Goal: Task Accomplishment & Management: Use online tool/utility

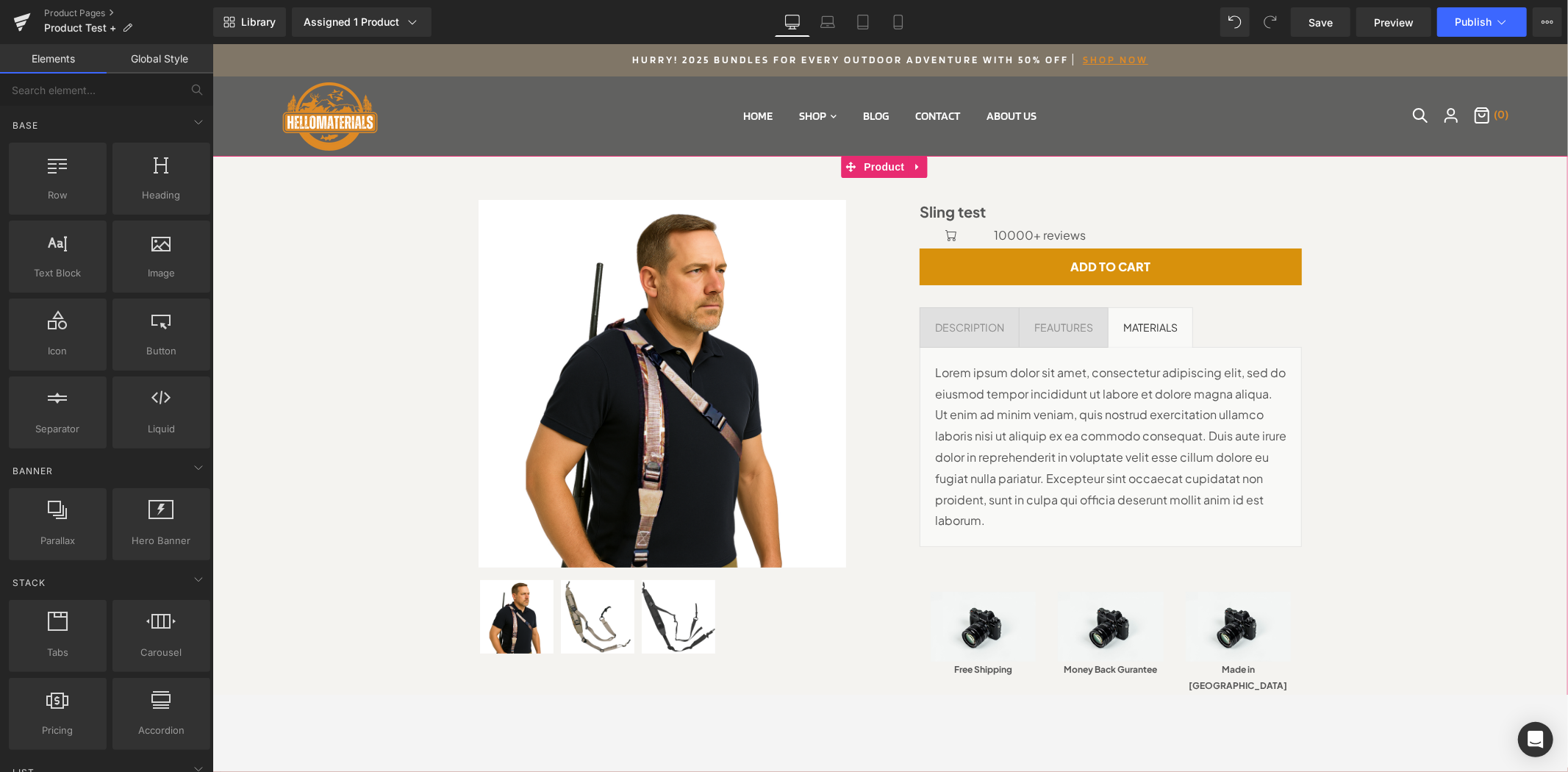
click at [1388, 329] on div "Sale Off (P) Image (P) Image List" at bounding box center [890, 442] width 1341 height 530
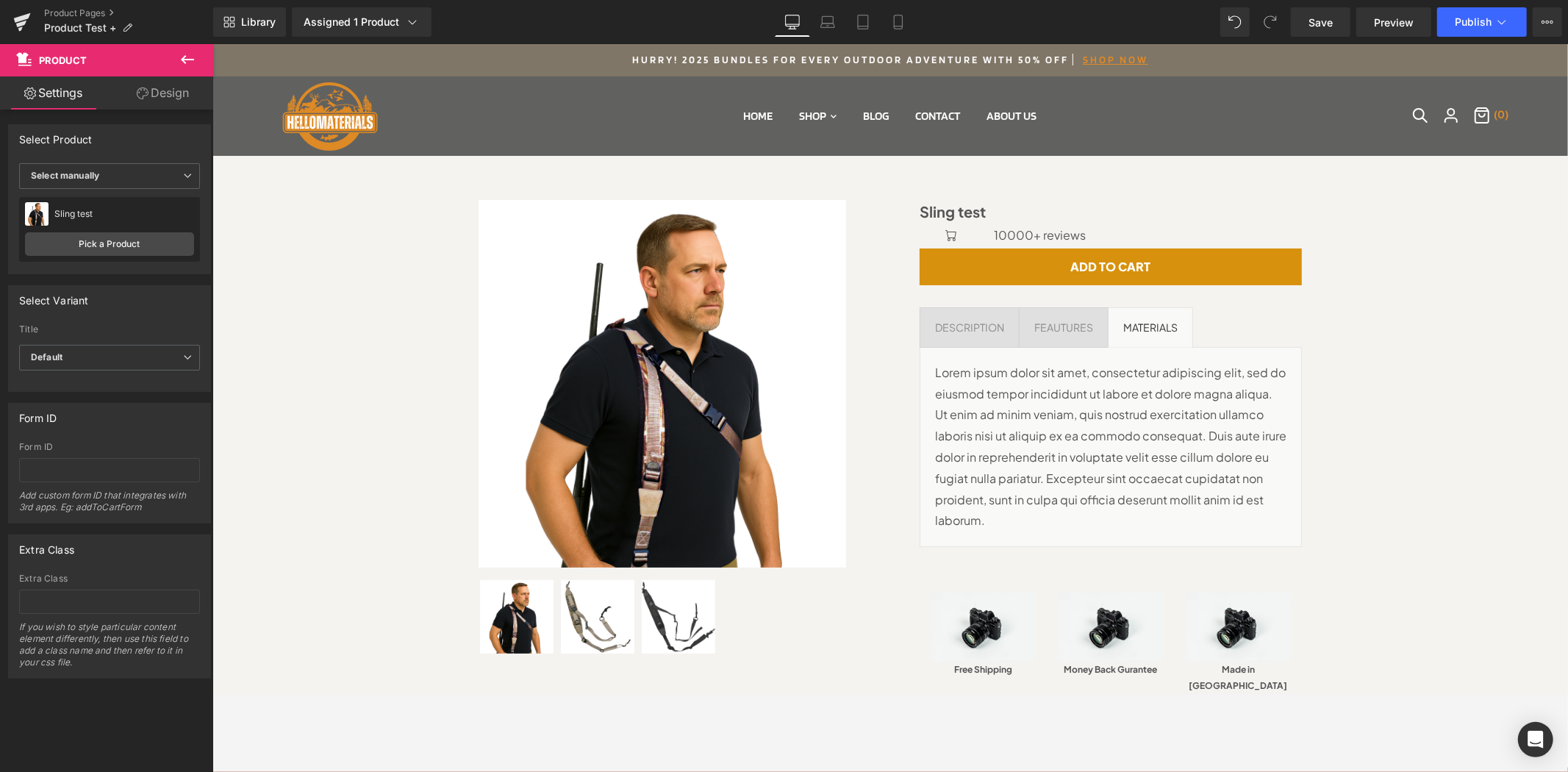
click at [193, 62] on icon at bounding box center [188, 60] width 18 height 18
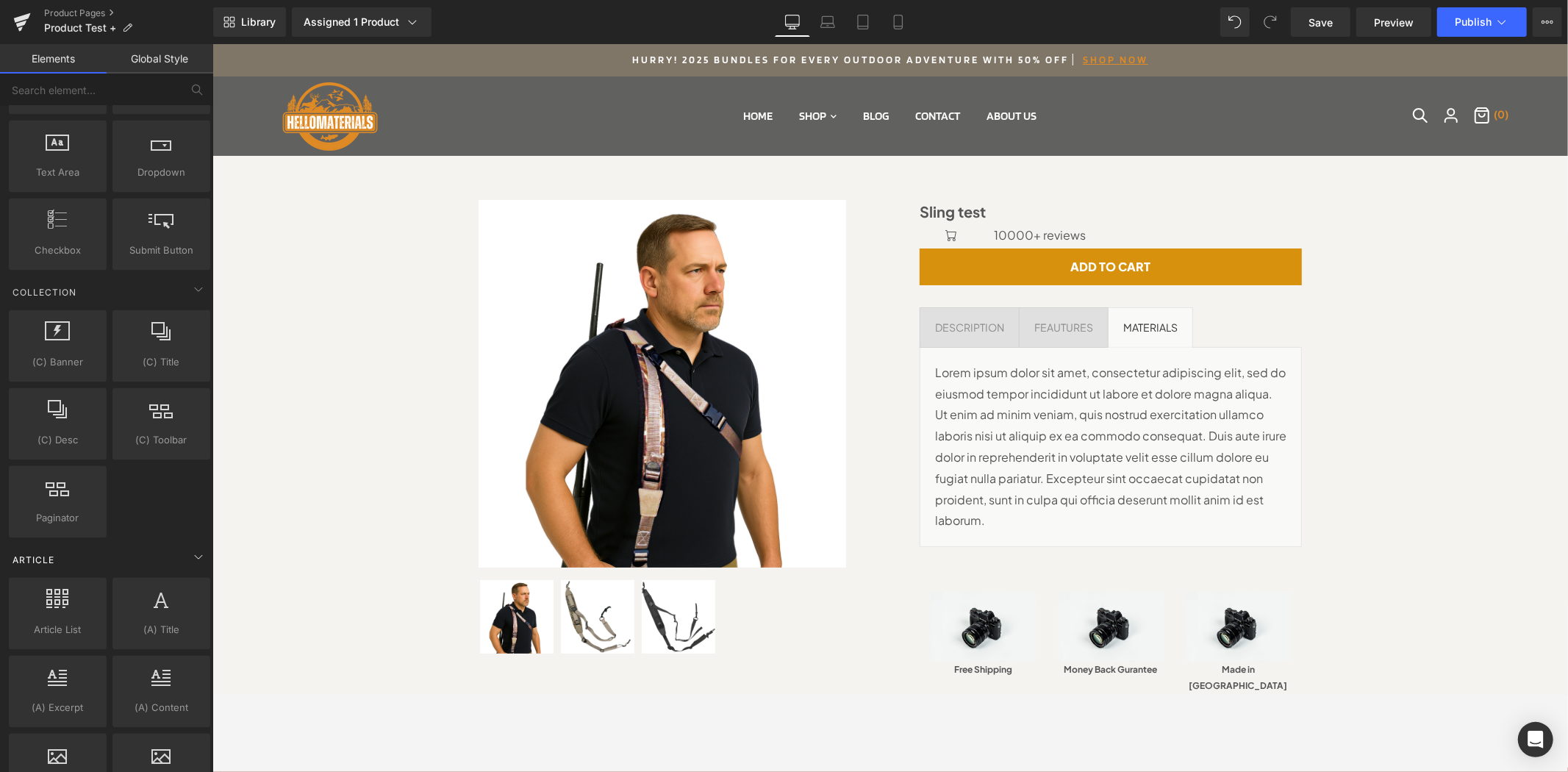
scroll to position [2584, 0]
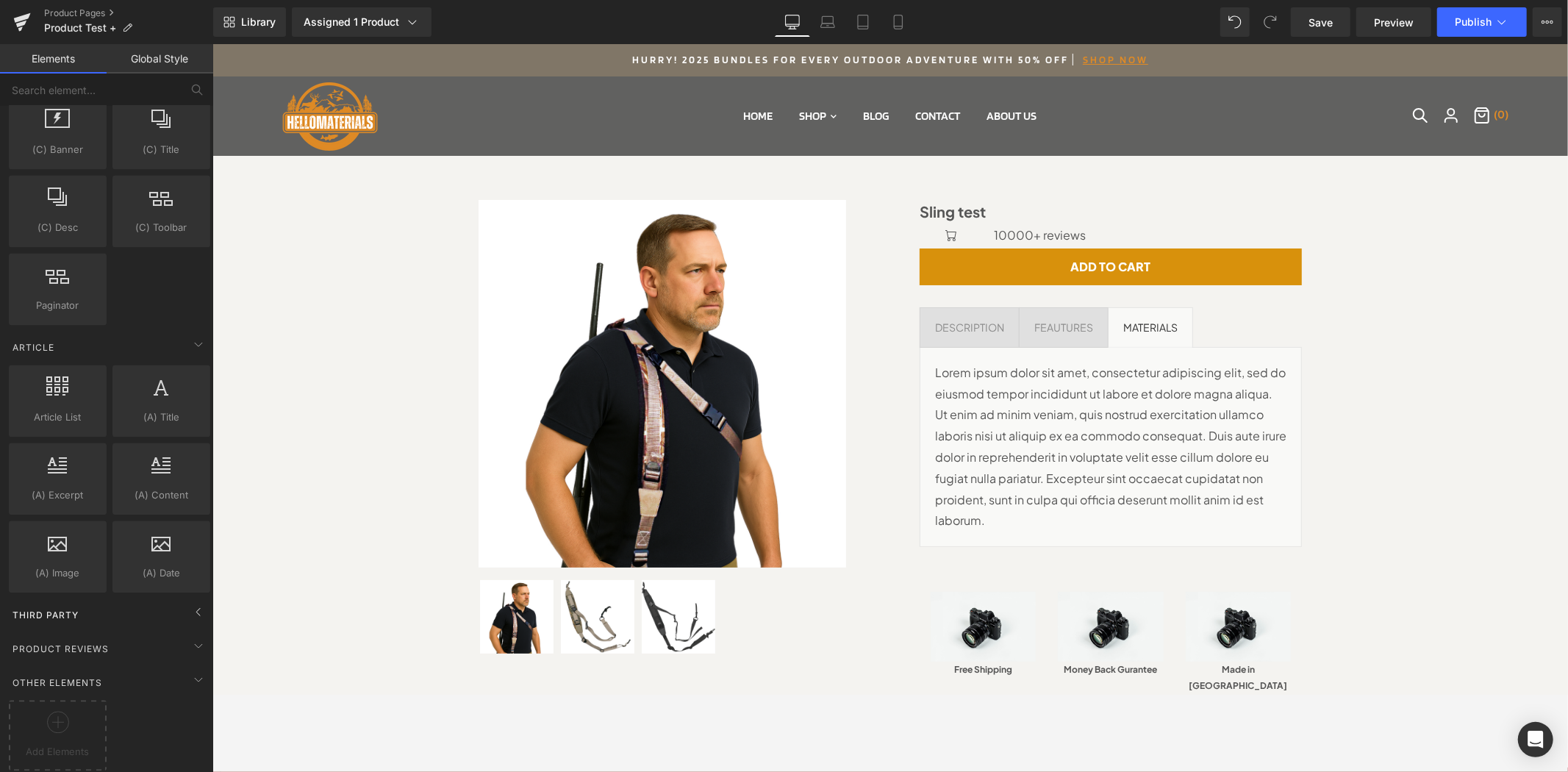
click at [69, 608] on span "Third Party" at bounding box center [46, 615] width 69 height 14
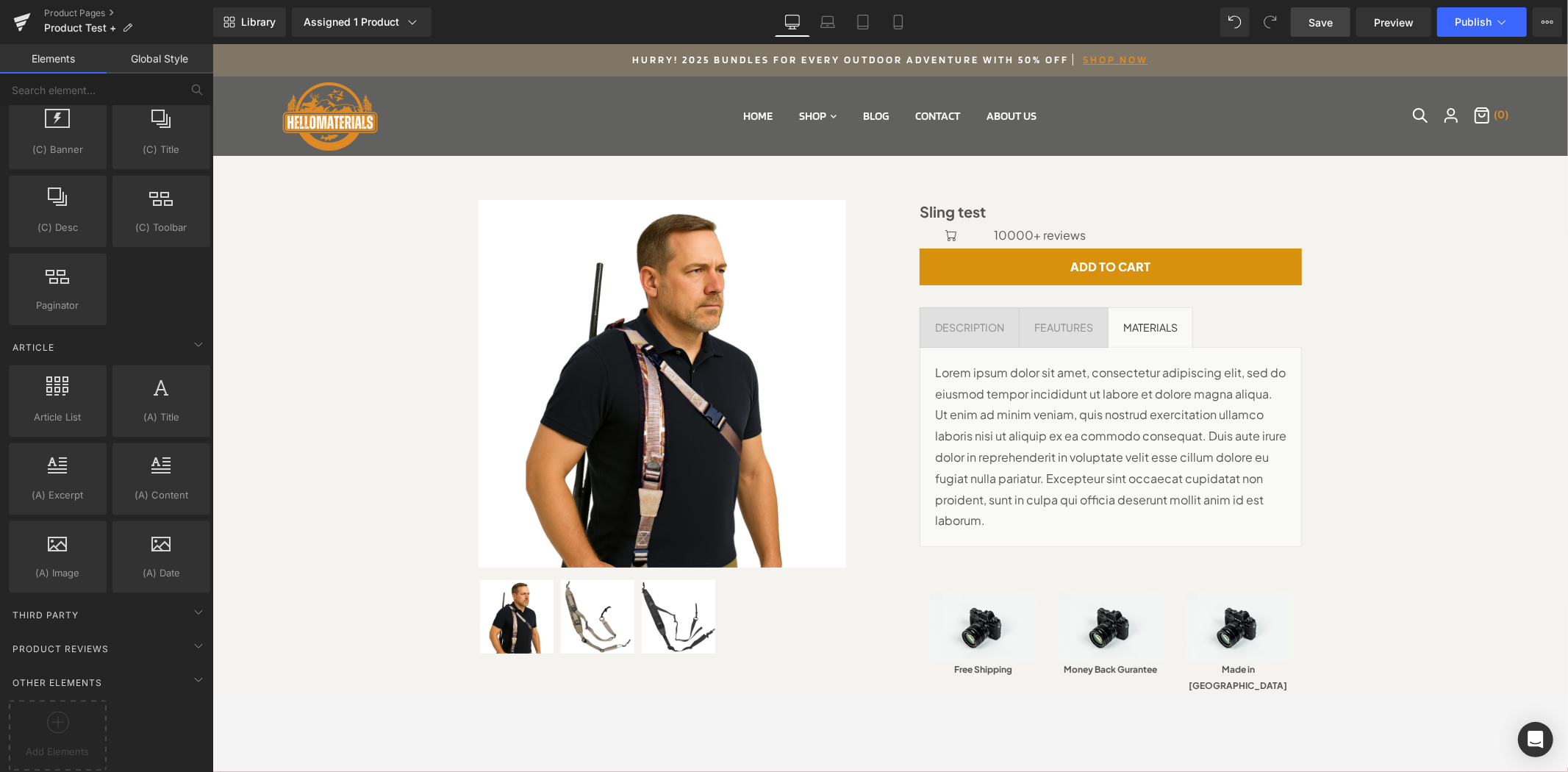
click at [1314, 16] on span "Save" at bounding box center [1321, 23] width 25 height 16
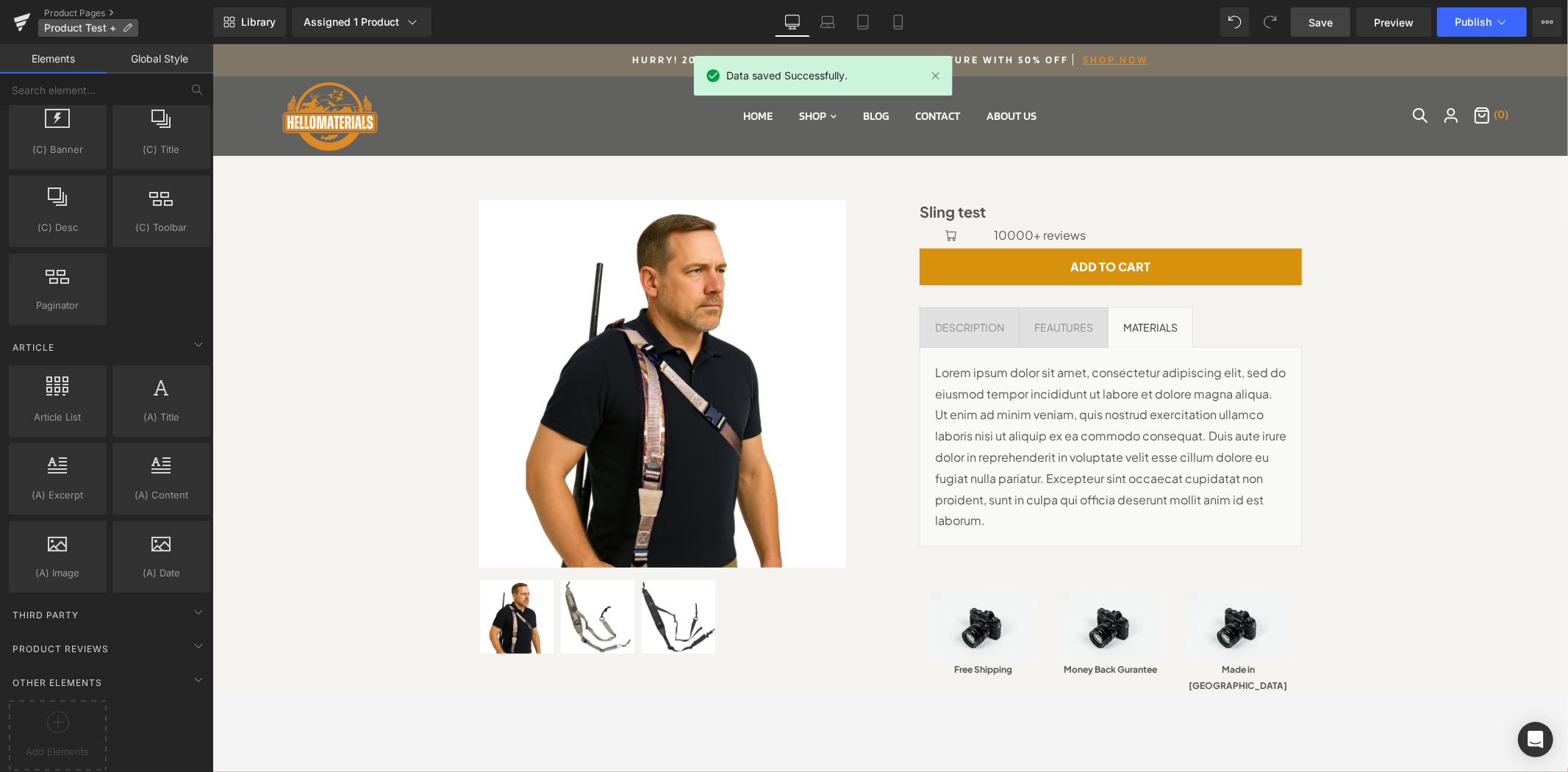
click at [48, 30] on span "Product Test +" at bounding box center [80, 27] width 72 height 11
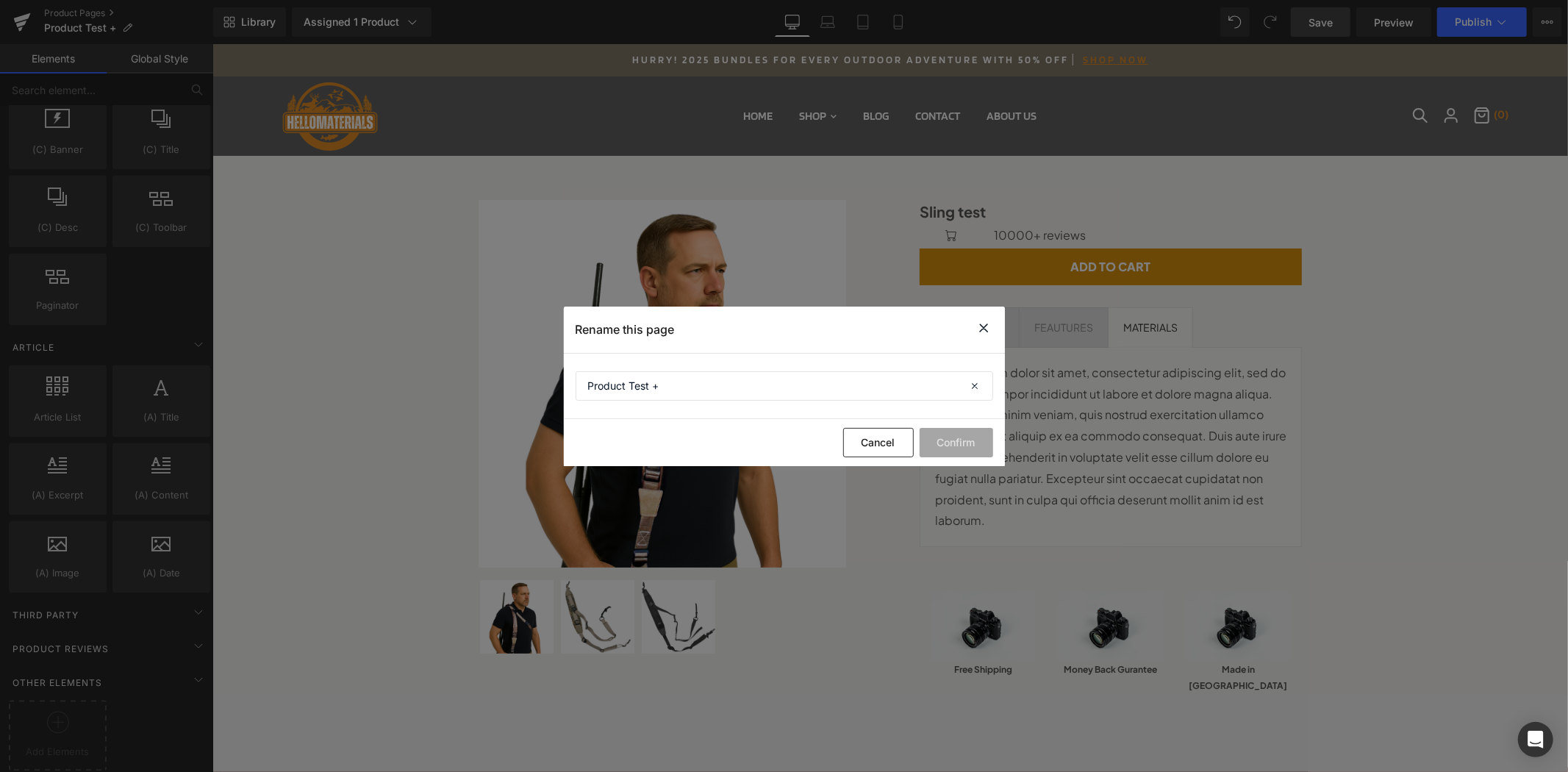
click at [976, 329] on icon at bounding box center [985, 328] width 18 height 19
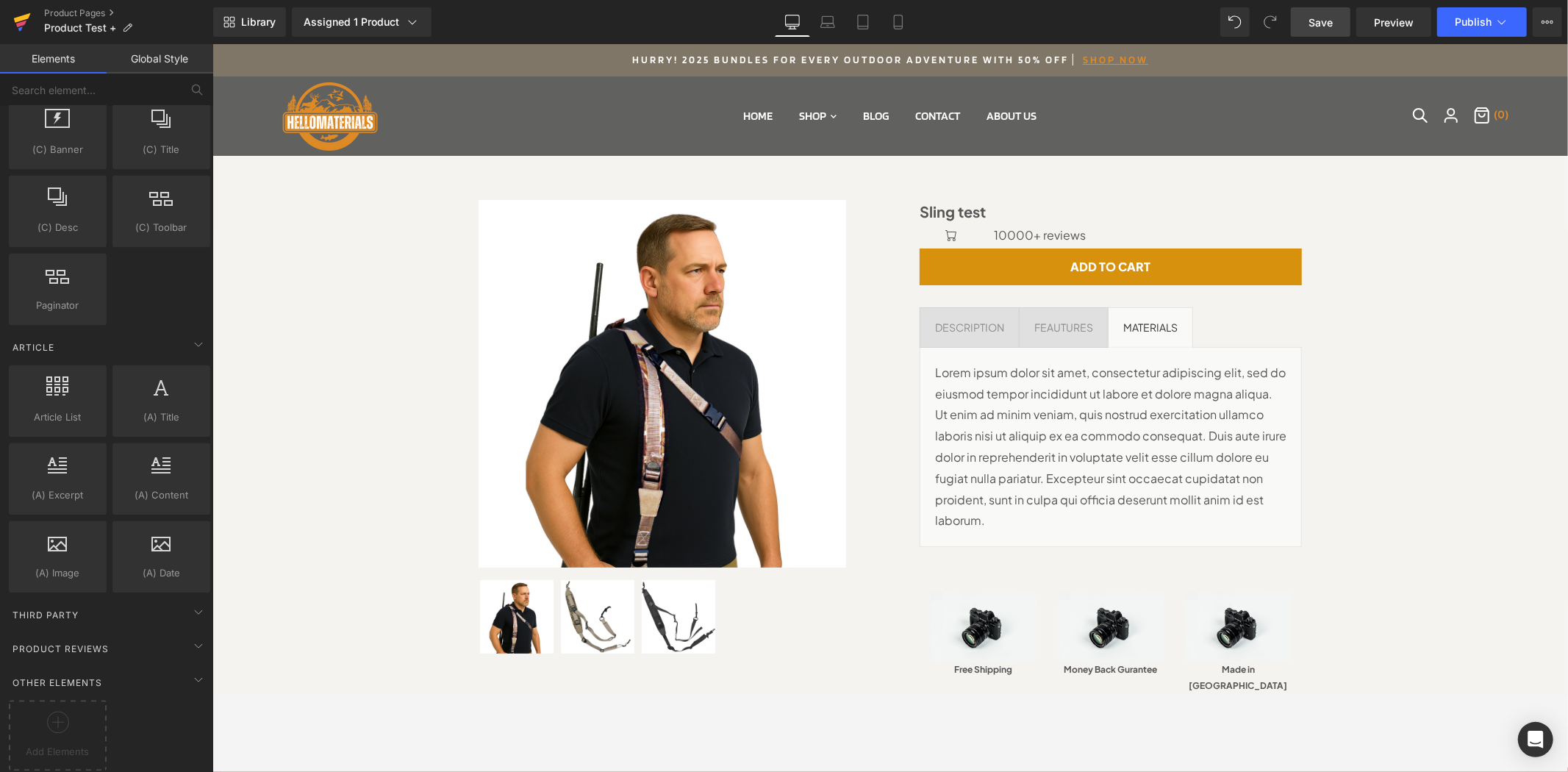
click at [15, 19] on icon at bounding box center [22, 18] width 17 height 10
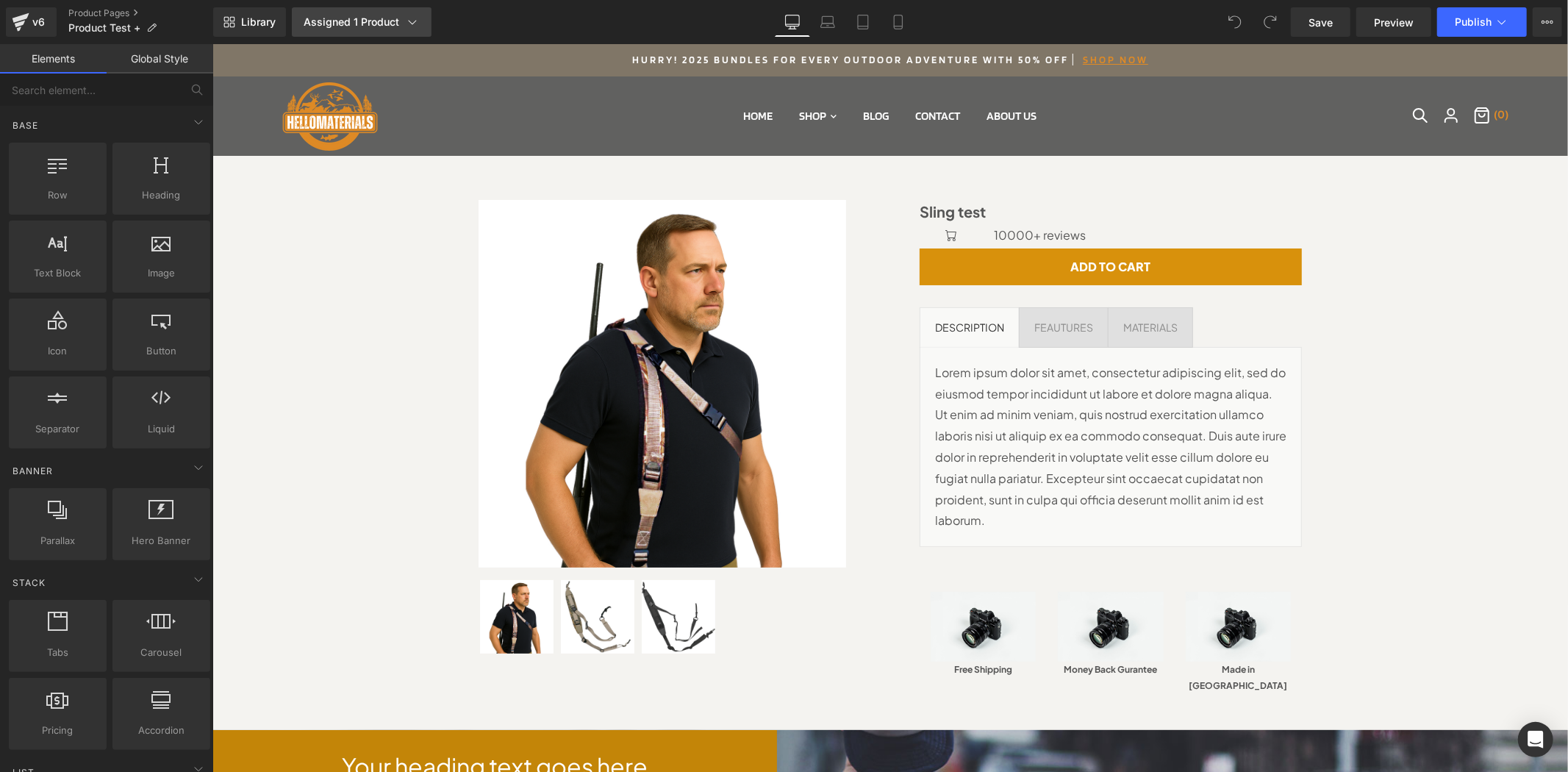
click at [385, 23] on div "Assigned 1 Product" at bounding box center [362, 22] width 116 height 15
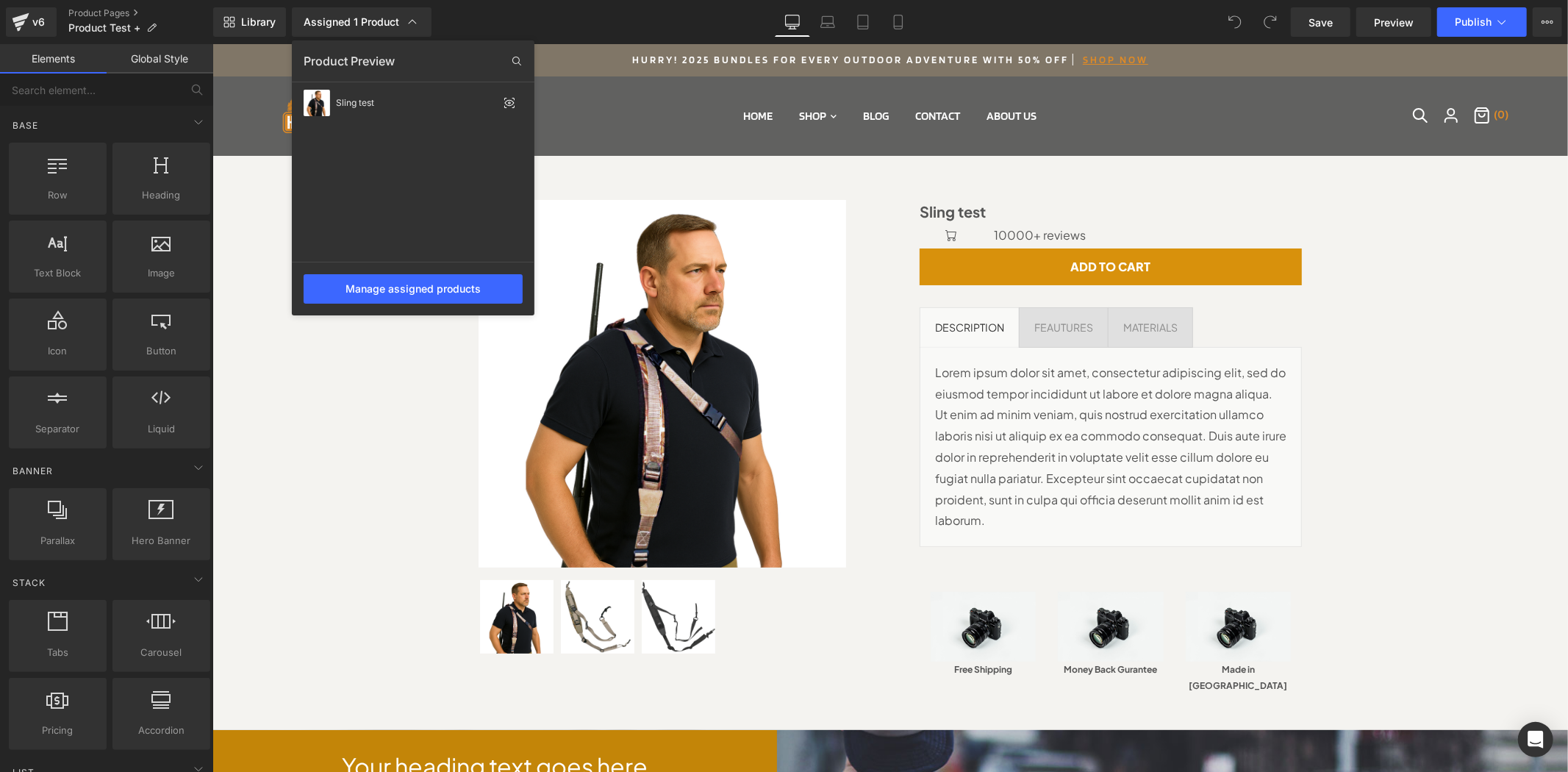
click at [329, 370] on div at bounding box center [890, 408] width 1356 height 728
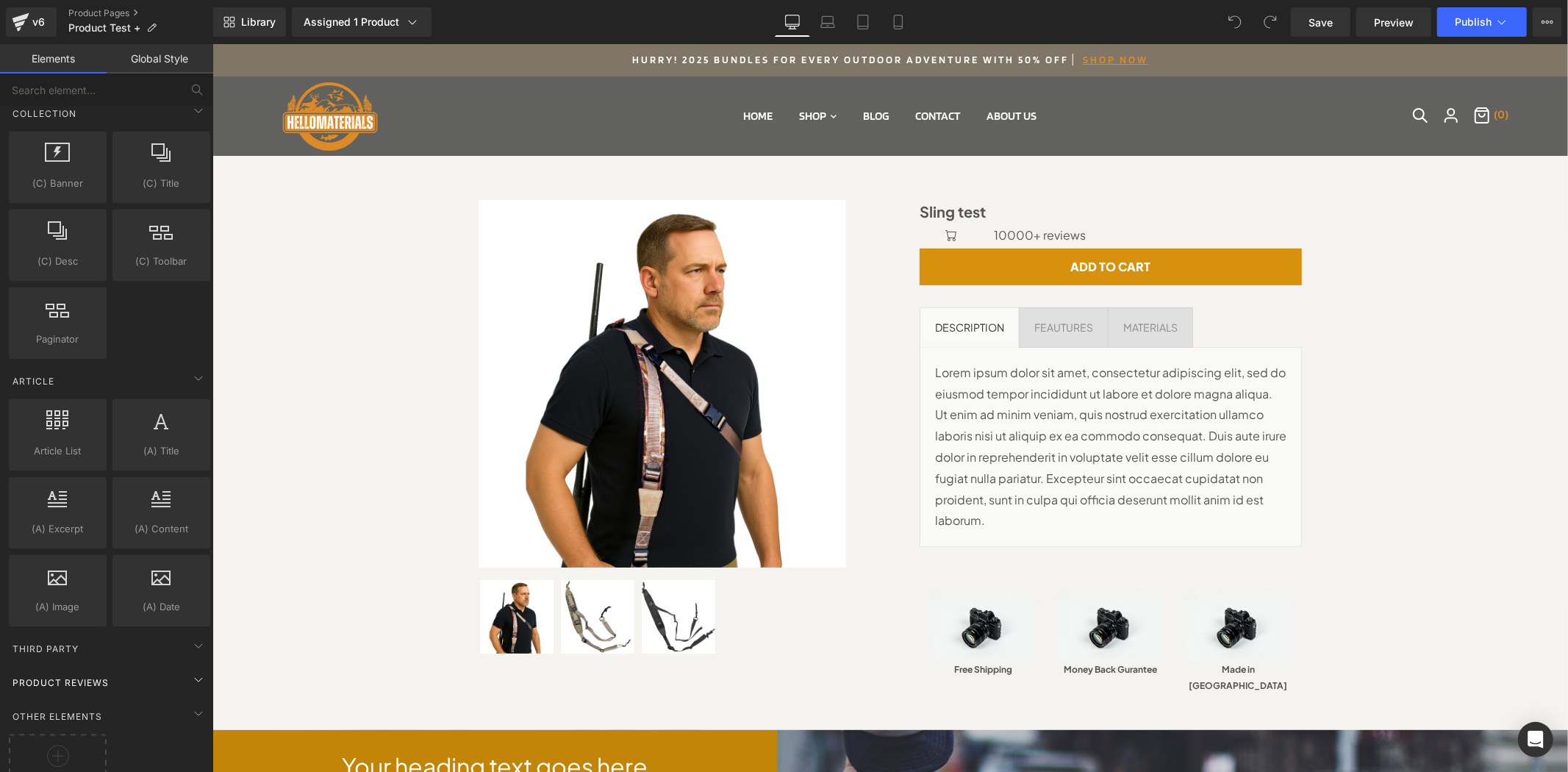
scroll to position [2584, 0]
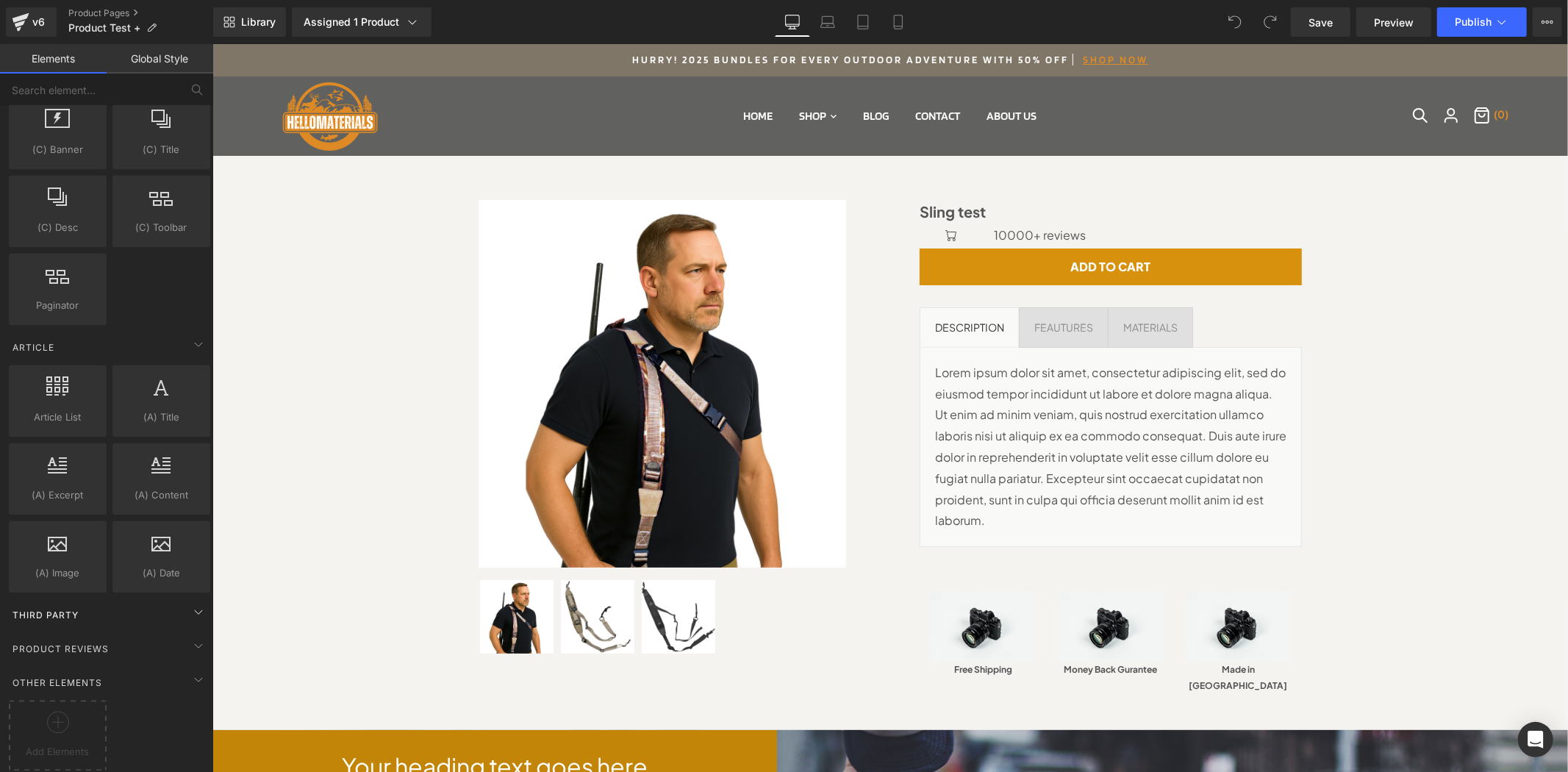
click at [135, 605] on div "Third Party" at bounding box center [109, 614] width 207 height 29
click at [169, 600] on div "Third Party" at bounding box center [109, 614] width 207 height 29
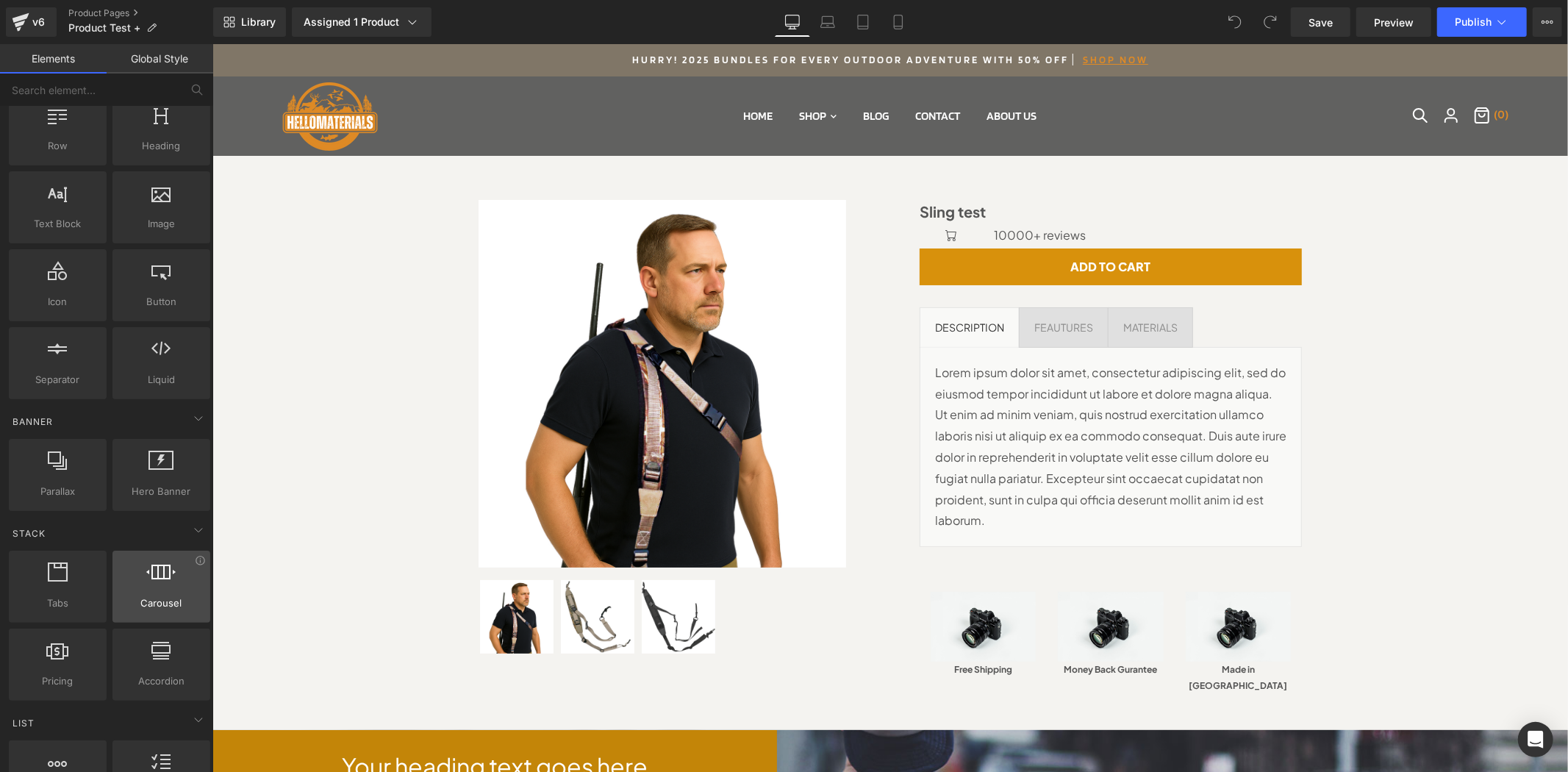
scroll to position [0, 0]
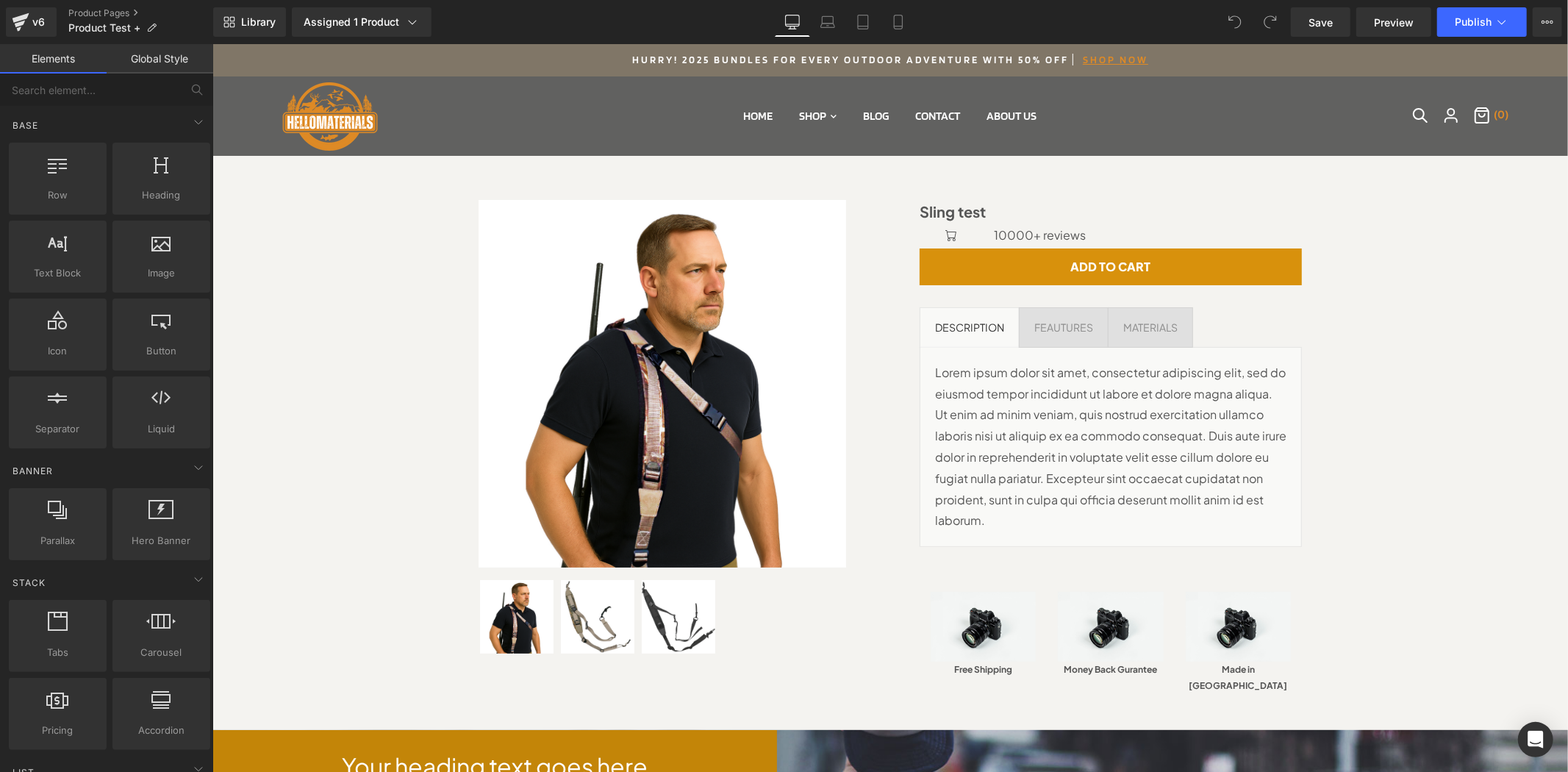
click at [149, 63] on link "Global Style" at bounding box center [160, 58] width 107 height 29
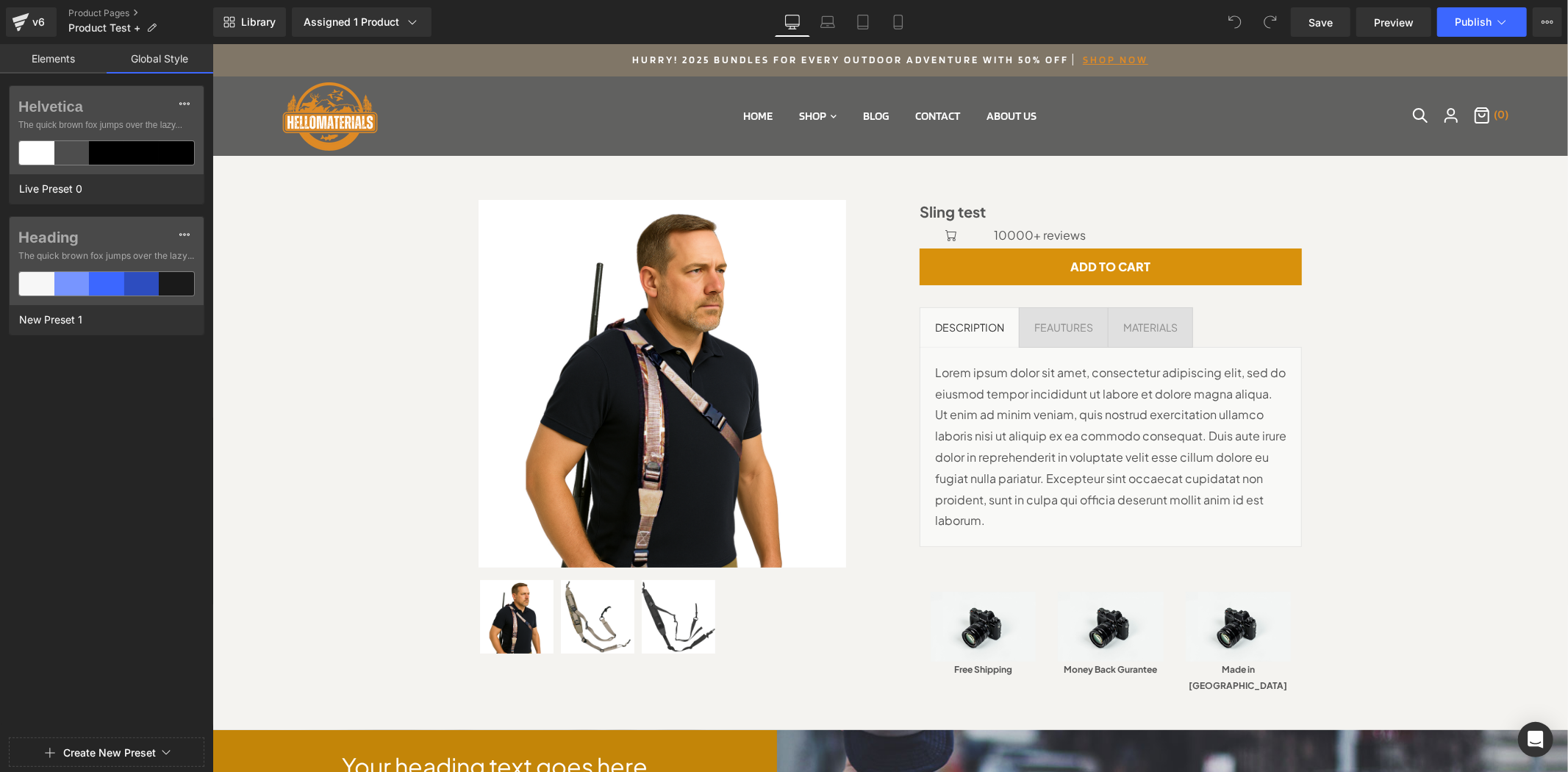
click at [90, 56] on link "Elements" at bounding box center [53, 58] width 107 height 29
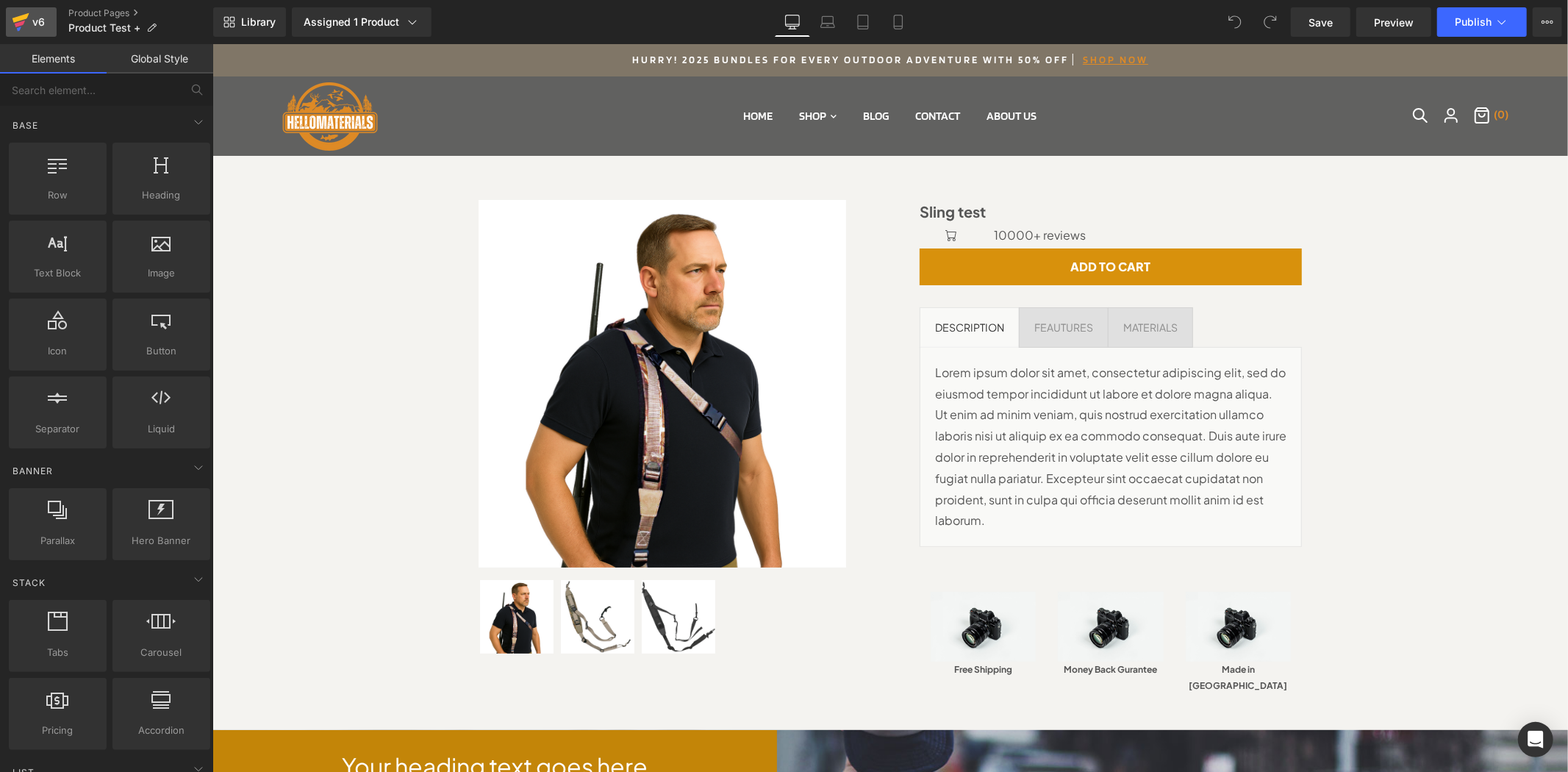
click at [24, 25] on icon at bounding box center [20, 22] width 18 height 37
drag, startPoint x: 47, startPoint y: 29, endPoint x: 108, endPoint y: 10, distance: 63.9
click at [108, 10] on link "Product Pages" at bounding box center [141, 12] width 145 height 11
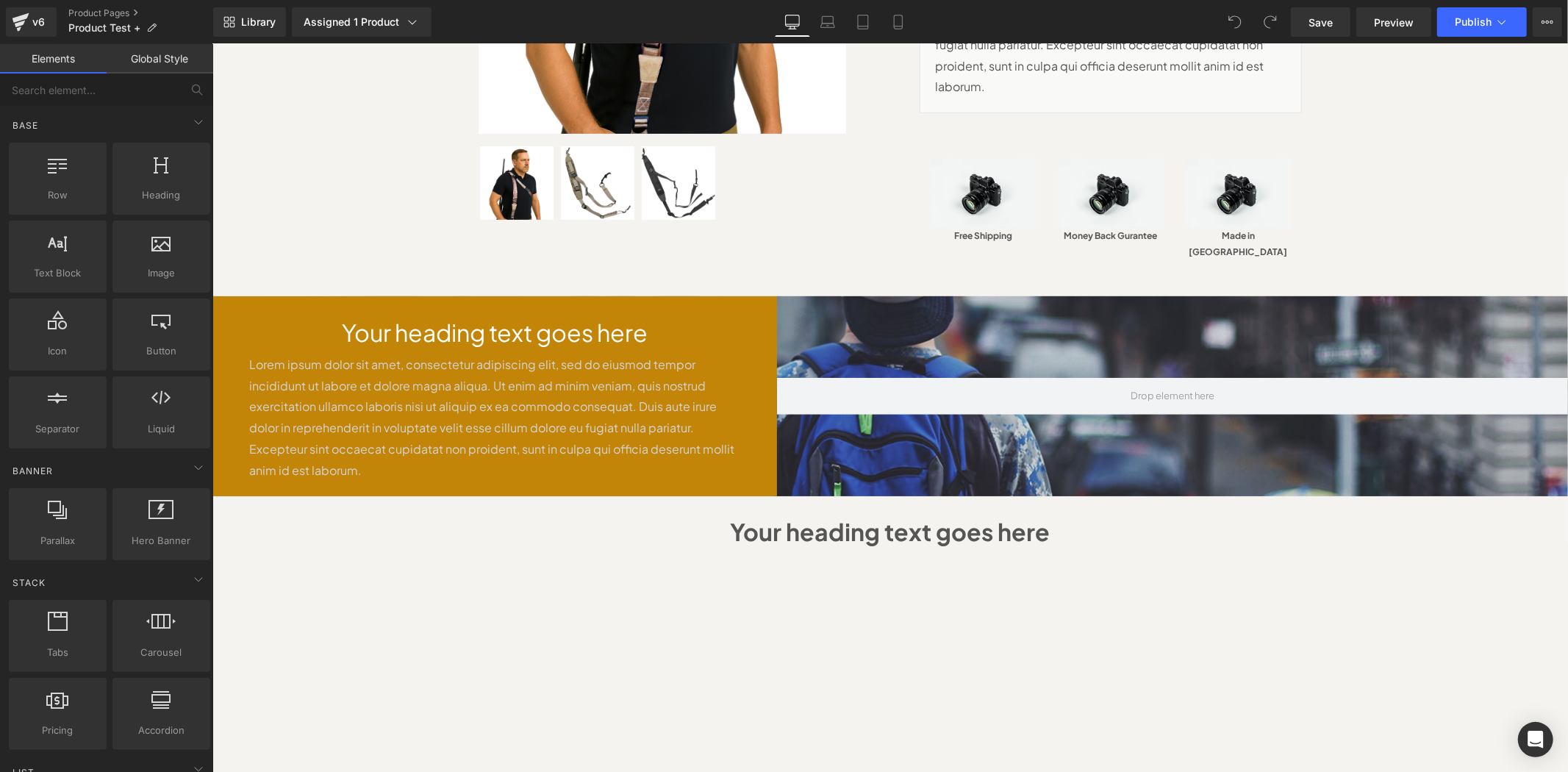
scroll to position [215, 0]
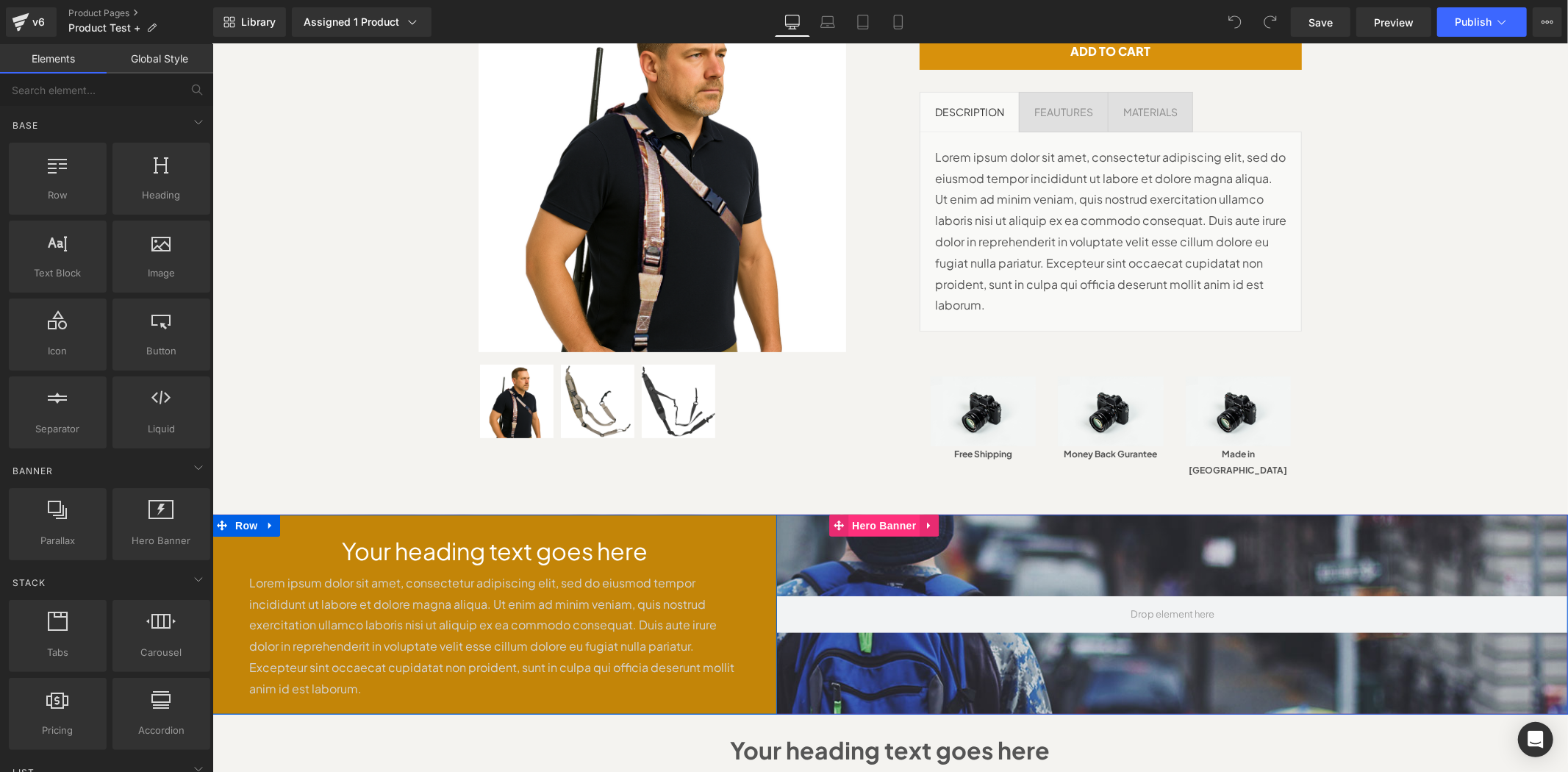
click at [702, 514] on div "Your heading text goes here Heading Lorem ipsum dolor sit amet, consectetur adi…" at bounding box center [494, 613] width 565 height 199
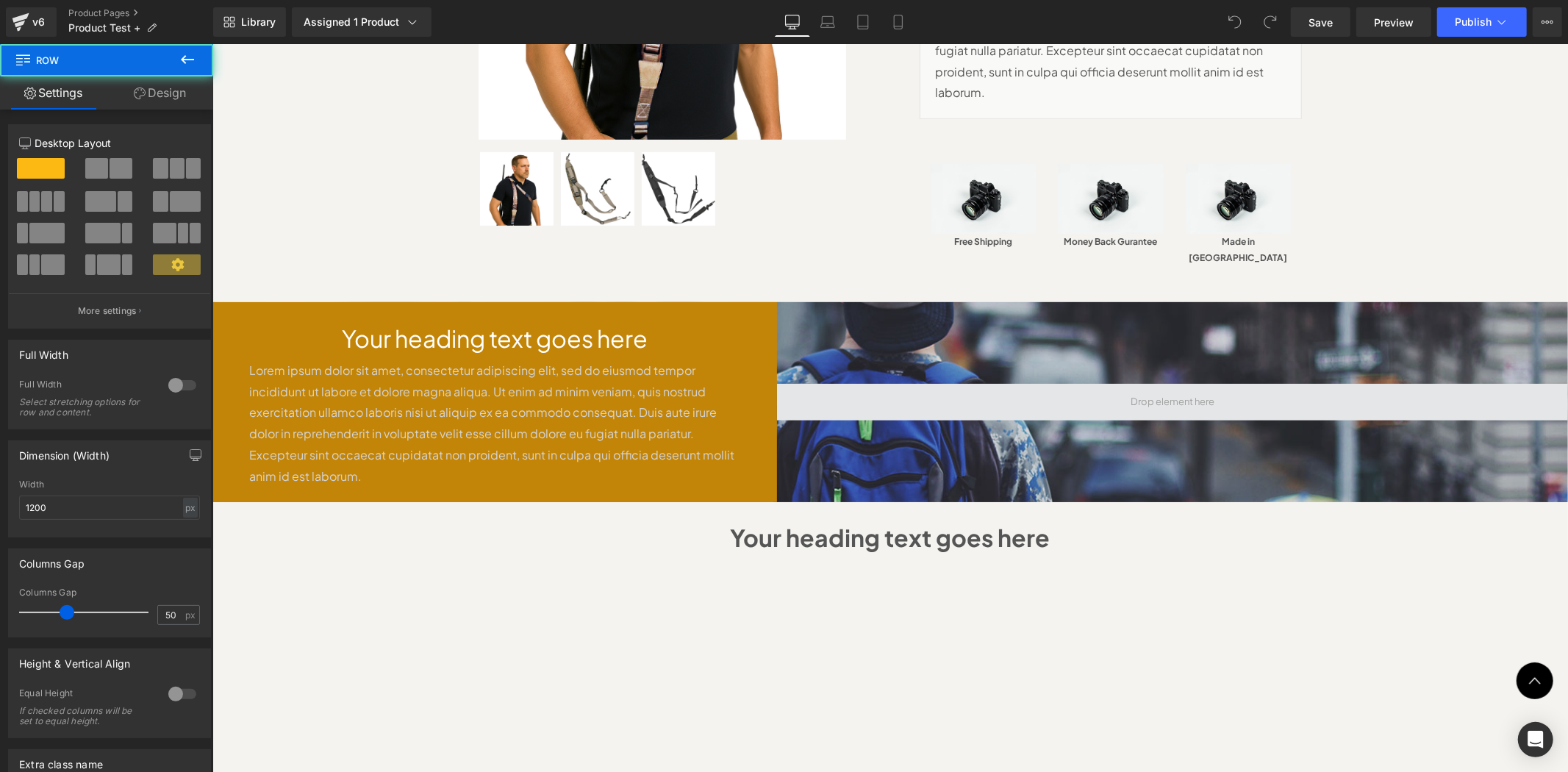
scroll to position [434, 0]
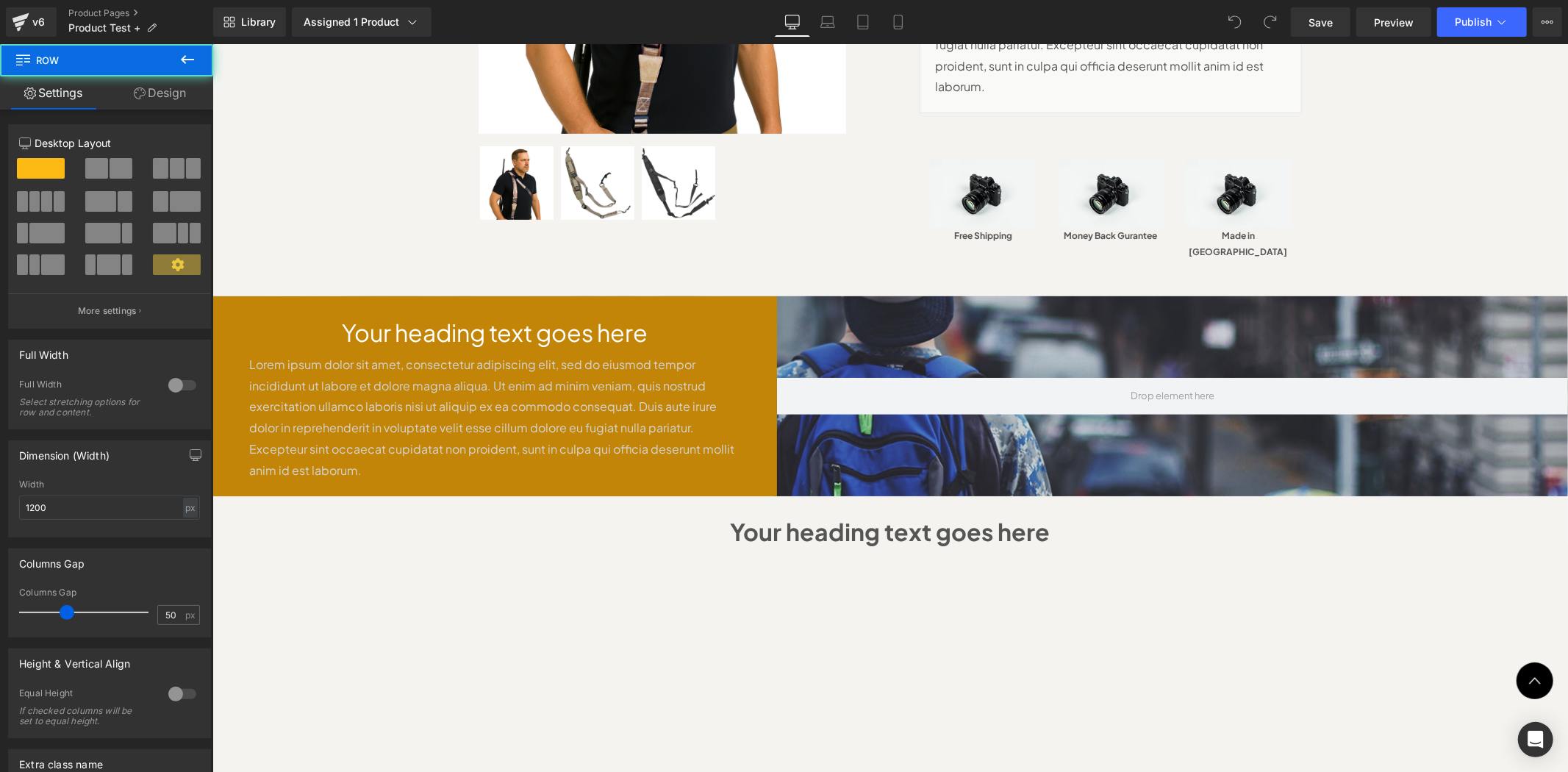
click at [1100, 323] on div at bounding box center [1172, 395] width 791 height 199
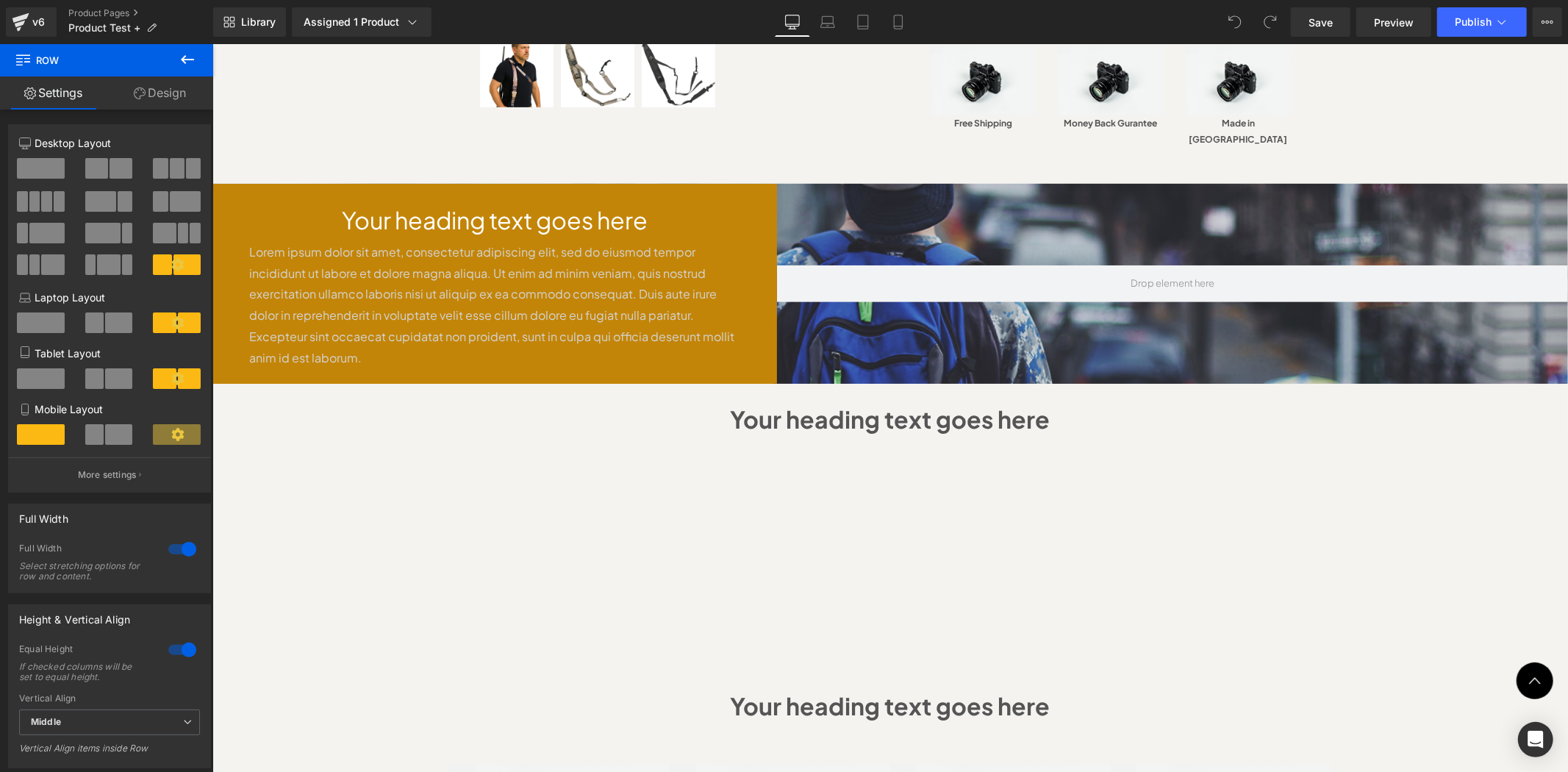
scroll to position [326, 0]
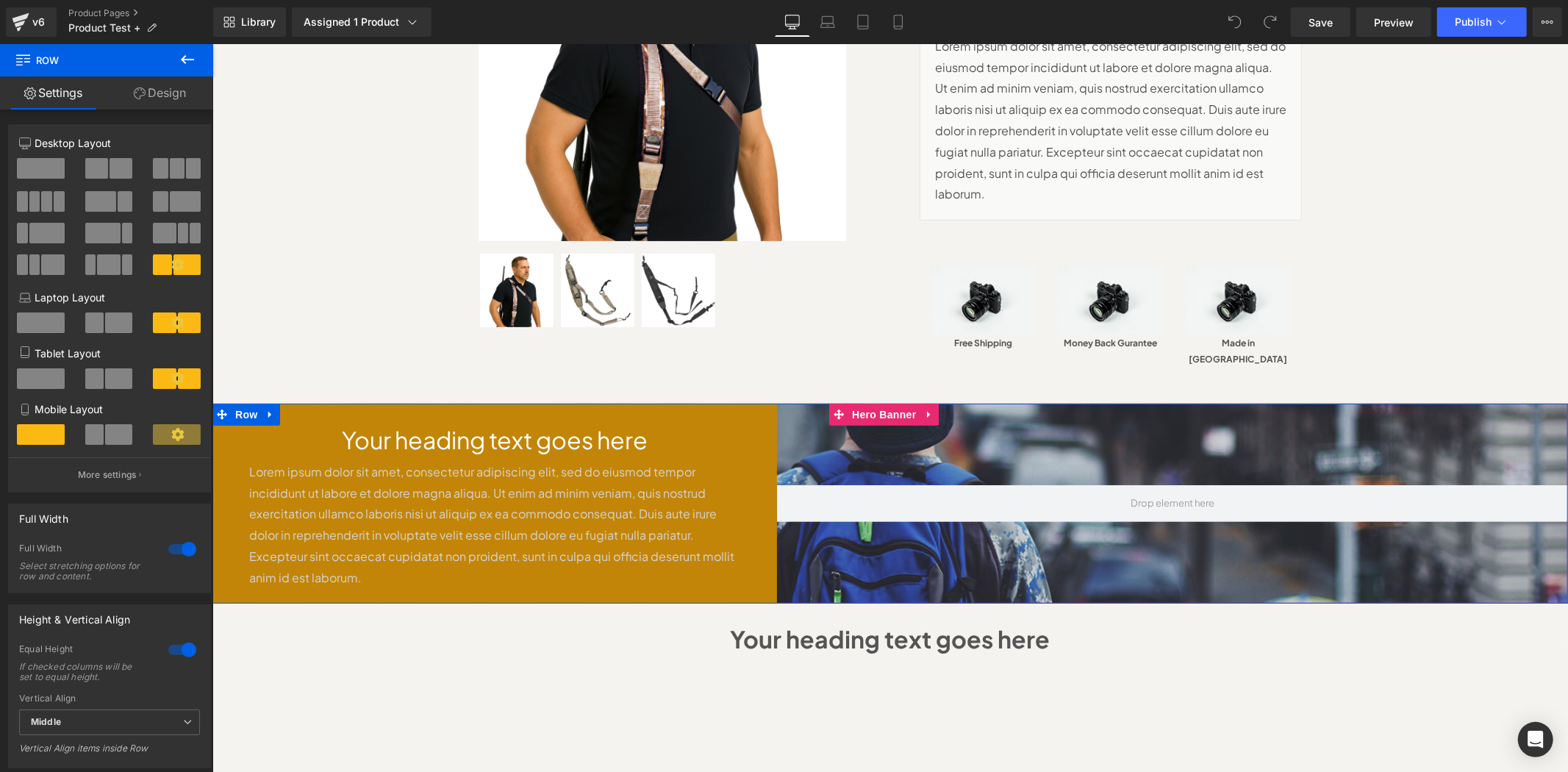
click at [1071, 415] on div at bounding box center [1172, 502] width 791 height 199
click at [145, 85] on link "Design" at bounding box center [160, 93] width 107 height 33
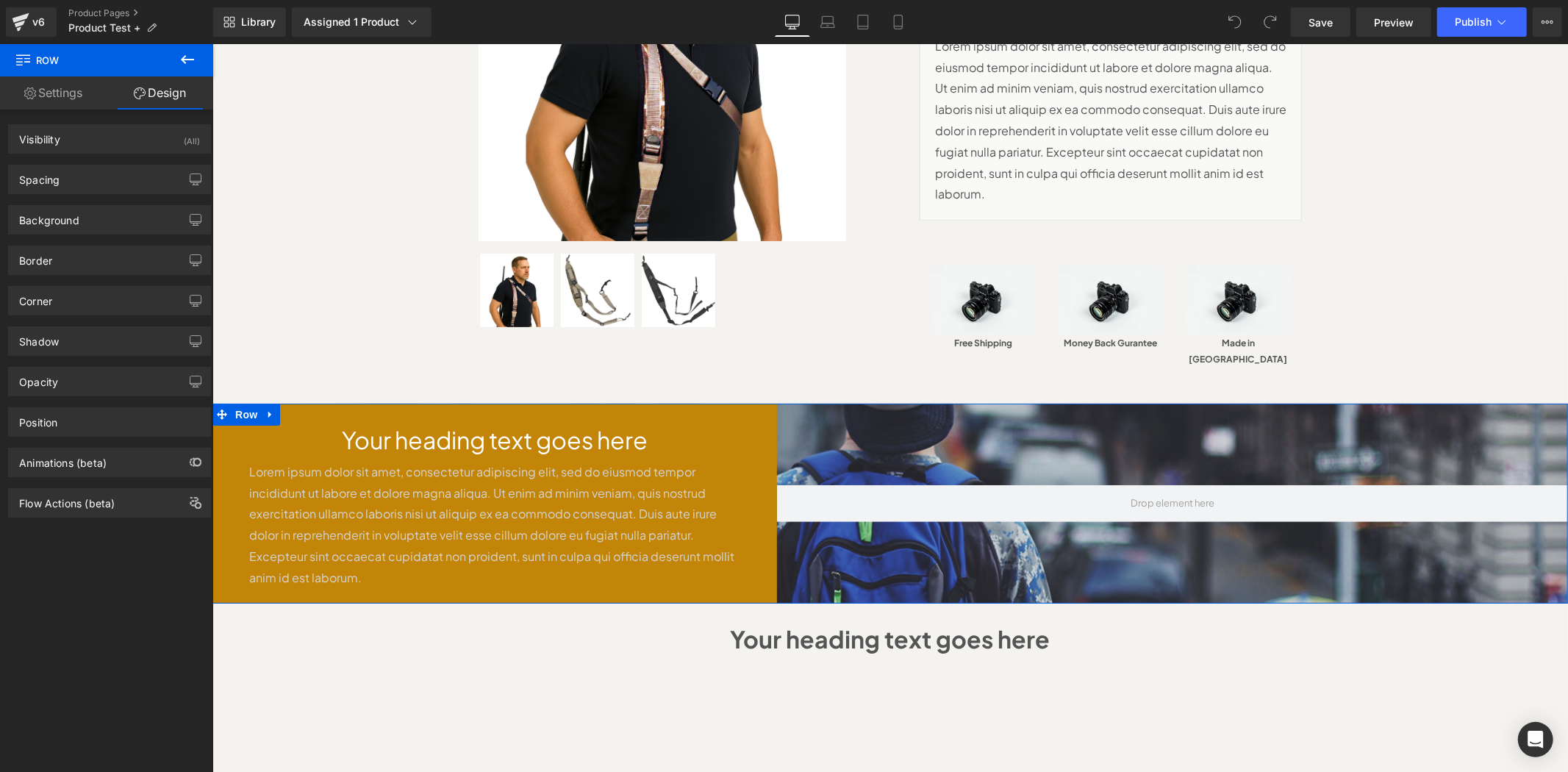
click at [69, 101] on link "Settings" at bounding box center [53, 93] width 107 height 33
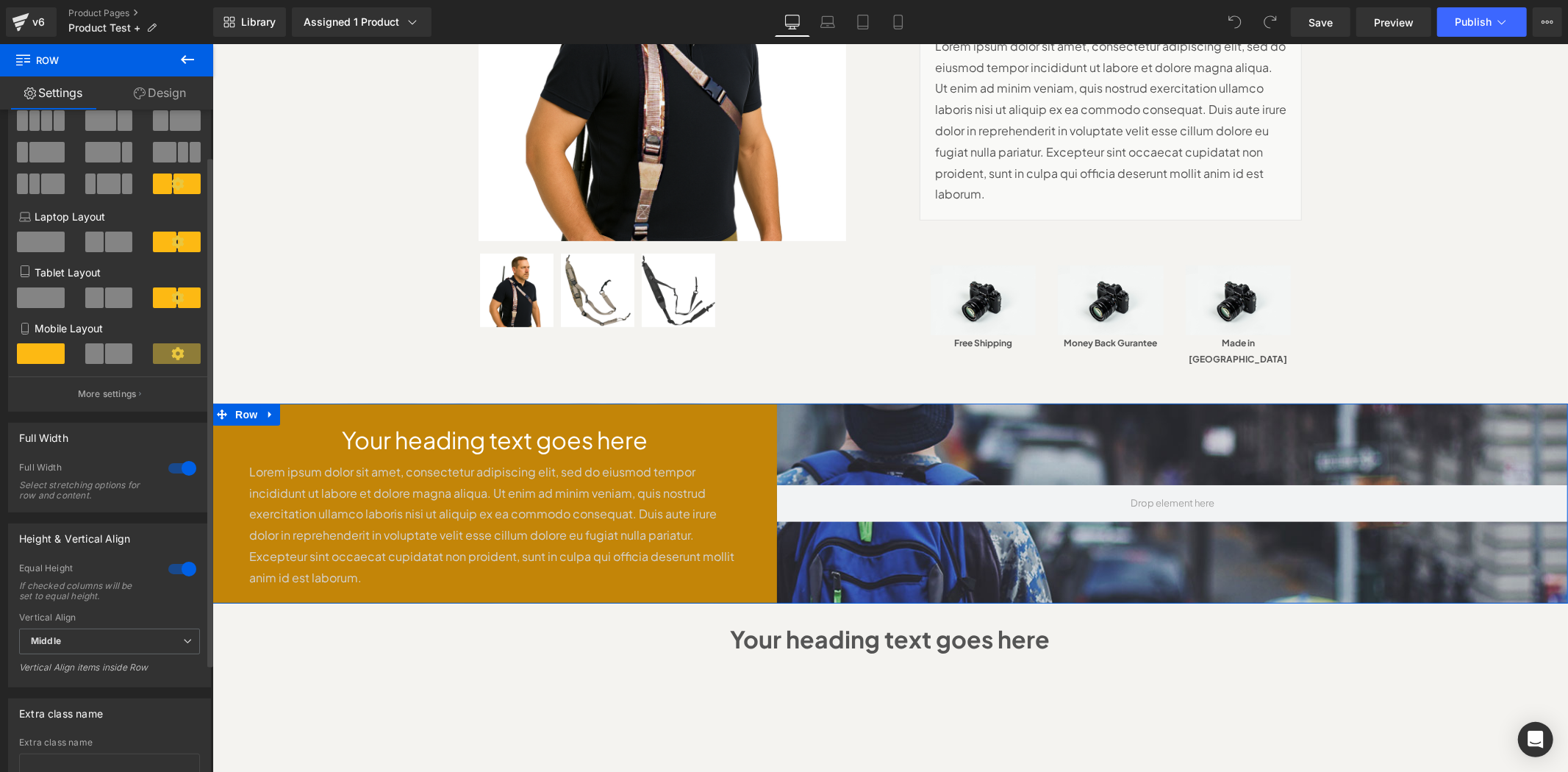
scroll to position [0, 0]
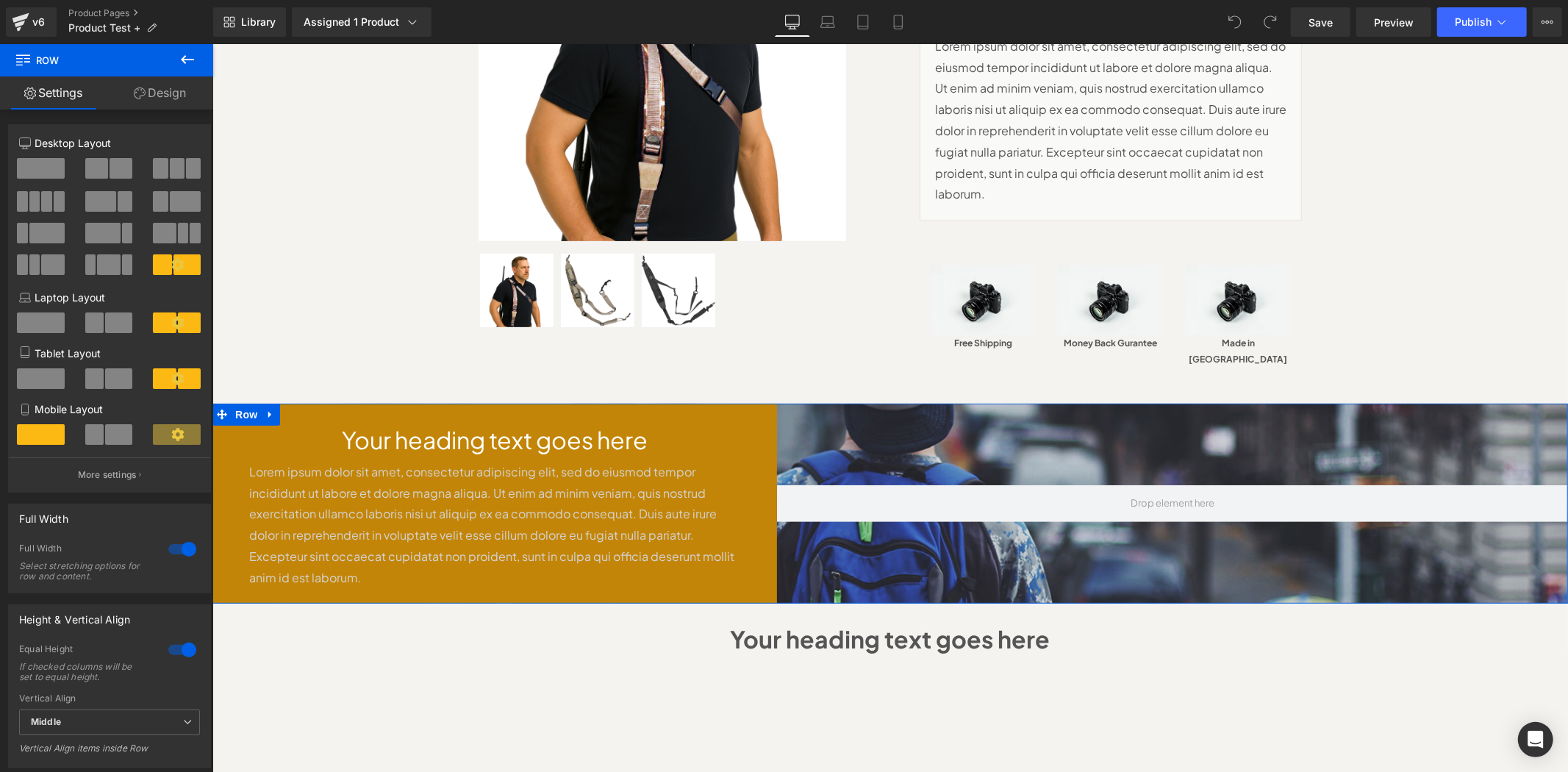
click at [137, 105] on link "Design" at bounding box center [160, 93] width 107 height 33
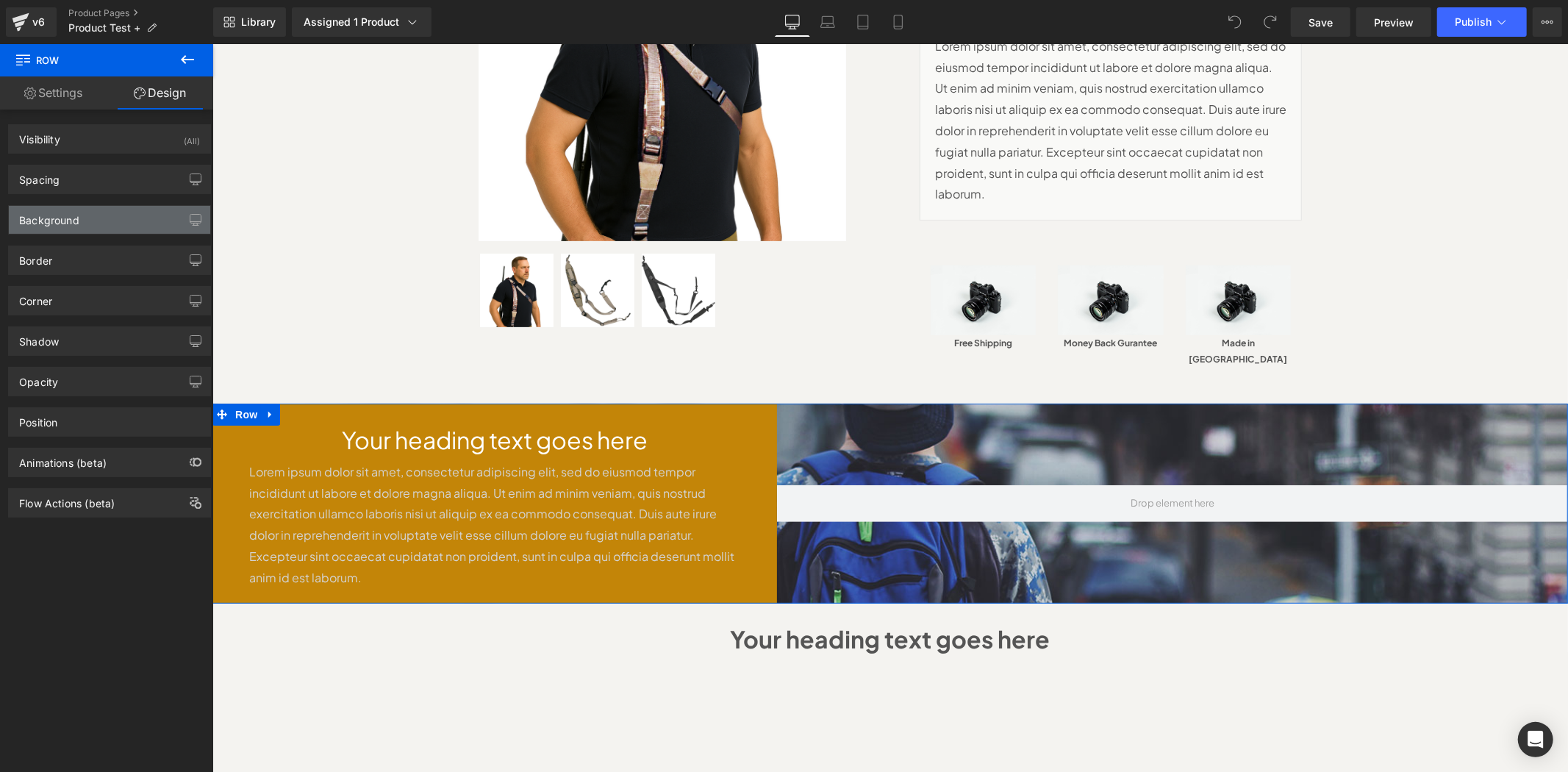
click at [77, 220] on div "Background" at bounding box center [49, 216] width 60 height 20
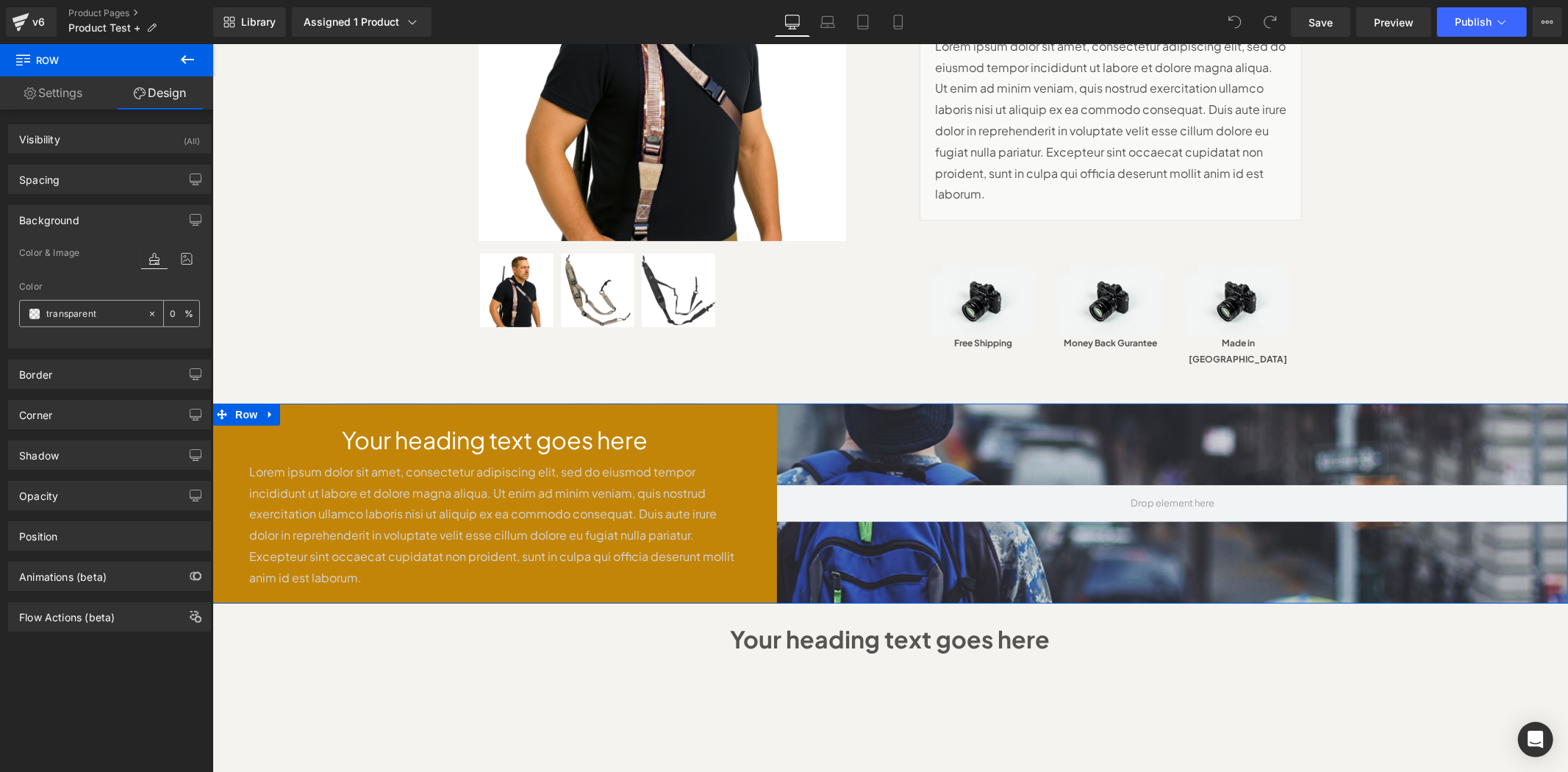
click at [147, 318] on icon at bounding box center [152, 314] width 11 height 11
type input "none"
click at [179, 255] on icon at bounding box center [187, 259] width 26 height 19
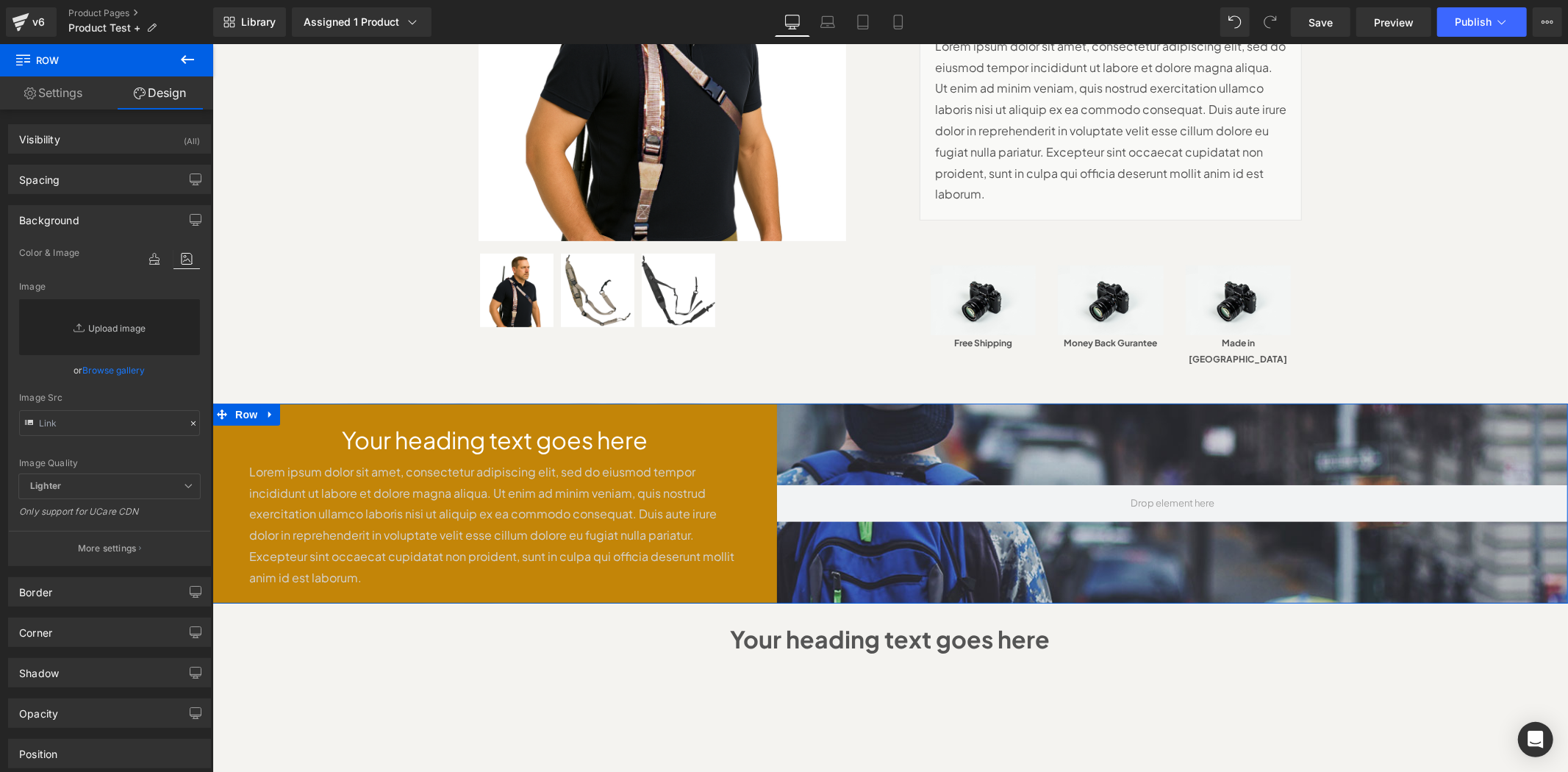
click at [123, 326] on link "Replace Image" at bounding box center [109, 327] width 181 height 56
type input "C:\fakepath\Mask_group_15_1.webp"
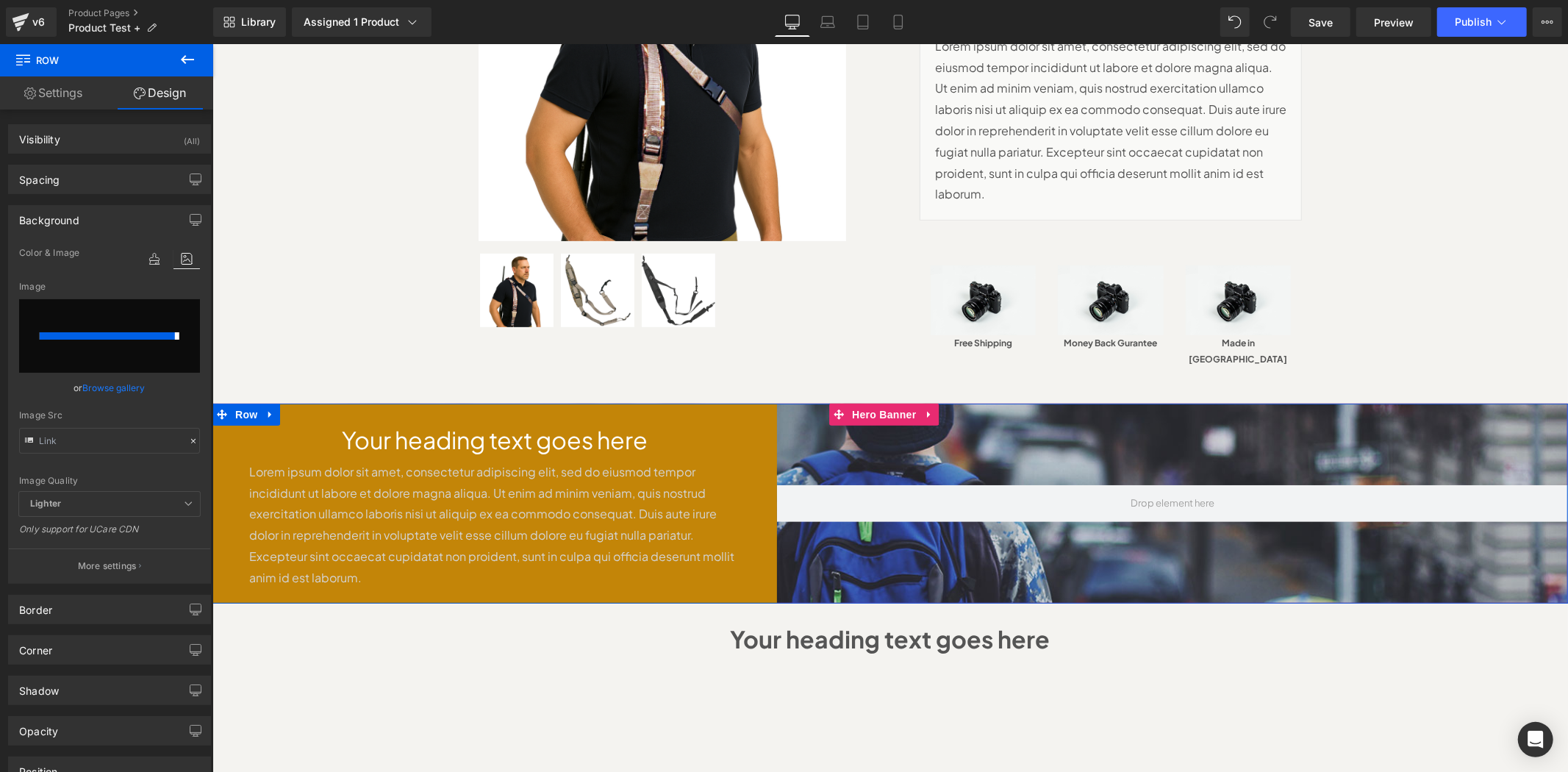
type input "https://ucarecdn.com/3003efb3-bbe5-4746-9fb2-b702e7d8496f/-/format/auto/-/previ…"
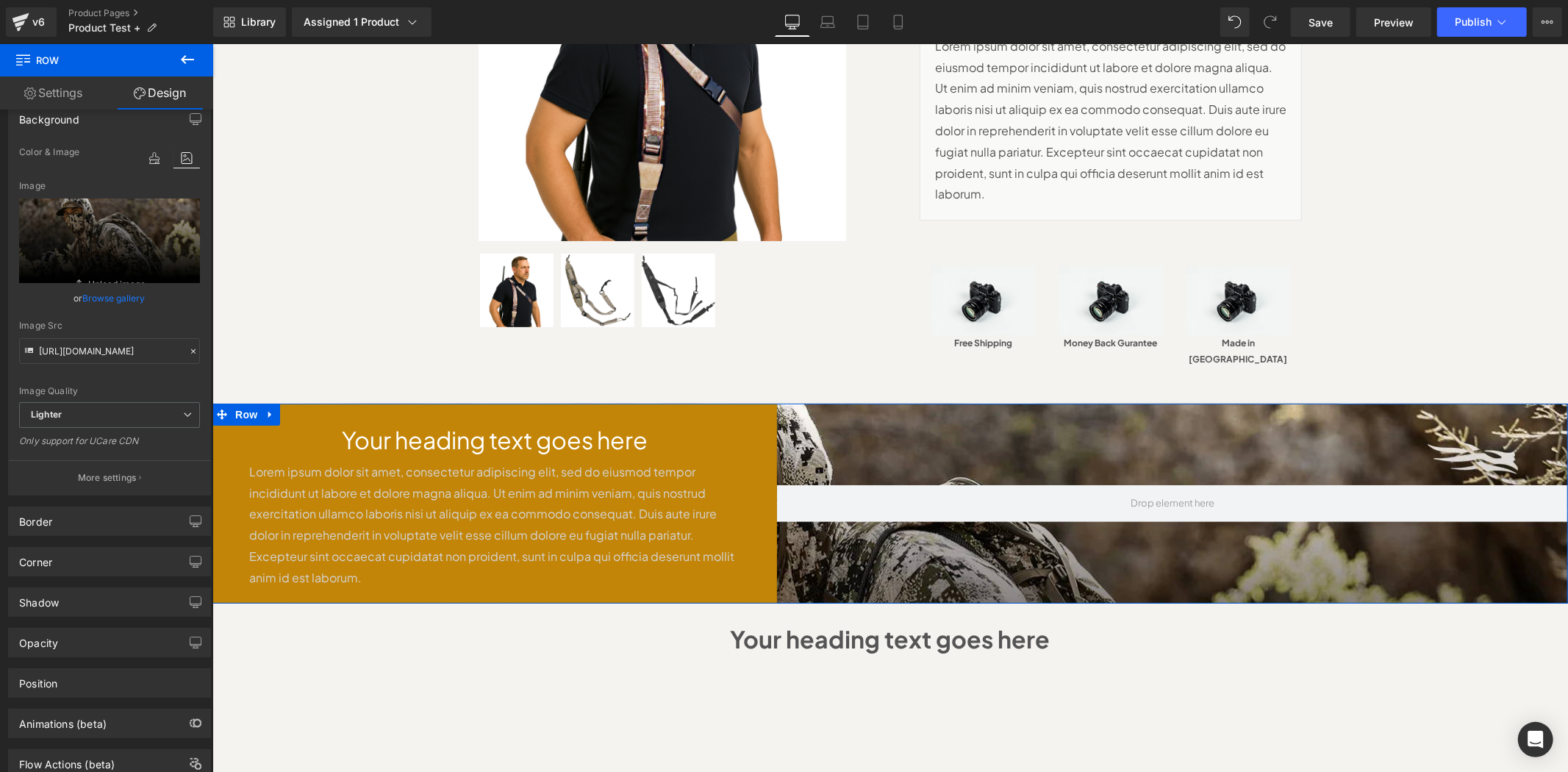
scroll to position [108, 0]
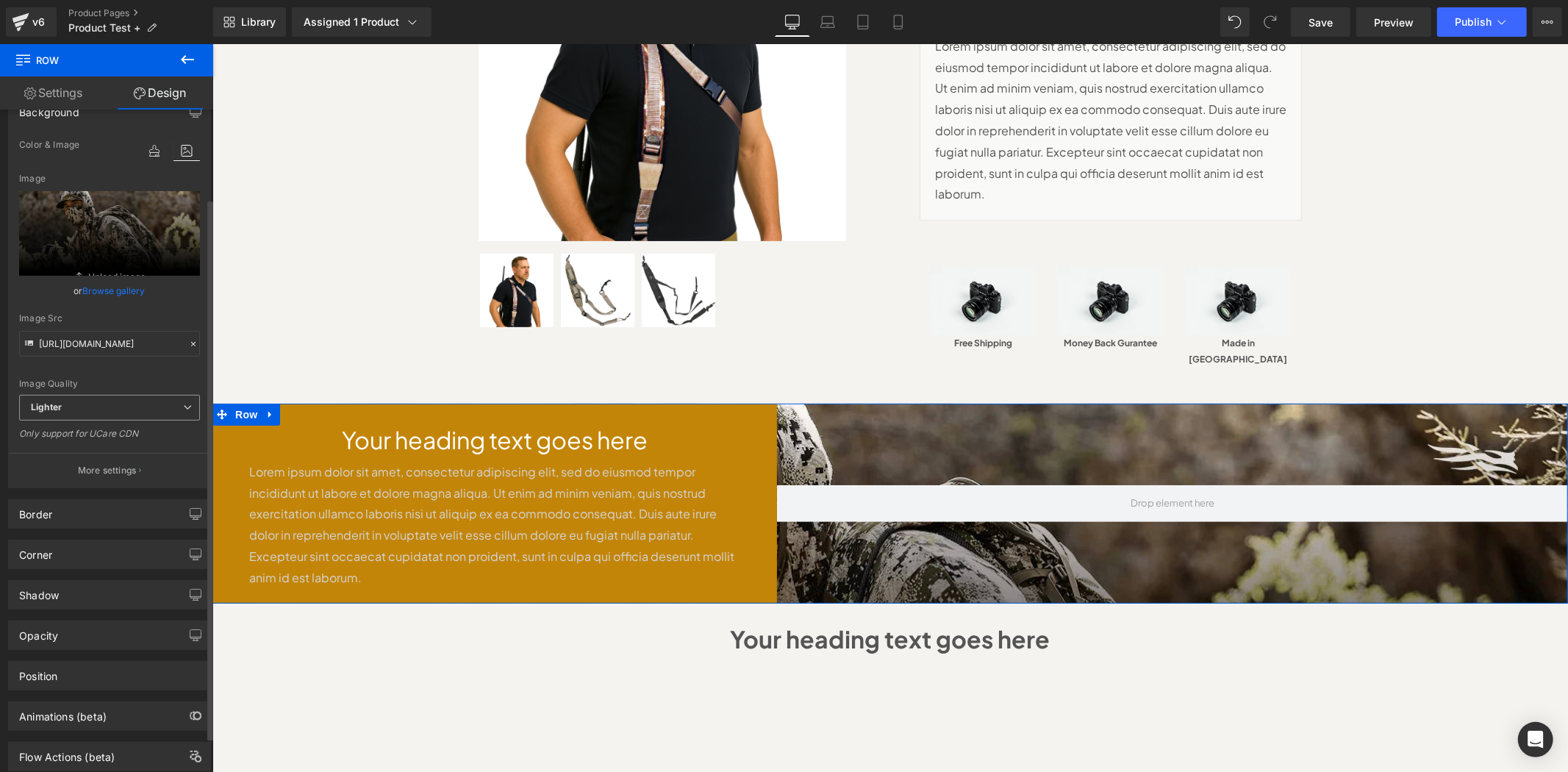
click at [149, 416] on span "Lighter" at bounding box center [109, 407] width 181 height 26
click at [155, 414] on span "Lighter" at bounding box center [109, 407] width 181 height 26
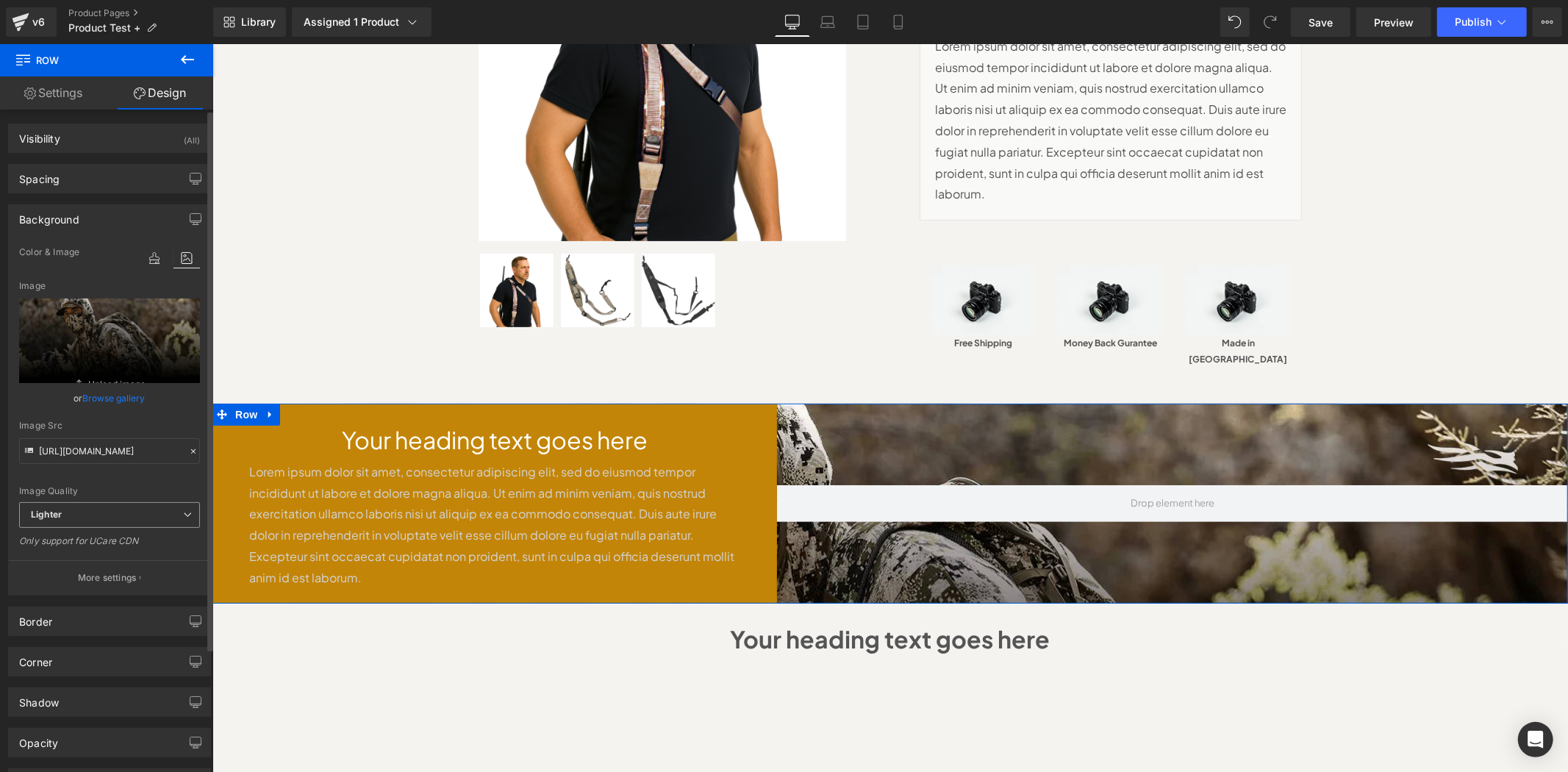
scroll to position [0, 0]
click at [851, 412] on div at bounding box center [1172, 502] width 791 height 199
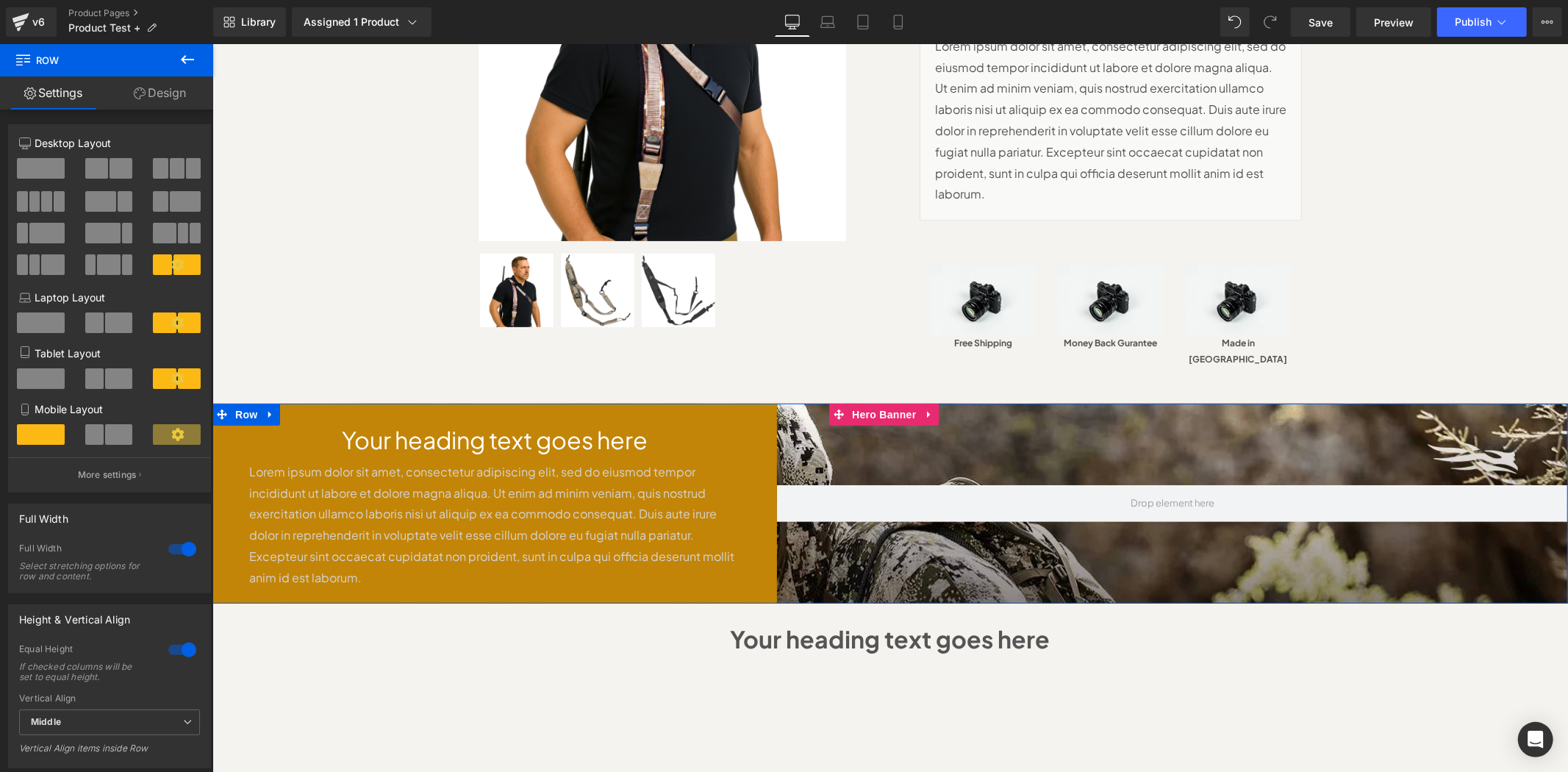
click at [873, 419] on div at bounding box center [1172, 502] width 791 height 199
click at [174, 63] on button at bounding box center [188, 60] width 51 height 33
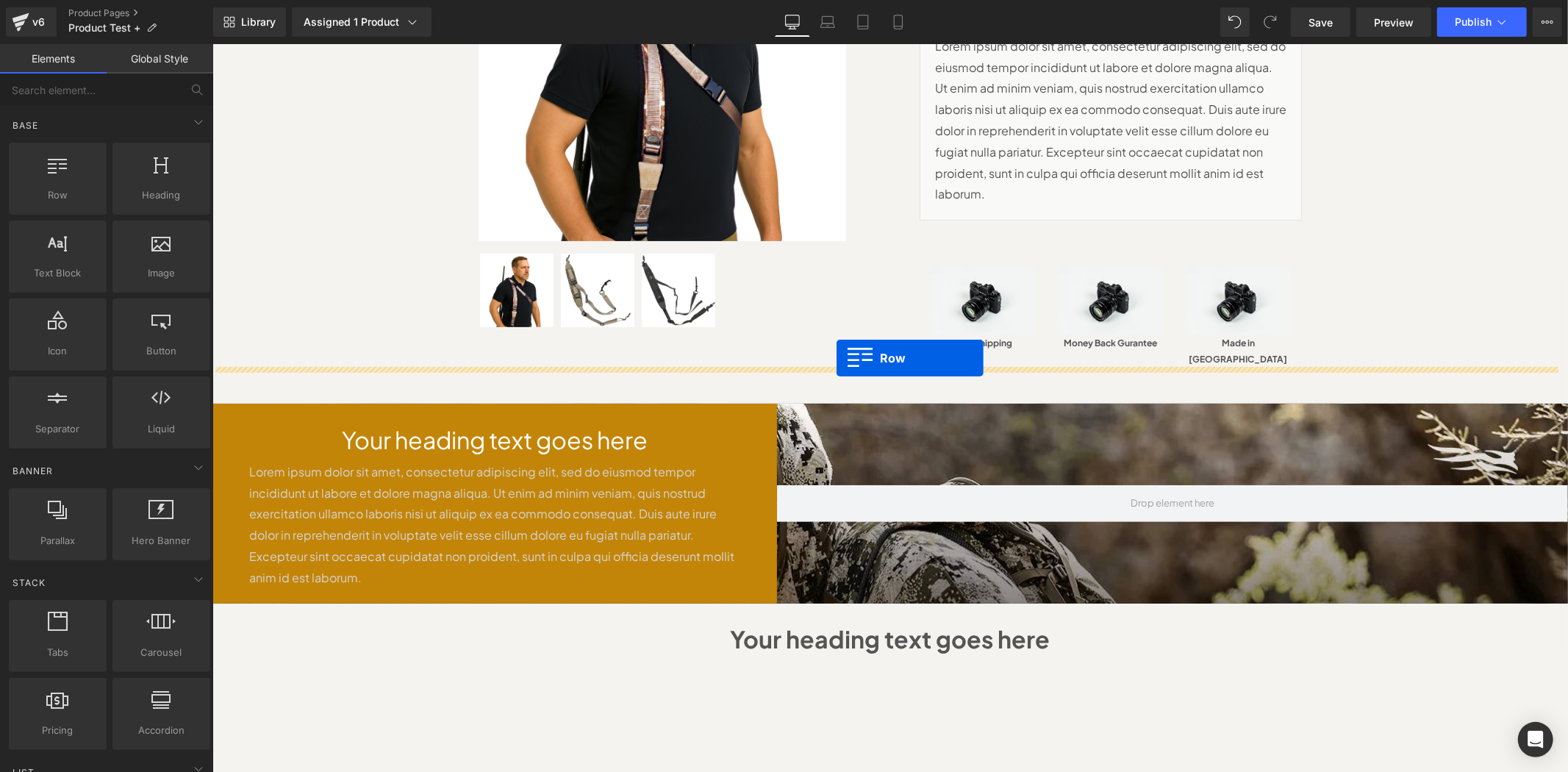
drag, startPoint x: 359, startPoint y: 236, endPoint x: 836, endPoint y: 357, distance: 492.1
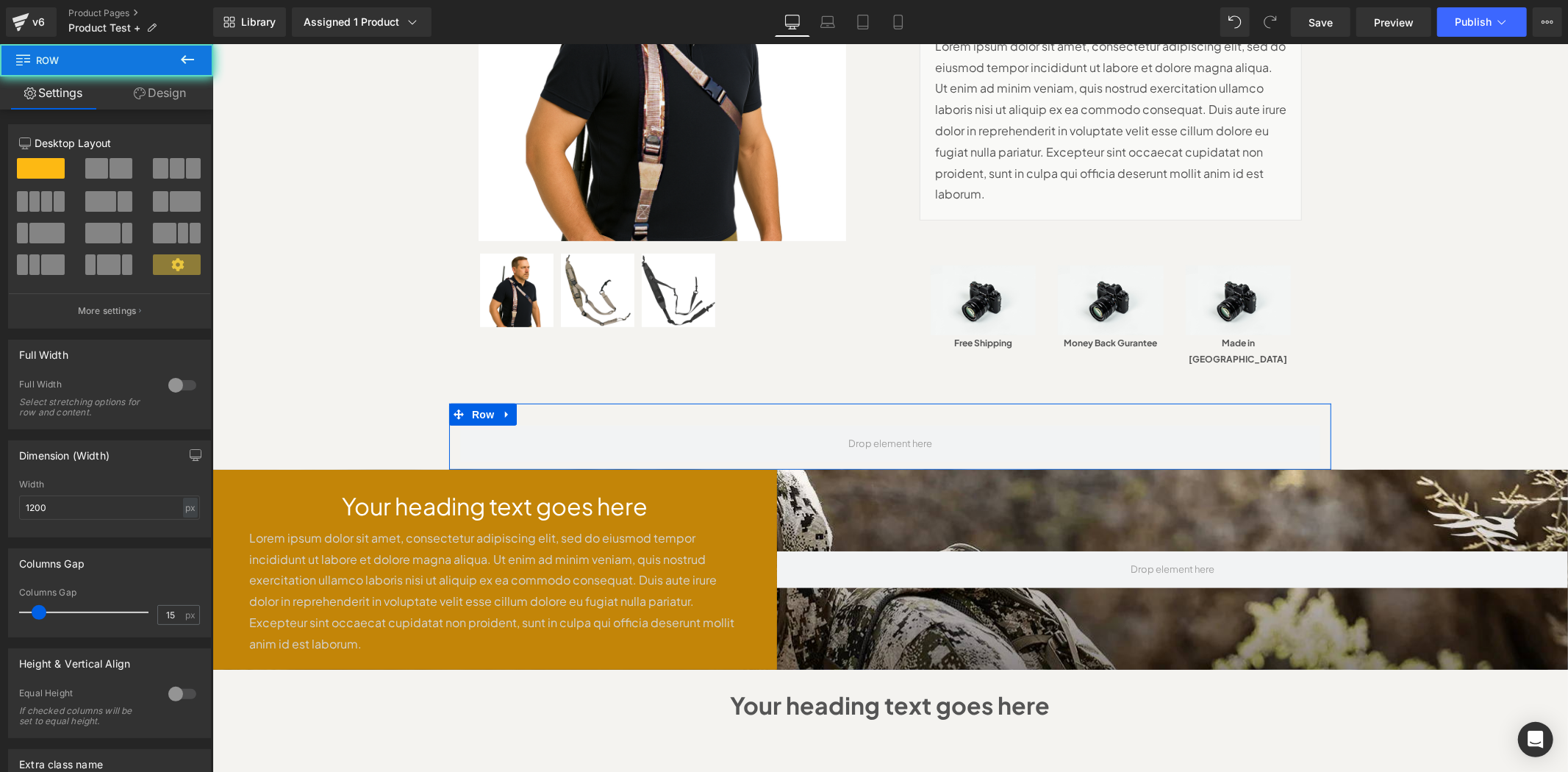
click at [791, 403] on div "Row" at bounding box center [889, 435] width 882 height 66
drag, startPoint x: 108, startPoint y: 171, endPoint x: 10, endPoint y: 226, distance: 112.4
click at [109, 171] on span at bounding box center [121, 167] width 23 height 20
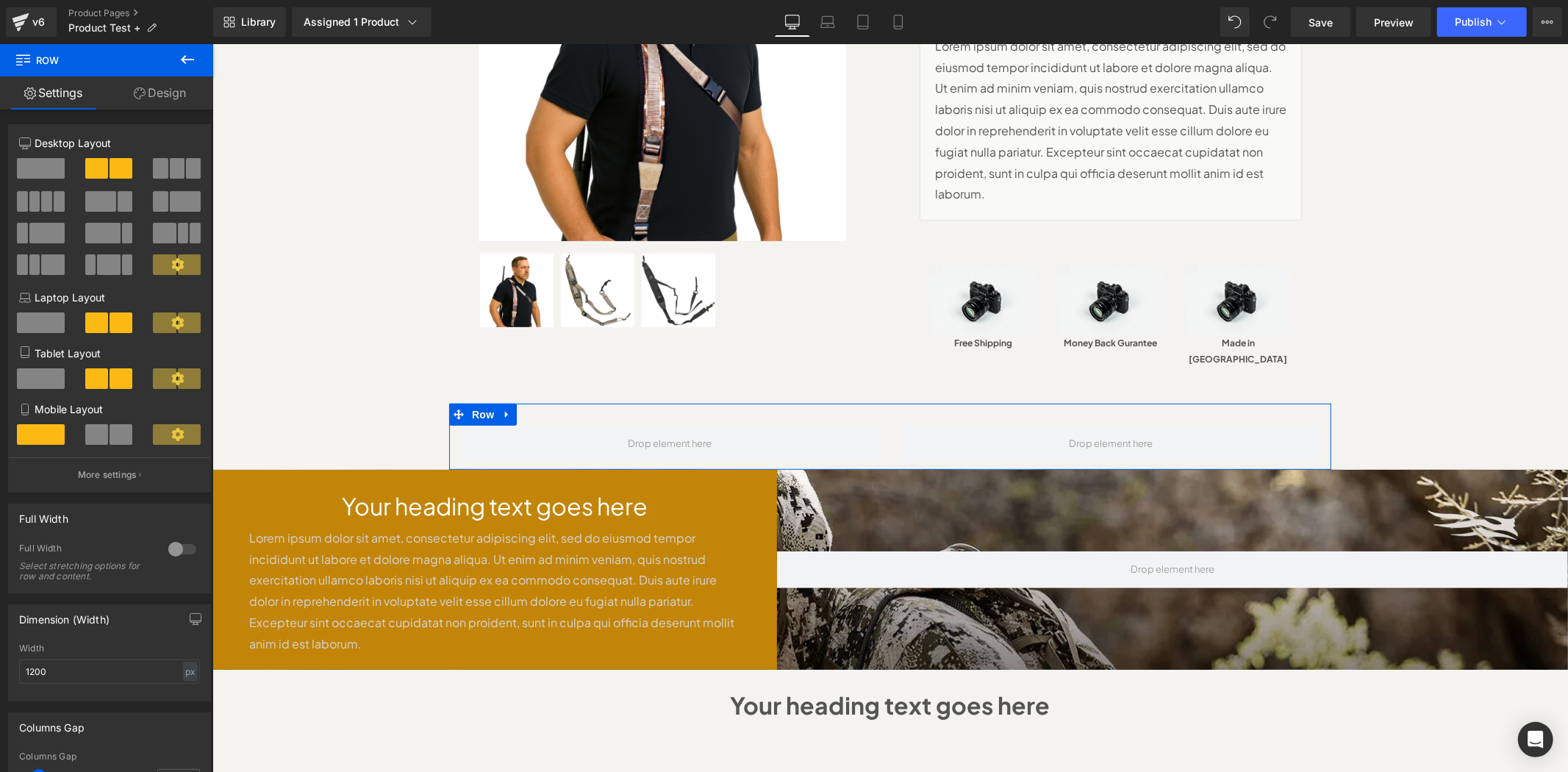
click at [567, 403] on div "Row" at bounding box center [889, 435] width 882 height 66
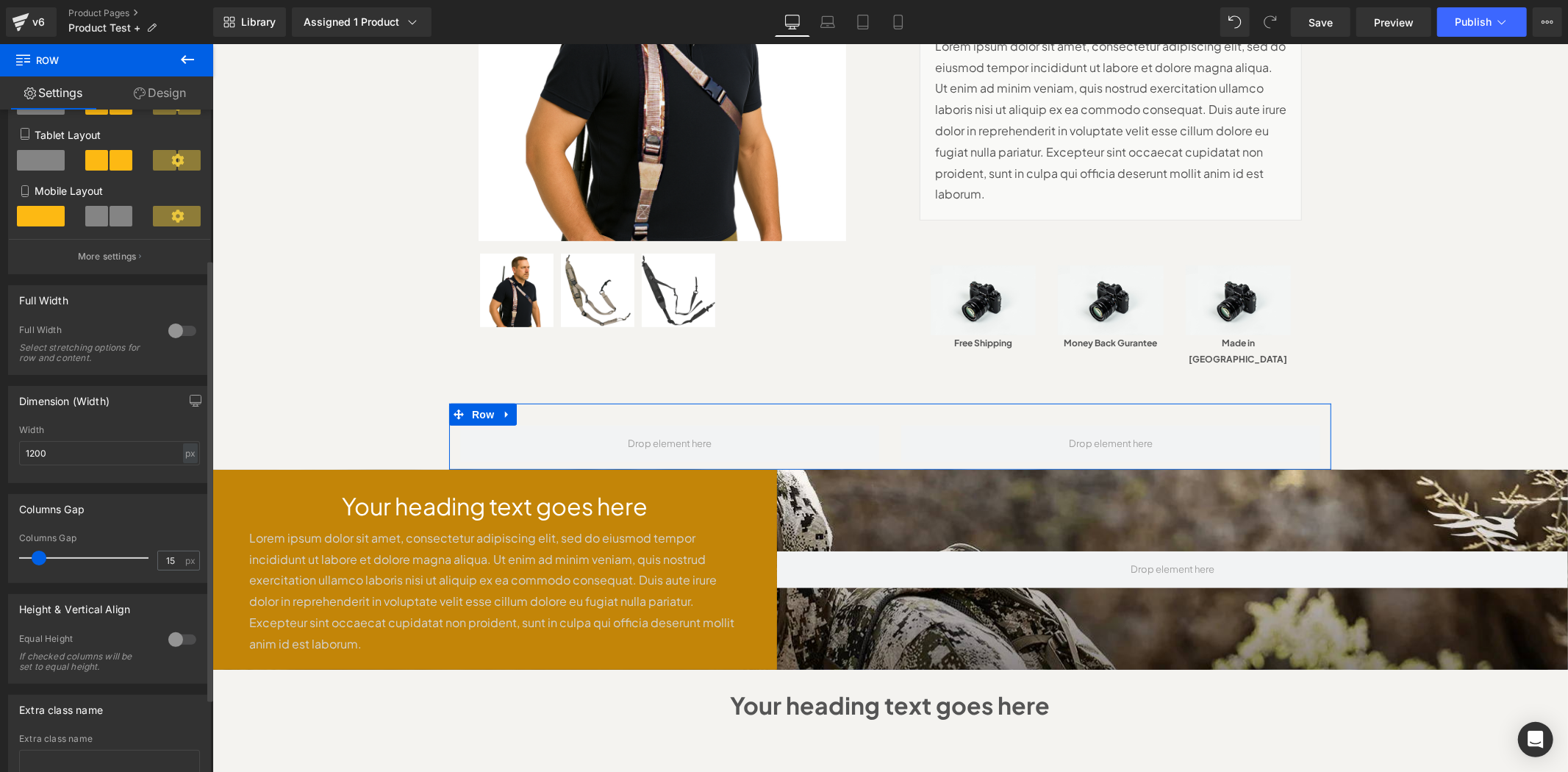
scroll to position [218, 0]
click at [171, 337] on div at bounding box center [182, 331] width 35 height 24
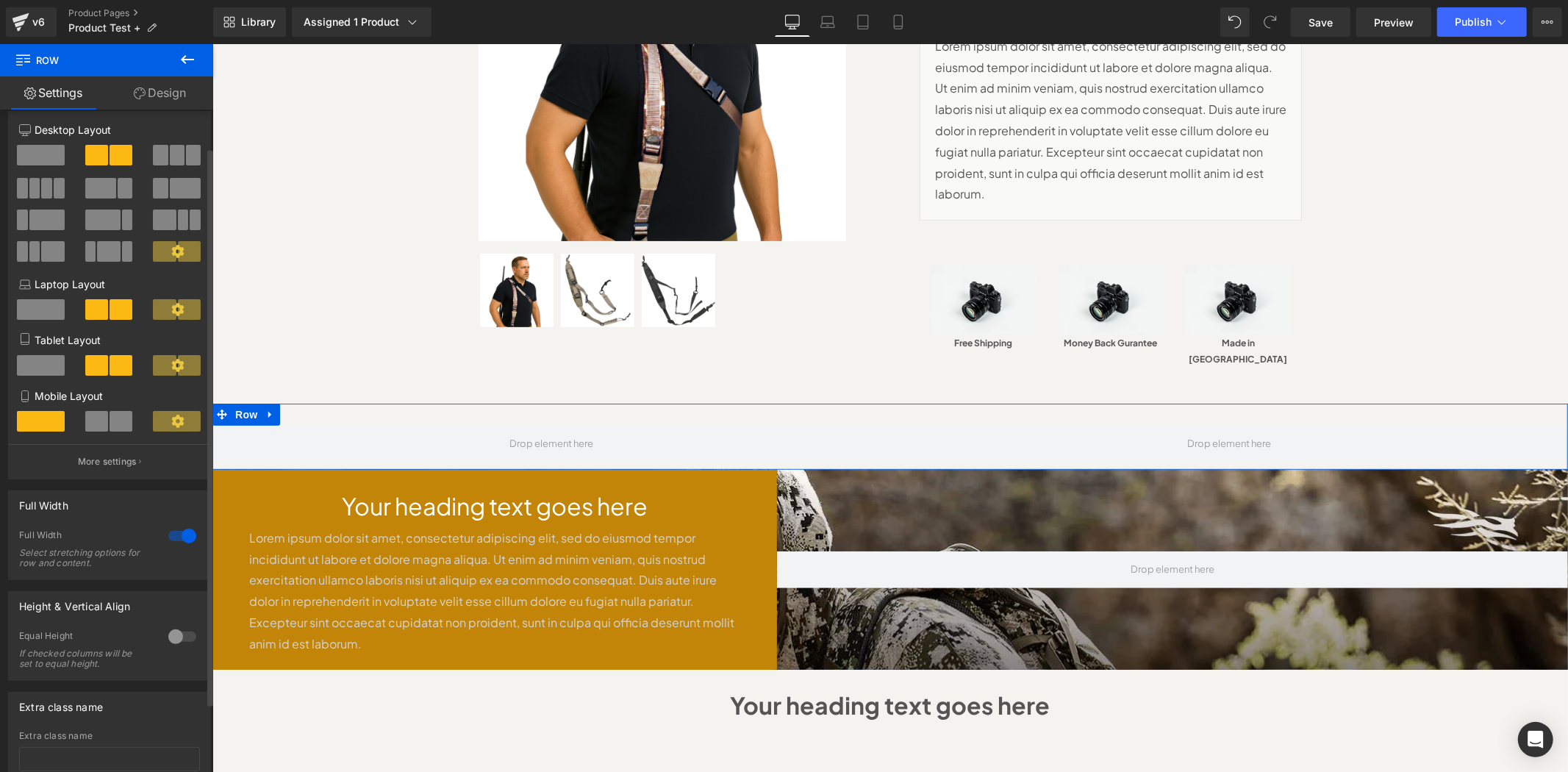
scroll to position [0, 0]
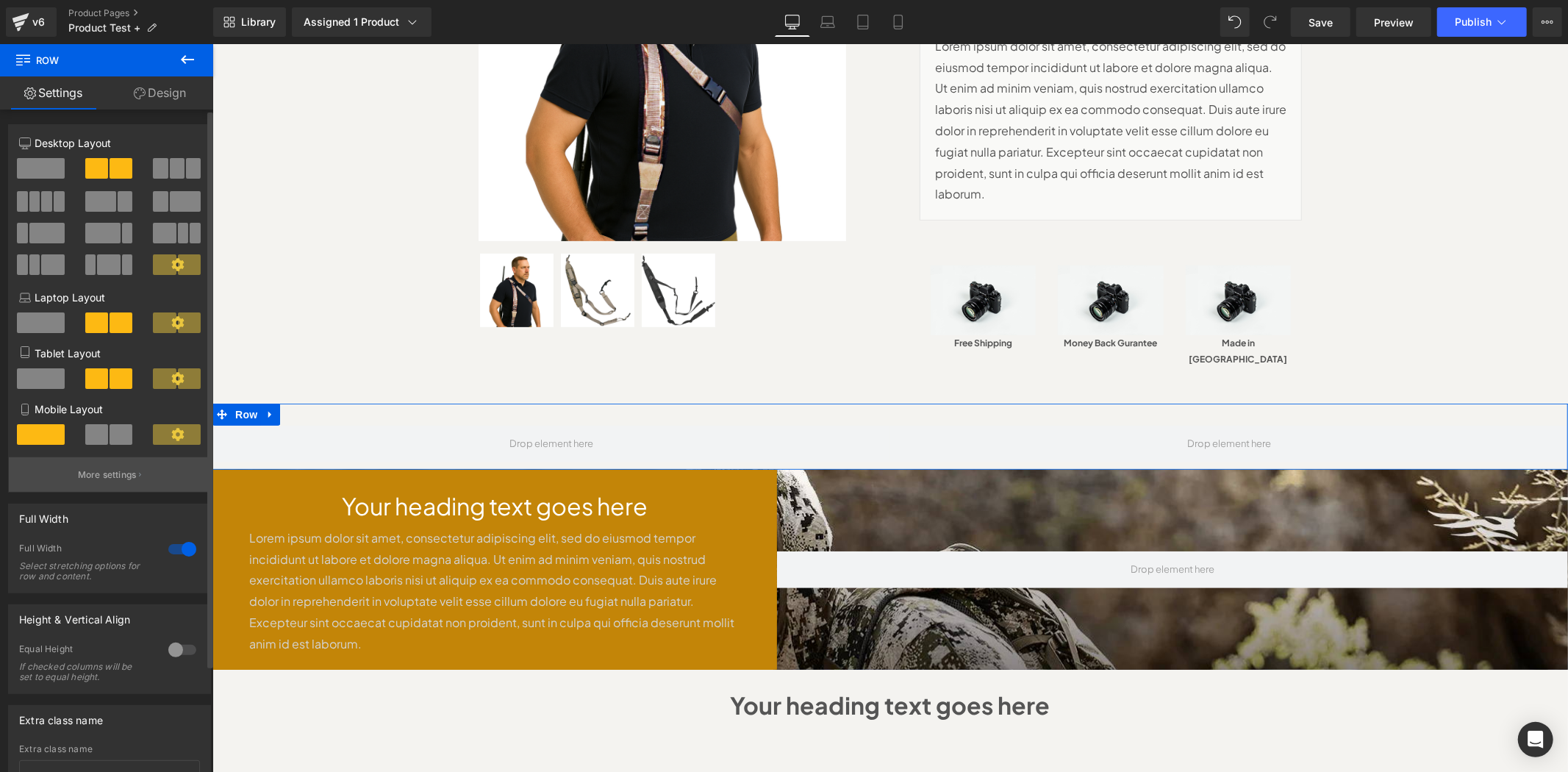
click at [122, 481] on p "More settings" at bounding box center [107, 474] width 59 height 13
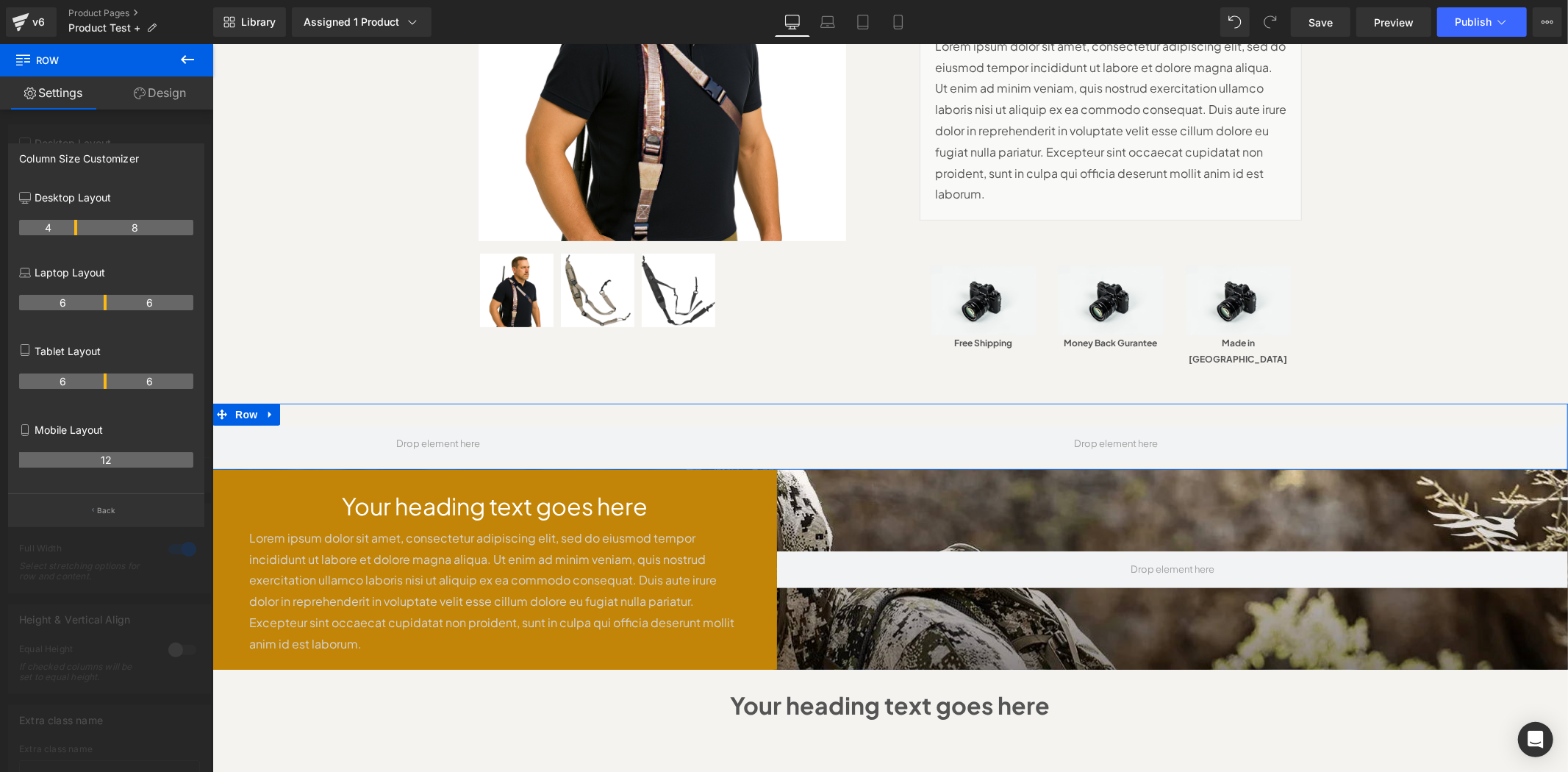
drag, startPoint x: 104, startPoint y: 231, endPoint x: 71, endPoint y: 231, distance: 33.0
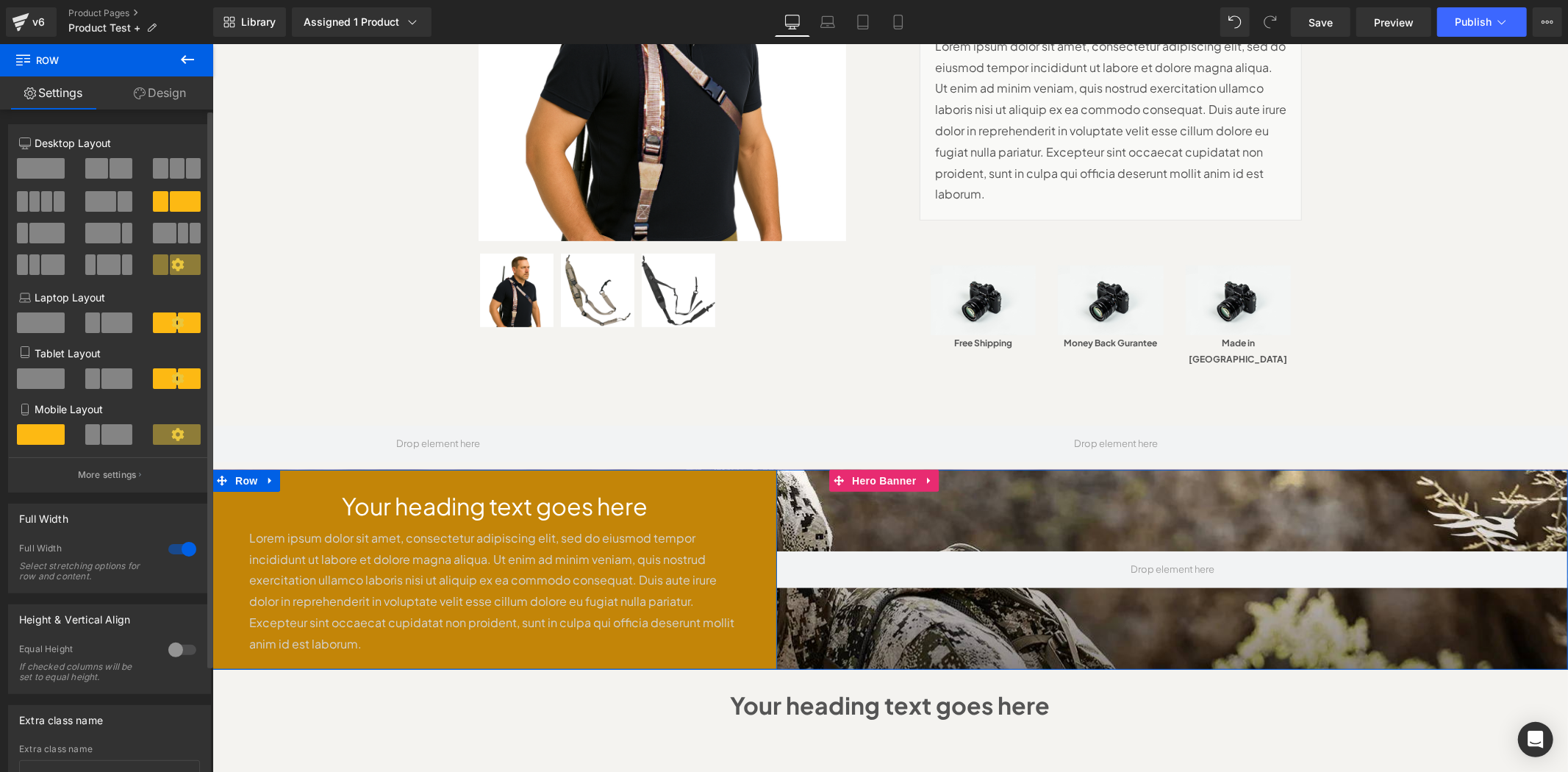
click at [730, 469] on div "Your heading text goes here Heading Lorem ipsum dolor sit amet, consectetur adi…" at bounding box center [494, 568] width 565 height 199
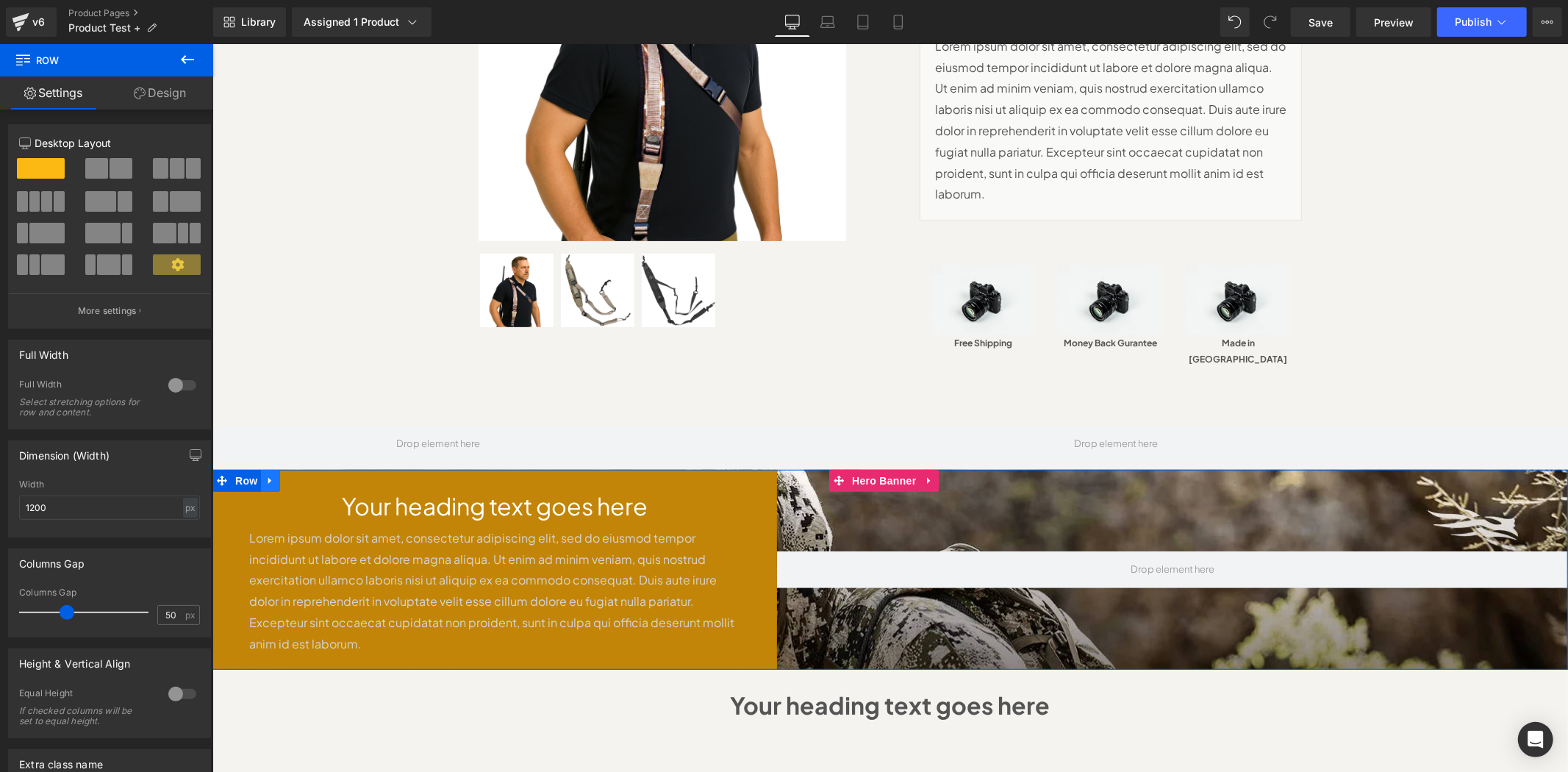
click at [264, 475] on icon at bounding box center [270, 480] width 11 height 11
click at [284, 475] on icon at bounding box center [289, 480] width 11 height 11
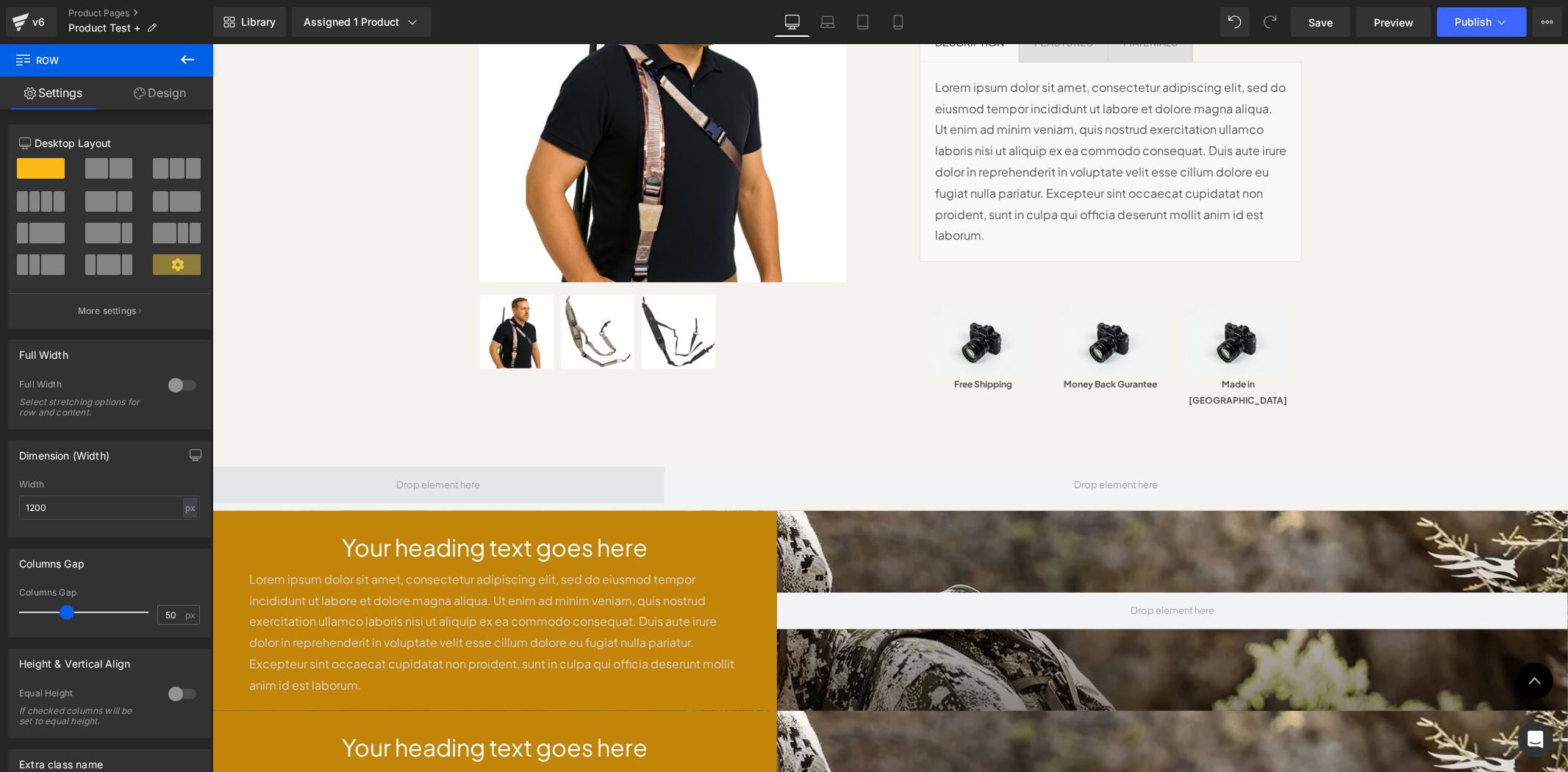
scroll to position [248, 0]
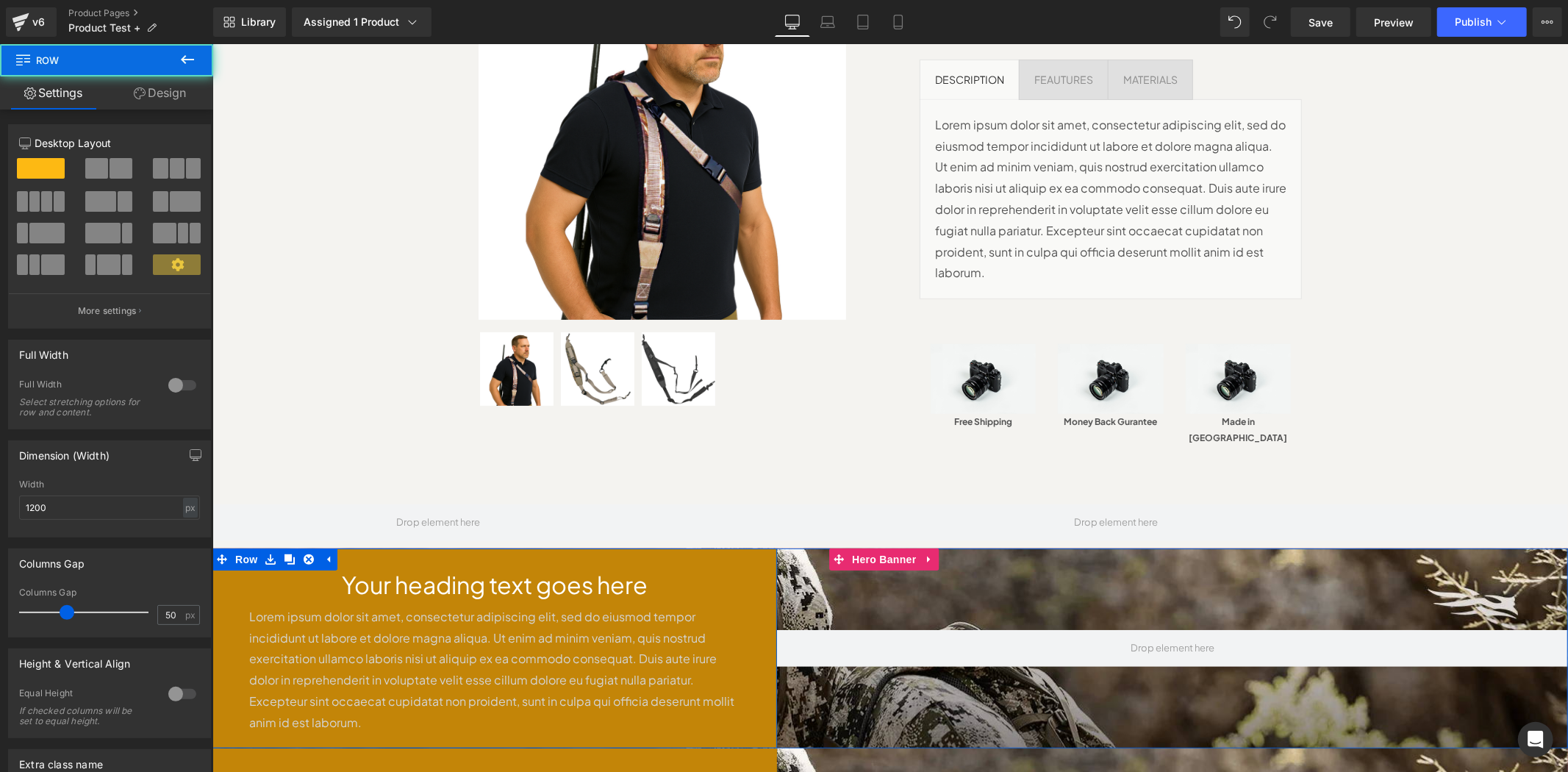
click at [747, 570] on div "Your heading text goes here Heading Lorem ipsum dolor sit amet, consectetur adi…" at bounding box center [494, 655] width 565 height 170
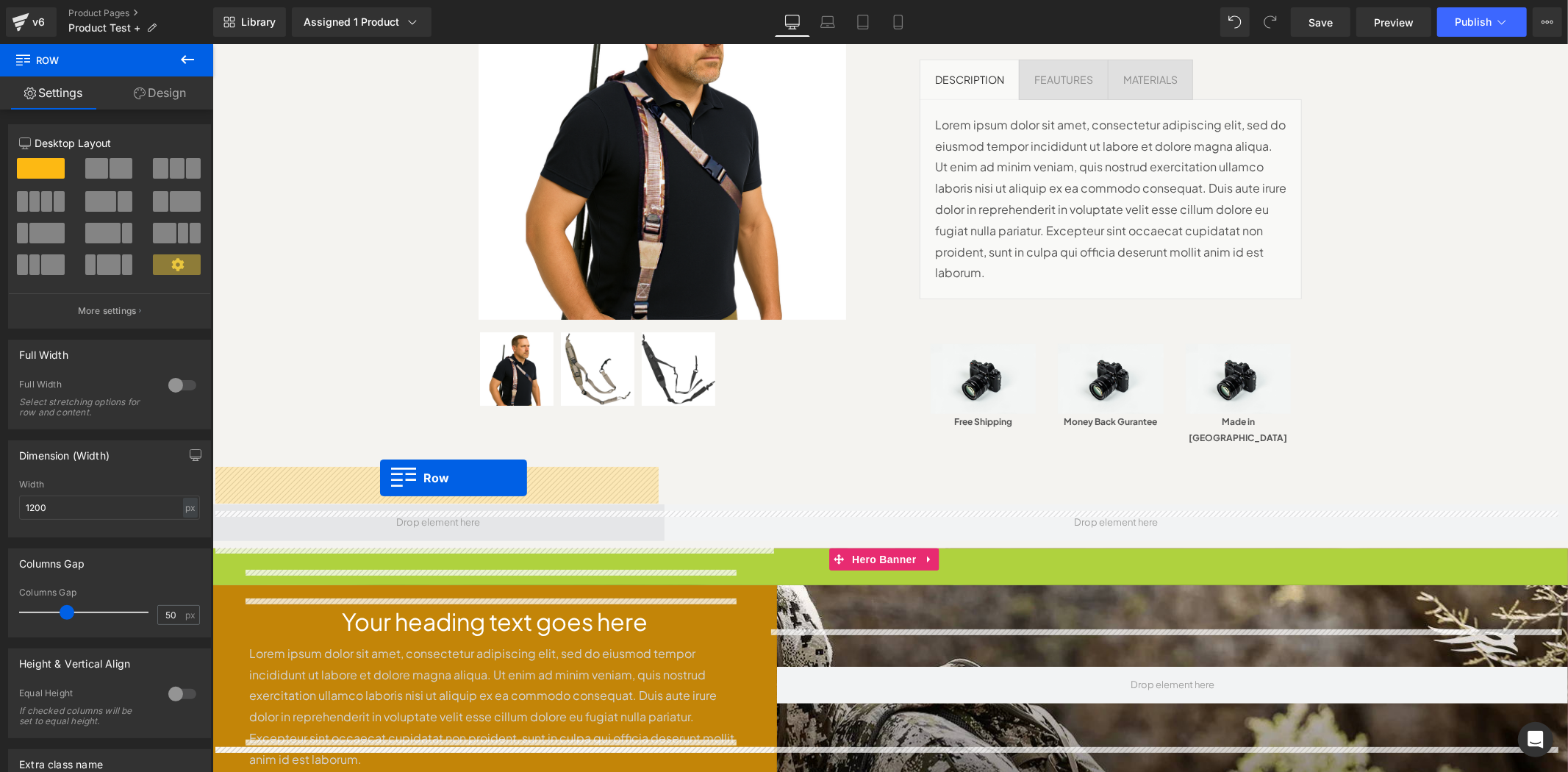
drag, startPoint x: 219, startPoint y: 518, endPoint x: 379, endPoint y: 478, distance: 164.9
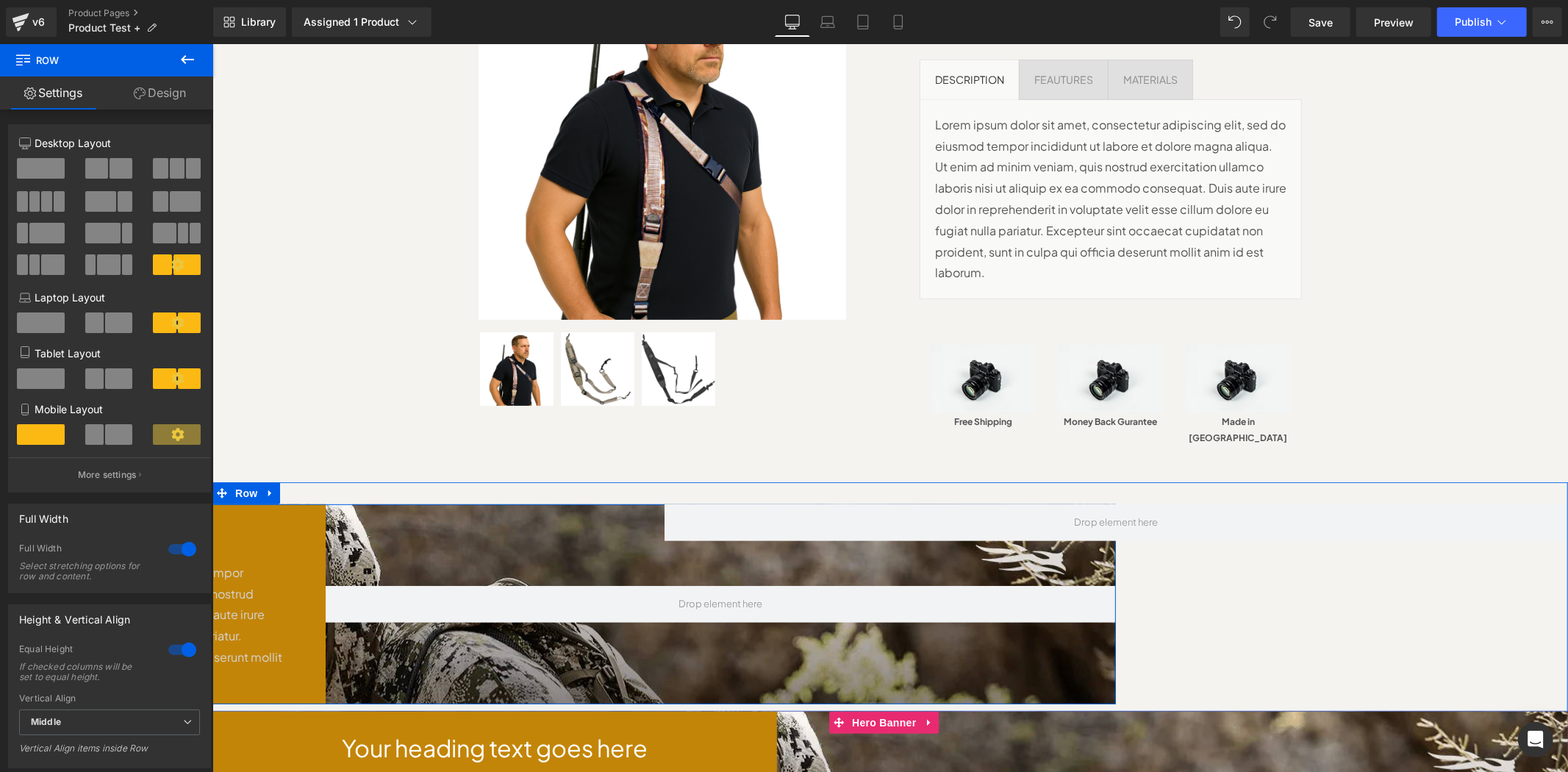
click at [566, 512] on div at bounding box center [721, 603] width 791 height 199
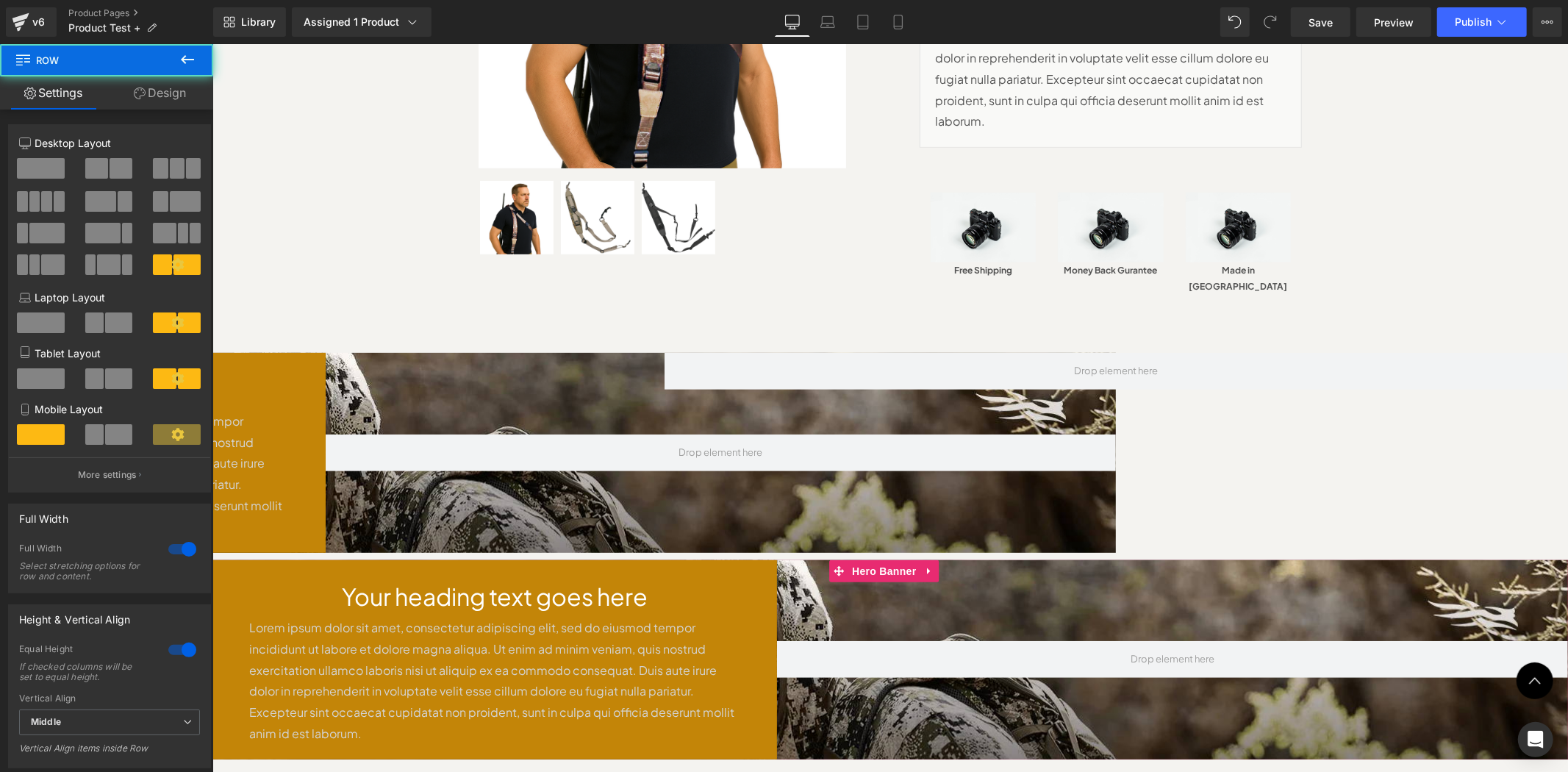
scroll to position [575, 0]
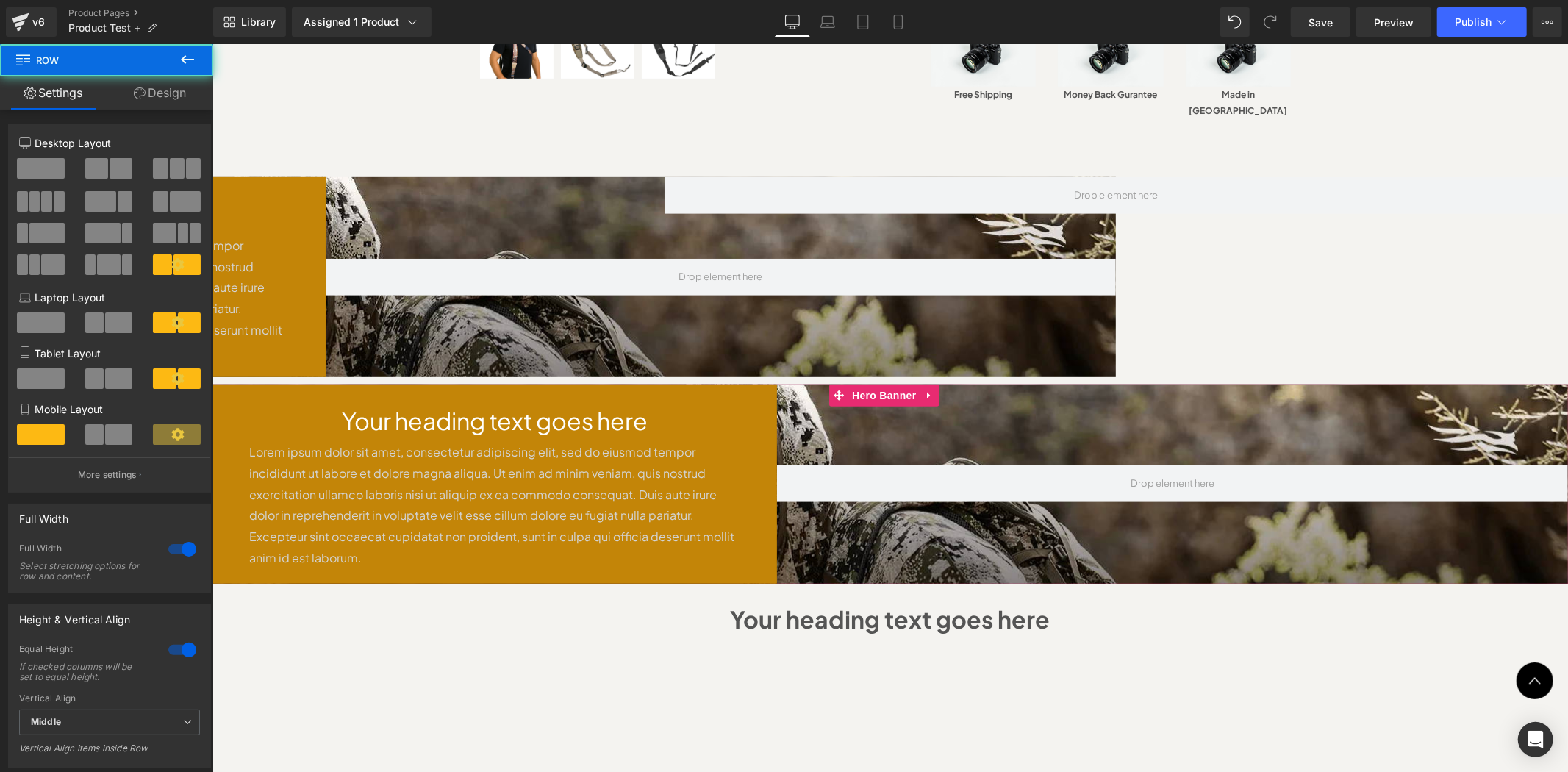
click at [697, 406] on h1 "Your heading text goes here" at bounding box center [494, 420] width 491 height 28
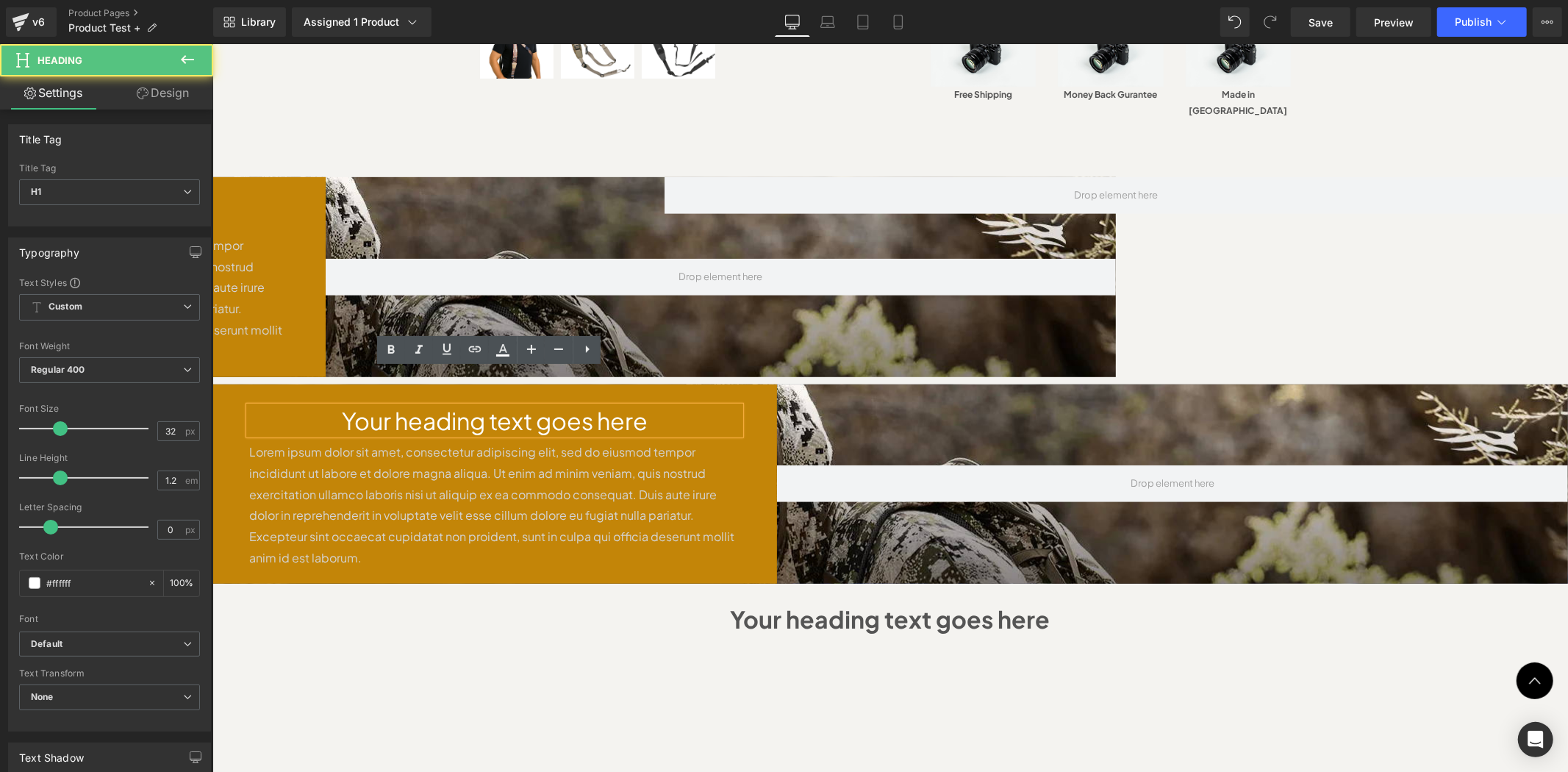
click at [754, 383] on div "Your heading text goes here Heading Lorem ipsum dolor sit amet, consectetur adi…" at bounding box center [494, 483] width 565 height 199
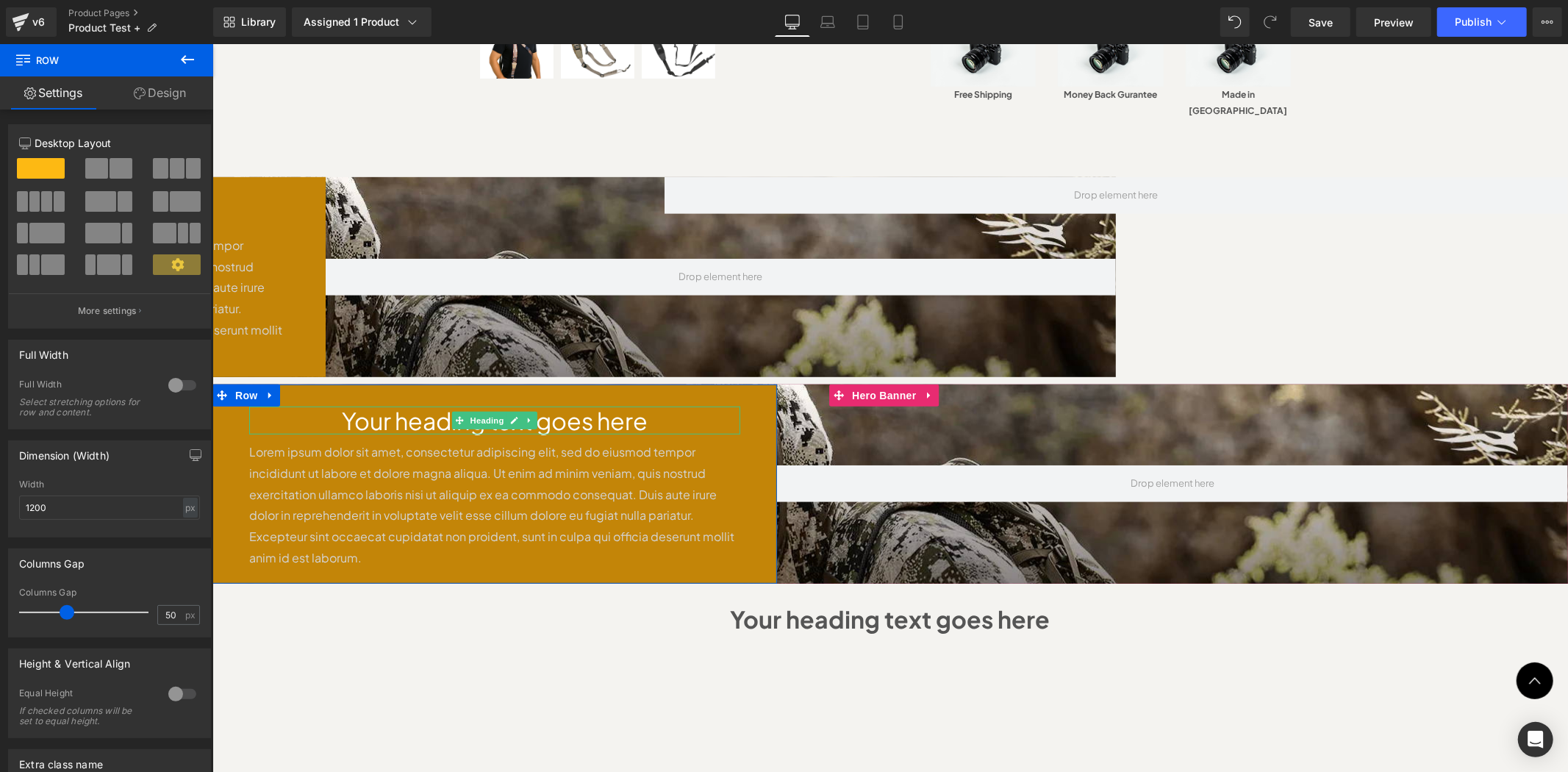
click at [650, 406] on h1 "Your heading text goes here" at bounding box center [494, 420] width 491 height 28
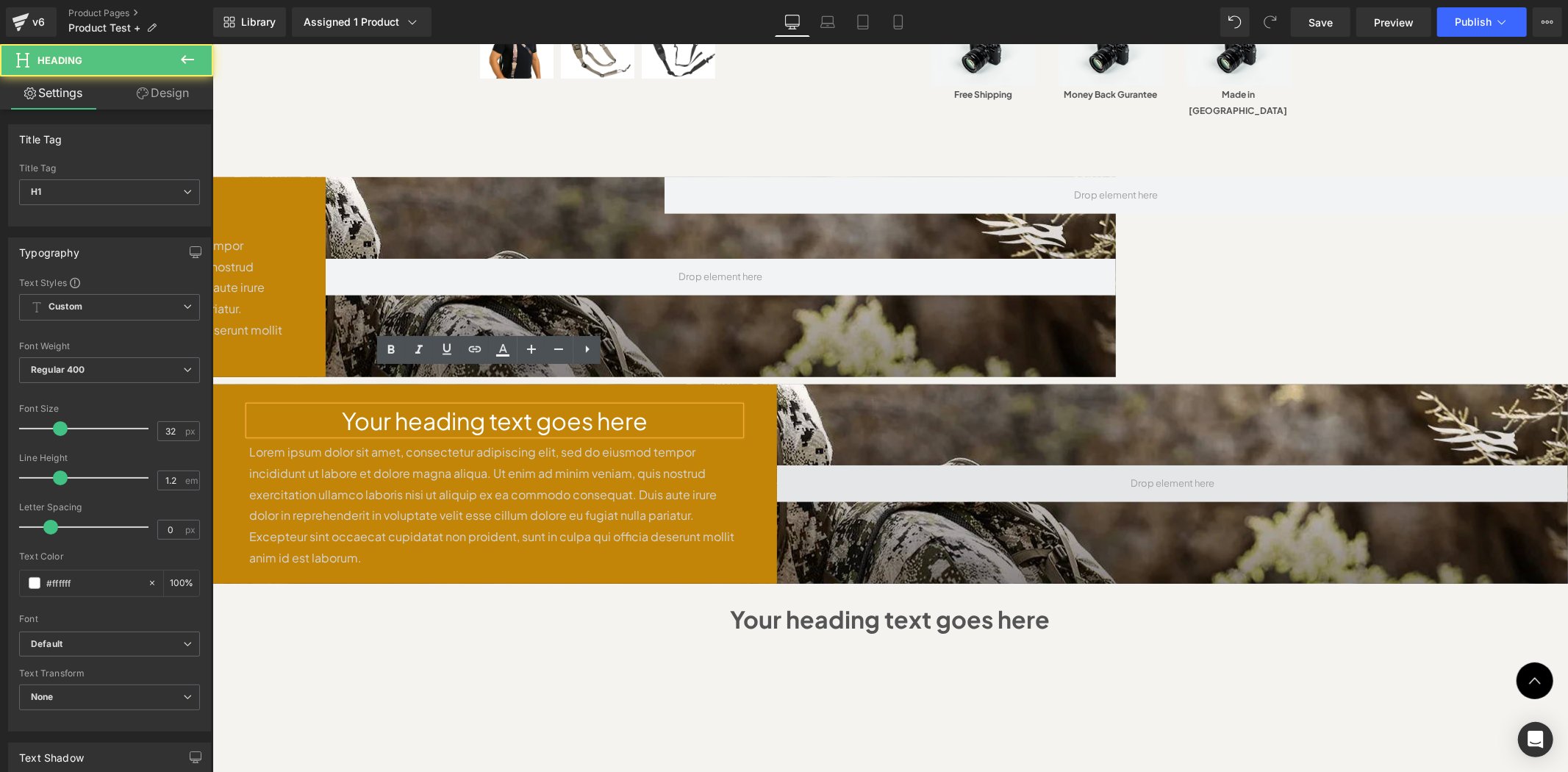
drag, startPoint x: 710, startPoint y: 437, endPoint x: 858, endPoint y: 443, distance: 148.1
click at [711, 442] on p "Lorem ipsum dolor sit amet, consectetur adipiscing elit, sed do eiusmod tempor …" at bounding box center [494, 505] width 491 height 127
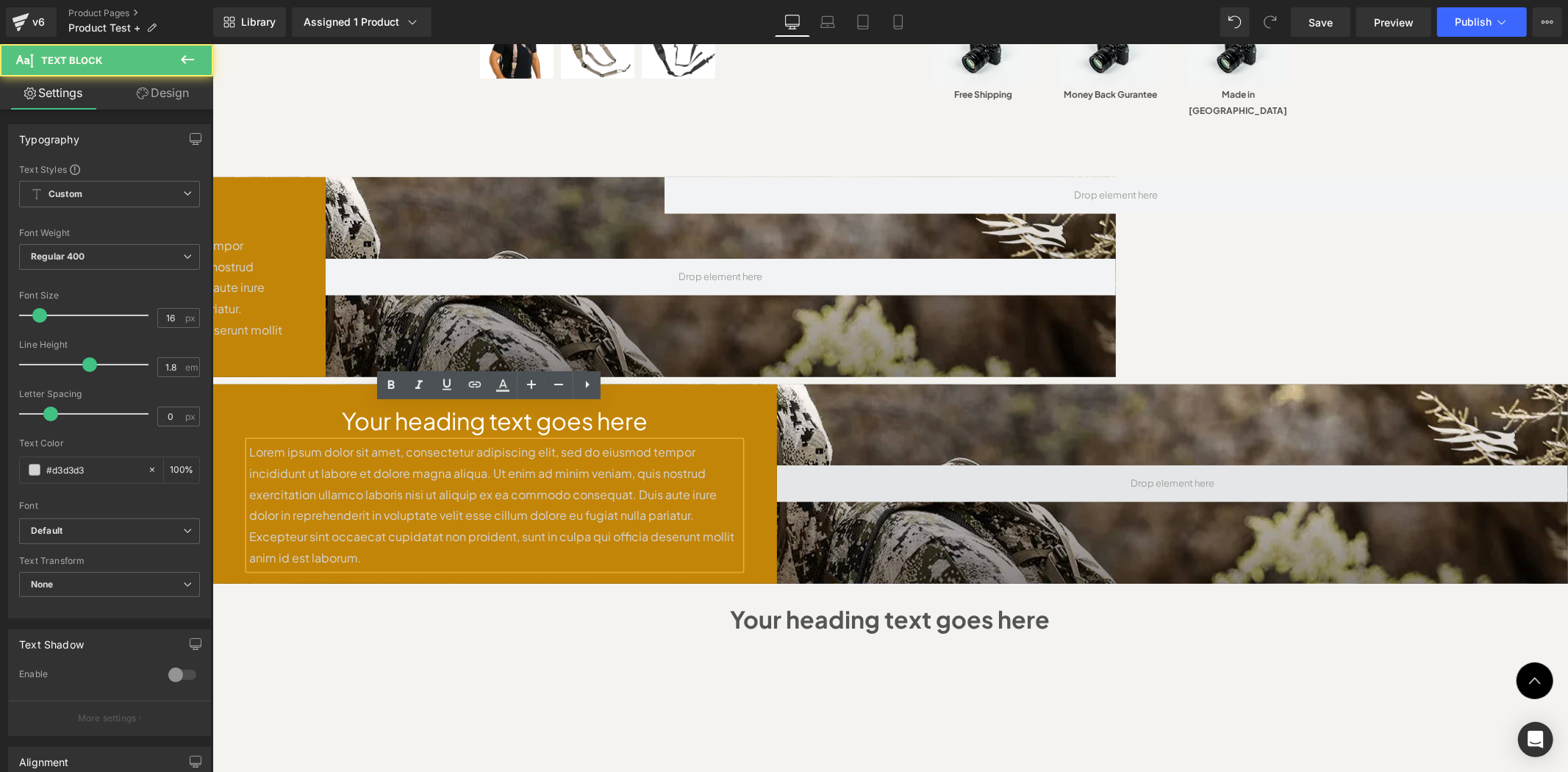
click at [858, 464] on span at bounding box center [1172, 483] width 791 height 37
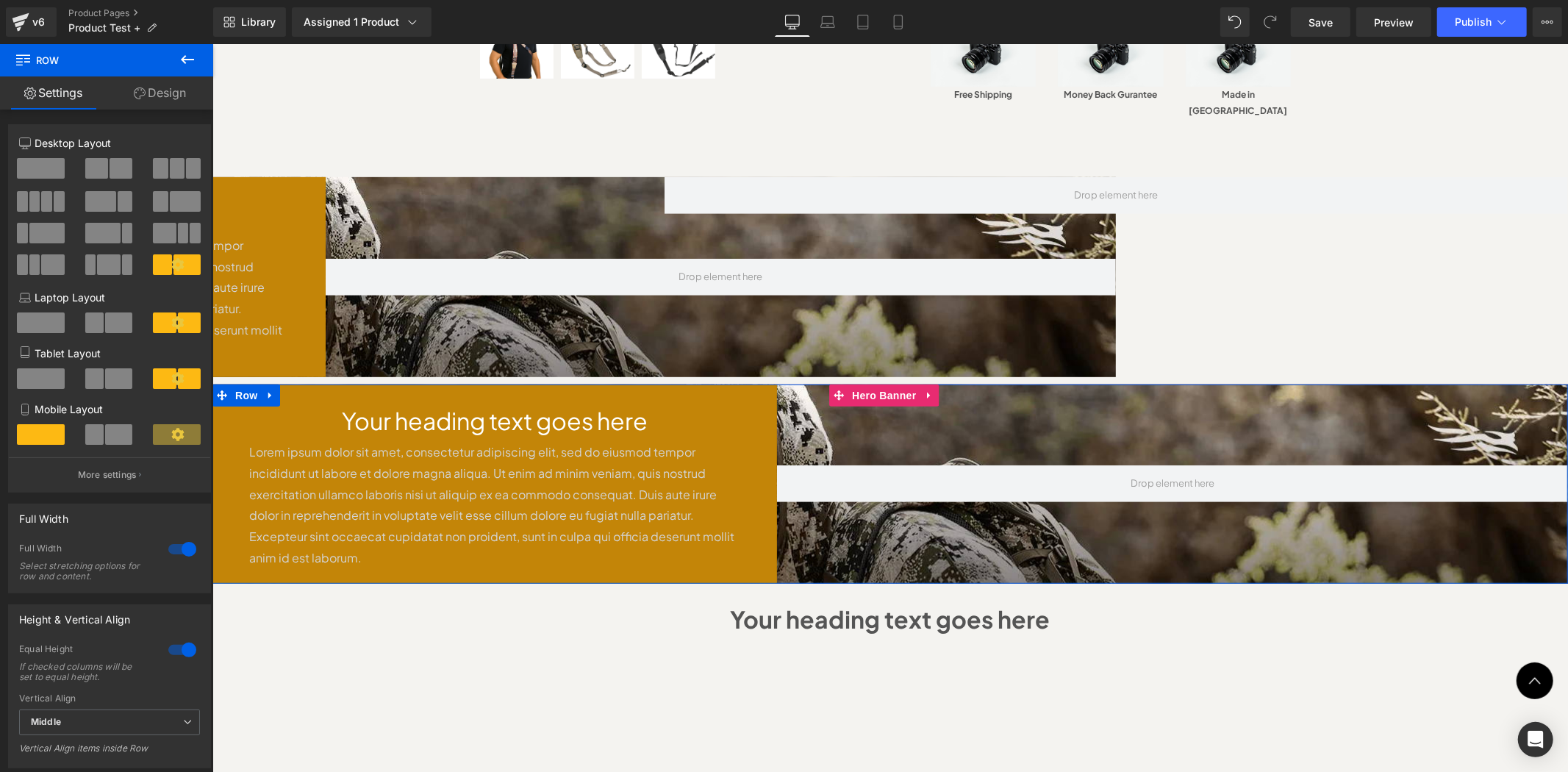
click at [879, 406] on div at bounding box center [1172, 483] width 791 height 199
click at [716, 406] on h1 "Your heading text goes here" at bounding box center [494, 420] width 491 height 28
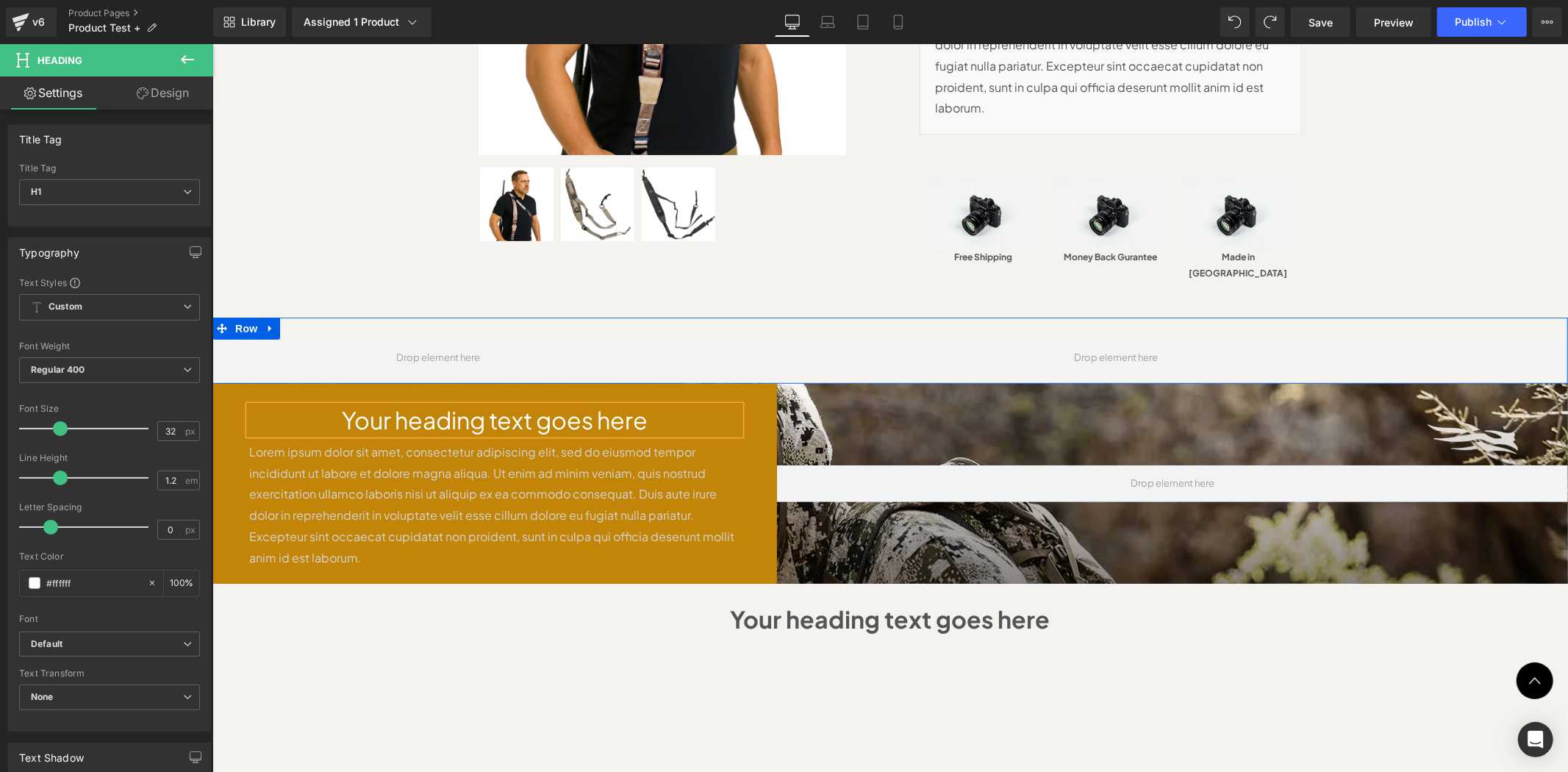
scroll to position [612, 0]
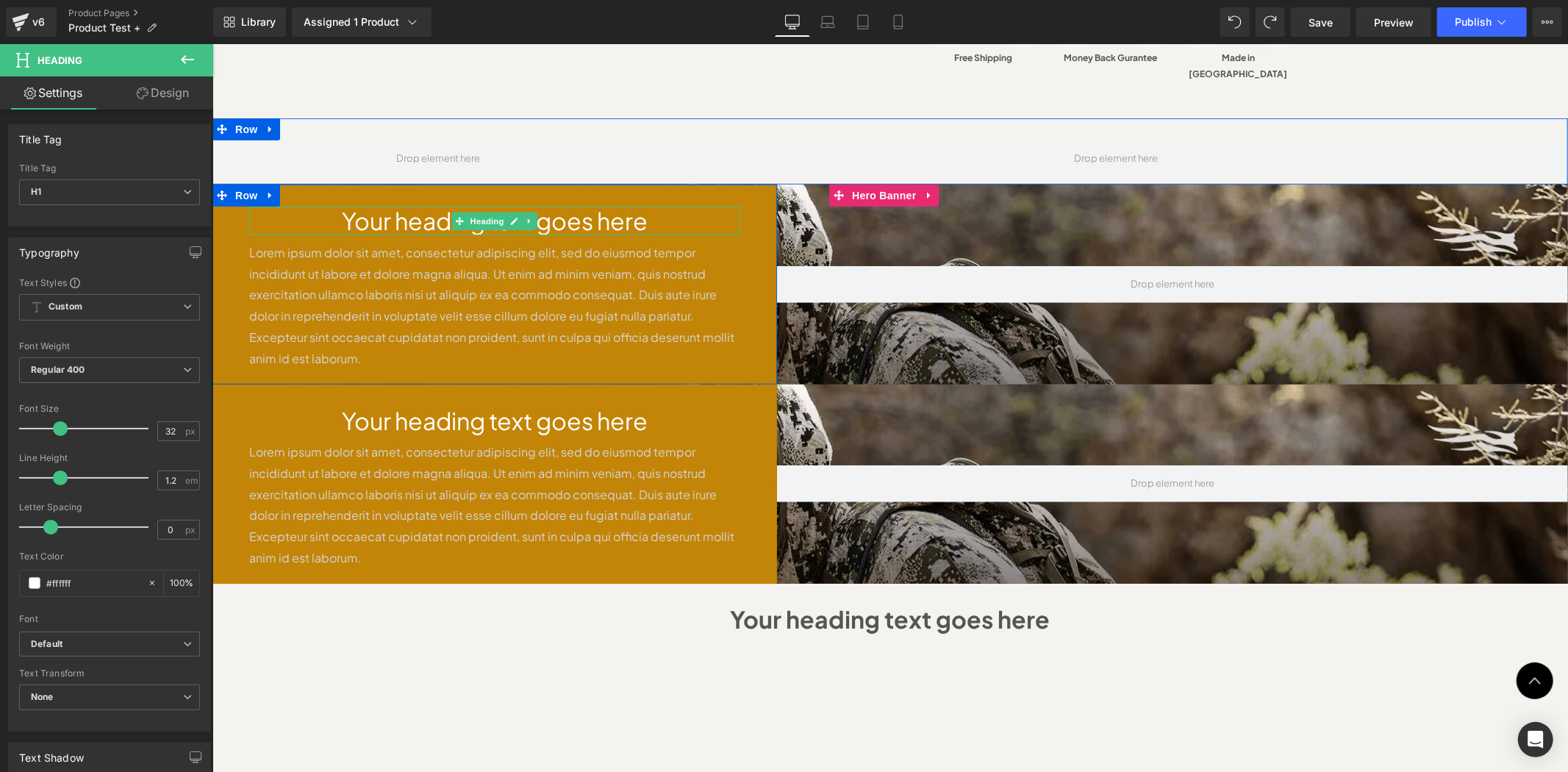
click at [297, 206] on h1 "Your heading text goes here" at bounding box center [494, 220] width 491 height 28
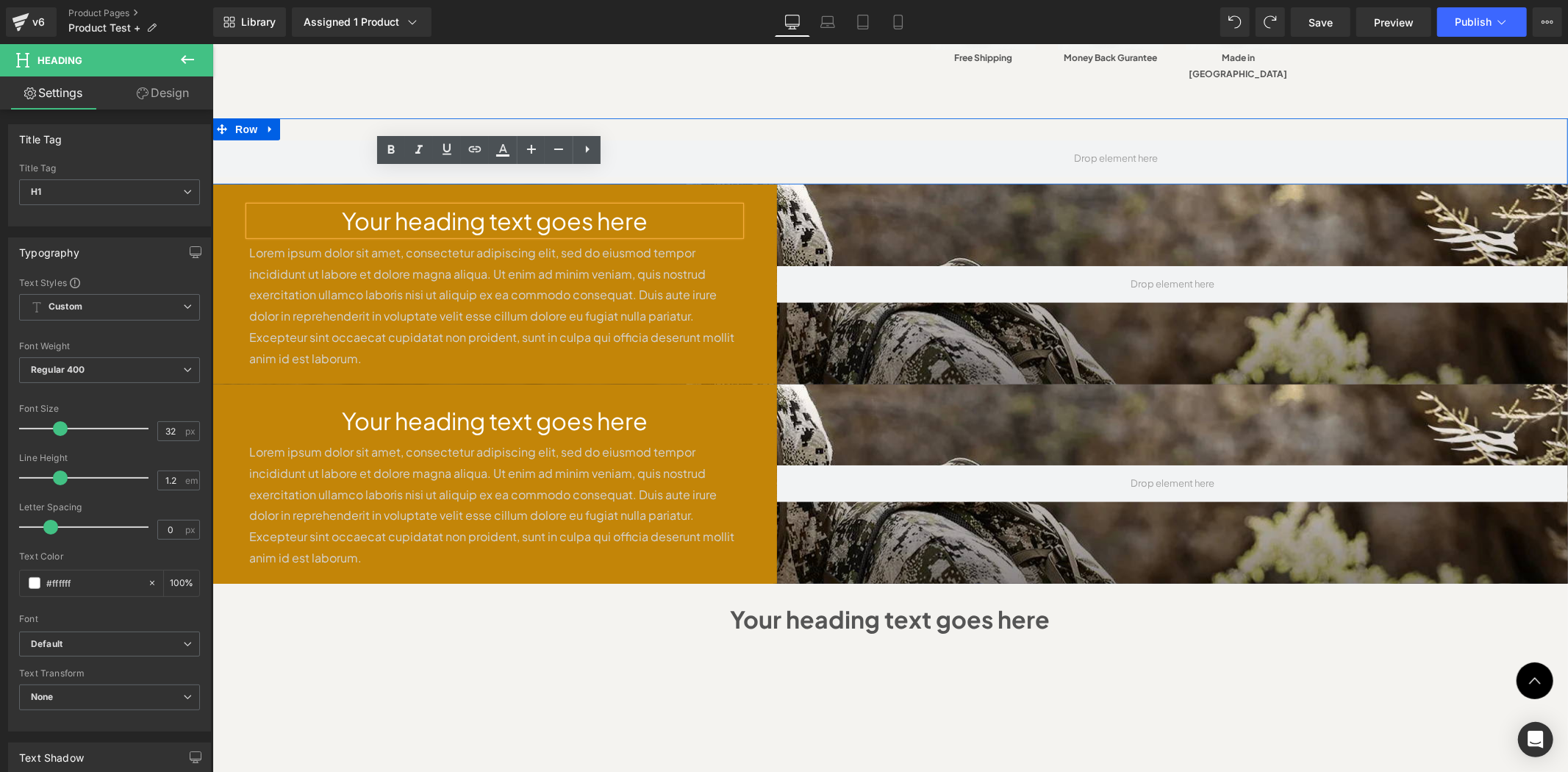
click at [434, 241] on div "Lorem ipsum dolor sit amet, consectetur adipiscing elit, sed do eiusmod tempor …" at bounding box center [494, 305] width 491 height 127
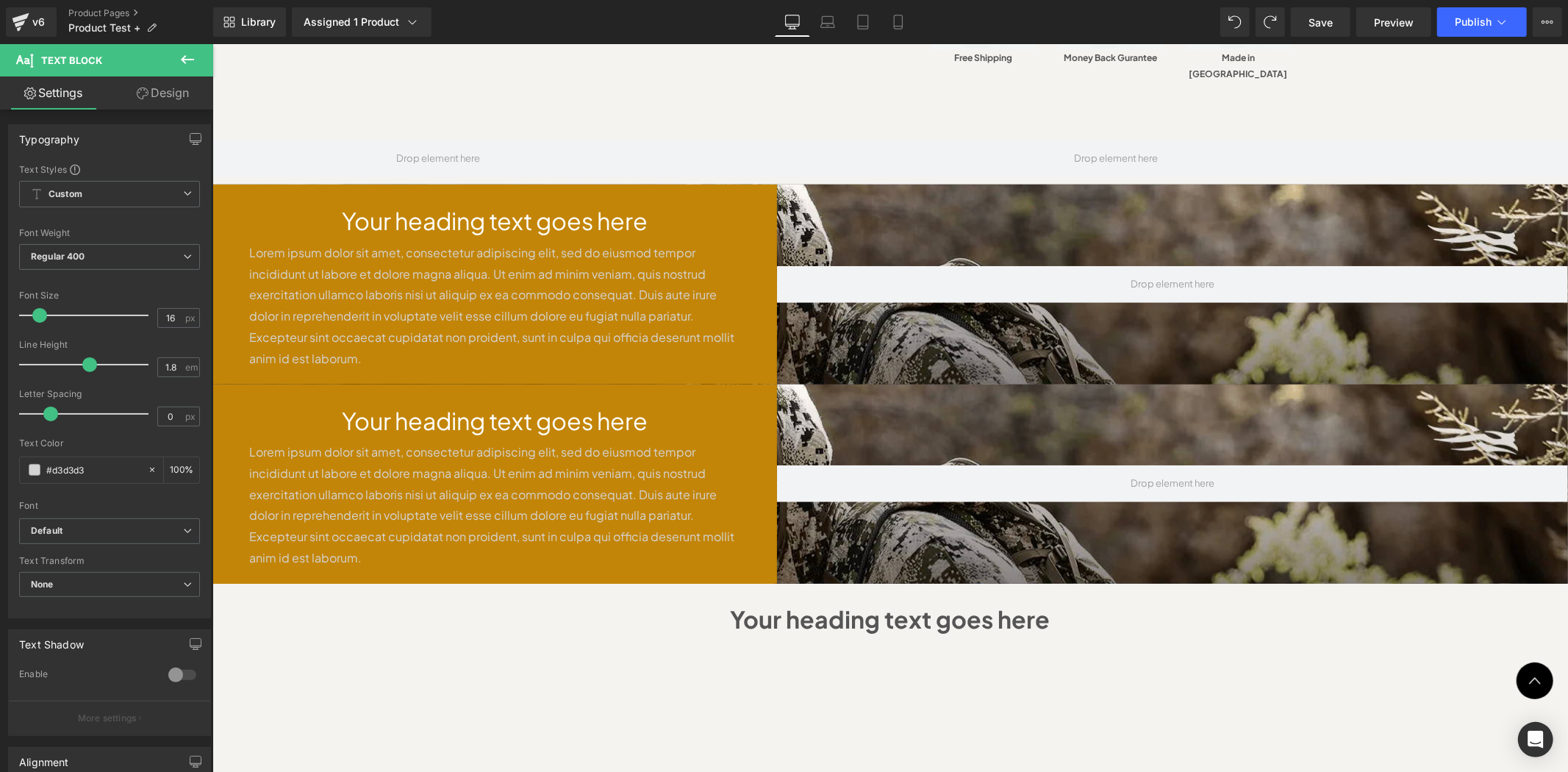
click at [177, 56] on button at bounding box center [188, 60] width 51 height 33
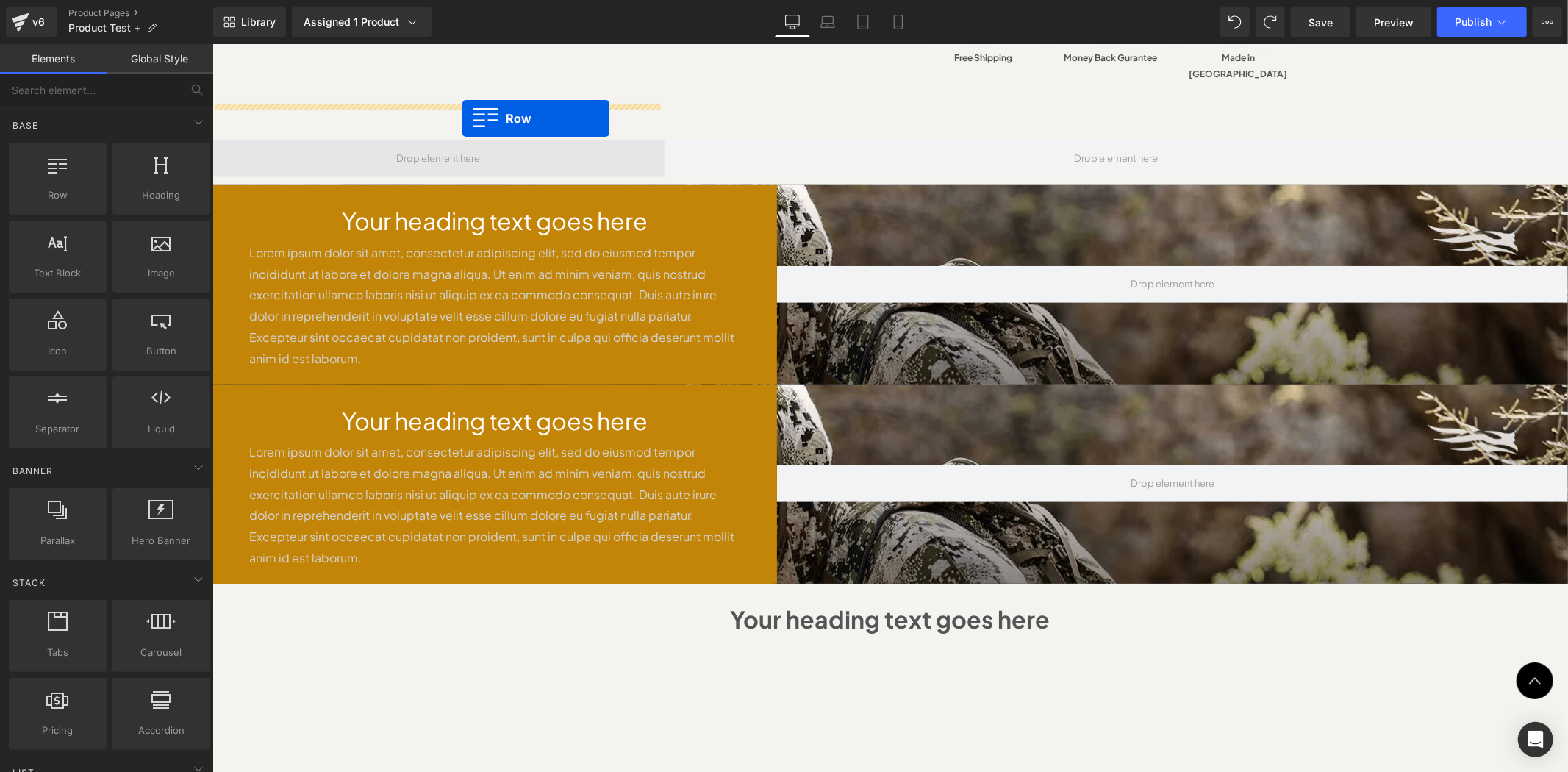
drag, startPoint x: 276, startPoint y: 214, endPoint x: 462, endPoint y: 117, distance: 209.8
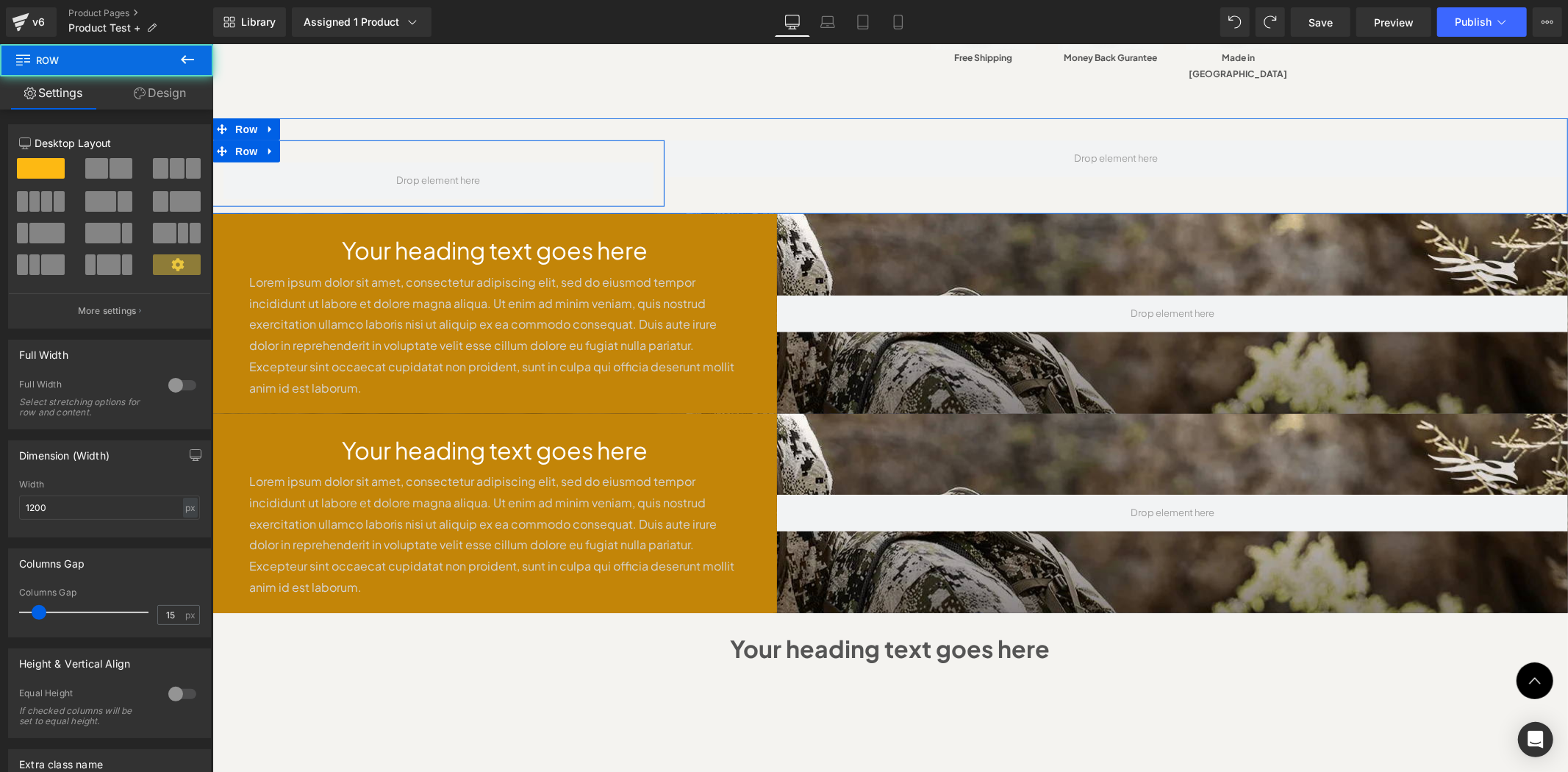
click at [335, 140] on div "Row" at bounding box center [437, 173] width 452 height 66
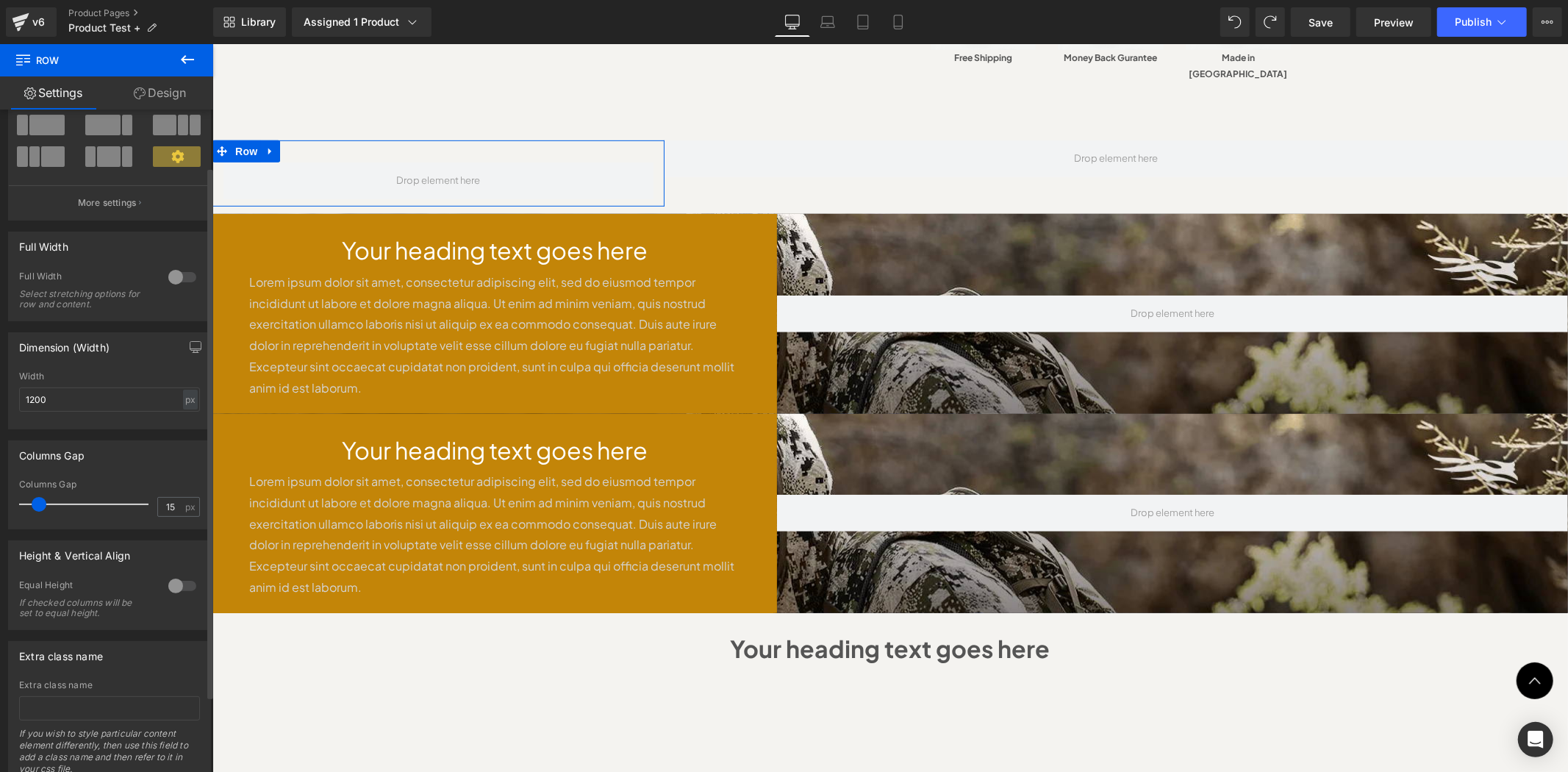
scroll to position [0, 0]
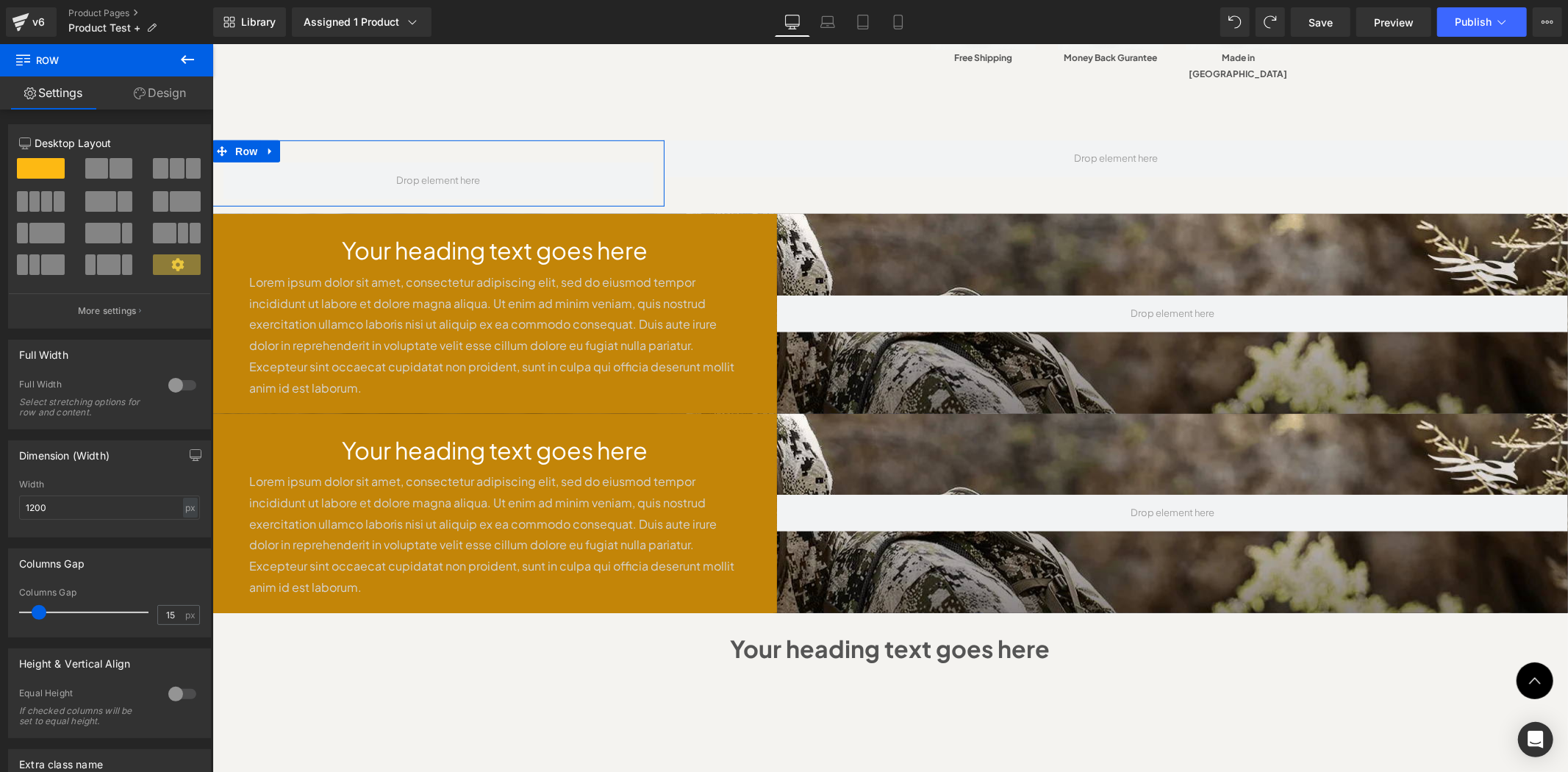
click at [159, 88] on link "Design" at bounding box center [160, 93] width 107 height 33
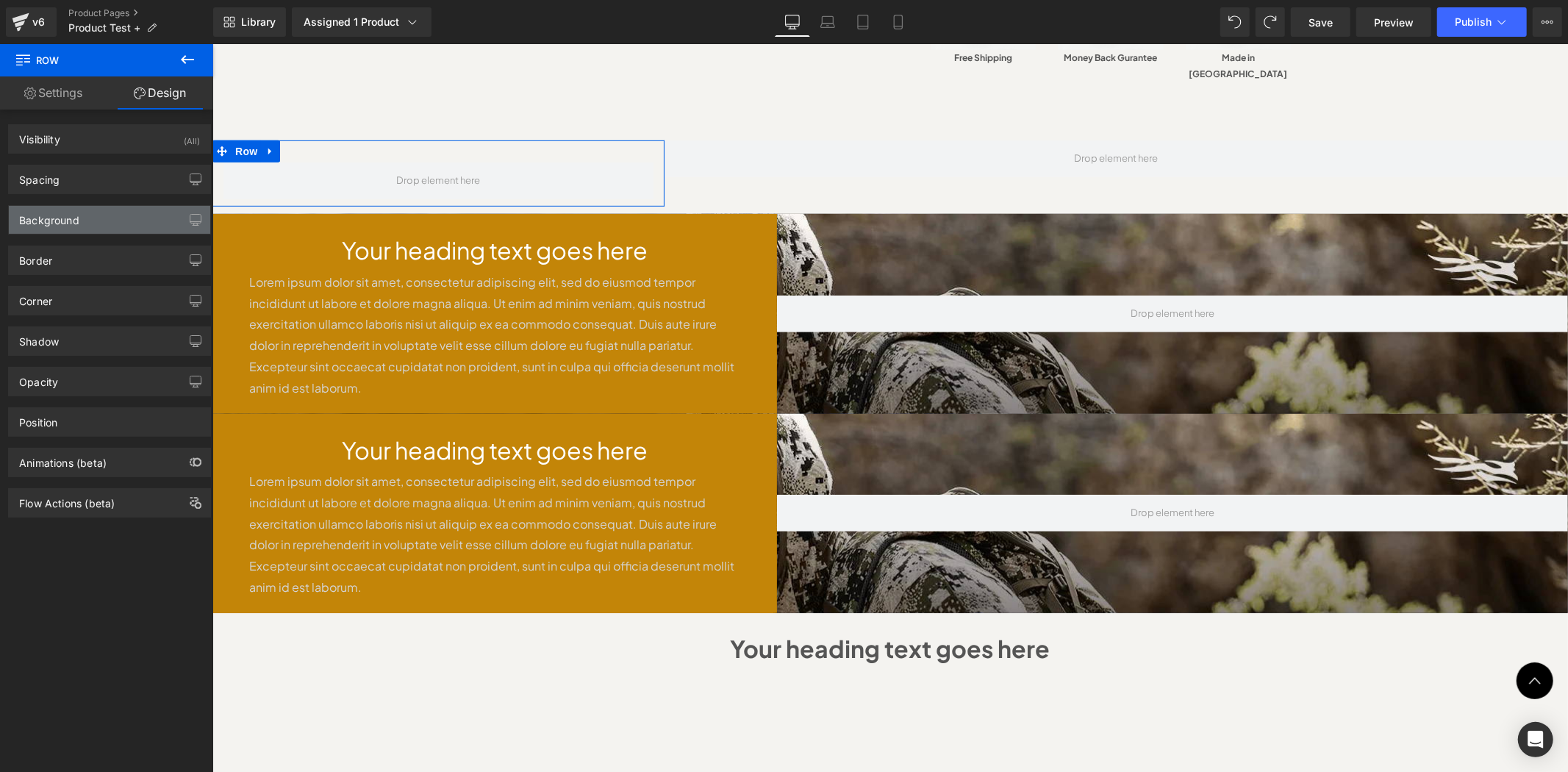
click at [101, 219] on div "Background" at bounding box center [109, 220] width 202 height 28
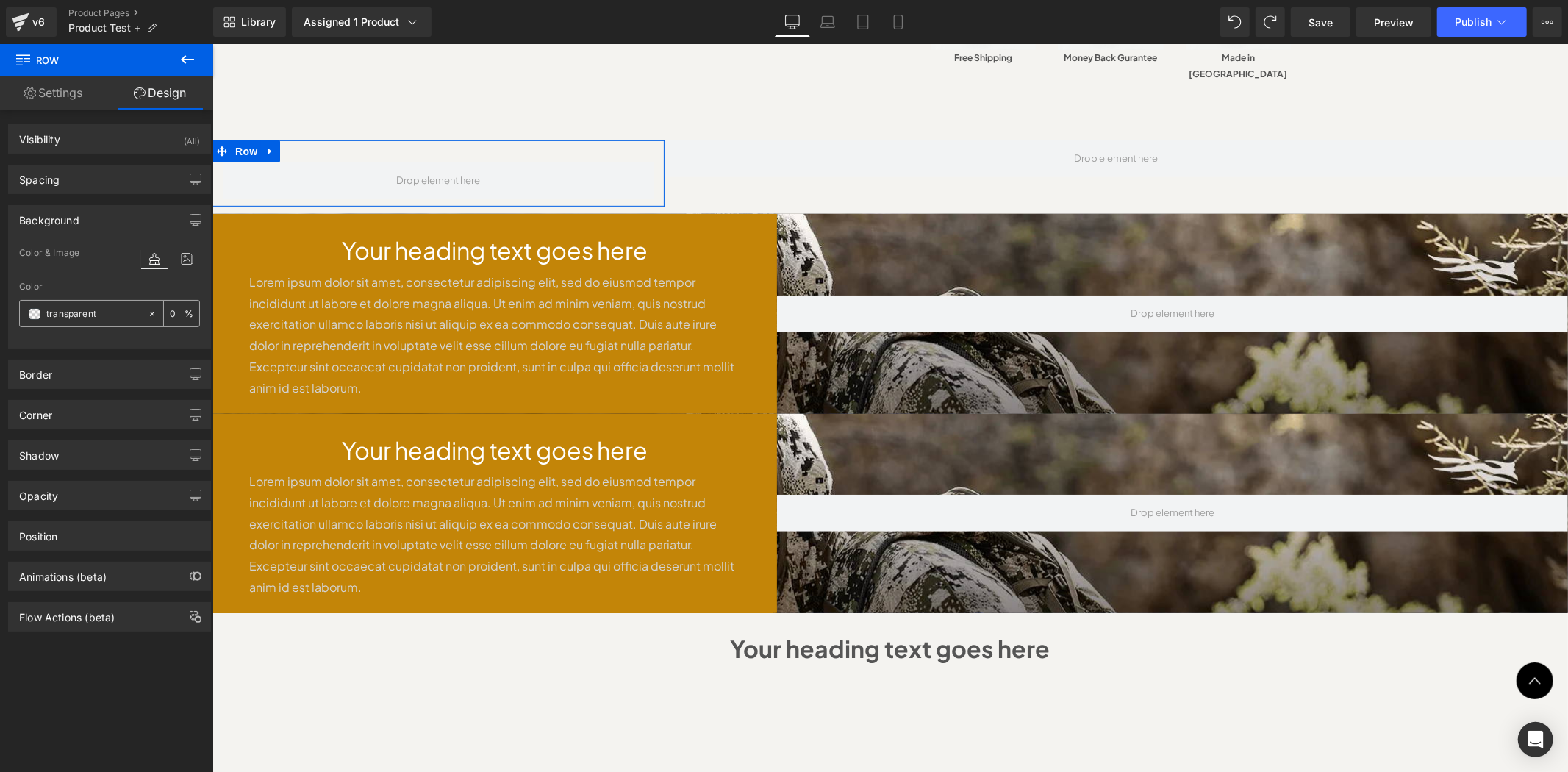
click at [147, 312] on icon at bounding box center [152, 314] width 11 height 11
click at [26, 310] on div "none" at bounding box center [84, 313] width 127 height 26
click at [33, 310] on span at bounding box center [34, 314] width 11 height 11
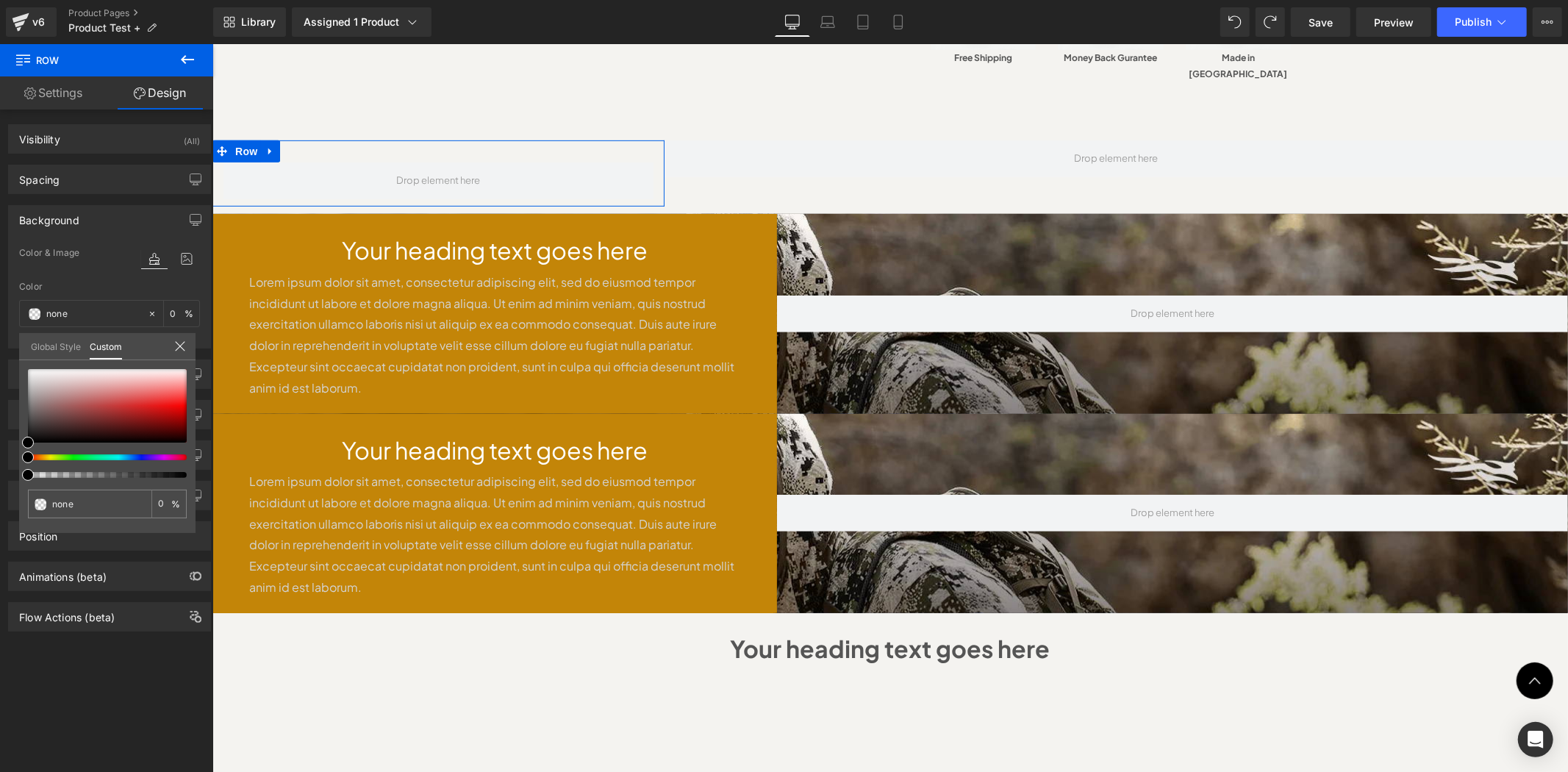
click at [63, 348] on link "Global Style" at bounding box center [56, 345] width 50 height 25
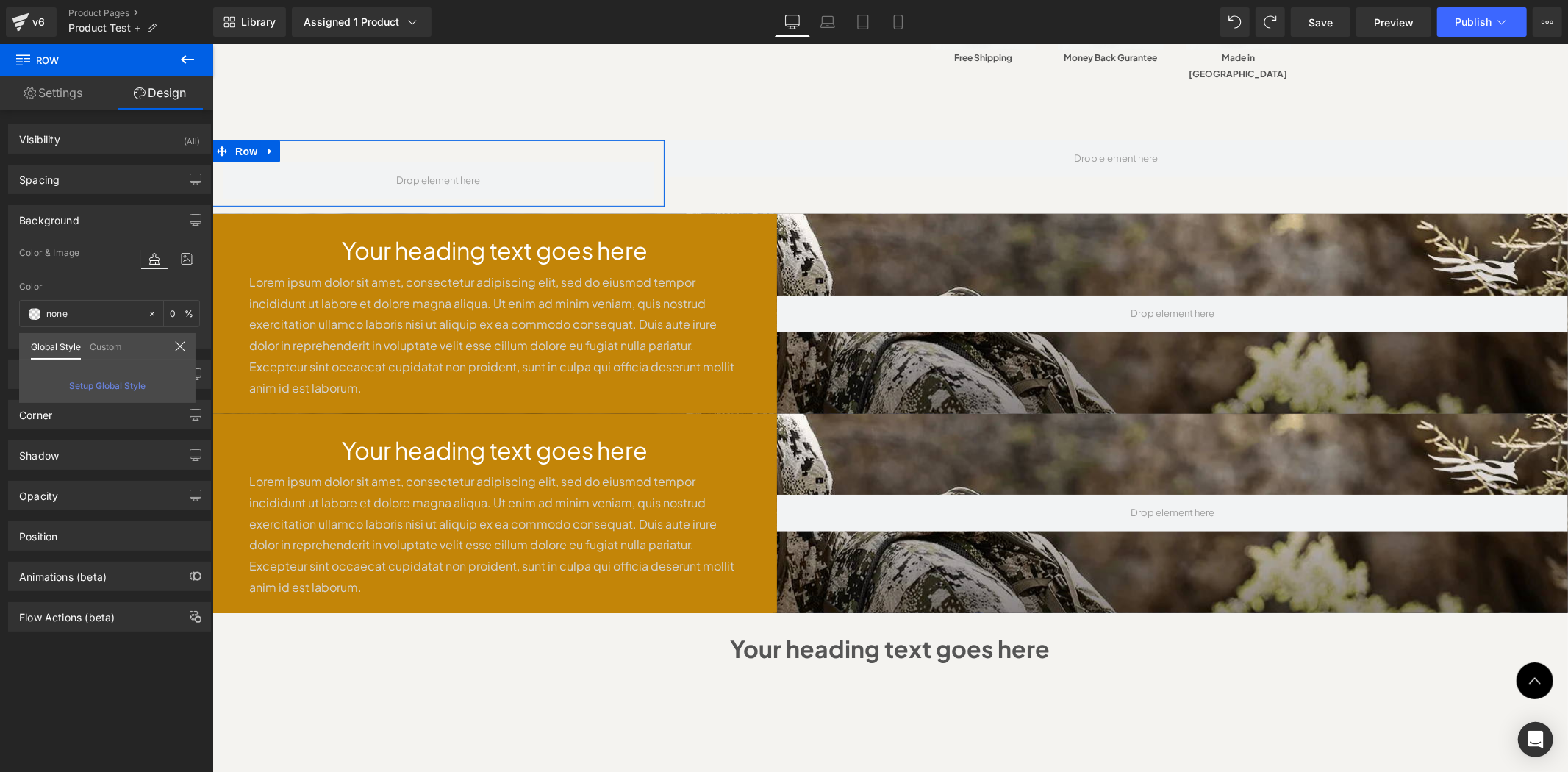
click at [94, 344] on link "Custom" at bounding box center [106, 345] width 33 height 25
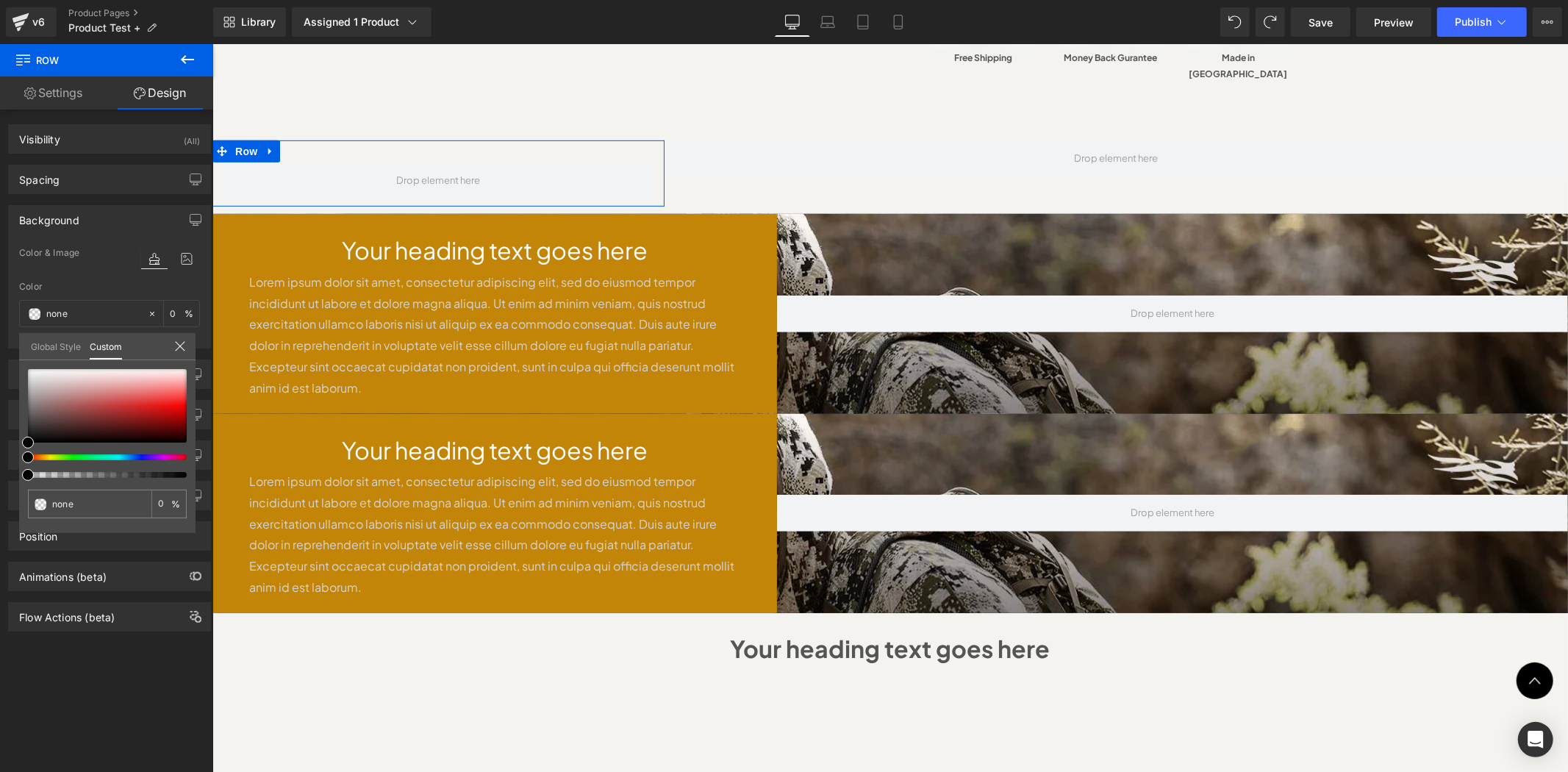
type input "#000000"
type input "100"
type input "#000000"
type input "100"
click at [42, 457] on div at bounding box center [101, 457] width 159 height 6
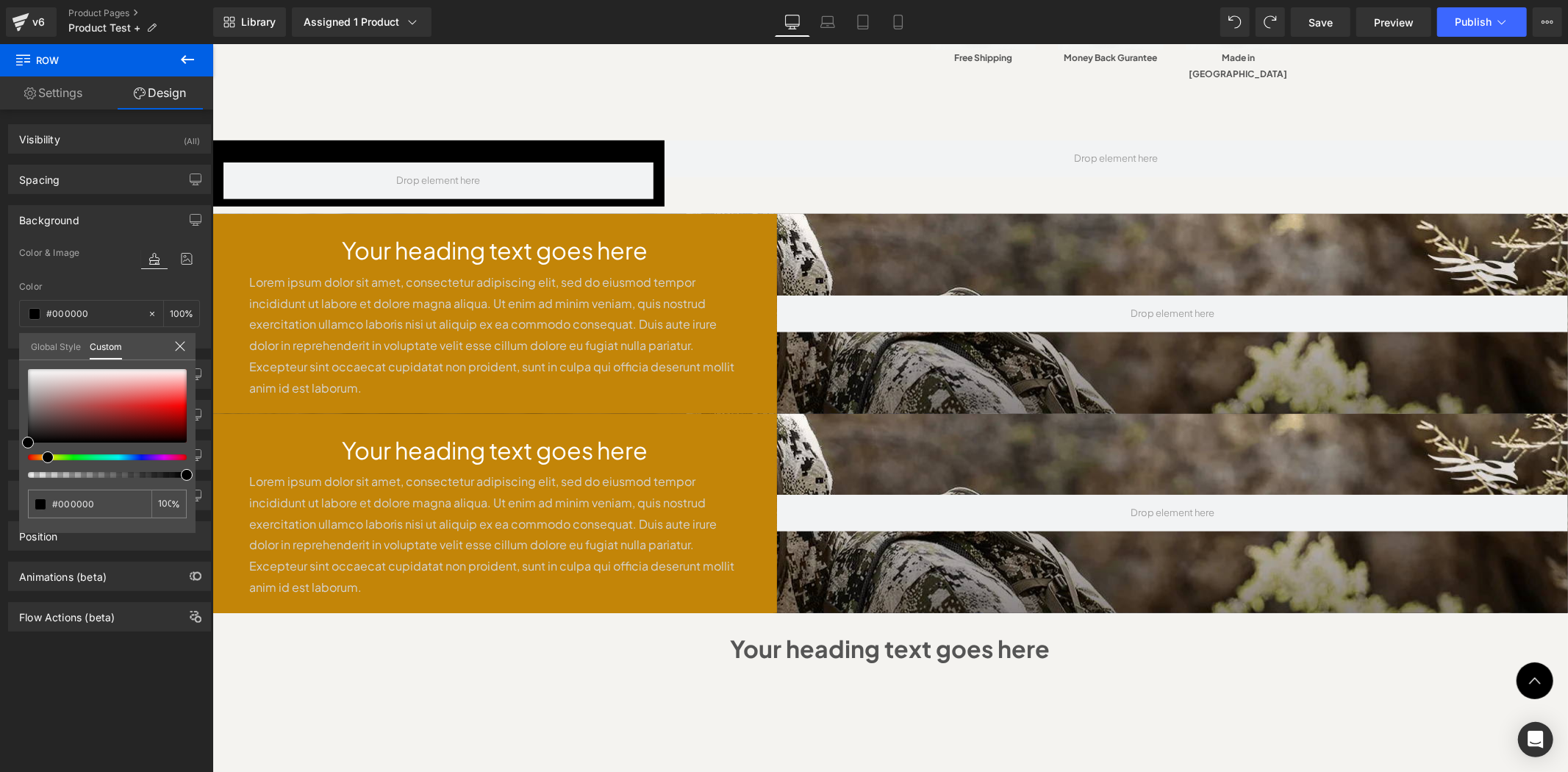
click at [178, 92] on img at bounding box center [89, 85] width 178 height 11
click at [78, 506] on input "#000000" at bounding box center [91, 504] width 78 height 16
click at [78, 505] on input "#000000" at bounding box center [91, 504] width 78 height 16
paste input "#c38508"
type input "##c38508"
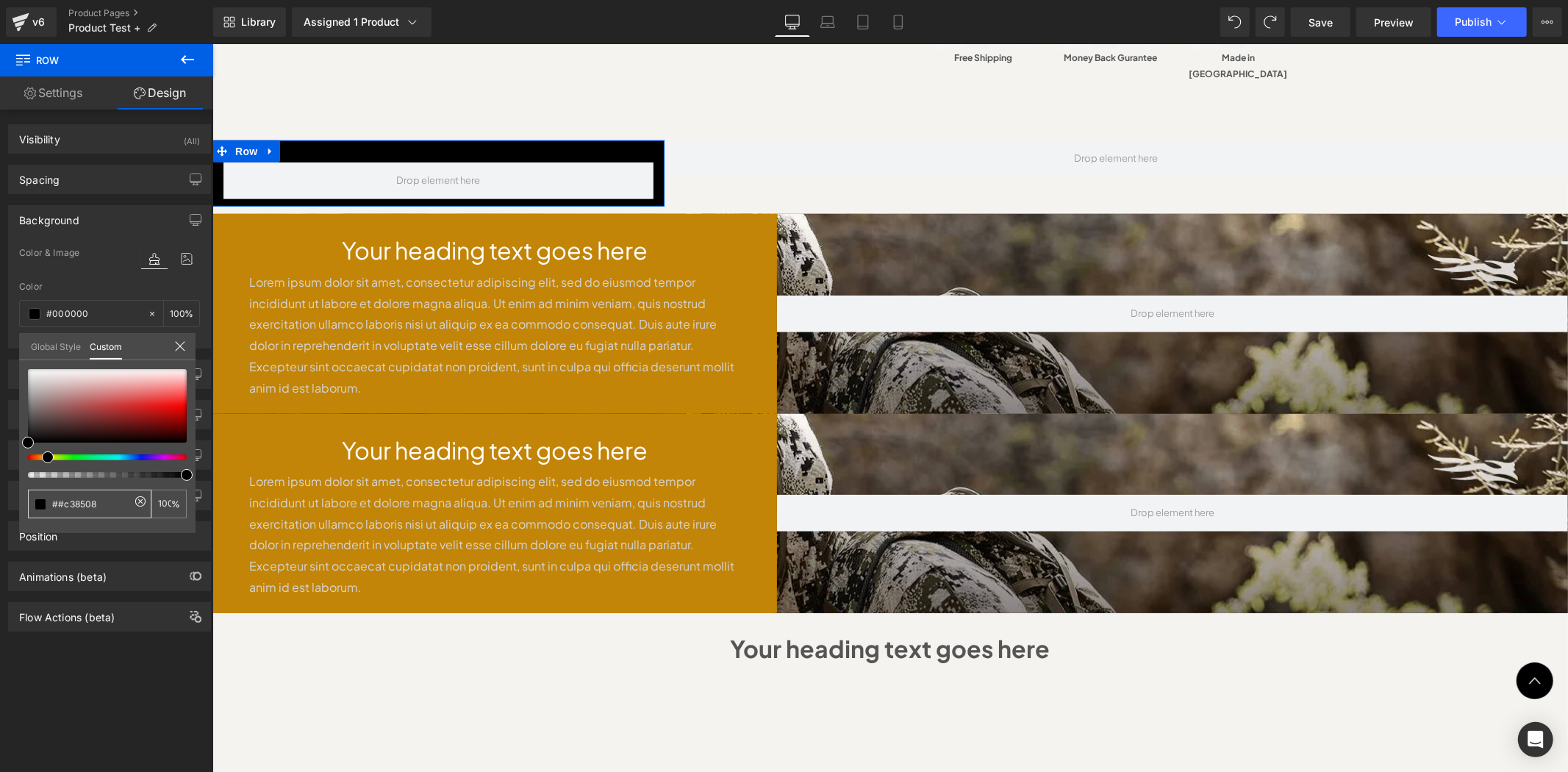
type input "##c38508"
type input "0"
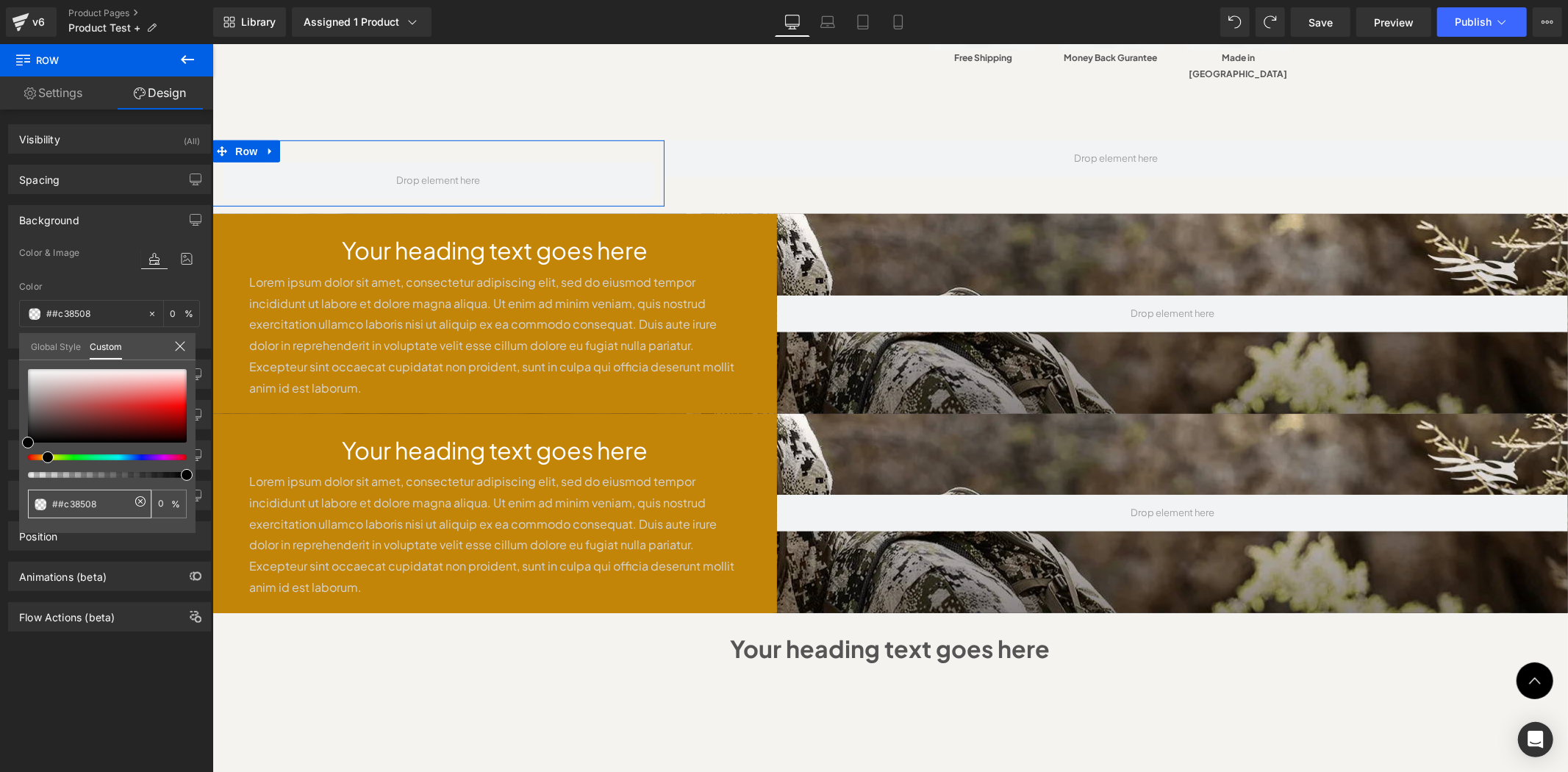
click at [56, 501] on input "##c38508" at bounding box center [91, 504] width 78 height 16
type input "#c38508"
type input "100"
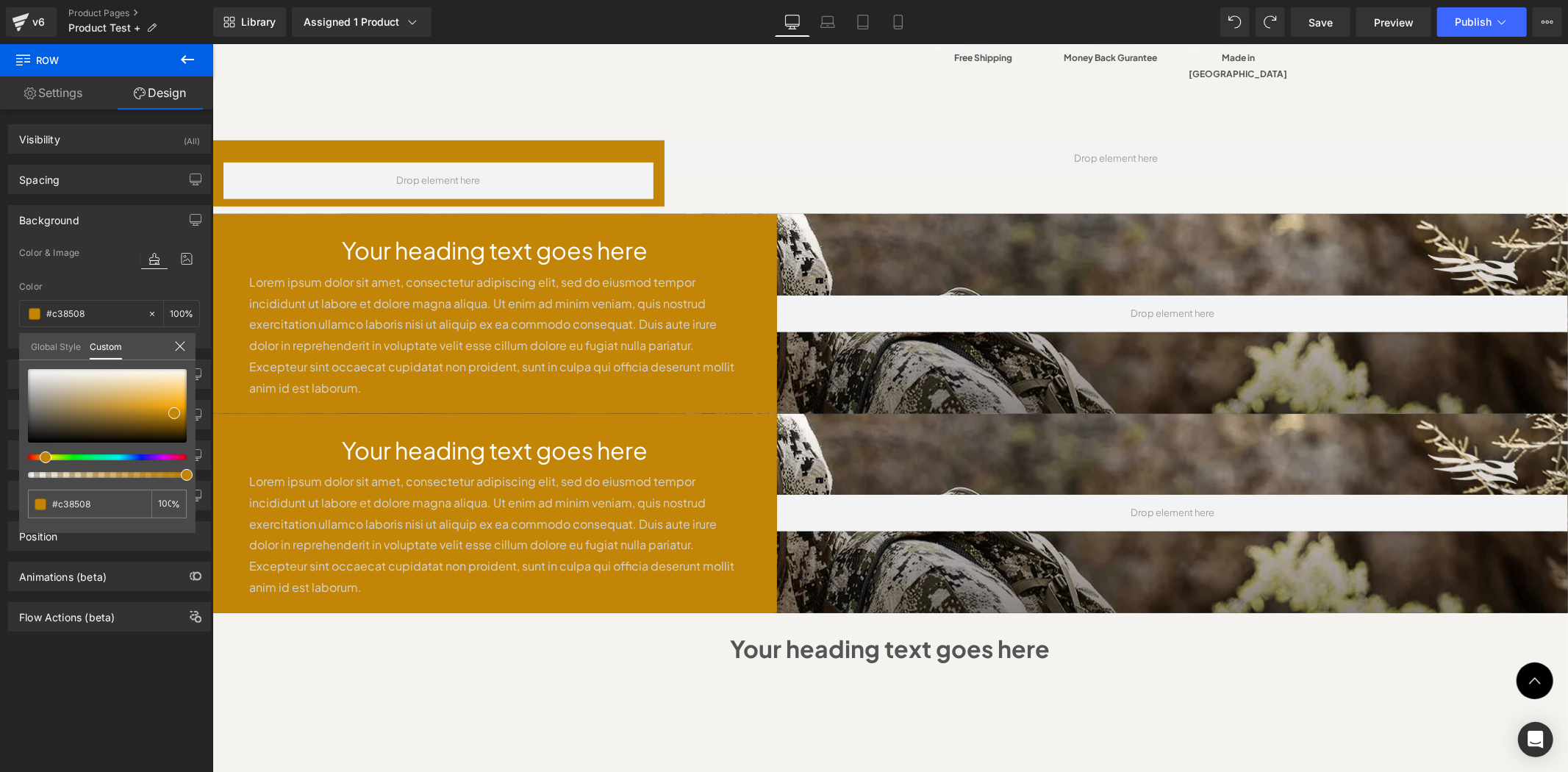
click at [464, 212] on body "Skip to content Hurry! 2025 Bundles for Every Outdoor Adventure with 50% OFF sh…" at bounding box center [889, 682] width 1356 height 2501
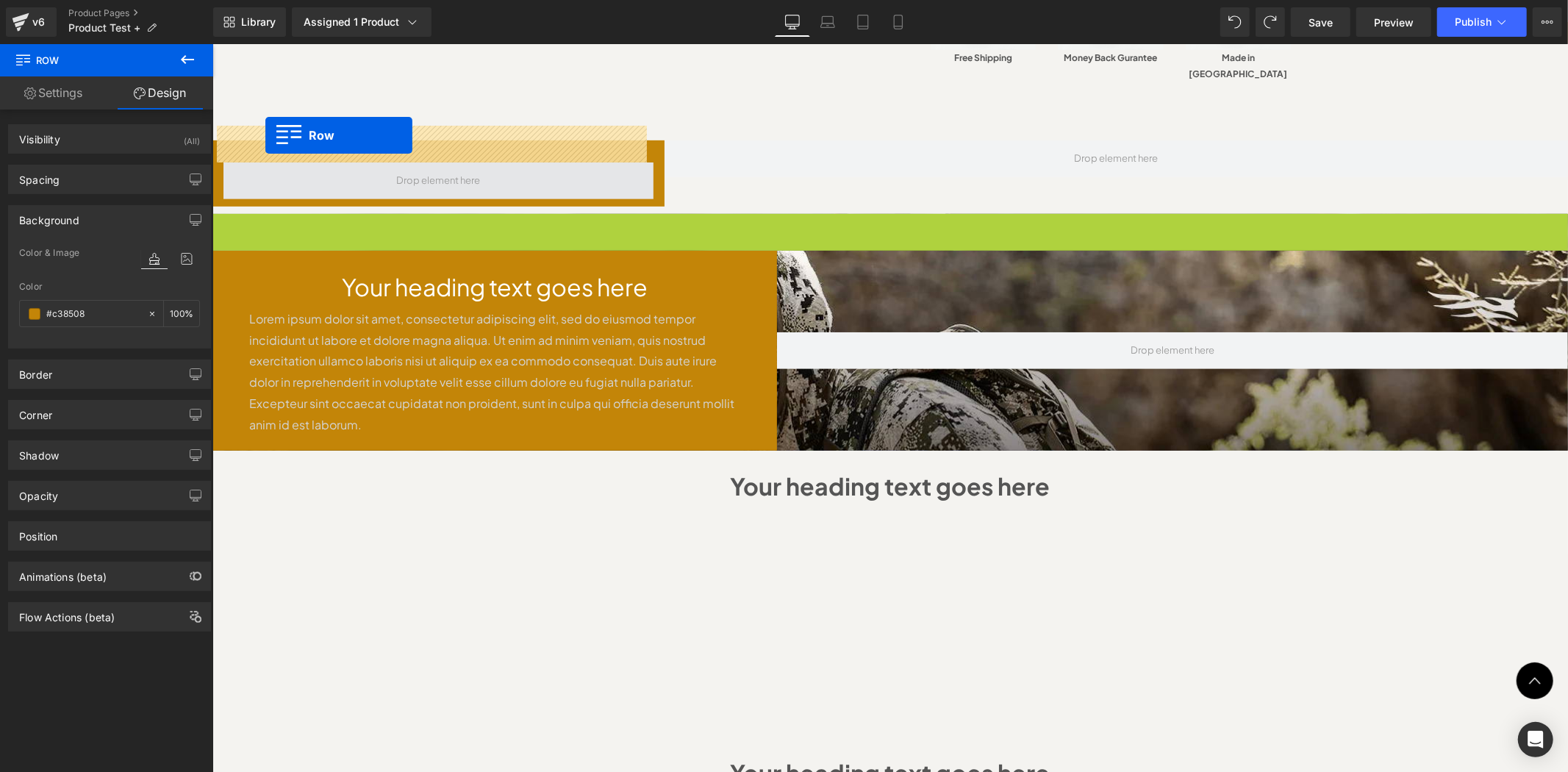
drag, startPoint x: 232, startPoint y: 186, endPoint x: 264, endPoint y: 135, distance: 60.2
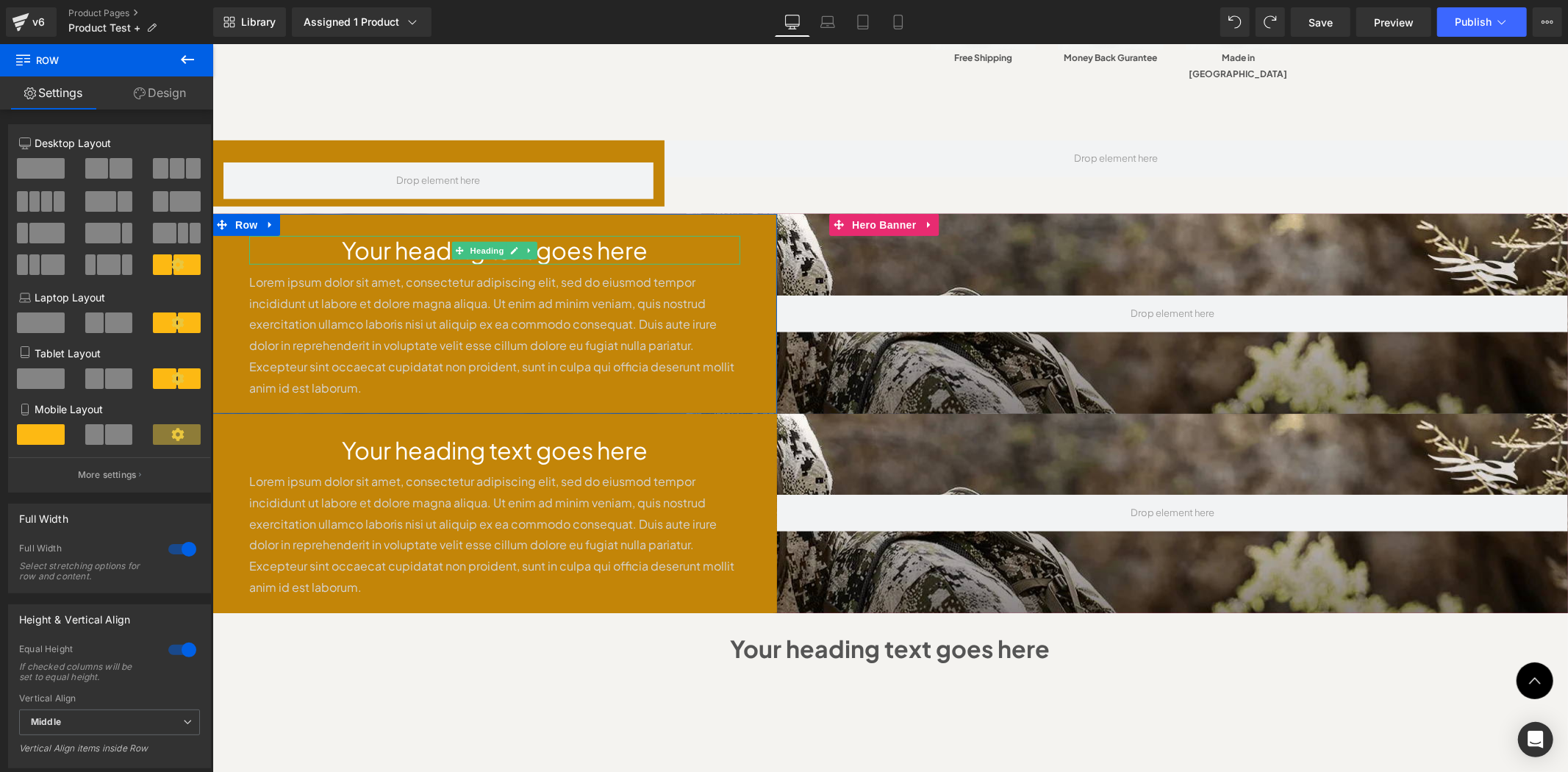
click at [467, 241] on span "Heading" at bounding box center [487, 250] width 40 height 18
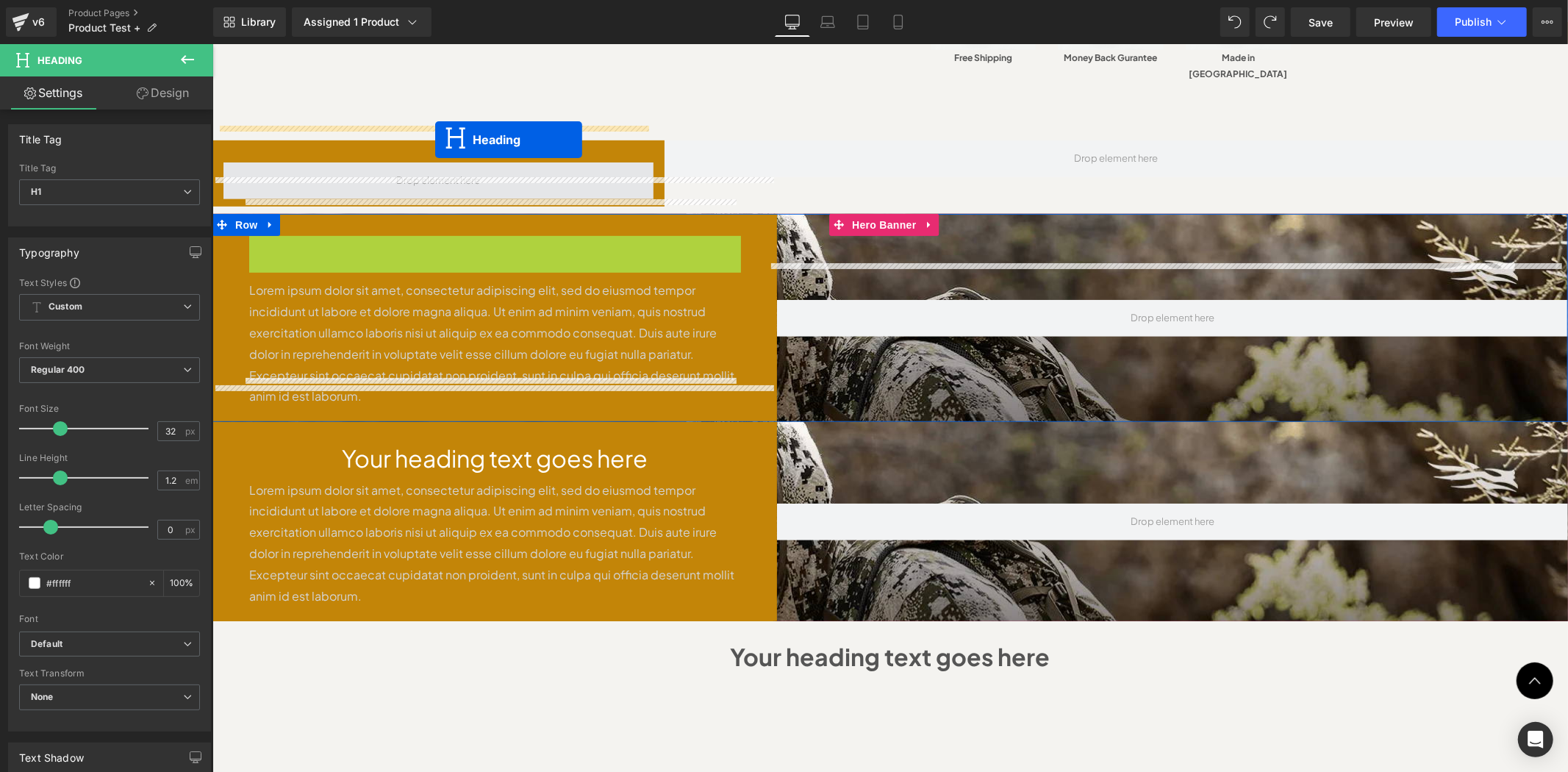
drag, startPoint x: 452, startPoint y: 211, endPoint x: 435, endPoint y: 139, distance: 74.0
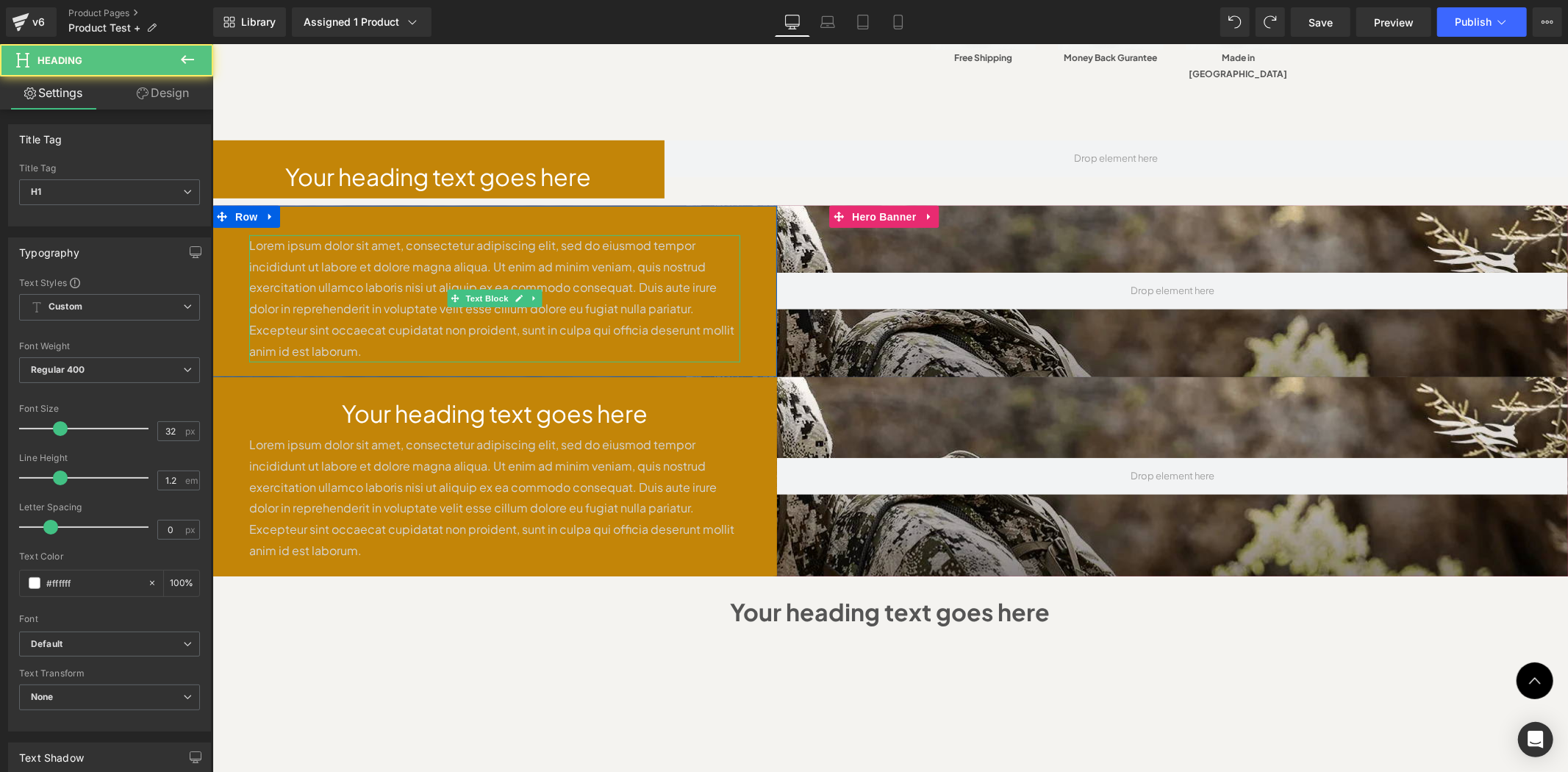
click at [457, 248] on p "Lorem ipsum dolor sit amet, consectetur adipiscing elit, sed do eiusmod tempor …" at bounding box center [494, 298] width 491 height 127
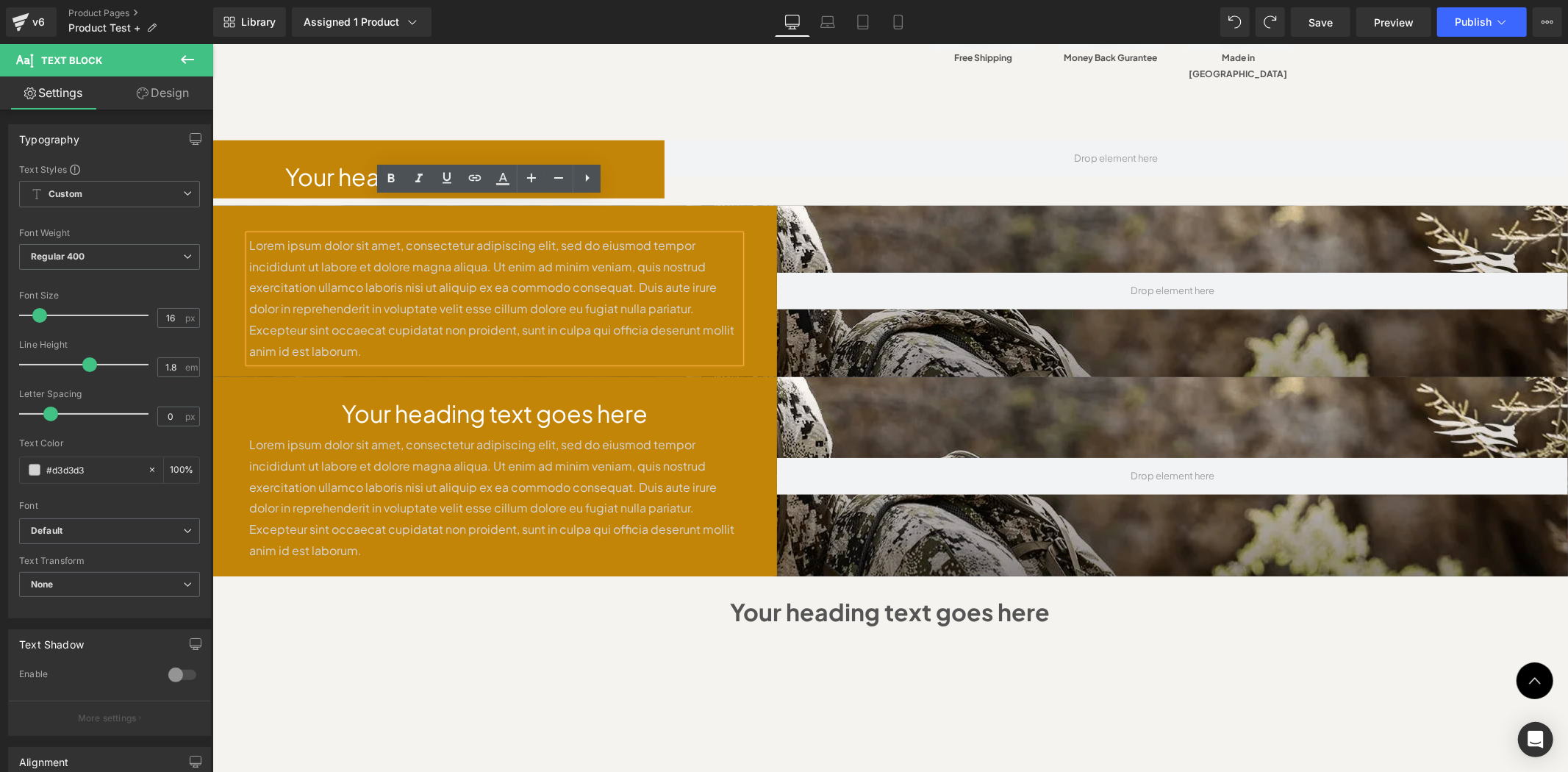
drag, startPoint x: 545, startPoint y: 345, endPoint x: 518, endPoint y: 322, distance: 35.5
click at [545, 376] on div "Your heading text goes here Heading Lorem ipsum dolor sit amet, consectetur adi…" at bounding box center [494, 476] width 565 height 199
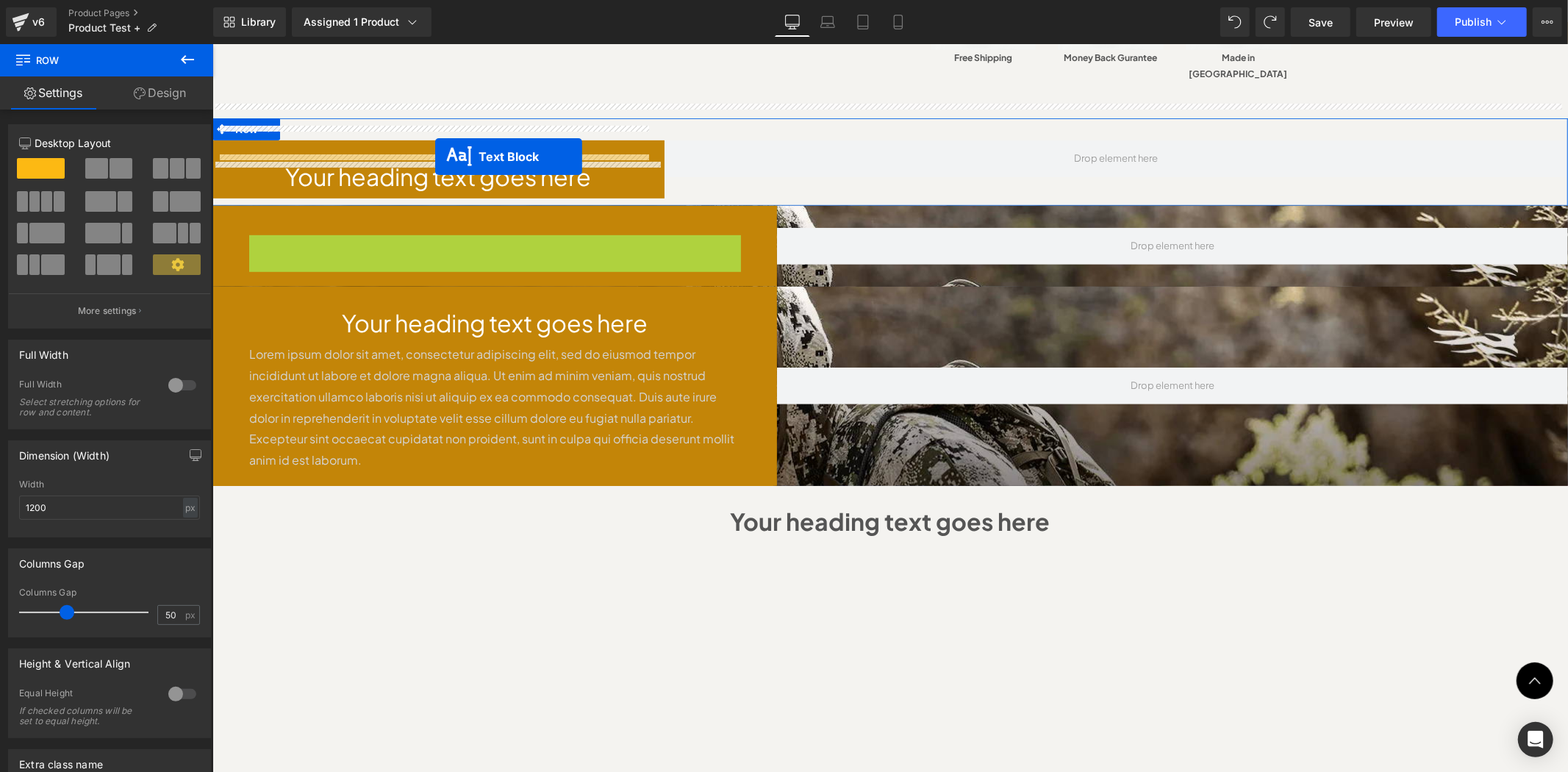
drag, startPoint x: 448, startPoint y: 264, endPoint x: 435, endPoint y: 156, distance: 108.8
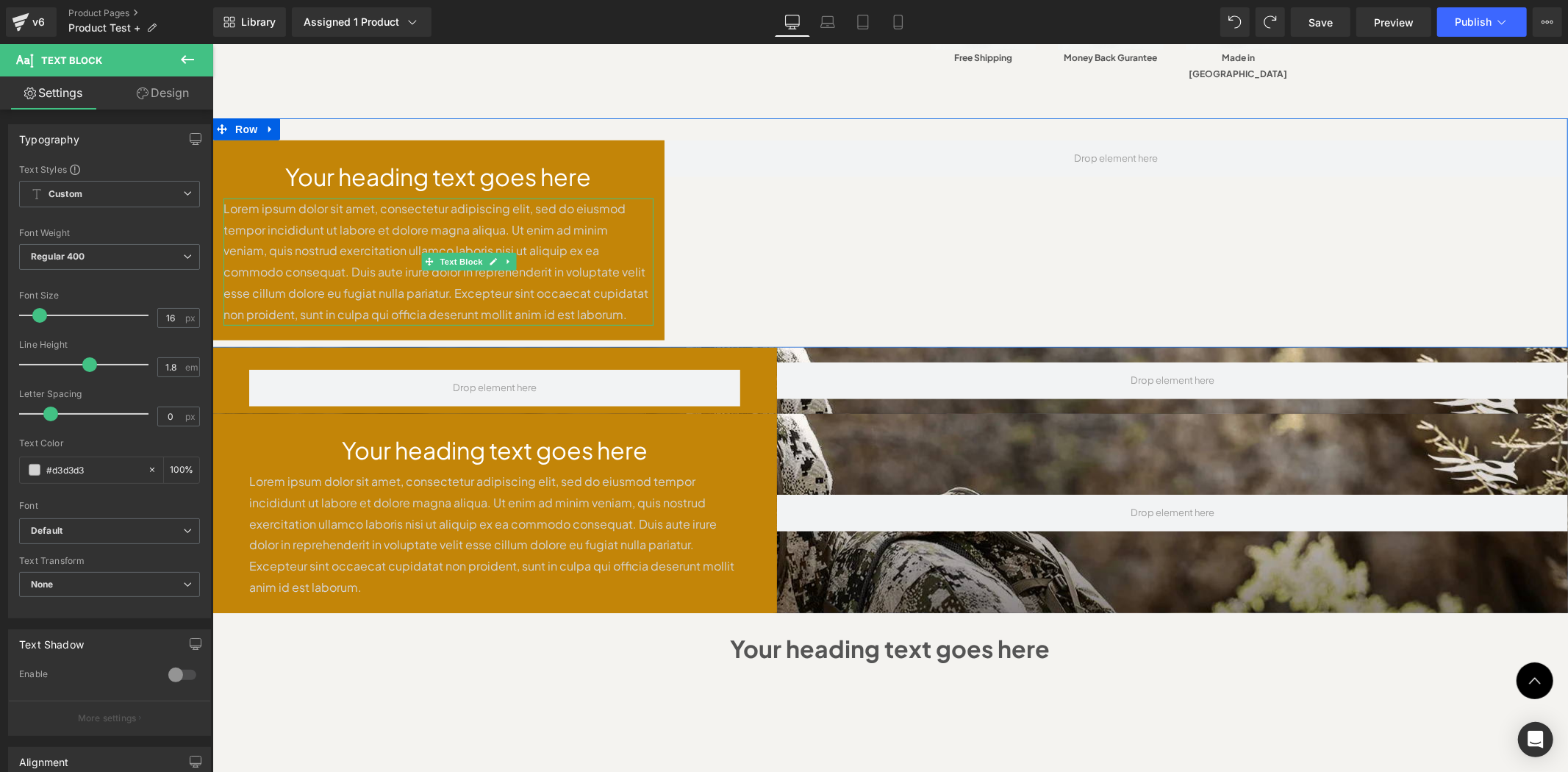
click at [933, 141] on div "Your heading text goes here Heading Lorem ipsum dolor sit amet, consectetur adi…" at bounding box center [889, 231] width 1356 height 228
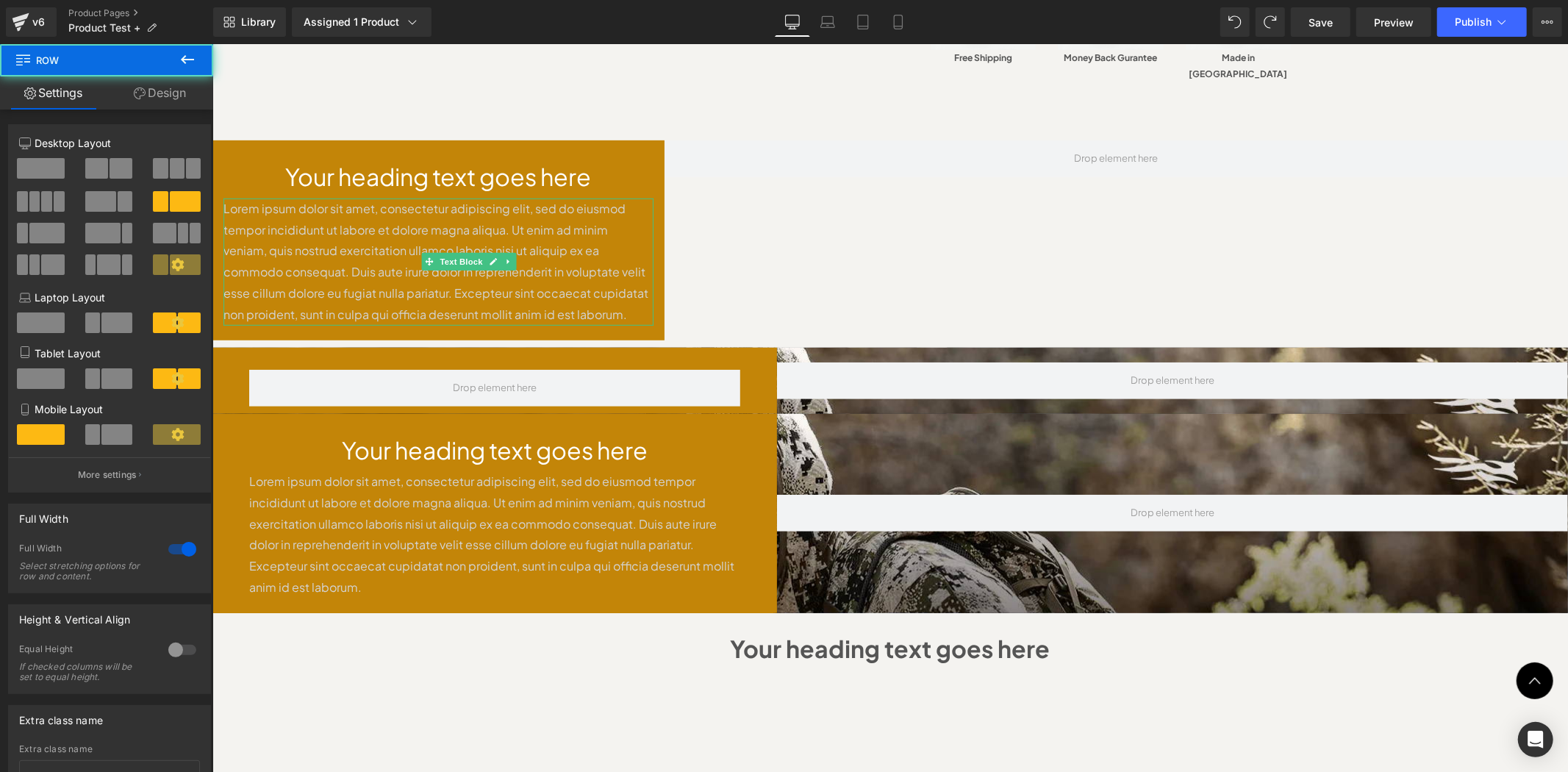
click at [33, 53] on button "X" at bounding box center [17, 37] width 33 height 31
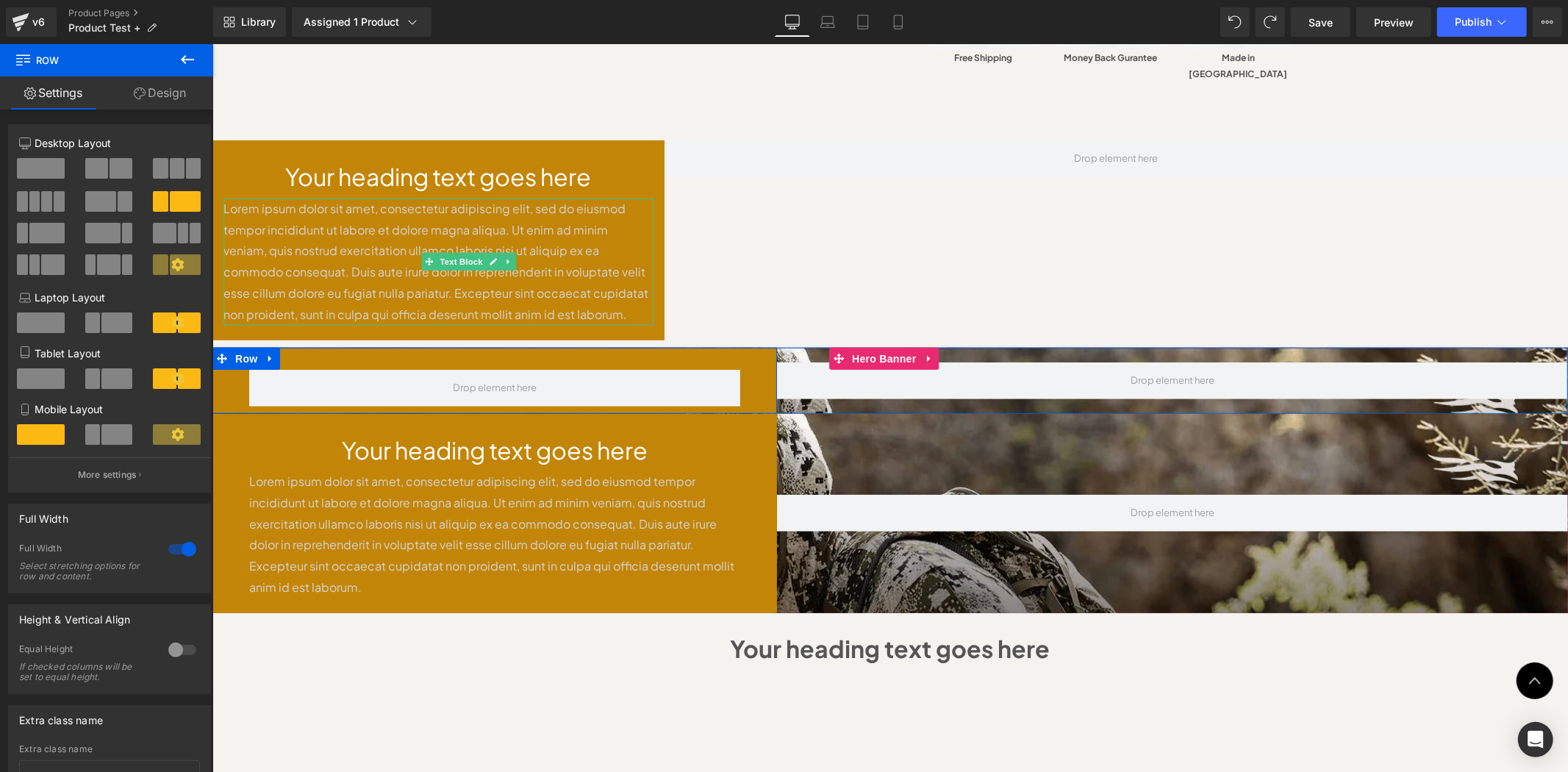
click at [754, 369] on div at bounding box center [494, 388] width 565 height 37
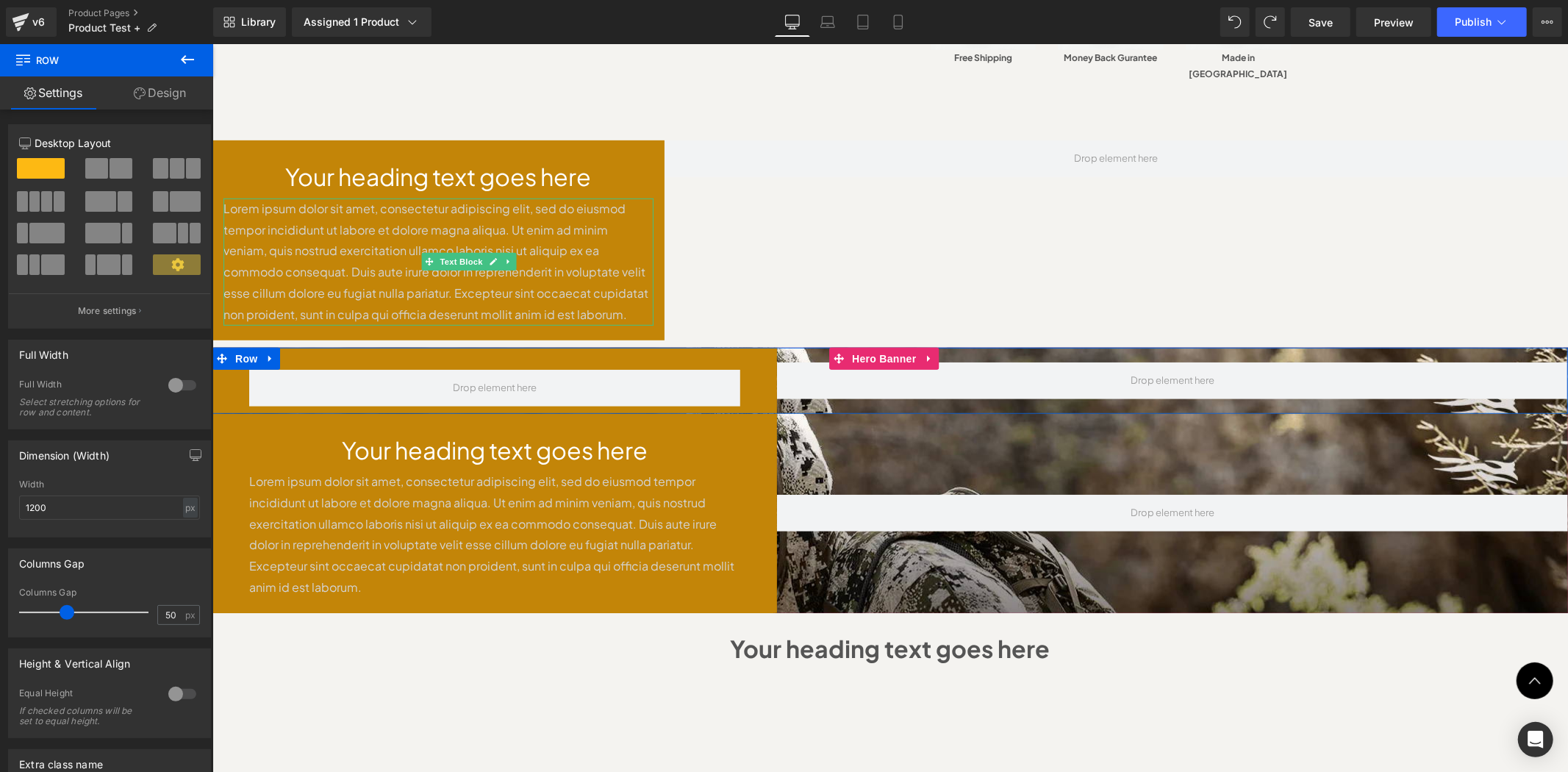
click at [1515, 361] on span at bounding box center [1172, 380] width 791 height 37
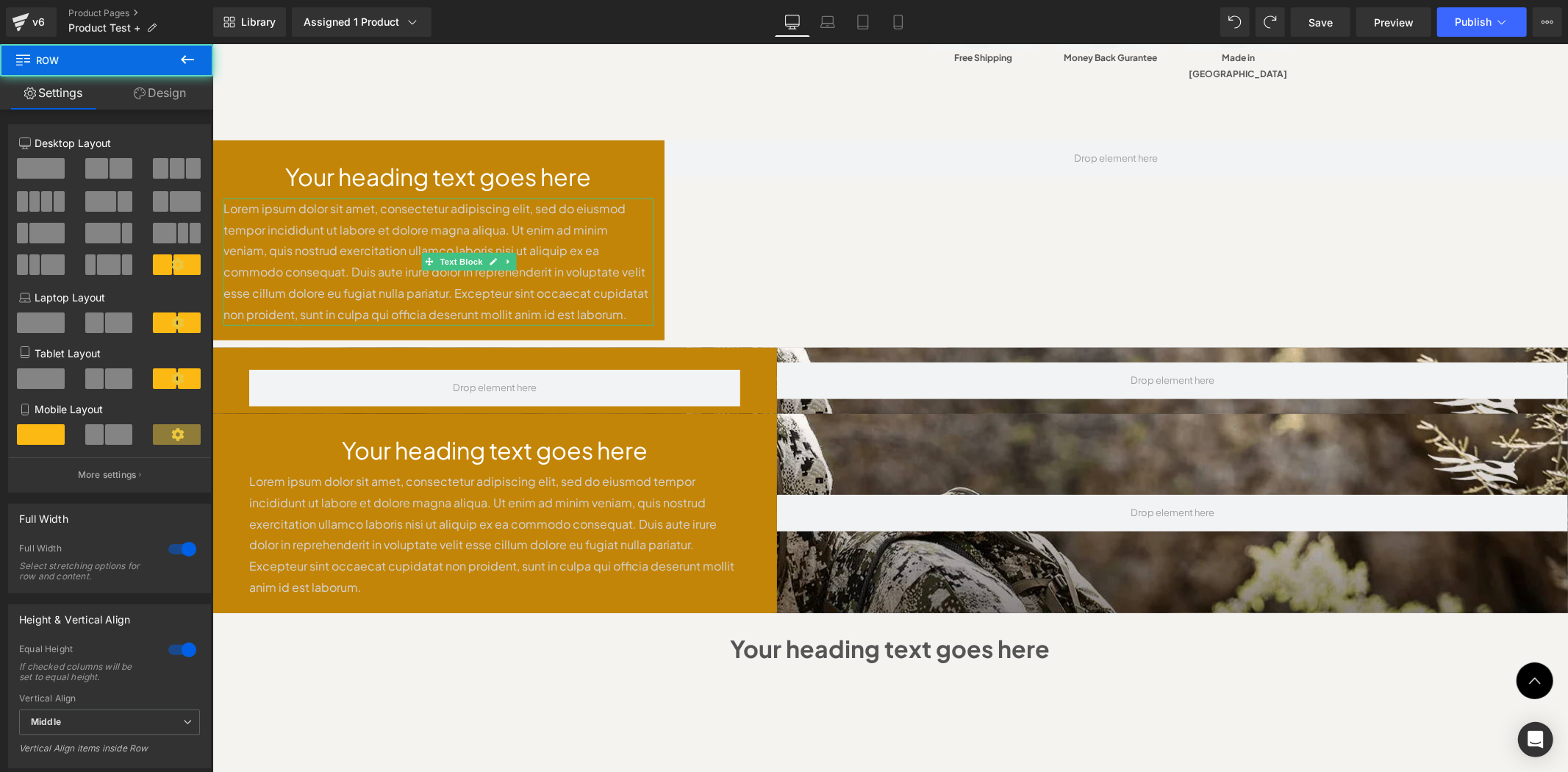
click at [739, 235] on div "Your heading text goes here Heading Lorem ipsum dolor sit amet, consectetur adi…" at bounding box center [889, 231] width 1356 height 228
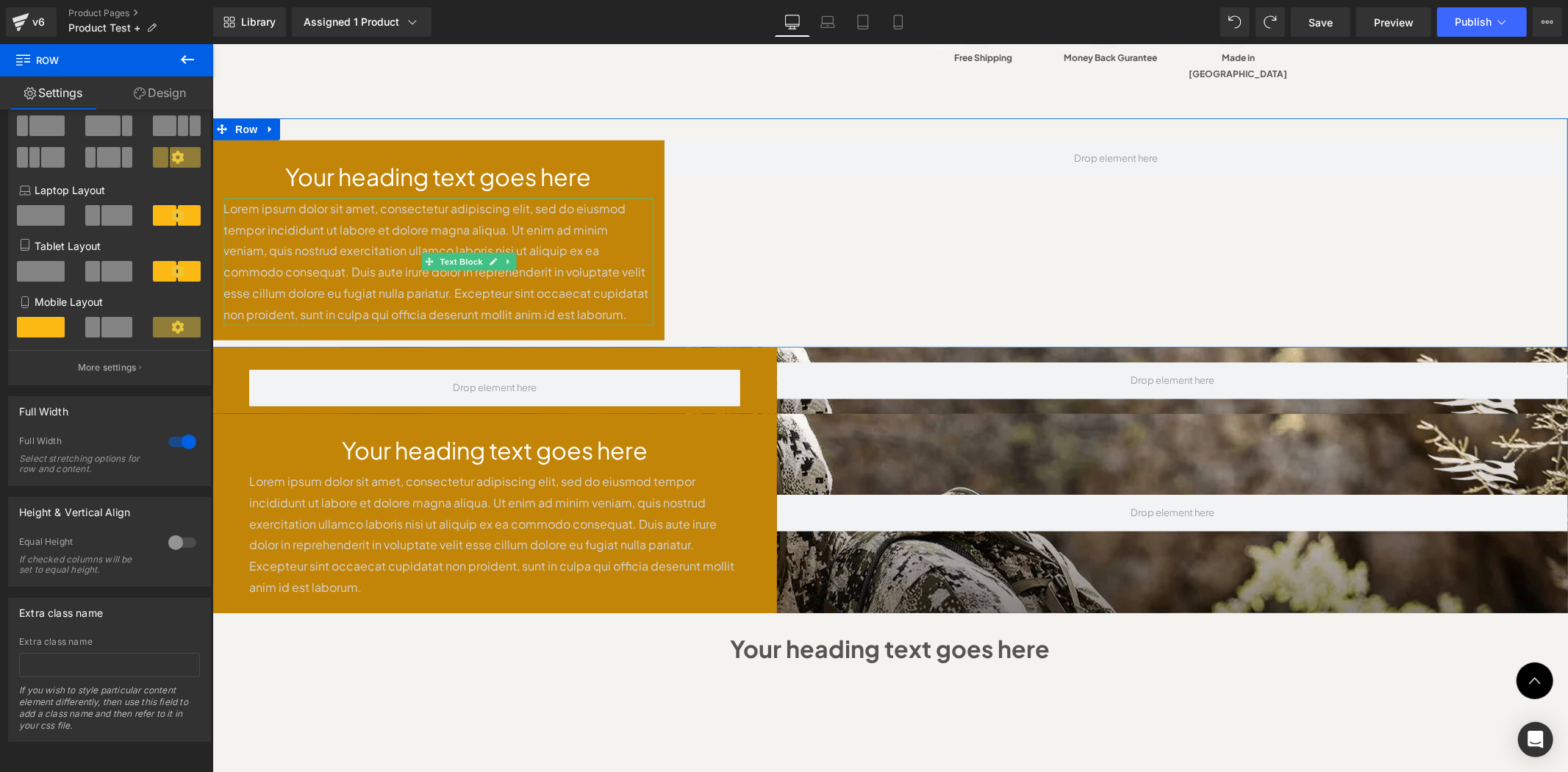
scroll to position [126, 0]
click at [180, 534] on div at bounding box center [182, 542] width 35 height 24
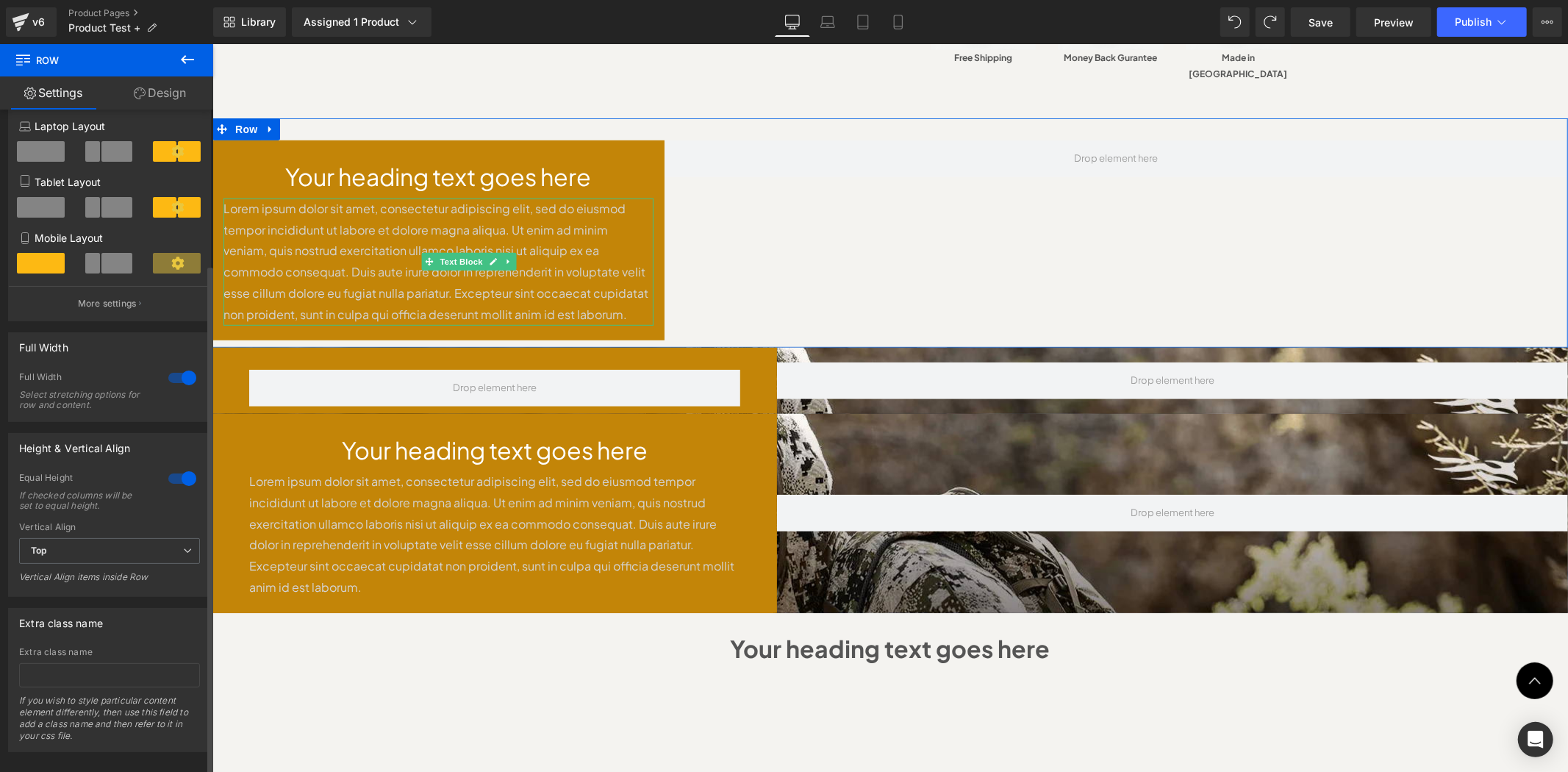
scroll to position [201, 0]
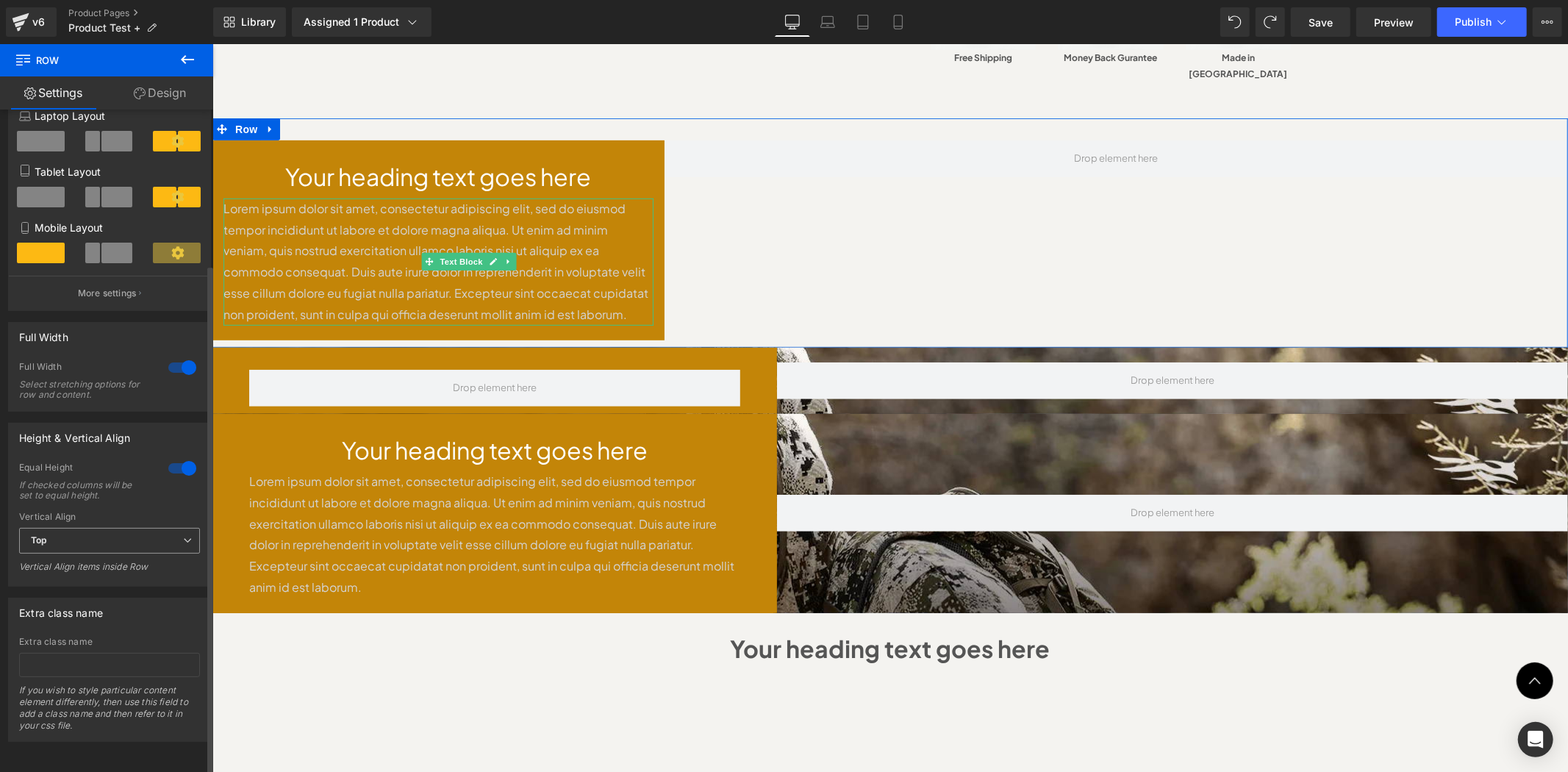
click at [148, 538] on span "Top" at bounding box center [109, 540] width 181 height 26
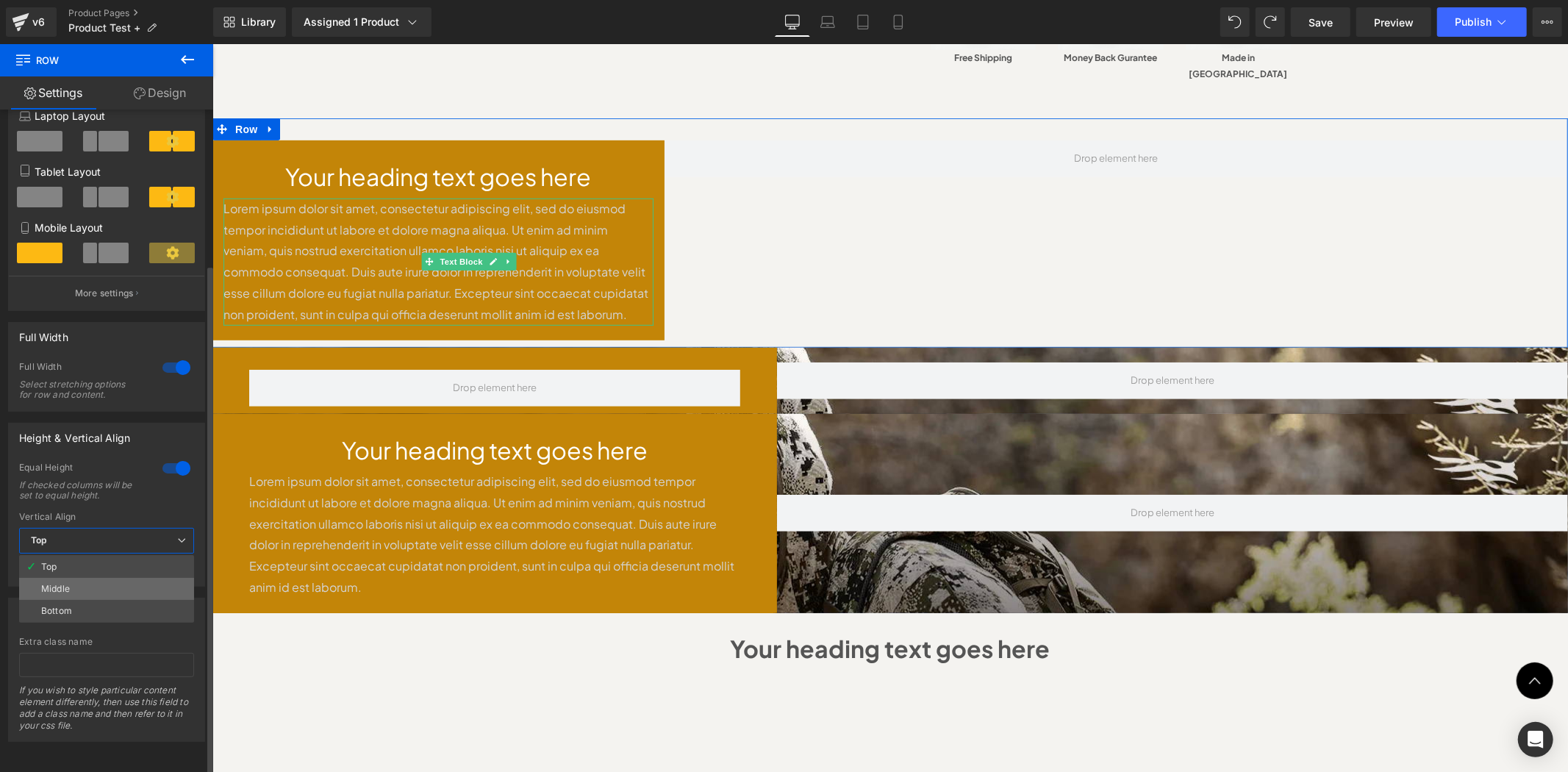
click at [137, 578] on li "Middle" at bounding box center [107, 589] width 175 height 22
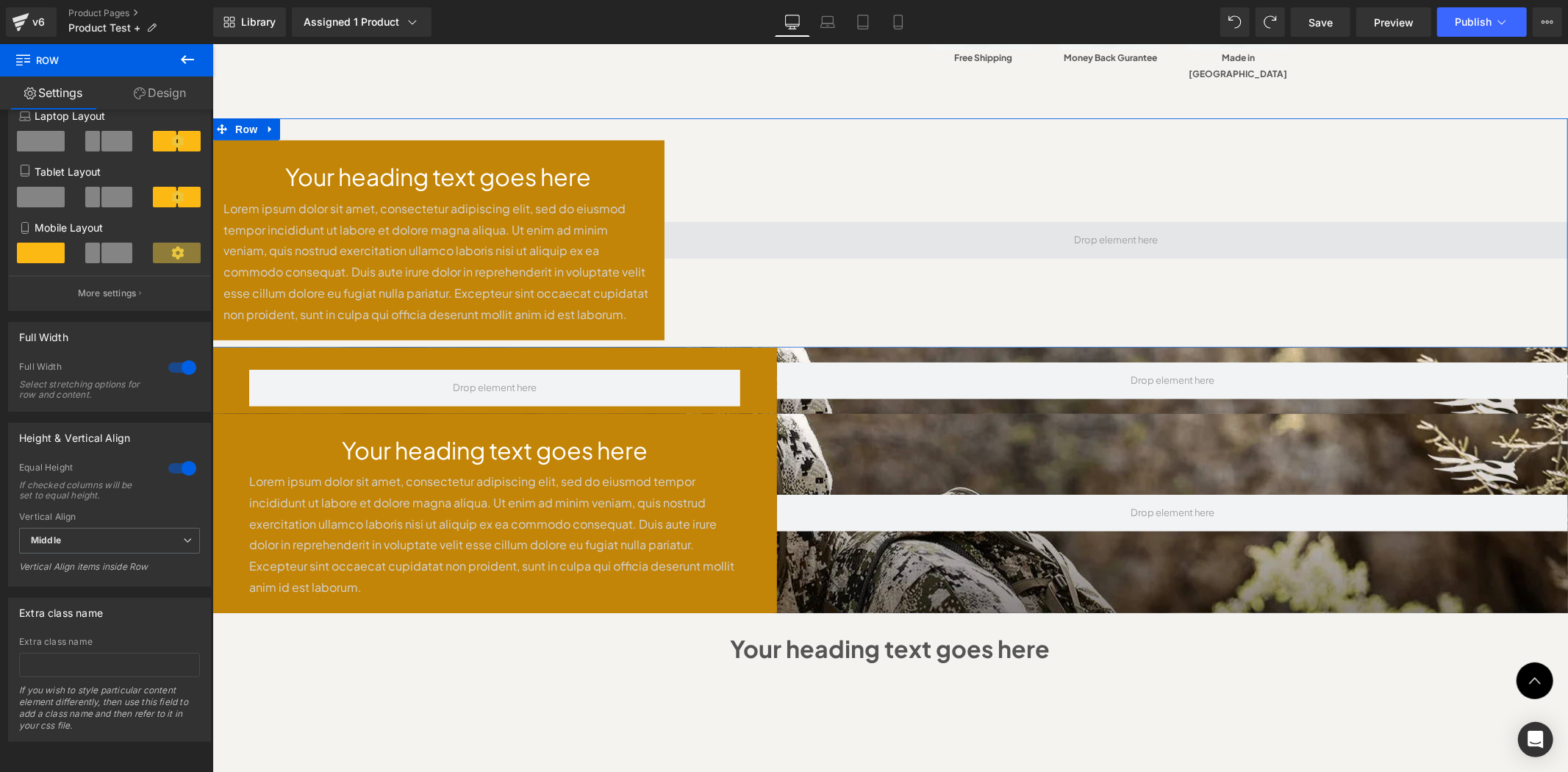
scroll to position [503, 0]
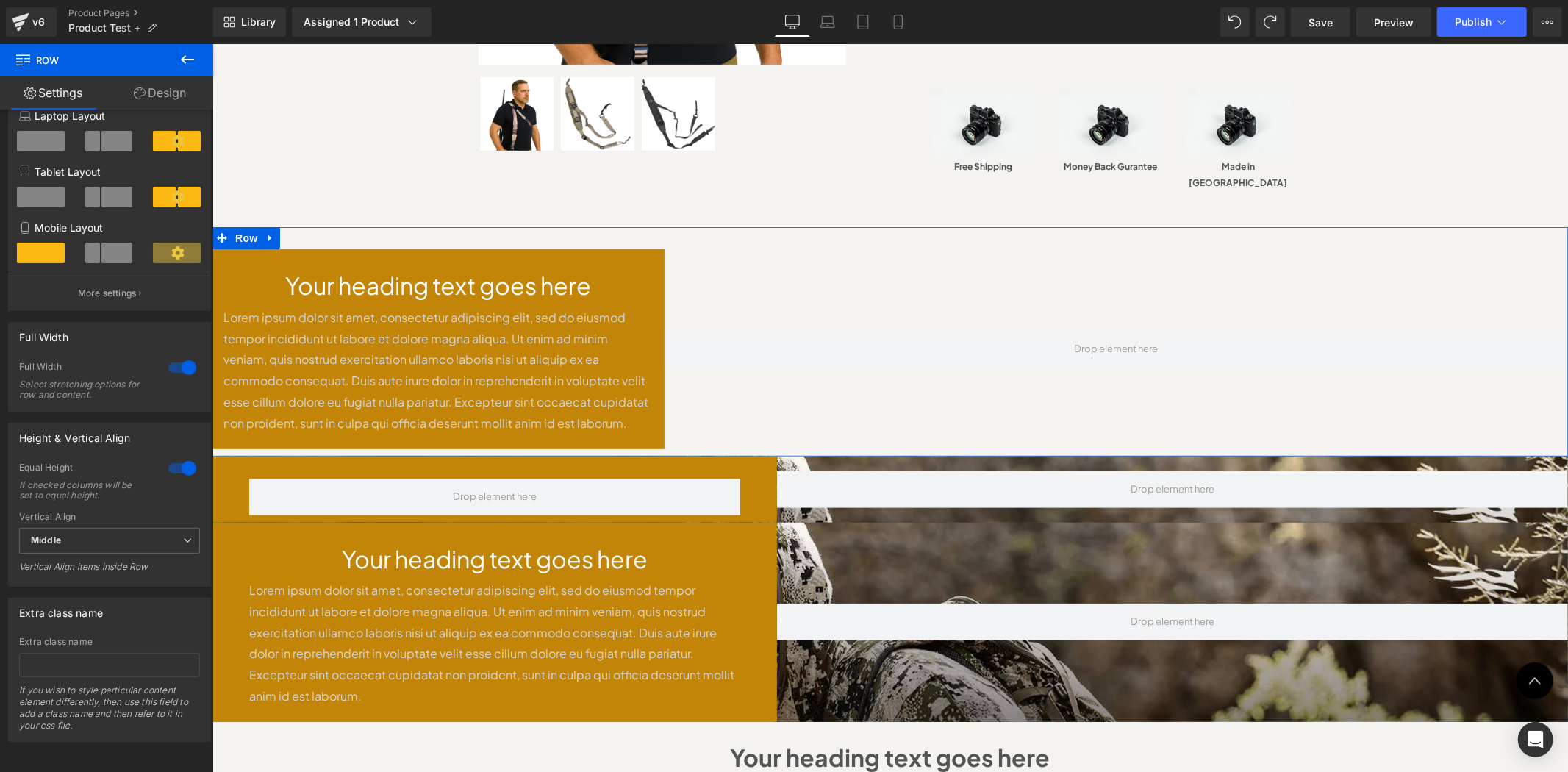
click at [162, 94] on link "Design" at bounding box center [160, 93] width 107 height 33
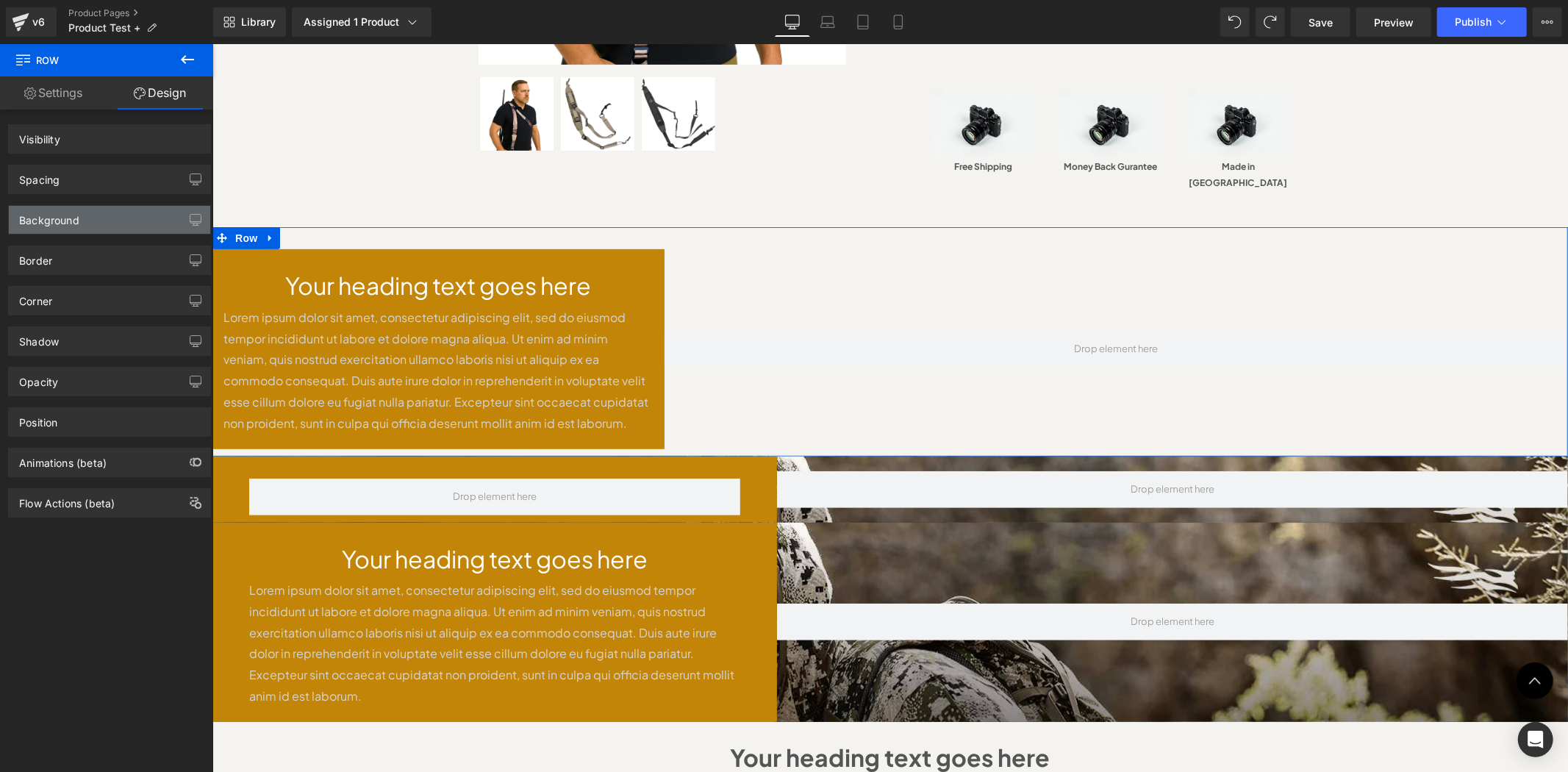
click at [108, 216] on div "Background" at bounding box center [109, 220] width 202 height 28
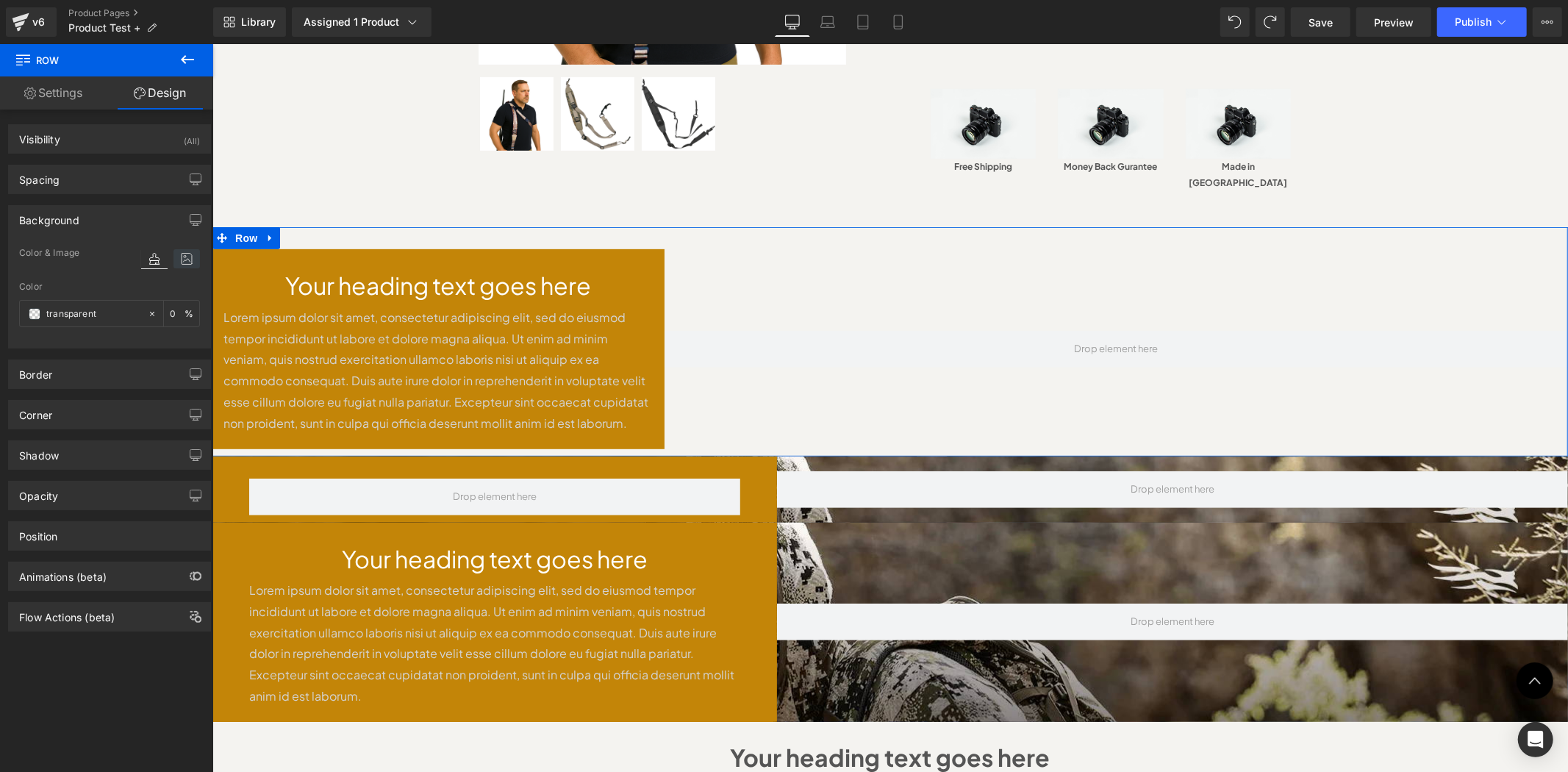
click at [184, 261] on icon at bounding box center [187, 259] width 26 height 19
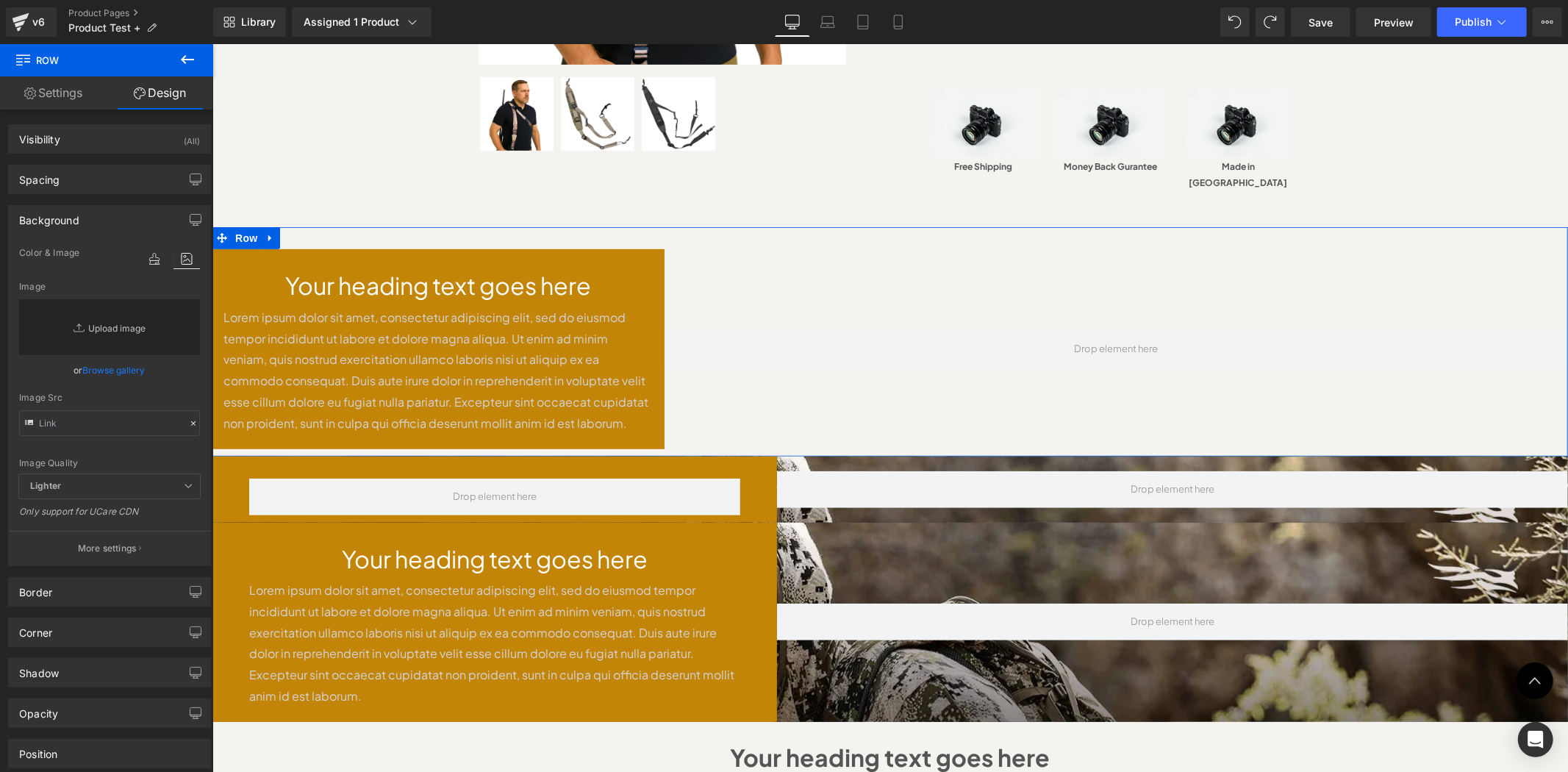
click at [132, 317] on link "Replace Image" at bounding box center [109, 327] width 181 height 56
type input "C:\fakepath\Mask_group_15_1.webp"
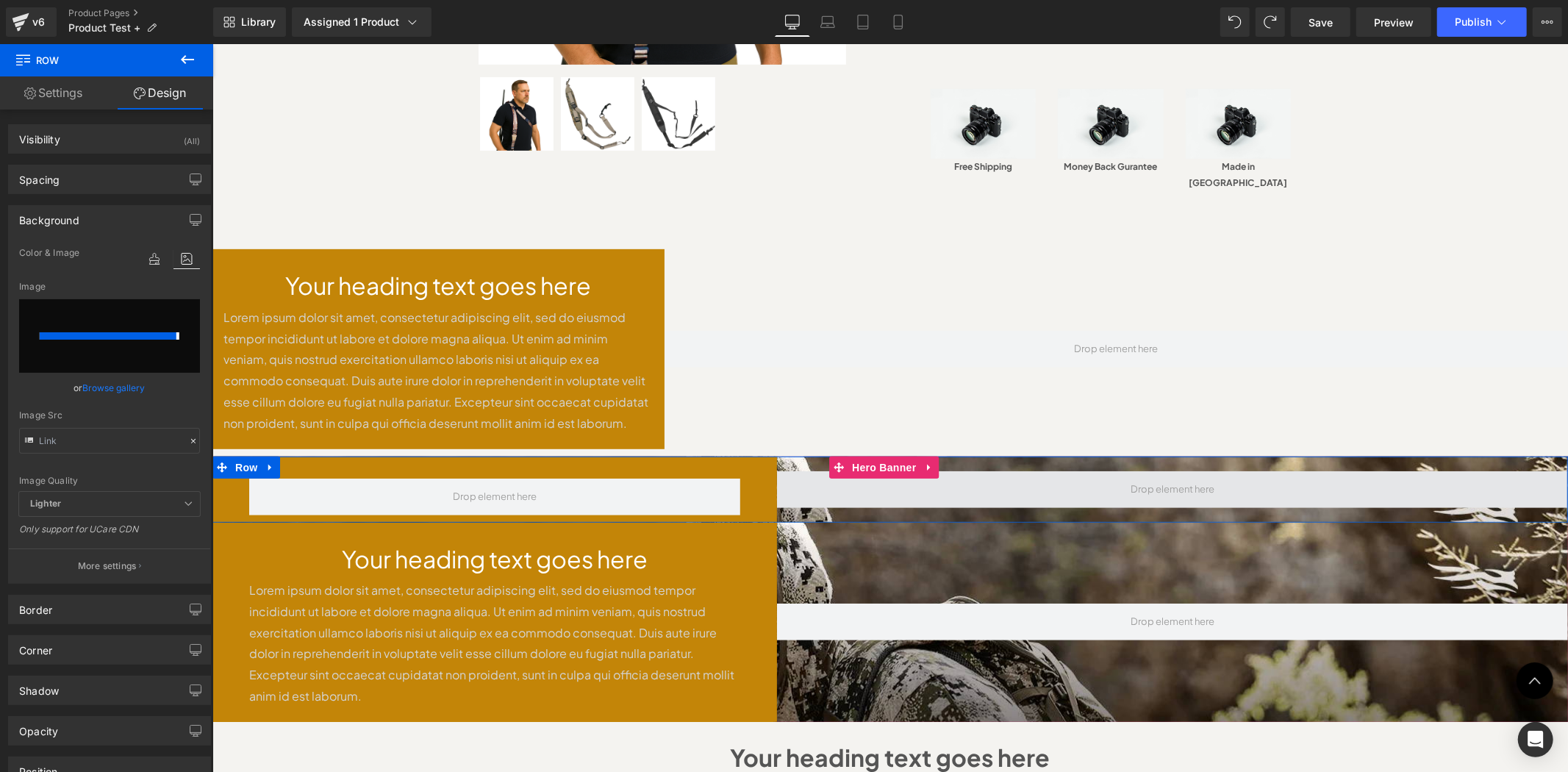
type input "https://ucarecdn.com/211fa1d8-8c8d-4262-ab94-59c963c0a6a5/-/format/auto/-/previ…"
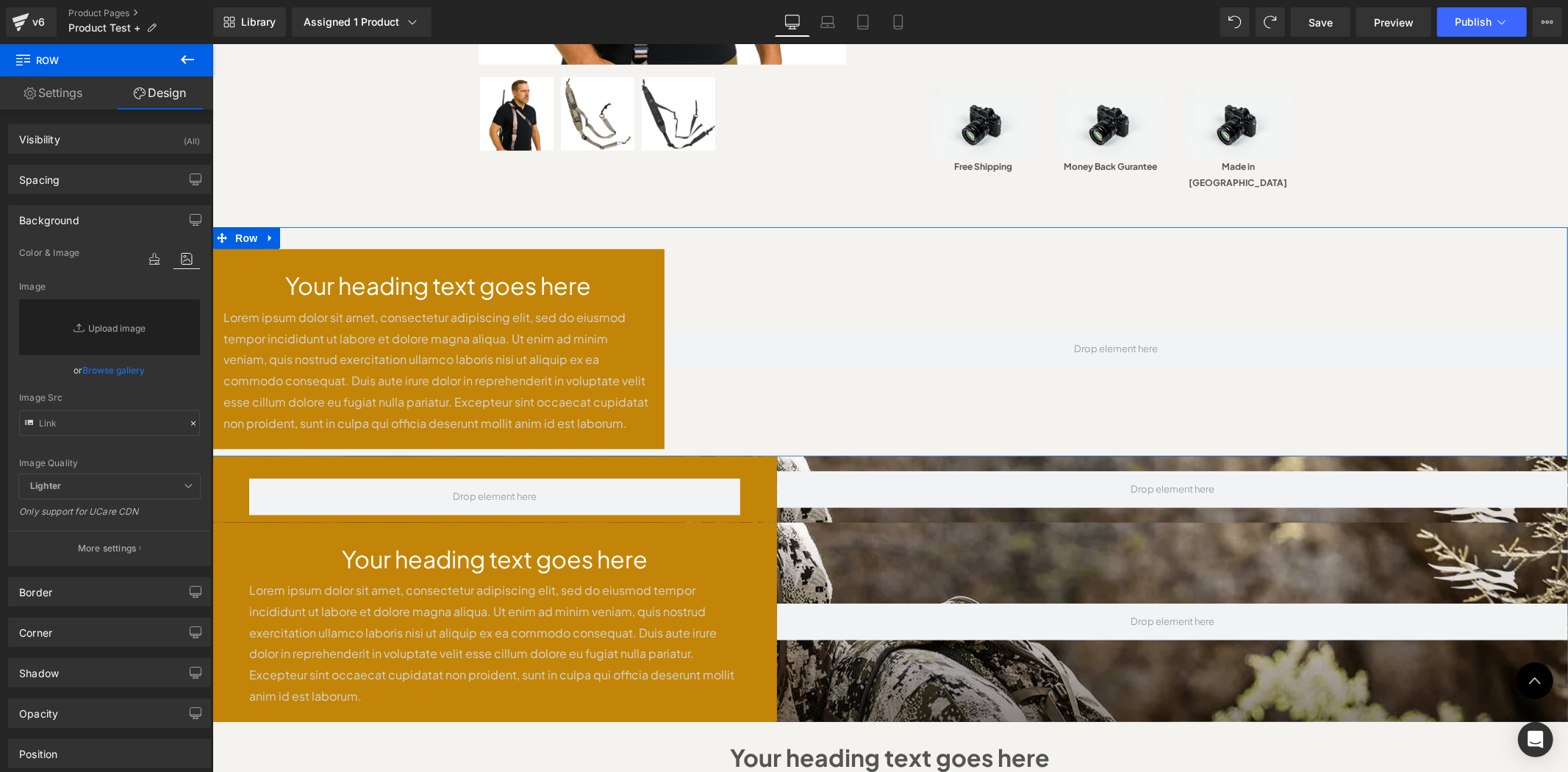
click at [40, 106] on link "Settings" at bounding box center [53, 93] width 107 height 33
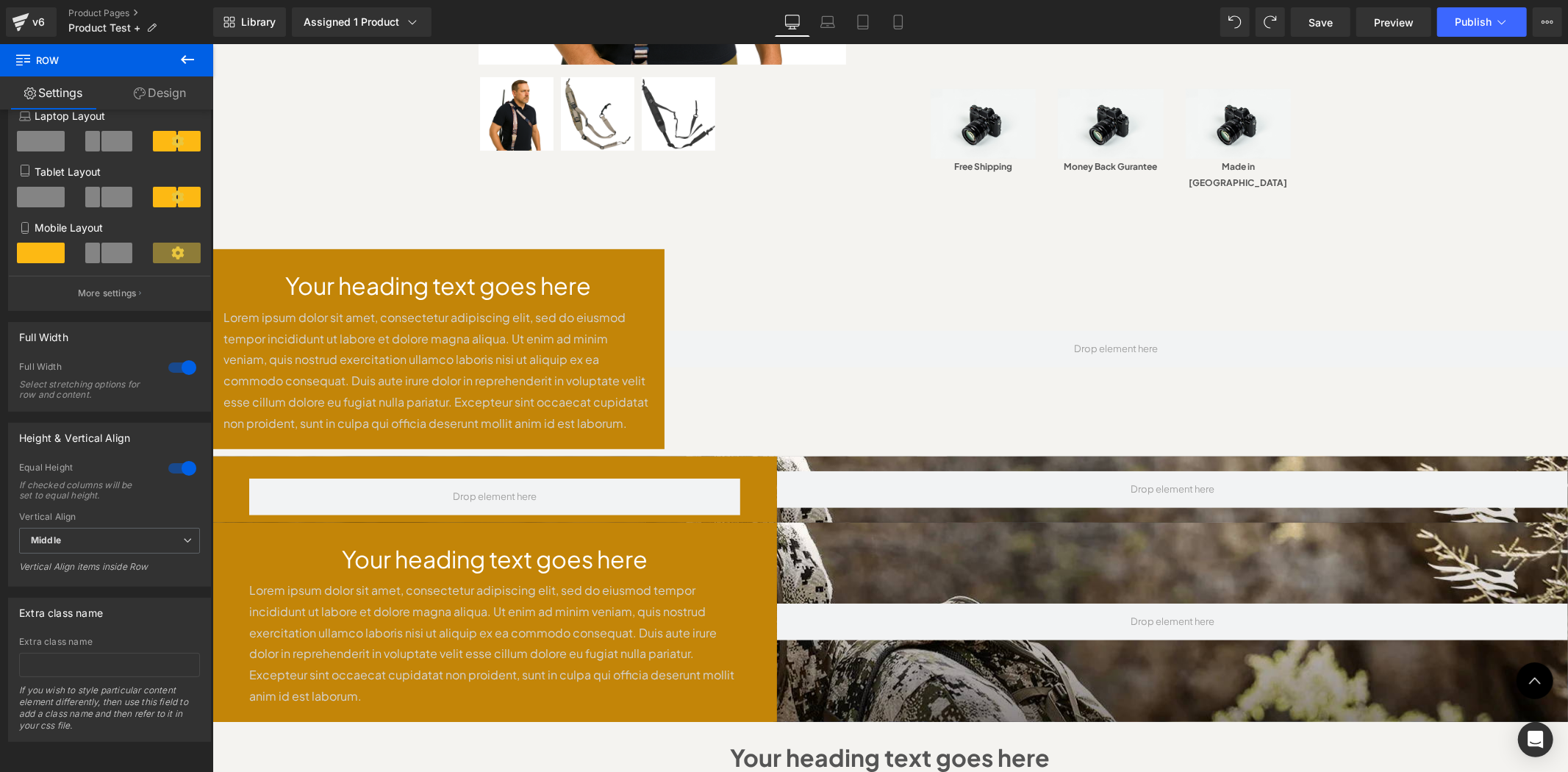
click at [169, 60] on button at bounding box center [188, 60] width 51 height 33
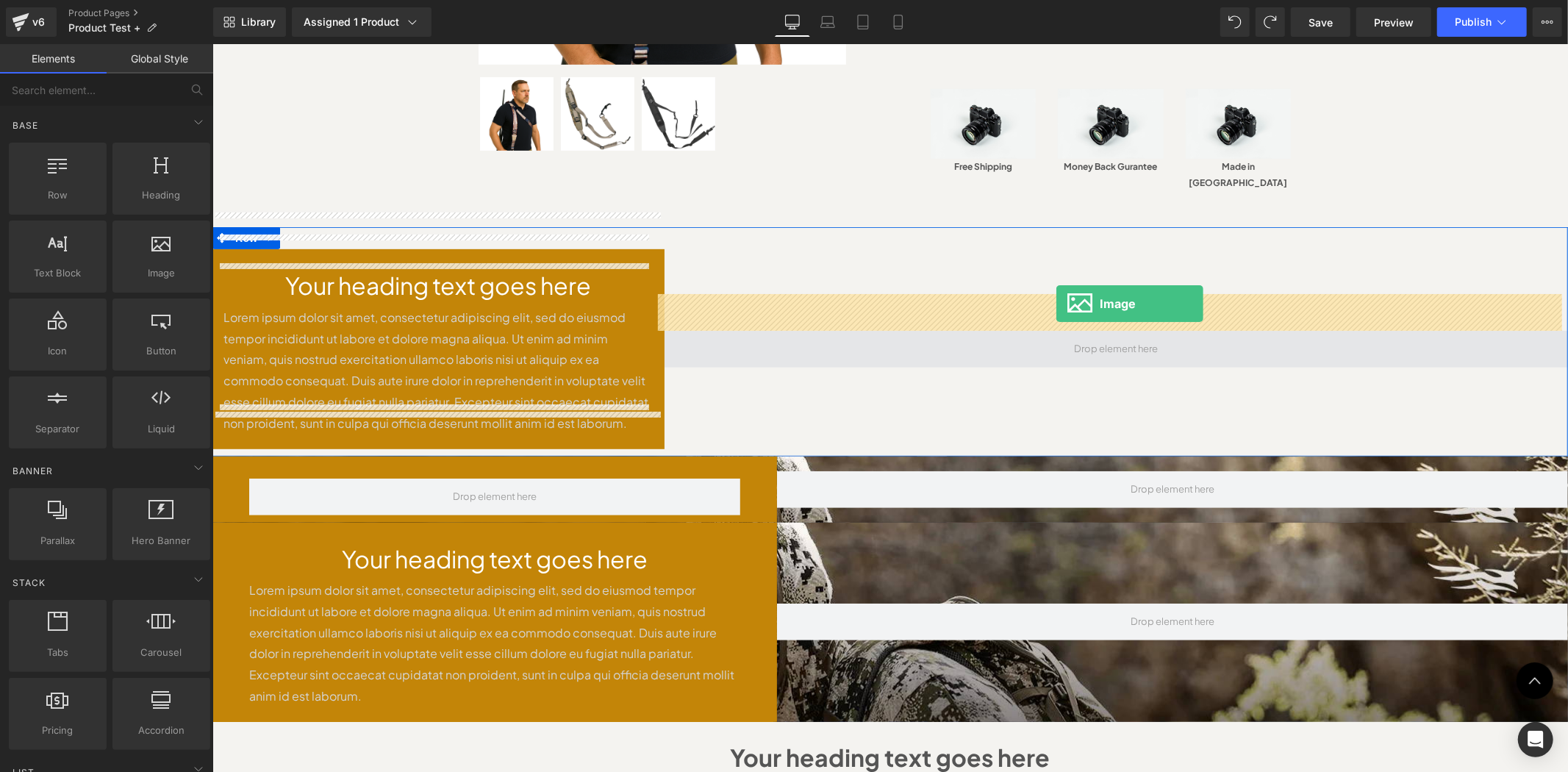
drag, startPoint x: 356, startPoint y: 301, endPoint x: 1056, endPoint y: 304, distance: 700.0
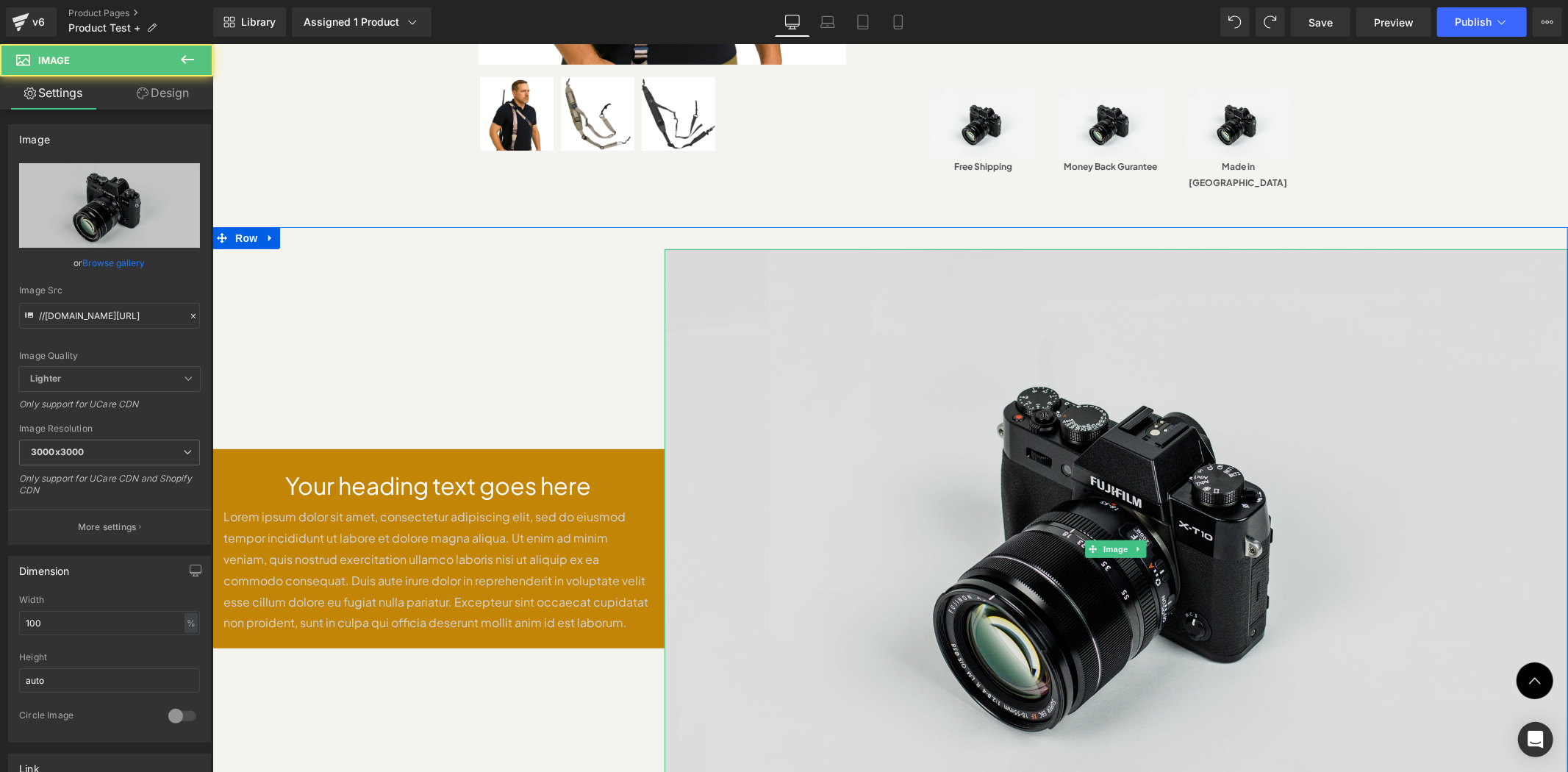
click at [1062, 319] on img at bounding box center [1115, 547] width 903 height 598
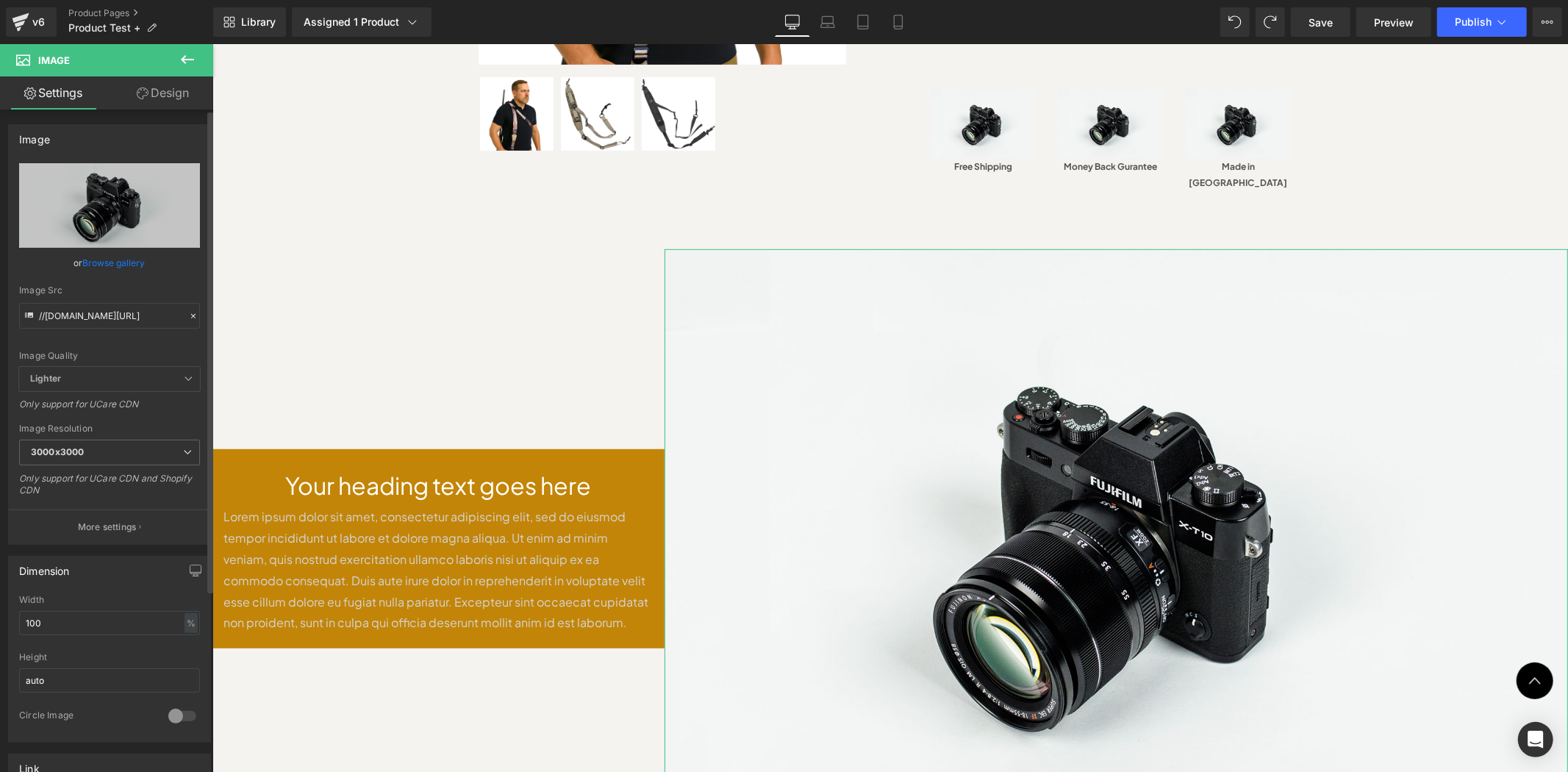
click at [128, 266] on link "Browse gallery" at bounding box center [114, 263] width 63 height 26
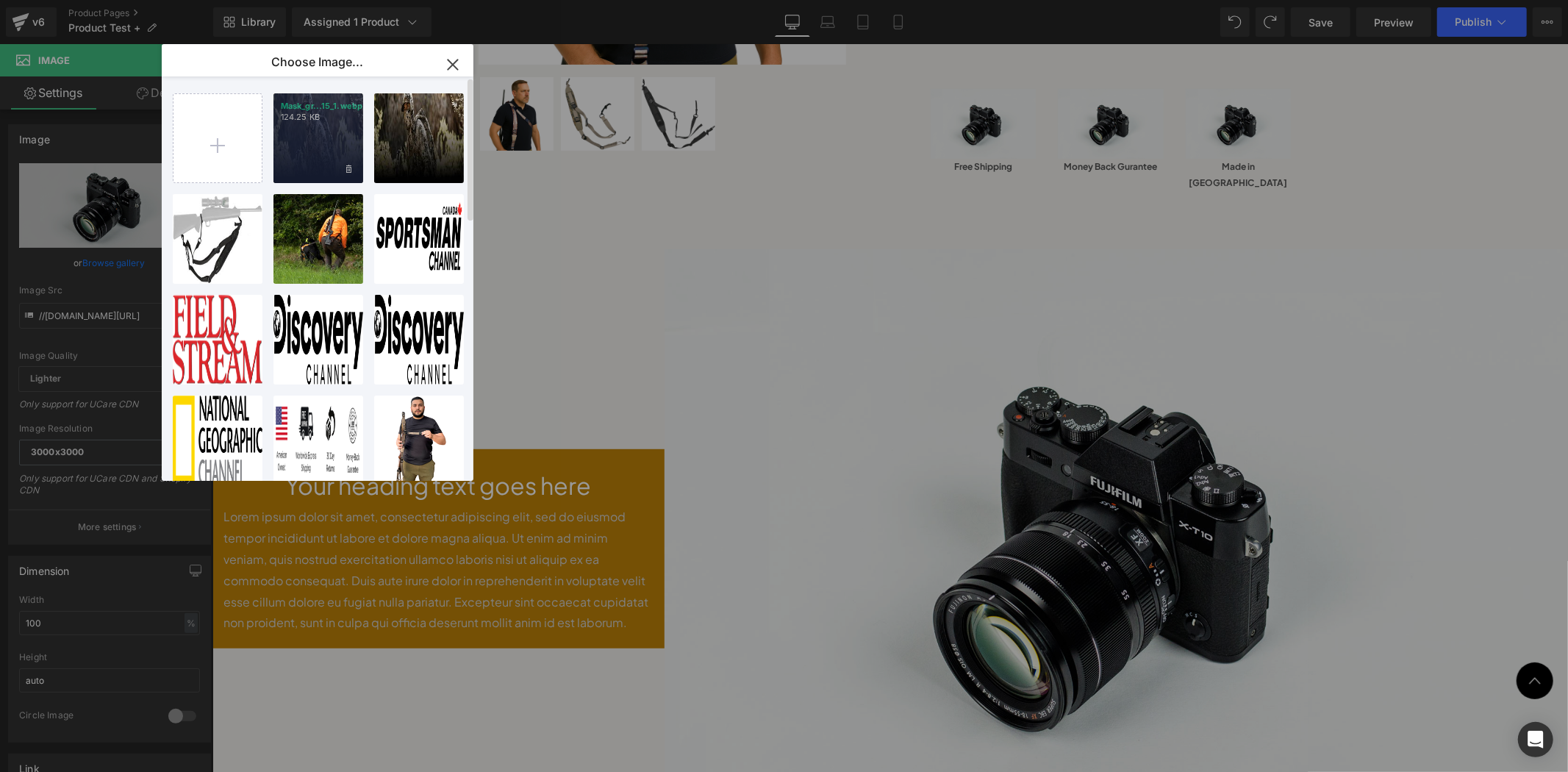
click at [327, 154] on div "Mask_gr...15_1.webp 124.25 KB" at bounding box center [318, 138] width 90 height 90
type input "https://ucarecdn.com/211fa1d8-8c8d-4262-ab94-59c963c0a6a5/-/format/auto/-/previ…"
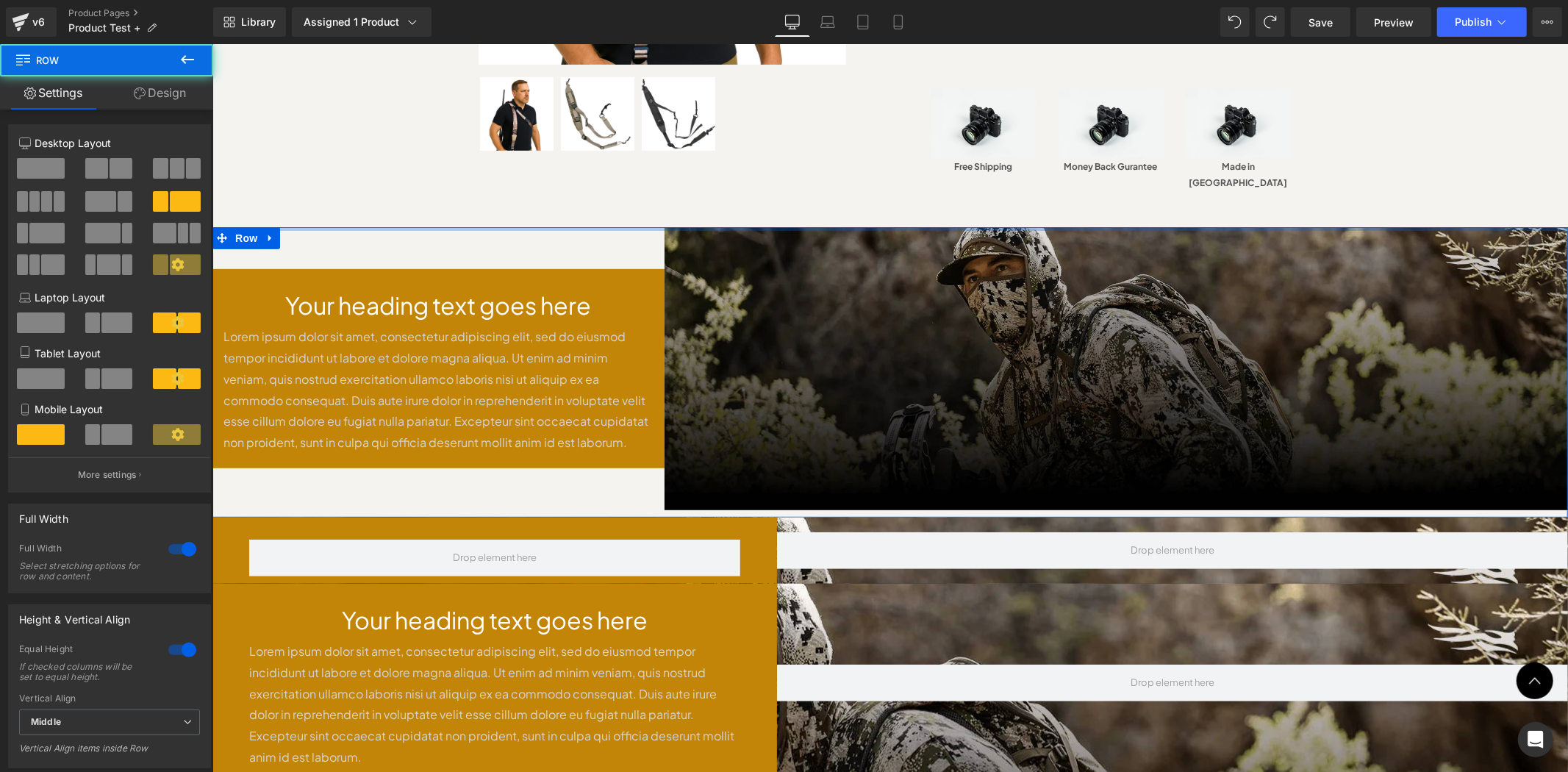
drag, startPoint x: 702, startPoint y: 203, endPoint x: 704, endPoint y: 357, distance: 154.0
click at [703, 169] on div "Sale Off (P) Image" at bounding box center [889, 581] width 1356 height 1859
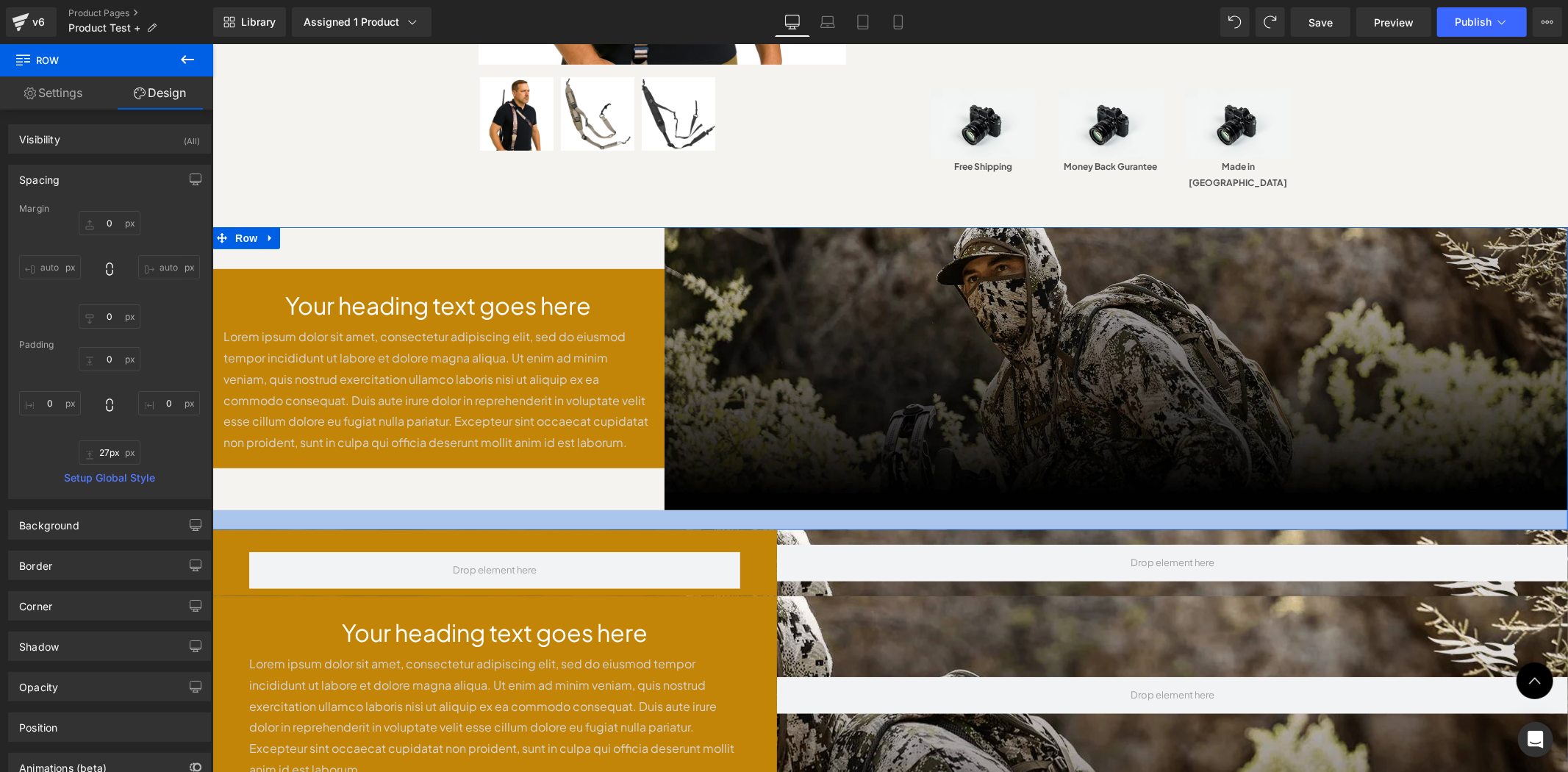
type input "0px"
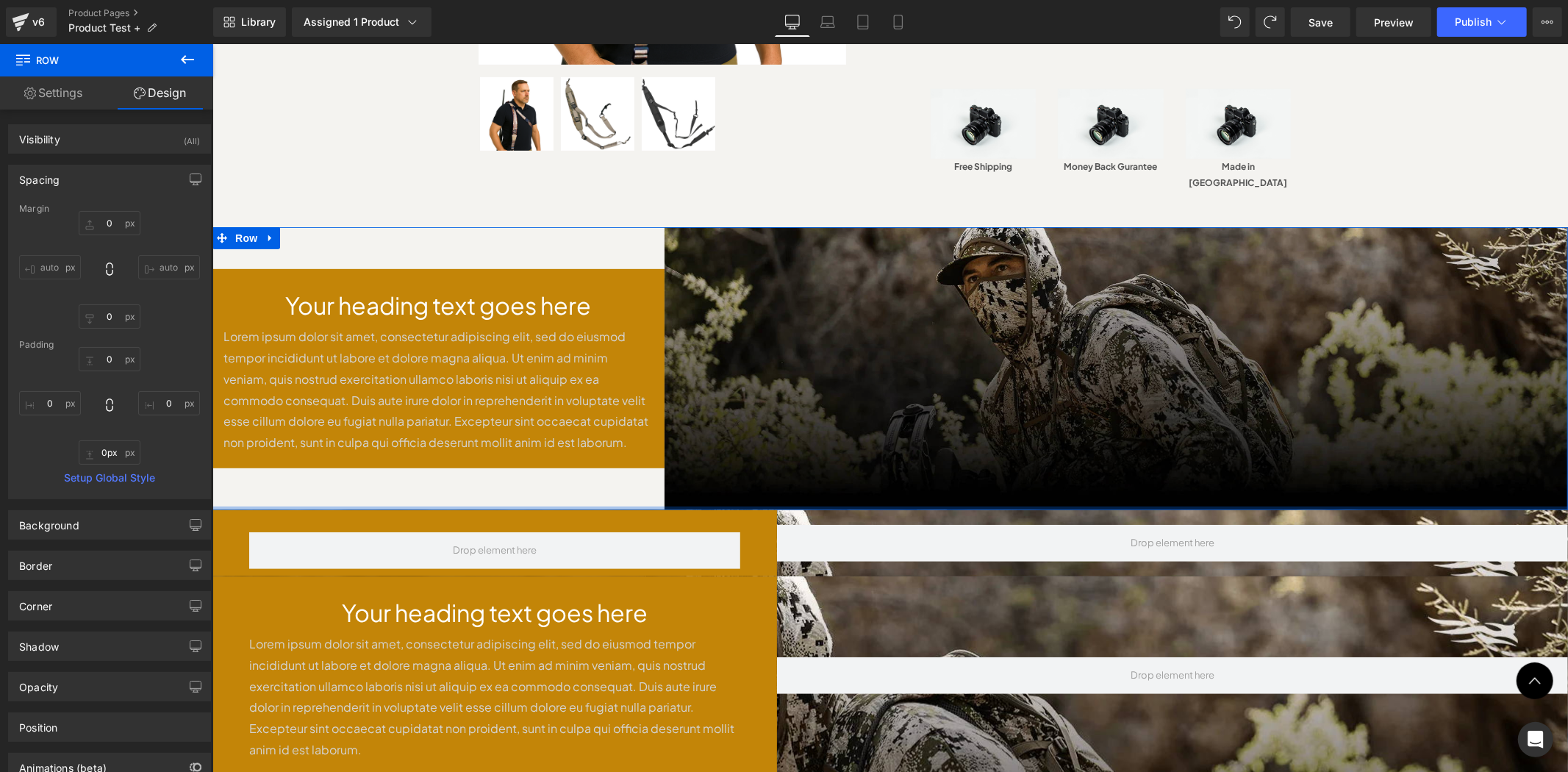
drag, startPoint x: 711, startPoint y: 473, endPoint x: 745, endPoint y: 392, distance: 87.8
click at [730, 415] on div "Your heading text goes here Heading Lorem ipsum dolor sit amet, consectetur adi…" at bounding box center [889, 367] width 1356 height 282
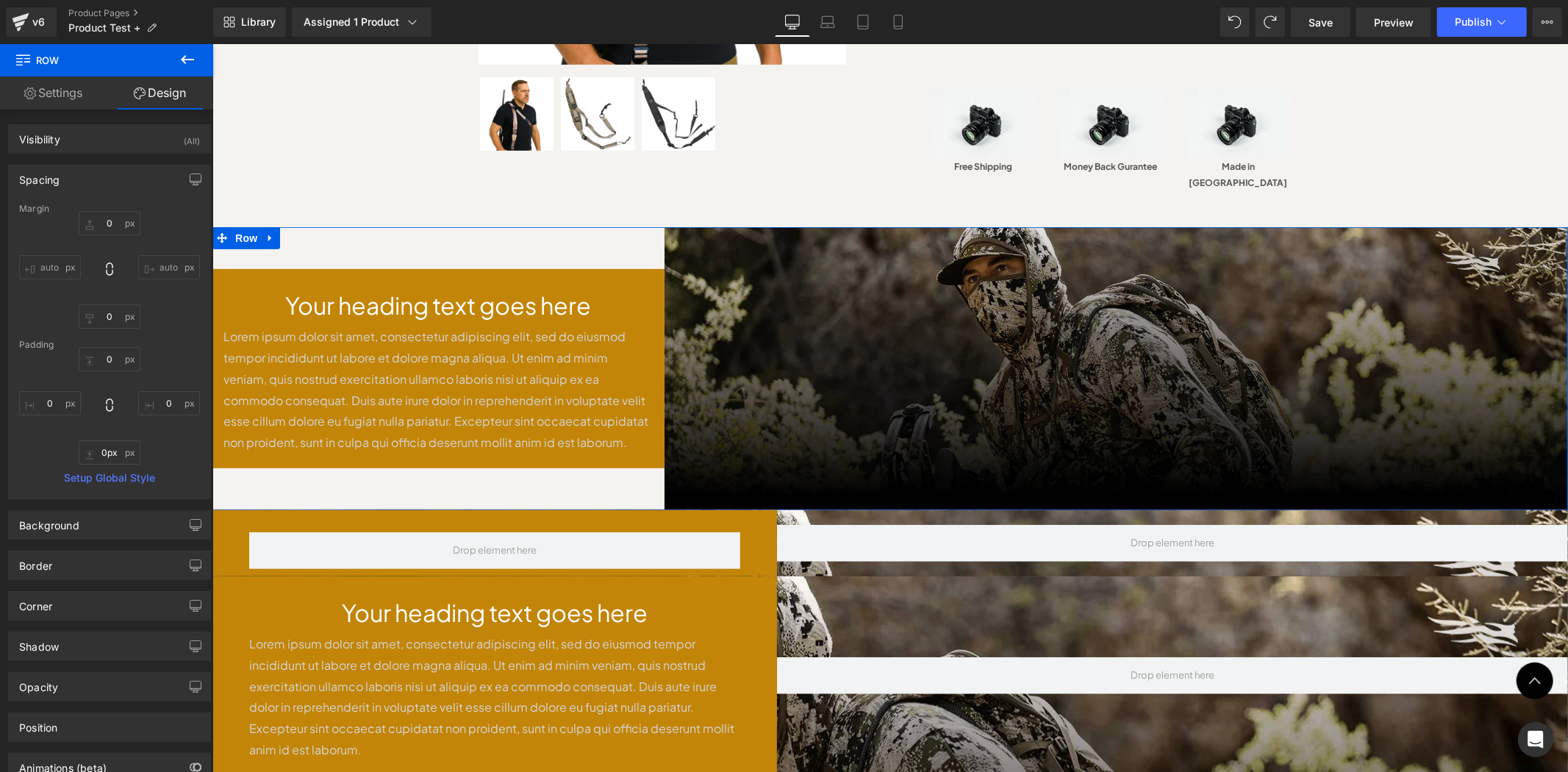
click at [981, 325] on img at bounding box center [1115, 367] width 903 height 282
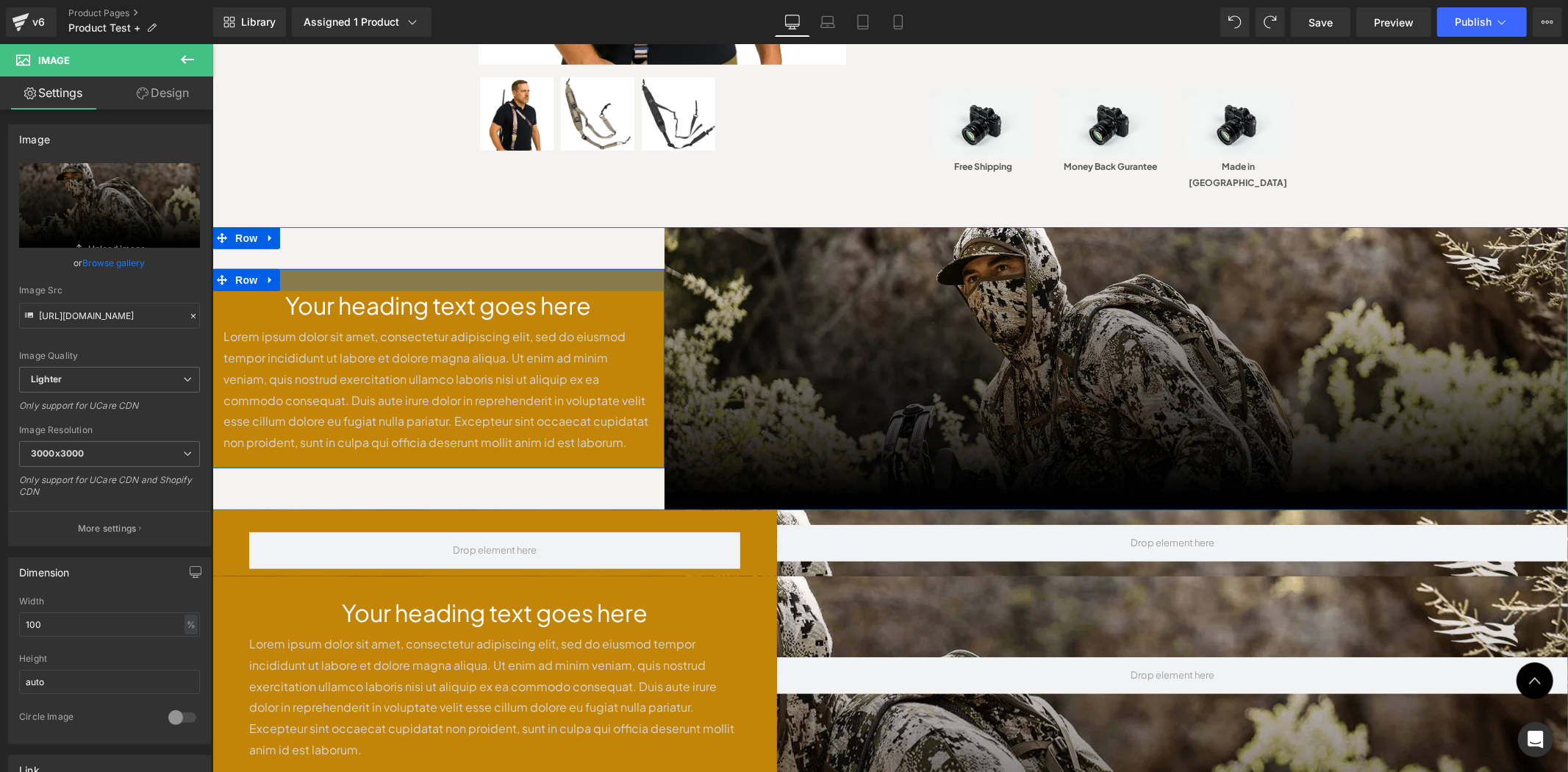
click at [619, 268] on div at bounding box center [437, 278] width 452 height 22
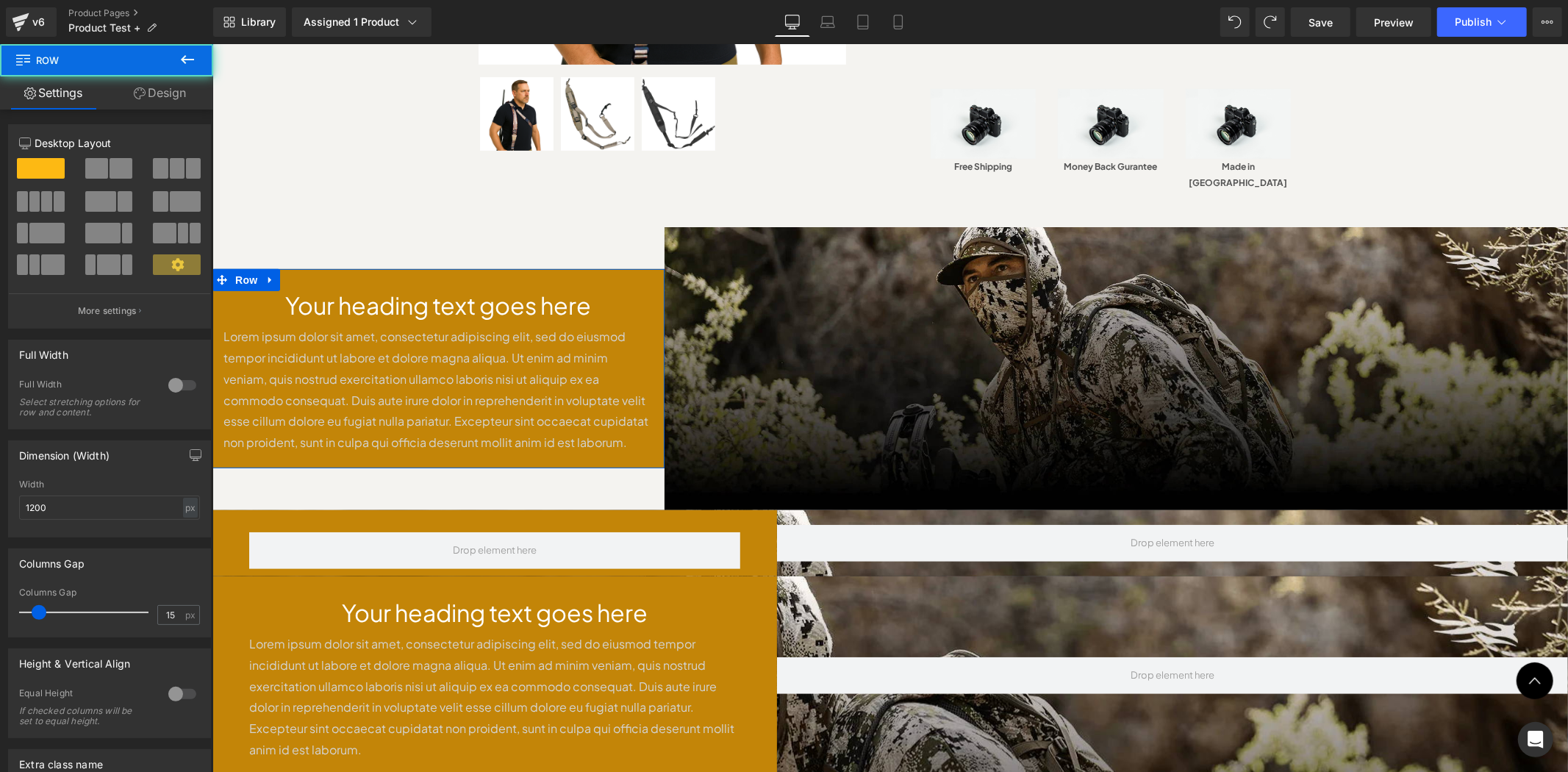
click at [167, 91] on link "Design" at bounding box center [160, 93] width 107 height 33
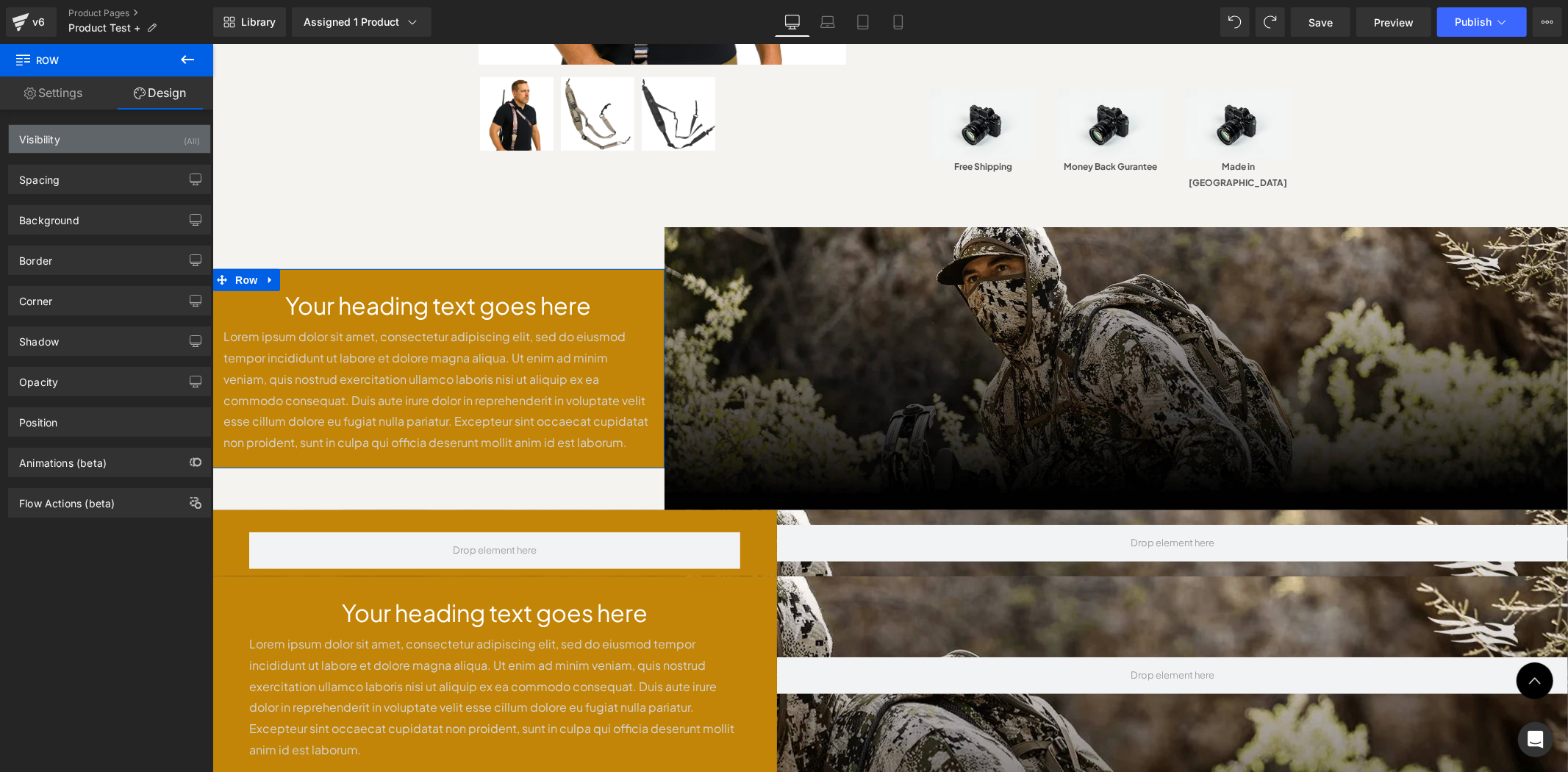
type input "0"
type input "30"
type input "0"
type input "10"
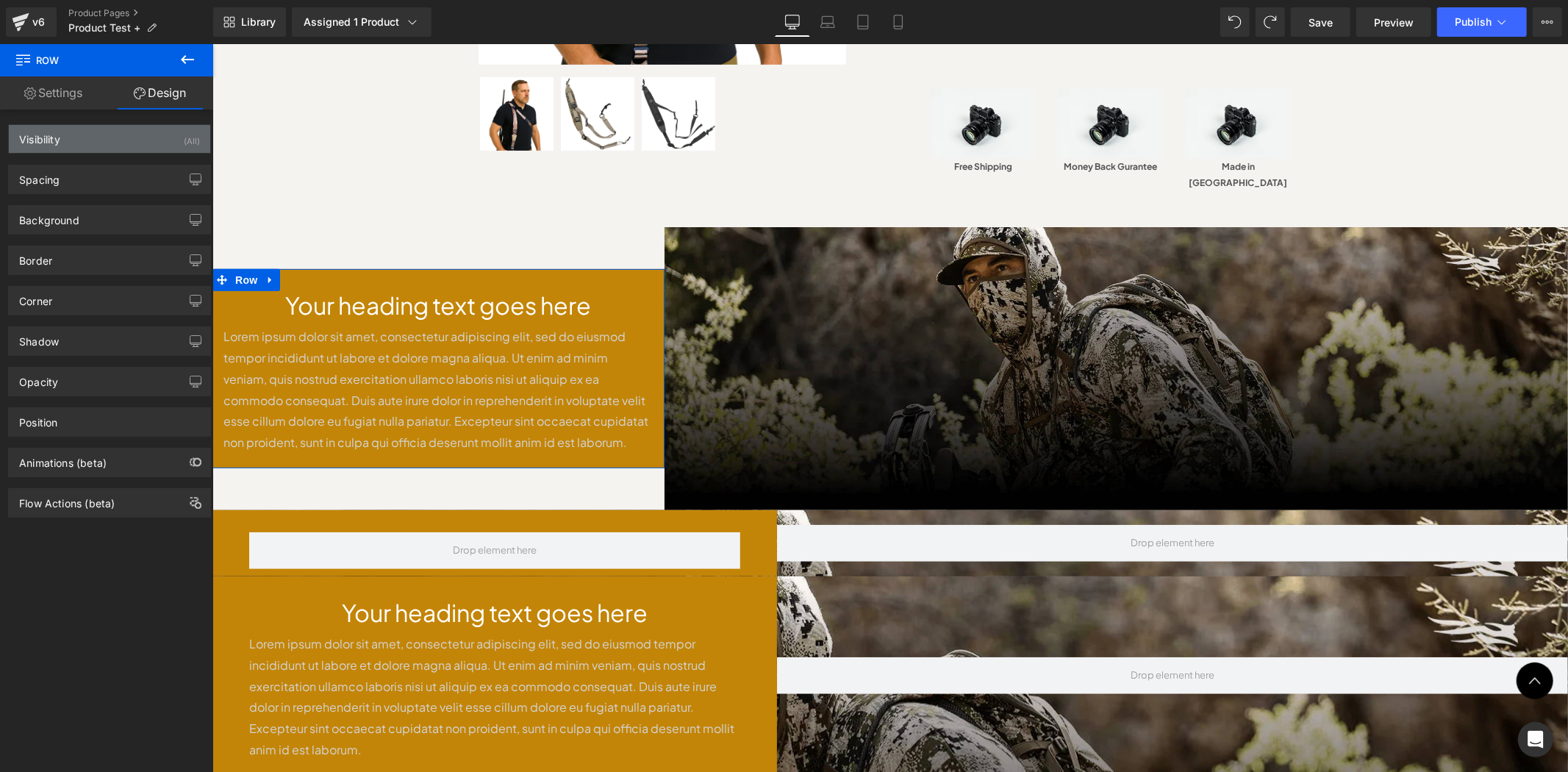
type input "0"
click at [123, 167] on div "Spacing" at bounding box center [109, 180] width 202 height 28
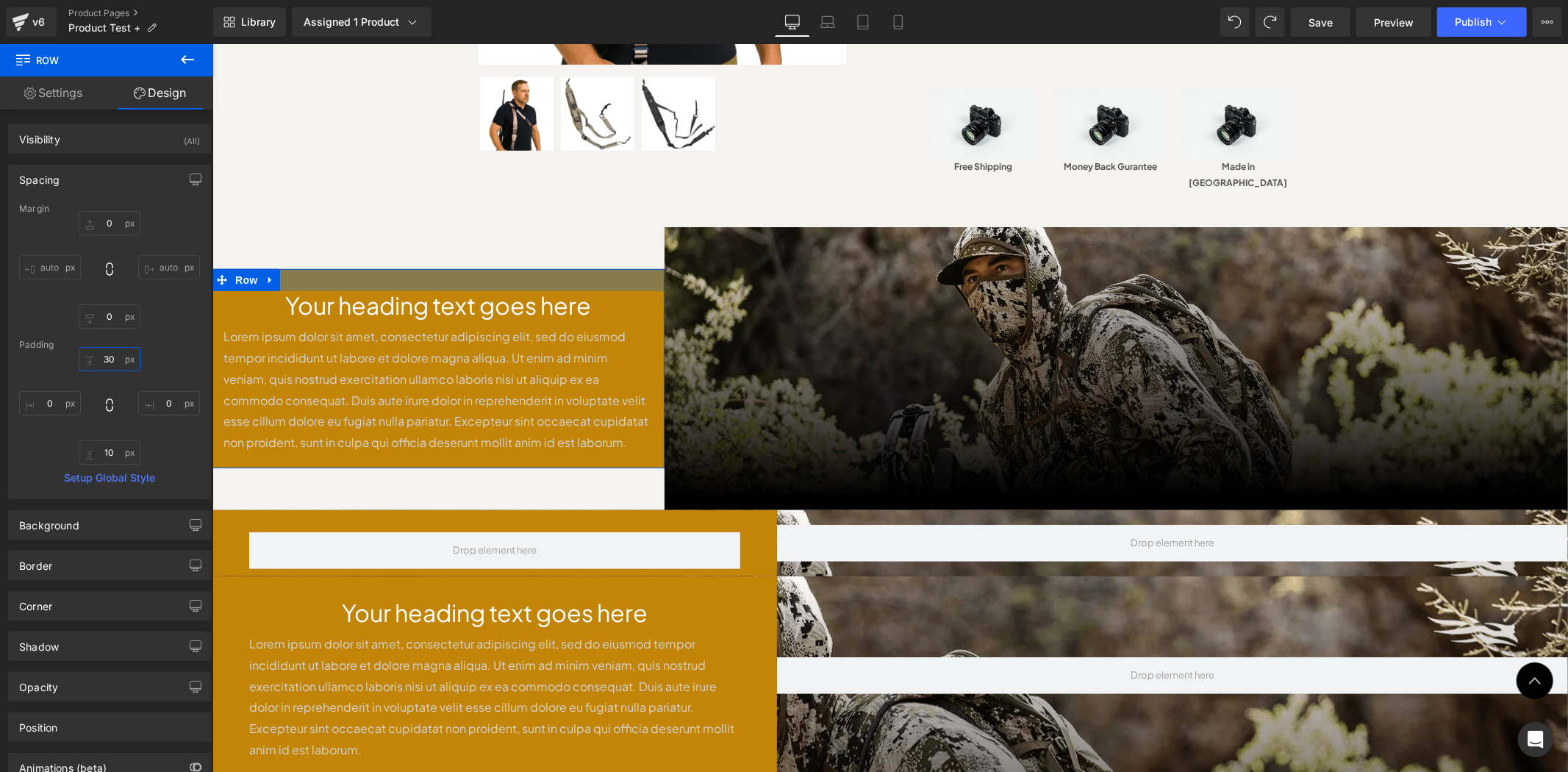
click at [114, 359] on input "30" at bounding box center [109, 360] width 62 height 25
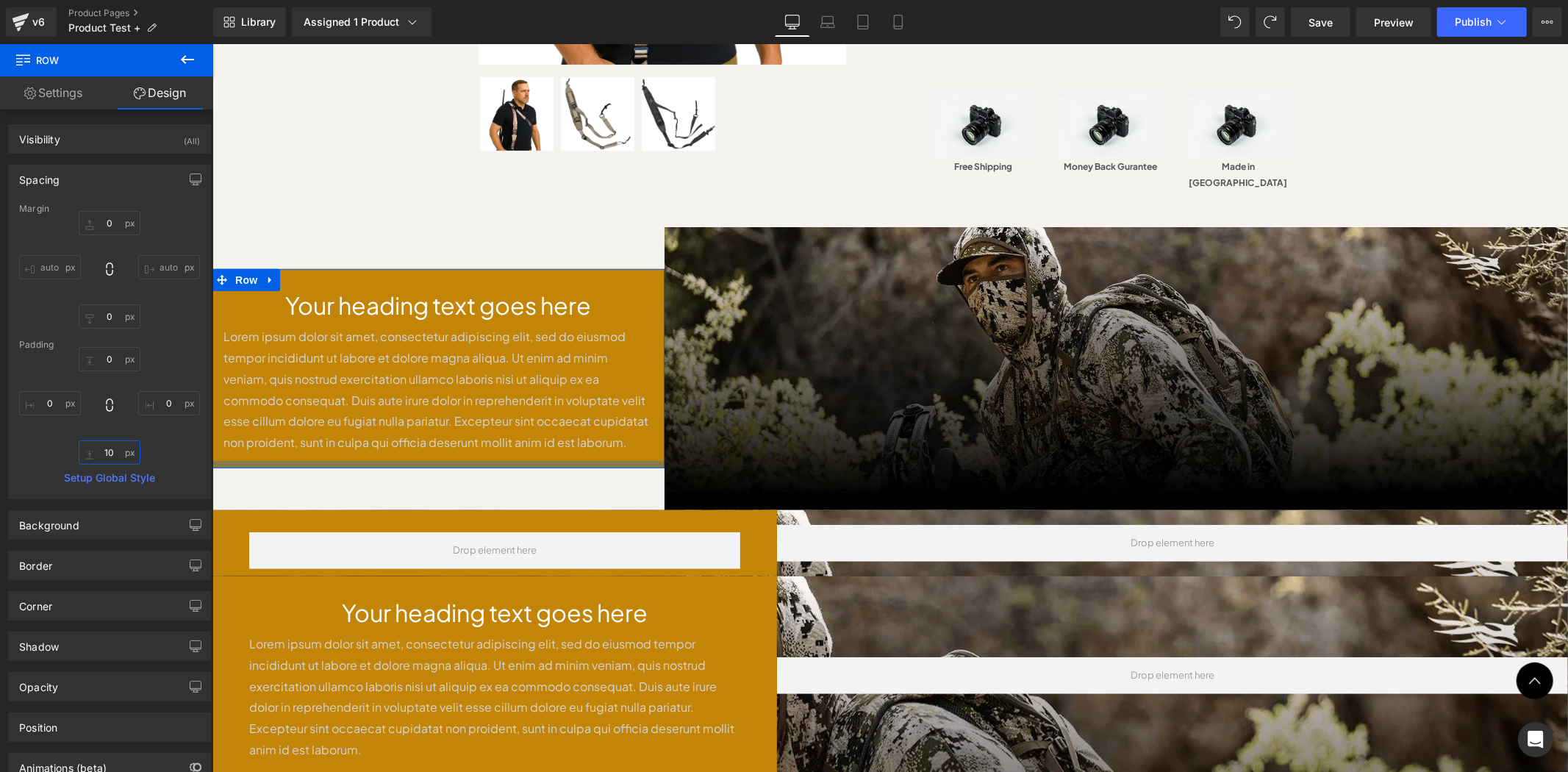
click at [116, 451] on input "10" at bounding box center [109, 453] width 62 height 25
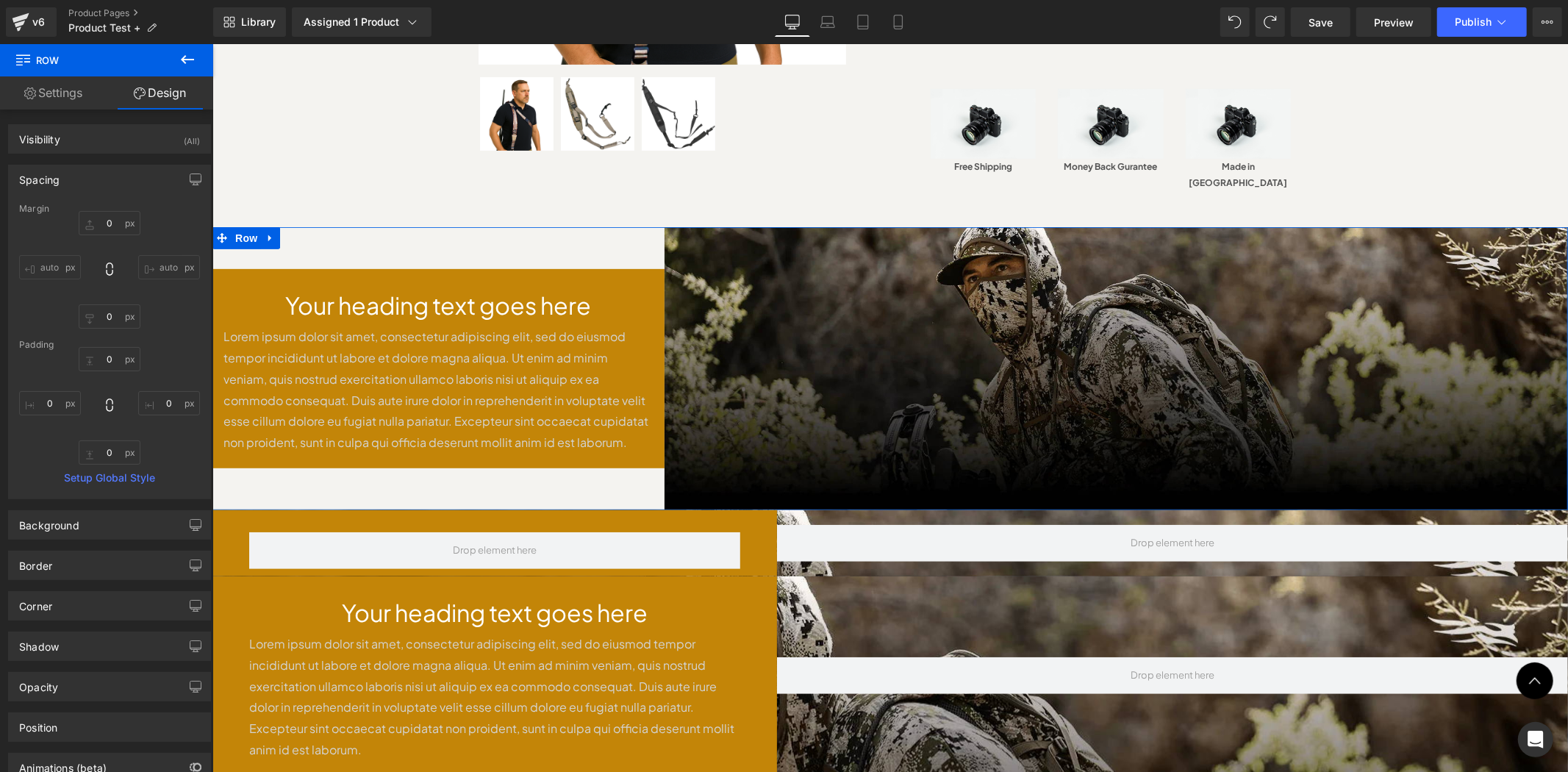
click at [544, 454] on div "Your heading text goes here Heading Lorem ipsum dolor sit amet, consectetur adi…" at bounding box center [437, 367] width 452 height 282
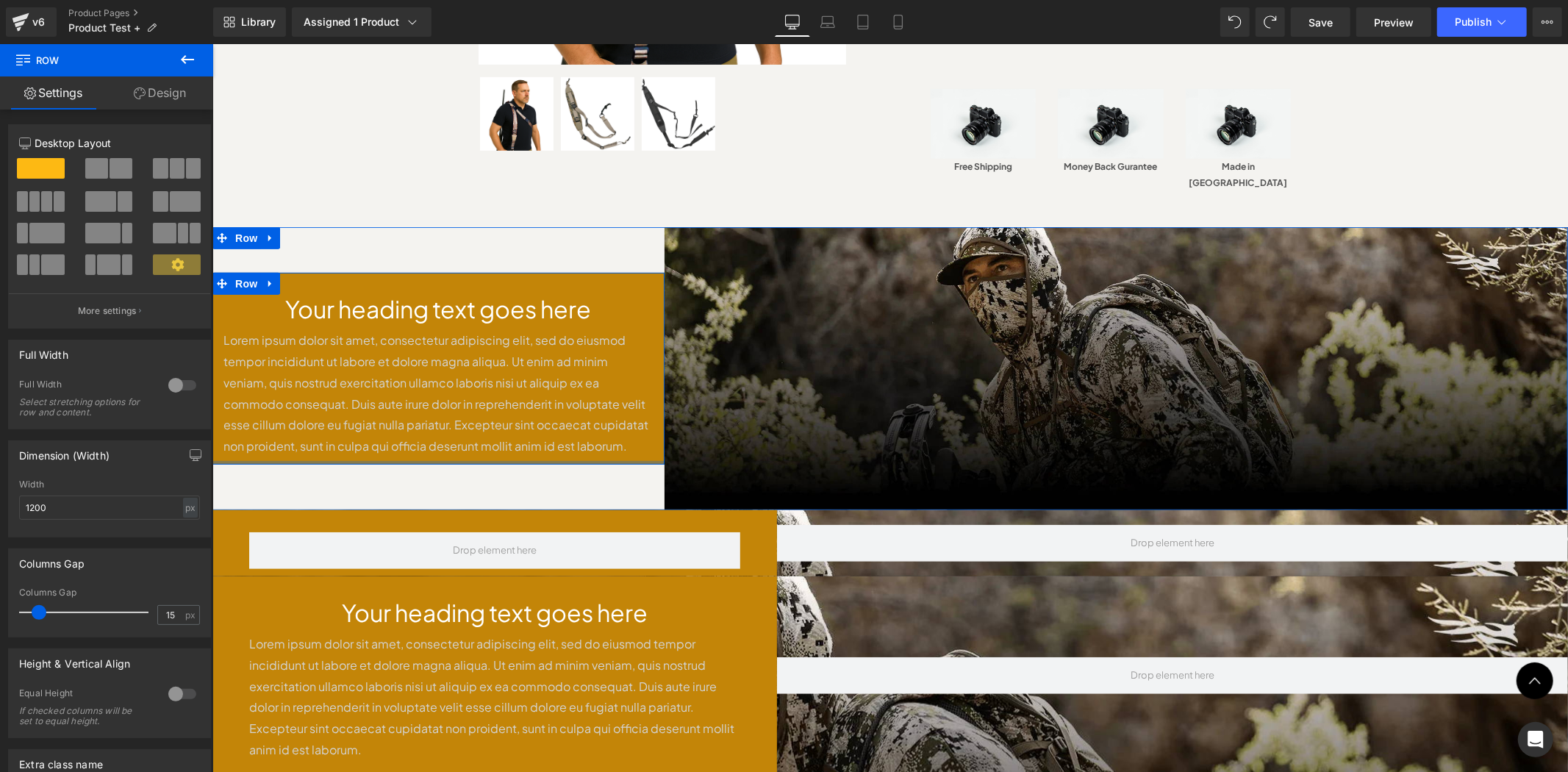
drag, startPoint x: 523, startPoint y: 427, endPoint x: 544, endPoint y: 411, distance: 26.4
click at [544, 411] on div "Your heading text goes here Heading Lorem ipsum dolor sit amet, consectetur adi…" at bounding box center [437, 368] width 452 height 192
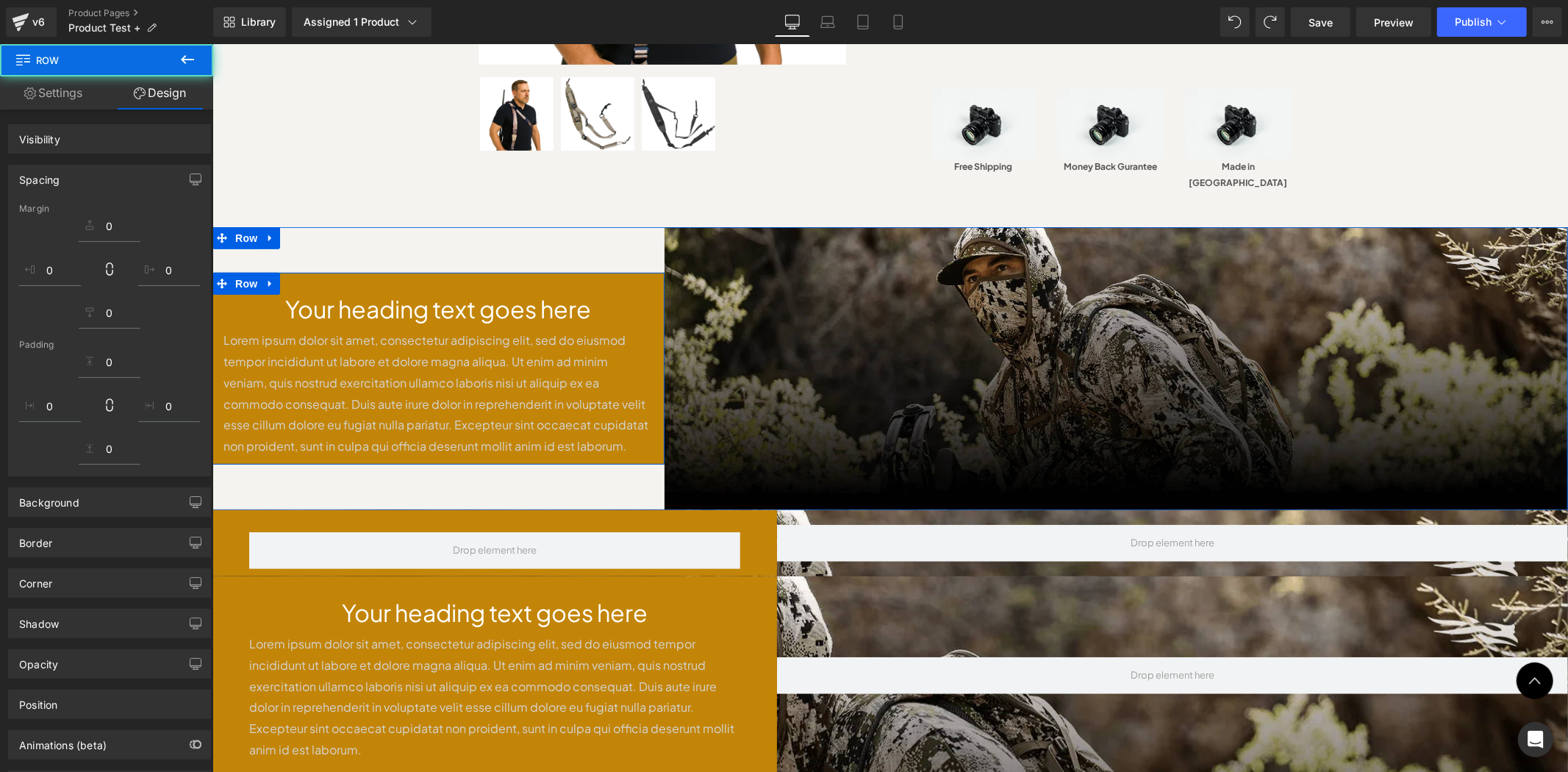
click at [486, 226] on div "Your heading text goes here Heading Lorem ipsum dolor sit amet, consectetur adi…" at bounding box center [437, 367] width 452 height 282
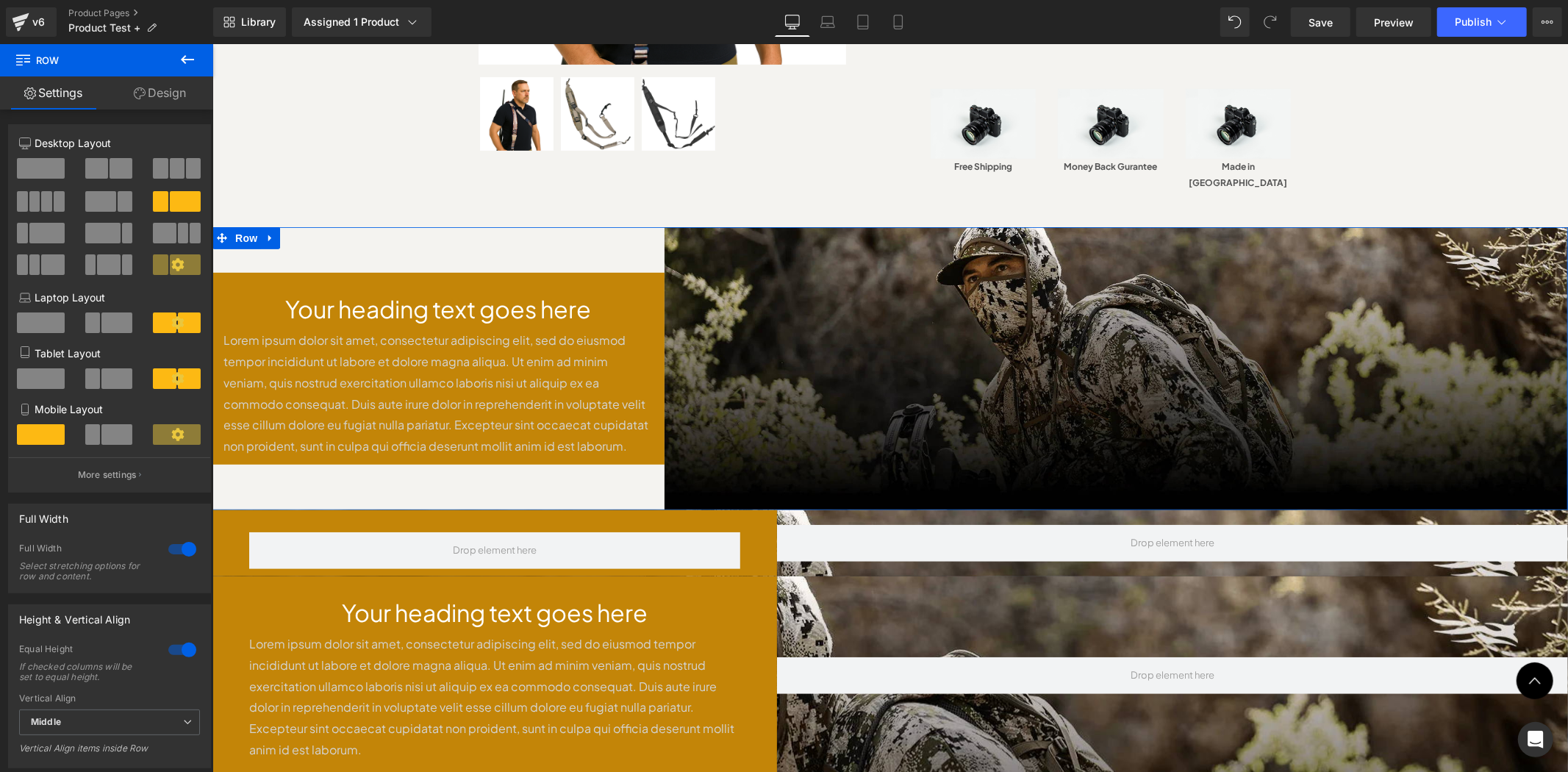
drag, startPoint x: 137, startPoint y: 99, endPoint x: 130, endPoint y: 268, distance: 169.1
click at [137, 99] on icon at bounding box center [139, 93] width 11 height 11
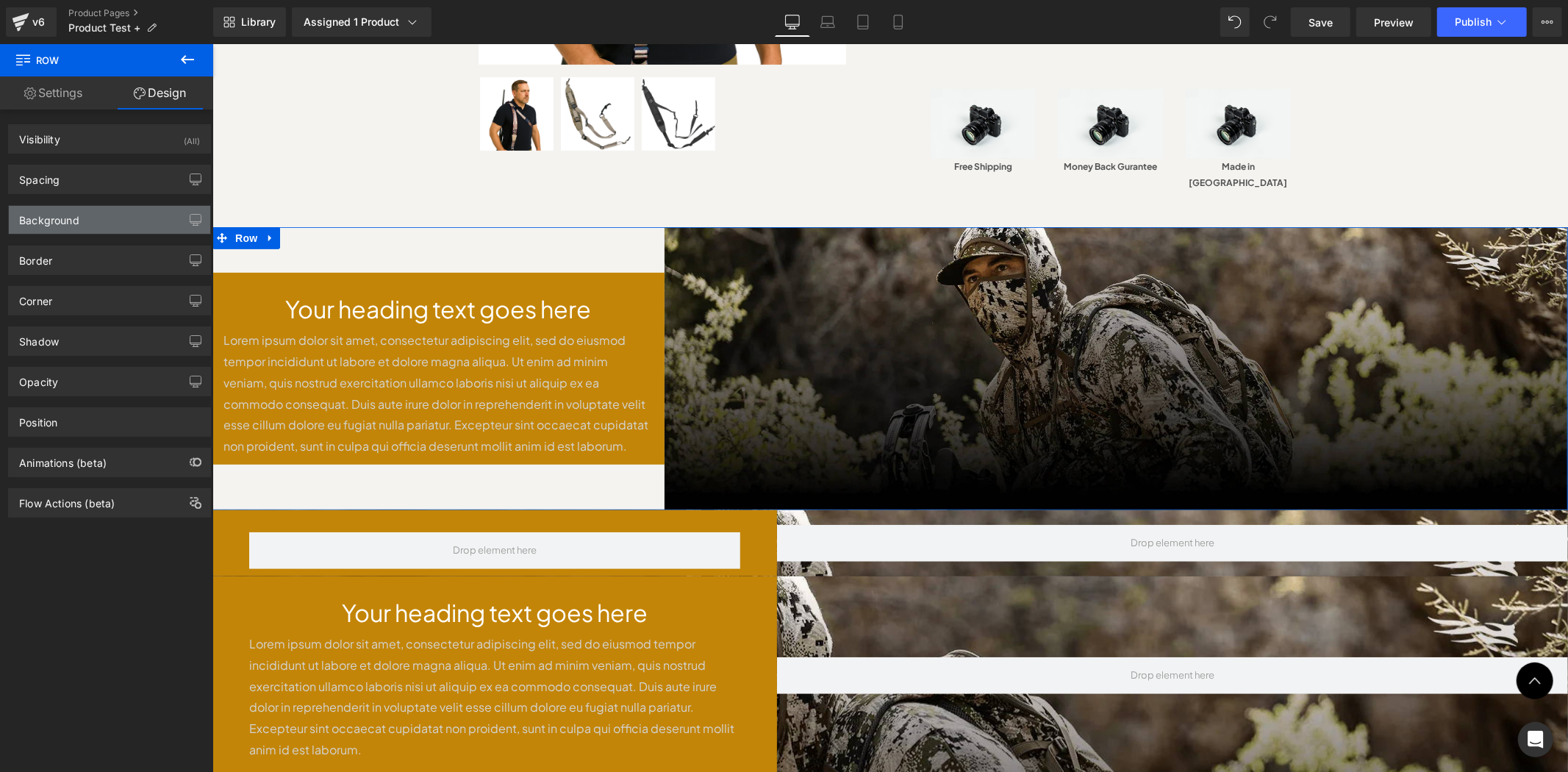
click at [121, 230] on div "Background" at bounding box center [109, 220] width 202 height 28
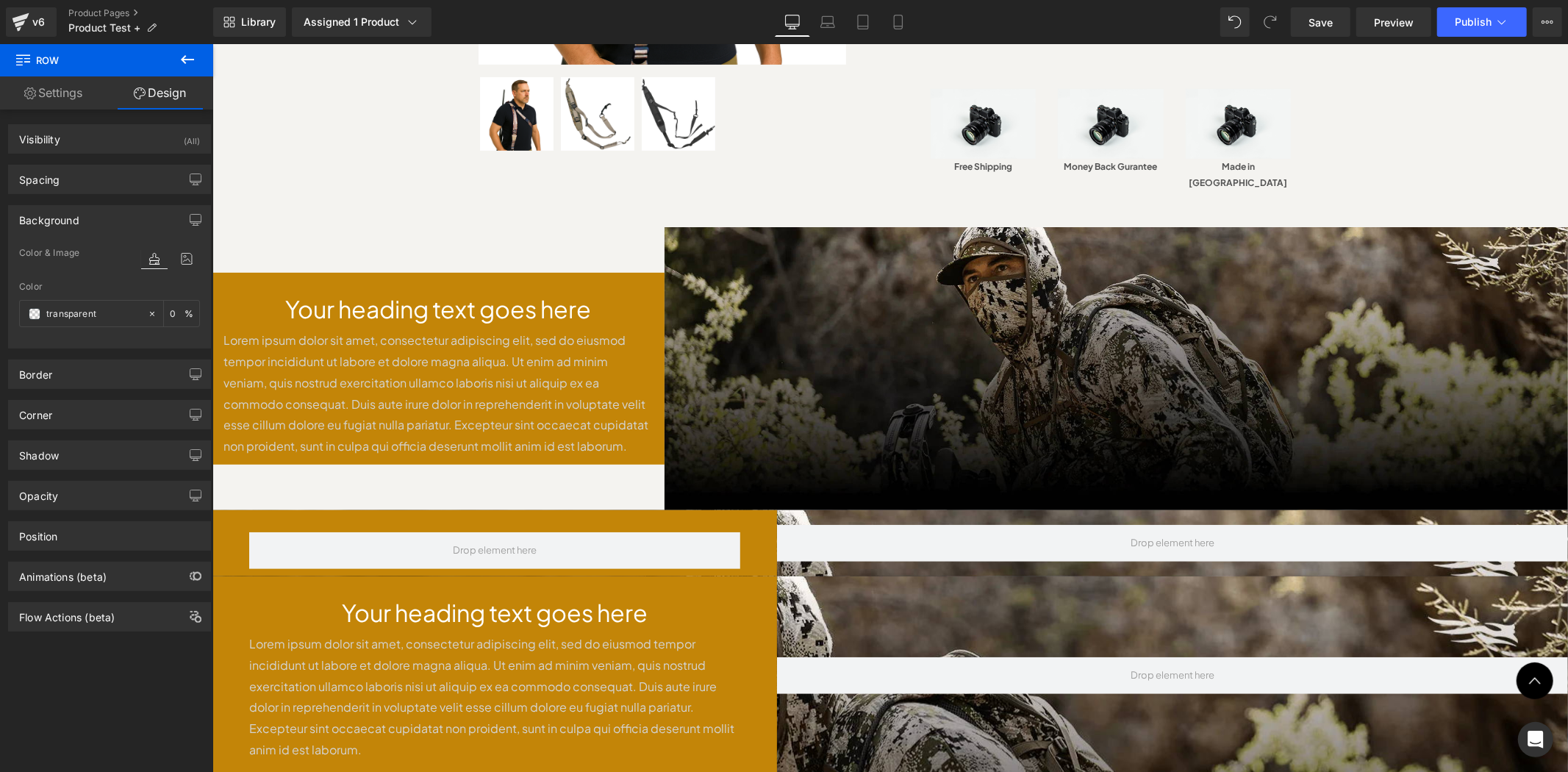
click at [178, 92] on img at bounding box center [89, 85] width 178 height 11
click at [147, 317] on icon at bounding box center [152, 314] width 11 height 11
click at [93, 316] on input "none" at bounding box center [93, 314] width 94 height 16
paste input "#000000"
type input "#000000"
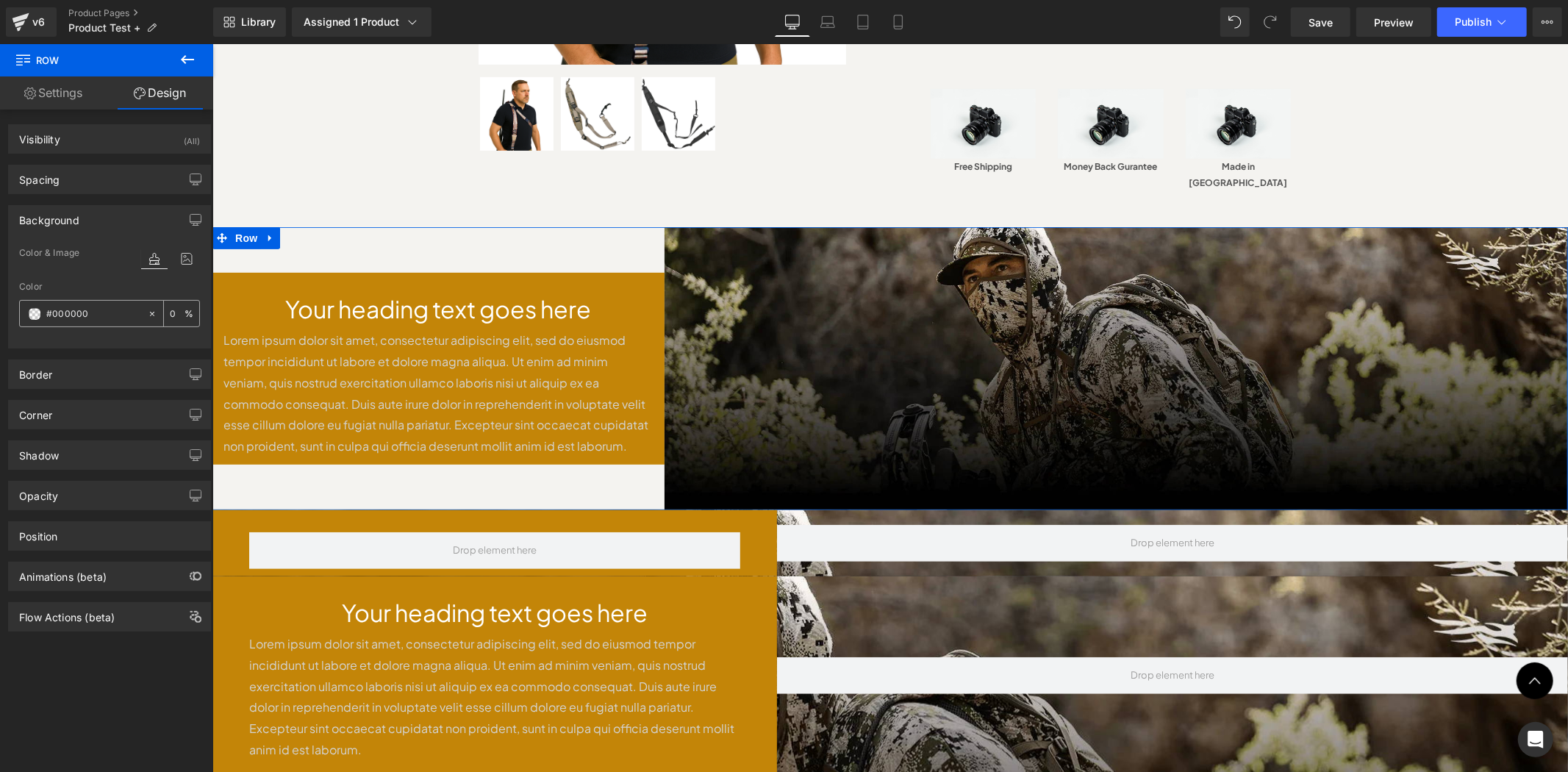
type input "100"
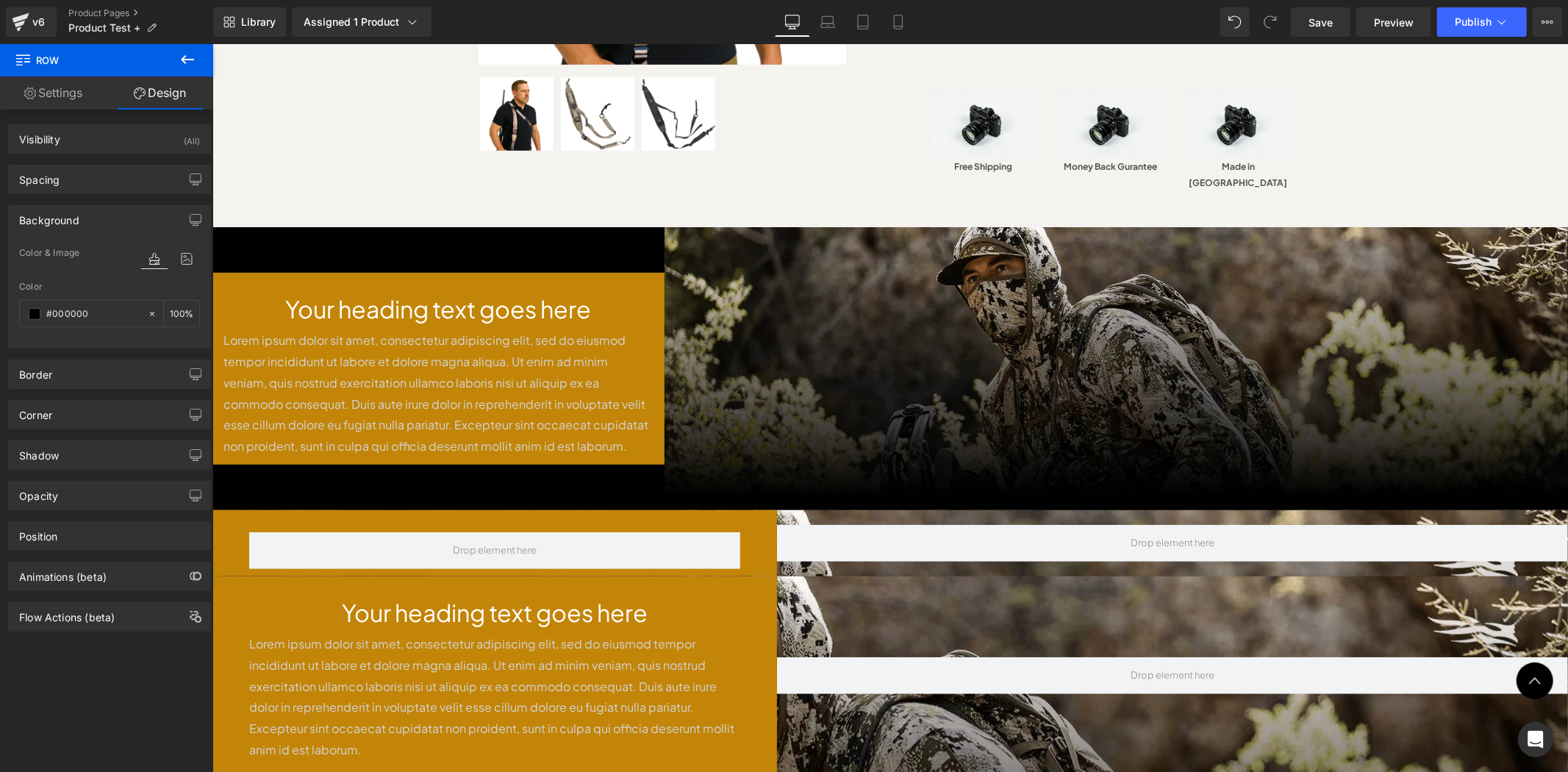
drag, startPoint x: 685, startPoint y: 254, endPoint x: 873, endPoint y: 94, distance: 246.9
click at [33, 53] on button "X" at bounding box center [17, 37] width 33 height 31
click at [178, 92] on img at bounding box center [89, 85] width 178 height 11
drag, startPoint x: 145, startPoint y: 313, endPoint x: 108, endPoint y: 306, distance: 37.7
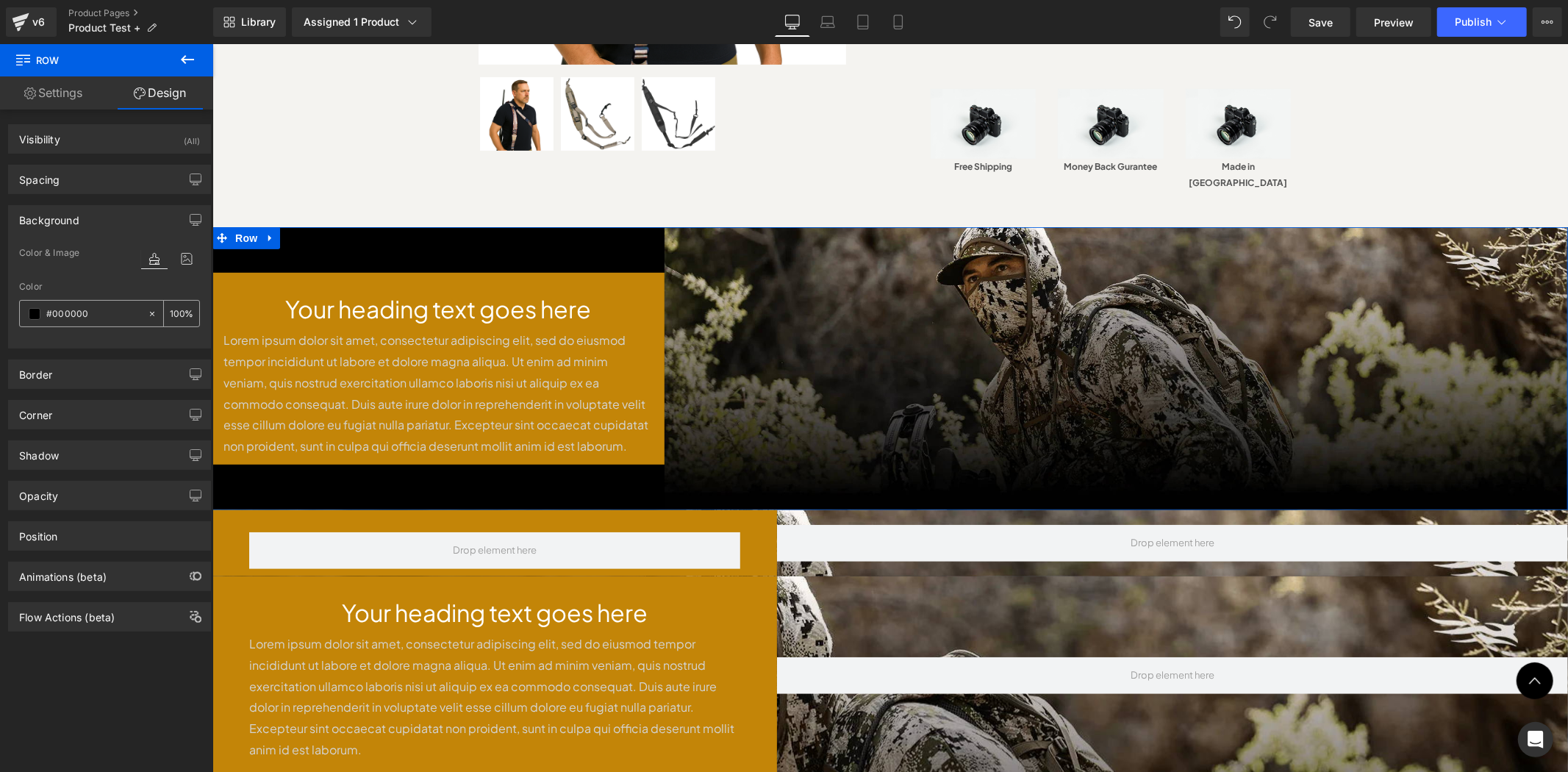
click at [147, 313] on icon at bounding box center [152, 314] width 11 height 11
type input "none"
type input "0"
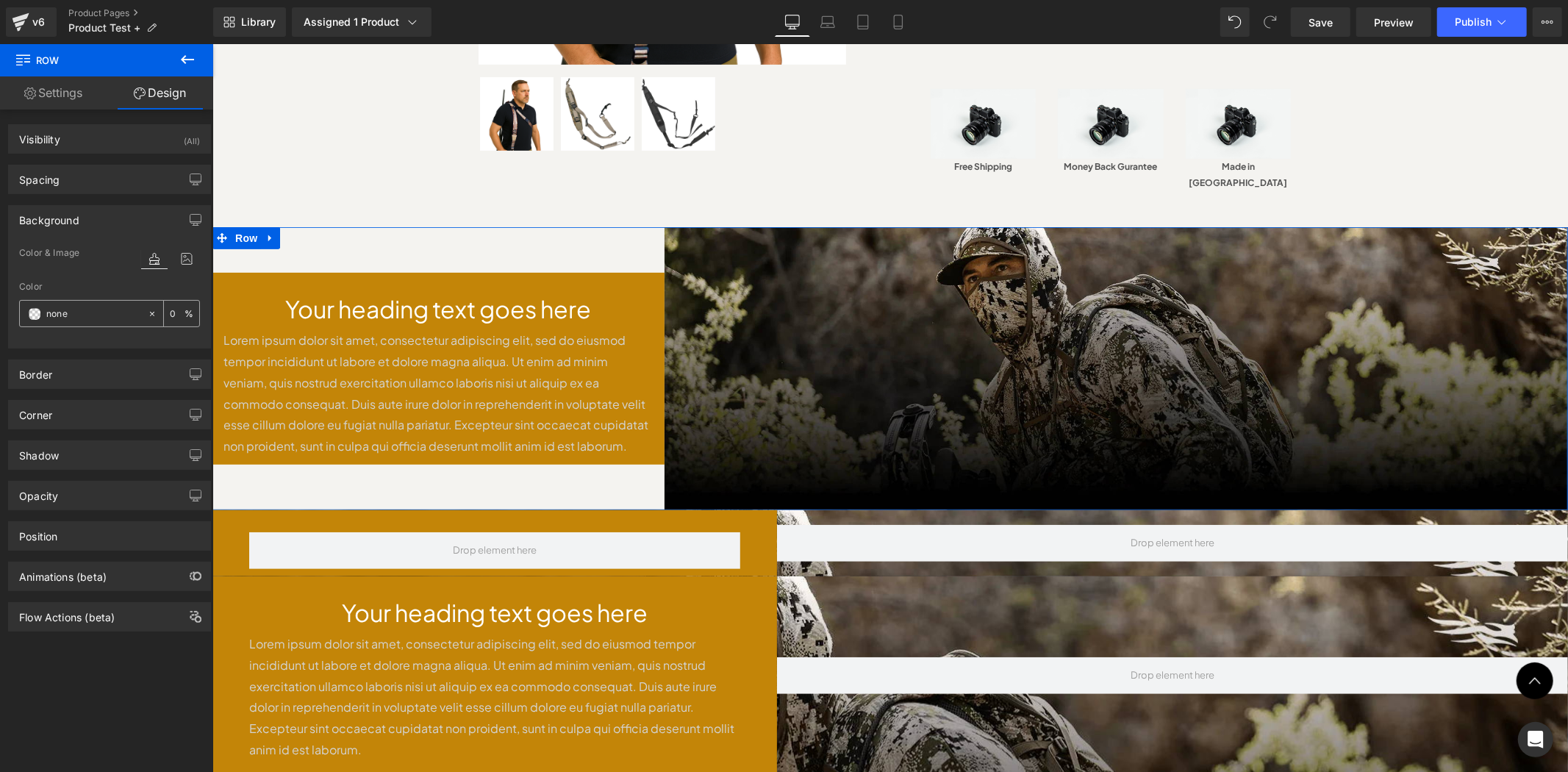
click at [108, 306] on input "none" at bounding box center [93, 314] width 94 height 16
paste input "#c38508"
type input "#c38508"
type input "100"
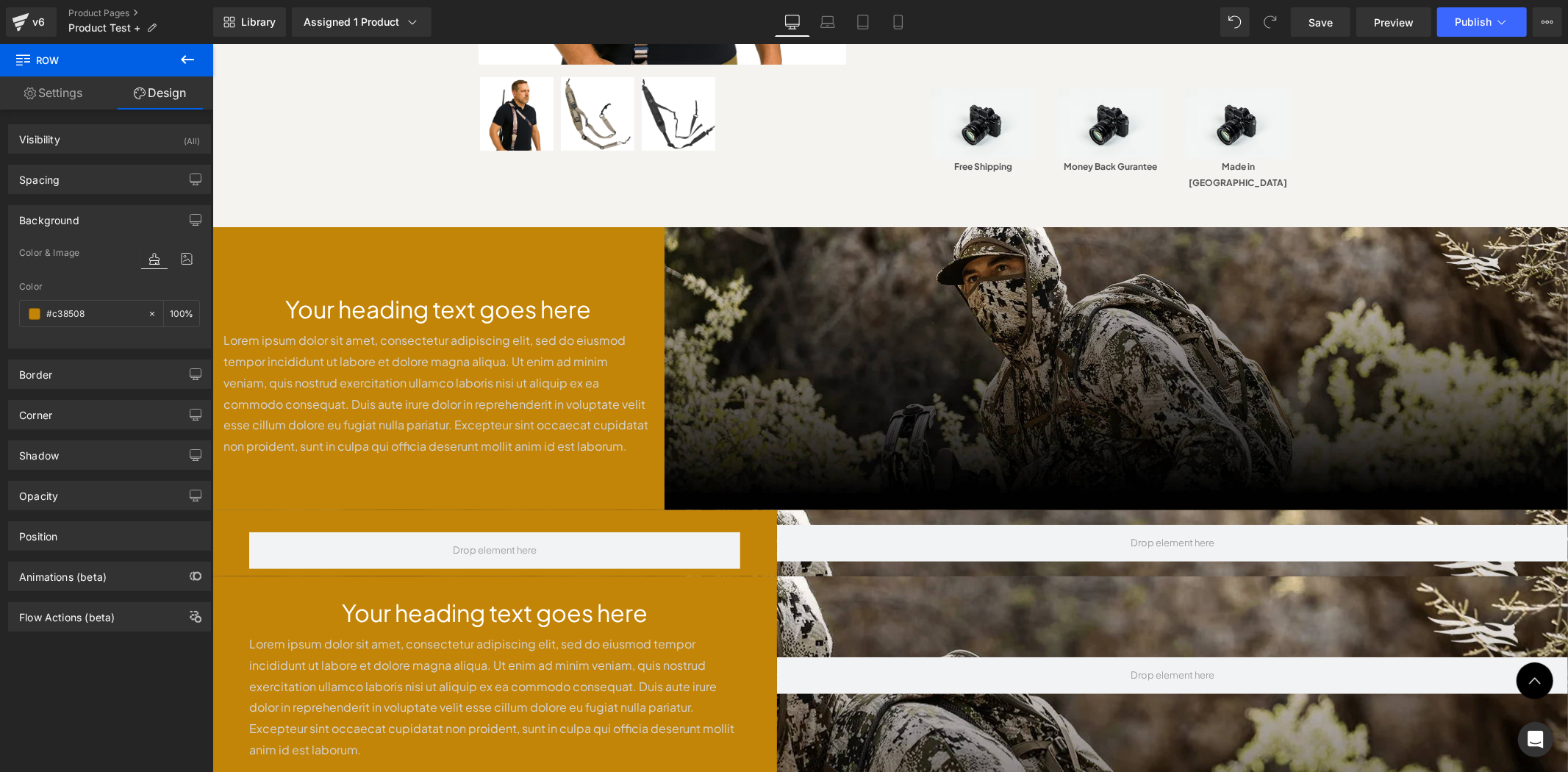
type input "#c38508"
click at [33, 53] on button "X" at bounding box center [17, 37] width 33 height 31
click at [777, 509] on div at bounding box center [1172, 542] width 791 height 66
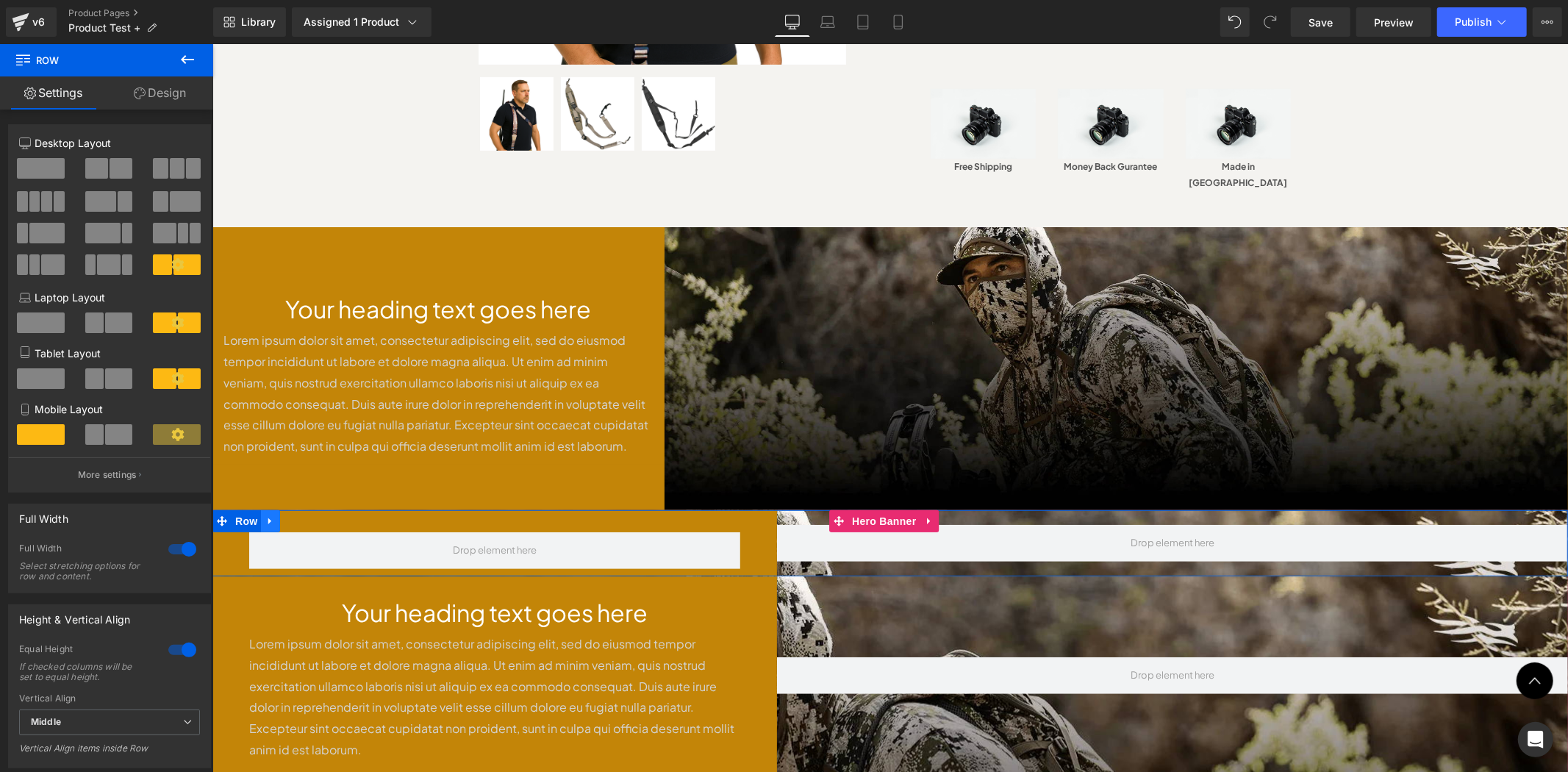
click at [268, 515] on icon at bounding box center [270, 520] width 11 height 11
click at [303, 515] on icon at bounding box center [308, 520] width 11 height 11
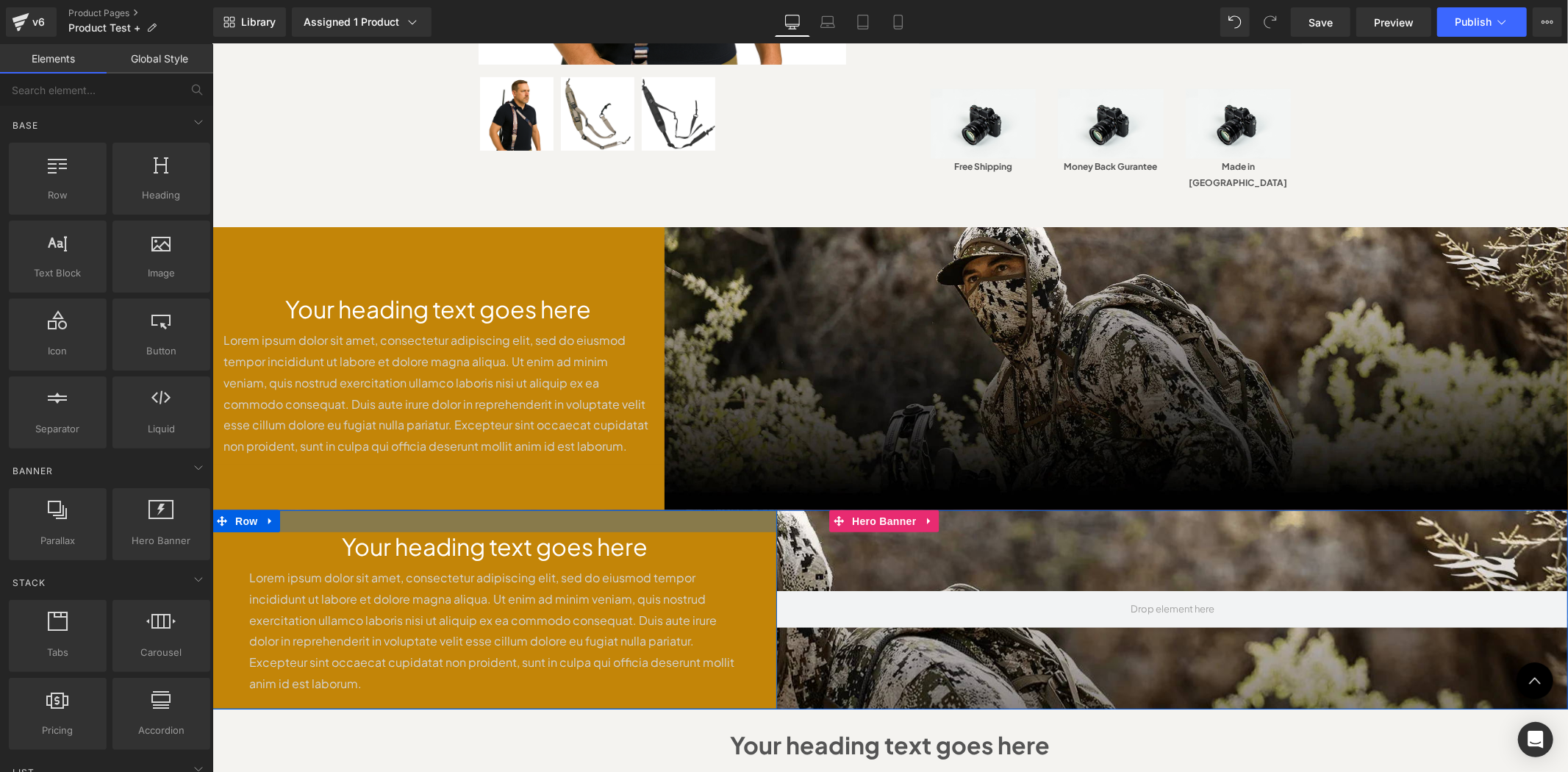
click at [290, 509] on div at bounding box center [494, 520] width 565 height 22
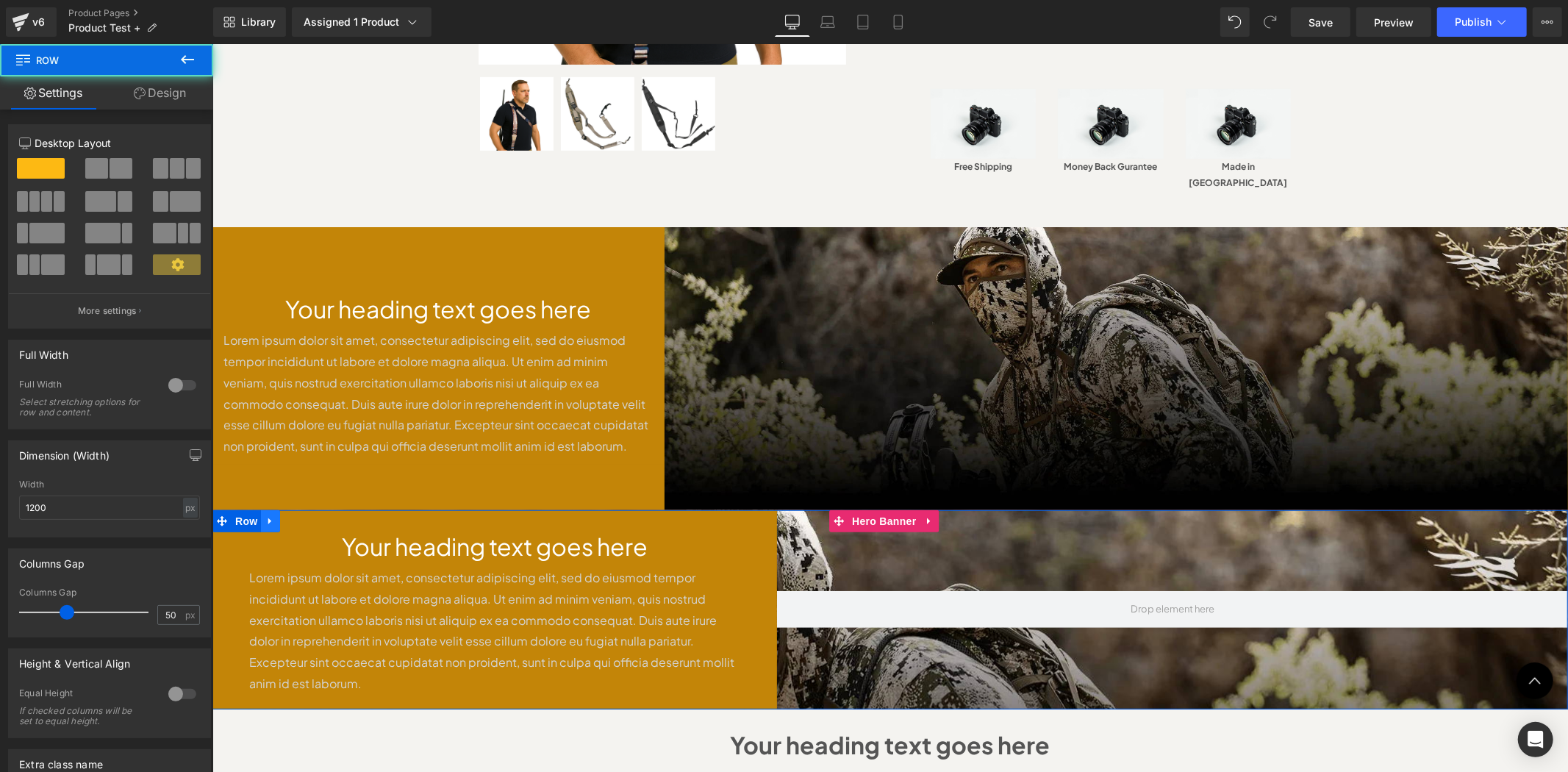
click at [264, 515] on icon at bounding box center [270, 520] width 11 height 11
click at [303, 516] on icon at bounding box center [308, 521] width 11 height 11
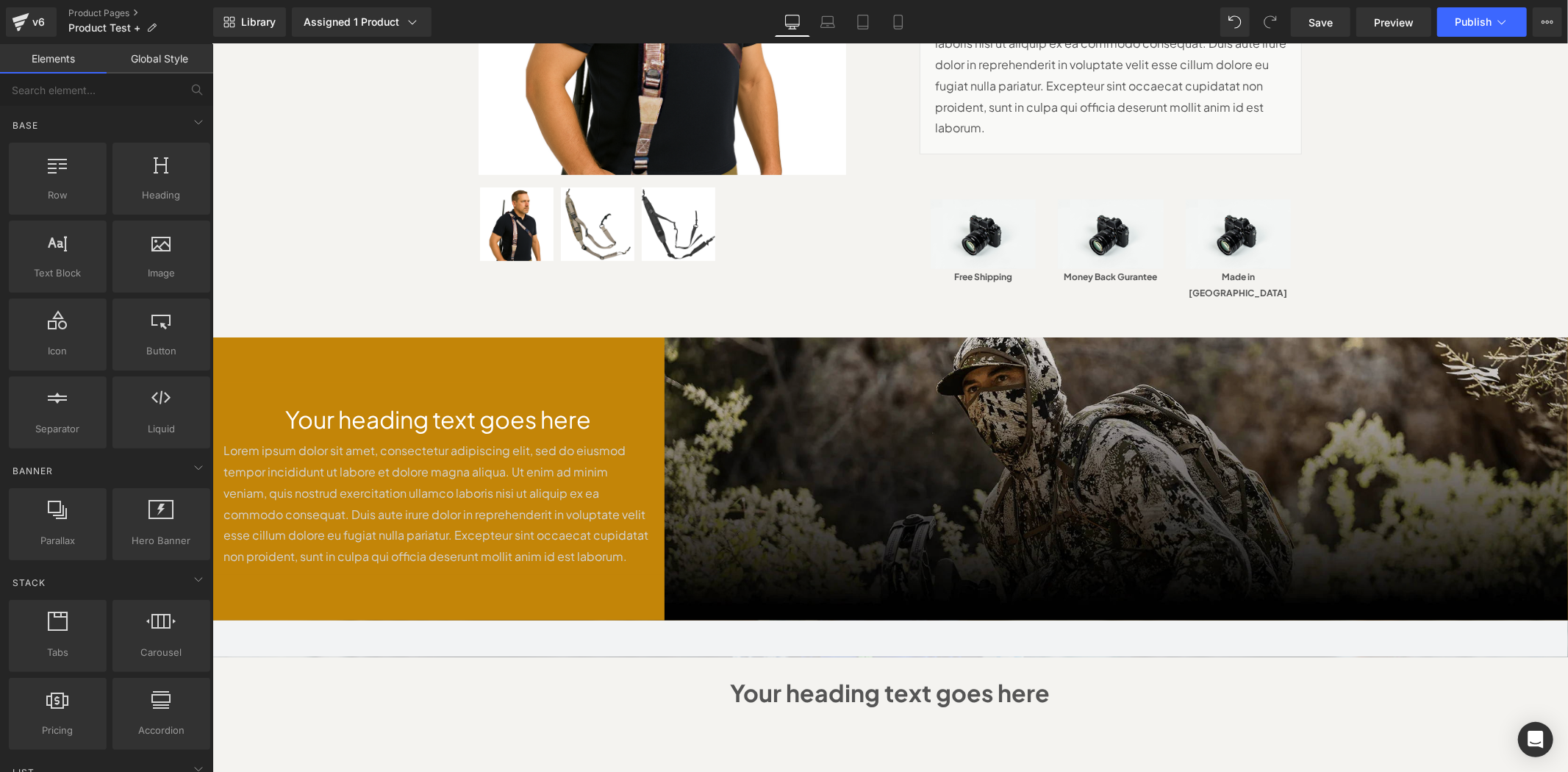
scroll to position [393, 0]
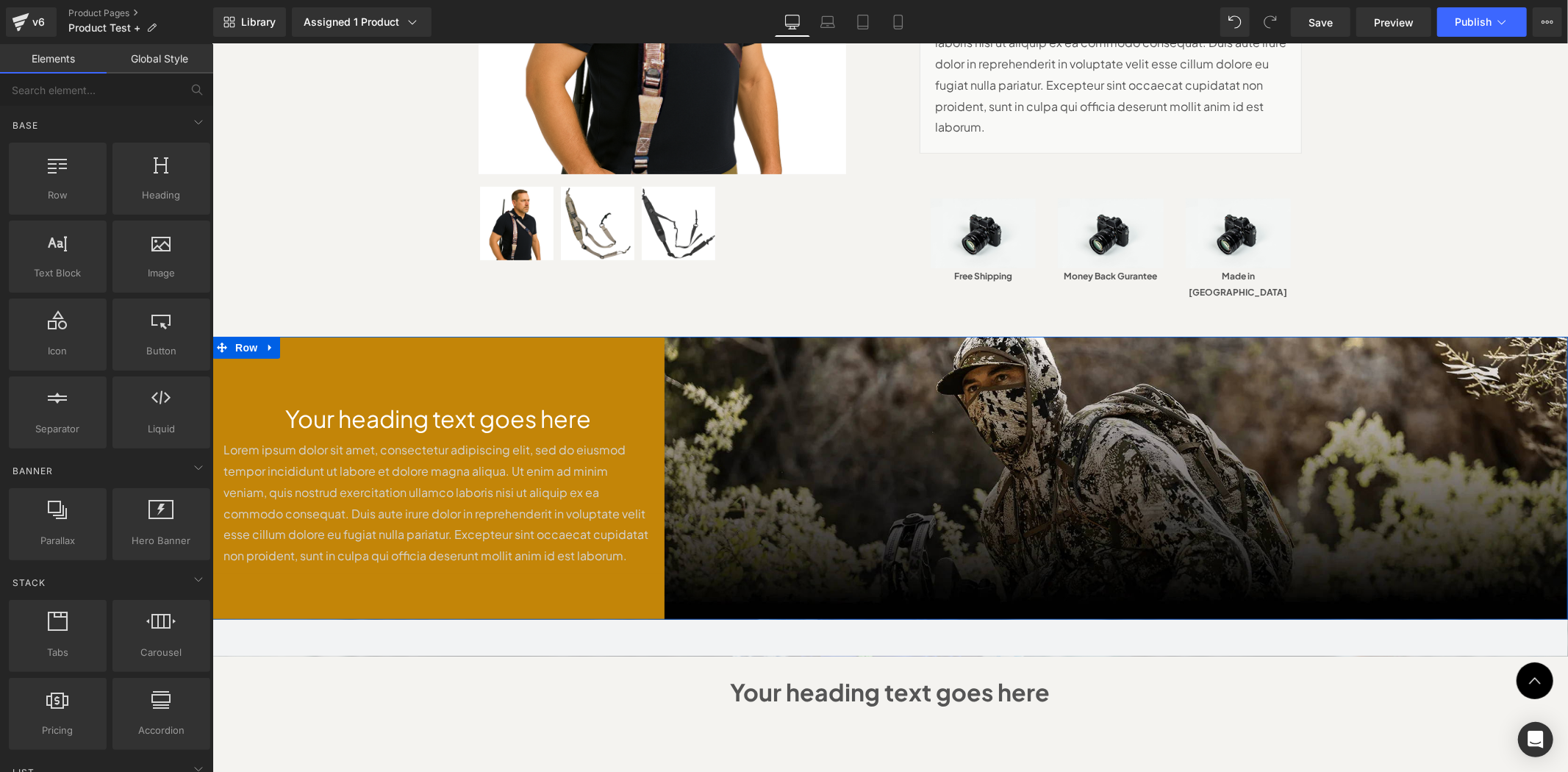
click at [564, 336] on div "Your heading text goes here Heading Lorem ipsum dolor sit amet, consectetur adi…" at bounding box center [437, 477] width 452 height 282
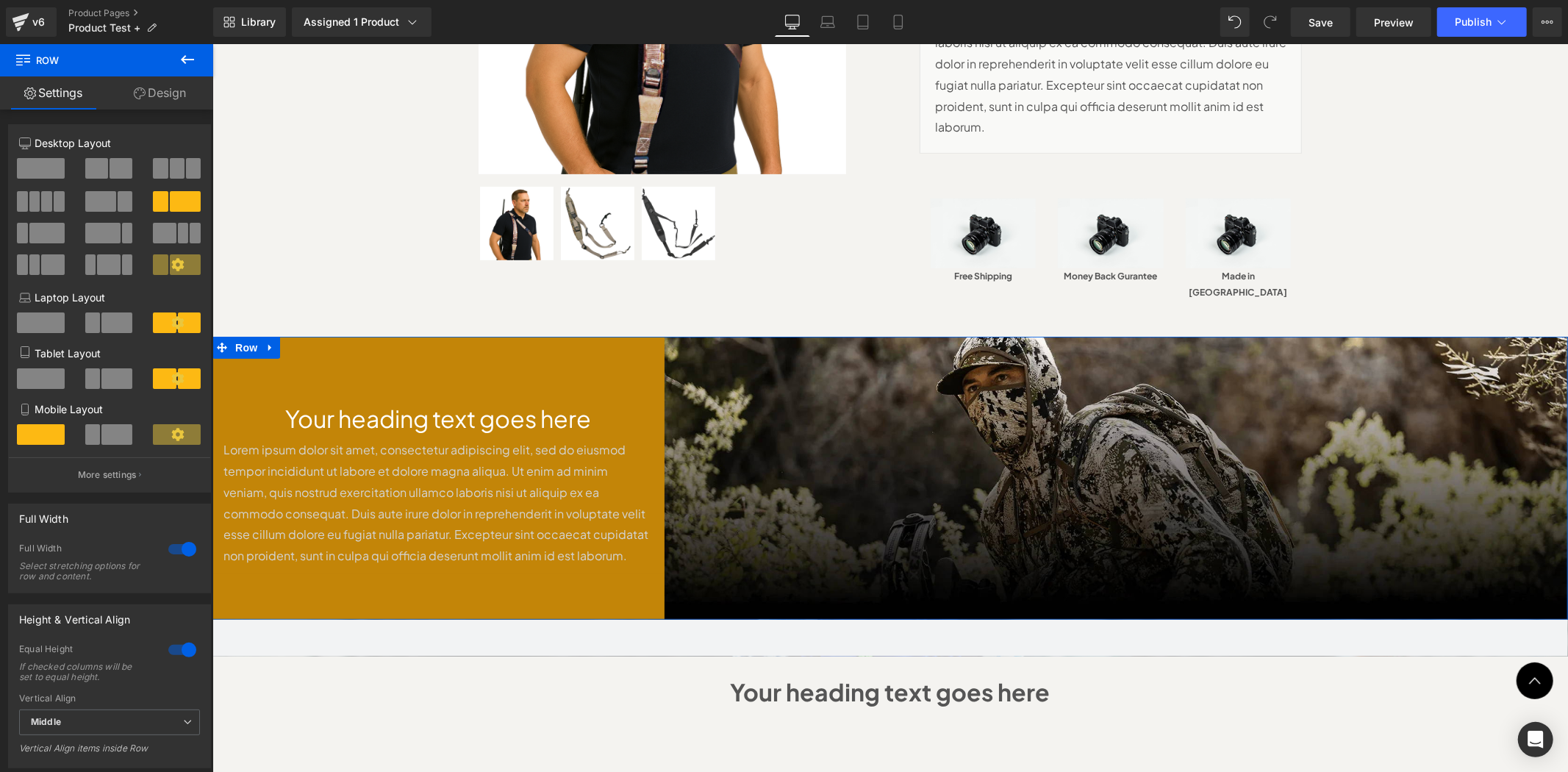
click at [162, 90] on link "Design" at bounding box center [160, 93] width 107 height 33
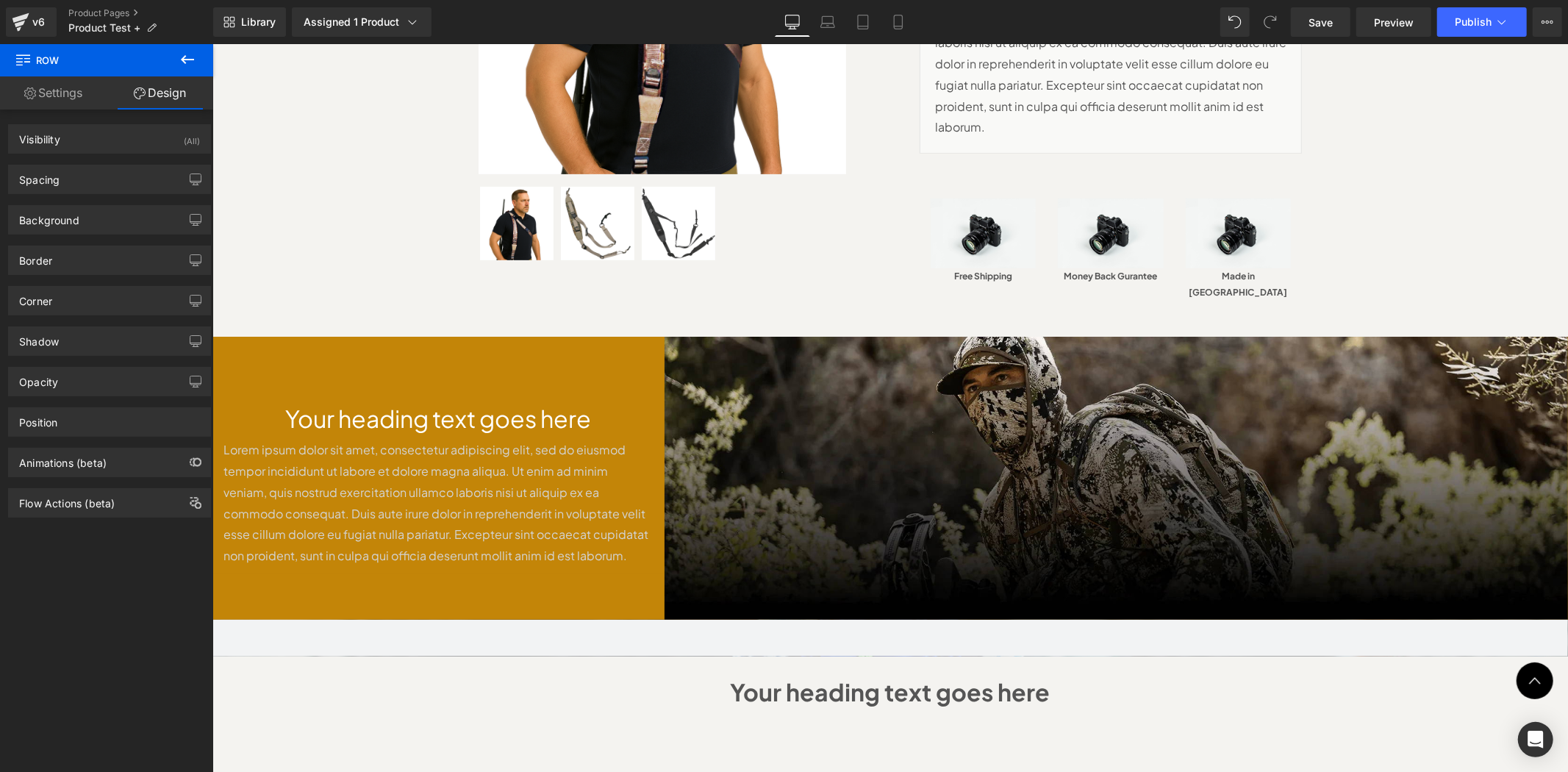
click at [324, 404] on h1 "Your heading text goes here" at bounding box center [438, 418] width 430 height 28
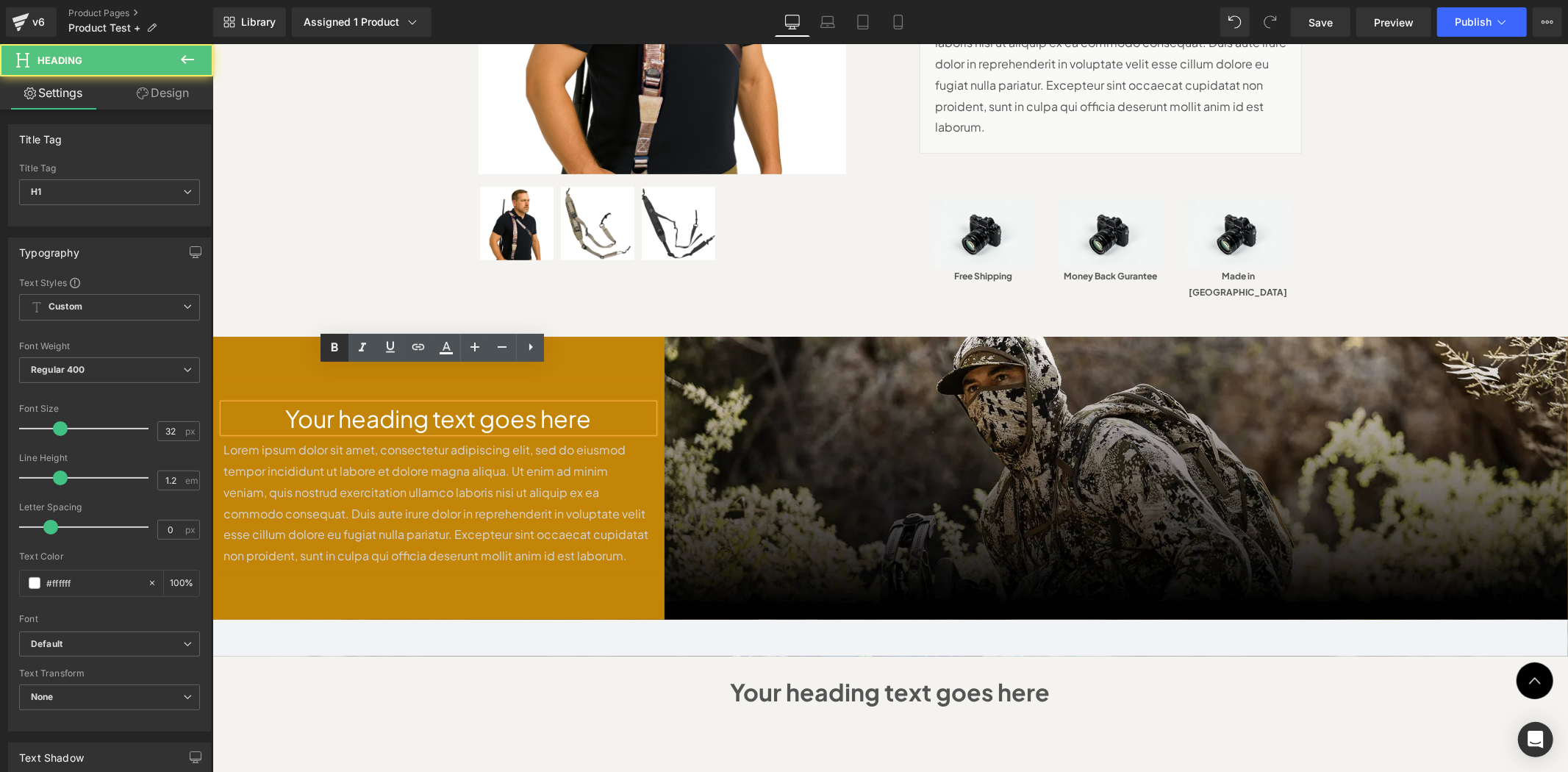
click at [347, 354] on link at bounding box center [335, 348] width 28 height 28
click at [267, 382] on div "Your heading text goes here Heading Lorem ipsum dolor sit amet, consectetur adi…" at bounding box center [437, 478] width 452 height 192
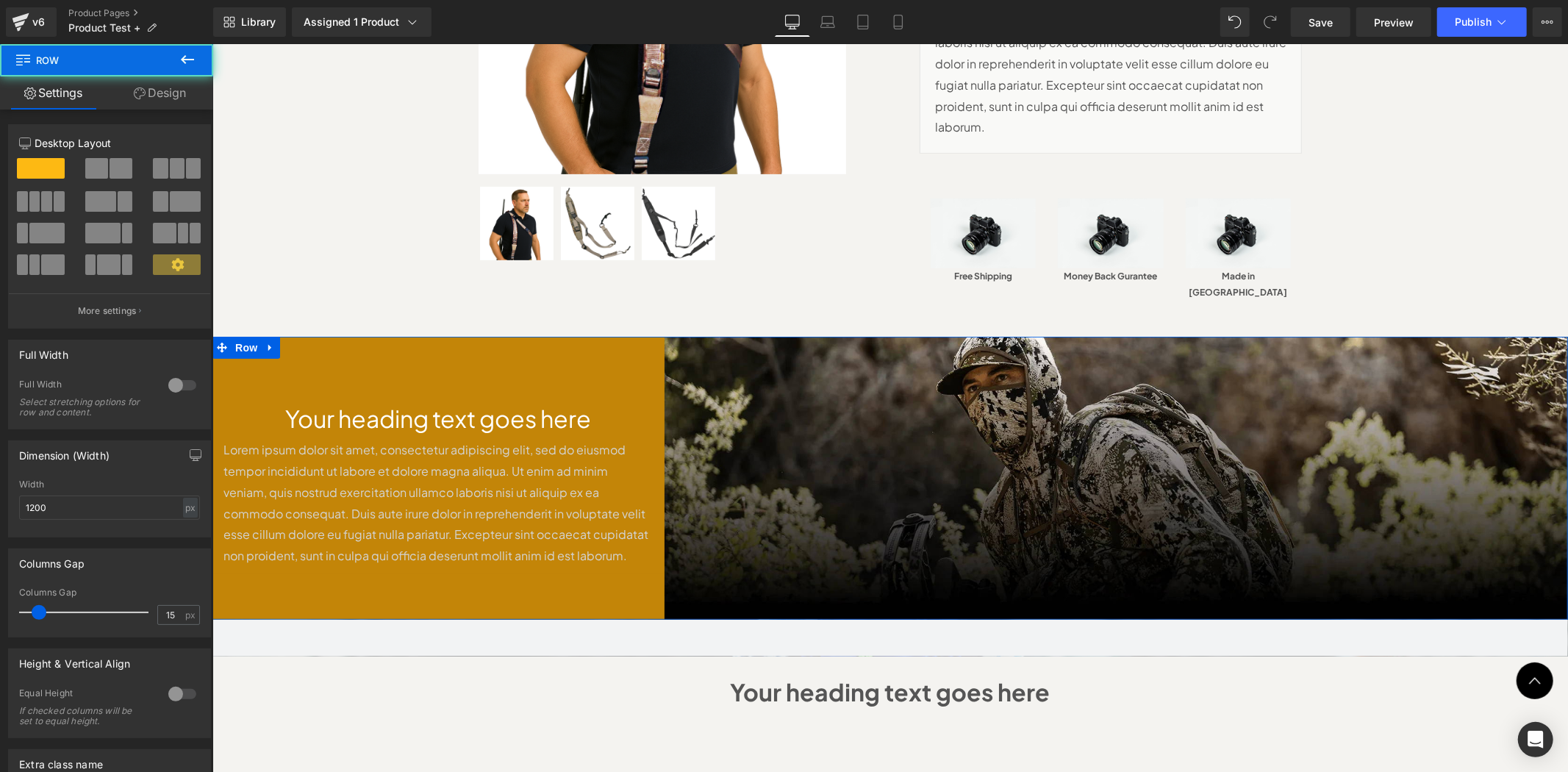
click at [275, 336] on div "Your heading text goes here Heading Lorem ipsum dolor sit amet, consectetur adi…" at bounding box center [437, 477] width 452 height 282
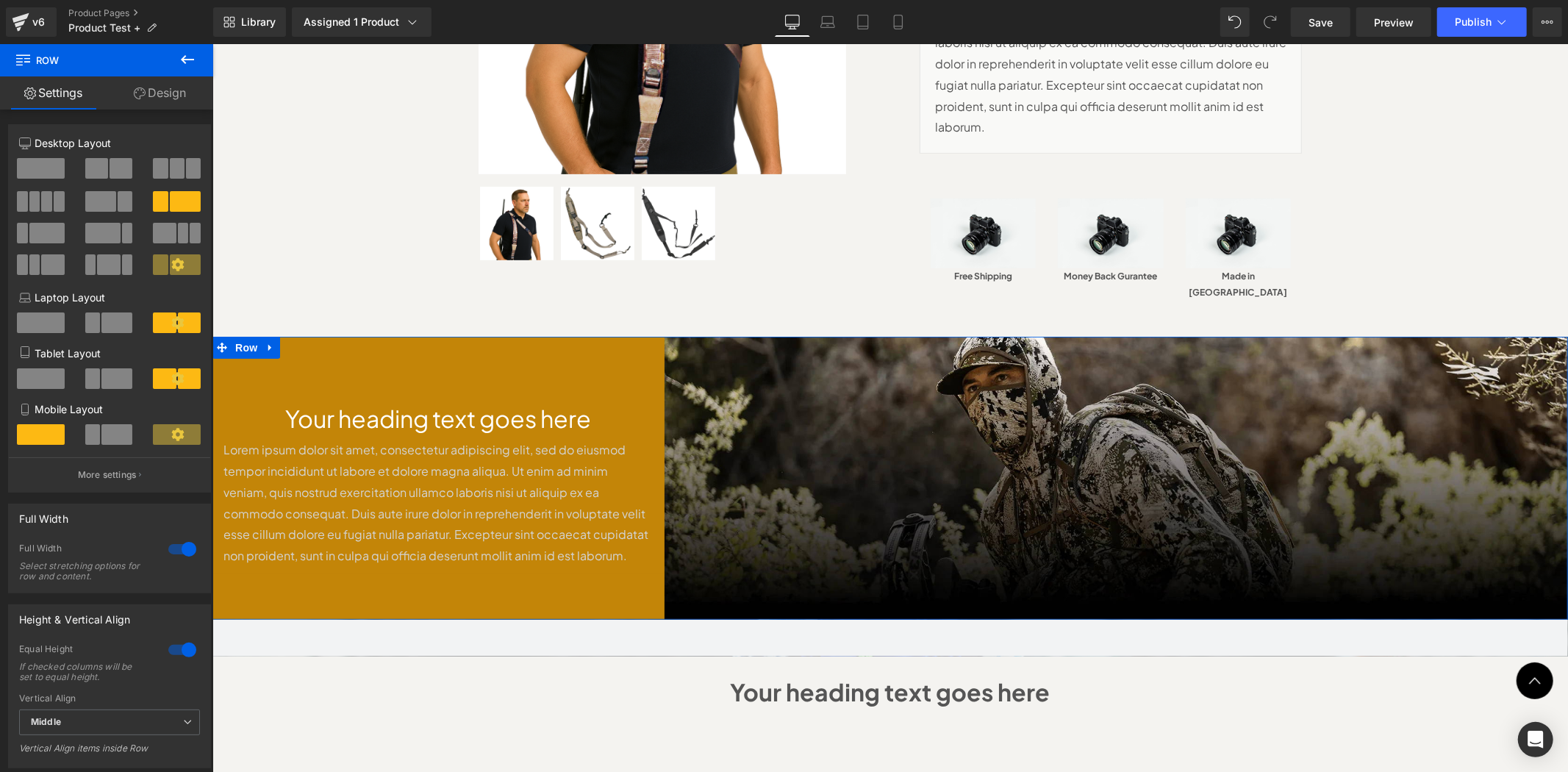
click at [167, 100] on link "Design" at bounding box center [160, 93] width 107 height 33
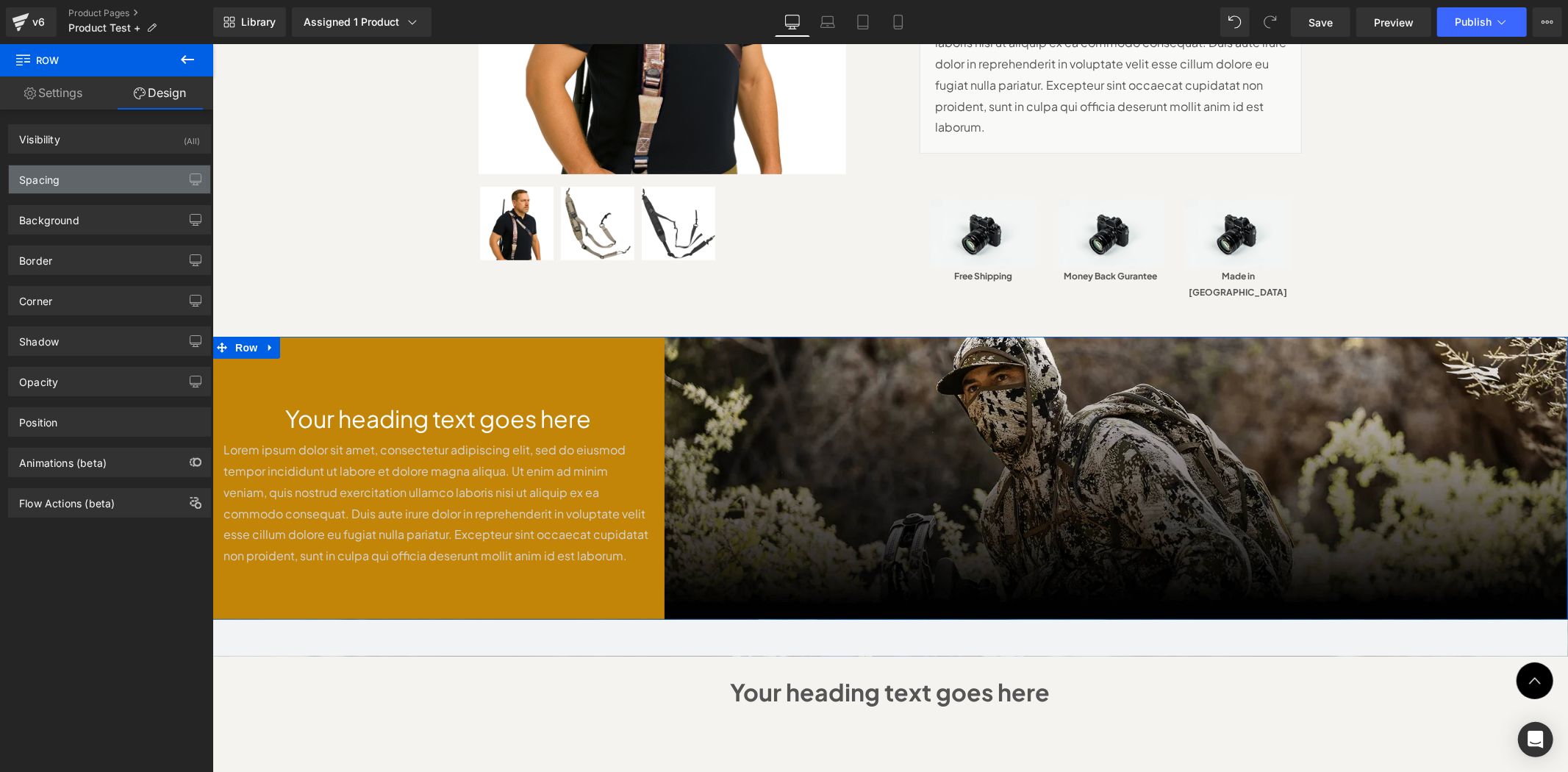
click at [128, 186] on div "Spacing" at bounding box center [109, 180] width 202 height 28
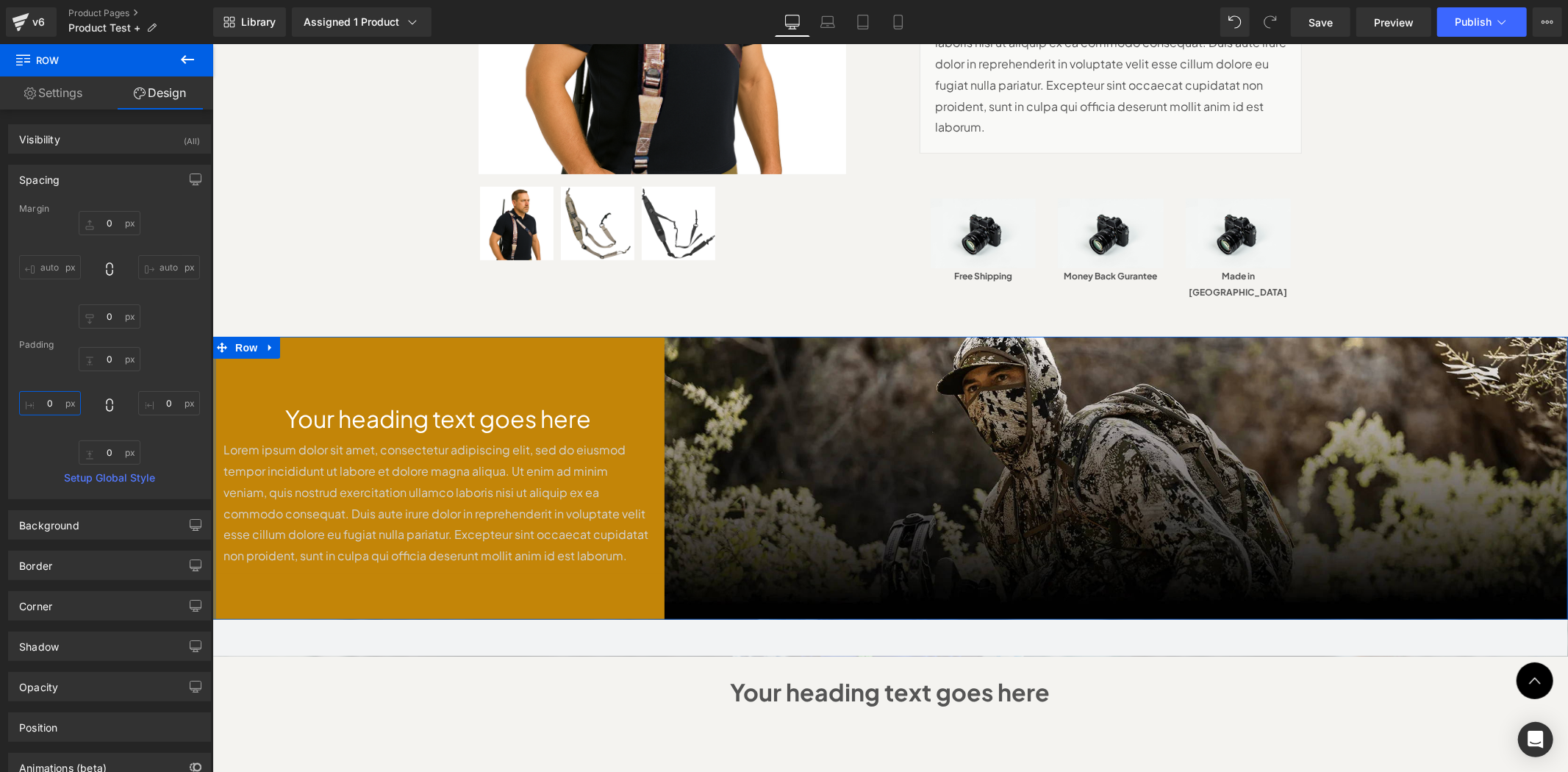
click at [45, 403] on input "0" at bounding box center [50, 404] width 62 height 25
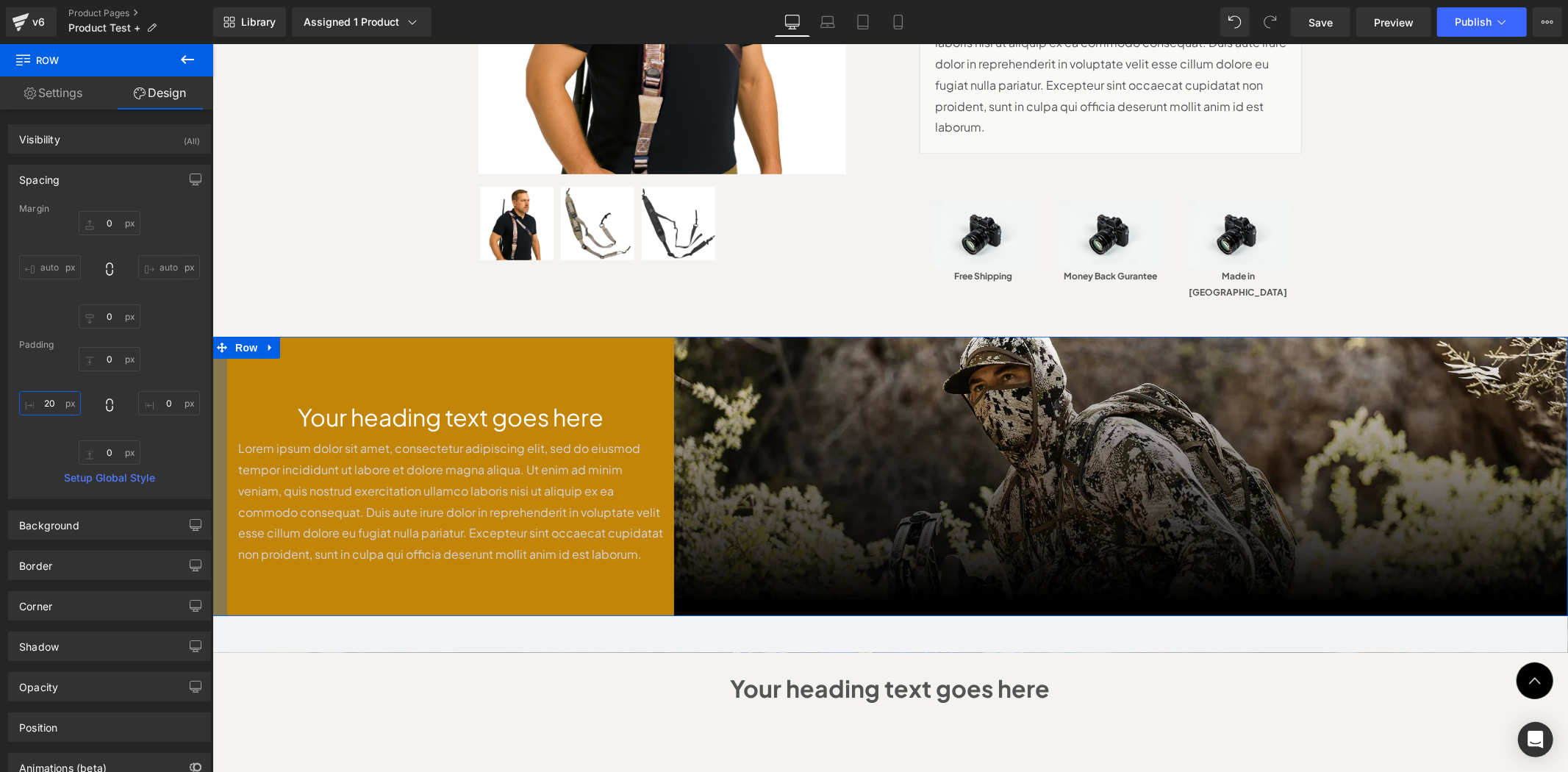
drag, startPoint x: 61, startPoint y: 397, endPoint x: 45, endPoint y: 397, distance: 16.0
click at [45, 397] on input "20" at bounding box center [50, 404] width 62 height 25
type input "30"
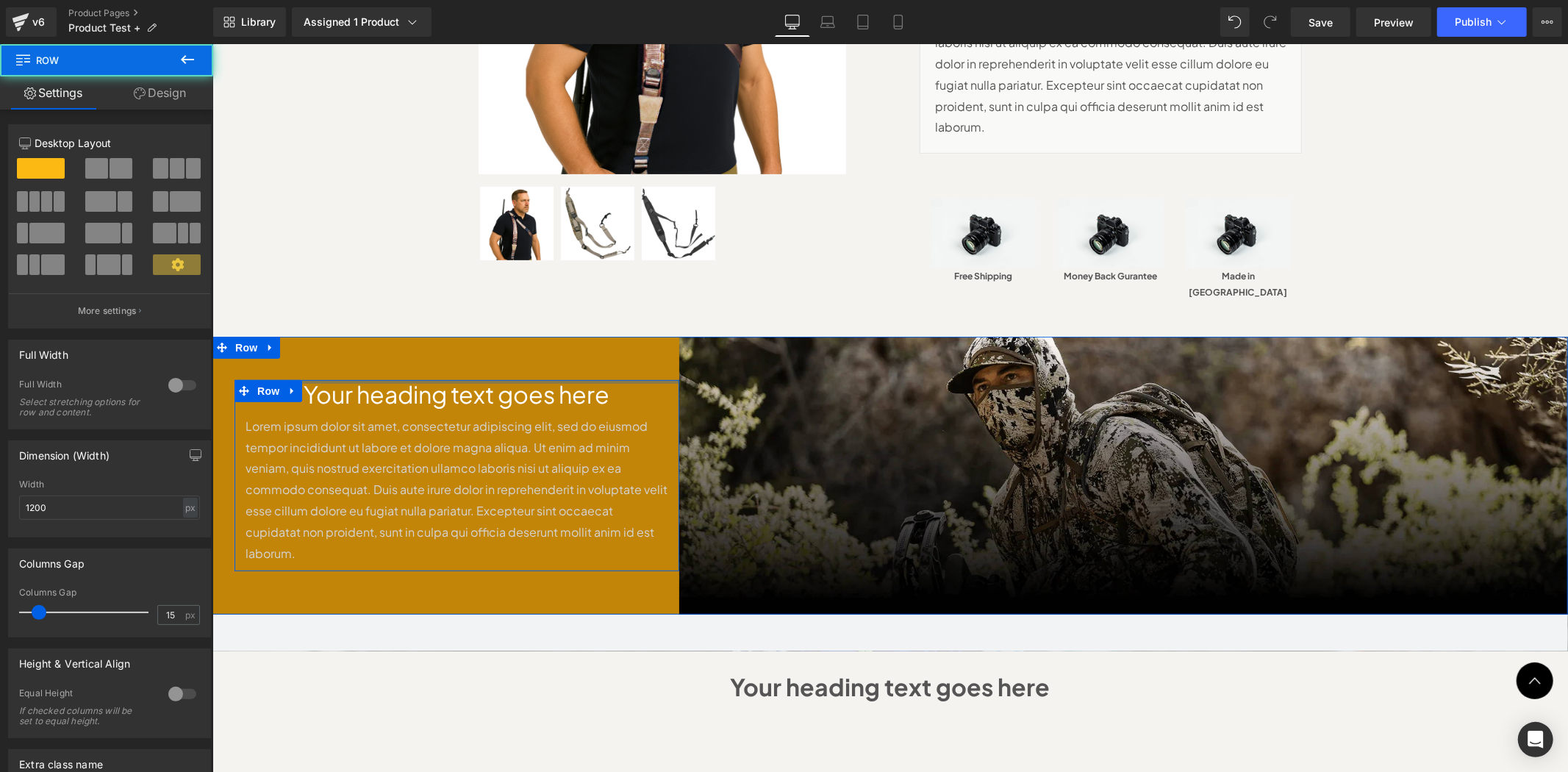
drag, startPoint x: 427, startPoint y: 339, endPoint x: 431, endPoint y: 327, distance: 12.6
click at [431, 336] on div "Your heading text goes here Heading Lorem ipsum dolor sit amet, consectetur adi…" at bounding box center [456, 474] width 445 height 278
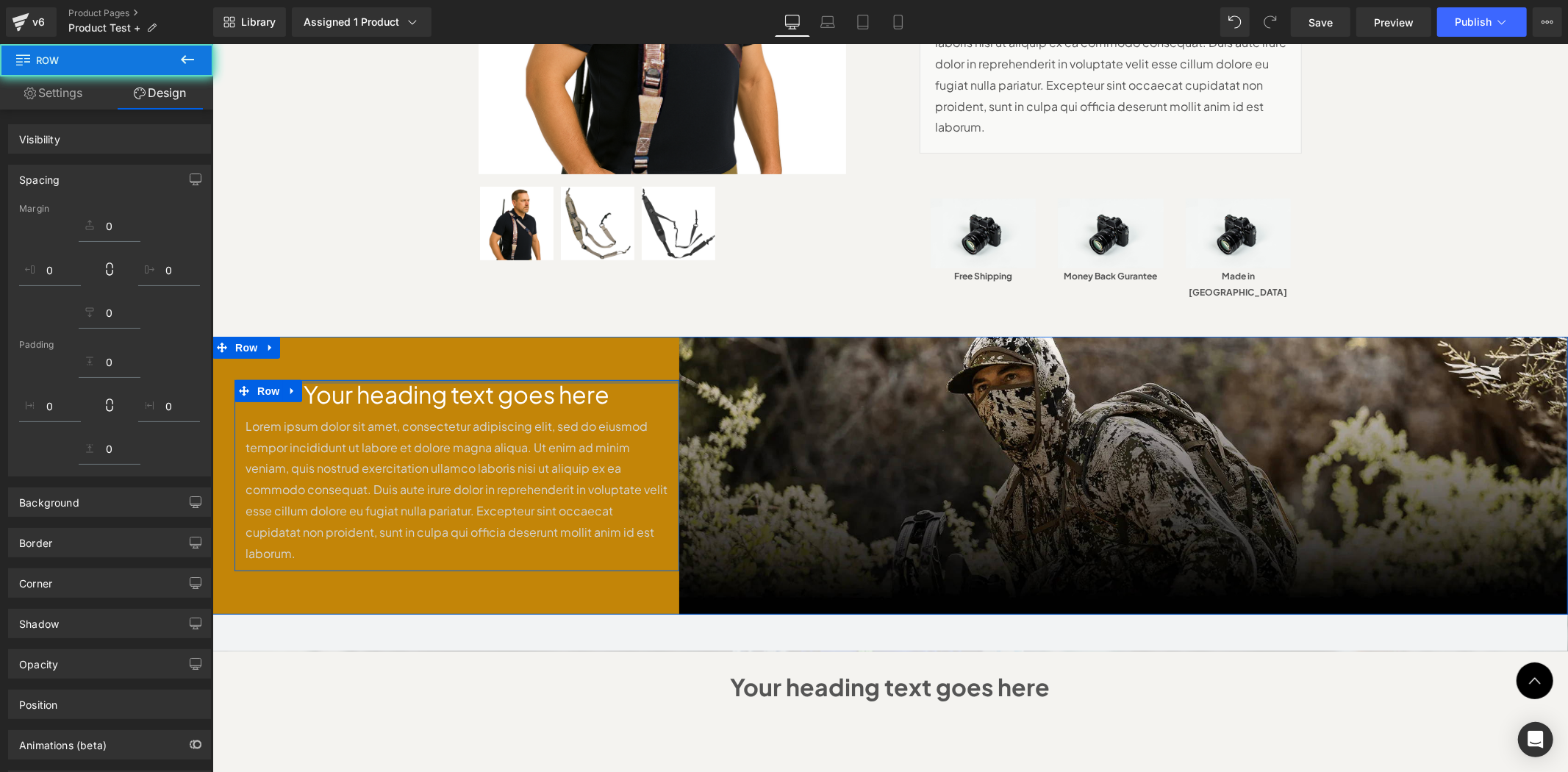
click at [434, 336] on div "Your heading text goes here Heading Lorem ipsum dolor sit amet, consectetur adi…" at bounding box center [456, 474] width 445 height 278
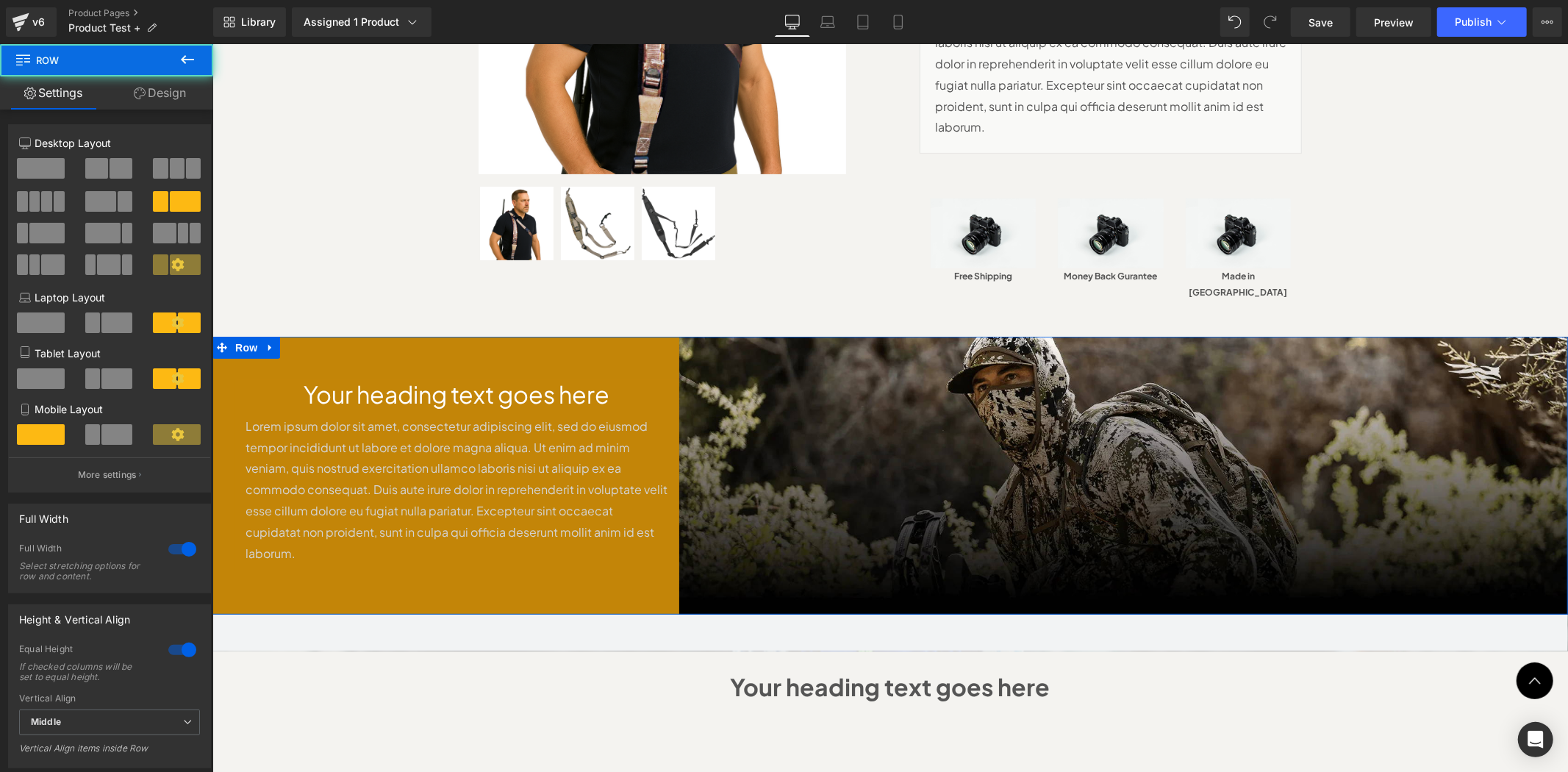
click at [567, 538] on div "Your heading text goes here Heading Lorem ipsum dolor sit amet, consectetur adi…" at bounding box center [456, 474] width 445 height 278
click at [534, 477] on p "Lorem ipsum dolor sit amet, consectetur adipiscing elit, sed do eiusmod tempor …" at bounding box center [457, 489] width 423 height 149
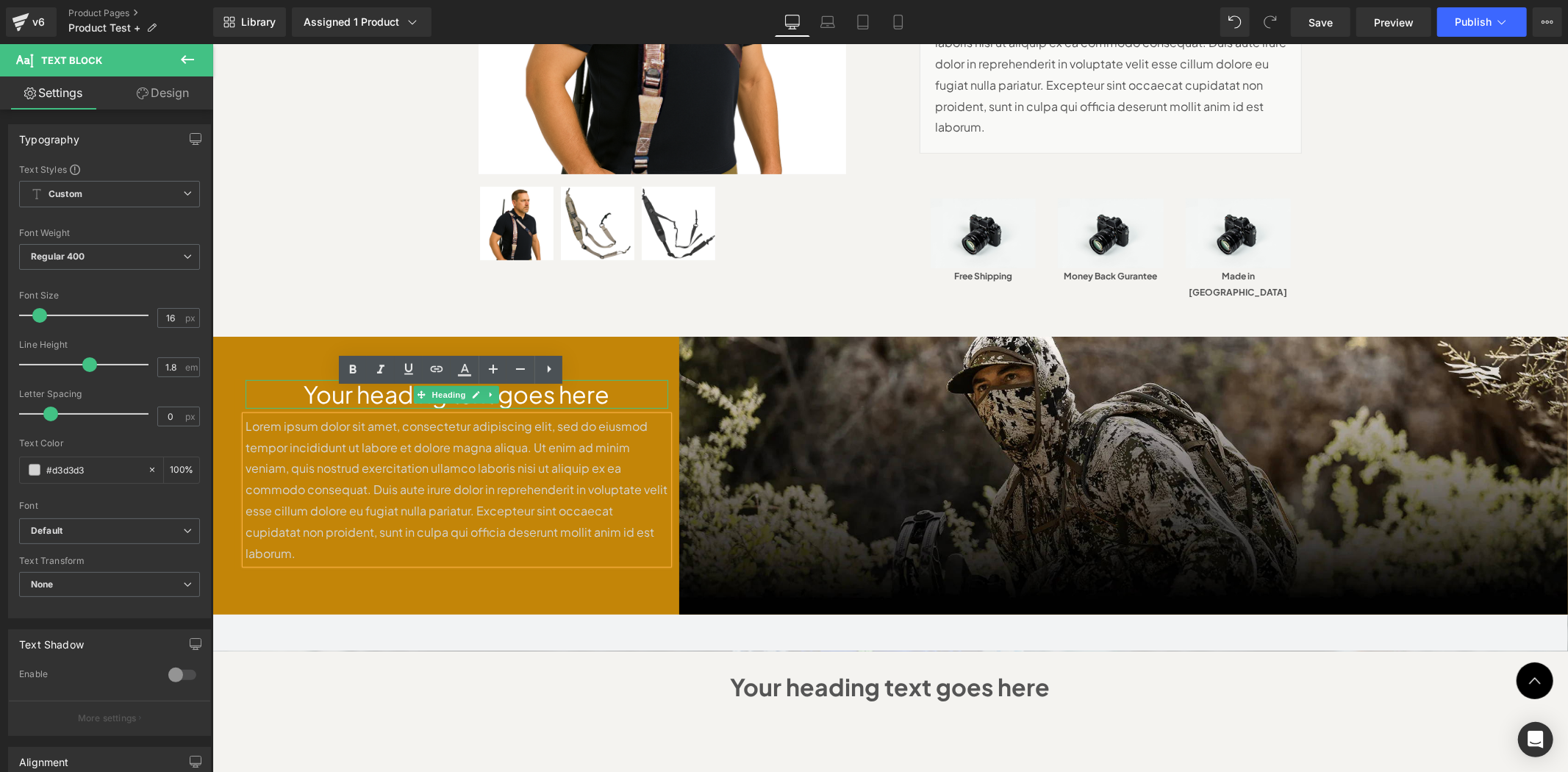
click at [635, 379] on h1 "Your heading text goes here" at bounding box center [457, 393] width 423 height 28
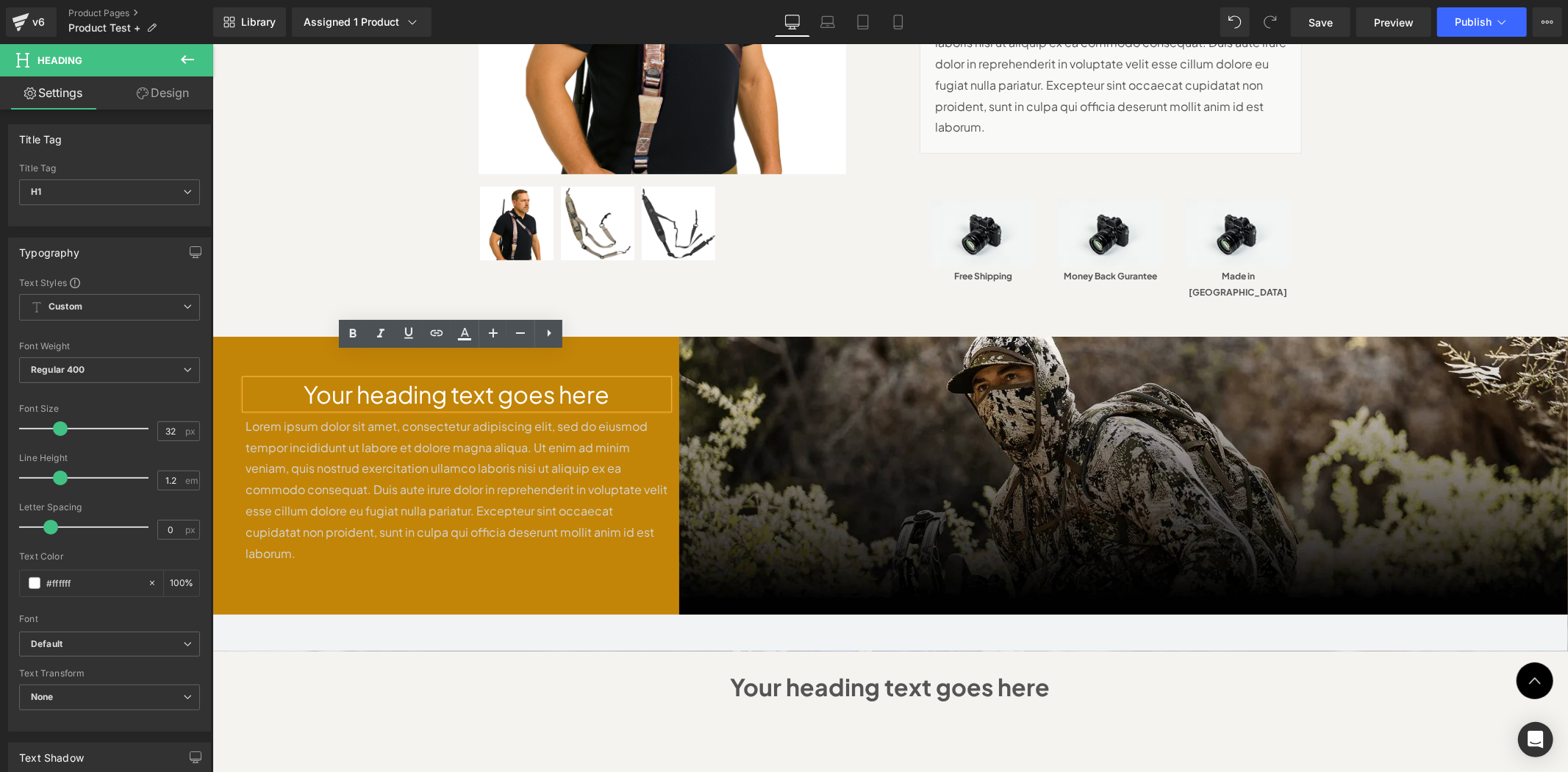
click at [246, 516] on div "Your heading text goes here Heading Lorem ipsum dolor sit amet, consectetur adi…" at bounding box center [456, 474] width 445 height 191
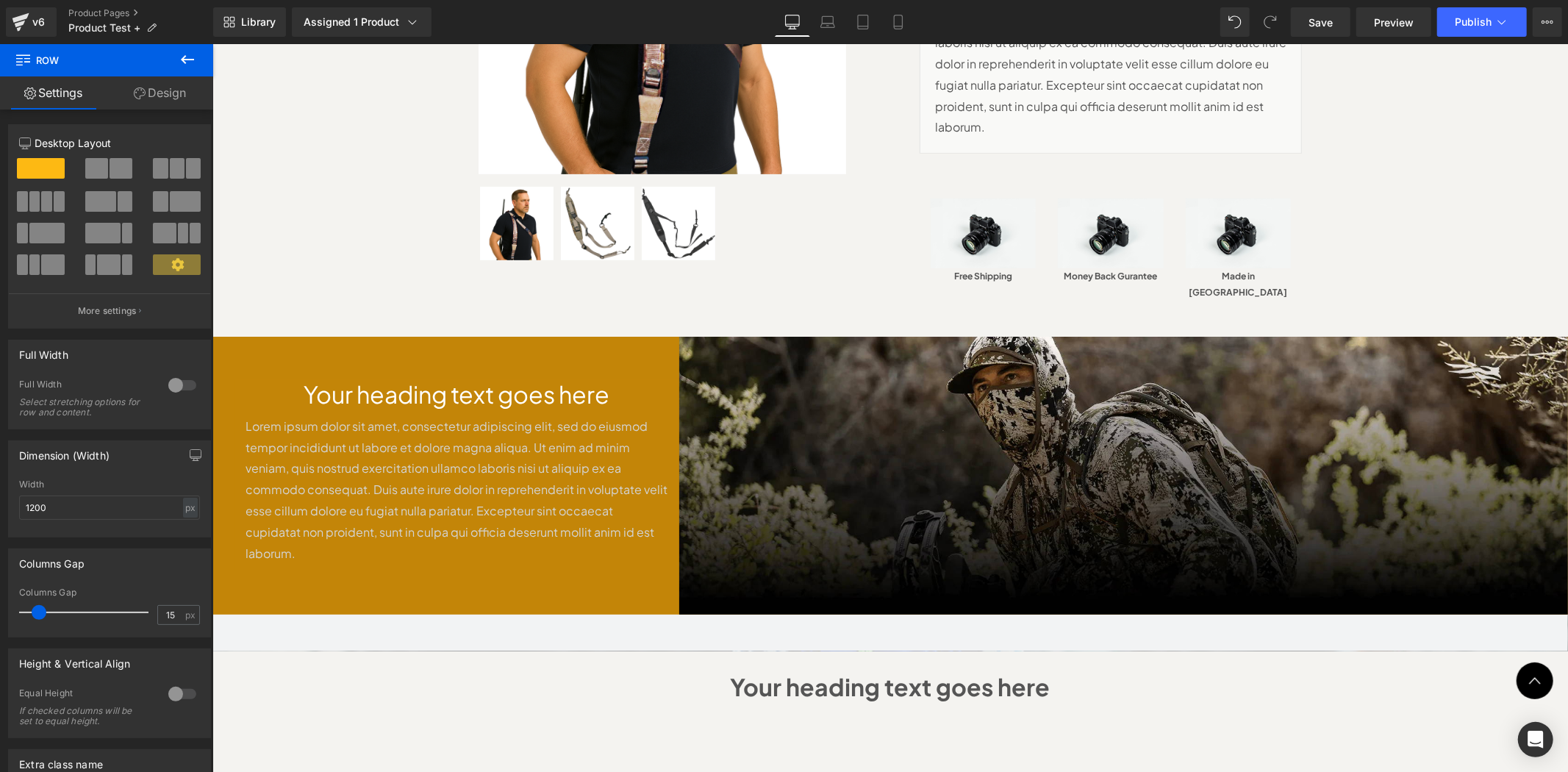
click at [240, 517] on div "Your heading text goes here Heading Lorem ipsum dolor sit amet, consectetur adi…" at bounding box center [456, 474] width 445 height 191
click at [175, 95] on link "Design" at bounding box center [160, 93] width 107 height 33
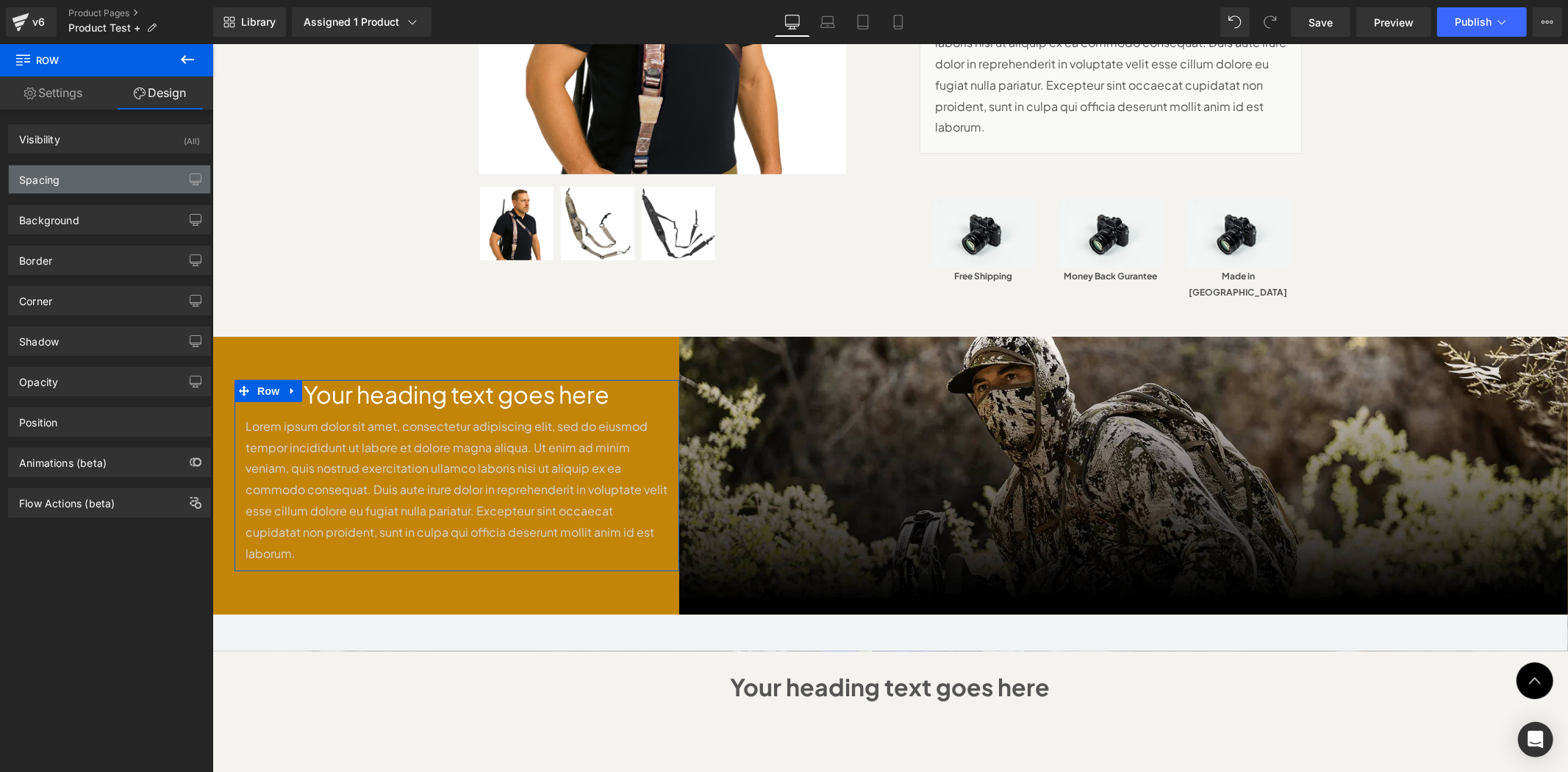
type input "0"
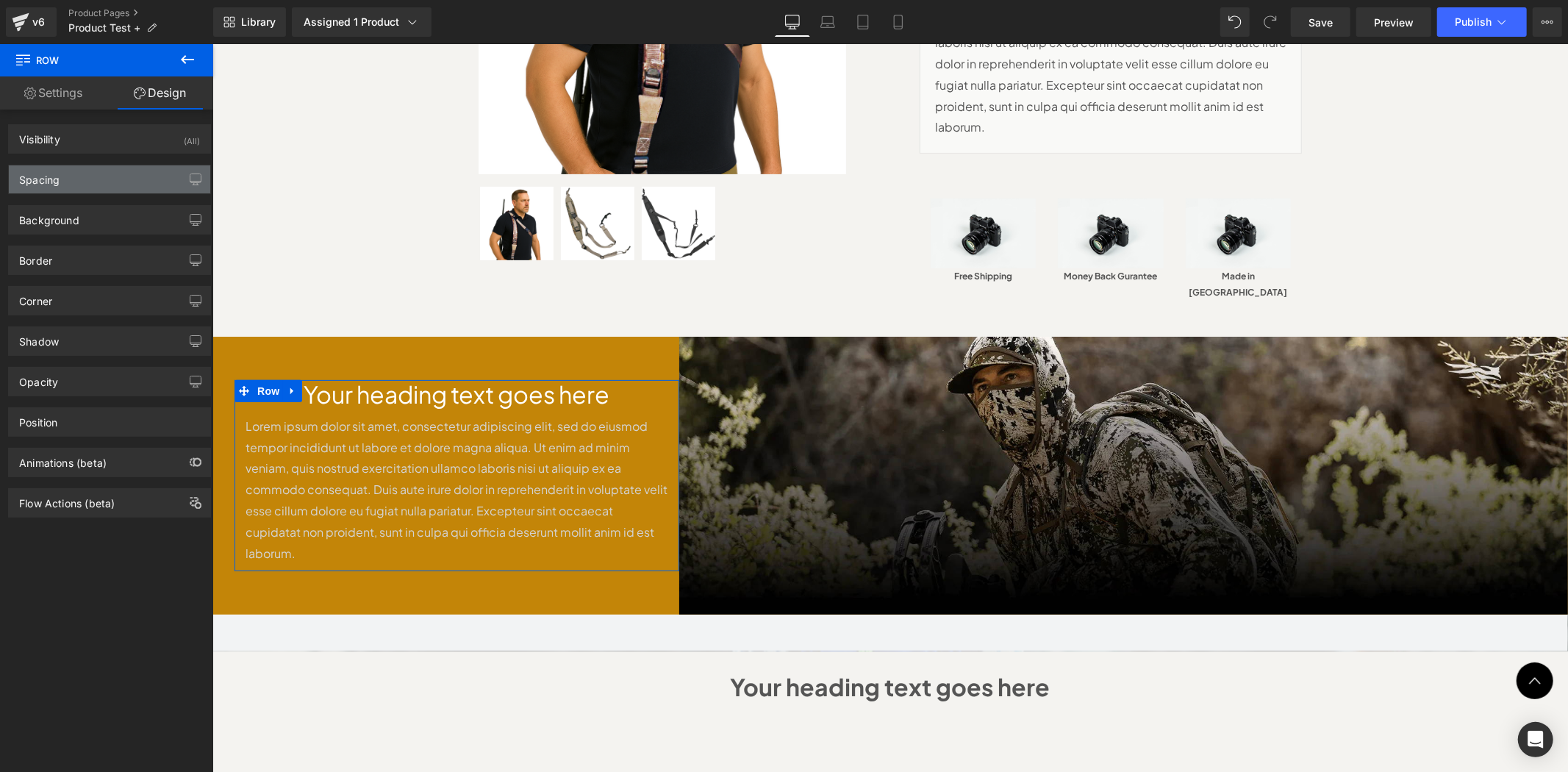
type input "0"
click at [82, 185] on div "Spacing" at bounding box center [109, 180] width 202 height 28
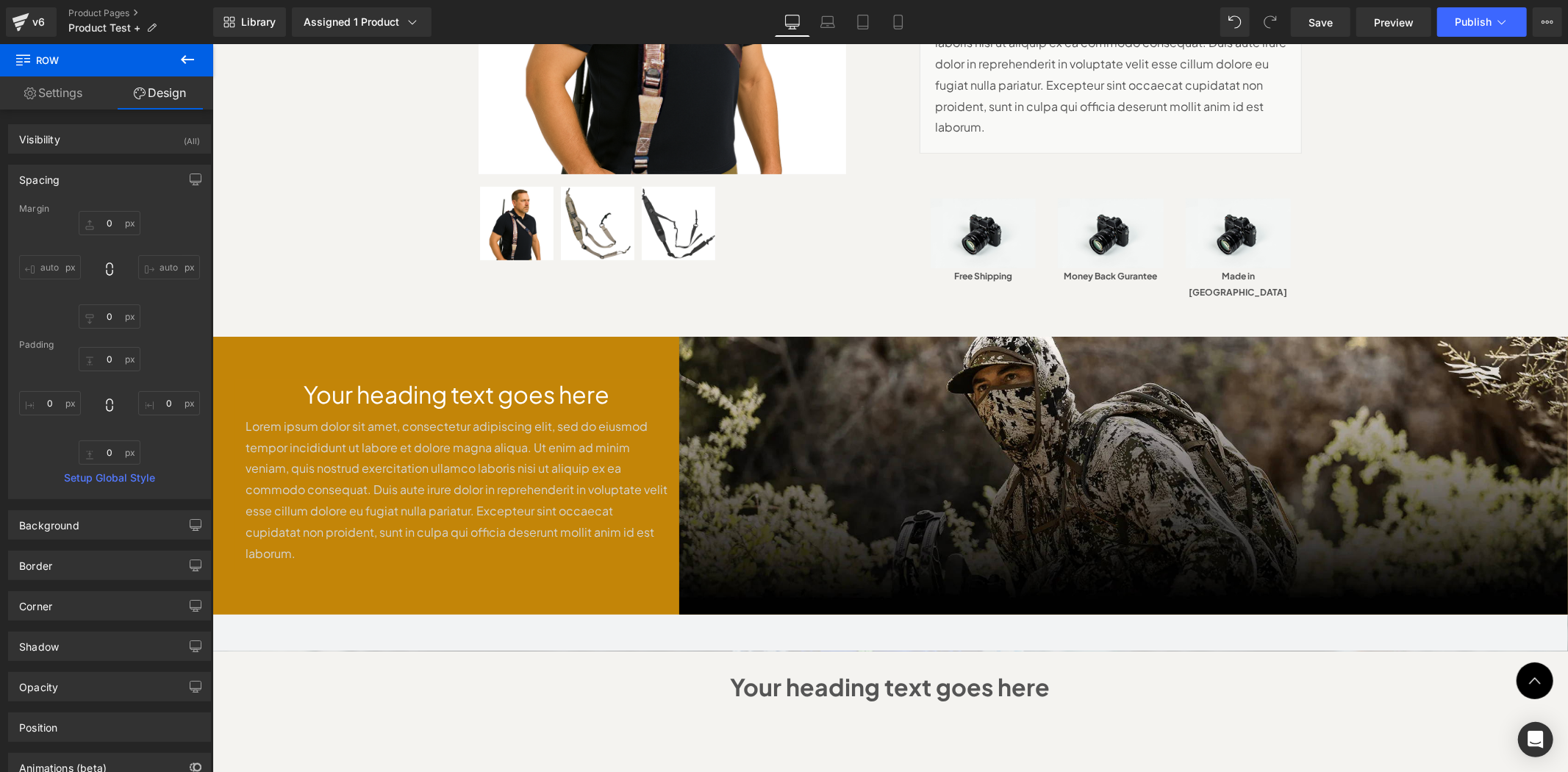
click at [330, 559] on div "Your heading text goes here Heading Lorem ipsum dolor sit amet, consectetur adi…" at bounding box center [456, 474] width 445 height 278
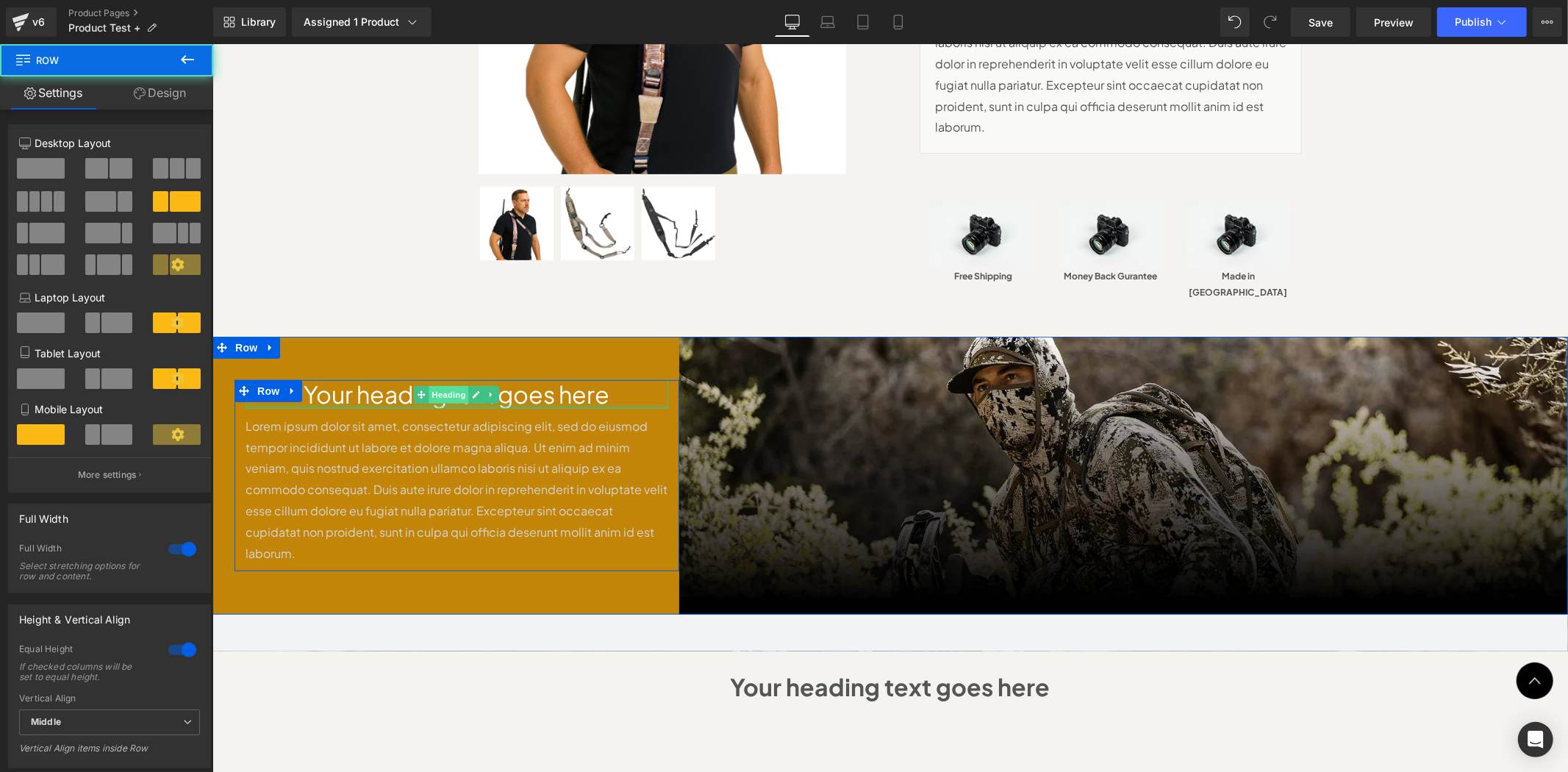
click at [456, 385] on span "Heading" at bounding box center [448, 394] width 40 height 18
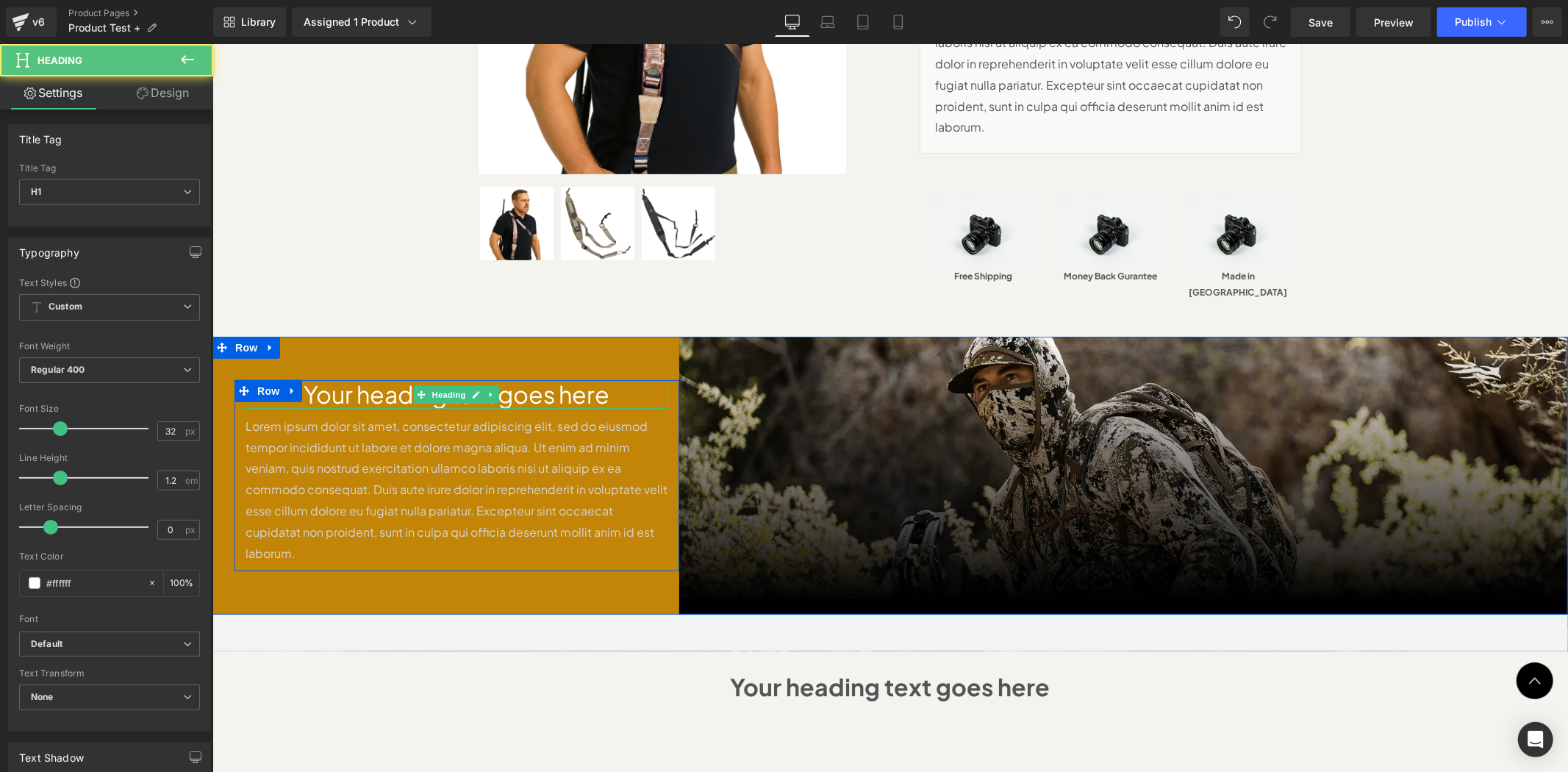
click at [547, 379] on h1 "Your heading text goes here" at bounding box center [457, 393] width 423 height 28
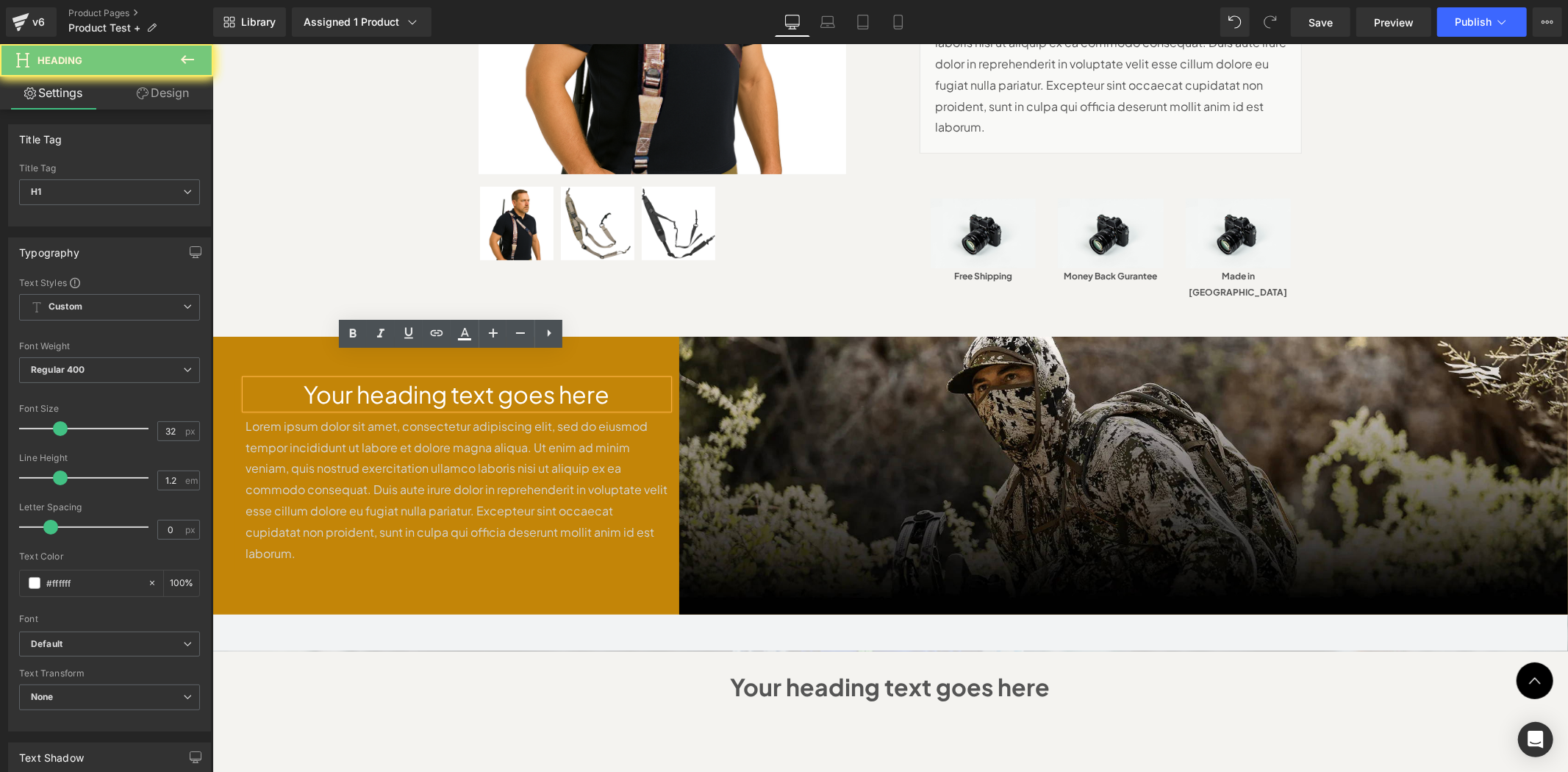
click at [547, 379] on h1 "Your heading text goes here" at bounding box center [457, 393] width 423 height 28
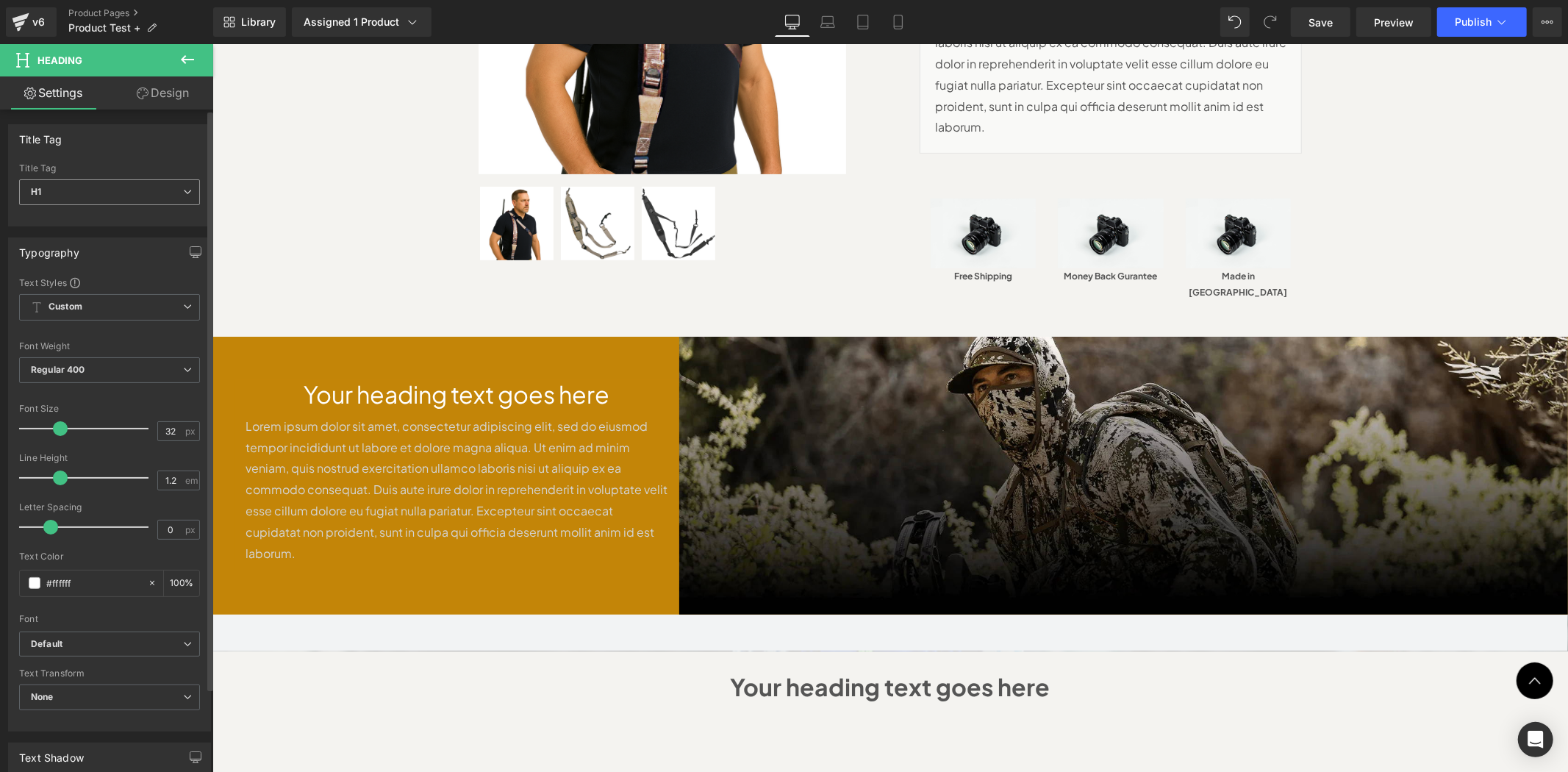
click at [144, 200] on span "H1" at bounding box center [109, 192] width 181 height 26
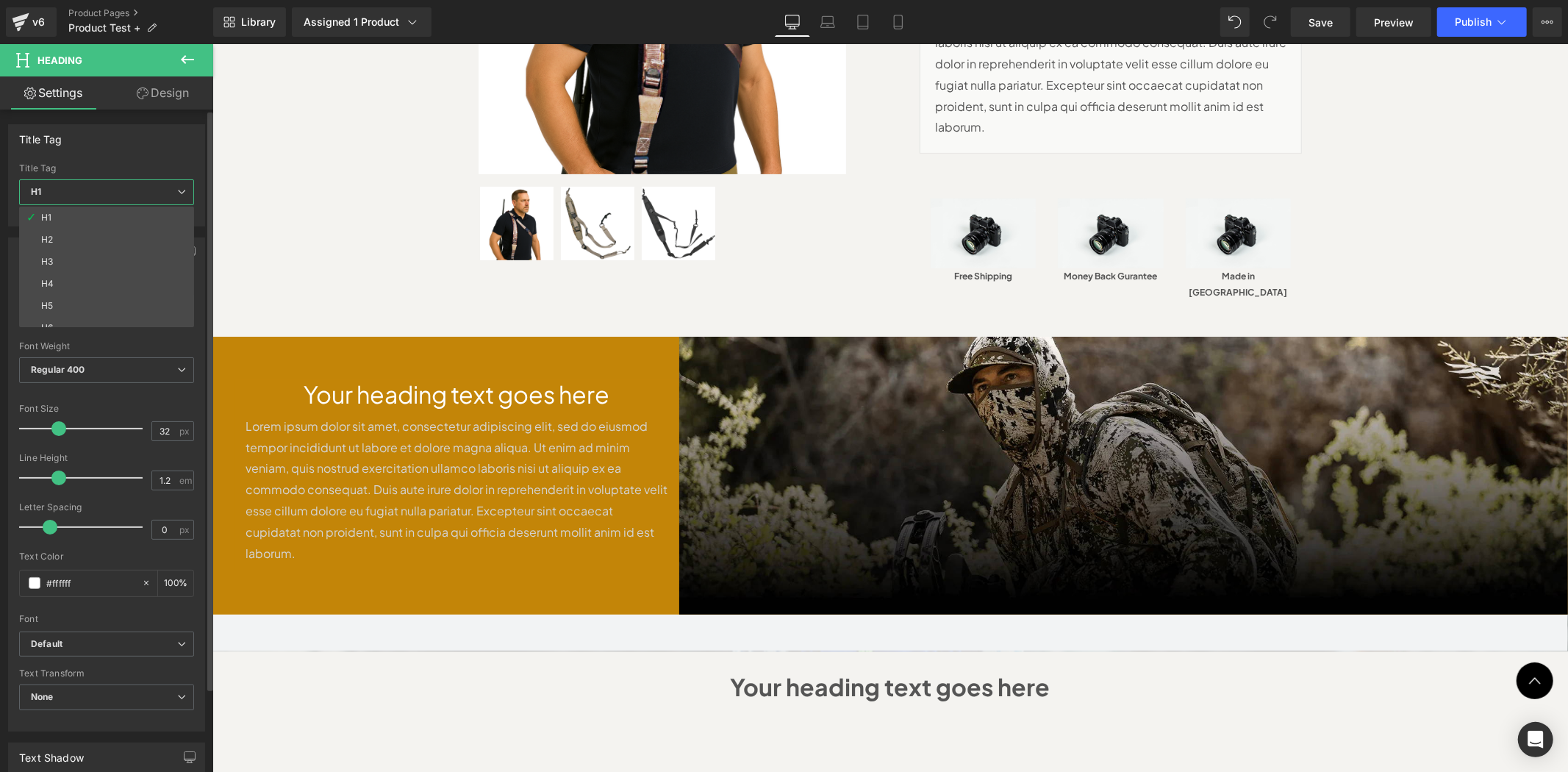
click at [145, 194] on span "H1" at bounding box center [107, 192] width 175 height 26
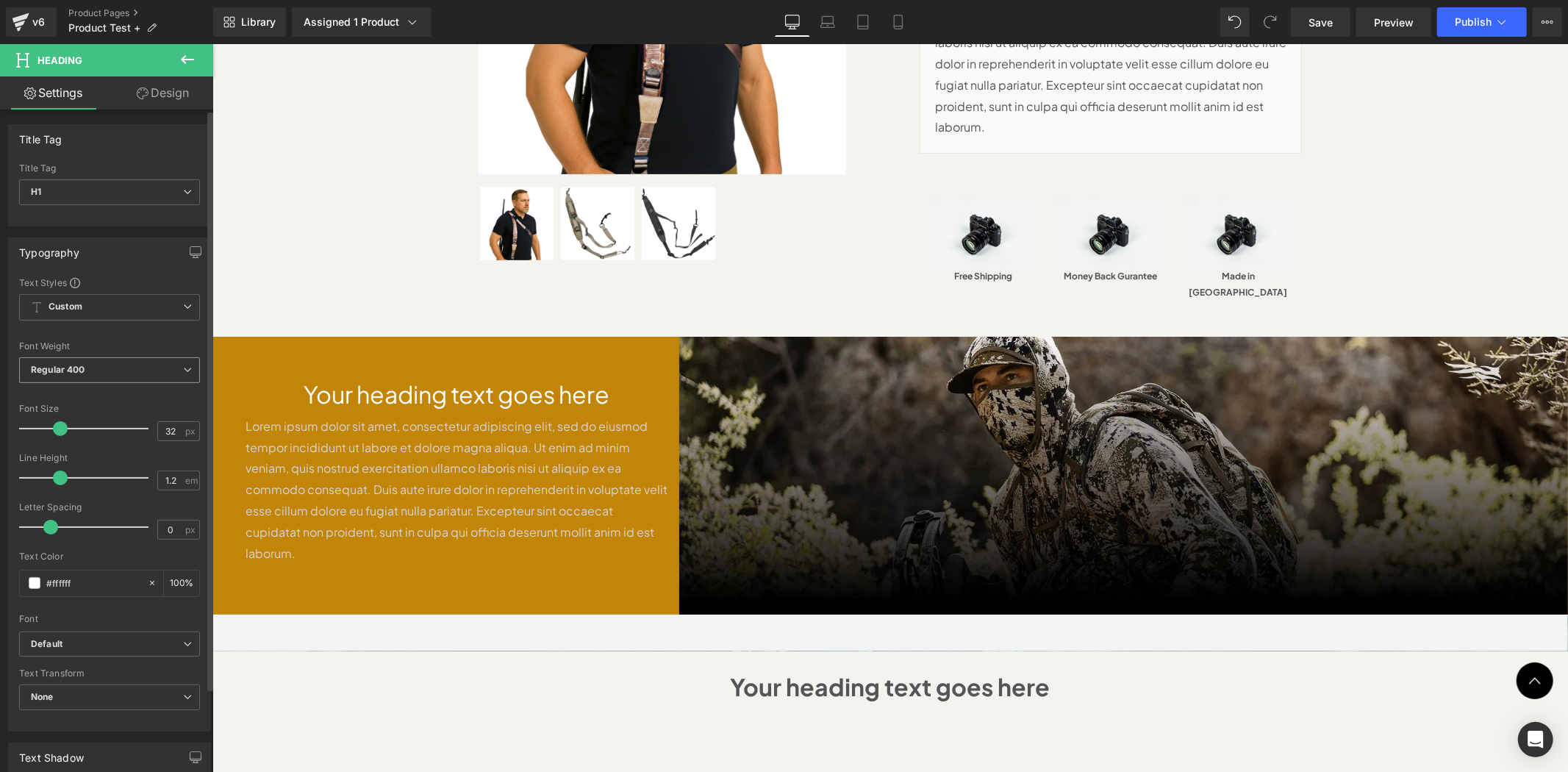
click at [162, 364] on span "Regular 400" at bounding box center [109, 369] width 181 height 26
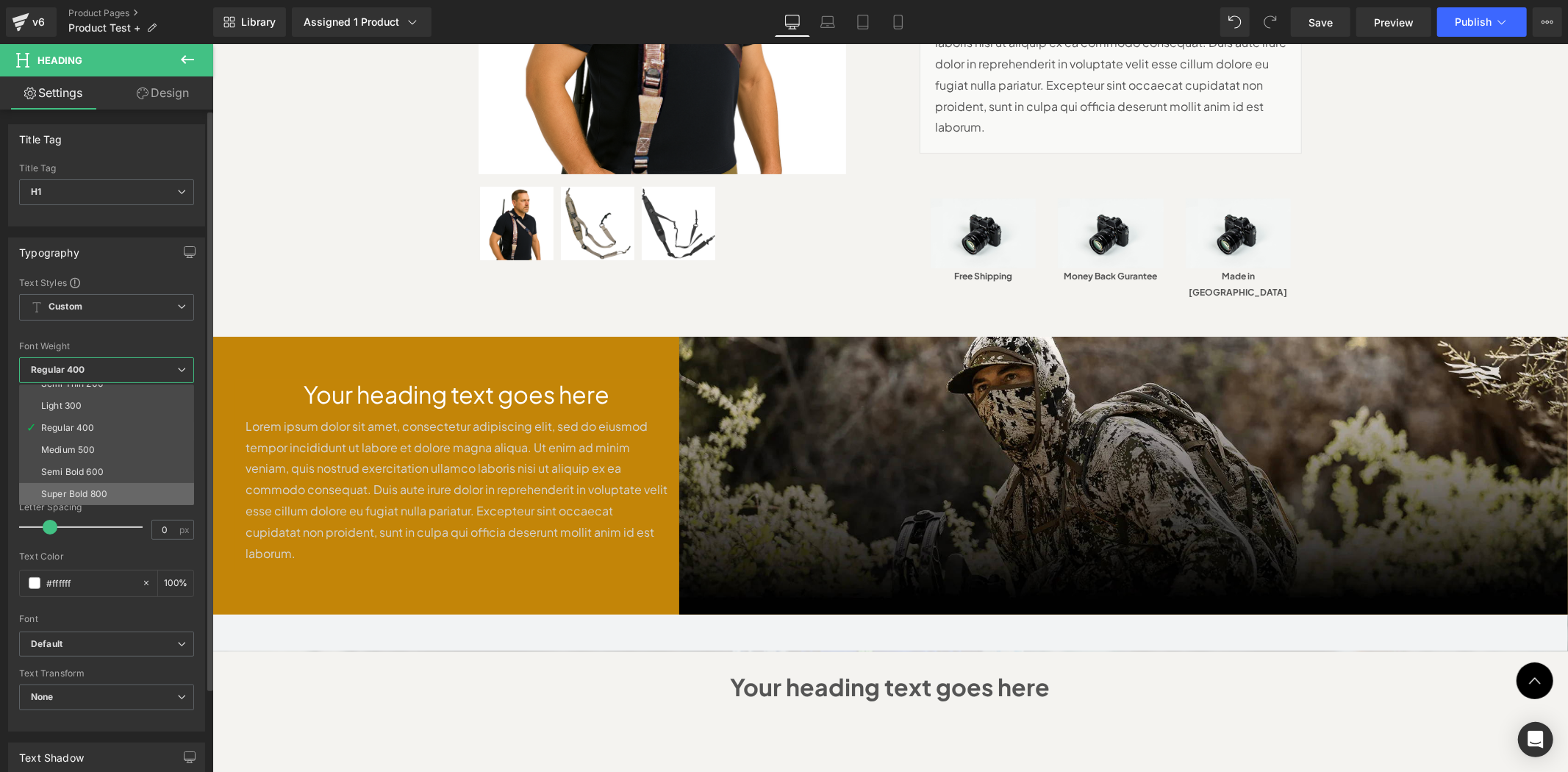
scroll to position [122, 0]
click at [120, 442] on li "Bold 700" at bounding box center [110, 450] width 182 height 22
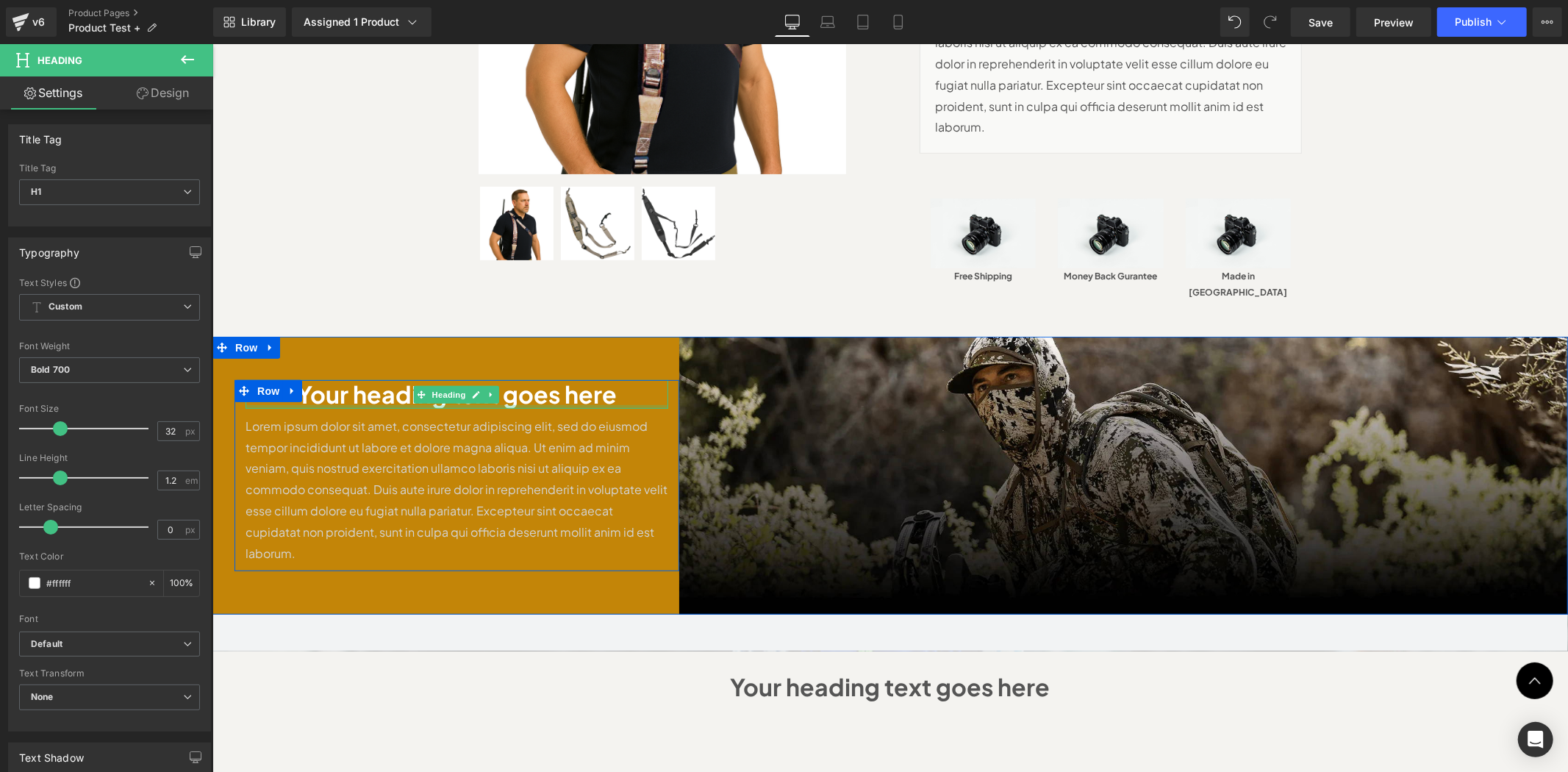
click at [442, 405] on div at bounding box center [457, 406] width 423 height 4
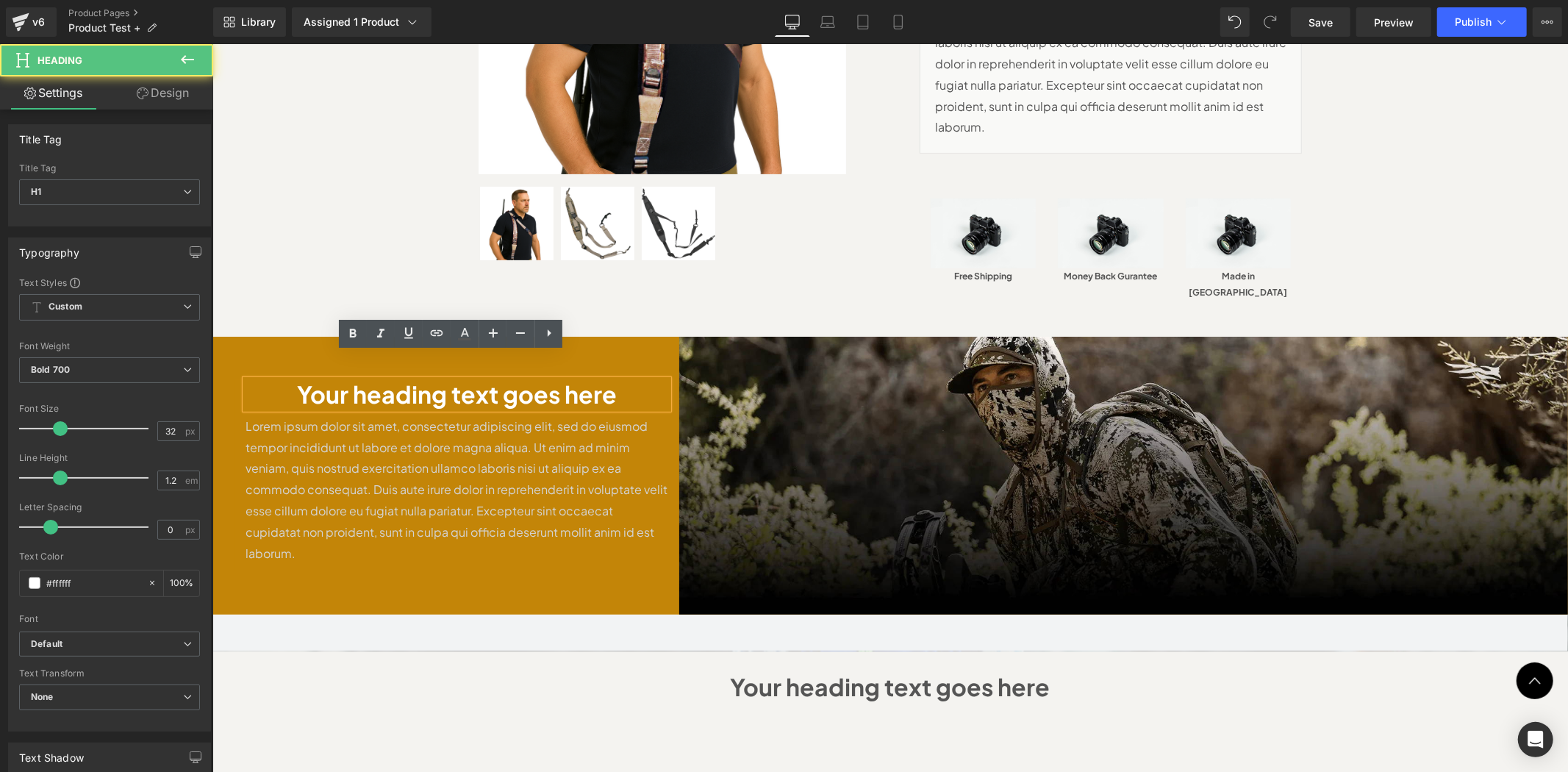
click at [533, 379] on h1 "Your heading text goes here" at bounding box center [457, 393] width 423 height 28
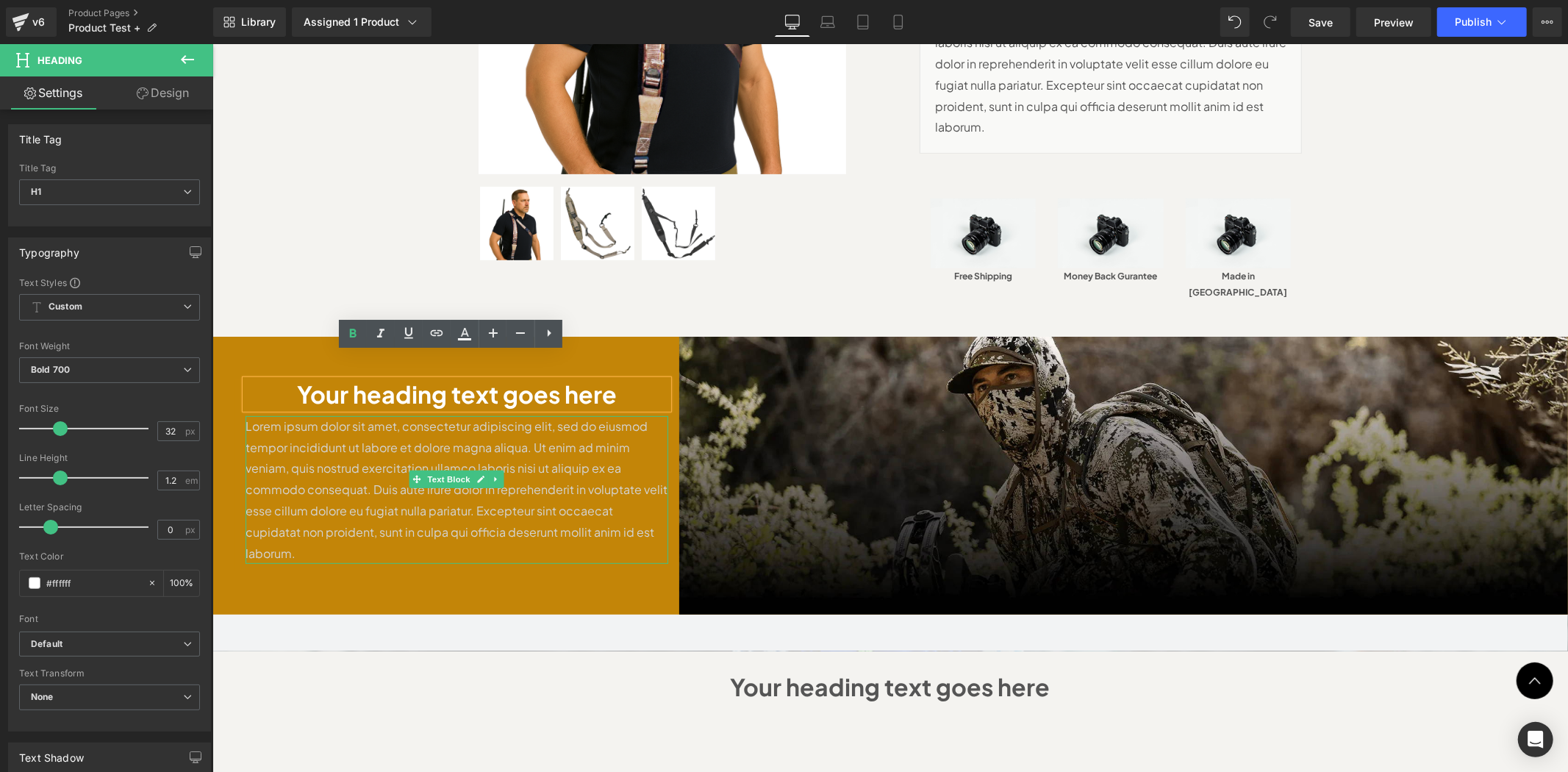
click at [490, 429] on p "Lorem ipsum dolor sit amet, consectetur adipiscing elit, sed do eiusmod tempor …" at bounding box center [457, 489] width 423 height 149
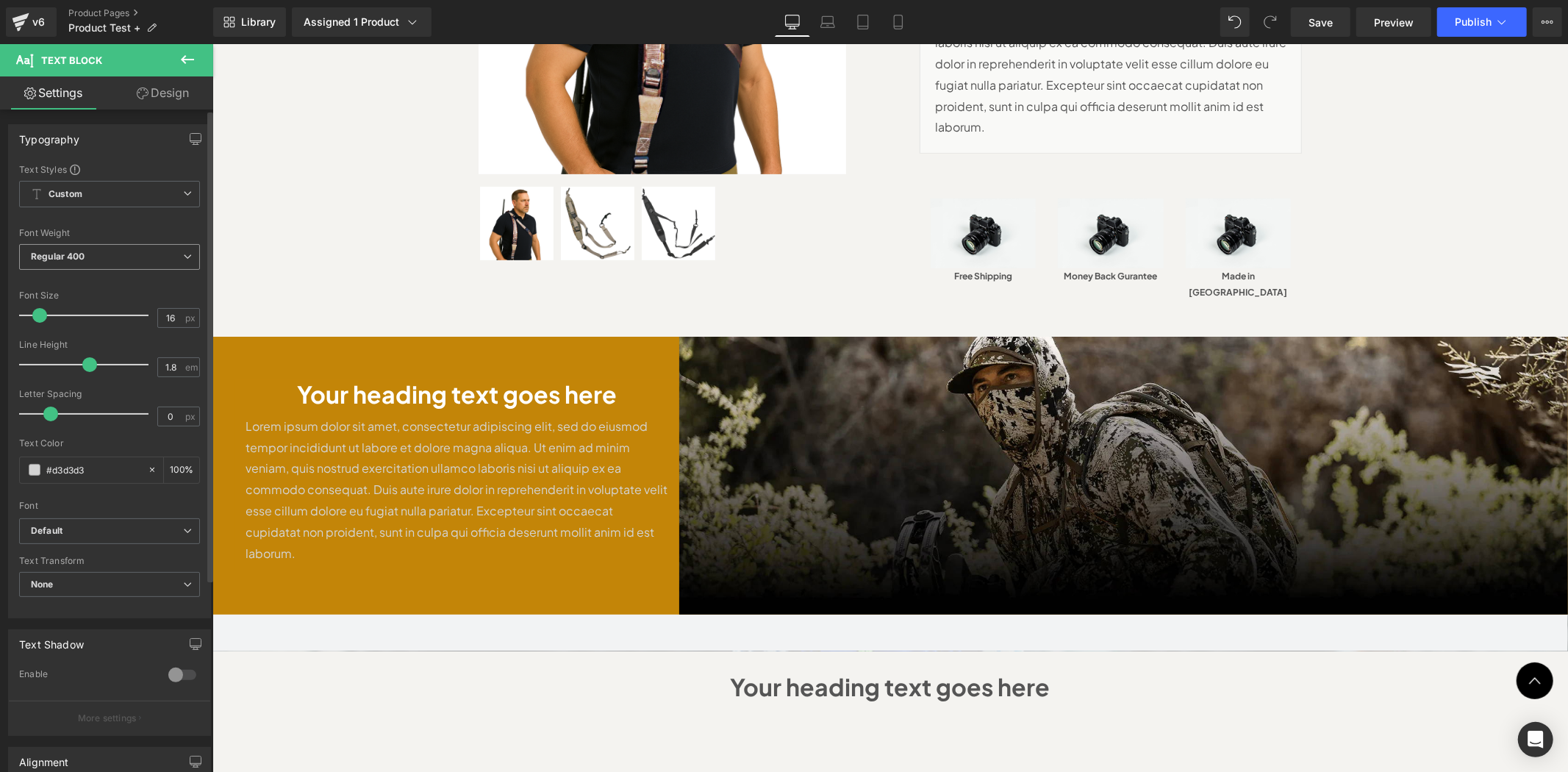
click at [151, 262] on span "Regular 400" at bounding box center [109, 256] width 181 height 26
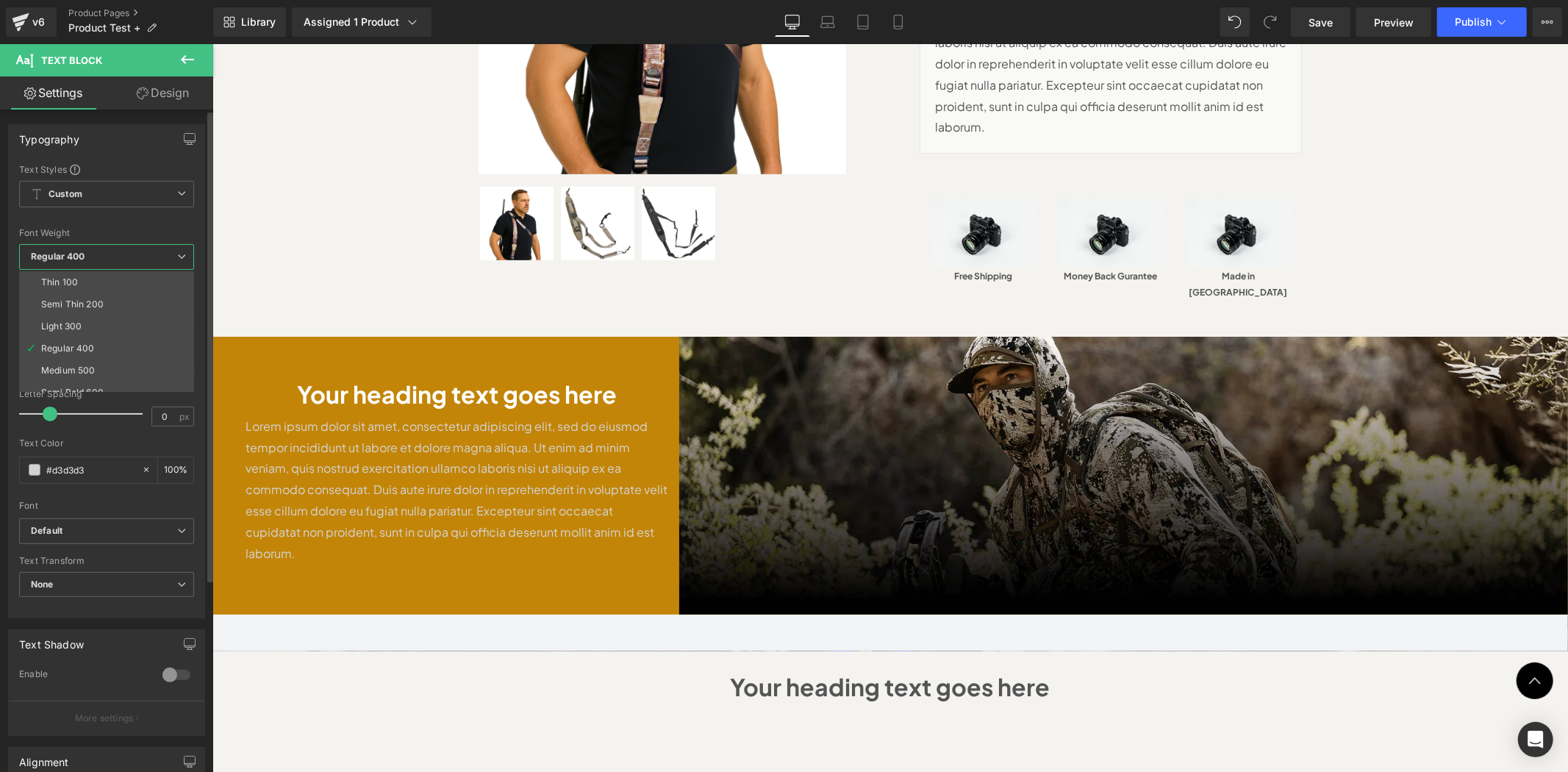
click at [151, 262] on span "Regular 400" at bounding box center [107, 256] width 175 height 26
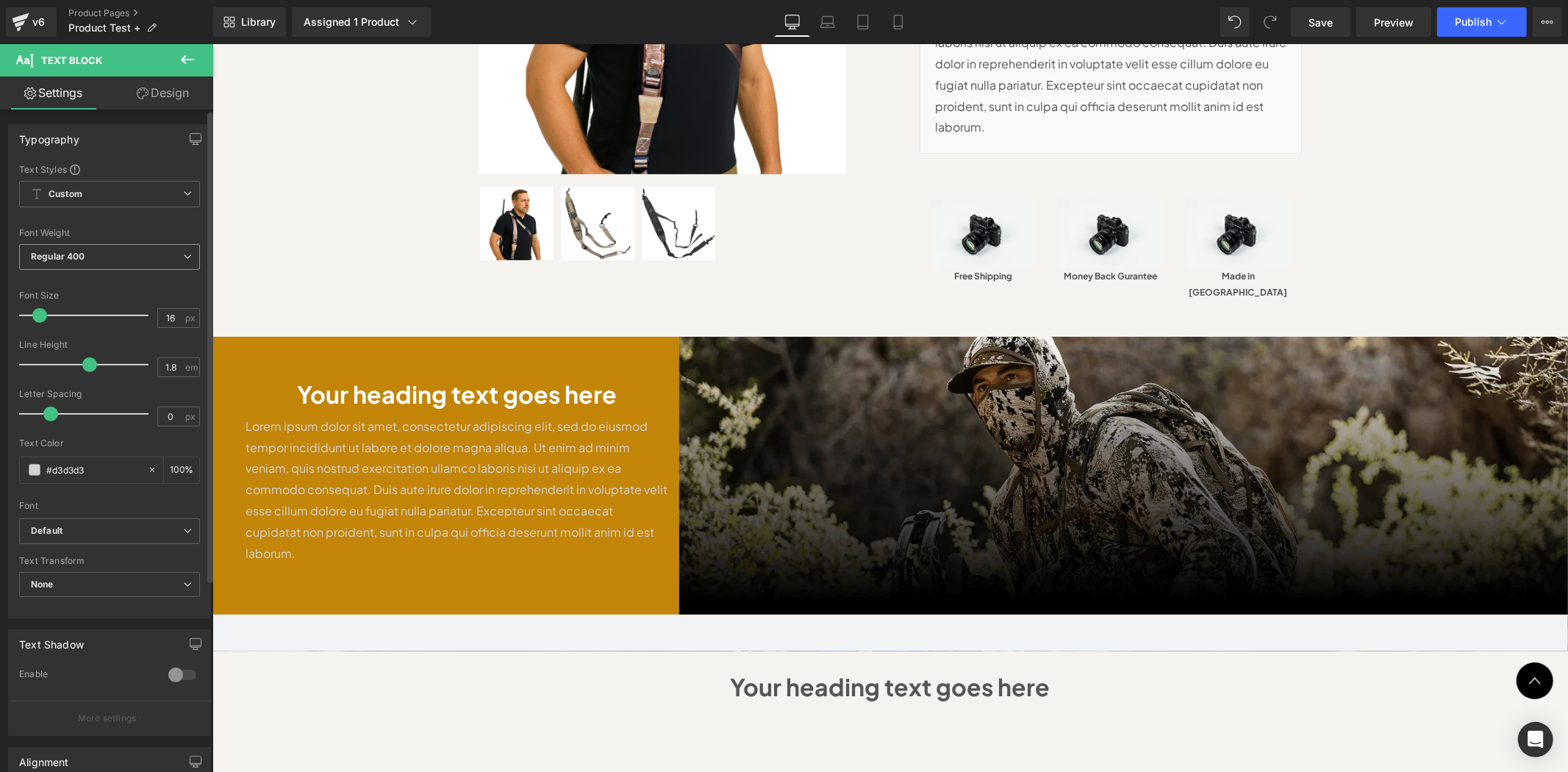
click at [151, 262] on span "Regular 400" at bounding box center [109, 256] width 181 height 26
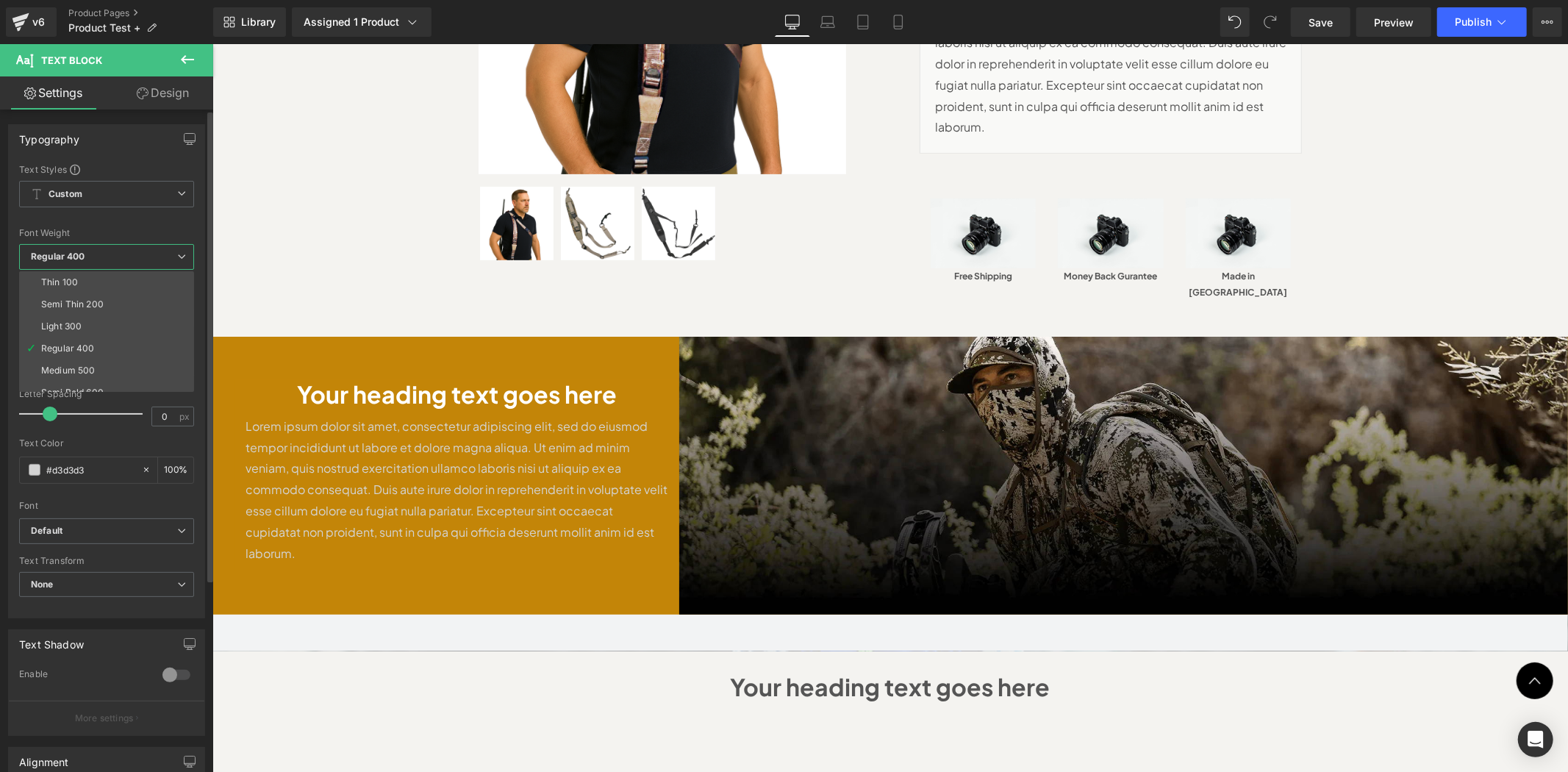
click at [151, 262] on span "Regular 400" at bounding box center [107, 256] width 175 height 26
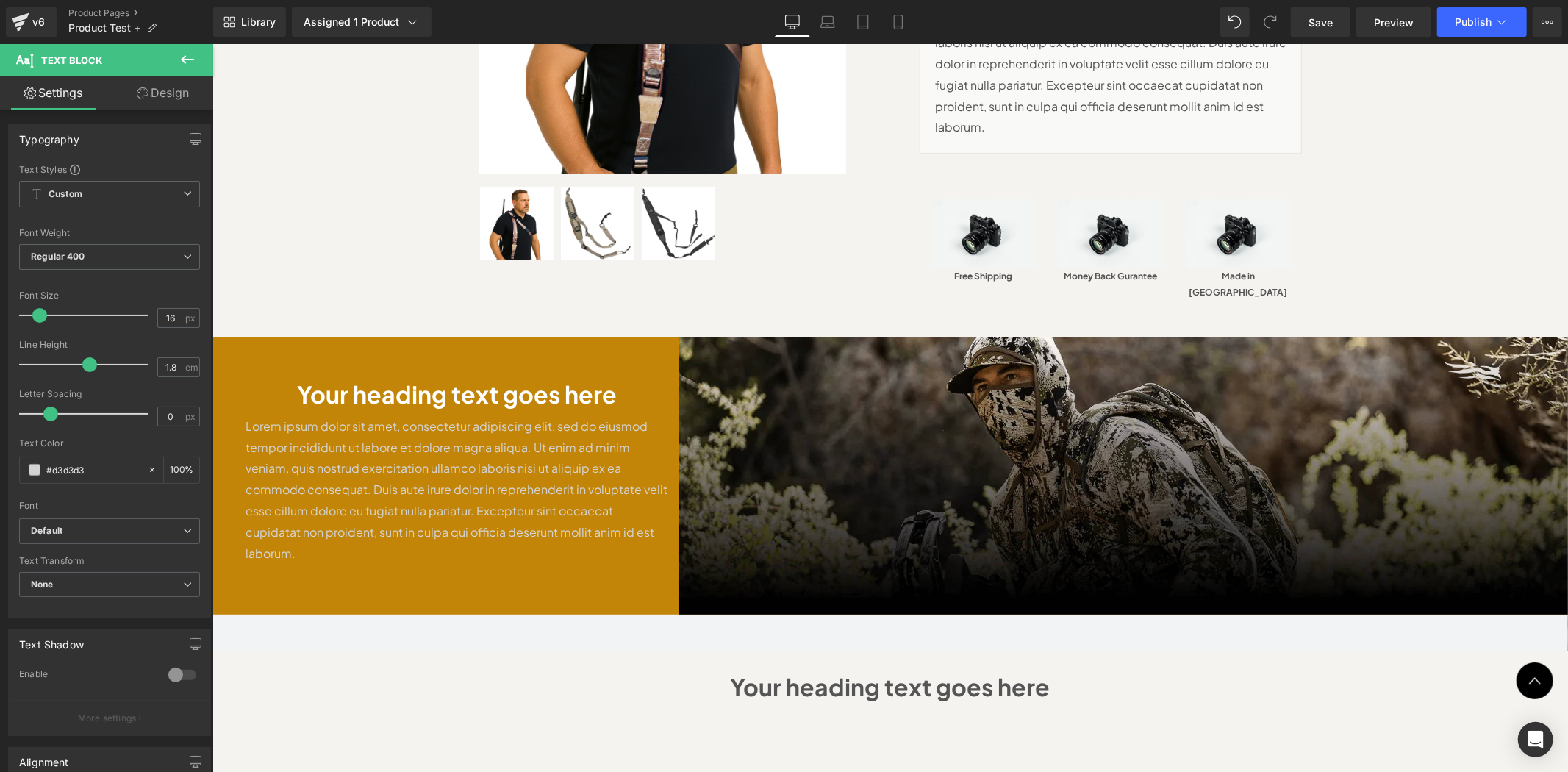
click at [212, 43] on div at bounding box center [212, 43] width 0 height 0
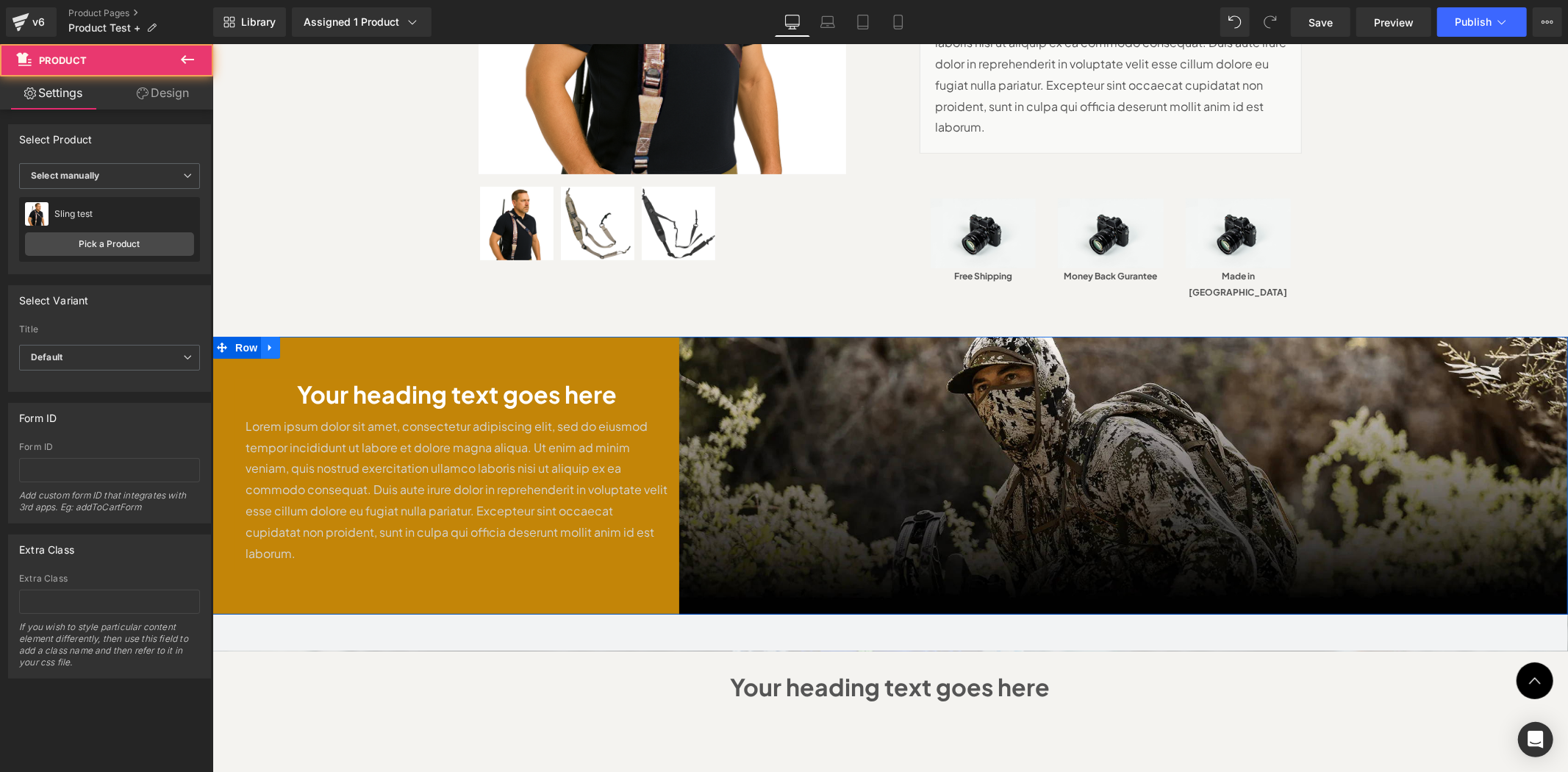
click at [264, 336] on link at bounding box center [270, 346] width 19 height 22
click at [525, 665] on h1 "Your heading text goes here" at bounding box center [889, 687] width 1326 height 42
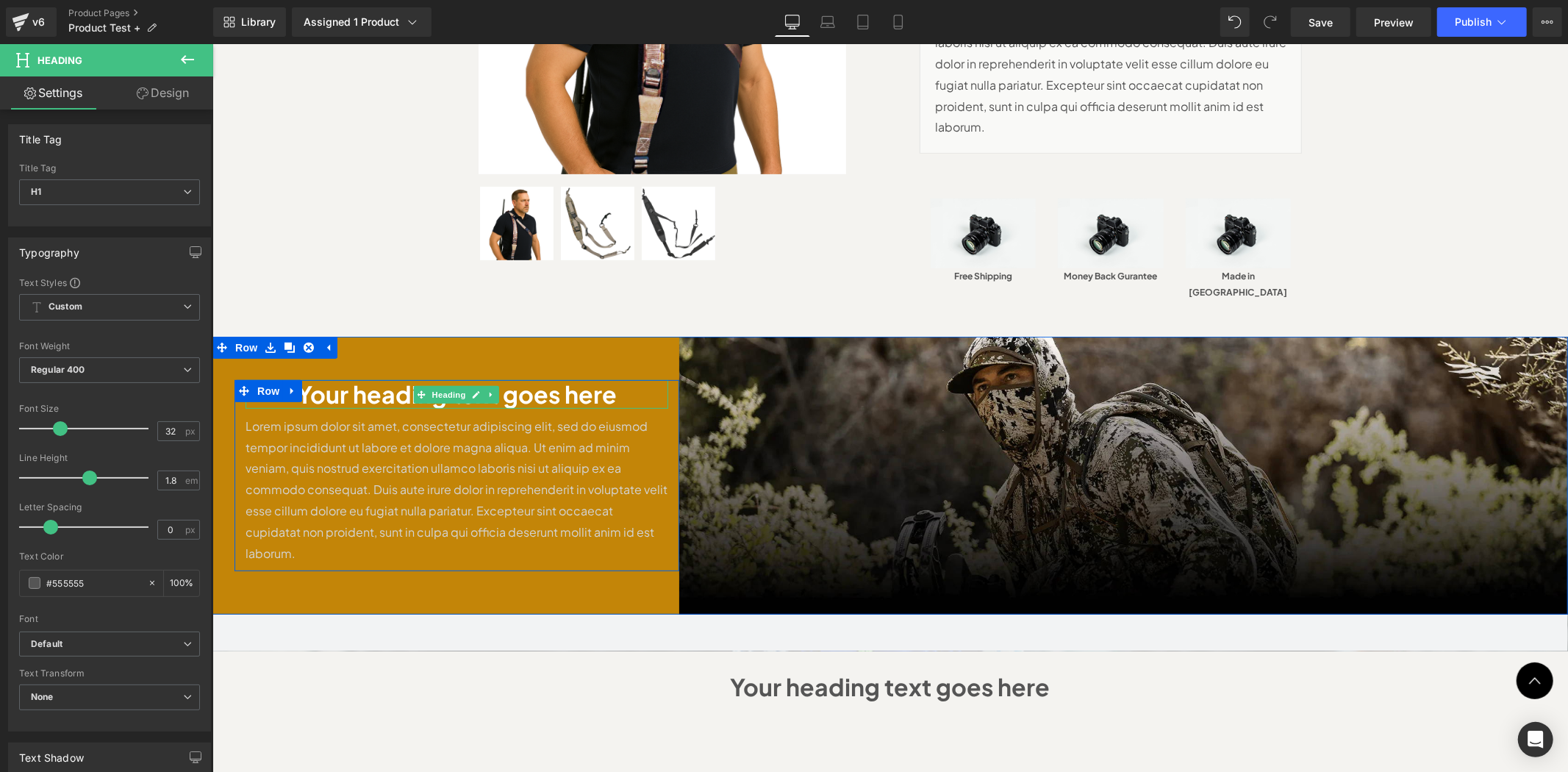
drag, startPoint x: 449, startPoint y: 369, endPoint x: 562, endPoint y: 363, distance: 113.2
click at [449, 385] on span "Heading" at bounding box center [448, 394] width 40 height 18
click at [562, 379] on h1 "Your heading text goes here" at bounding box center [457, 393] width 423 height 28
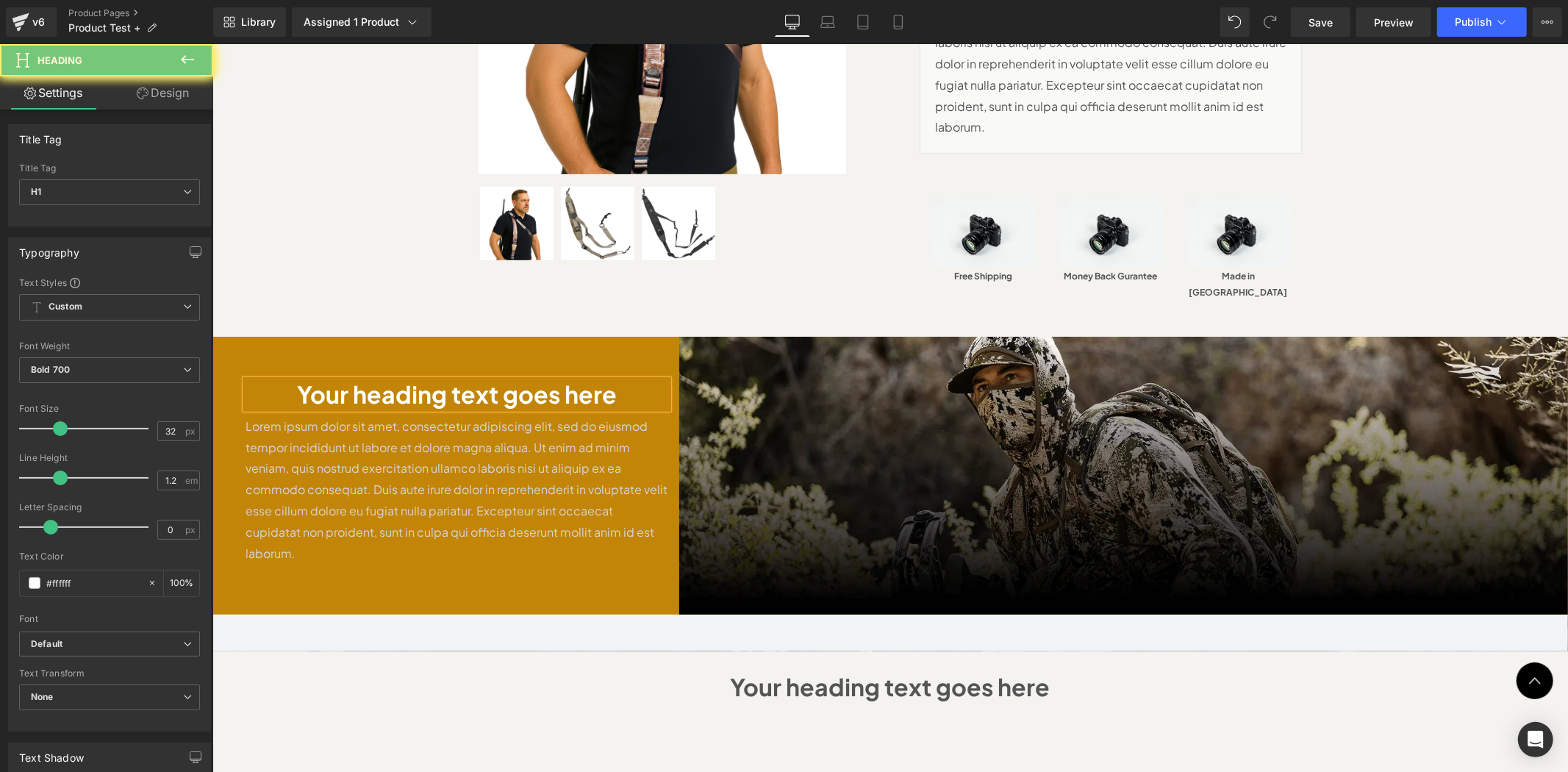
click at [562, 379] on h1 "Your heading text goes here" at bounding box center [457, 393] width 423 height 28
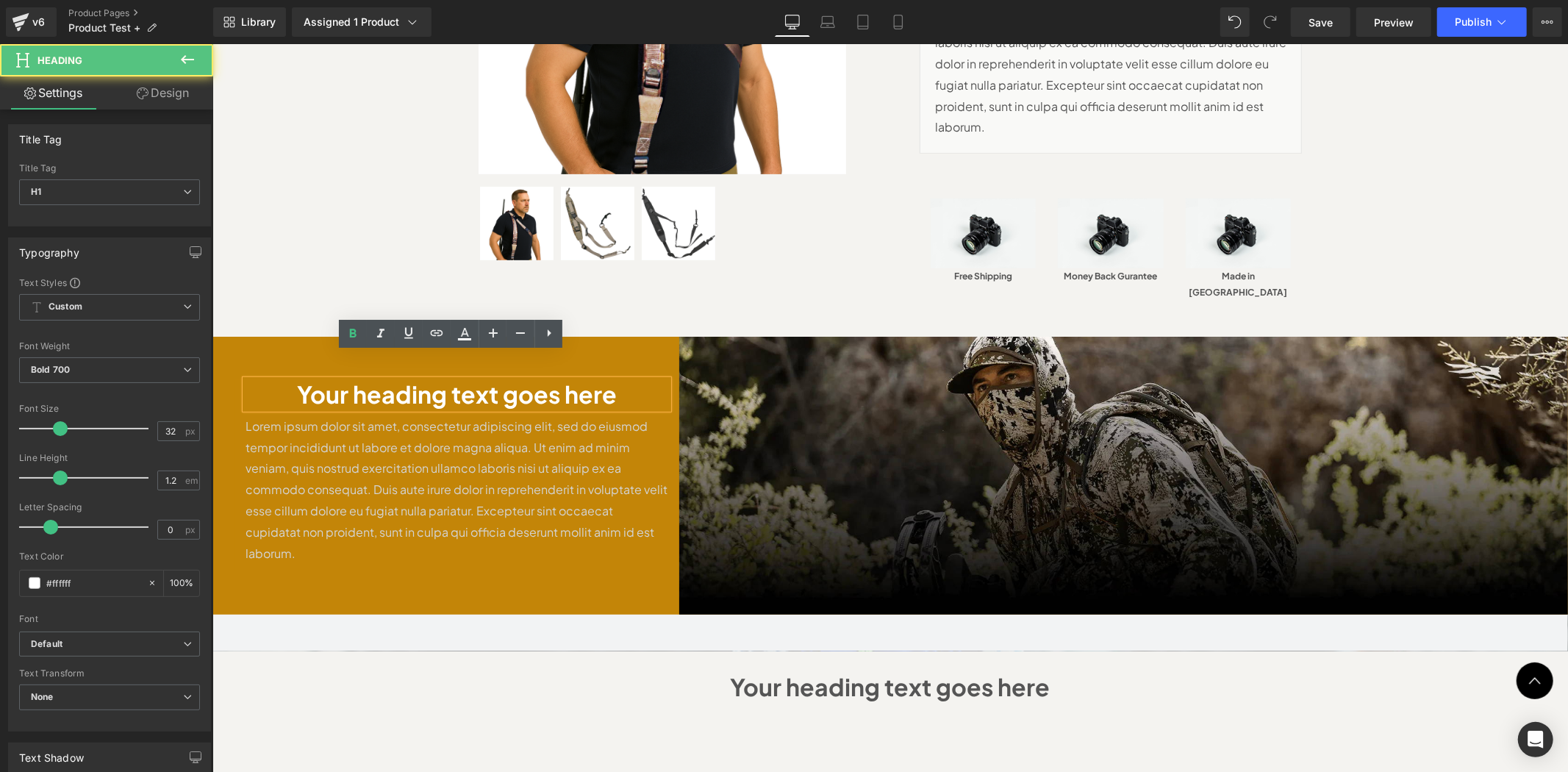
click at [562, 379] on h1 "Your heading text goes here" at bounding box center [457, 393] width 423 height 28
paste div
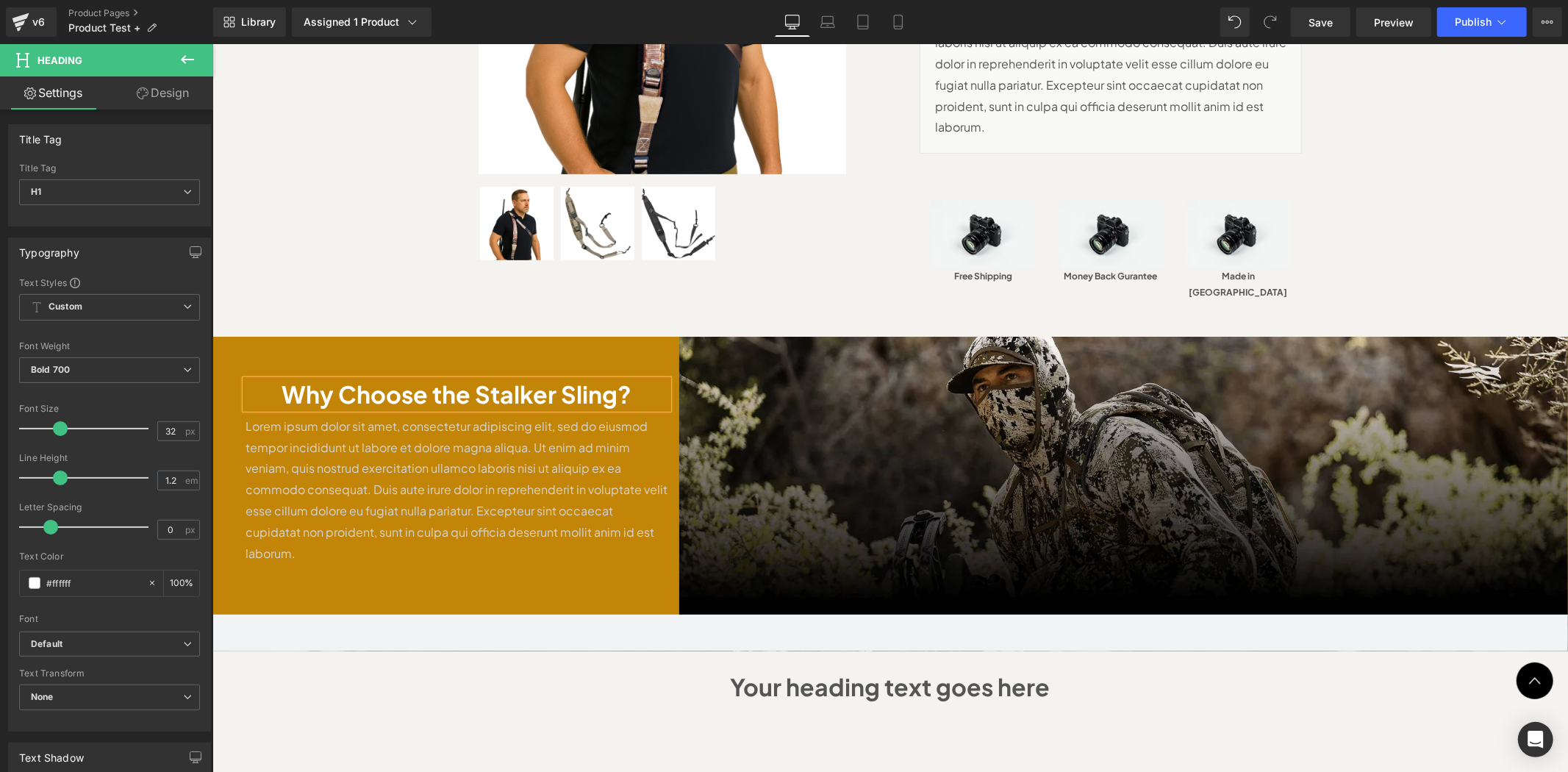
click at [523, 551] on div "Why Choose the Stalker Sling? Heading Lorem ipsum dolor sit amet, consectetur a…" at bounding box center [456, 474] width 445 height 278
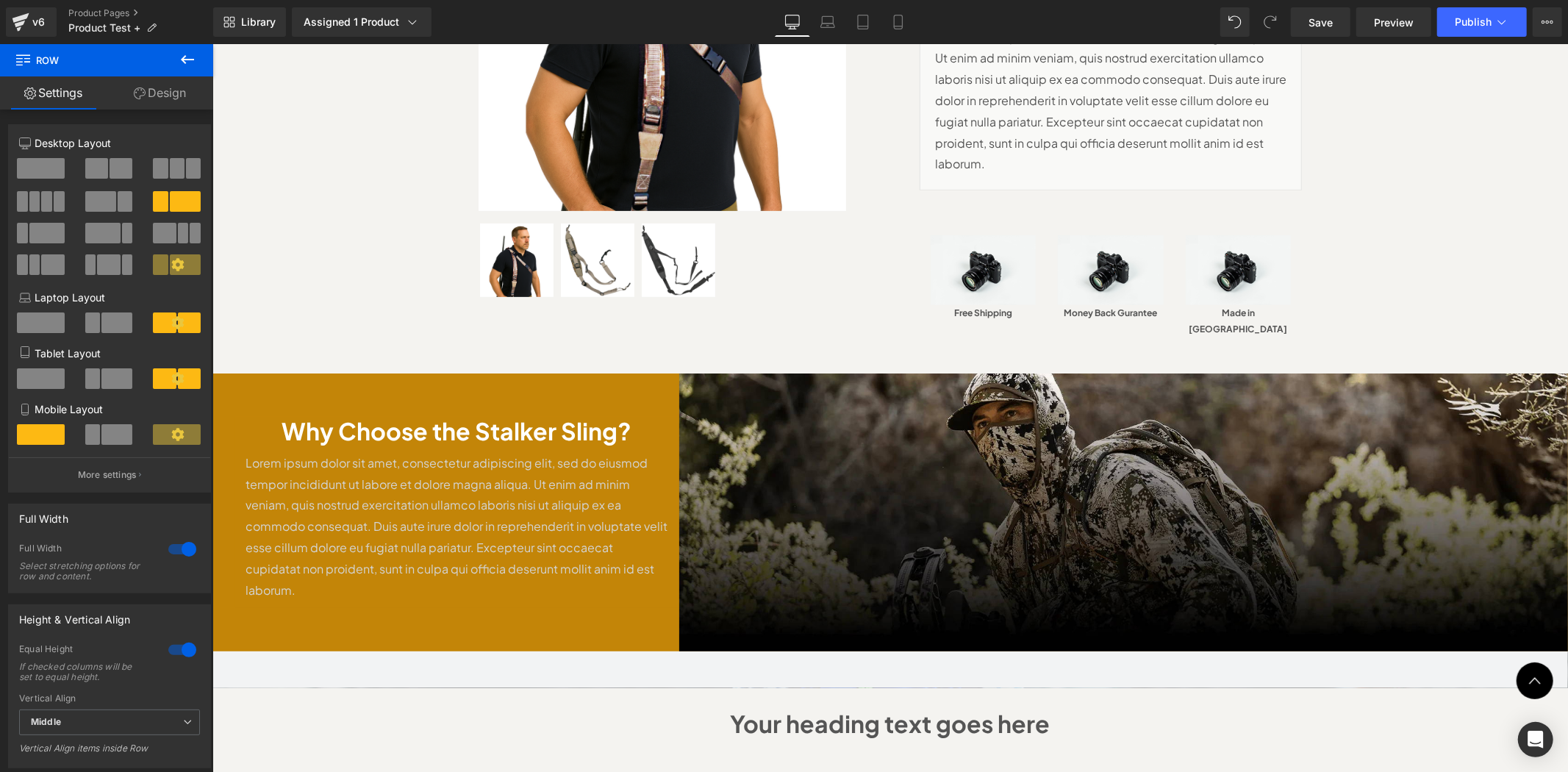
scroll to position [435, 0]
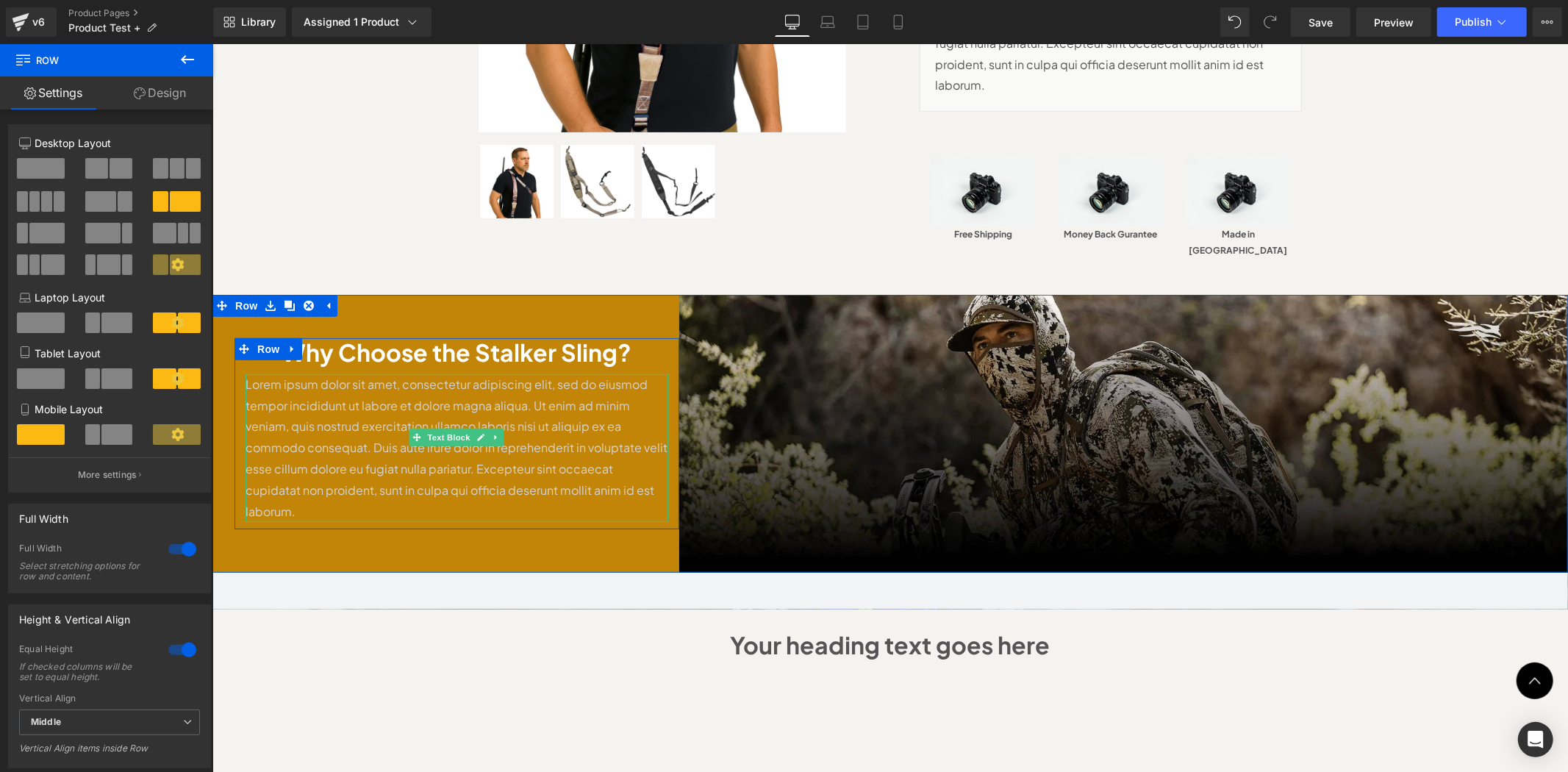
click at [436, 393] on p "Lorem ipsum dolor sit amet, consectetur adipiscing elit, sed do eiusmod tempor …" at bounding box center [457, 448] width 423 height 149
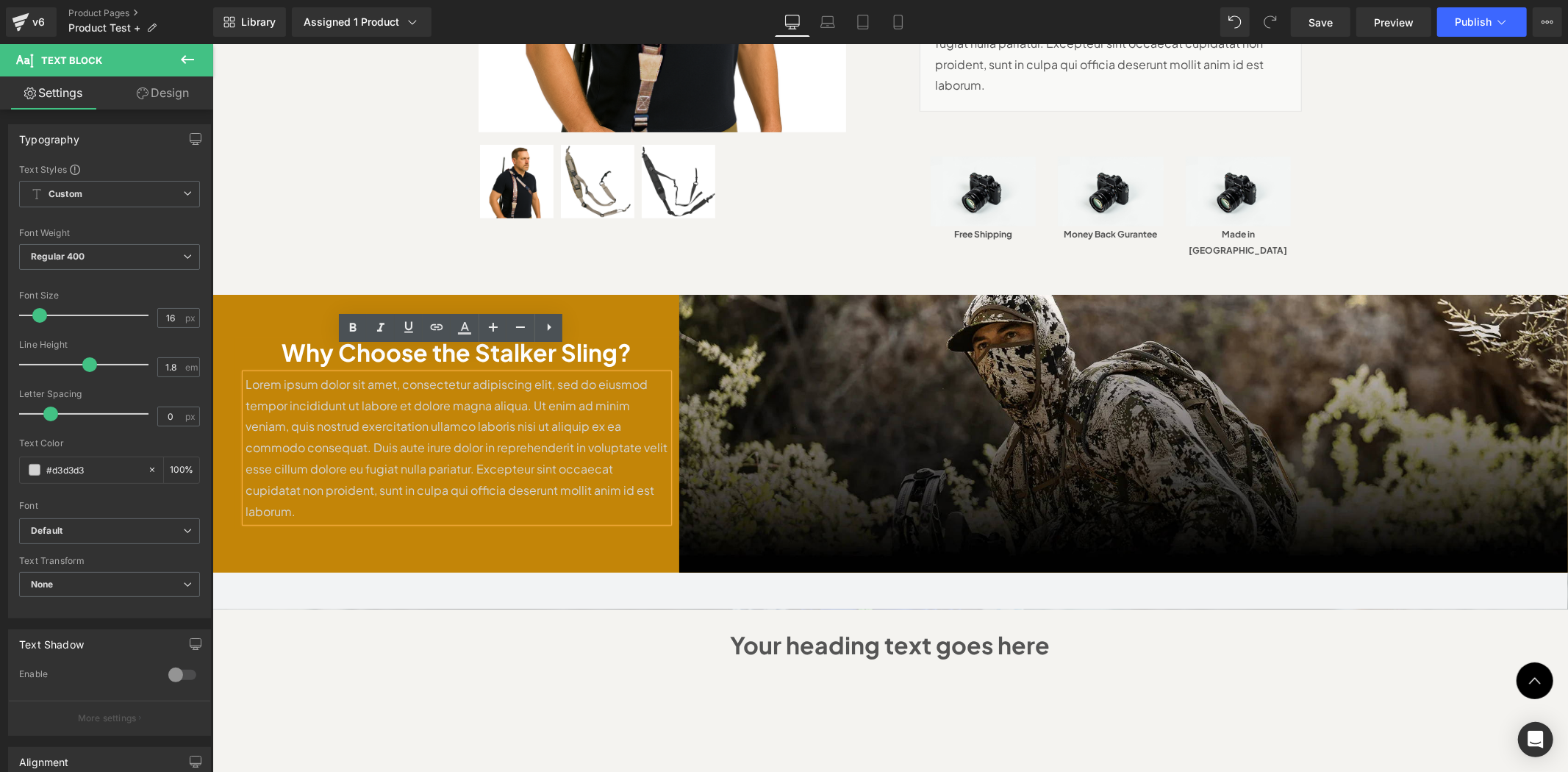
click at [444, 374] on p "Lorem ipsum dolor sit amet, consectetur adipiscing elit, sed do eiusmod tempor …" at bounding box center [457, 448] width 423 height 149
paste div
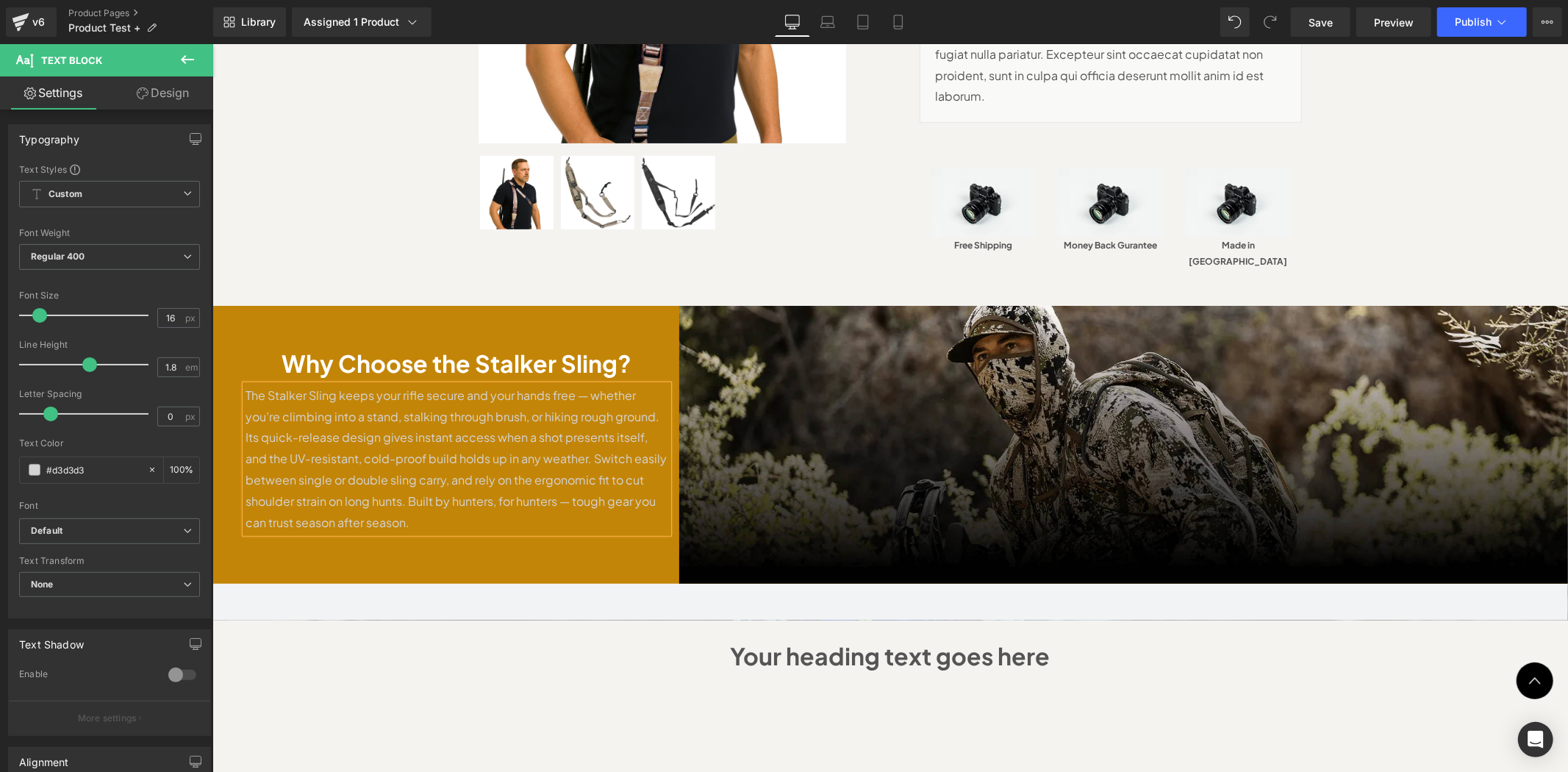
drag, startPoint x: 573, startPoint y: 367, endPoint x: 581, endPoint y: 357, distance: 12.8
click at [574, 384] on p "The Stalker Sling keeps your rifle secure and your hands free — whether you’re …" at bounding box center [457, 458] width 423 height 149
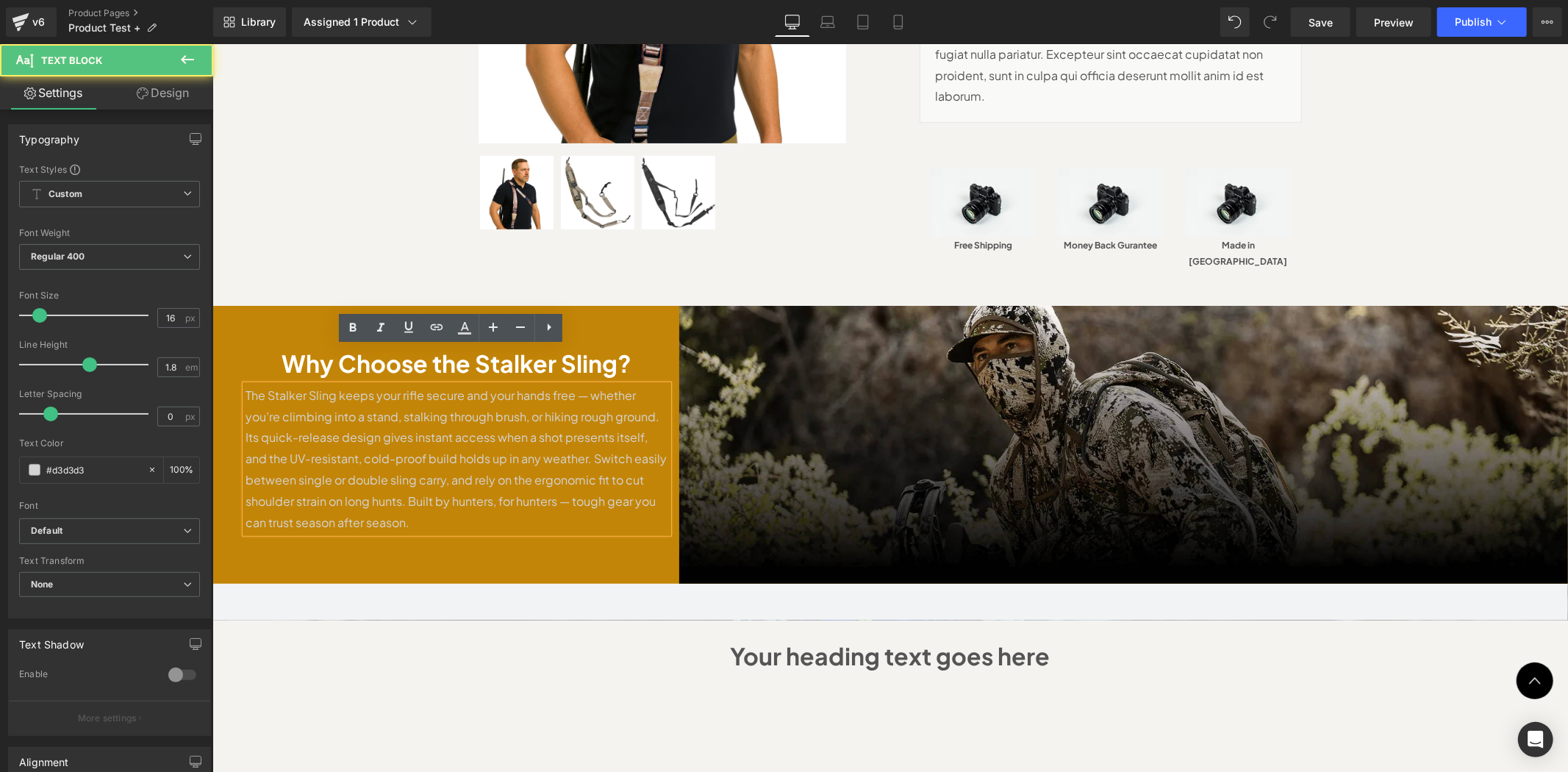
click at [582, 384] on p "The Stalker Sling keeps your rifle secure and your hands free — whether you’re …" at bounding box center [457, 458] width 423 height 149
click at [503, 384] on p "The Stalker Sling keeps your rifle secure and your hands free — whether you’re …" at bounding box center [457, 458] width 423 height 149
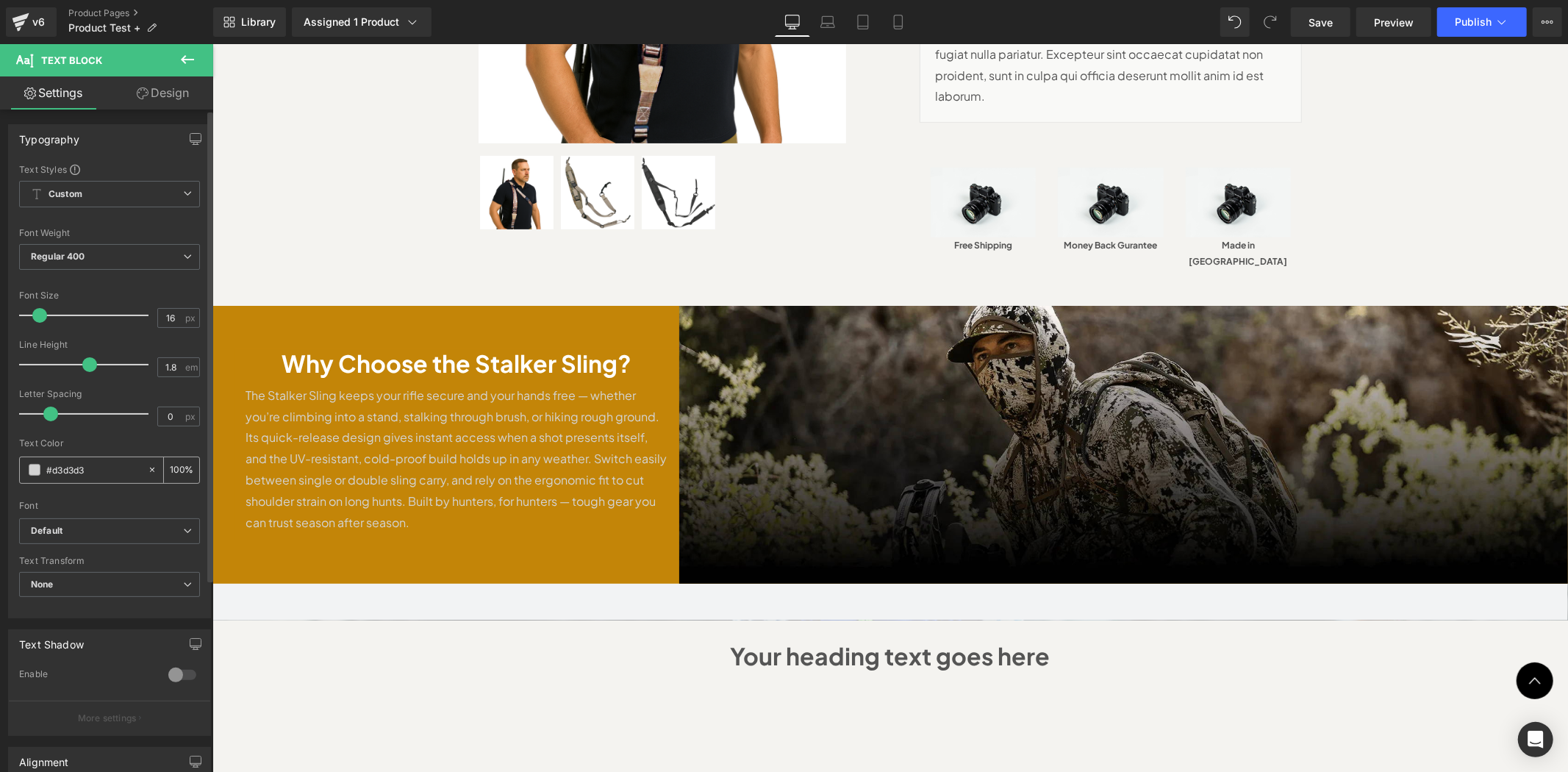
click at [62, 471] on input "#d3d3d3" at bounding box center [93, 470] width 94 height 16
click at [38, 471] on span at bounding box center [34, 469] width 11 height 11
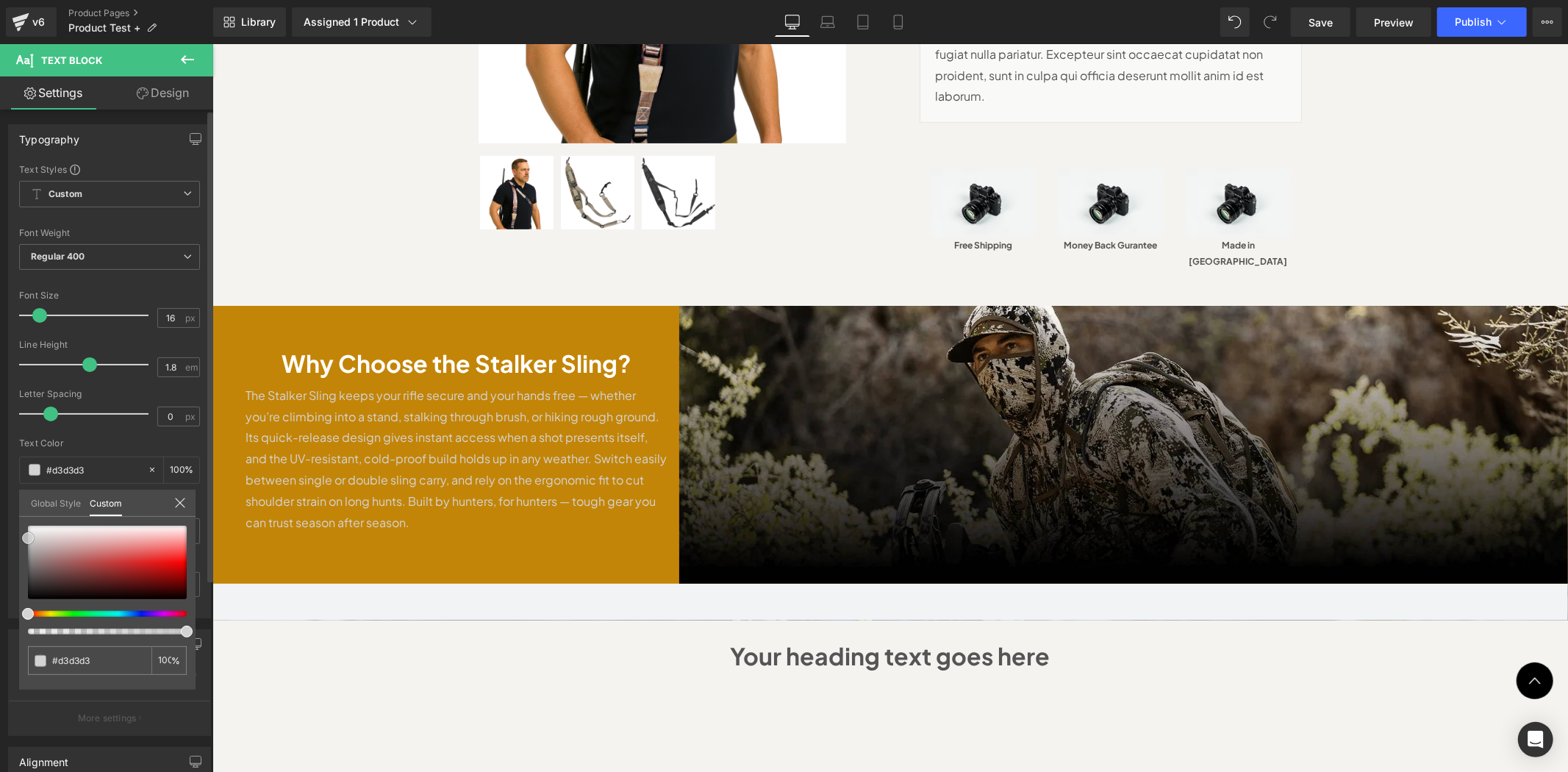
type input "#d6d6d6"
type input "#d8d8d8"
type input "#dbdbdb"
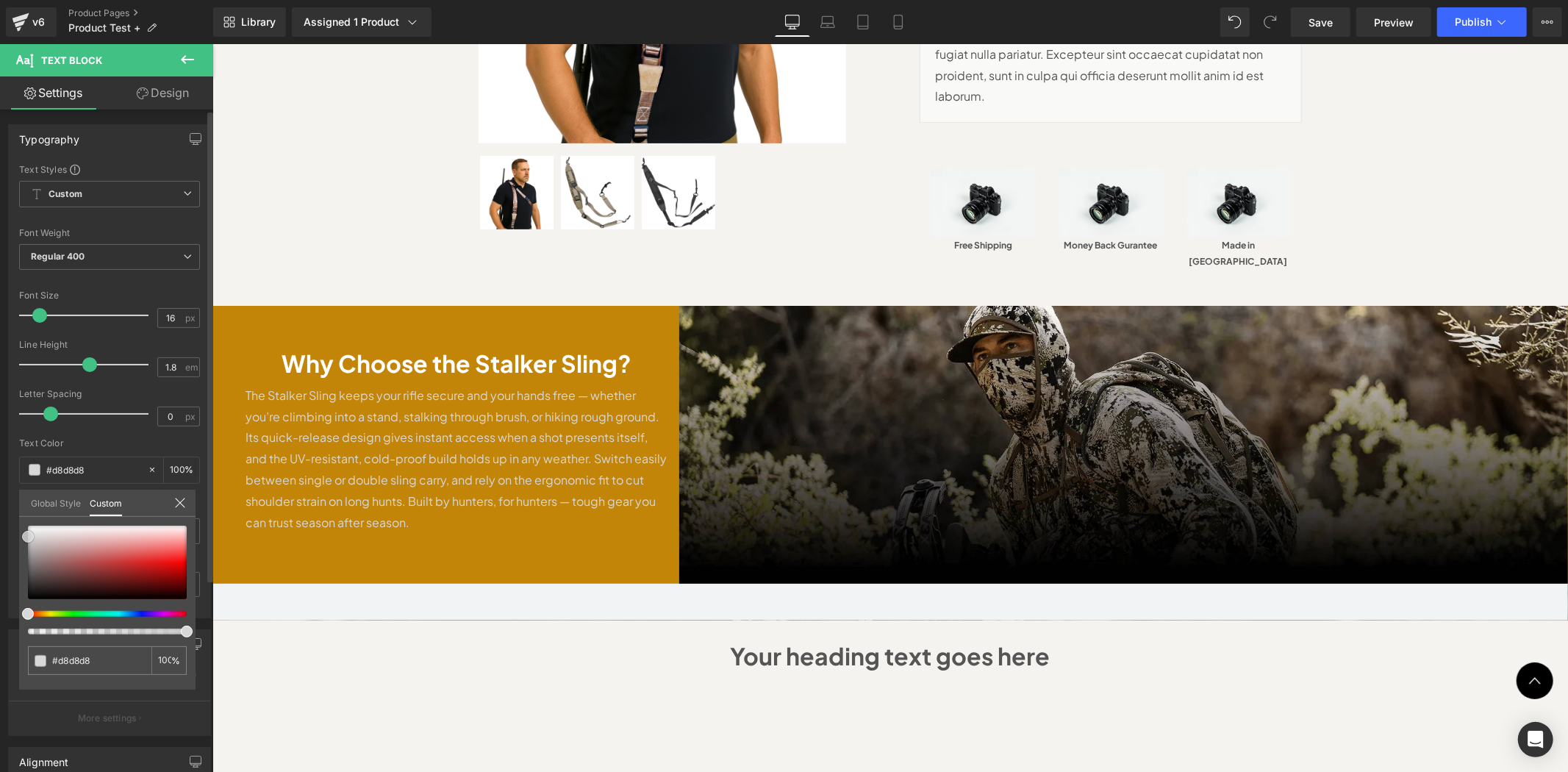
type input "#dbdbdb"
type input "#e2e2e2"
type input "#e5e5e5"
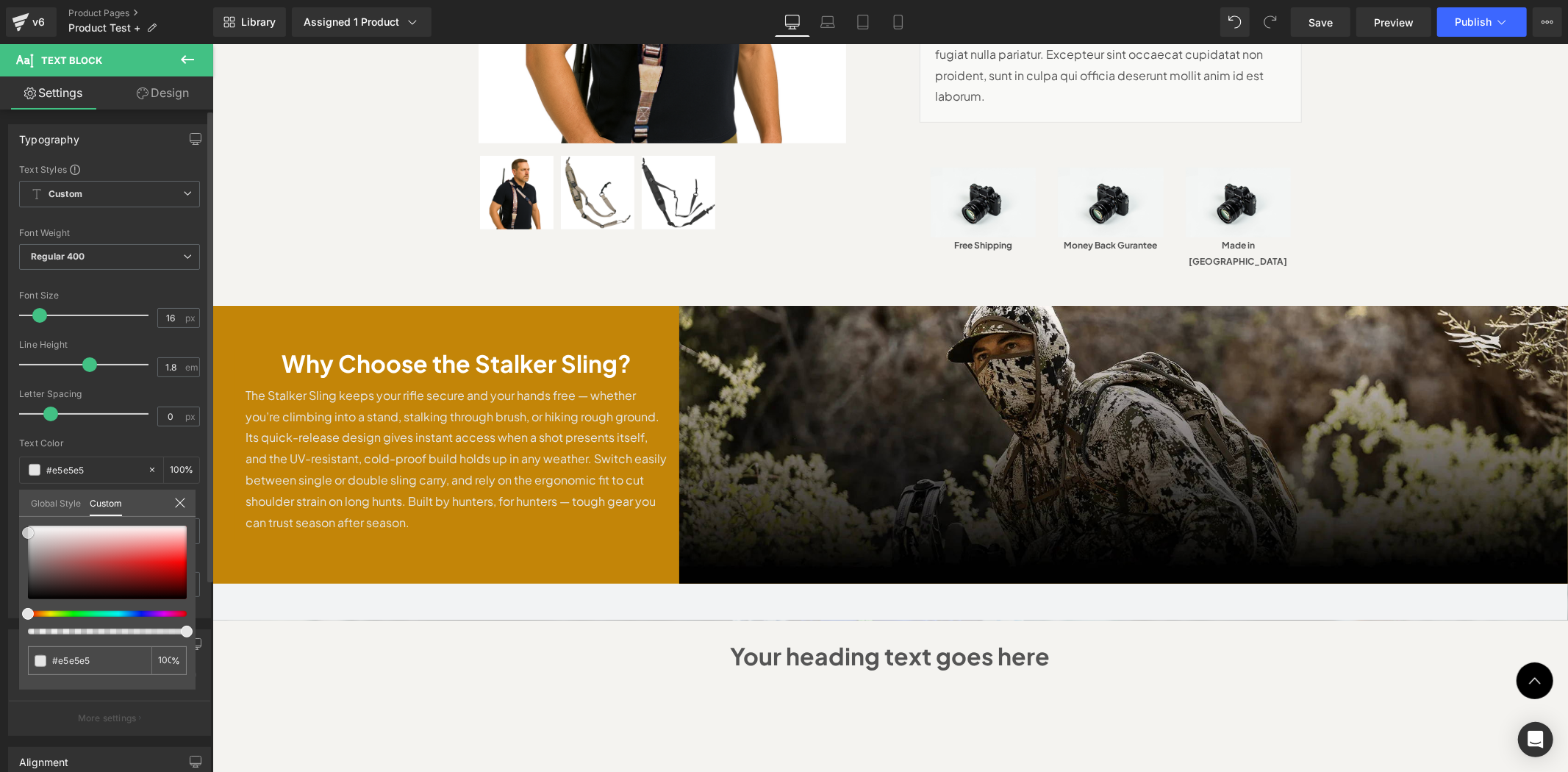
click at [20, 527] on div "#e5e5e5 100 %" at bounding box center [108, 607] width 176 height 164
click at [591, 520] on body "Skip to content Hurry! 2025 Bundles for Every Outdoor Adventure with 50% OFF sh…" at bounding box center [889, 780] width 1356 height 2321
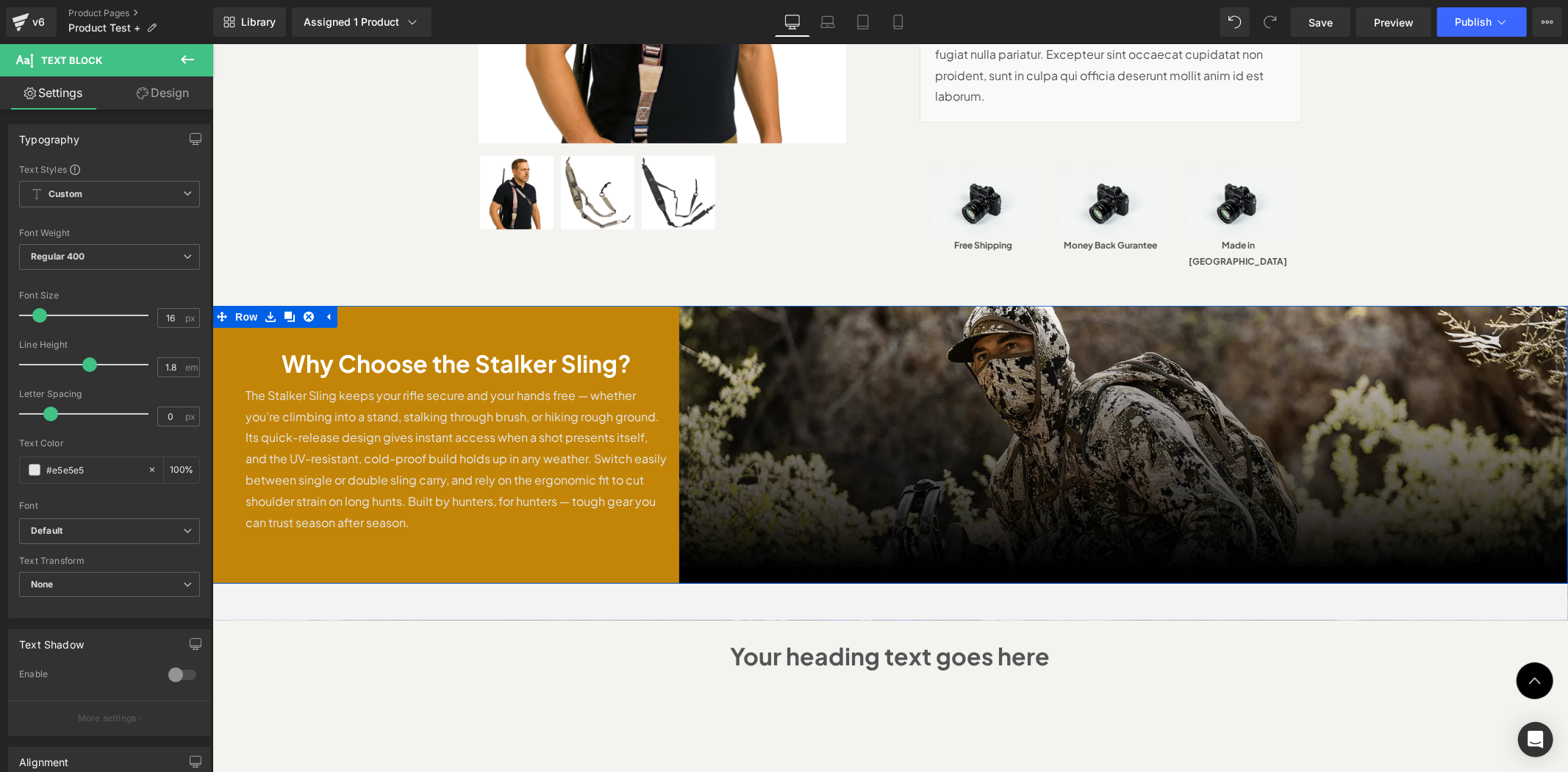
click at [591, 520] on div "Why Choose the Stalker Sling? Heading The Stalker Sling keeps your rifle secure…" at bounding box center [456, 443] width 445 height 278
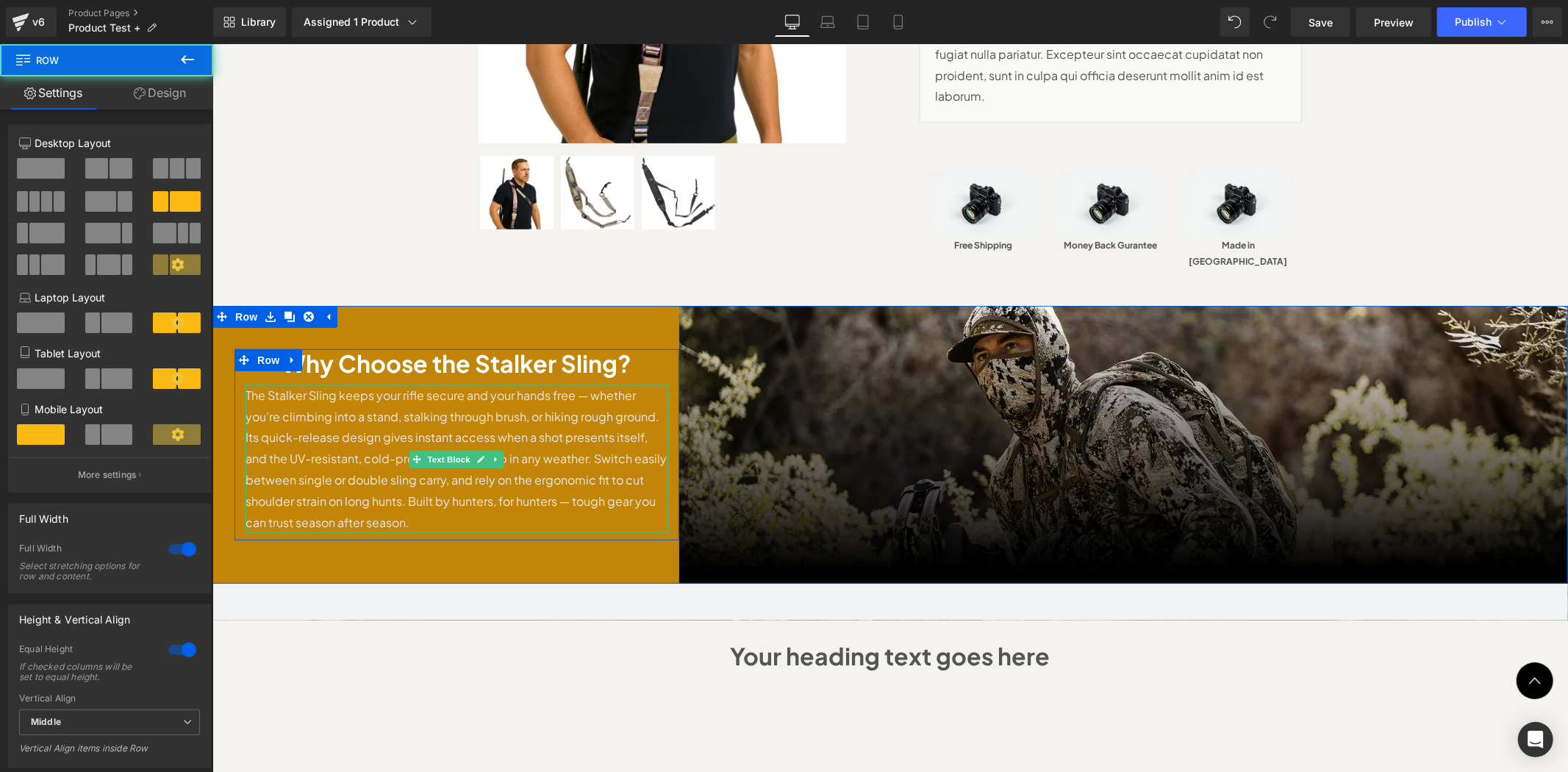
click at [556, 463] on p "The Stalker Sling keeps your rifle secure and your hands free — whether you’re …" at bounding box center [457, 458] width 423 height 149
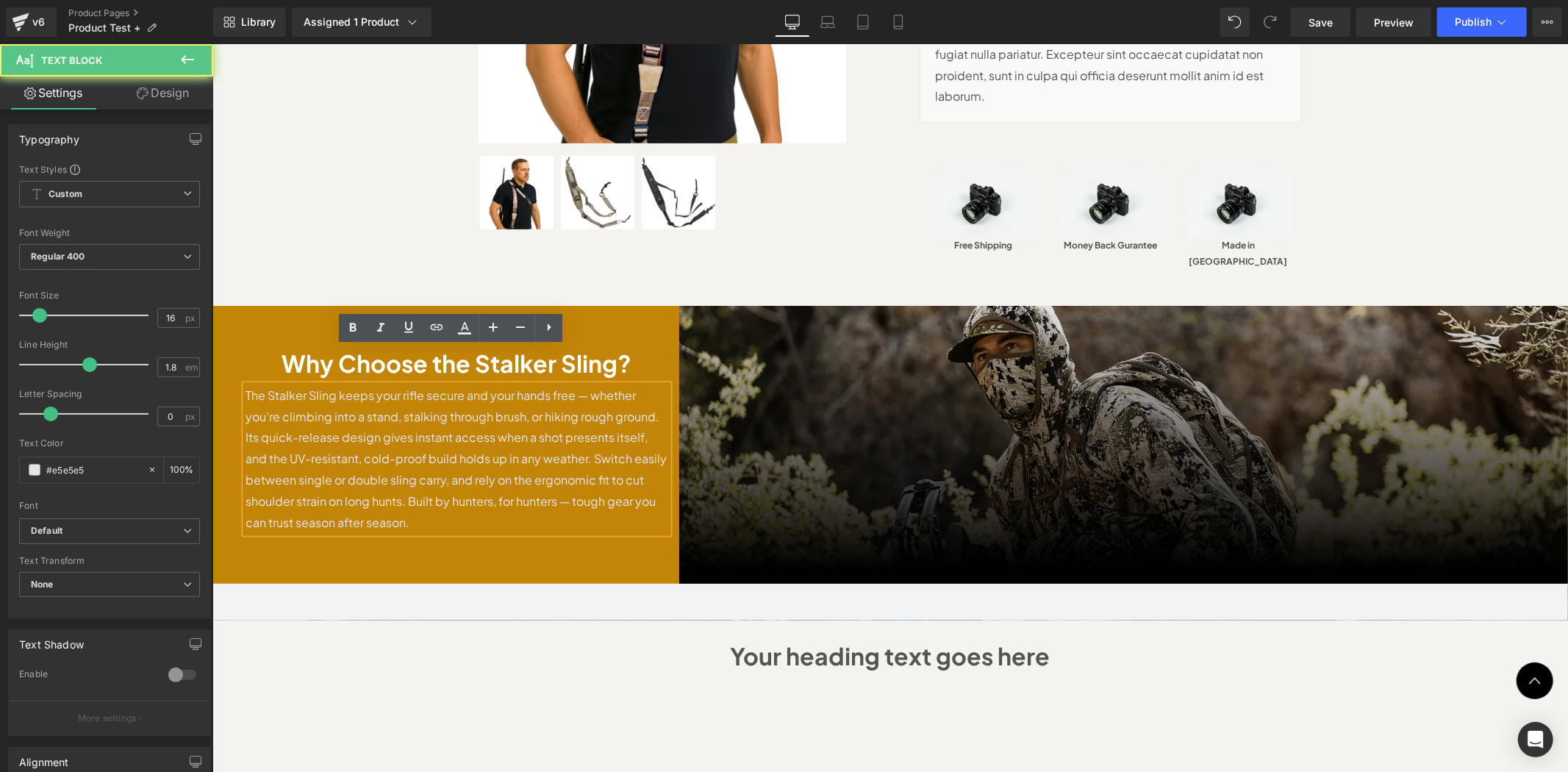
click at [799, 398] on img at bounding box center [1123, 443] width 889 height 278
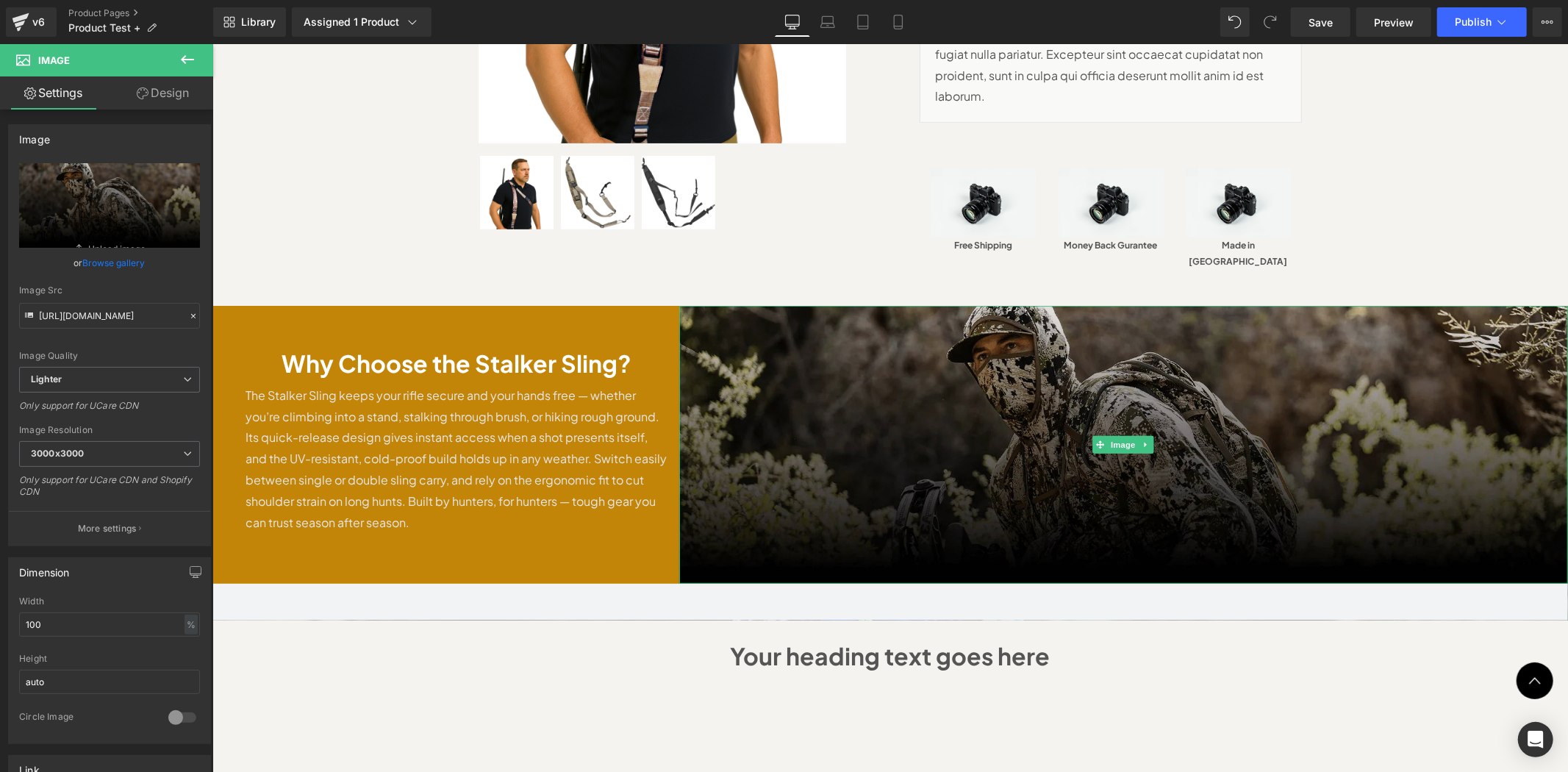
click at [799, 395] on img at bounding box center [1123, 443] width 889 height 278
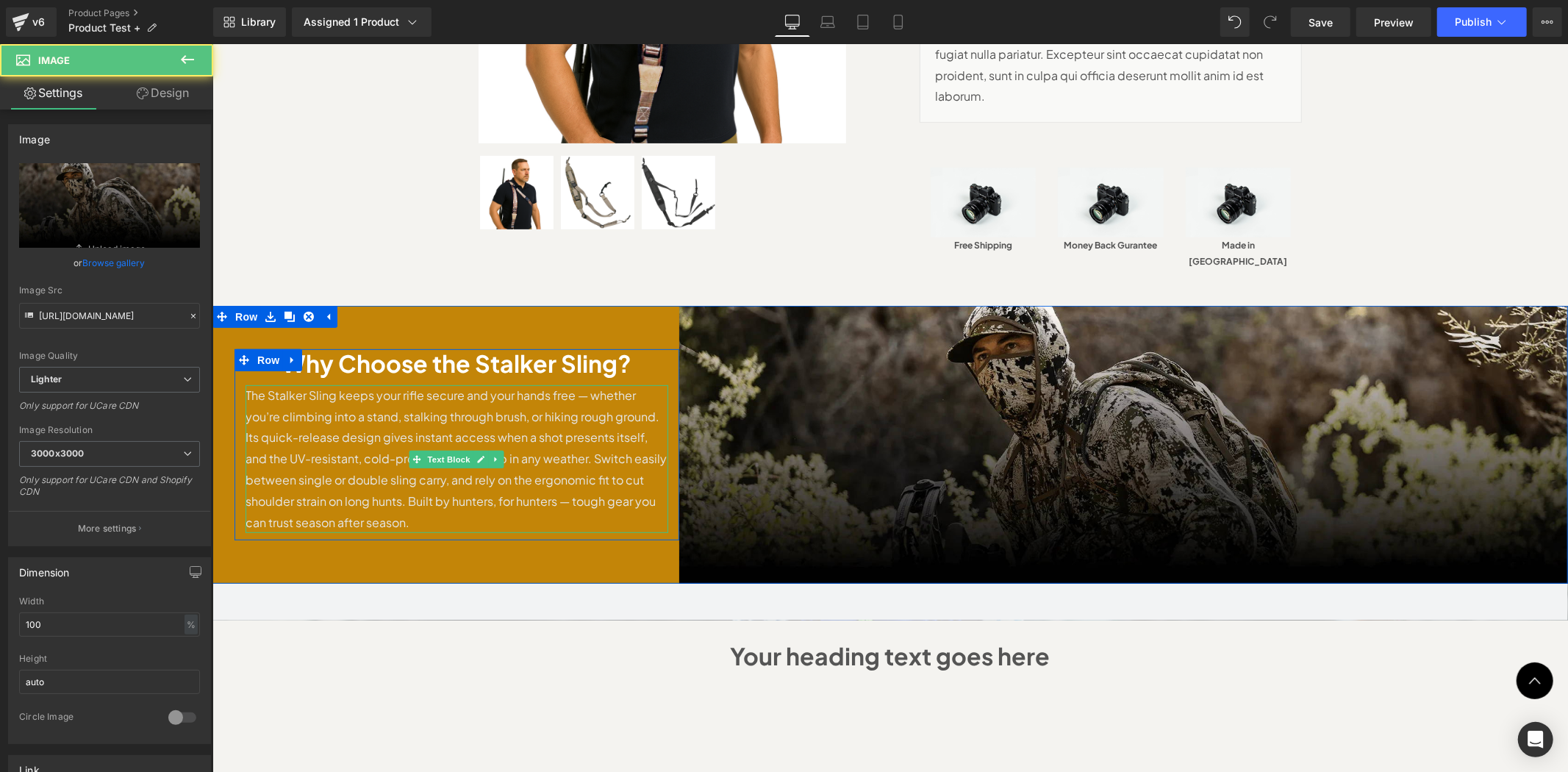
click at [576, 384] on p "The Stalker Sling keeps your rifle secure and your hands free — whether you’re …" at bounding box center [457, 458] width 423 height 149
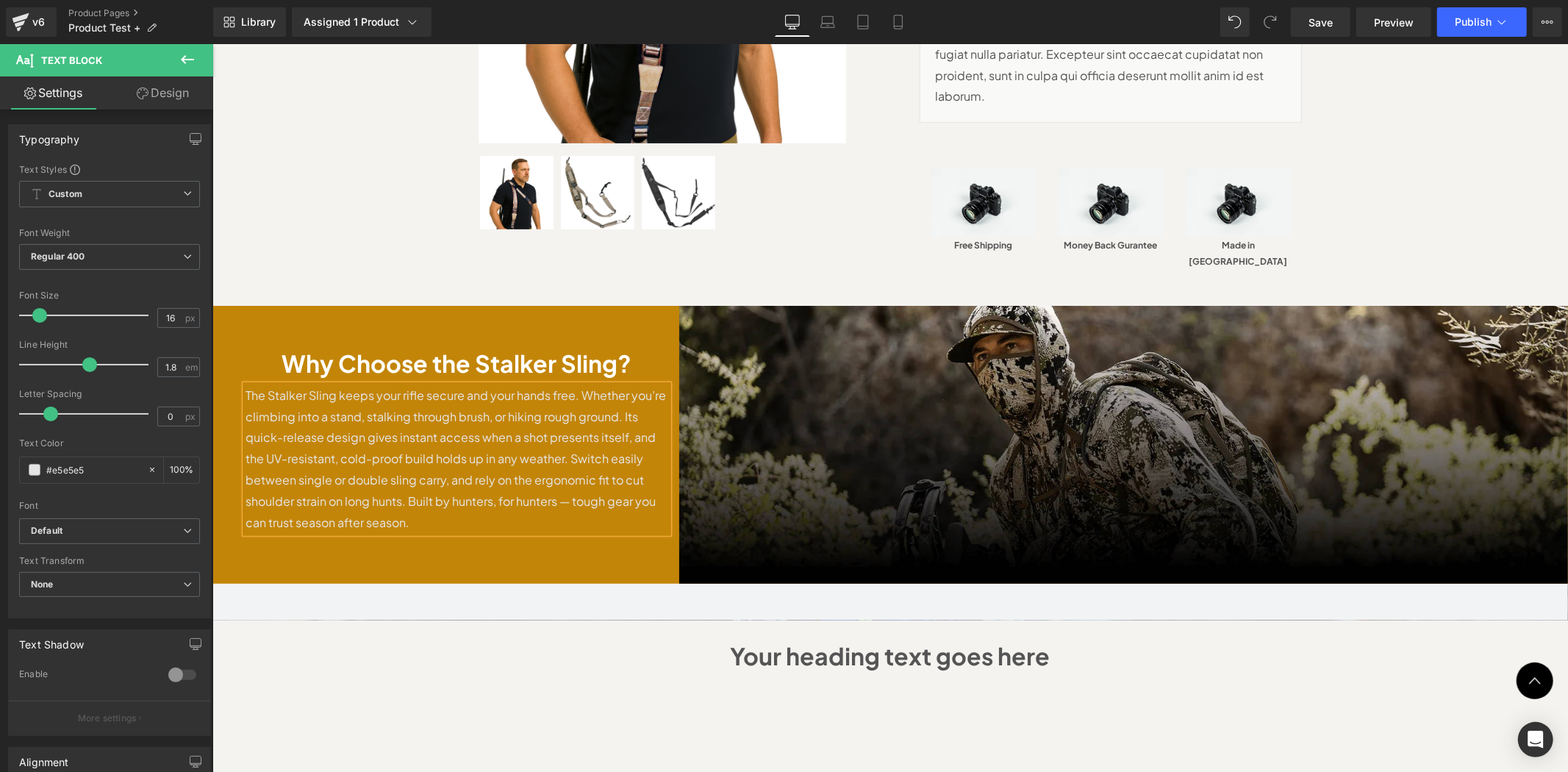
click at [511, 392] on p "The Stalker Sling keeps your rifle secure and your hands free. Whether you’re c…" at bounding box center [457, 458] width 423 height 149
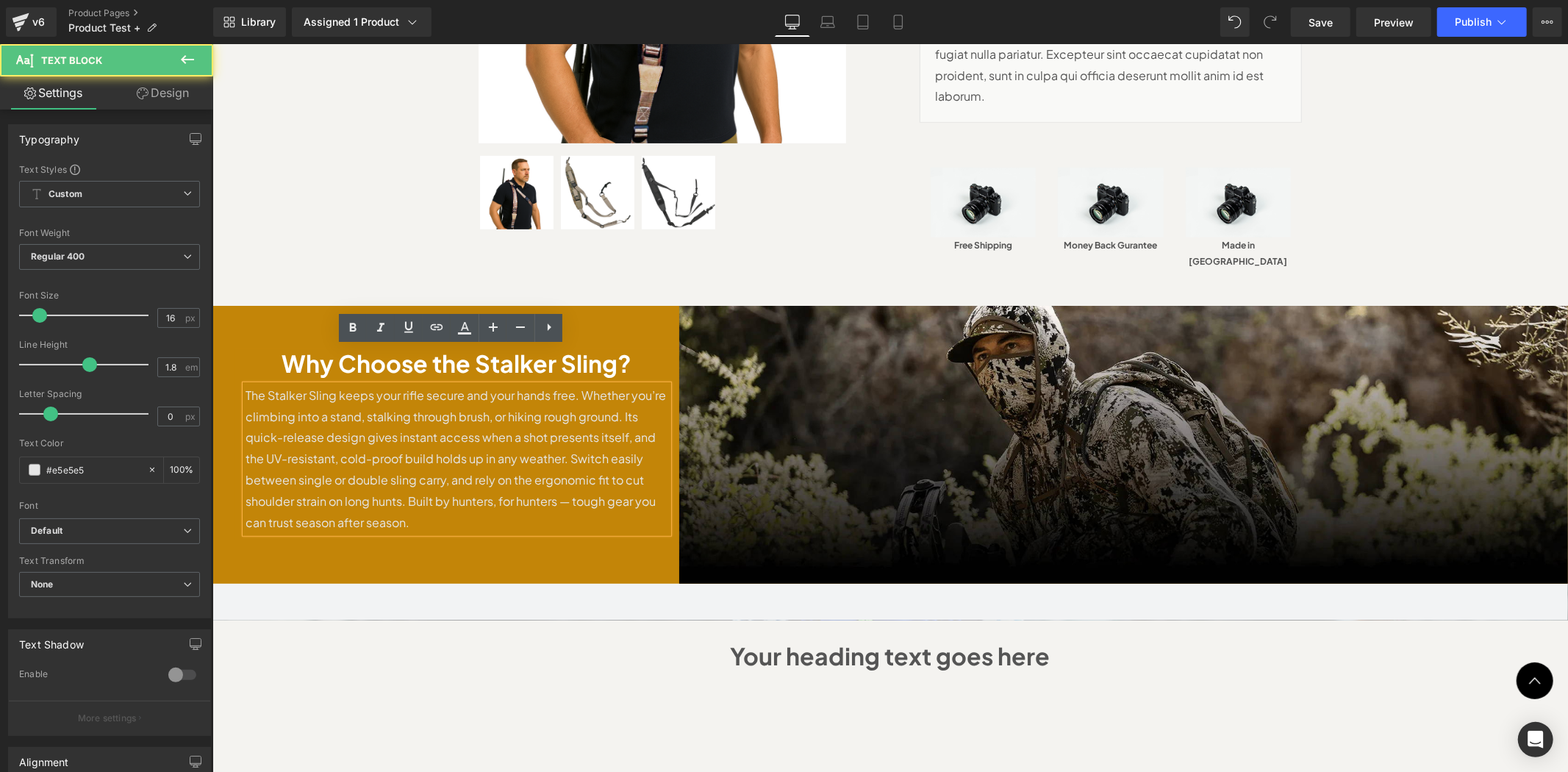
click at [572, 384] on p "The Stalker Sling keeps your rifle secure and your hands free. Whether you’re c…" at bounding box center [457, 458] width 423 height 149
click at [581, 384] on p "The Stalker Sling keeps your rifle secure and your hands free. Whether you’re c…" at bounding box center [457, 458] width 423 height 149
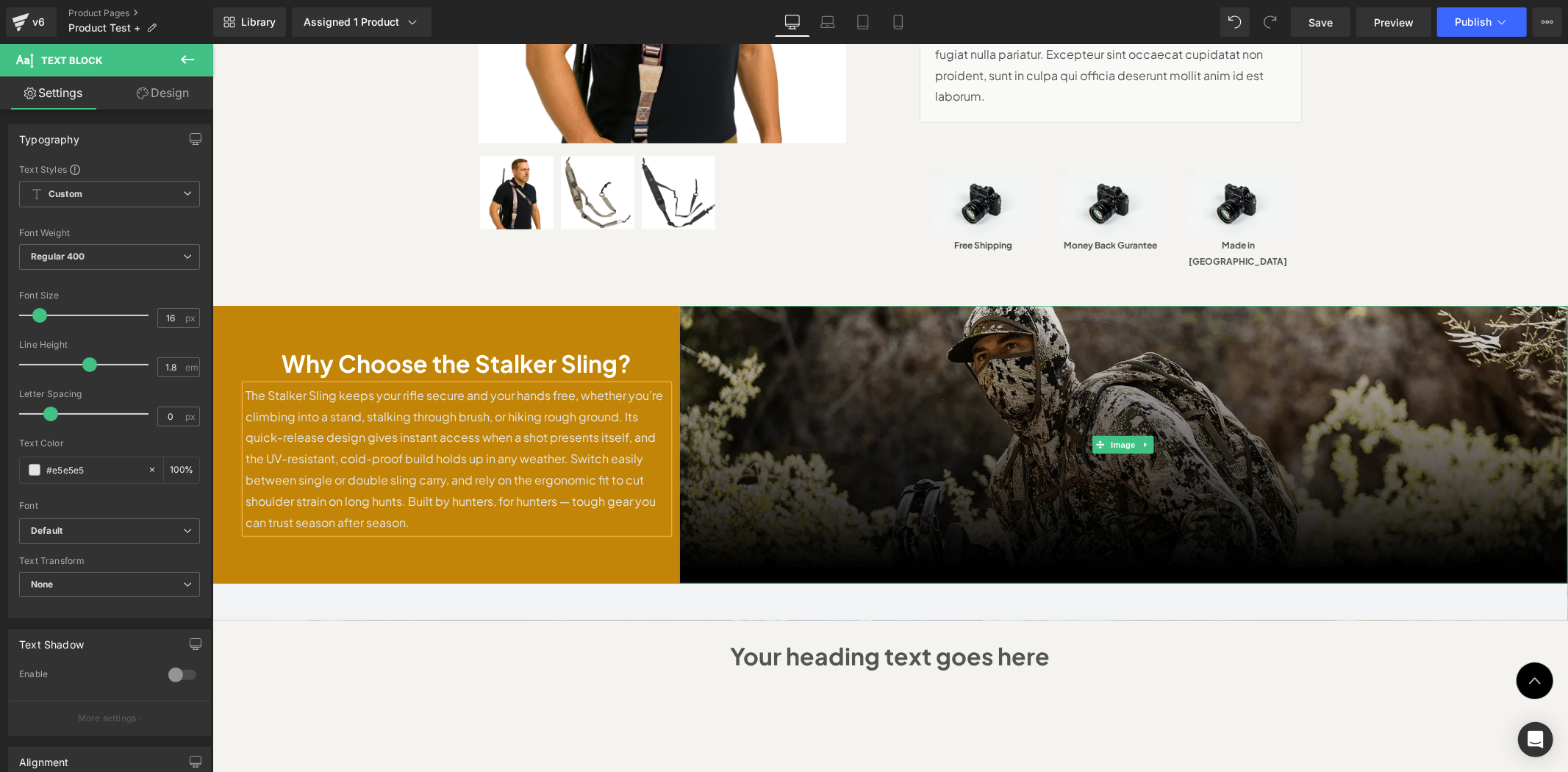
click at [780, 399] on img at bounding box center [1123, 443] width 889 height 278
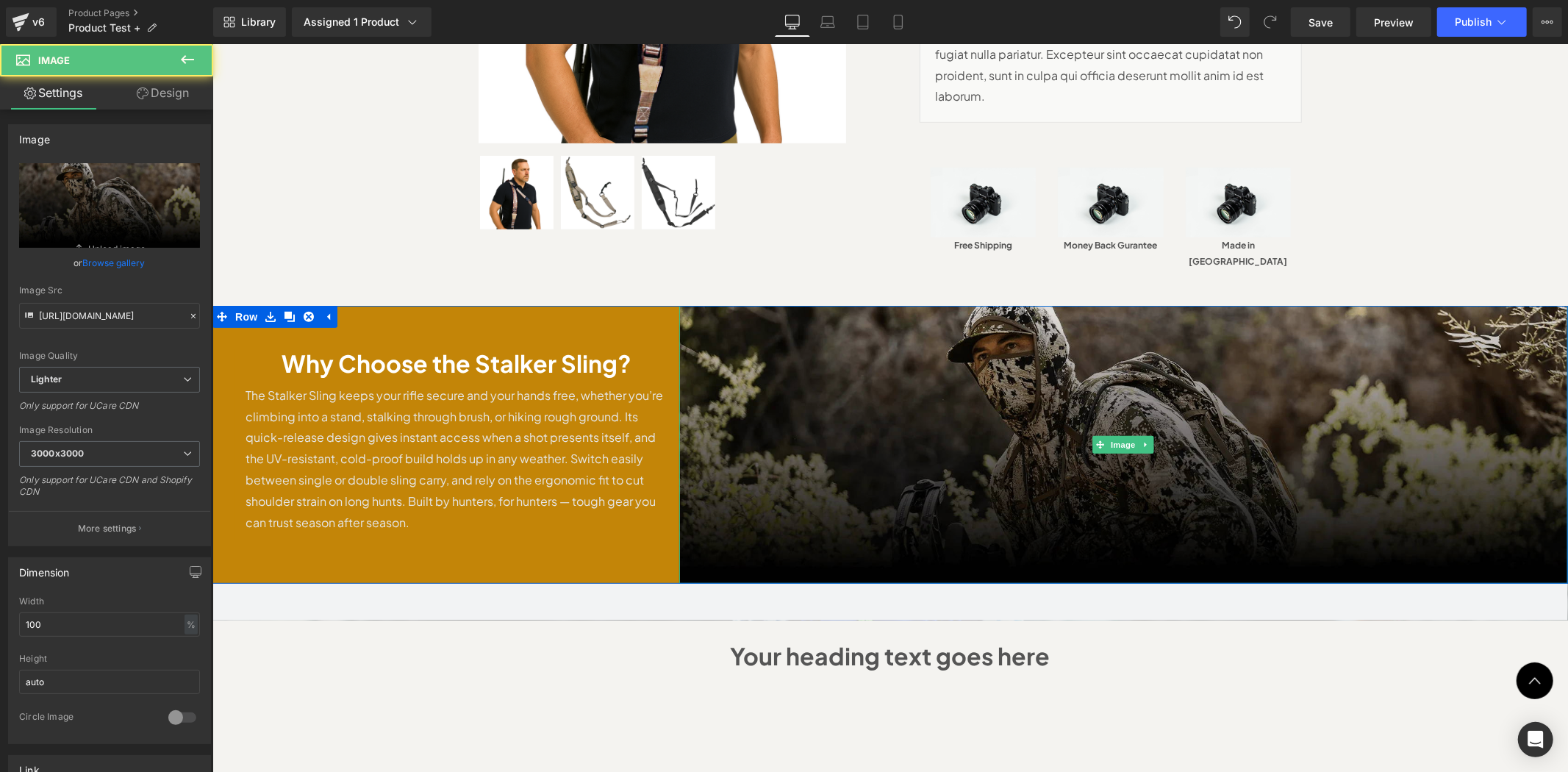
click at [784, 427] on img at bounding box center [1123, 443] width 889 height 278
click at [783, 427] on img at bounding box center [1123, 443] width 889 height 278
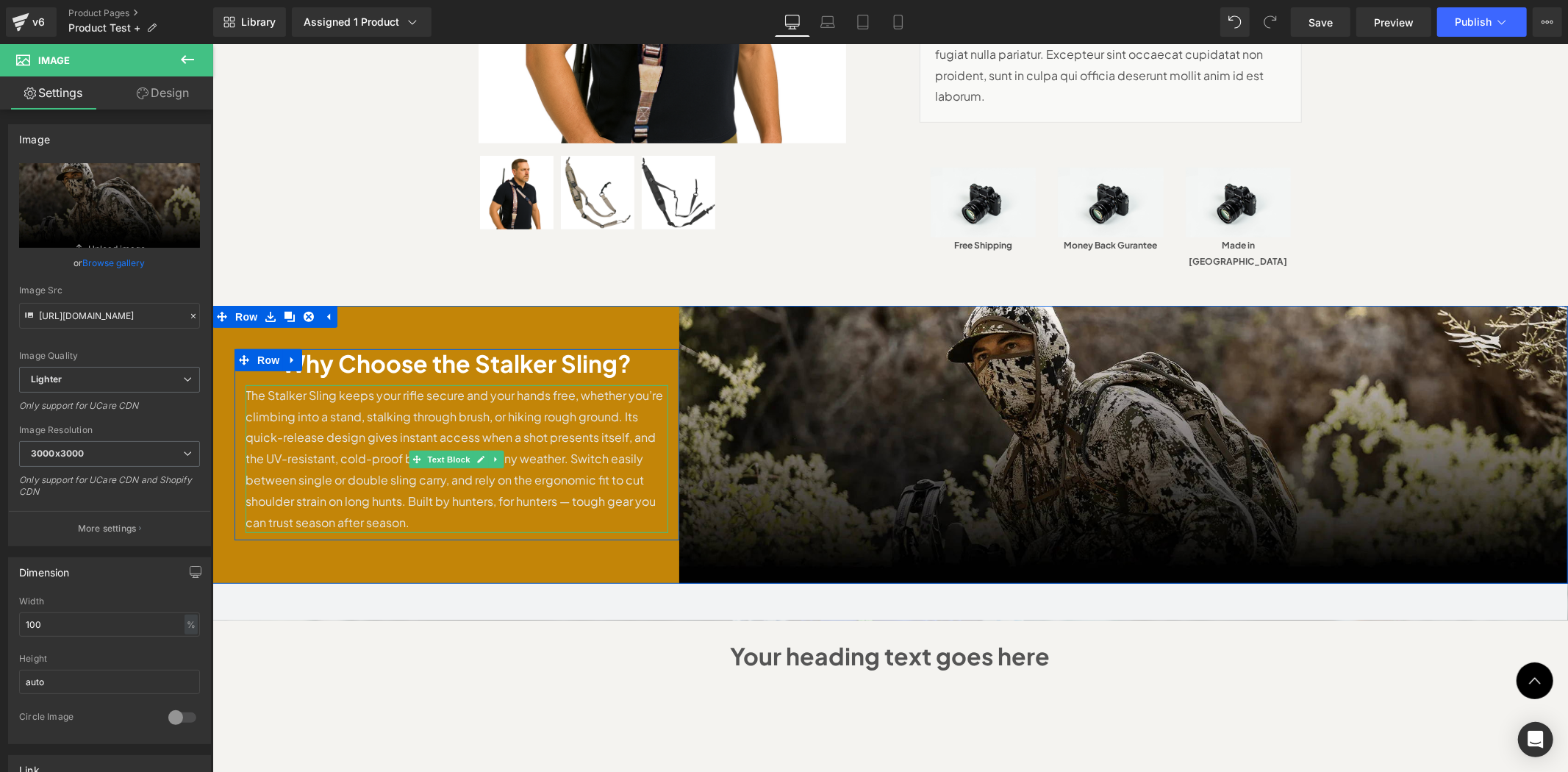
click at [566, 463] on p "The Stalker Sling keeps your rifle secure and your hands free, whether you’re c…" at bounding box center [457, 458] width 423 height 149
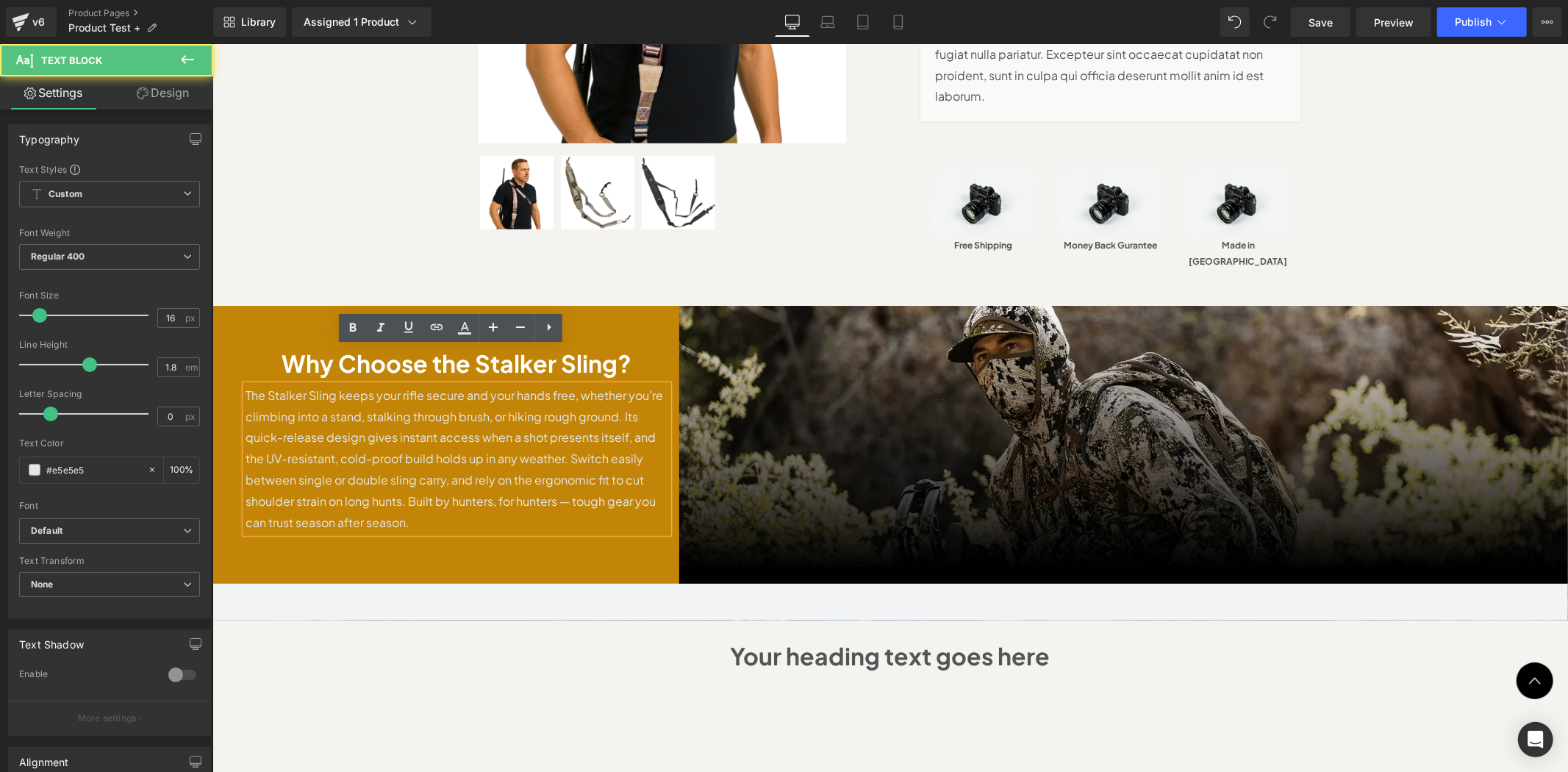
drag, startPoint x: 404, startPoint y: 461, endPoint x: 421, endPoint y: 468, distance: 18.4
click at [404, 461] on p "The Stalker Sling keeps your rifle secure and your hands free, whether you’re c…" at bounding box center [457, 458] width 423 height 149
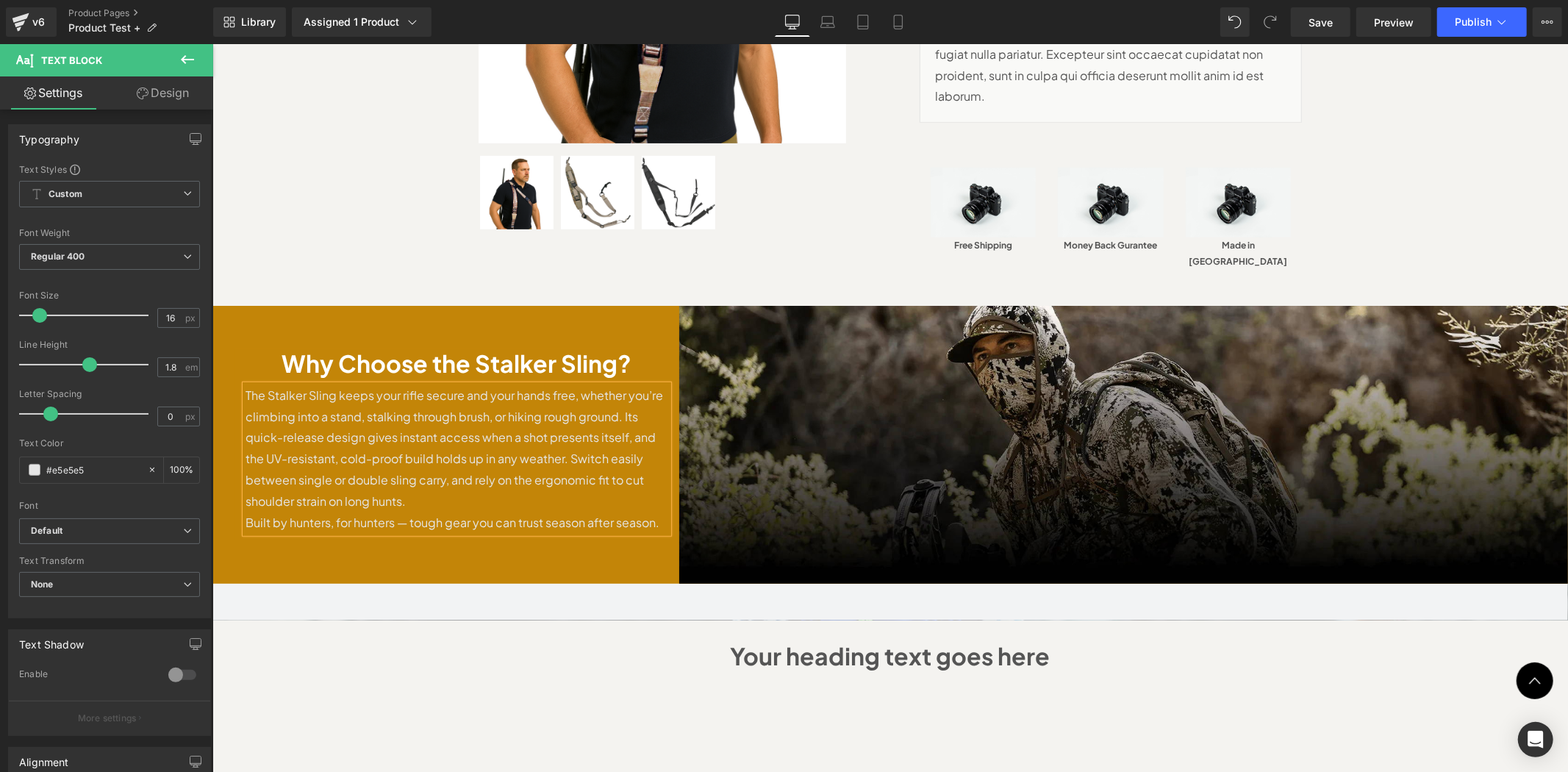
scroll to position [414, 0]
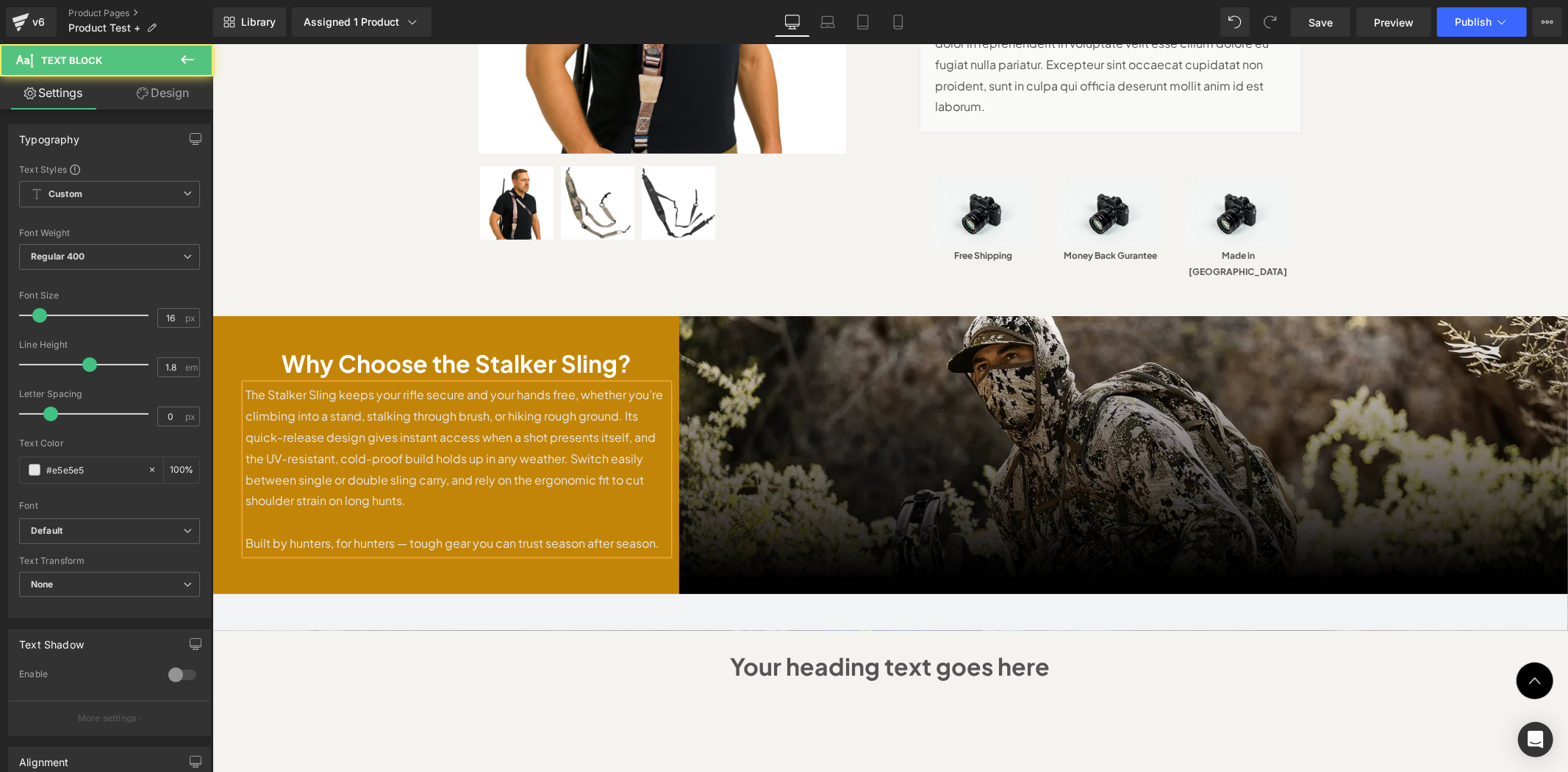
click at [399, 532] on p "Built by hunters, for hunters — tough gear you can trust season after season." at bounding box center [457, 543] width 423 height 21
click at [389, 532] on p "Built by hunters, for hunters,a tough gear you can trust season after season." at bounding box center [457, 543] width 423 height 21
click at [450, 511] on p at bounding box center [457, 522] width 423 height 21
click at [442, 532] on p "Built by hunters, for hunters, a tough gear you can trust season after season." at bounding box center [457, 543] width 423 height 21
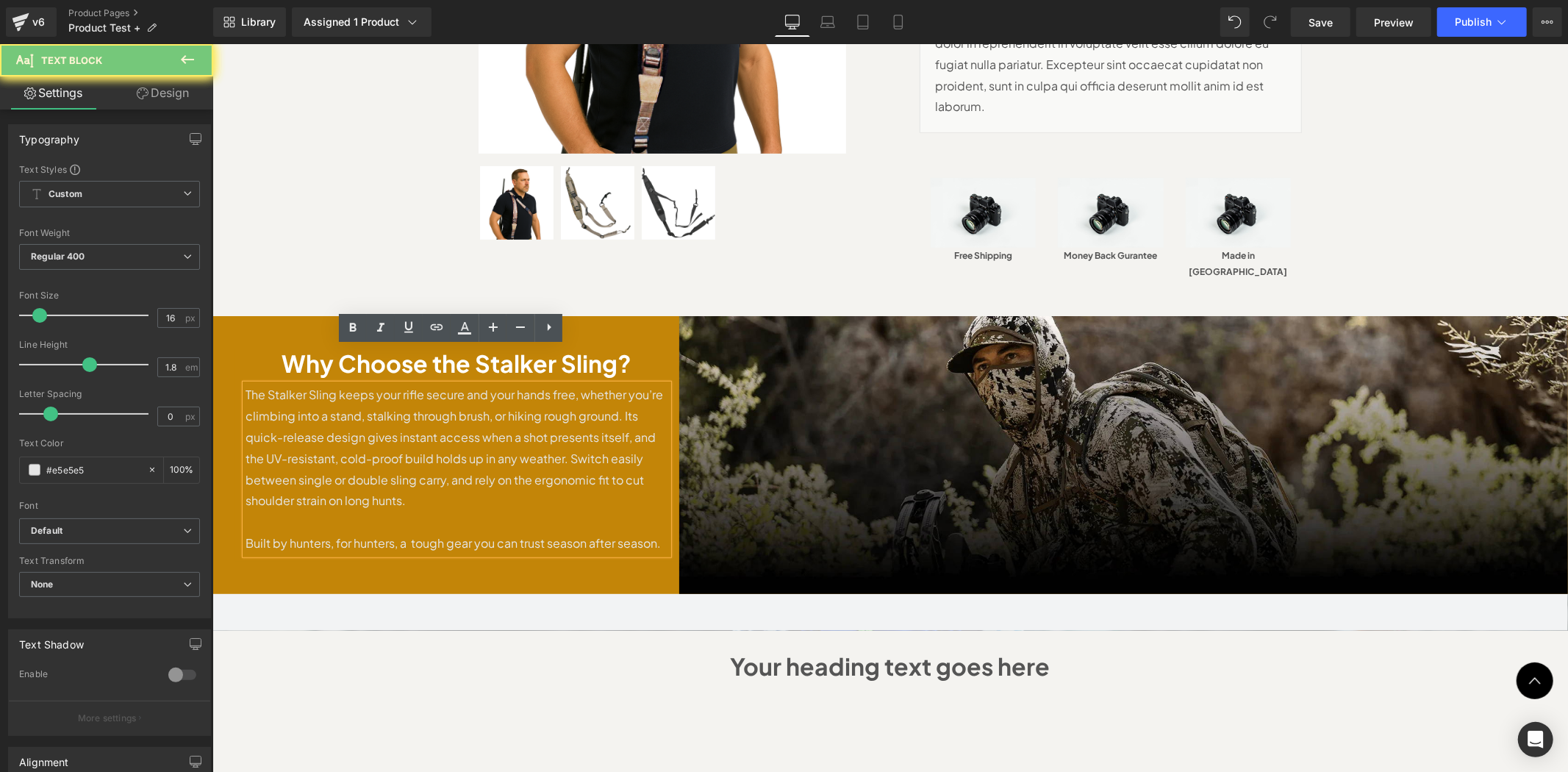
click at [442, 532] on p "Built by hunters, for hunters, a tough gear you can trust season after season." at bounding box center [457, 543] width 423 height 21
drag, startPoint x: 360, startPoint y: 328, endPoint x: 356, endPoint y: 317, distance: 11.7
click at [360, 328] on icon at bounding box center [353, 328] width 18 height 18
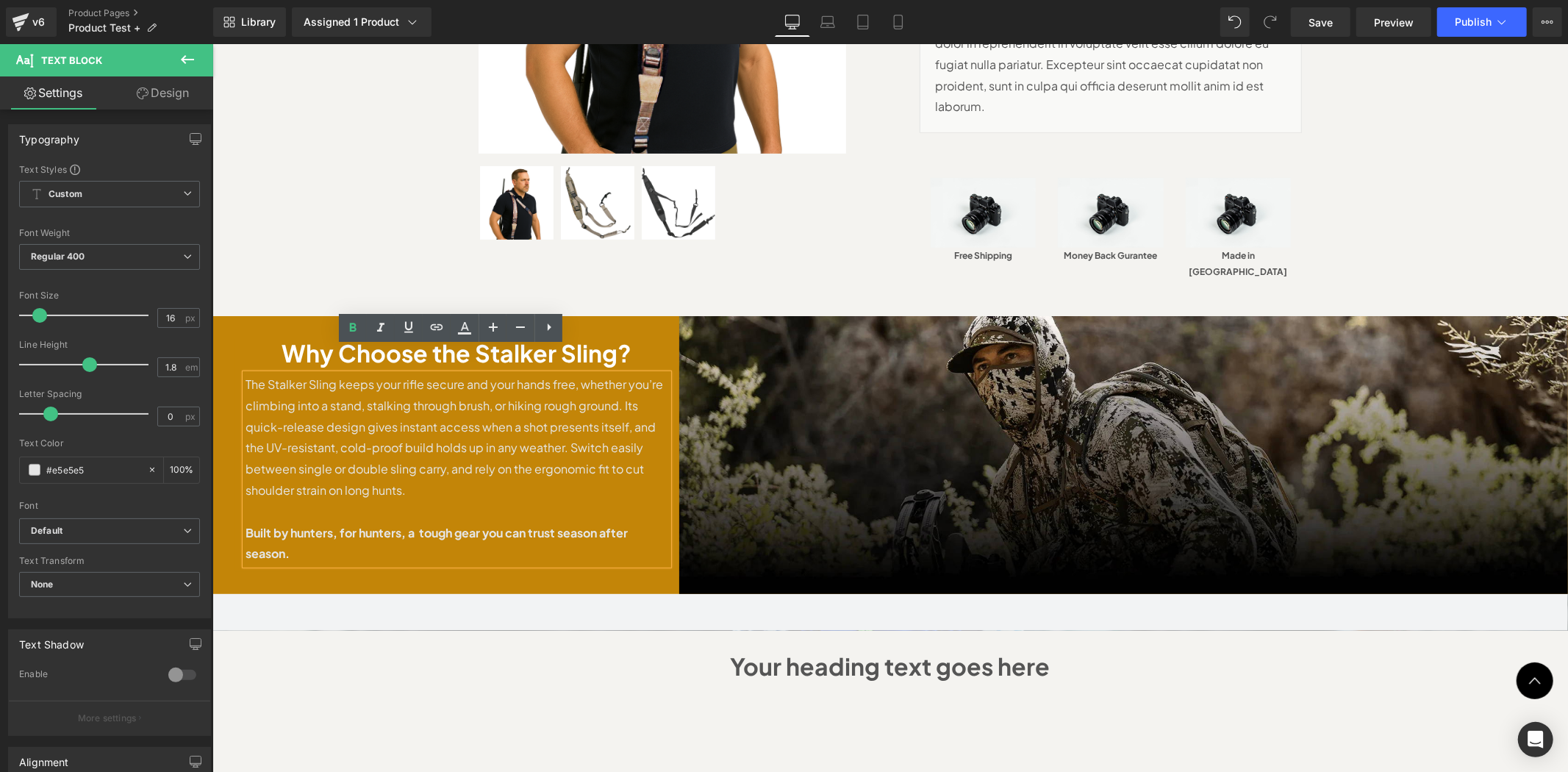
click at [338, 315] on div "Why Choose the Stalker Sling? Heading The Stalker Sling keeps your rifle secure…" at bounding box center [456, 454] width 445 height 278
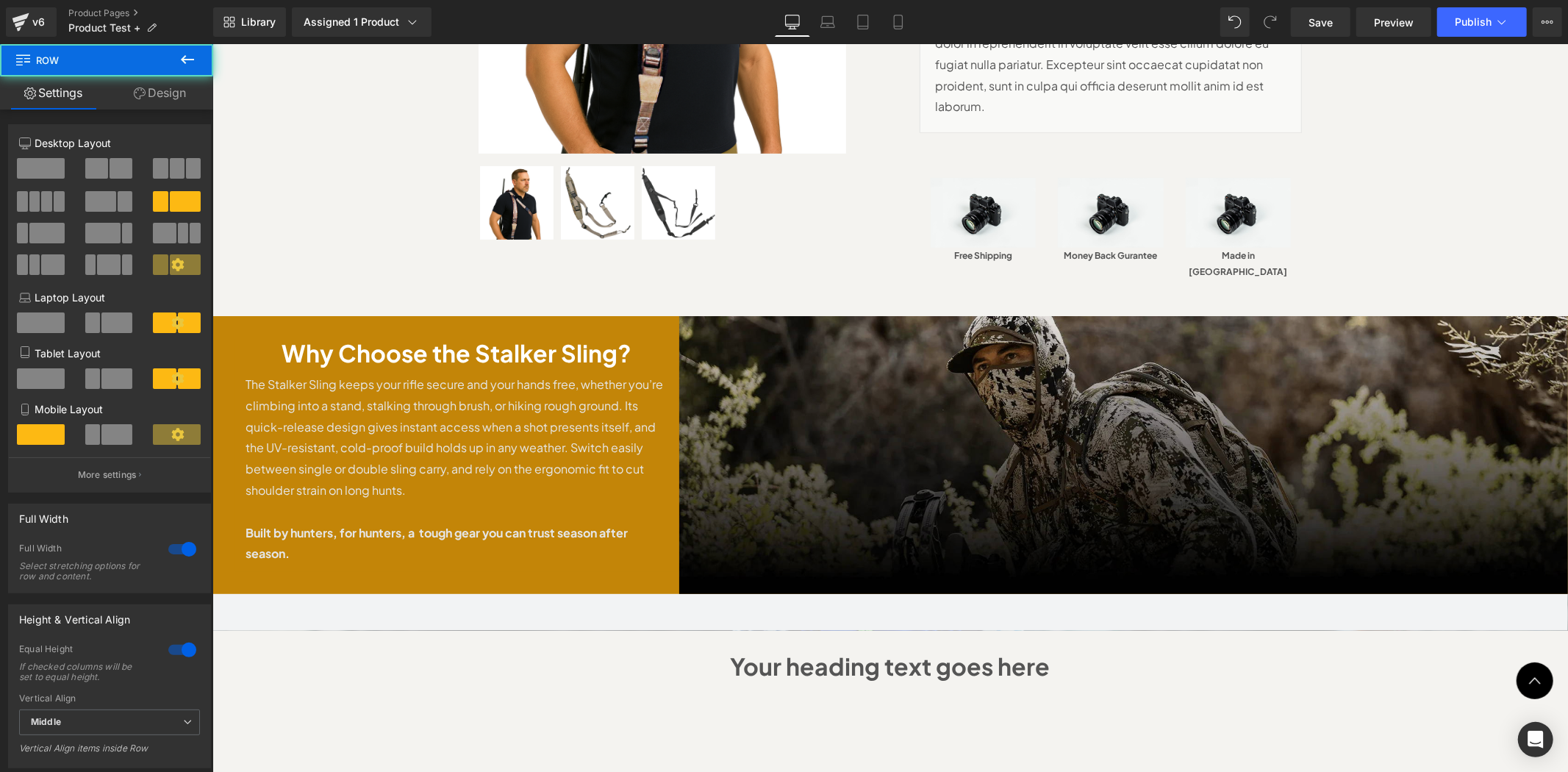
click at [834, 446] on img at bounding box center [1123, 454] width 889 height 278
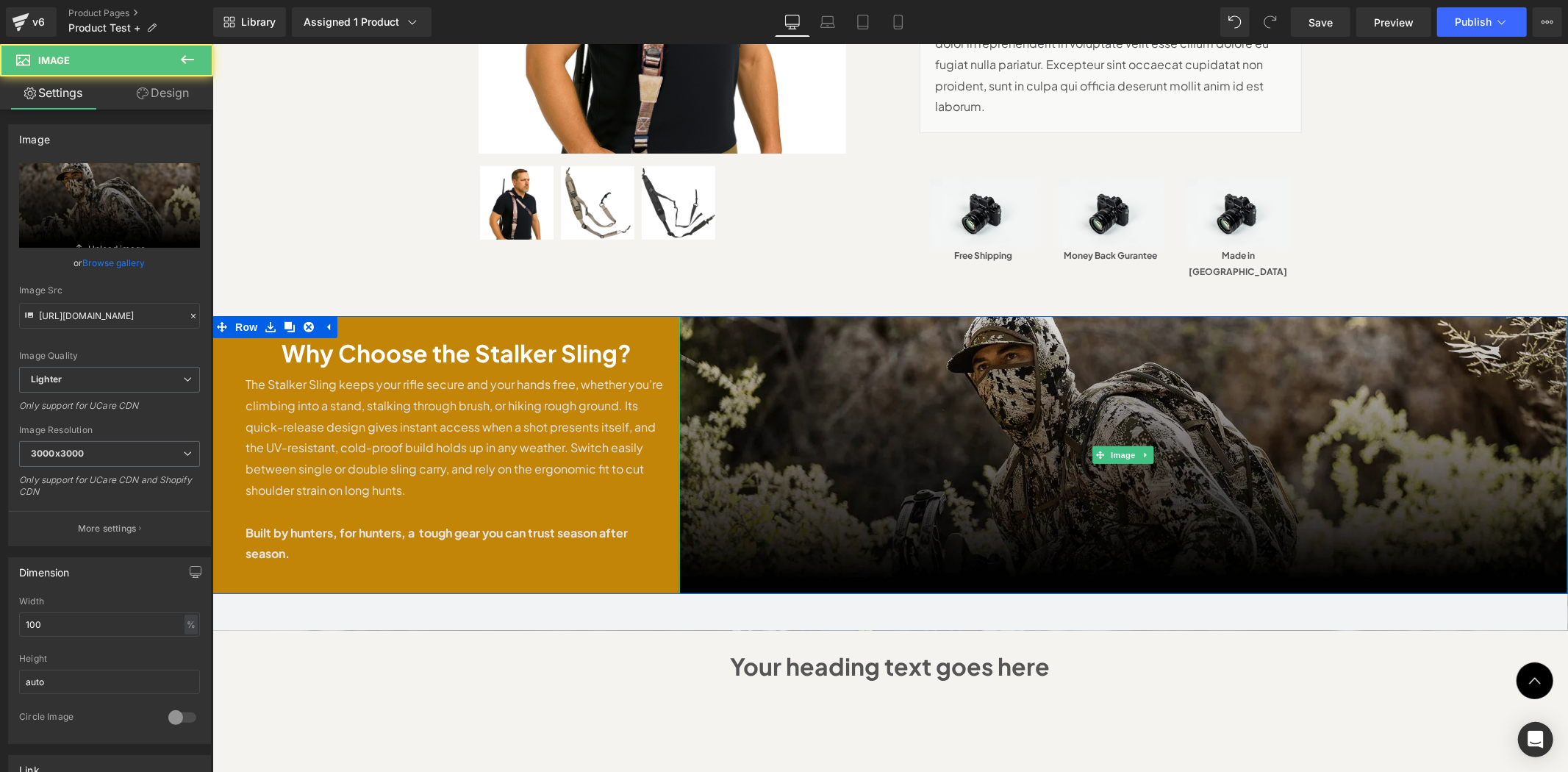
click at [836, 444] on img at bounding box center [1123, 454] width 889 height 278
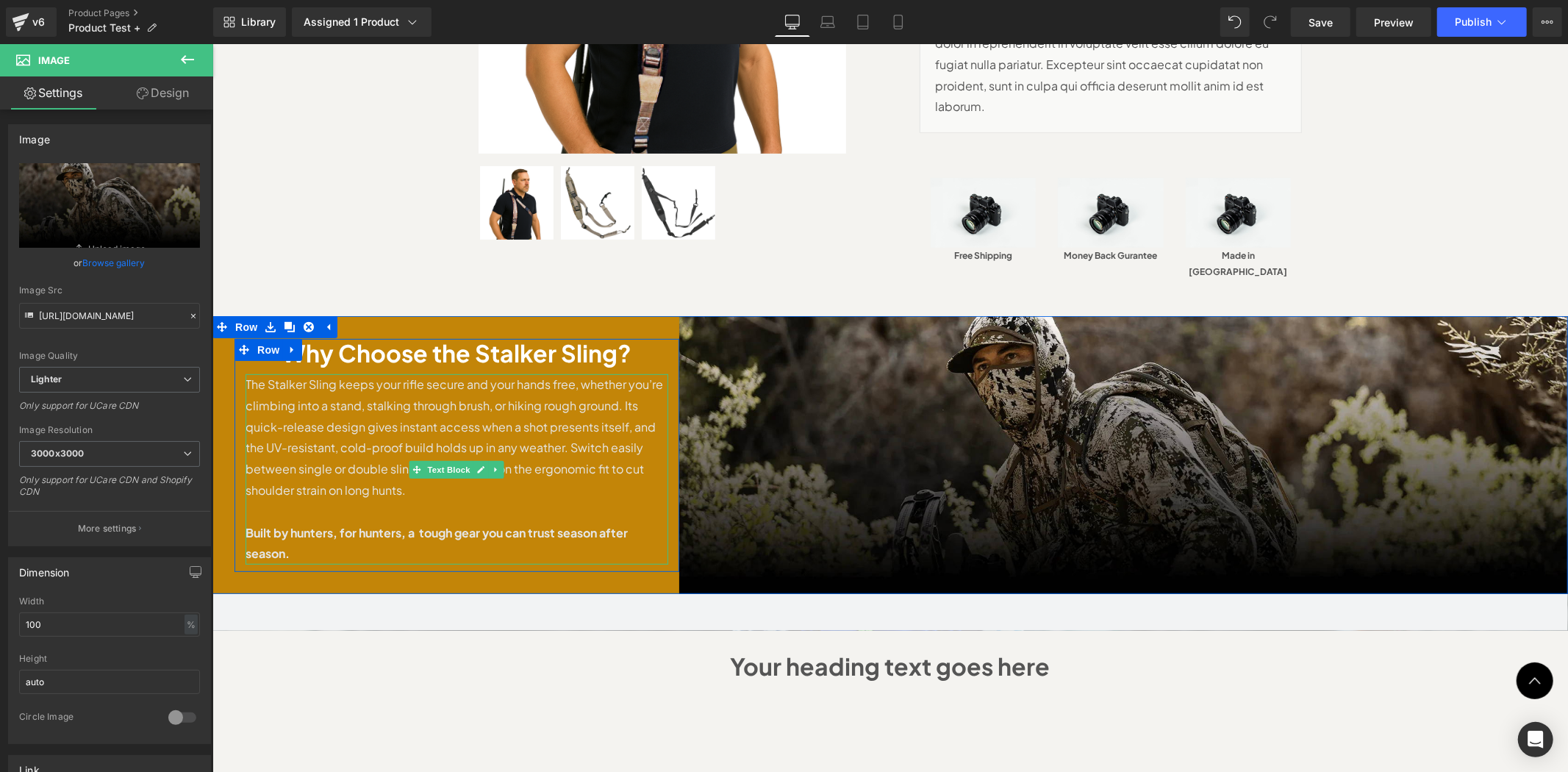
click at [491, 501] on p at bounding box center [457, 511] width 423 height 21
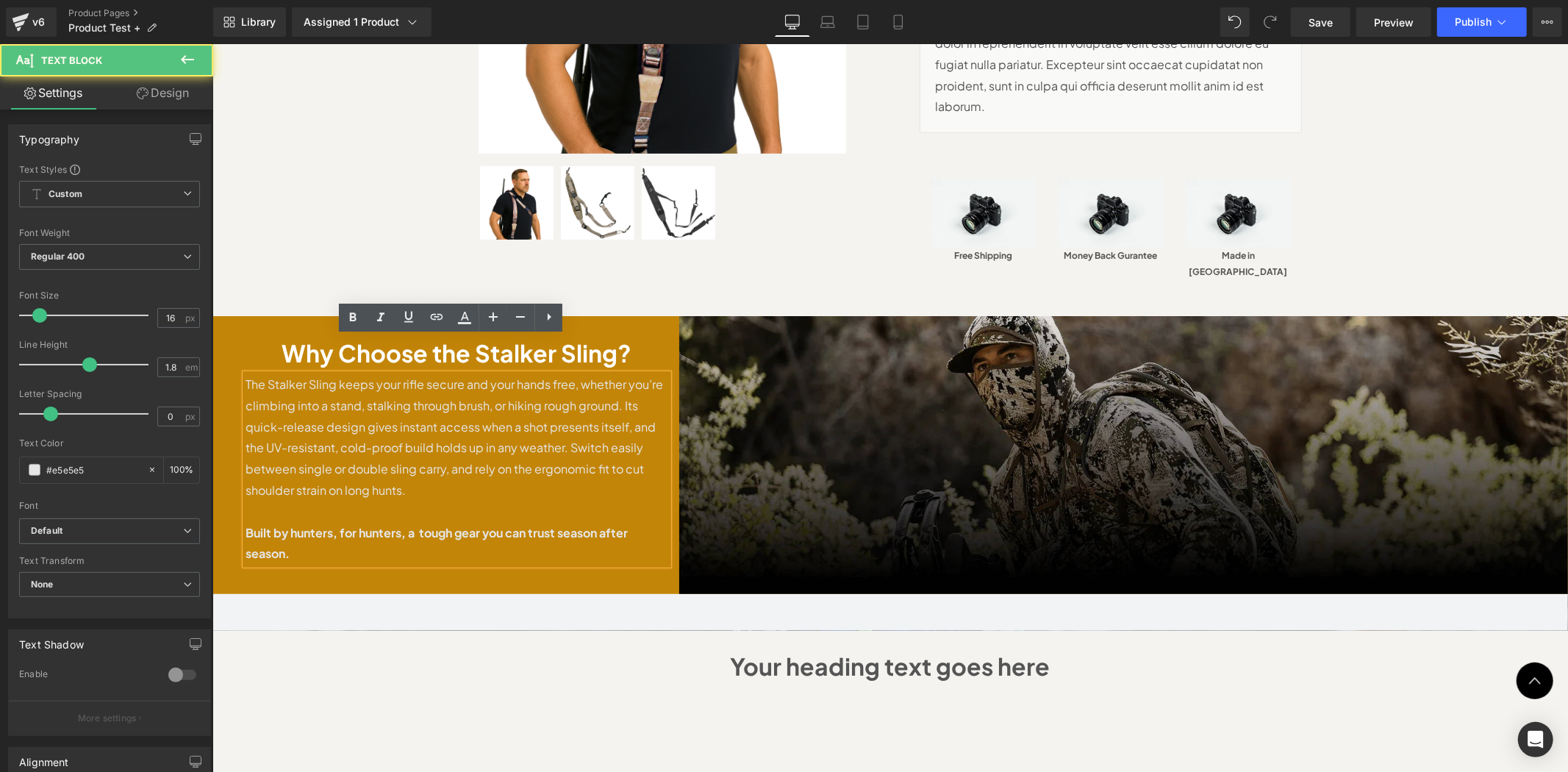
click at [859, 439] on img at bounding box center [1123, 454] width 889 height 278
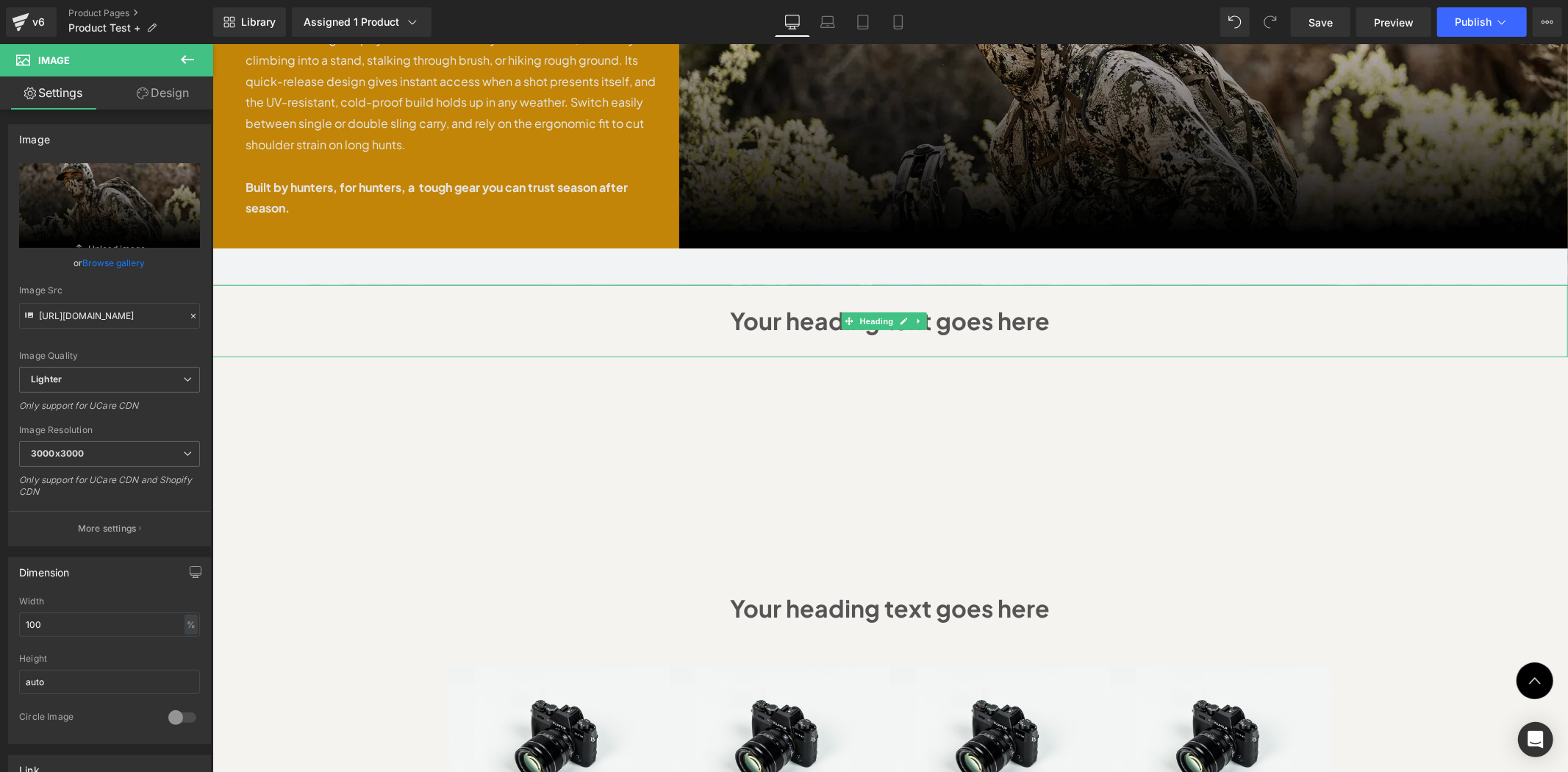
scroll to position [761, 0]
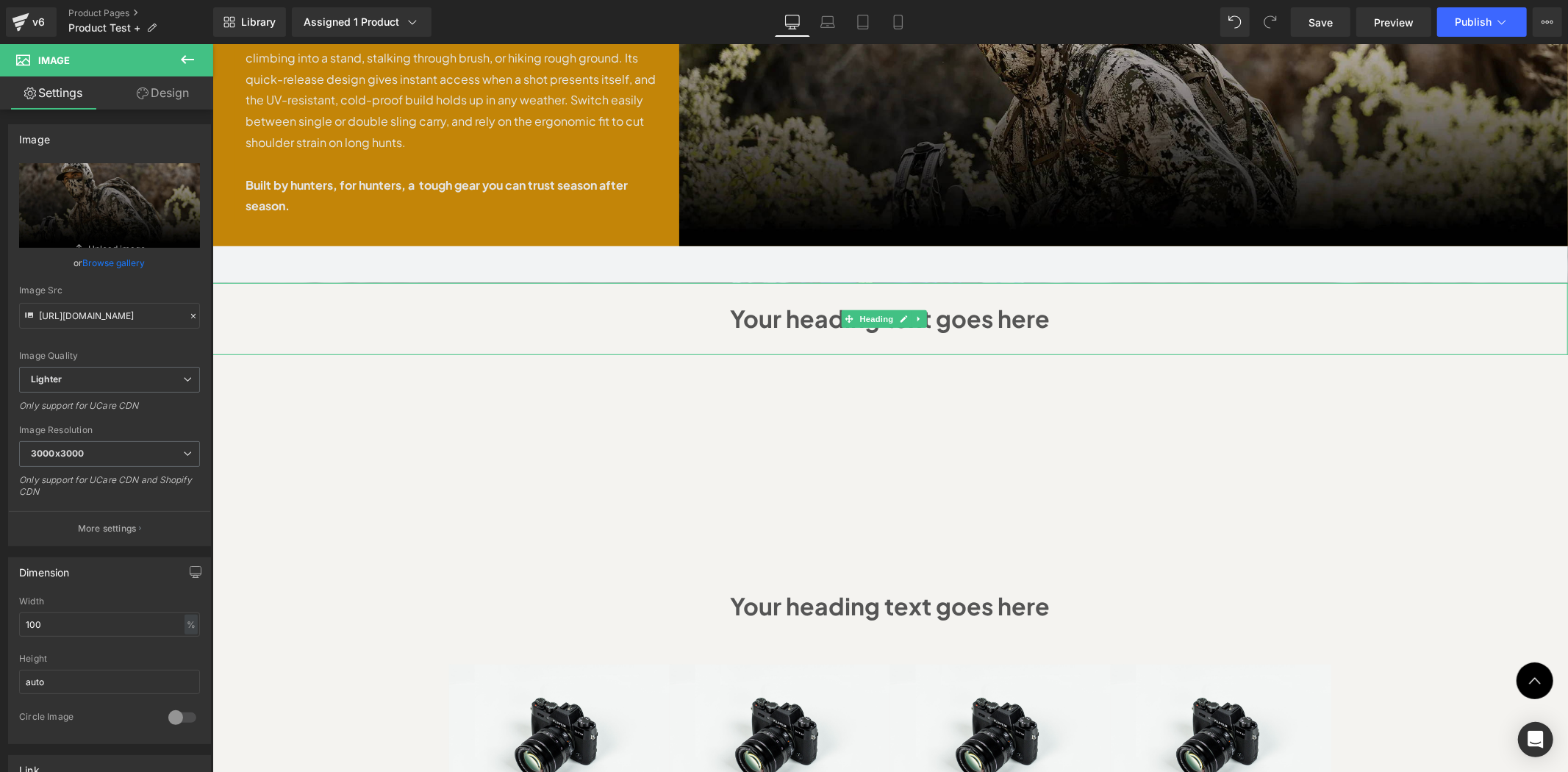
click at [1014, 297] on h1 "Your heading text goes here" at bounding box center [889, 318] width 1326 height 42
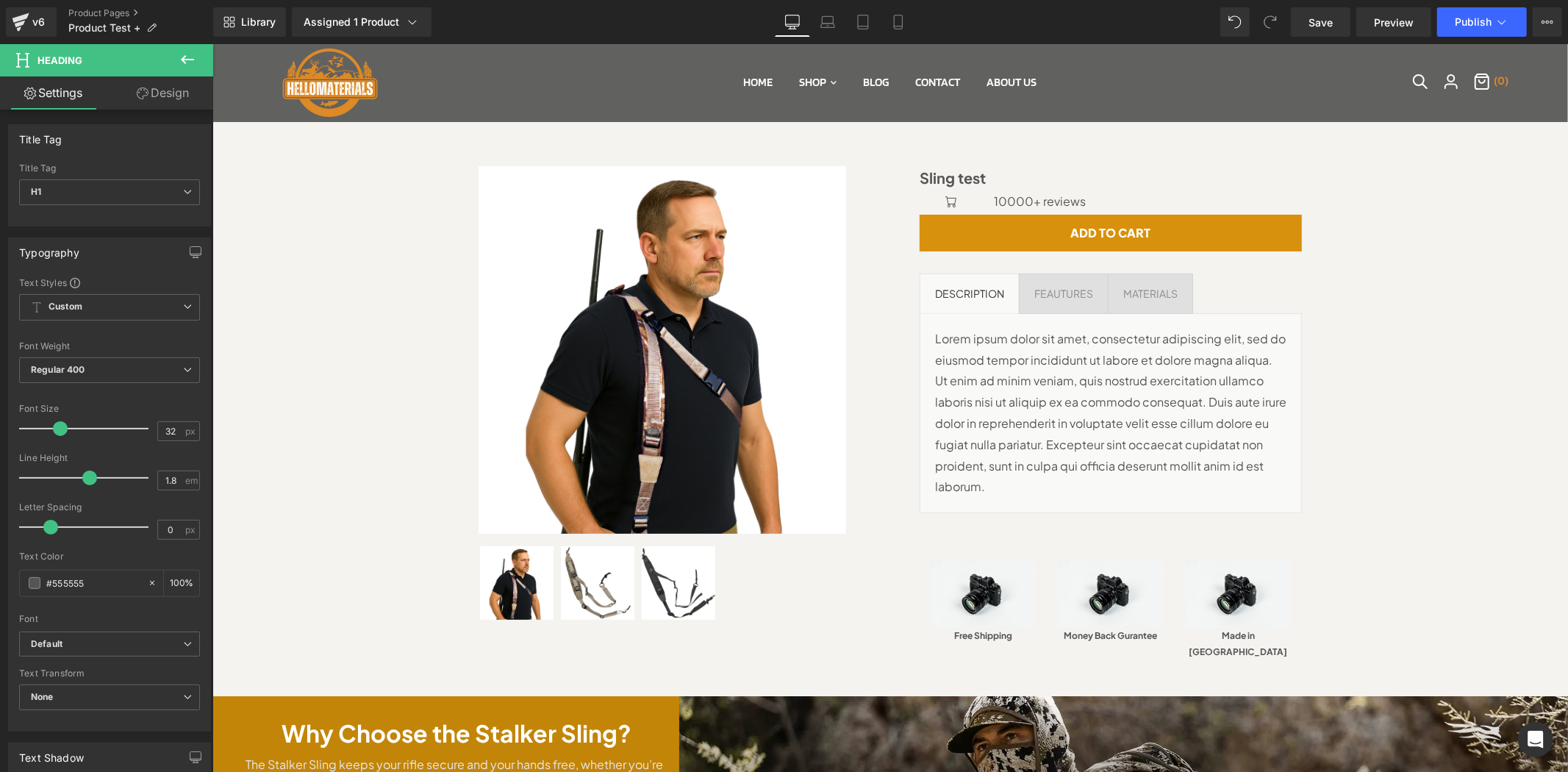
scroll to position [0, 0]
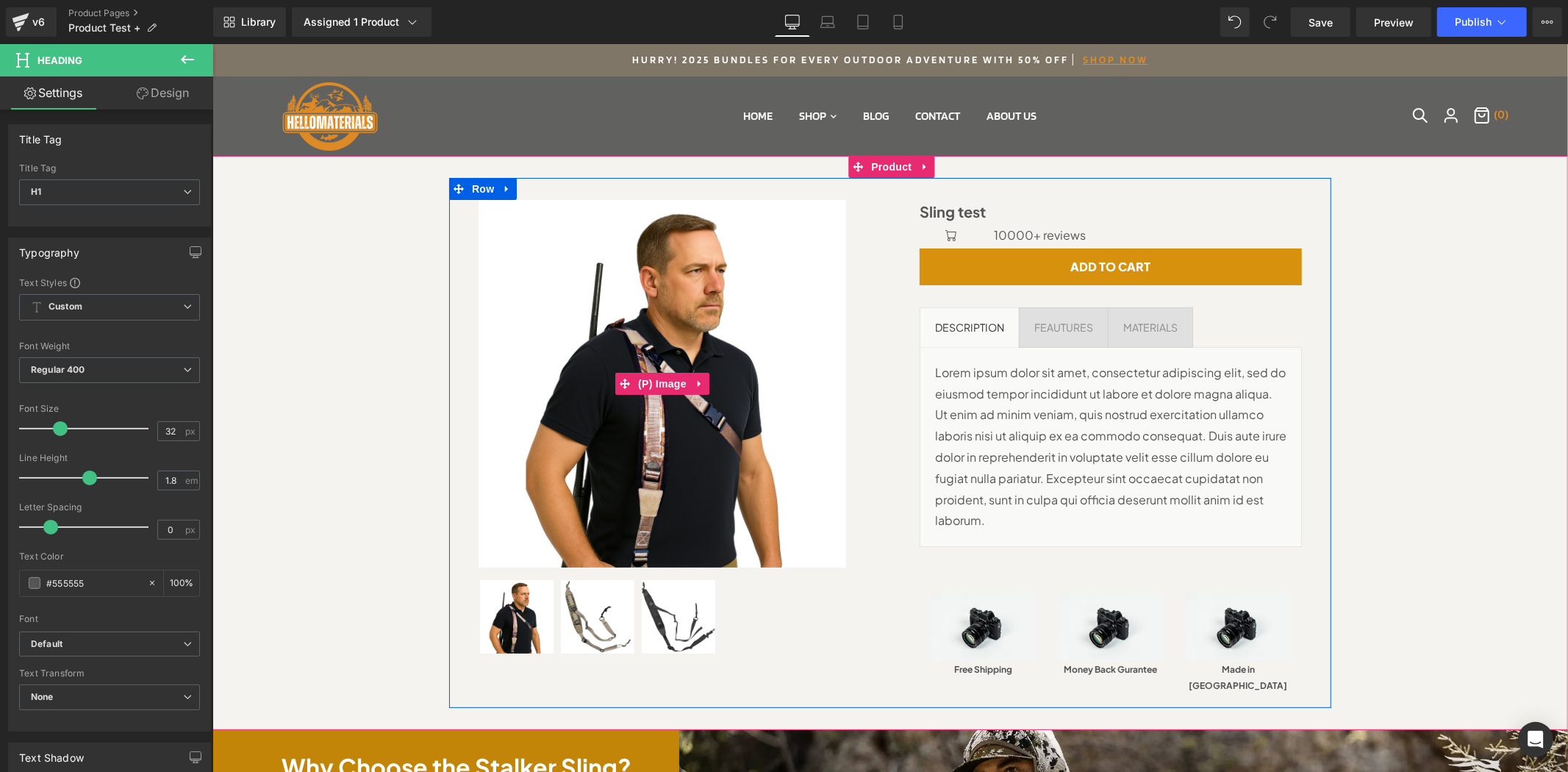
click at [568, 388] on img at bounding box center [661, 382] width 368 height 367
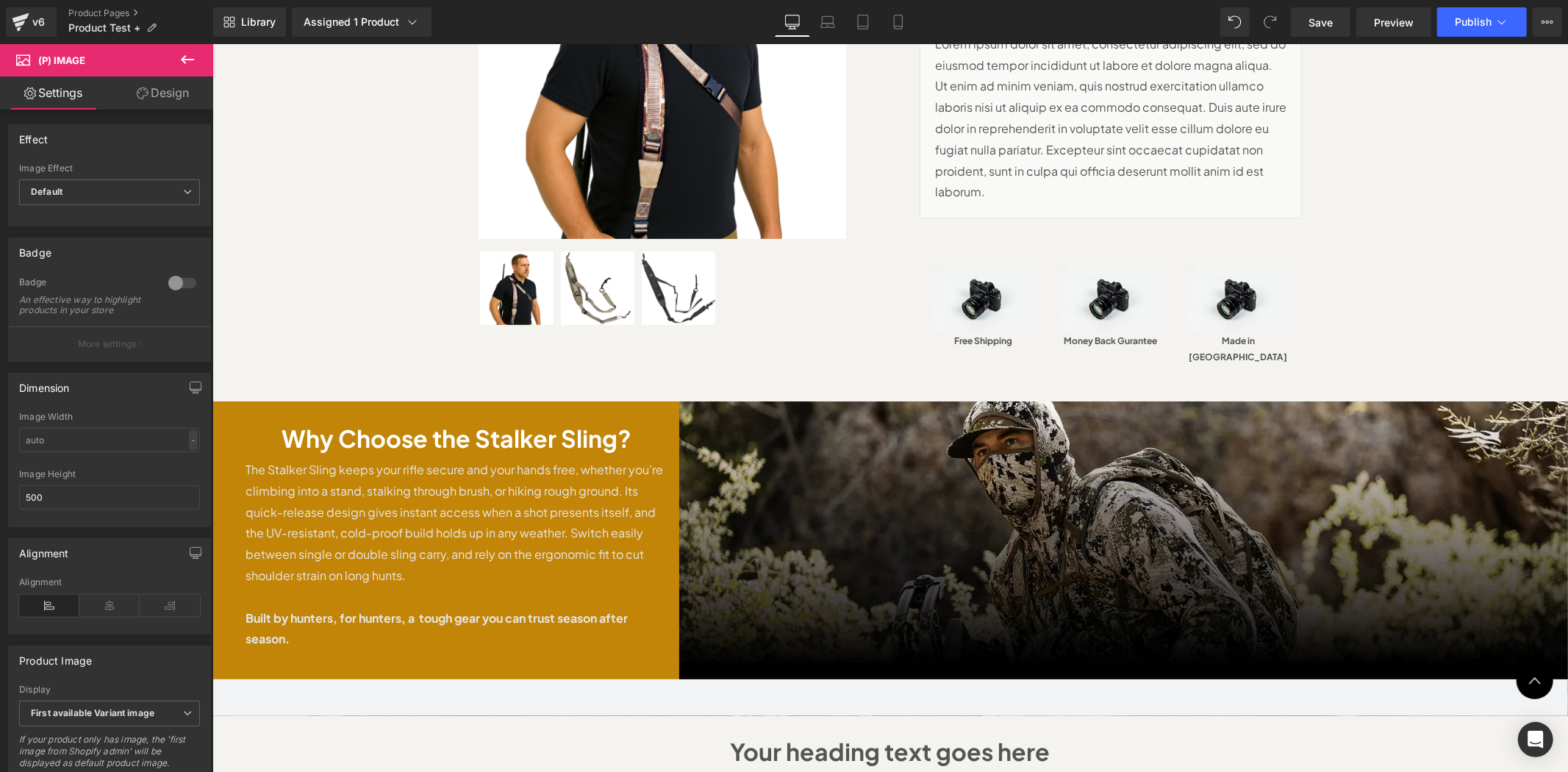
scroll to position [326, 0]
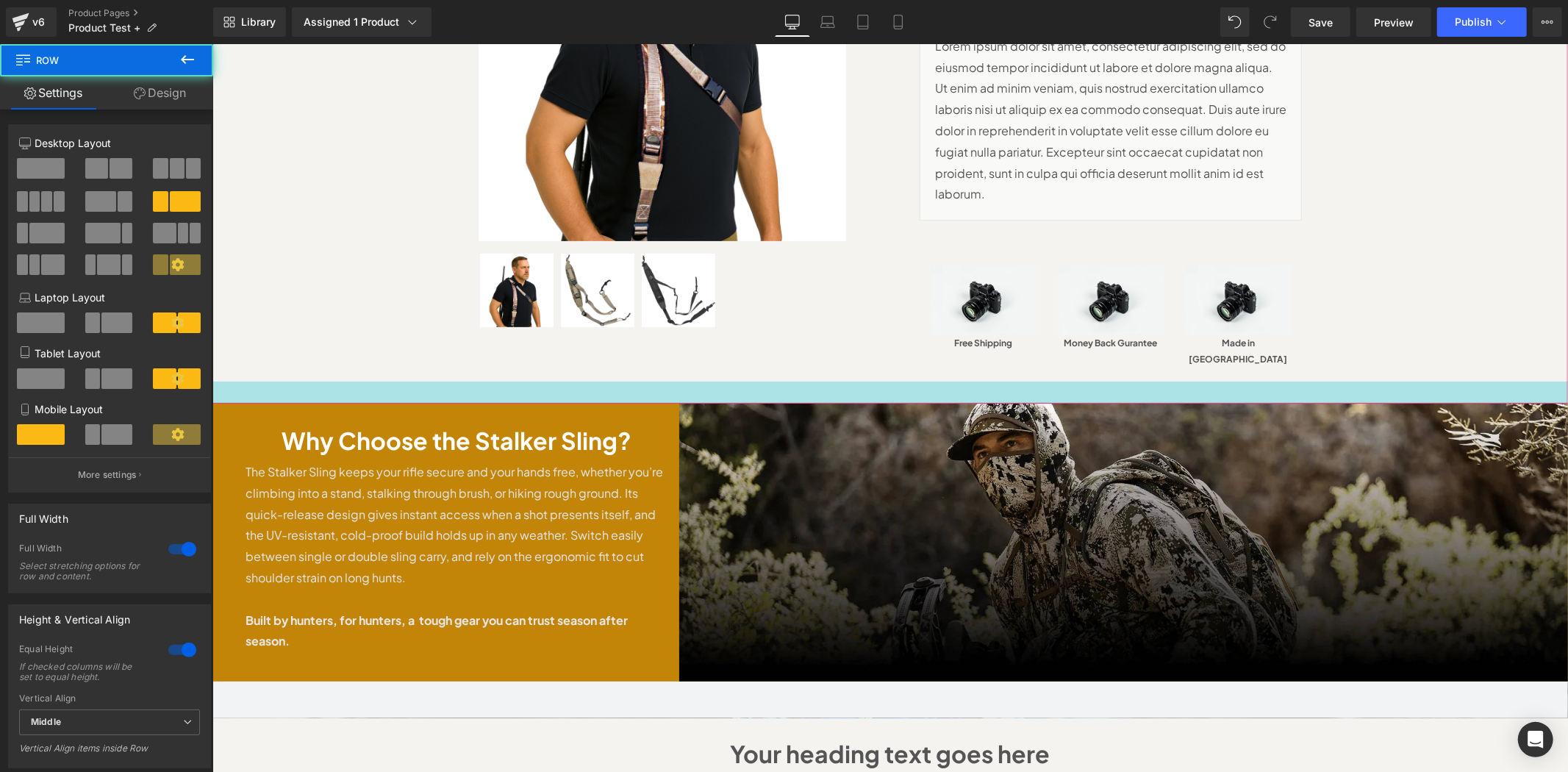
drag, startPoint x: 886, startPoint y: 367, endPoint x: 896, endPoint y: 345, distance: 24.2
click at [896, 345] on div "Sale Off (P) Image" at bounding box center [889, 637] width 1356 height 1617
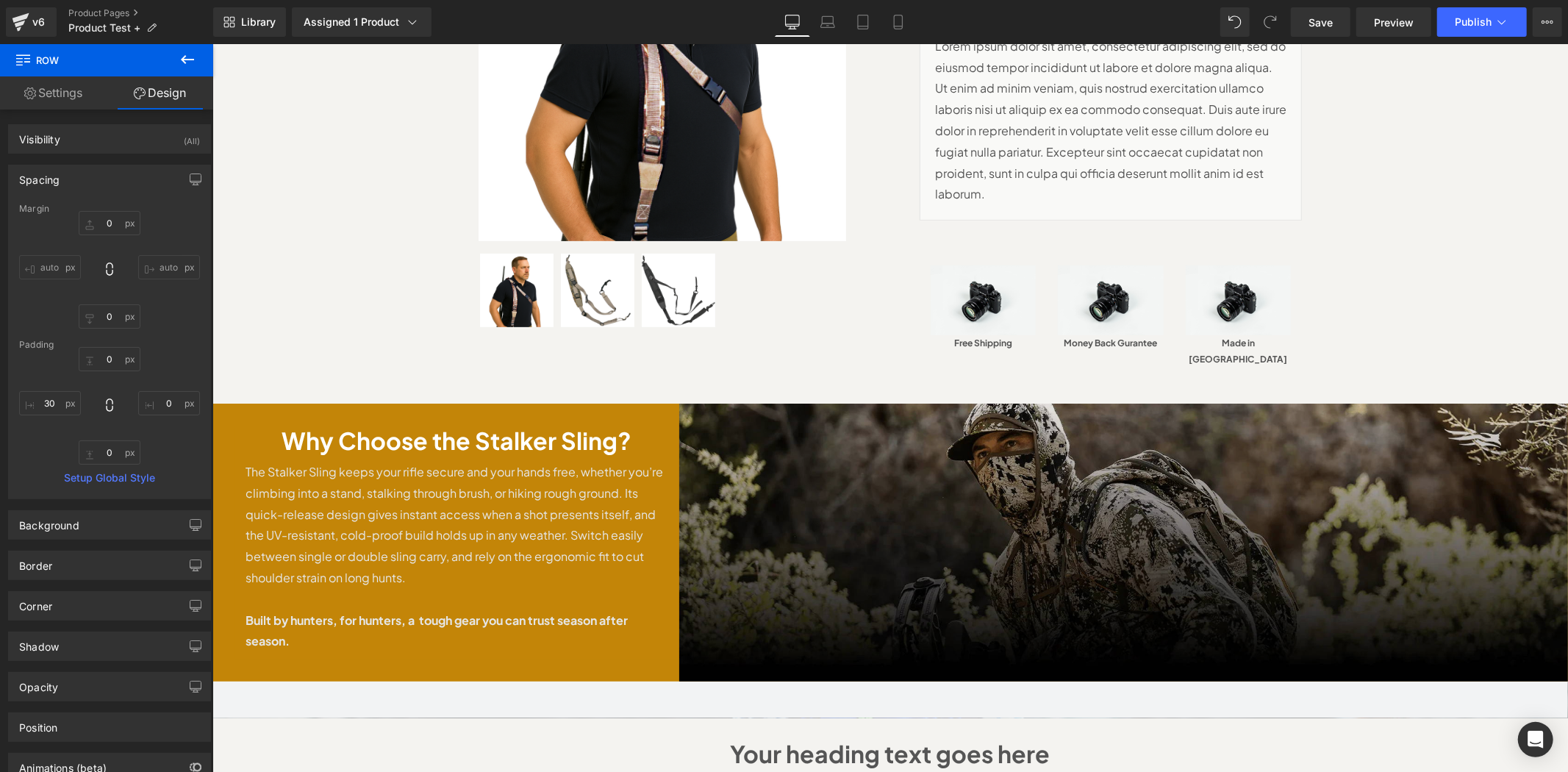
type input "0"
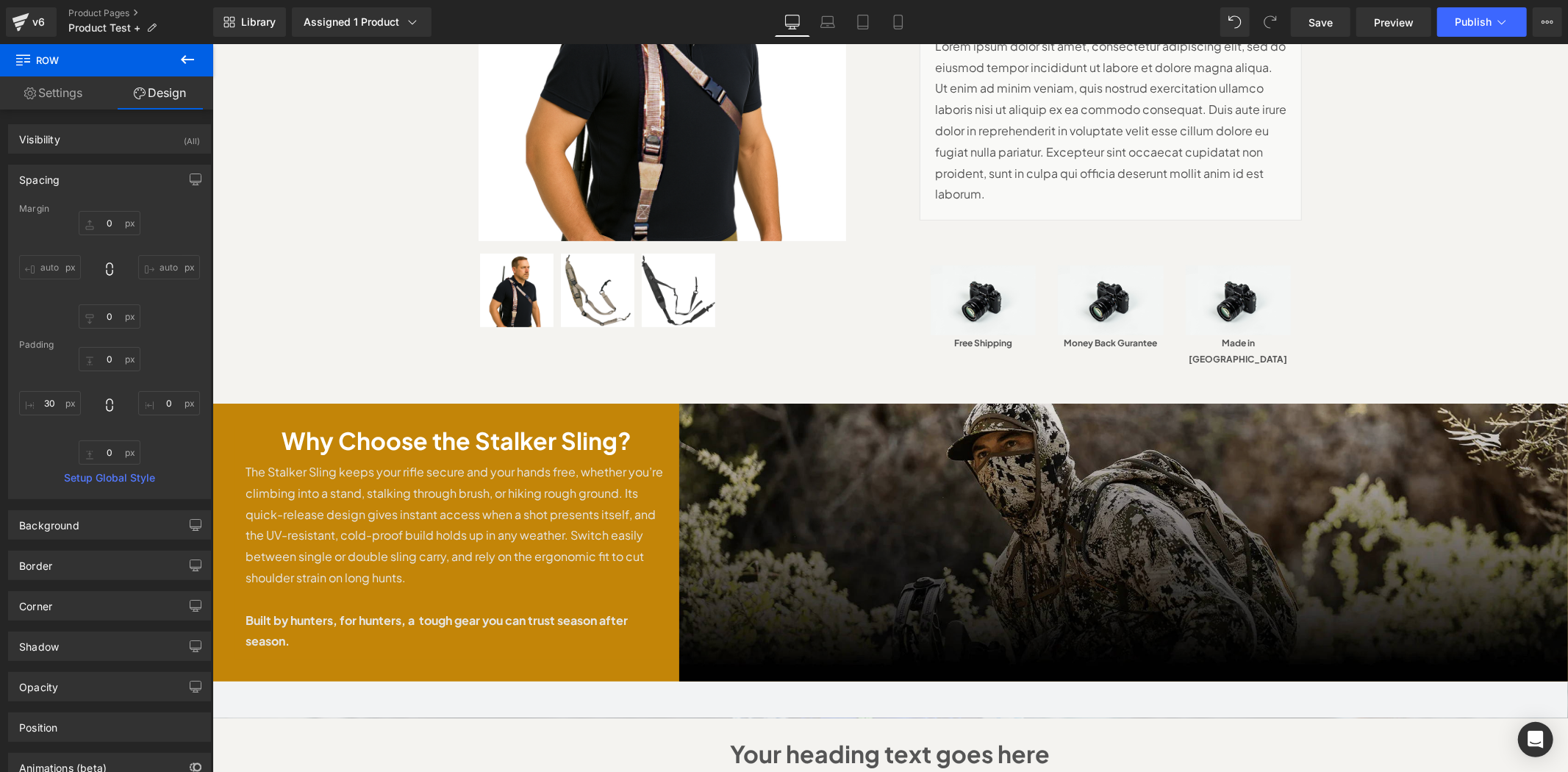
type input "30"
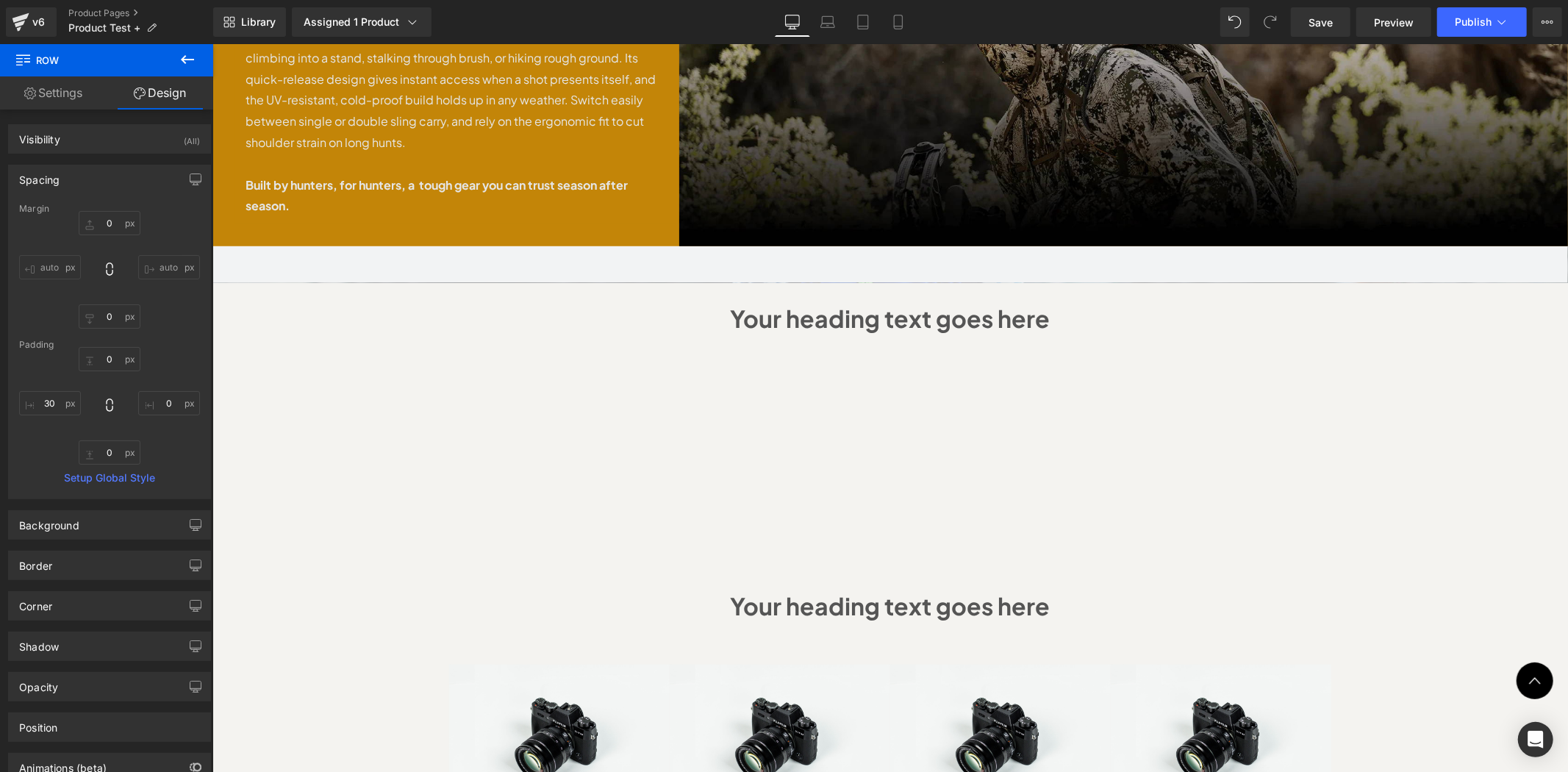
scroll to position [545, 0]
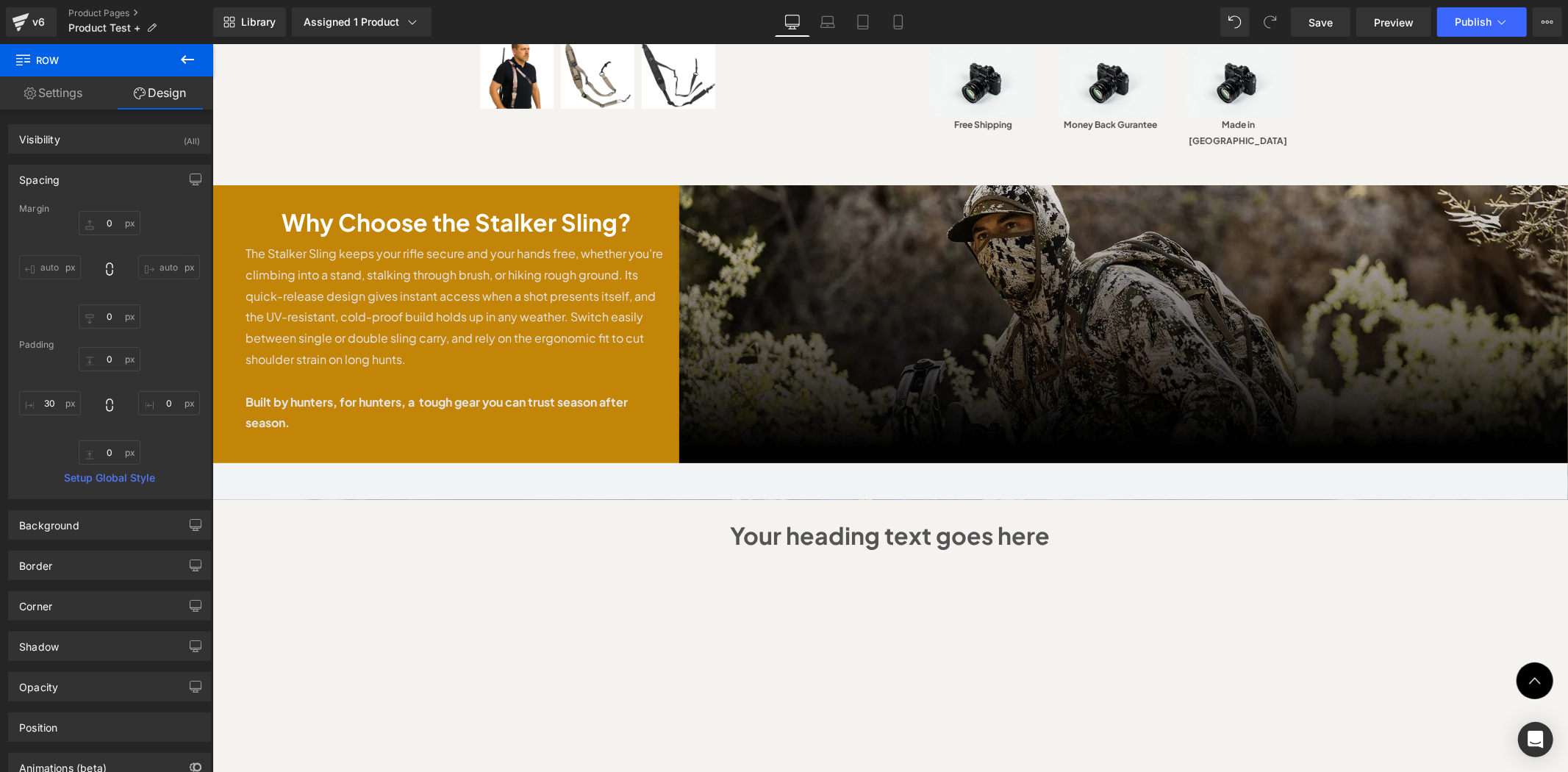
click at [977, 317] on img at bounding box center [1123, 323] width 889 height 278
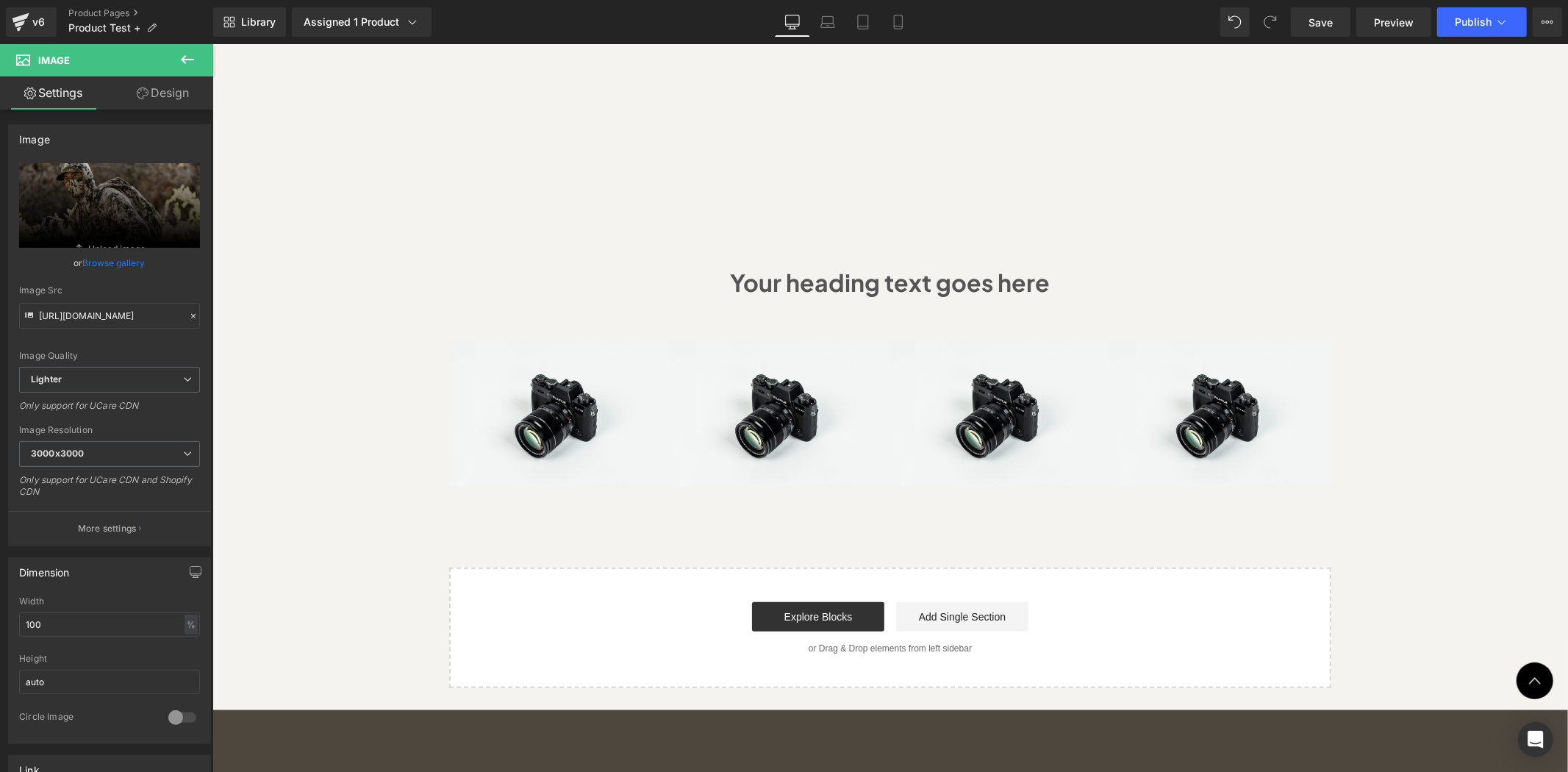
scroll to position [1089, 0]
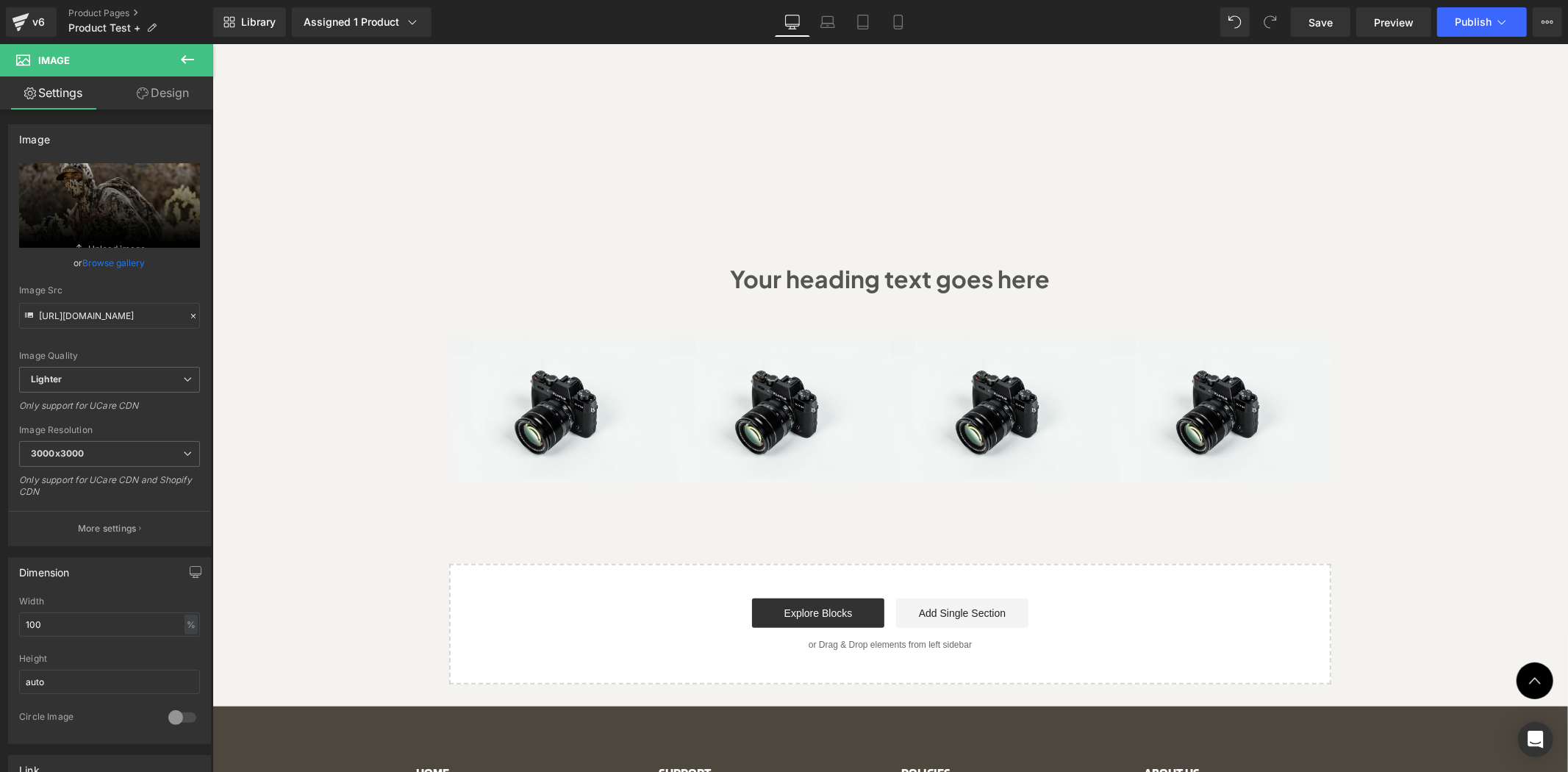
click at [186, 64] on icon at bounding box center [188, 60] width 18 height 18
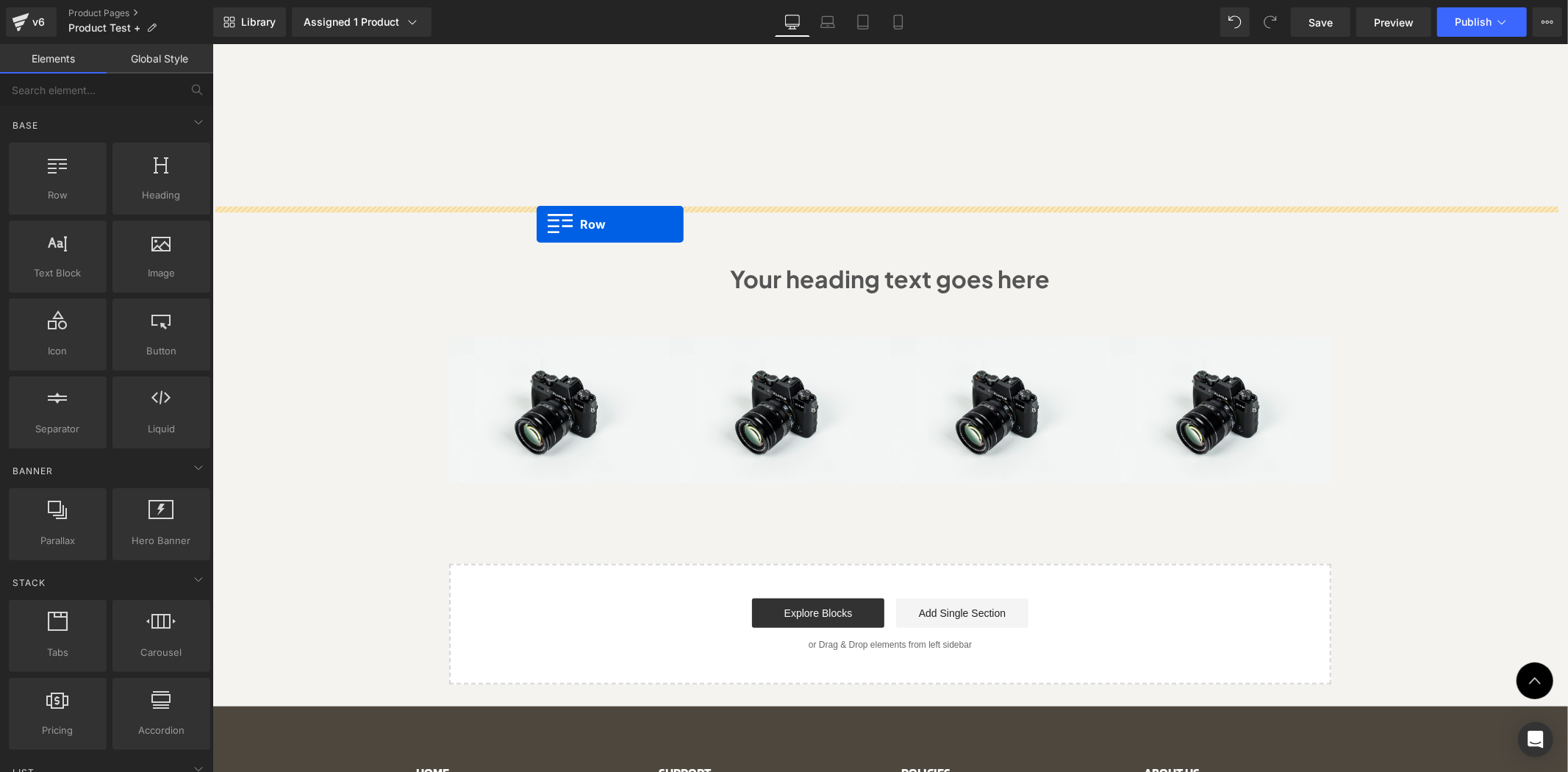
drag, startPoint x: 280, startPoint y: 208, endPoint x: 536, endPoint y: 224, distance: 256.5
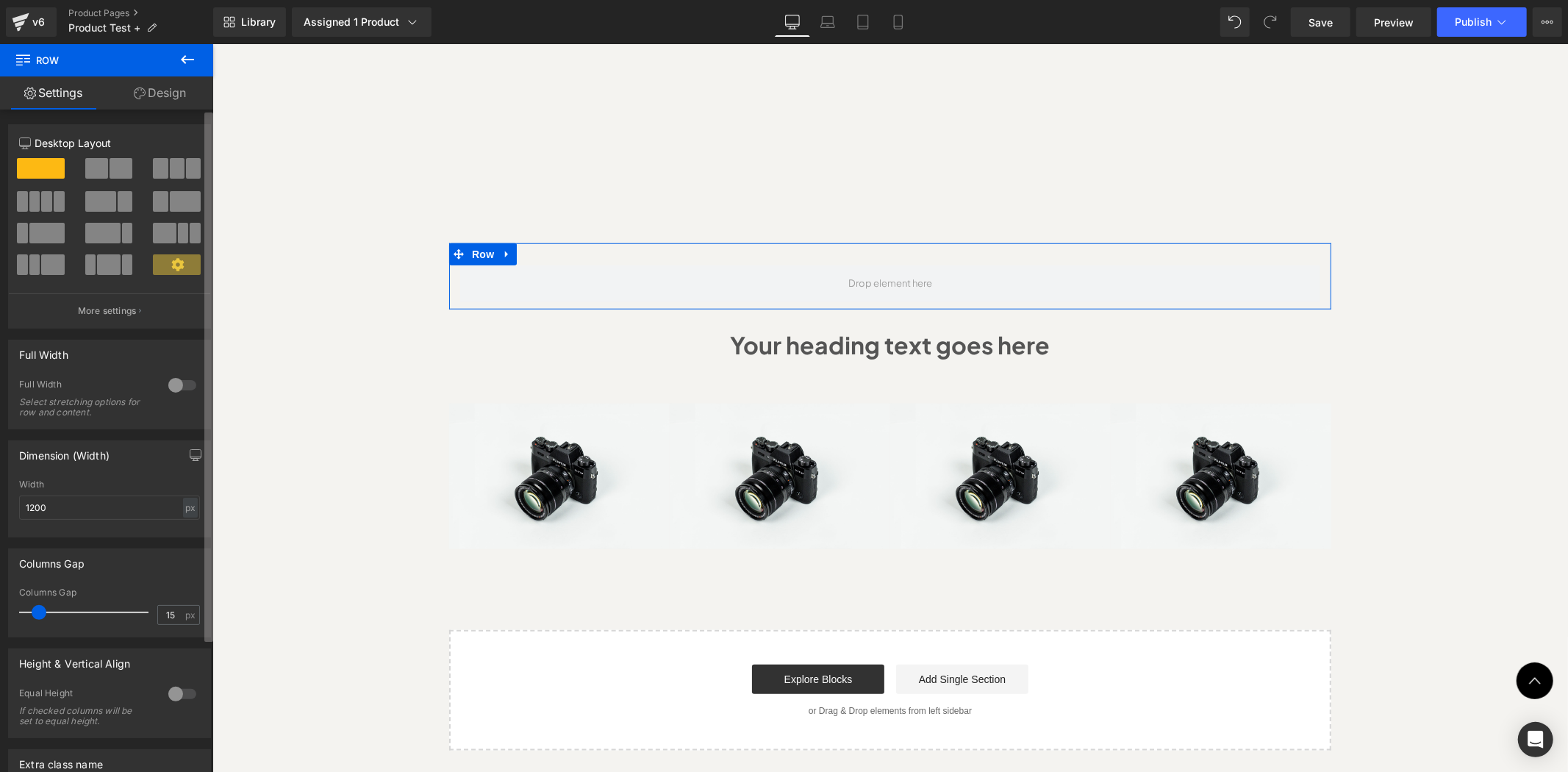
click at [110, 174] on span at bounding box center [121, 167] width 23 height 20
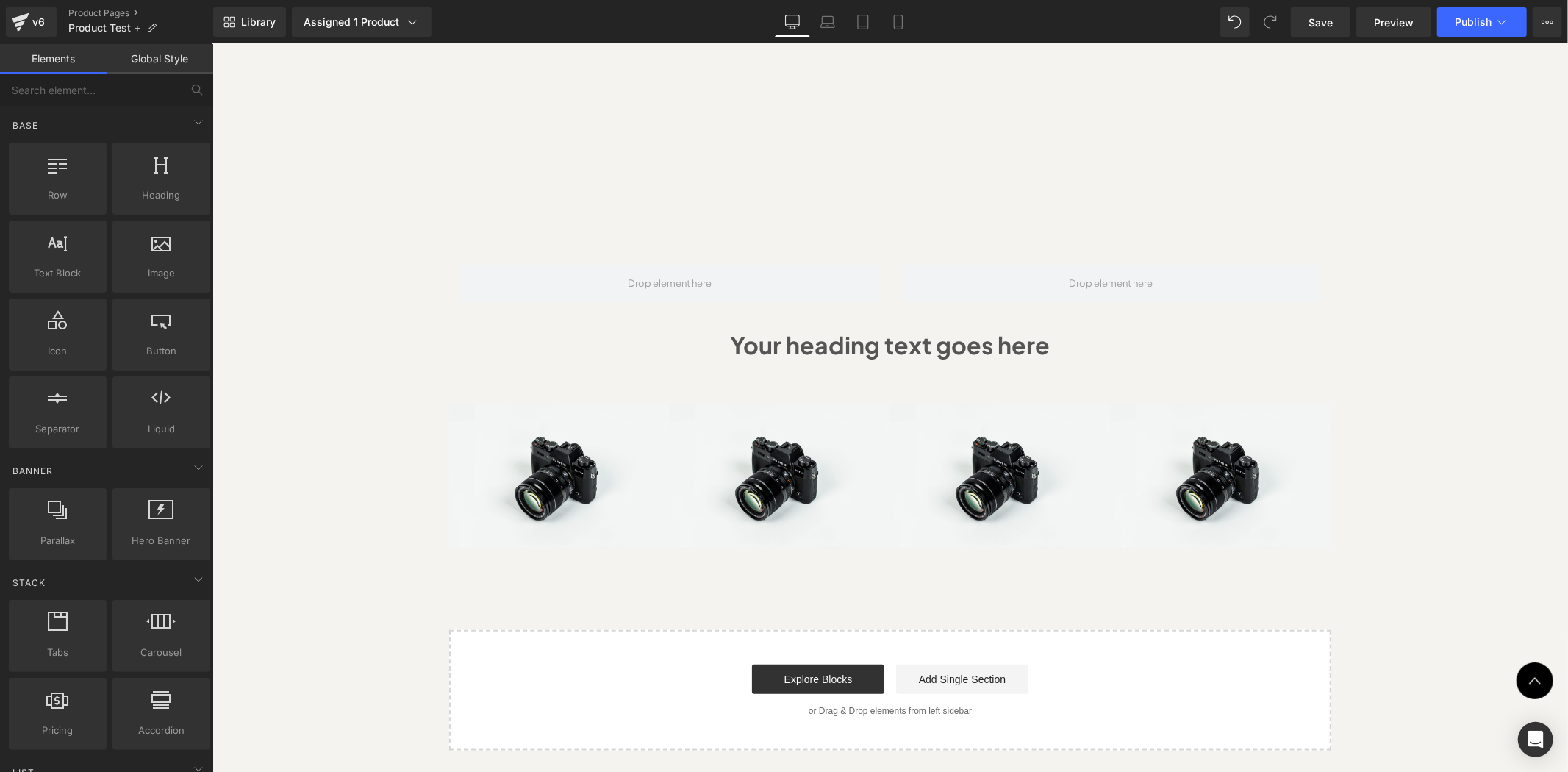
drag, startPoint x: 459, startPoint y: 215, endPoint x: 472, endPoint y: 215, distance: 13.0
click at [472, 245] on link "Row" at bounding box center [474, 254] width 39 height 18
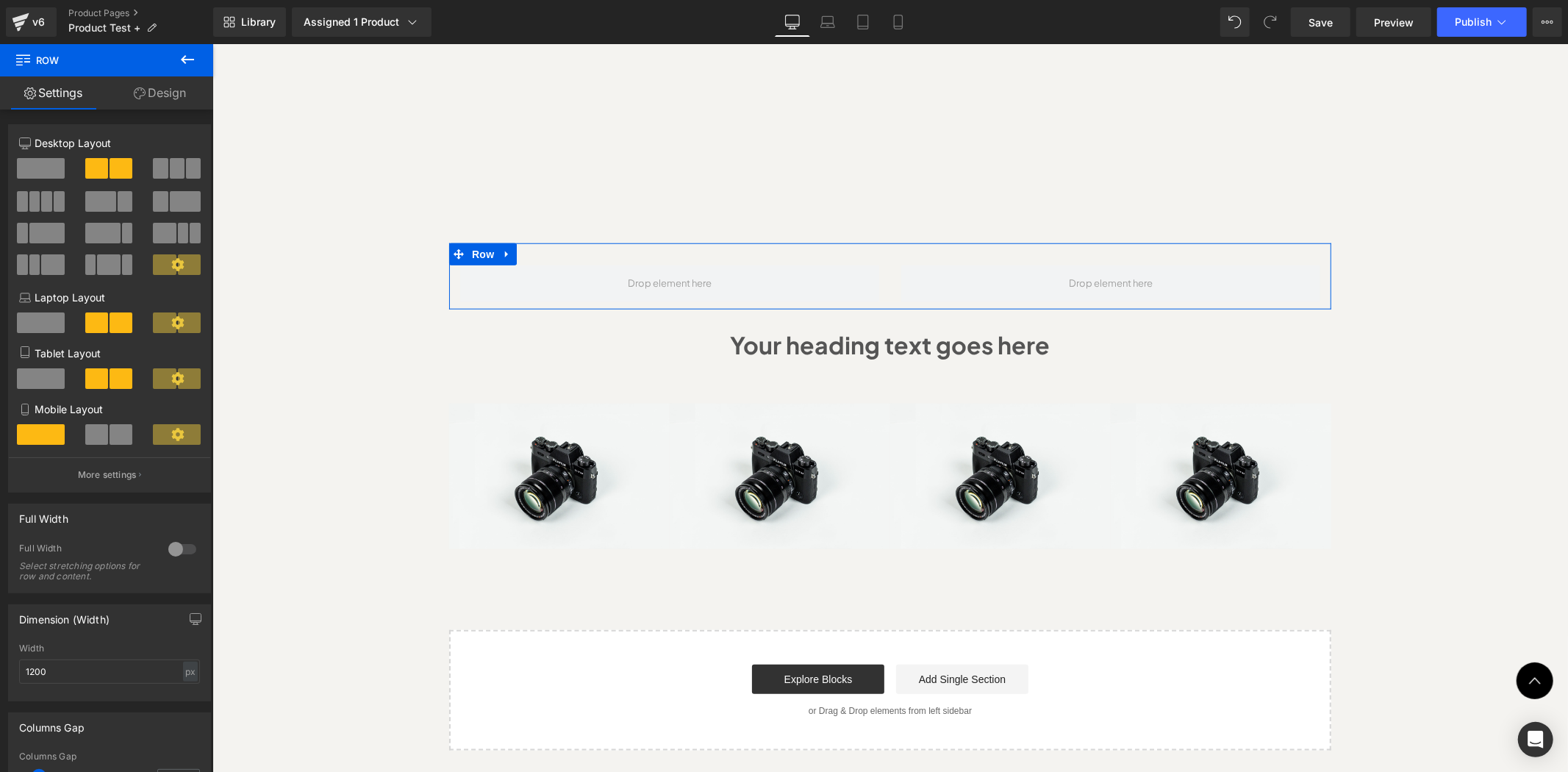
click at [165, 90] on link "Design" at bounding box center [160, 93] width 107 height 33
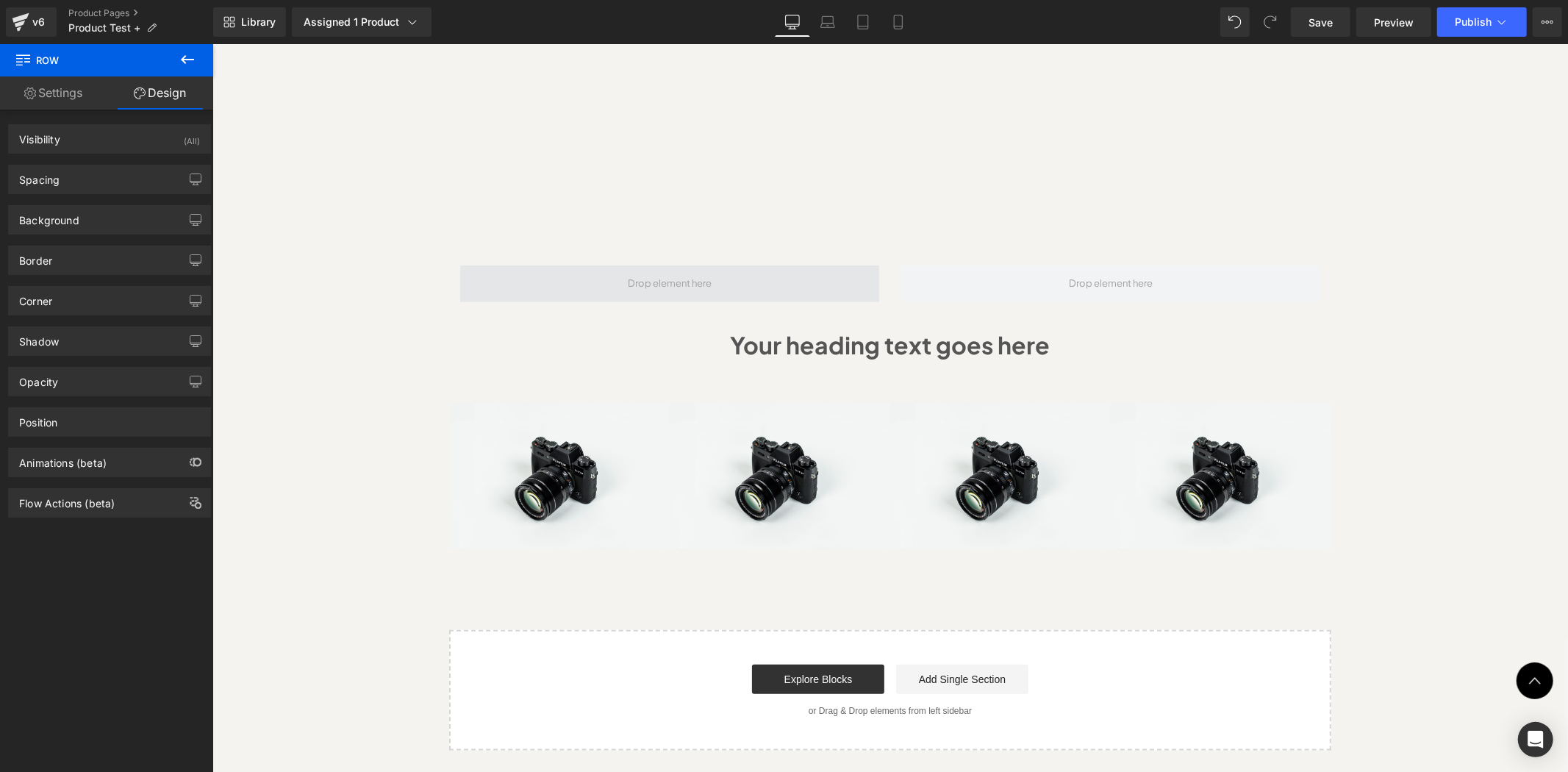
click at [570, 264] on span at bounding box center [669, 283] width 420 height 37
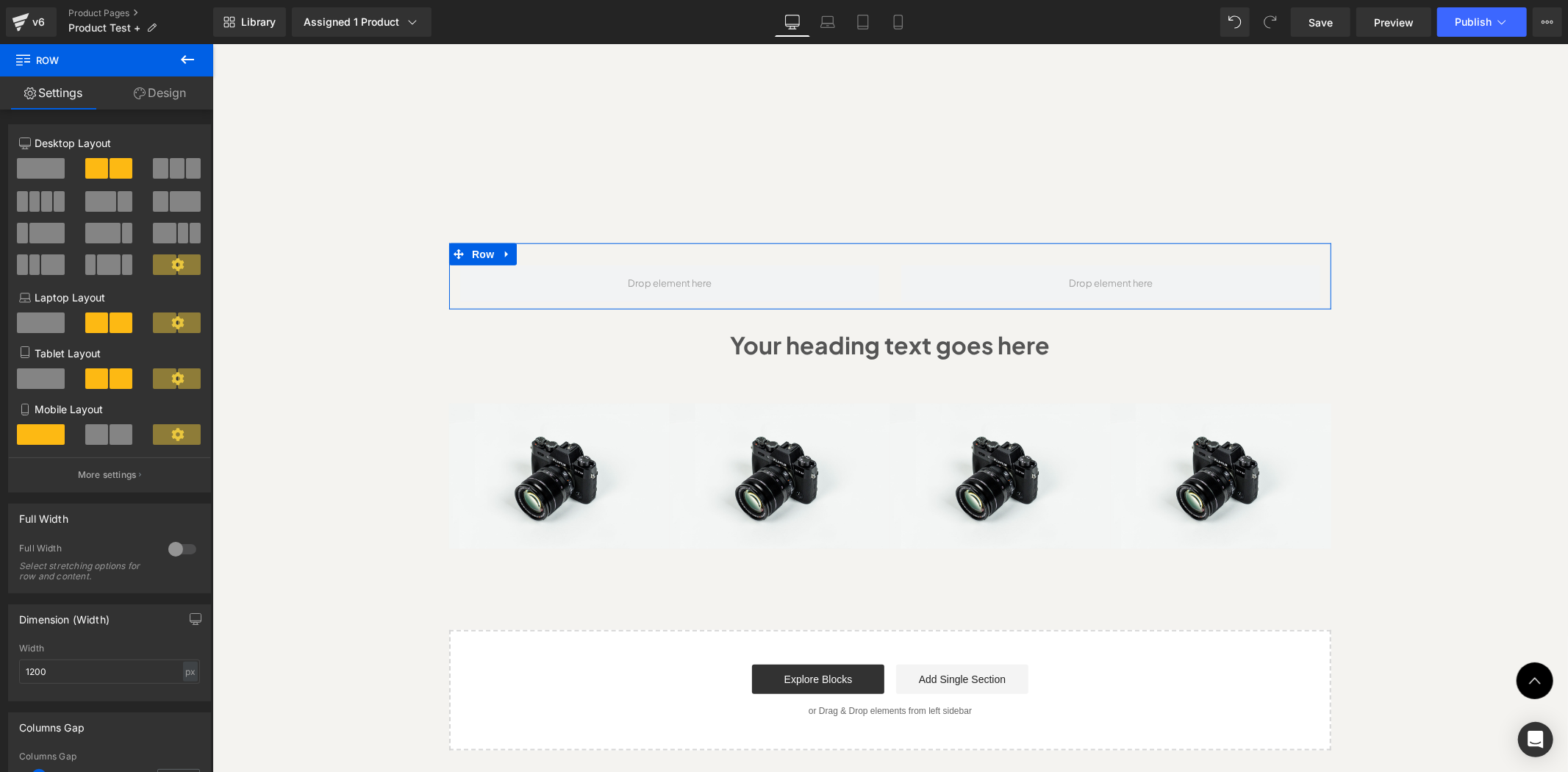
click at [180, 545] on div at bounding box center [182, 549] width 35 height 24
click at [182, 51] on icon at bounding box center [188, 60] width 18 height 18
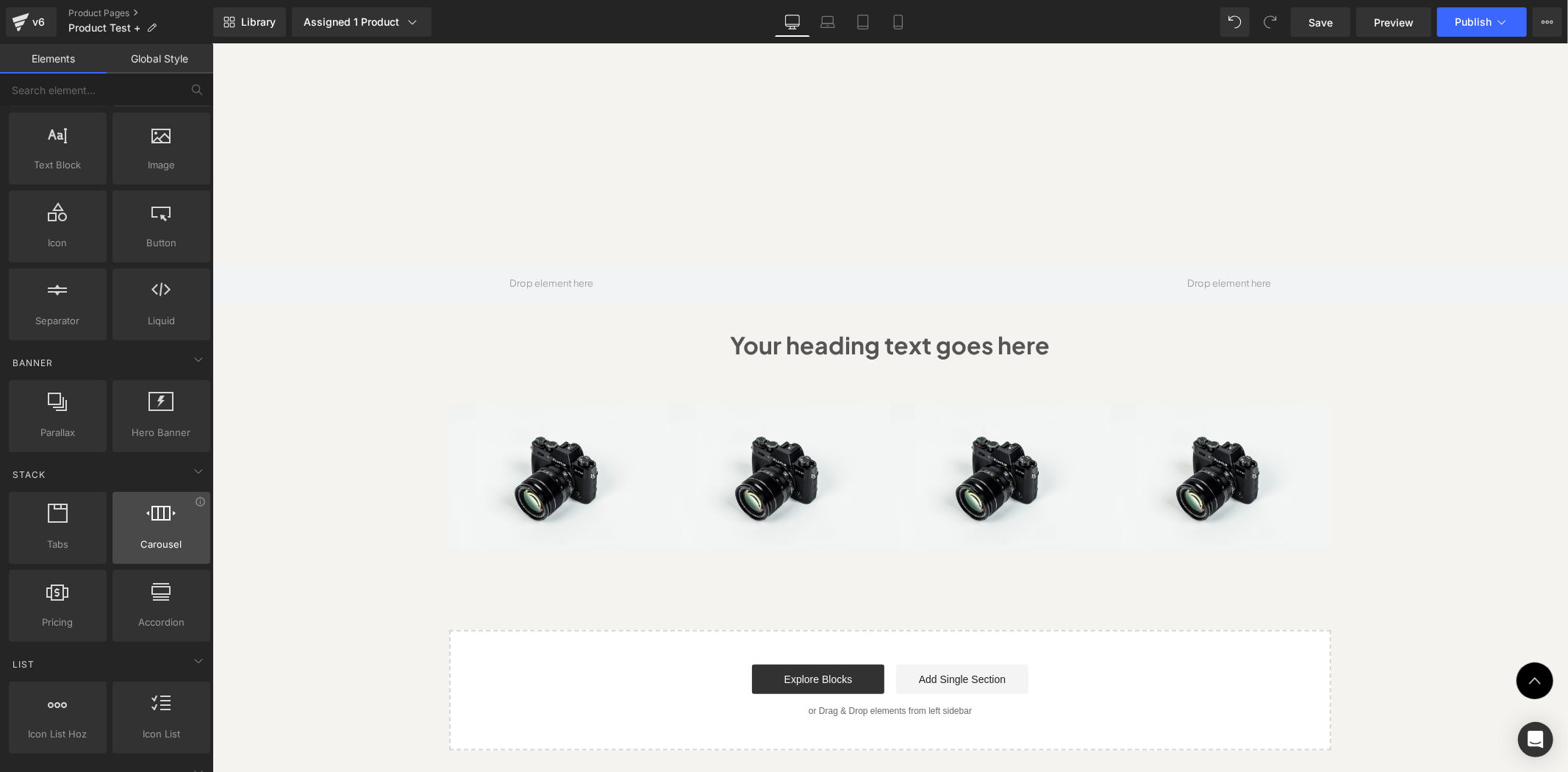
scroll to position [0, 0]
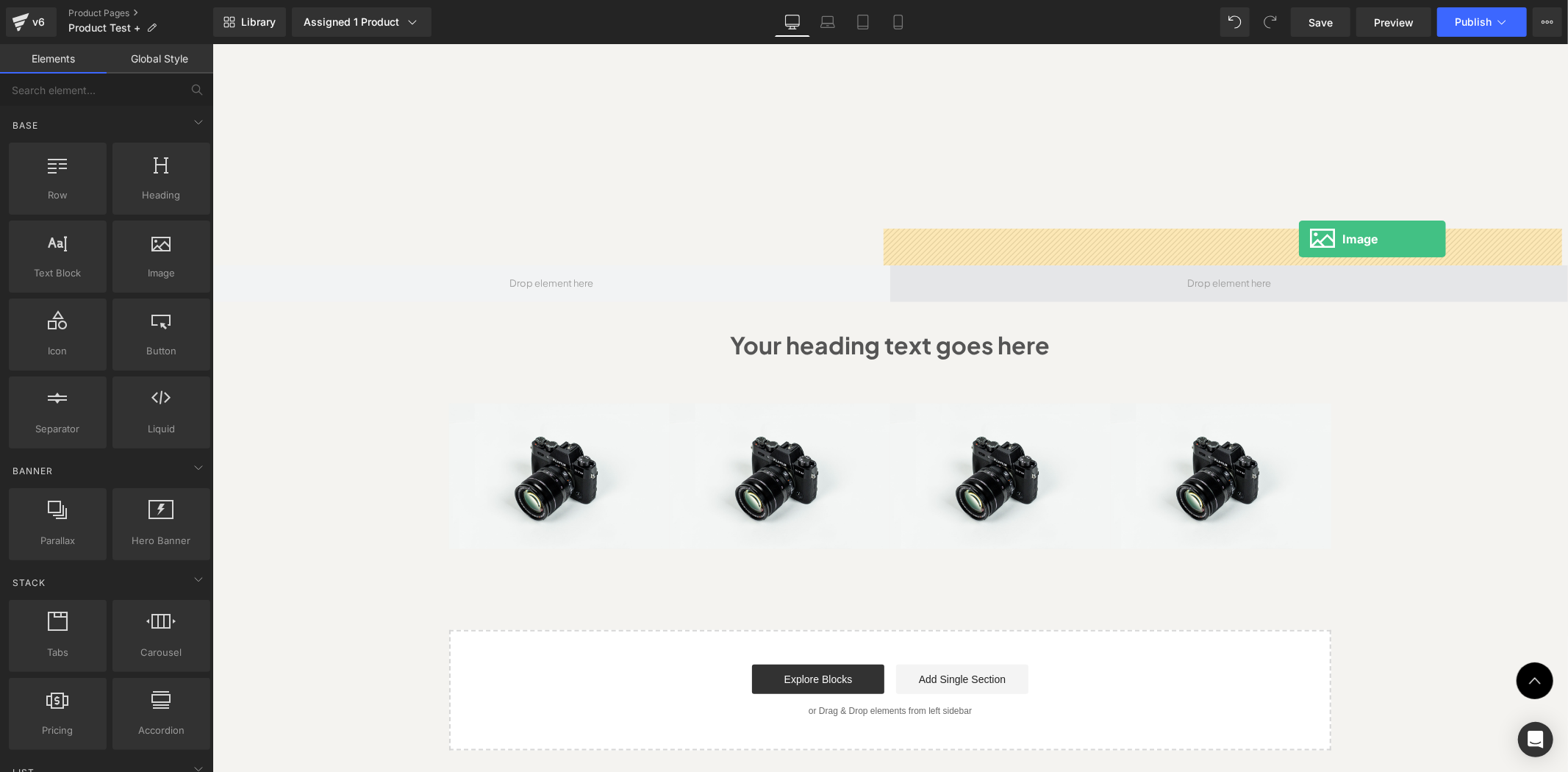
drag, startPoint x: 353, startPoint y: 307, endPoint x: 1298, endPoint y: 238, distance: 947.5
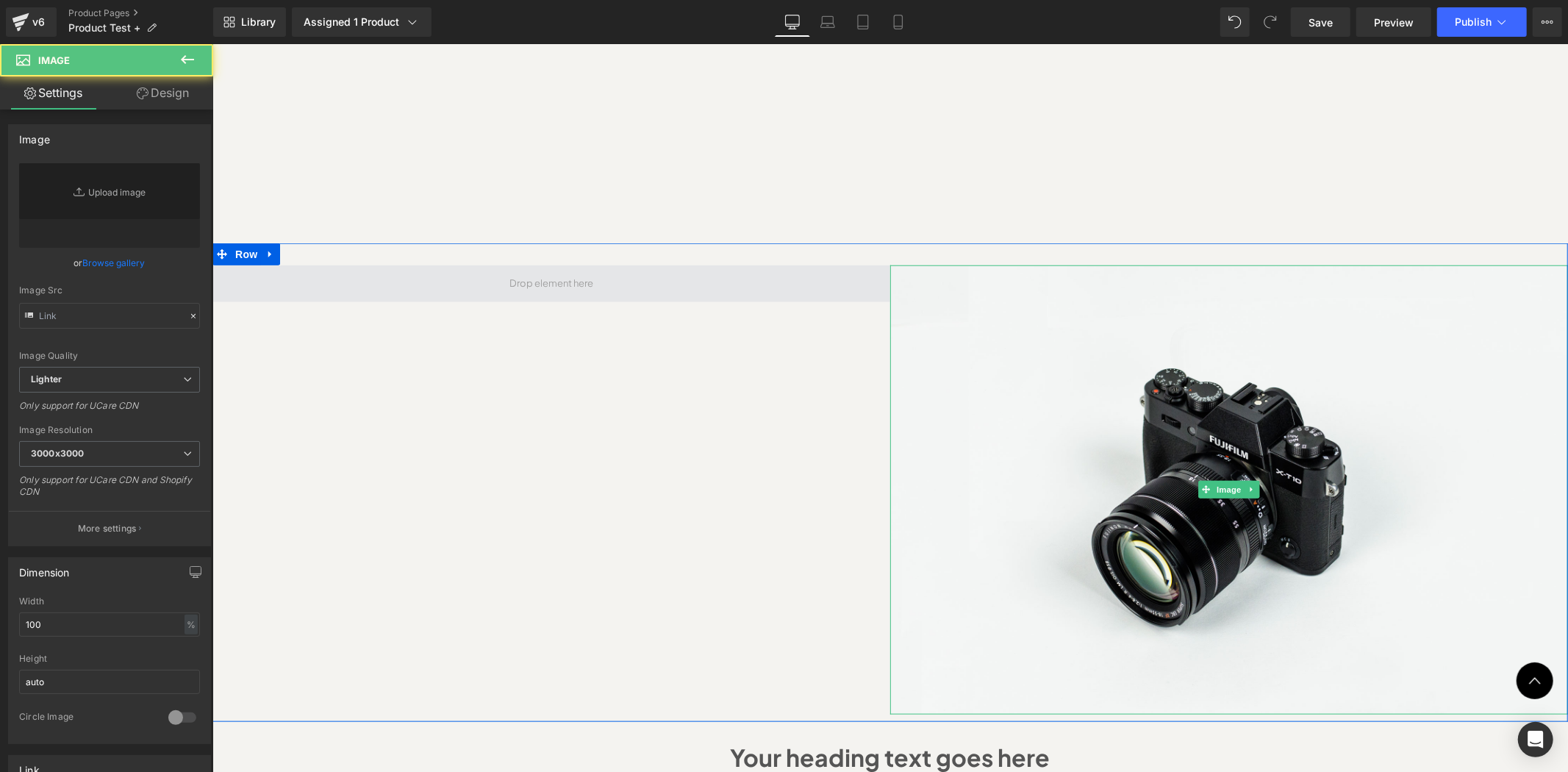
type input "//d1um8515vdn9kb.cloudfront.net/images/parallax.jpg"
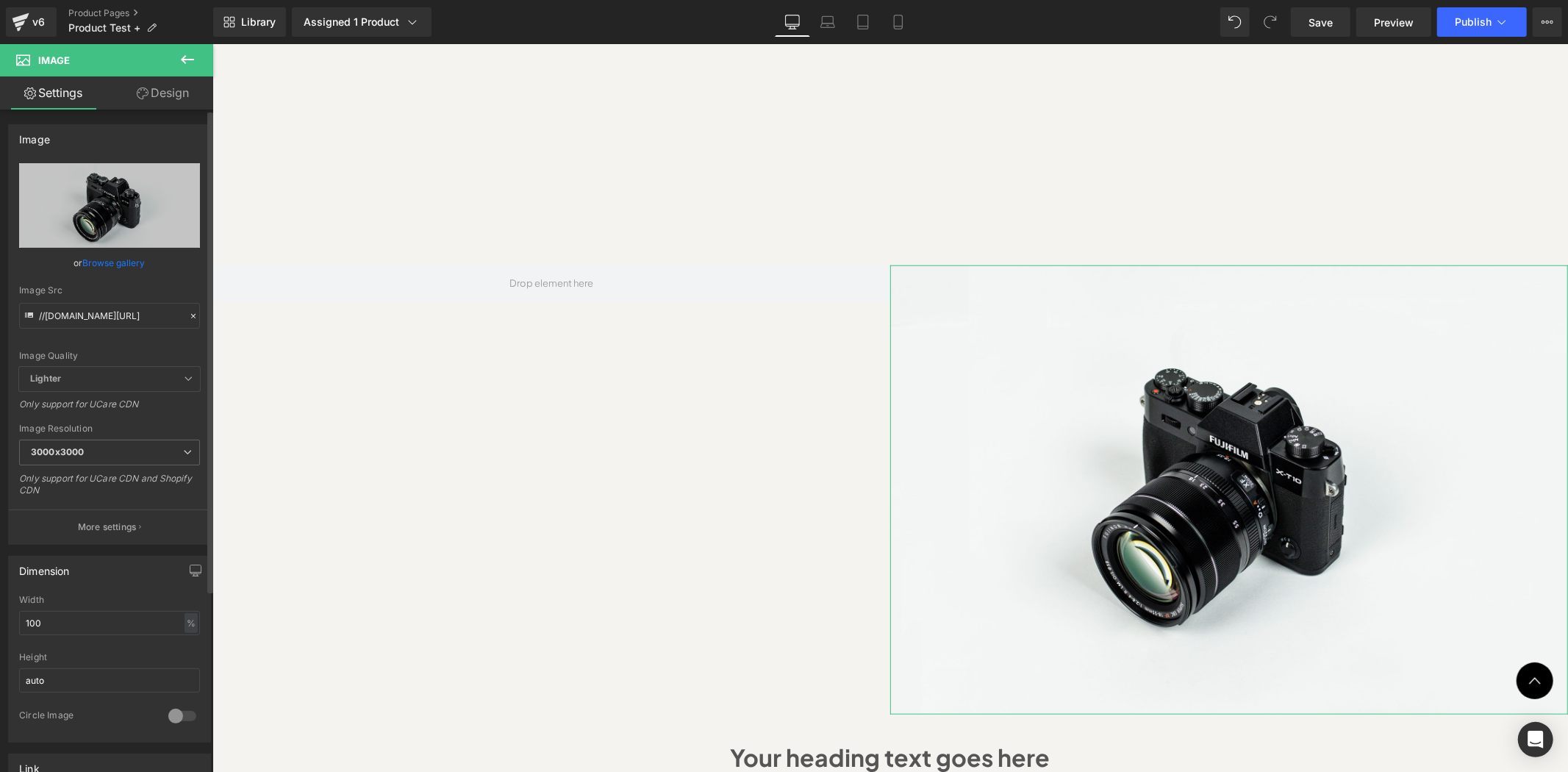
click at [112, 265] on link "Browse gallery" at bounding box center [114, 263] width 63 height 26
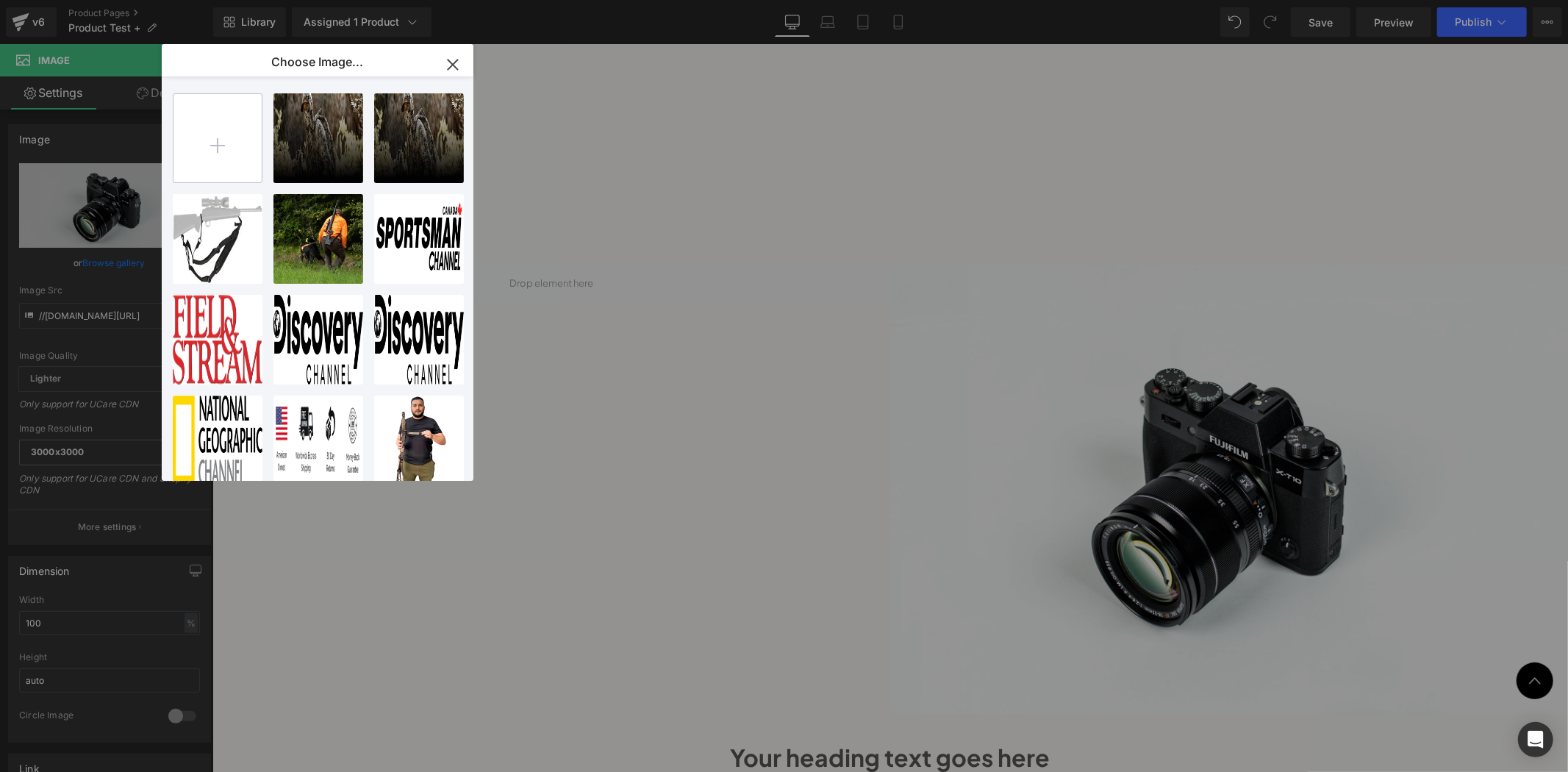
click at [216, 149] on input "file" at bounding box center [218, 138] width 88 height 88
type input "C:\fakepath\save.png"
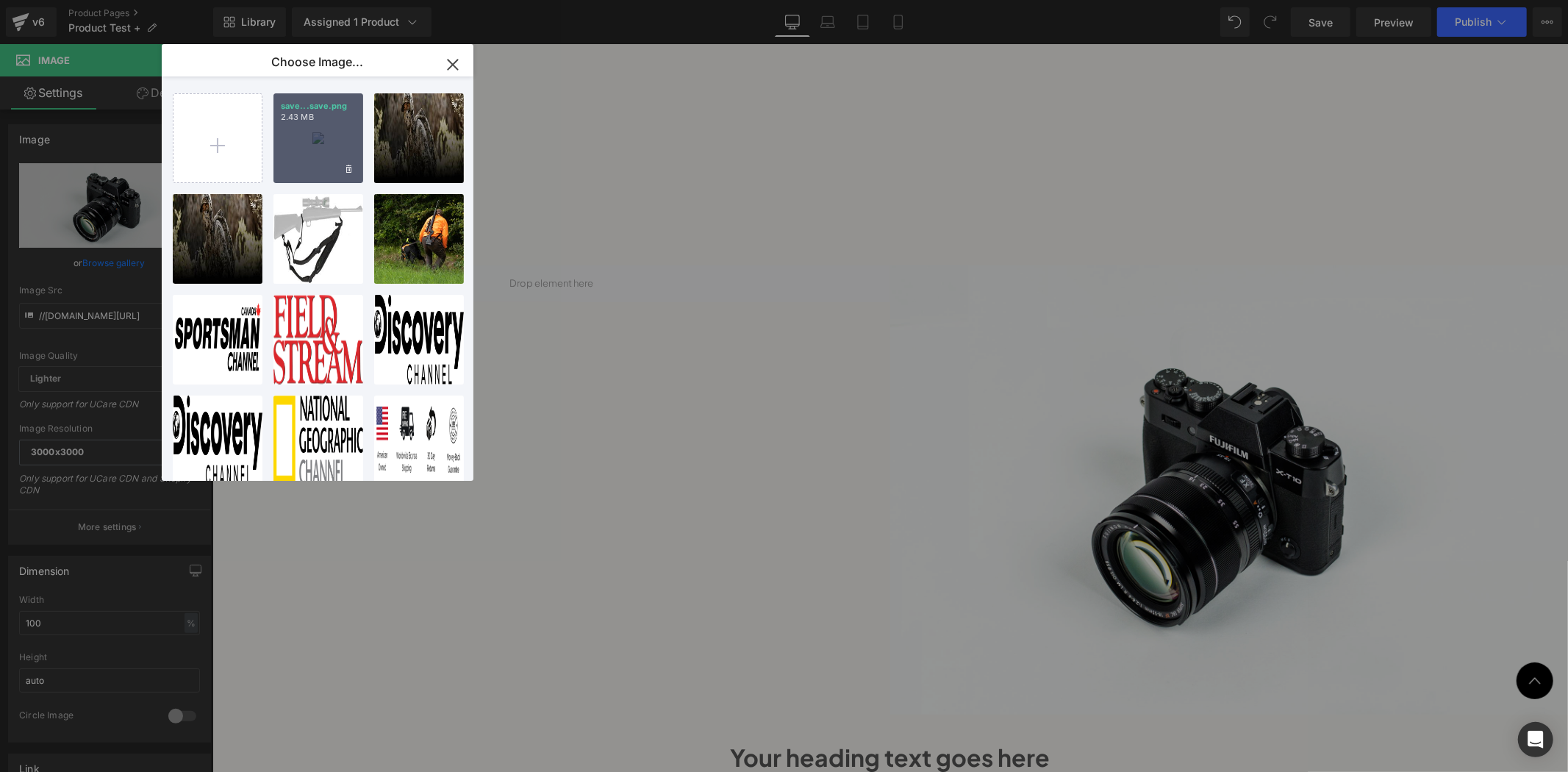
click at [296, 126] on div "save...save.png 2.43 MB" at bounding box center [318, 138] width 90 height 90
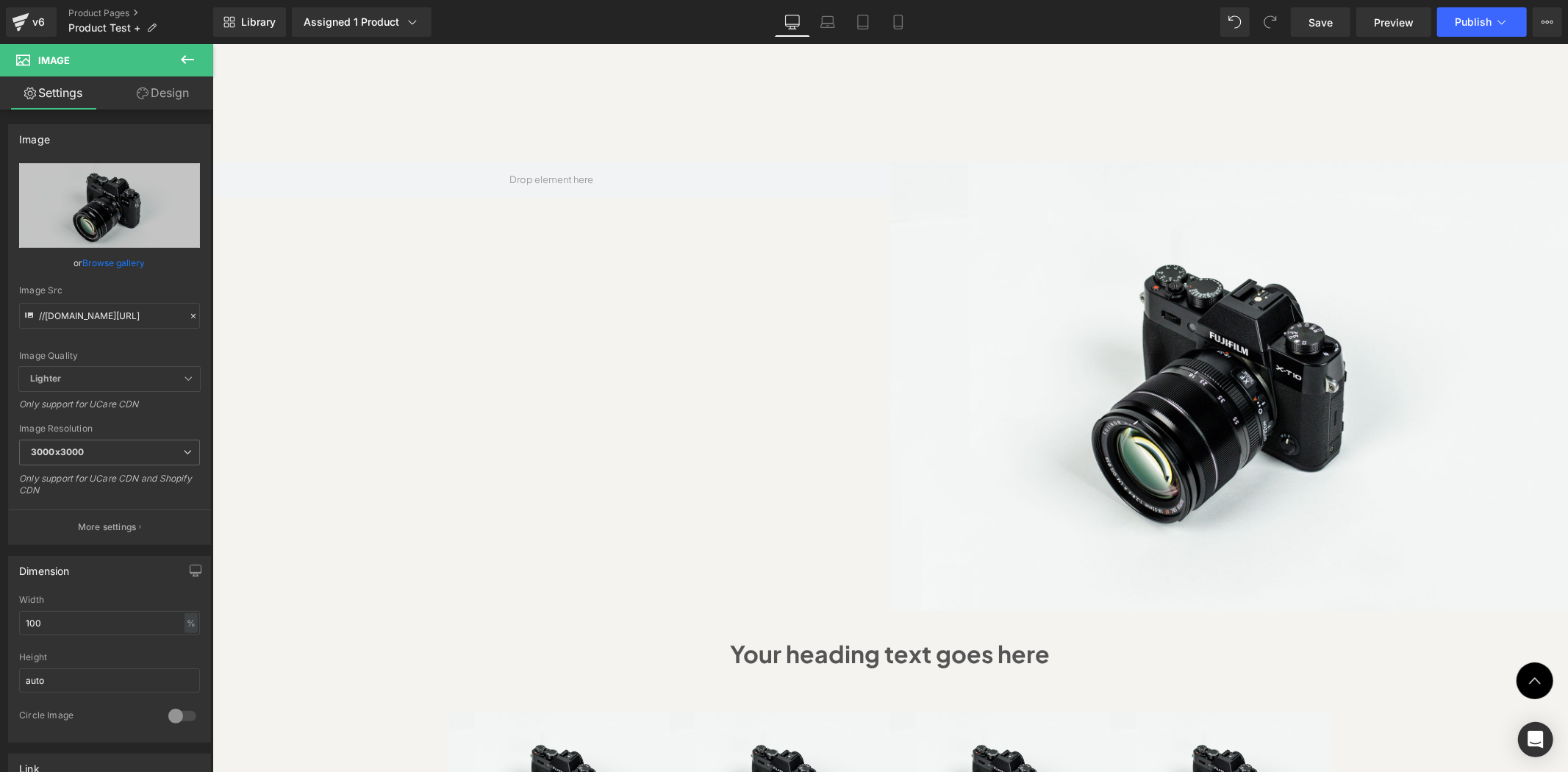
scroll to position [1199, 0]
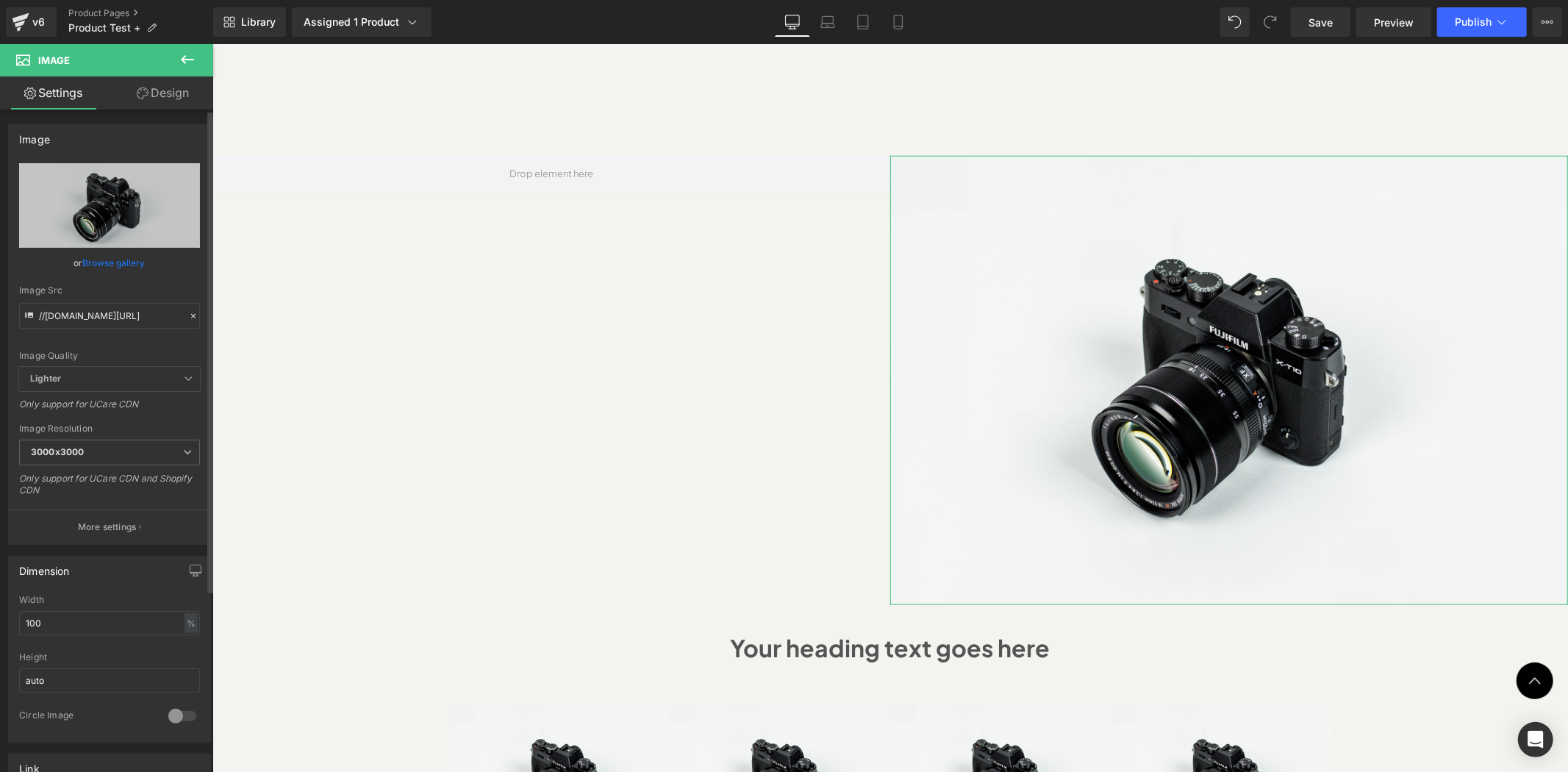
click at [100, 259] on link "Browse gallery" at bounding box center [114, 263] width 63 height 26
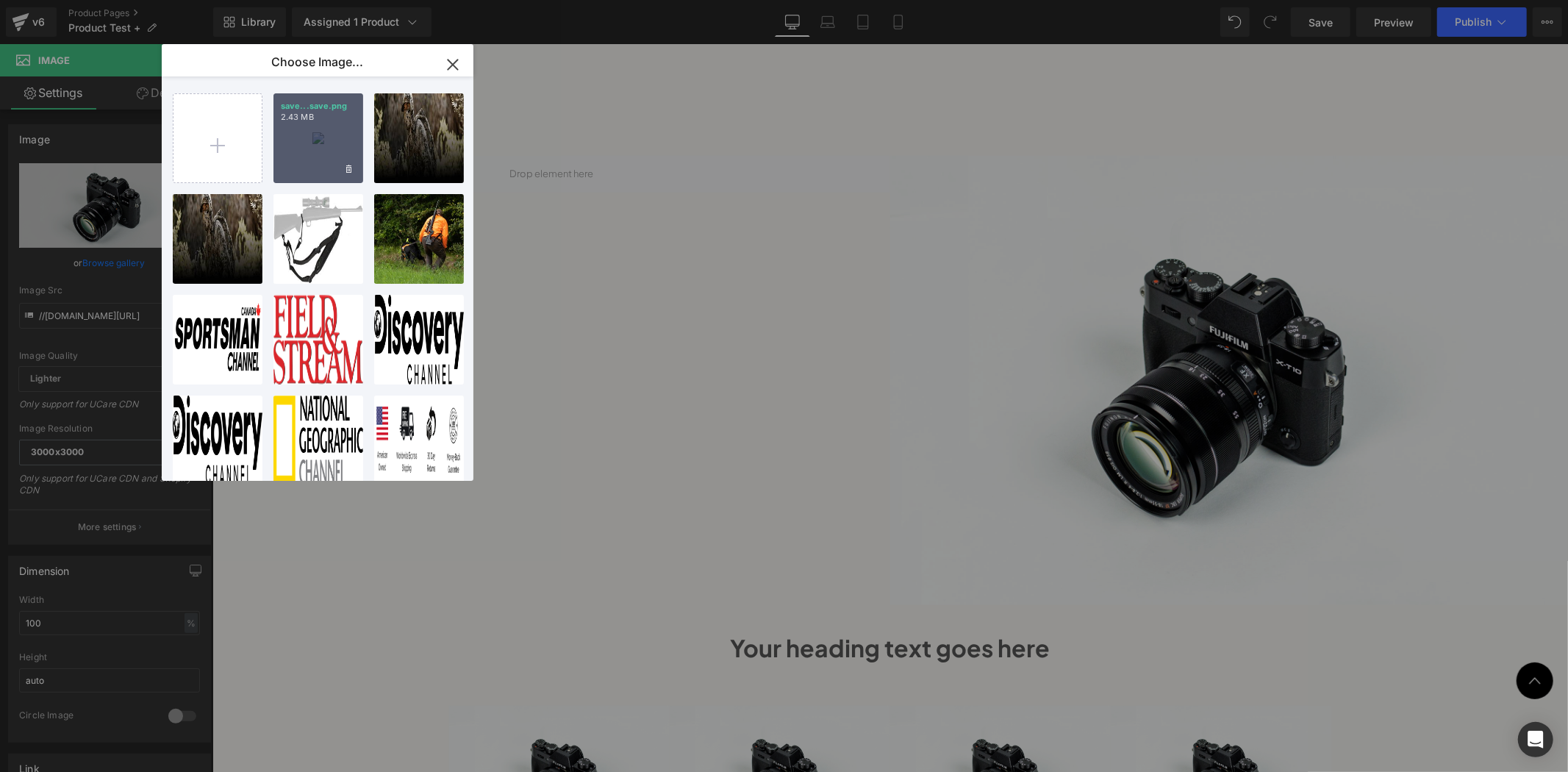
click at [293, 136] on div "save...save.png 2.43 MB" at bounding box center [318, 138] width 90 height 90
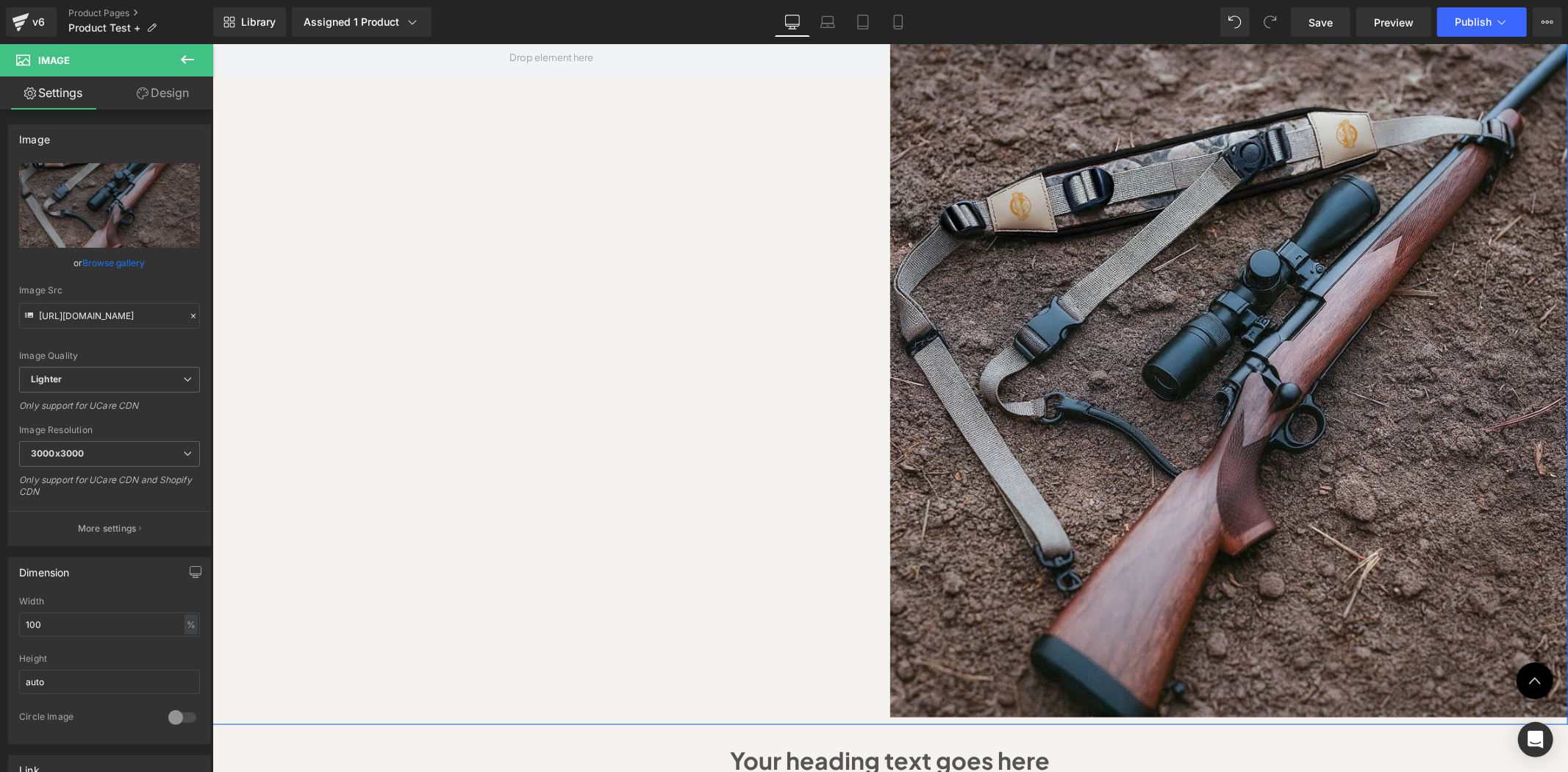
scroll to position [1415, 0]
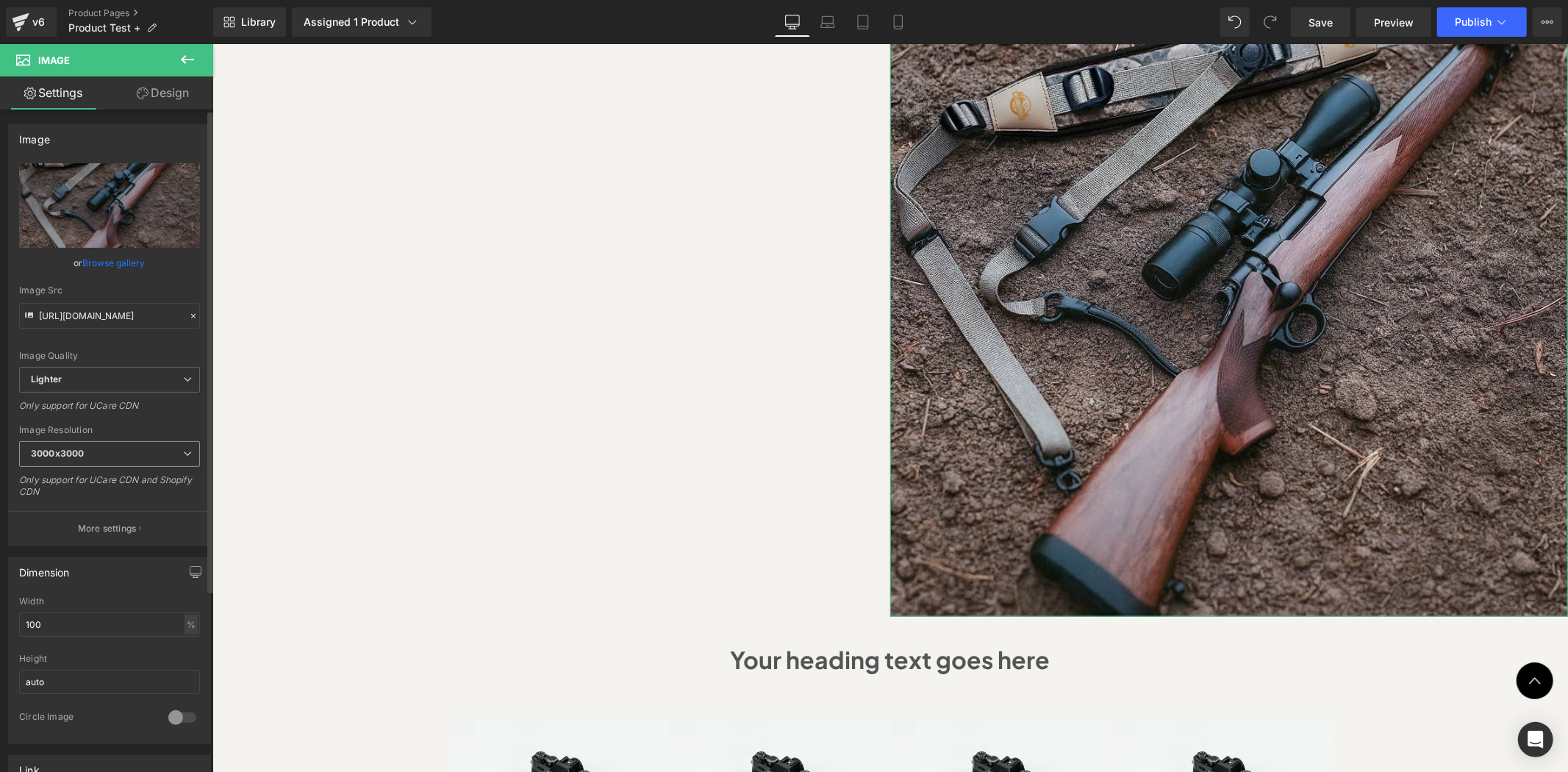
click at [152, 452] on span "3000x3000" at bounding box center [109, 454] width 181 height 26
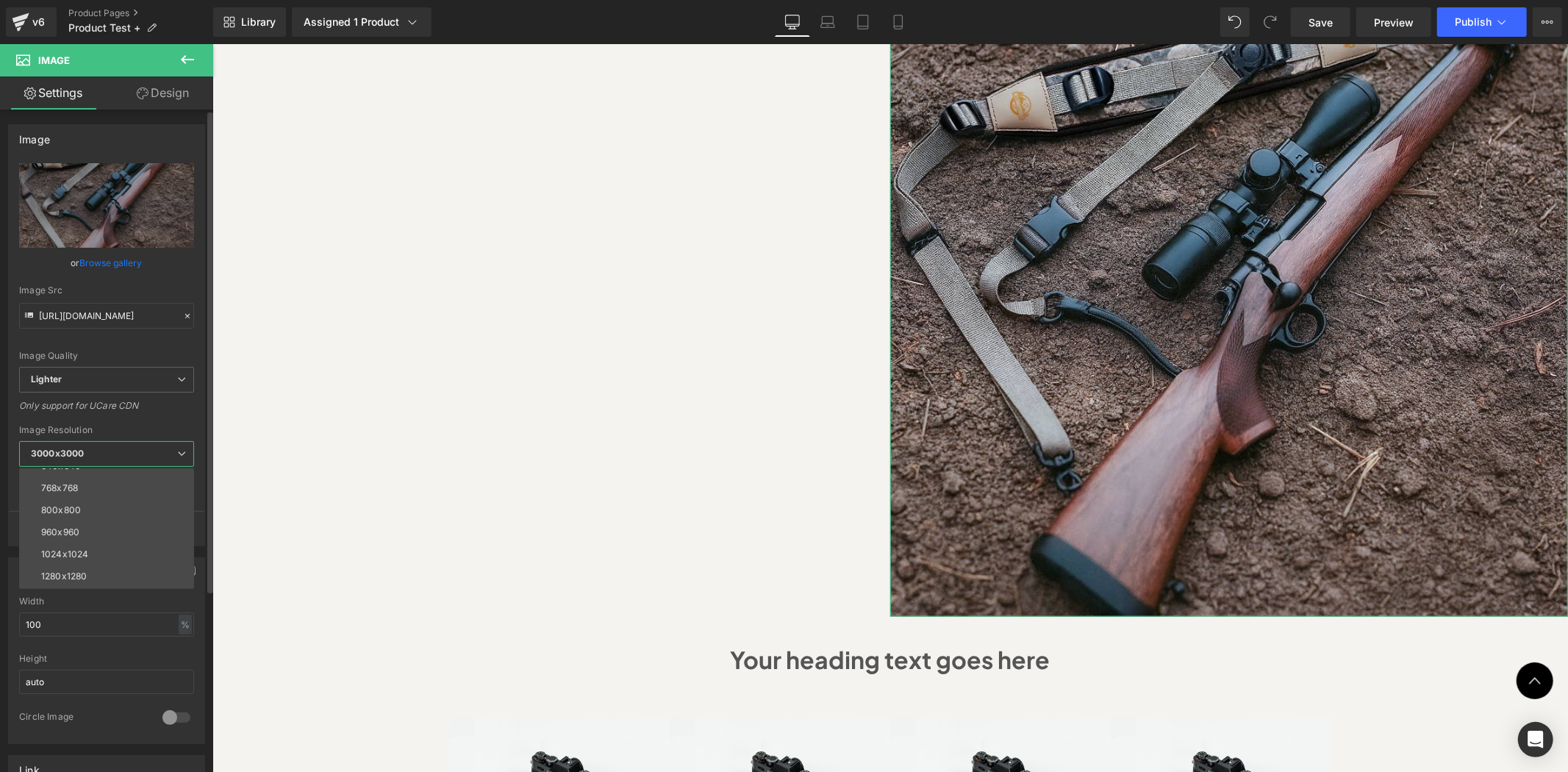
scroll to position [100, 0]
click at [123, 547] on li "1024x1024" at bounding box center [110, 554] width 182 height 22
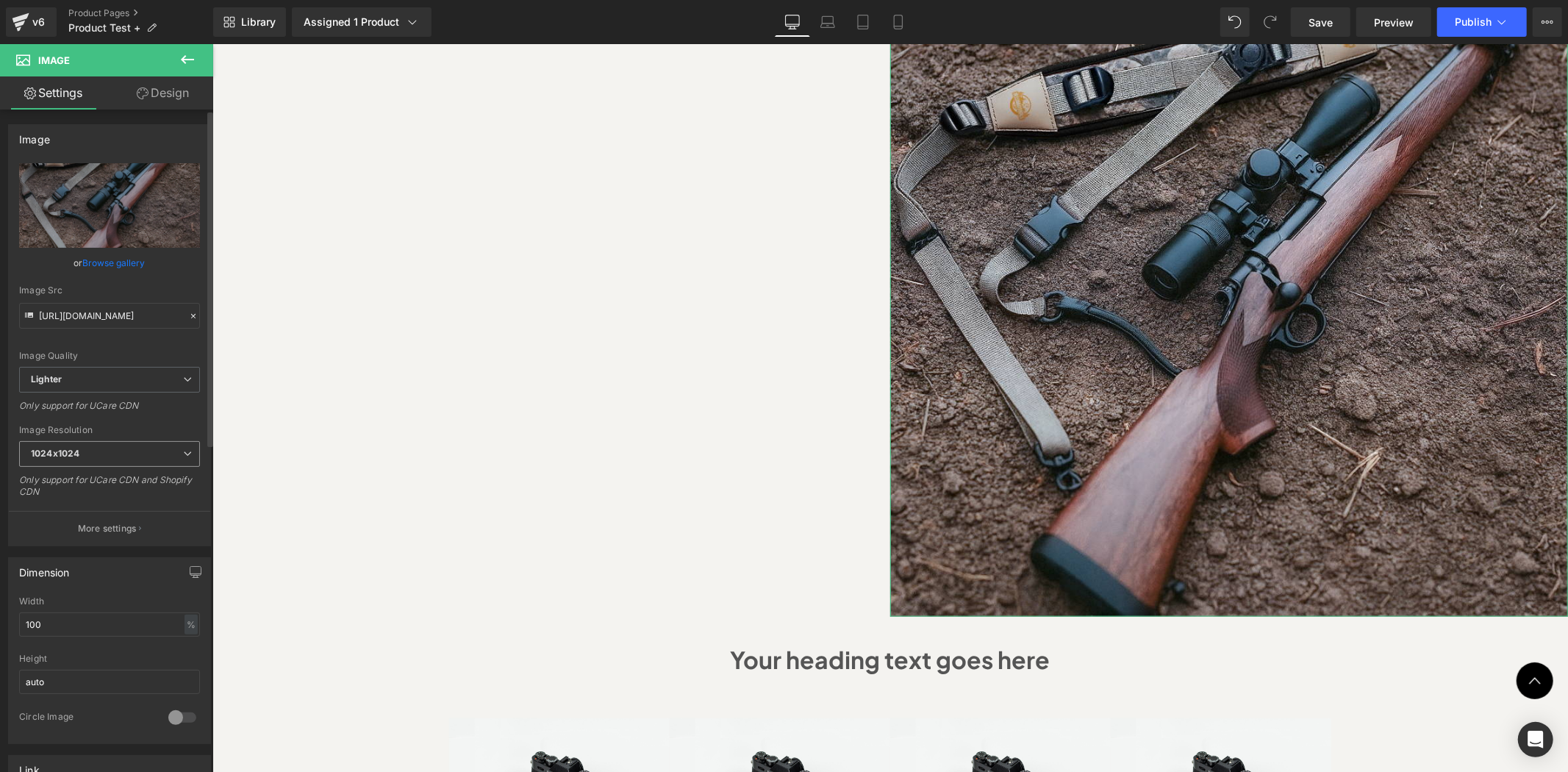
click at [123, 460] on span "1024x1024" at bounding box center [109, 454] width 181 height 26
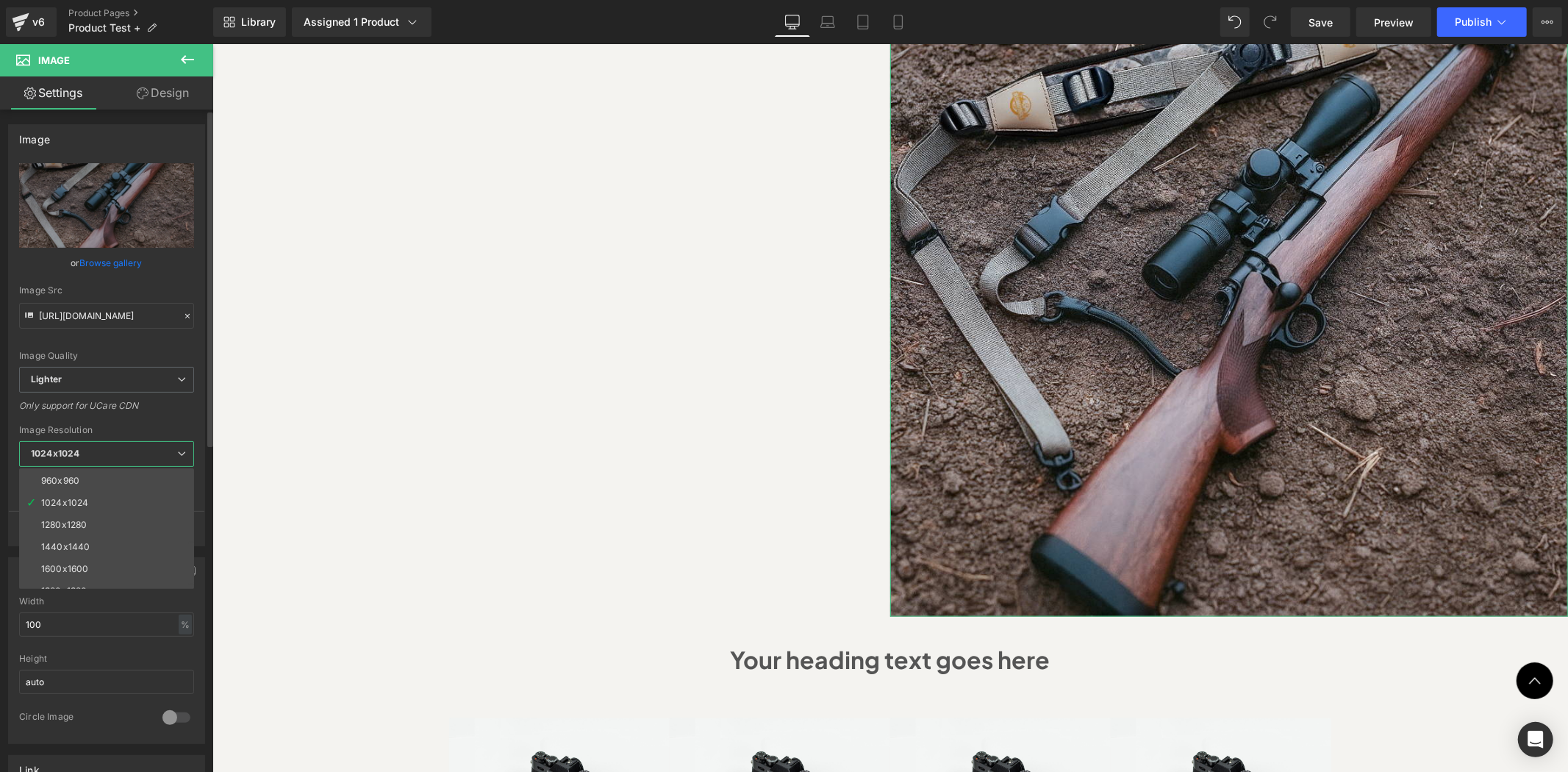
scroll to position [210, 0]
click at [91, 575] on li "3000x3000" at bounding box center [110, 578] width 182 height 22
type input "https://ucarecdn.com/443e27ef-7e02-4cf5-826c-608162f7613f/-/format/auto/-/previ…"
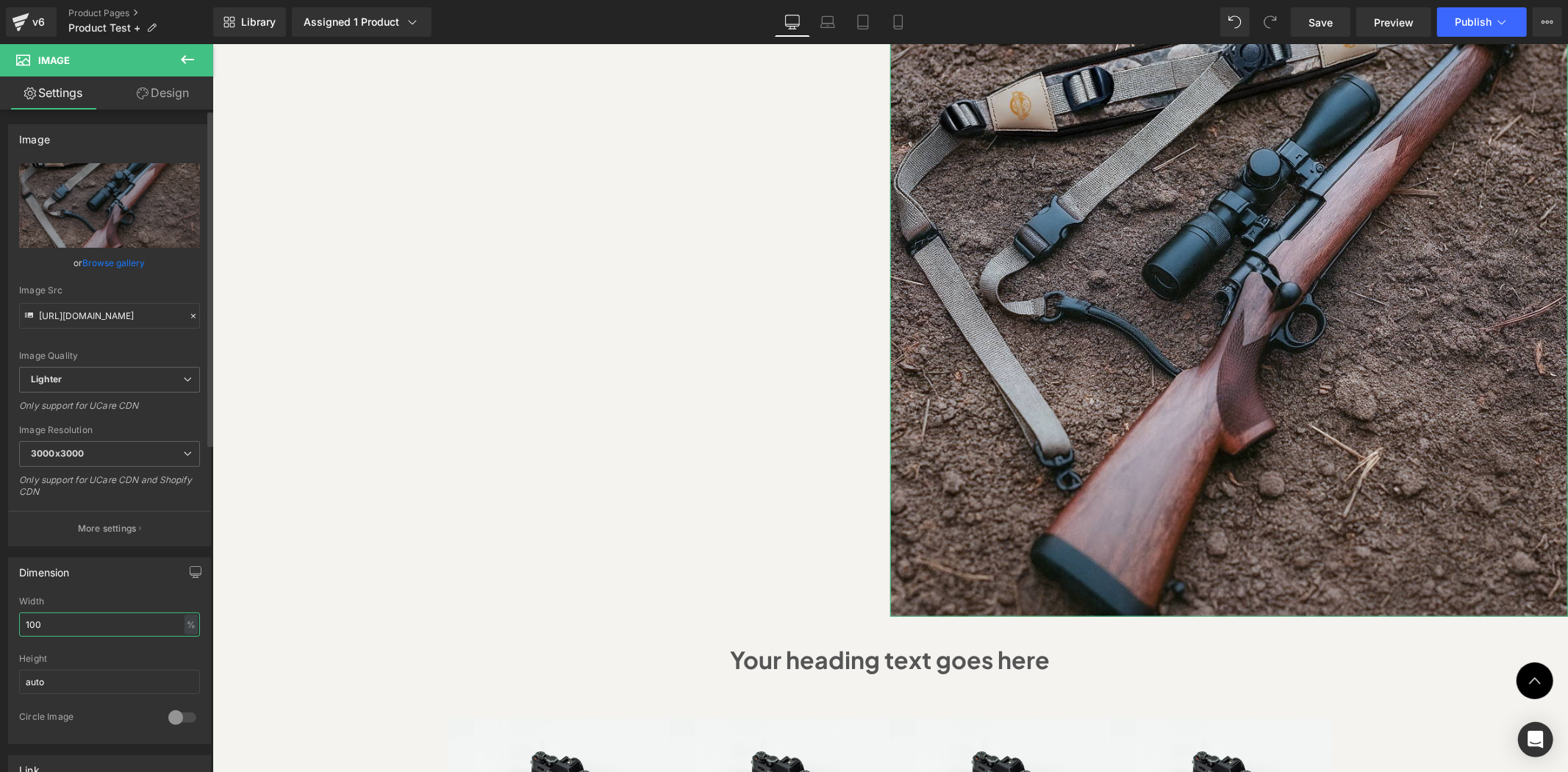
click at [85, 627] on input "100" at bounding box center [109, 625] width 181 height 25
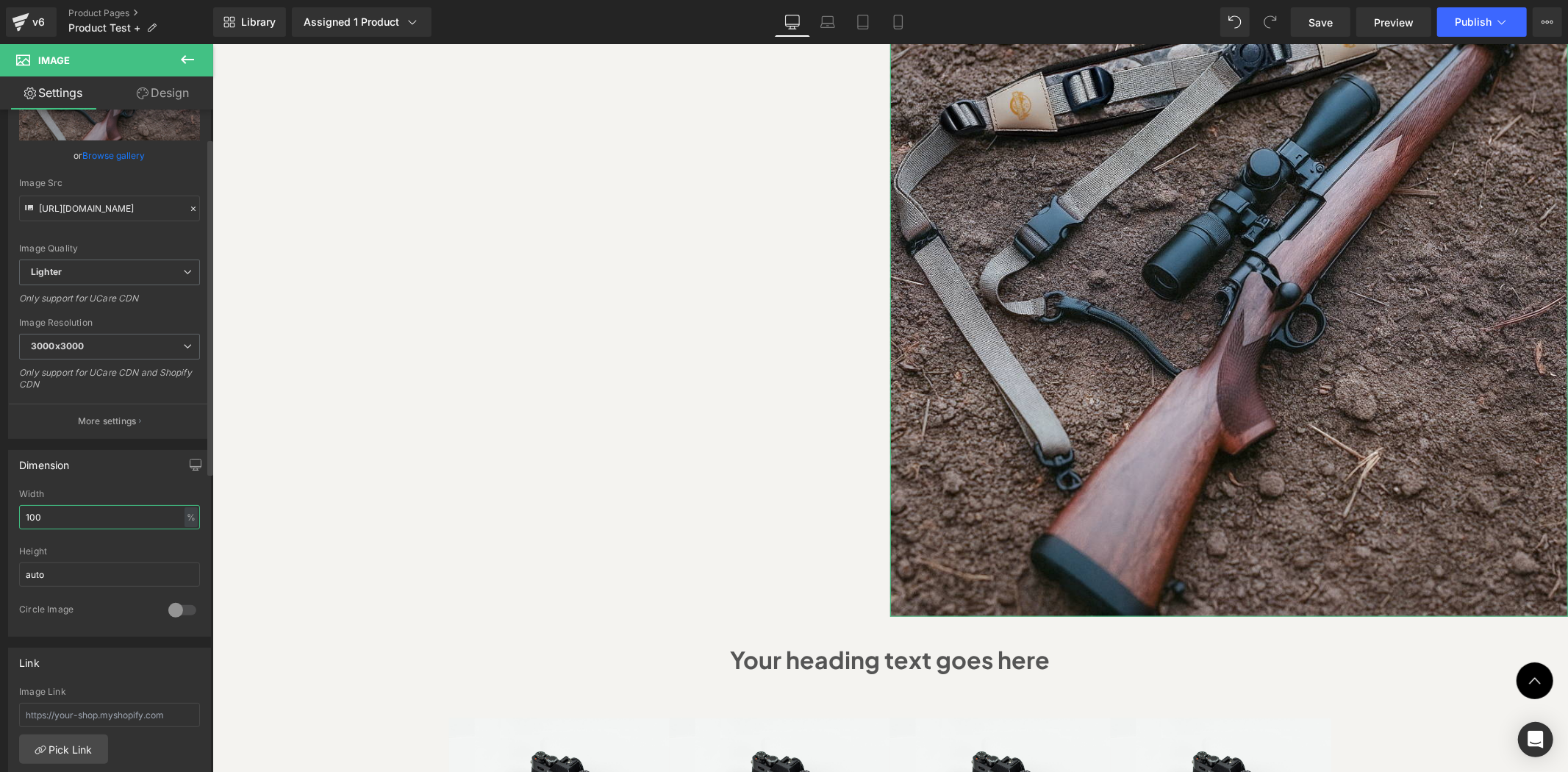
scroll to position [108, 0]
click at [92, 575] on input "auto" at bounding box center [109, 574] width 181 height 25
click at [136, 508] on input "100" at bounding box center [109, 516] width 181 height 25
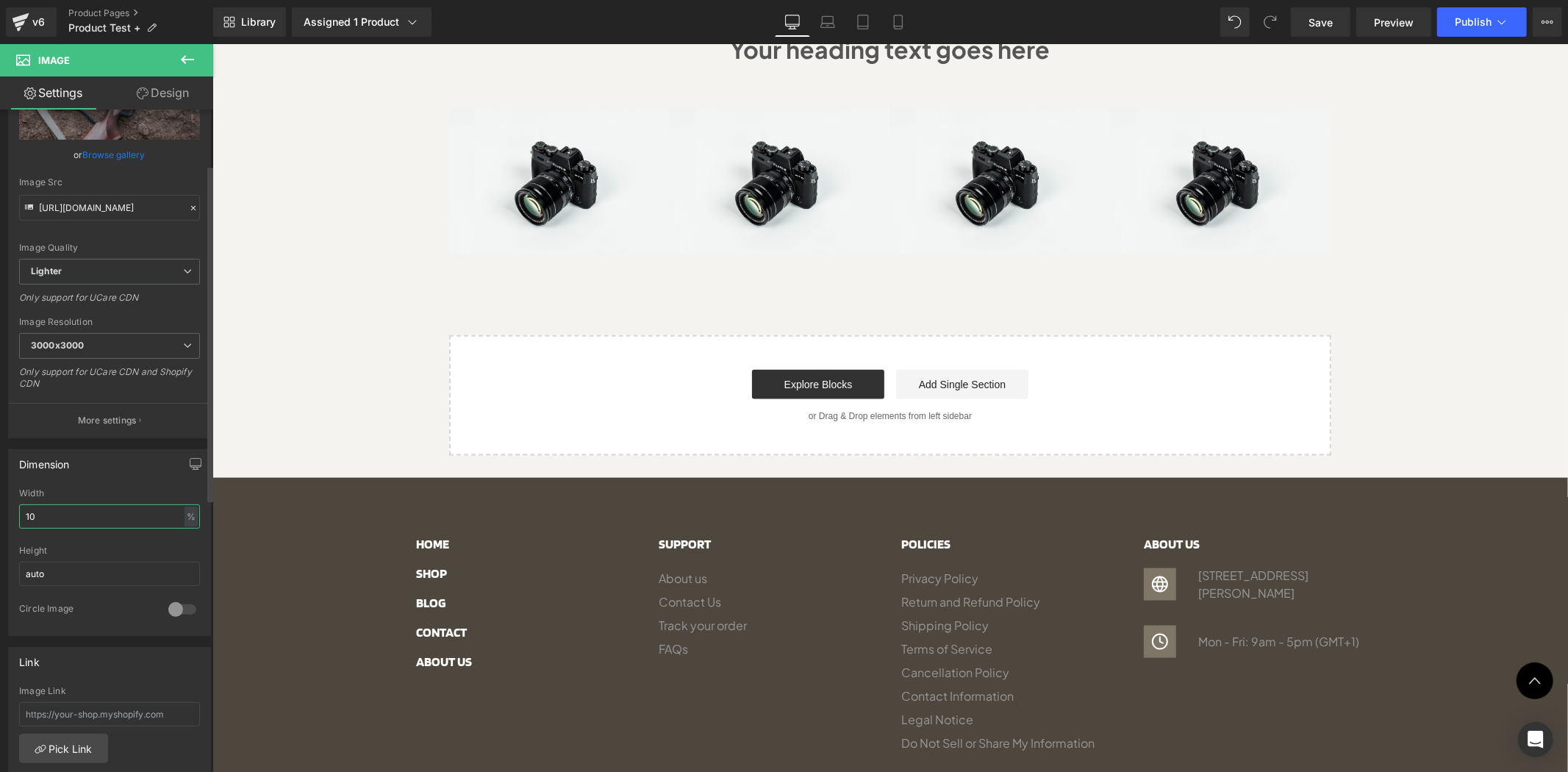
type input "1"
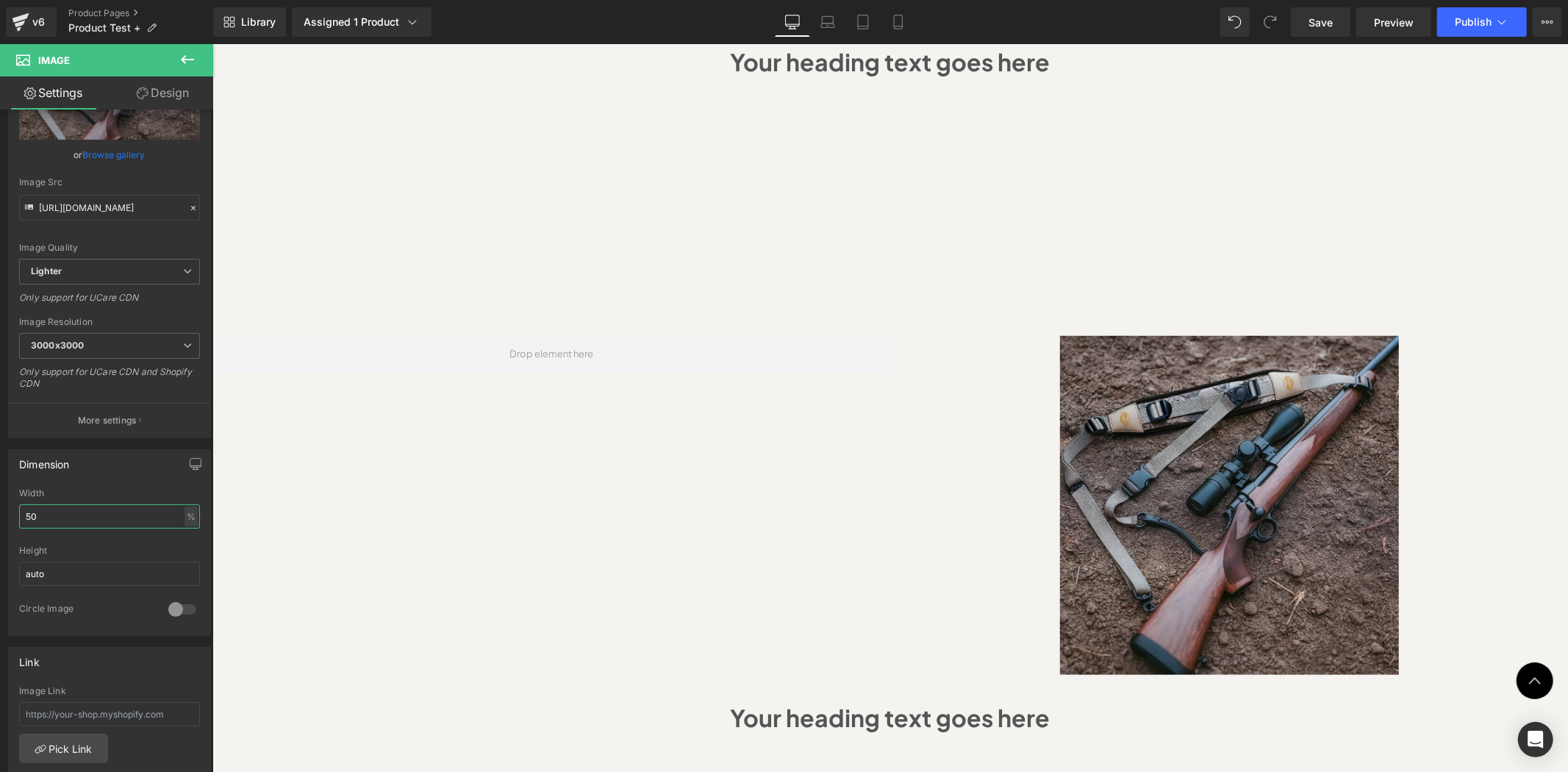
scroll to position [1199, 0]
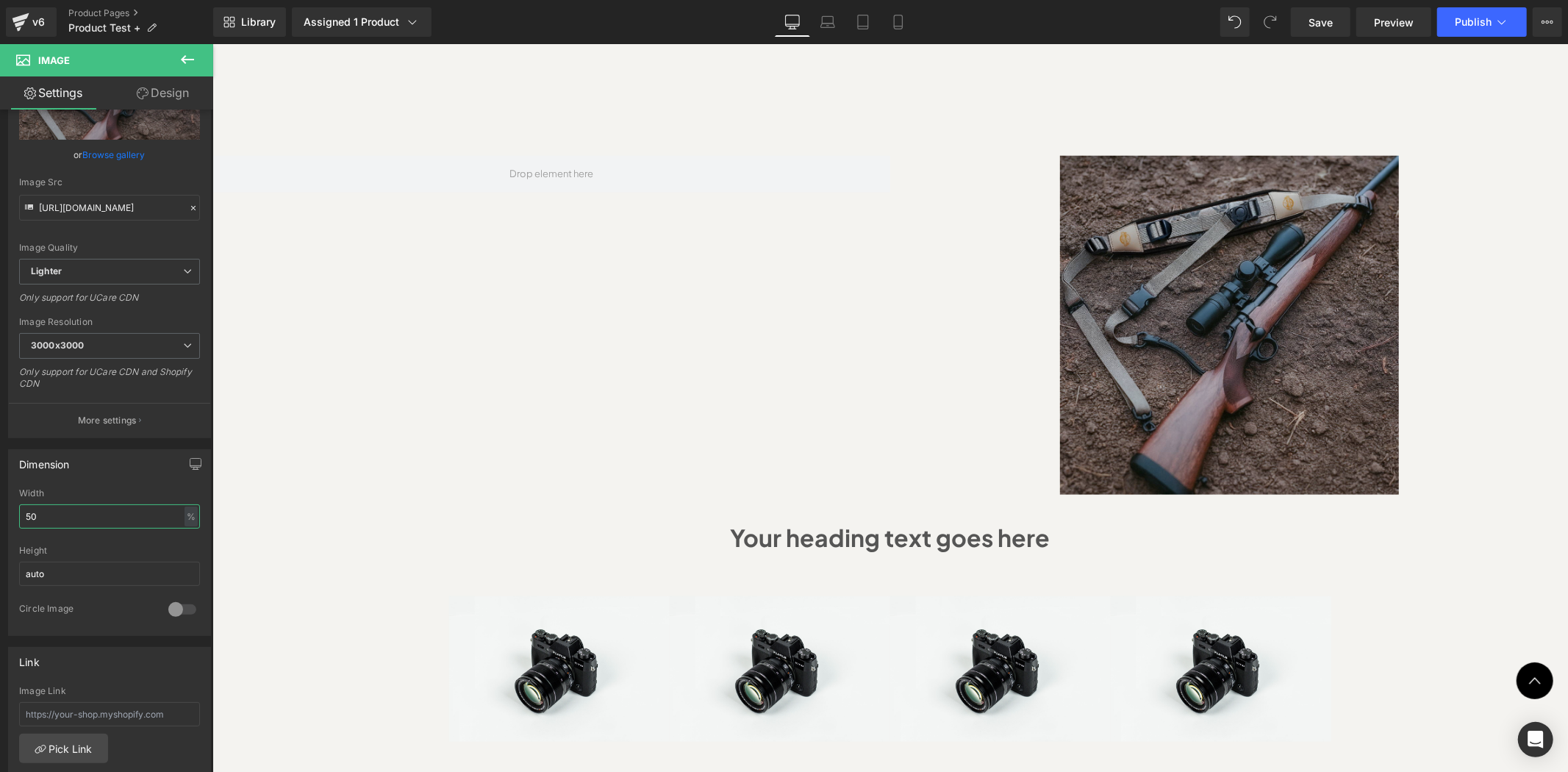
type input "50"
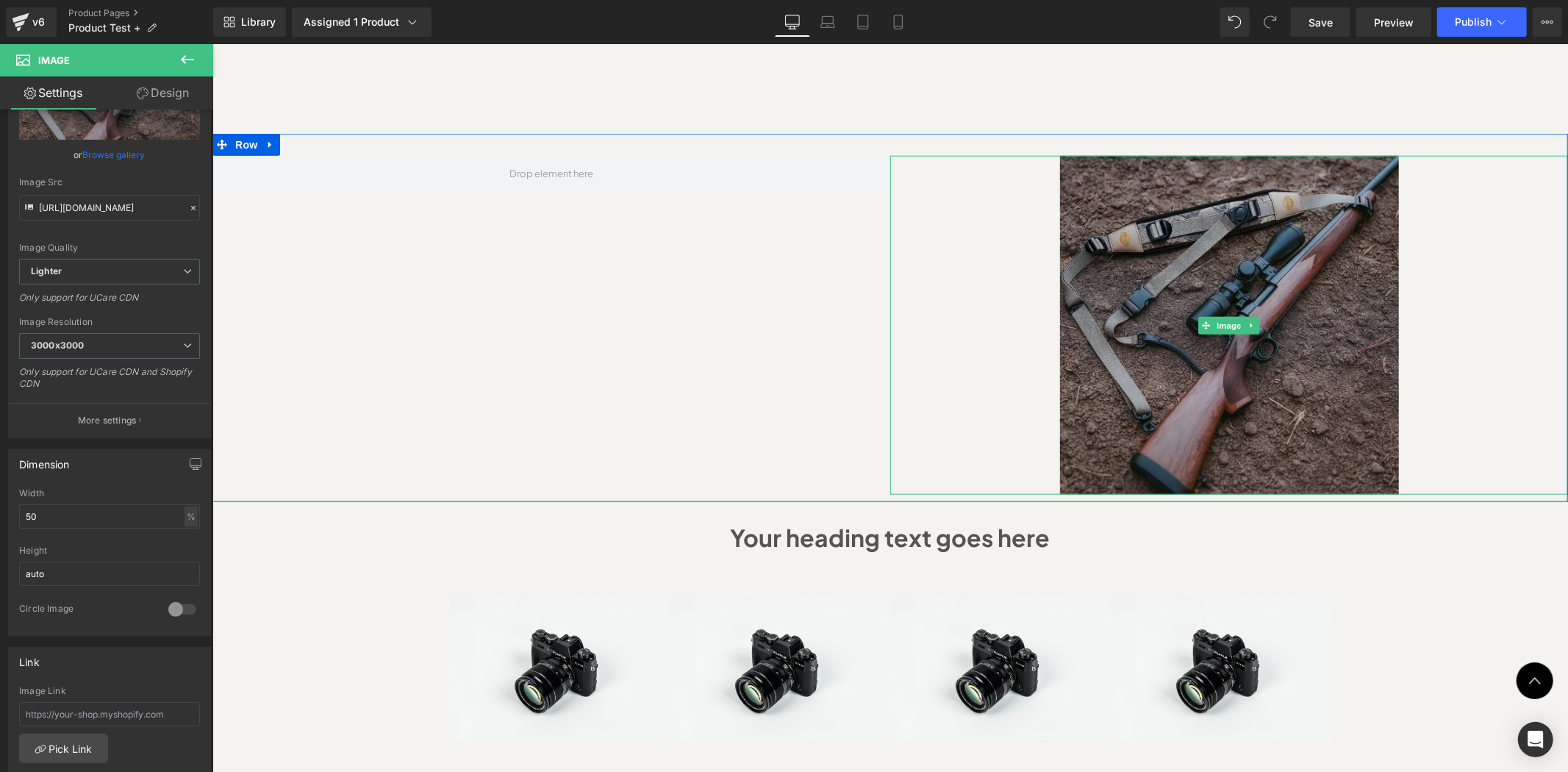
click at [1089, 323] on img at bounding box center [1229, 324] width 339 height 339
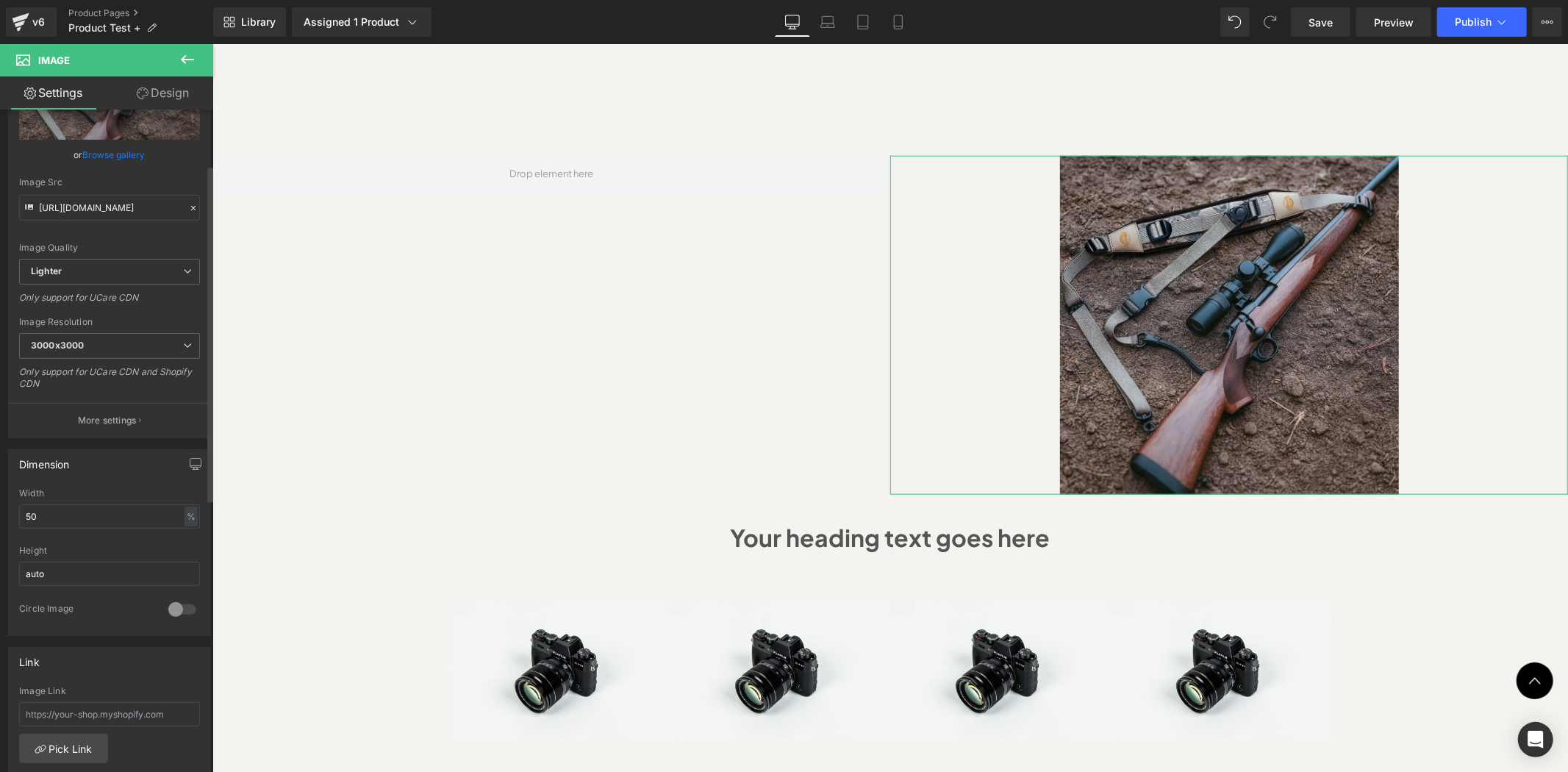
scroll to position [0, 0]
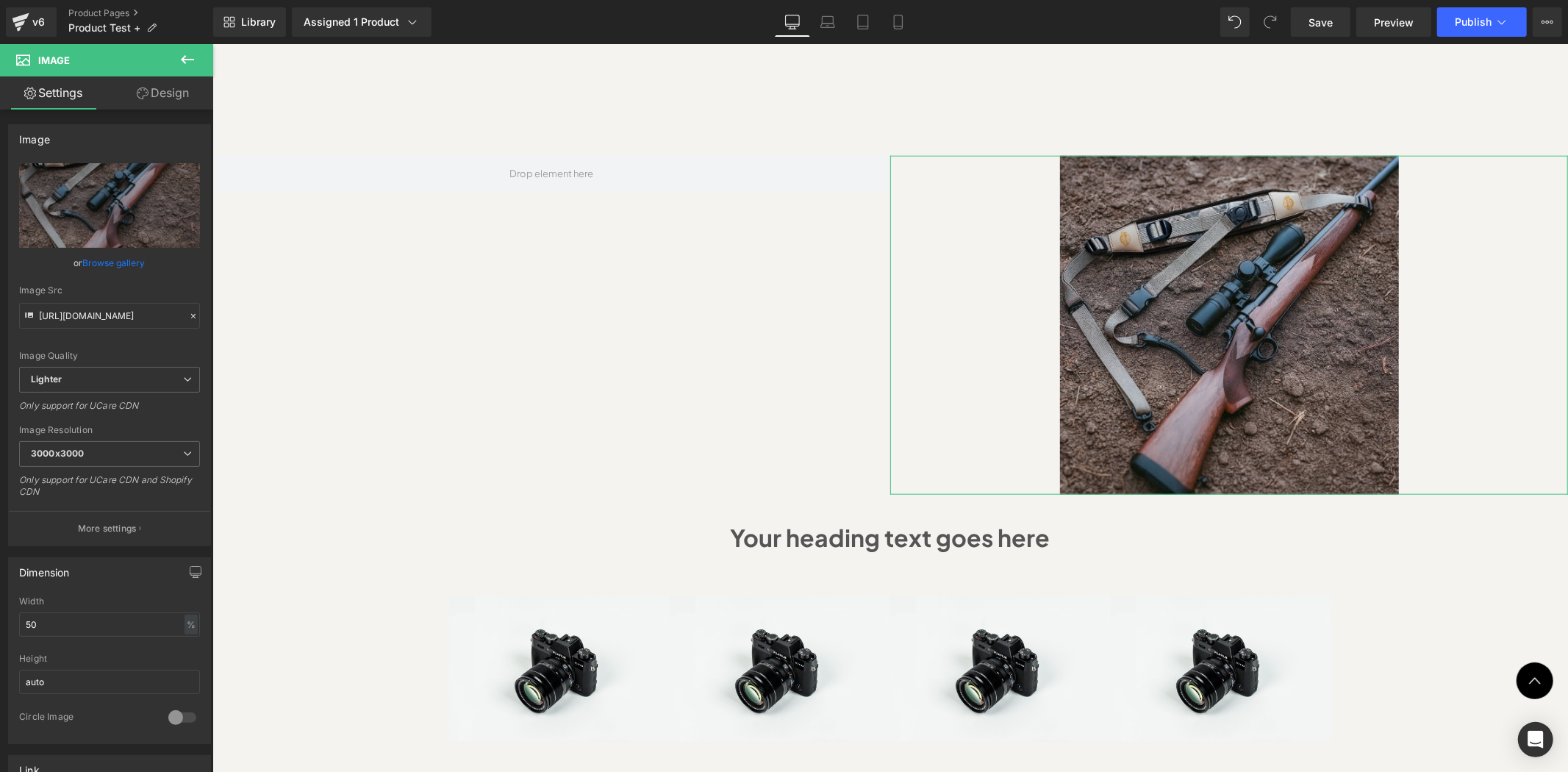
click at [162, 100] on link "Design" at bounding box center [162, 93] width 107 height 33
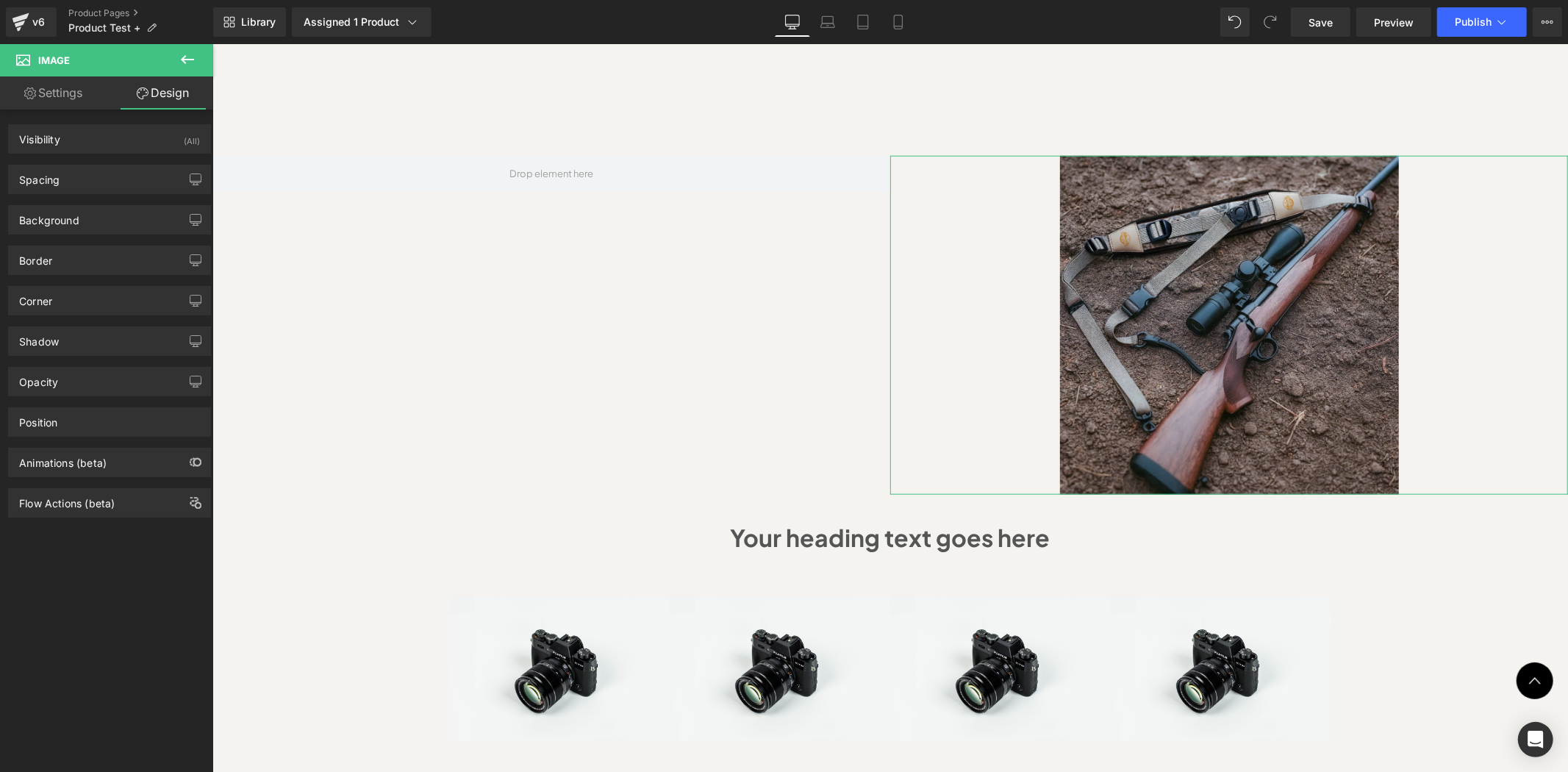
click at [56, 92] on link "Settings" at bounding box center [53, 93] width 107 height 33
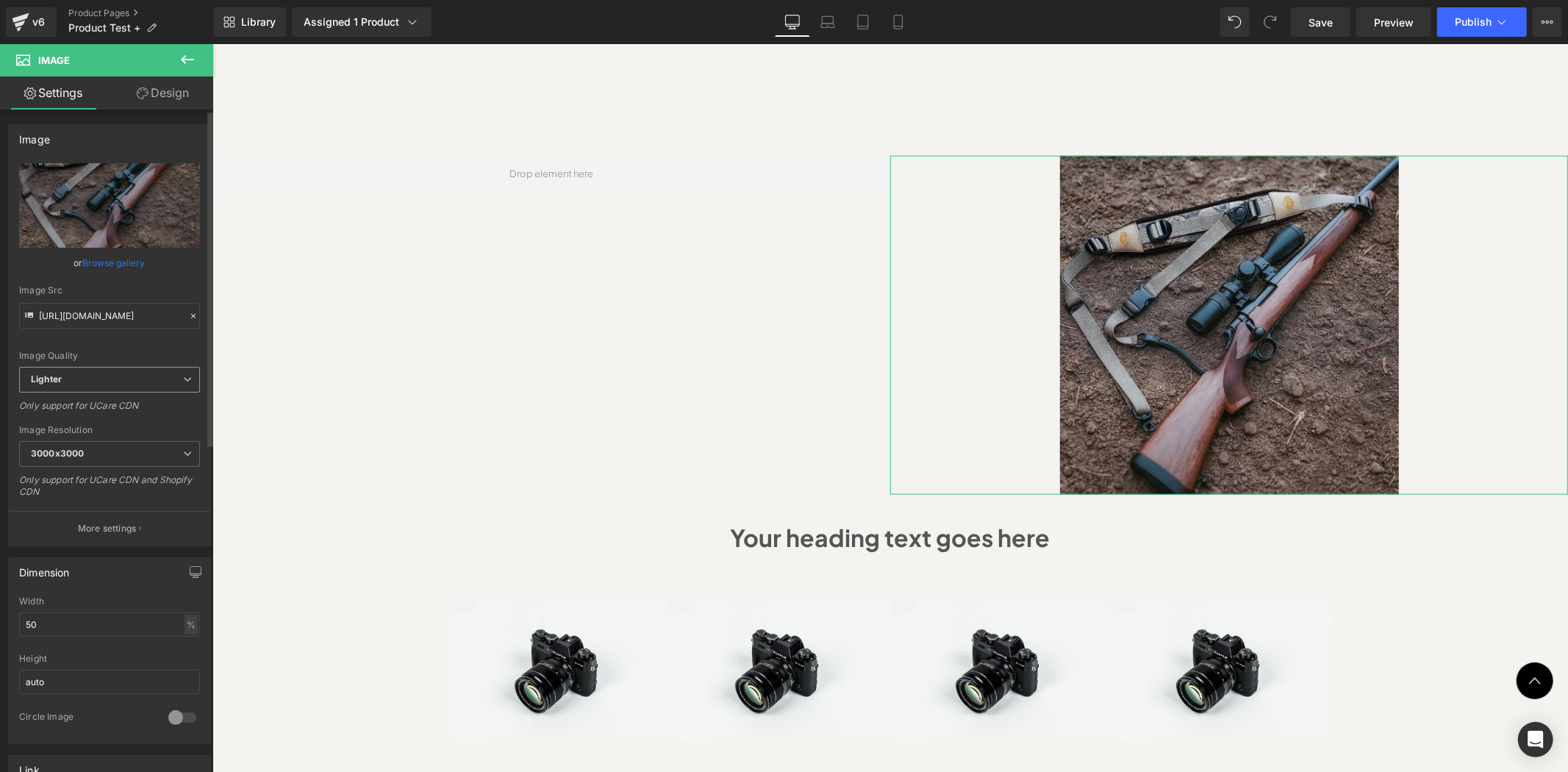
click at [148, 375] on span "Lighter" at bounding box center [109, 379] width 181 height 26
click at [149, 375] on span "Lighter" at bounding box center [107, 379] width 175 height 26
click at [164, 446] on span "3000x3000" at bounding box center [109, 454] width 181 height 26
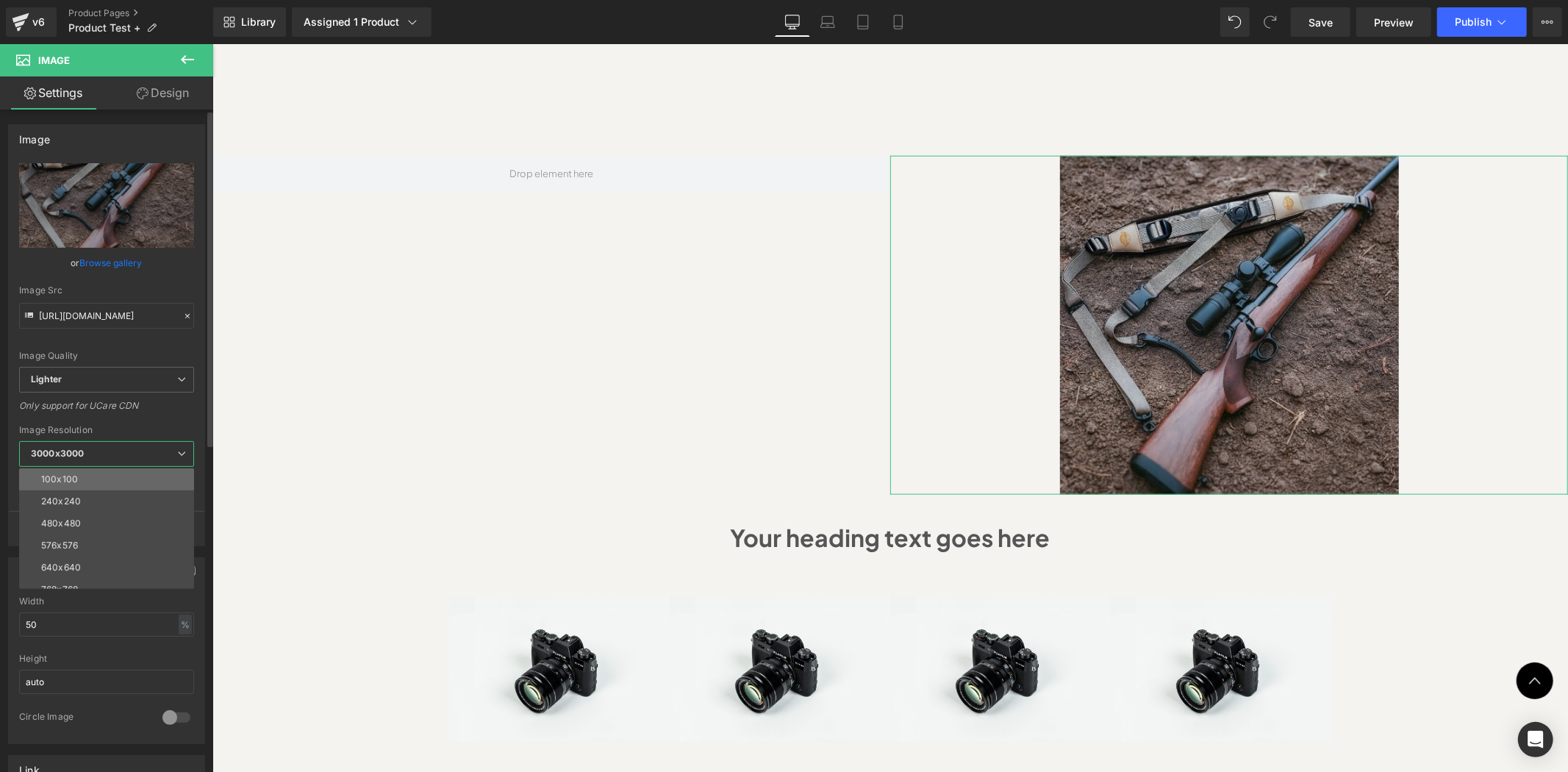
click at [140, 484] on li "100x100" at bounding box center [110, 479] width 182 height 22
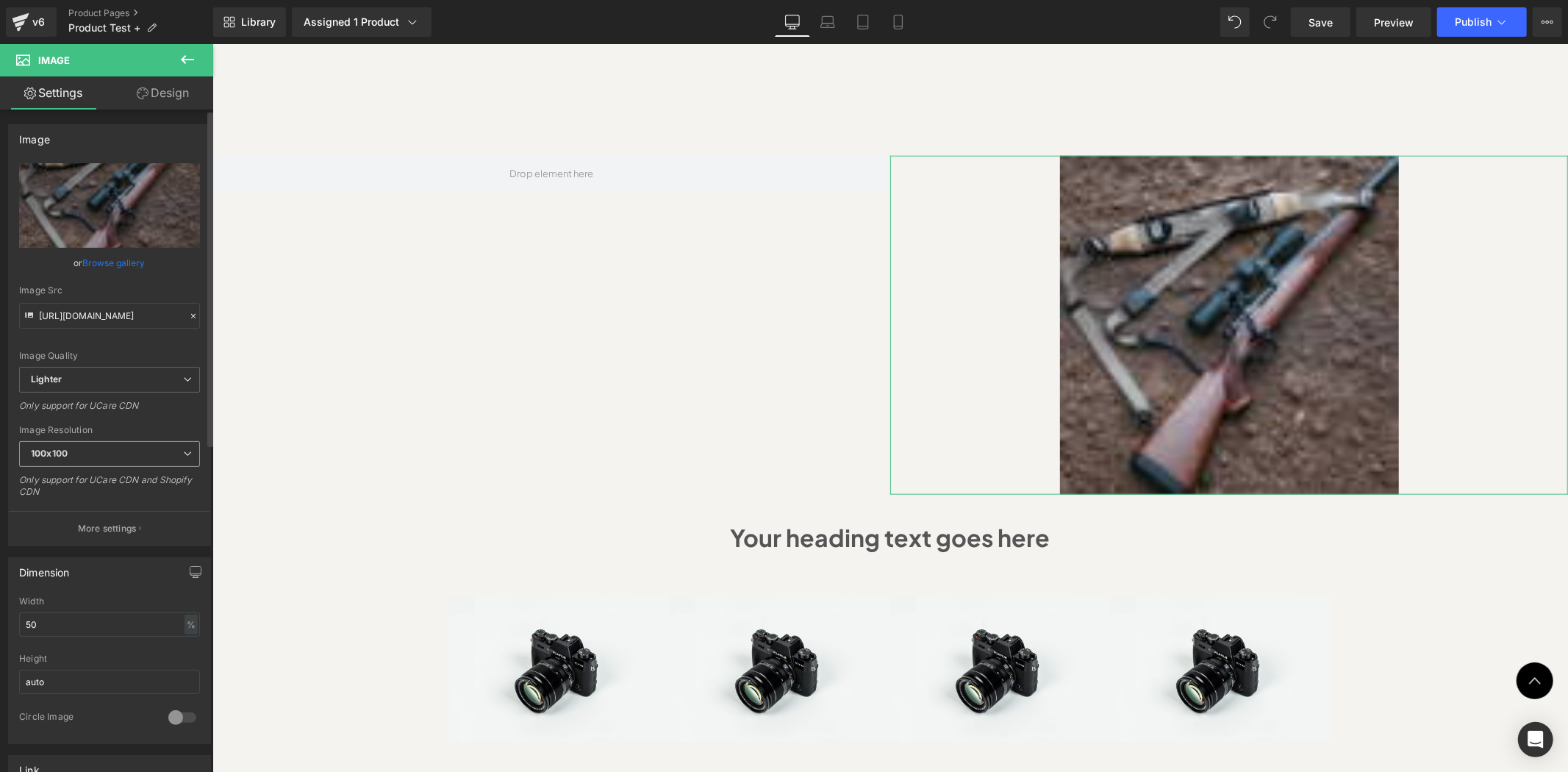
click at [167, 457] on span "100x100" at bounding box center [109, 454] width 181 height 26
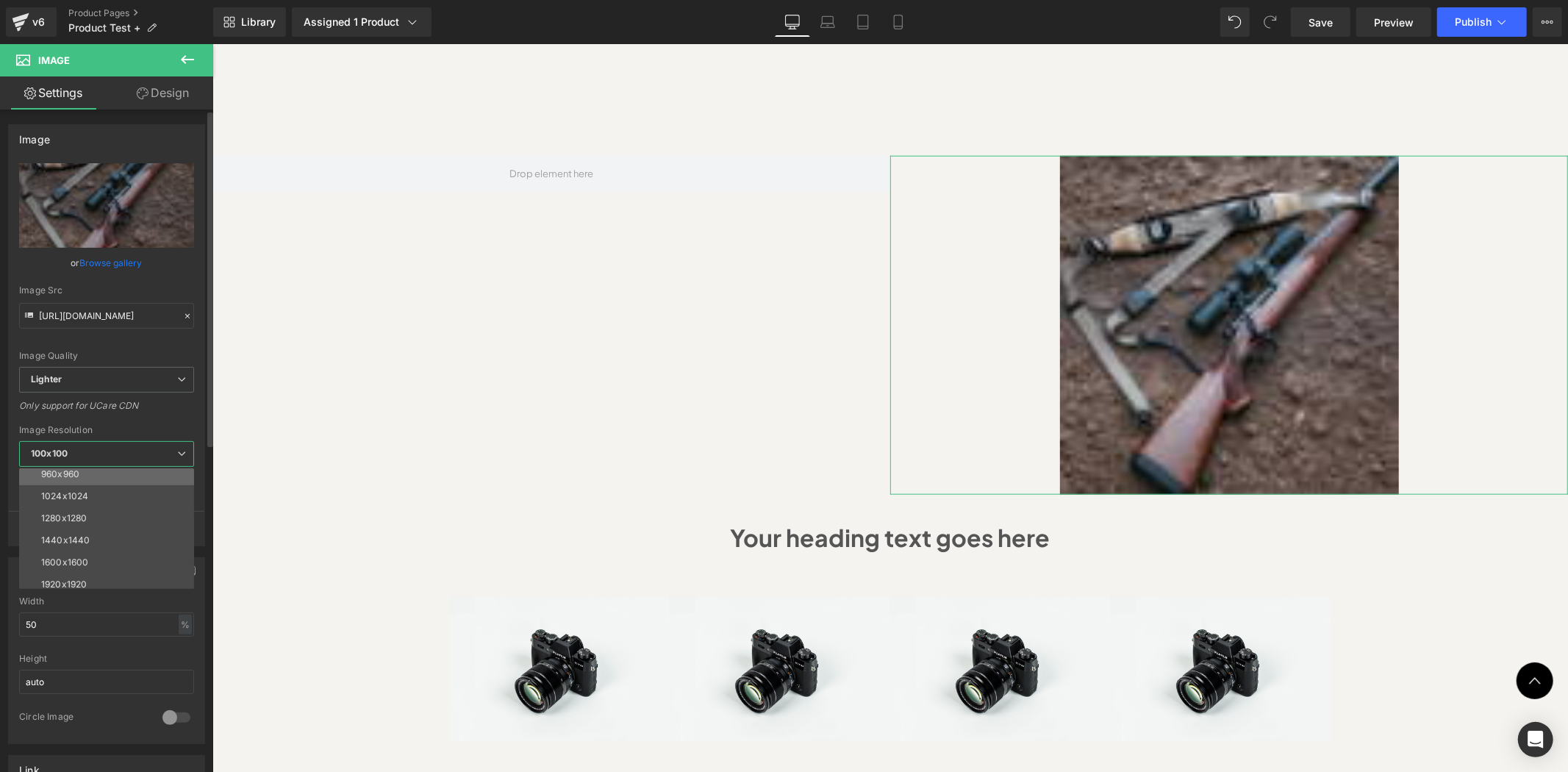
scroll to position [210, 0]
click at [130, 525] on li "1920x1920" at bounding box center [110, 534] width 182 height 22
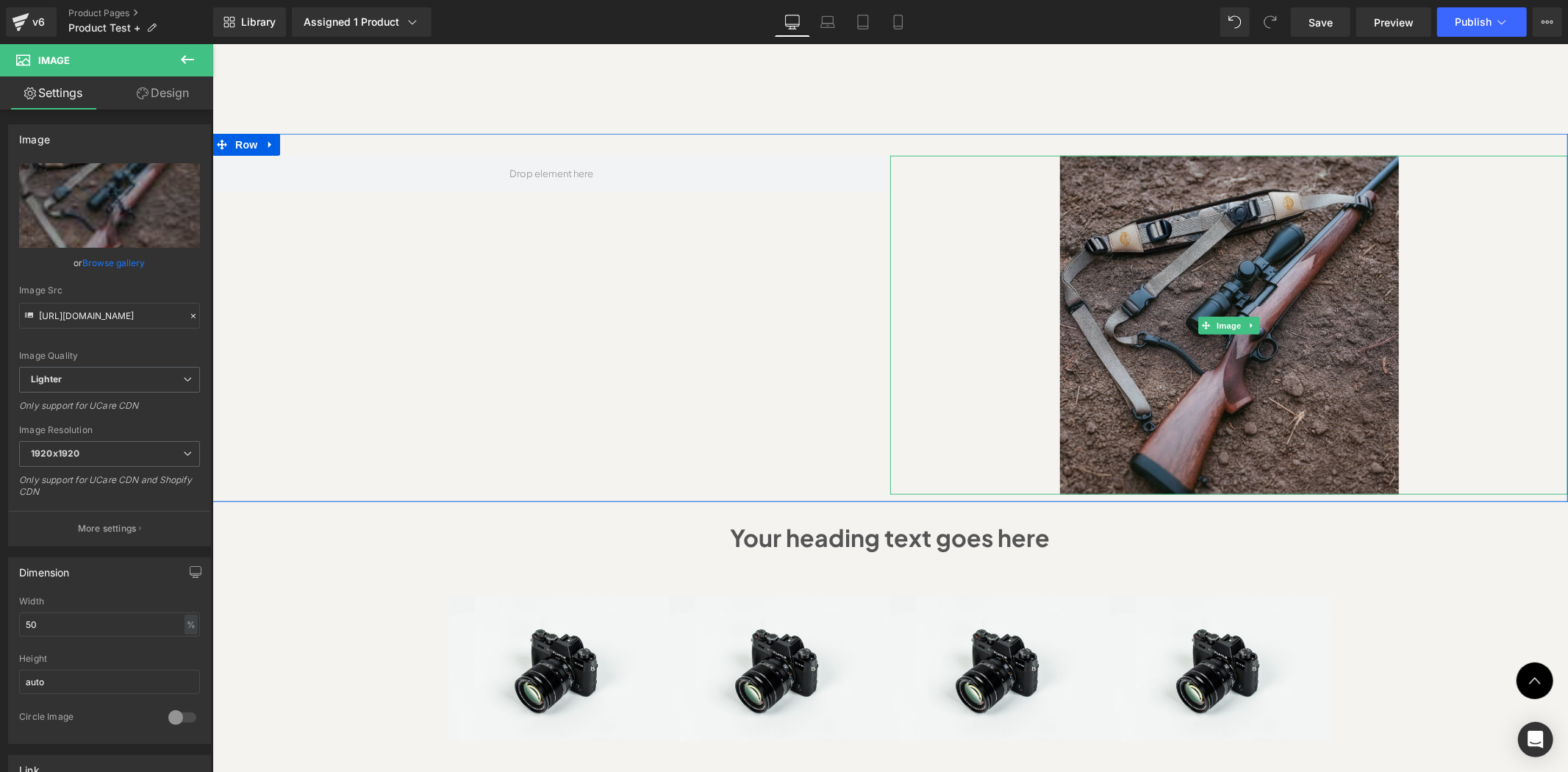
type input "https://ucarecdn.com/443e27ef-7e02-4cf5-826c-608162f7613f/-/format/auto/-/previ…"
click at [1431, 278] on div at bounding box center [1228, 324] width 678 height 339
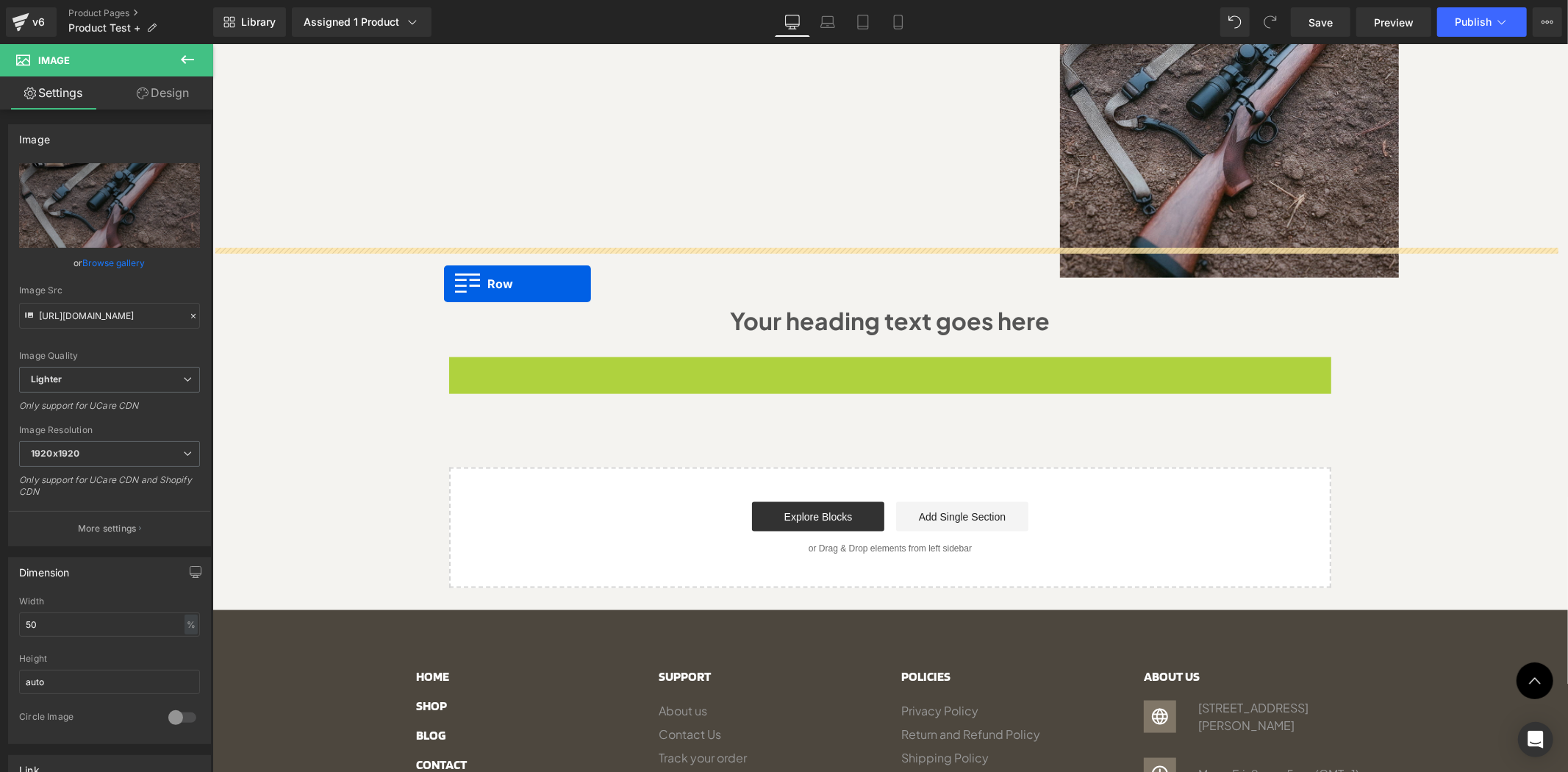
scroll to position [1089, 0]
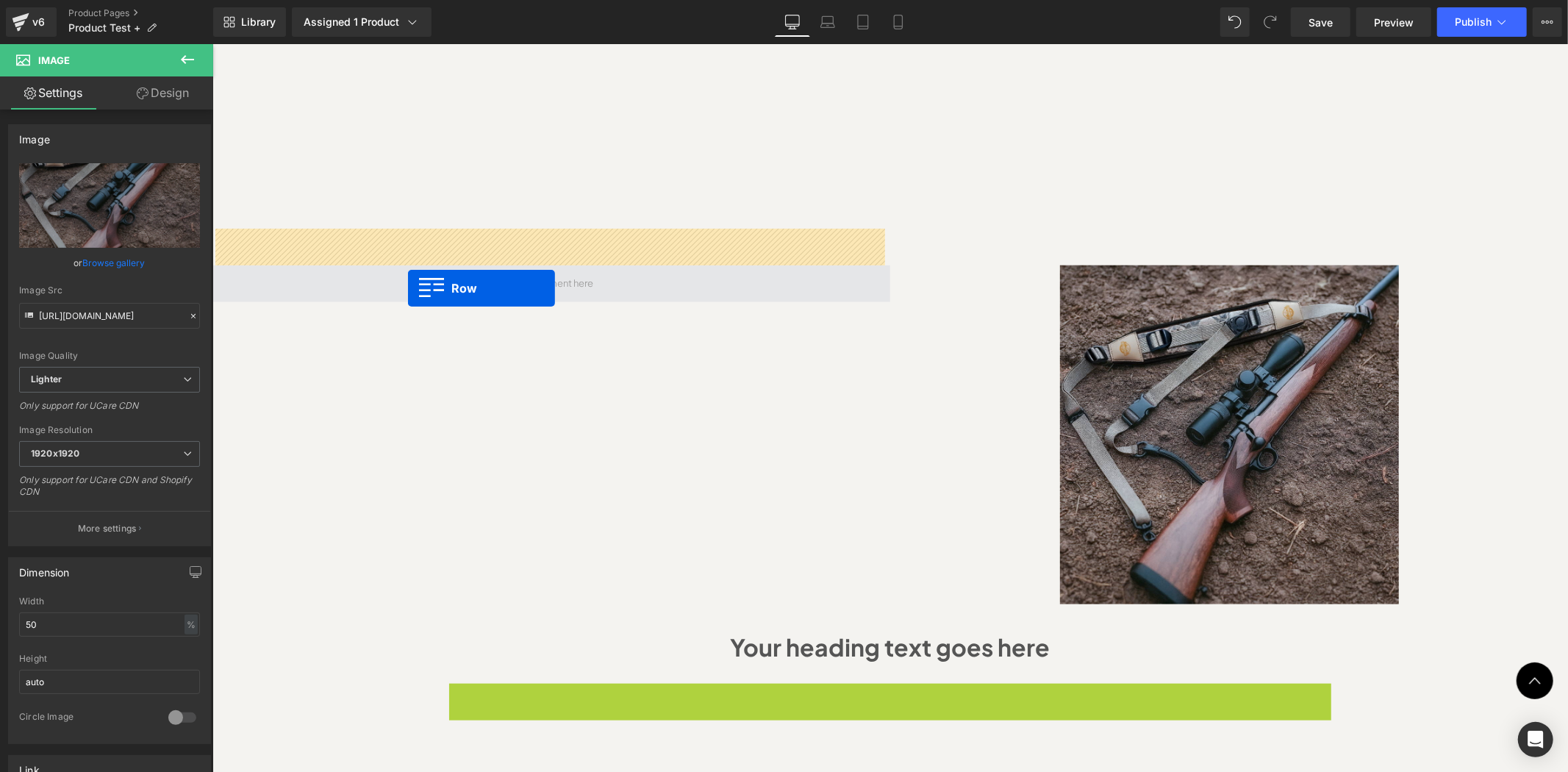
drag, startPoint x: 454, startPoint y: 327, endPoint x: 412, endPoint y: 262, distance: 77.4
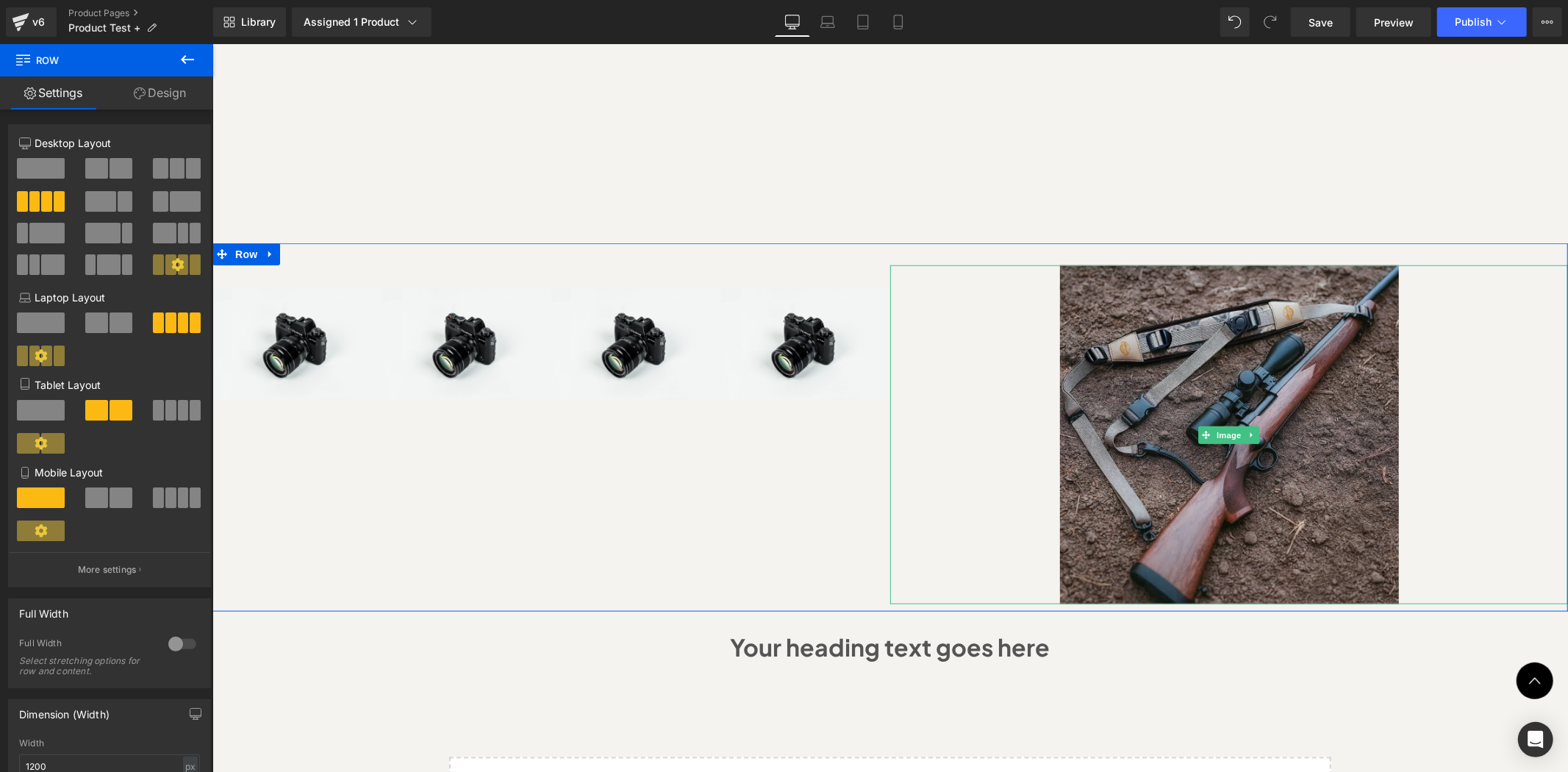
click at [987, 422] on div at bounding box center [1228, 434] width 678 height 339
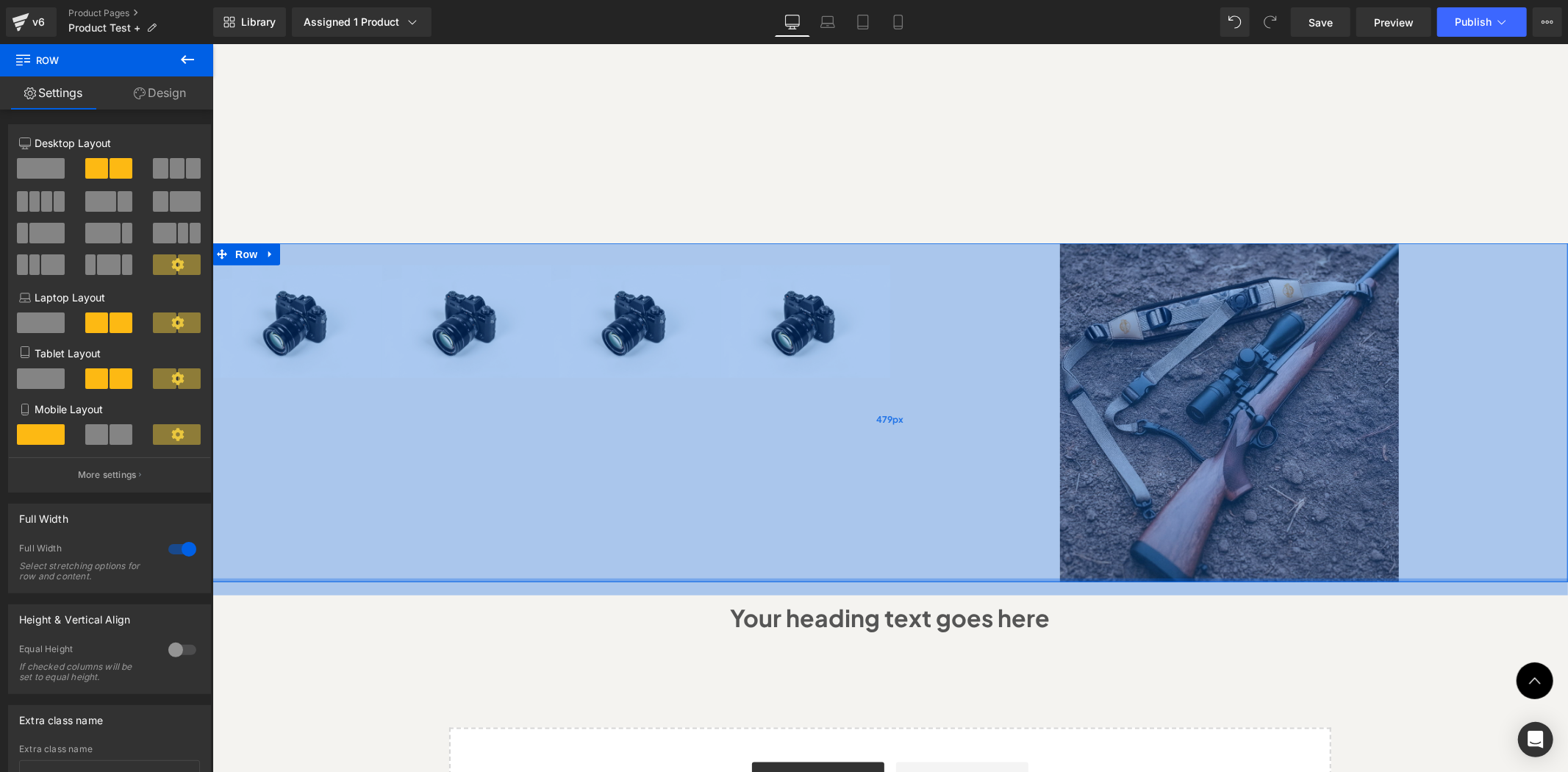
drag, startPoint x: 765, startPoint y: 548, endPoint x: 1360, endPoint y: 295, distance: 646.6
click at [778, 511] on div "Image Image Image Image Row Image Row 479px" at bounding box center [889, 412] width 1356 height 339
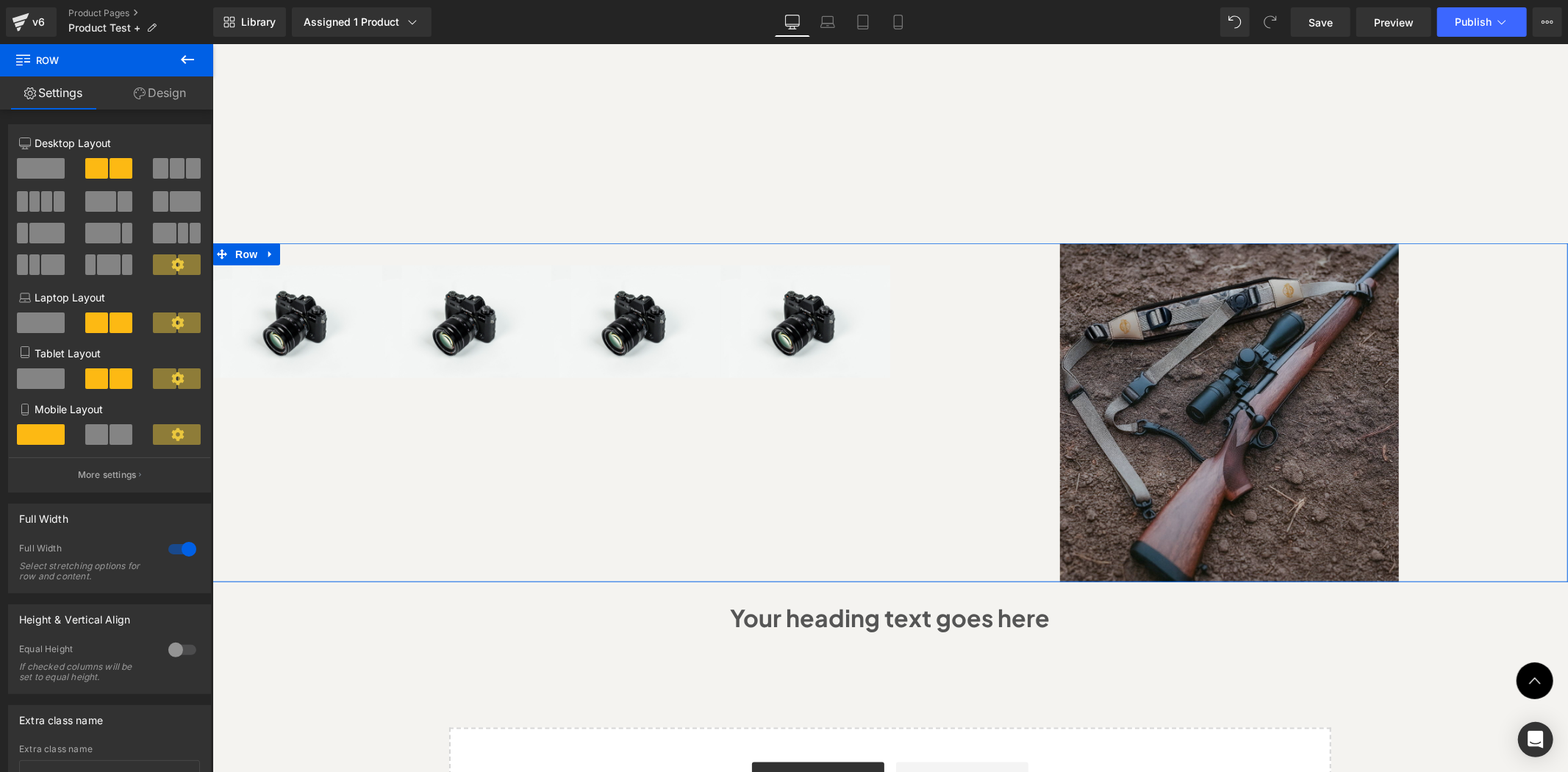
click at [1431, 273] on div "Image Image Image Image Row Image Row 479px" at bounding box center [889, 412] width 1356 height 339
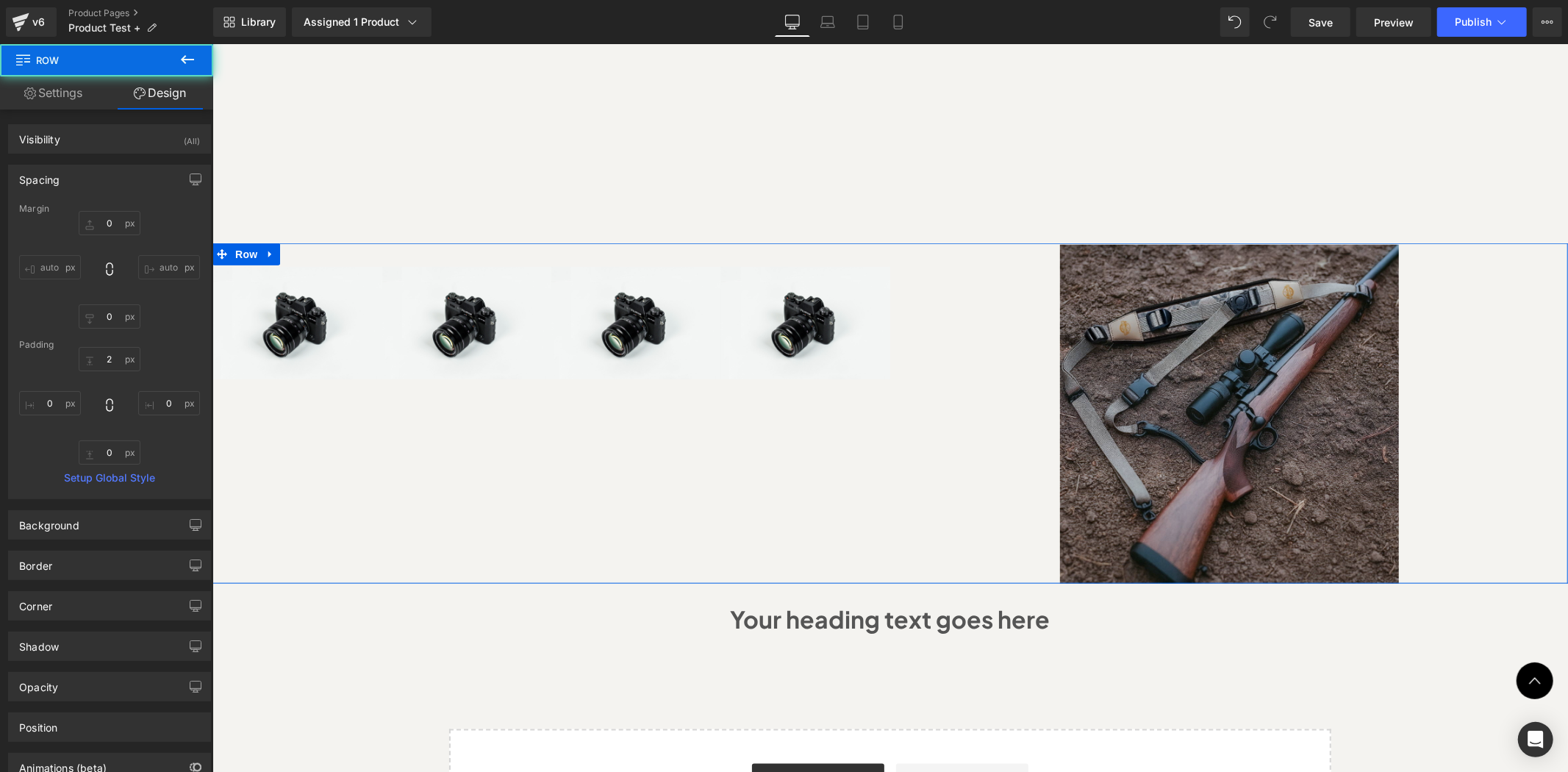
click at [1260, 347] on img at bounding box center [1229, 413] width 339 height 339
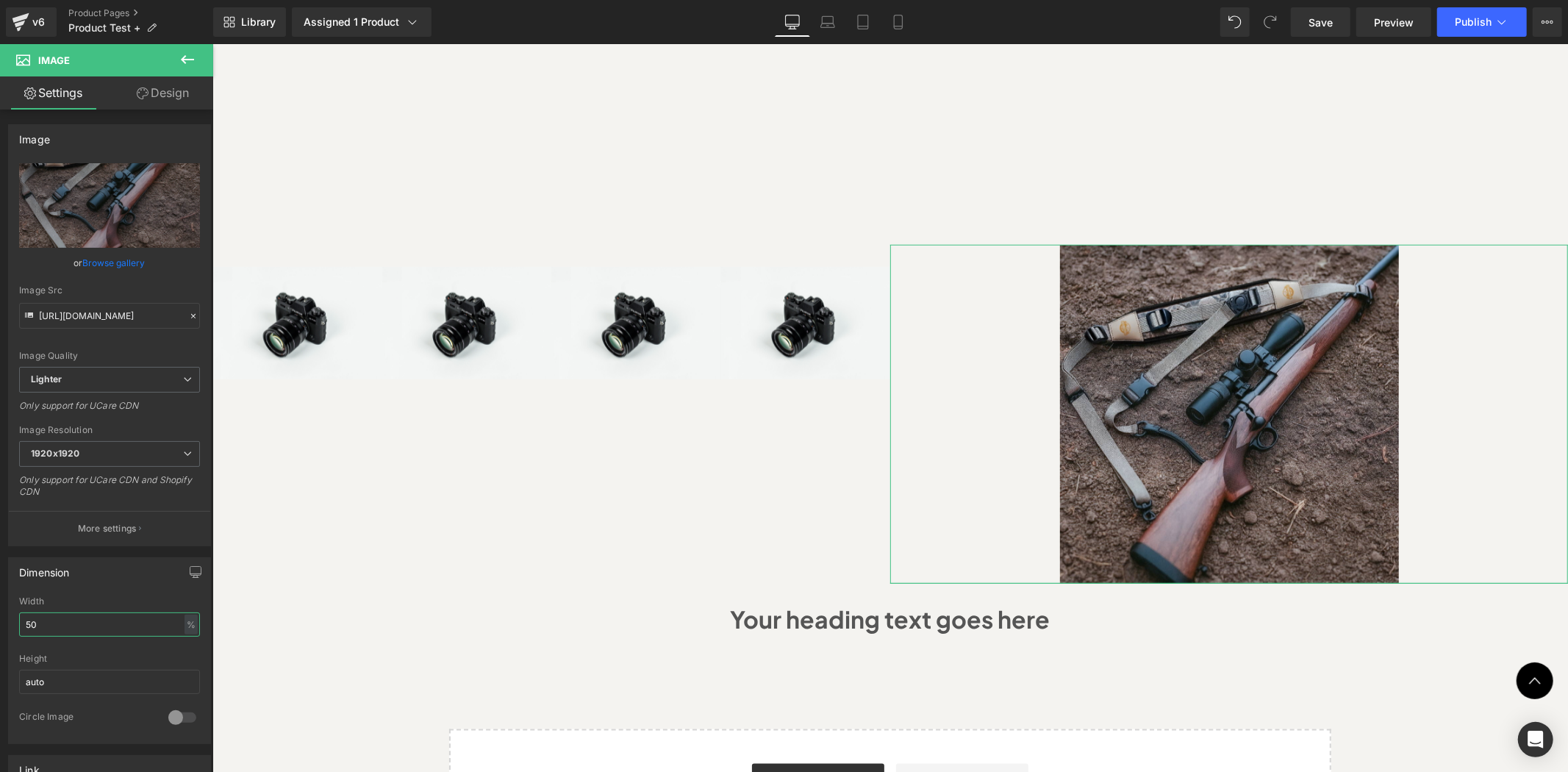
drag, startPoint x: 130, startPoint y: 628, endPoint x: -10, endPoint y: 623, distance: 140.1
click at [0, 623] on html "Row You are previewing how the will restyle your page. You can not edit Element…" at bounding box center [784, 386] width 1568 height 772
type input "100"
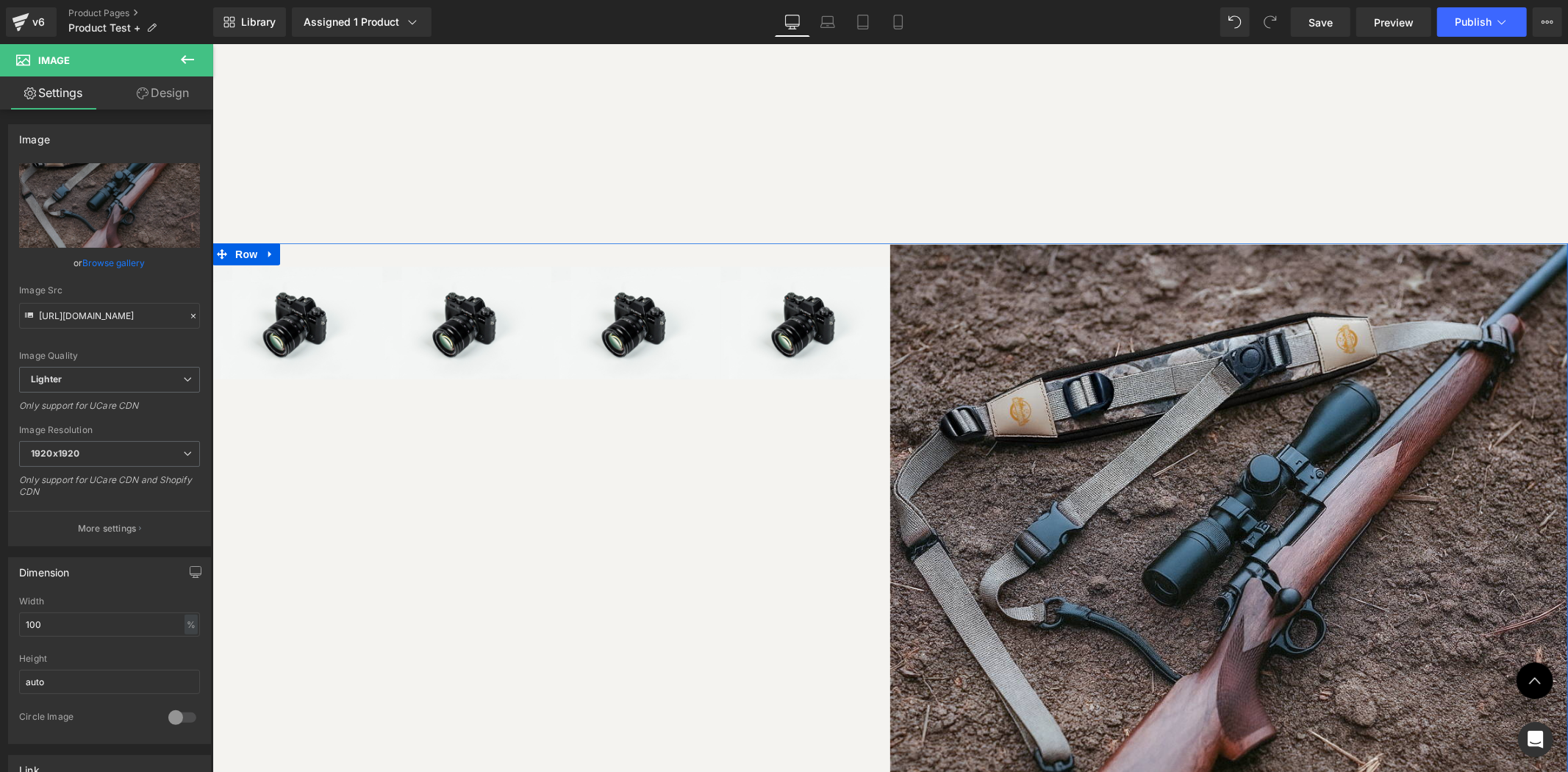
click at [492, 457] on div "Image Image Image Image Row Image Row" at bounding box center [889, 582] width 1356 height 679
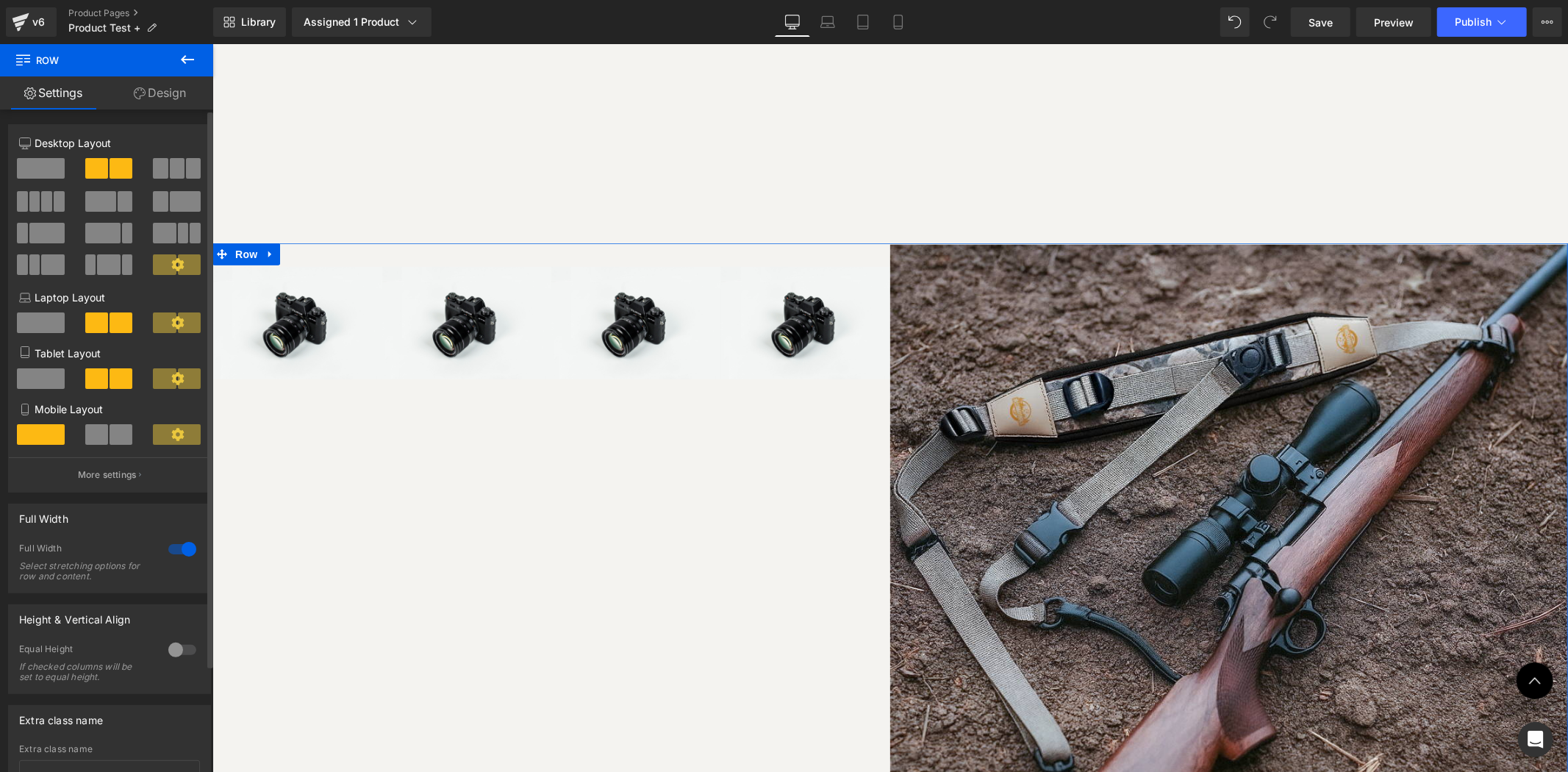
click at [113, 481] on p "More settings" at bounding box center [107, 474] width 59 height 13
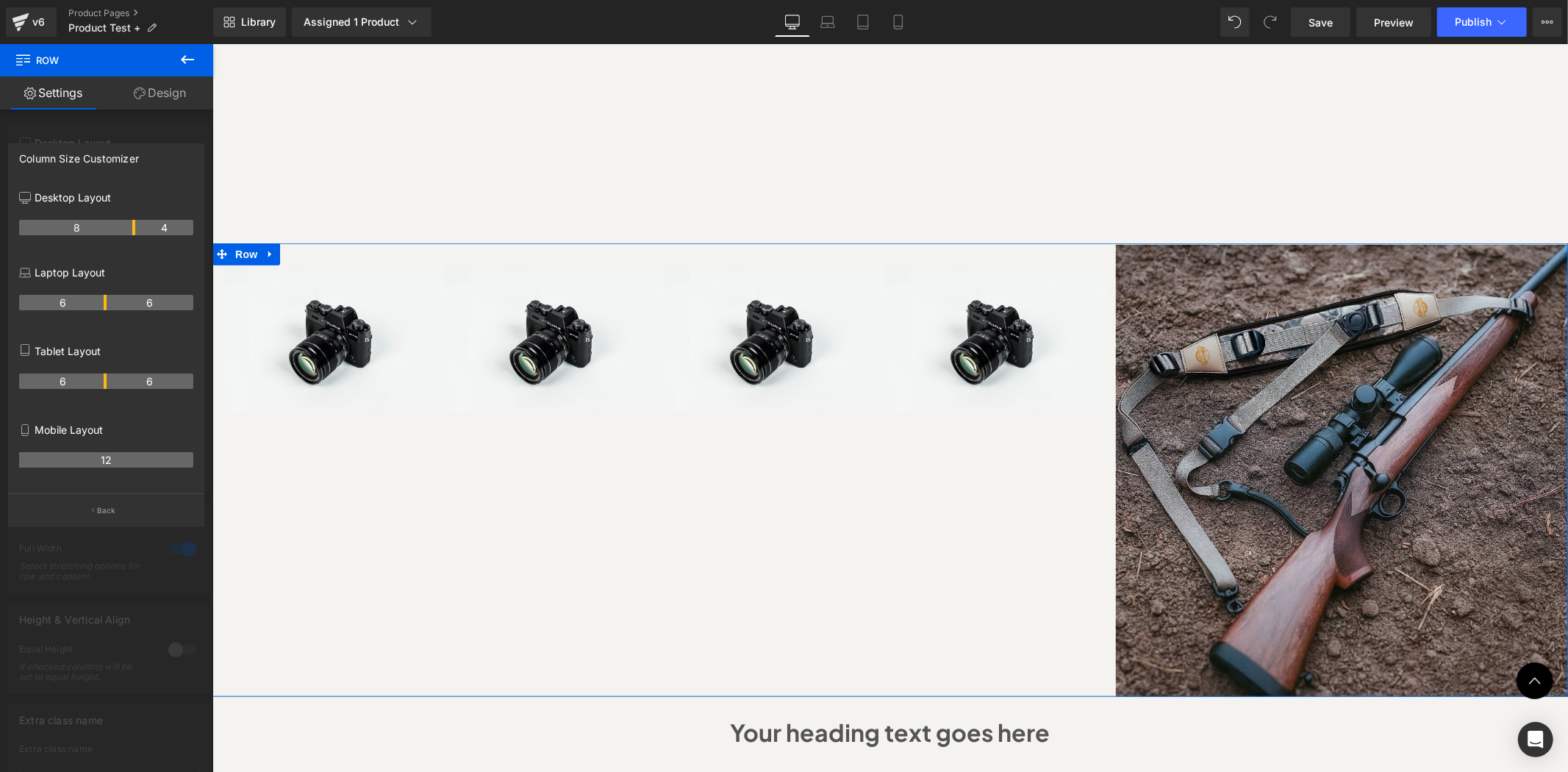
drag, startPoint x: 105, startPoint y: 228, endPoint x: 137, endPoint y: 220, distance: 33.0
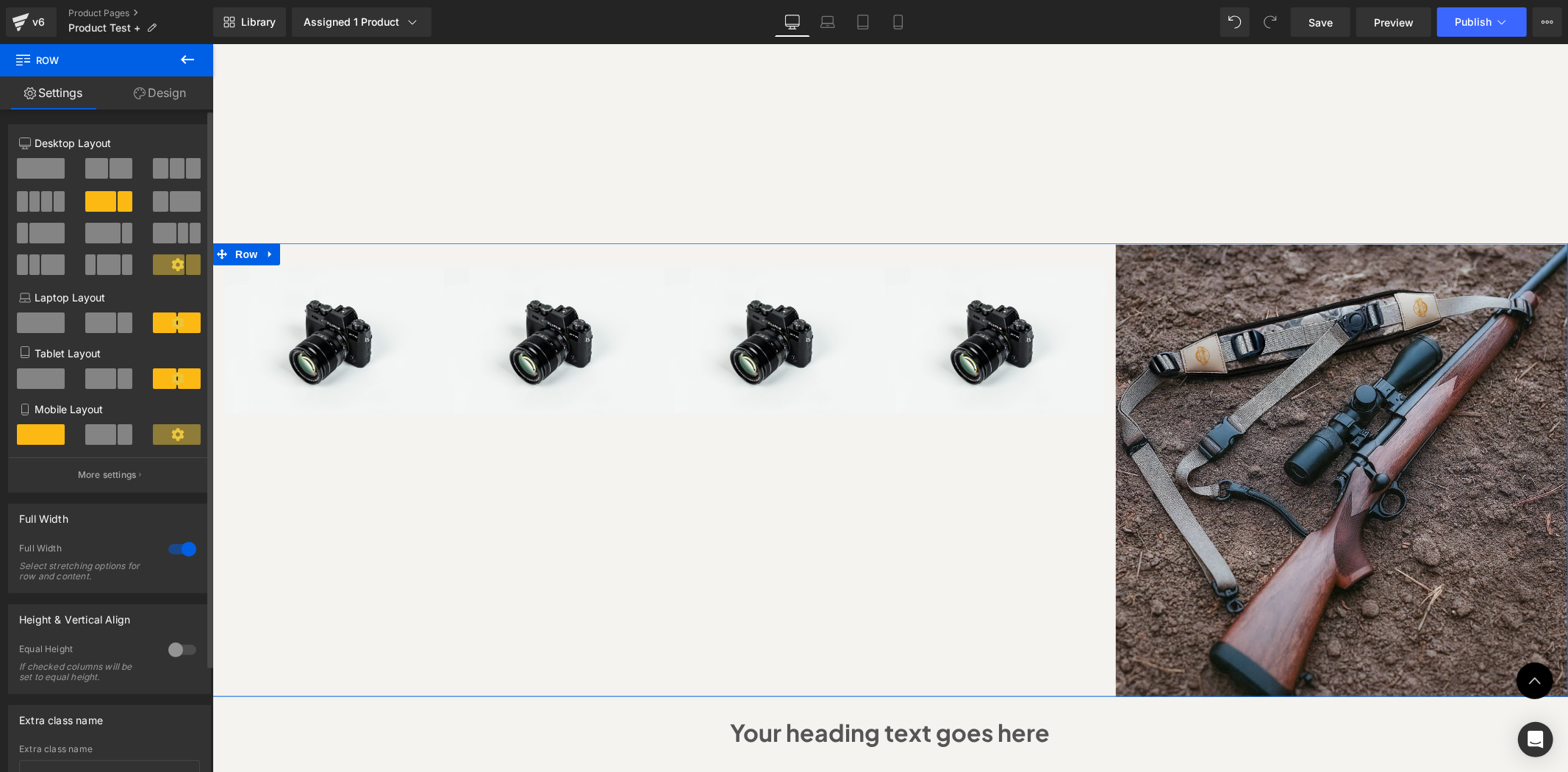
click at [1166, 399] on body "Skip to content Hurry! 2025 Bundles for Every Outdoor Adventure with 50% OFF sh…" at bounding box center [889, 254] width 1356 height 2599
click at [128, 477] on p "More settings" at bounding box center [107, 474] width 59 height 13
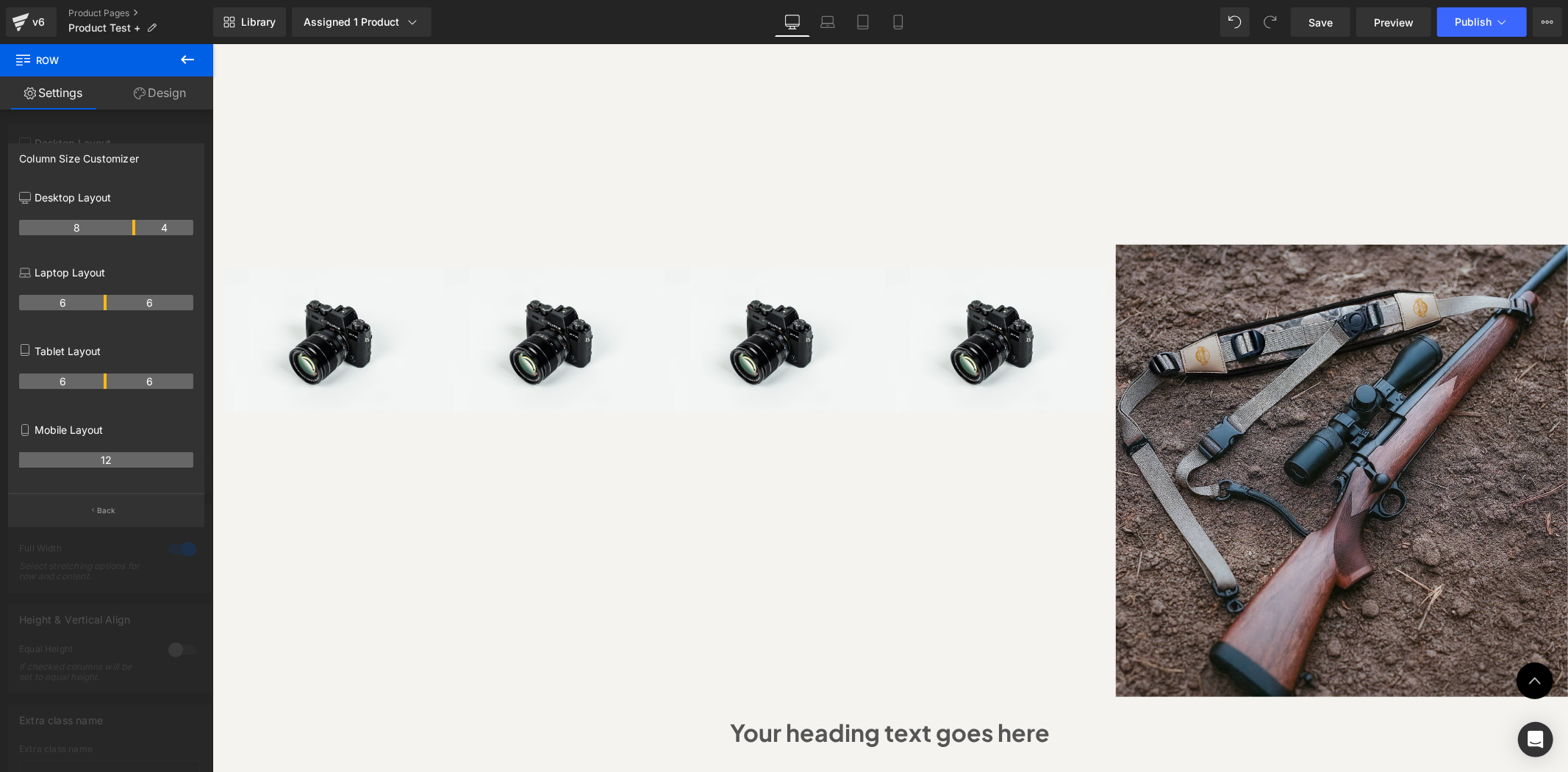
click at [1157, 470] on body "Skip to content Hurry! 2025 Bundles for Every Outdoor Adventure with 50% OFF sh…" at bounding box center [889, 254] width 1356 height 2599
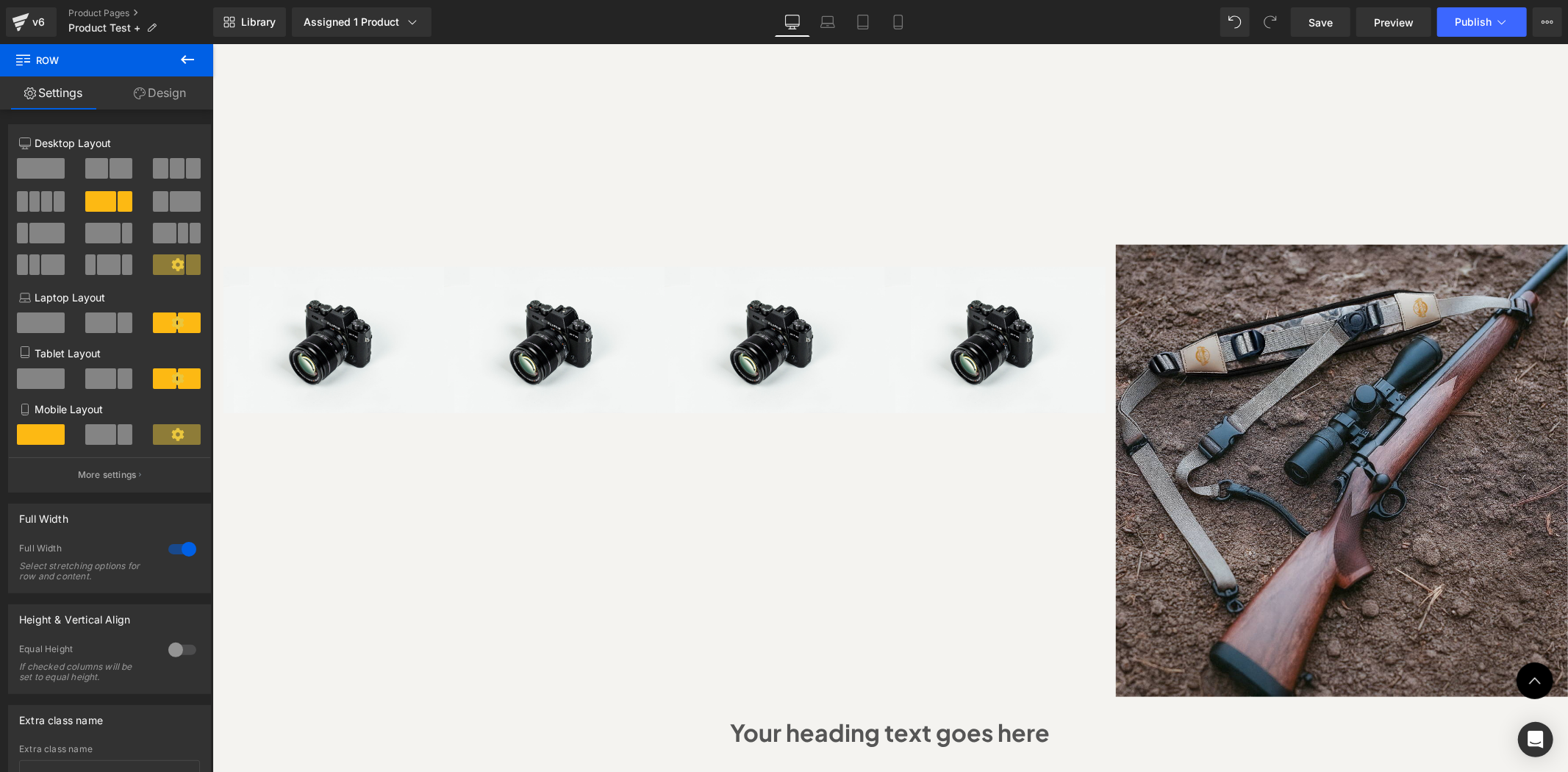
click at [1388, 183] on div "Sale Off (P) Image" at bounding box center [889, 14] width 1356 height 1896
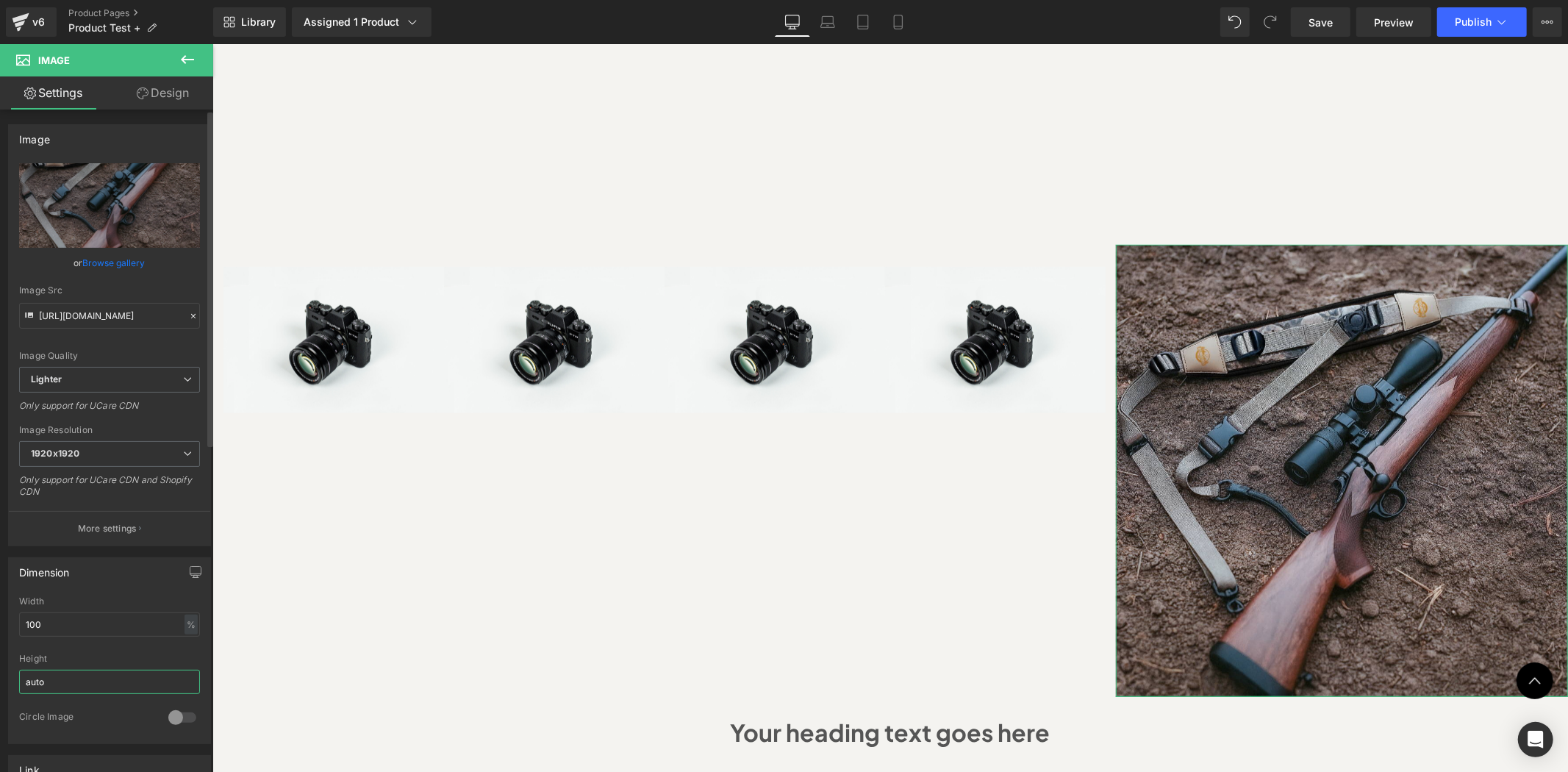
click at [60, 684] on input "auto" at bounding box center [109, 682] width 181 height 25
type input "a"
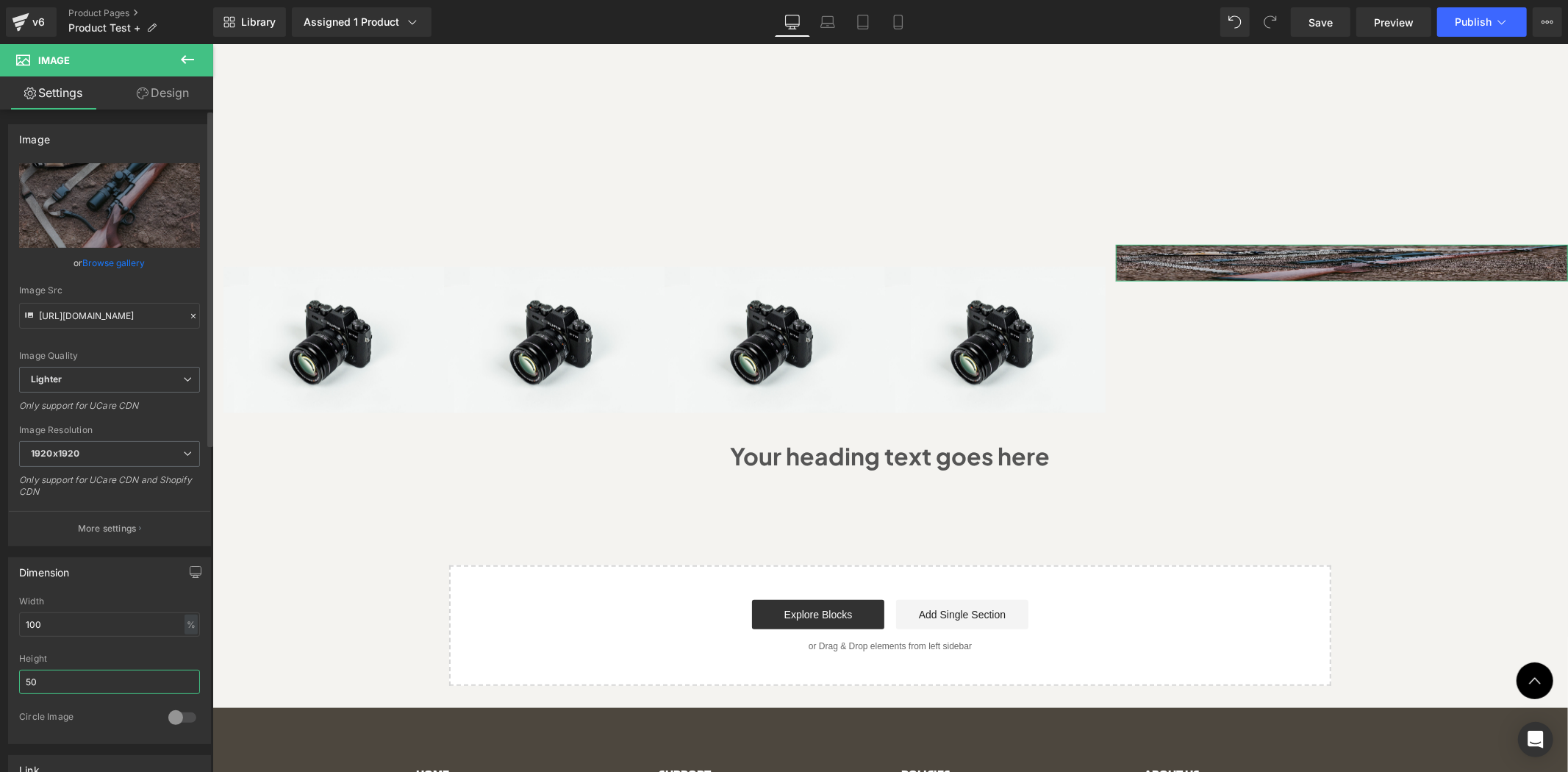
type input "5"
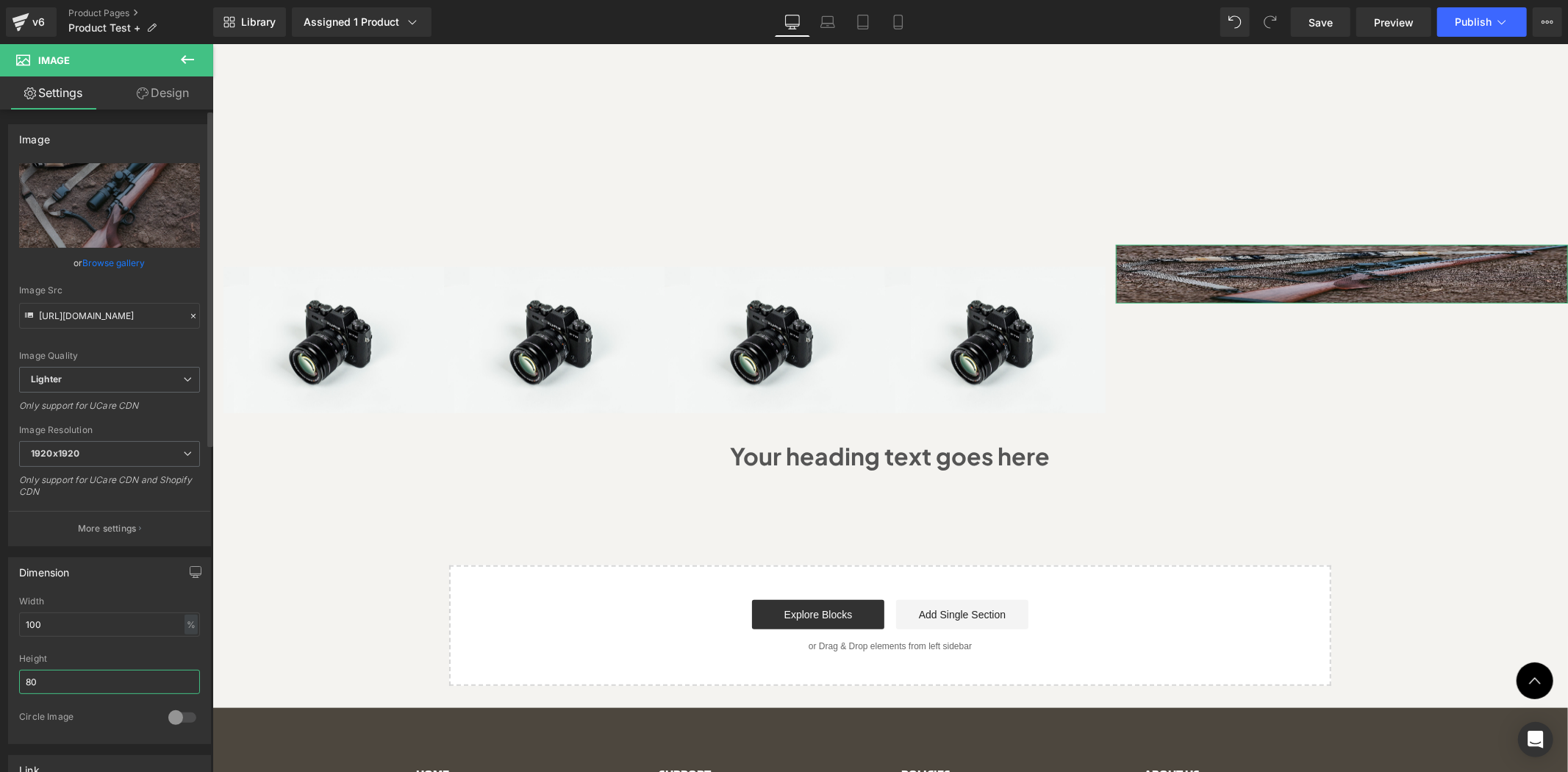
type input "8"
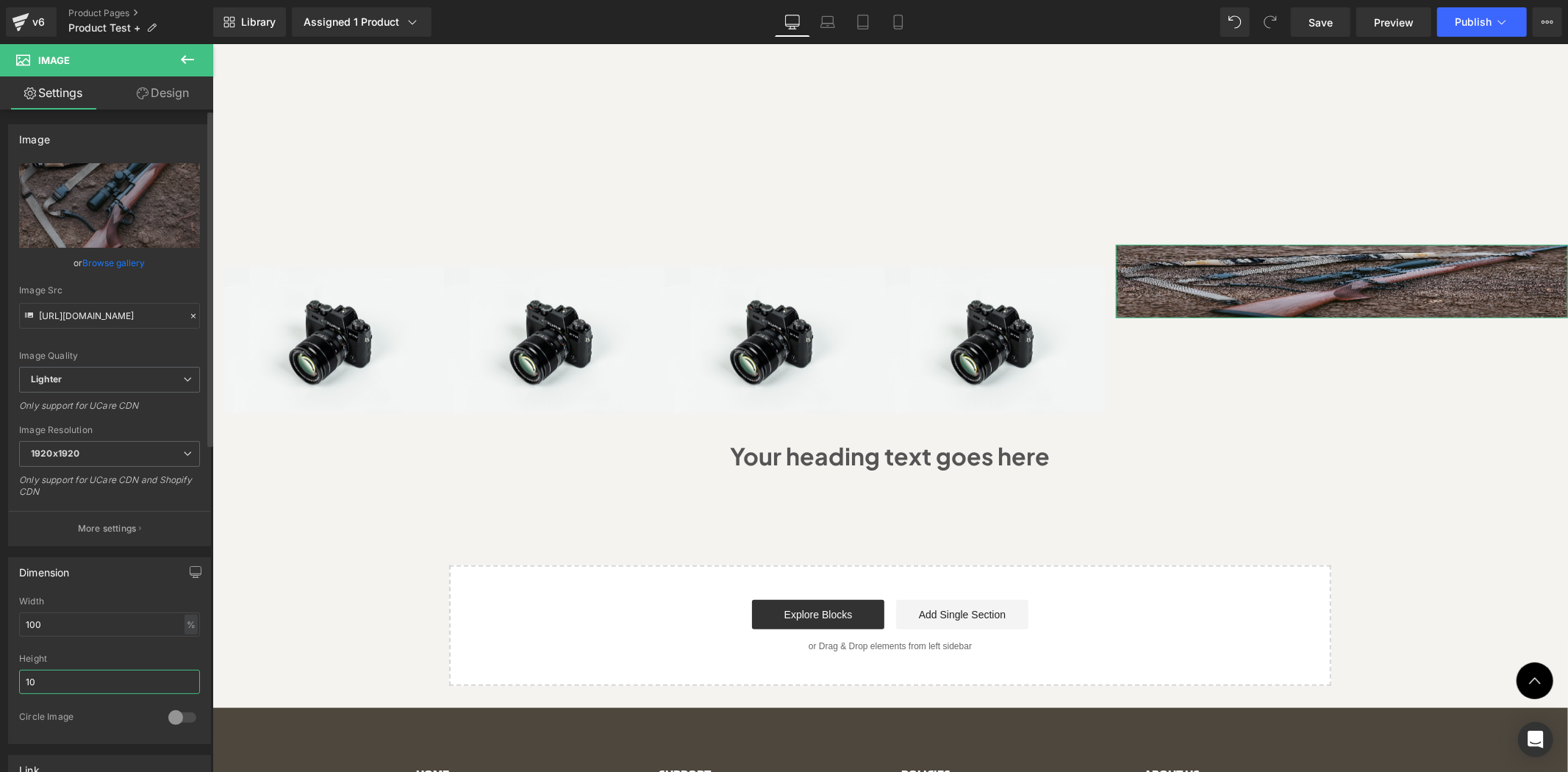
type input "1"
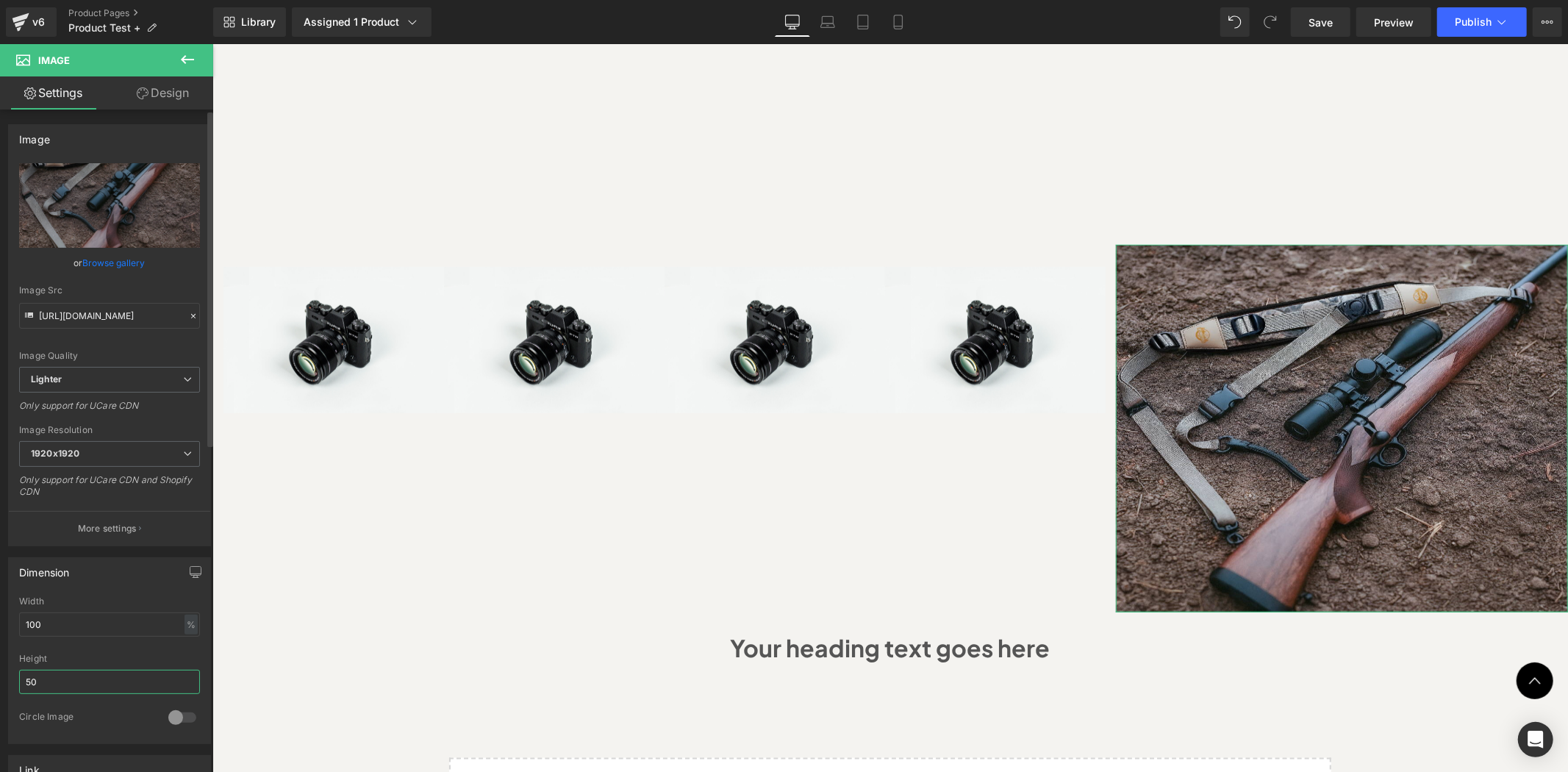
type input "5"
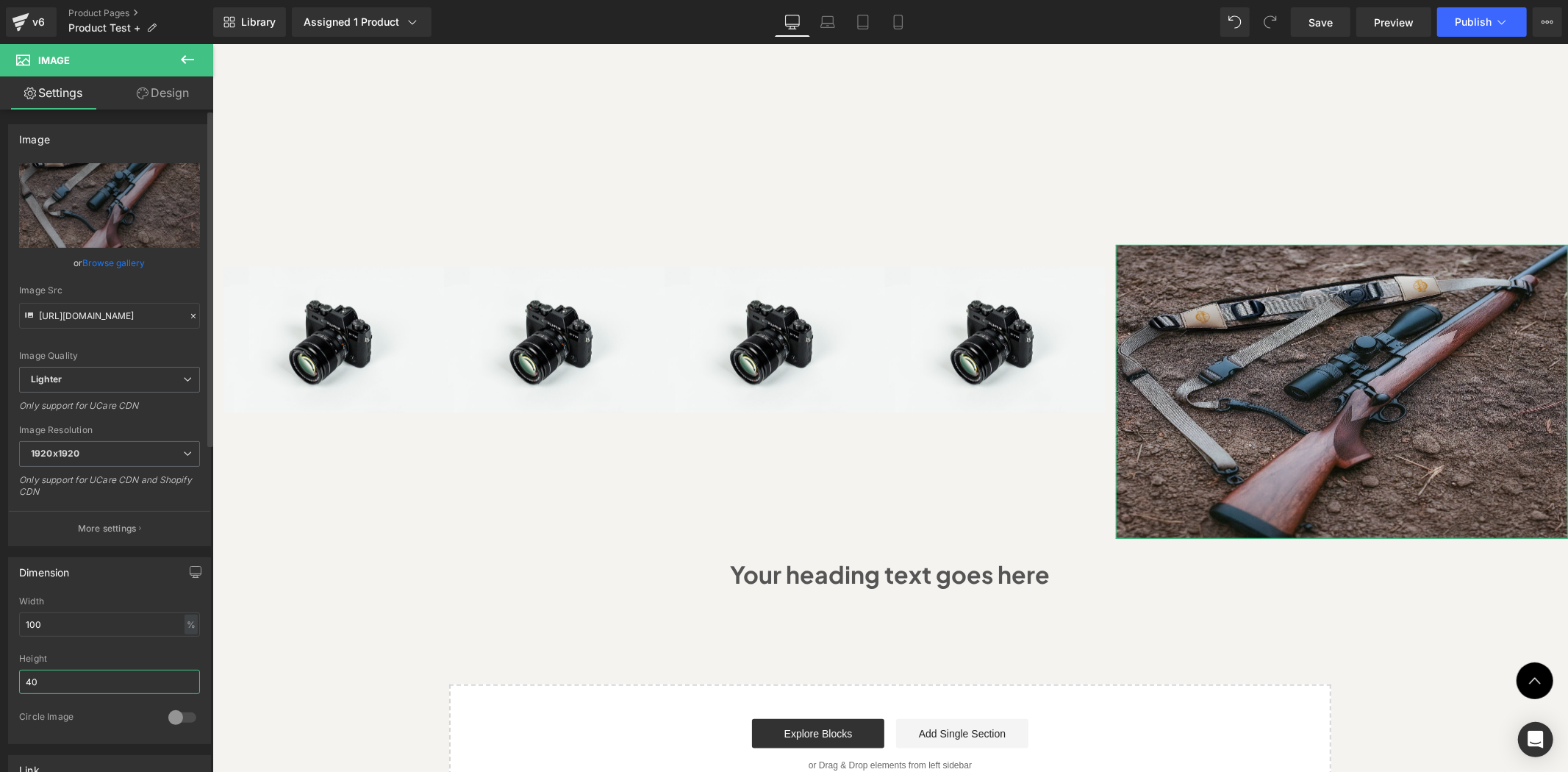
type input "4"
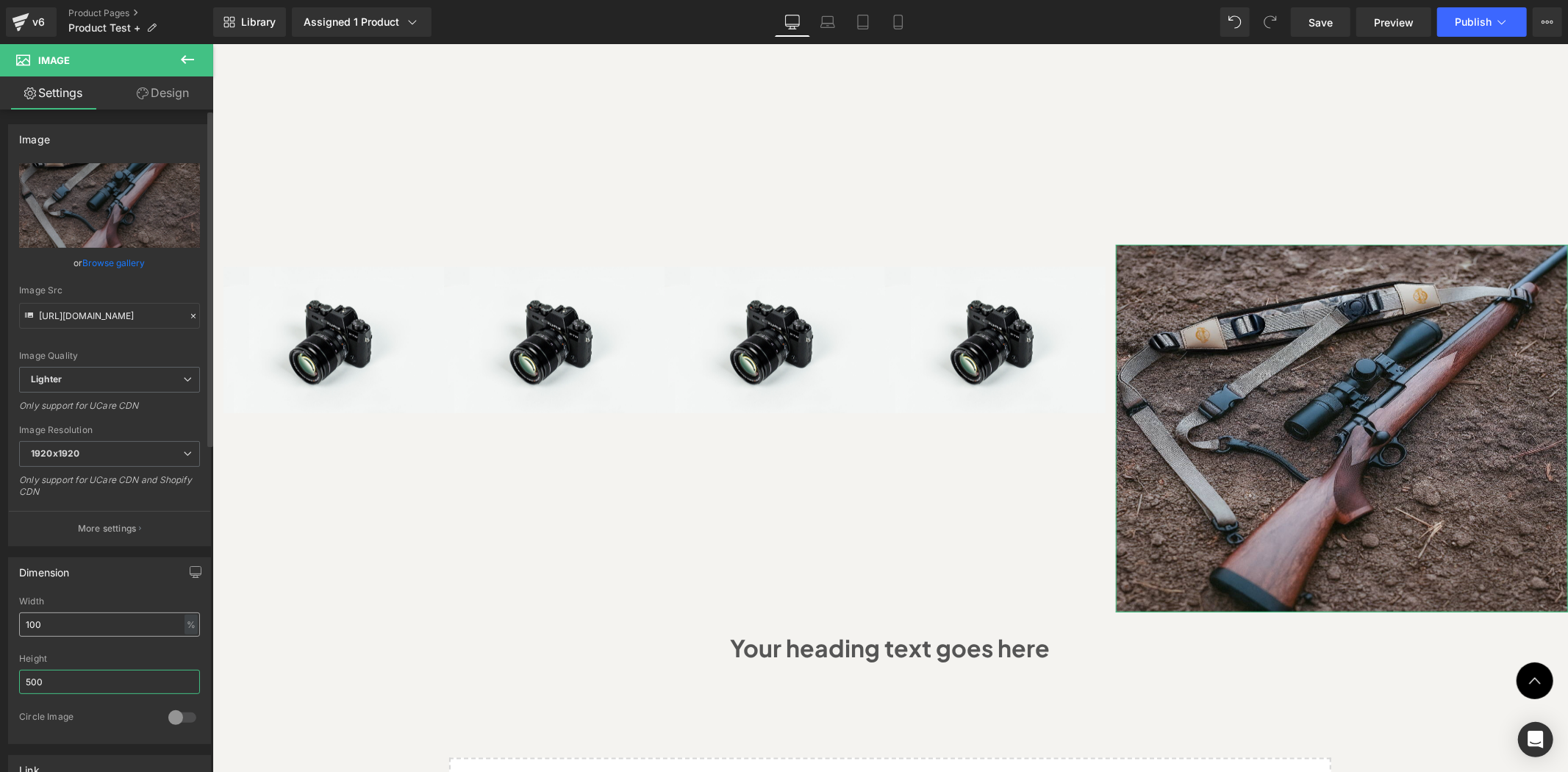
type input "500"
click at [96, 621] on input "100" at bounding box center [109, 625] width 181 height 25
type input "1"
click at [159, 91] on link "Design" at bounding box center [162, 93] width 107 height 33
click at [50, 100] on link "Settings" at bounding box center [53, 93] width 107 height 33
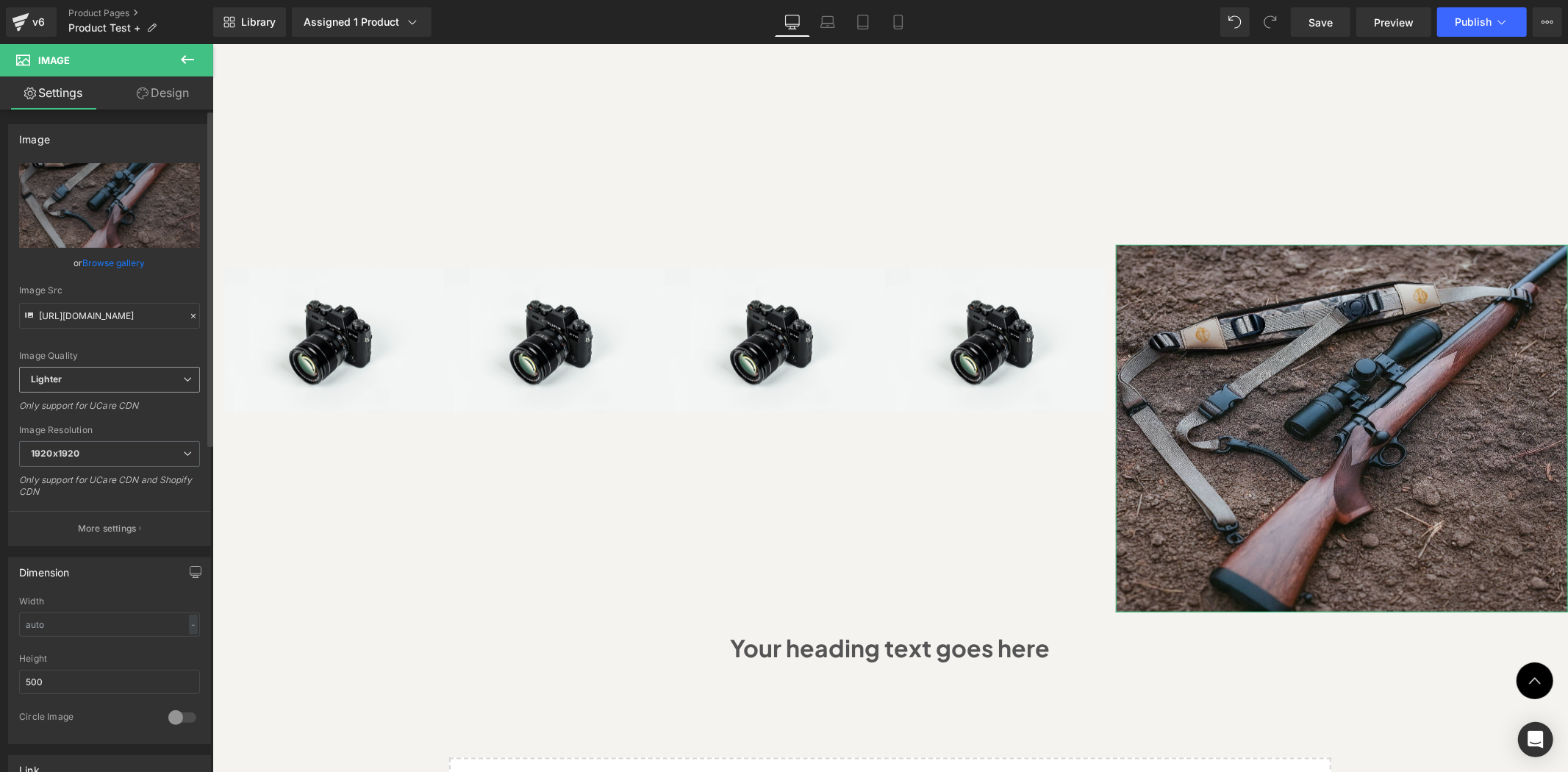
type input "auto"
click at [111, 533] on p "More settings" at bounding box center [107, 528] width 59 height 13
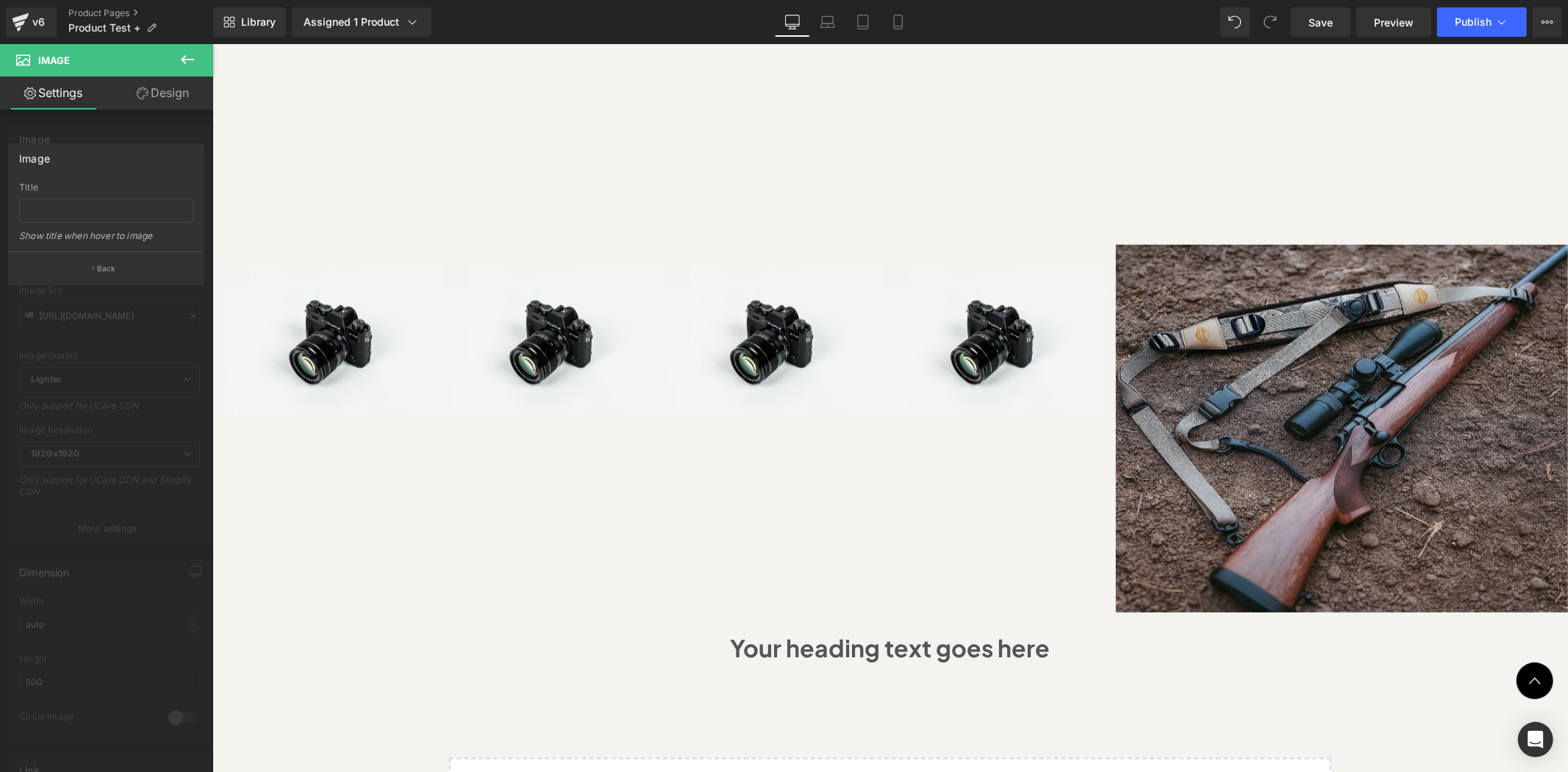
click at [622, 398] on body "Skip to content Hurry! 2025 Bundles for Every Outdoor Adventure with 50% OFF sh…" at bounding box center [889, 212] width 1356 height 2515
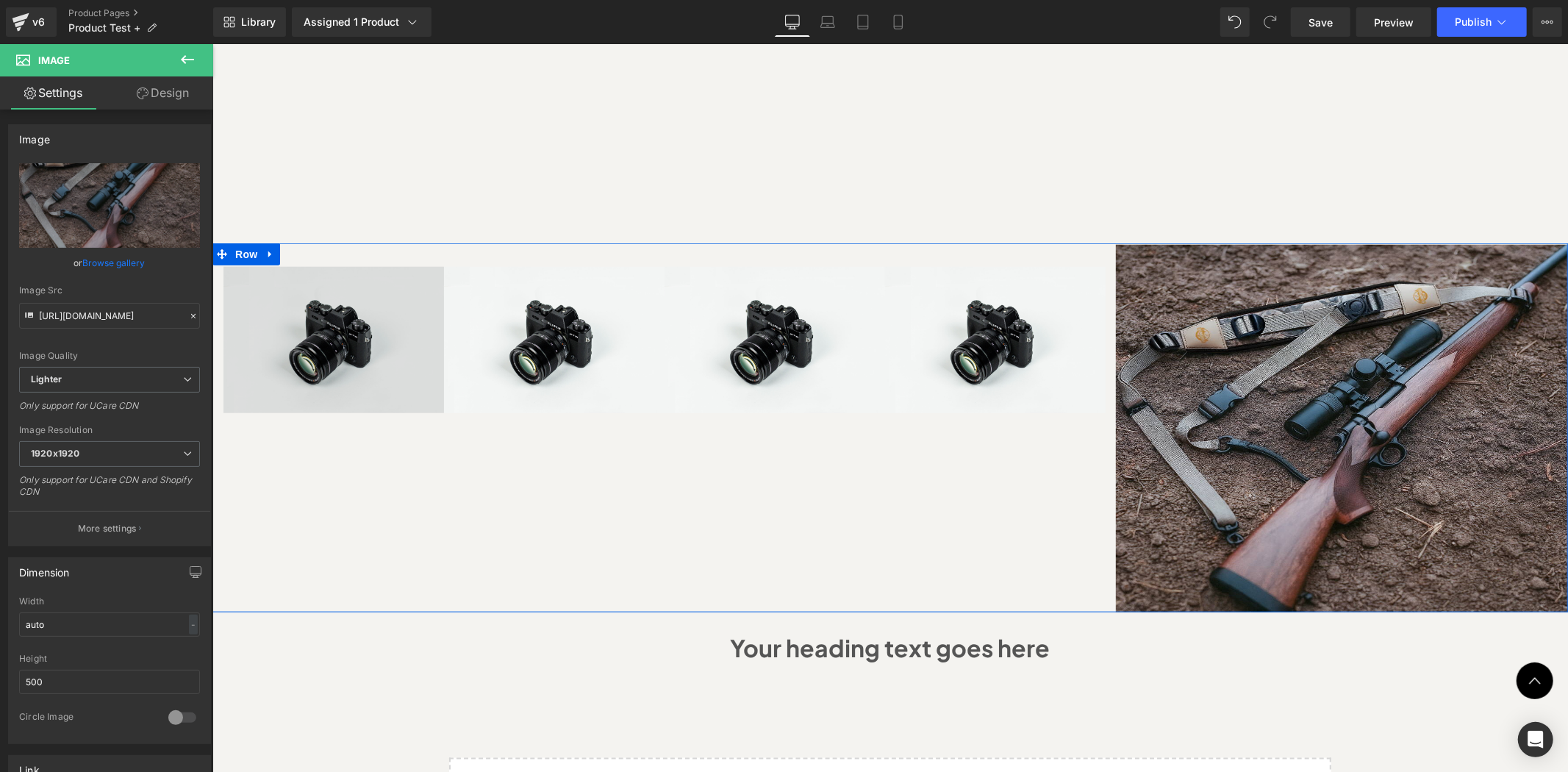
click at [637, 480] on div "Image Image Image Image Row Image Row" at bounding box center [889, 427] width 1356 height 369
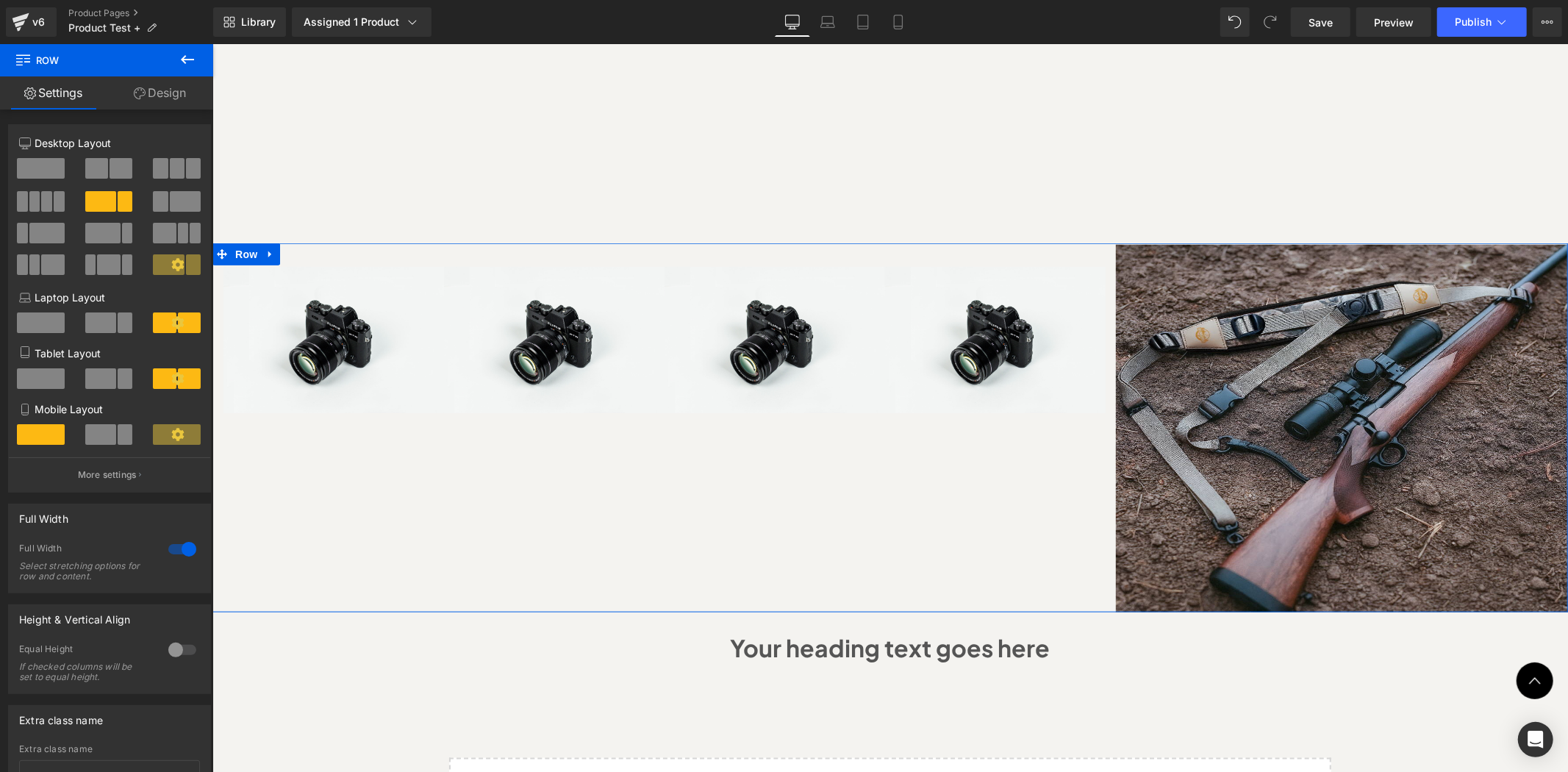
click at [104, 208] on span at bounding box center [100, 201] width 31 height 20
click at [126, 481] on p "More settings" at bounding box center [107, 474] width 59 height 13
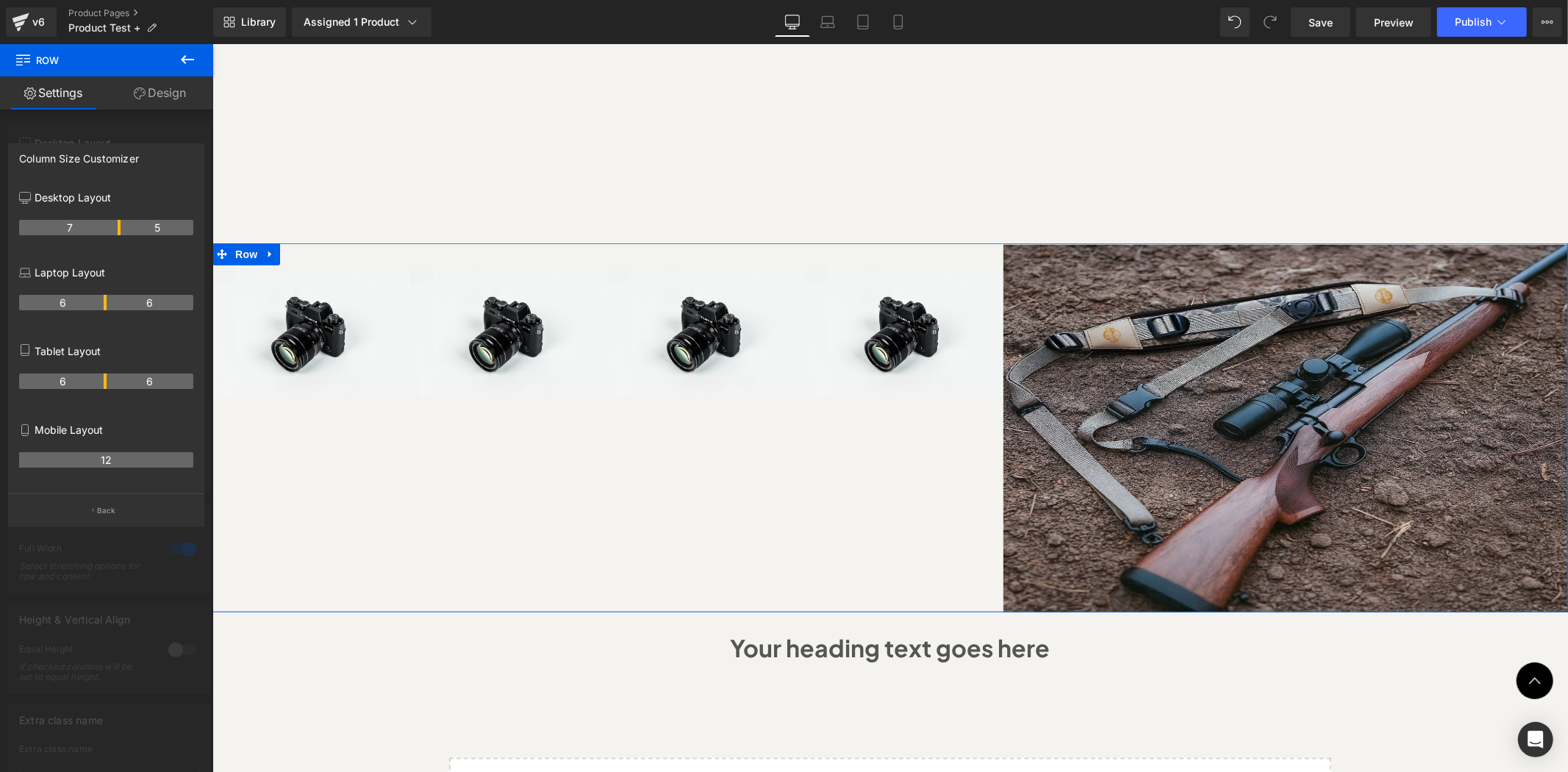
drag, startPoint x: 133, startPoint y: 226, endPoint x: 114, endPoint y: 224, distance: 19.1
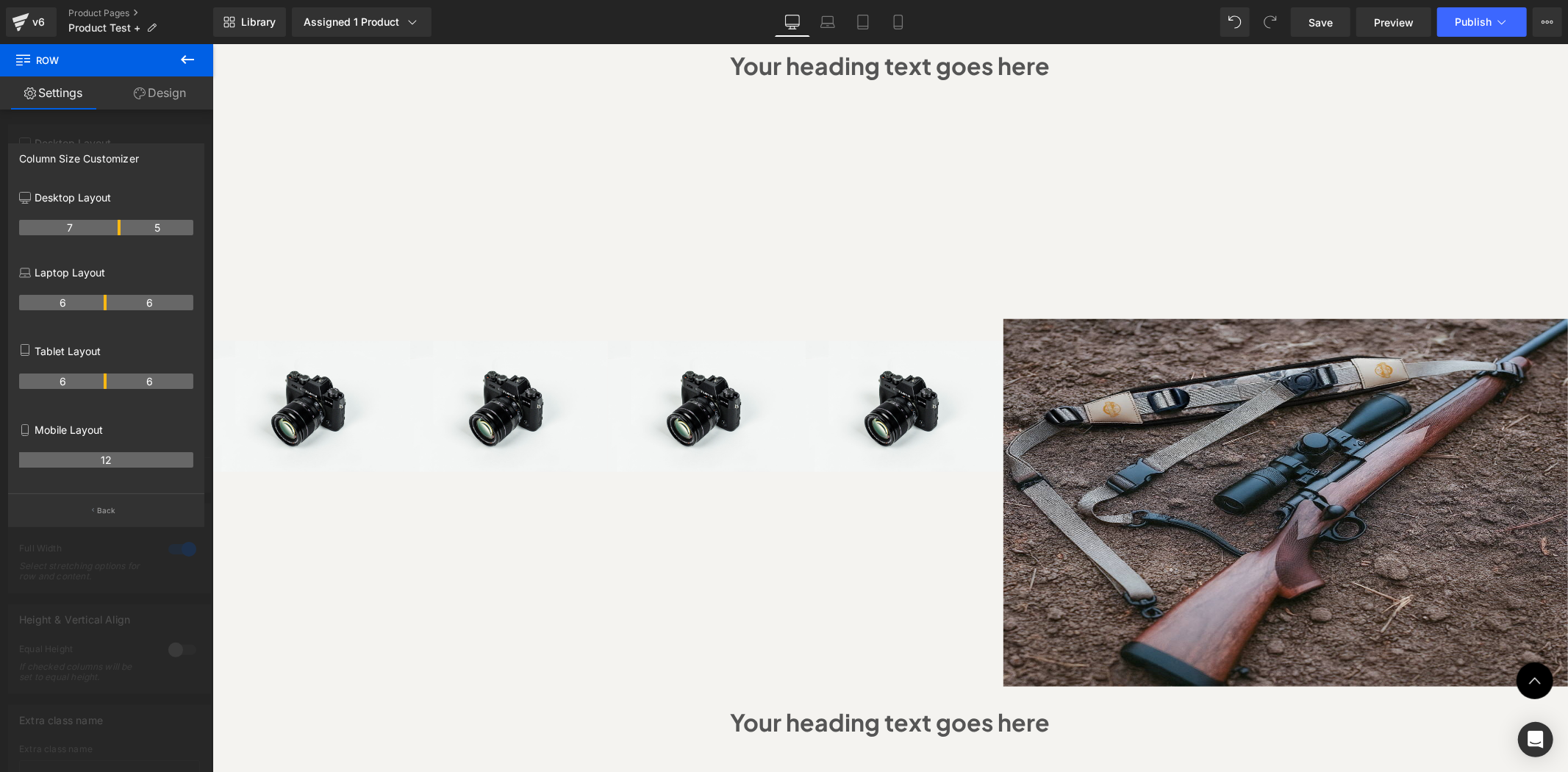
scroll to position [980, 0]
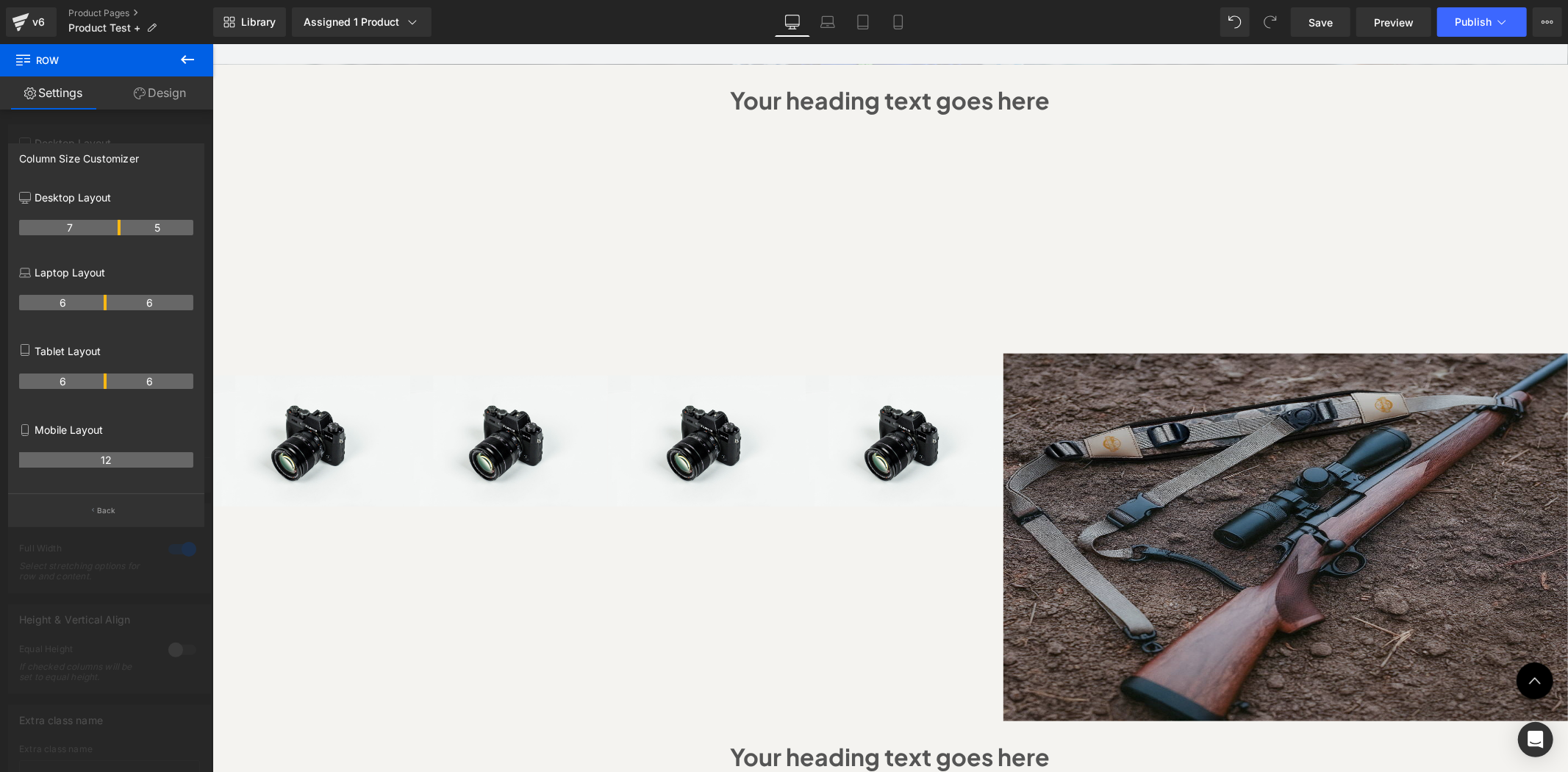
click at [1346, 520] on body "Skip to content Hurry! 2025 Bundles for Every Outdoor Adventure with 50% OFF sh…" at bounding box center [889, 321] width 1356 height 2515
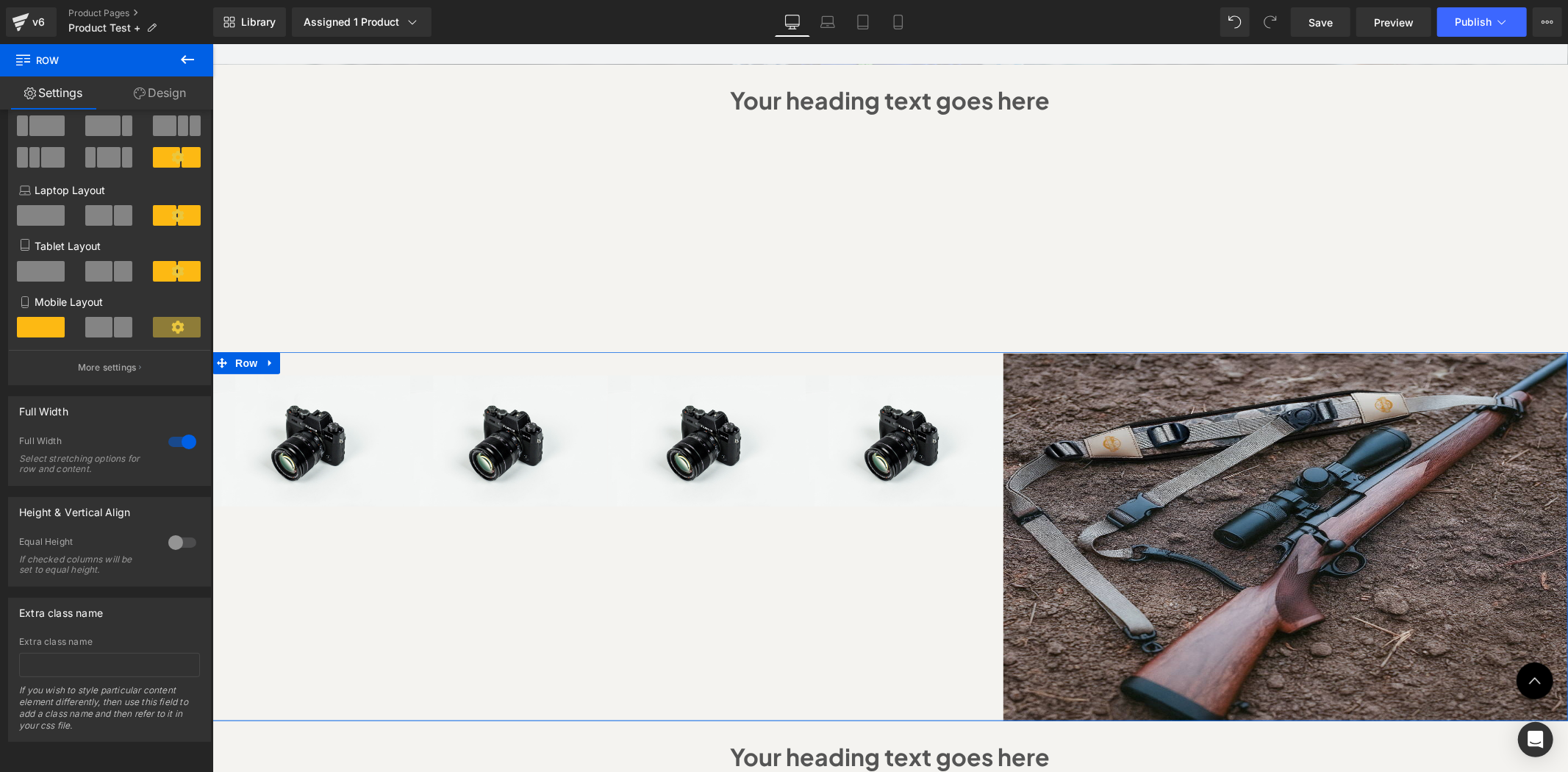
scroll to position [126, 0]
click at [175, 535] on div at bounding box center [182, 542] width 35 height 24
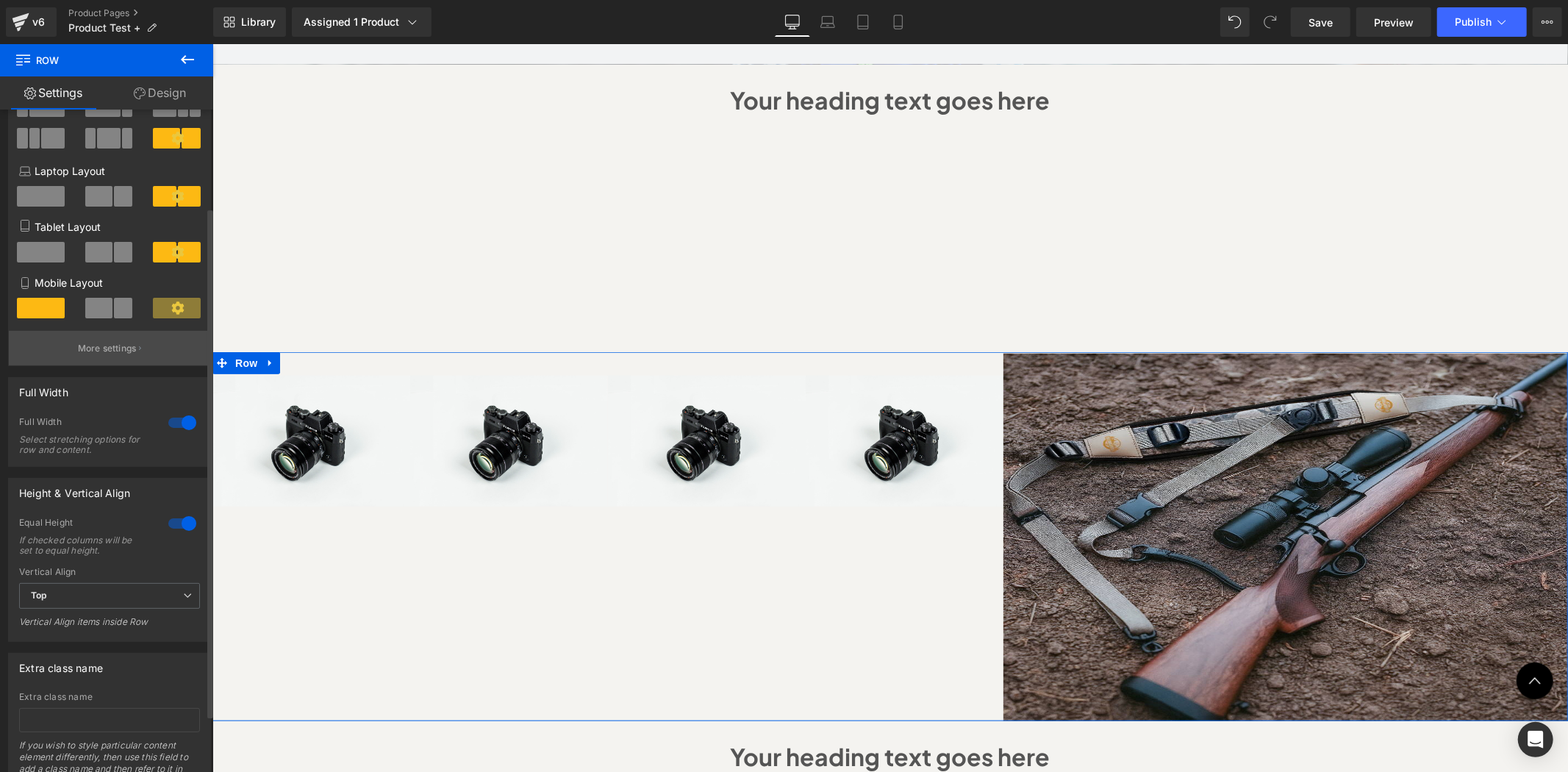
click at [108, 353] on p "More settings" at bounding box center [107, 348] width 59 height 13
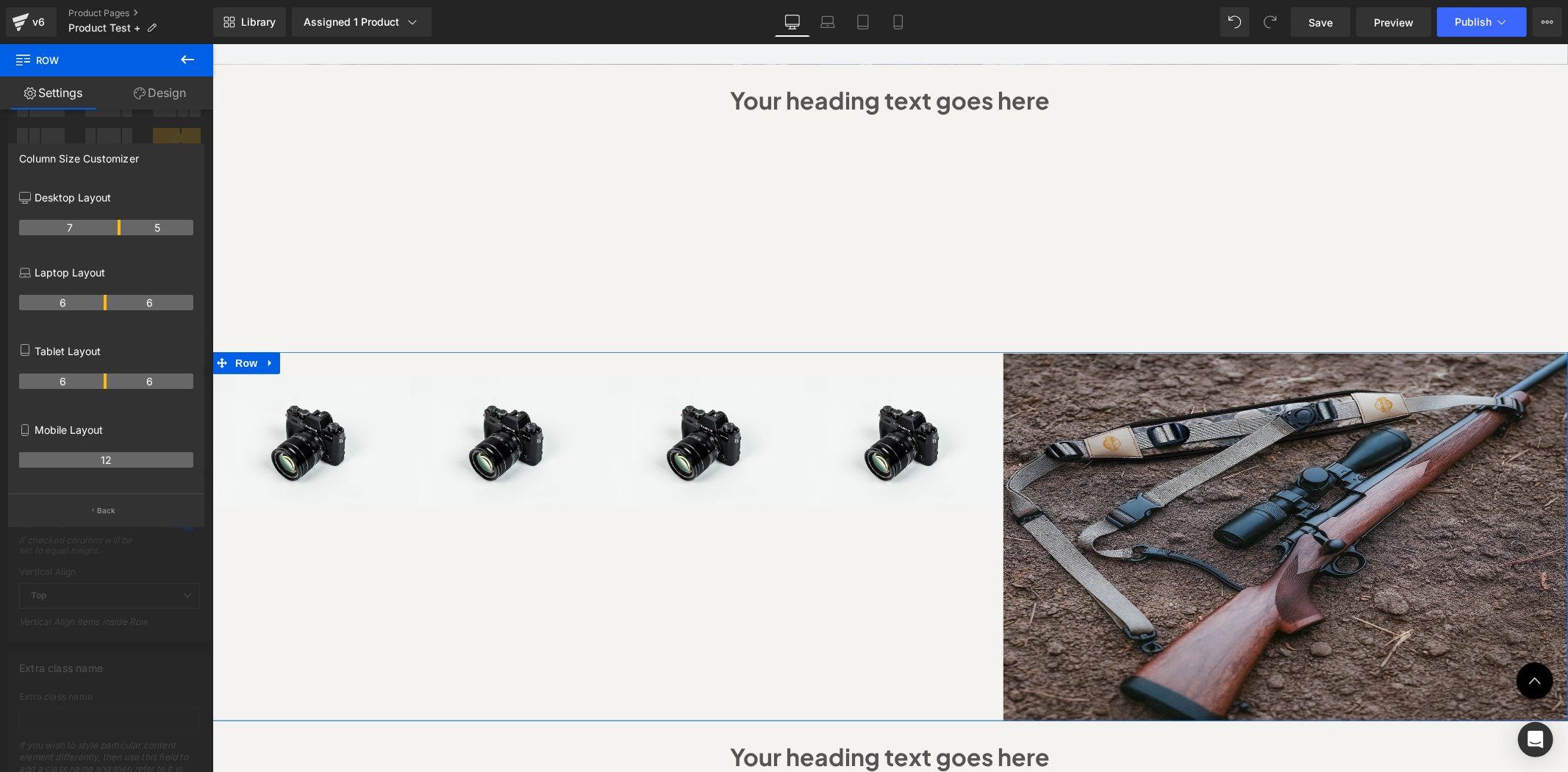
click at [82, 598] on div at bounding box center [107, 412] width 213 height 735
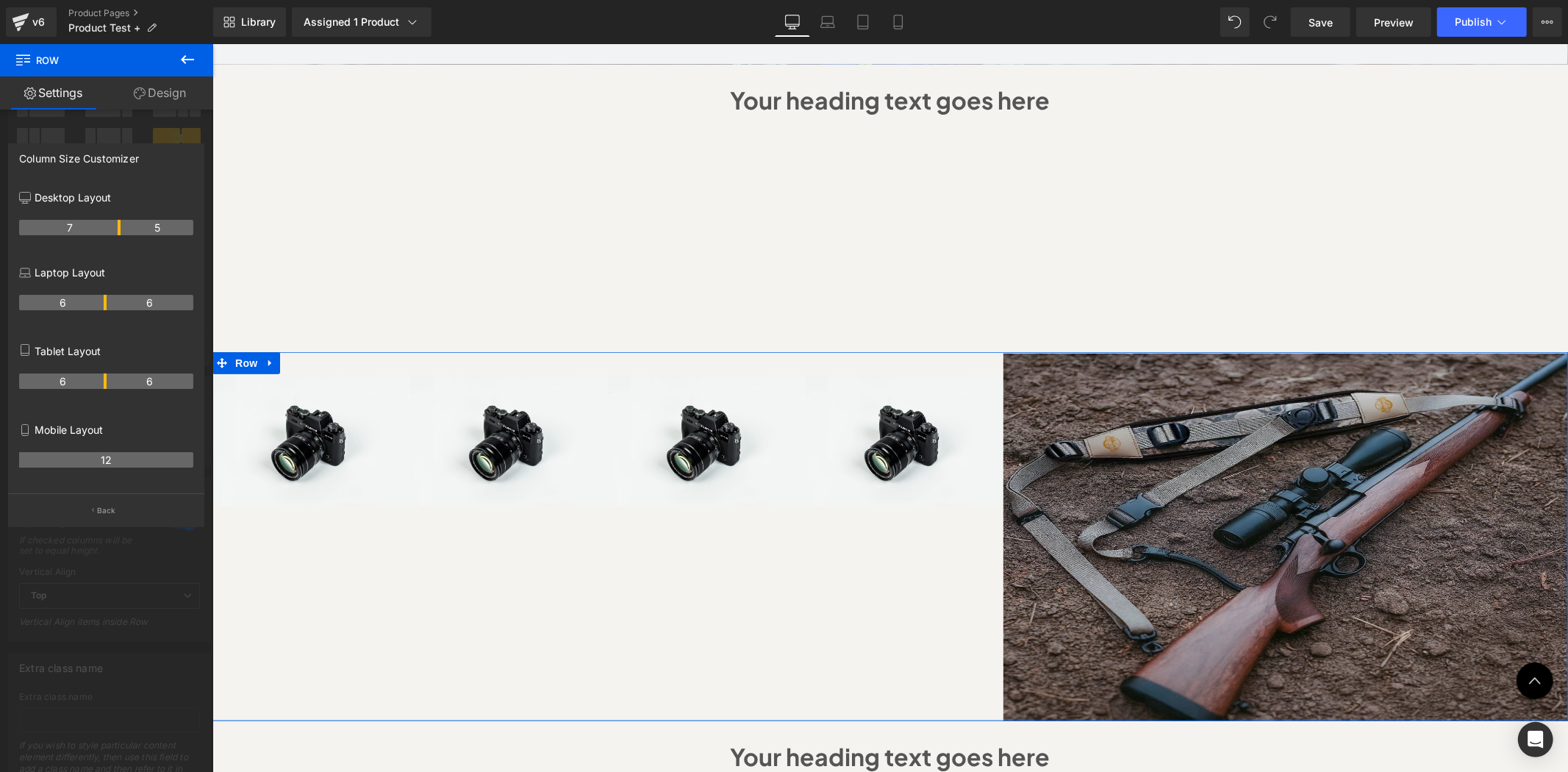
click at [1151, 512] on img at bounding box center [1285, 536] width 565 height 367
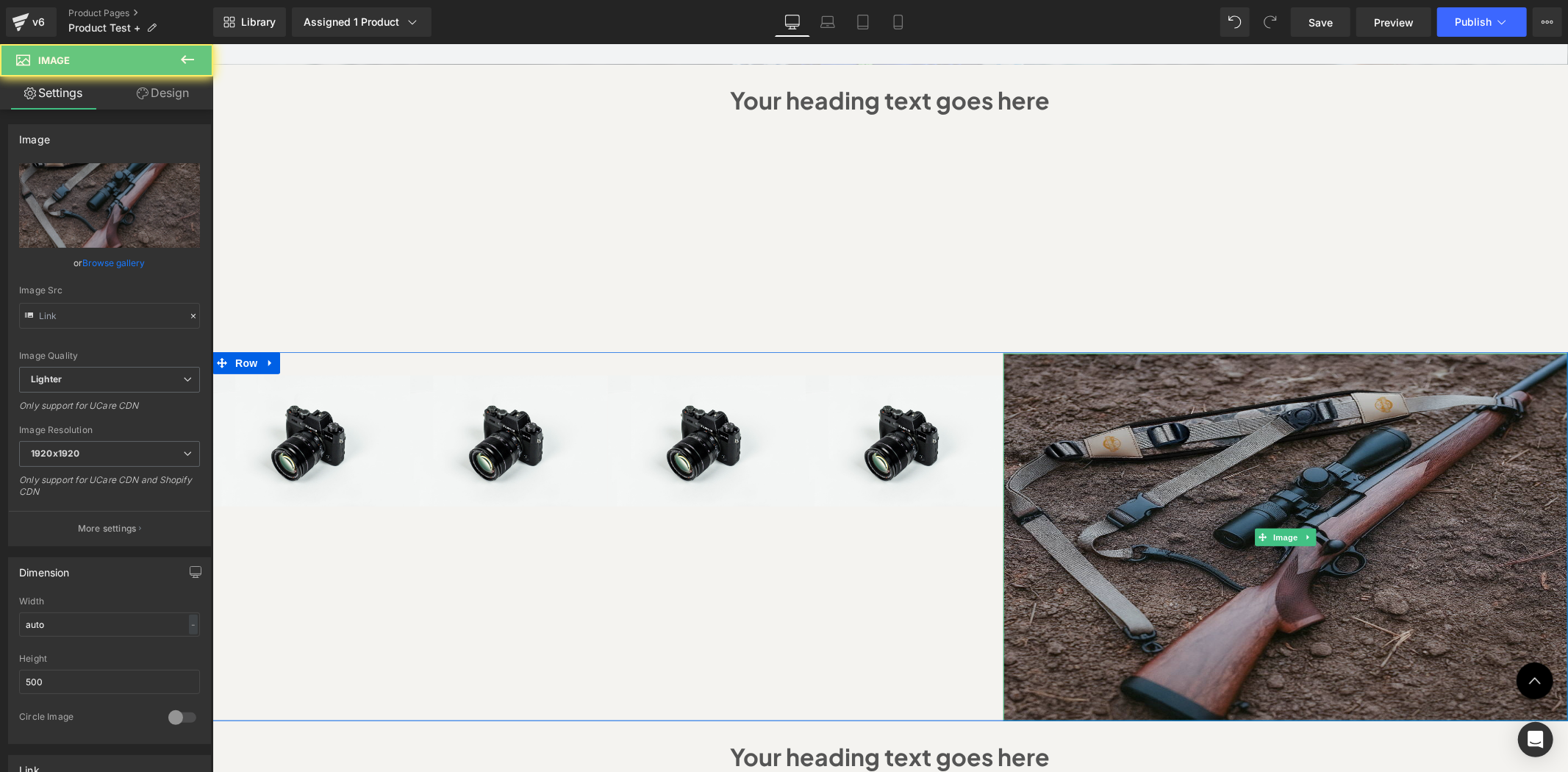
type input "https://ucarecdn.com/443e27ef-7e02-4cf5-826c-608162f7613f/-/format/auto/-/previ…"
click at [1150, 512] on img at bounding box center [1285, 536] width 565 height 367
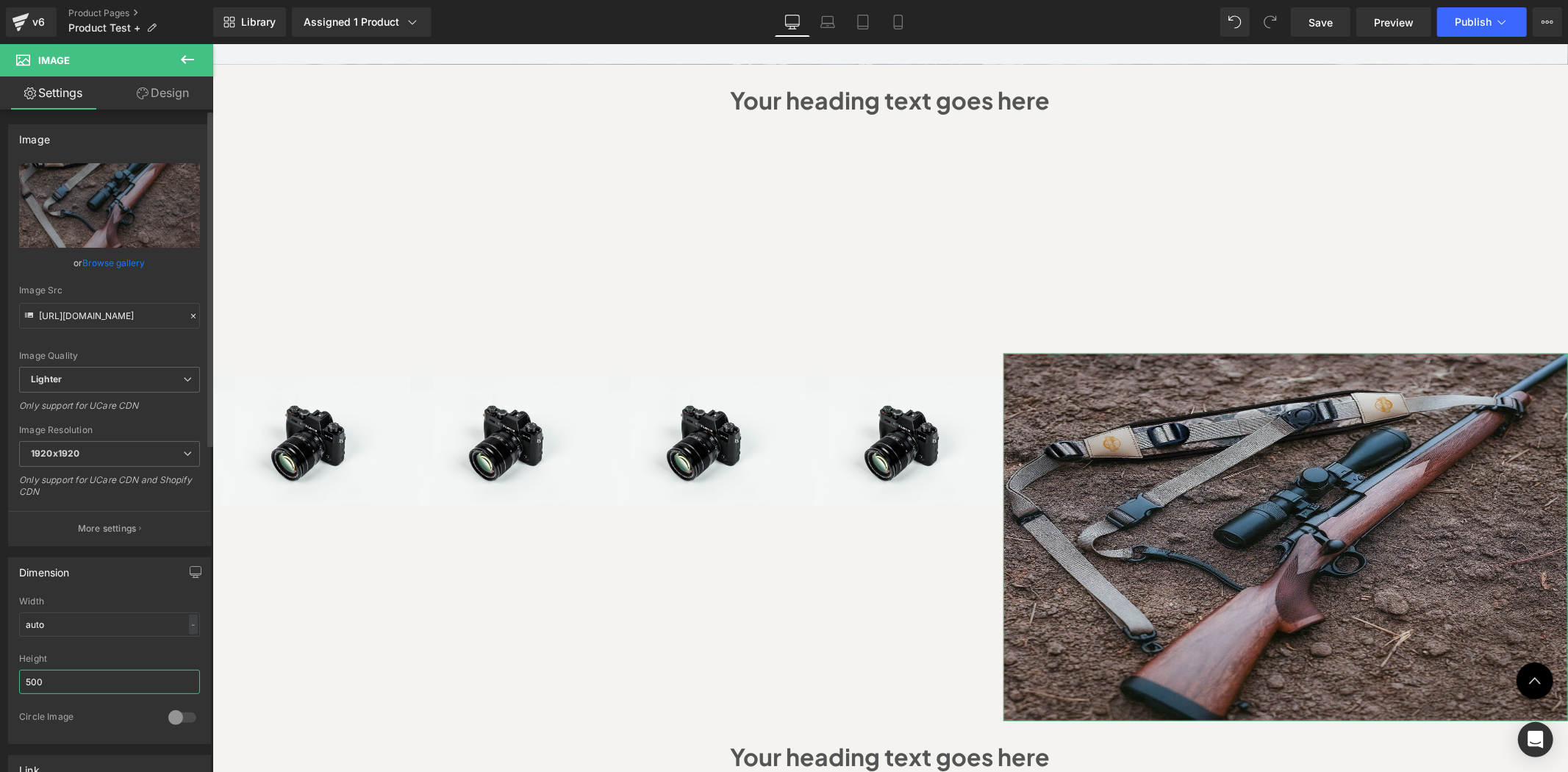
click at [118, 679] on input "500" at bounding box center [109, 682] width 181 height 25
type input "5"
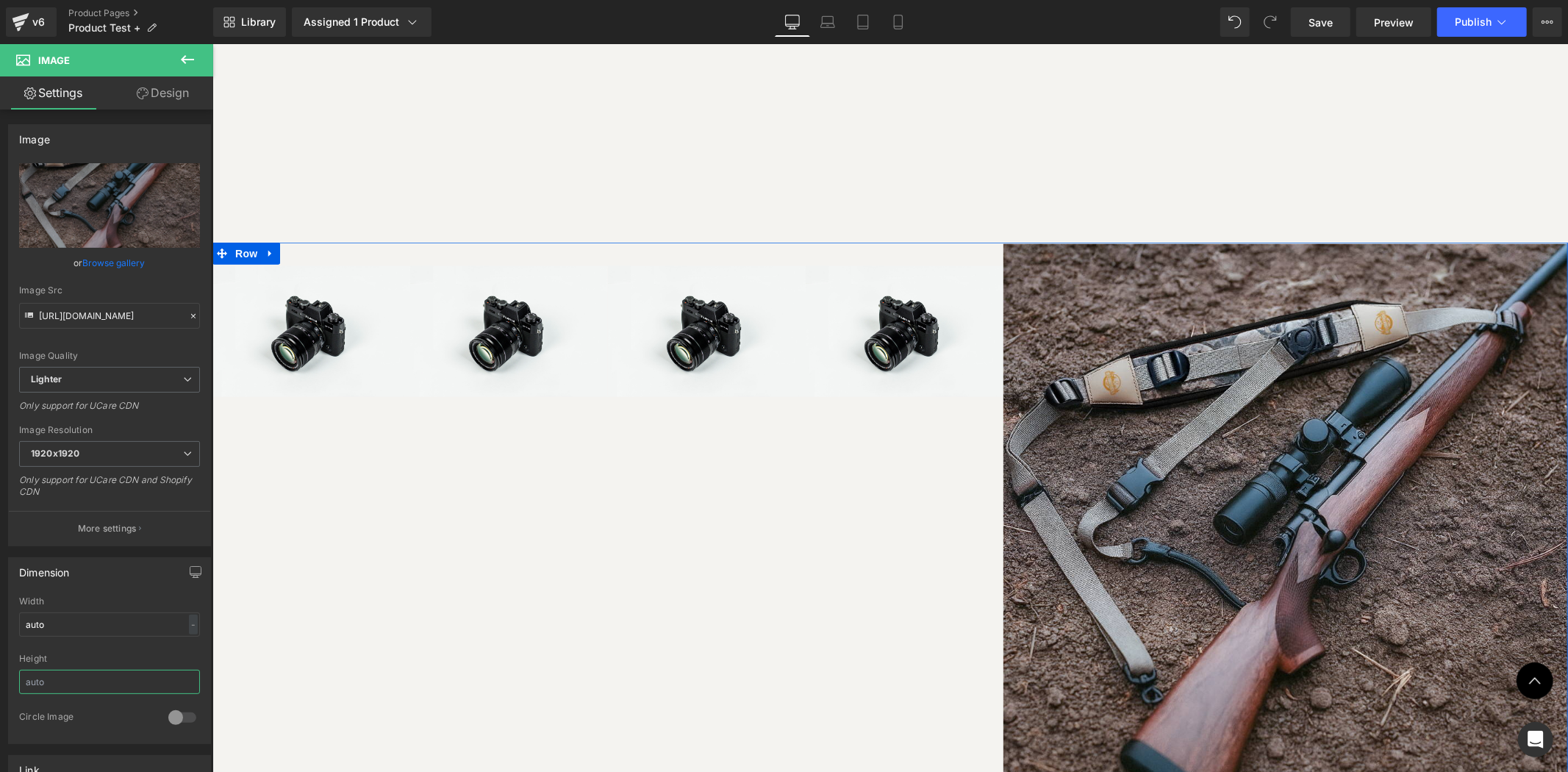
scroll to position [1089, 0]
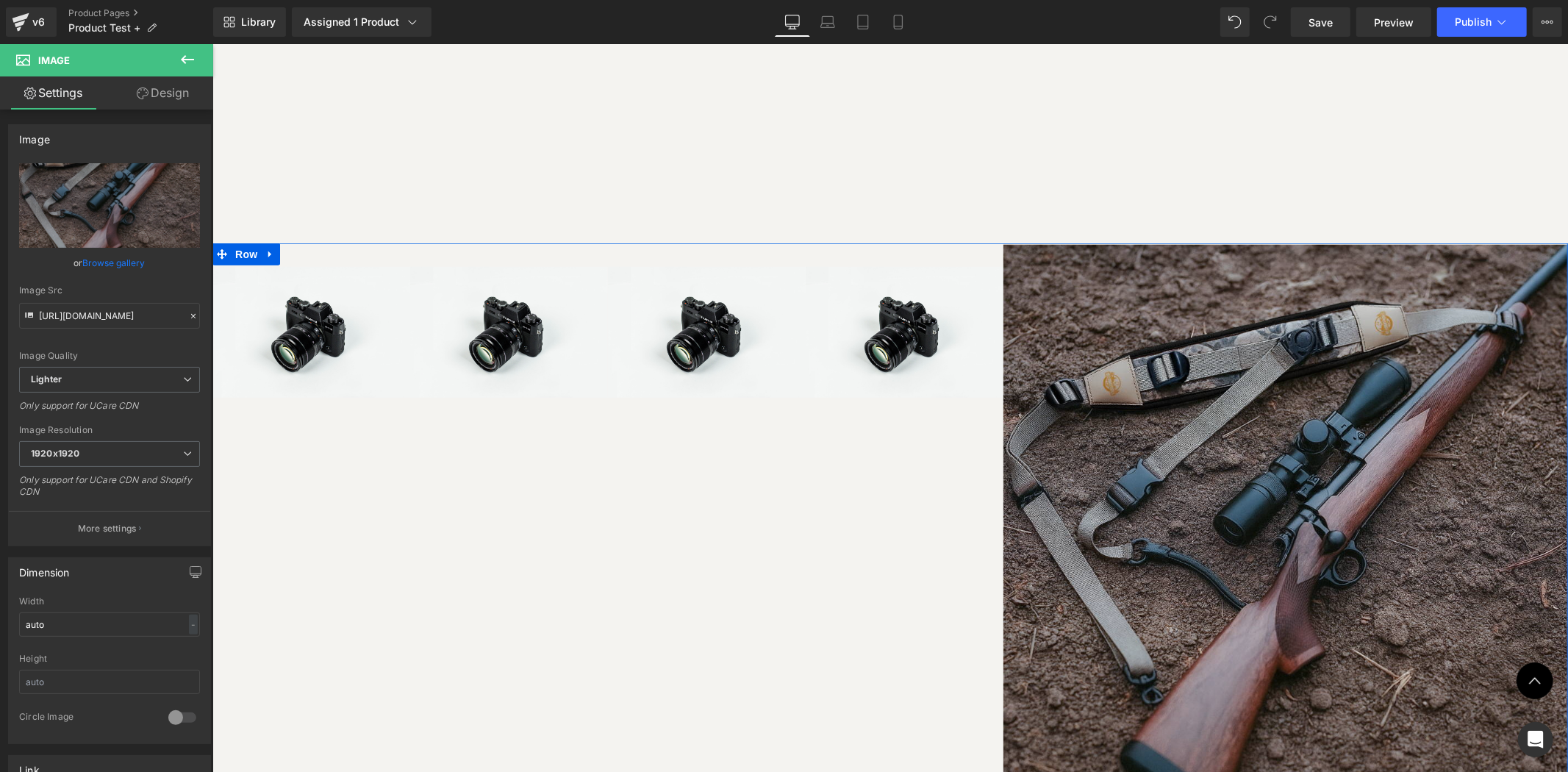
click at [955, 508] on div "Image Image Image Image Row" at bounding box center [607, 526] width 791 height 565
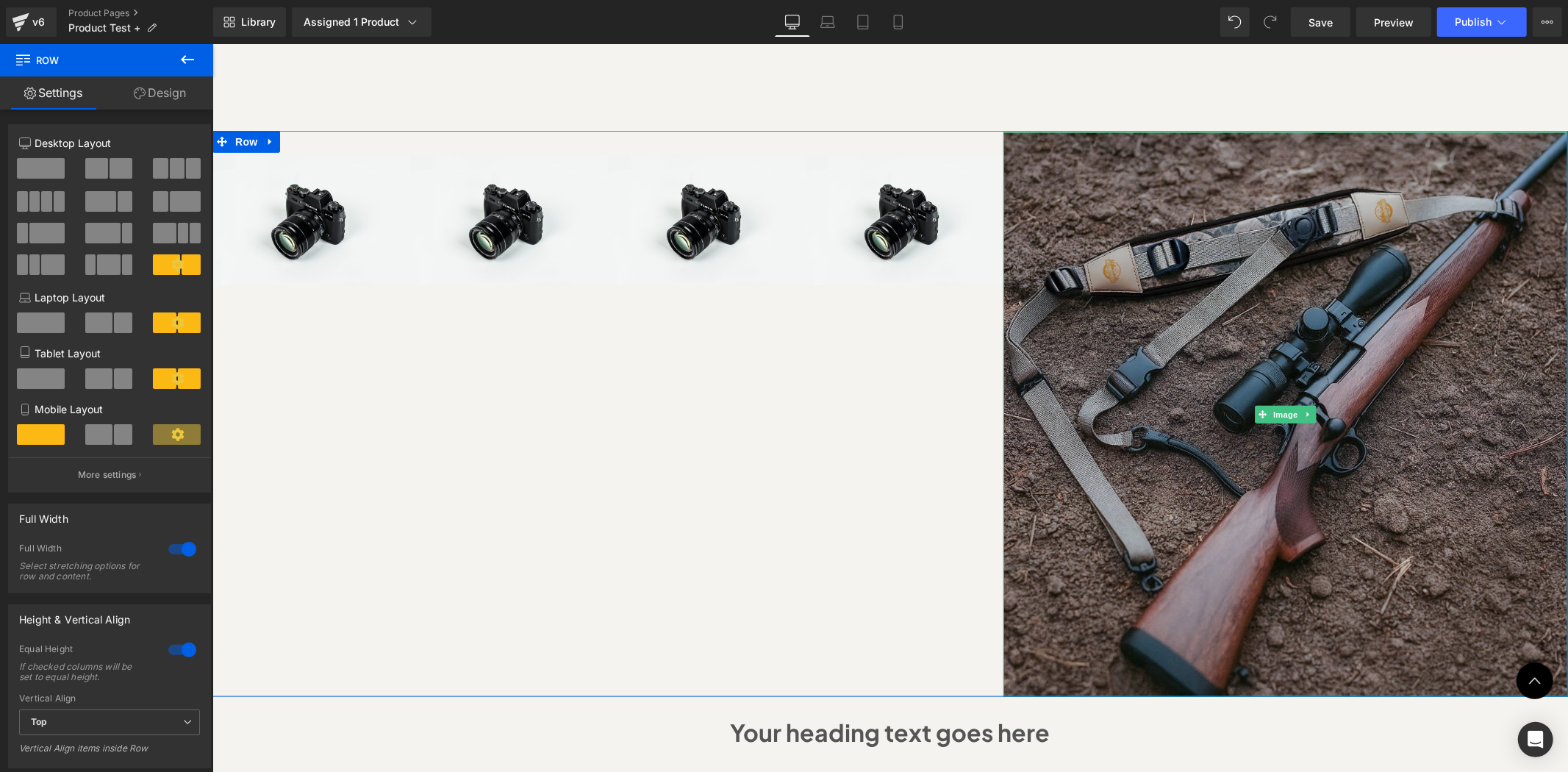
scroll to position [1199, 0]
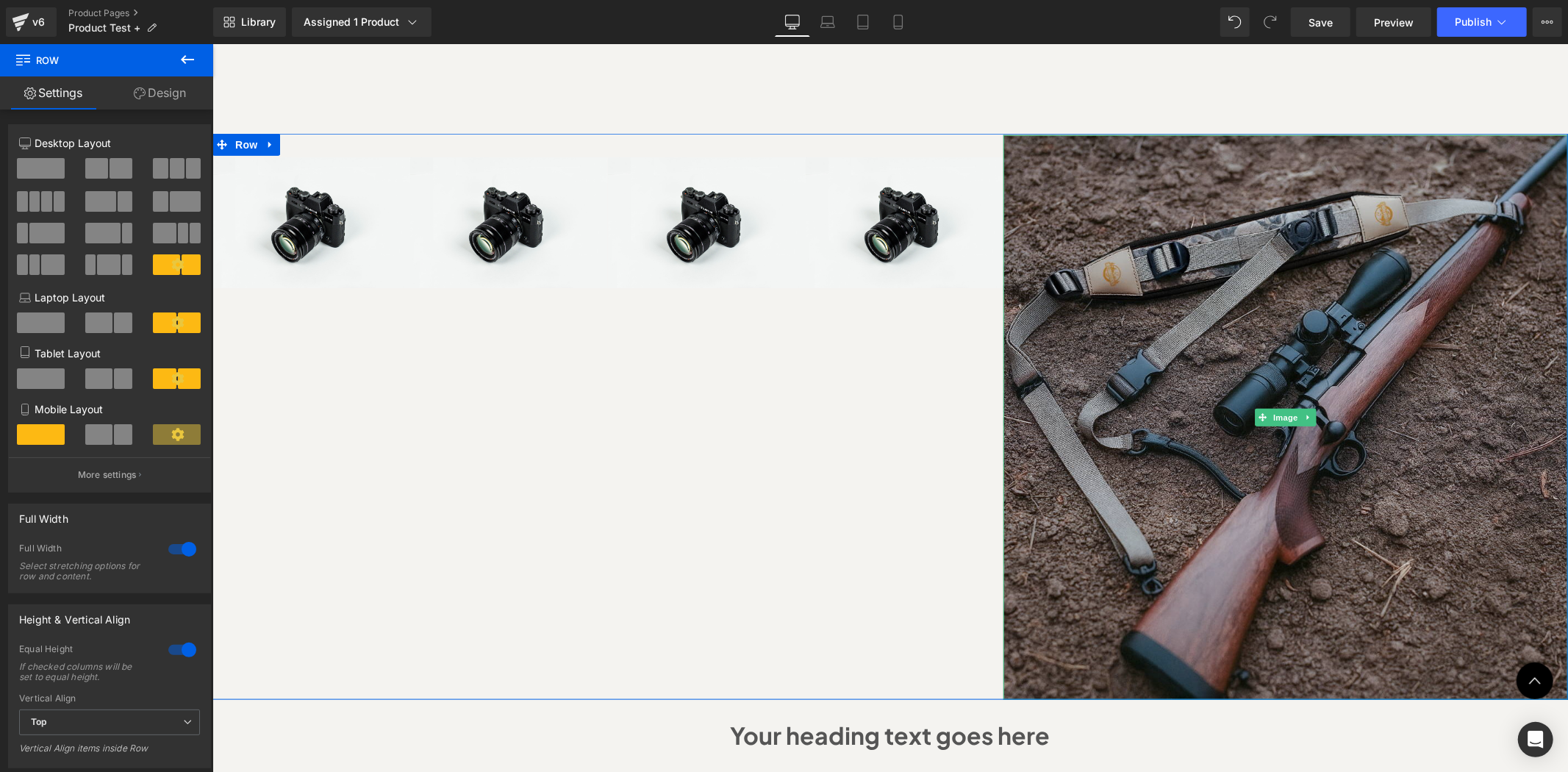
click at [1214, 313] on img at bounding box center [1285, 417] width 565 height 565
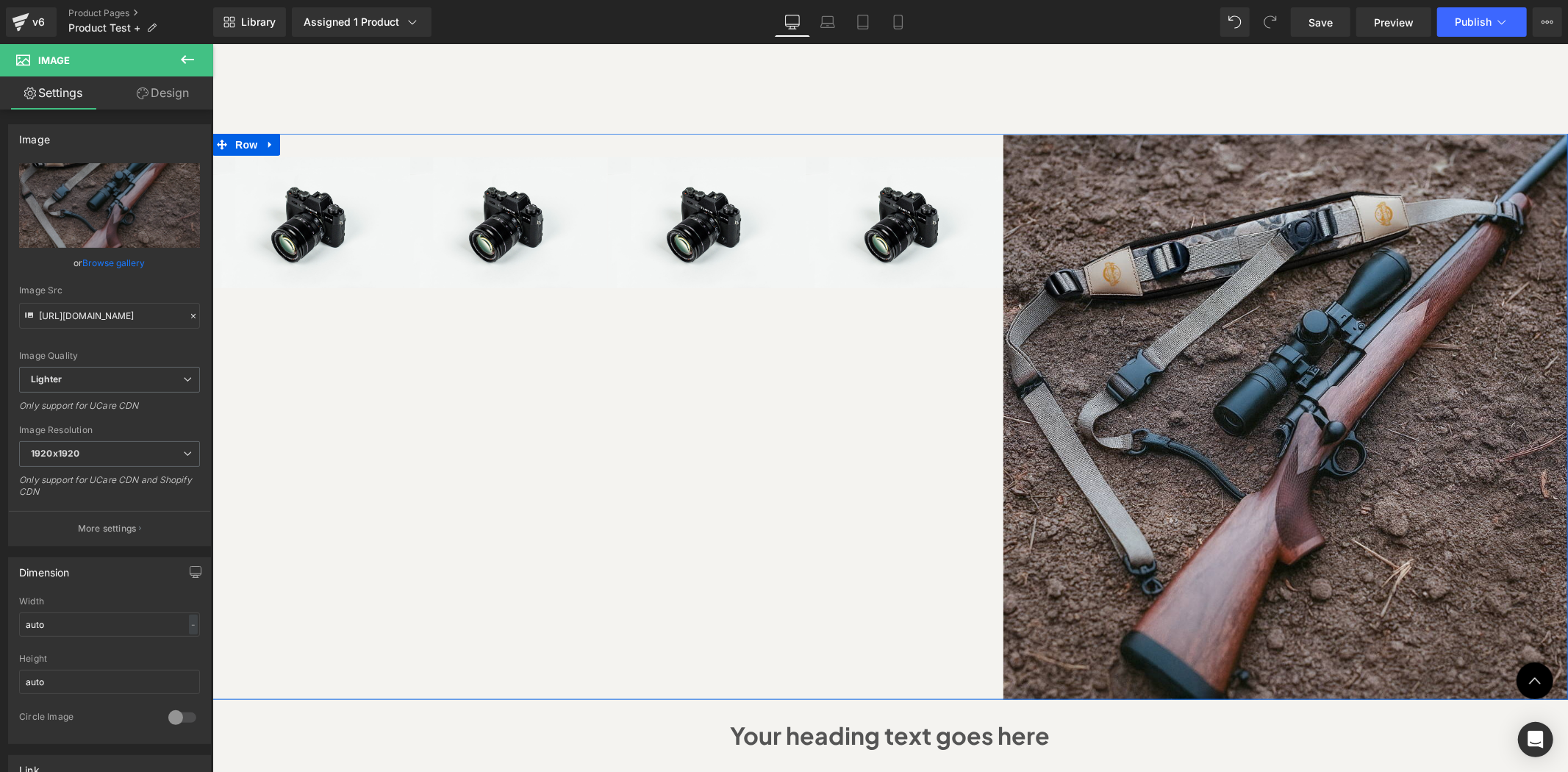
click at [778, 400] on div "Image Image Image Image Row" at bounding box center [607, 417] width 791 height 565
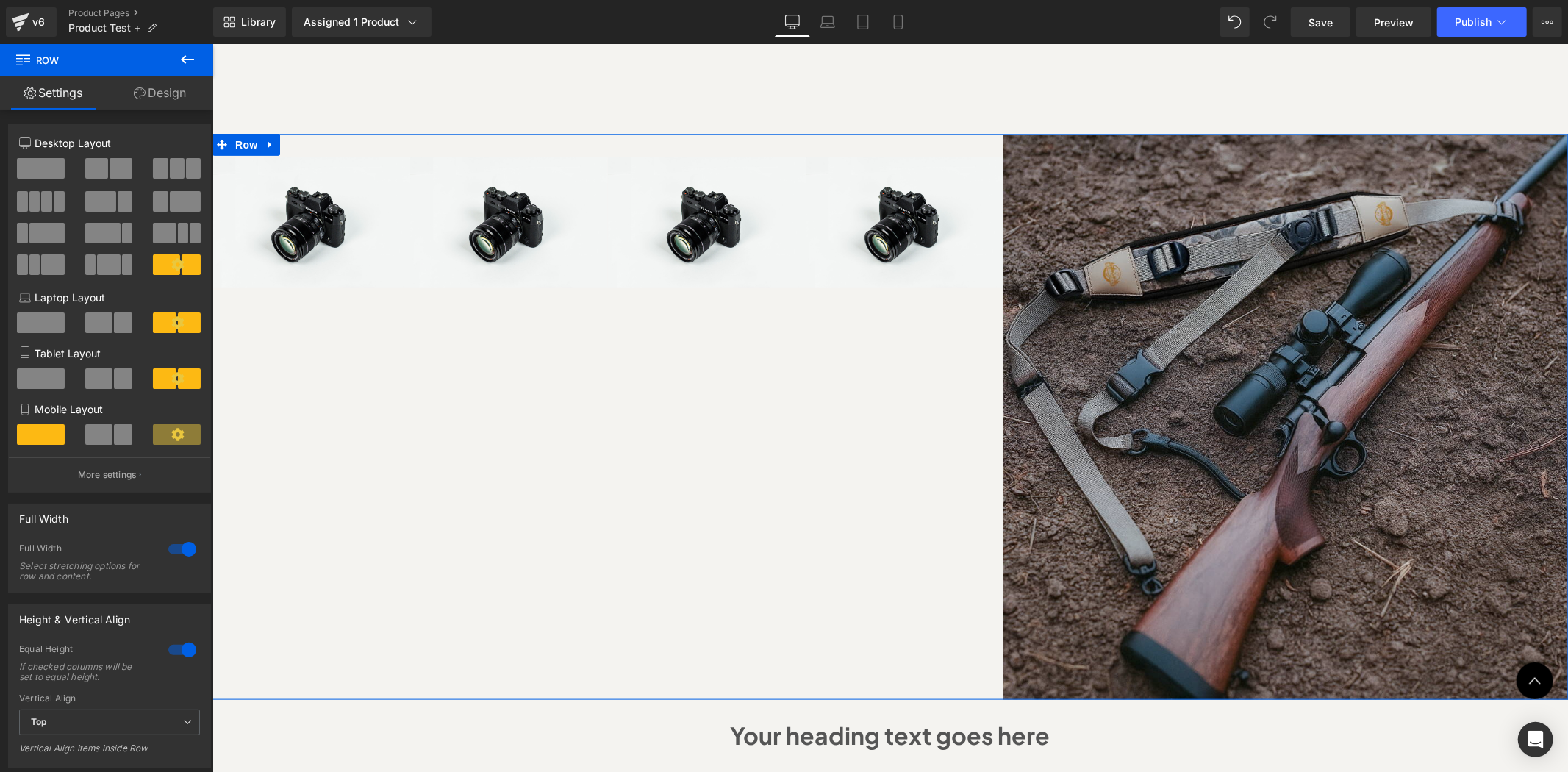
drag, startPoint x: 1105, startPoint y: 255, endPoint x: 1267, endPoint y: 224, distance: 164.9
click at [1107, 255] on img at bounding box center [1285, 417] width 565 height 565
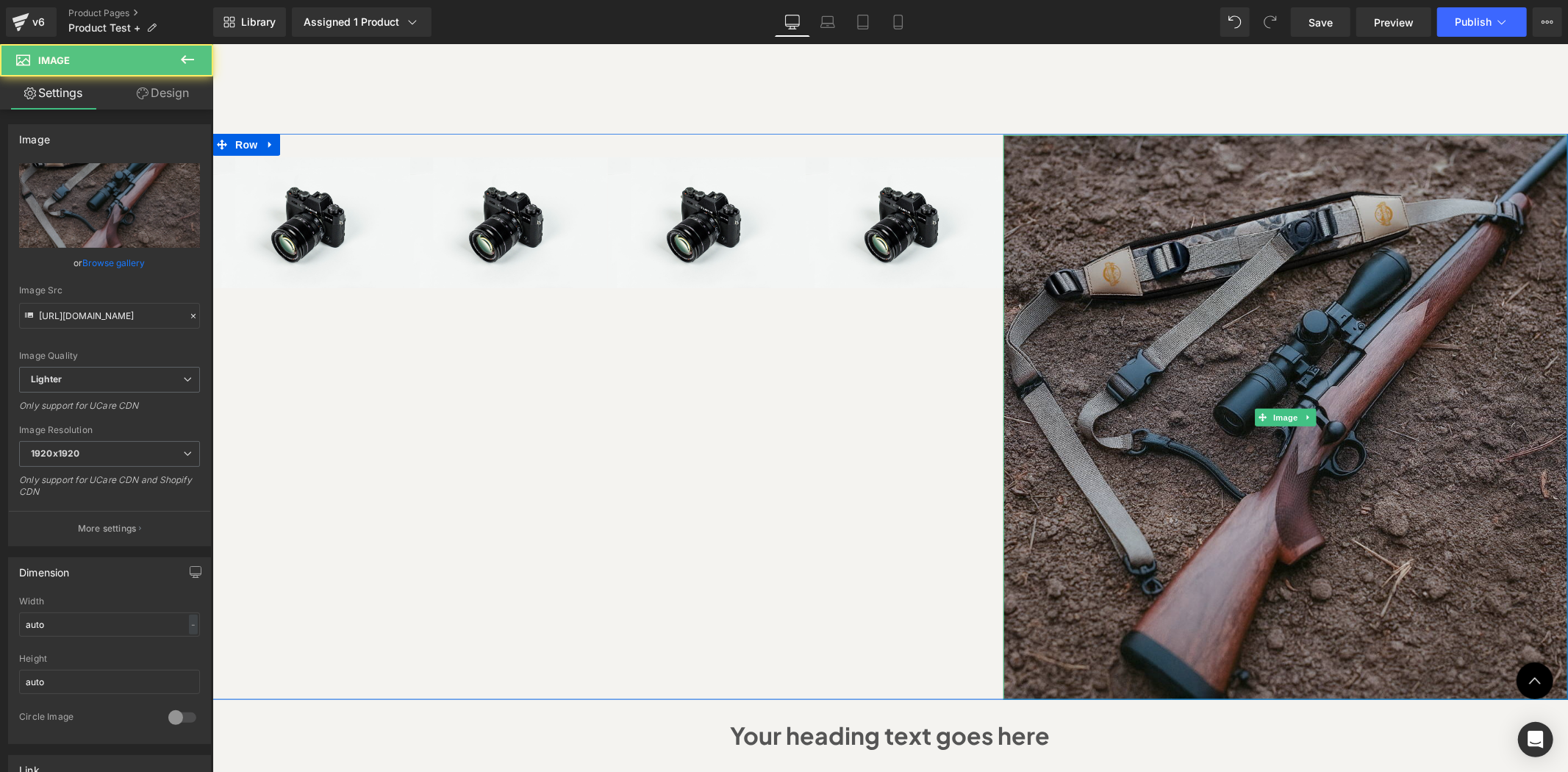
click at [1341, 323] on img at bounding box center [1285, 417] width 565 height 565
click at [1245, 250] on img at bounding box center [1285, 417] width 565 height 565
click at [1326, 185] on img at bounding box center [1285, 417] width 565 height 565
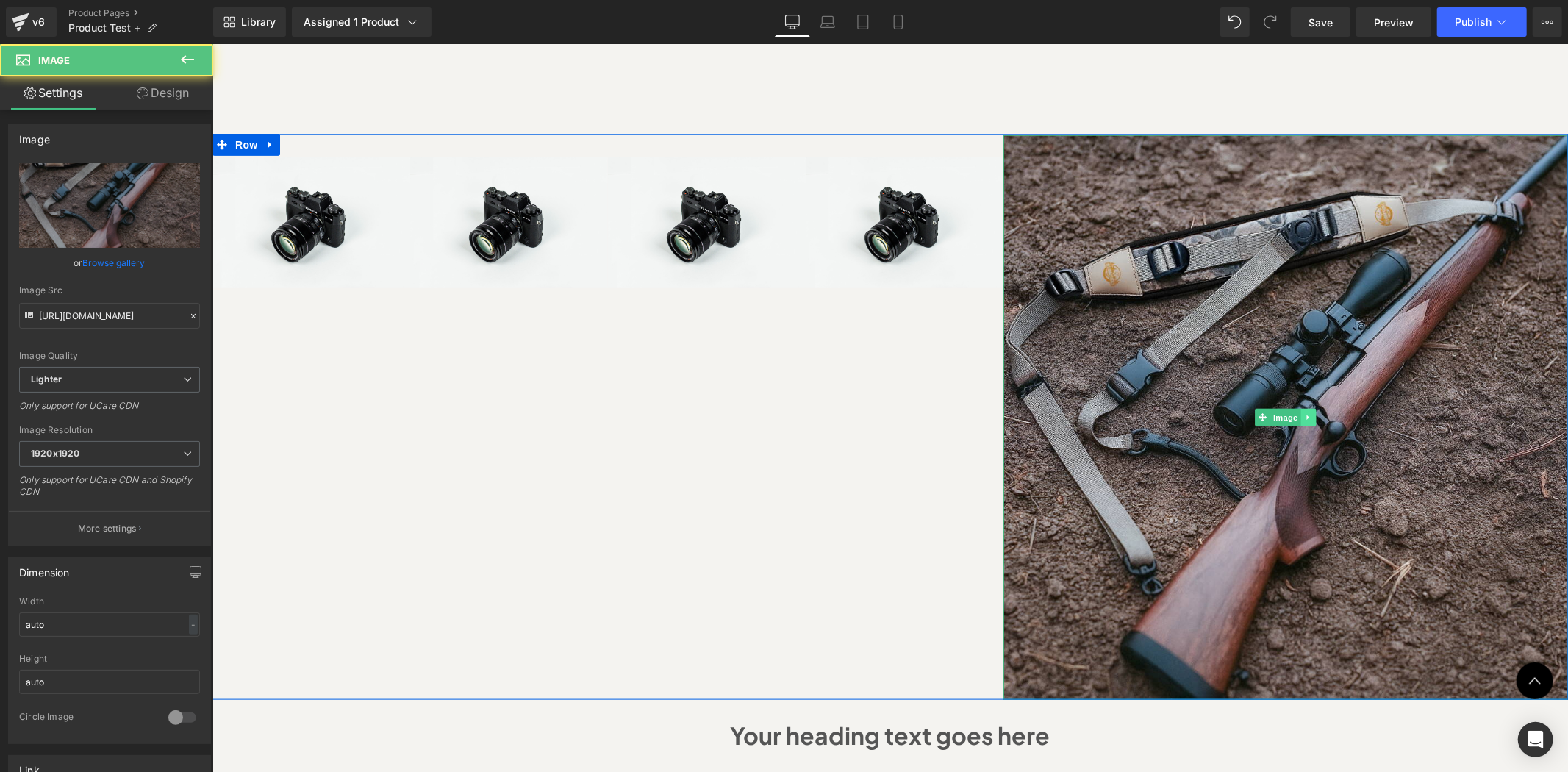
click at [1301, 408] on link at bounding box center [1309, 417] width 16 height 18
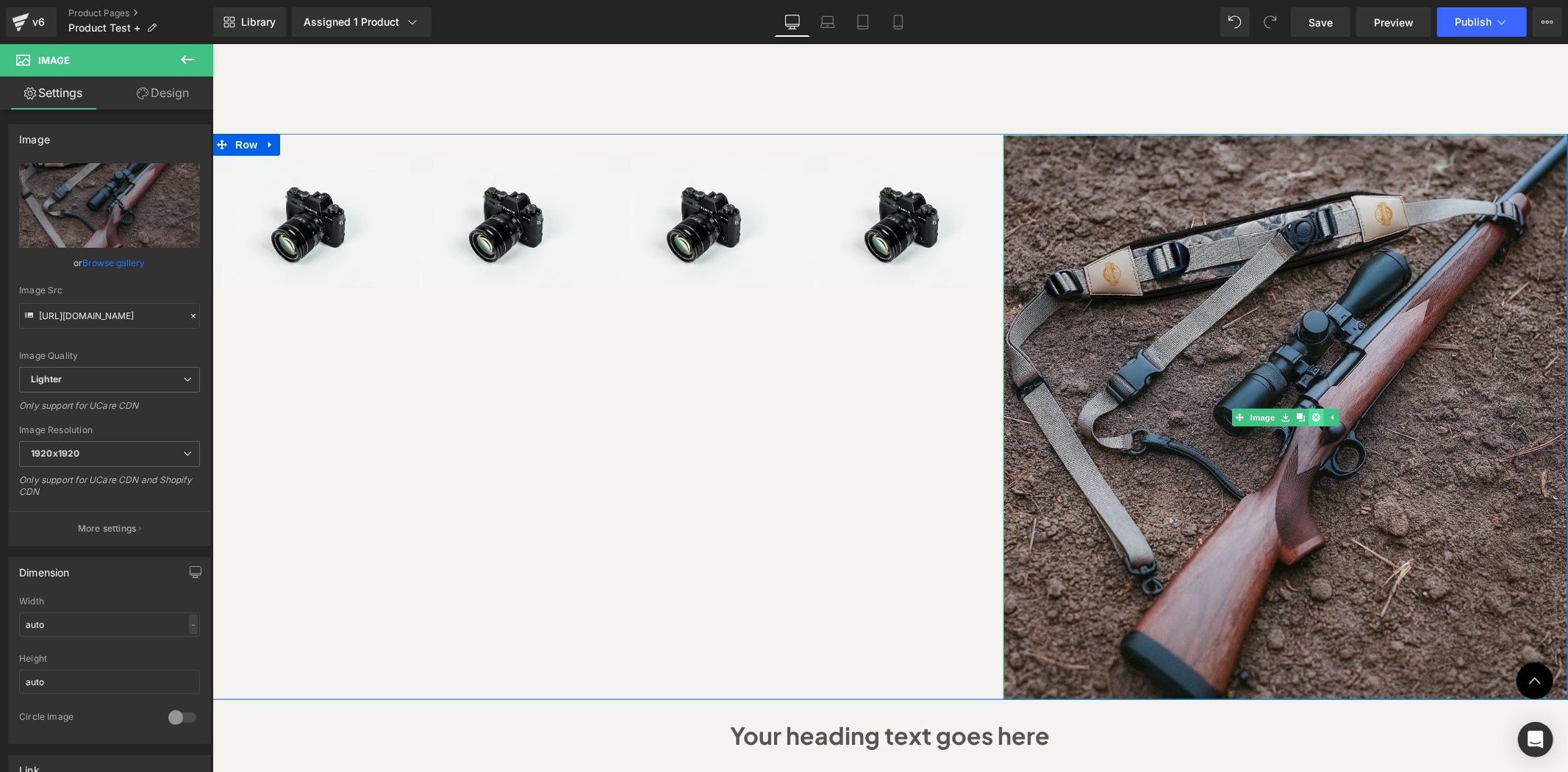
click at [1313, 412] on icon at bounding box center [1315, 417] width 8 height 9
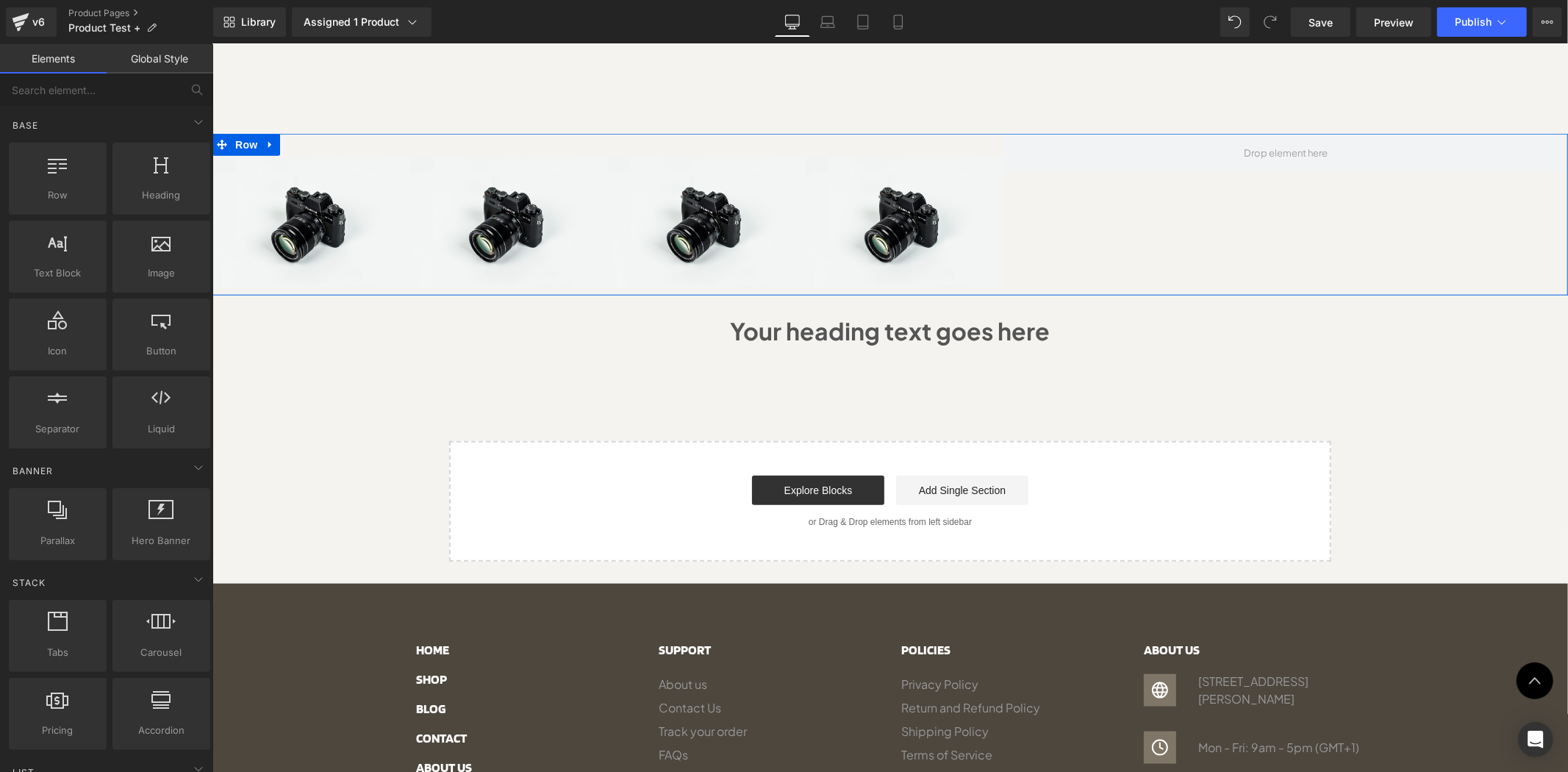
click at [1157, 182] on div at bounding box center [1285, 215] width 565 height 160
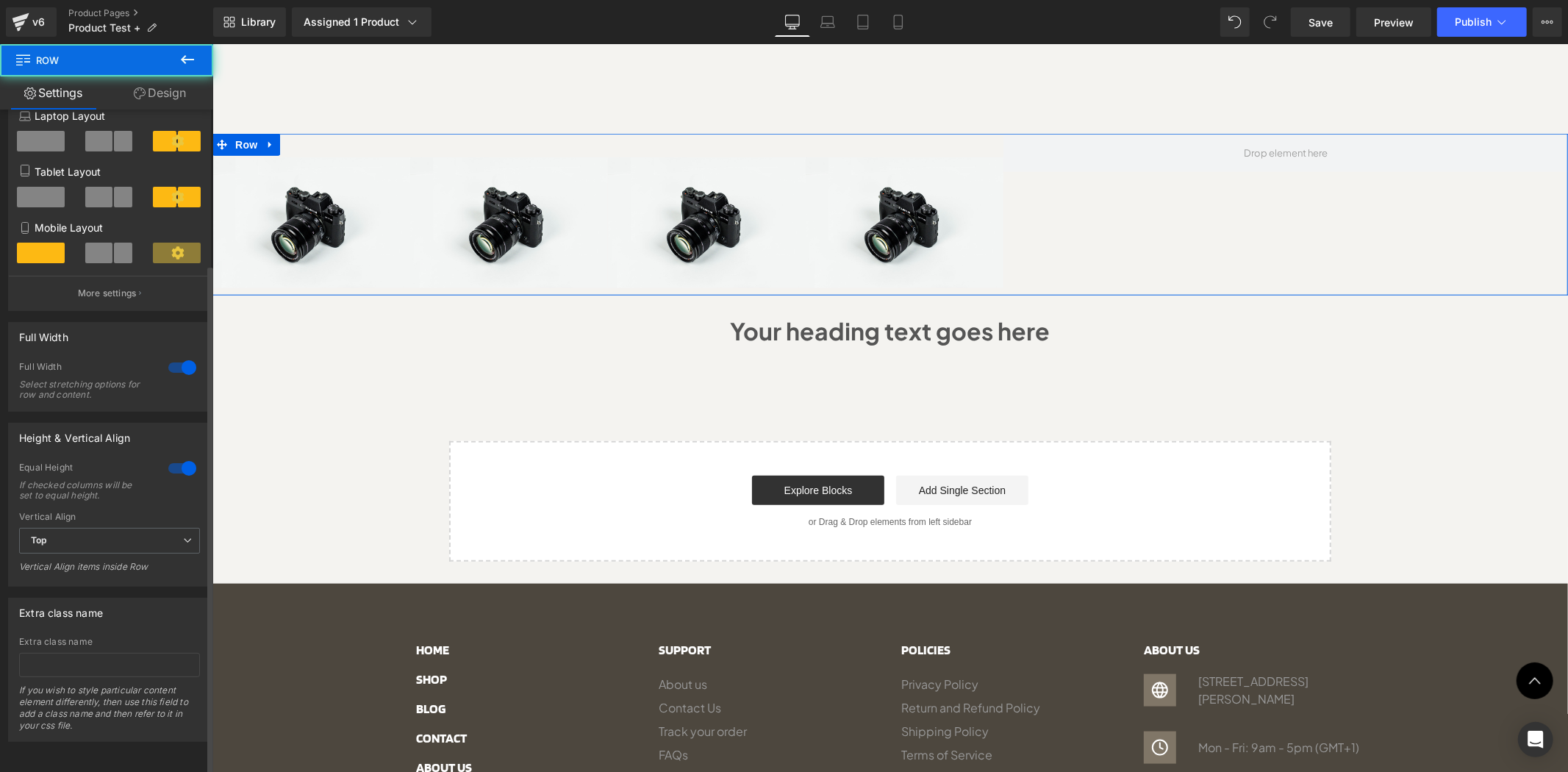
scroll to position [201, 0]
click at [166, 533] on span "Top" at bounding box center [109, 540] width 181 height 26
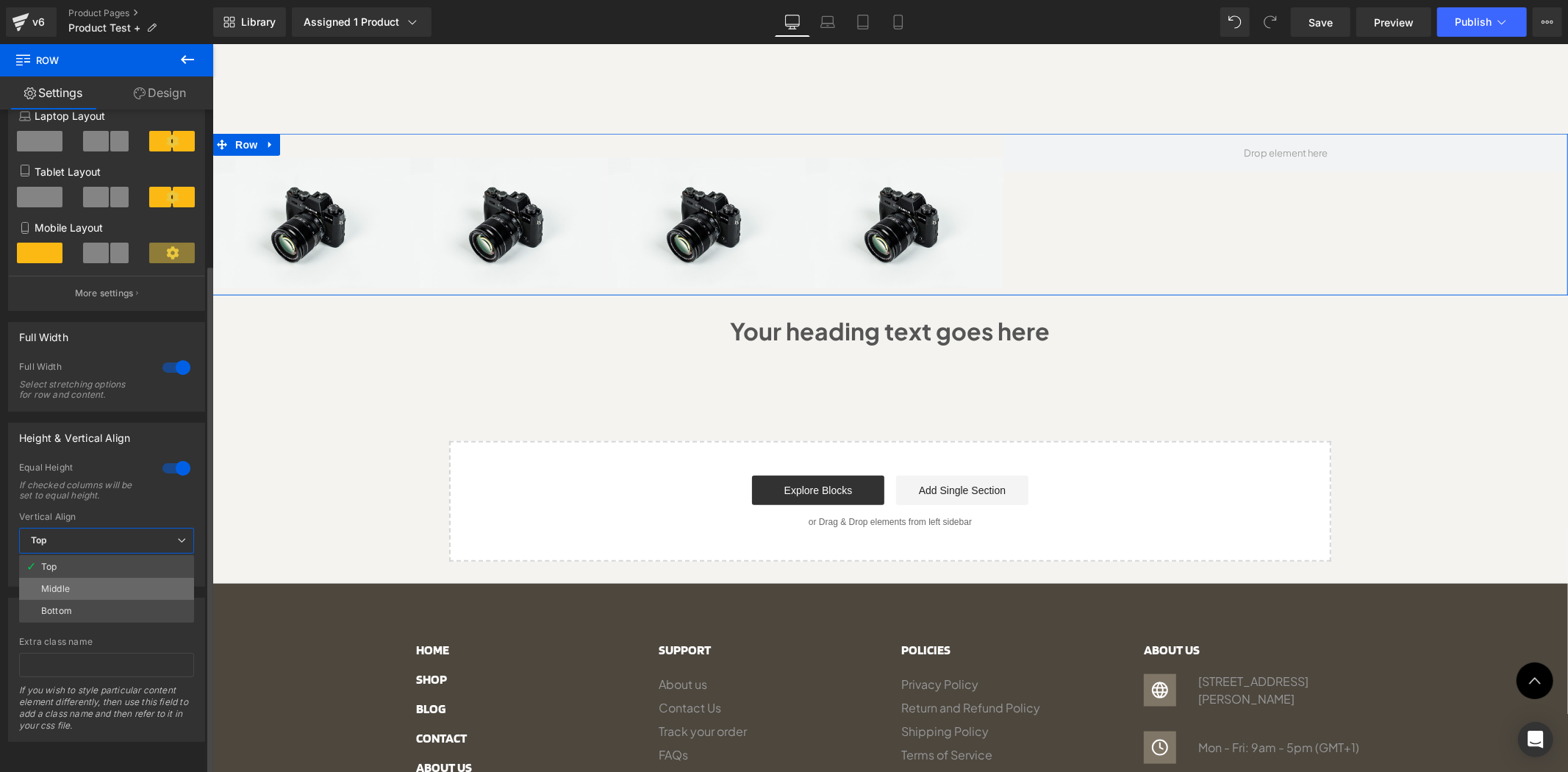
click at [144, 579] on li "Middle" at bounding box center [107, 589] width 175 height 22
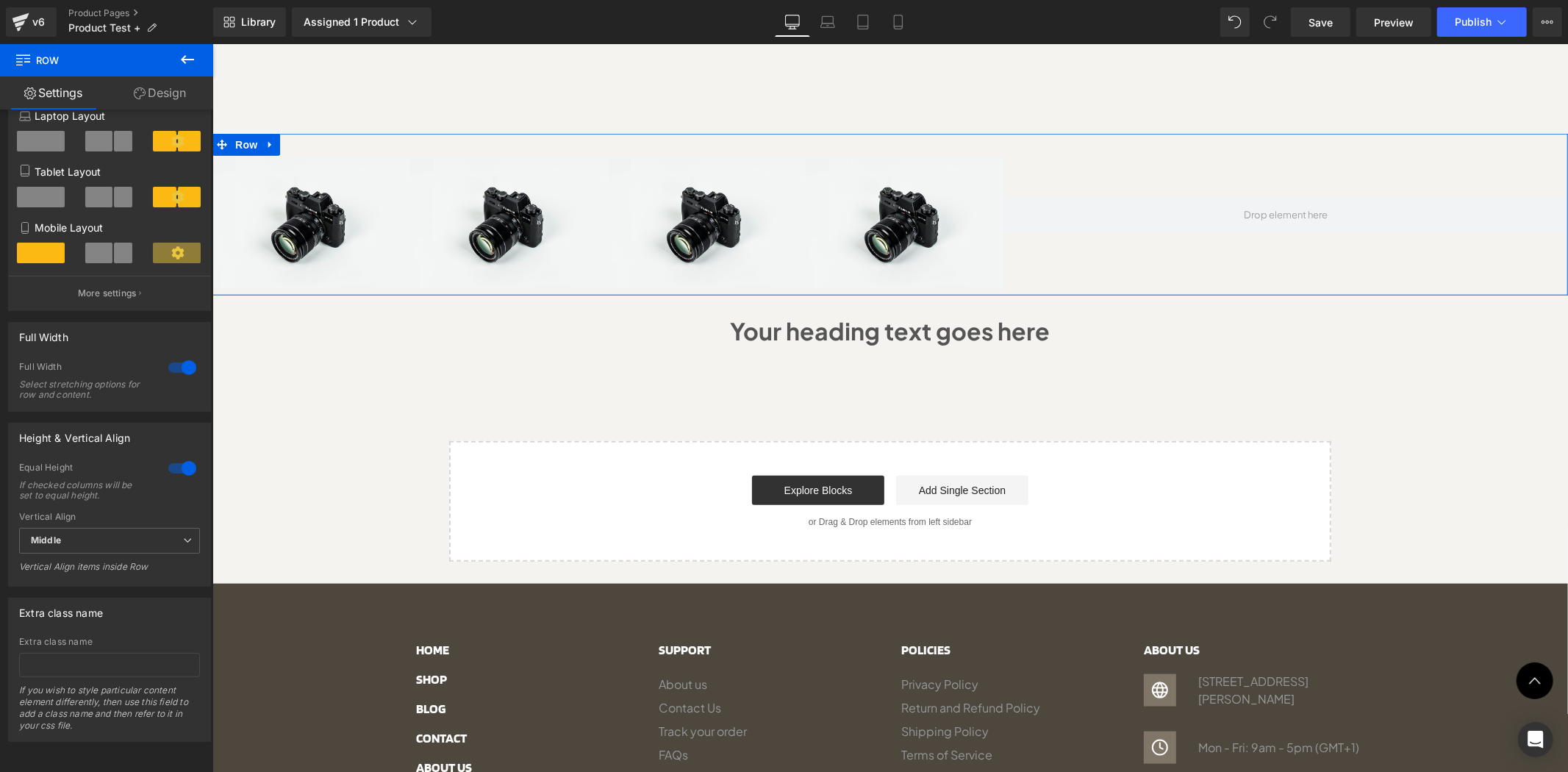
click at [1018, 135] on div at bounding box center [1285, 215] width 565 height 160
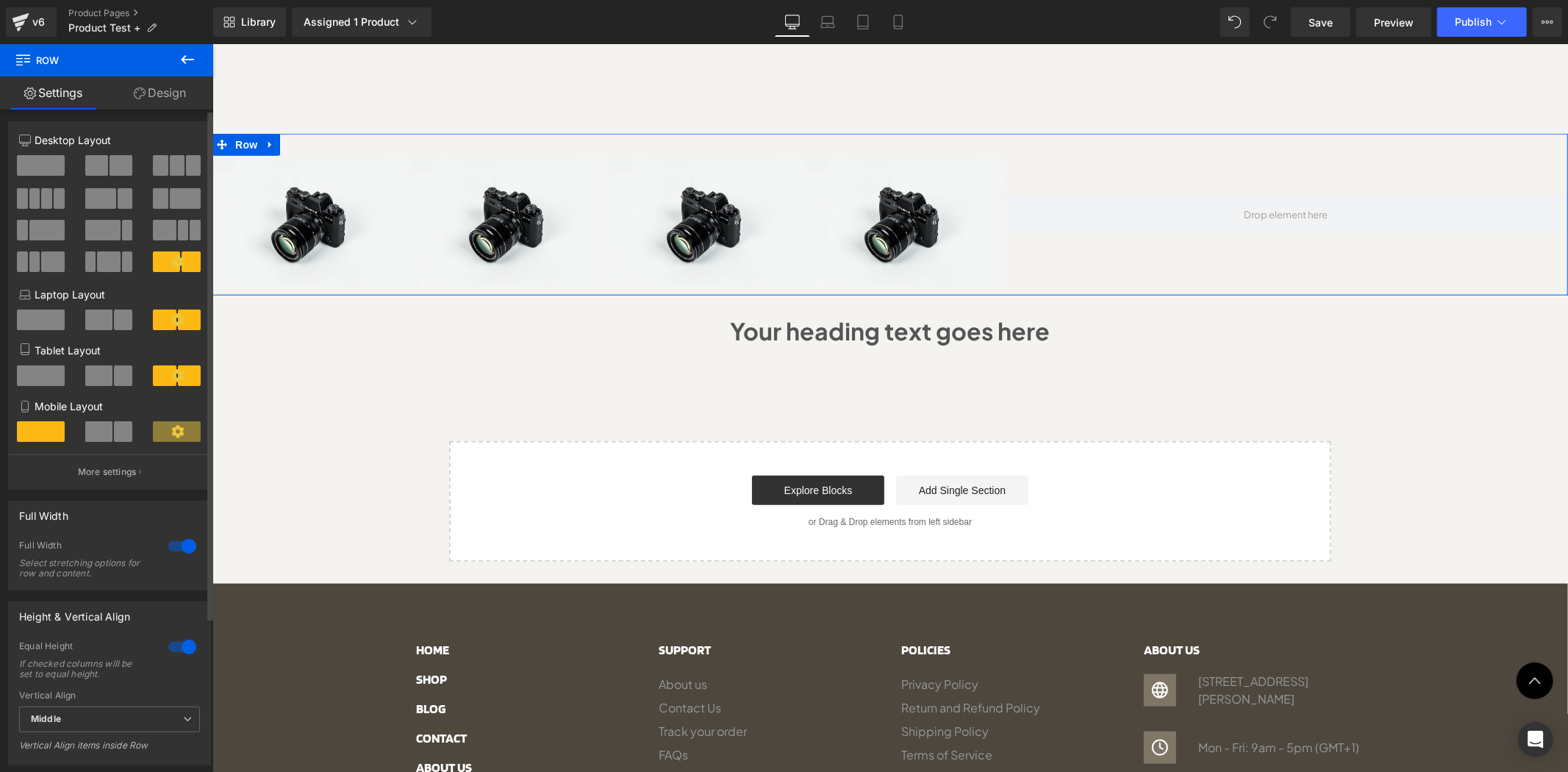
scroll to position [0, 0]
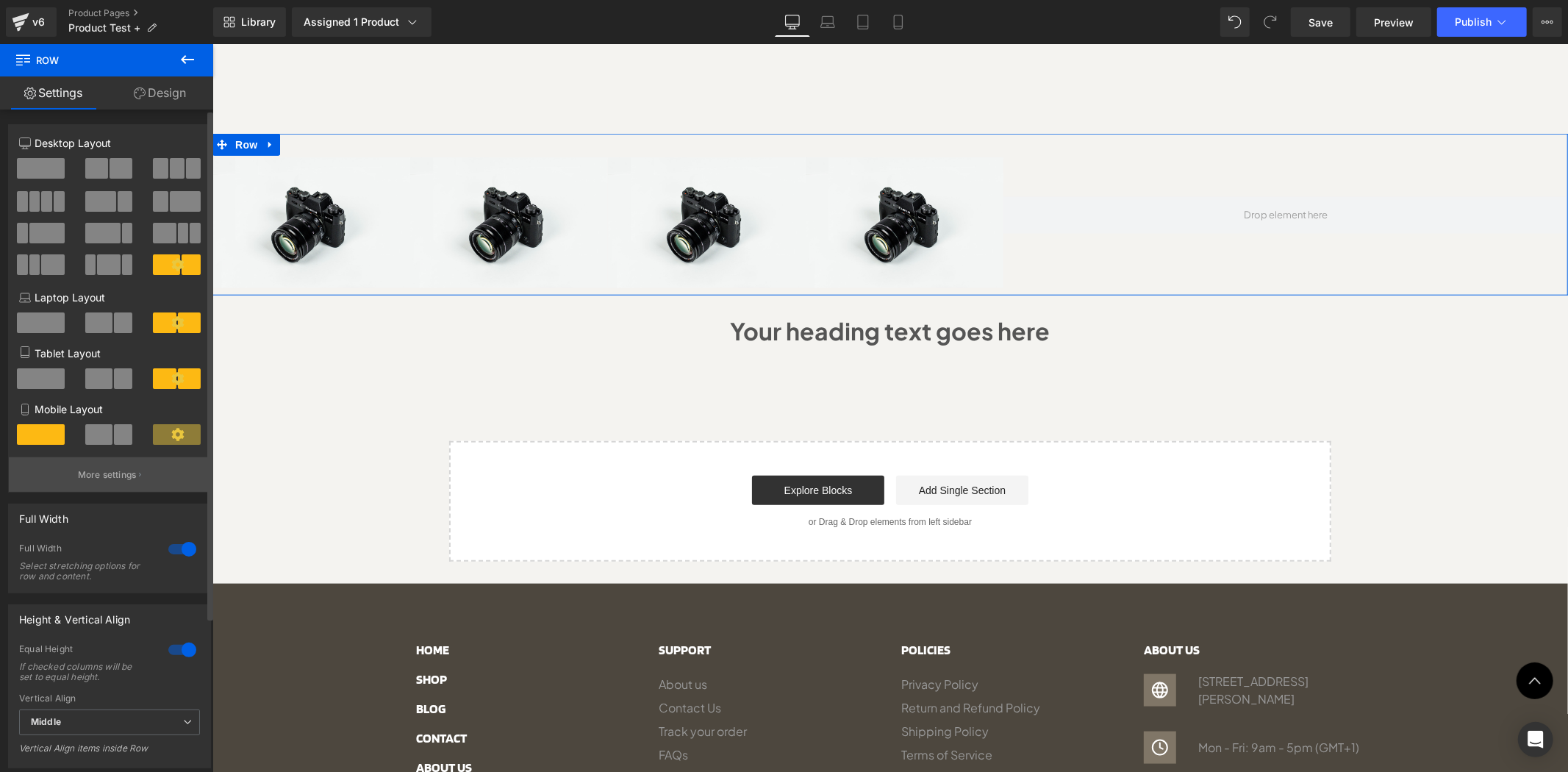
click at [99, 490] on button "More settings" at bounding box center [109, 474] width 202 height 34
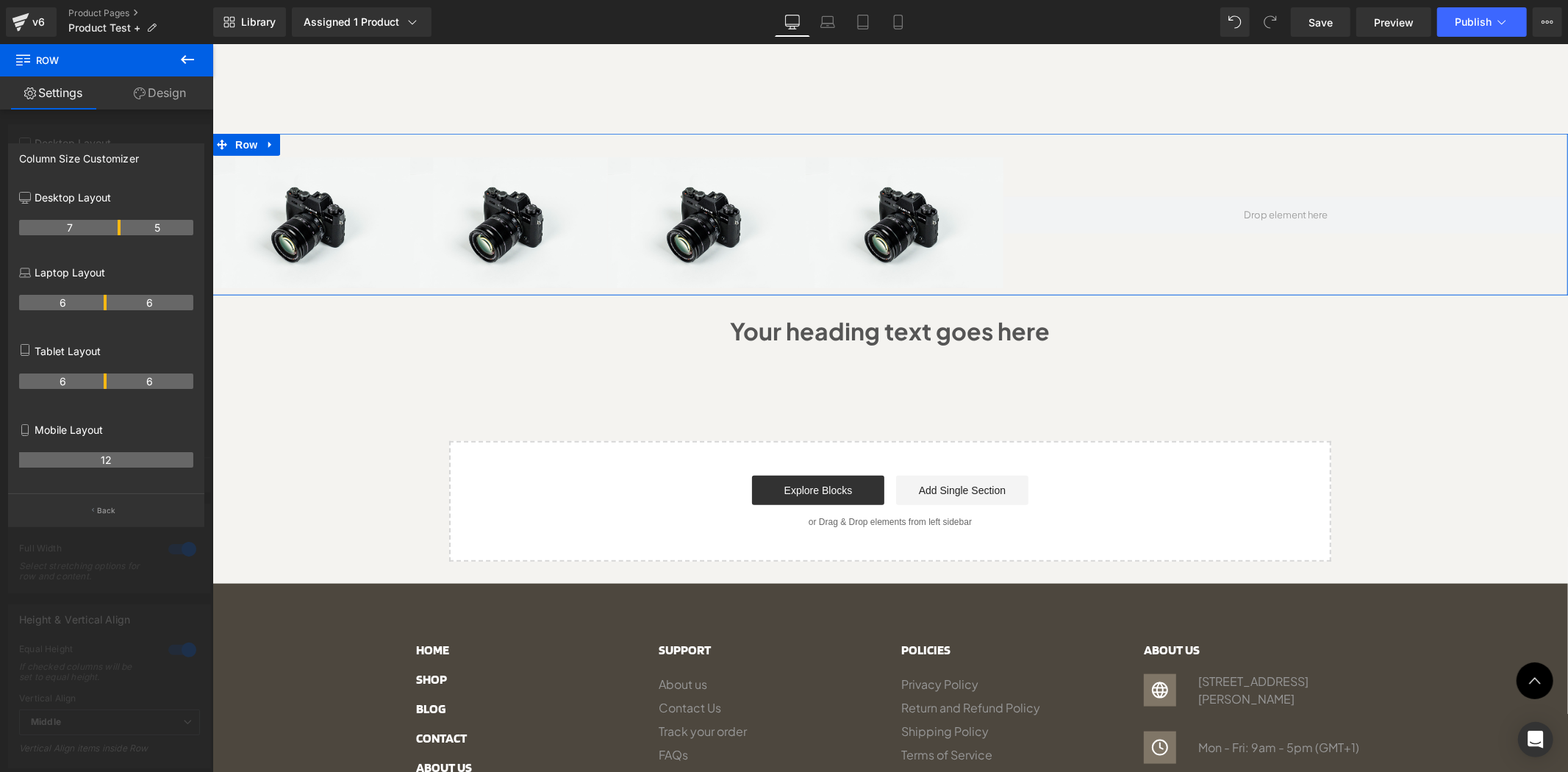
click at [160, 100] on link "Design" at bounding box center [160, 93] width 107 height 33
click at [162, 100] on link "Design" at bounding box center [160, 93] width 107 height 33
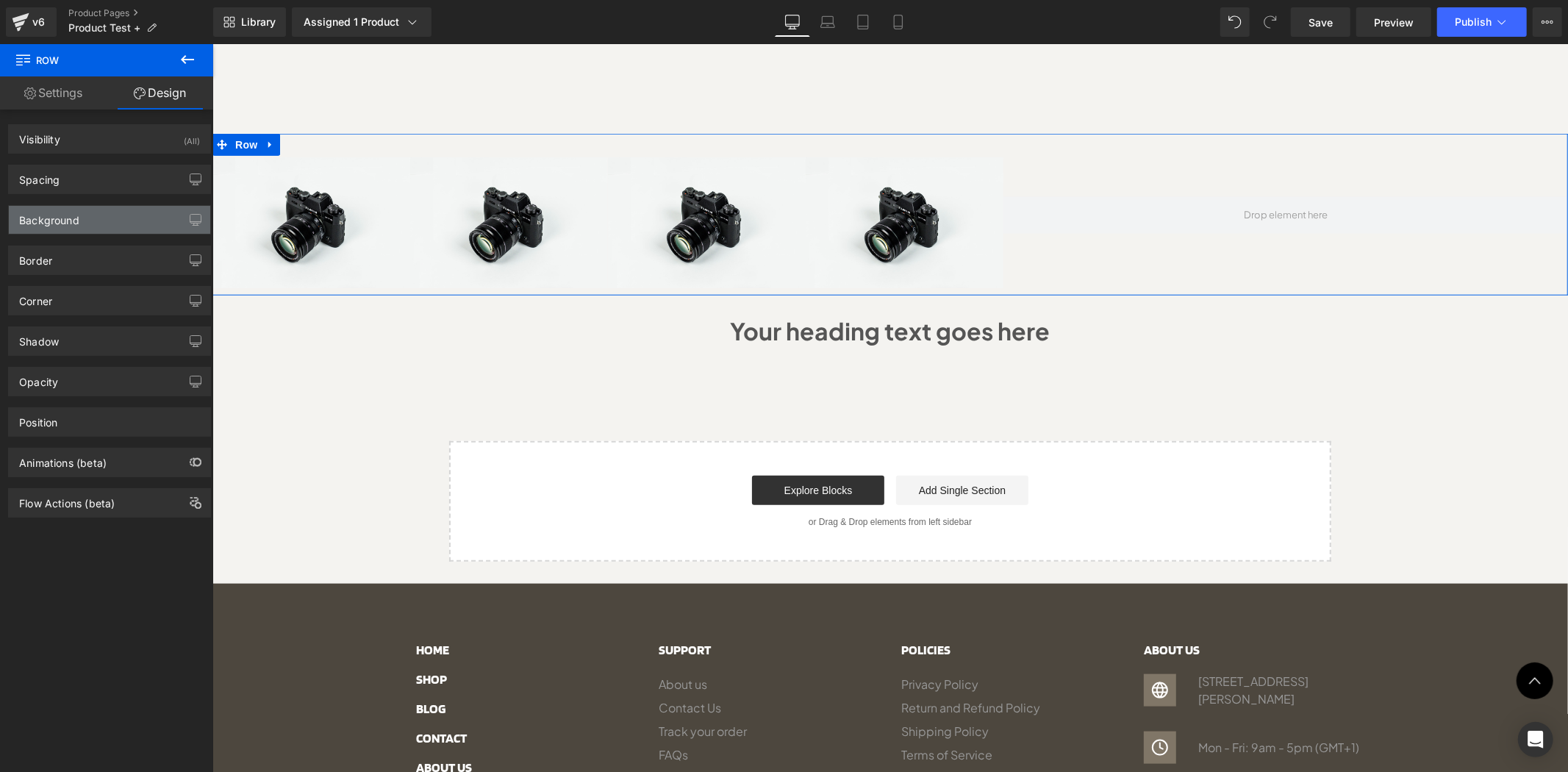
type input "transparent"
type input "0"
click at [99, 217] on div "Background" at bounding box center [109, 220] width 202 height 28
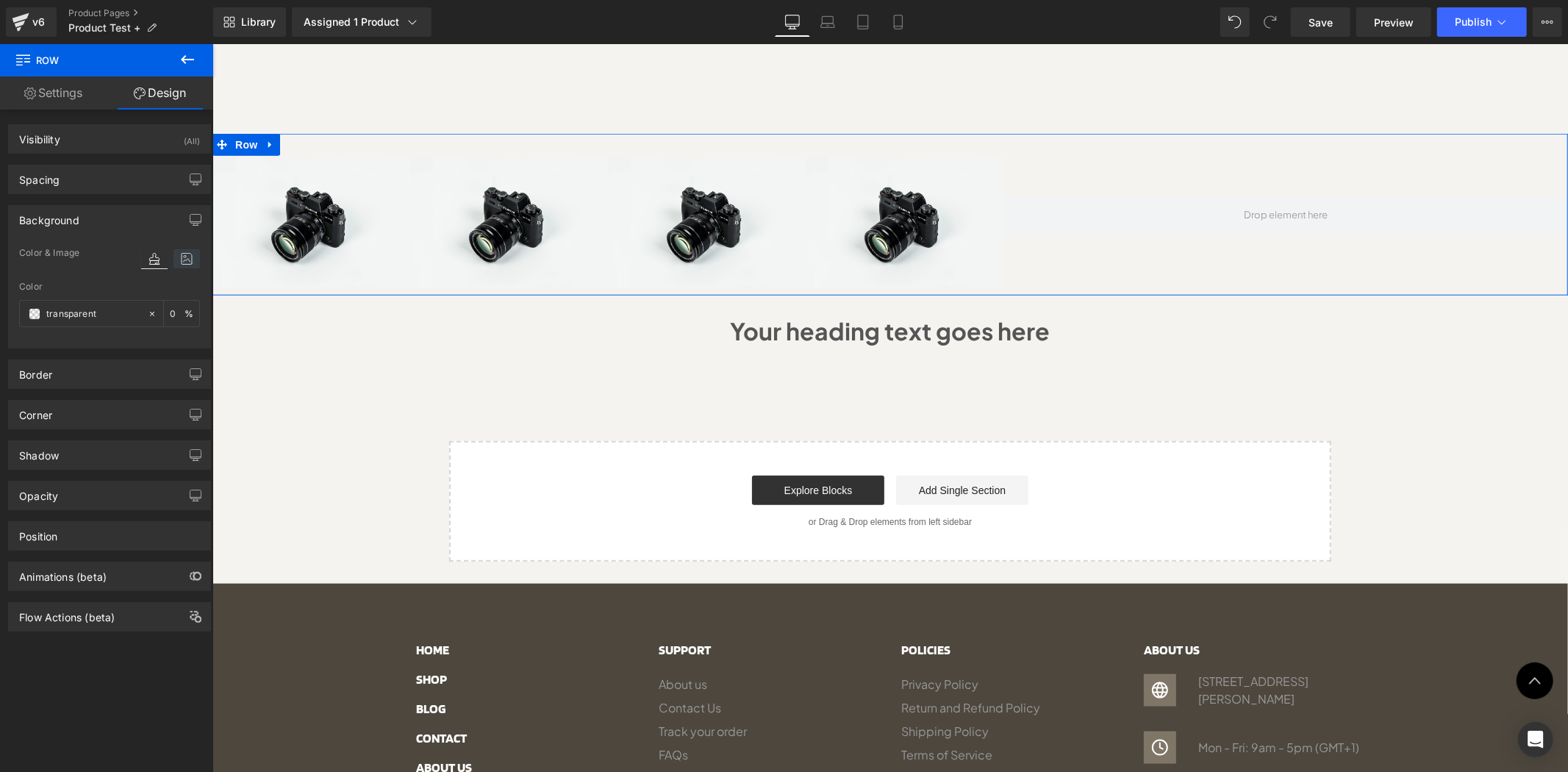
click at [180, 258] on icon at bounding box center [187, 259] width 26 height 19
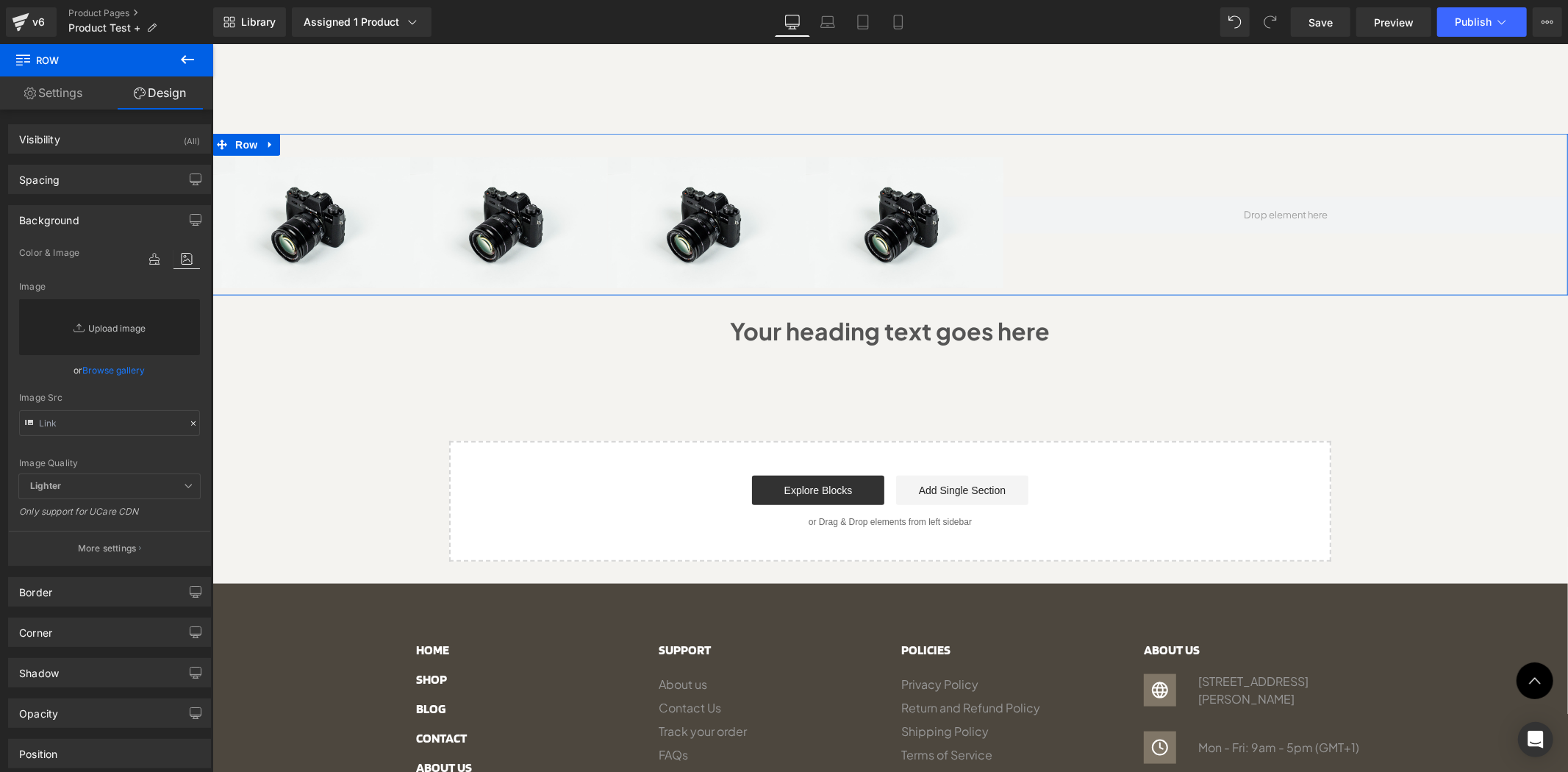
click at [114, 319] on link "Replace Image" at bounding box center [109, 327] width 181 height 56
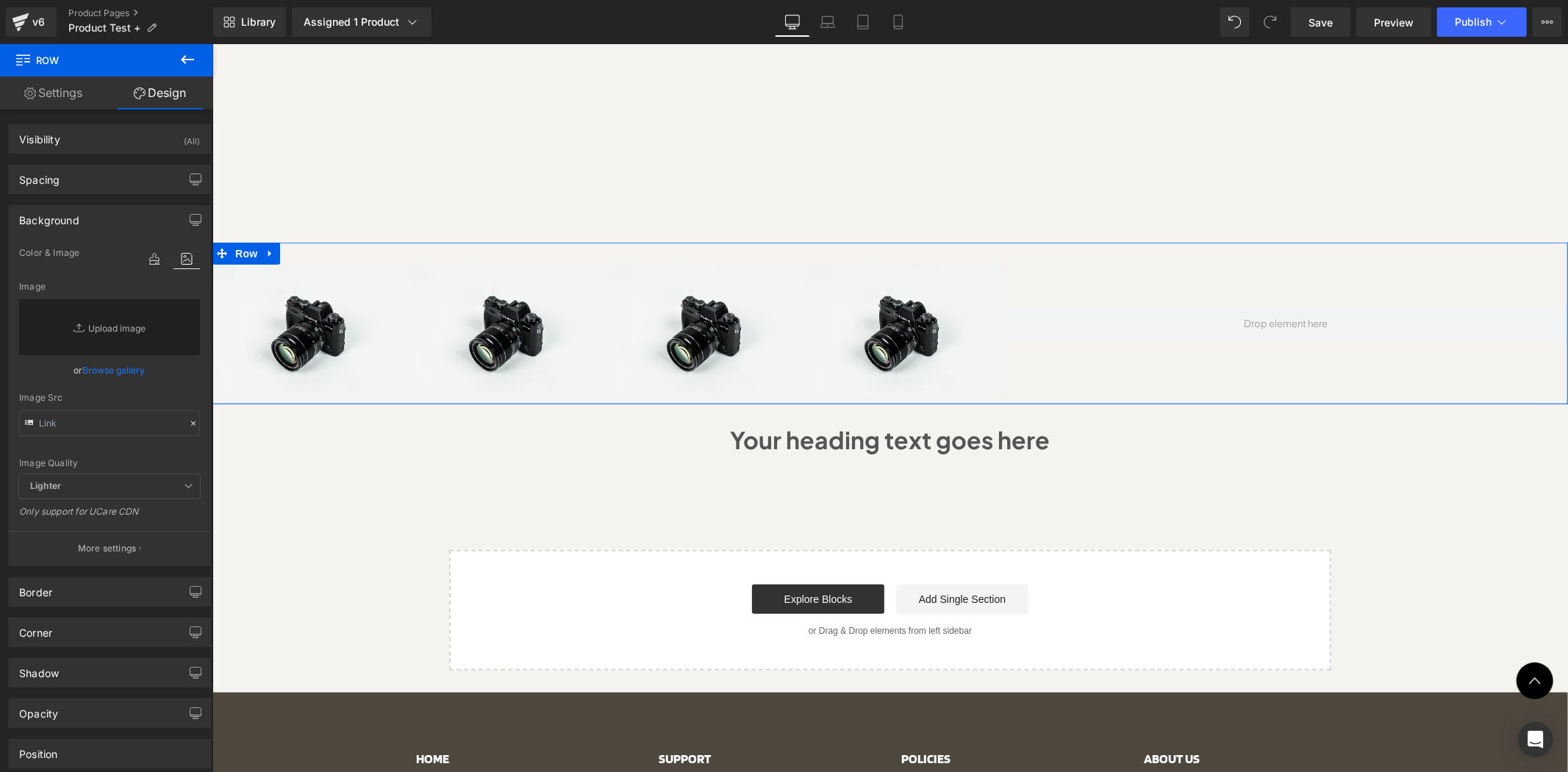
scroll to position [1089, 0]
click at [1059, 244] on div at bounding box center [1285, 324] width 565 height 160
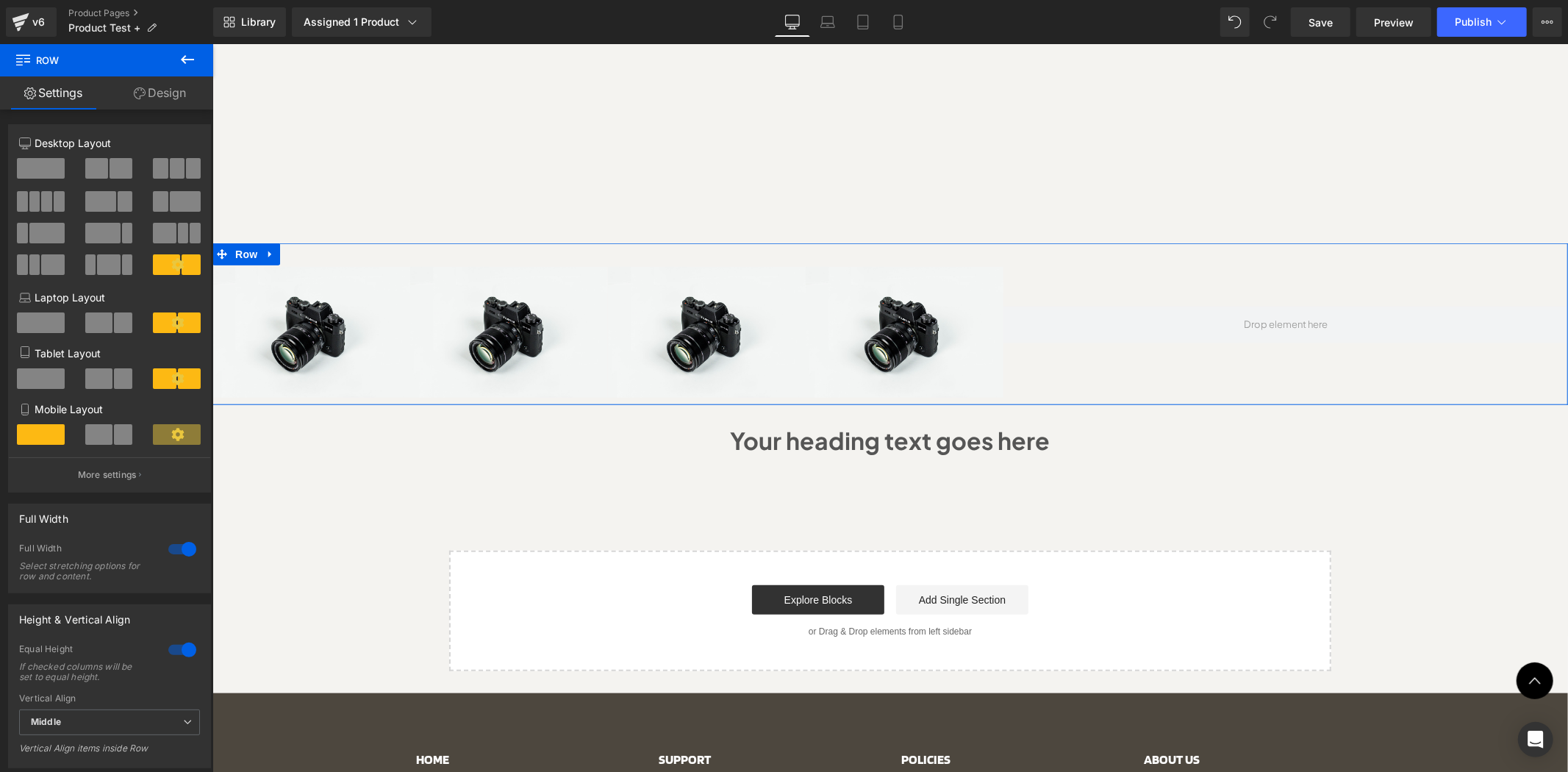
click at [167, 97] on link "Design" at bounding box center [160, 93] width 107 height 33
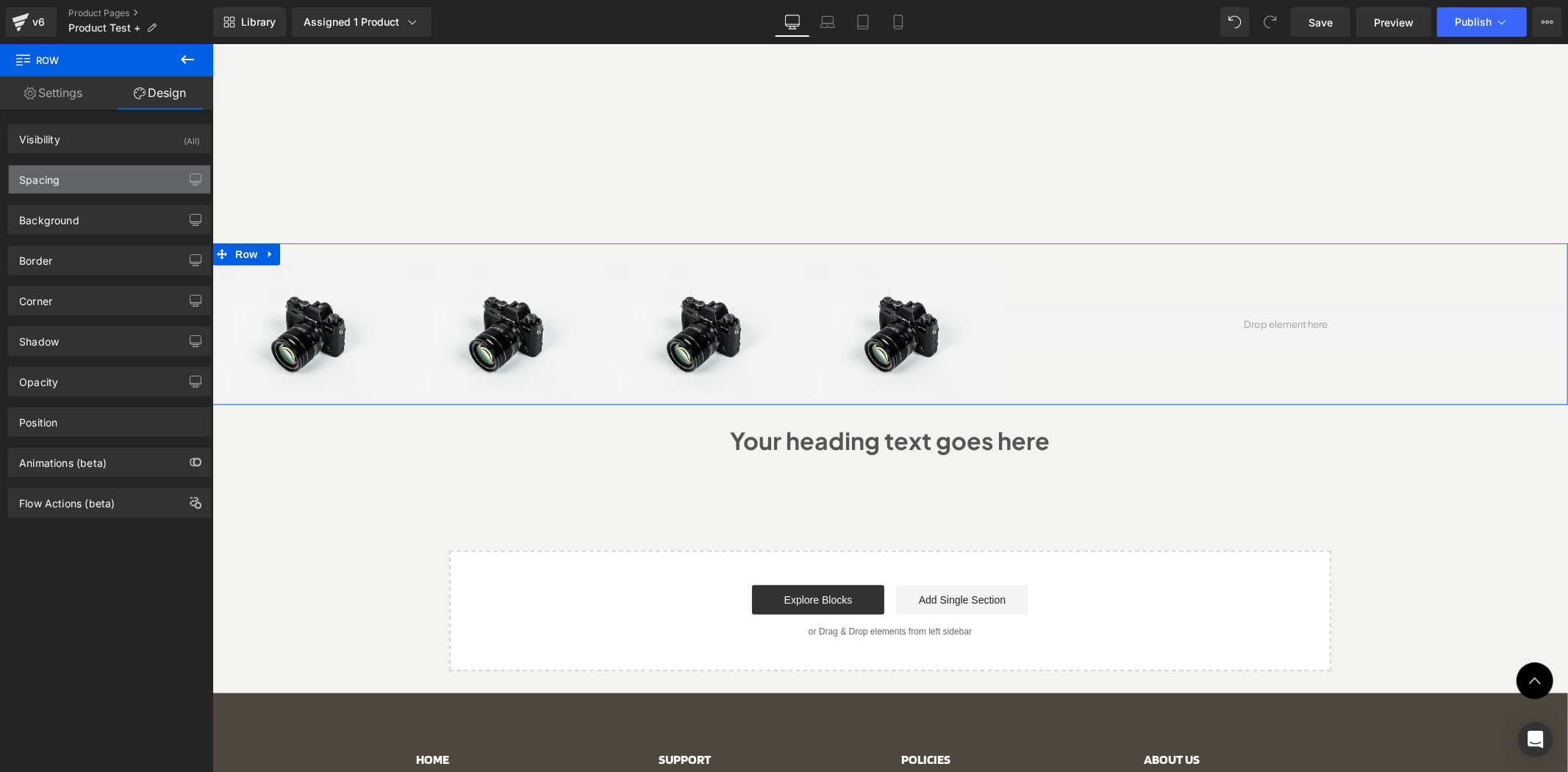
type input "transparent"
type input "0"
click at [99, 220] on div "Background" at bounding box center [109, 220] width 202 height 28
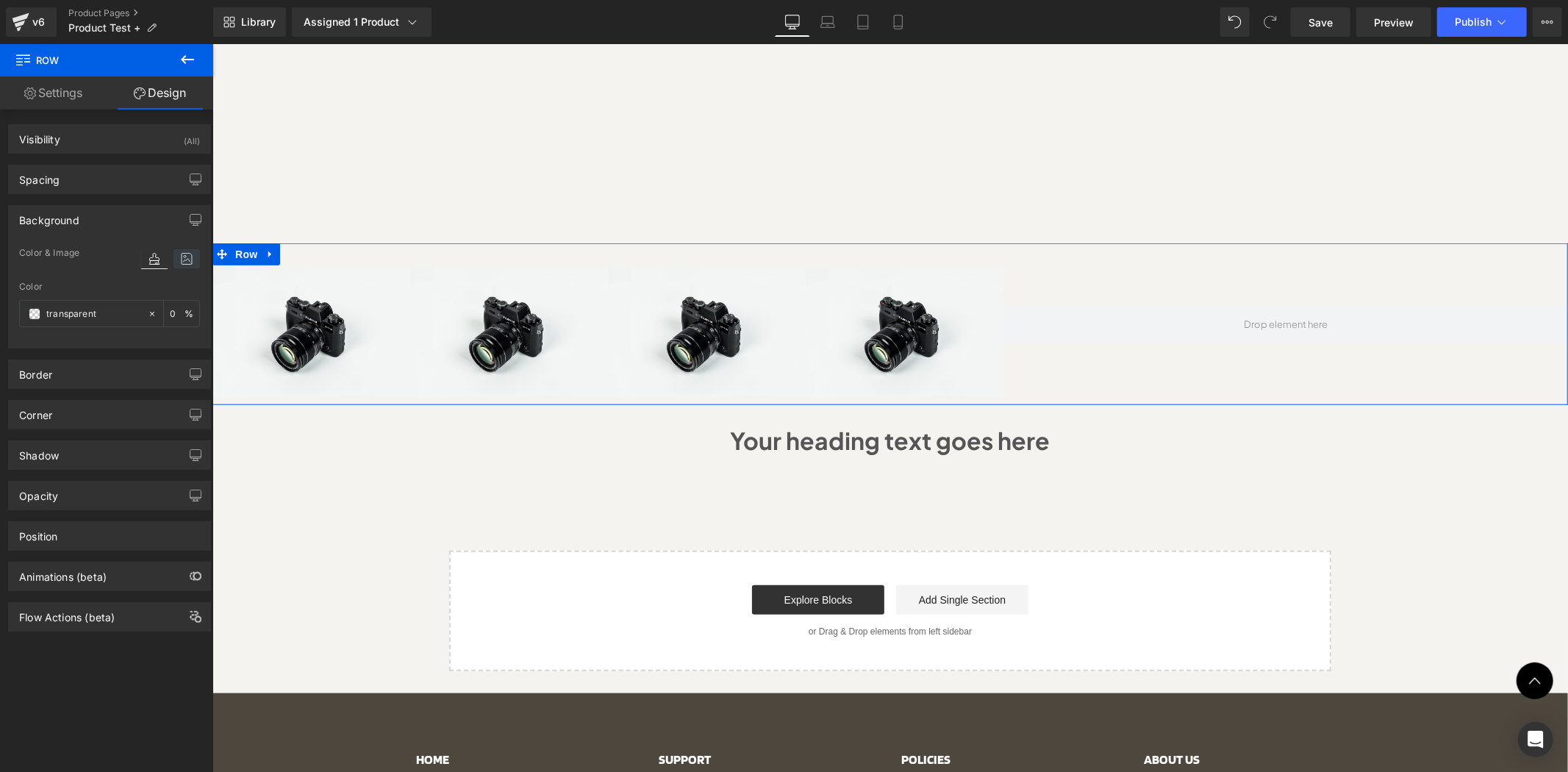
click at [178, 254] on icon at bounding box center [187, 259] width 26 height 19
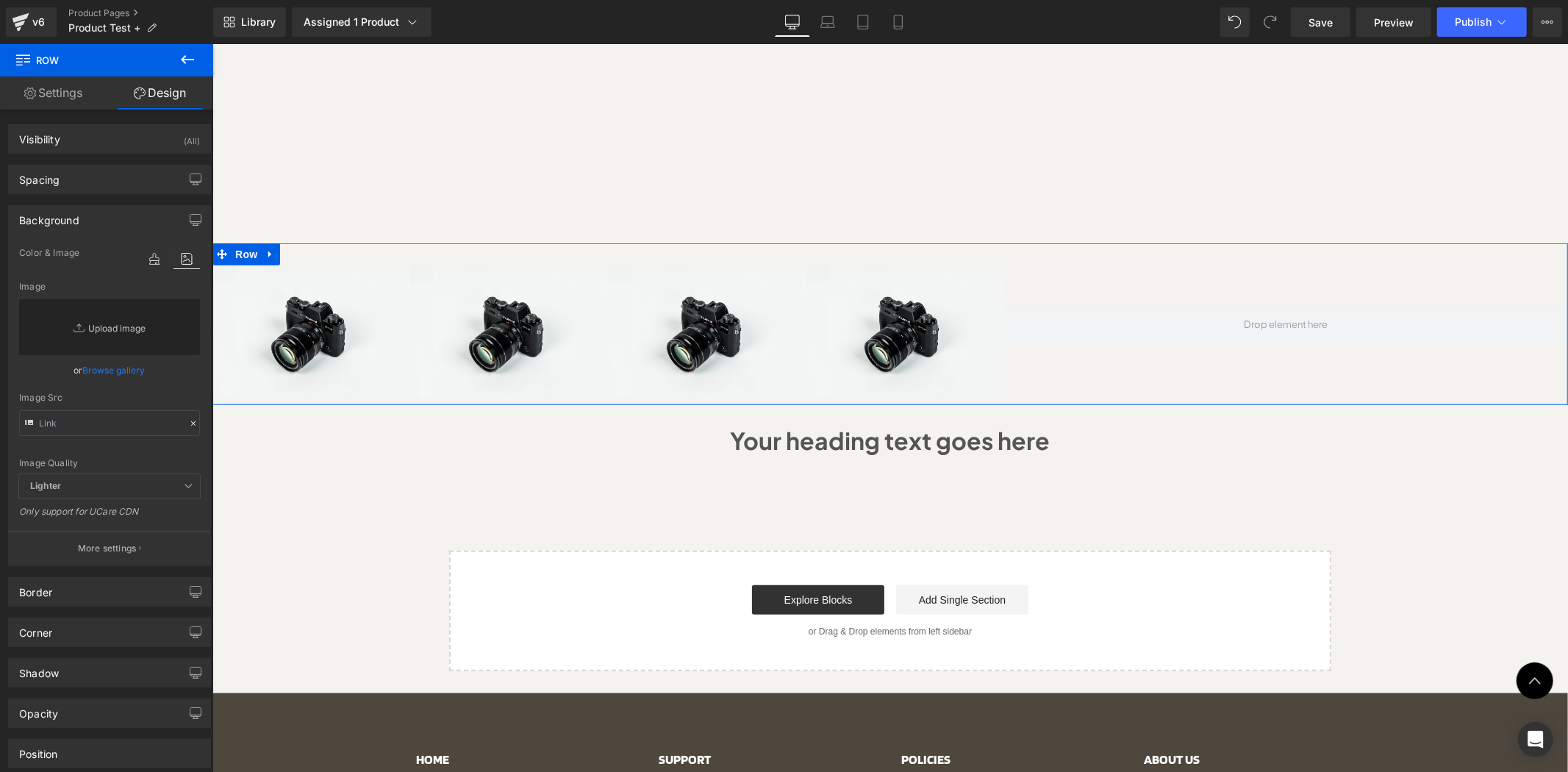
click at [121, 327] on link "Replace Image" at bounding box center [109, 327] width 181 height 56
type input "C:\fakepath\Untitled design (17).png"
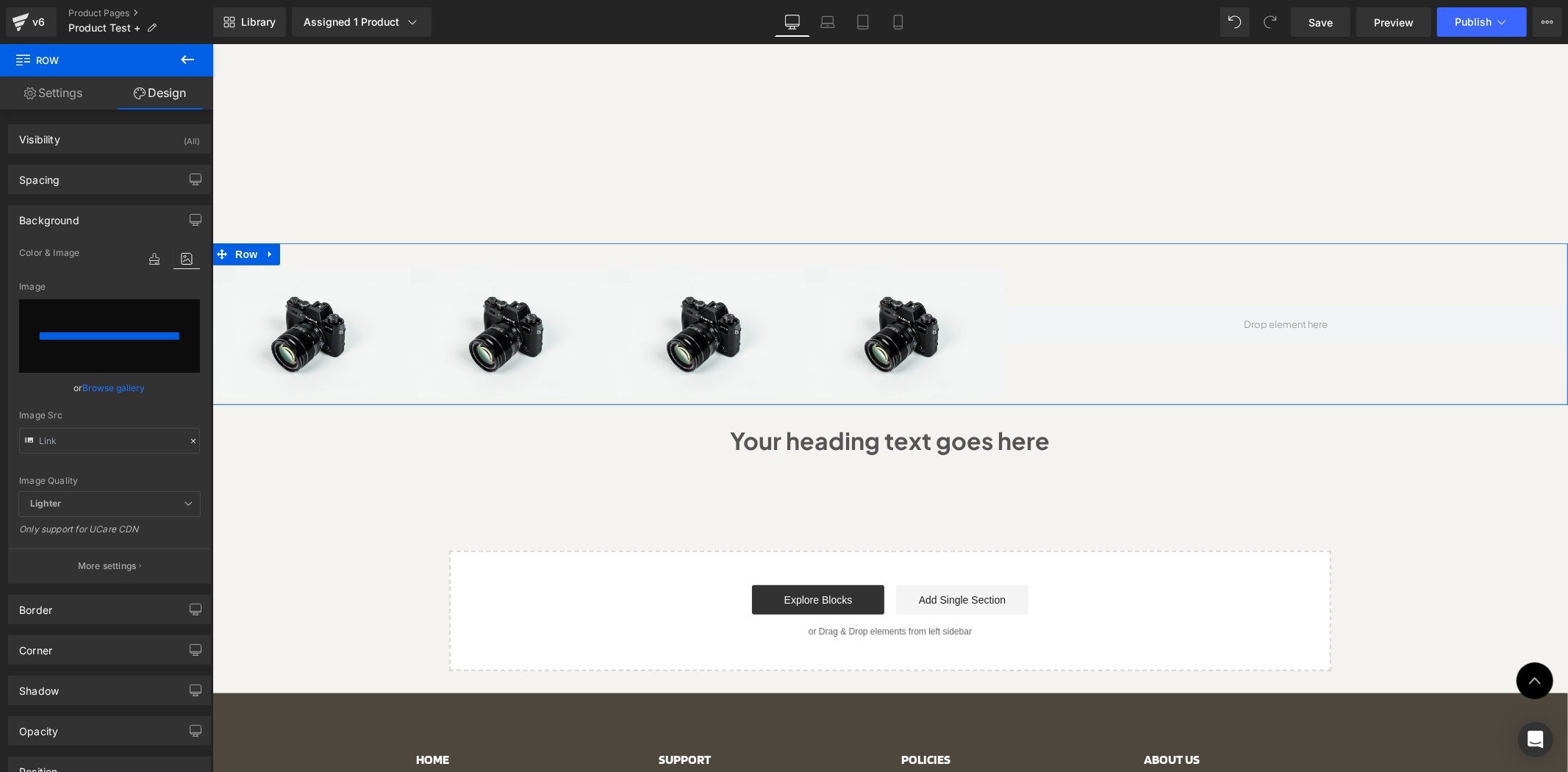
type input "https://ucarecdn.com/2f1ea485-730e-400a-b171-8ebd38d8574a/-/format/auto/-/previ…"
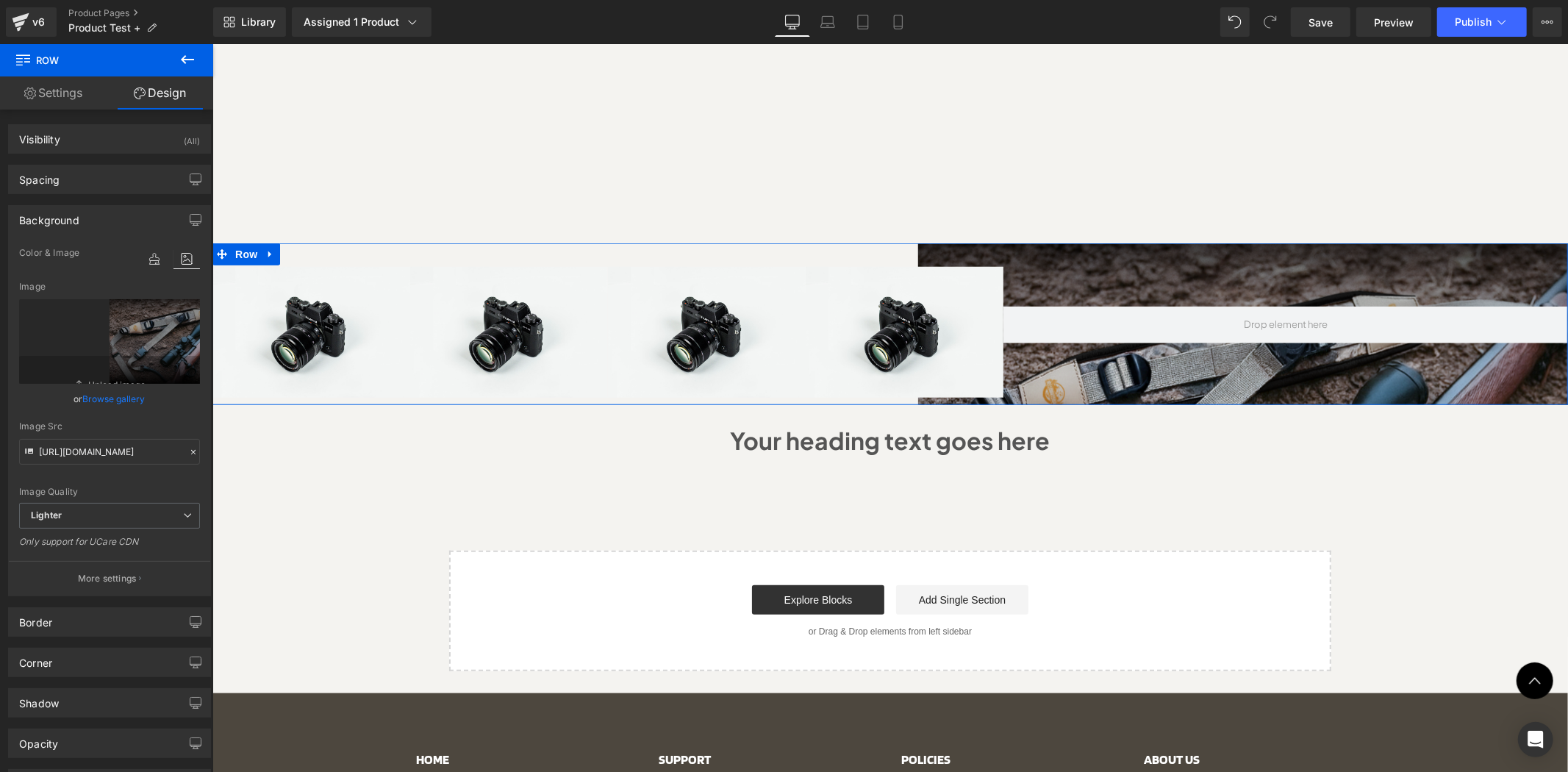
click at [1049, 244] on div at bounding box center [1285, 324] width 565 height 160
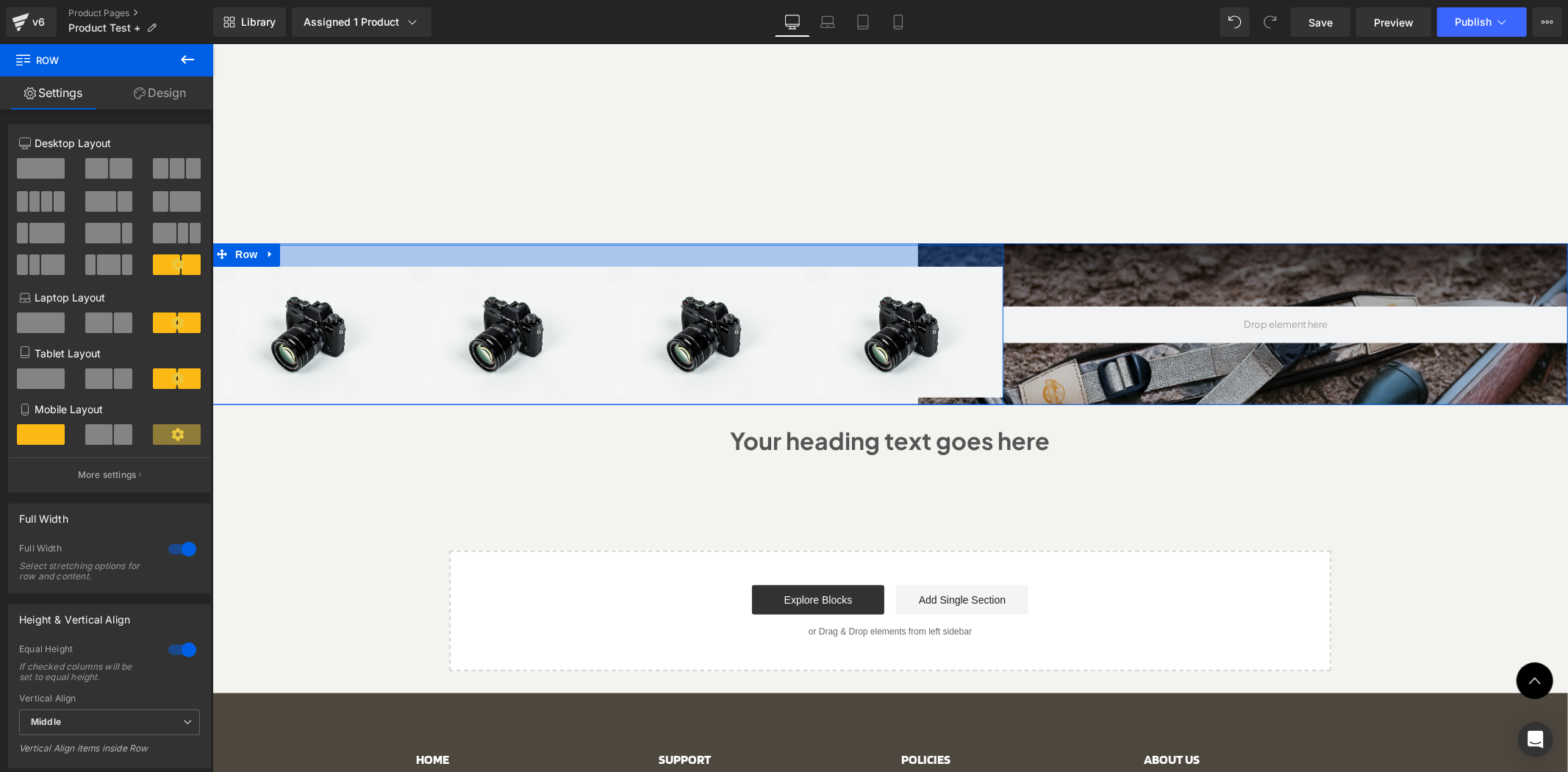
click at [961, 244] on div at bounding box center [607, 255] width 791 height 22
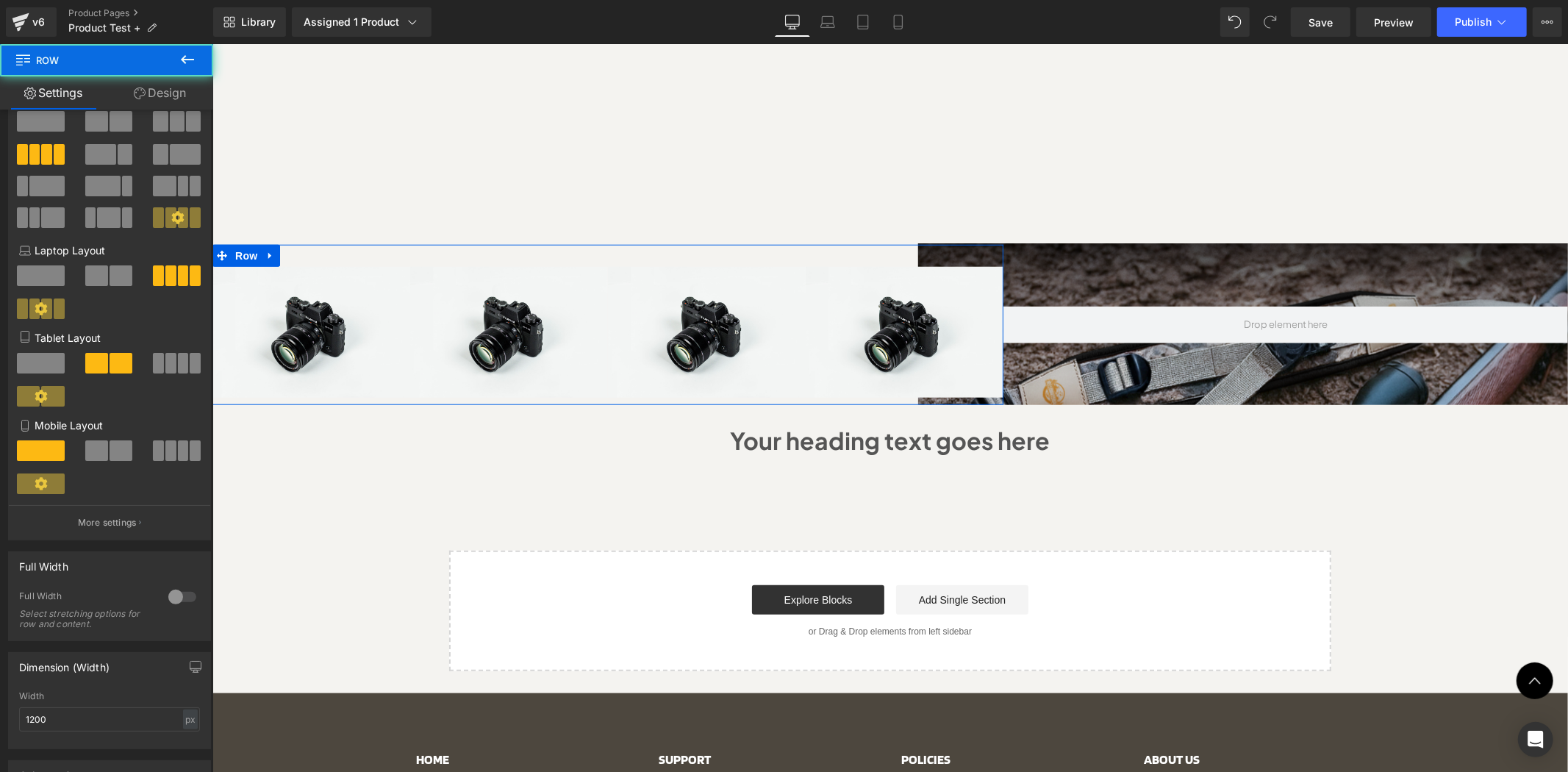
scroll to position [108, 0]
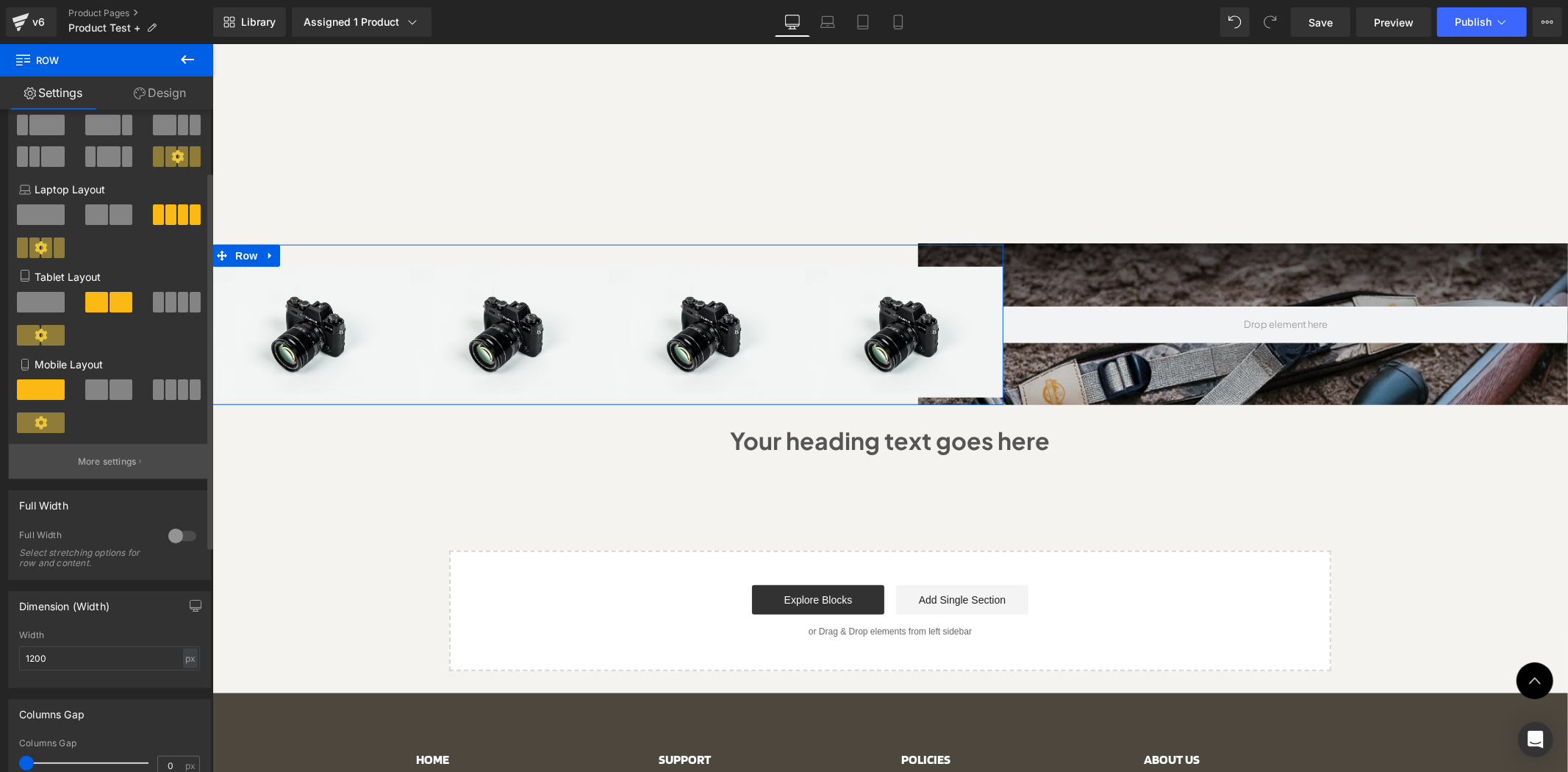
click at [122, 465] on p "More settings" at bounding box center [107, 461] width 59 height 13
click at [1061, 226] on body "Skip to content Hurry! 2025 Bundles for Every Outdoor Adventure with 50% OFF sh…" at bounding box center [889, 108] width 1356 height 2308
click at [98, 479] on button "More settings" at bounding box center [109, 461] width 202 height 34
click at [970, 216] on body "Skip to content Hurry! 2025 Bundles for Every Outdoor Adventure with 50% OFF sh…" at bounding box center [889, 108] width 1356 height 2308
click at [1036, 244] on div at bounding box center [1285, 324] width 565 height 160
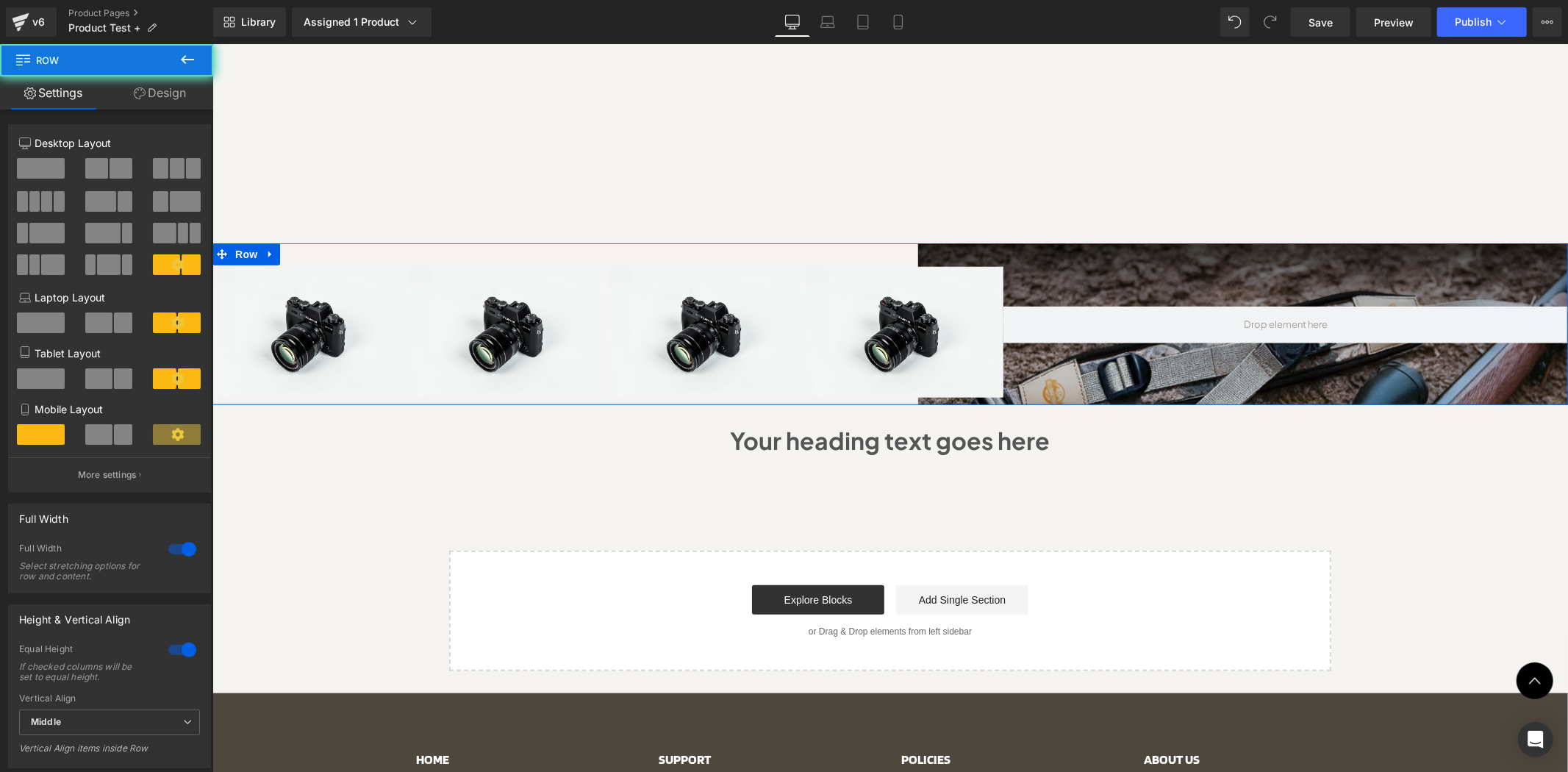
click at [1012, 244] on div at bounding box center [1285, 324] width 565 height 160
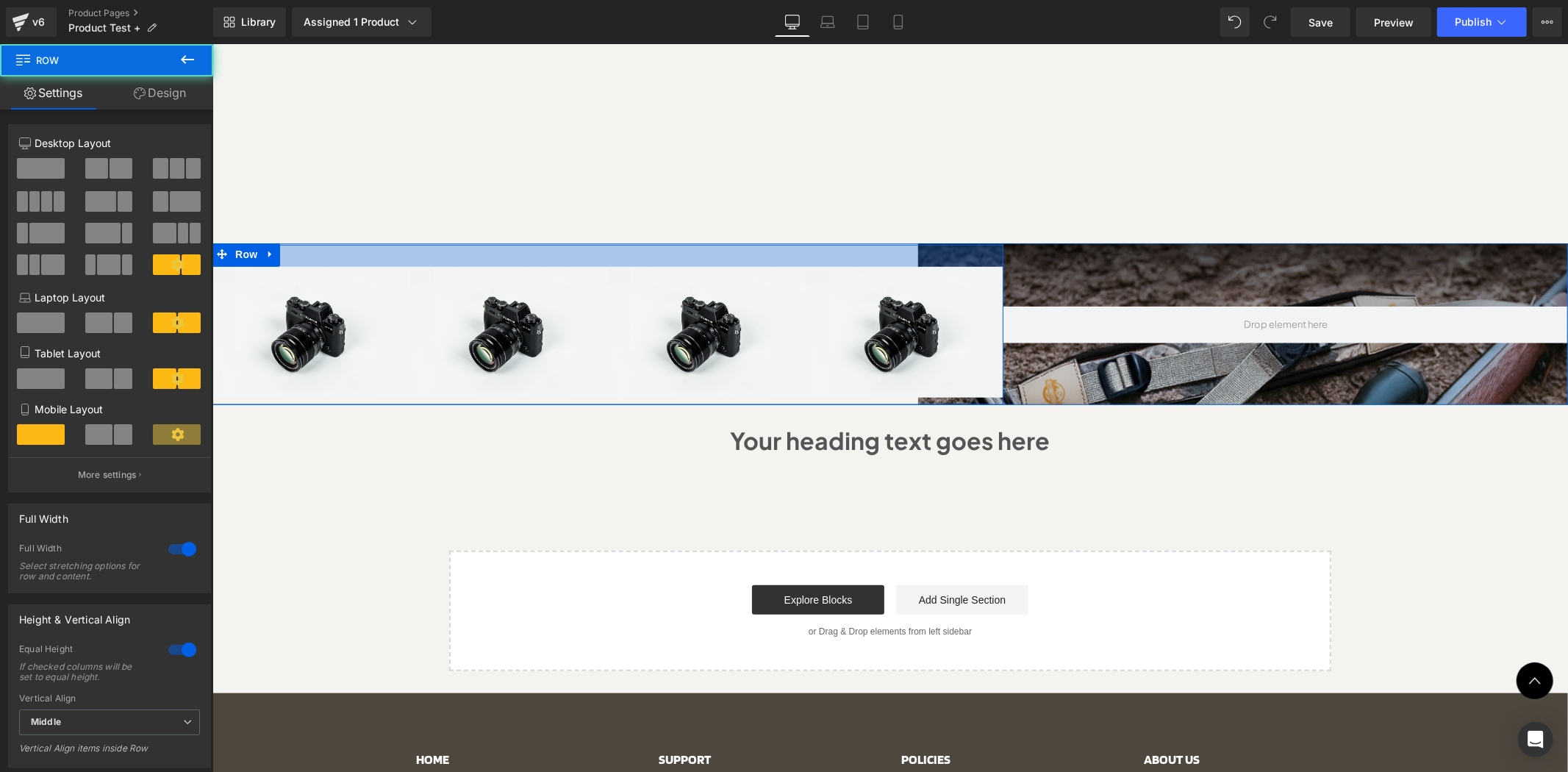
click at [1030, 244] on div at bounding box center [1285, 324] width 565 height 160
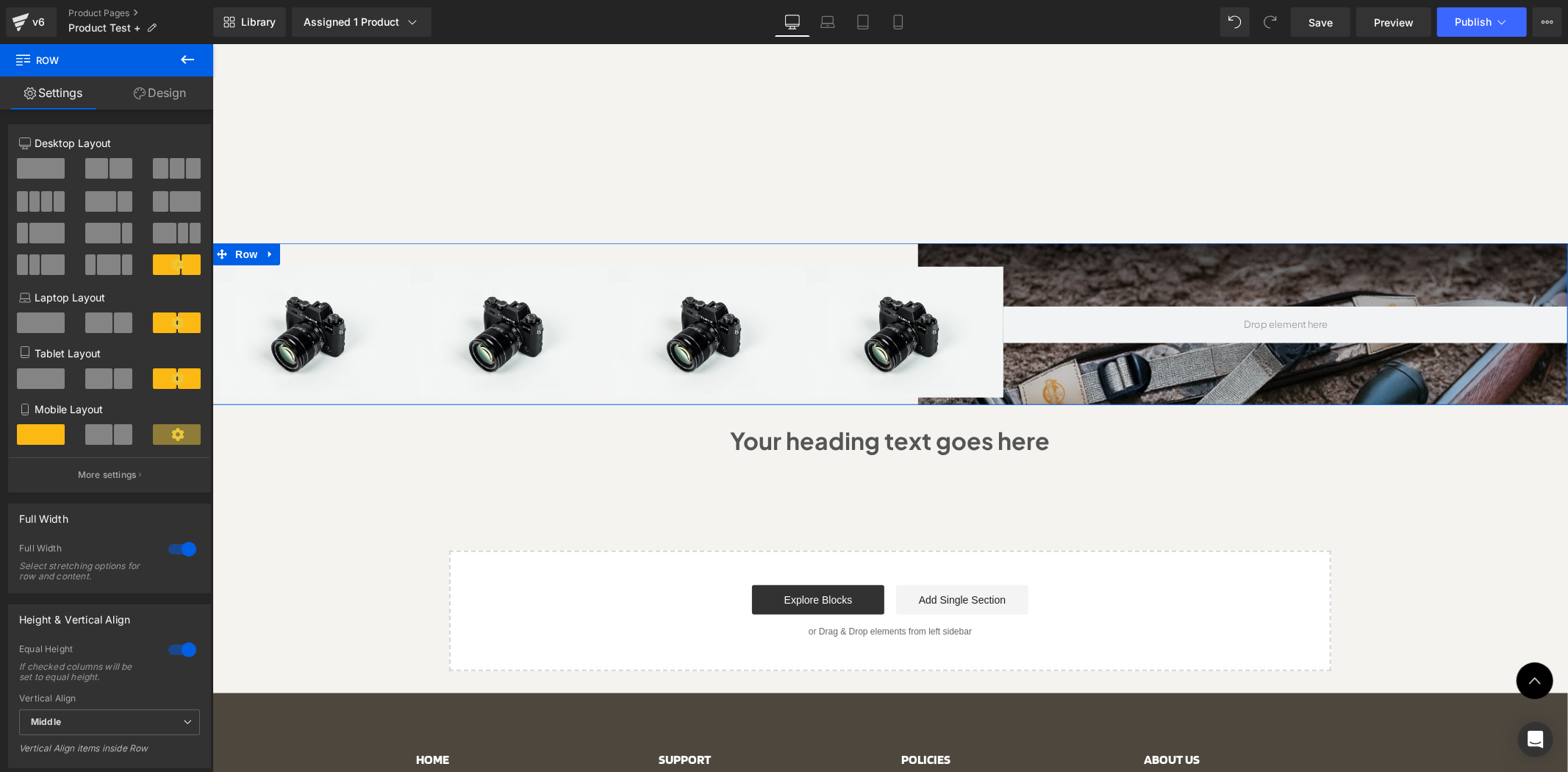
click at [1066, 244] on div at bounding box center [1285, 324] width 565 height 160
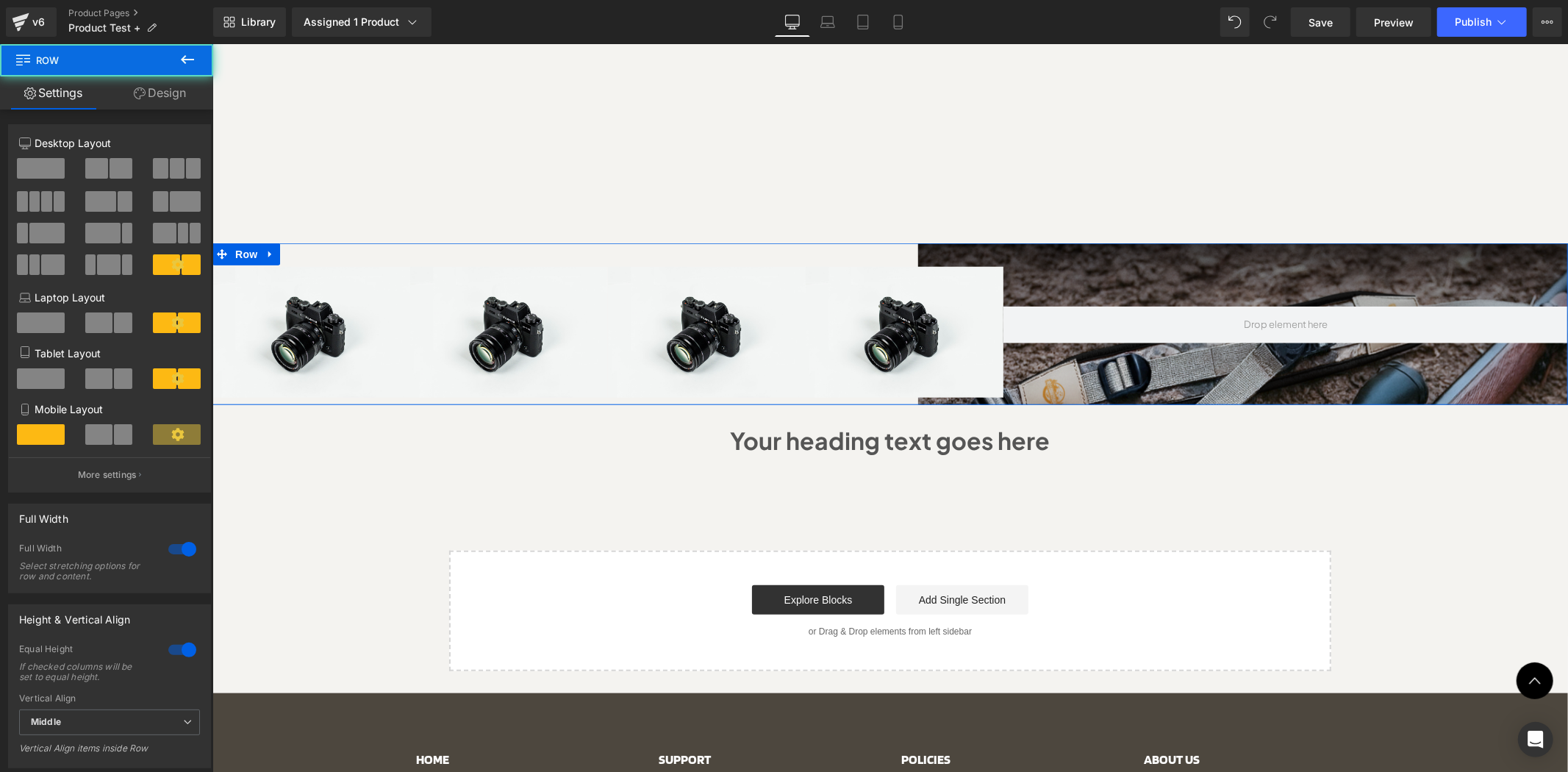
click at [1066, 244] on div at bounding box center [1285, 324] width 565 height 160
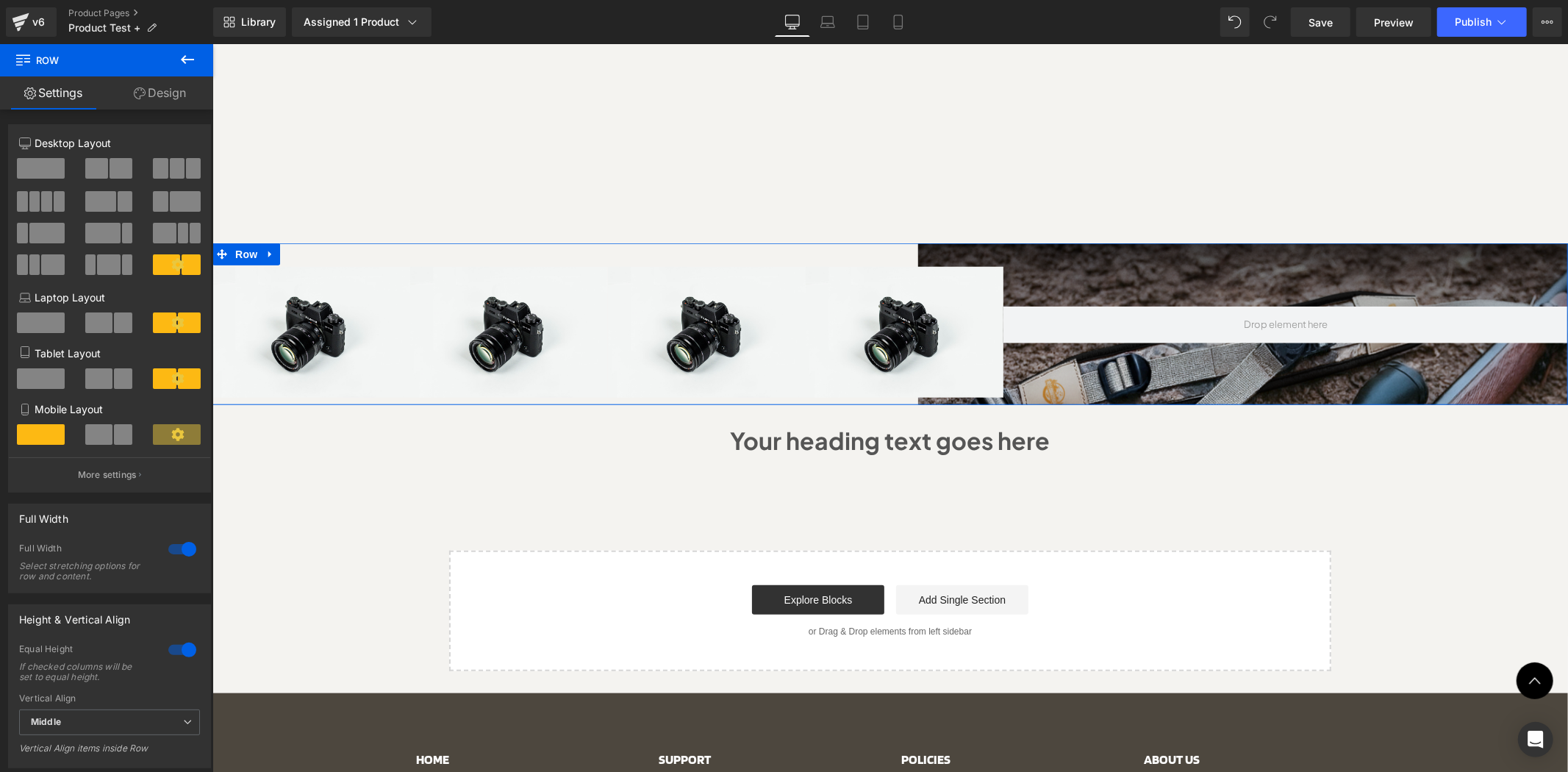
click at [1066, 244] on div at bounding box center [1285, 324] width 565 height 160
click at [1068, 244] on div at bounding box center [1285, 324] width 565 height 160
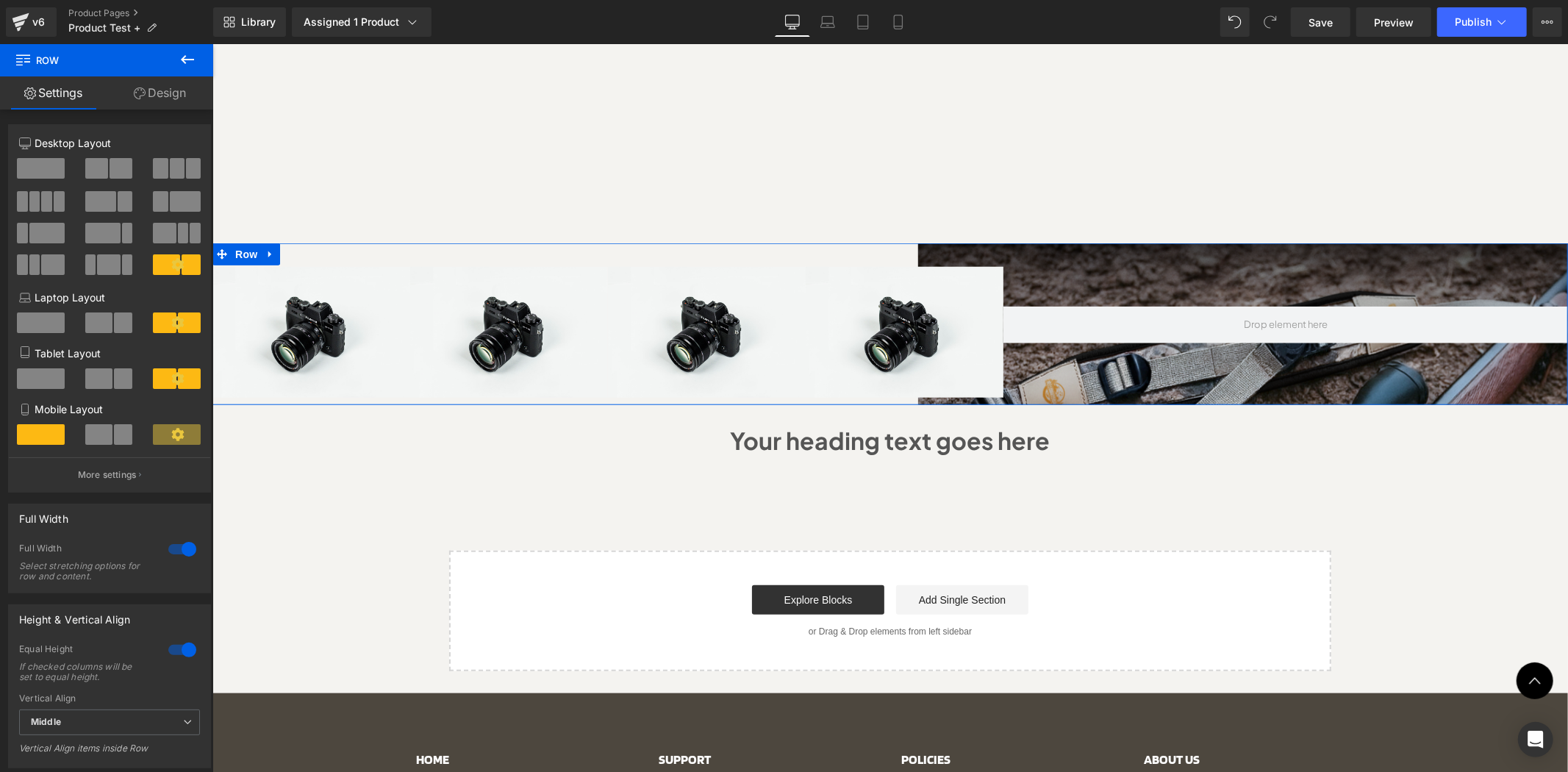
click at [1069, 244] on div at bounding box center [1285, 324] width 565 height 160
click at [1072, 244] on div at bounding box center [1285, 324] width 565 height 160
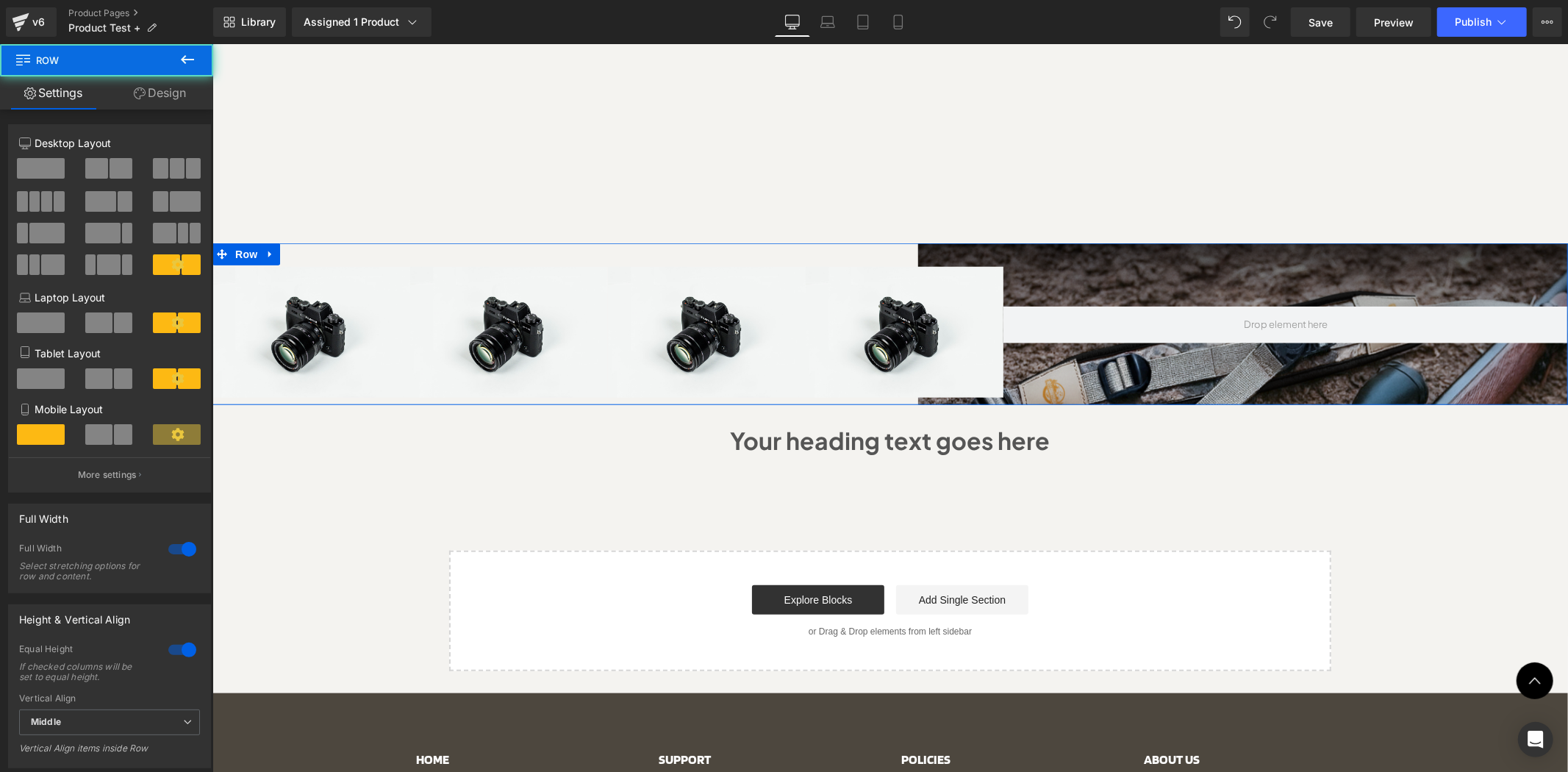
click at [1072, 244] on div at bounding box center [1285, 324] width 565 height 160
click at [1073, 244] on div at bounding box center [1285, 324] width 565 height 160
click at [1074, 244] on div at bounding box center [1285, 324] width 565 height 160
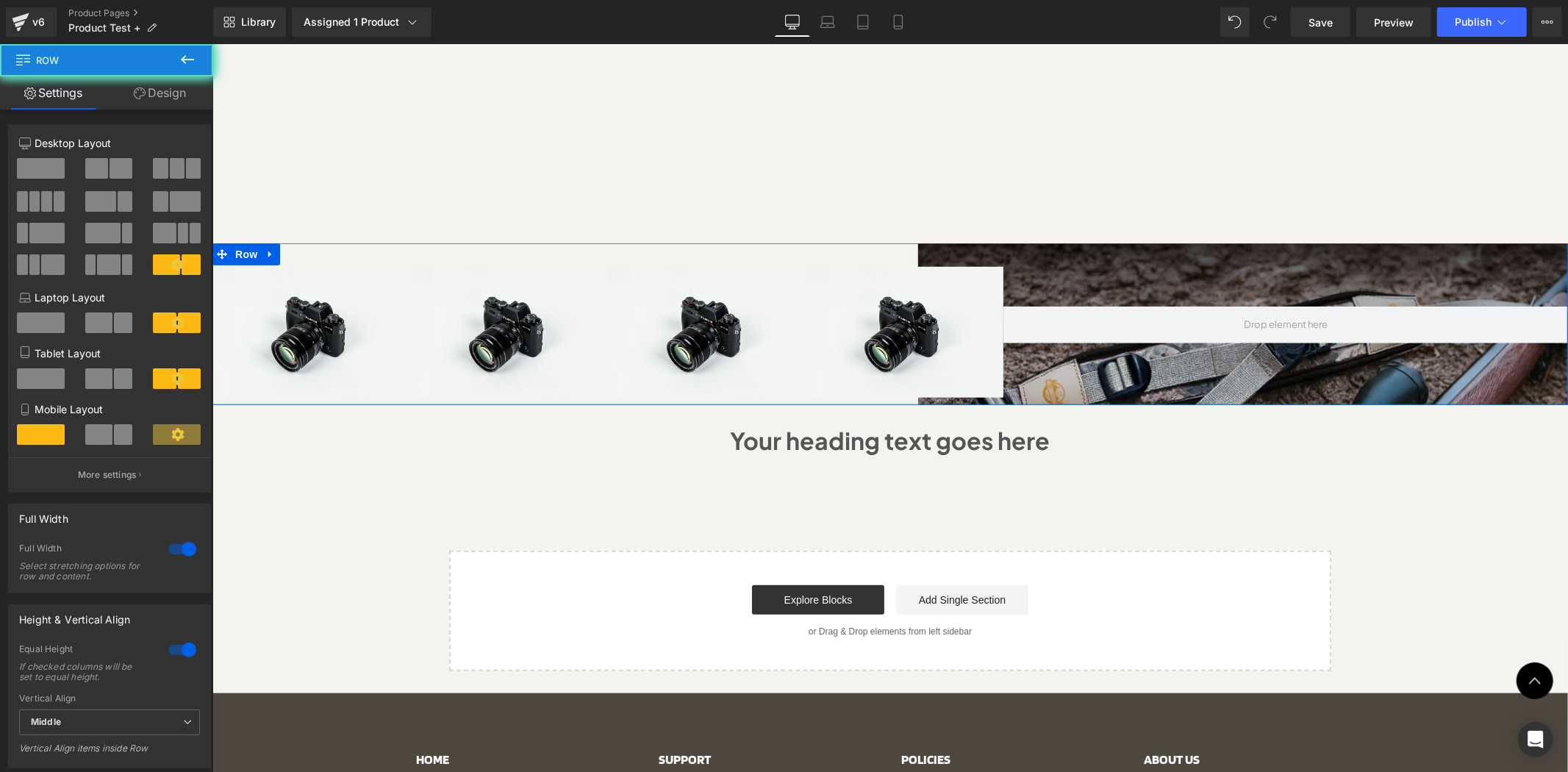
click at [1074, 244] on div at bounding box center [1285, 324] width 565 height 160
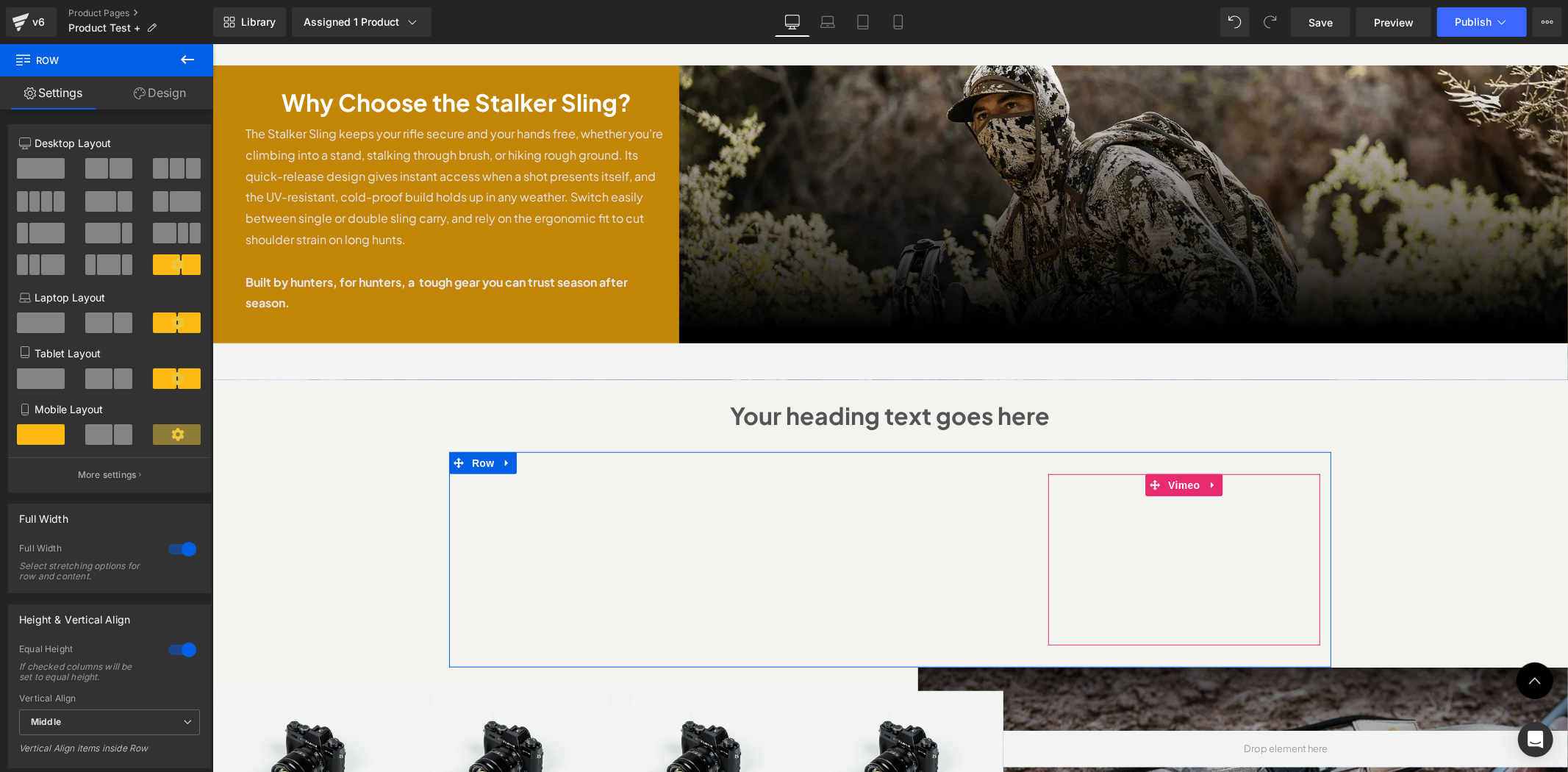
scroll to position [653, 0]
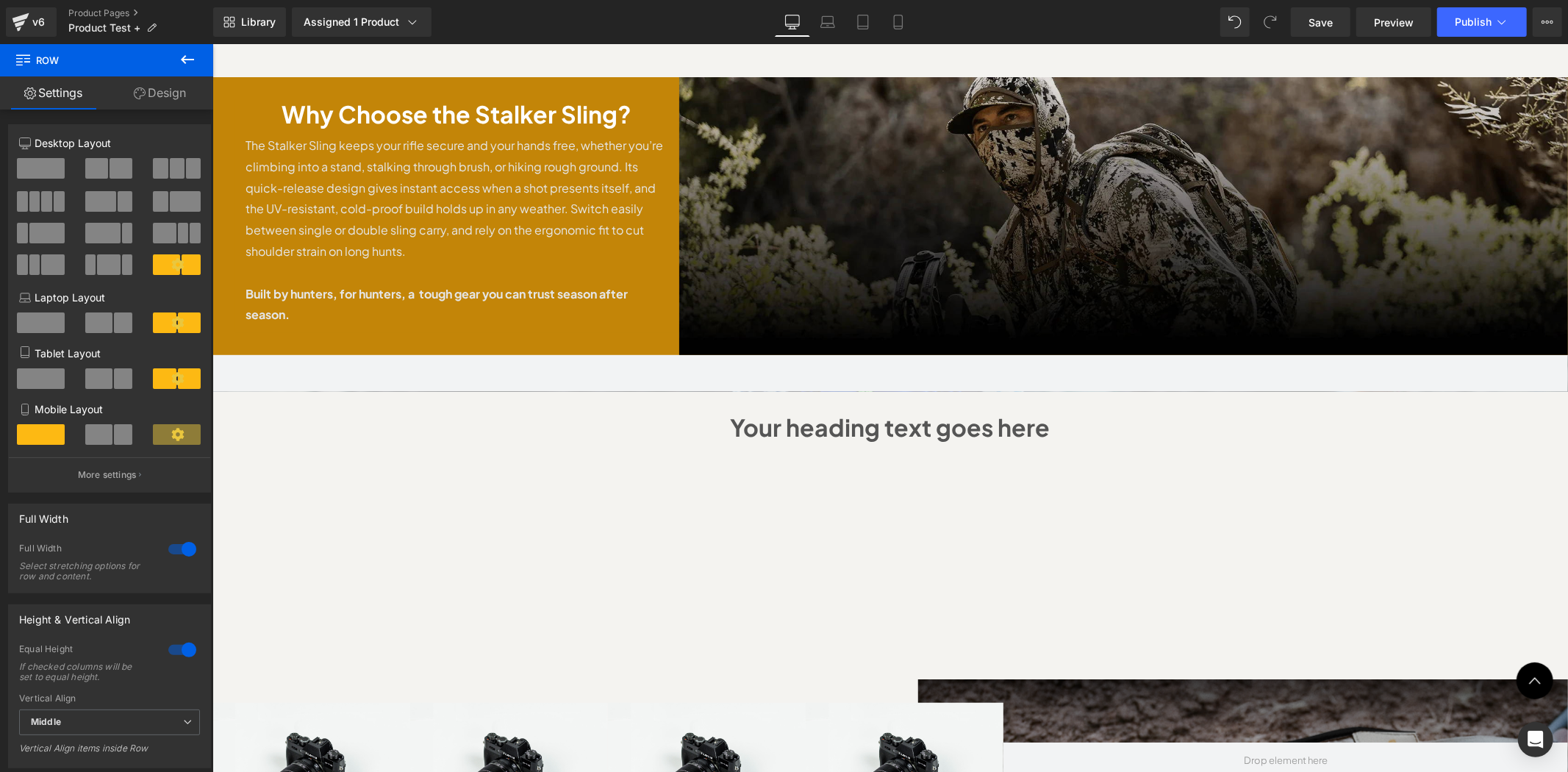
click at [1013, 218] on img at bounding box center [1123, 215] width 889 height 278
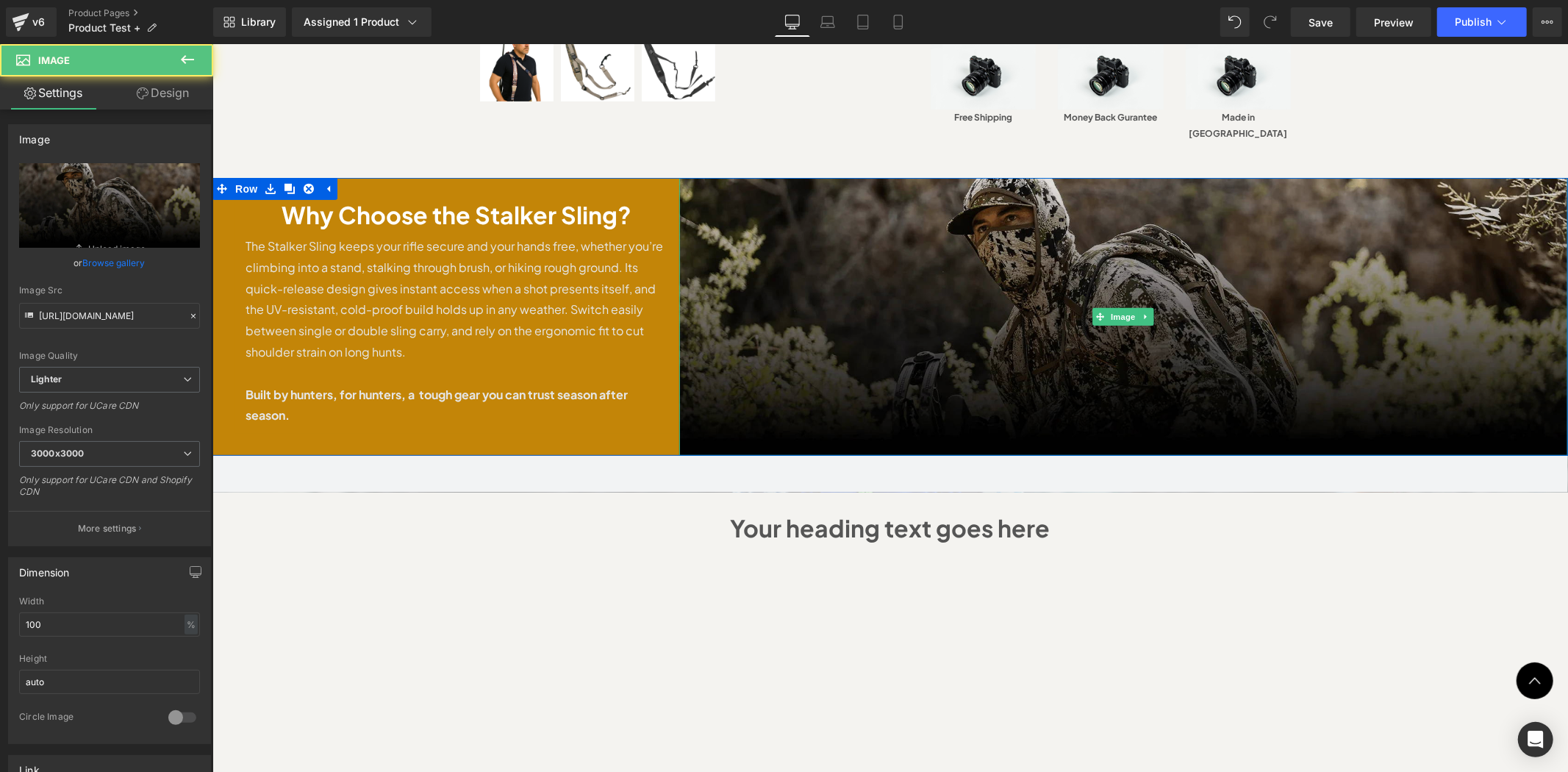
scroll to position [545, 0]
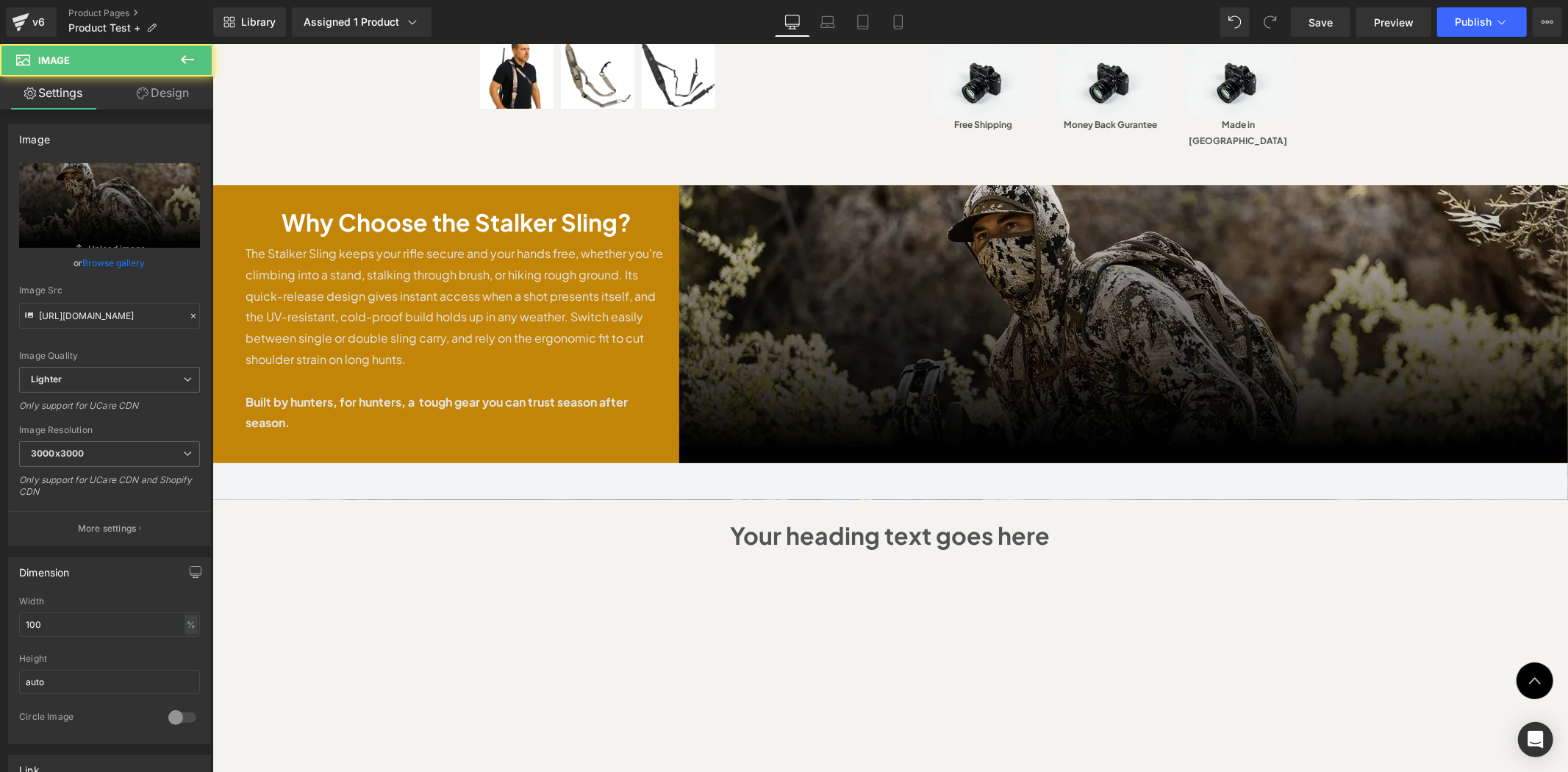
click at [1500, 216] on img at bounding box center [1123, 323] width 889 height 278
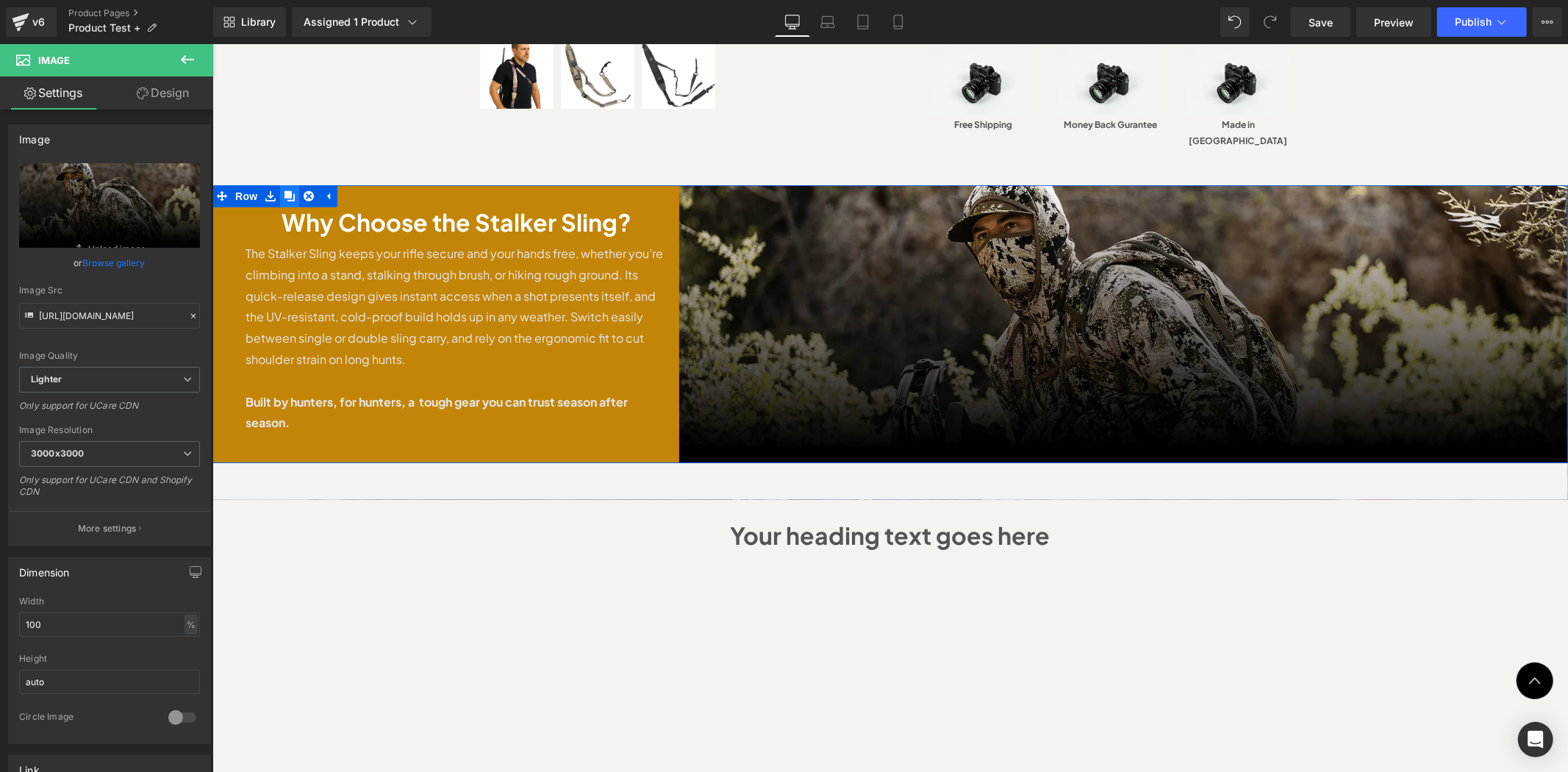
click at [284, 190] on icon at bounding box center [289, 196] width 11 height 11
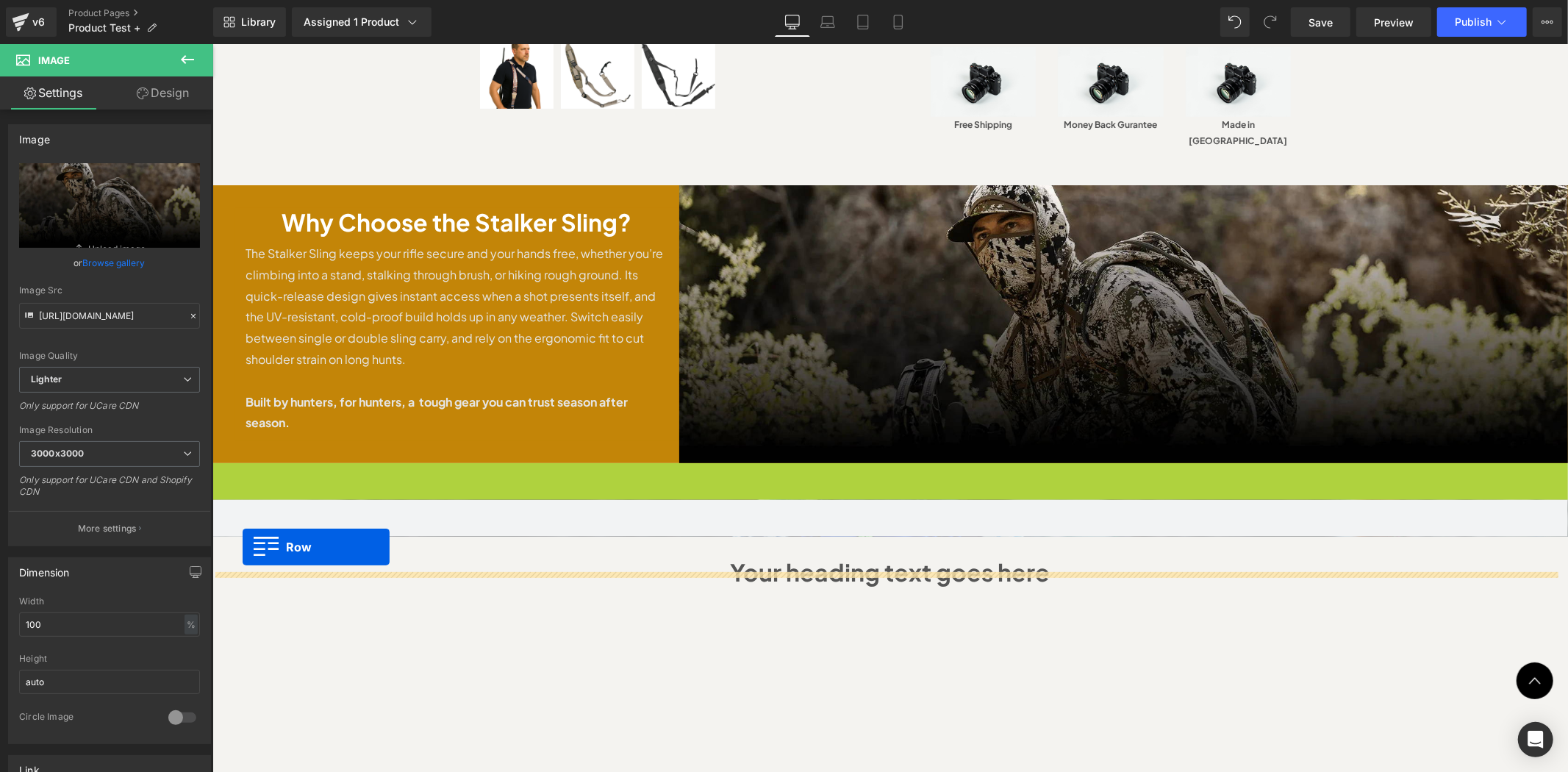
scroll to position [980, 0]
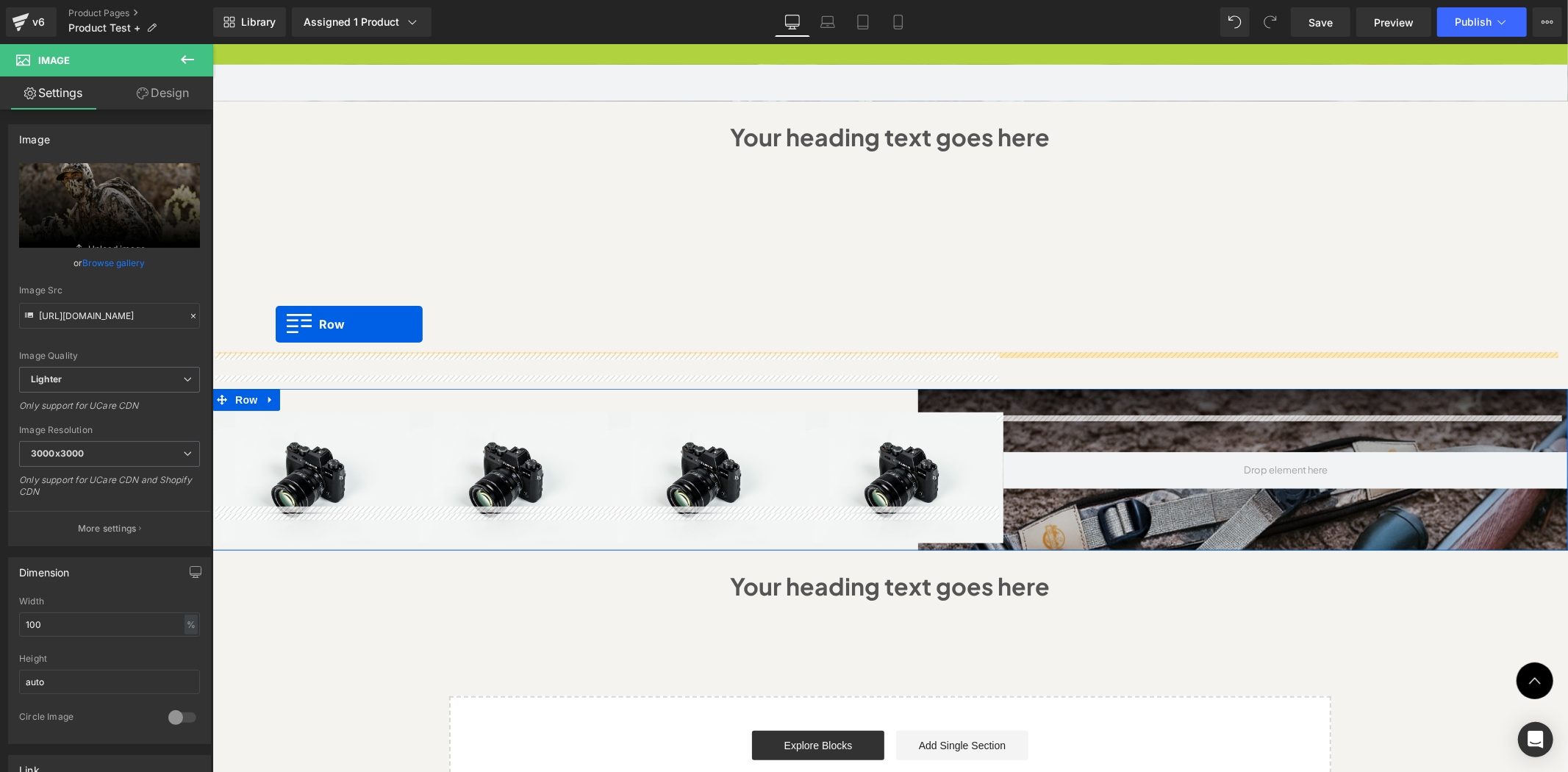
drag, startPoint x: 217, startPoint y: 433, endPoint x: 275, endPoint y: 323, distance: 124.4
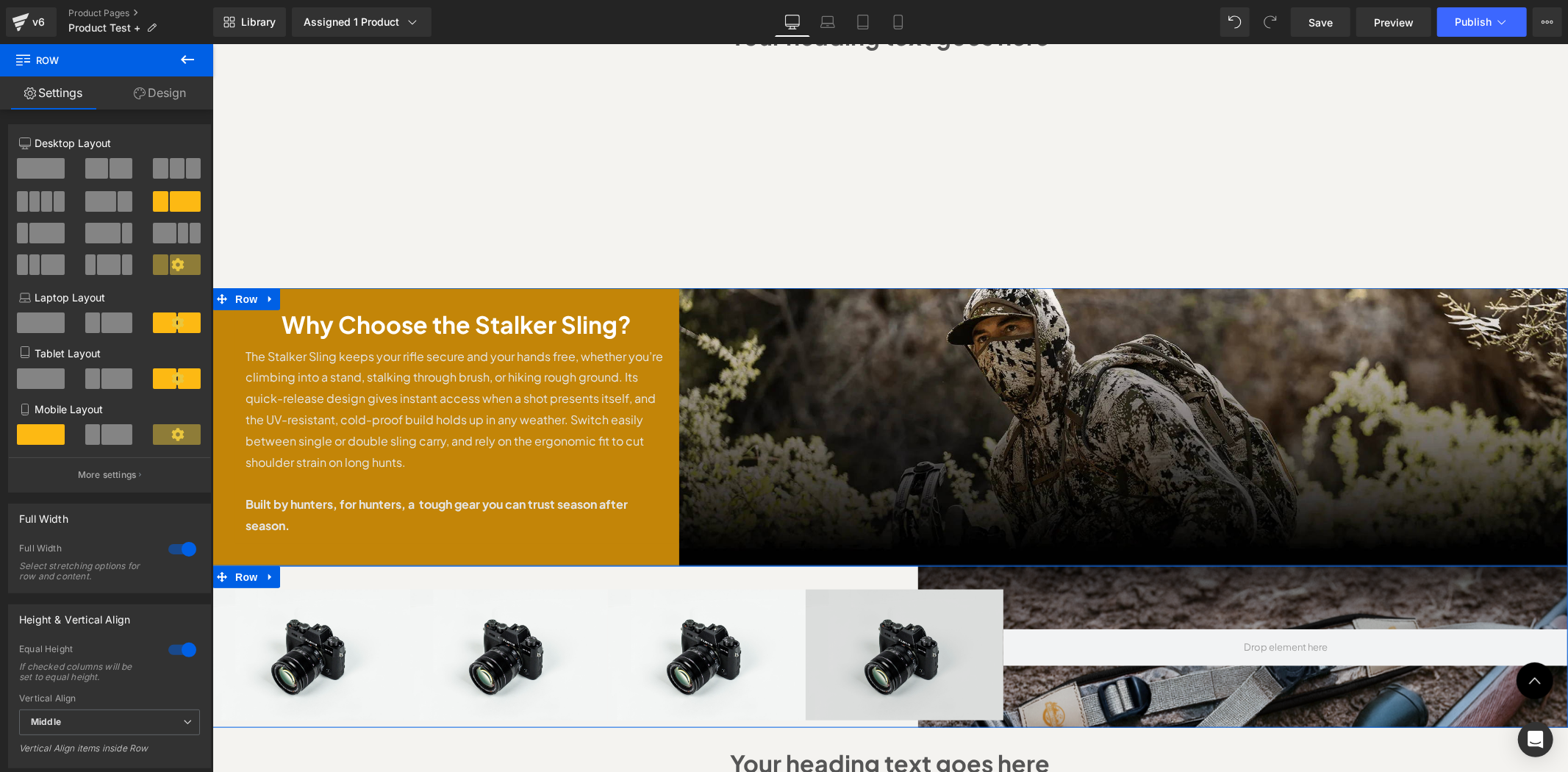
scroll to position [1162, 0]
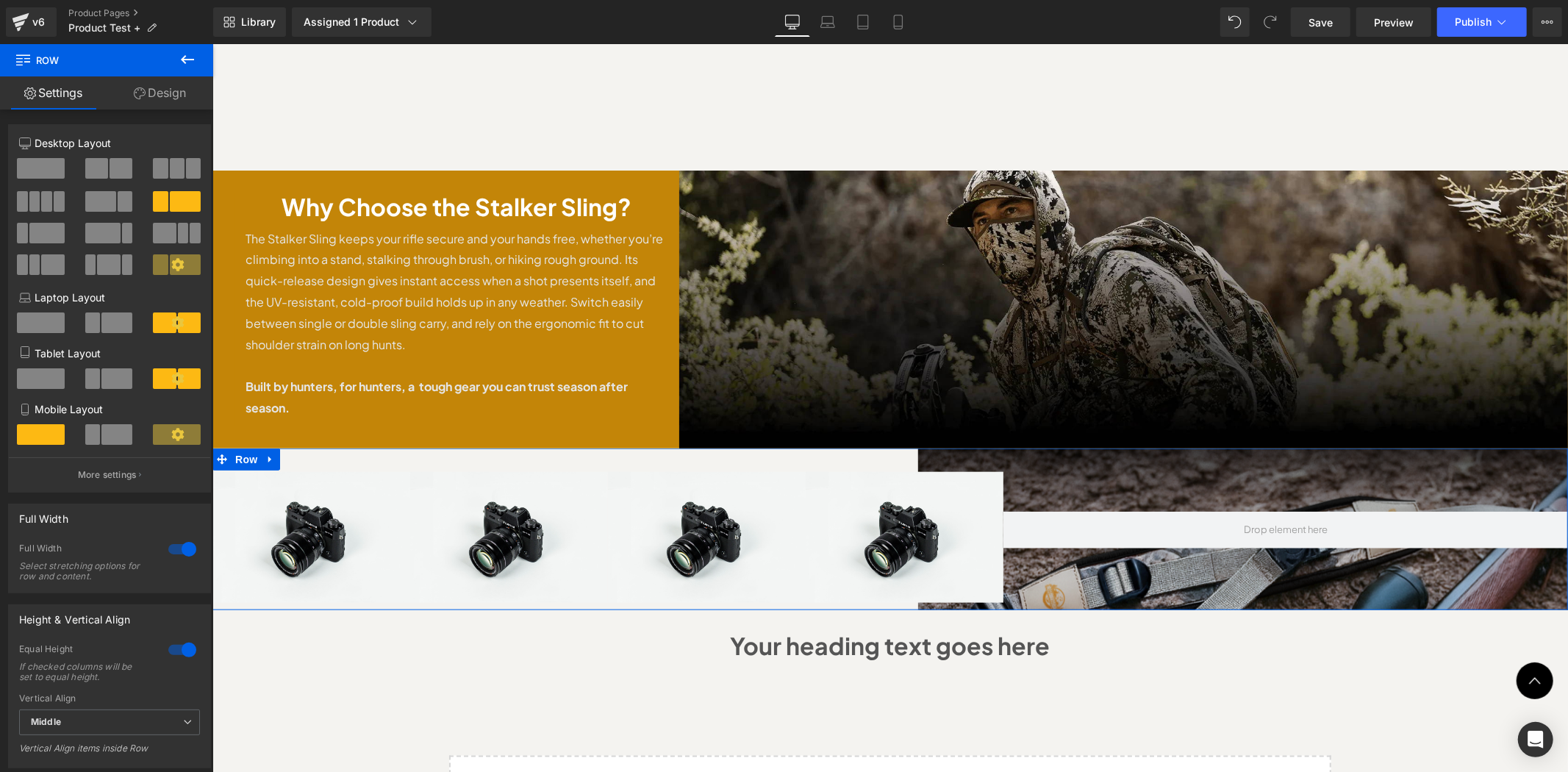
click at [1014, 566] on div at bounding box center [1285, 530] width 565 height 160
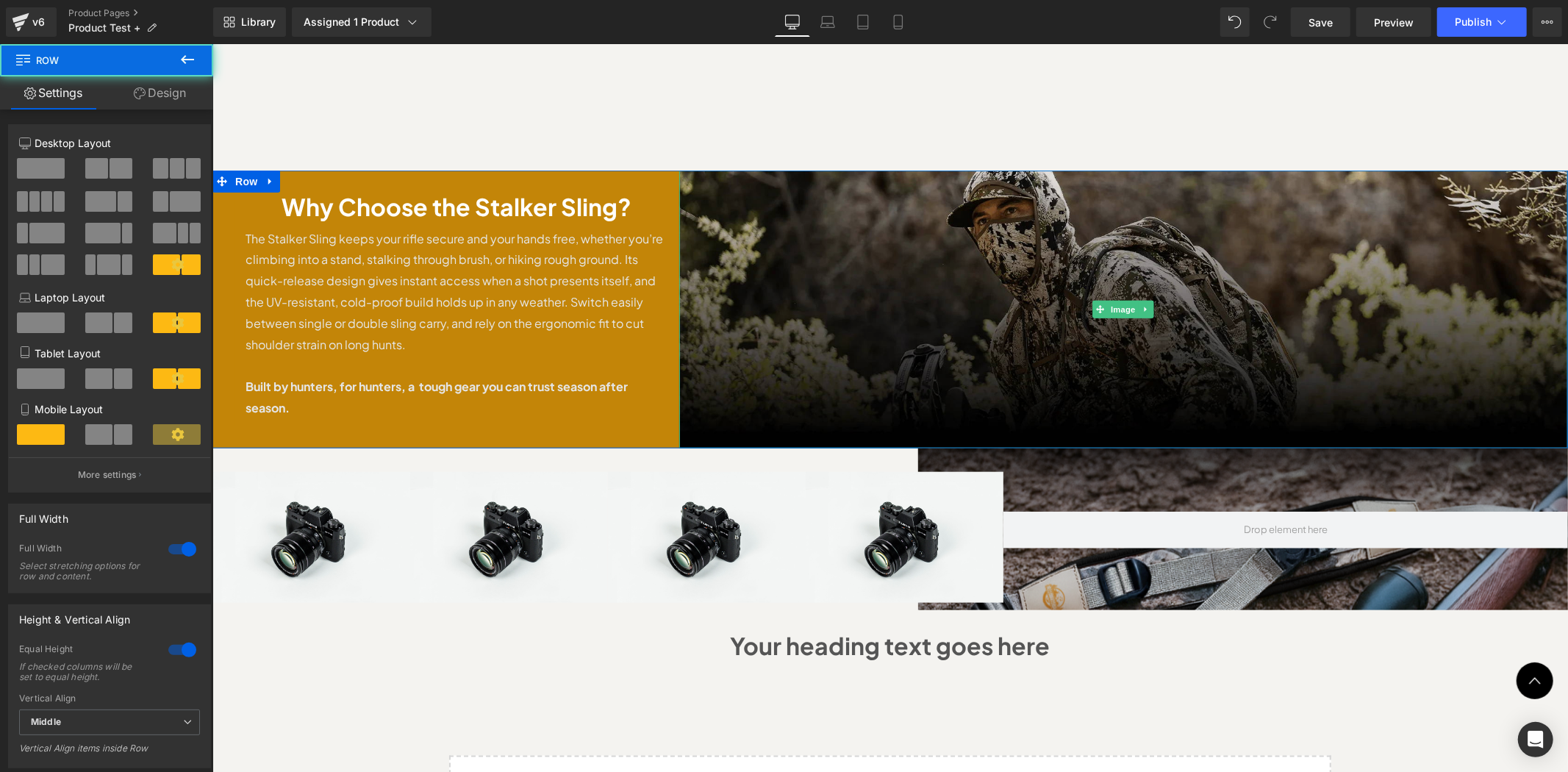
click at [746, 270] on img at bounding box center [1123, 308] width 889 height 278
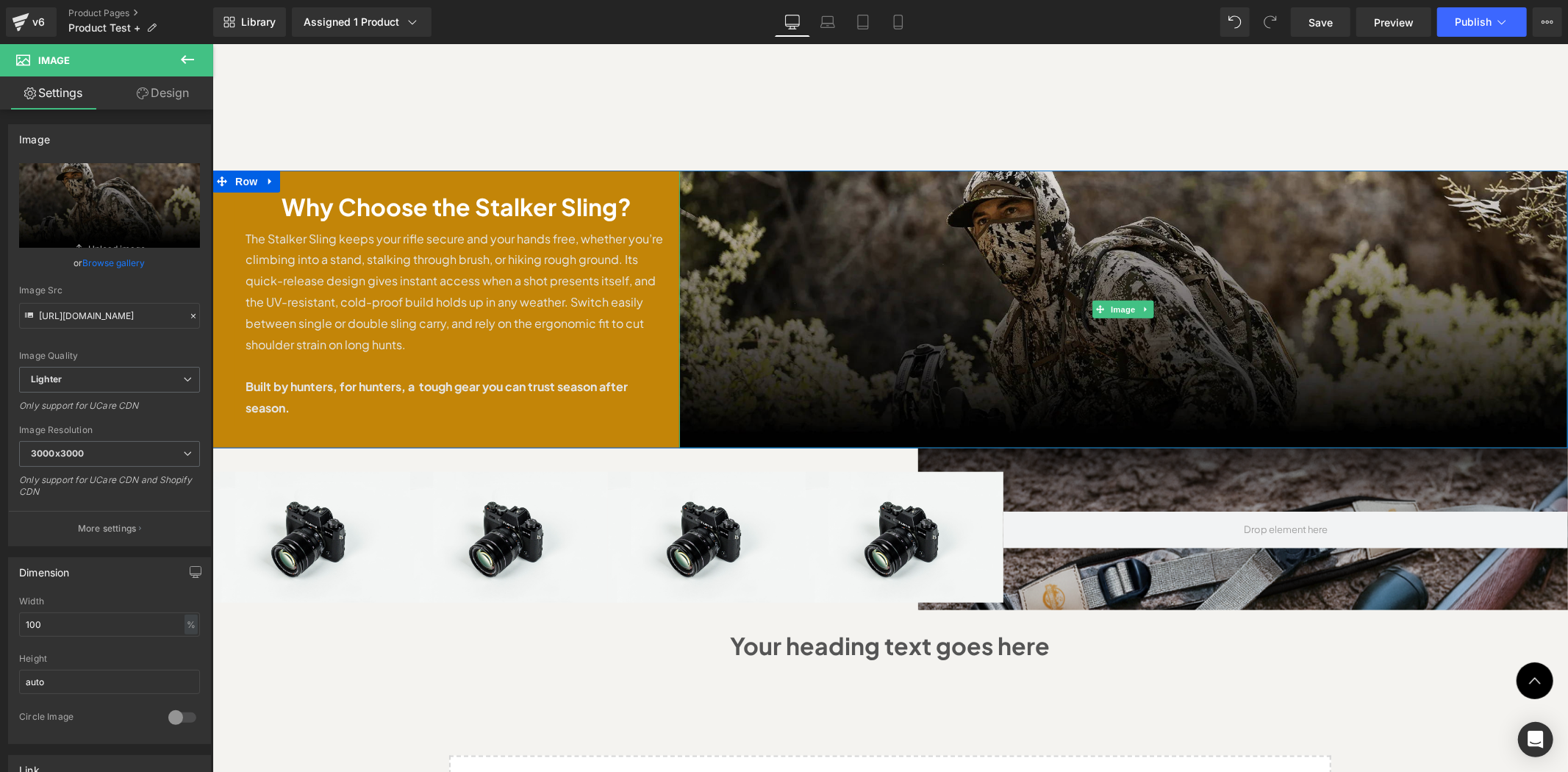
click at [690, 170] on img at bounding box center [1123, 308] width 889 height 278
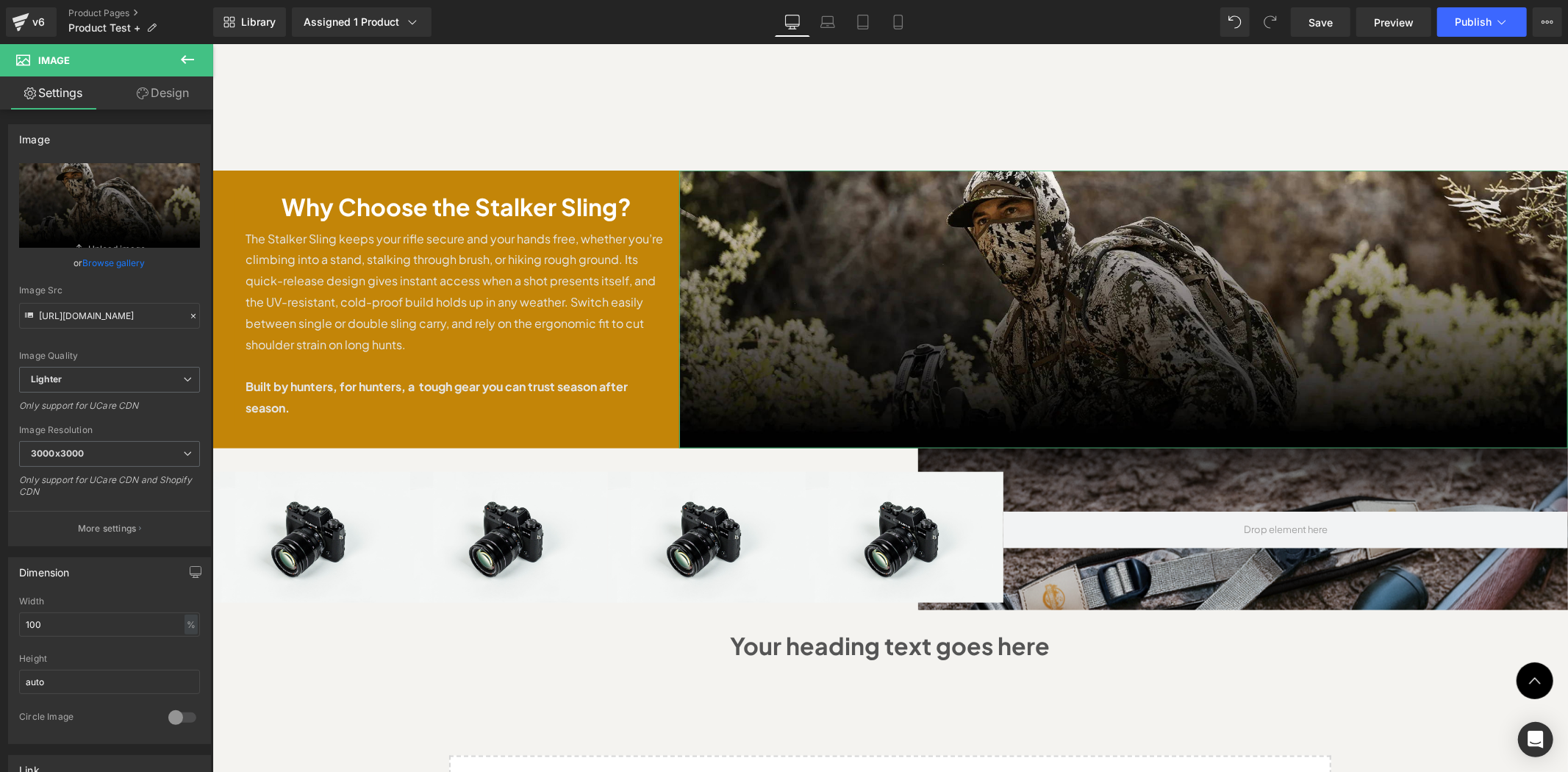
click at [145, 96] on icon at bounding box center [142, 93] width 11 height 11
click at [985, 183] on img at bounding box center [1123, 308] width 889 height 278
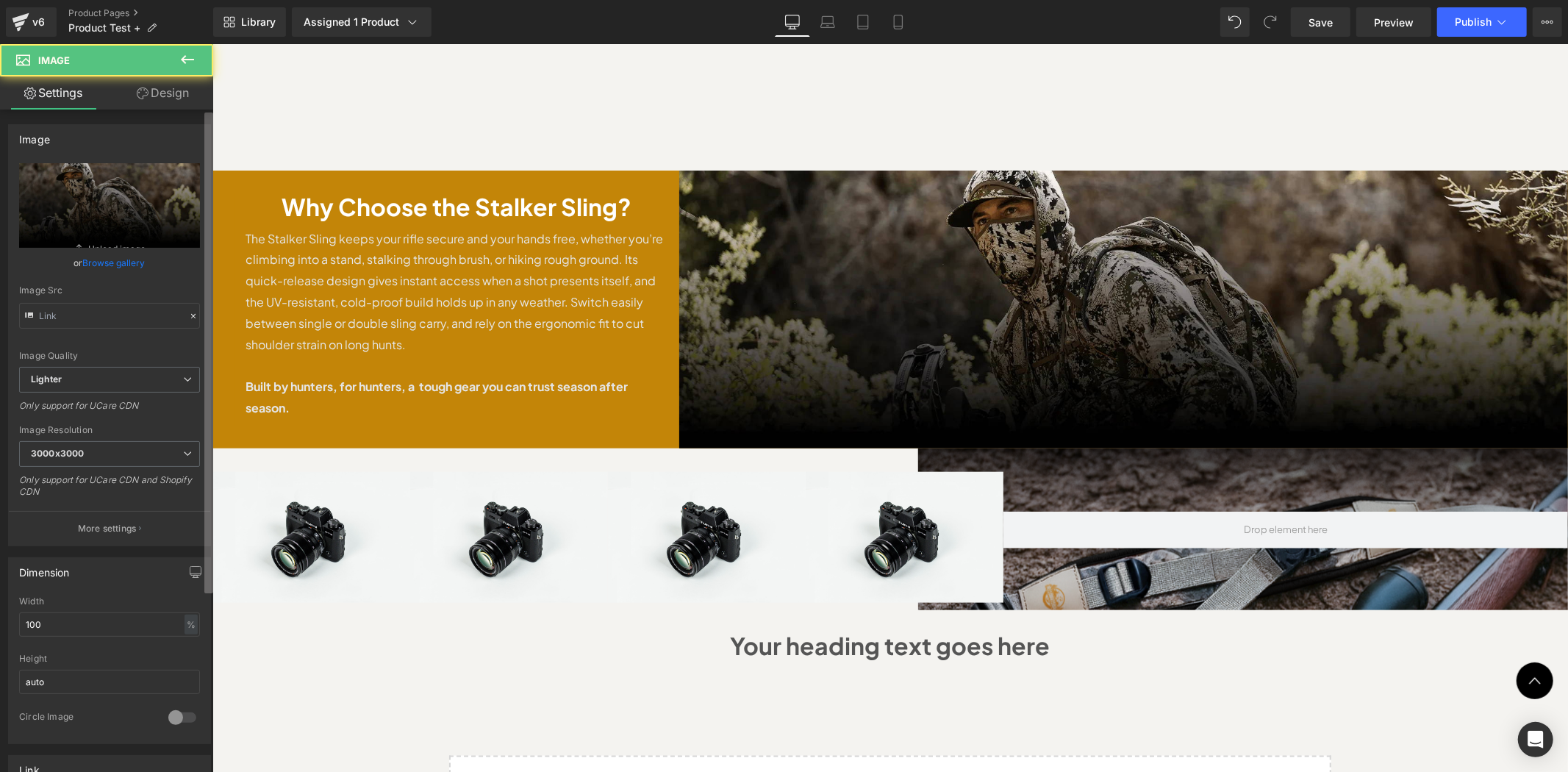
type input "https://ucarecdn.com/211fa1d8-8c8d-4262-ab94-59c963c0a6a5/-/format/auto/-/previ…"
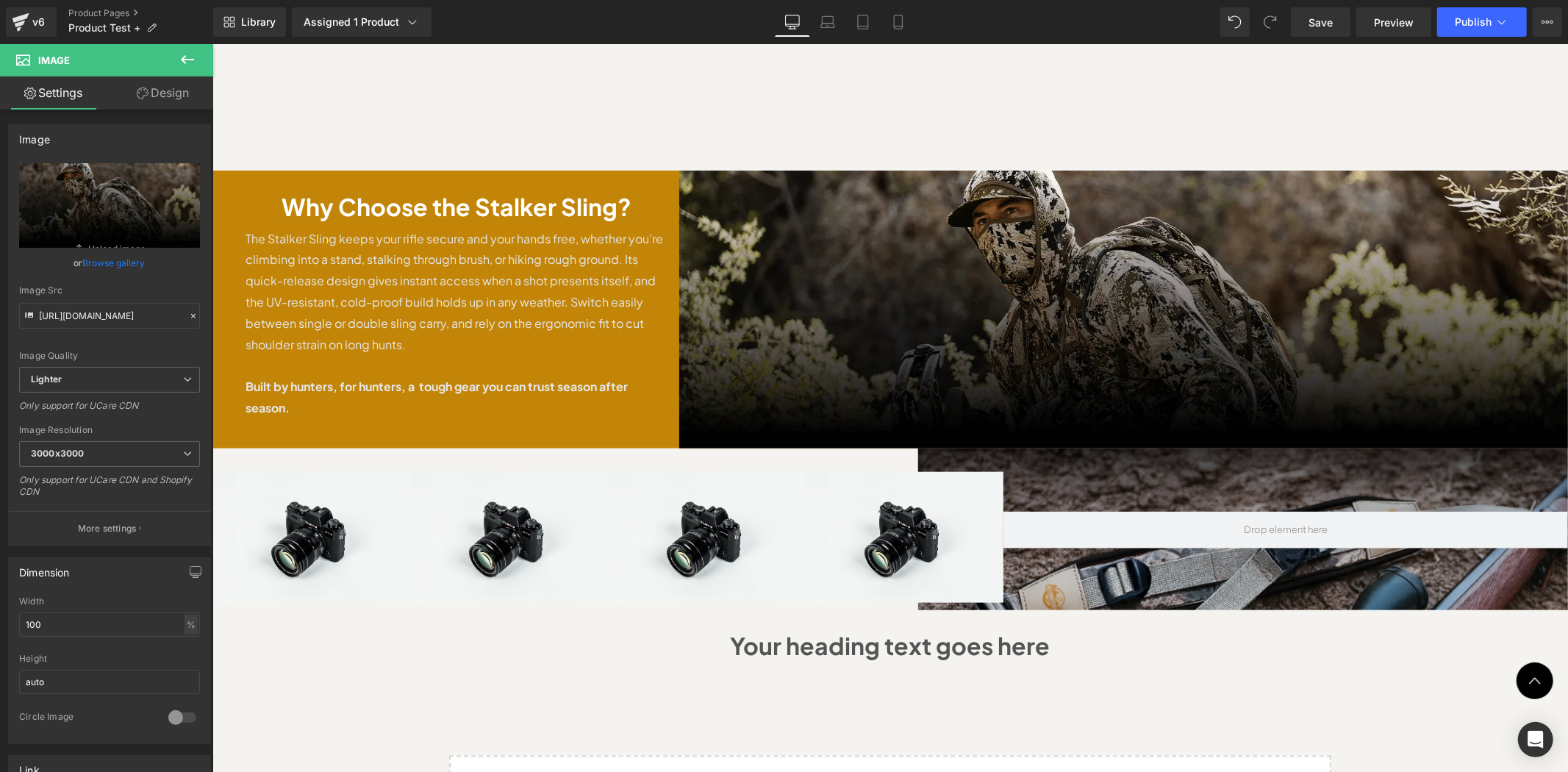
click at [181, 60] on icon at bounding box center [188, 60] width 18 height 18
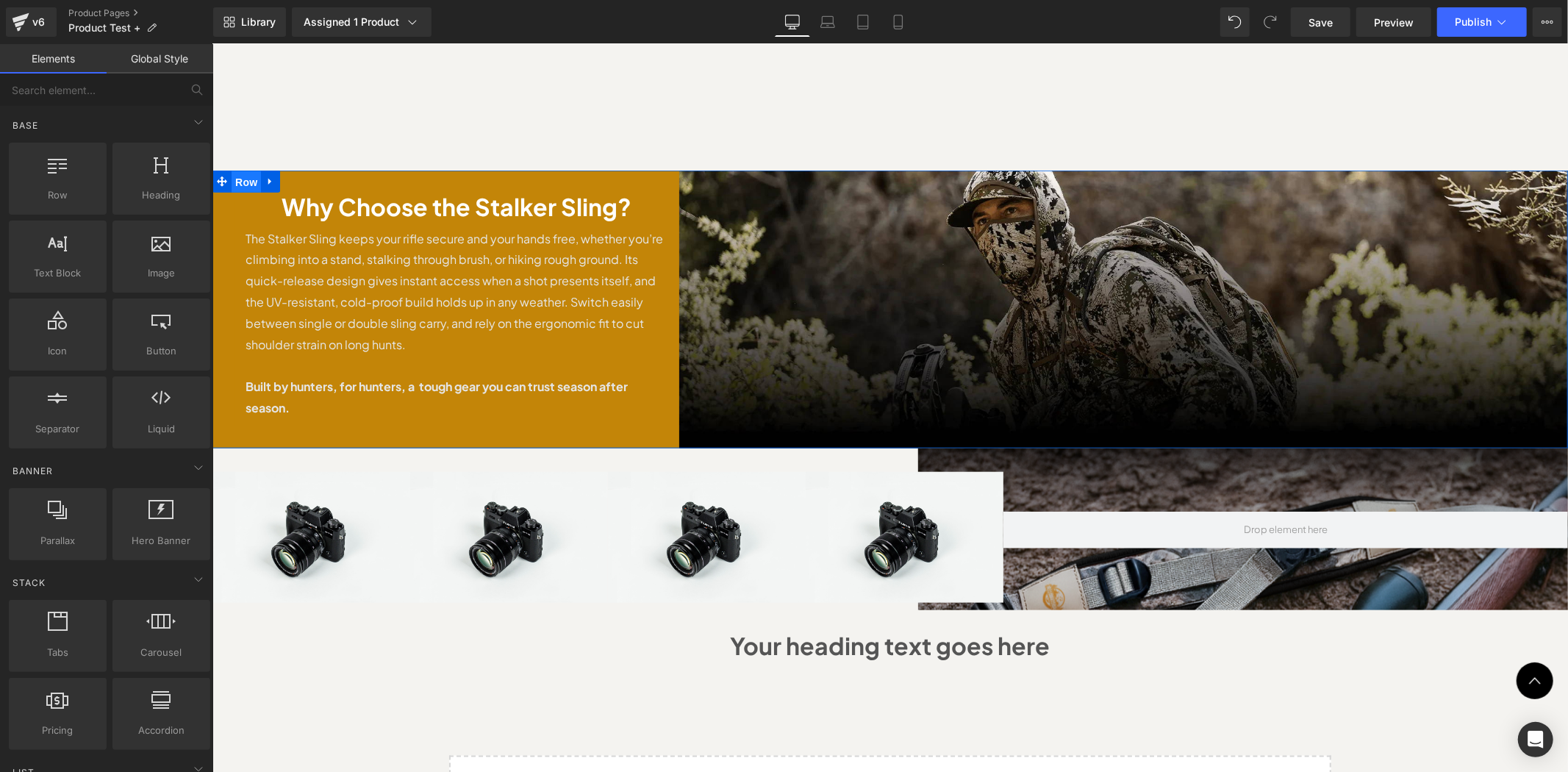
click at [231, 171] on span "Row" at bounding box center [245, 182] width 29 height 22
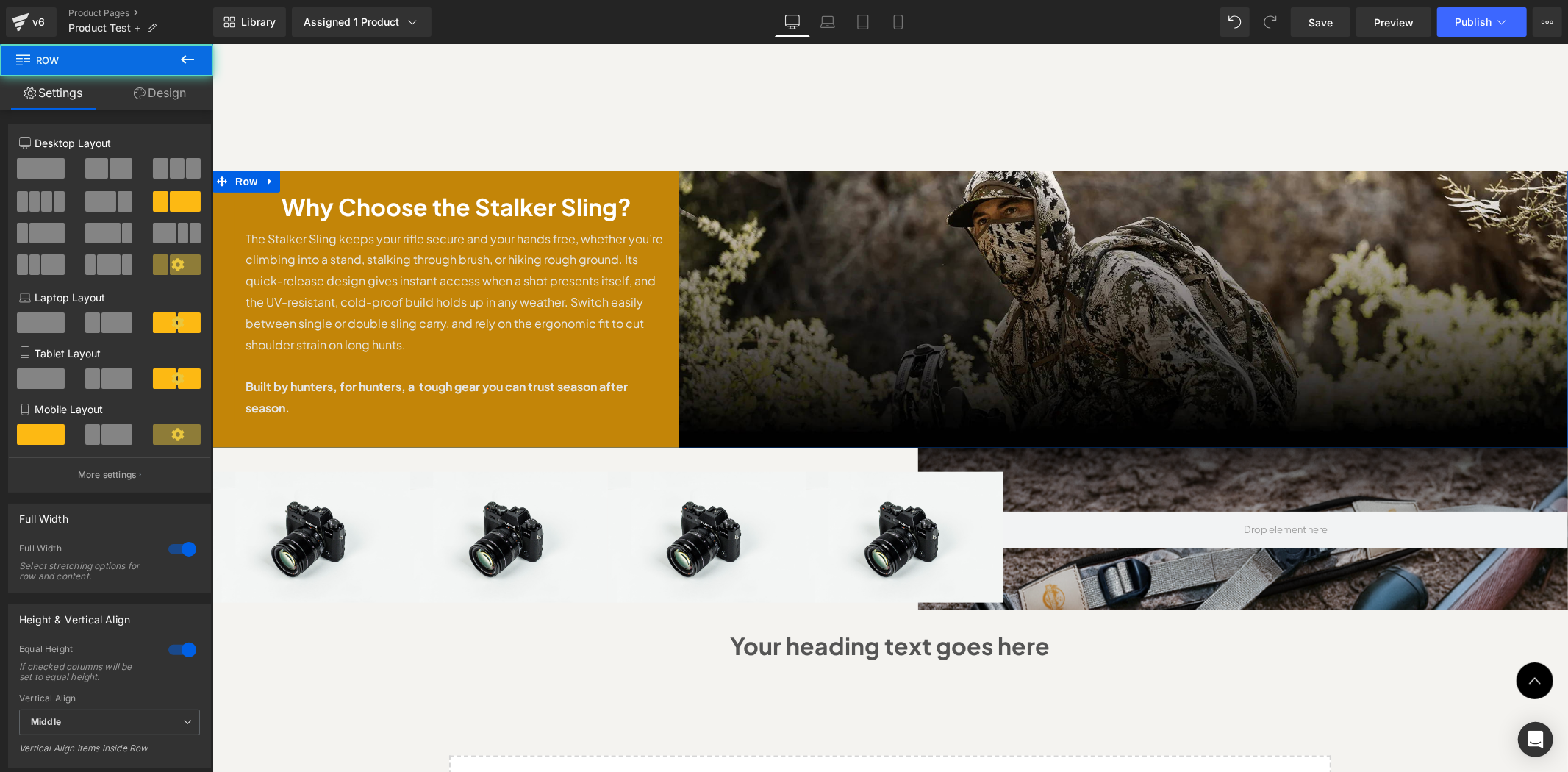
click at [302, 170] on div "Why Choose the Stalker Sling? Heading The Stalker Sling keeps your rifle secure…" at bounding box center [456, 308] width 445 height 278
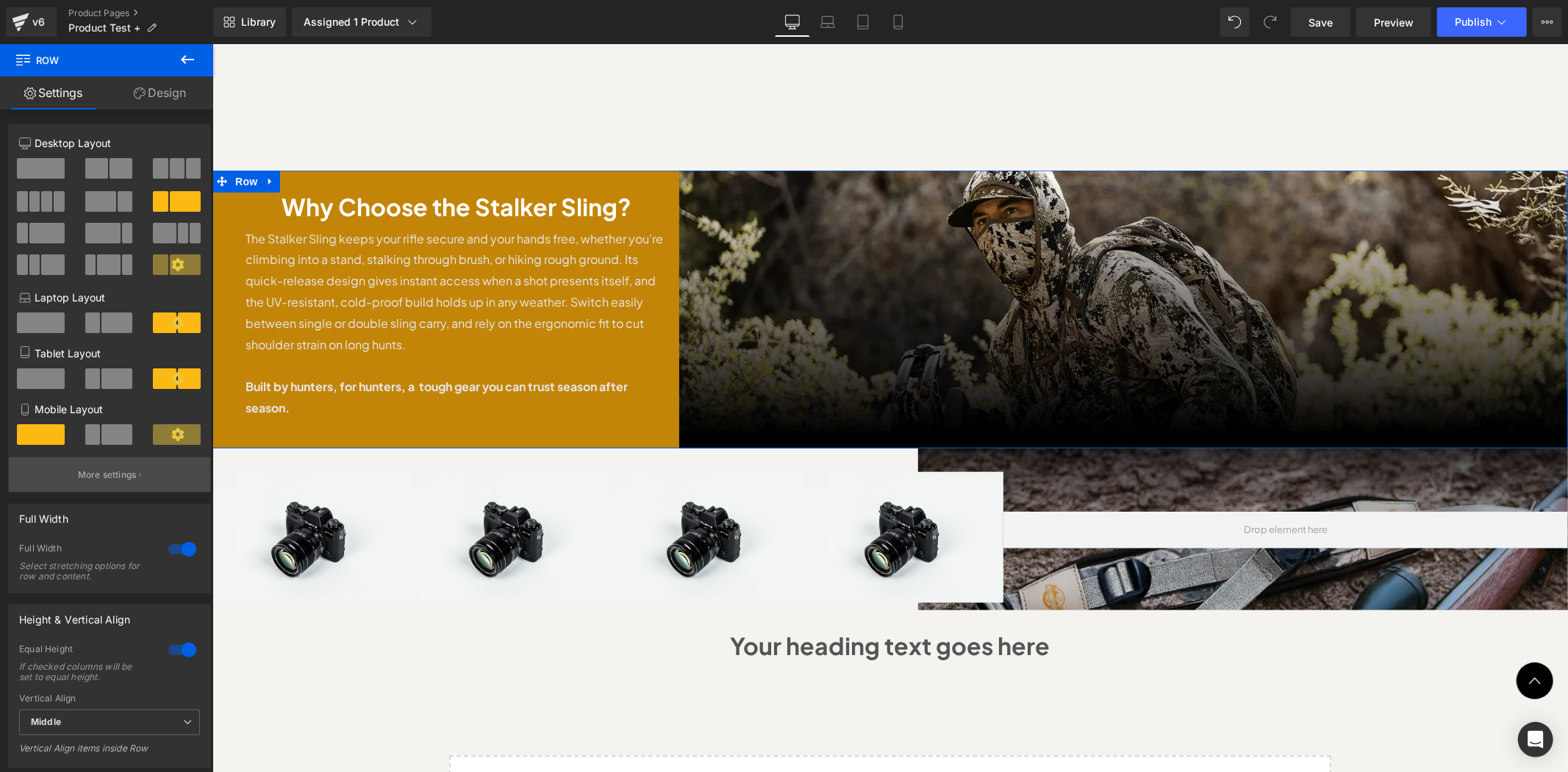
click at [108, 477] on p "More settings" at bounding box center [107, 474] width 59 height 13
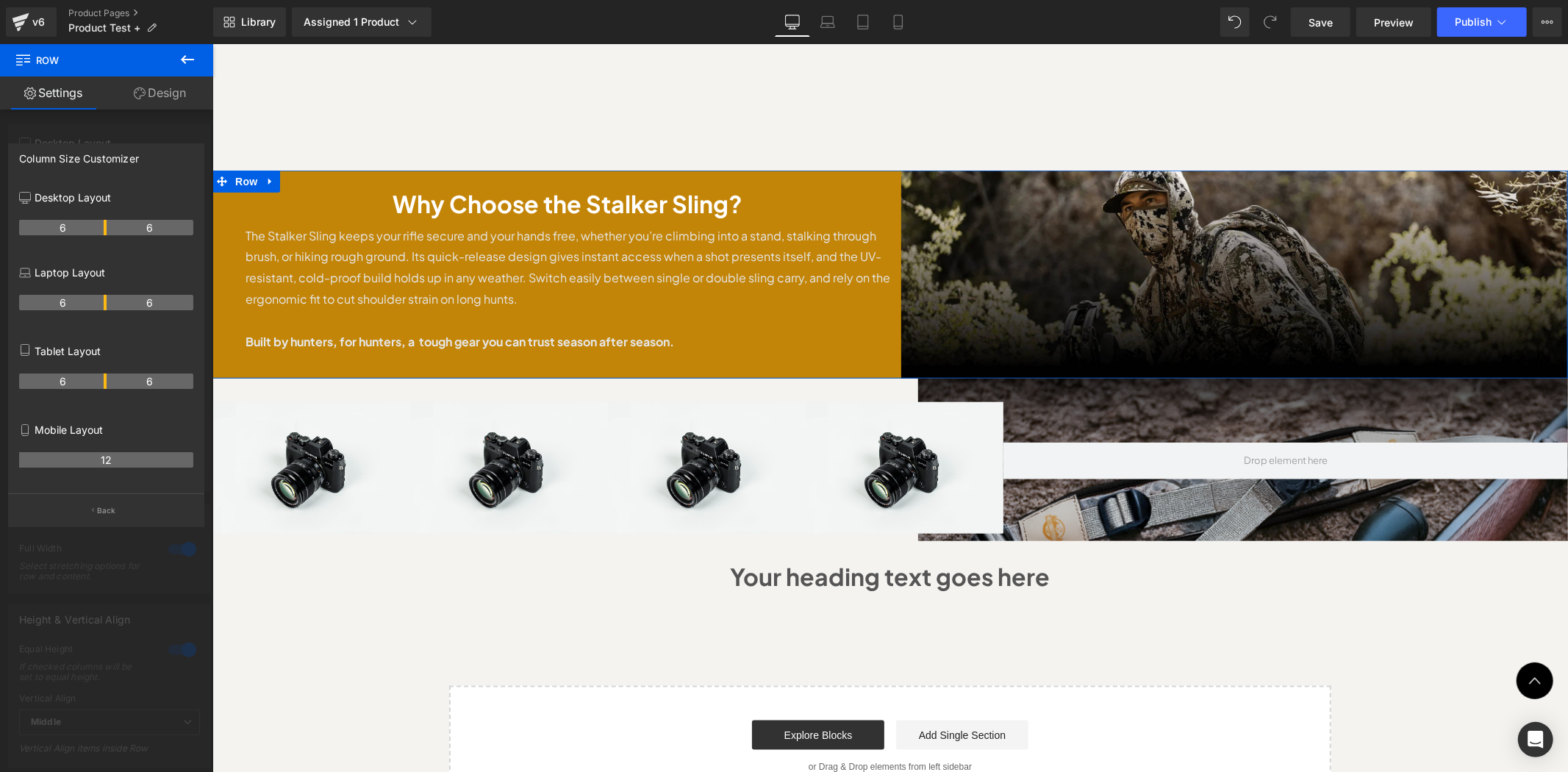
drag, startPoint x: 79, startPoint y: 232, endPoint x: 108, endPoint y: 236, distance: 29.3
click at [721, 430] on body "Skip to content Hurry! 2025 Bundles for Every Outdoor Adventure with 50% OFF sh…" at bounding box center [889, 139] width 1356 height 2516
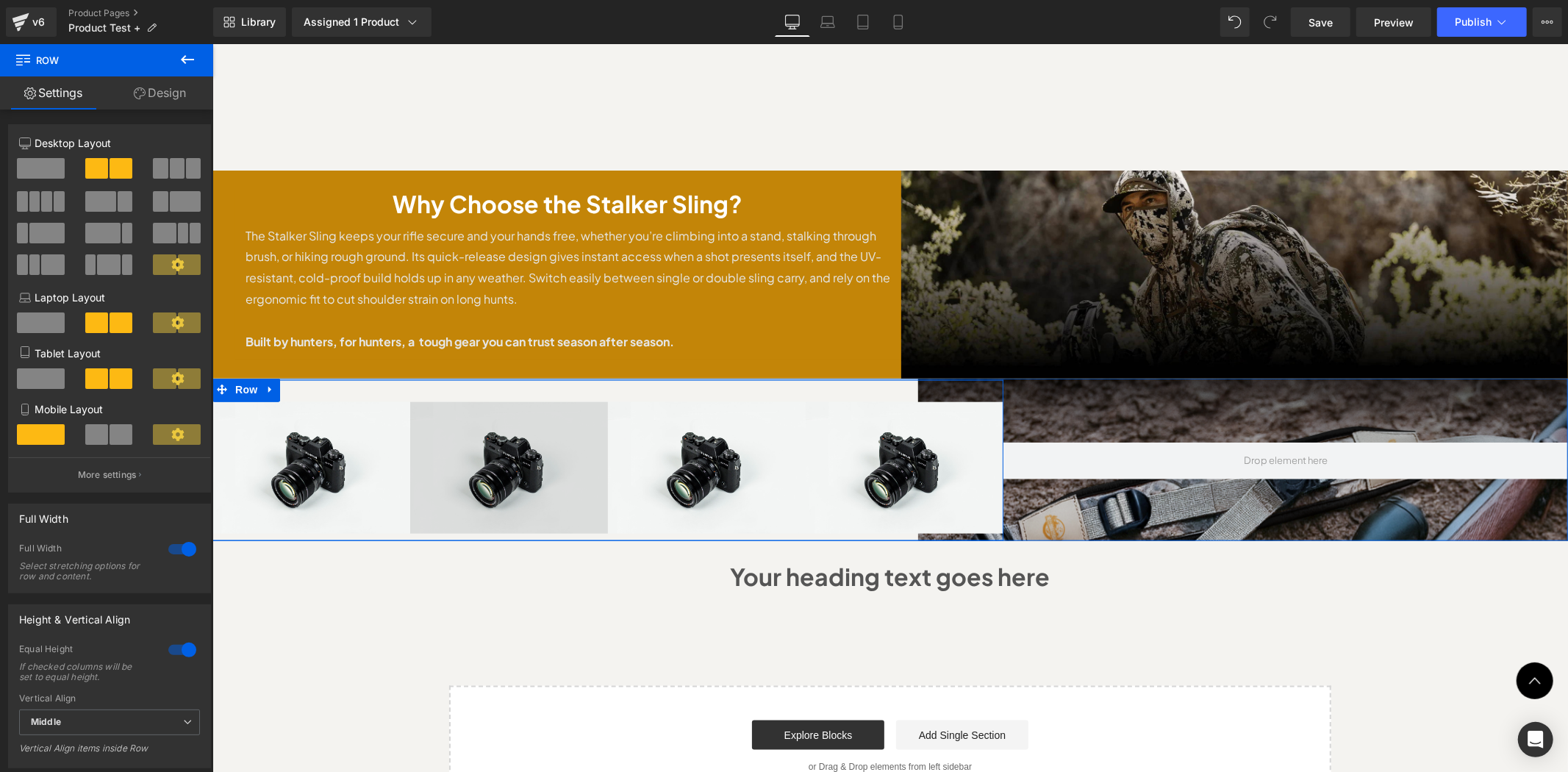
click at [445, 401] on img at bounding box center [509, 466] width 197 height 130
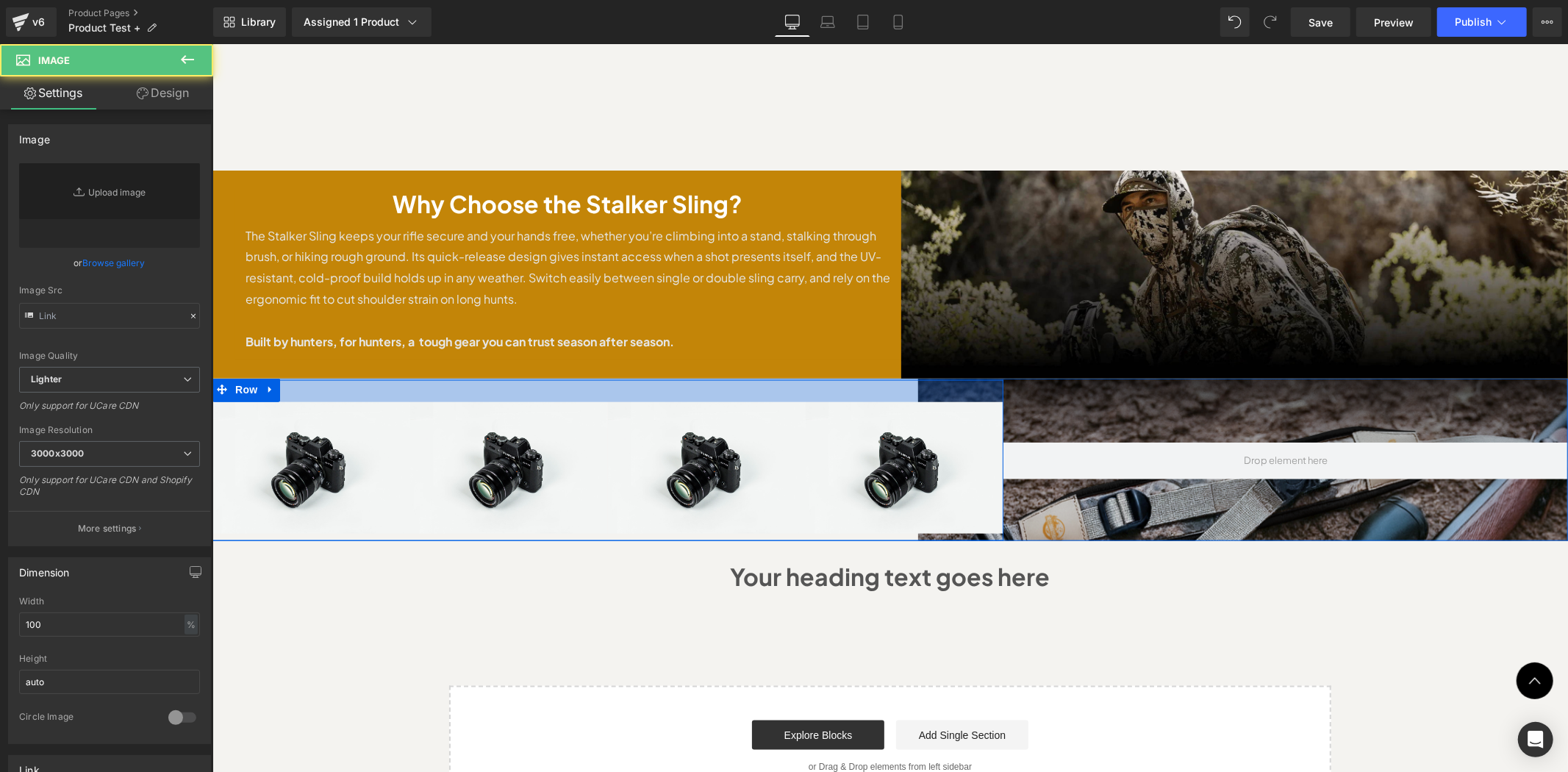
type input "//d1um8515vdn9kb.cloudfront.net/images/parallax.jpg"
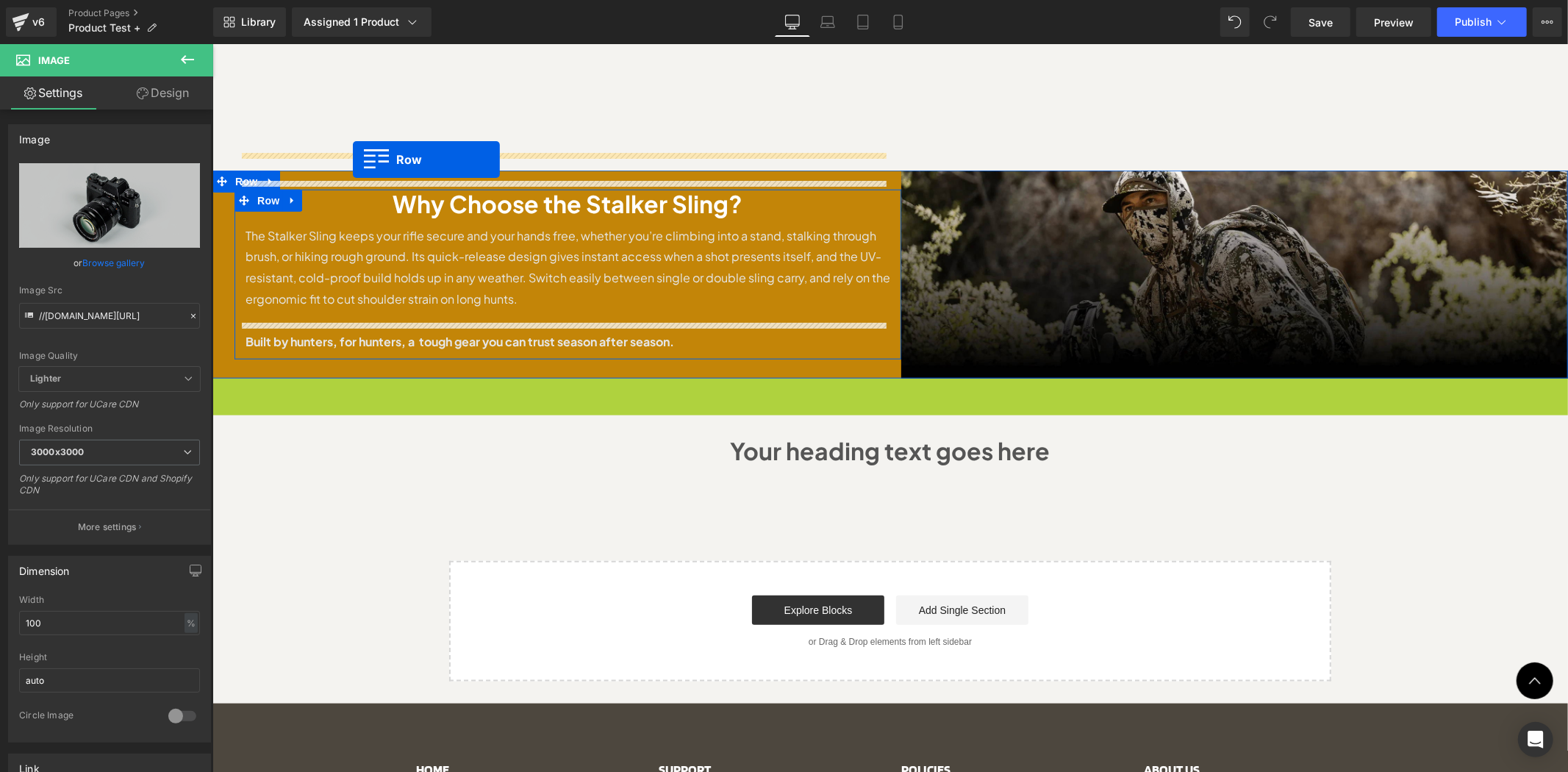
drag, startPoint x: 231, startPoint y: 353, endPoint x: 353, endPoint y: 159, distance: 229.2
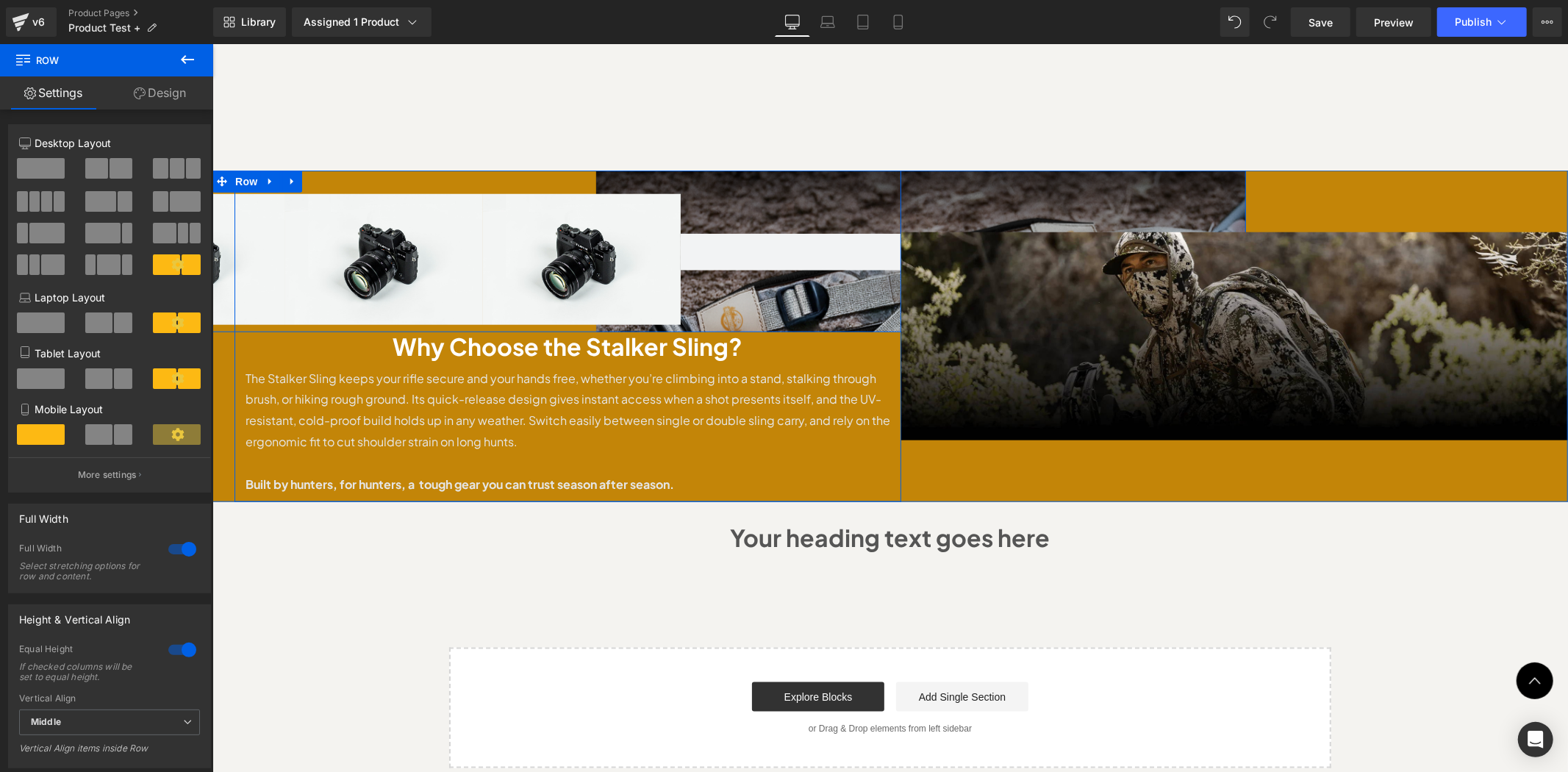
click at [763, 264] on div at bounding box center [962, 251] width 565 height 160
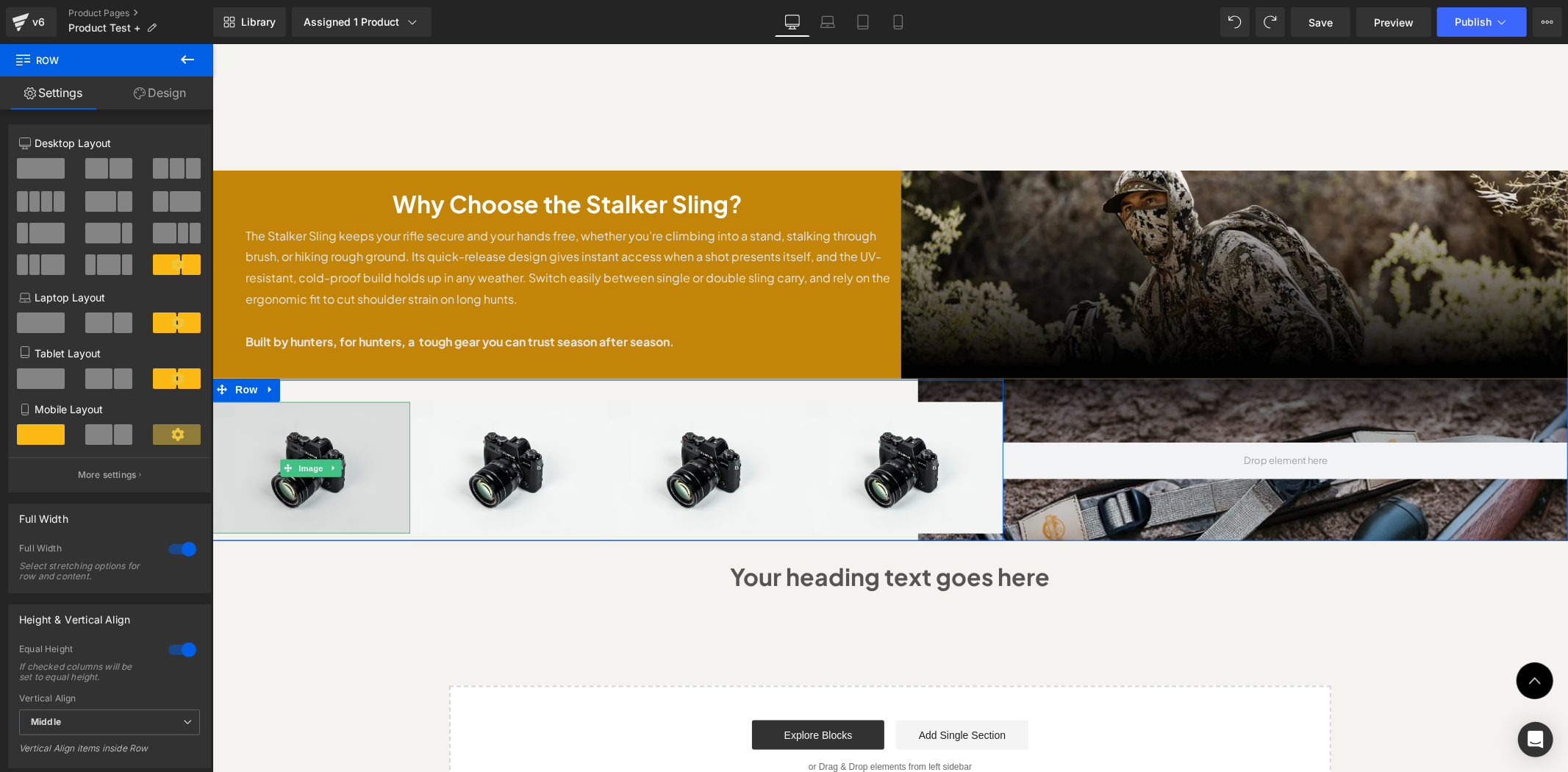
click at [274, 401] on img at bounding box center [310, 466] width 197 height 130
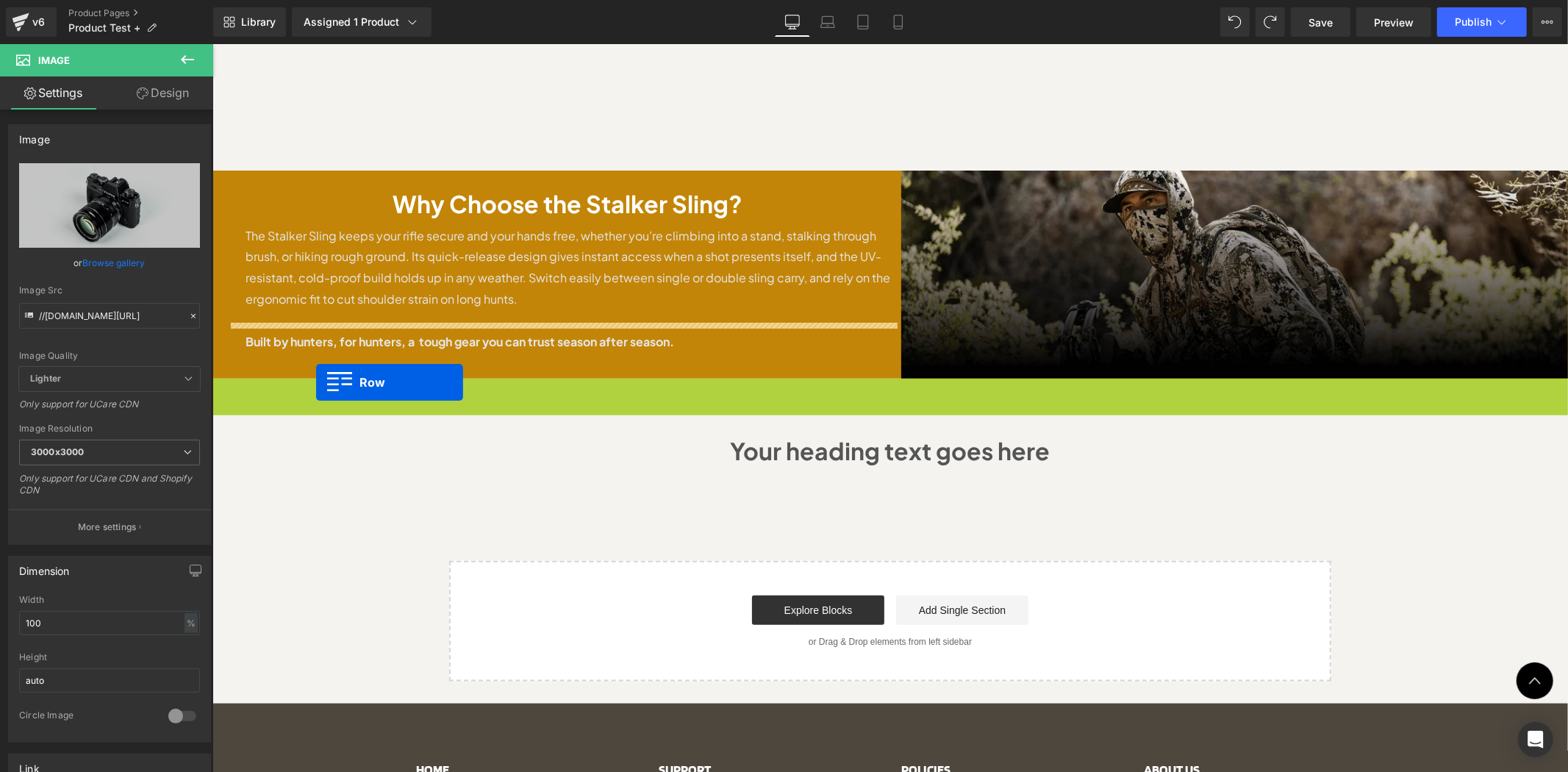
drag, startPoint x: 215, startPoint y: 353, endPoint x: 316, endPoint y: 364, distance: 101.6
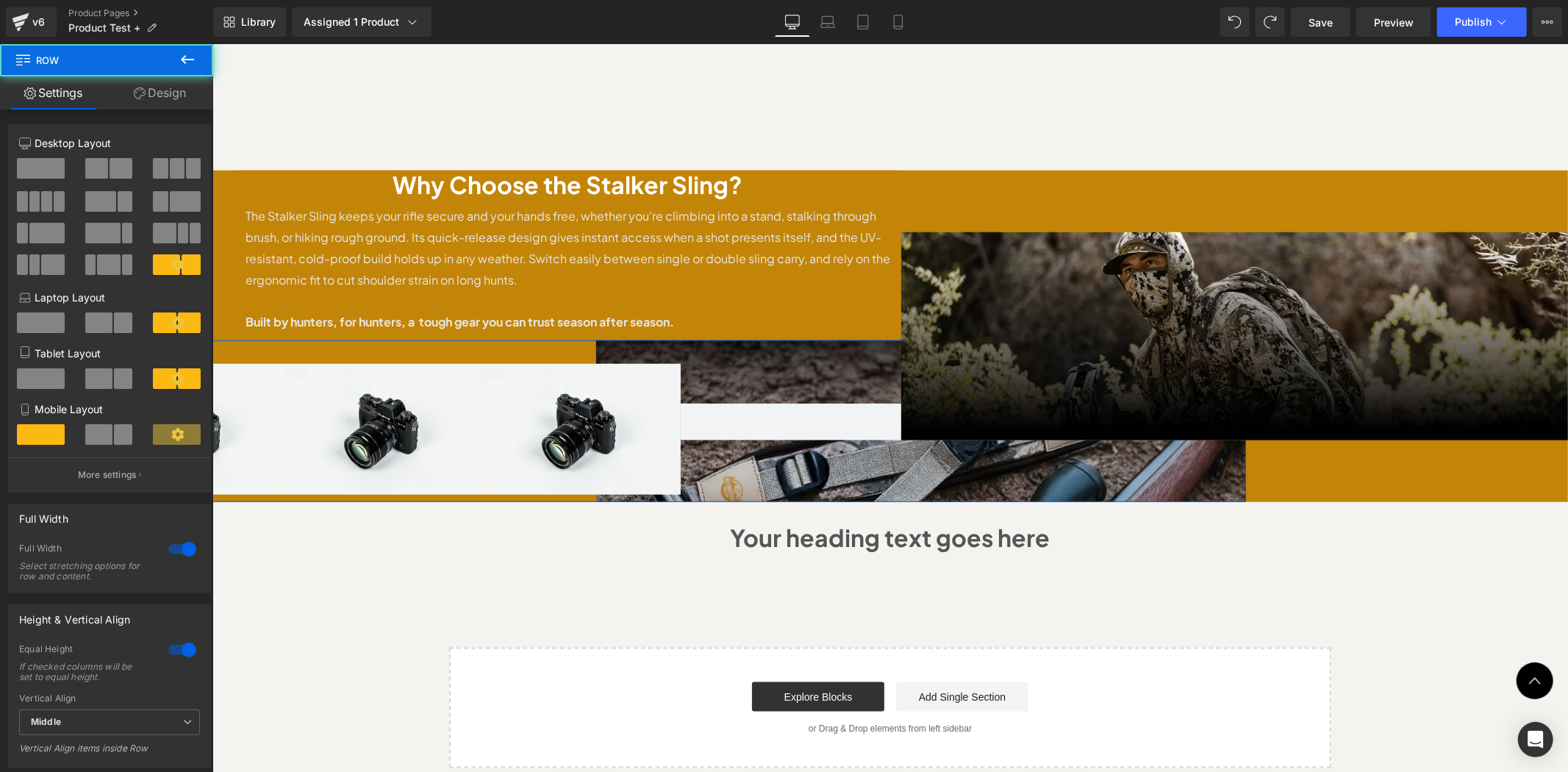
click at [901, 414] on div "Image" at bounding box center [1234, 336] width 667 height 331
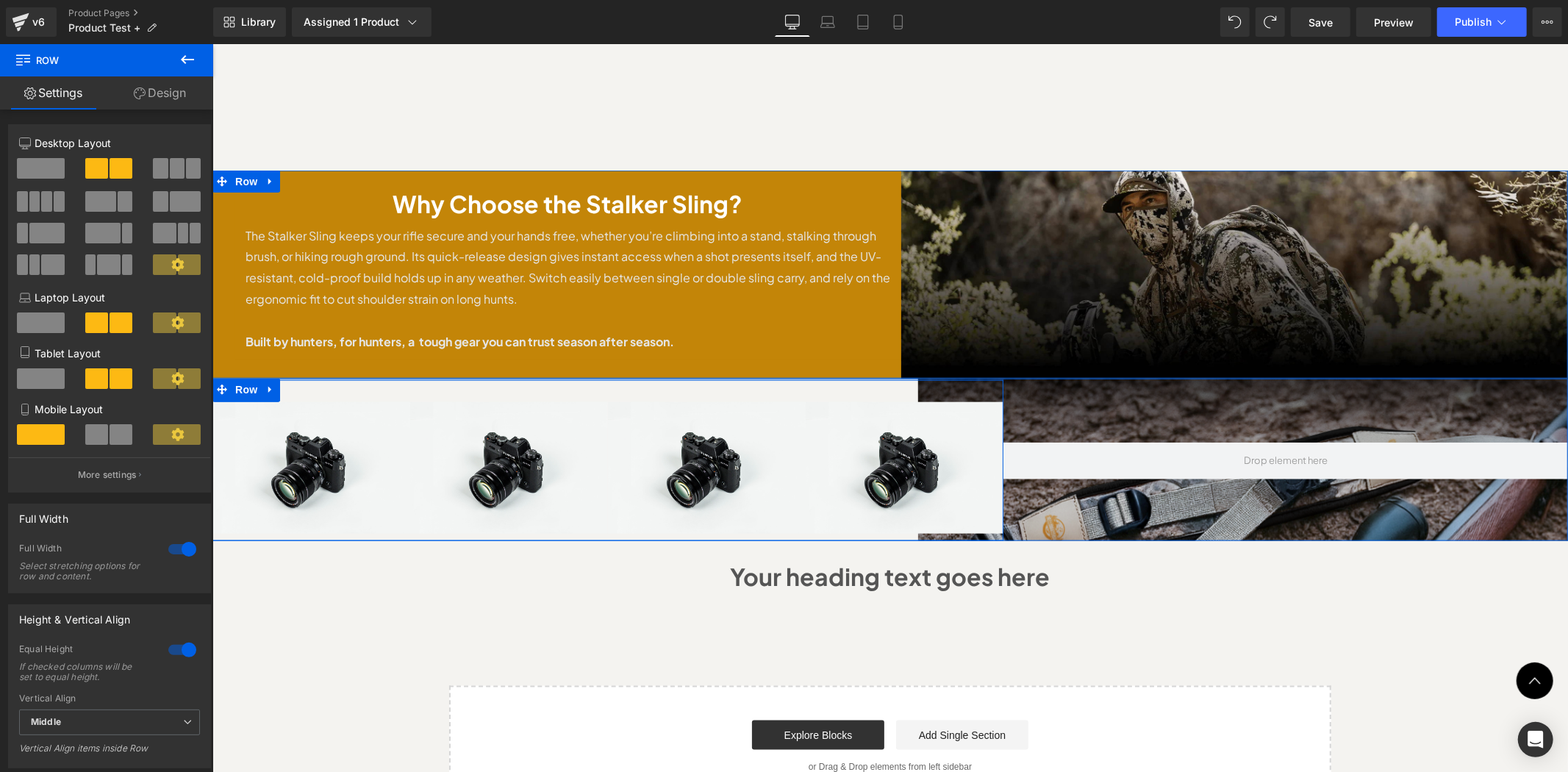
click at [710, 379] on div at bounding box center [607, 390] width 791 height 22
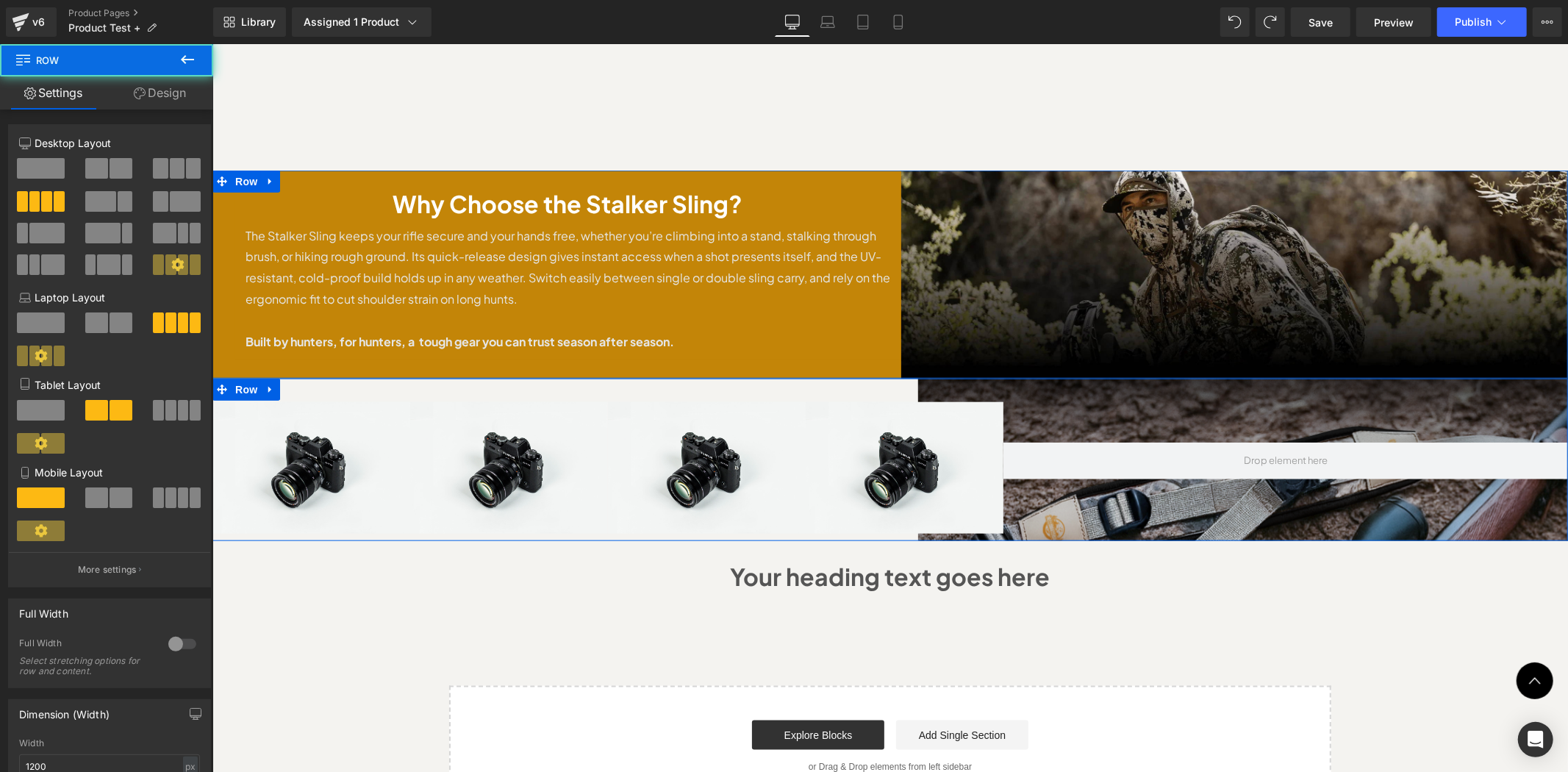
click at [1276, 379] on div at bounding box center [1285, 459] width 565 height 160
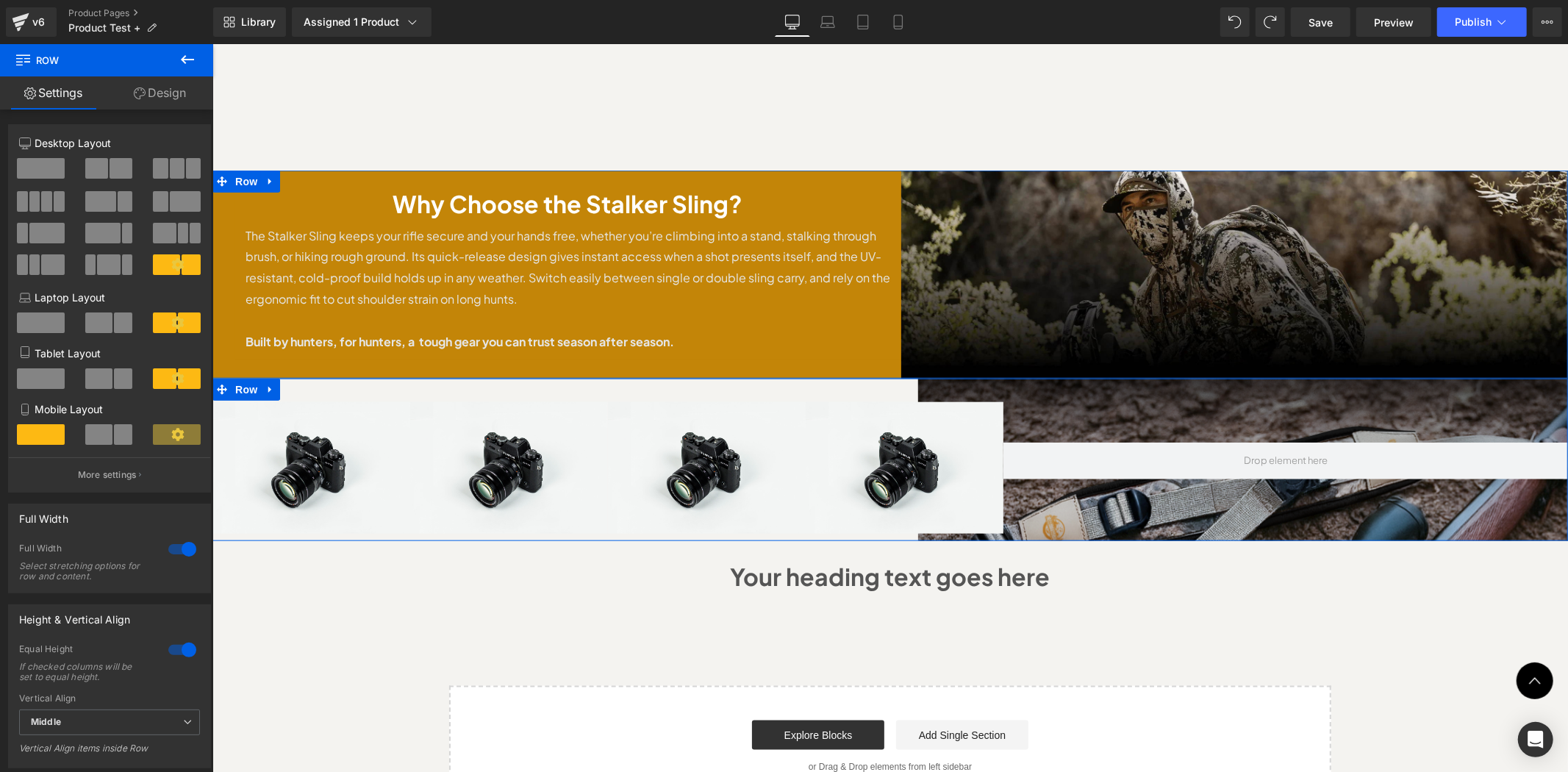
click at [1274, 379] on div at bounding box center [1285, 459] width 565 height 160
click at [260, 378] on link at bounding box center [270, 389] width 19 height 22
click at [306, 383] on icon at bounding box center [308, 389] width 11 height 11
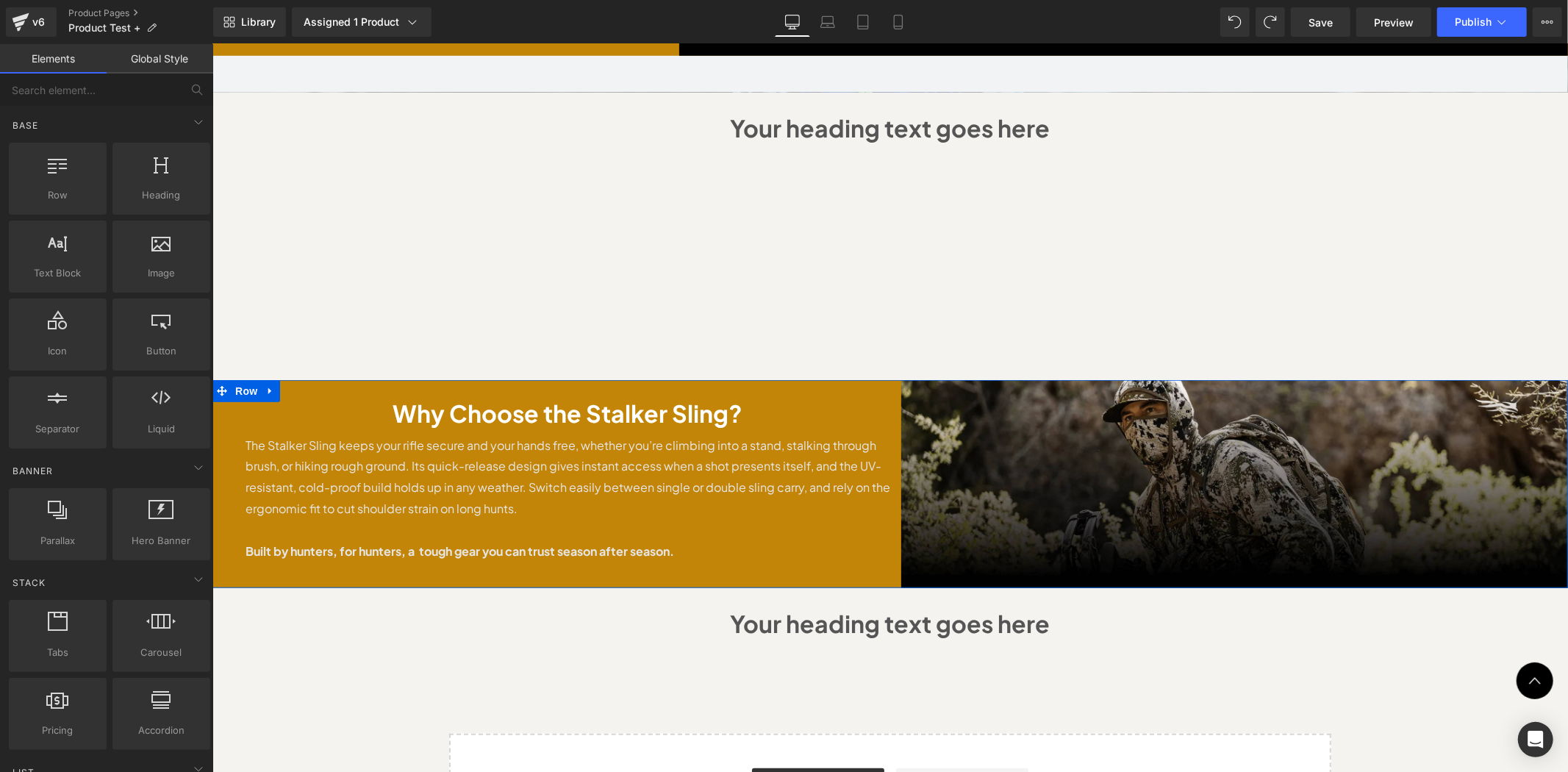
scroll to position [943, 0]
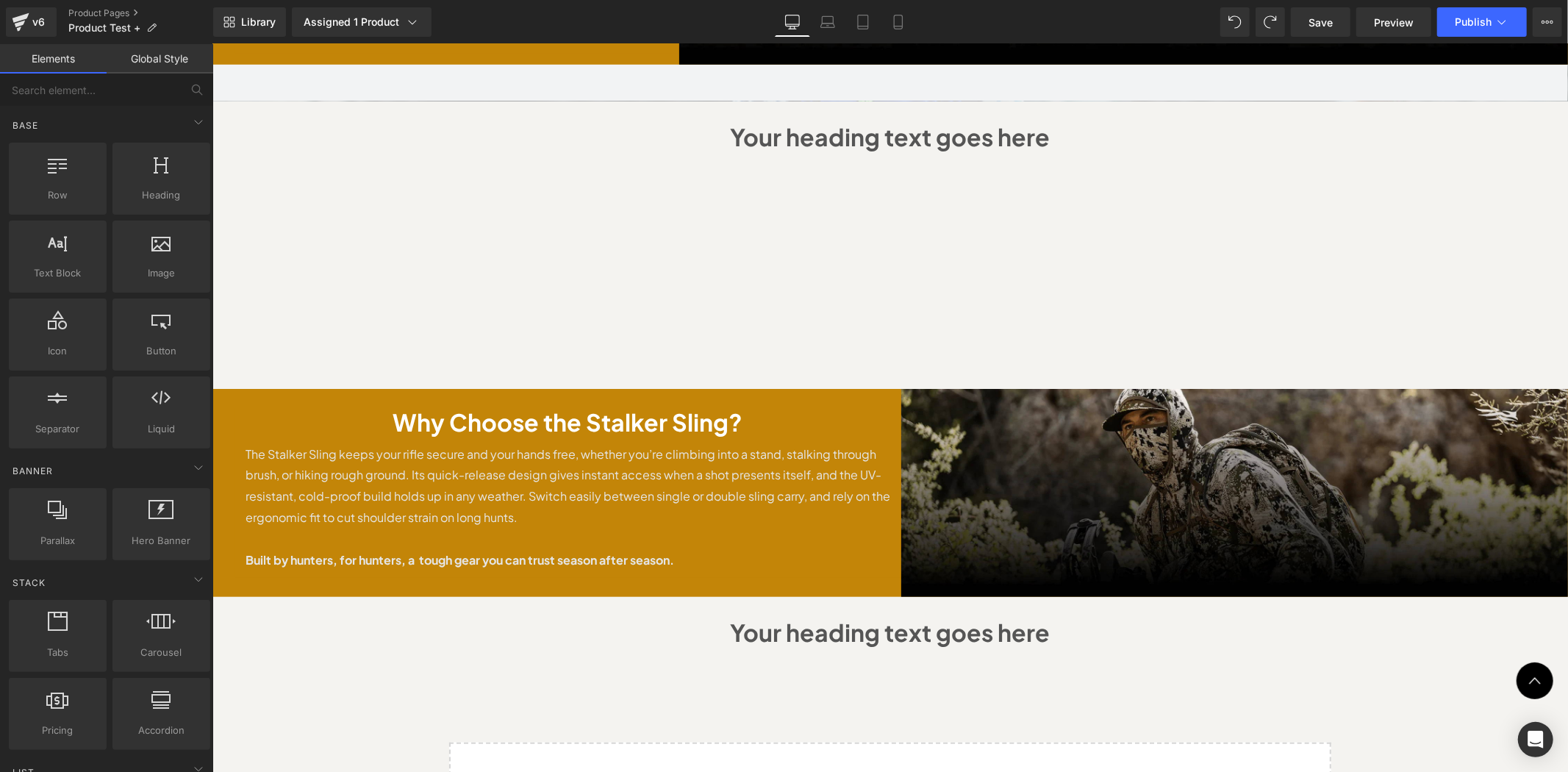
click at [499, 407] on h1 "Why Choose the Stalker Sling?" at bounding box center [568, 421] width 645 height 28
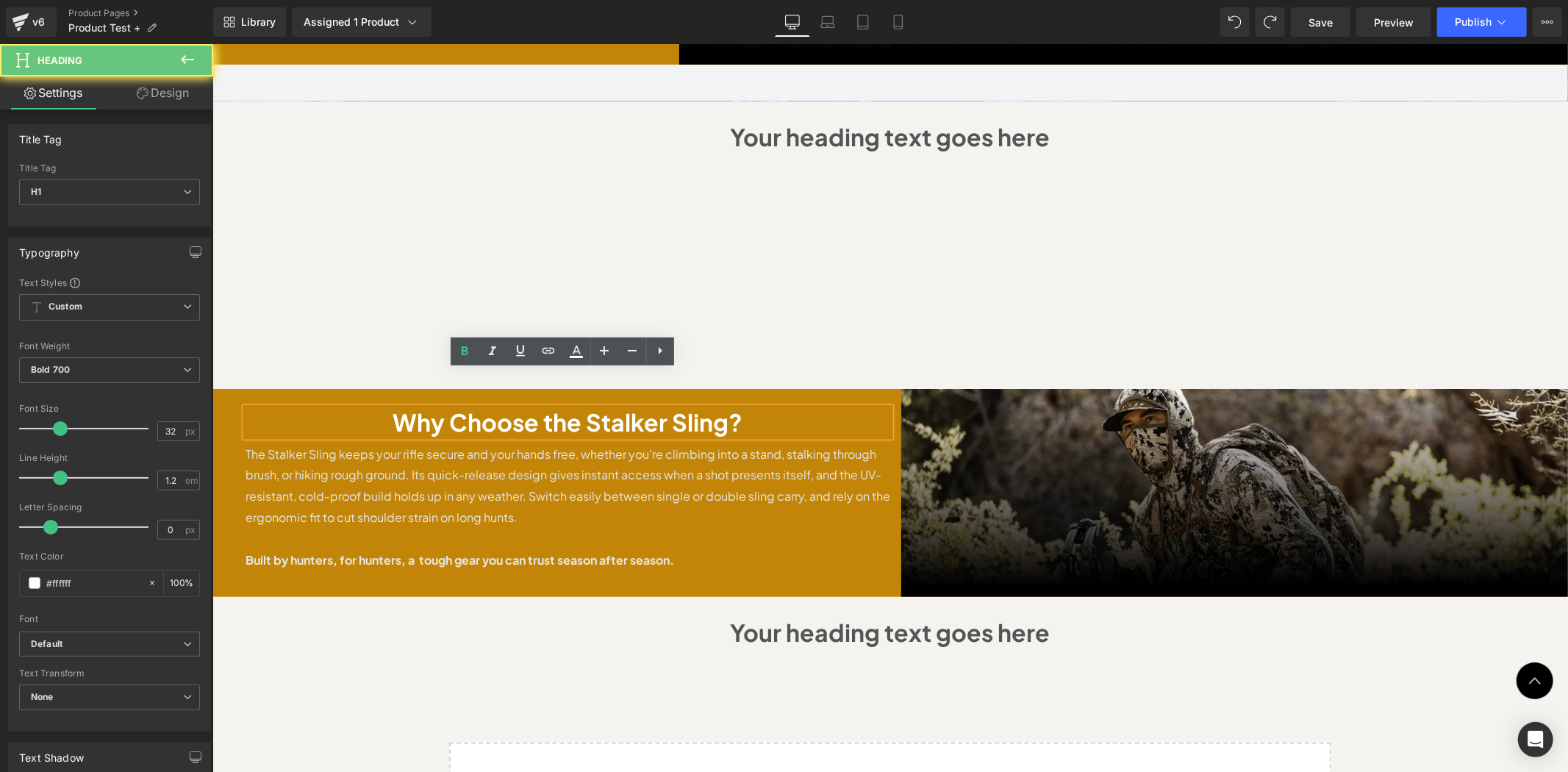
drag, startPoint x: 398, startPoint y: 386, endPoint x: 507, endPoint y: 379, distance: 109.2
click at [507, 407] on h1 "Why Choose the Stalker Sling?" at bounding box center [568, 421] width 645 height 28
click at [665, 358] on icon at bounding box center [660, 351] width 18 height 18
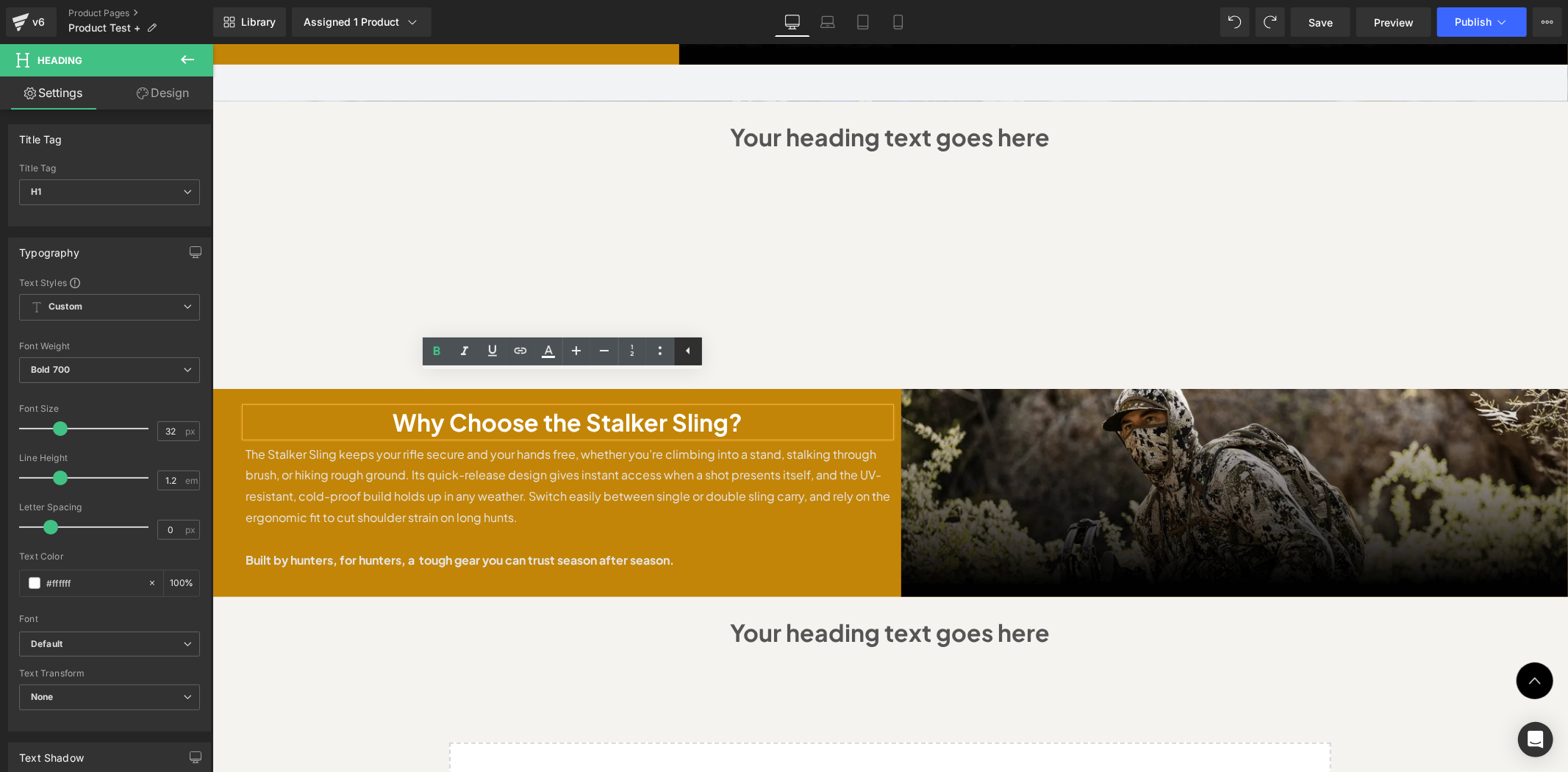
click at [691, 353] on icon at bounding box center [688, 351] width 18 height 18
click at [385, 443] on p "The Stalker Sling keeps your rifle secure and your hands free, whether you’re c…" at bounding box center [568, 486] width 645 height 85
click at [323, 407] on h1 "Why Choose the Stalker Sling?" at bounding box center [568, 421] width 645 height 28
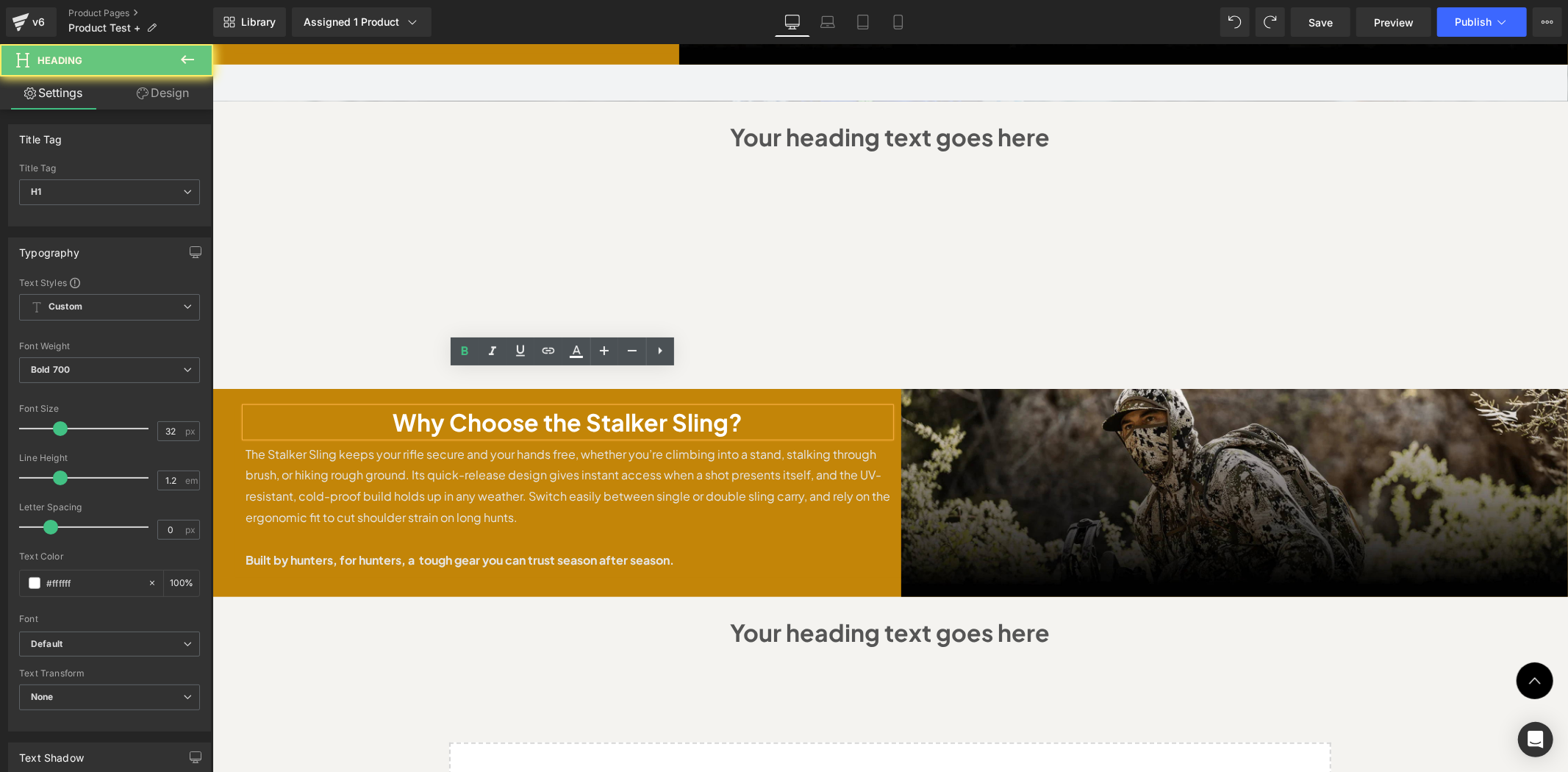
click at [237, 486] on div "Why Choose the Stalker Sling? Heading The Stalker Sling keeps your rifle secure…" at bounding box center [567, 492] width 667 height 170
click at [298, 612] on h1 "Your heading text goes here" at bounding box center [889, 632] width 1326 height 42
click at [335, 407] on h1 "Why Choose the Stalker Sling?" at bounding box center [568, 421] width 645 height 28
click at [553, 407] on h1 "Why Choose the Stalker Sling?" at bounding box center [568, 421] width 645 height 28
click at [613, 472] on p "The Stalker Sling keeps your rifle secure and your hands free, whether you’re c…" at bounding box center [568, 486] width 645 height 85
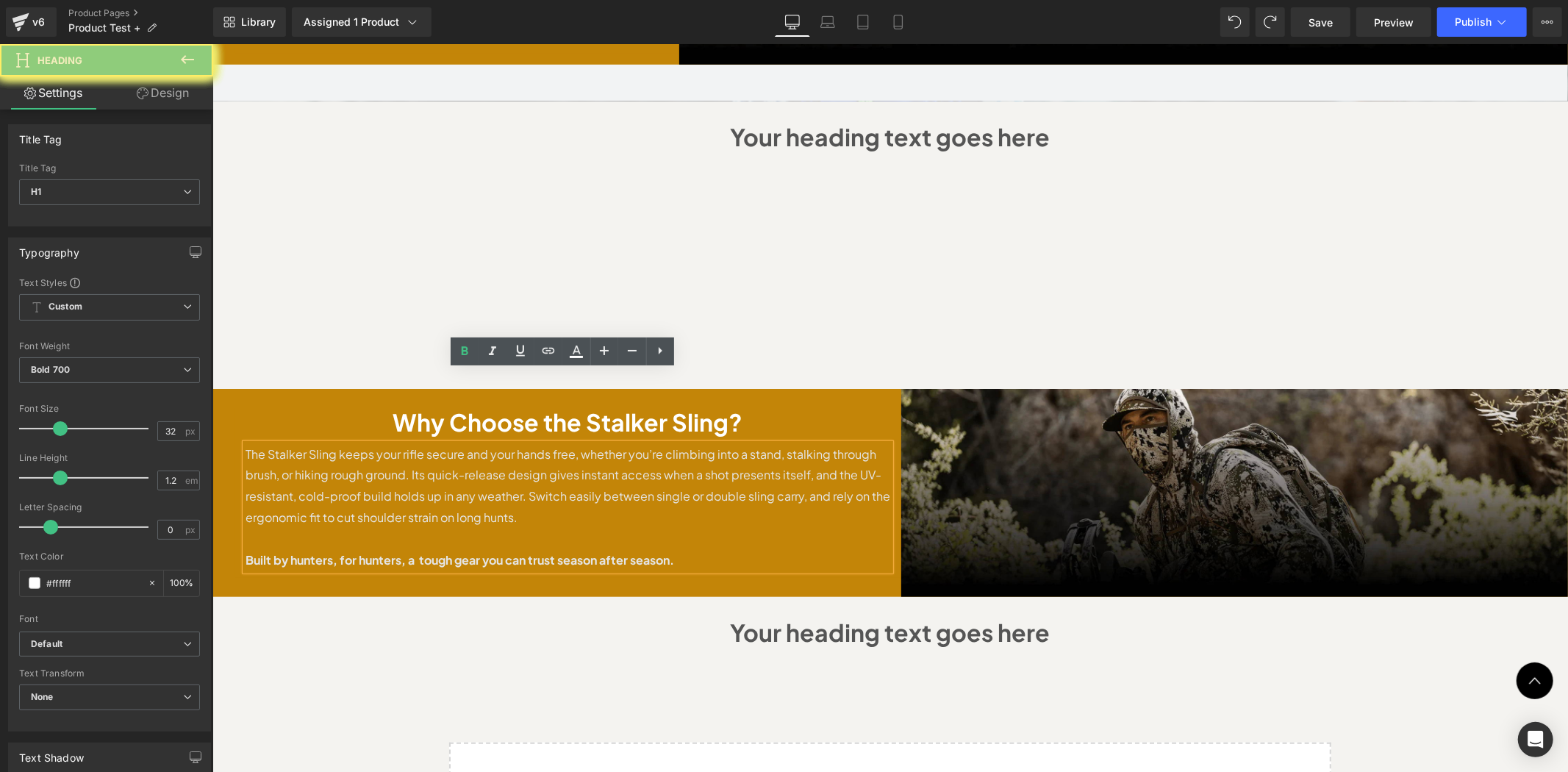
drag, startPoint x: 594, startPoint y: 488, endPoint x: 587, endPoint y: 452, distance: 36.7
click at [594, 486] on p "The Stalker Sling keeps your rifle secure and your hands free, whether you’re c…" at bounding box center [568, 486] width 645 height 85
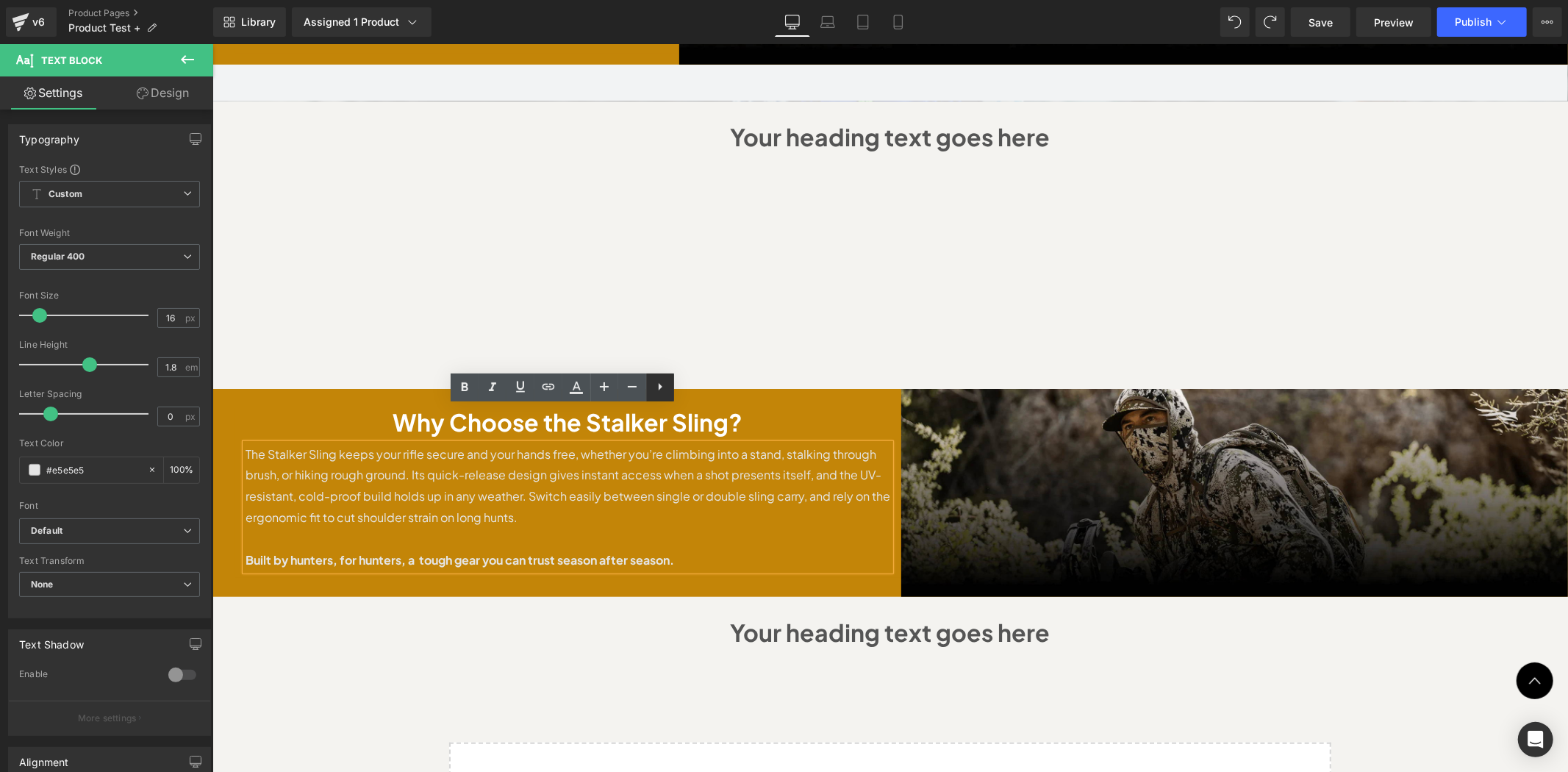
click at [660, 397] on link at bounding box center [660, 388] width 28 height 28
drag, startPoint x: 757, startPoint y: 450, endPoint x: 783, endPoint y: 434, distance: 30.5
click at [761, 450] on p "The Stalker Sling keeps your rifle secure and your hands free, whether you’re c…" at bounding box center [568, 486] width 645 height 85
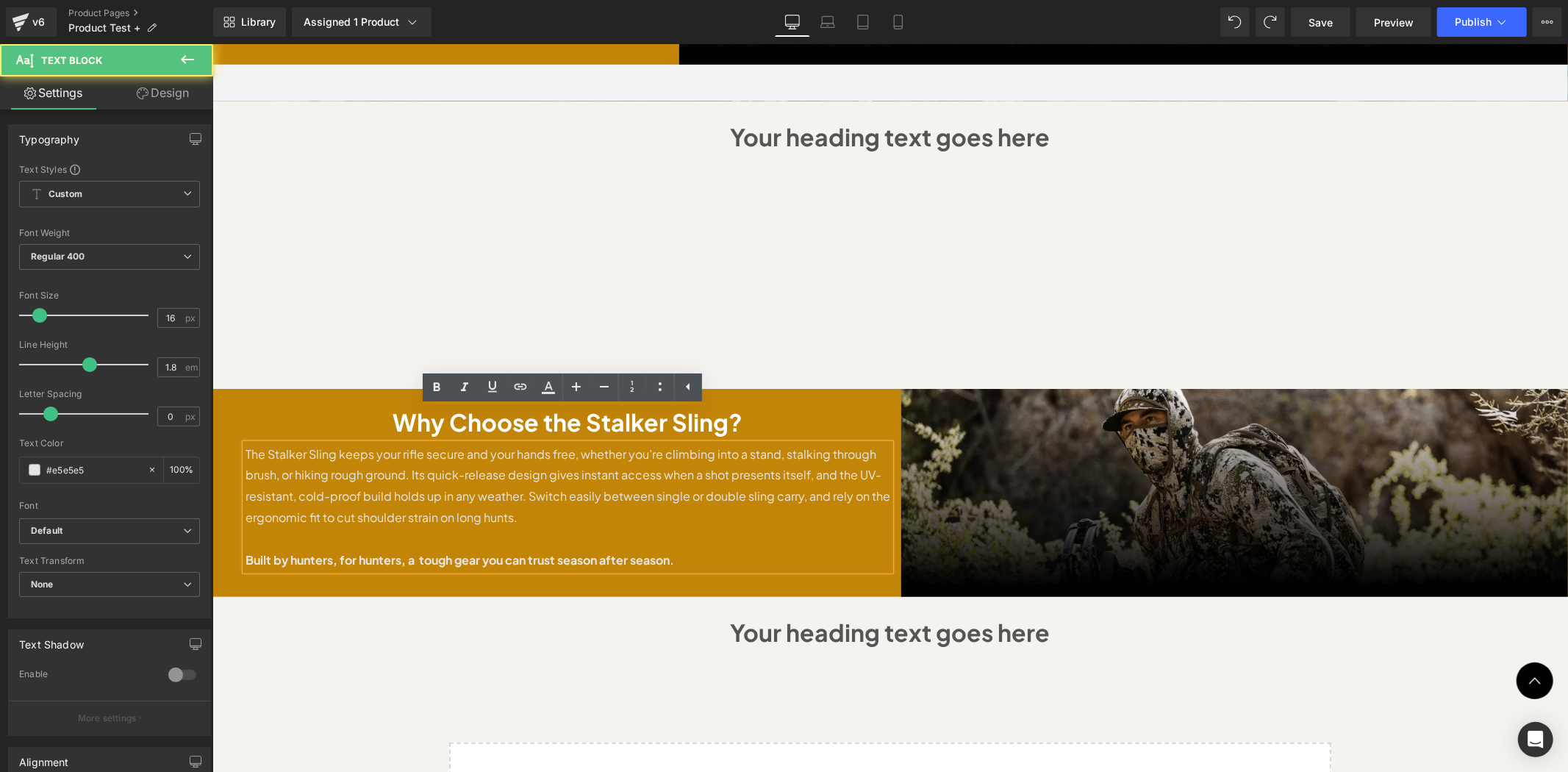
click at [811, 407] on h1 "Why Choose the Stalker Sling?" at bounding box center [568, 421] width 645 height 28
drag, startPoint x: 888, startPoint y: 389, endPoint x: 876, endPoint y: 377, distance: 17.0
click at [888, 407] on div "Why Choose the Stalker Sling? Heading The Stalker Sling keeps your rifle secure…" at bounding box center [567, 492] width 667 height 170
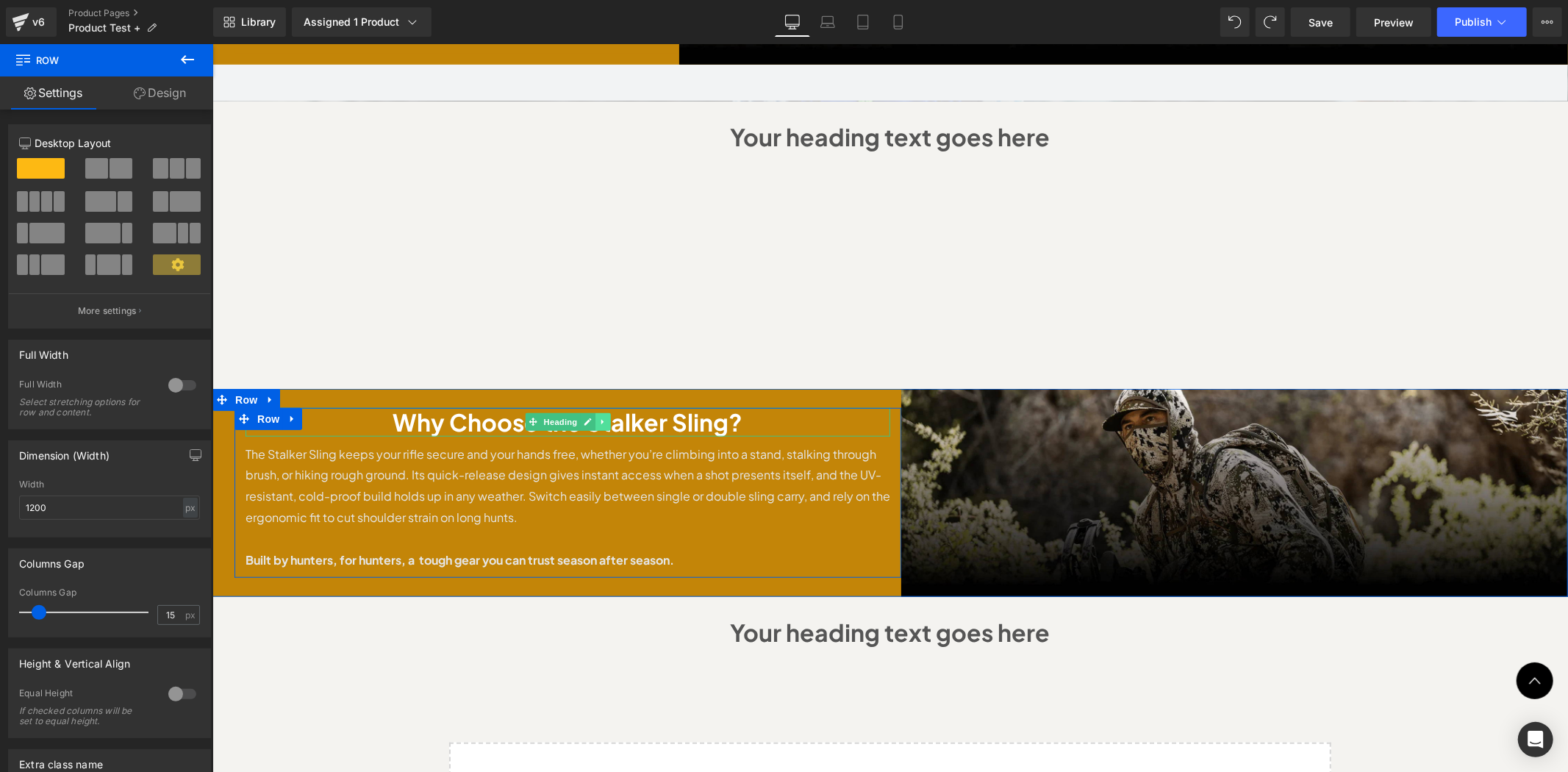
click at [598, 417] on icon at bounding box center [602, 421] width 8 height 9
click at [602, 412] on link at bounding box center [610, 421] width 16 height 18
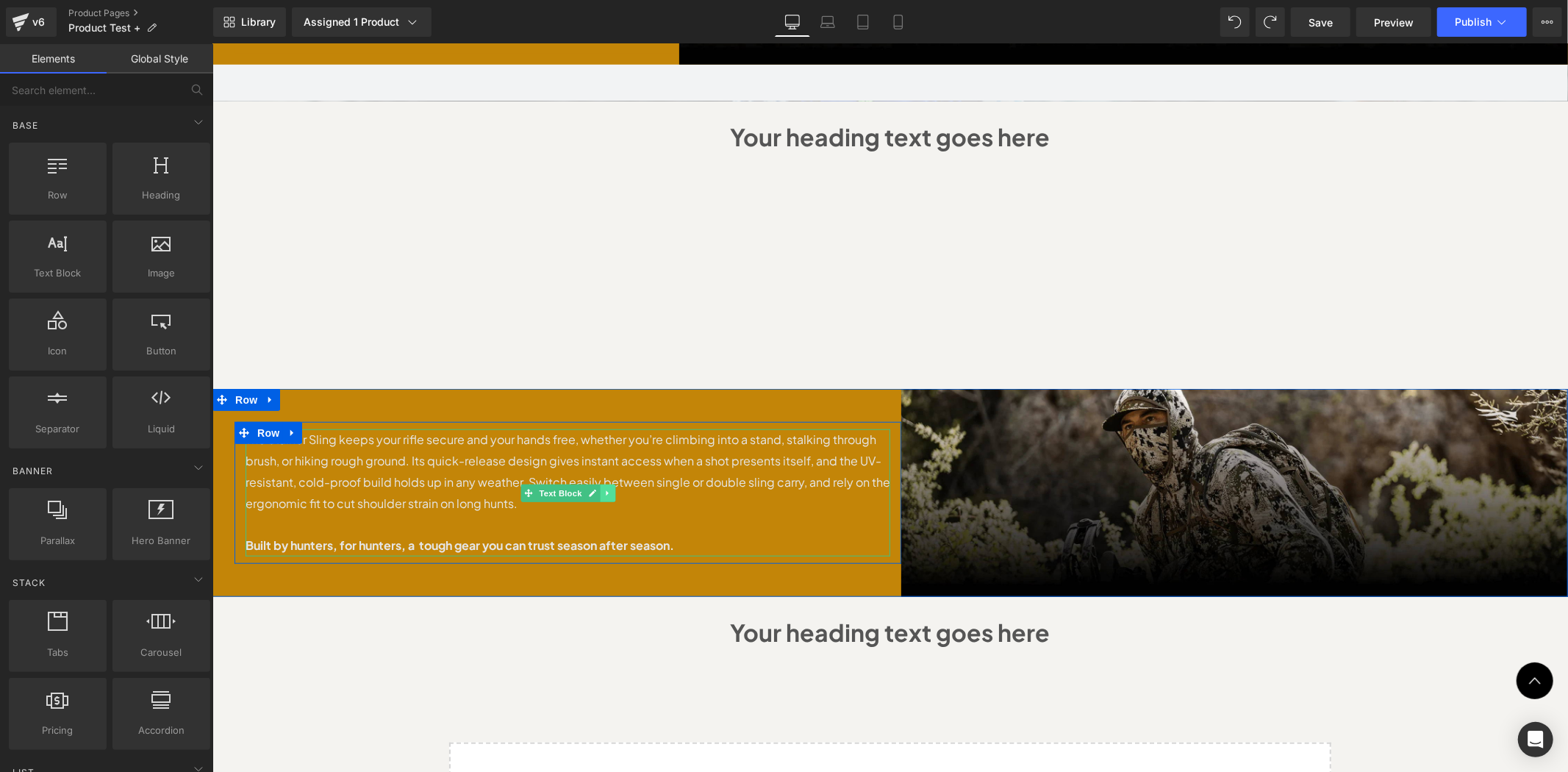
click at [603, 488] on icon at bounding box center [606, 493] width 8 height 9
click at [610, 488] on icon at bounding box center [613, 492] width 8 height 8
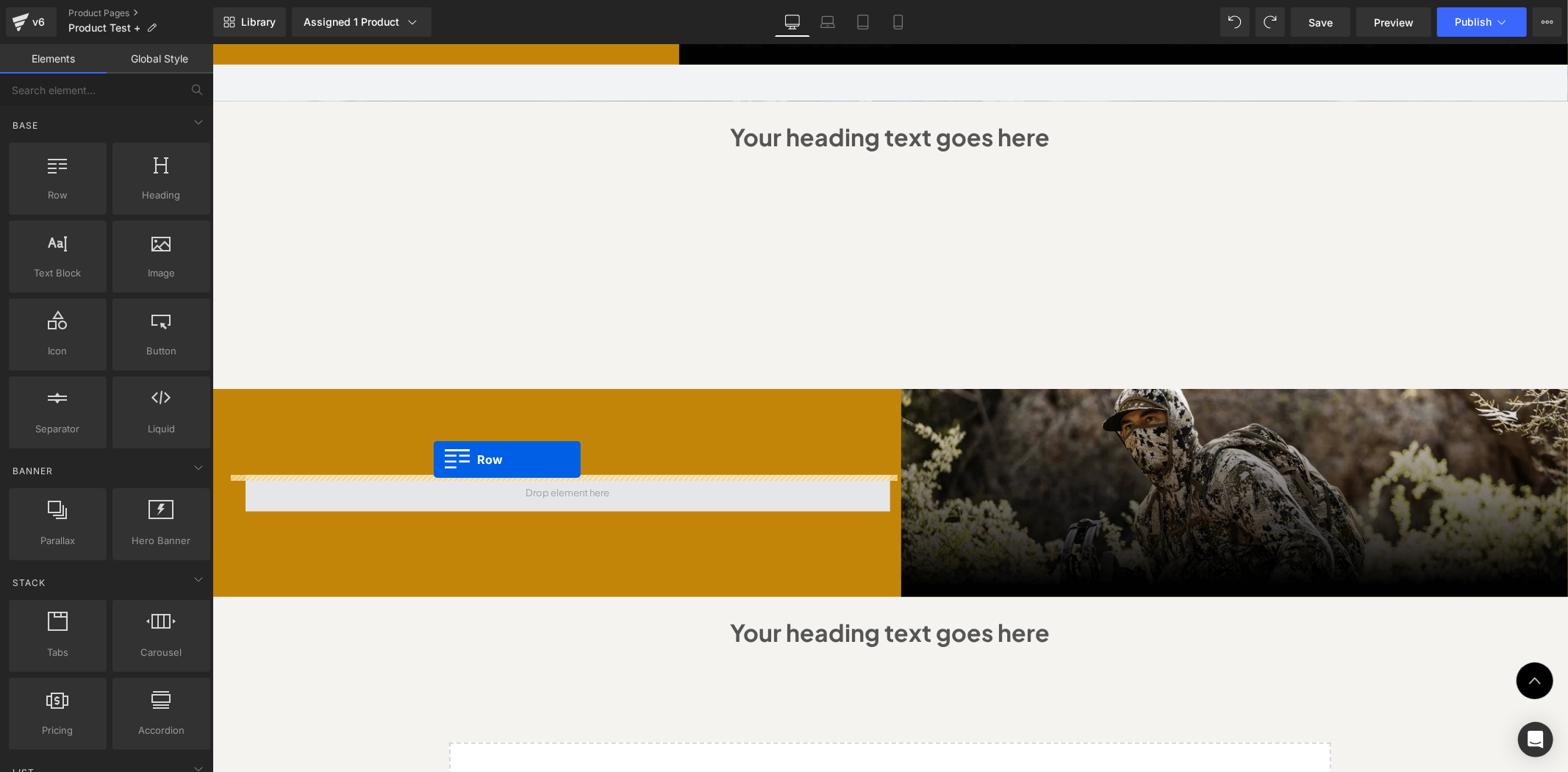
drag, startPoint x: 415, startPoint y: 311, endPoint x: 433, endPoint y: 459, distance: 149.1
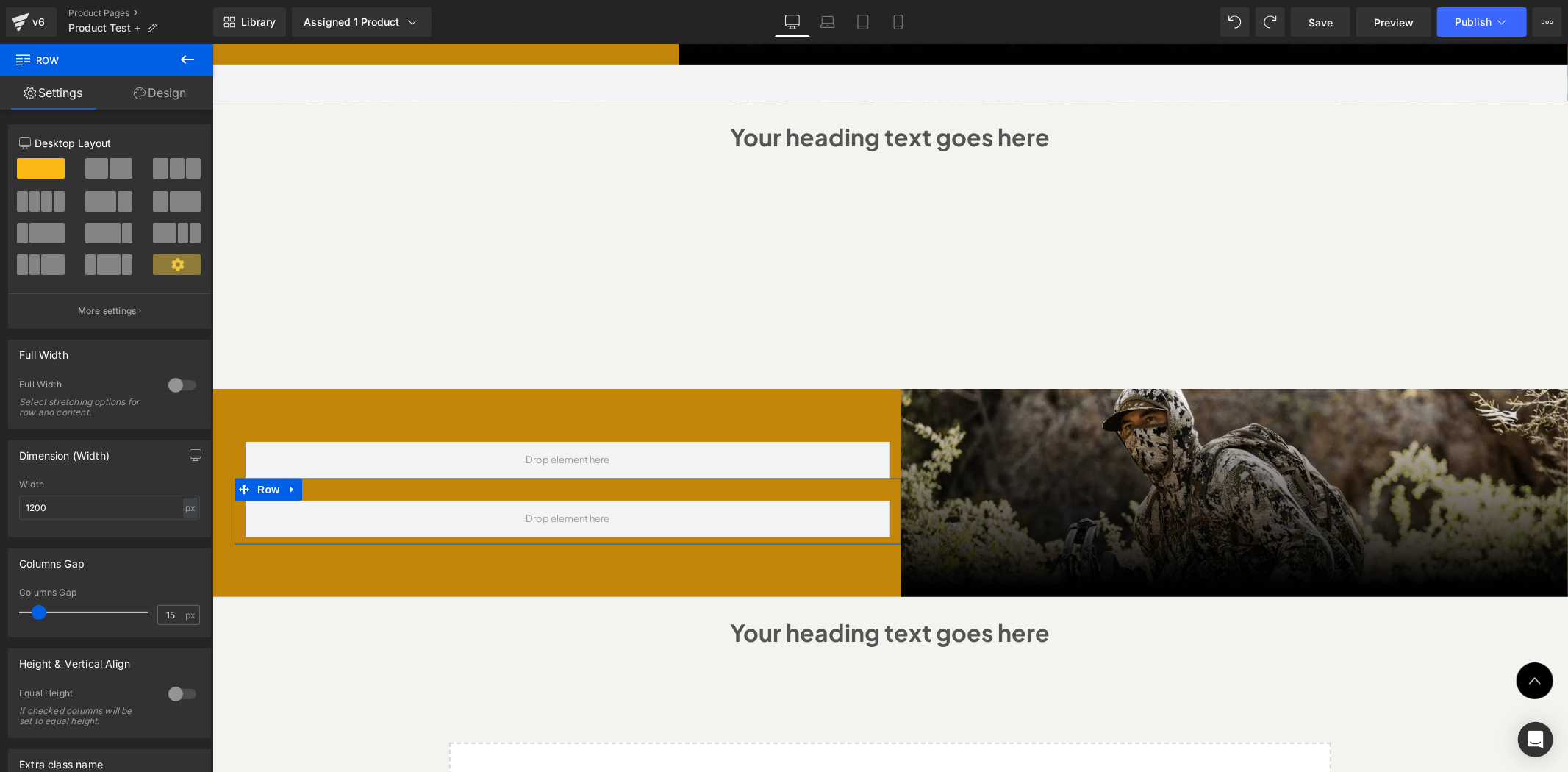
click at [41, 197] on span at bounding box center [47, 201] width 11 height 20
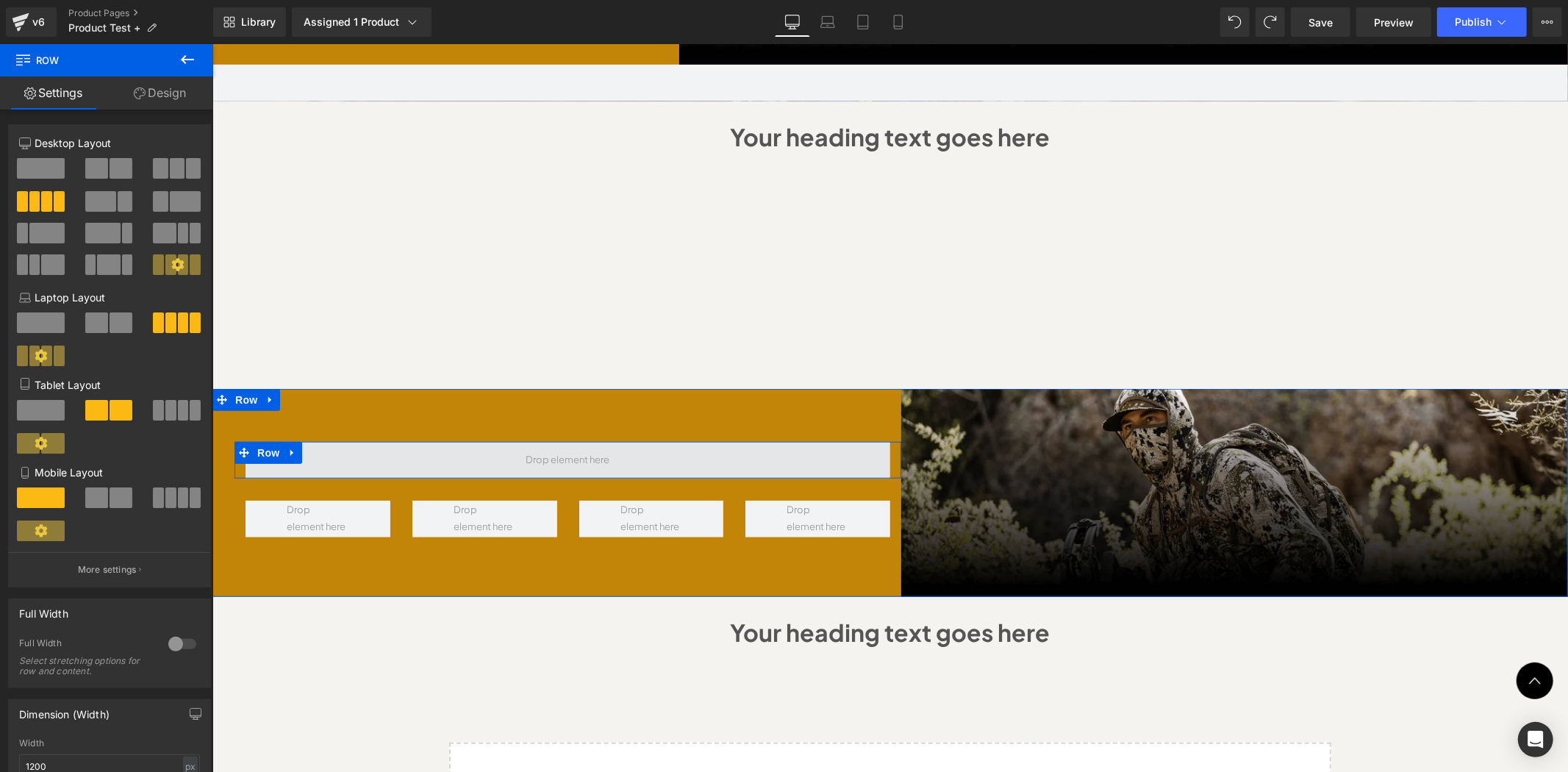
click at [447, 442] on span at bounding box center [568, 460] width 645 height 37
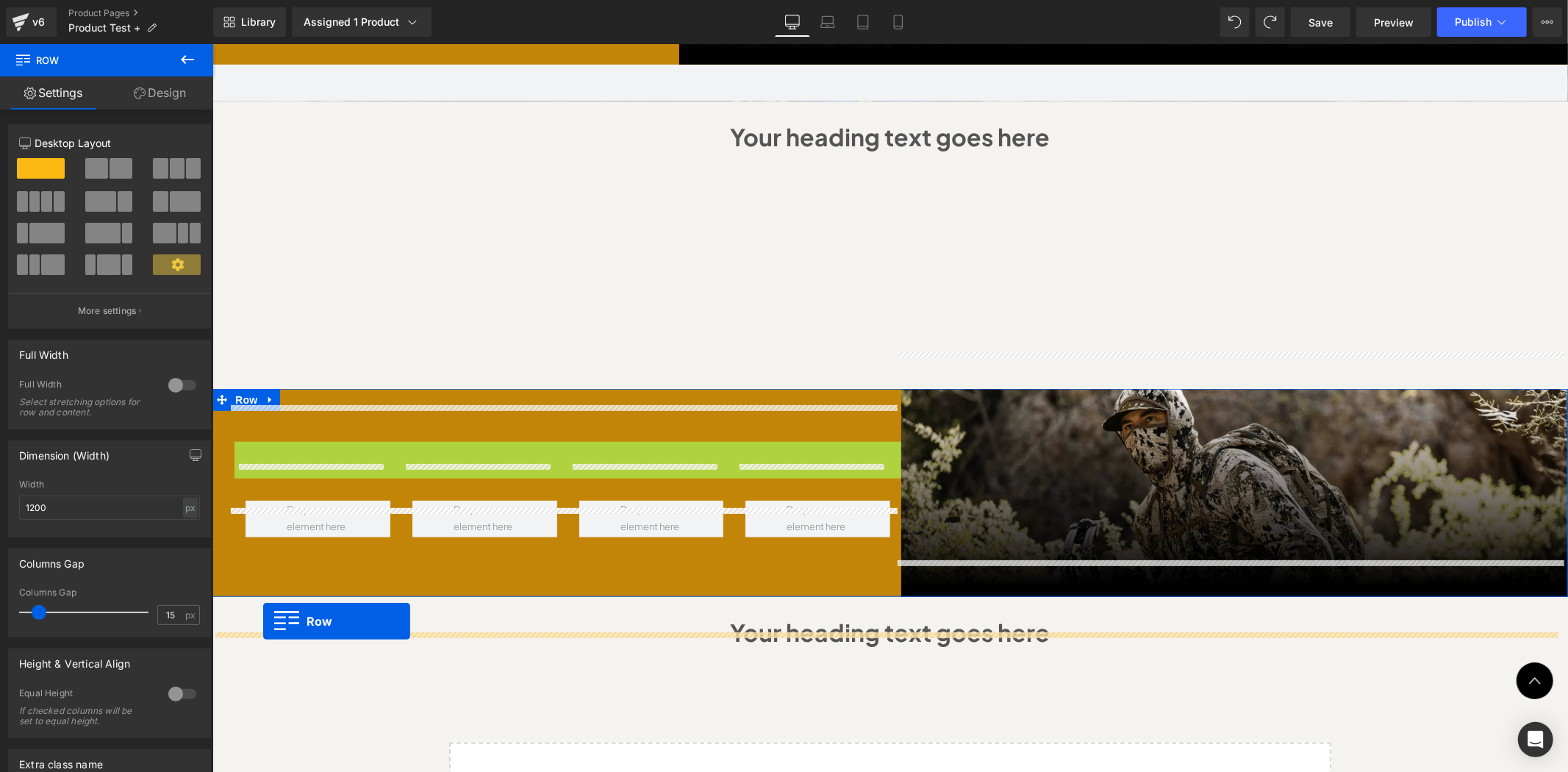
drag, startPoint x: 234, startPoint y: 412, endPoint x: 263, endPoint y: 620, distance: 210.0
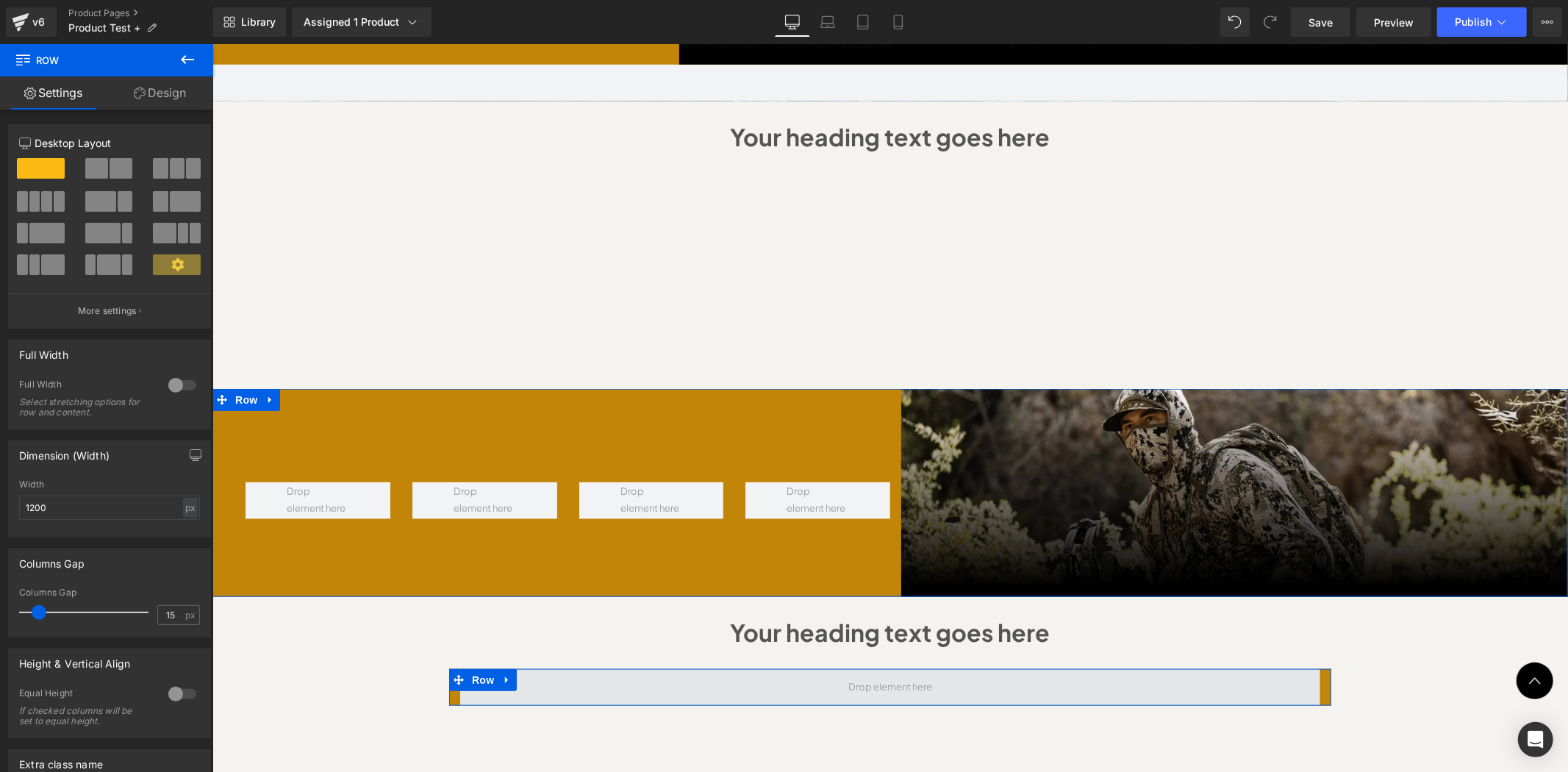
click at [917, 674] on span at bounding box center [889, 687] width 94 height 25
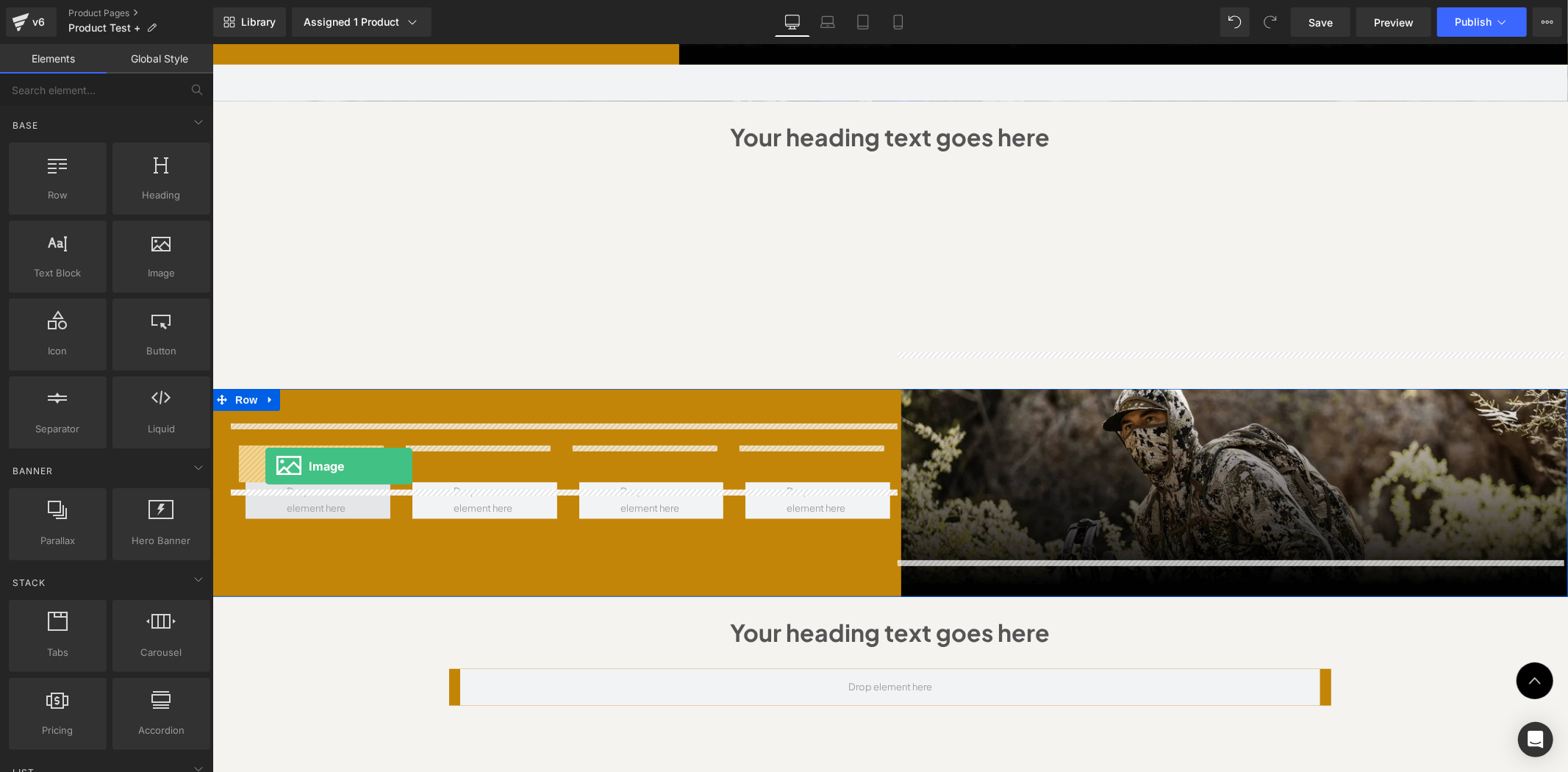
drag, startPoint x: 383, startPoint y: 317, endPoint x: 264, endPoint y: 465, distance: 189.9
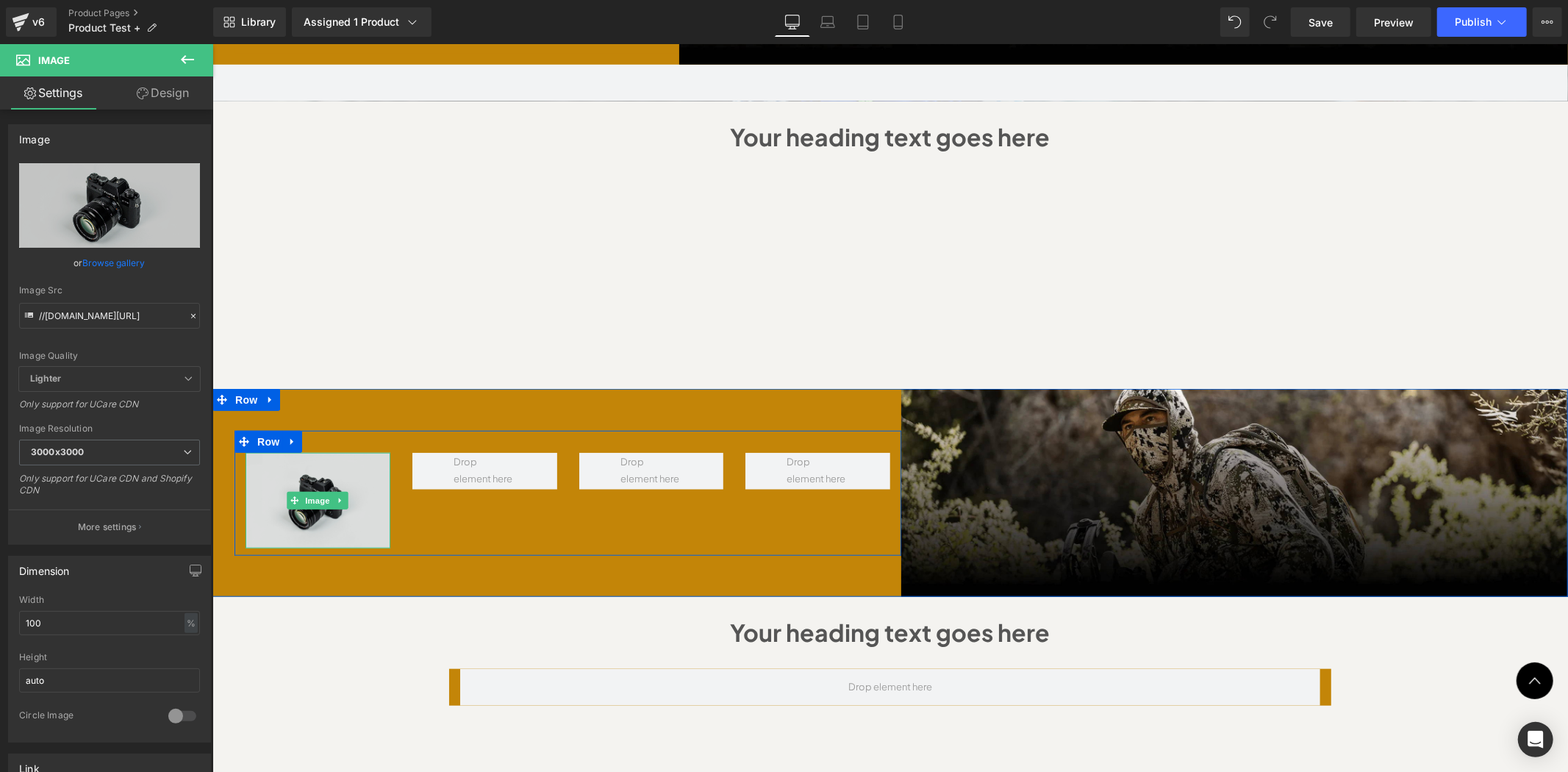
click at [292, 452] on img at bounding box center [317, 500] width 145 height 95
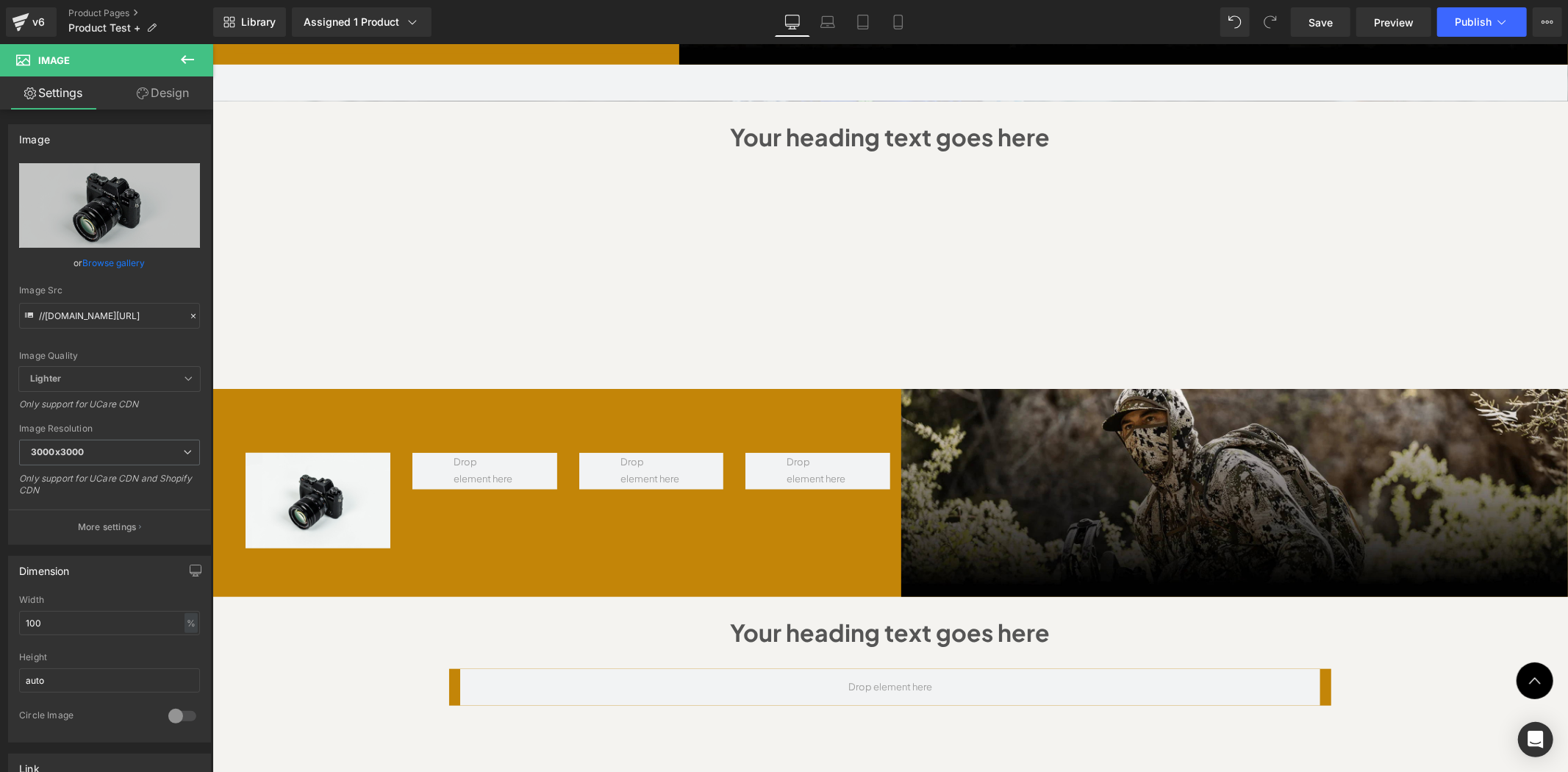
click at [180, 56] on icon at bounding box center [188, 60] width 18 height 18
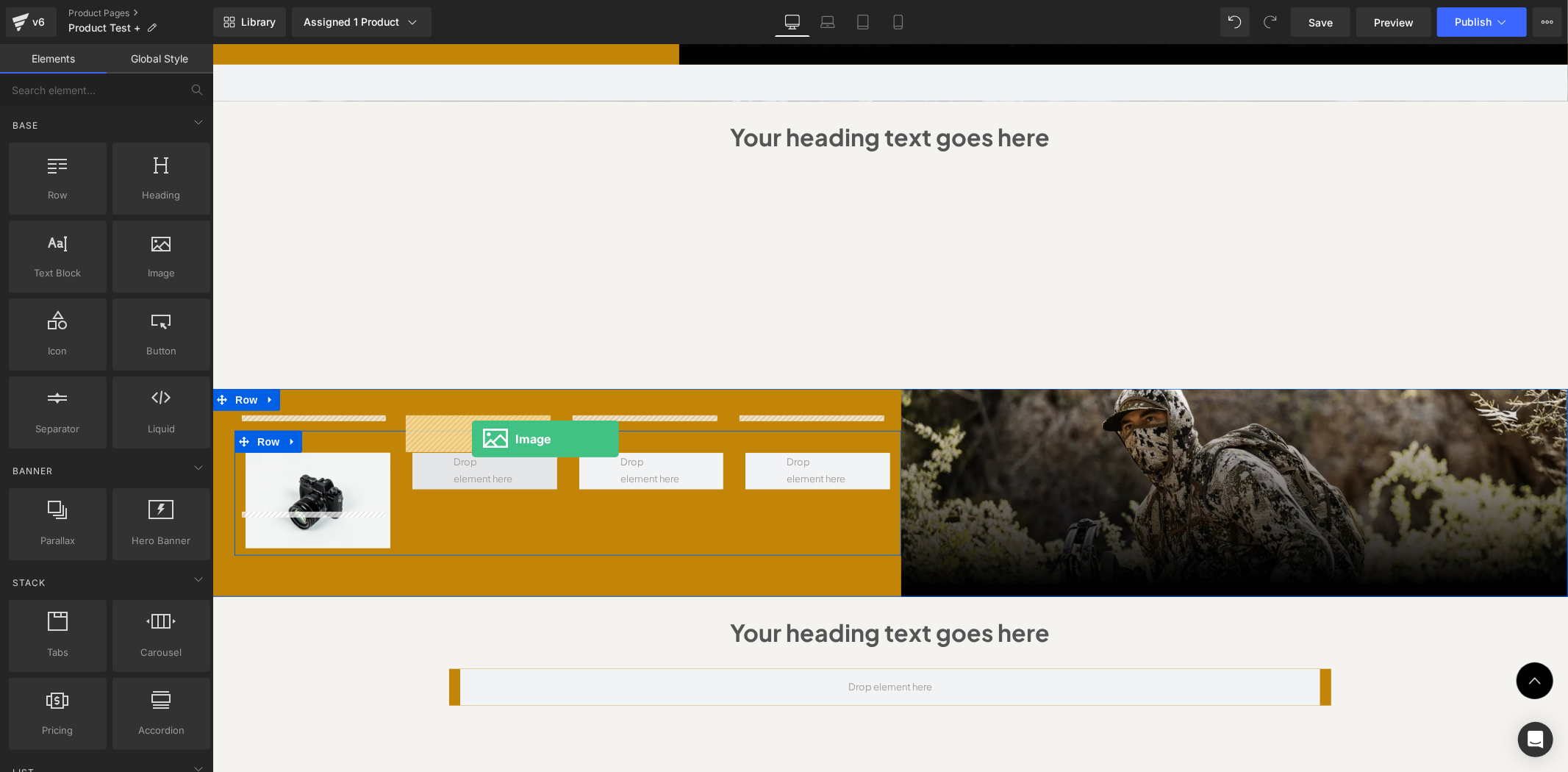
drag, startPoint x: 406, startPoint y: 325, endPoint x: 472, endPoint y: 437, distance: 130.0
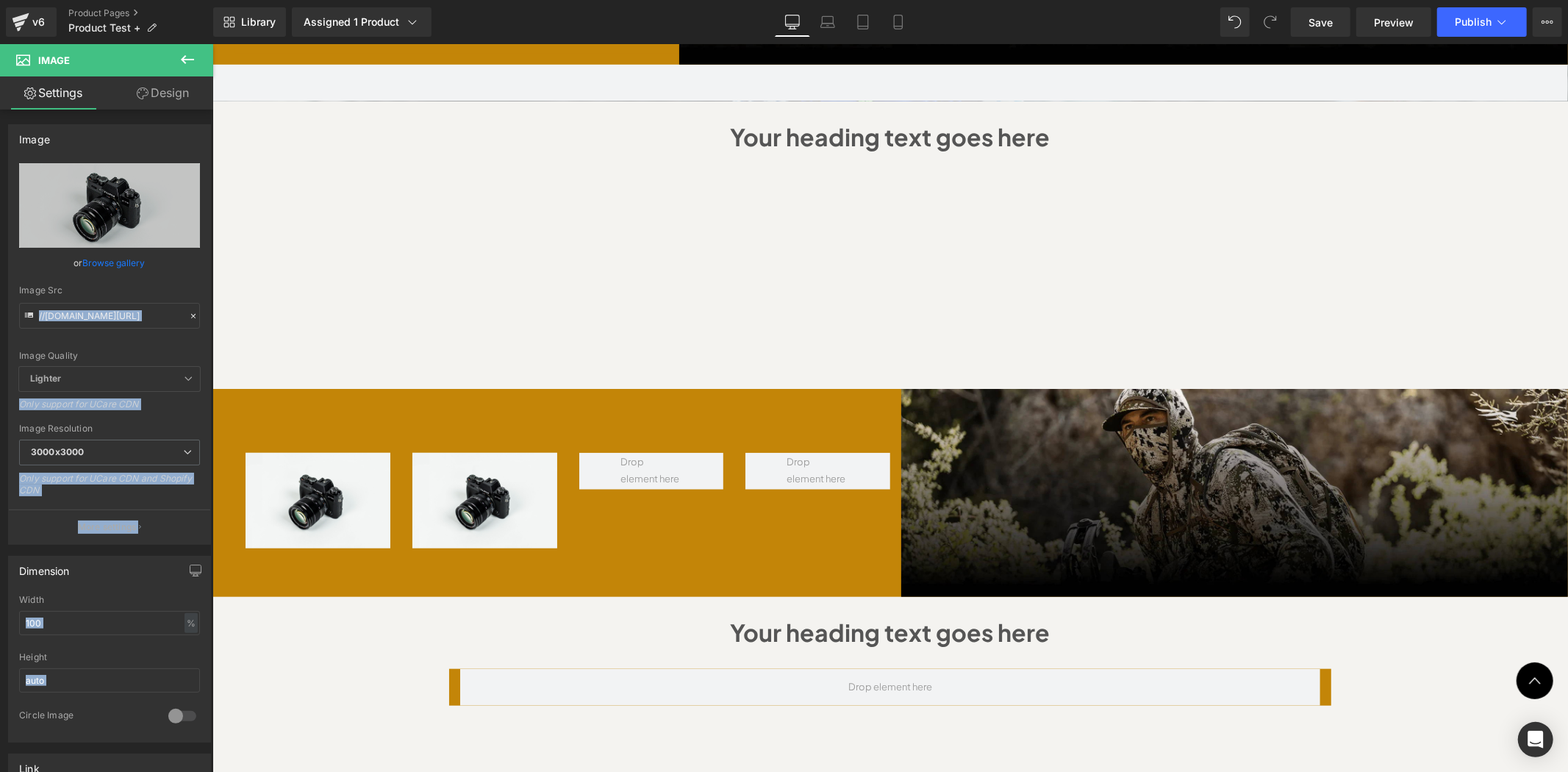
click at [182, 68] on icon at bounding box center [188, 60] width 18 height 18
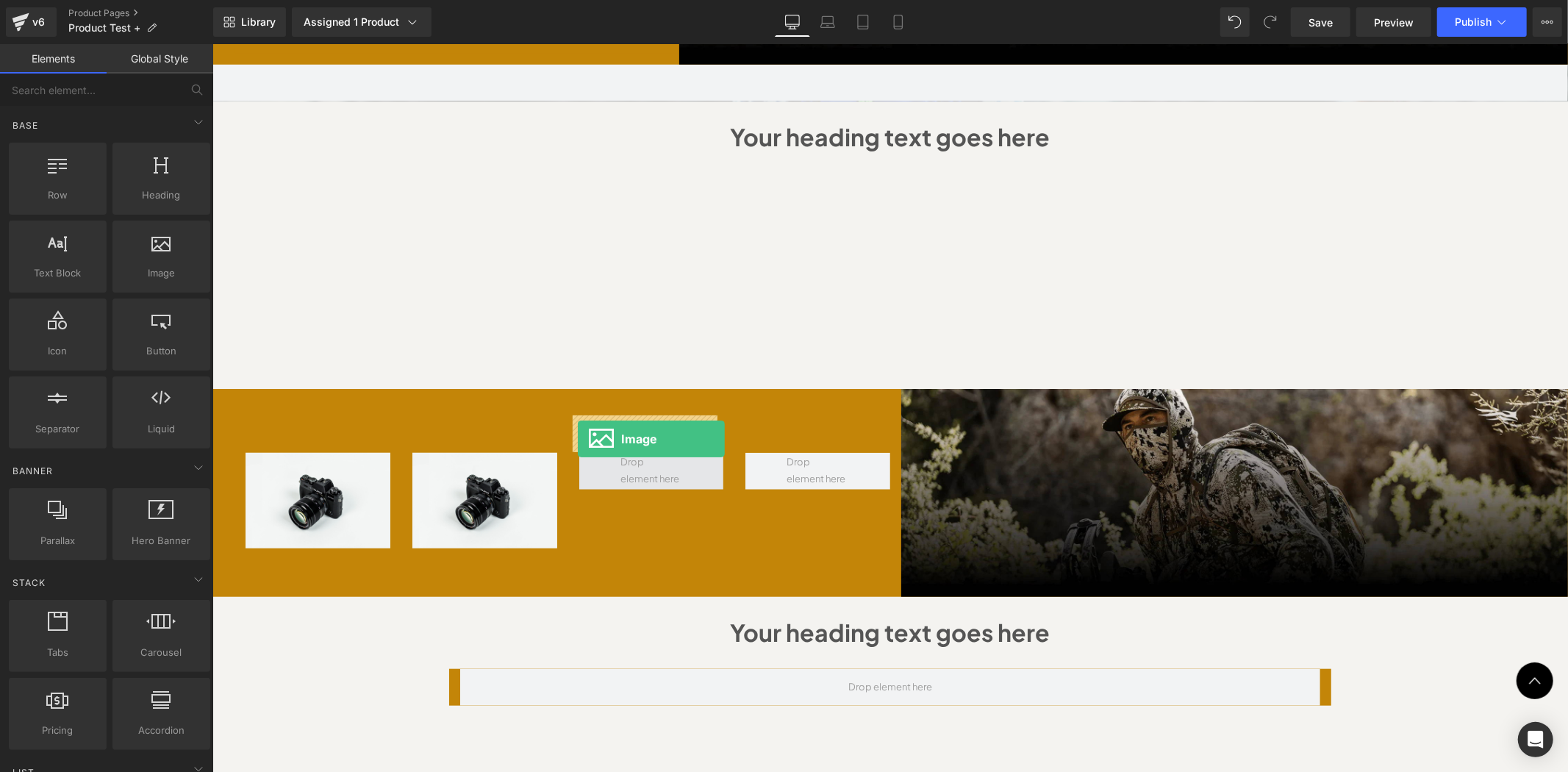
drag, startPoint x: 349, startPoint y: 310, endPoint x: 577, endPoint y: 437, distance: 261.0
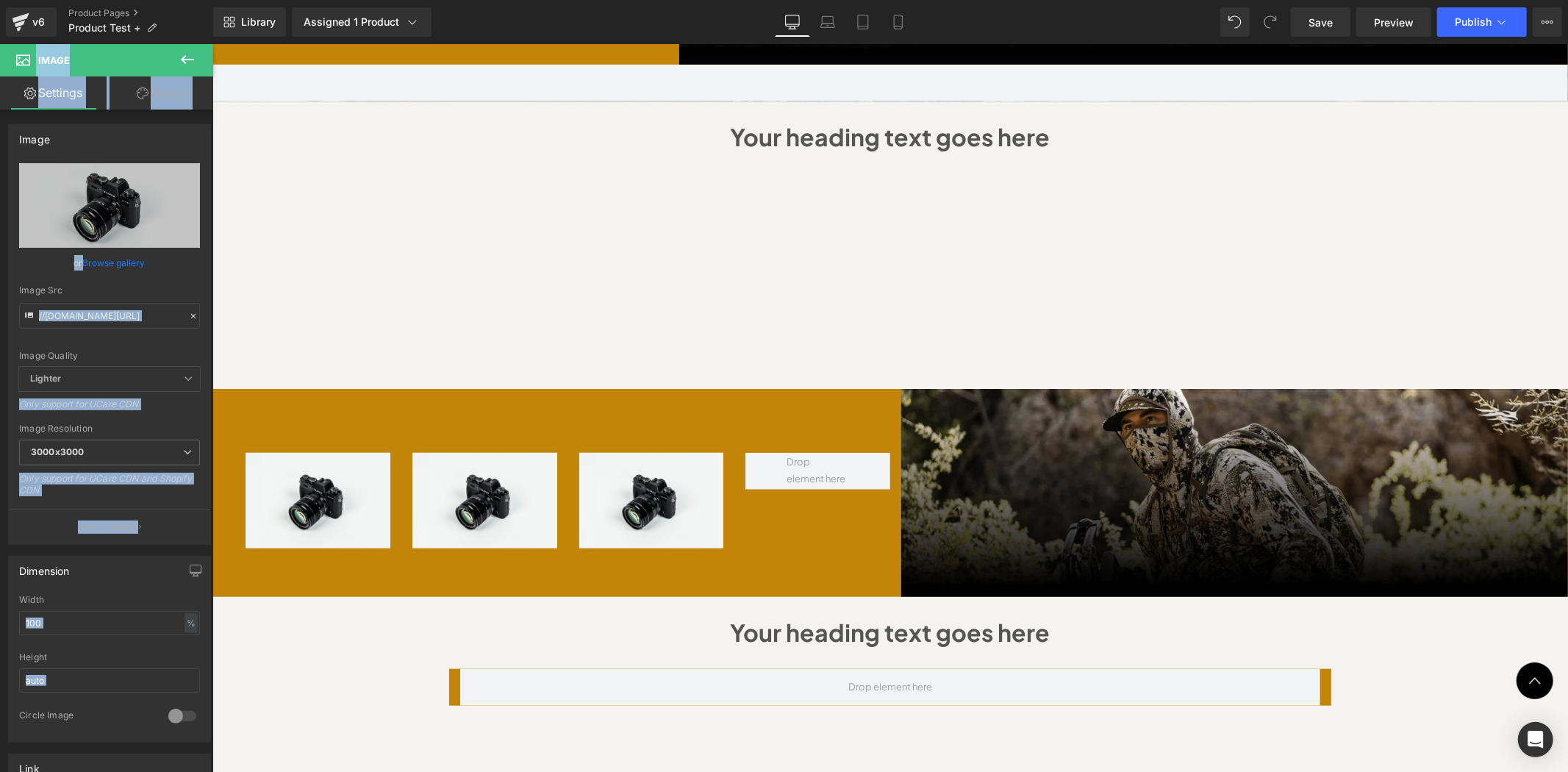
click at [196, 57] on icon at bounding box center [188, 60] width 18 height 18
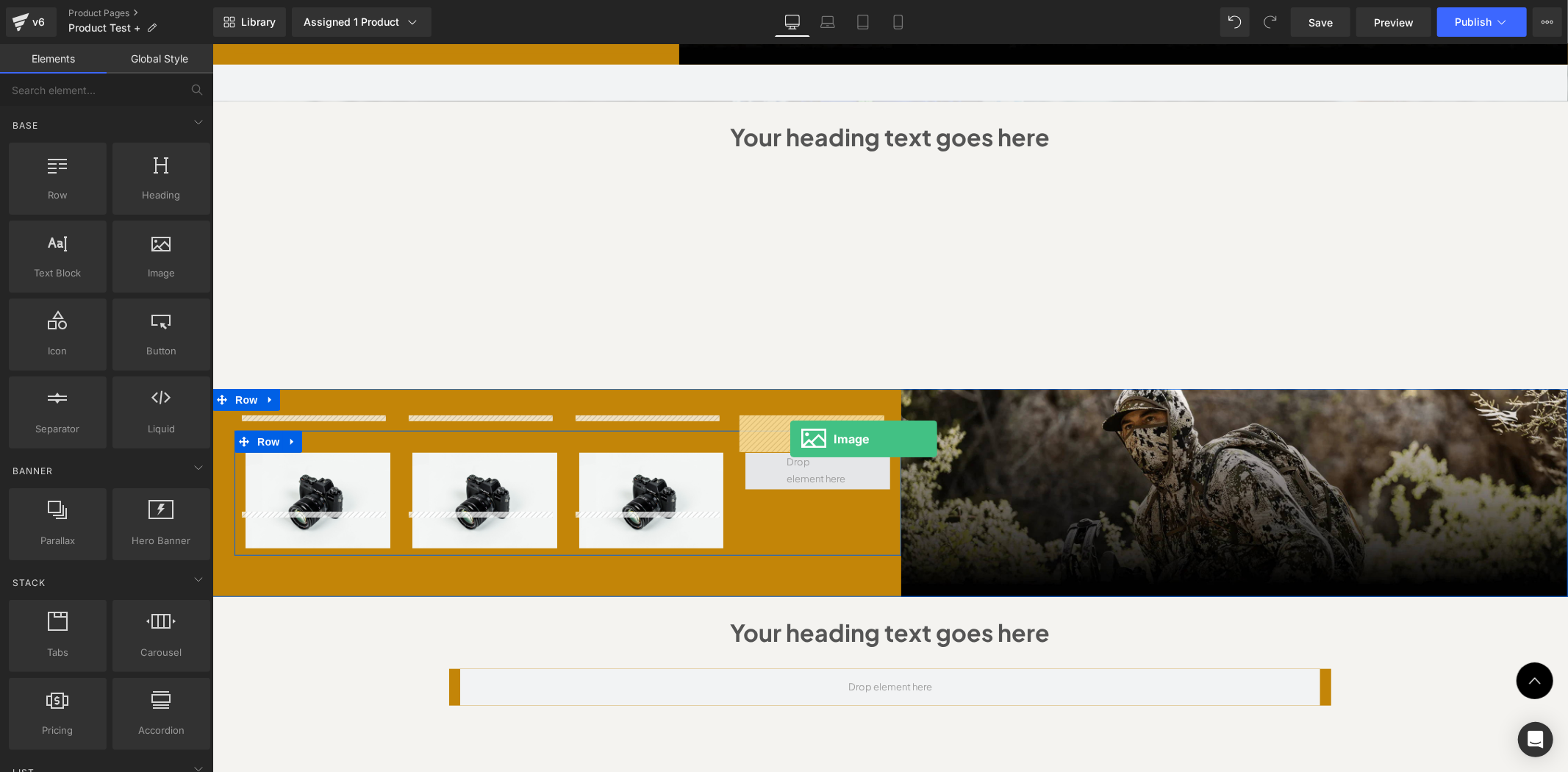
drag, startPoint x: 382, startPoint y: 306, endPoint x: 787, endPoint y: 437, distance: 425.7
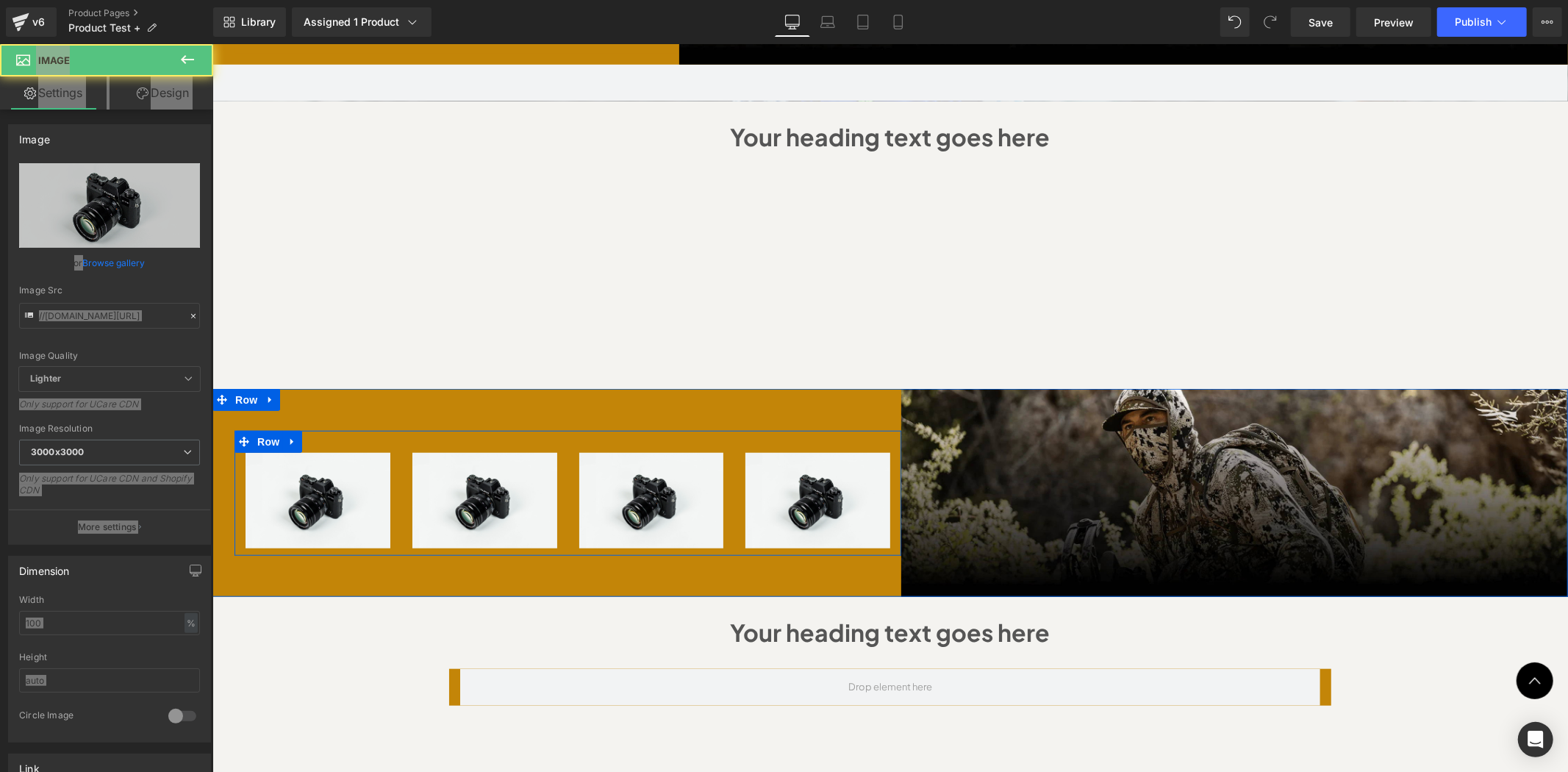
drag, startPoint x: 731, startPoint y: 454, endPoint x: 725, endPoint y: 449, distance: 7.8
click at [734, 454] on div "Image" at bounding box center [817, 500] width 167 height 95
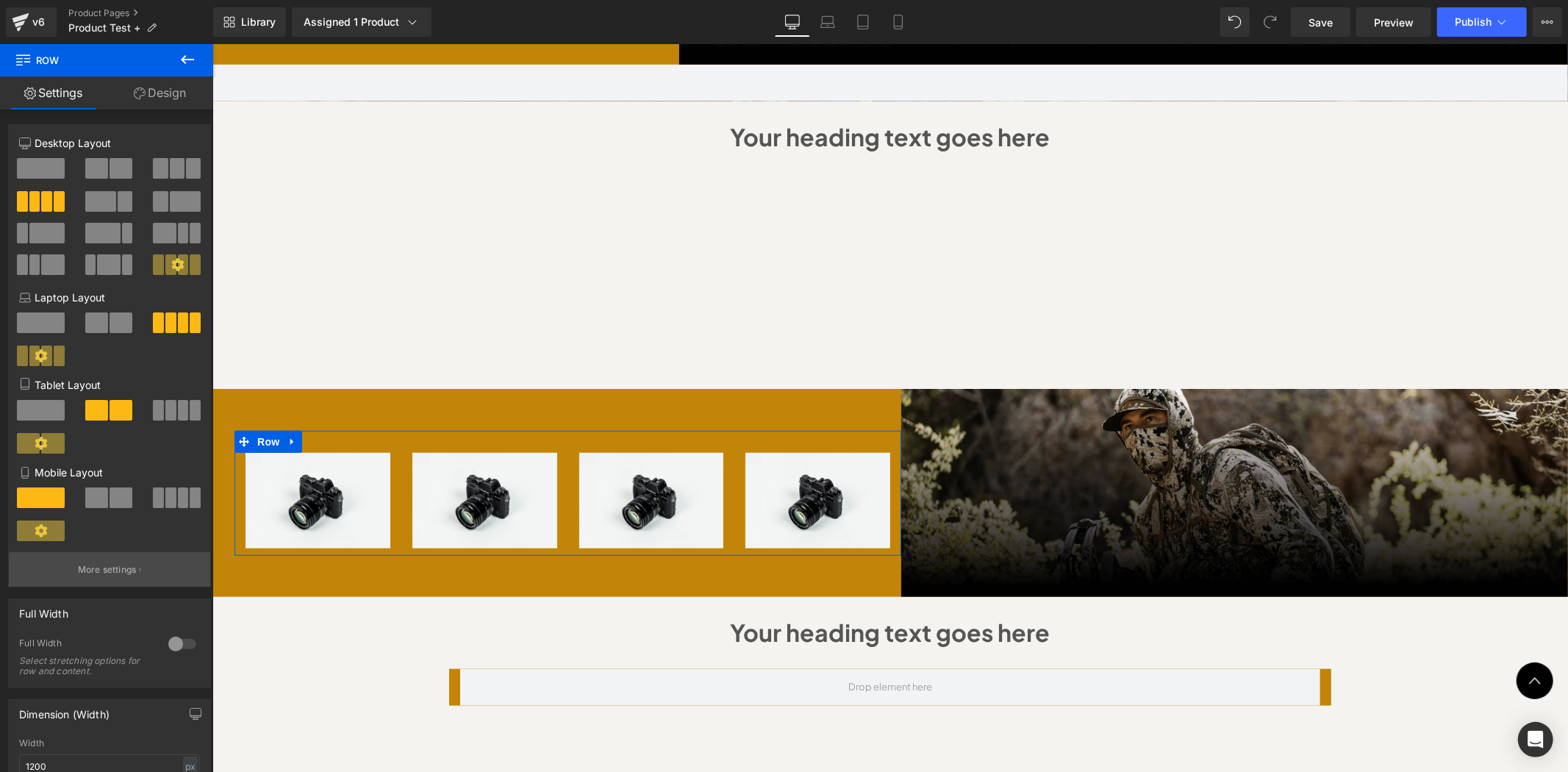
click at [79, 575] on p "More settings" at bounding box center [107, 569] width 59 height 13
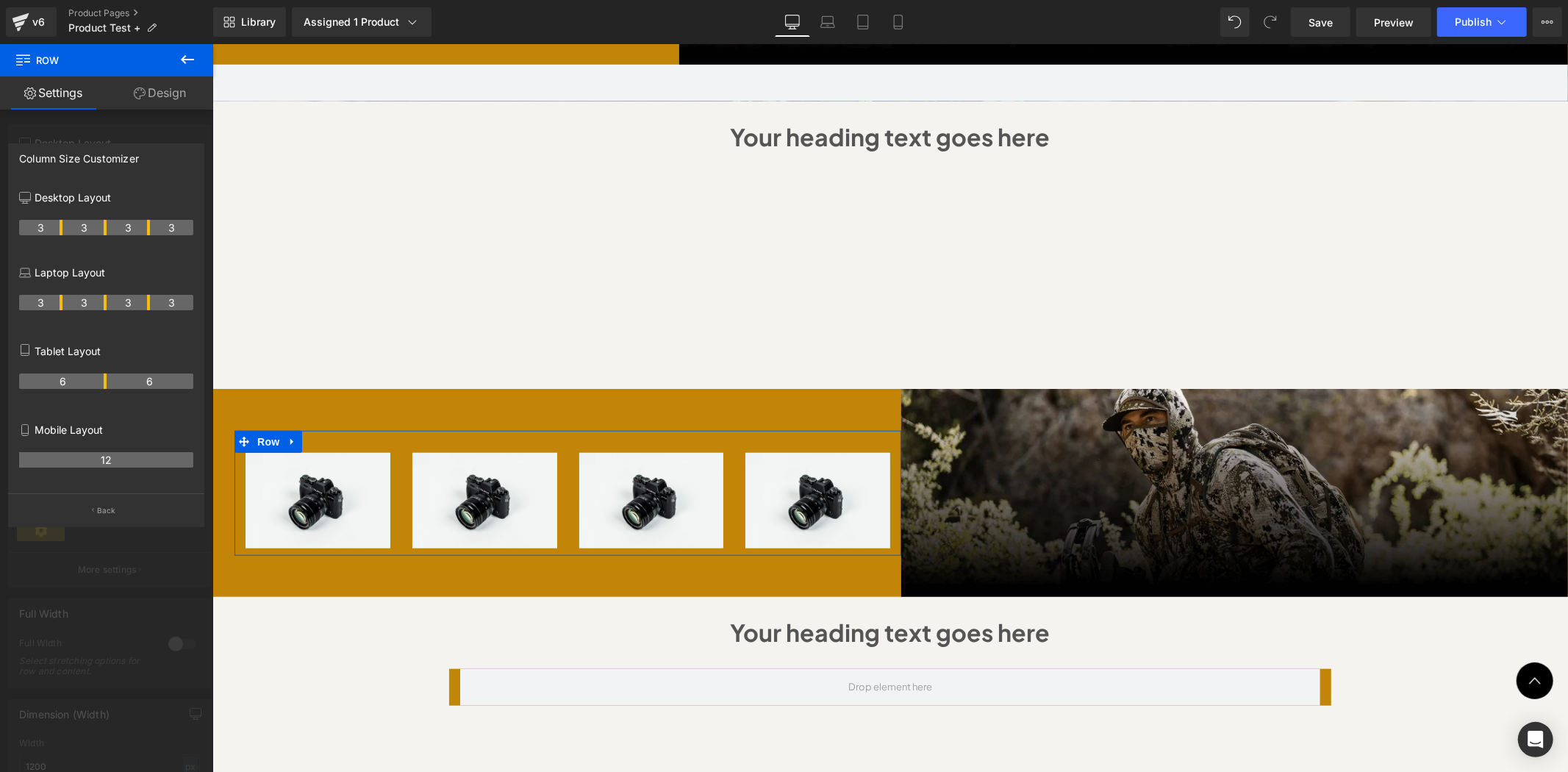
click at [113, 561] on div at bounding box center [107, 412] width 213 height 735
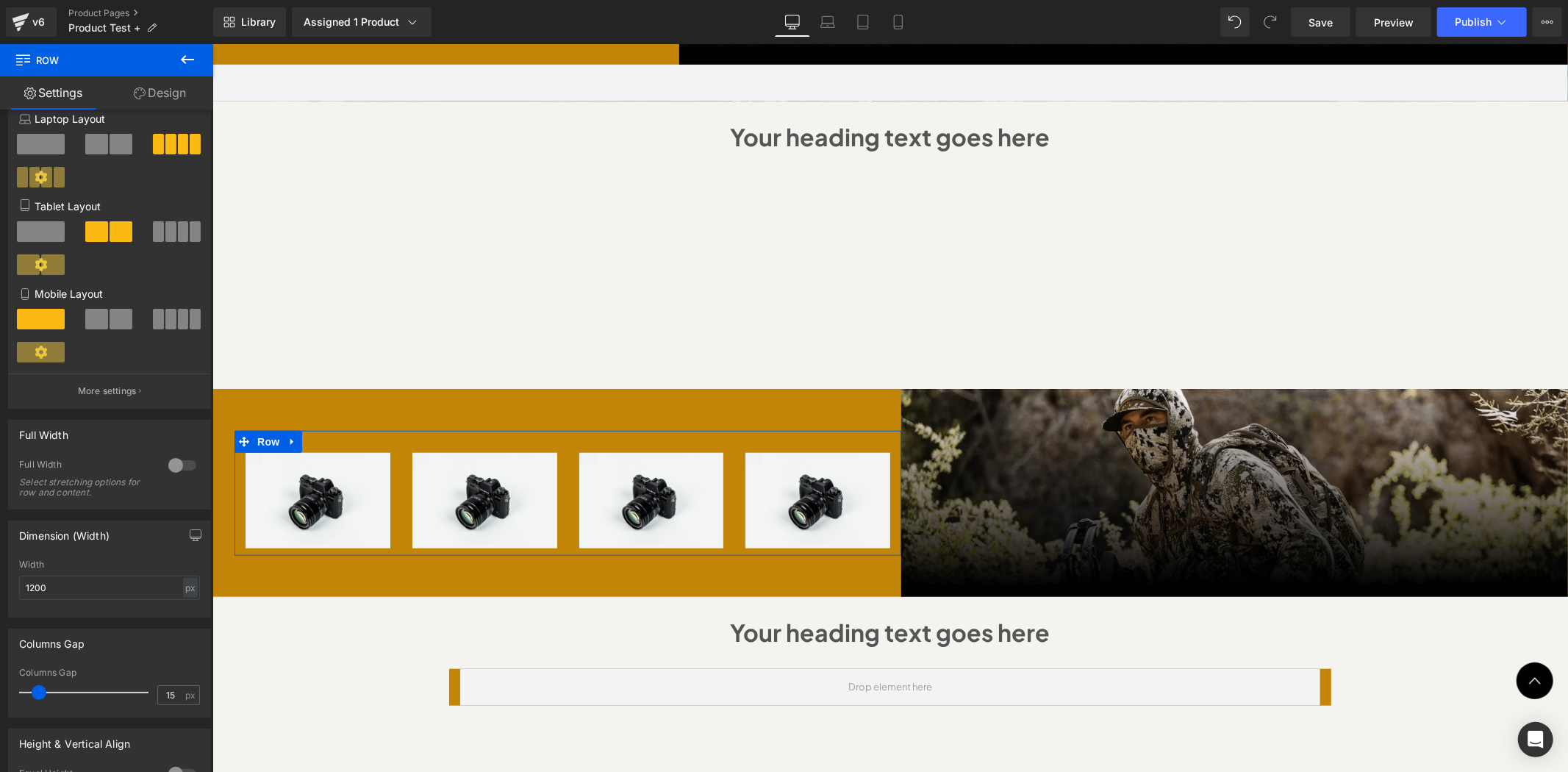
scroll to position [218, 0]
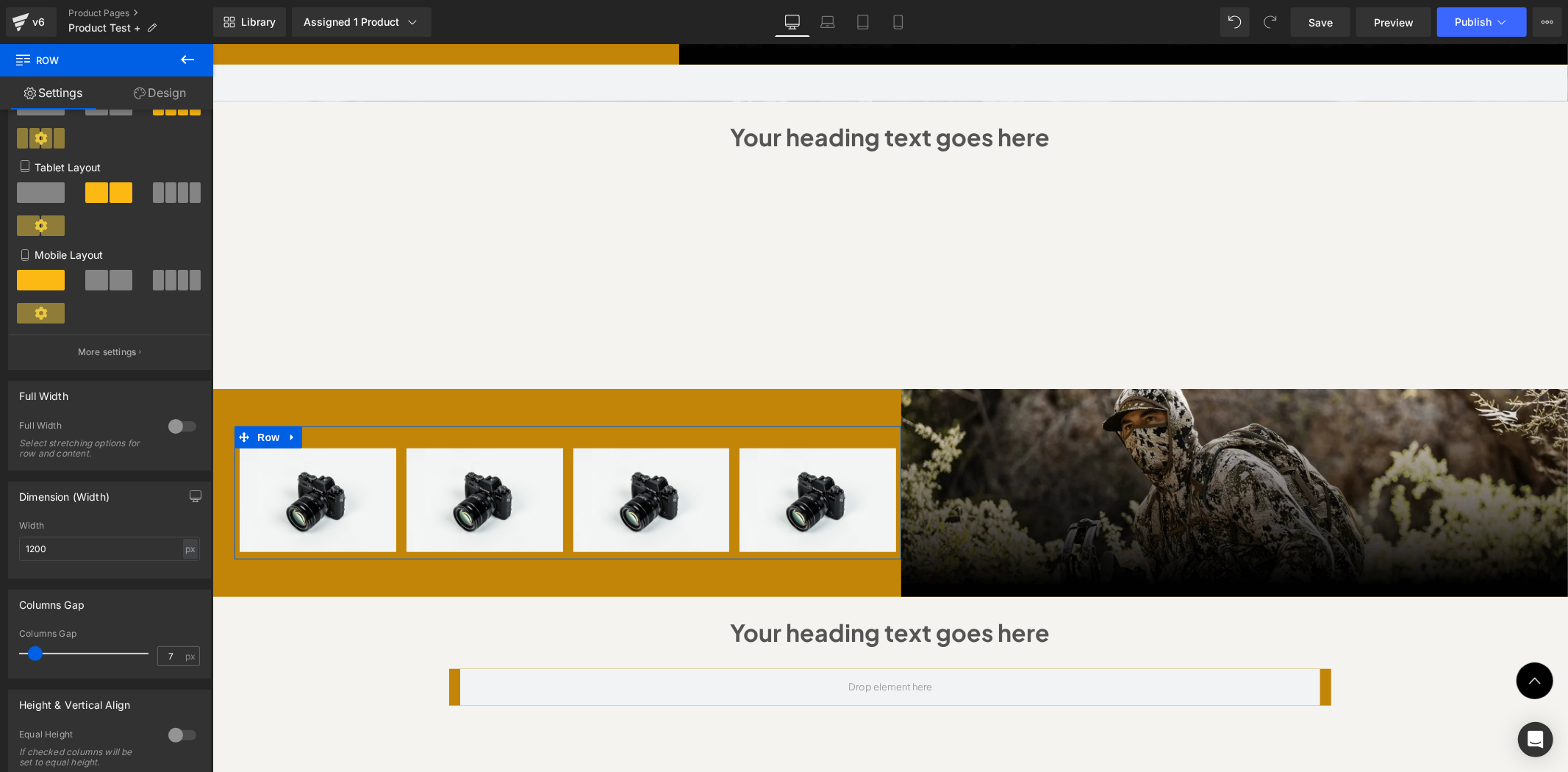
type input "0"
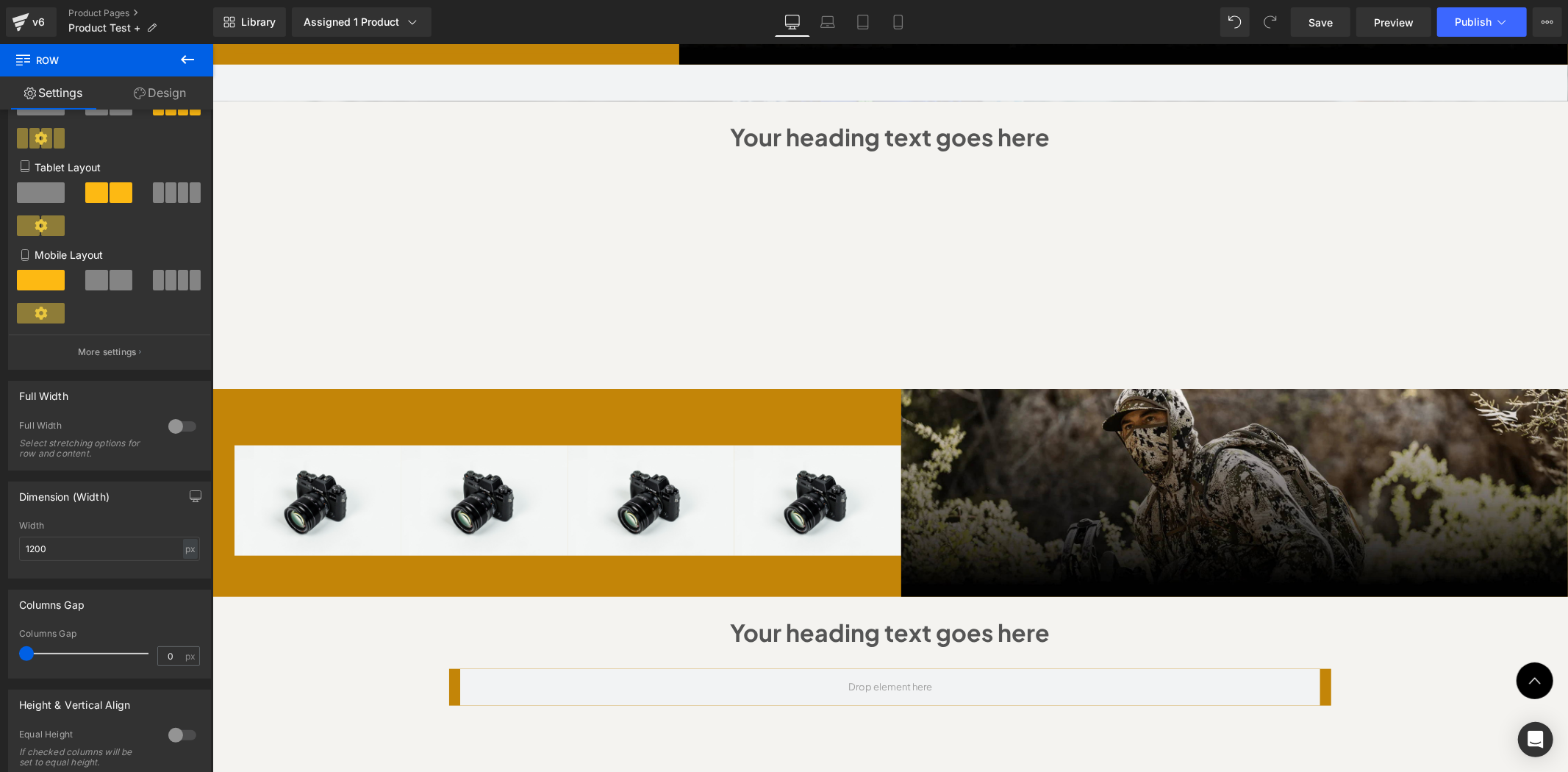
drag, startPoint x: 38, startPoint y: 657, endPoint x: -123, endPoint y: 623, distance: 164.6
click at [0, 623] on html "Image You are previewing how the will restyle your page. You can not edit Eleme…" at bounding box center [784, 386] width 1568 height 772
click at [158, 93] on link "Design" at bounding box center [160, 93] width 107 height 33
click at [0, 0] on div "Spacing" at bounding box center [0, 0] width 0 height 0
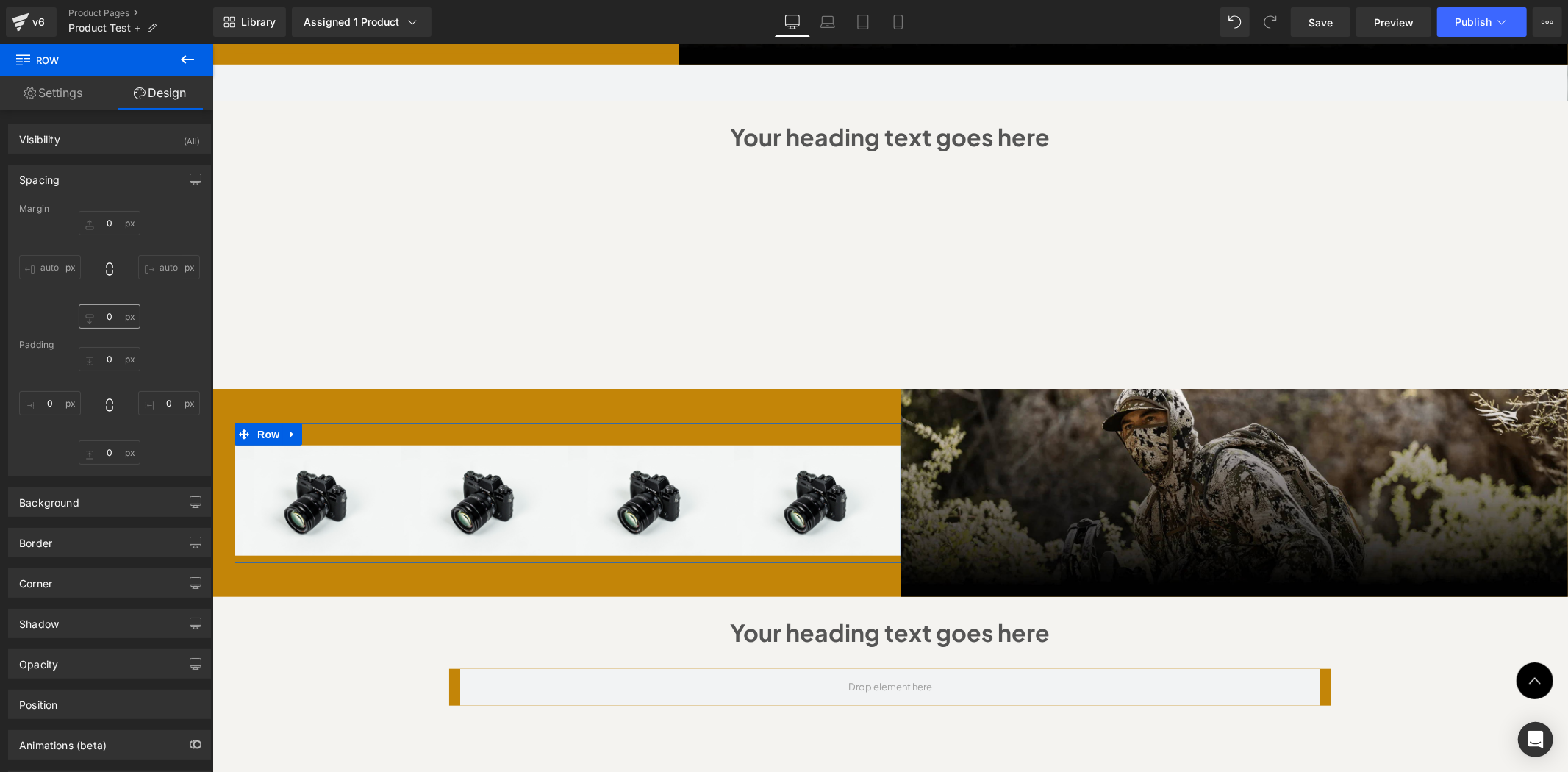
type input "0"
type input "30"
type input "0"
type input "10"
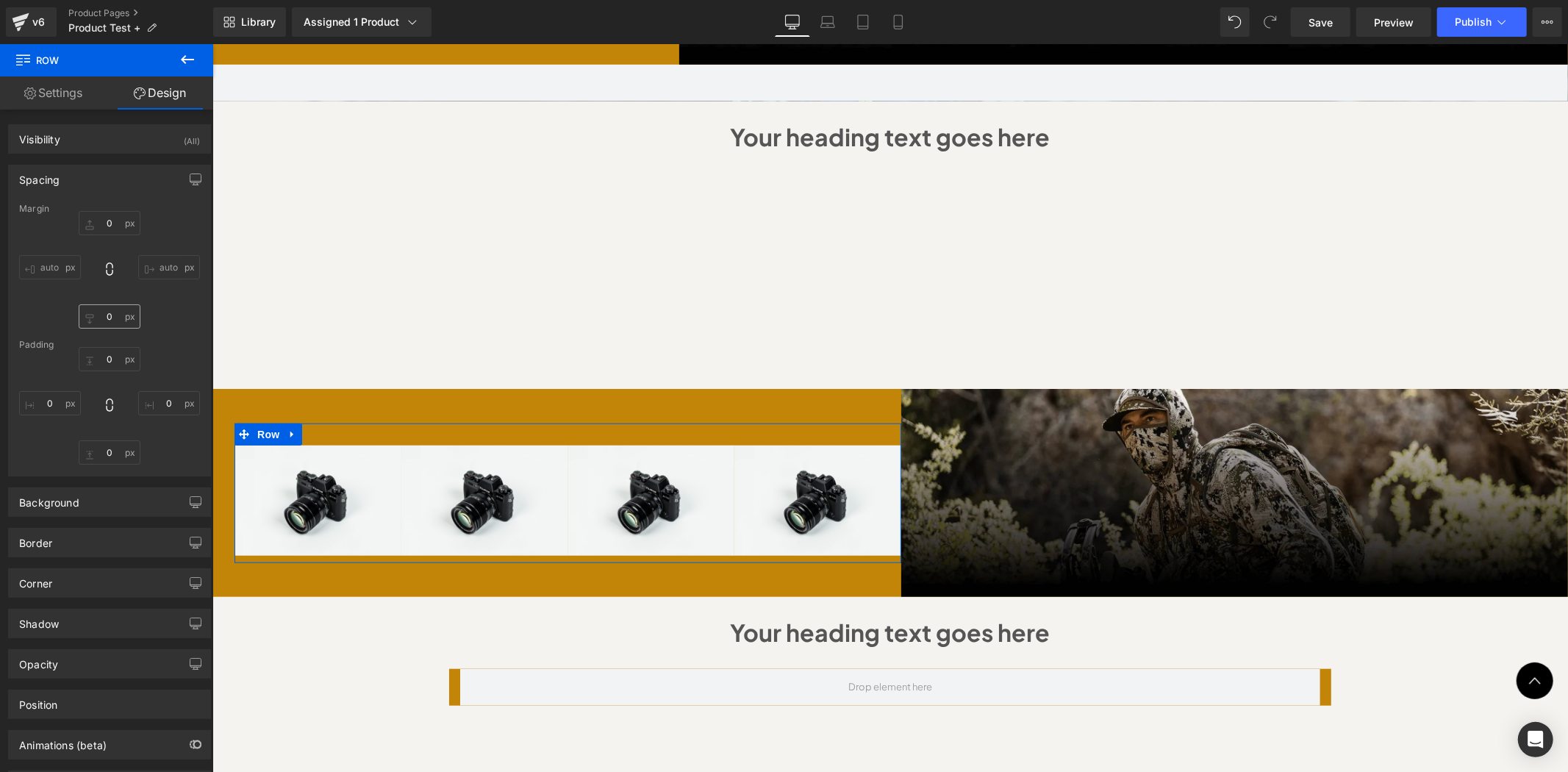
type input "0"
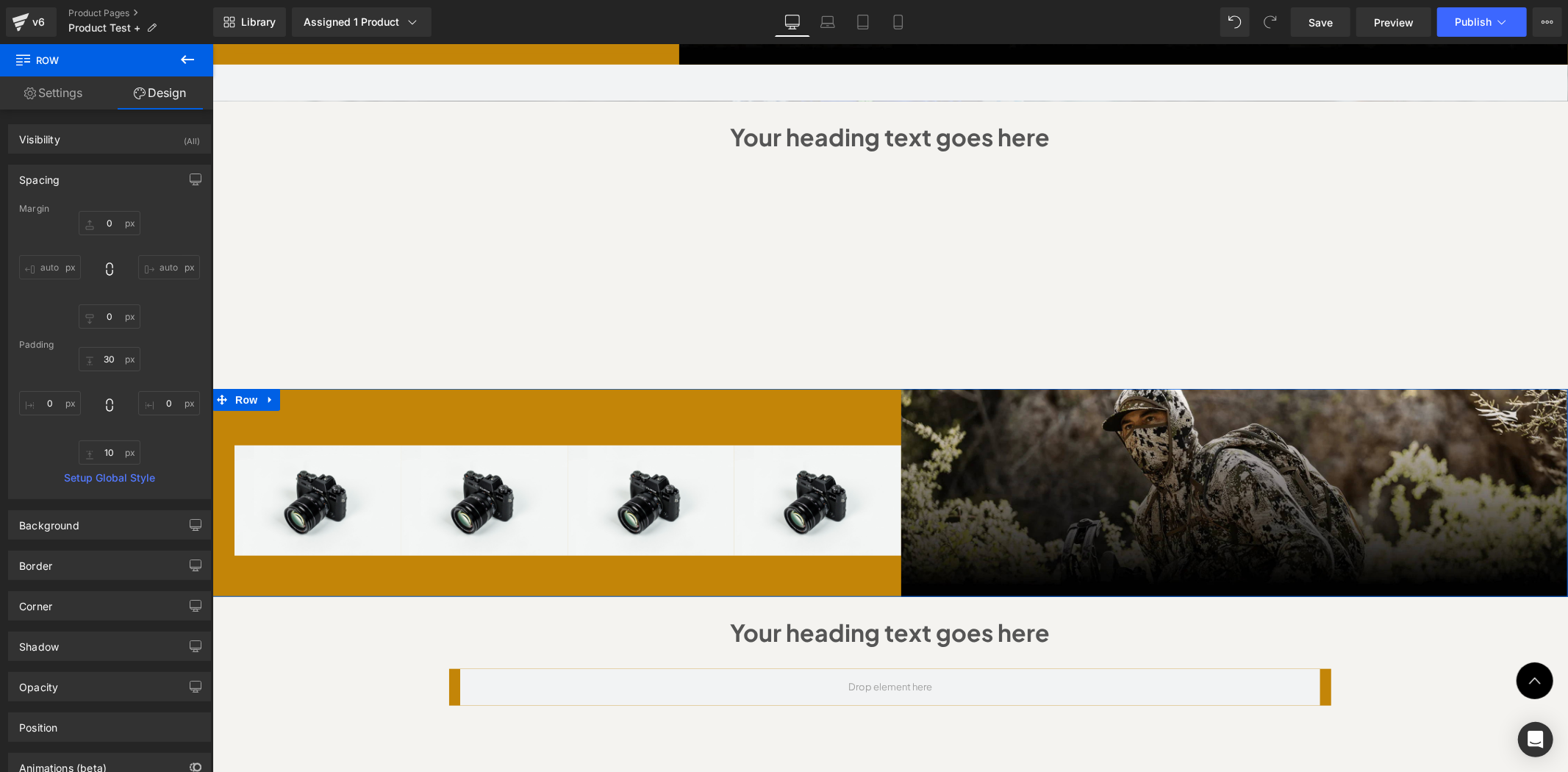
click at [316, 388] on div "Image Image Image Image Row" at bounding box center [567, 492] width 667 height 208
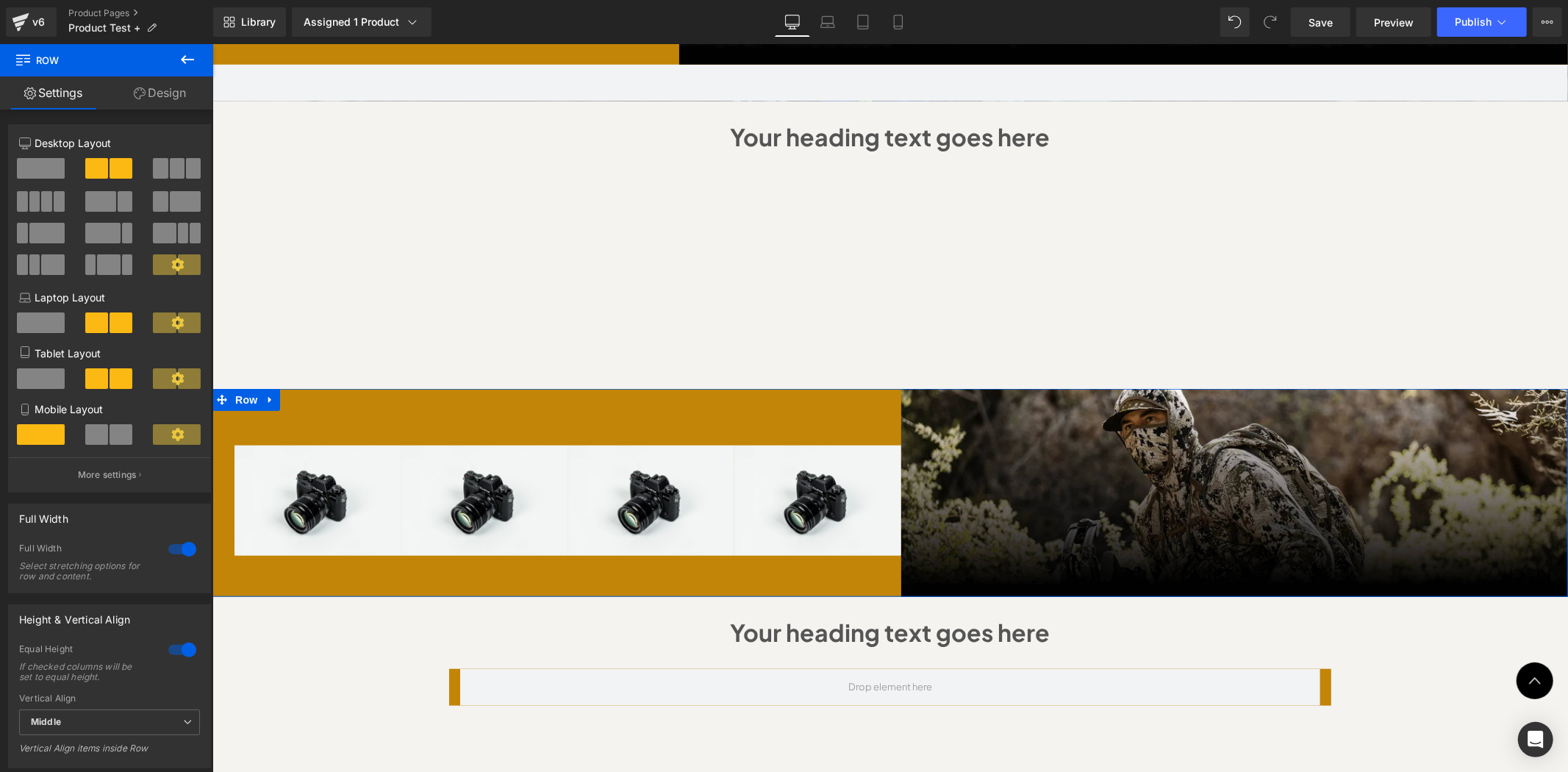
click at [169, 92] on link "Design" at bounding box center [160, 93] width 107 height 33
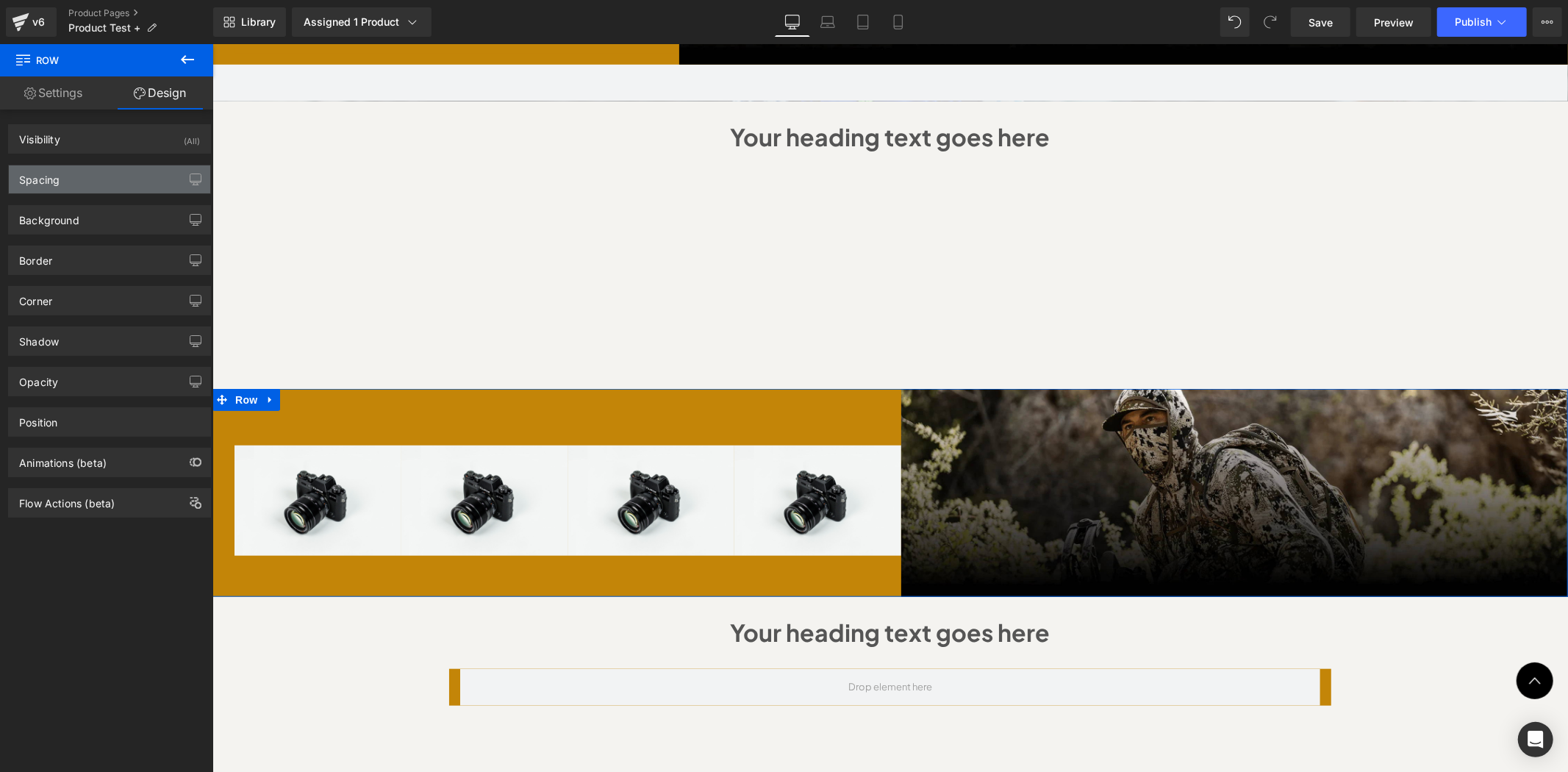
click at [100, 174] on div "Spacing" at bounding box center [109, 180] width 202 height 28
type input "0"
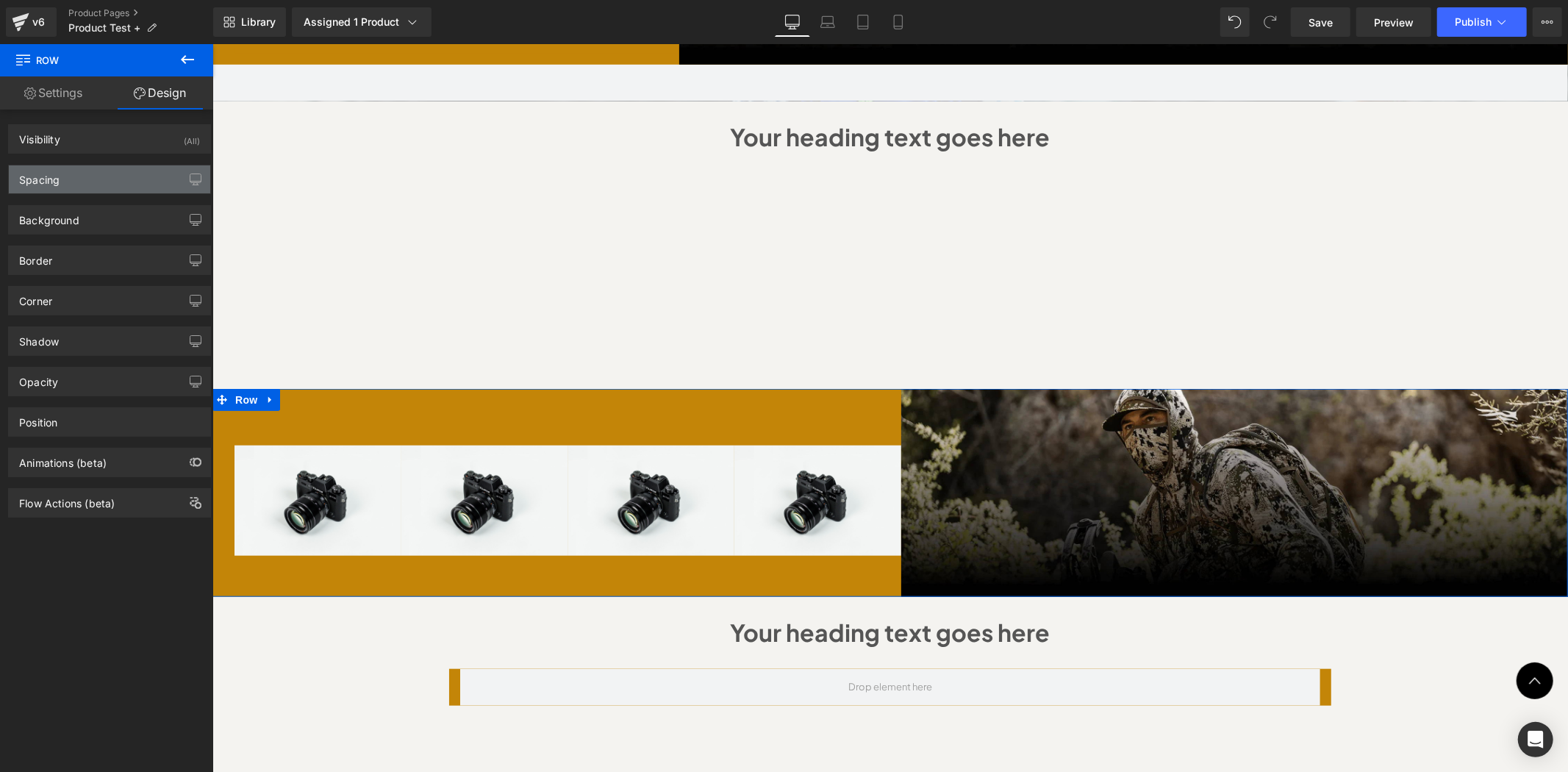
type input "0"
type input "30"
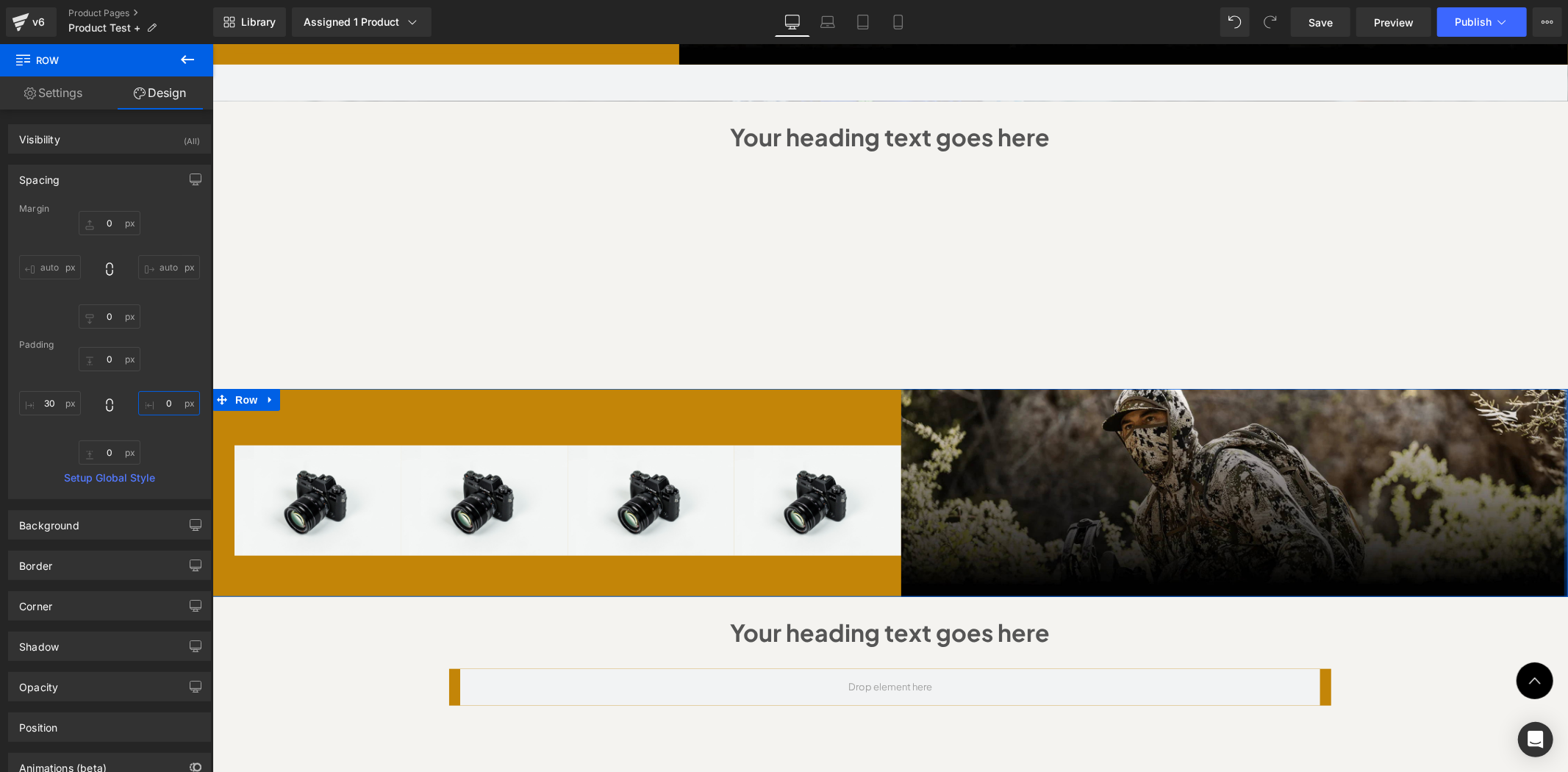
click at [149, 402] on input "0" at bounding box center [169, 404] width 62 height 25
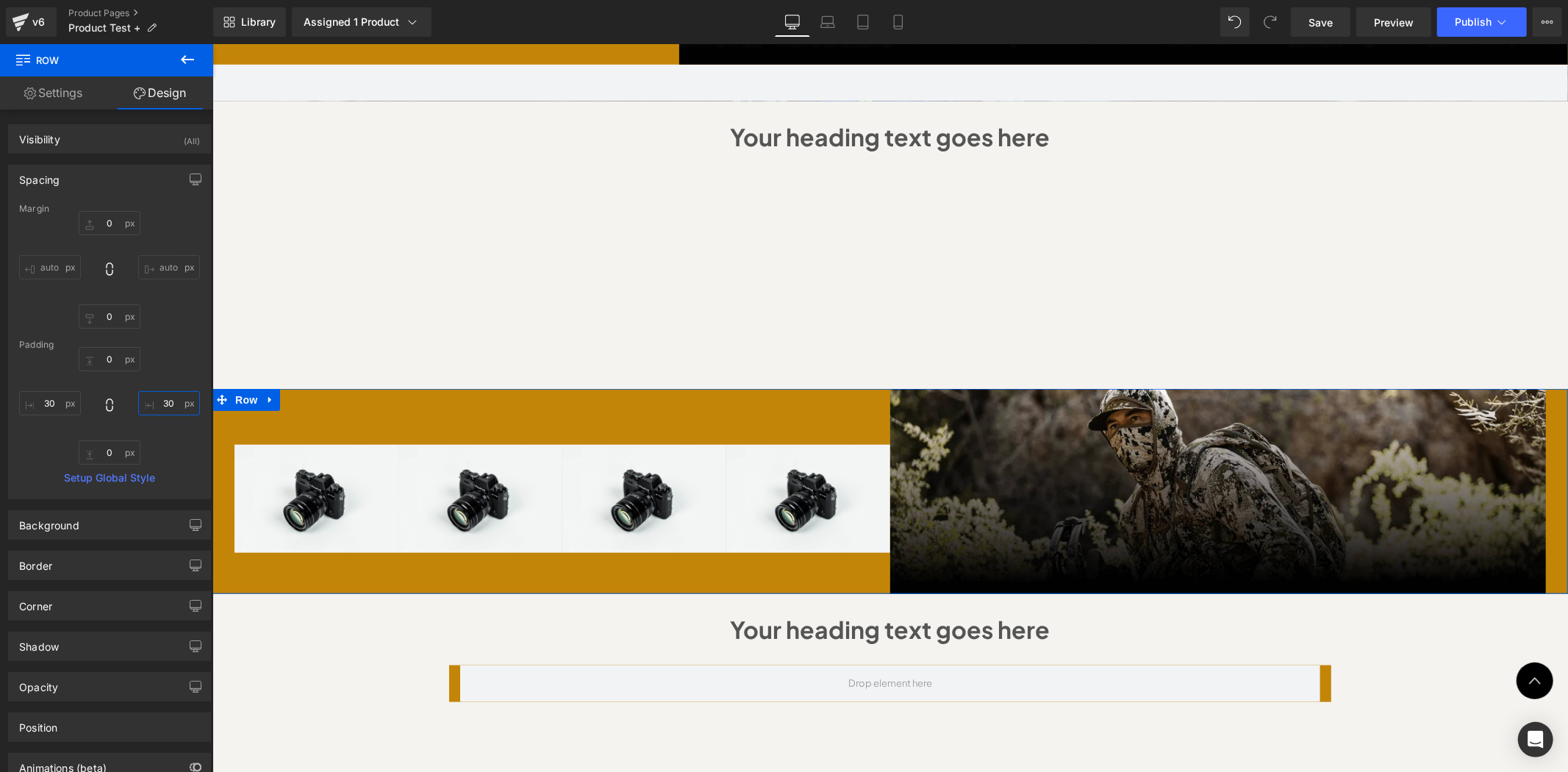
type input "3"
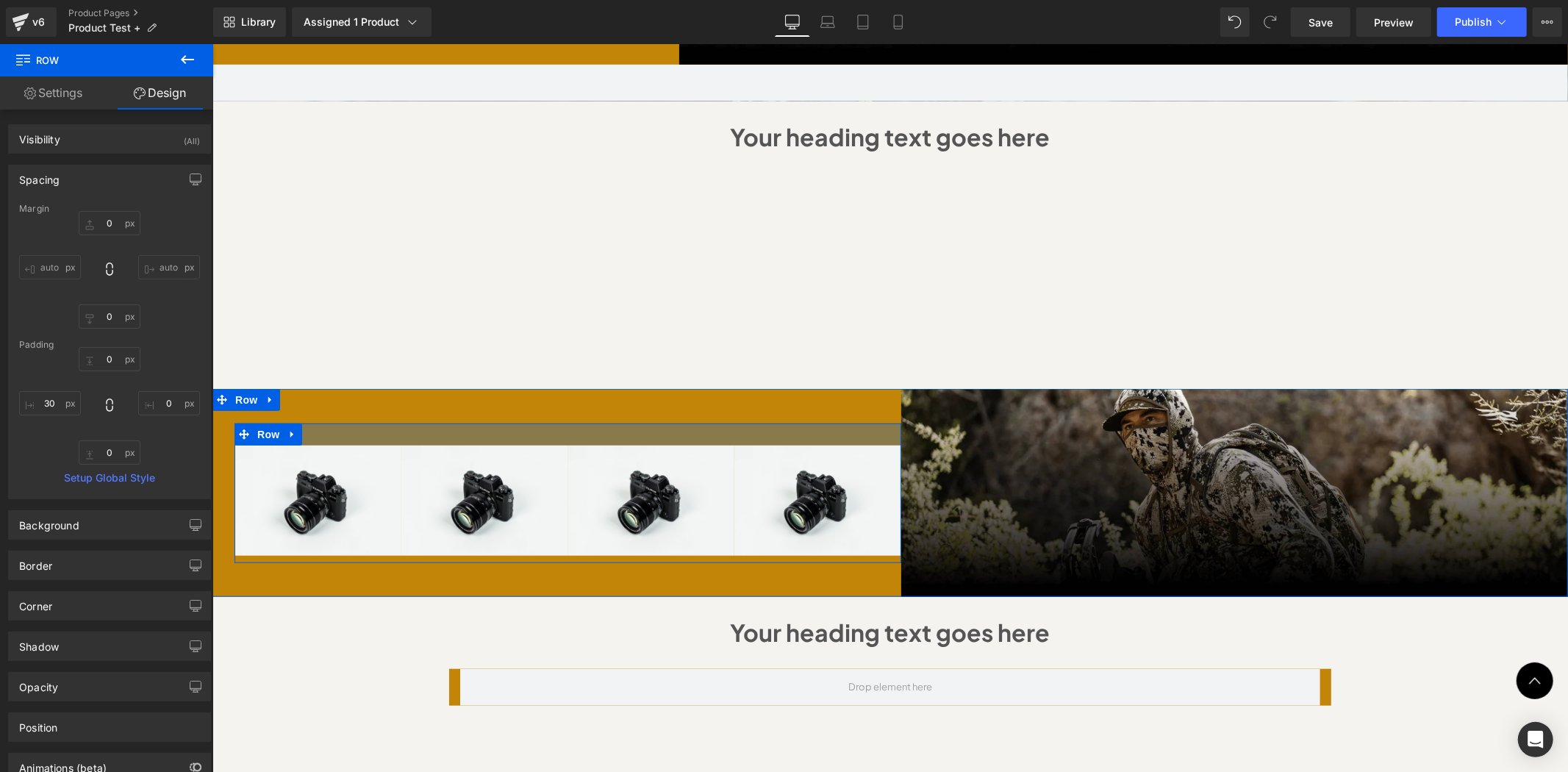
click at [800, 423] on div at bounding box center [567, 434] width 667 height 22
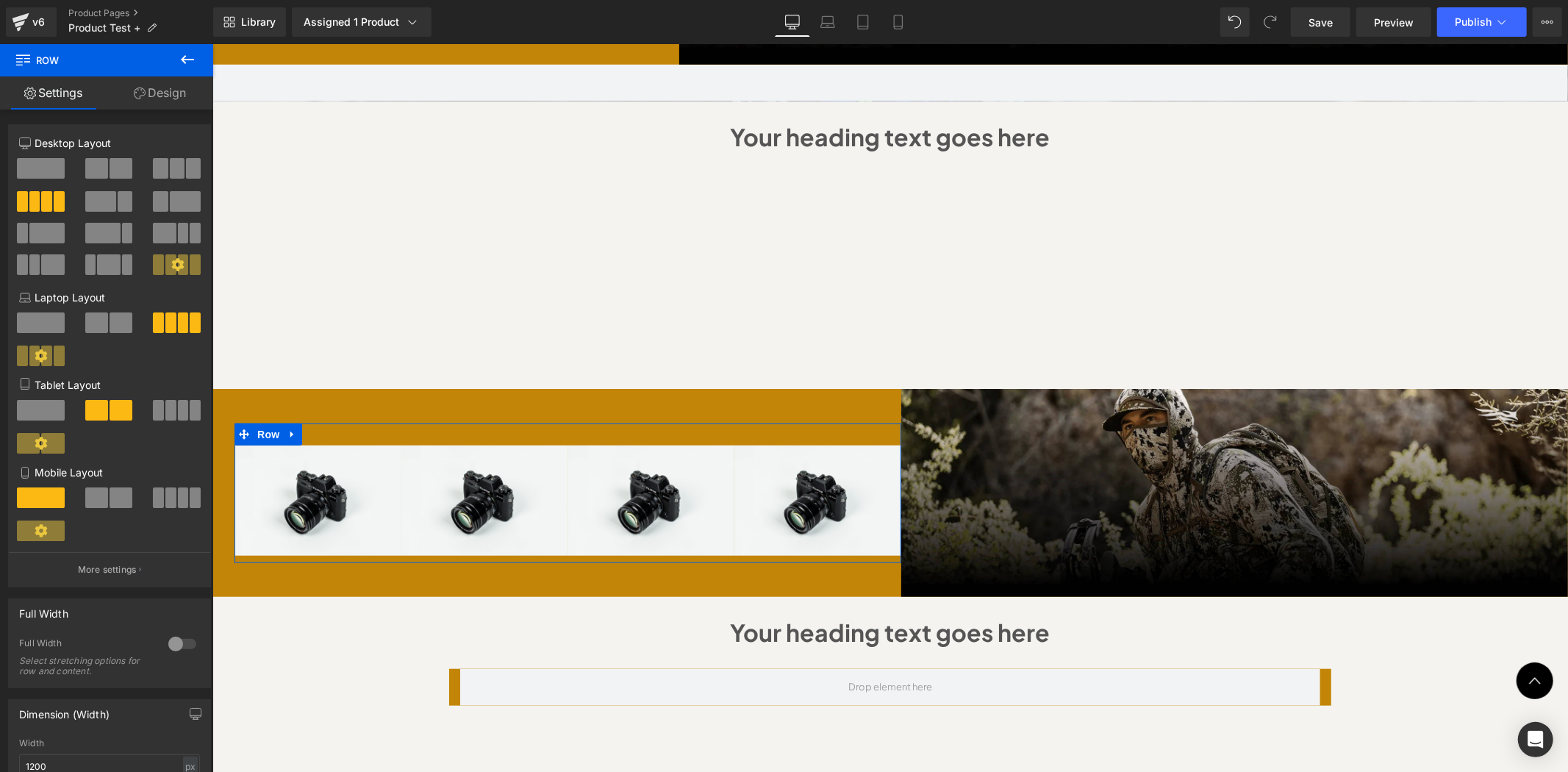
click at [167, 95] on link "Design" at bounding box center [160, 93] width 107 height 33
click at [0, 0] on div "Spacing" at bounding box center [0, 0] width 0 height 0
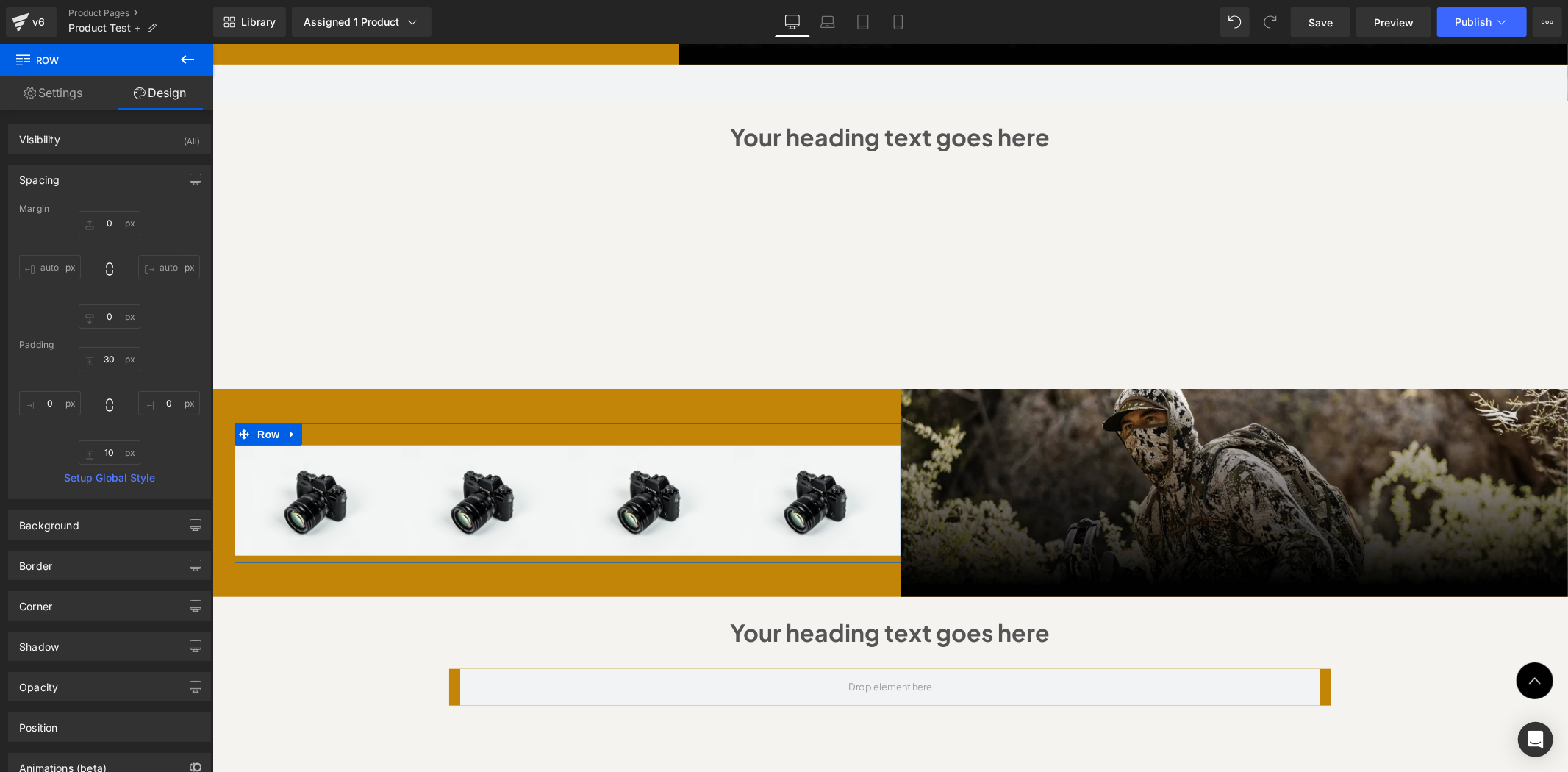
type input "0"
type input "30"
type input "0"
type input "10"
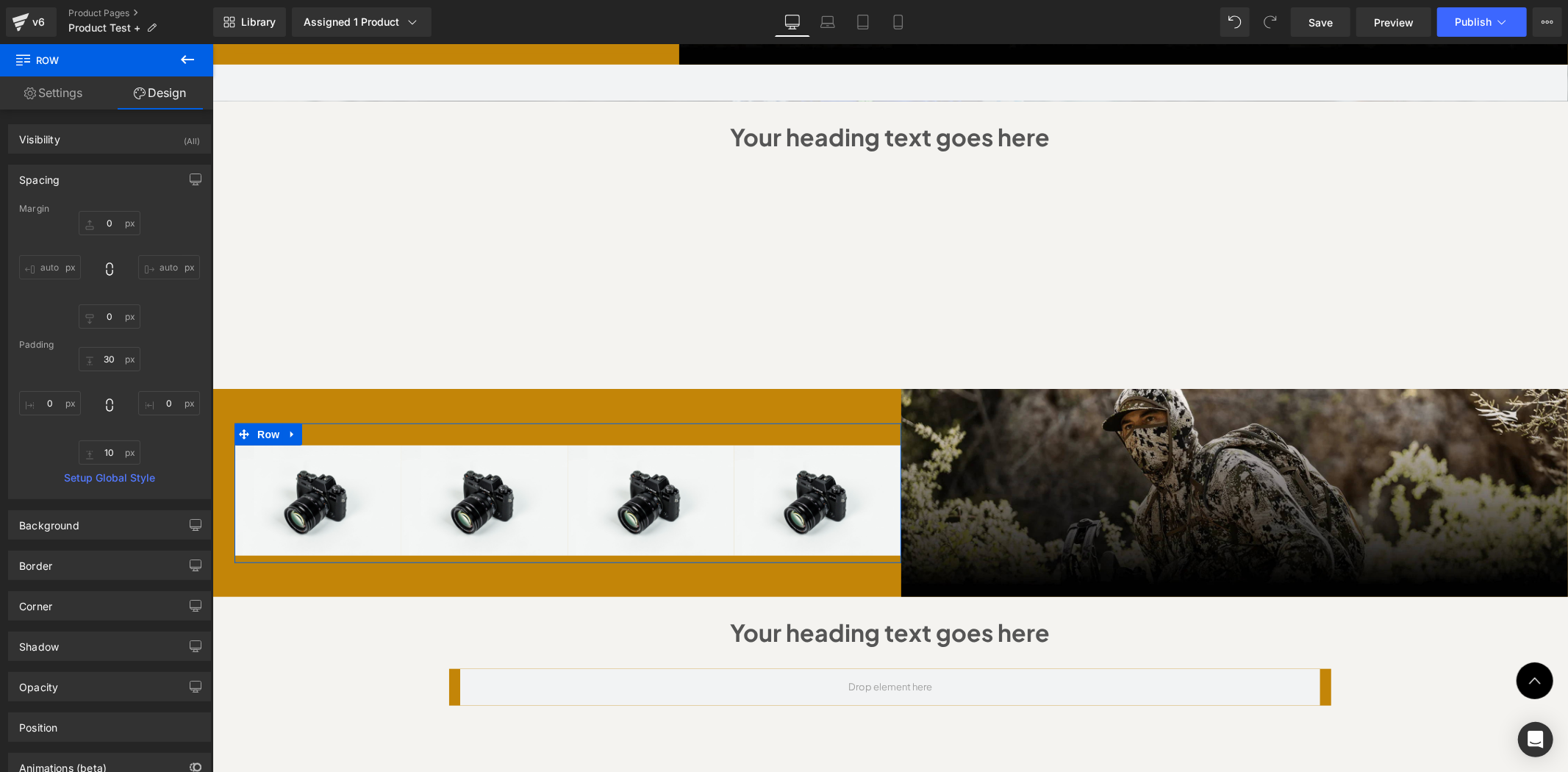
type input "0"
click at [164, 401] on input "0" at bounding box center [169, 404] width 62 height 25
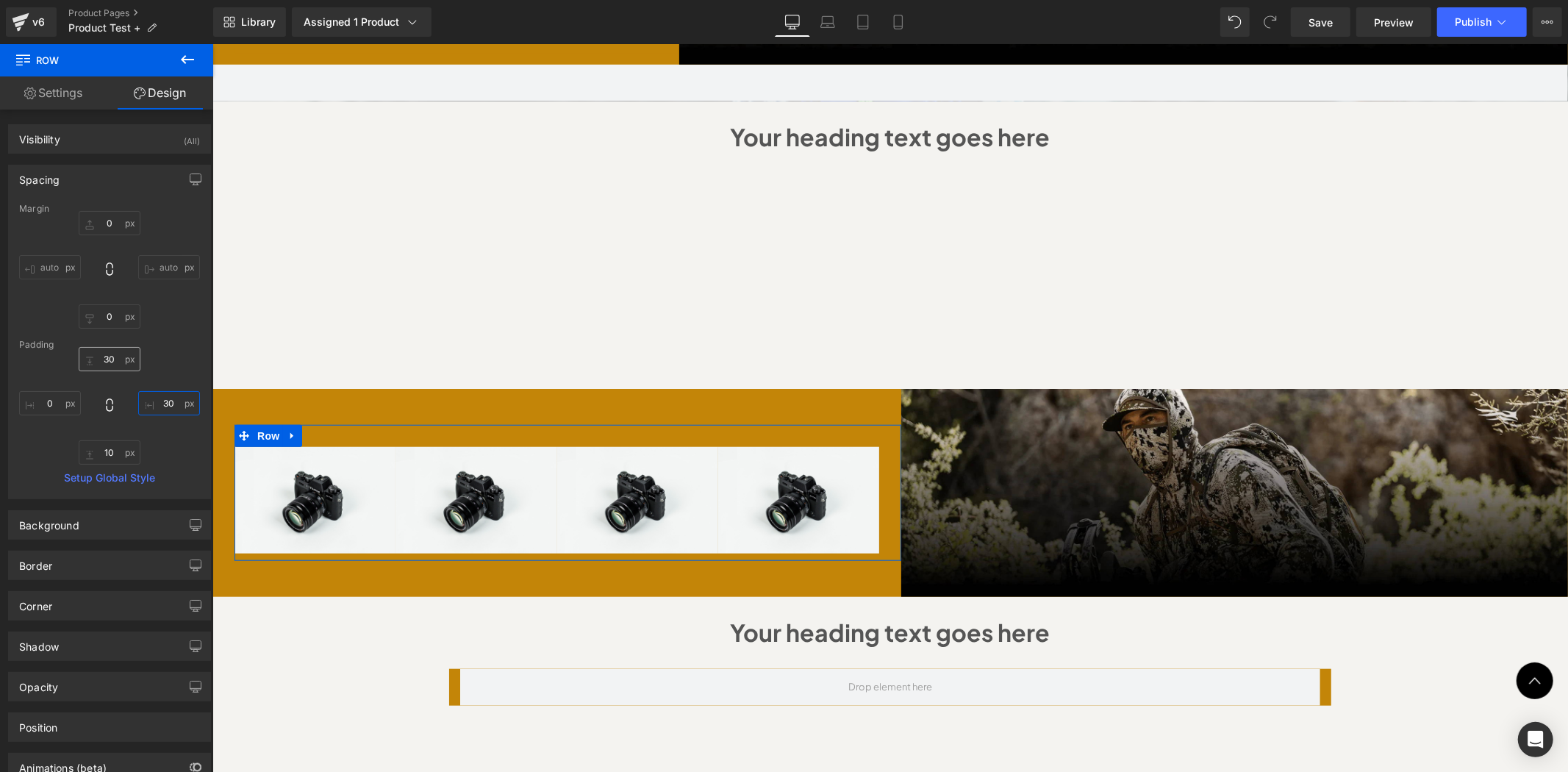
type input "30"
click at [111, 353] on input "30" at bounding box center [109, 360] width 62 height 25
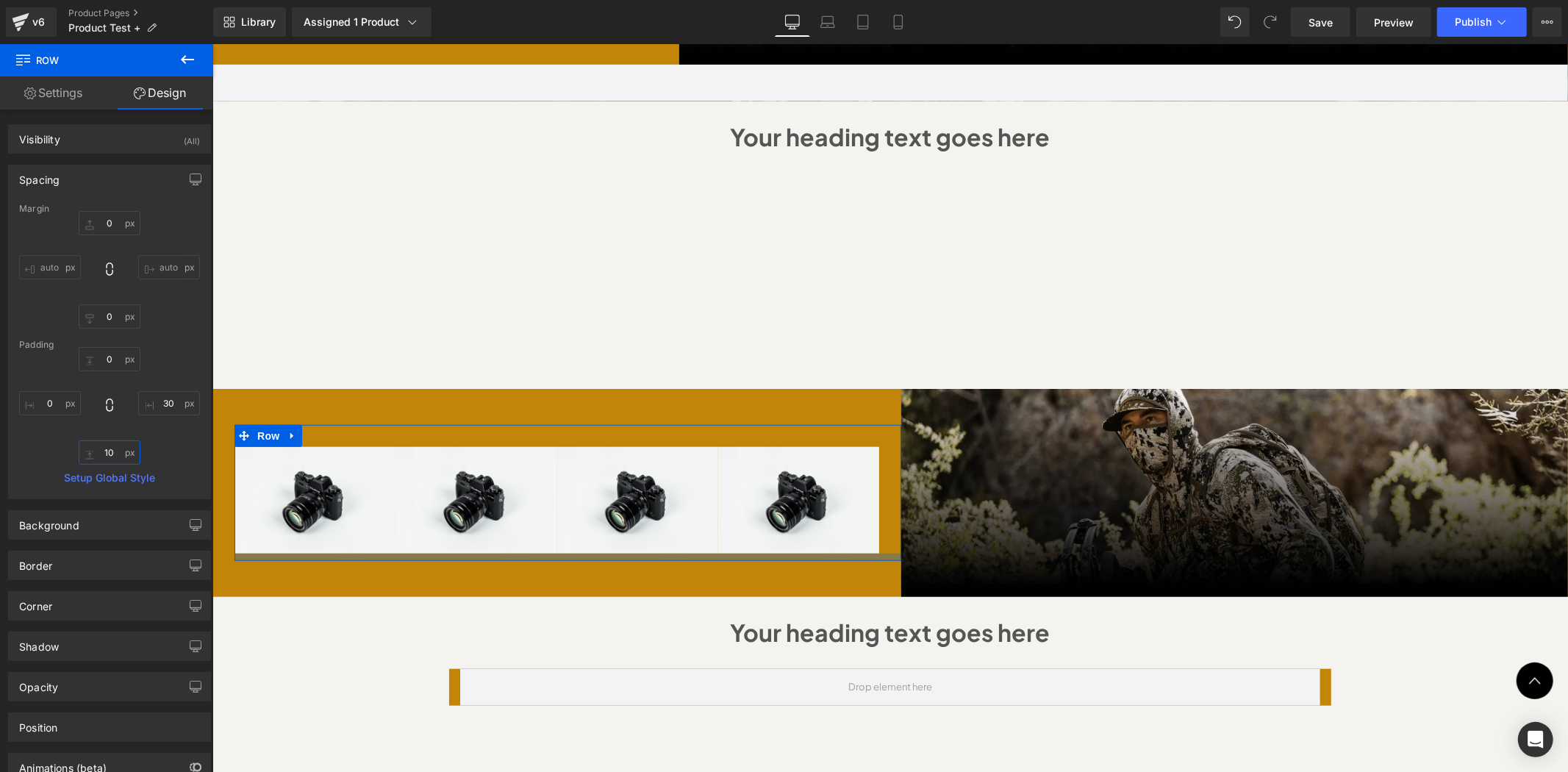
click at [115, 446] on input "10" at bounding box center [109, 453] width 62 height 25
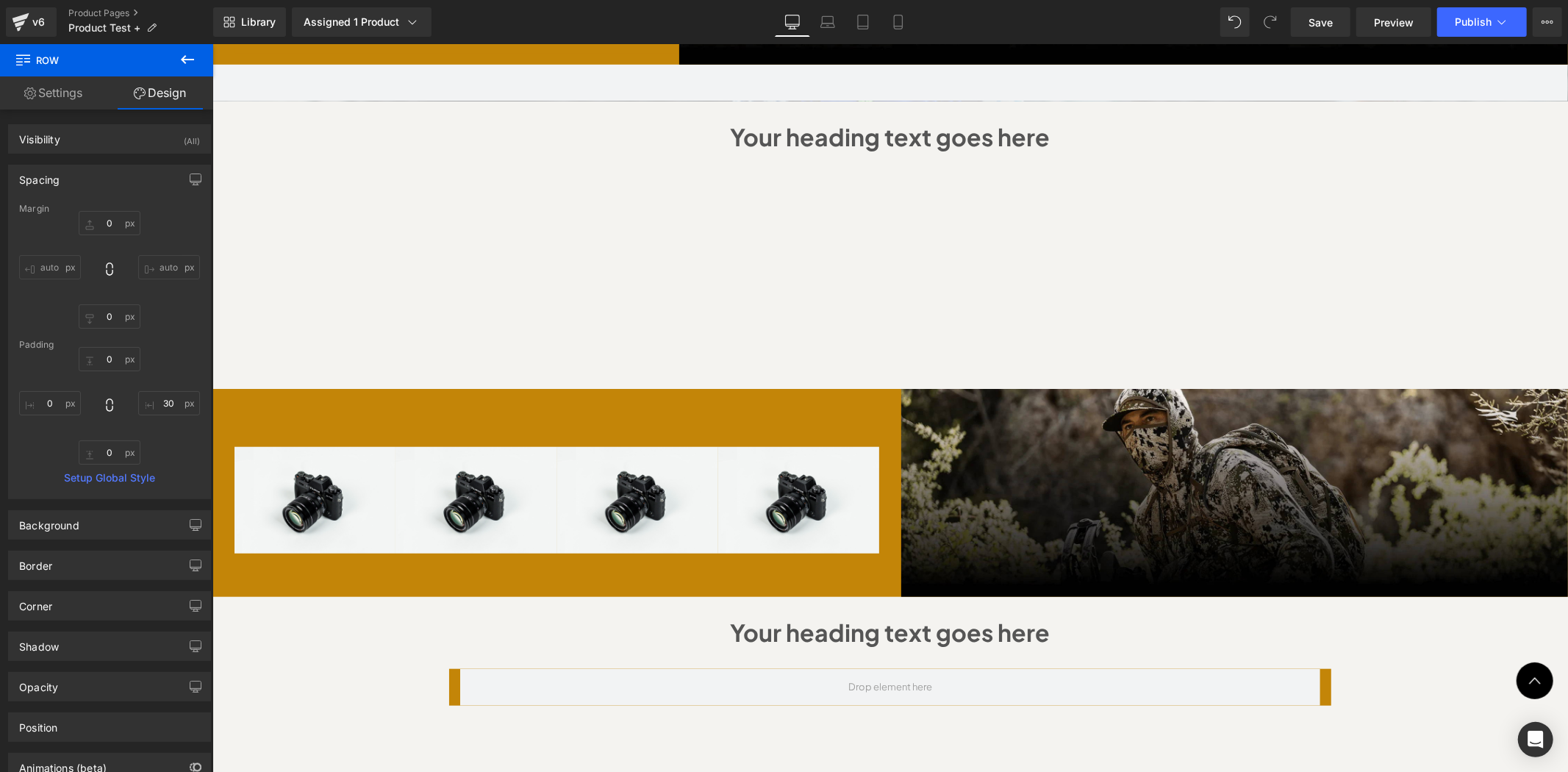
click at [278, 611] on h1 "Your heading text goes here" at bounding box center [889, 632] width 1326 height 42
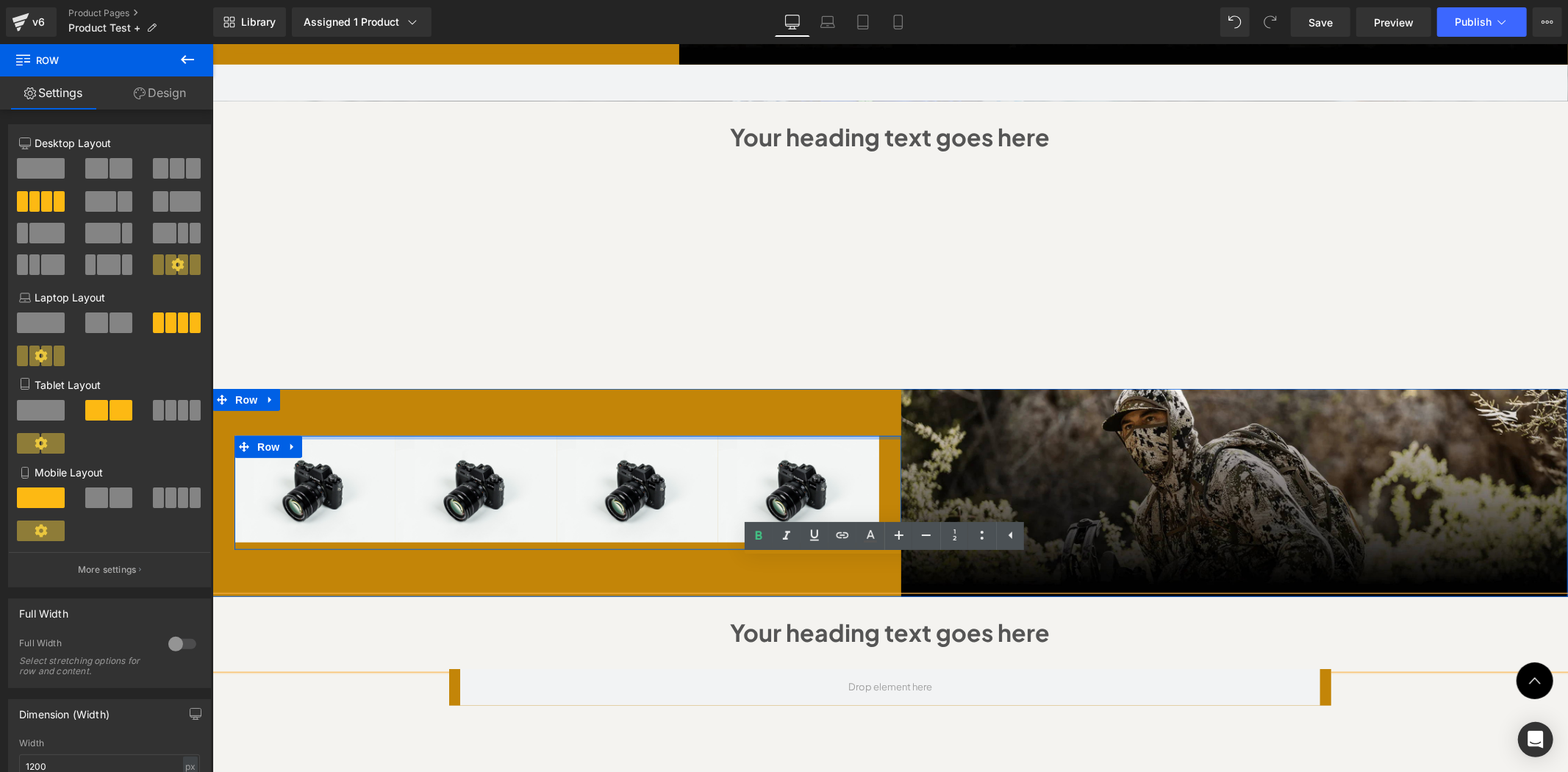
drag, startPoint x: 547, startPoint y: 401, endPoint x: 547, endPoint y: 544, distance: 143.0
click at [554, 388] on div "Image Image Image Image Row NaNpx Image Row NaNpx" at bounding box center [889, 492] width 1356 height 208
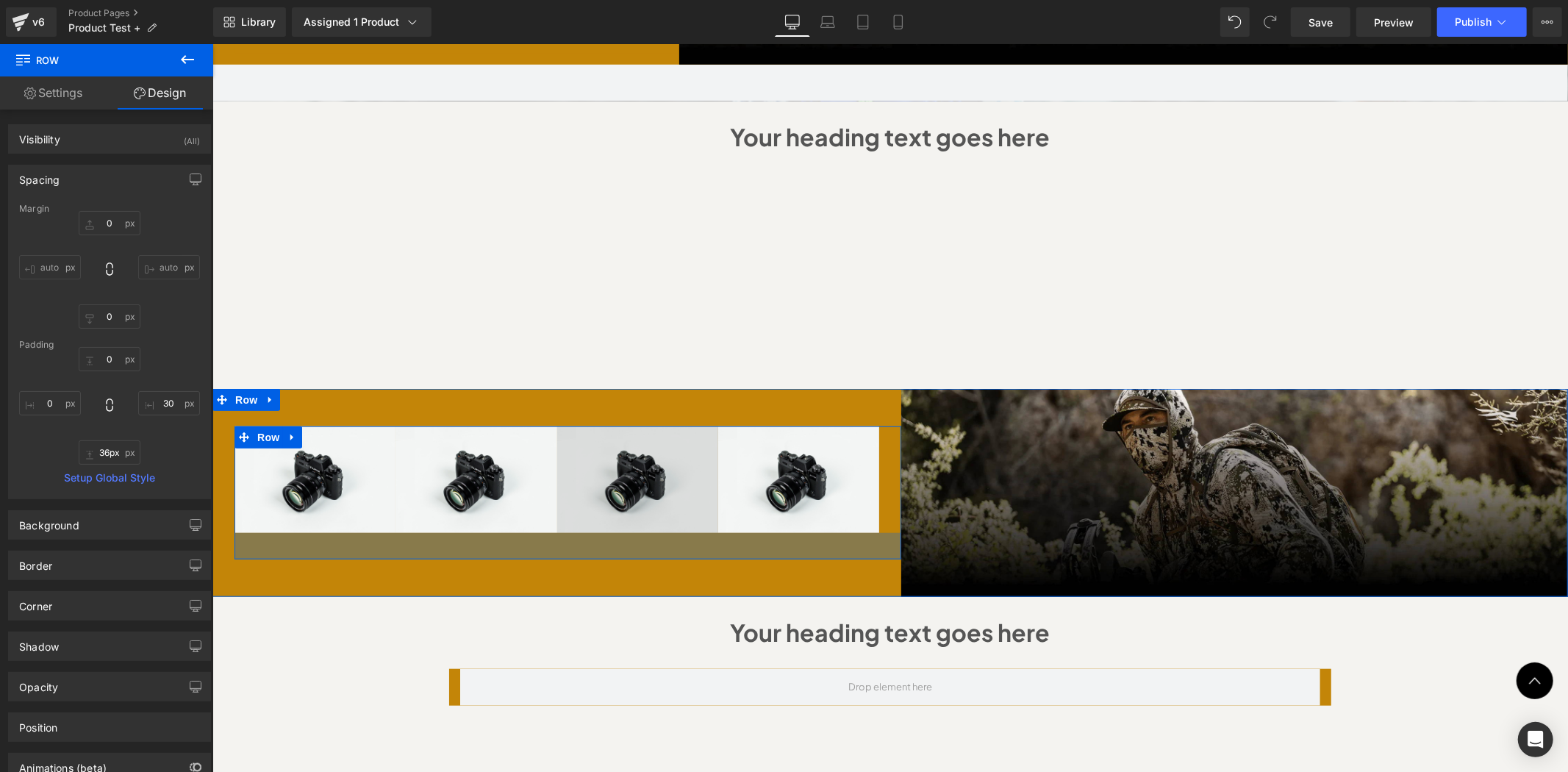
type input "0px"
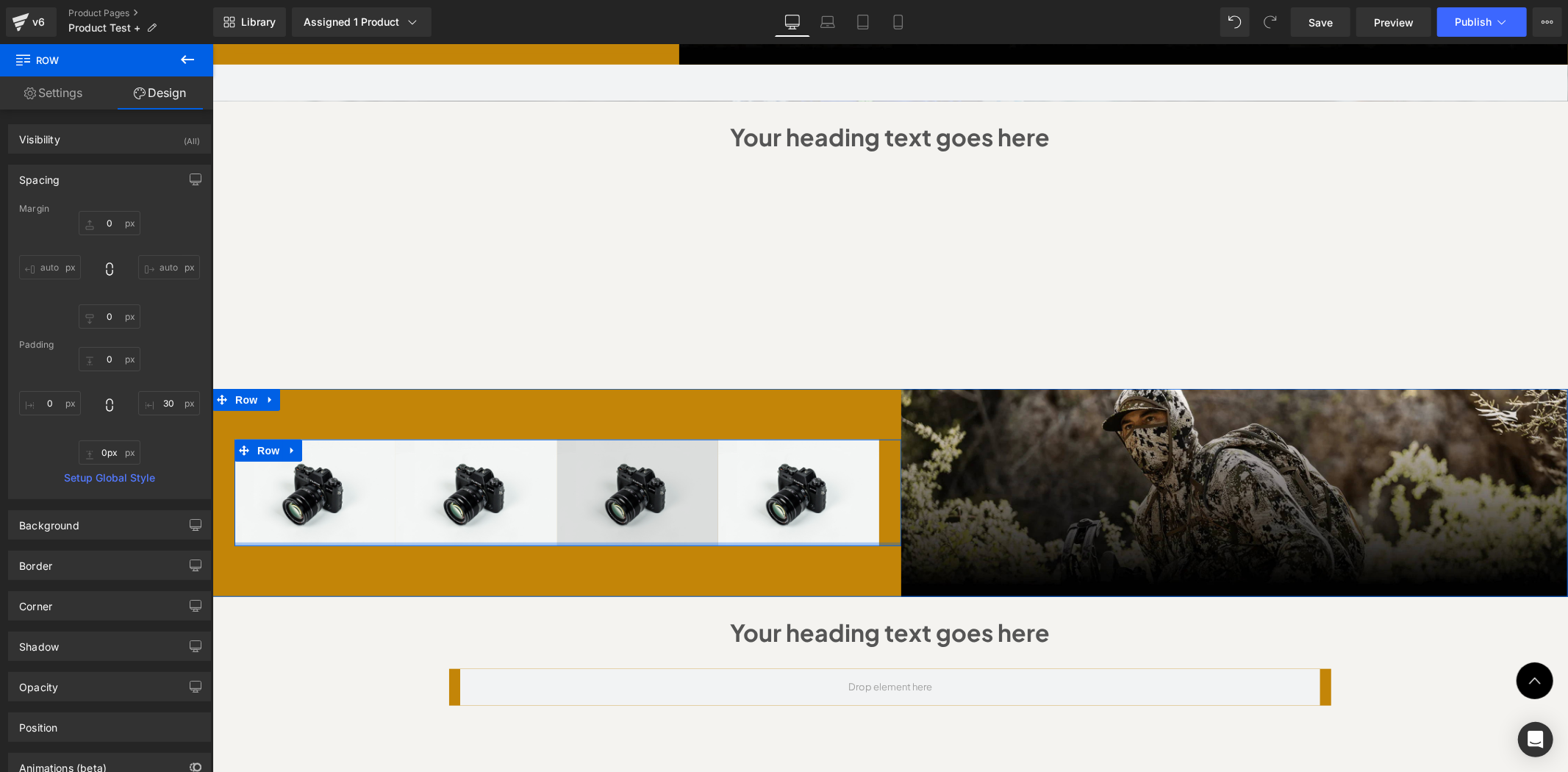
drag, startPoint x: 566, startPoint y: 503, endPoint x: 566, endPoint y: 478, distance: 25.0
click at [566, 478] on div "Image Image Image Image Row" at bounding box center [567, 492] width 667 height 107
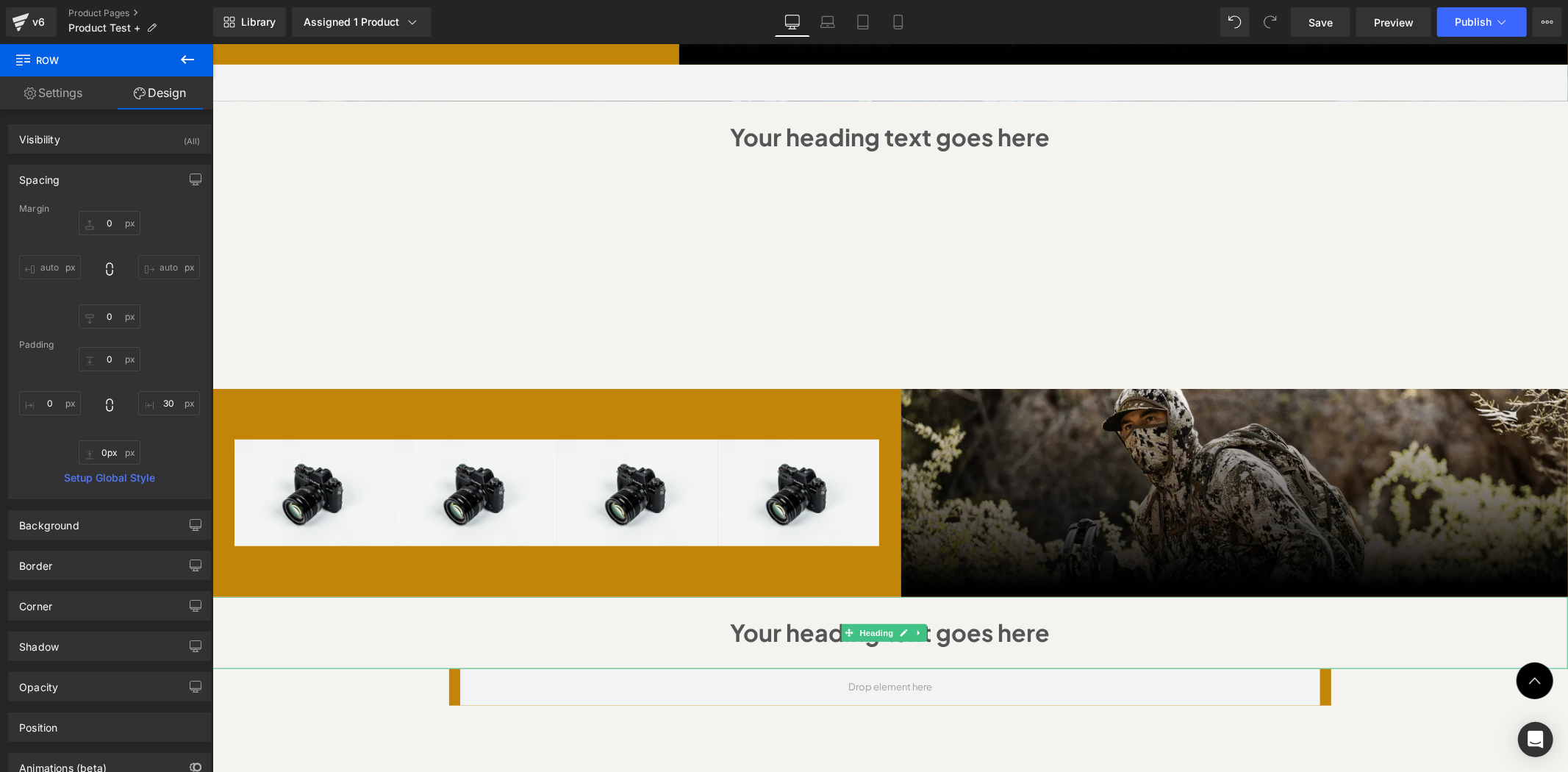
click at [212, 43] on div at bounding box center [212, 43] width 0 height 0
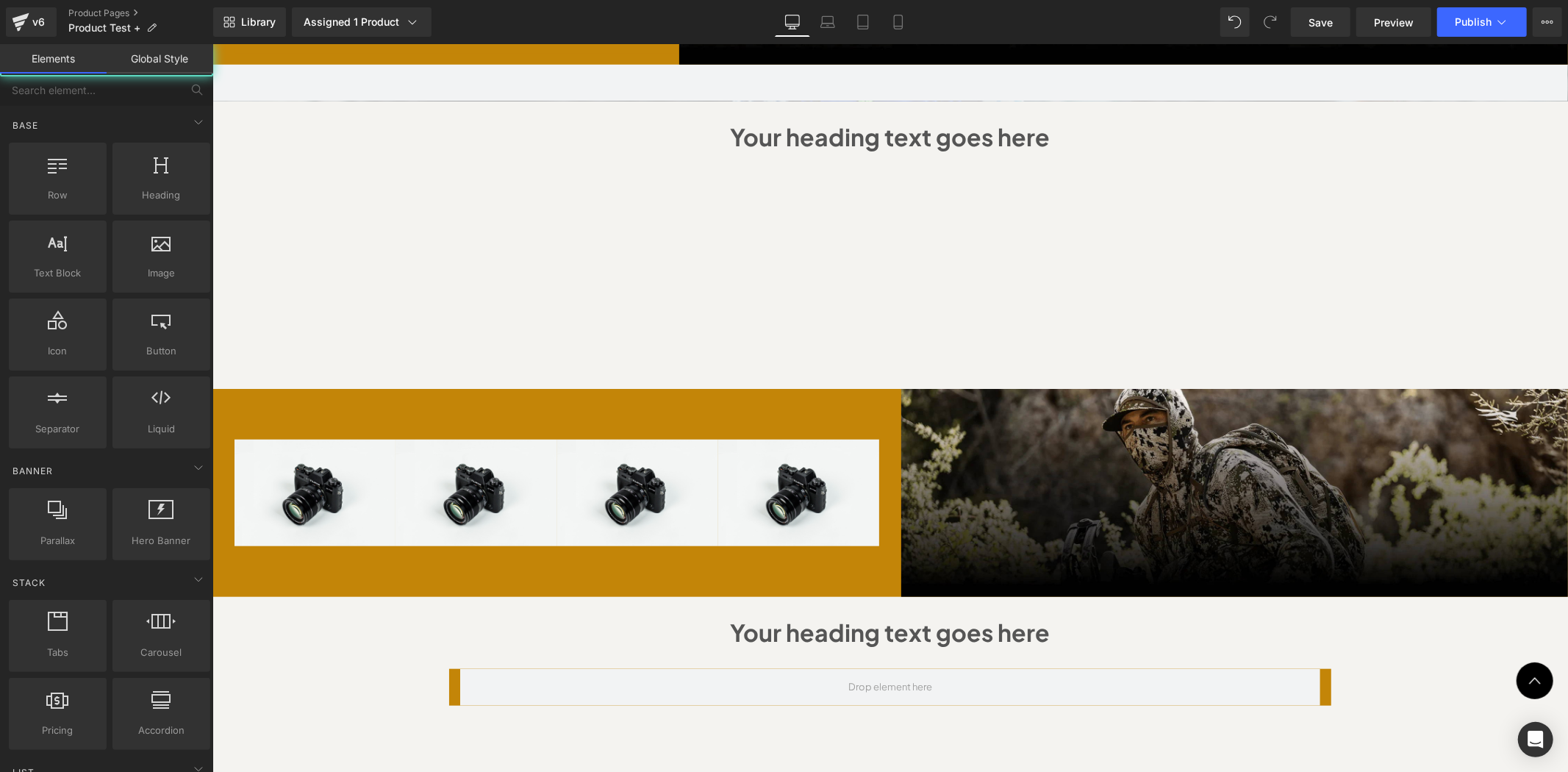
click at [1435, 755] on div "Sale Off (P) Image" at bounding box center [889, 56] width 1356 height 1688
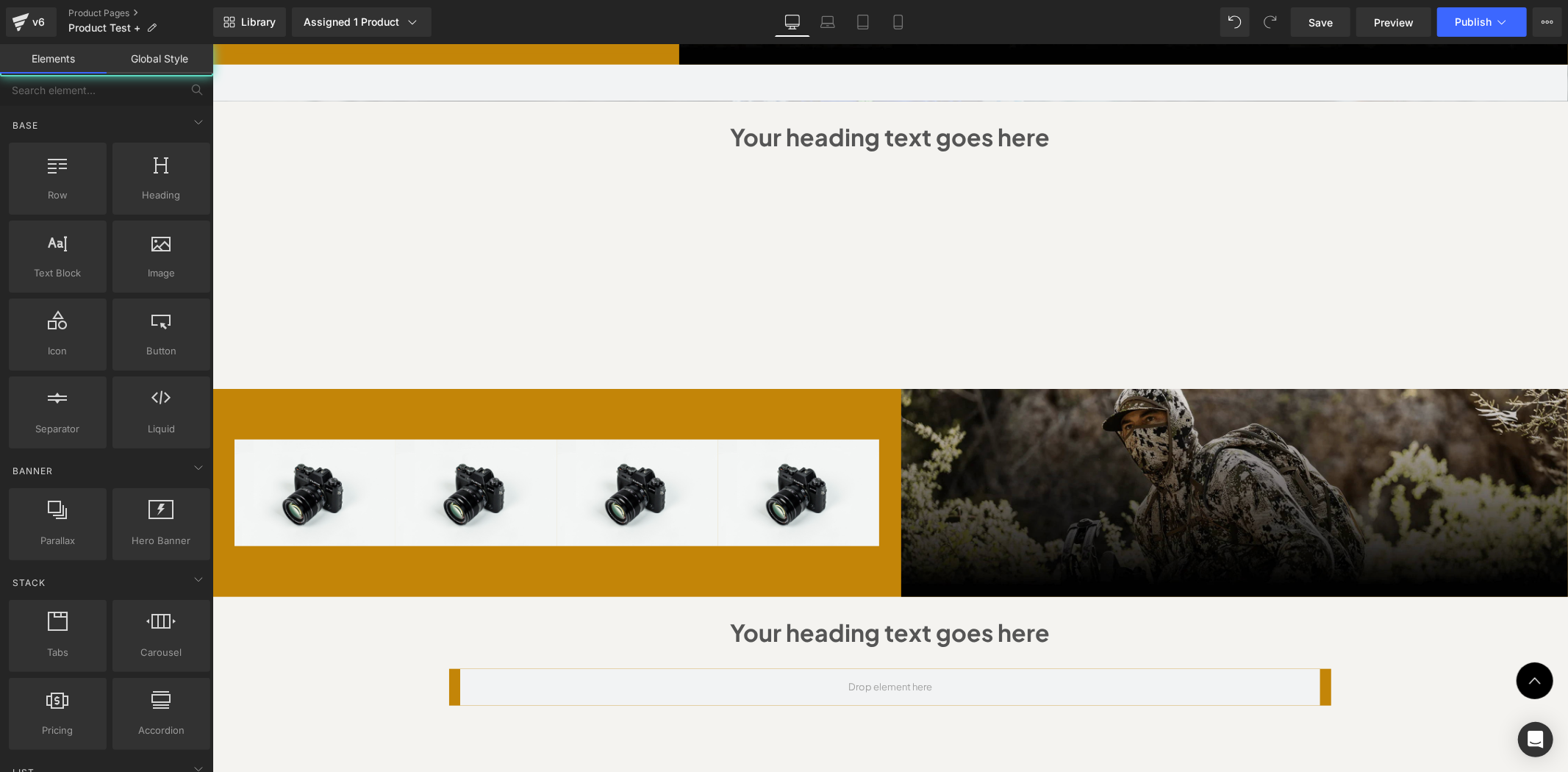
click at [1247, 409] on img at bounding box center [1234, 492] width 667 height 208
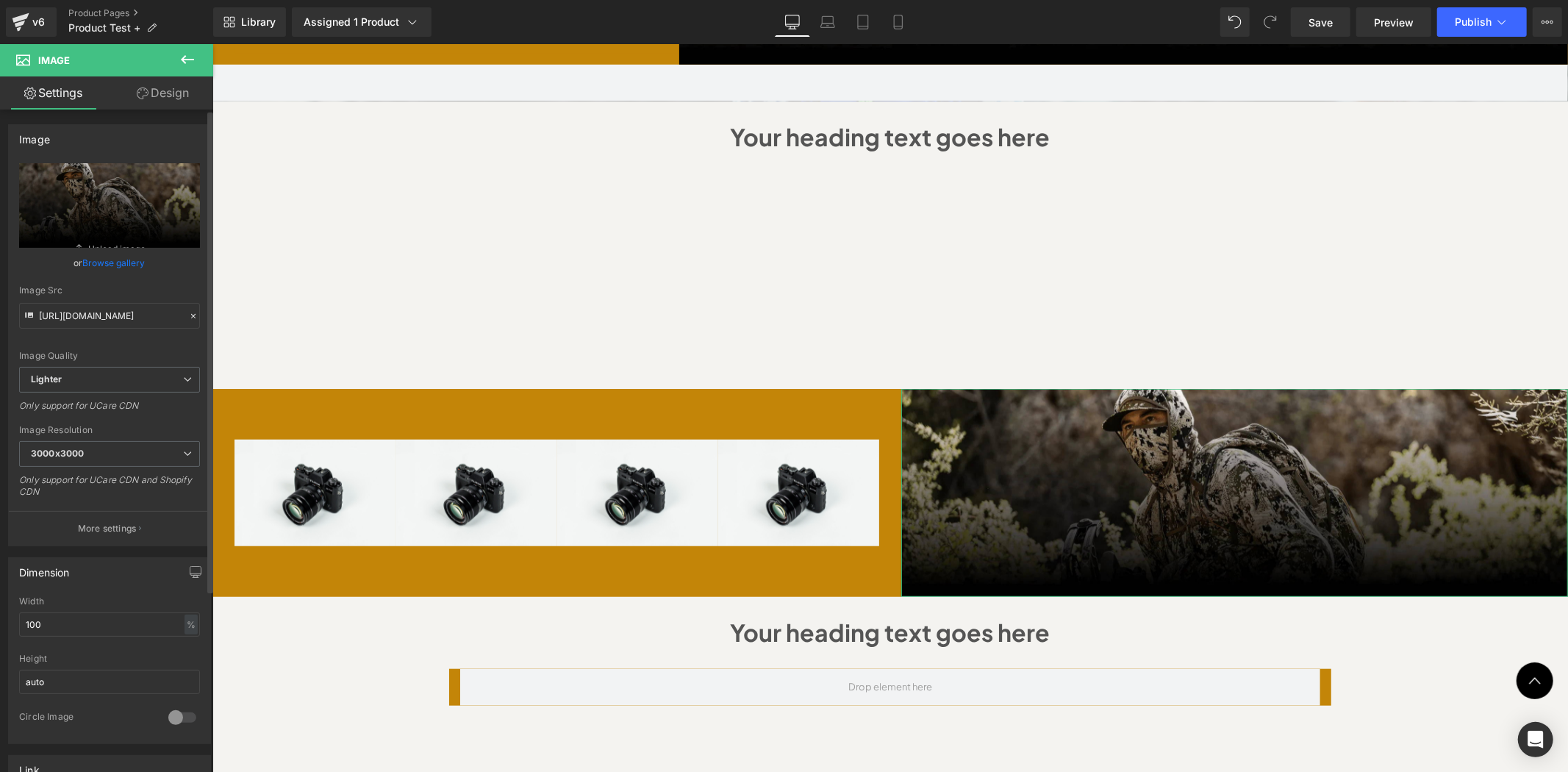
click at [93, 264] on link "Browse gallery" at bounding box center [114, 263] width 63 height 26
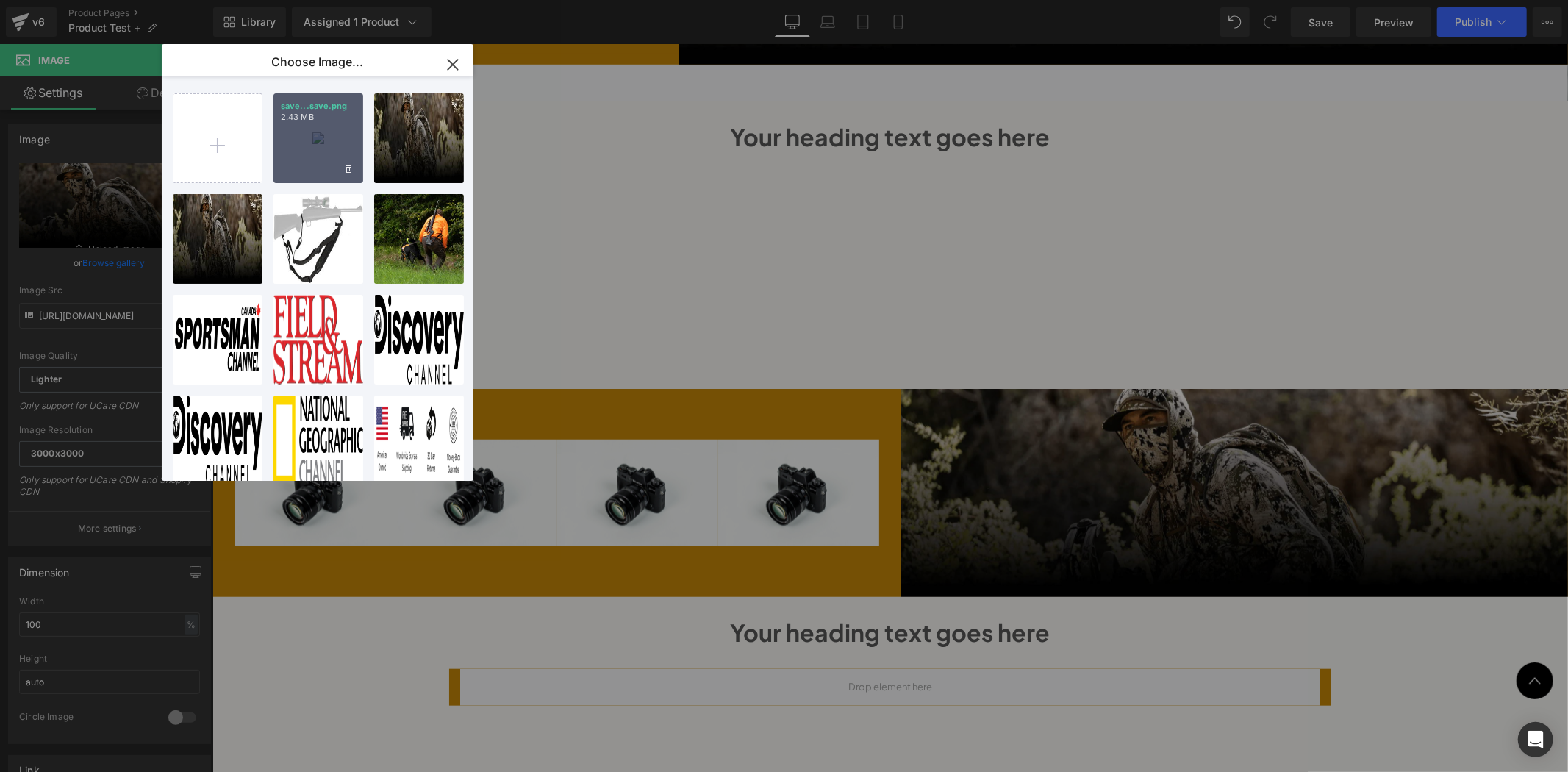
click at [289, 127] on div "save...save.png 2.43 MB" at bounding box center [318, 138] width 90 height 90
type input "https://ucarecdn.com/443e27ef-7e02-4cf5-826c-608162f7613f/-/format/auto/-/previ…"
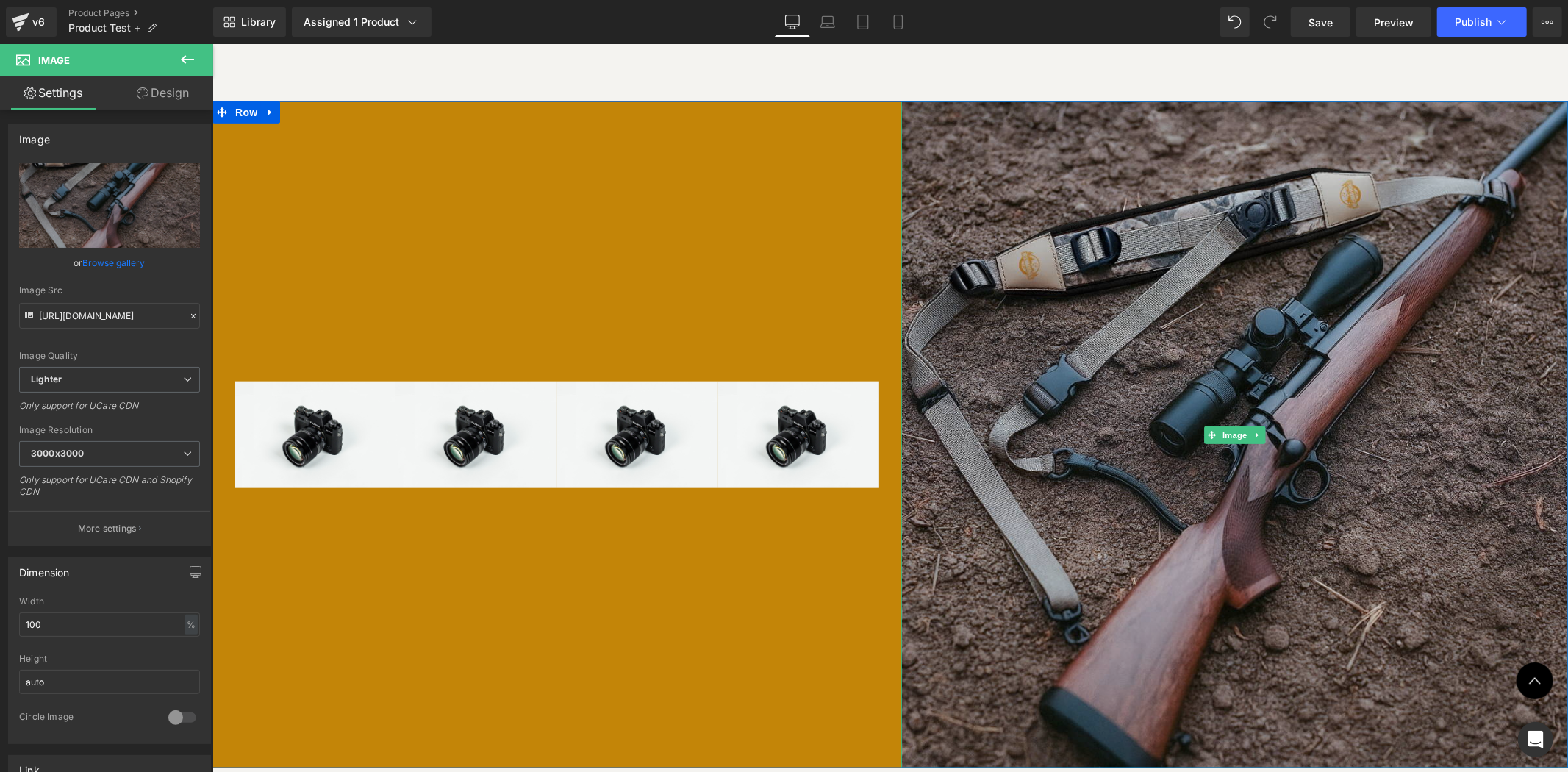
scroll to position [1162, 0]
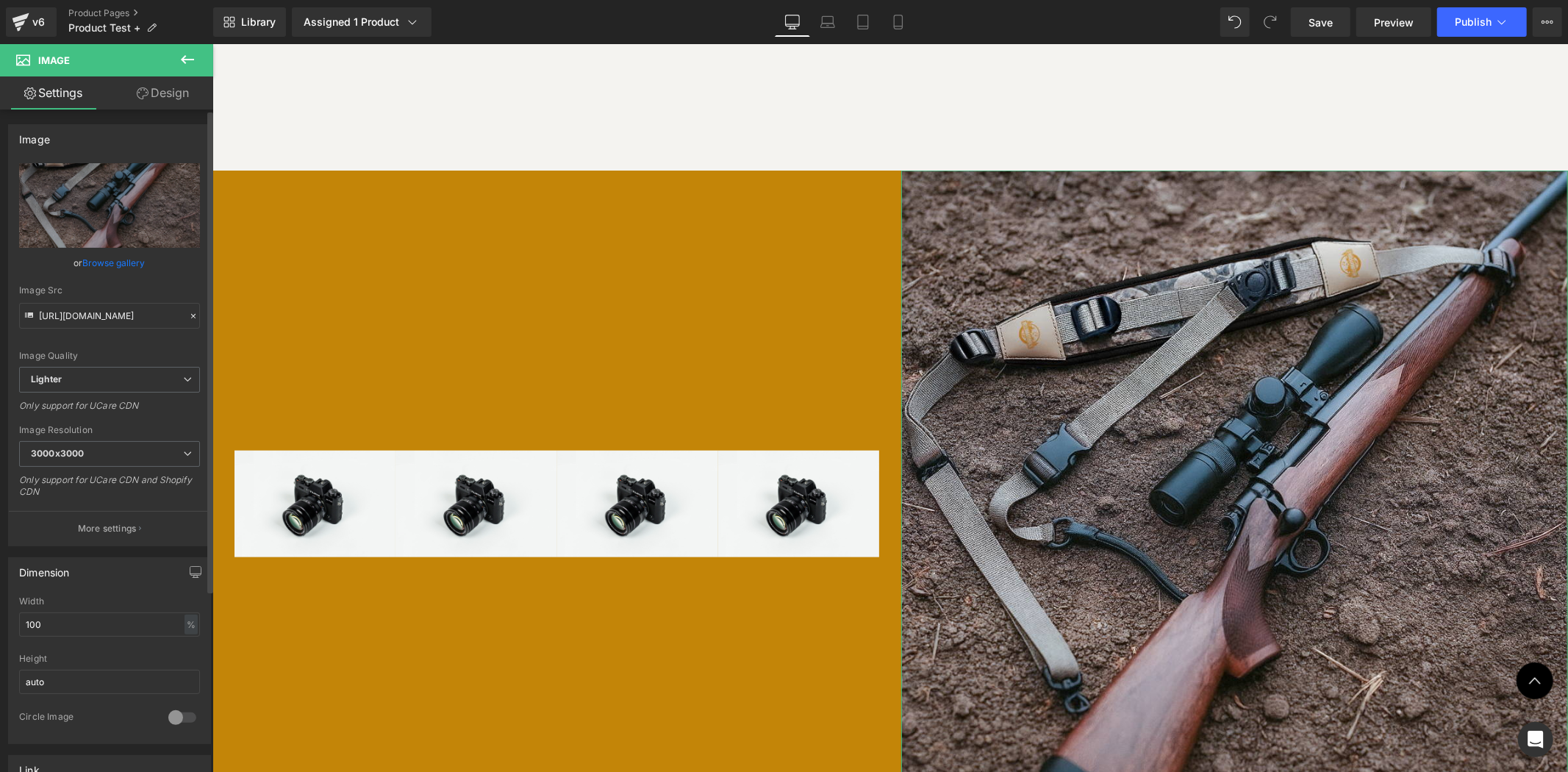
click at [100, 257] on link "Browse gallery" at bounding box center [114, 263] width 63 height 26
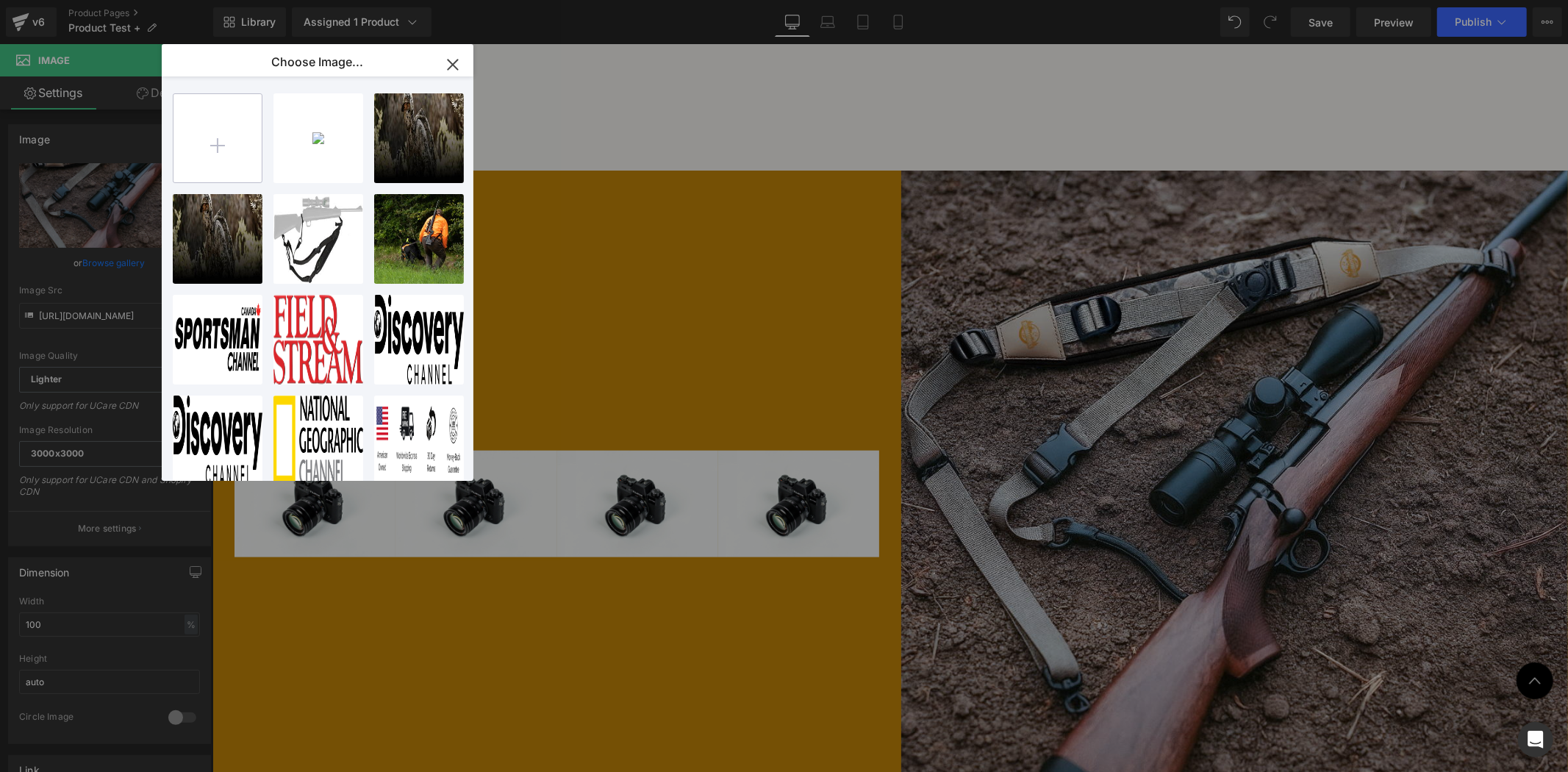
click at [258, 142] on input "file" at bounding box center [218, 138] width 88 height 88
type input "C:\fakepath\Untitled design (17).png"
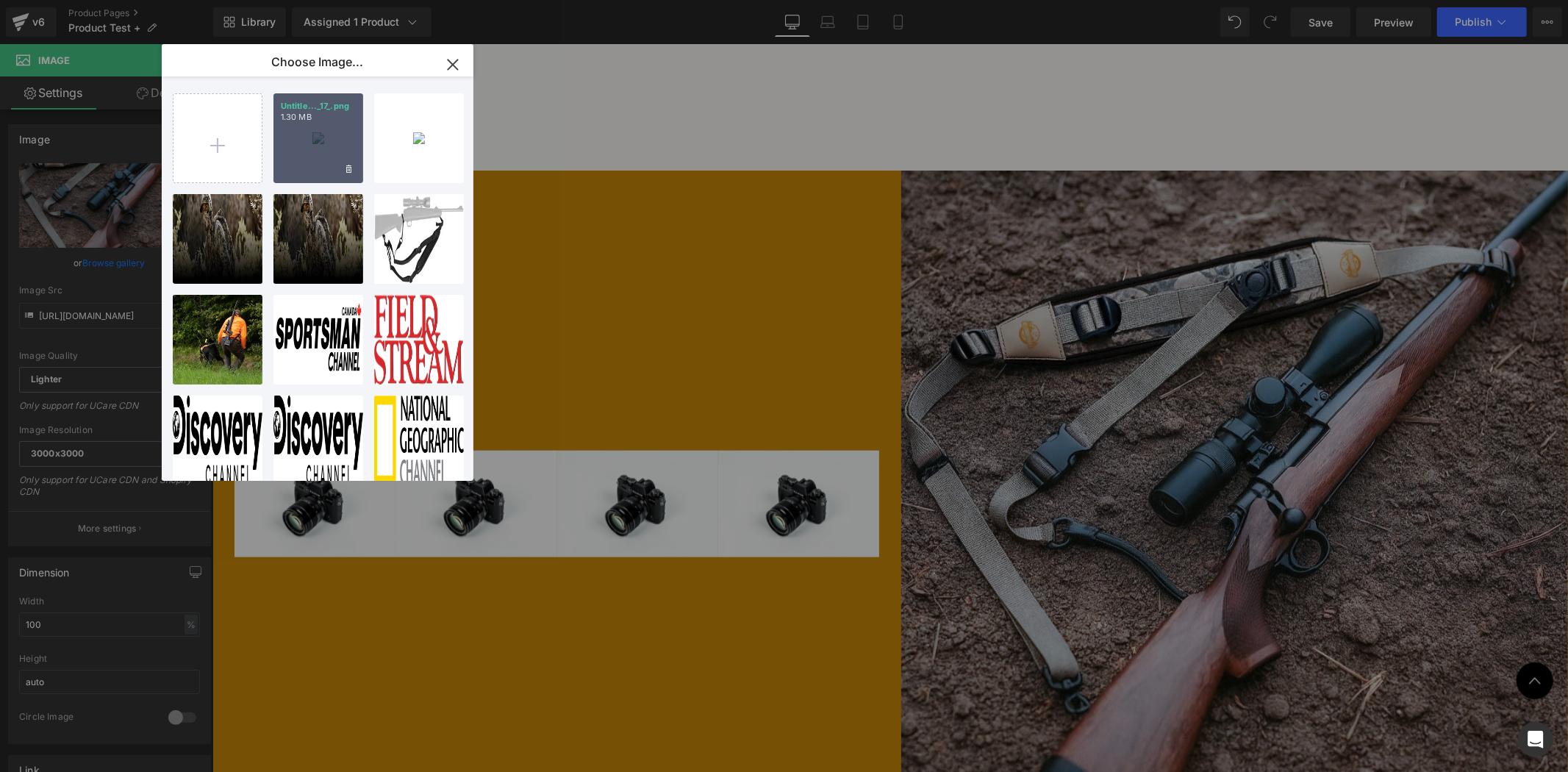
click at [317, 142] on div "Untitle..._17_.png 1.30 MB" at bounding box center [318, 138] width 90 height 90
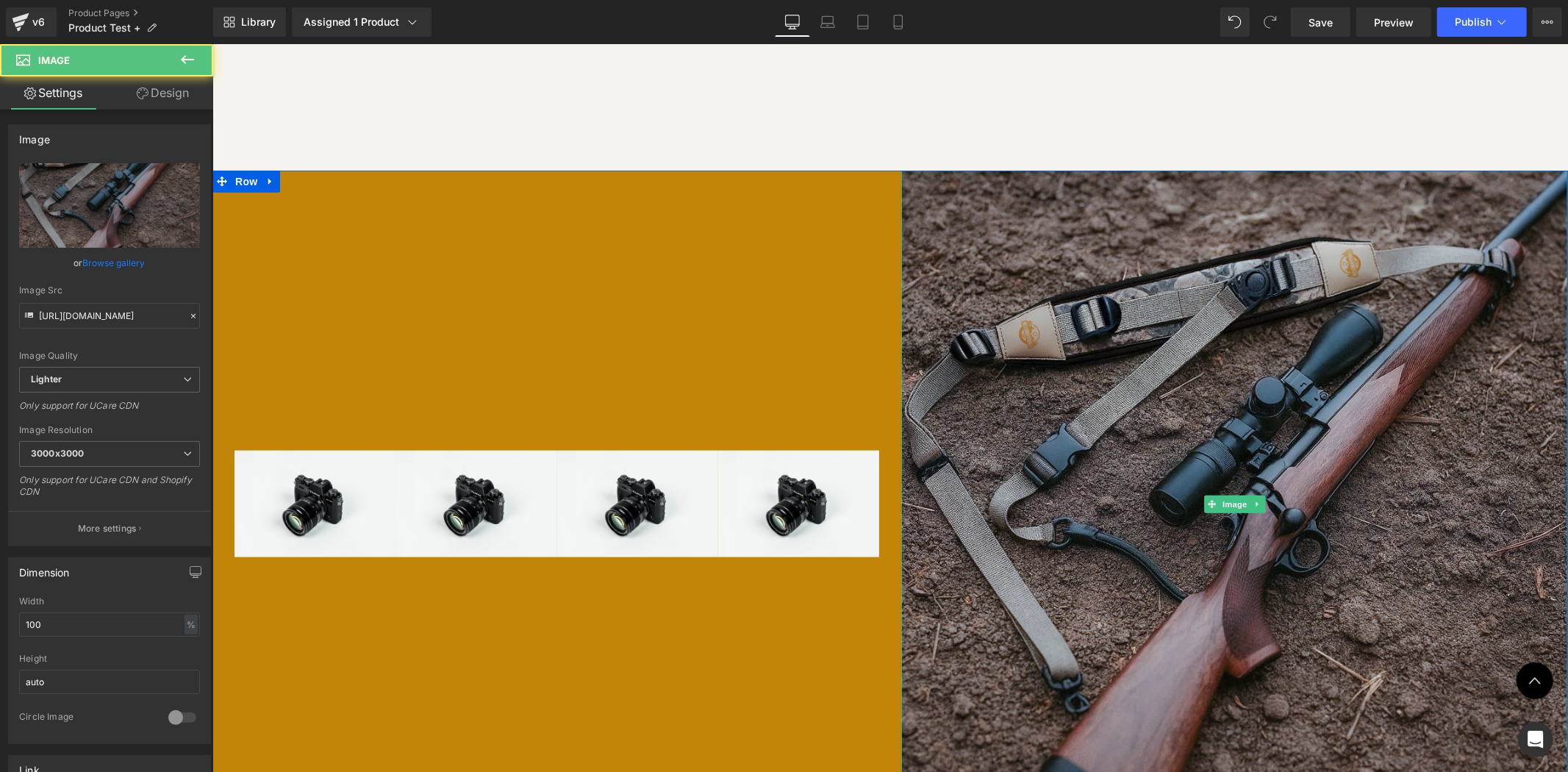
click at [1150, 356] on img at bounding box center [1234, 503] width 667 height 667
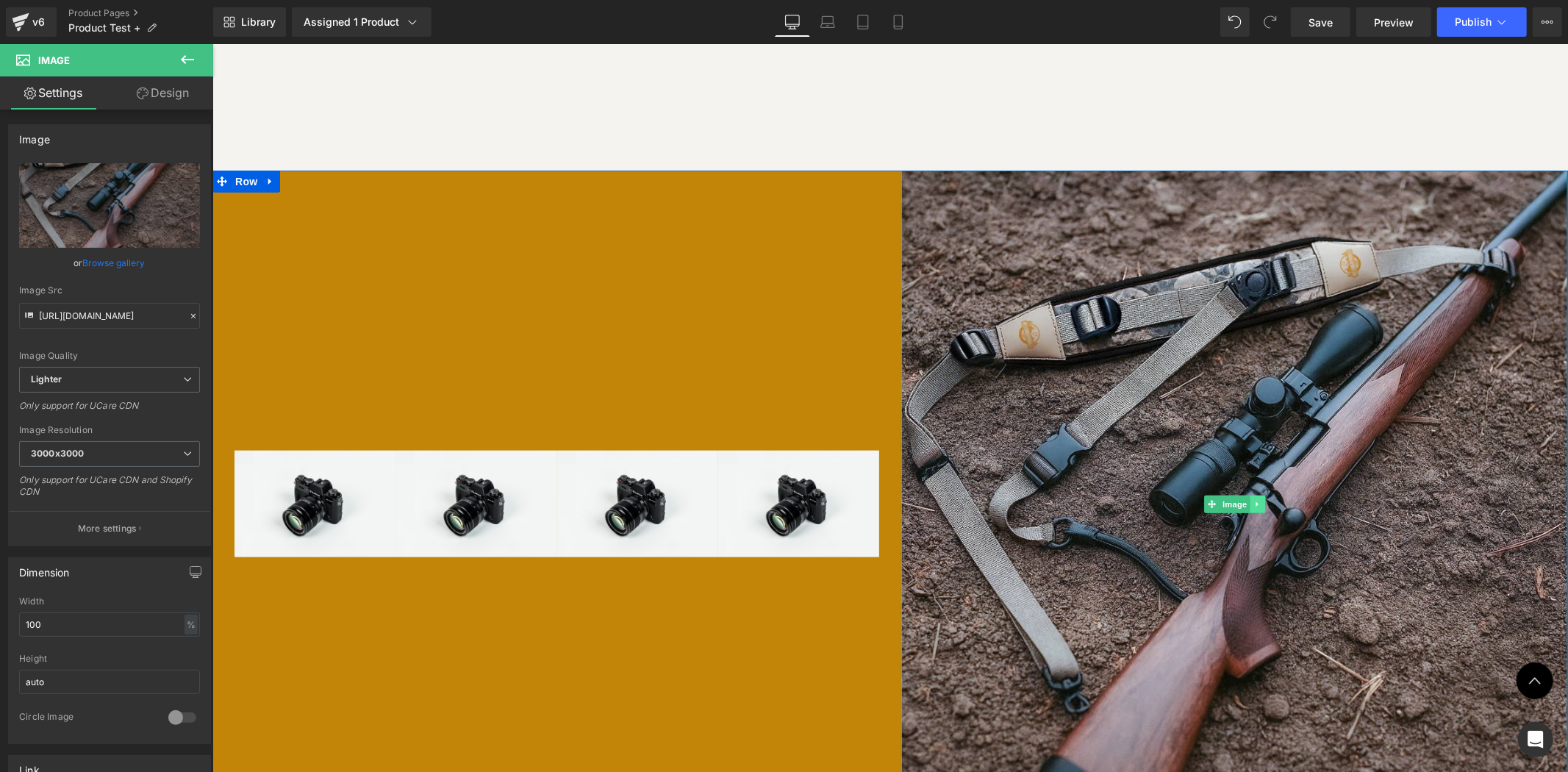
click at [1249, 494] on link at bounding box center [1257, 503] width 16 height 18
click at [1261, 499] on icon at bounding box center [1265, 502] width 8 height 8
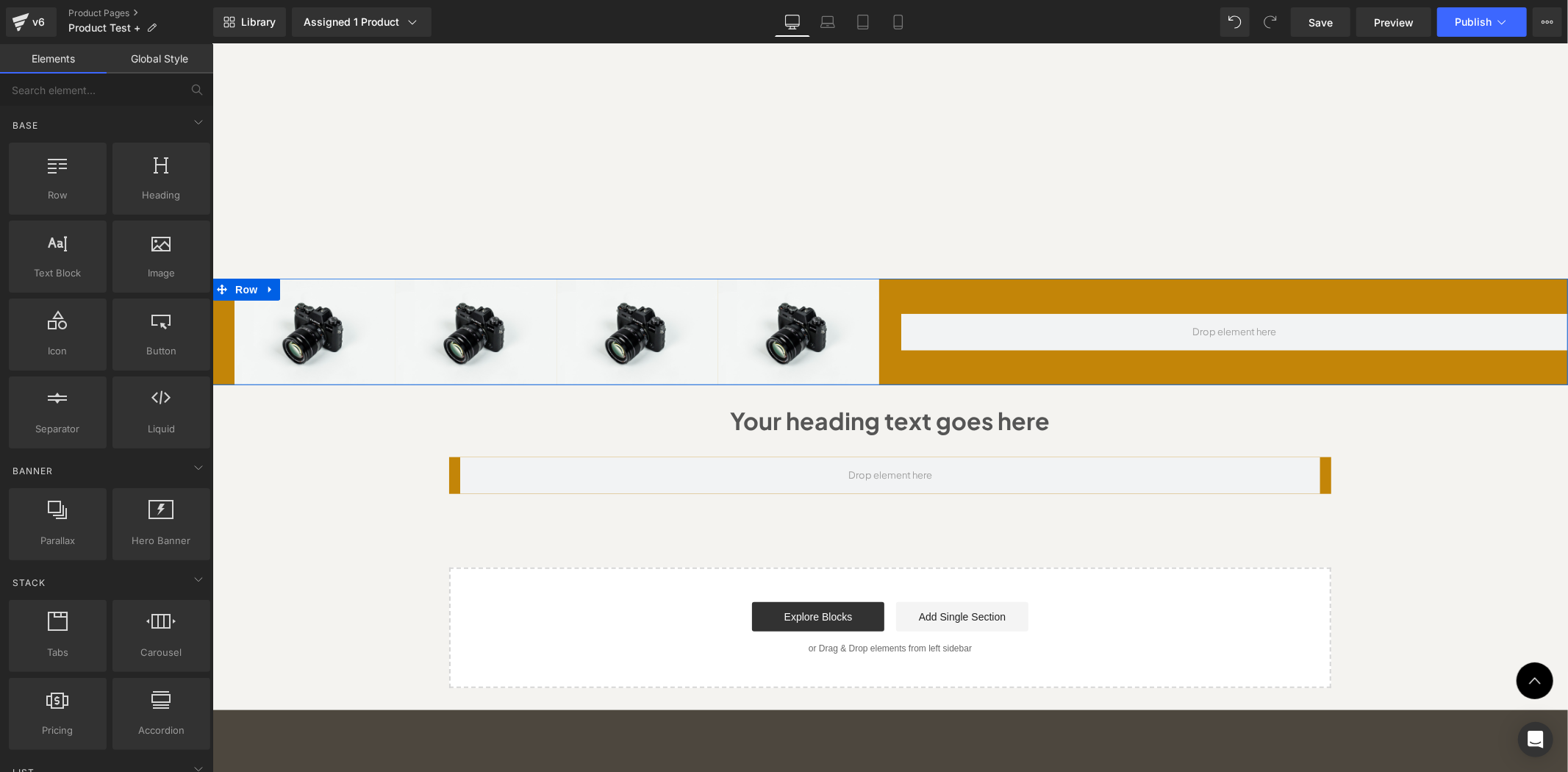
scroll to position [1052, 0]
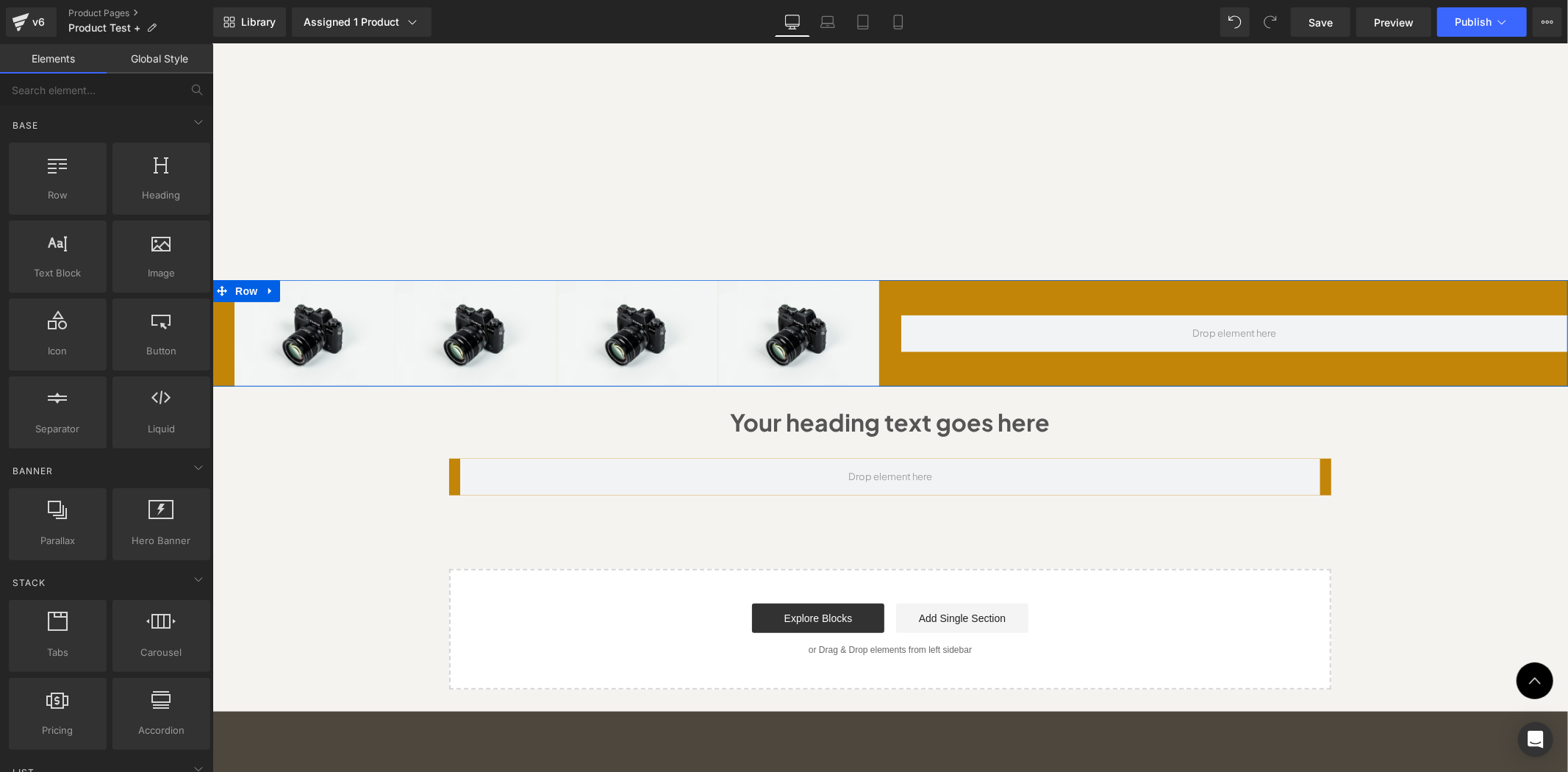
click at [1123, 279] on div at bounding box center [1234, 332] width 667 height 107
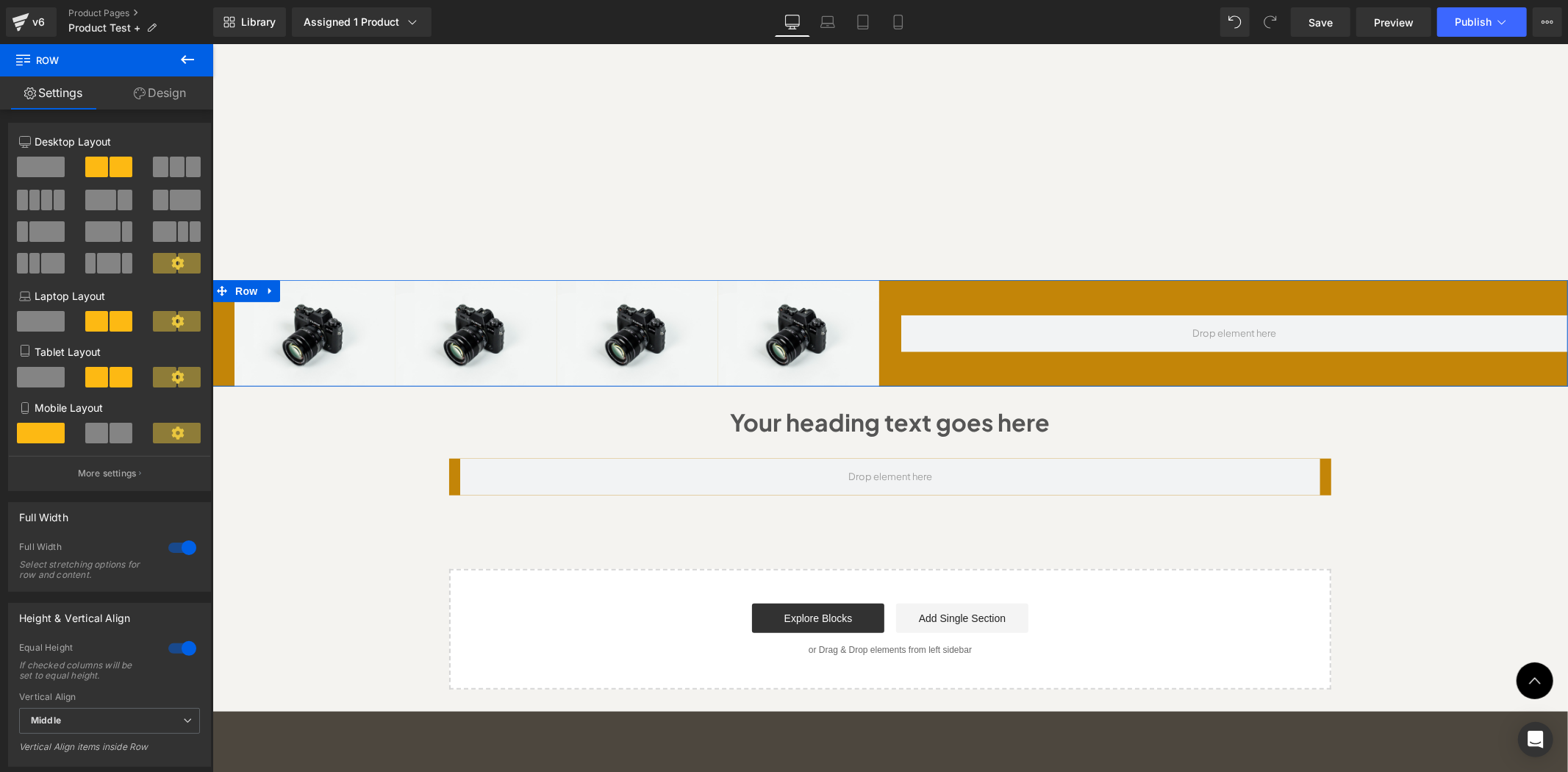
scroll to position [0, 0]
click at [217, 279] on div "Image Image Image Image Row Row NaNpx" at bounding box center [889, 332] width 1356 height 107
click at [93, 481] on p "More settings" at bounding box center [107, 474] width 59 height 13
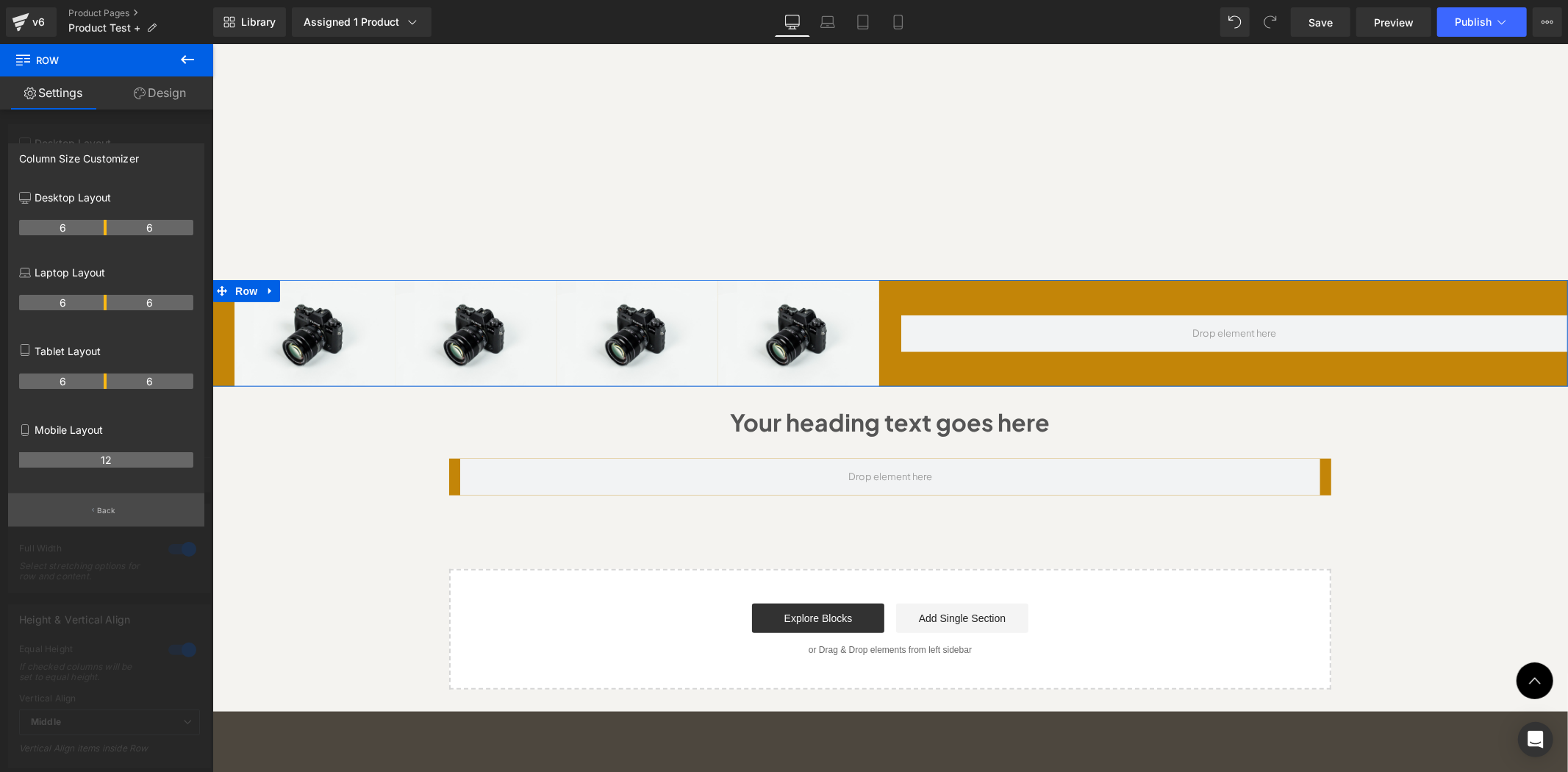
click at [93, 508] on button "Back" at bounding box center [106, 510] width 197 height 33
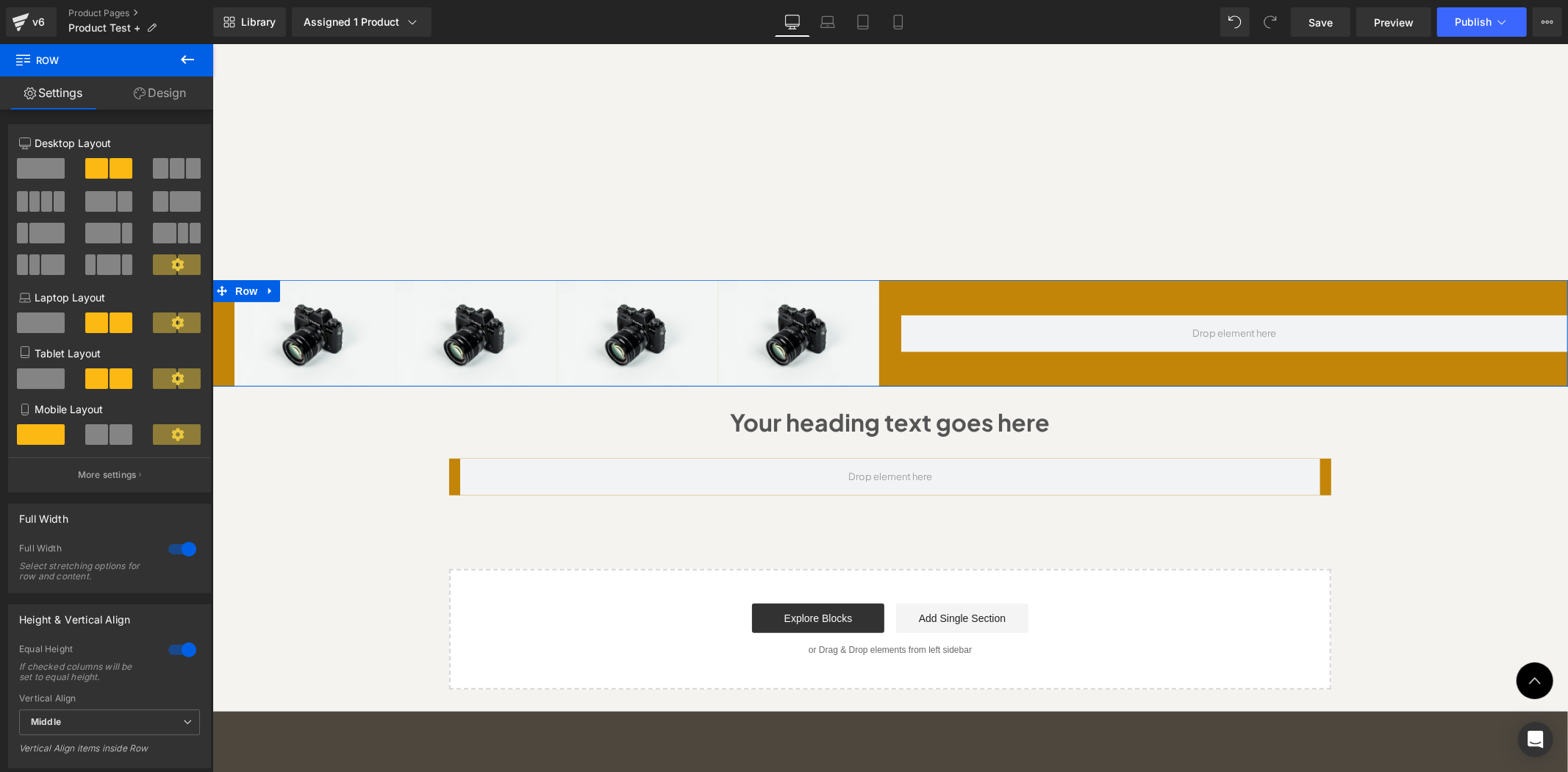
click at [158, 99] on link "Design" at bounding box center [160, 93] width 107 height 33
click at [0, 0] on div "Background" at bounding box center [0, 0] width 0 height 0
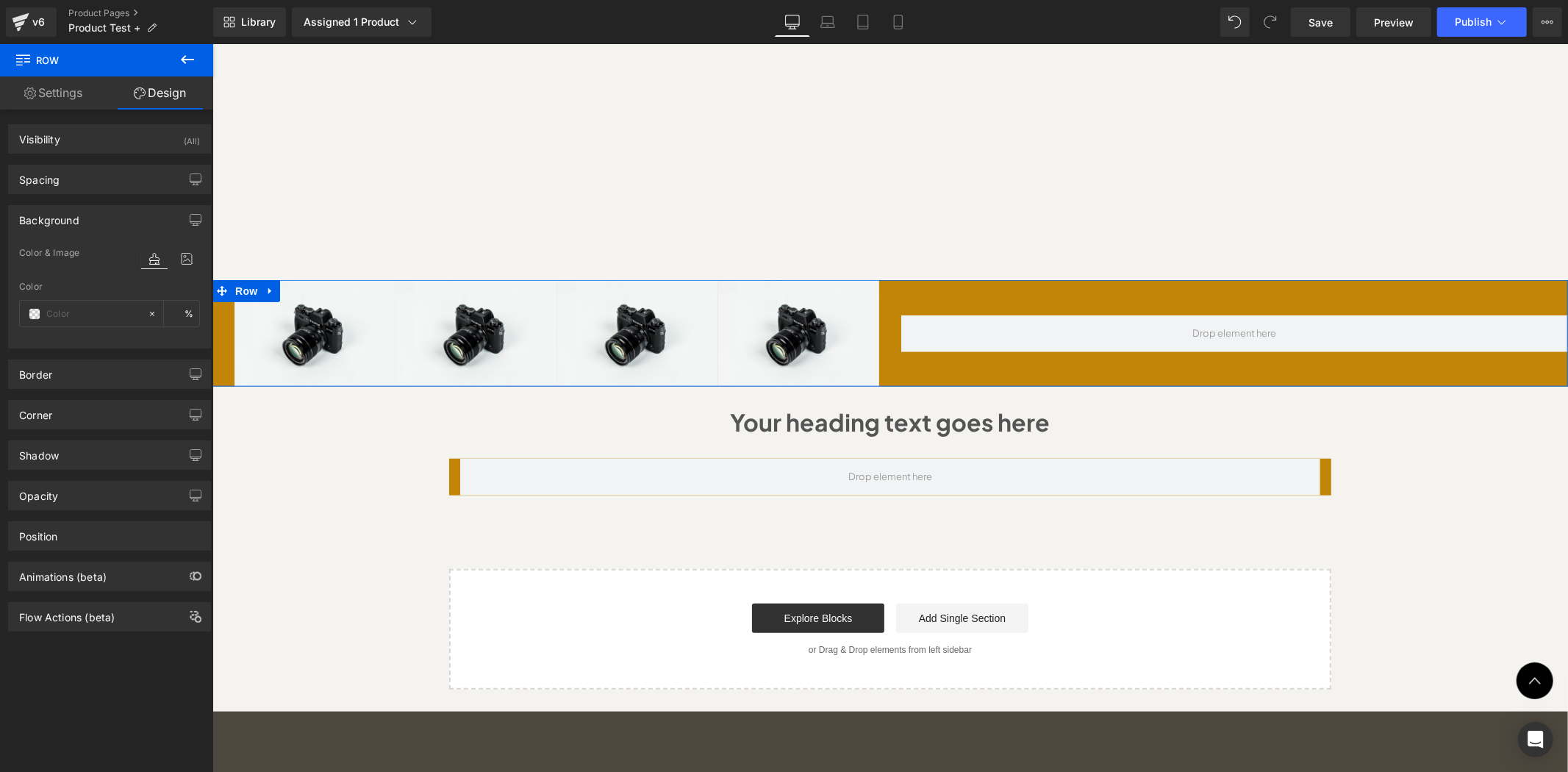
click at [44, 210] on div "Background" at bounding box center [49, 216] width 60 height 20
type input "#c38508"
type input "100"
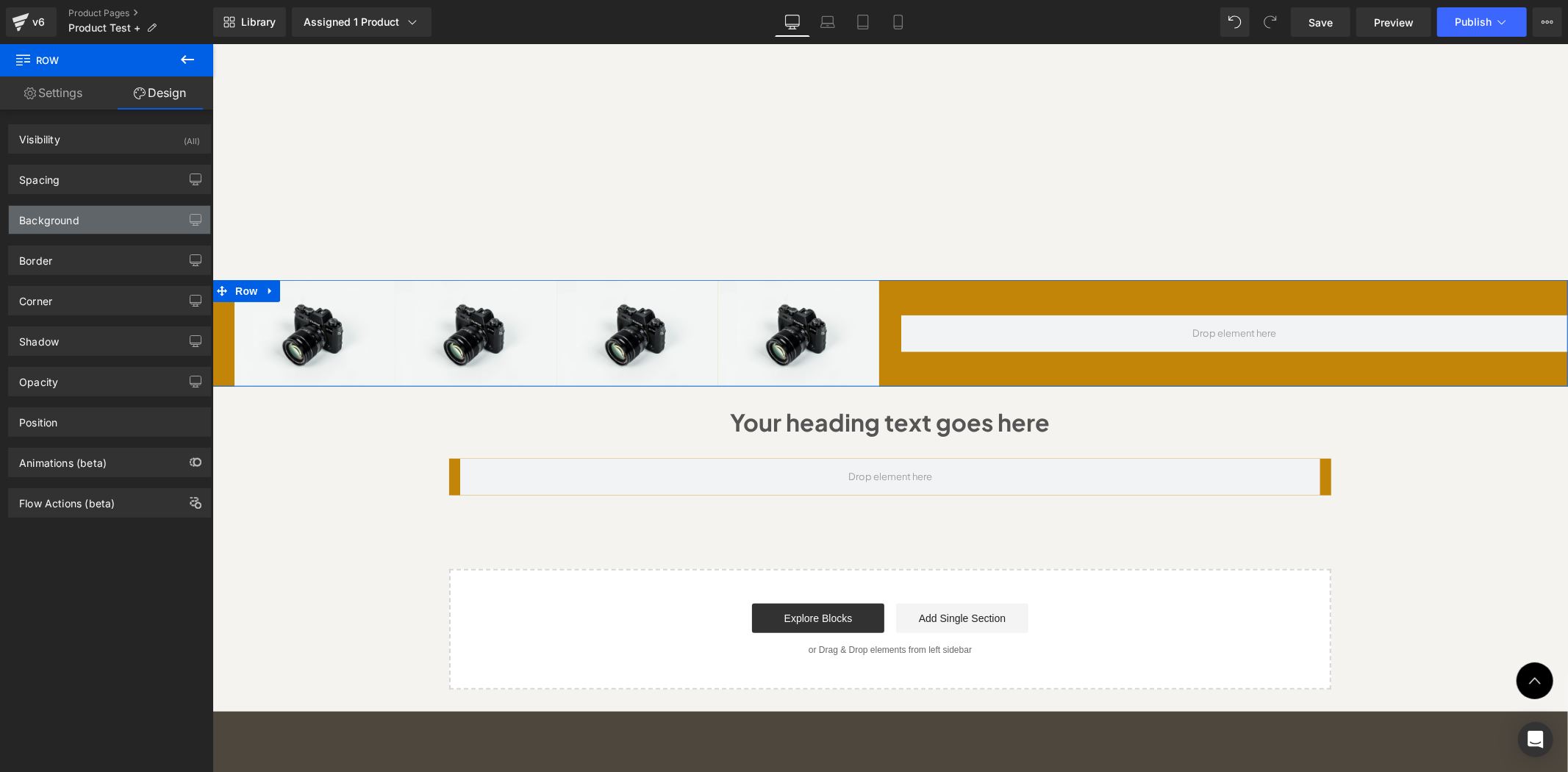
click at [31, 211] on div "Background" at bounding box center [49, 216] width 60 height 20
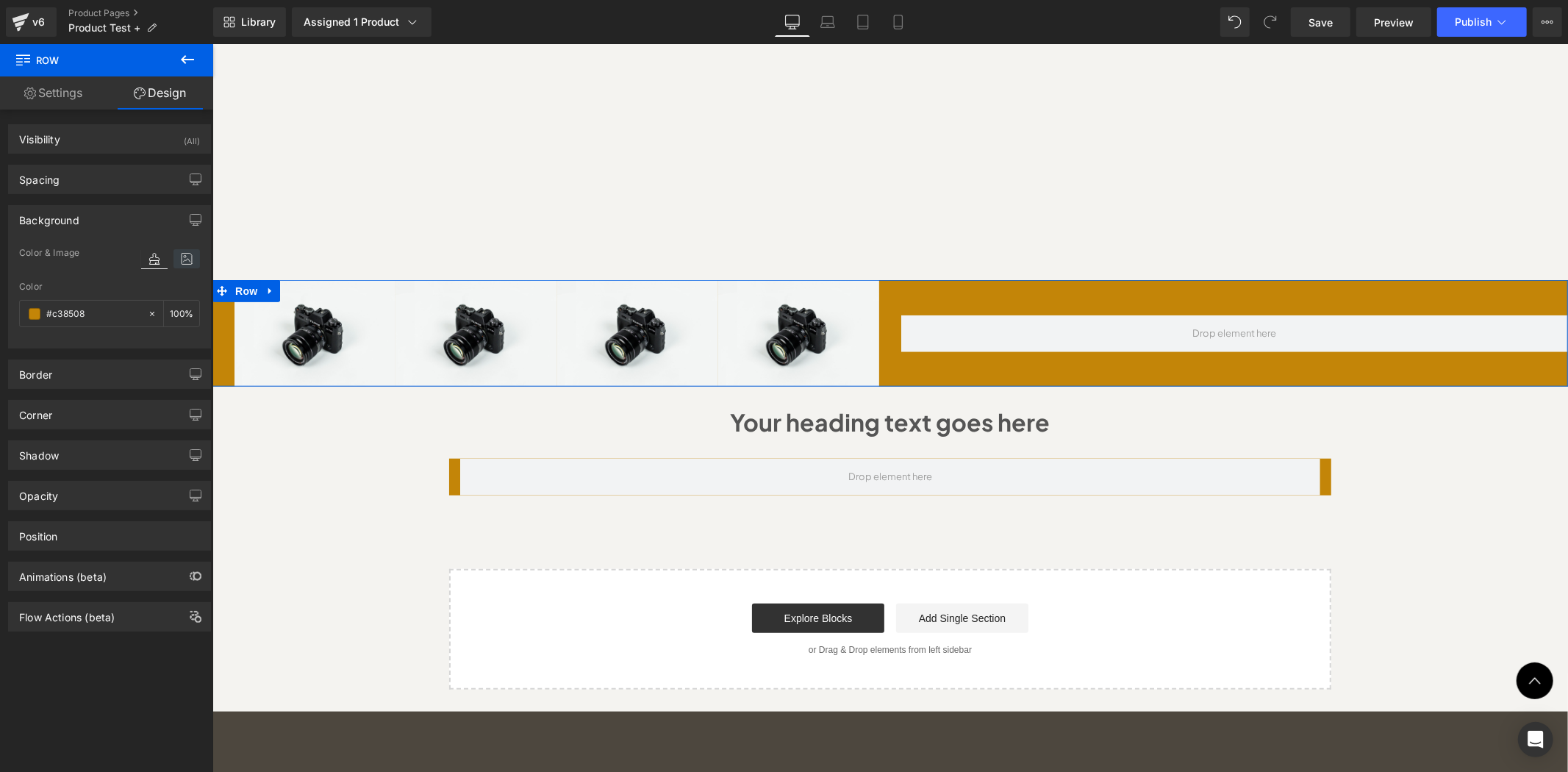
click at [174, 254] on icon at bounding box center [187, 259] width 26 height 19
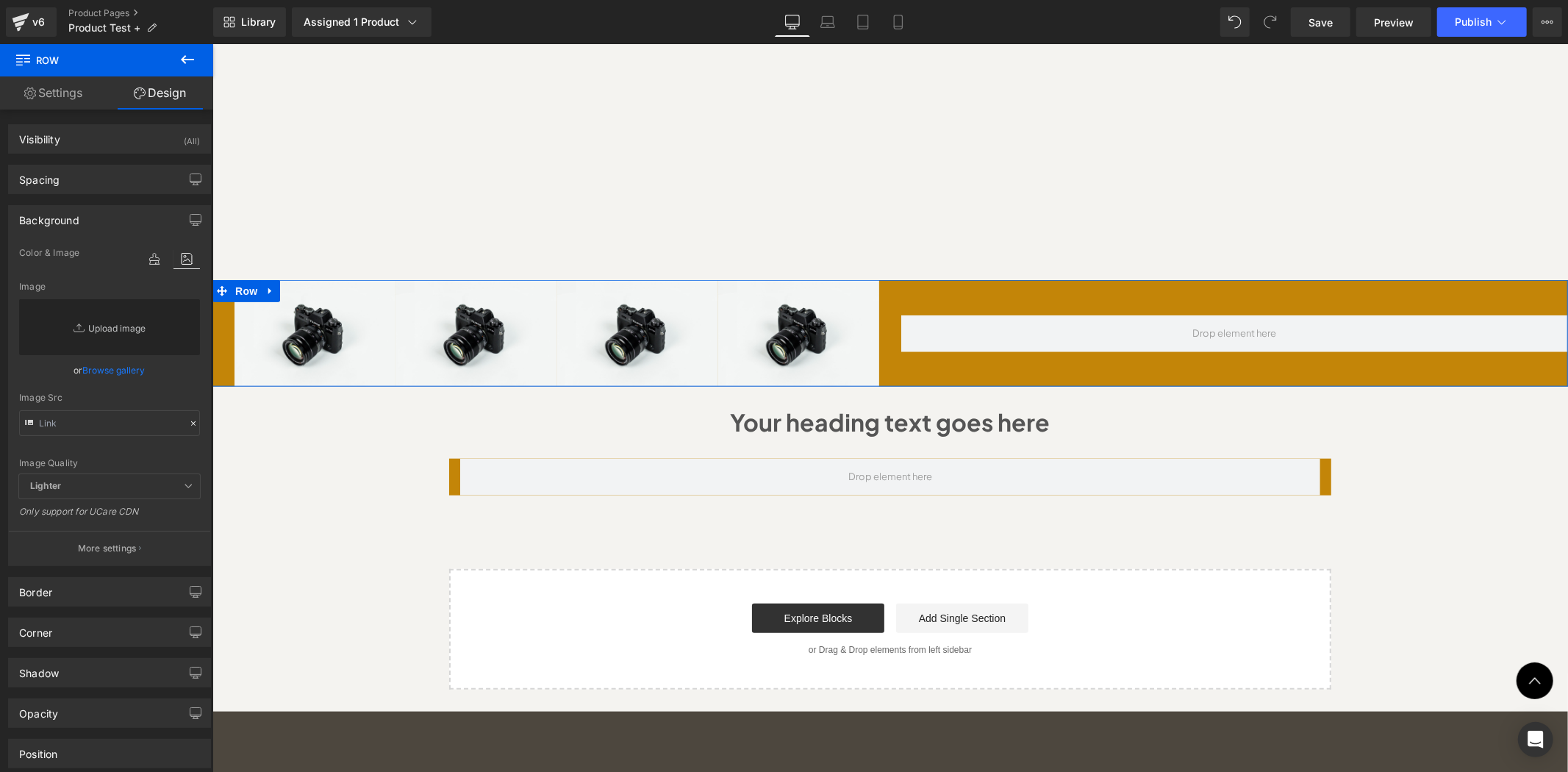
click at [110, 329] on link "Replace Image" at bounding box center [109, 327] width 181 height 56
type input "C:\fakepath\Untitled design (16).png"
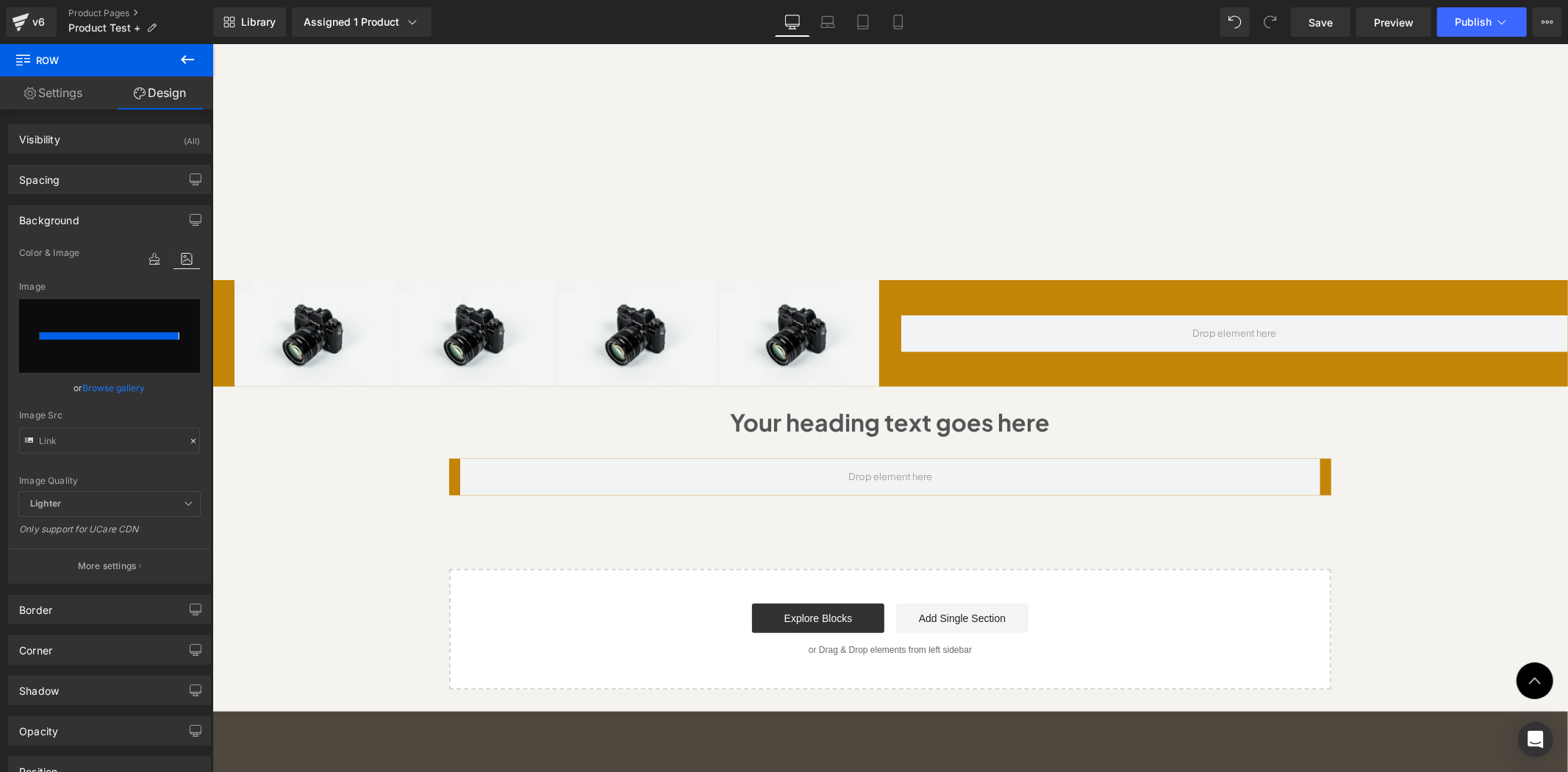
type input "https://ucarecdn.com/78618d32-f402-490e-a710-11f7415f6f92/-/format/auto/-/previ…"
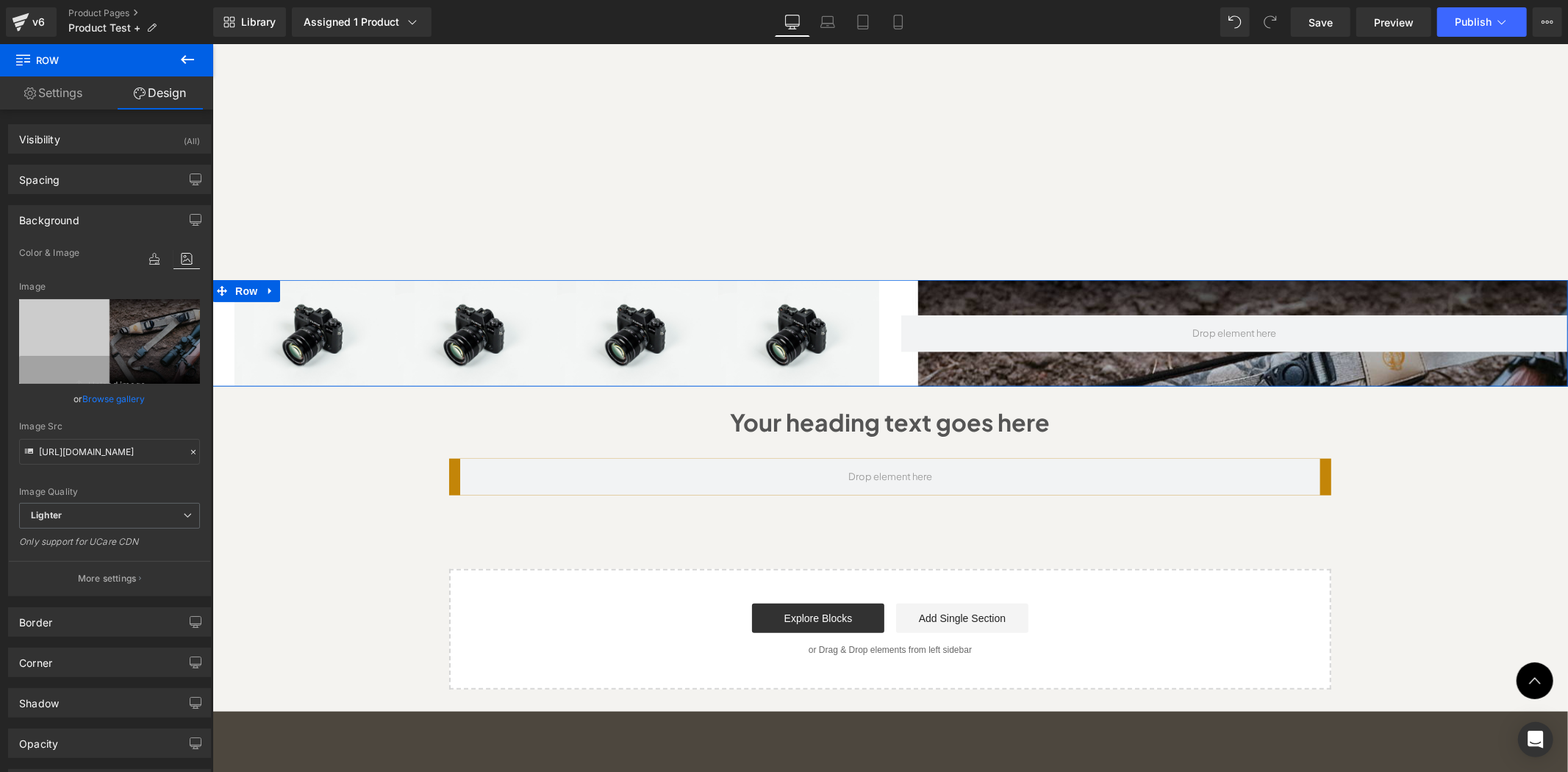
click at [933, 334] on div at bounding box center [1234, 332] width 667 height 107
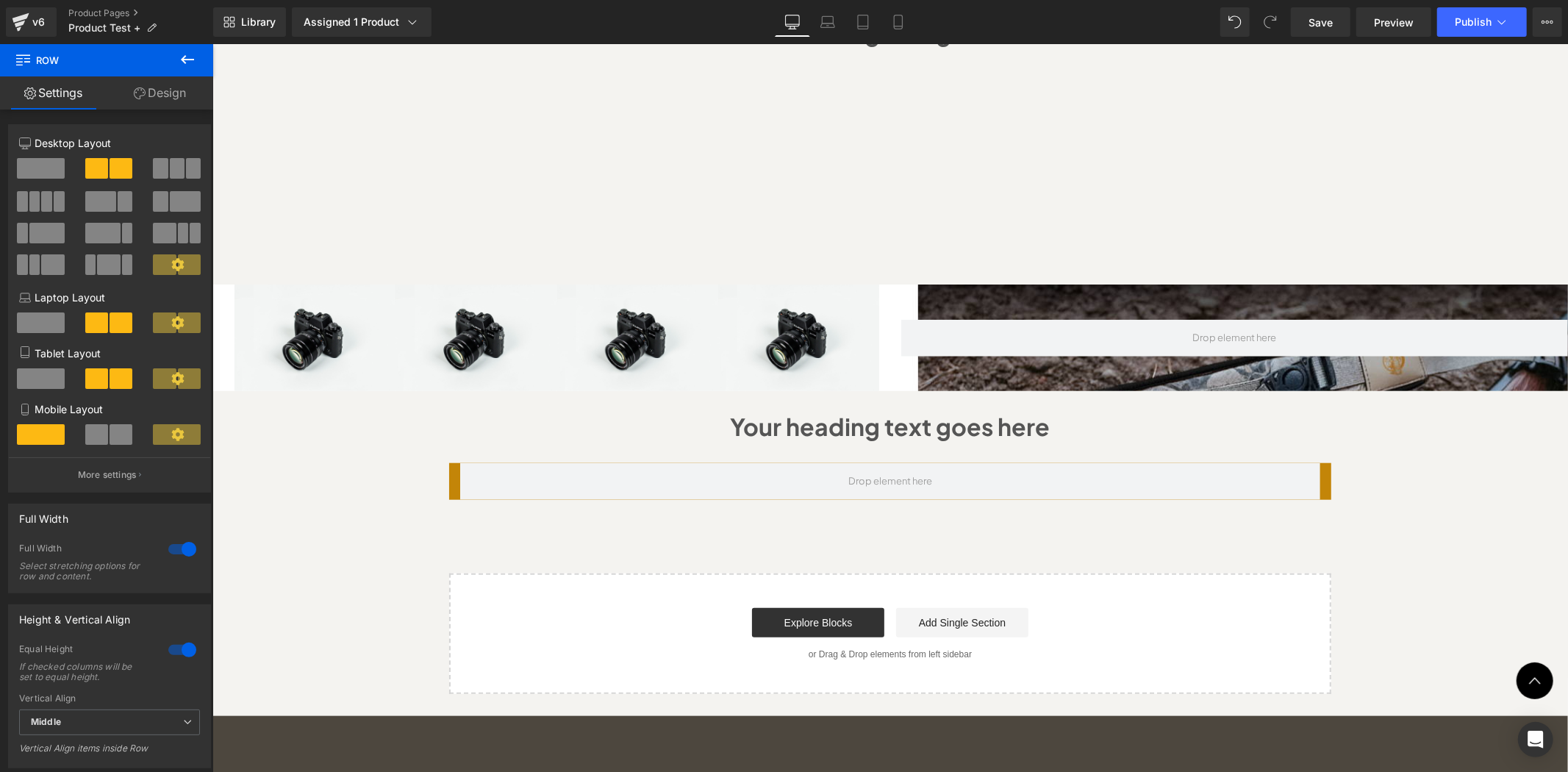
scroll to position [1052, 0]
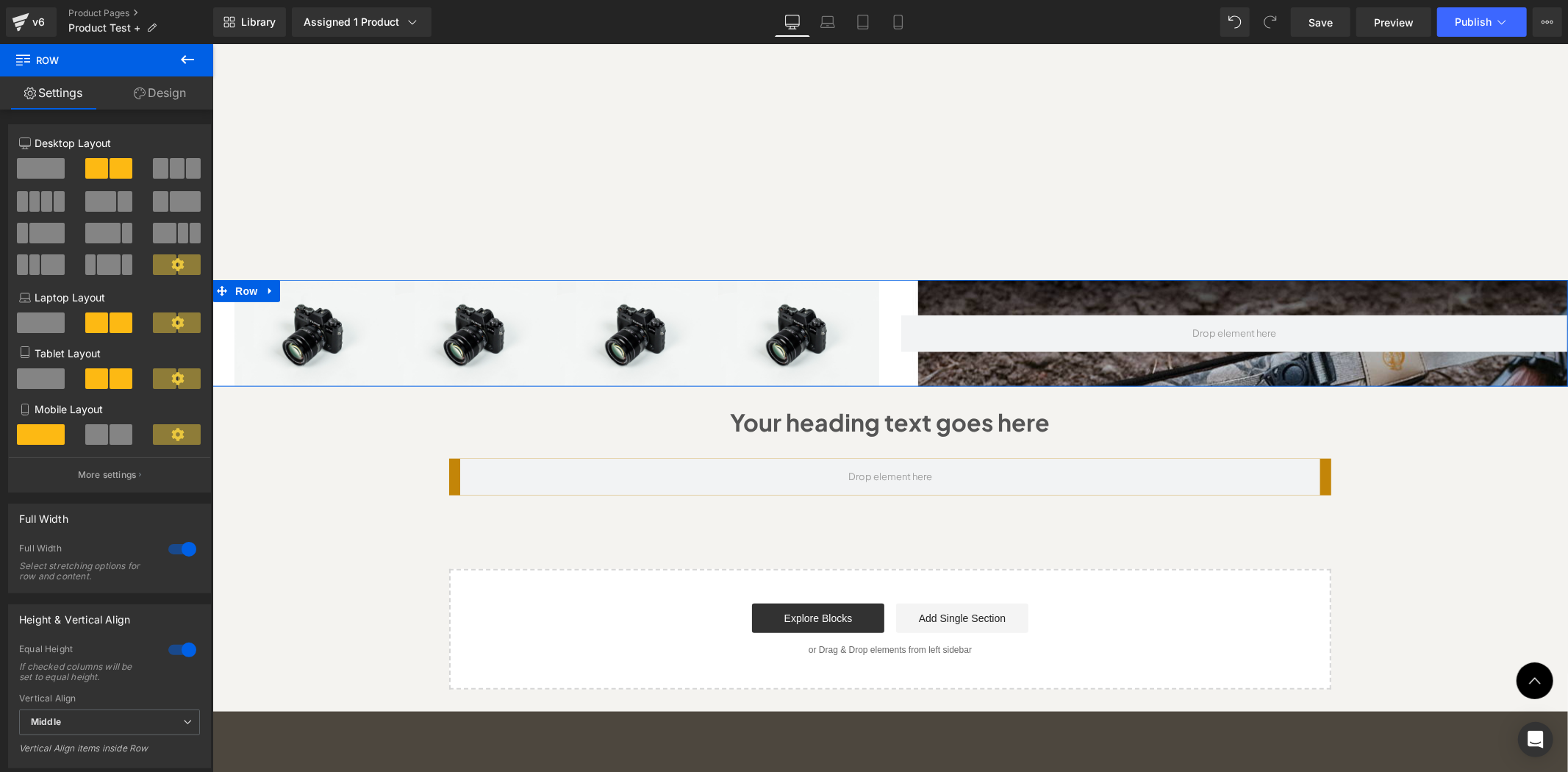
click at [1164, 336] on div at bounding box center [1234, 332] width 667 height 107
click at [157, 93] on link "Design" at bounding box center [160, 93] width 107 height 33
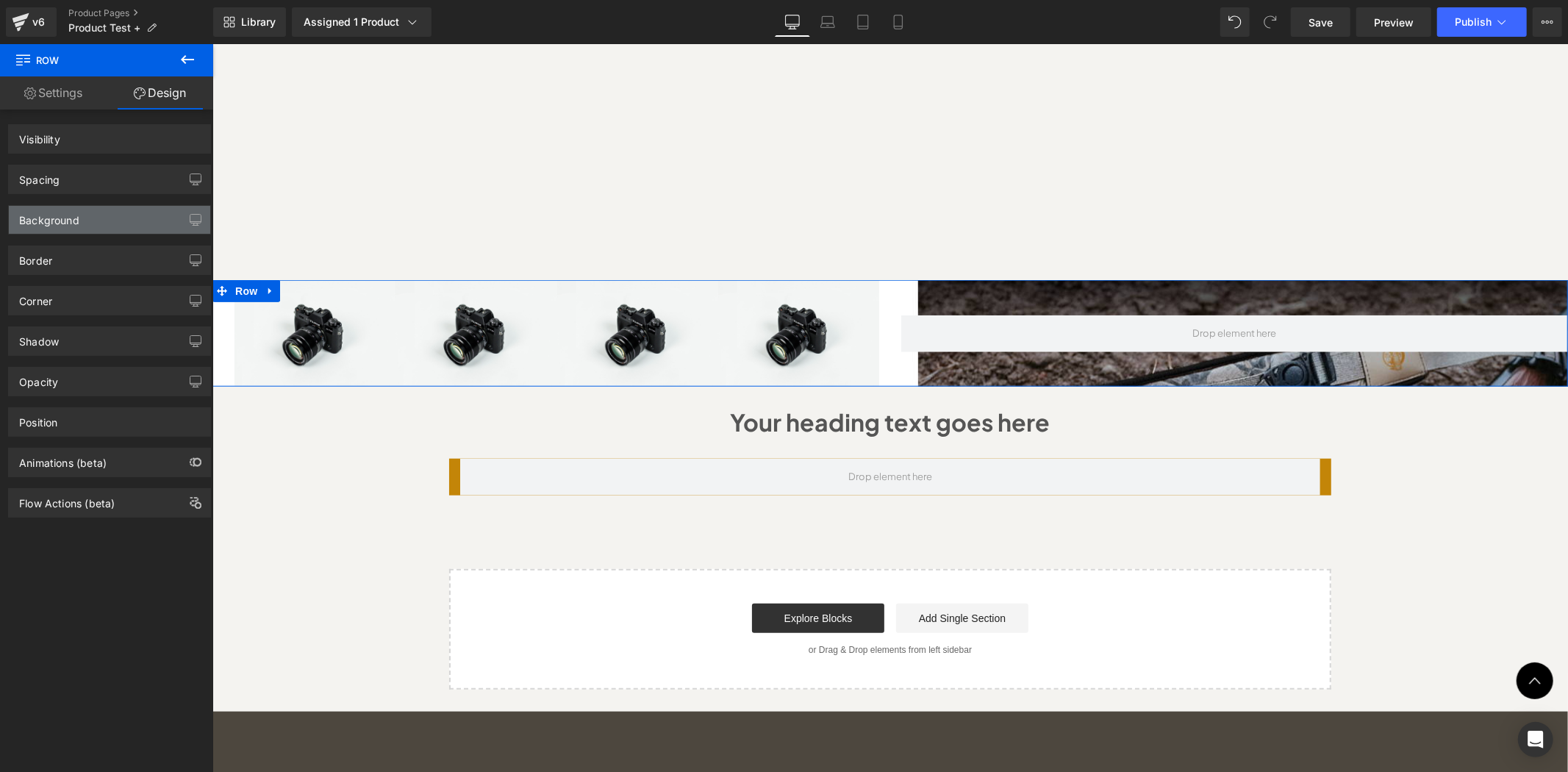
click at [98, 216] on div "Background" at bounding box center [109, 220] width 202 height 28
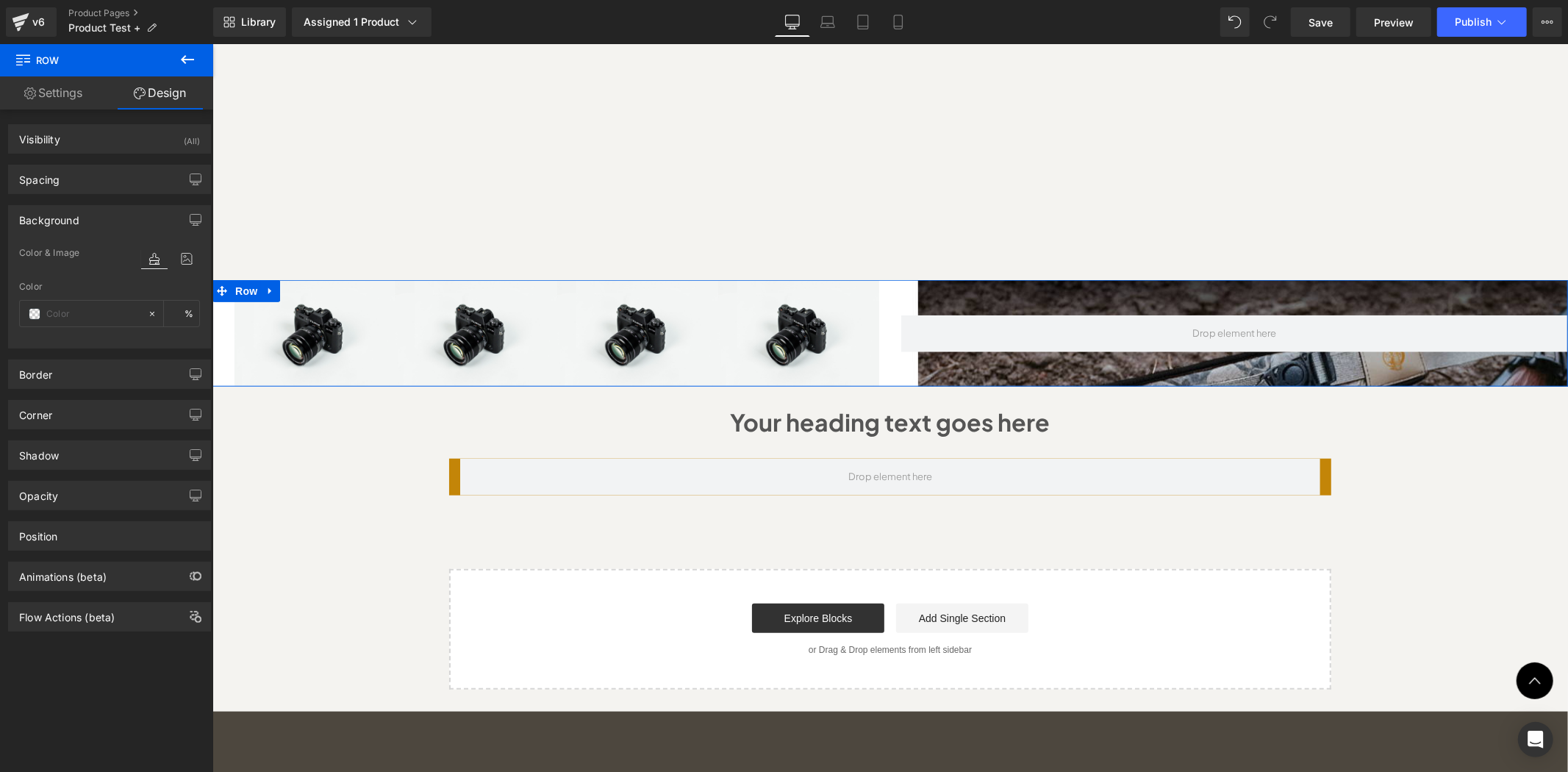
type input "#c38508"
type input "100"
click at [907, 279] on div at bounding box center [1234, 332] width 667 height 107
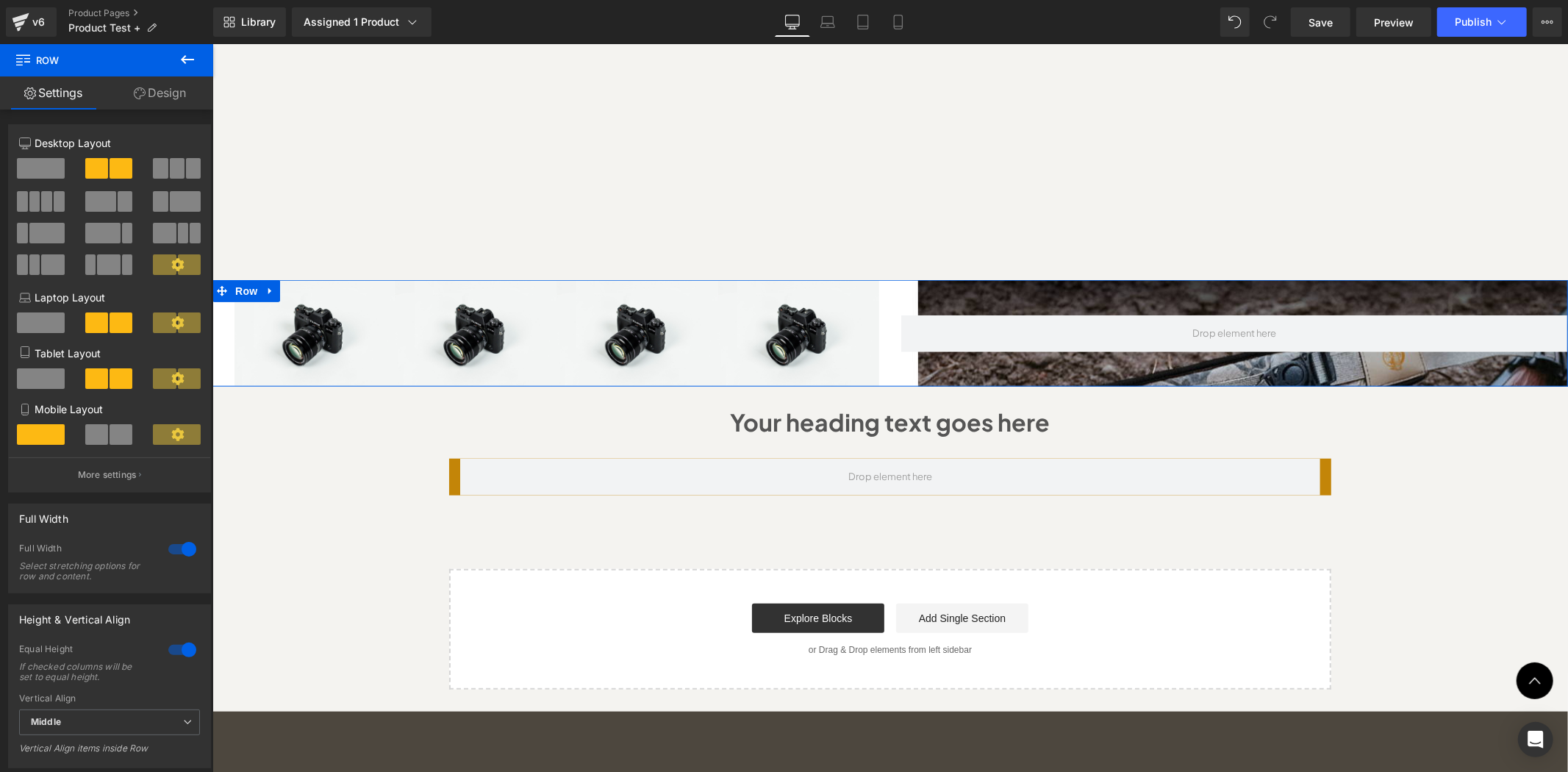
click at [1107, 279] on div at bounding box center [1234, 332] width 667 height 107
click at [160, 99] on link "Design" at bounding box center [160, 93] width 107 height 33
click at [0, 0] on div "Background" at bounding box center [0, 0] width 0 height 0
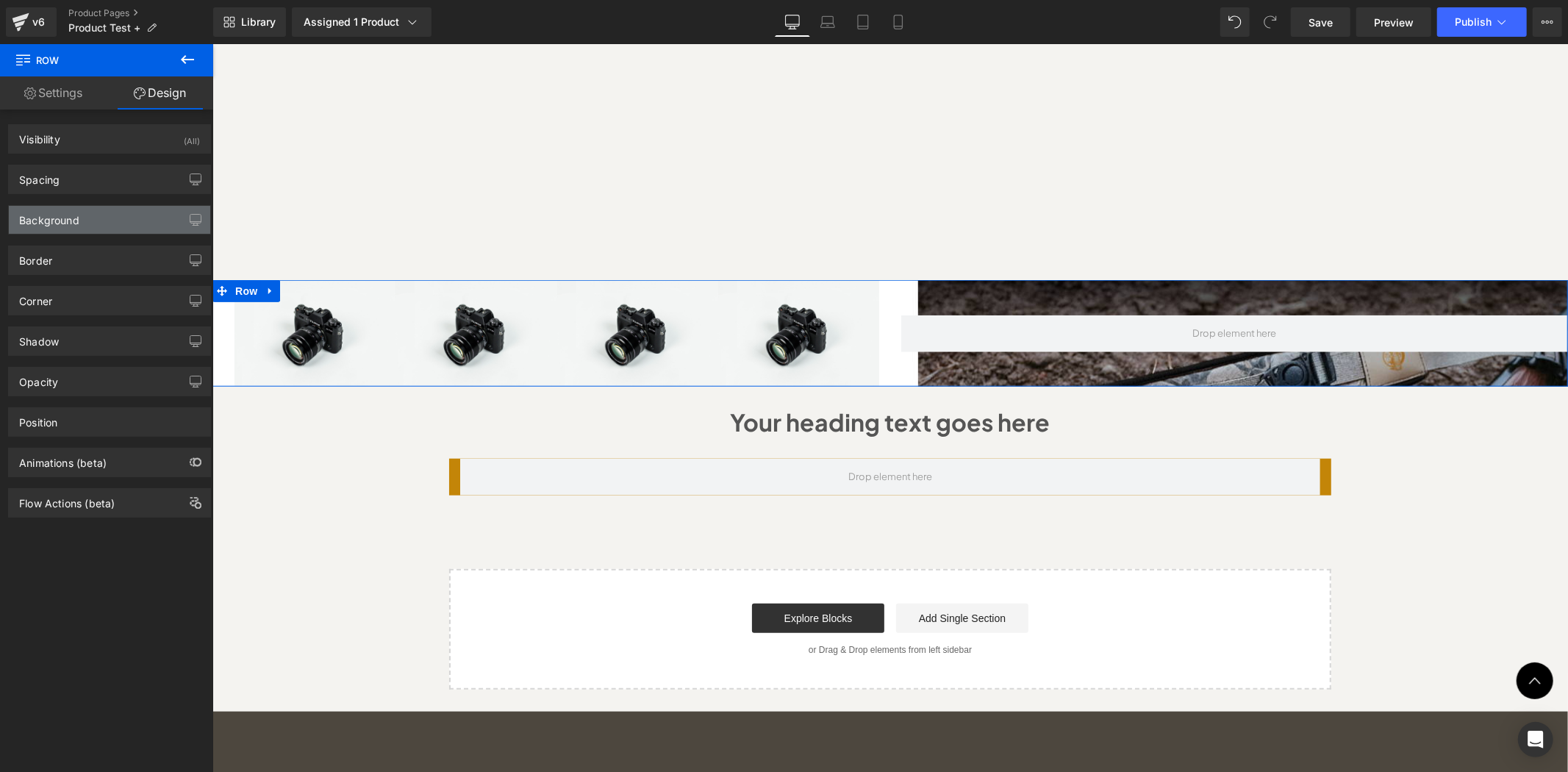
type input "#c38508"
type input "100"
click at [70, 215] on div "Background" at bounding box center [49, 216] width 60 height 20
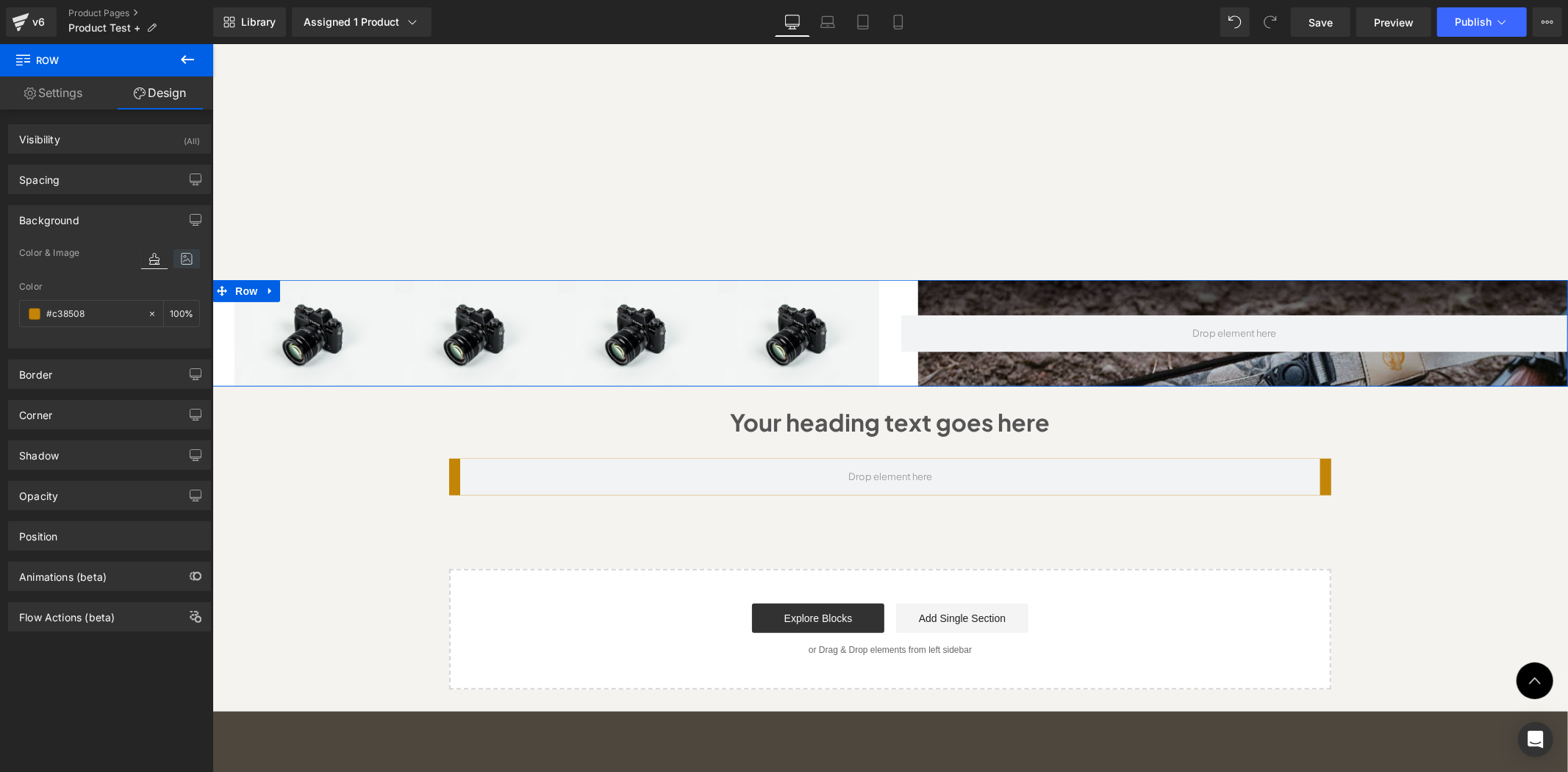
click at [182, 259] on icon at bounding box center [187, 259] width 26 height 19
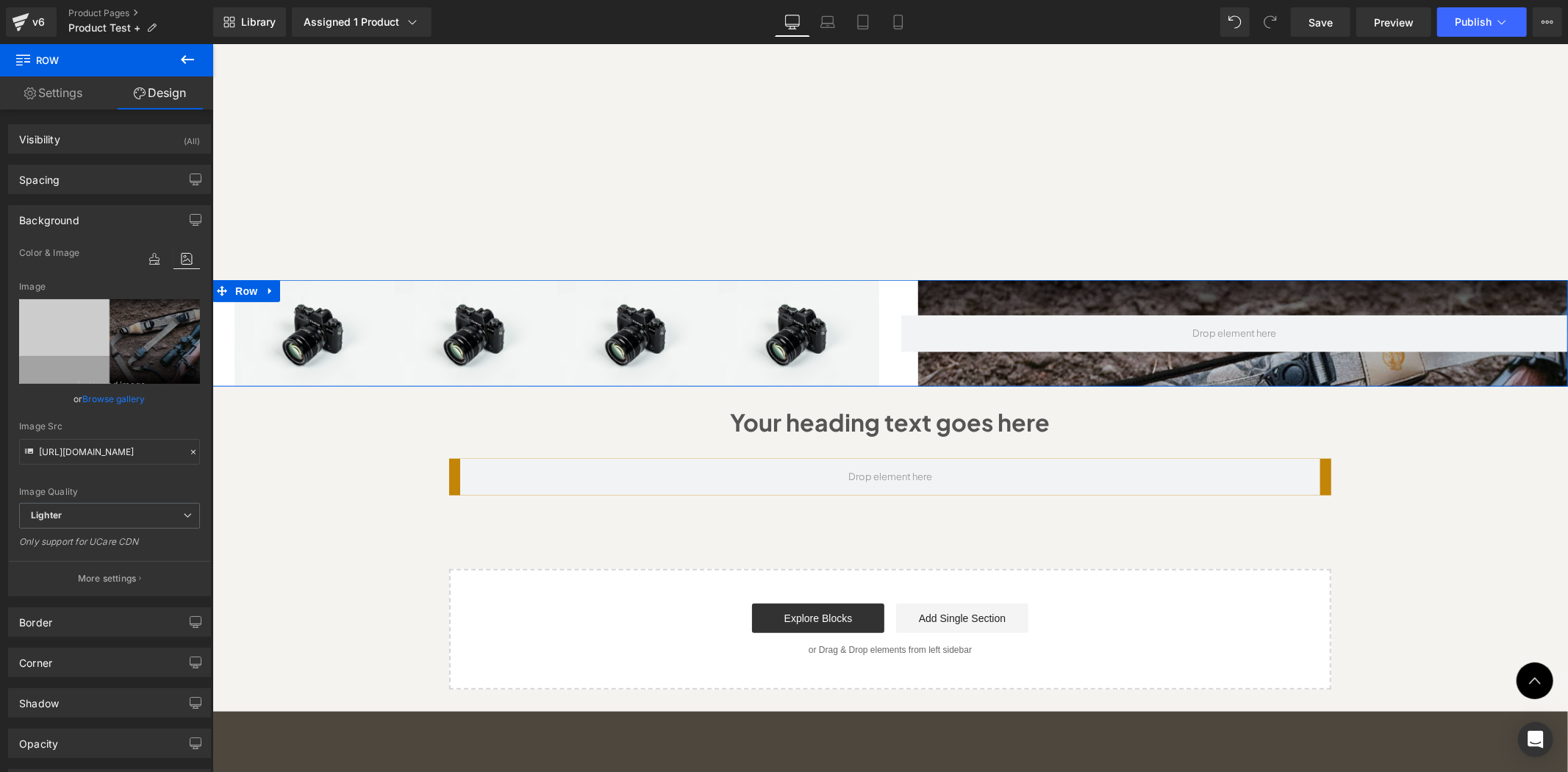
click at [111, 399] on link "Browse gallery" at bounding box center [114, 398] width 63 height 26
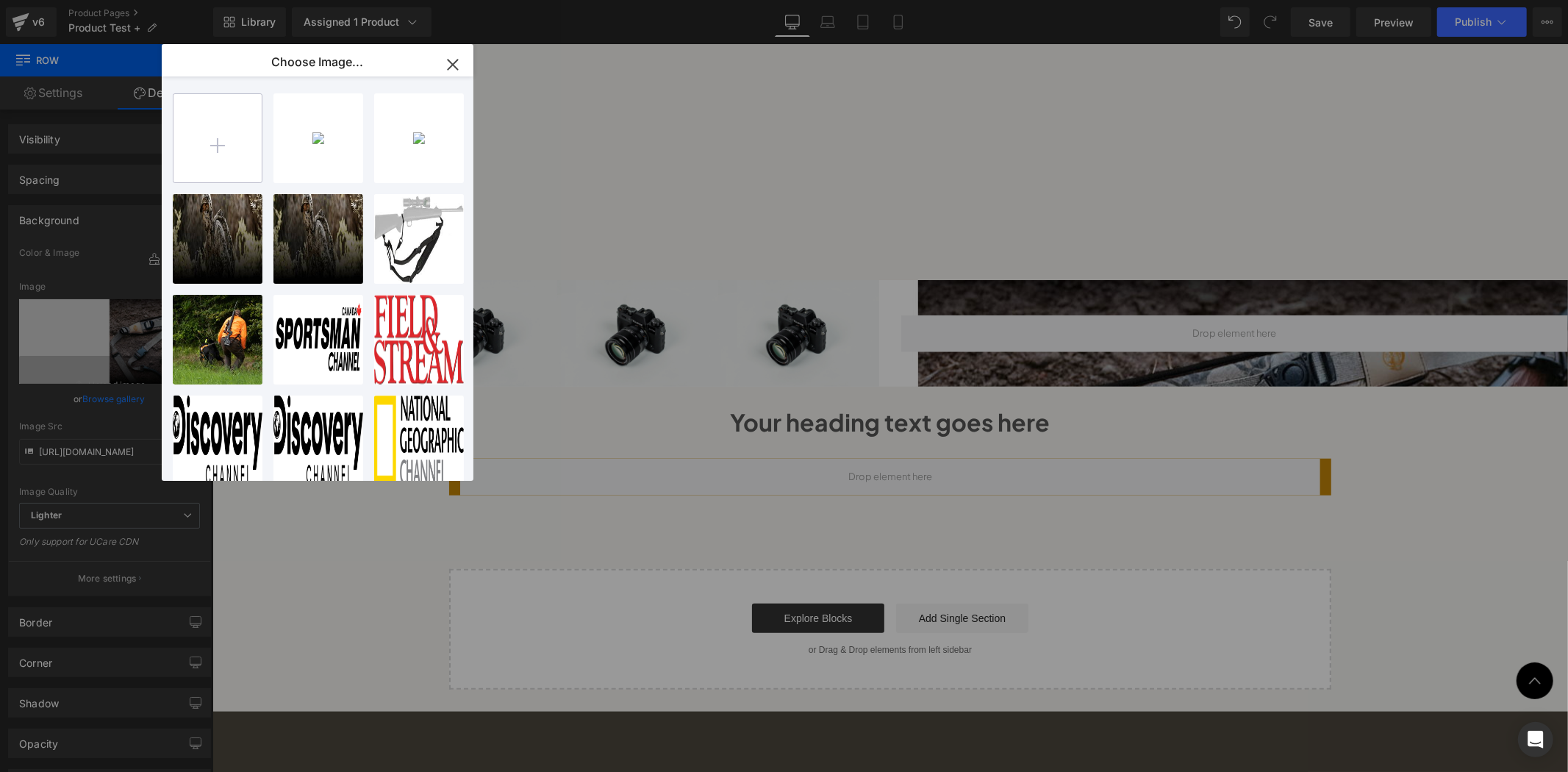
click at [236, 145] on input "file" at bounding box center [218, 138] width 88 height 88
type input "C:\fakepath\Untitled design (16).png"
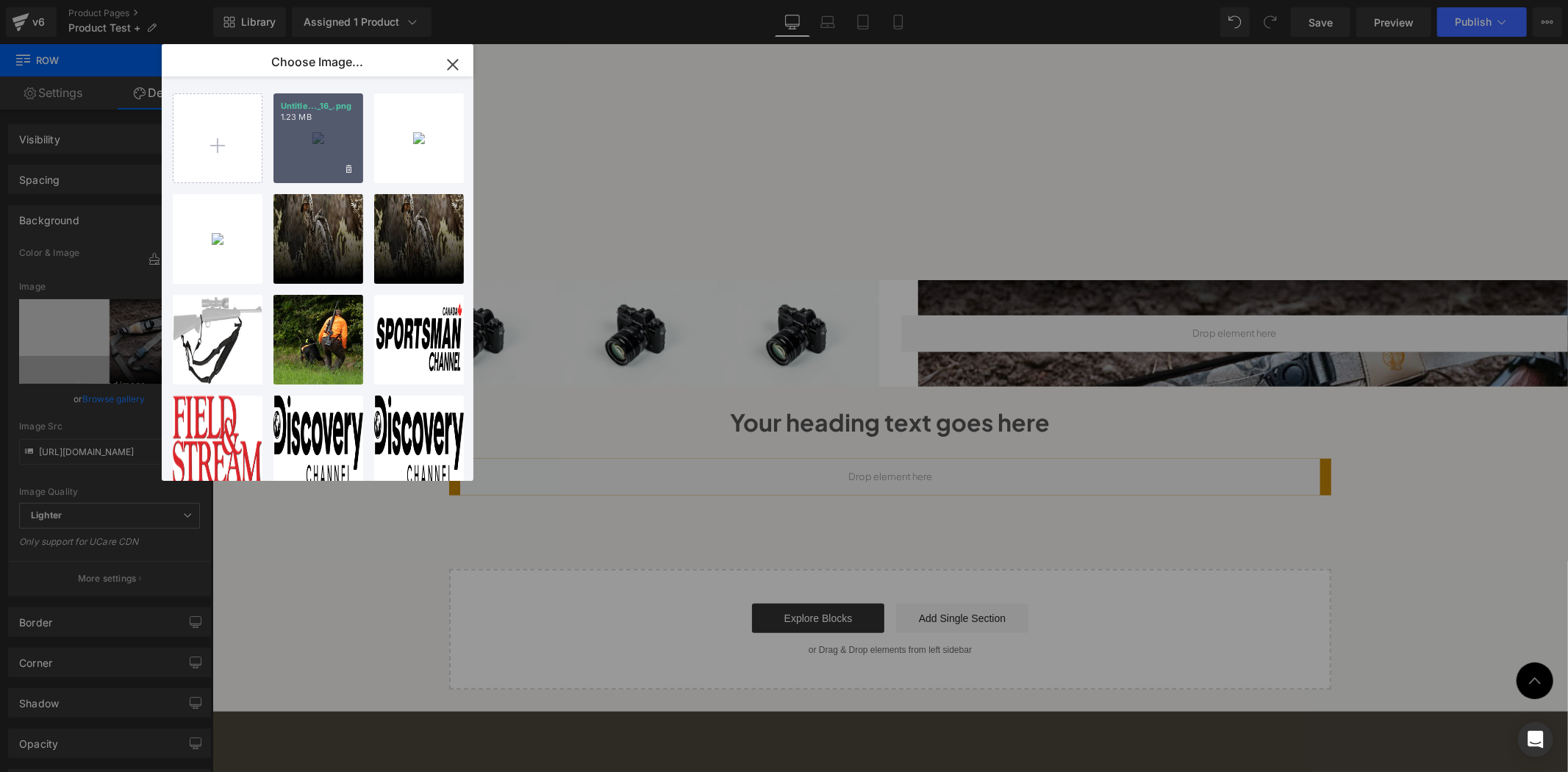
click at [307, 144] on div "Untitle..._16_.png 1.23 MB" at bounding box center [318, 138] width 90 height 90
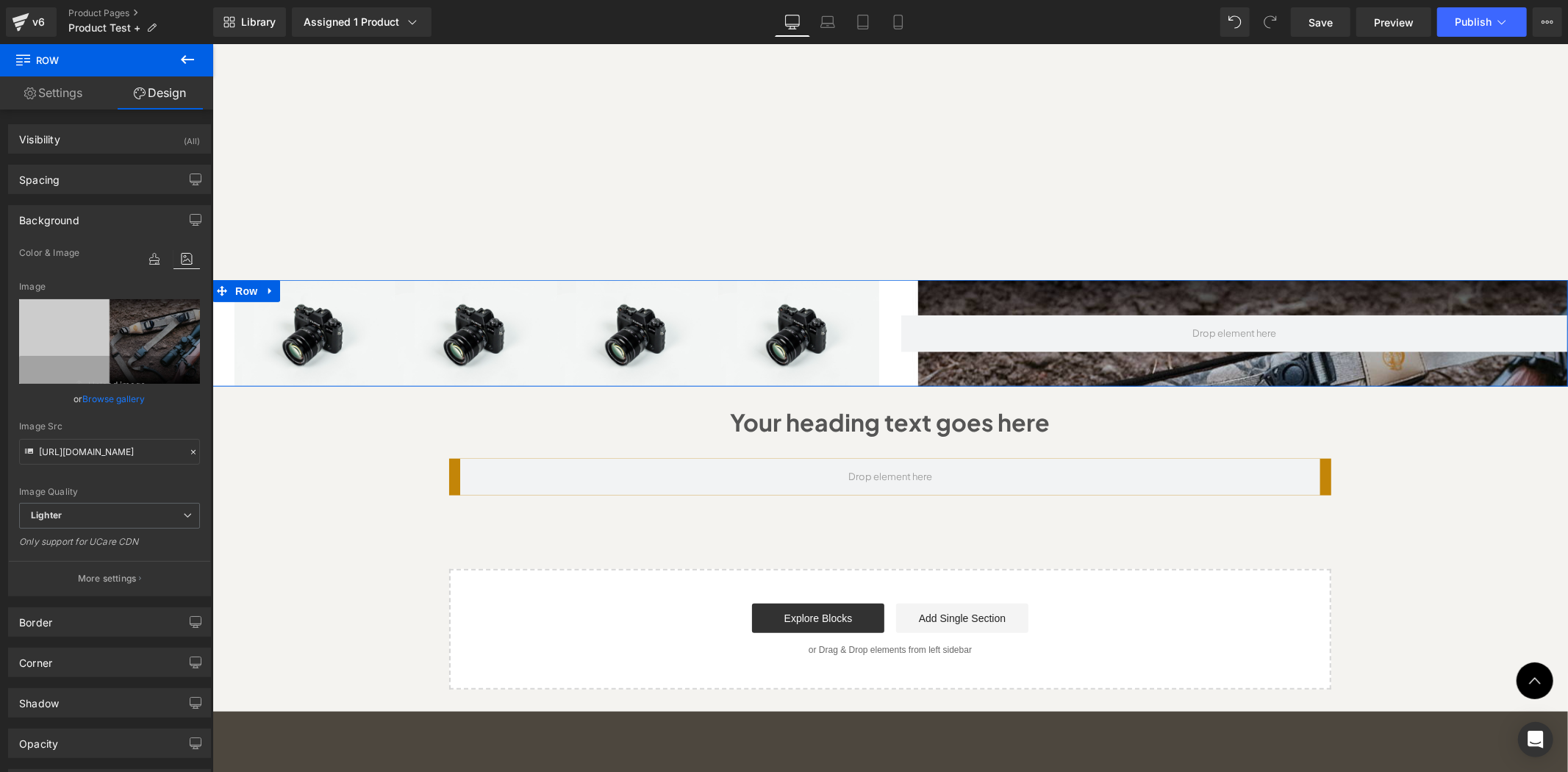
click at [157, 247] on div at bounding box center [170, 257] width 59 height 40
click at [152, 250] on icon at bounding box center [154, 259] width 26 height 19
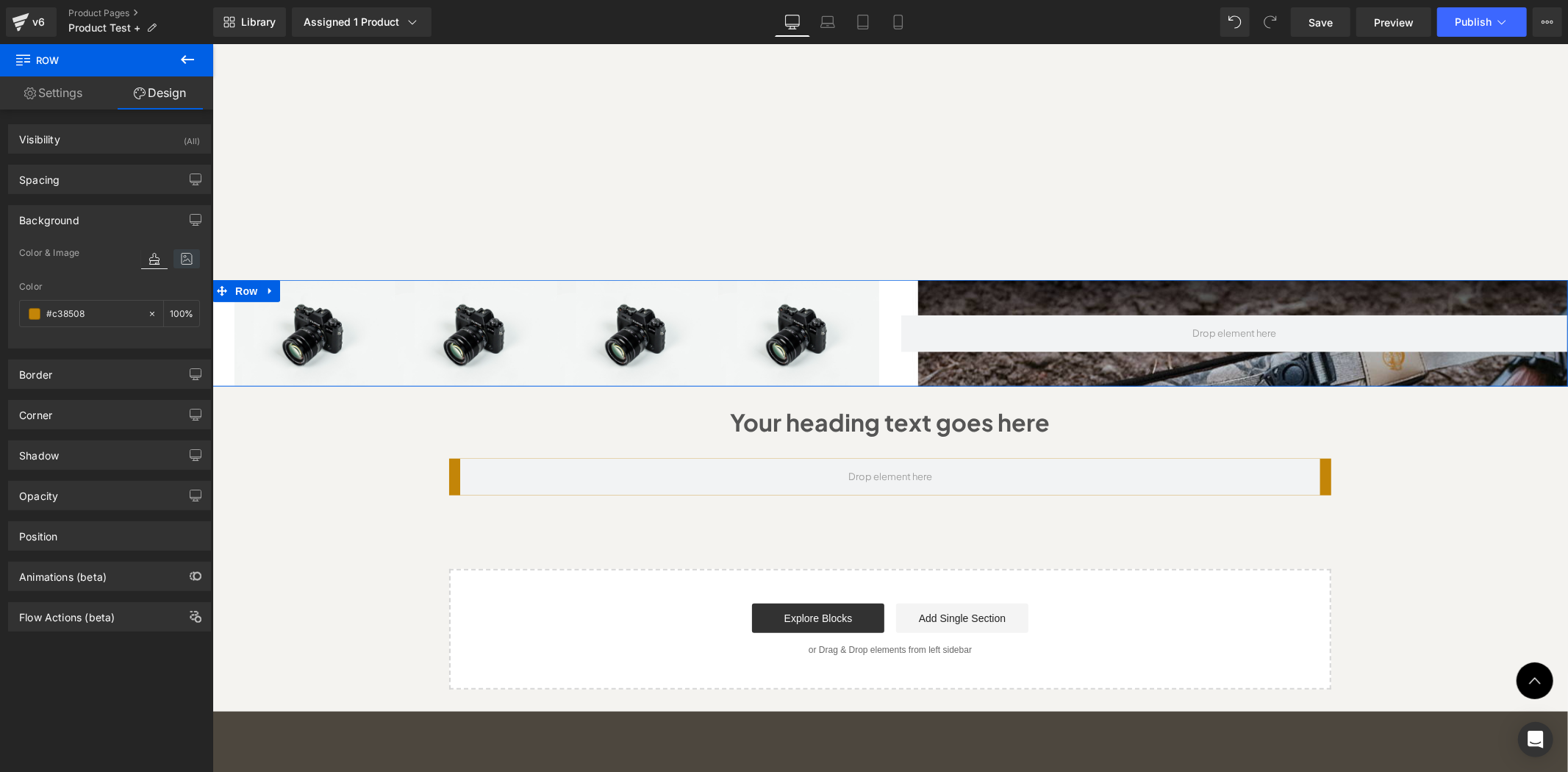
click at [175, 261] on icon at bounding box center [187, 259] width 26 height 19
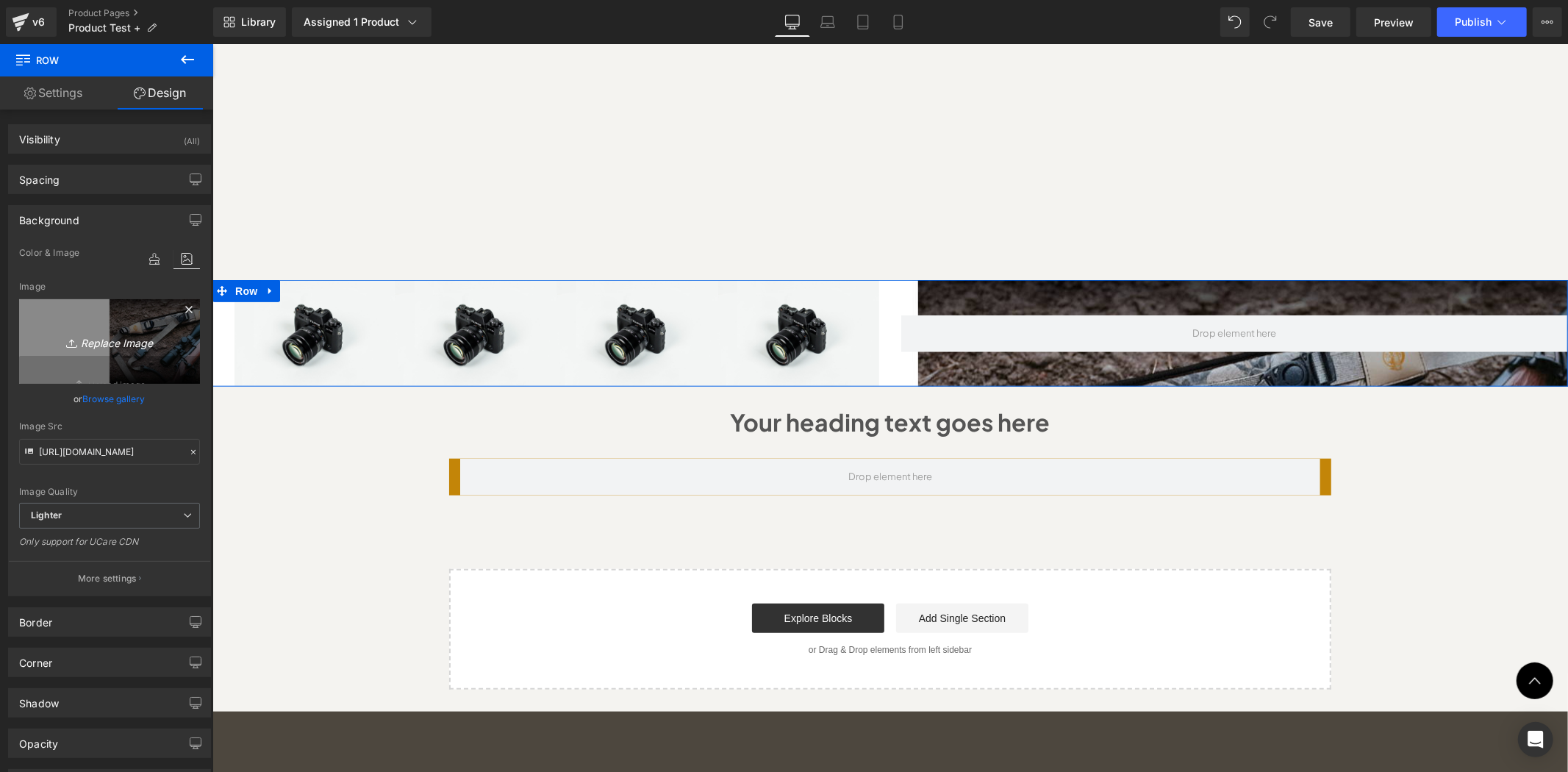
click at [130, 332] on icon "Replace Image" at bounding box center [109, 341] width 117 height 19
type input "C:\fakepath\Untitled design (16).png"
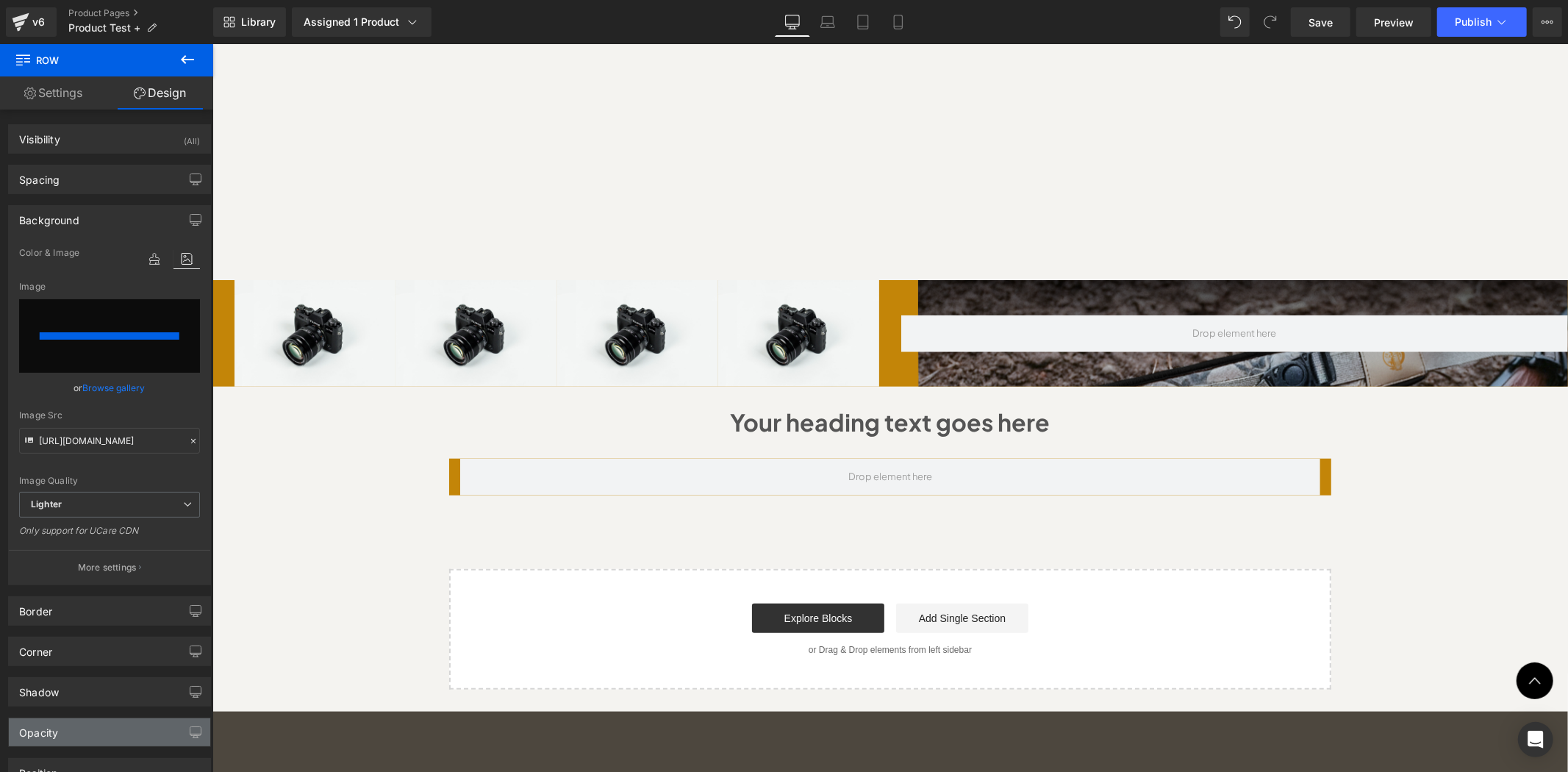
type input "https://ucarecdn.com/bf59724f-a850-4b7a-836f-3c94c788a8f8/-/format/auto/-/previ…"
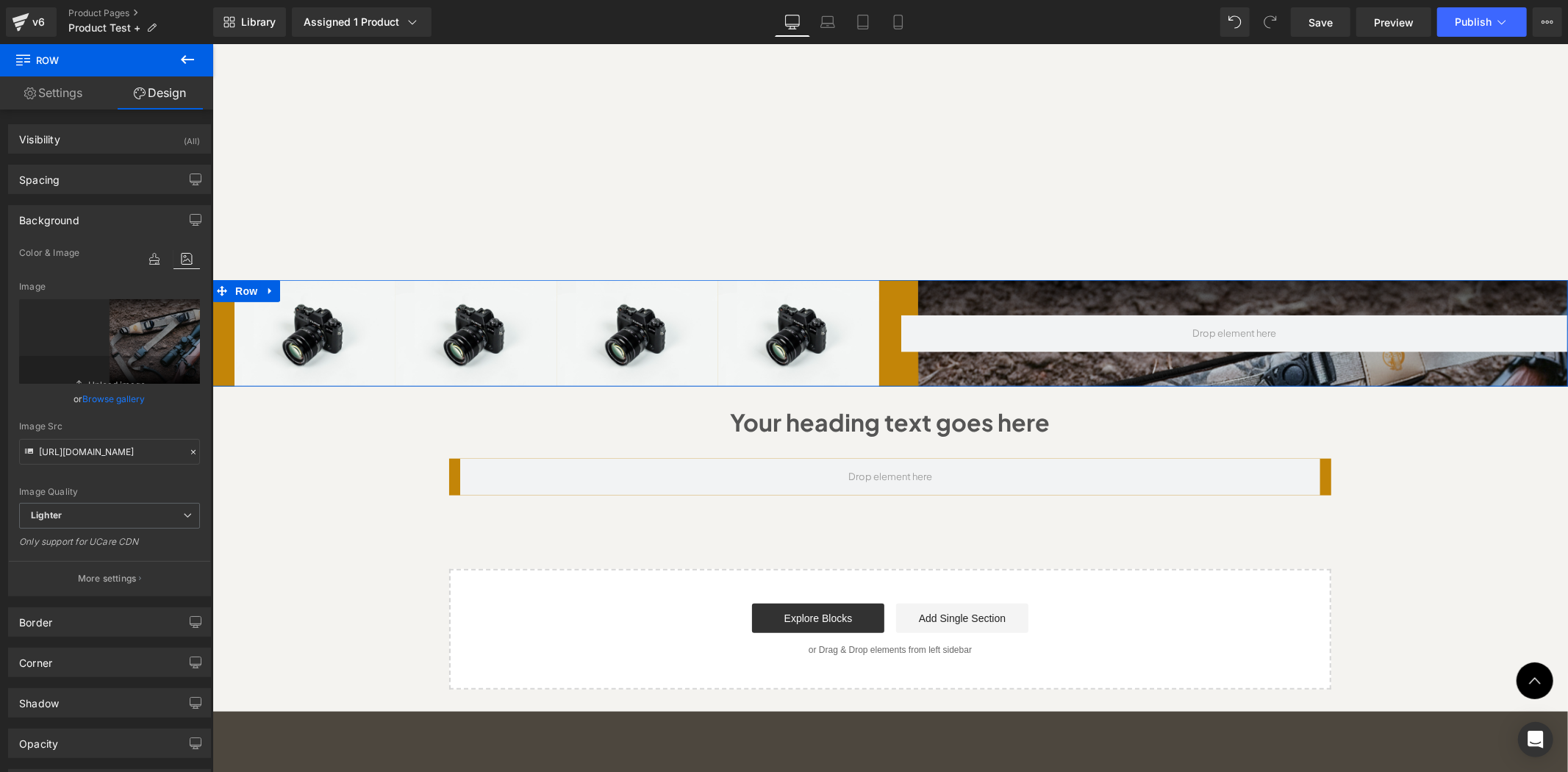
drag, startPoint x: 907, startPoint y: 270, endPoint x: 658, endPoint y: 219, distance: 254.2
click at [907, 279] on div at bounding box center [1234, 332] width 667 height 107
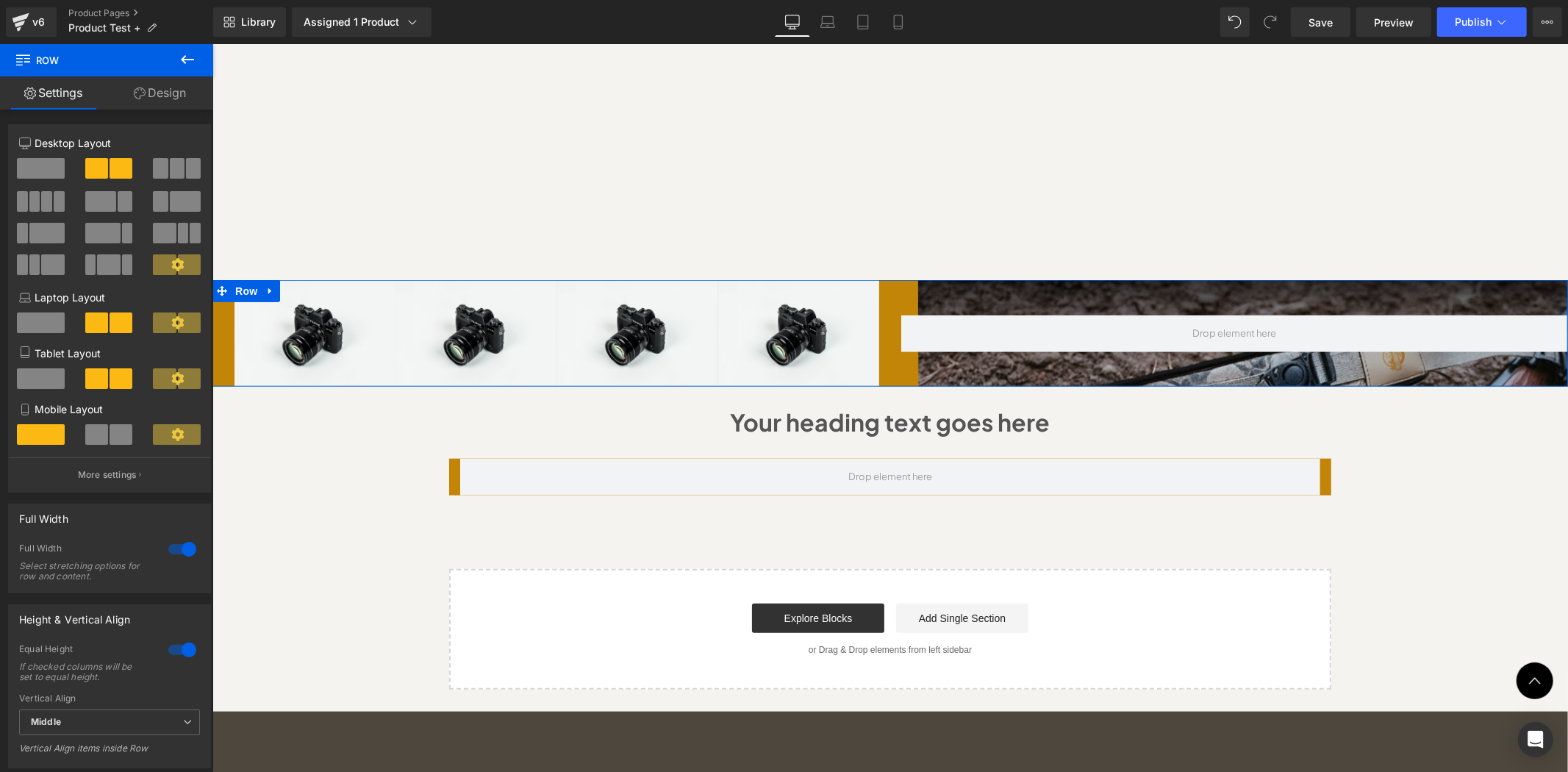
click at [175, 93] on link "Design" at bounding box center [160, 93] width 107 height 33
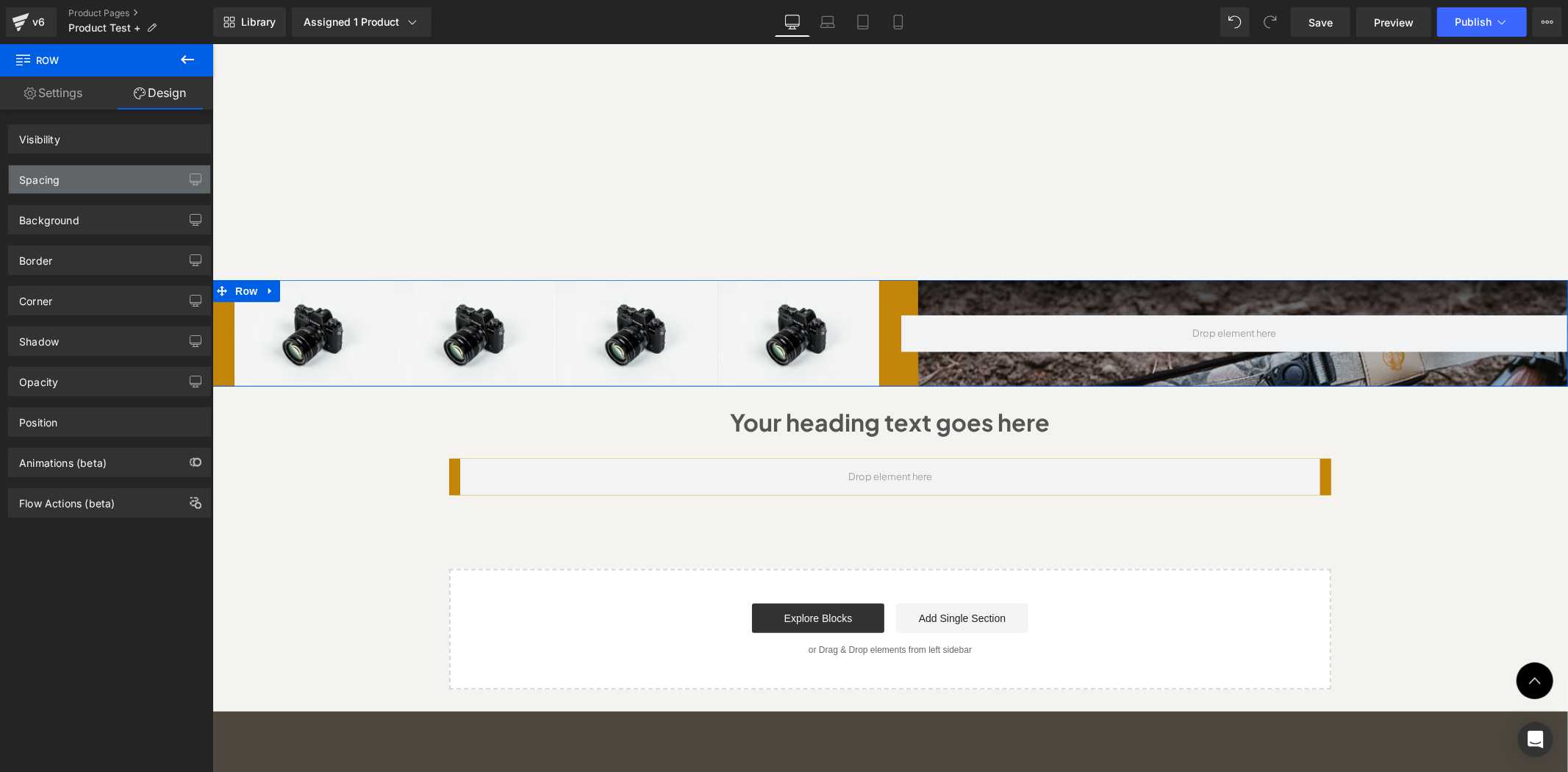
click at [115, 180] on div "Spacing" at bounding box center [109, 180] width 202 height 28
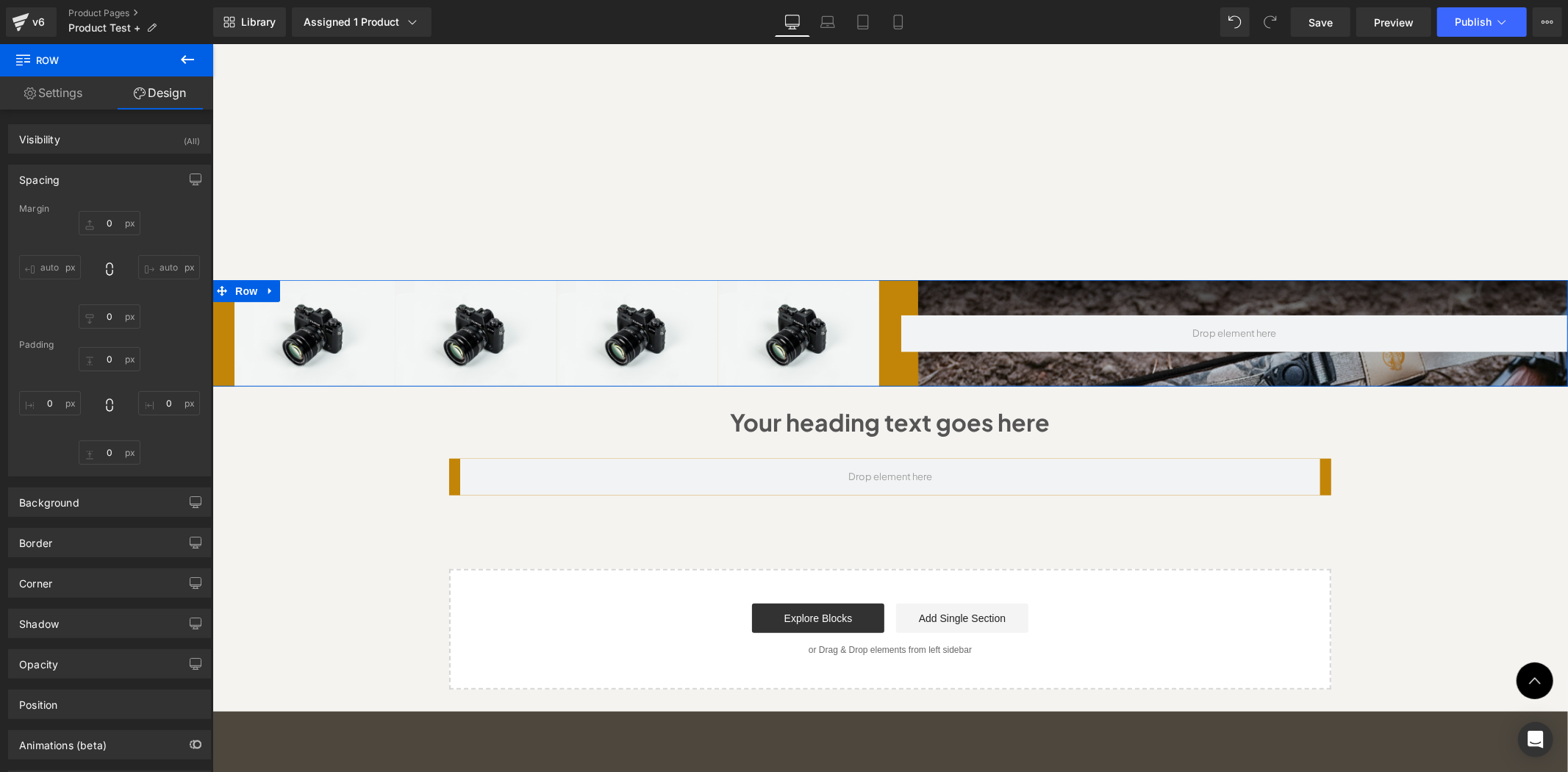
click at [62, 180] on div "Spacing" at bounding box center [109, 180] width 202 height 28
type input "0"
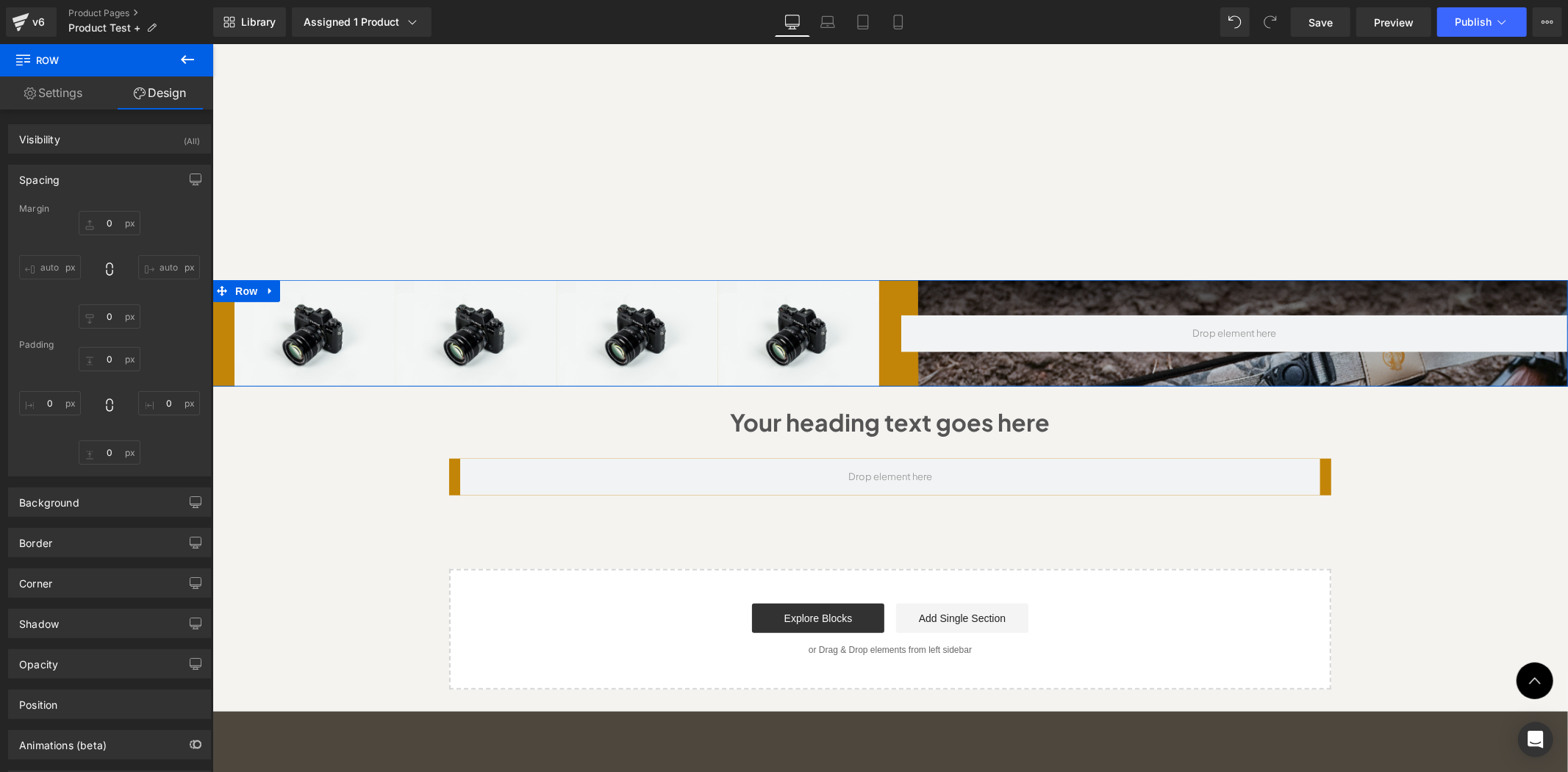
type input "0"
type input "30"
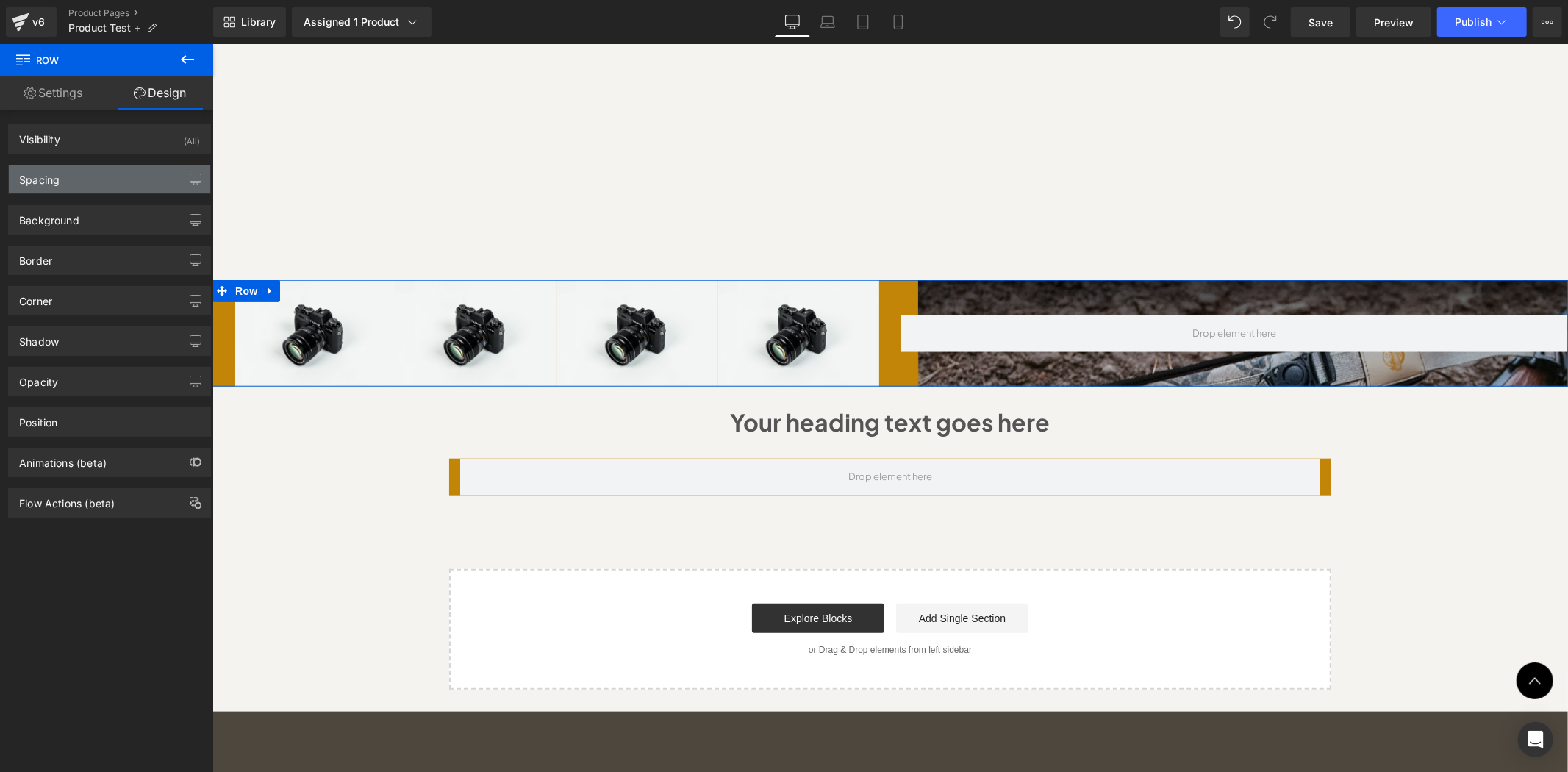
click at [56, 174] on div "Spacing" at bounding box center [40, 175] width 41 height 20
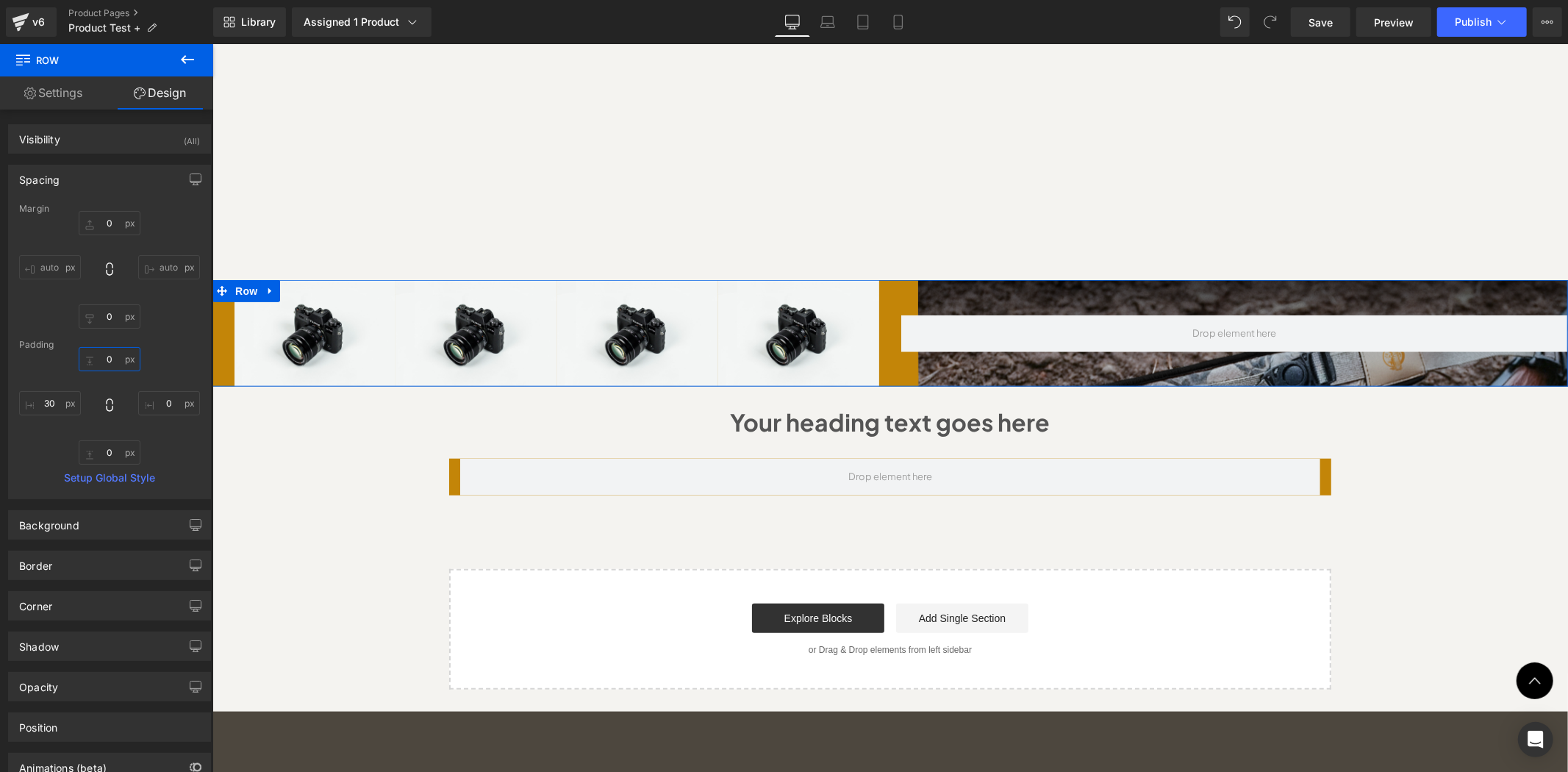
click at [108, 354] on input "0" at bounding box center [109, 360] width 62 height 25
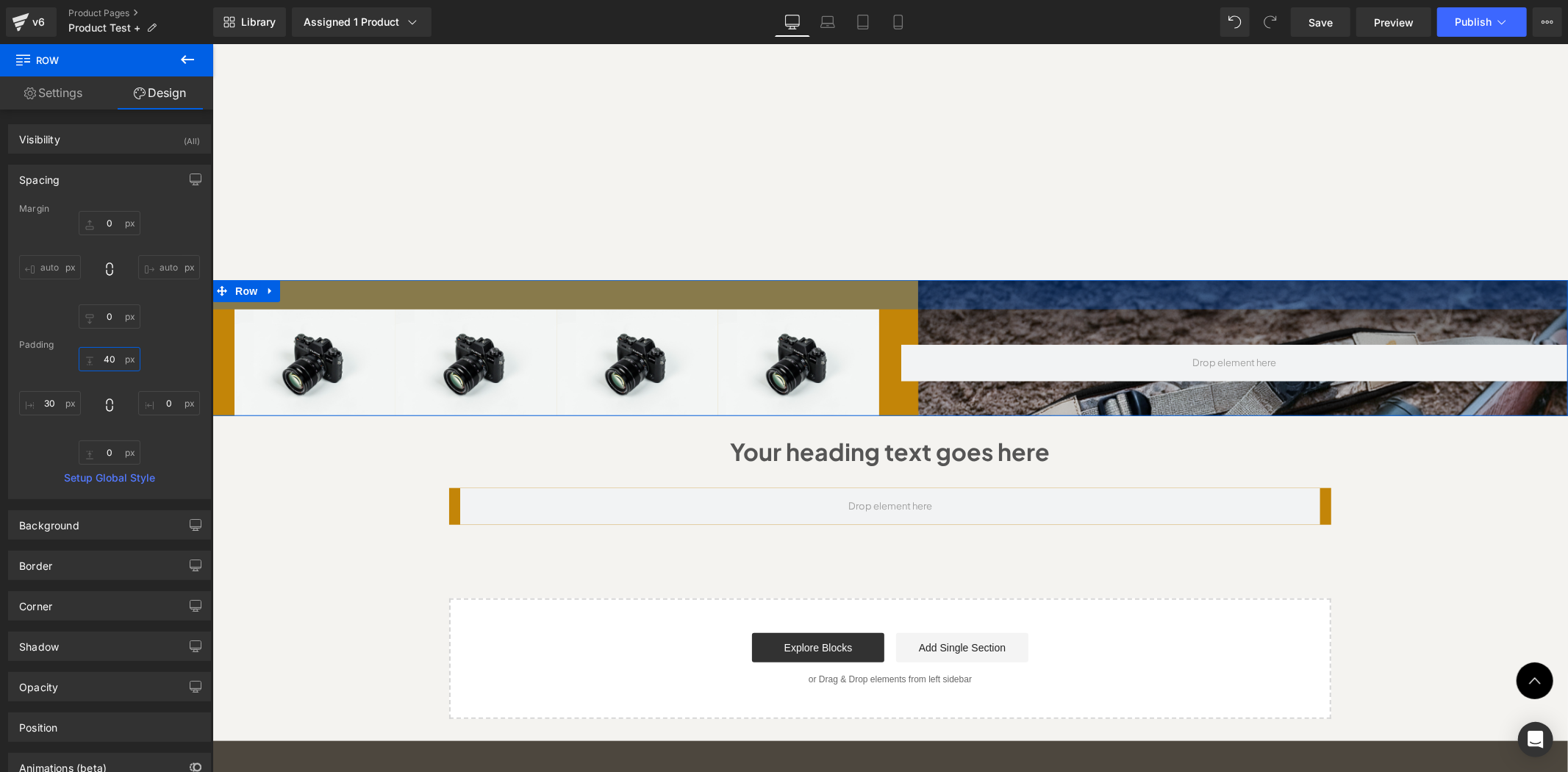
drag, startPoint x: 111, startPoint y: 363, endPoint x: 86, endPoint y: 357, distance: 25.7
click at [86, 357] on input "40" at bounding box center [109, 360] width 62 height 25
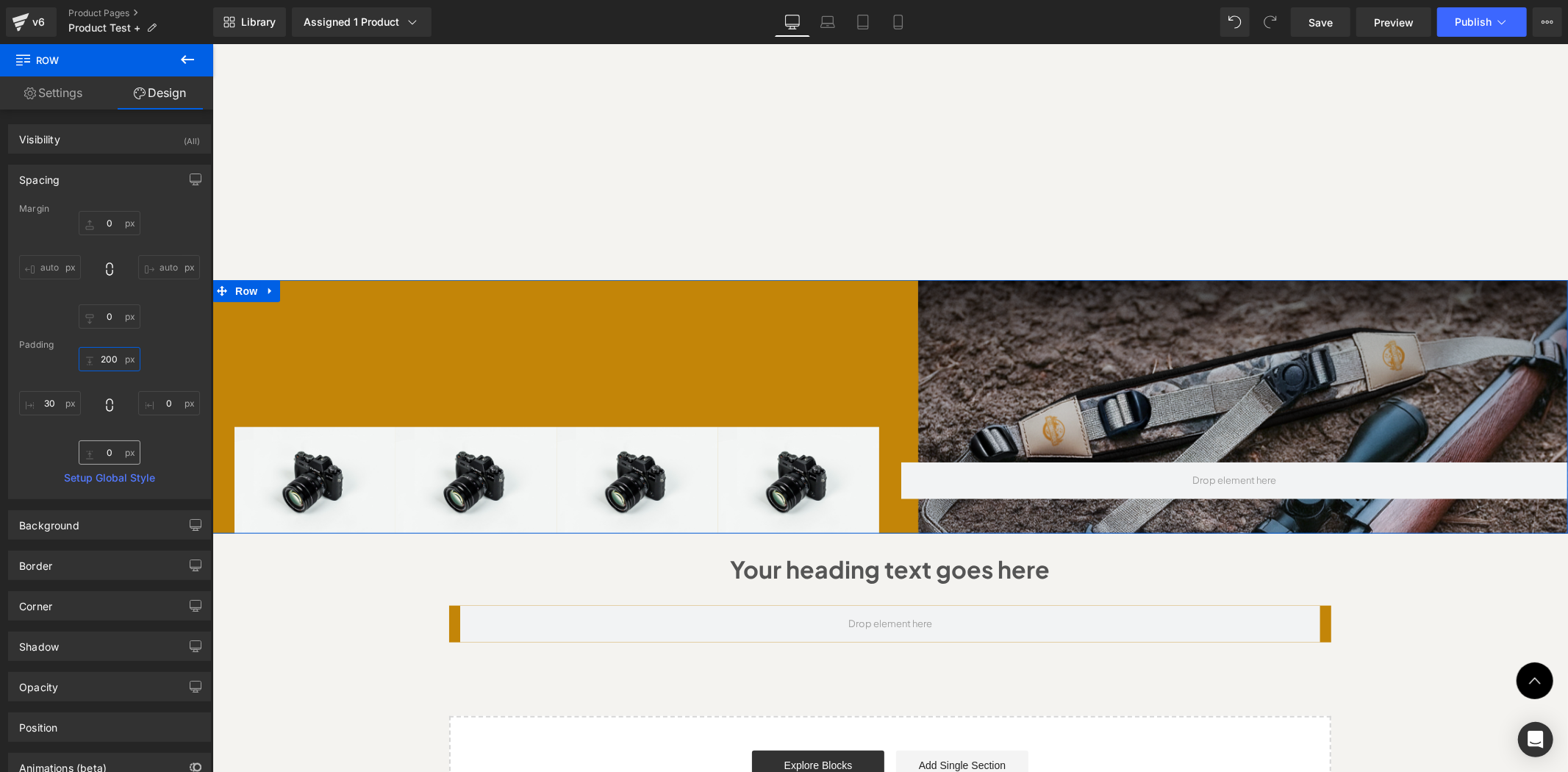
type input "200"
click at [113, 445] on input "0" at bounding box center [109, 453] width 62 height 25
type input "200"
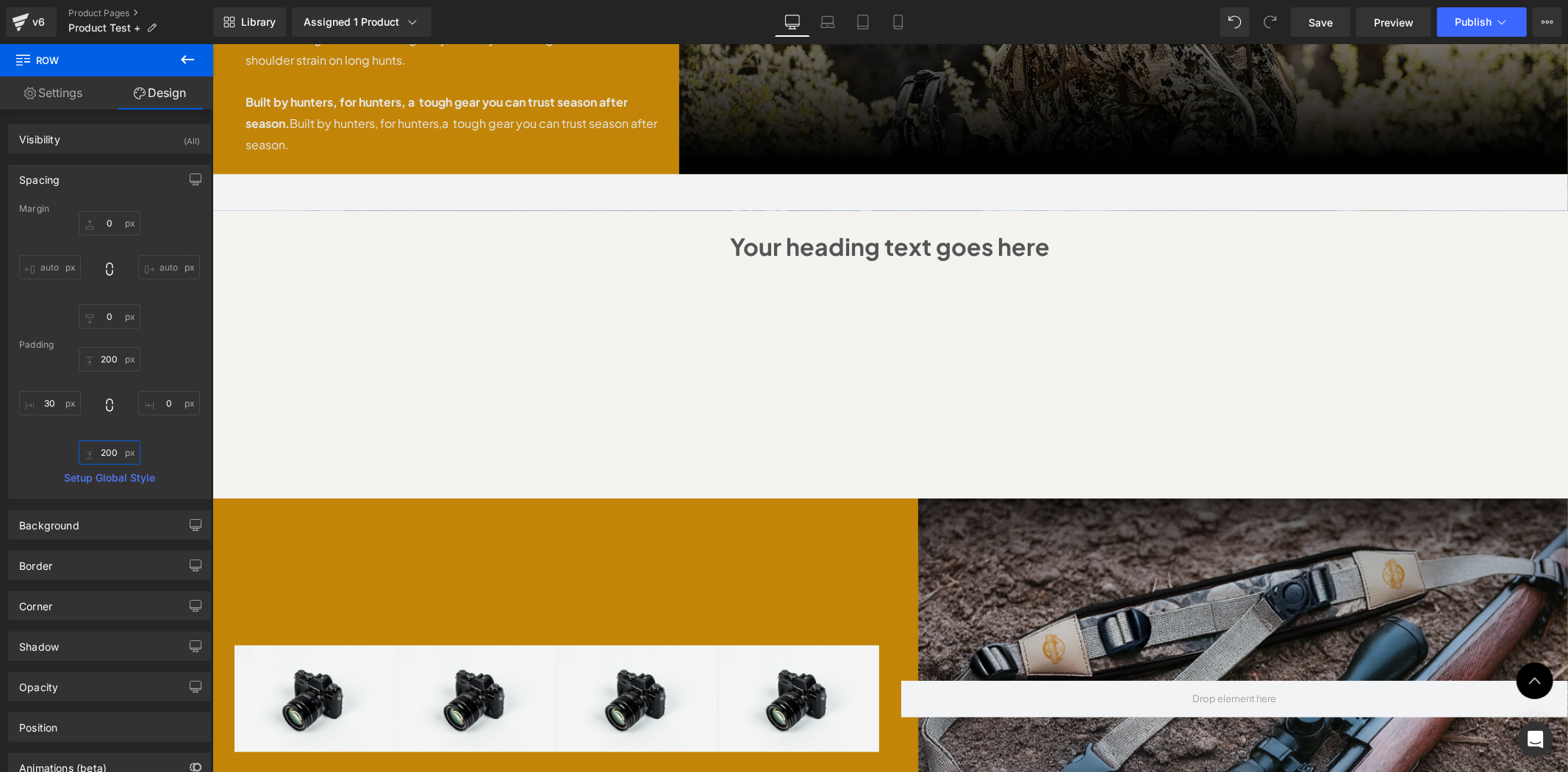
scroll to position [835, 0]
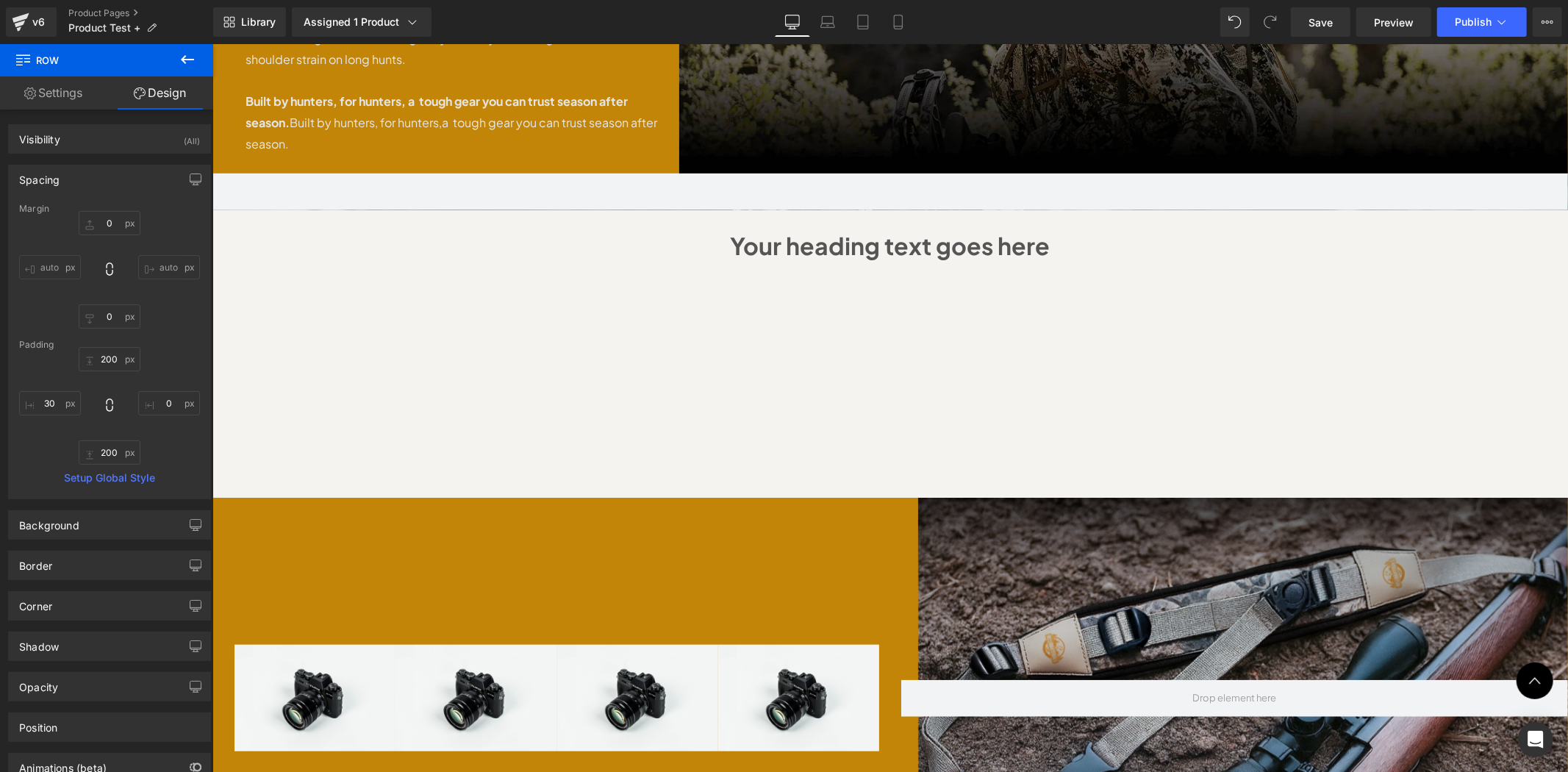
click at [331, 353] on div "Sale Off (P) Image" at bounding box center [889, 260] width 1356 height 1880
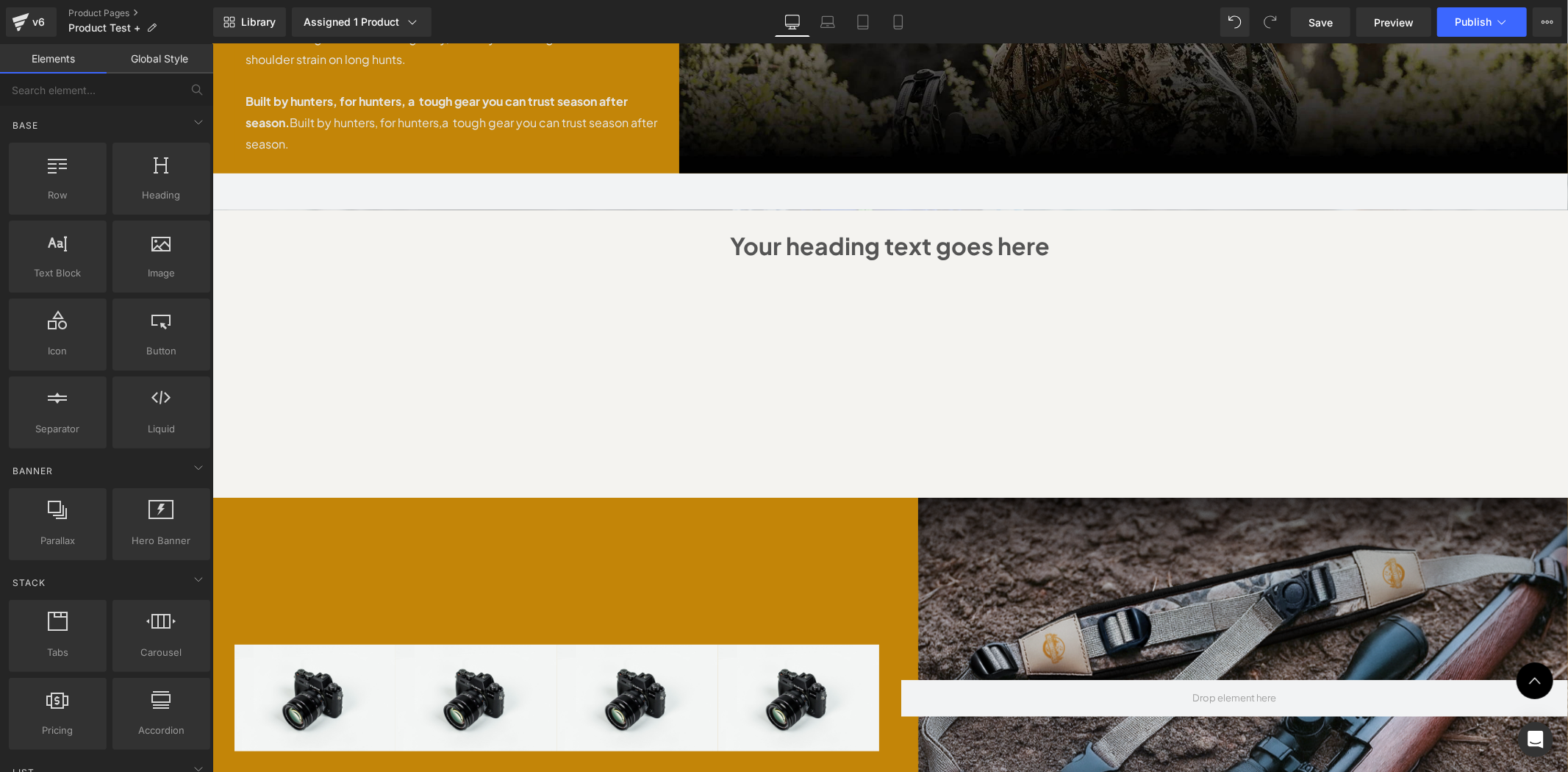
click at [313, 224] on h1 "Your heading text goes here" at bounding box center [889, 245] width 1326 height 42
click at [364, 308] on div "Sale Off (P) Image" at bounding box center [889, 260] width 1356 height 1880
click at [424, 361] on div "Sale Off (P) Image" at bounding box center [889, 260] width 1356 height 1880
click at [450, 343] on div "Vimeo" at bounding box center [596, 390] width 294 height 171
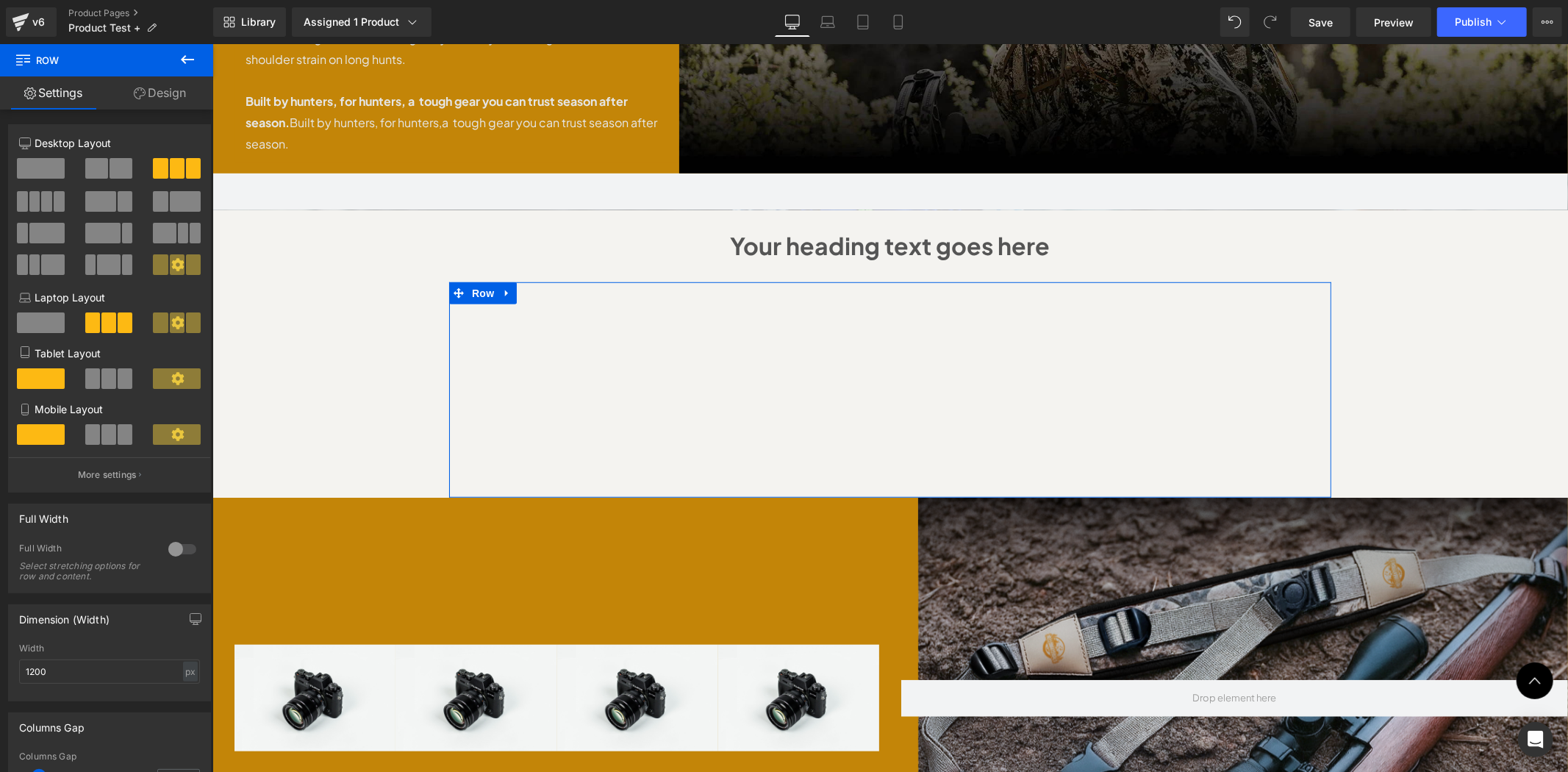
click at [164, 93] on link "Design" at bounding box center [160, 93] width 107 height 33
click at [0, 0] on div "Spacing" at bounding box center [0, 0] width 0 height 0
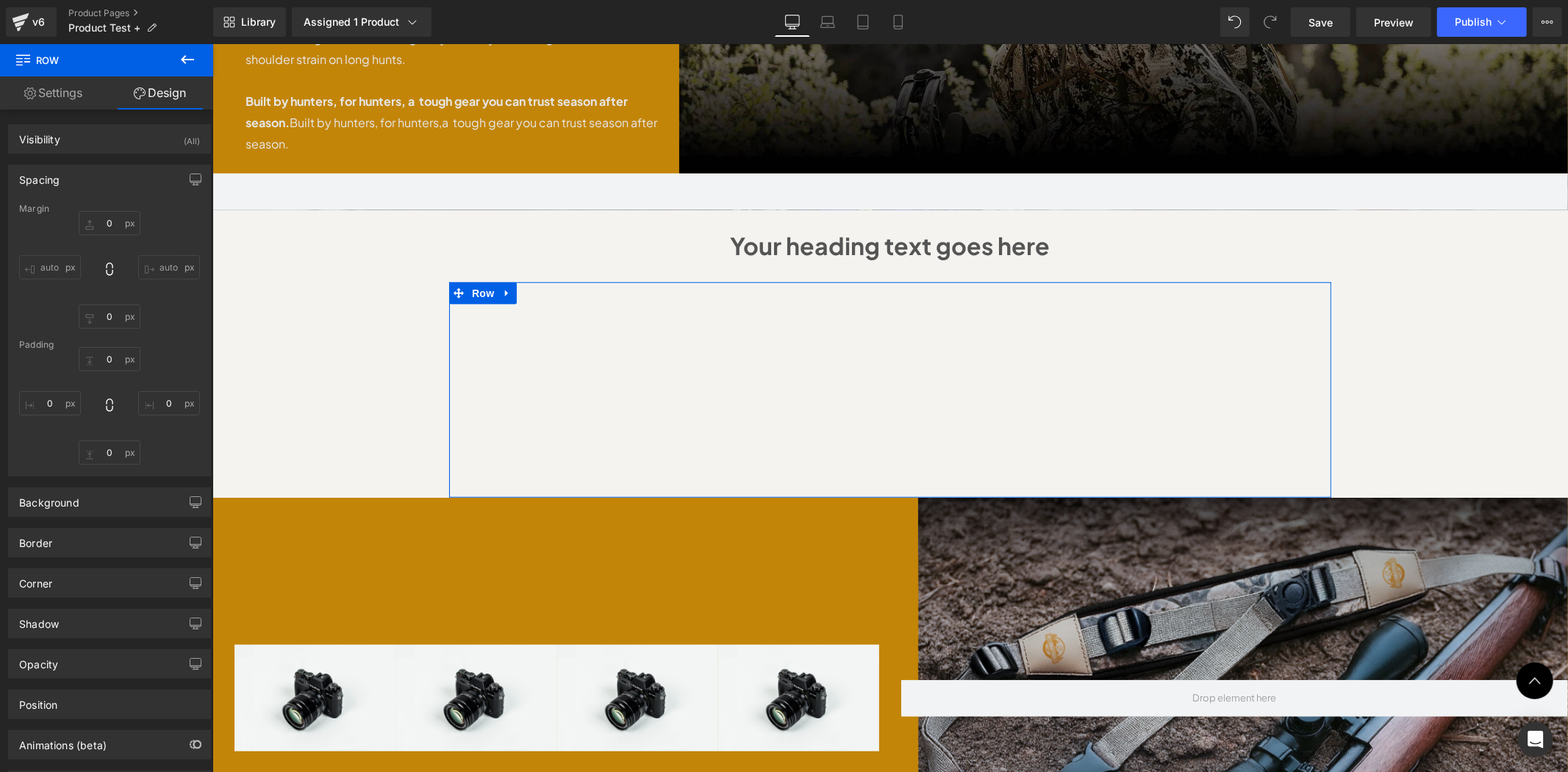
type input "0"
type input "30"
type input "0"
type input "30"
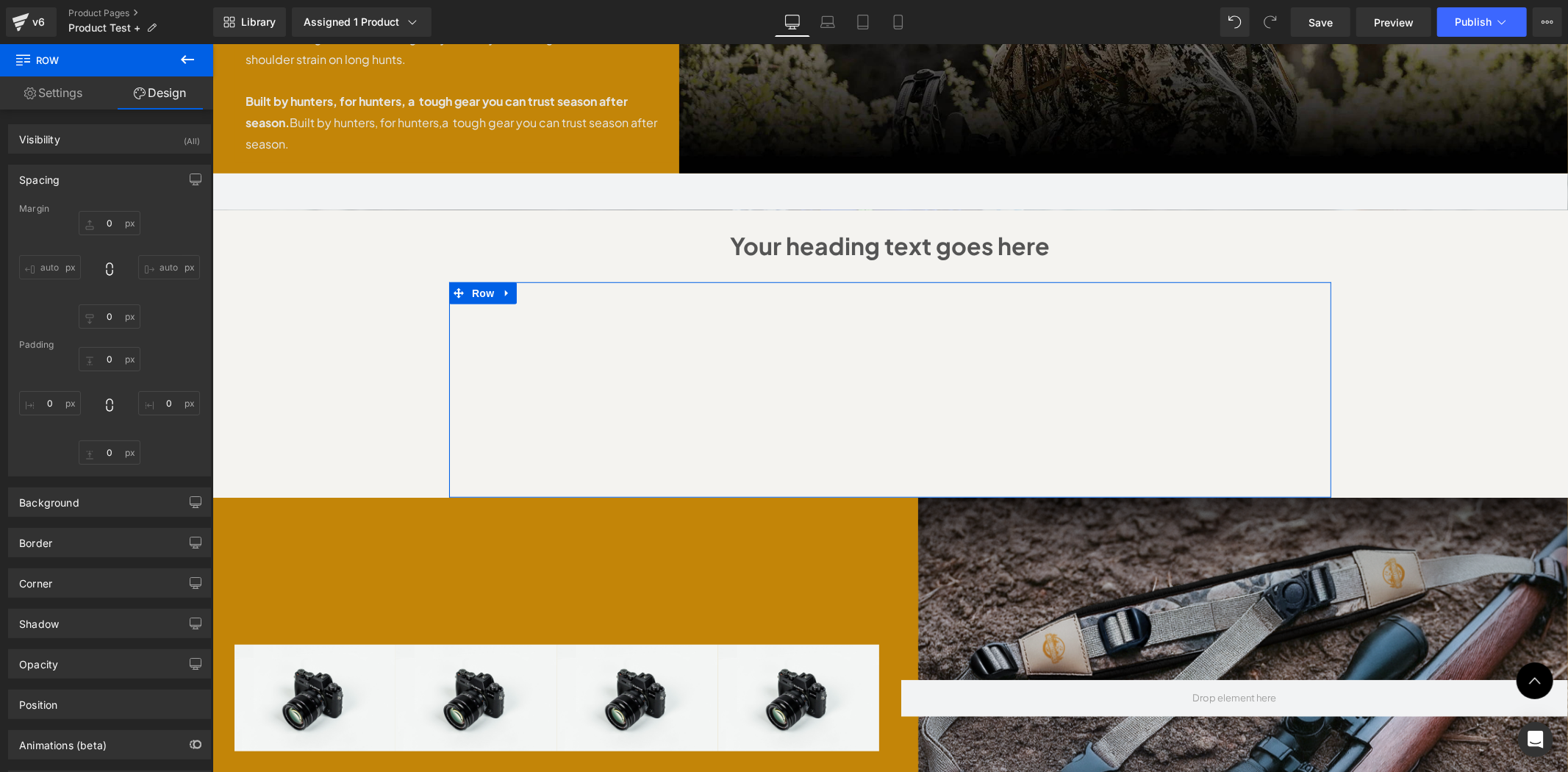
type input "0"
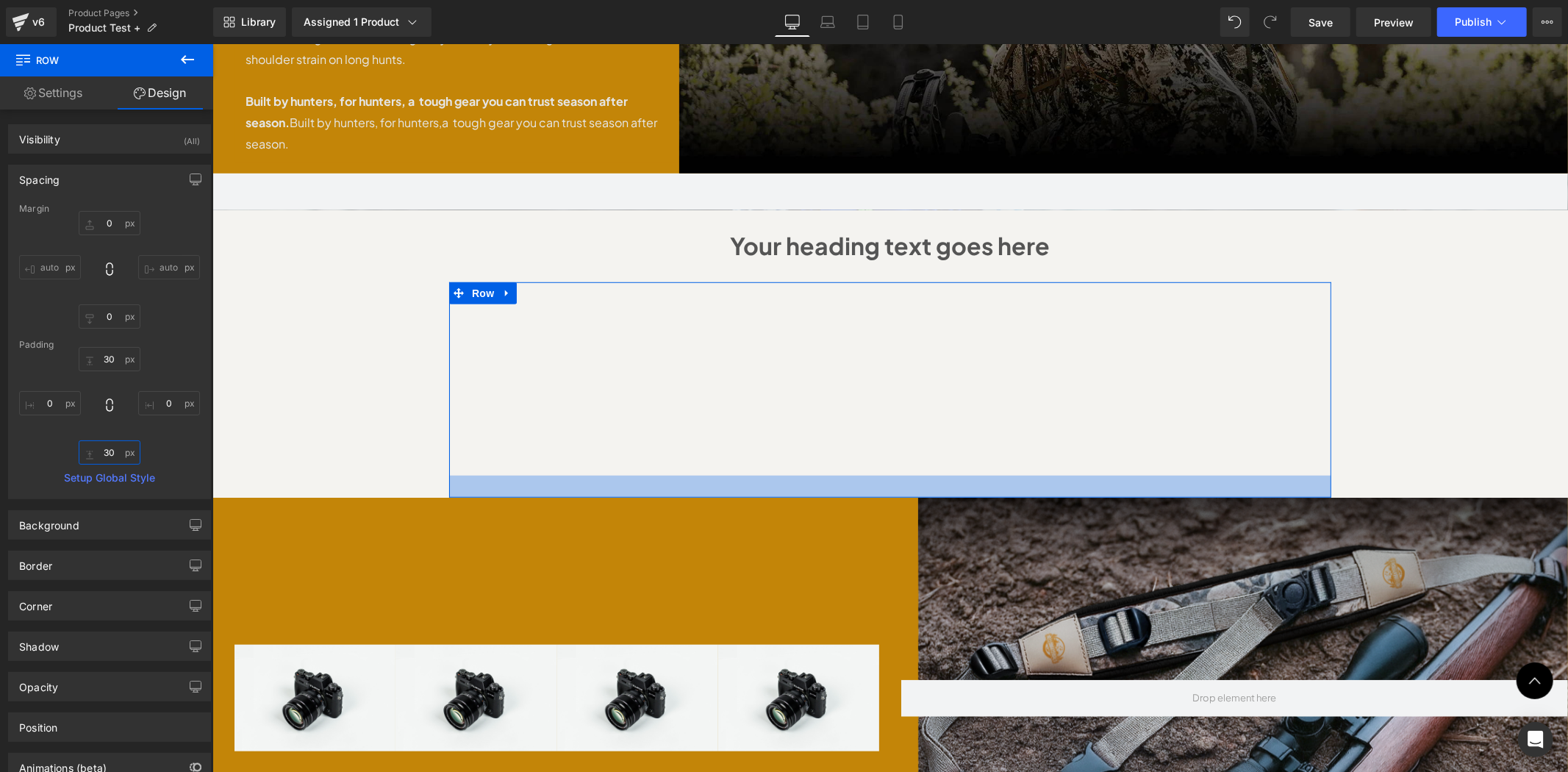
click at [113, 457] on input "30" at bounding box center [109, 453] width 62 height 25
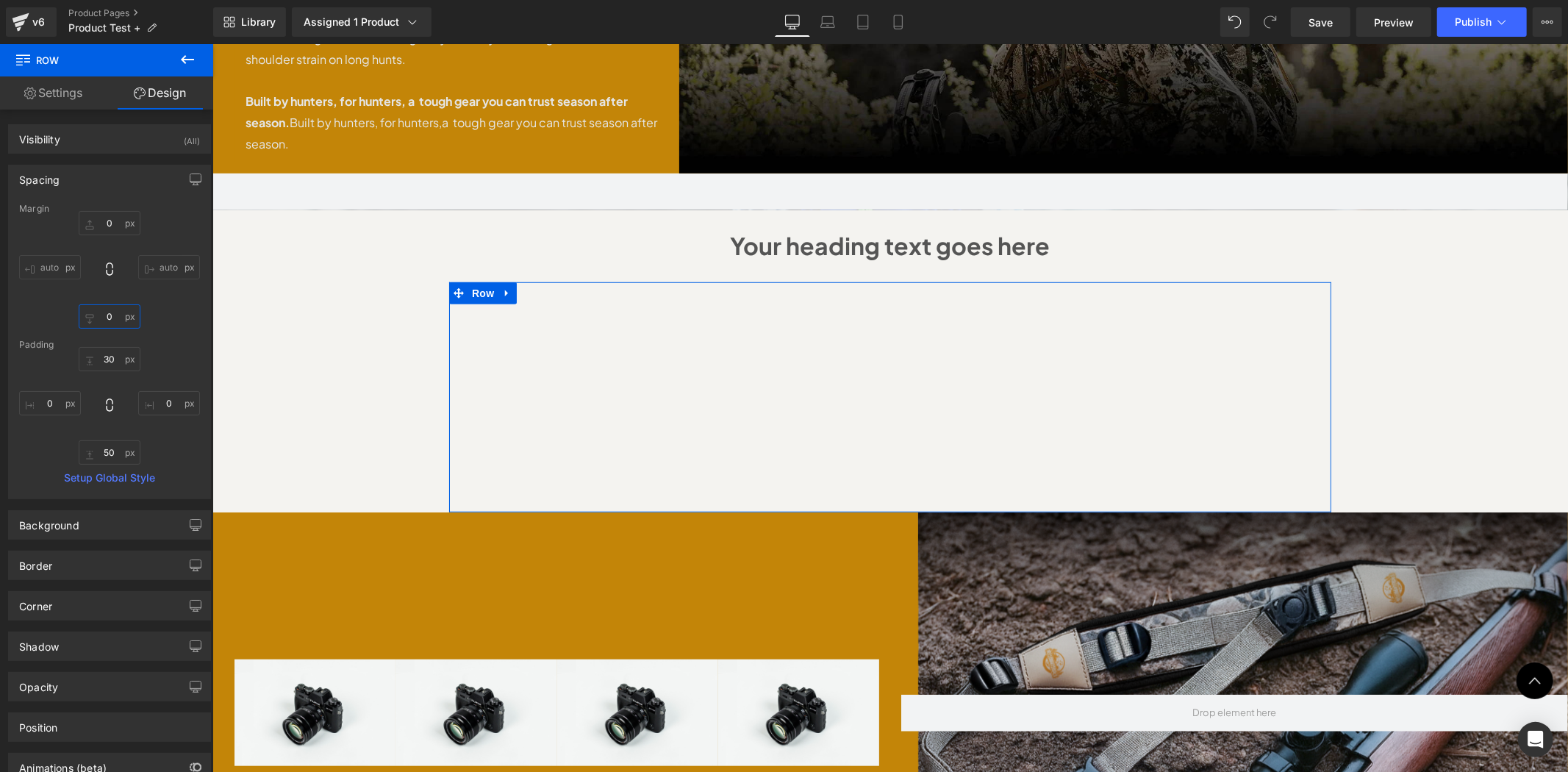
click at [113, 314] on input "0" at bounding box center [109, 316] width 62 height 25
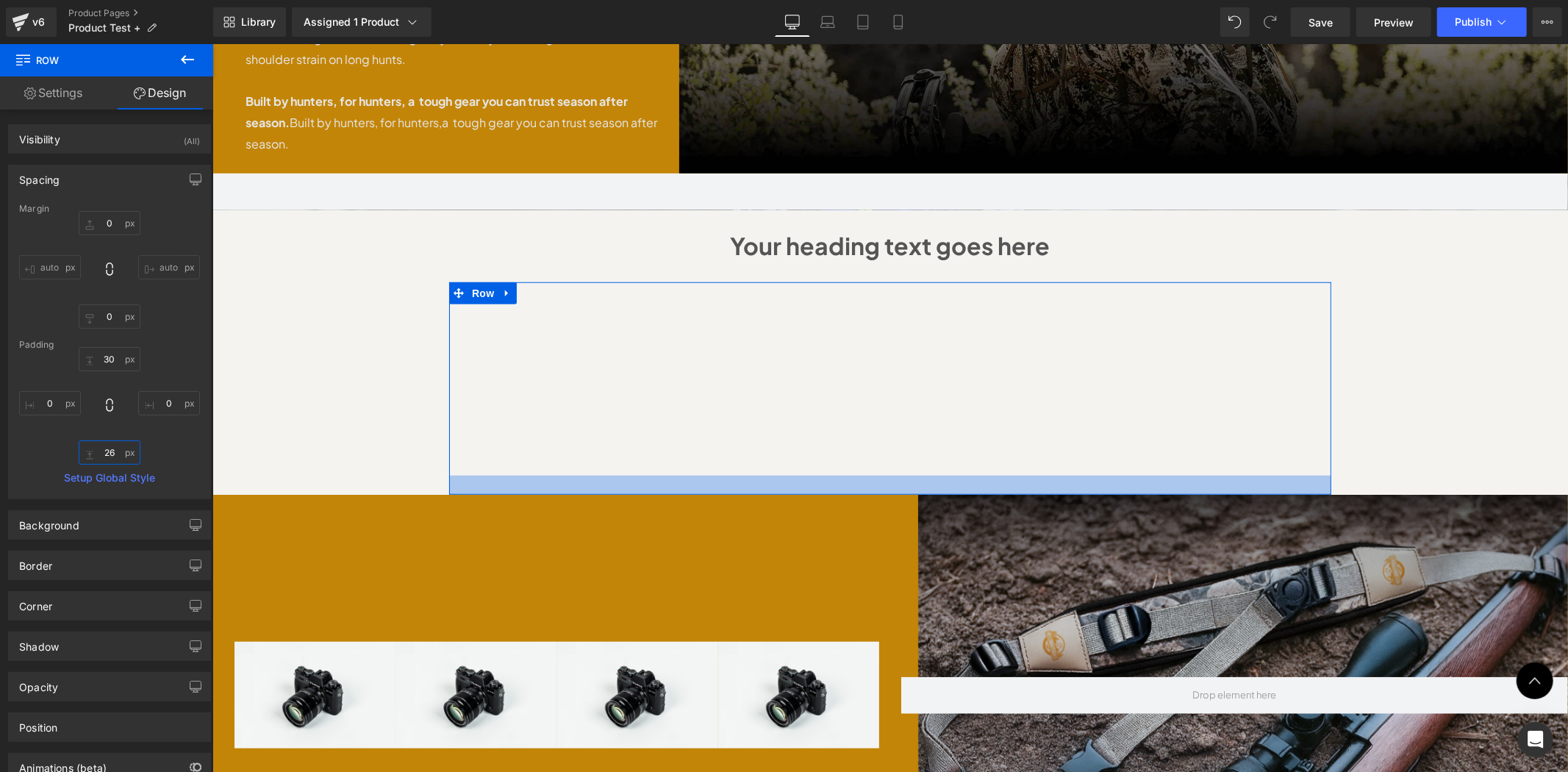
drag, startPoint x: 114, startPoint y: 450, endPoint x: 93, endPoint y: 446, distance: 21.4
click at [93, 449] on input "26" at bounding box center [109, 453] width 62 height 25
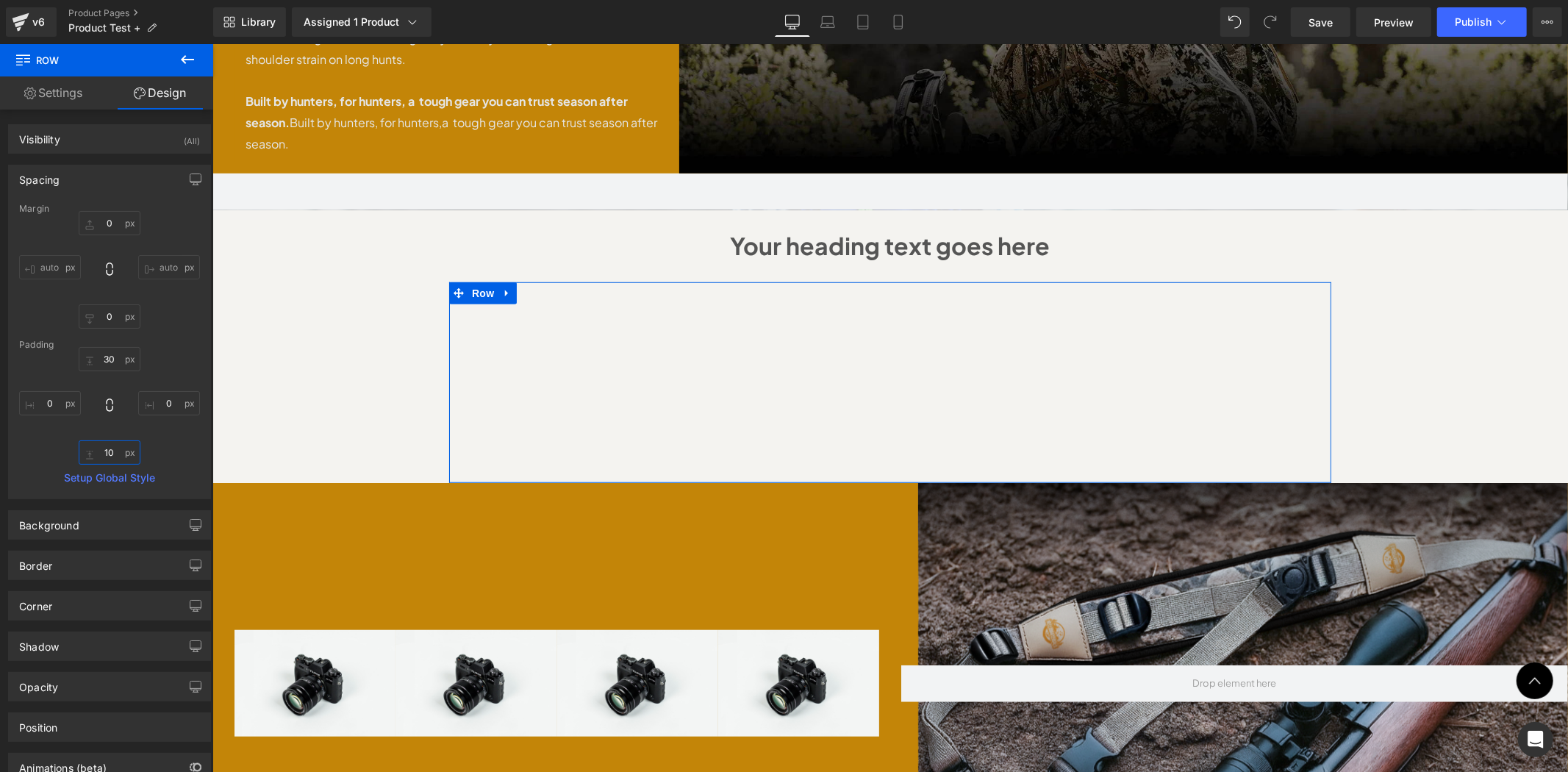
type input "100"
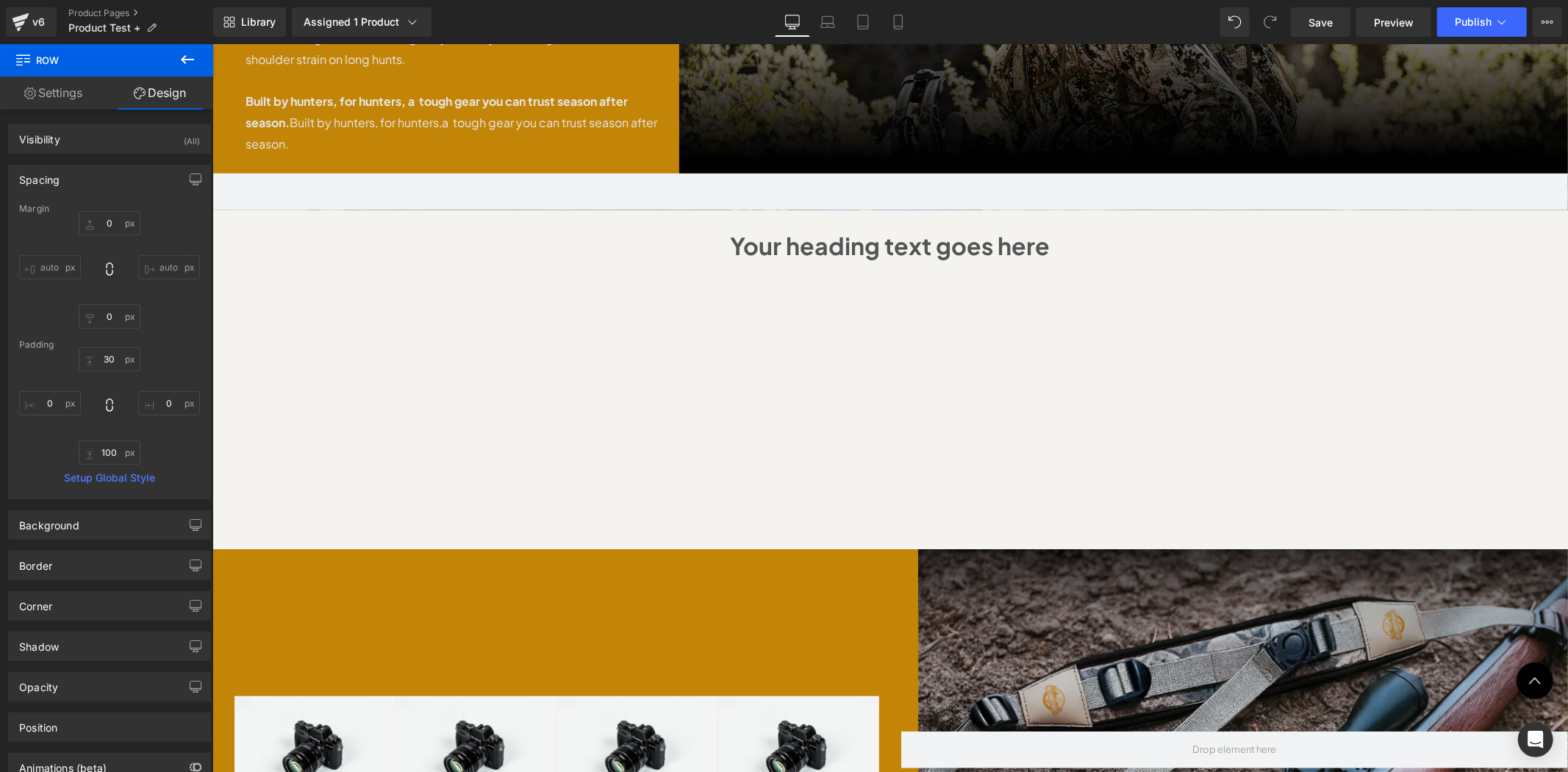
click at [236, 376] on div "Sale Off (P) Image" at bounding box center [889, 286] width 1356 height 1932
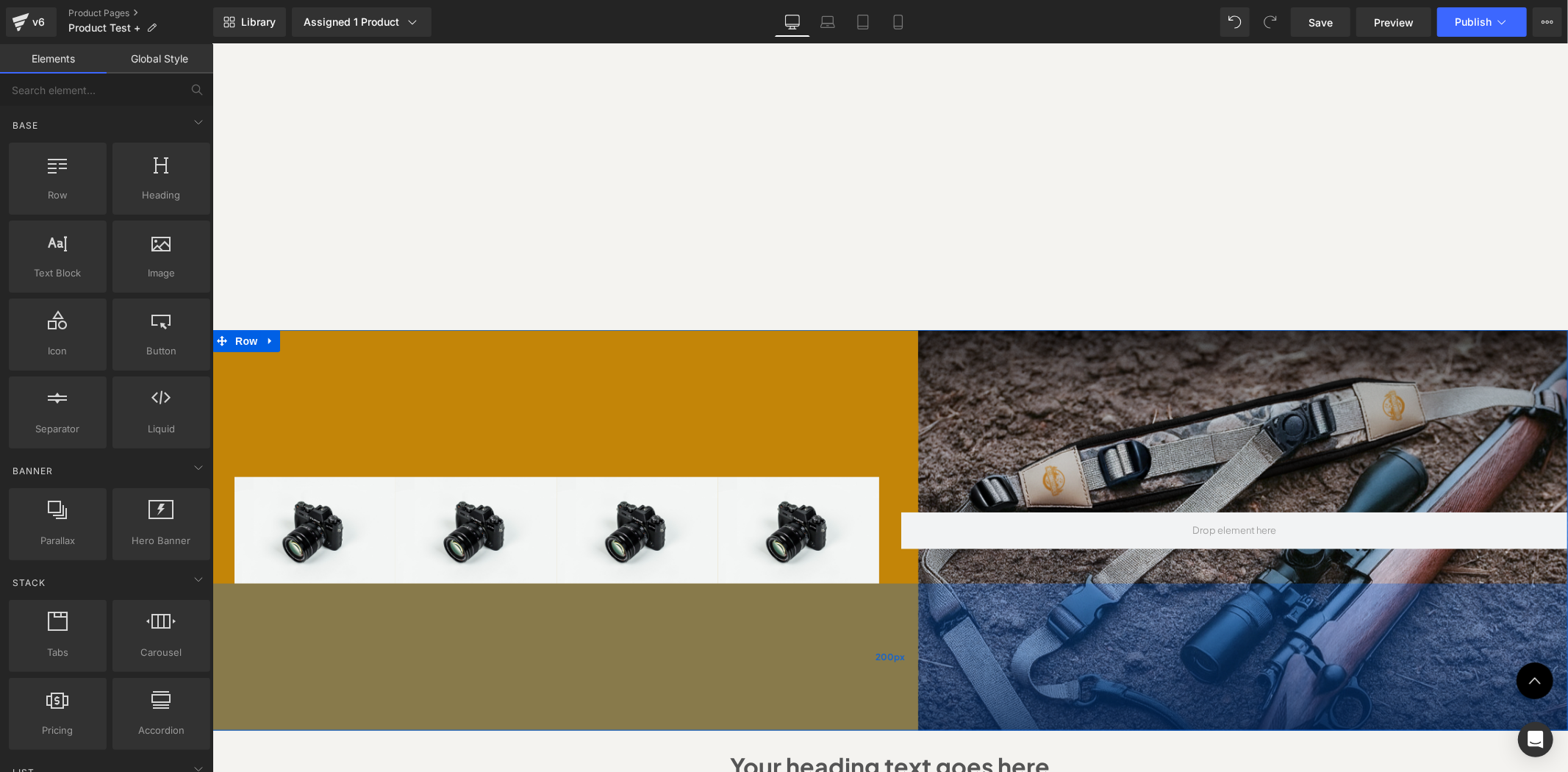
scroll to position [1052, 0]
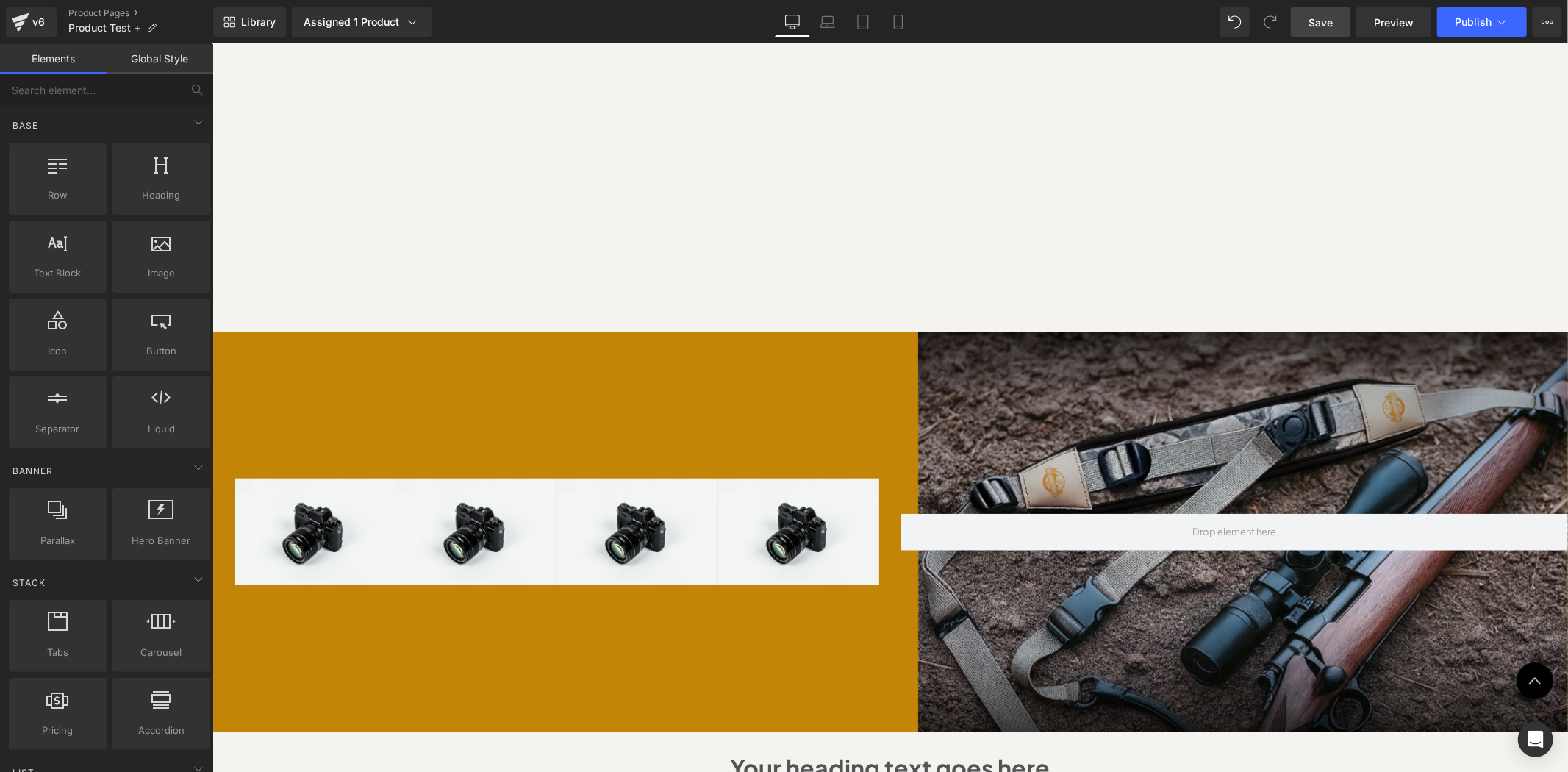
click at [1333, 22] on span "Save" at bounding box center [1321, 23] width 25 height 16
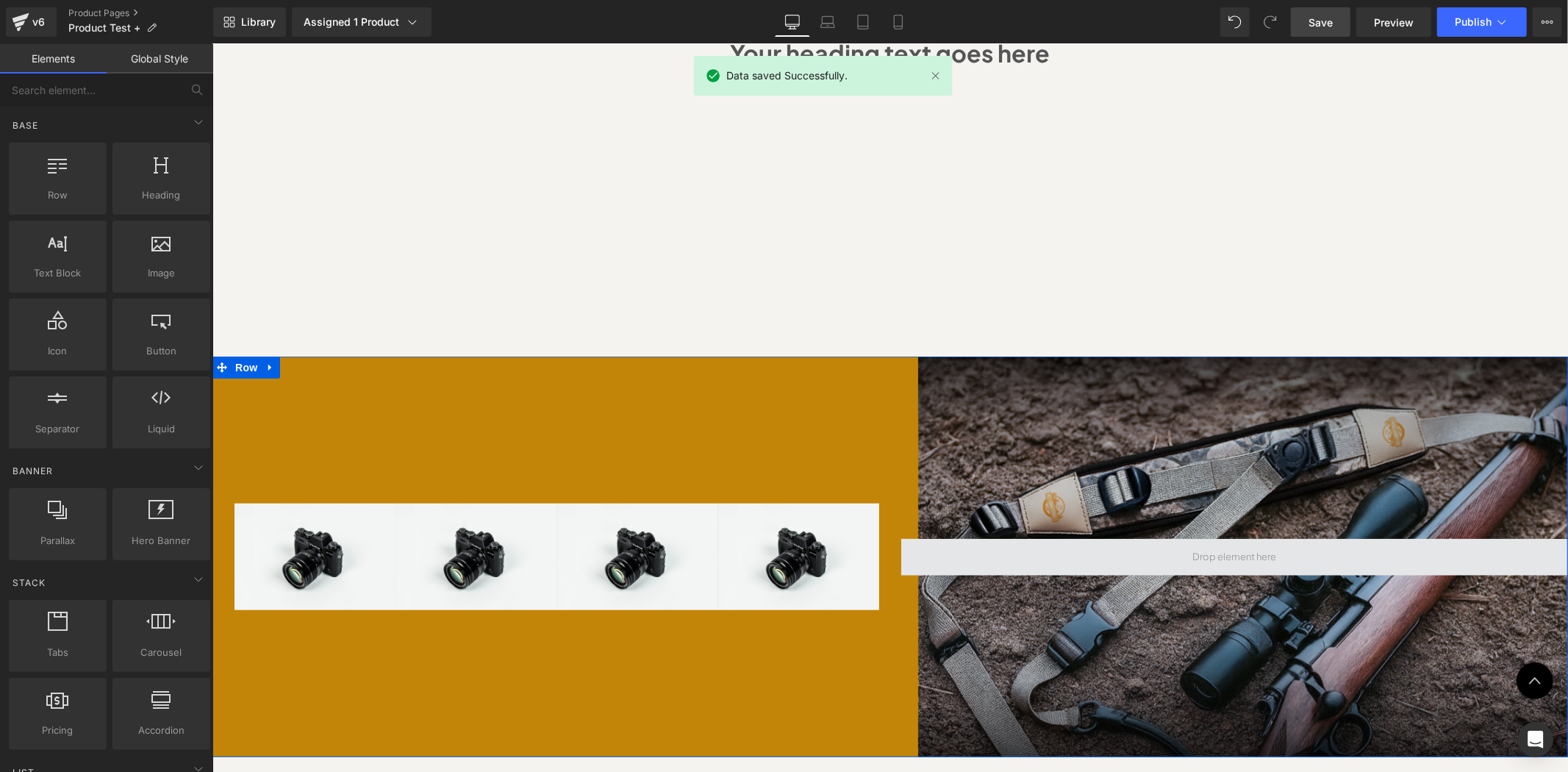
scroll to position [943, 0]
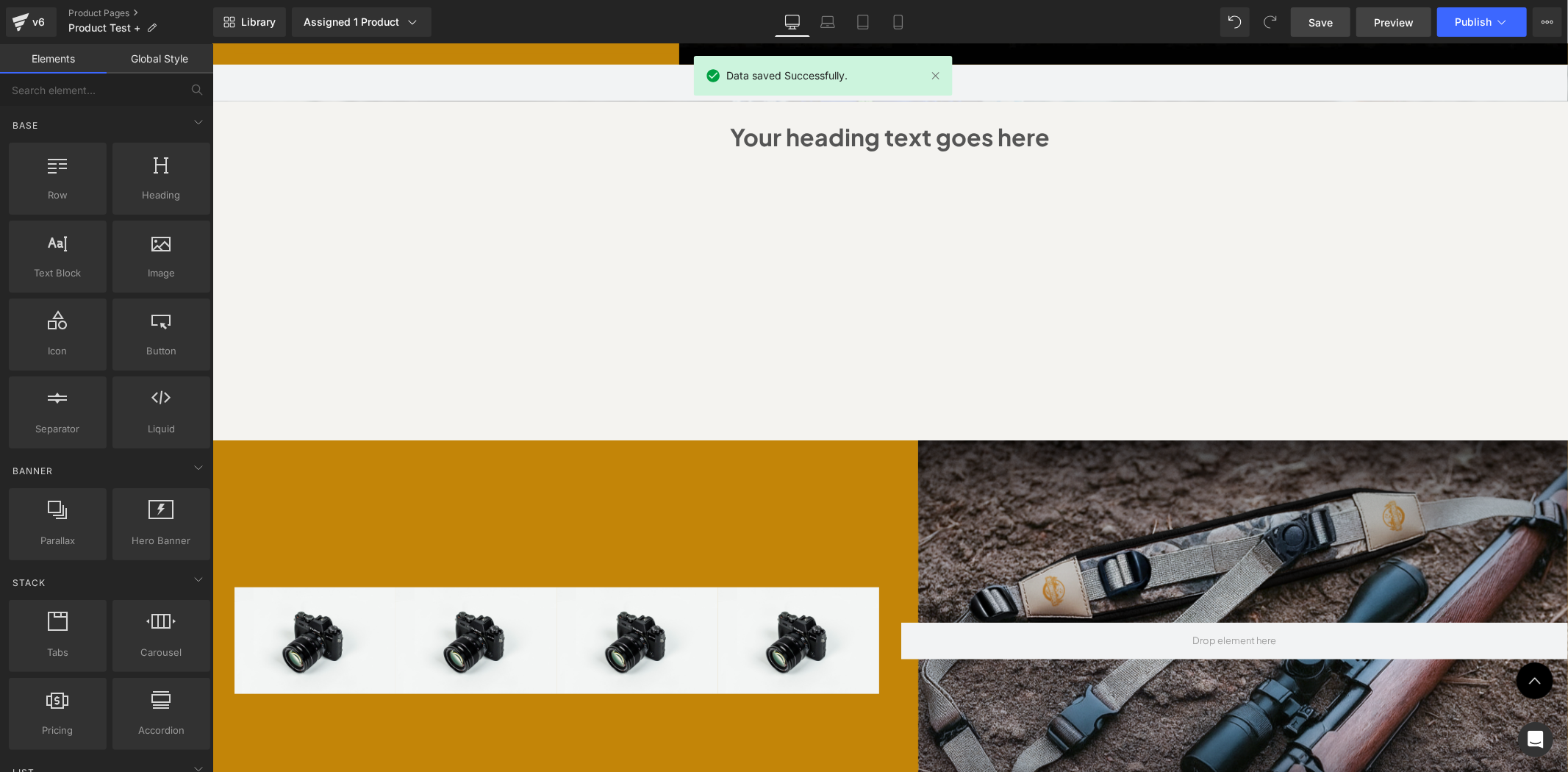
click at [1378, 17] on span "Preview" at bounding box center [1393, 23] width 40 height 16
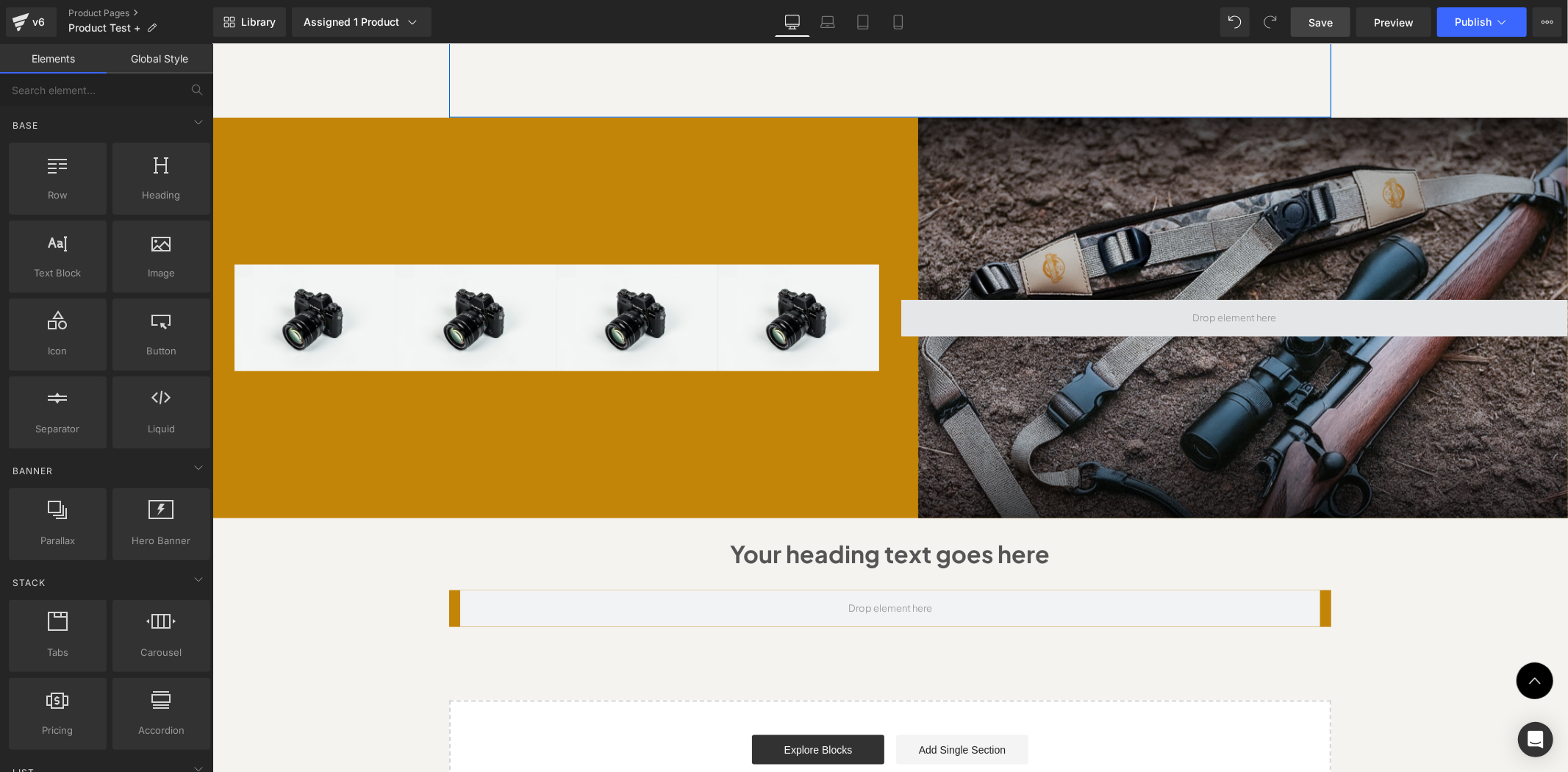
scroll to position [1270, 0]
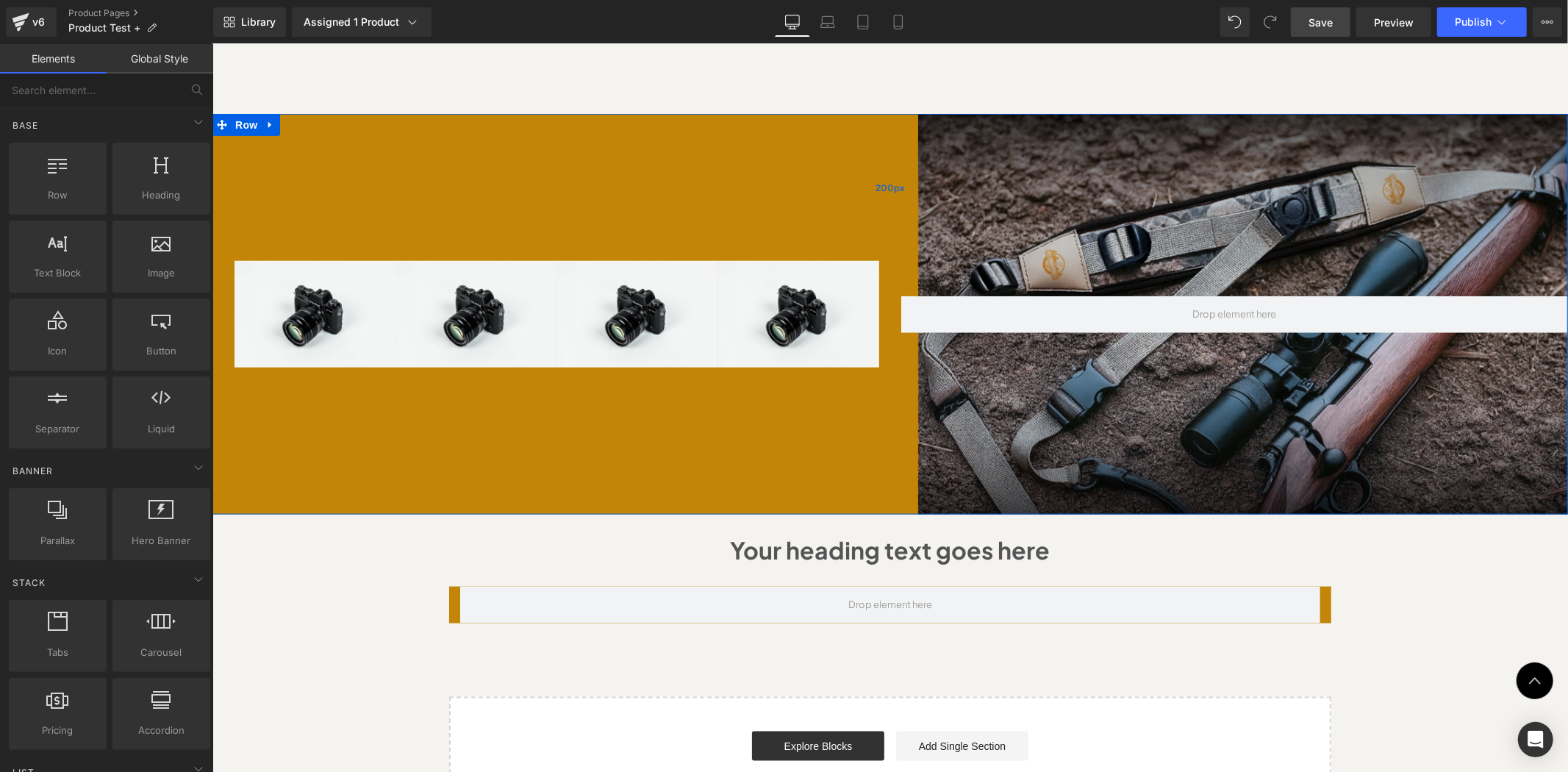
click at [888, 367] on div "200px" at bounding box center [889, 440] width 1356 height 147
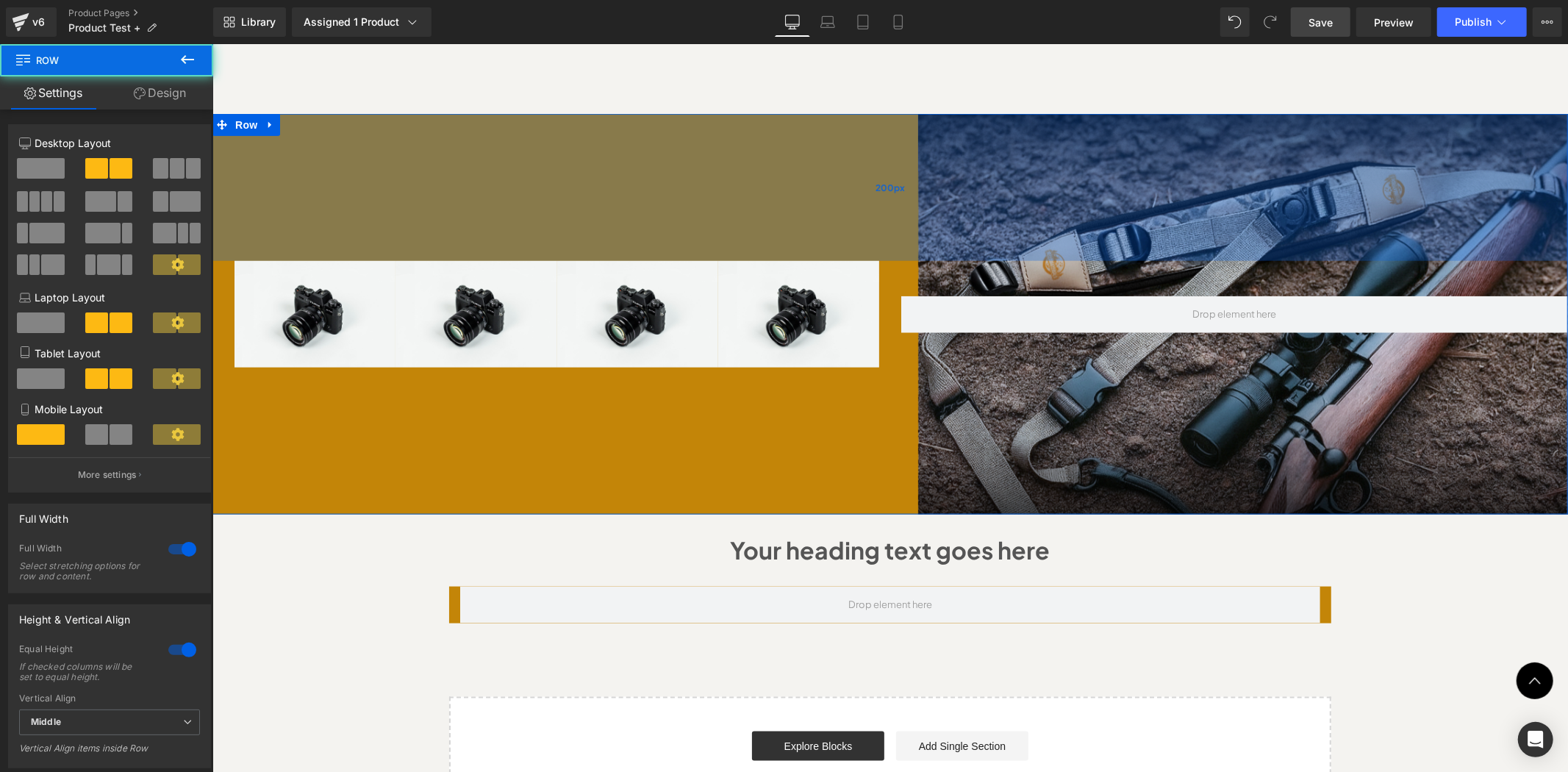
click at [888, 180] on span "200px" at bounding box center [889, 188] width 29 height 16
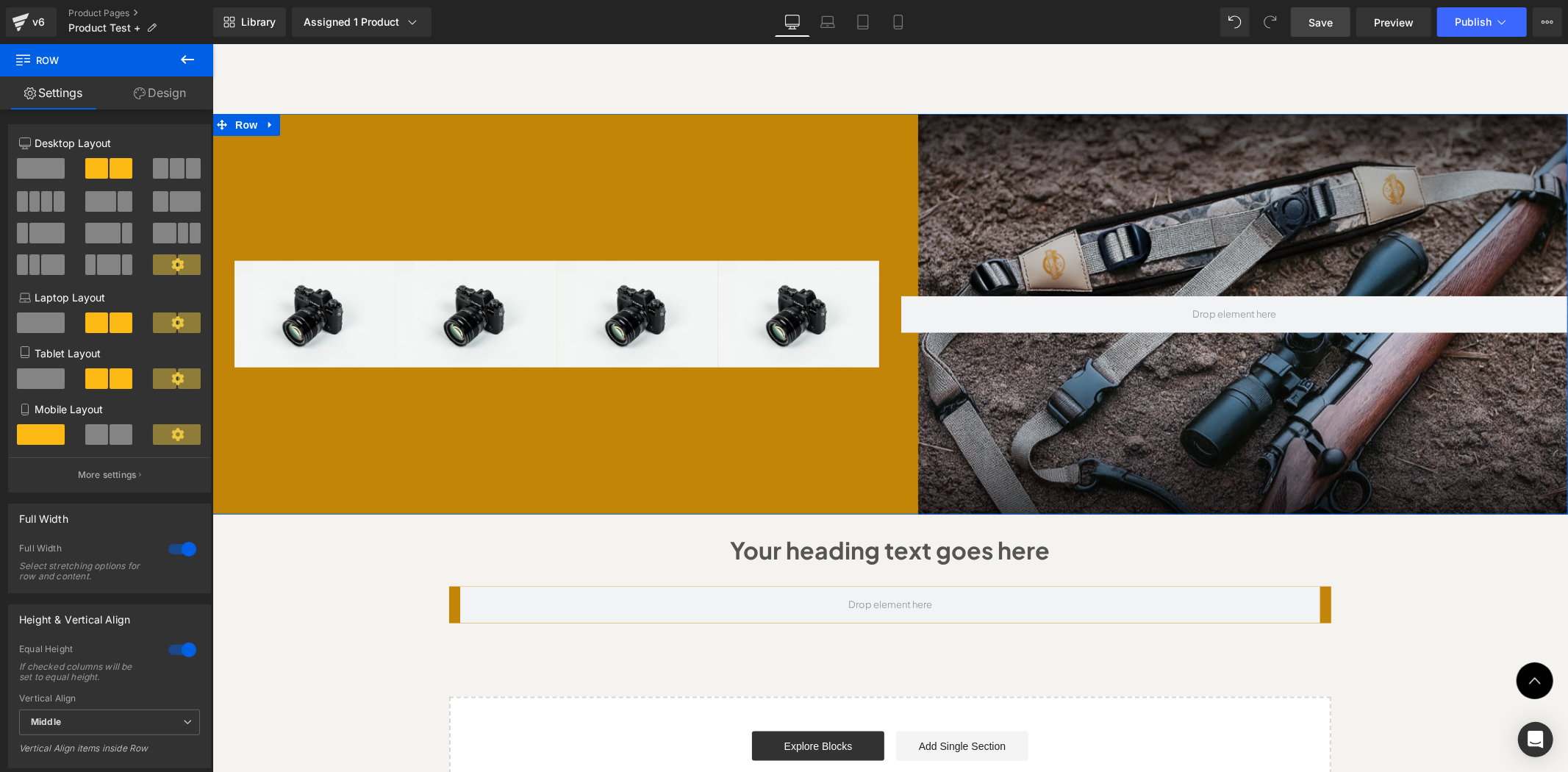
click at [57, 166] on span at bounding box center [41, 167] width 48 height 20
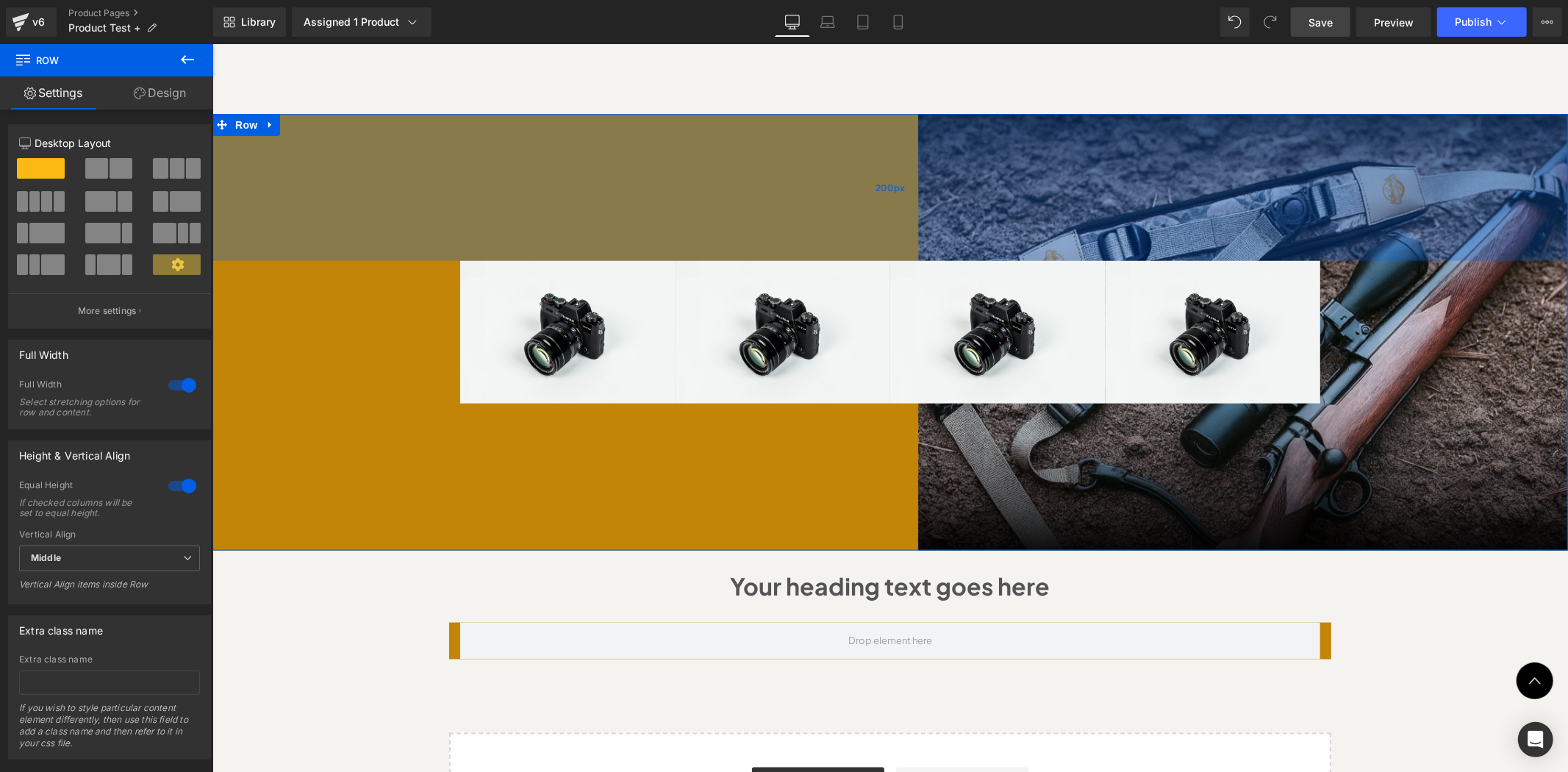
click at [233, 165] on div "200px" at bounding box center [889, 186] width 1356 height 147
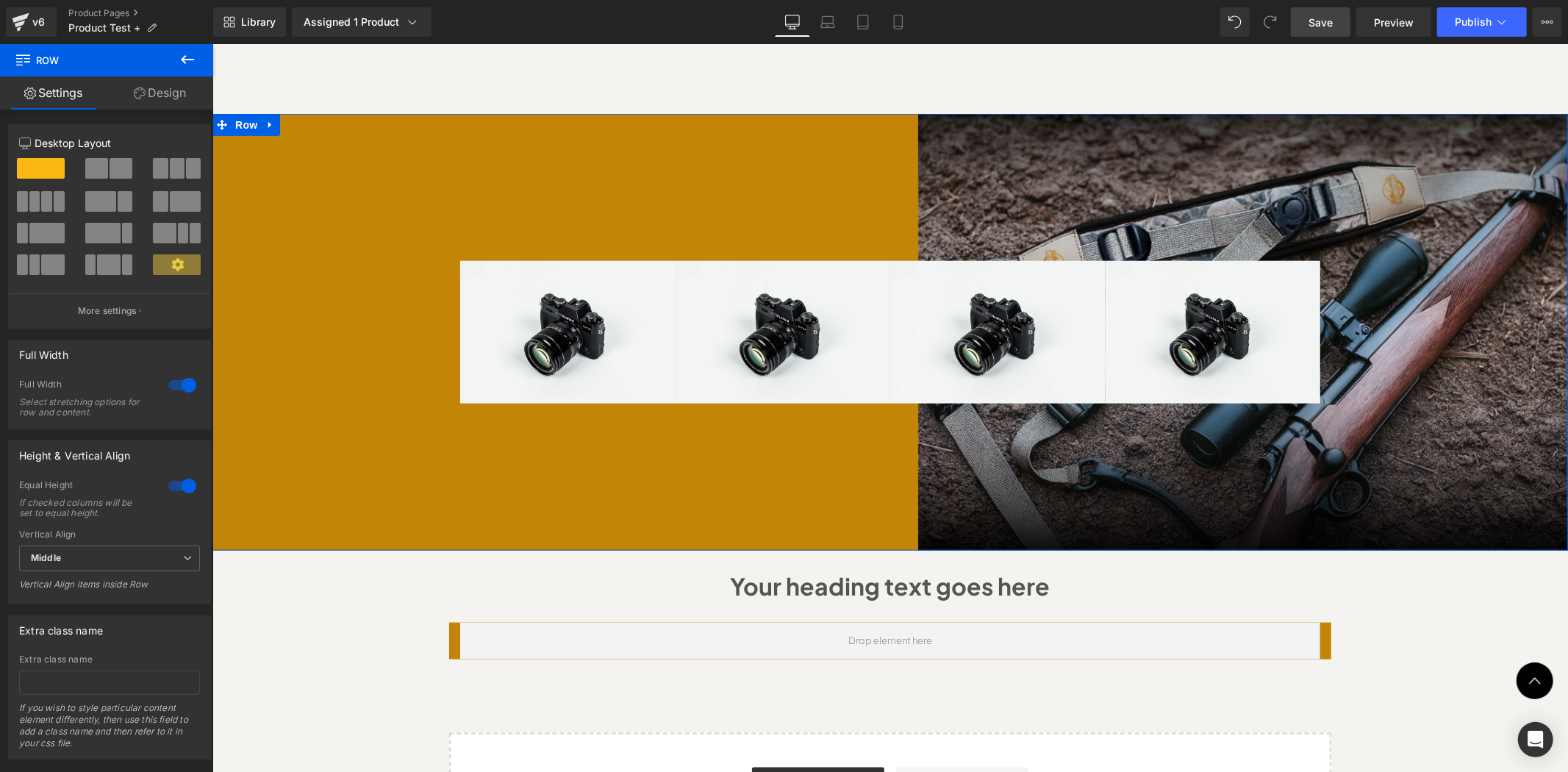
click at [280, 266] on div "Image Image Image Image Row" at bounding box center [900, 331] width 1334 height 143
click at [293, 341] on div "Image Image Image Image Row" at bounding box center [900, 331] width 1334 height 143
click at [148, 91] on link "Design" at bounding box center [160, 93] width 107 height 33
click at [0, 0] on div "Background" at bounding box center [0, 0] width 0 height 0
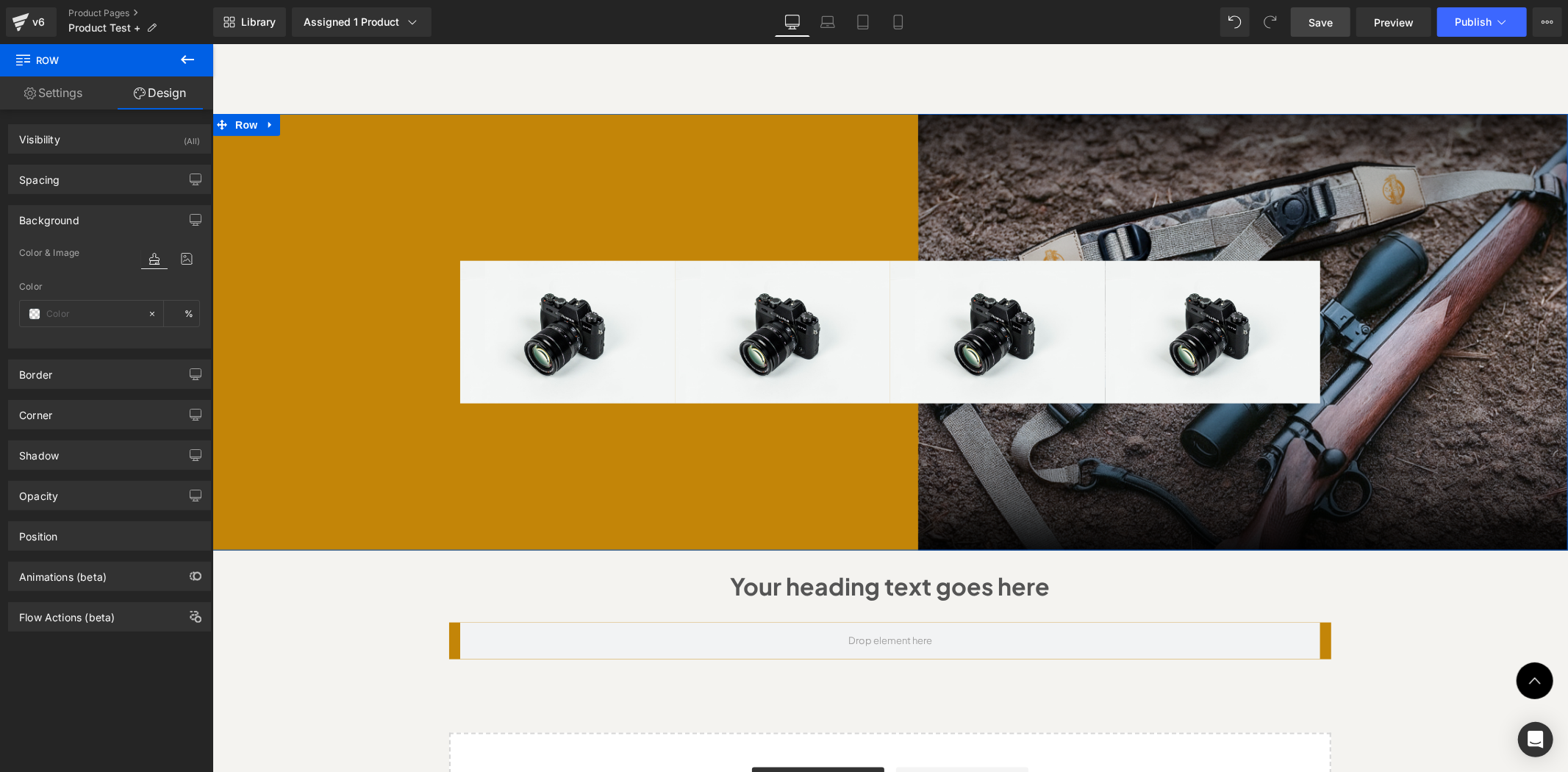
click at [122, 219] on div "Background" at bounding box center [109, 220] width 202 height 28
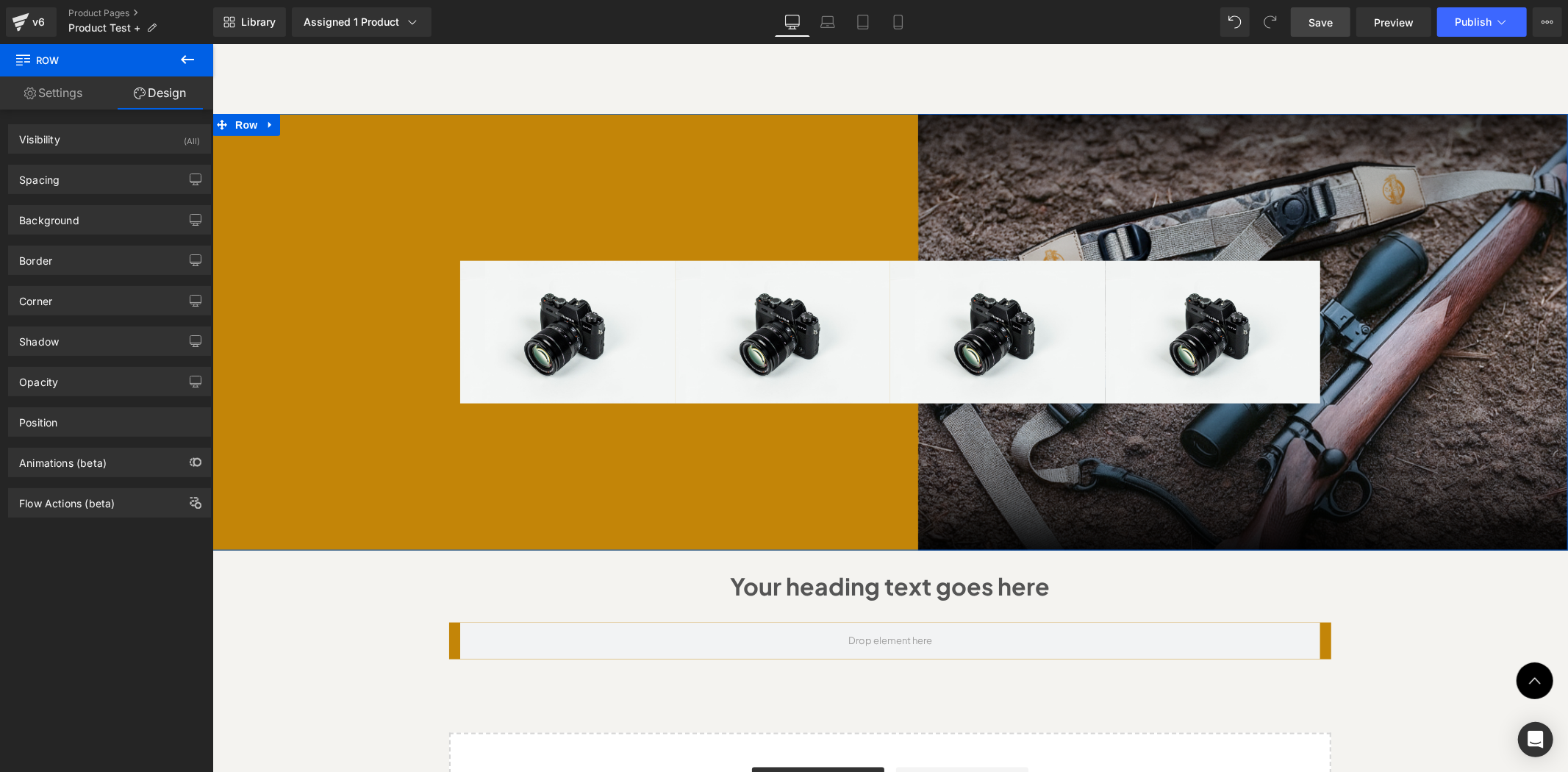
type input "https://ucarecdn.com/bf59724f-a850-4b7a-836f-3c94c788a8f8/-/format/auto/-/previ…"
click at [82, 228] on div "Background" at bounding box center [109, 220] width 202 height 28
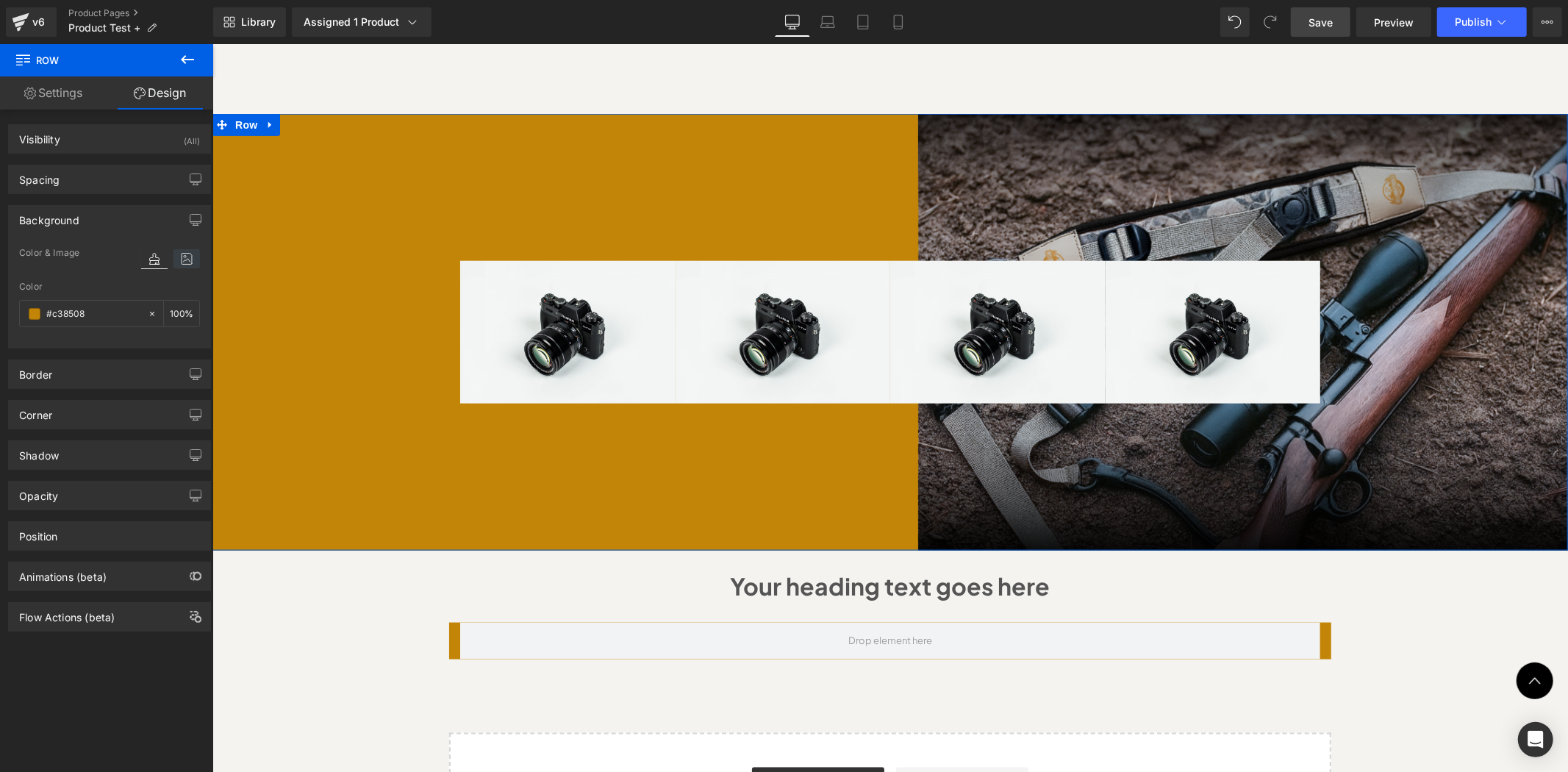
click at [176, 261] on icon at bounding box center [187, 259] width 26 height 19
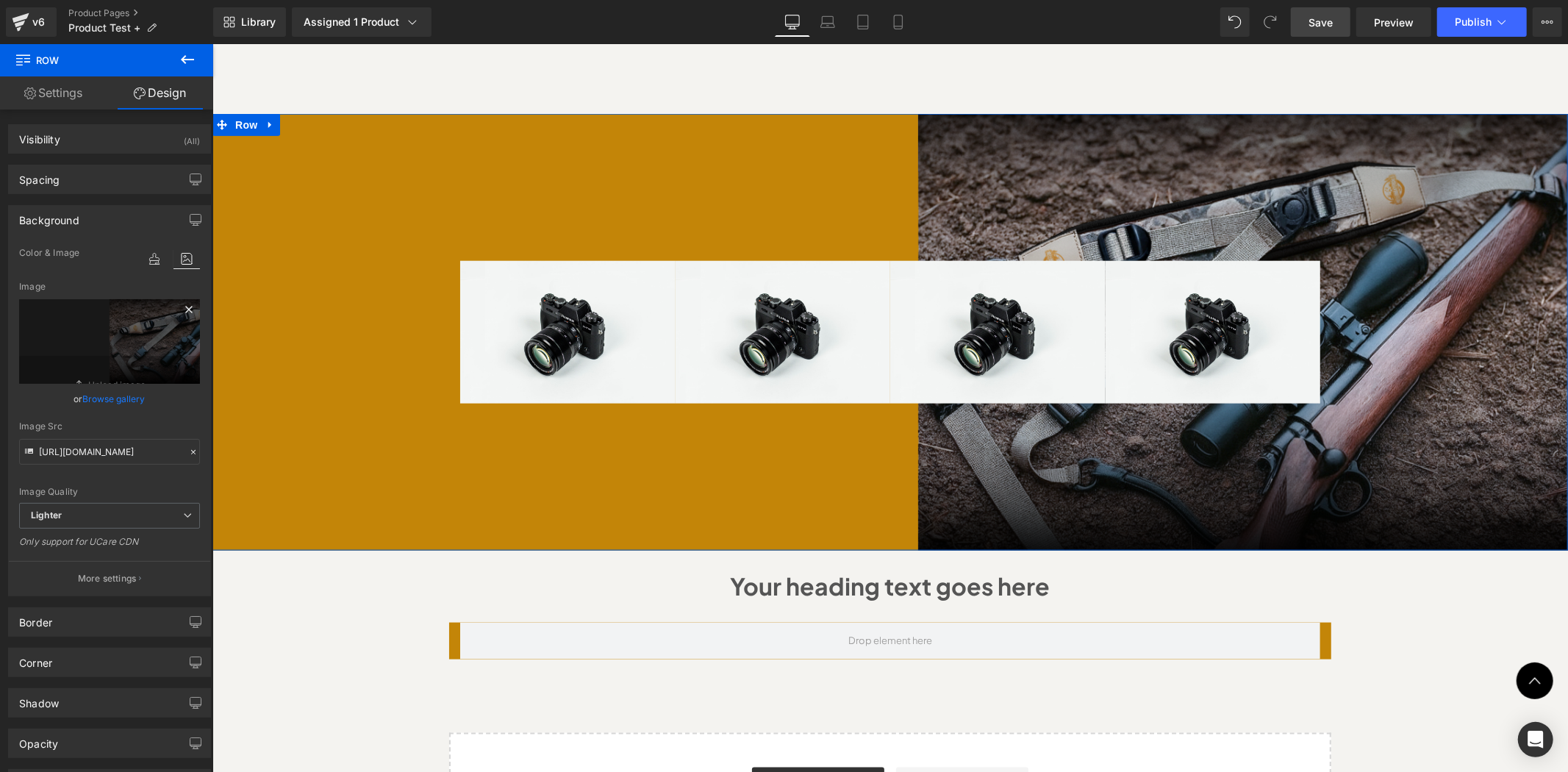
click at [181, 313] on icon at bounding box center [189, 309] width 18 height 18
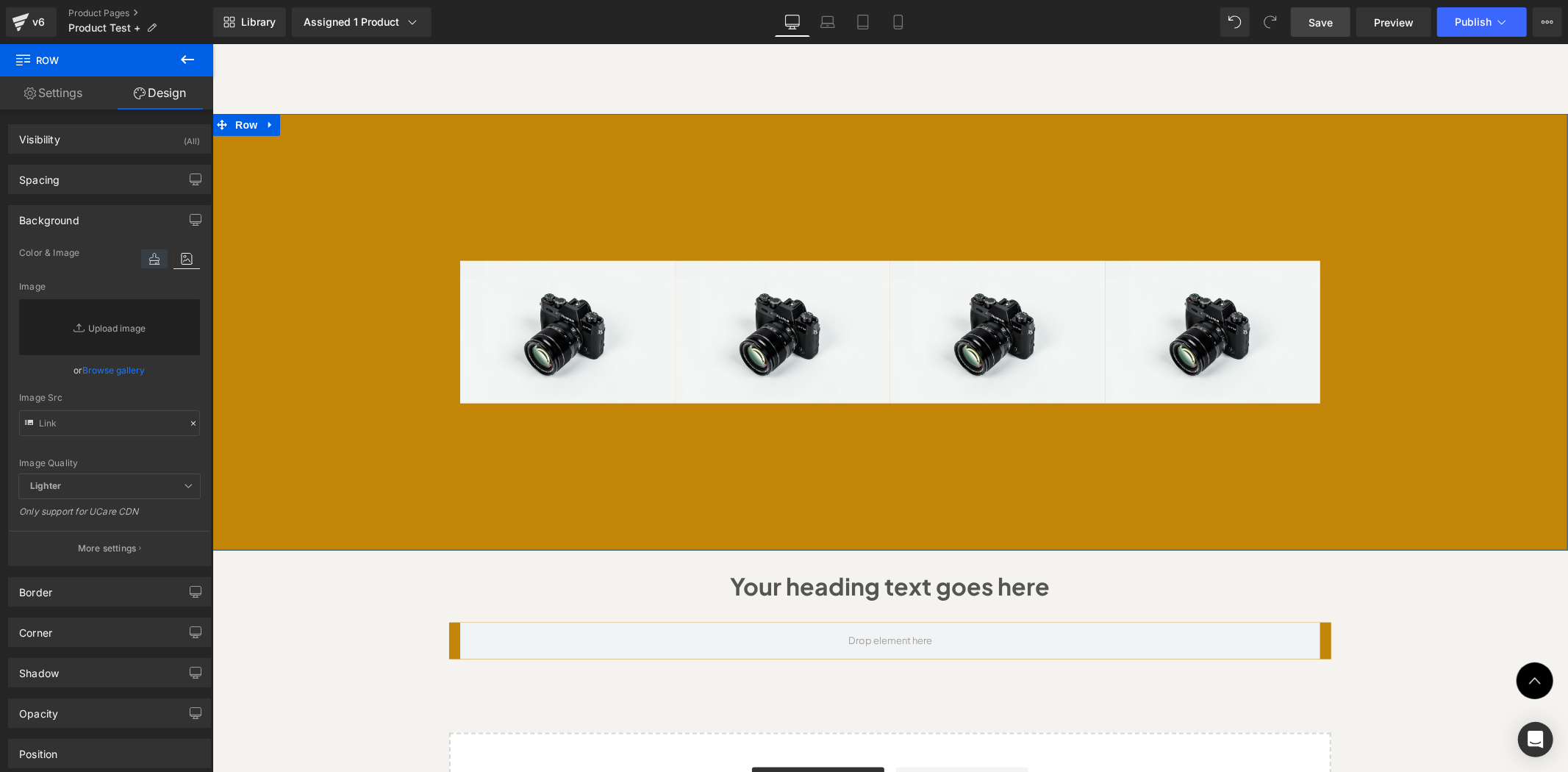
click at [149, 262] on icon at bounding box center [154, 259] width 26 height 19
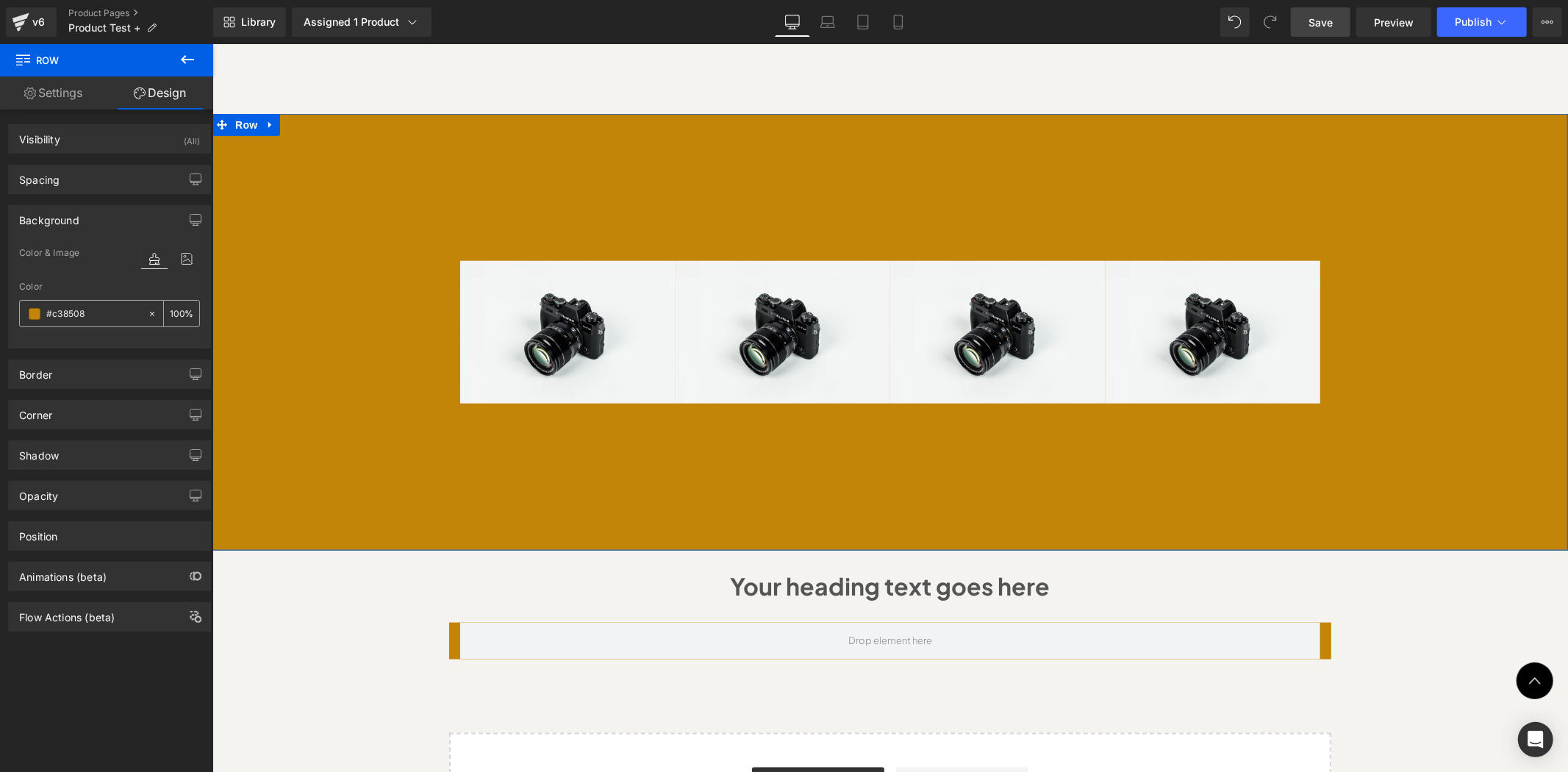
click at [150, 312] on icon at bounding box center [152, 313] width 4 height 4
type input "none"
type input "0"
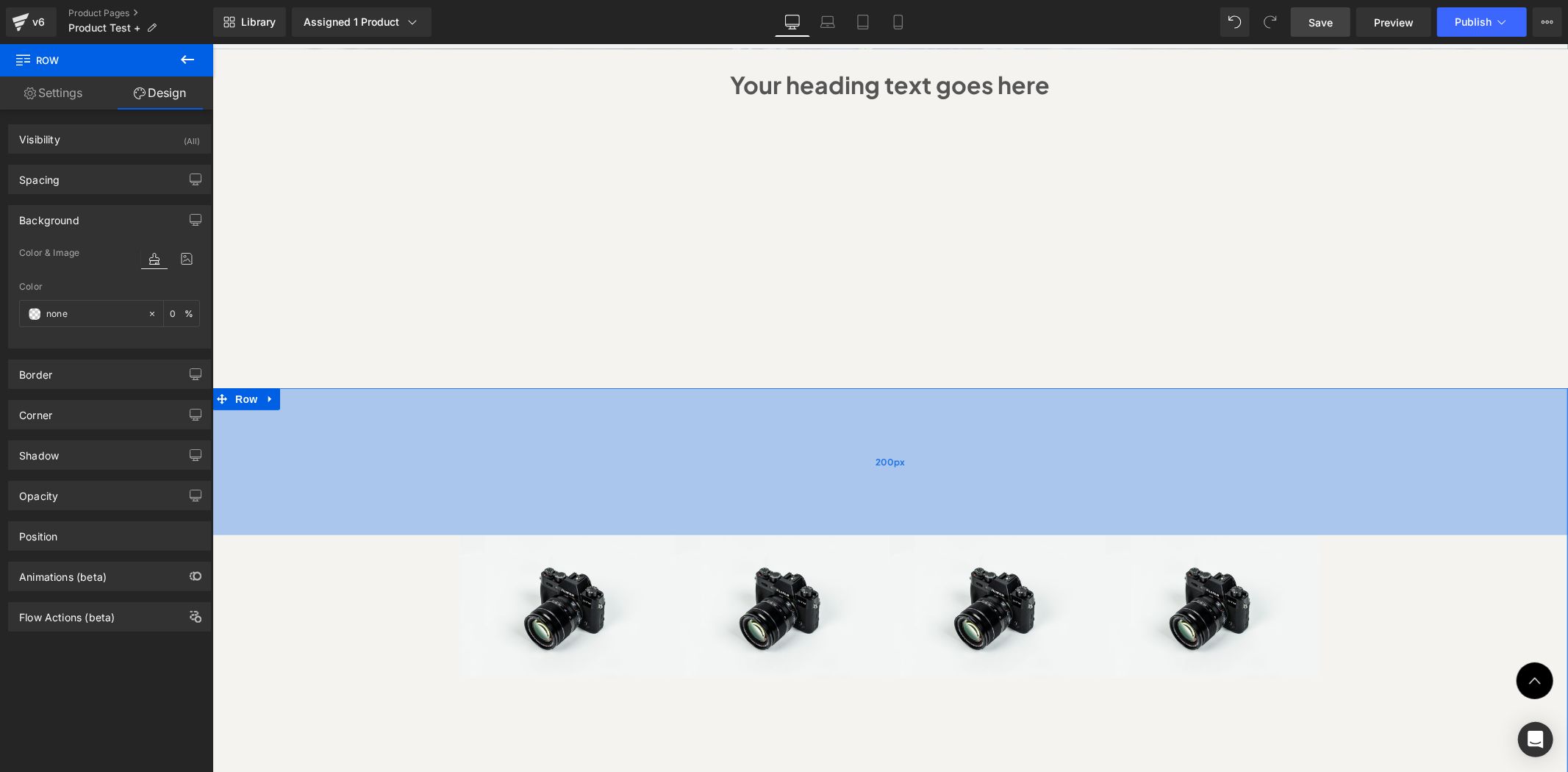
scroll to position [943, 0]
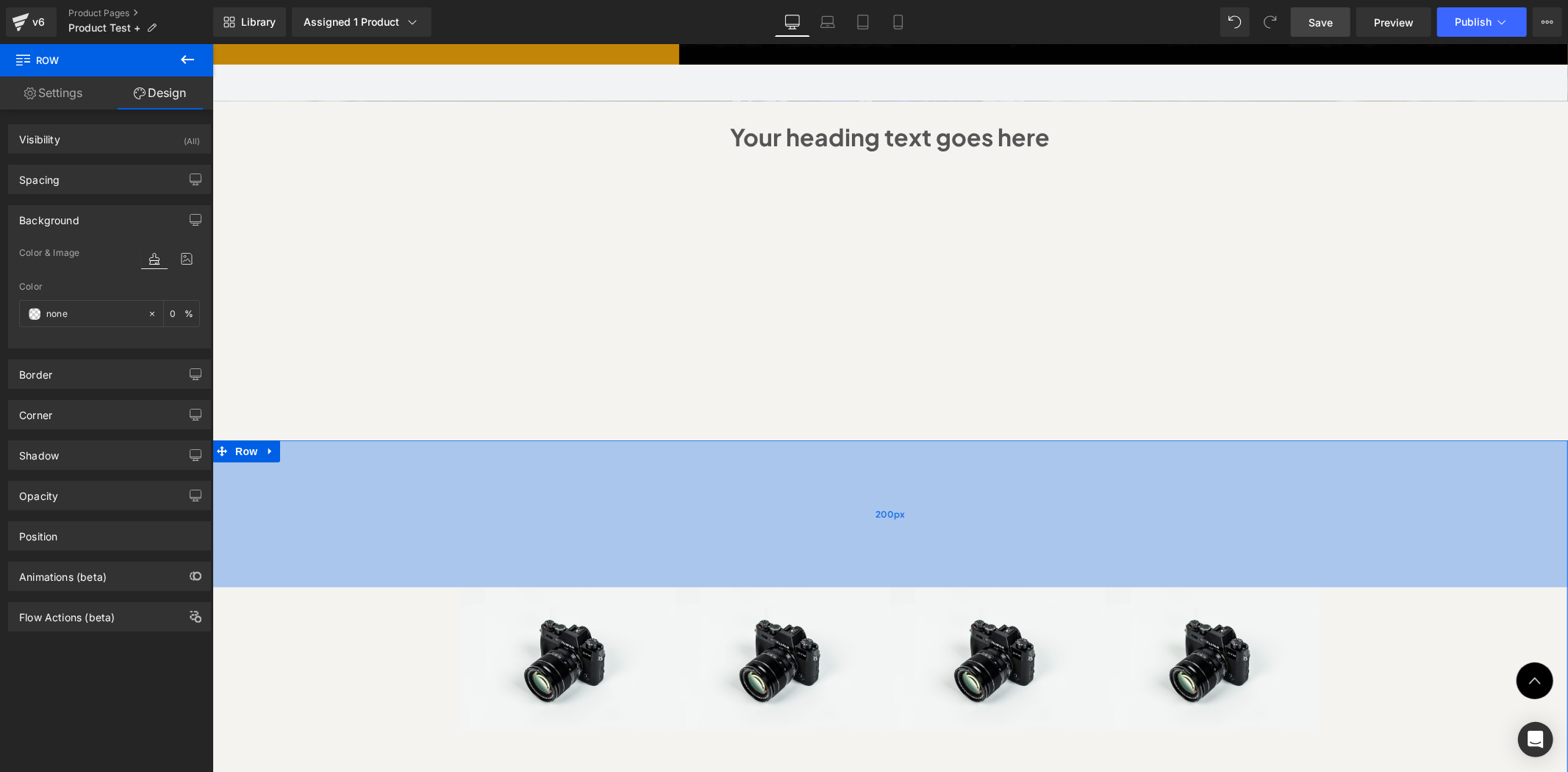
click at [1092, 472] on div "200px" at bounding box center [889, 513] width 1356 height 147
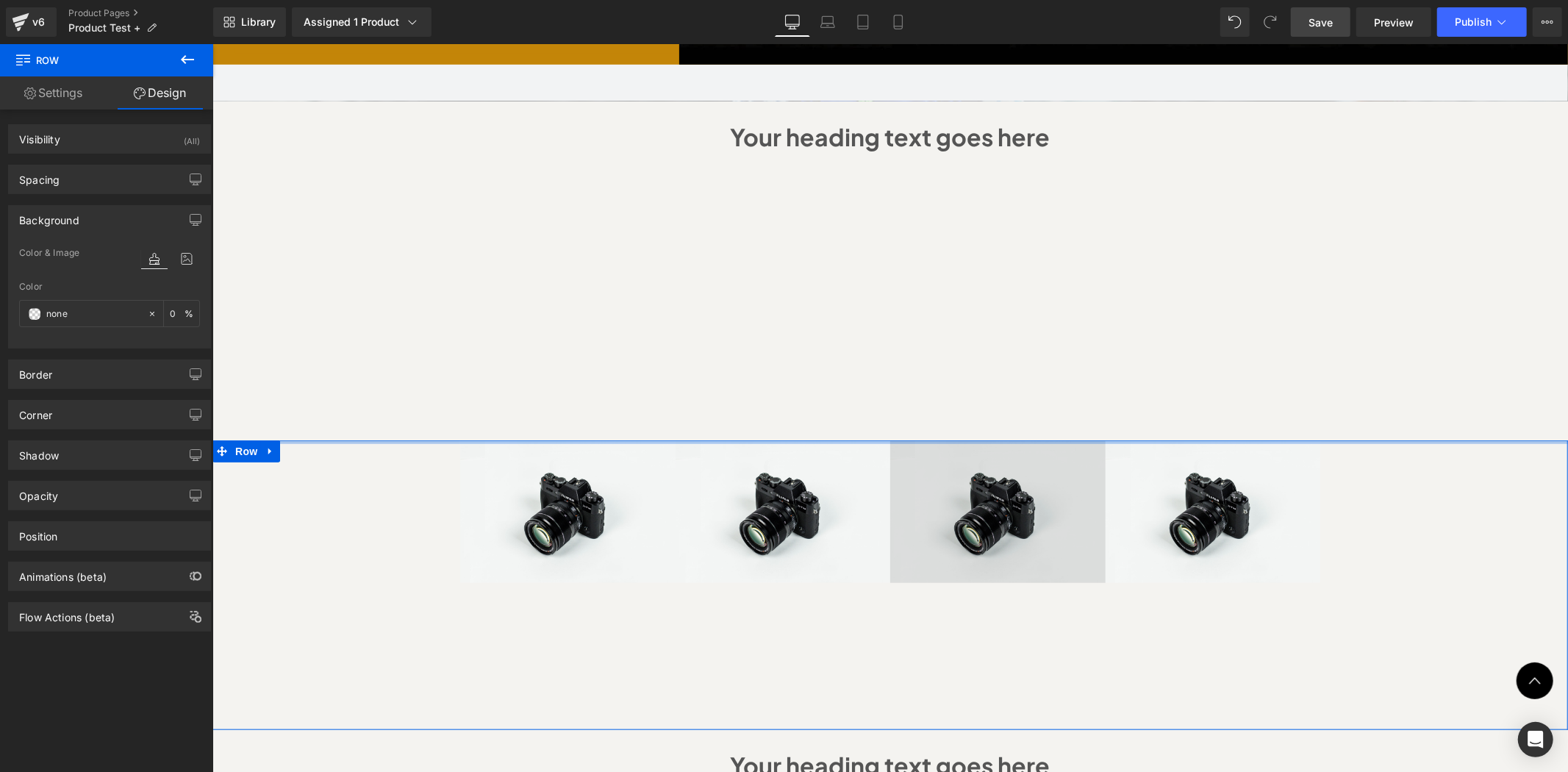
drag, startPoint x: 897, startPoint y: 545, endPoint x: 890, endPoint y: 526, distance: 20.2
click at [896, 366] on div "Sale Off (P) Image" at bounding box center [889, 122] width 1356 height 1821
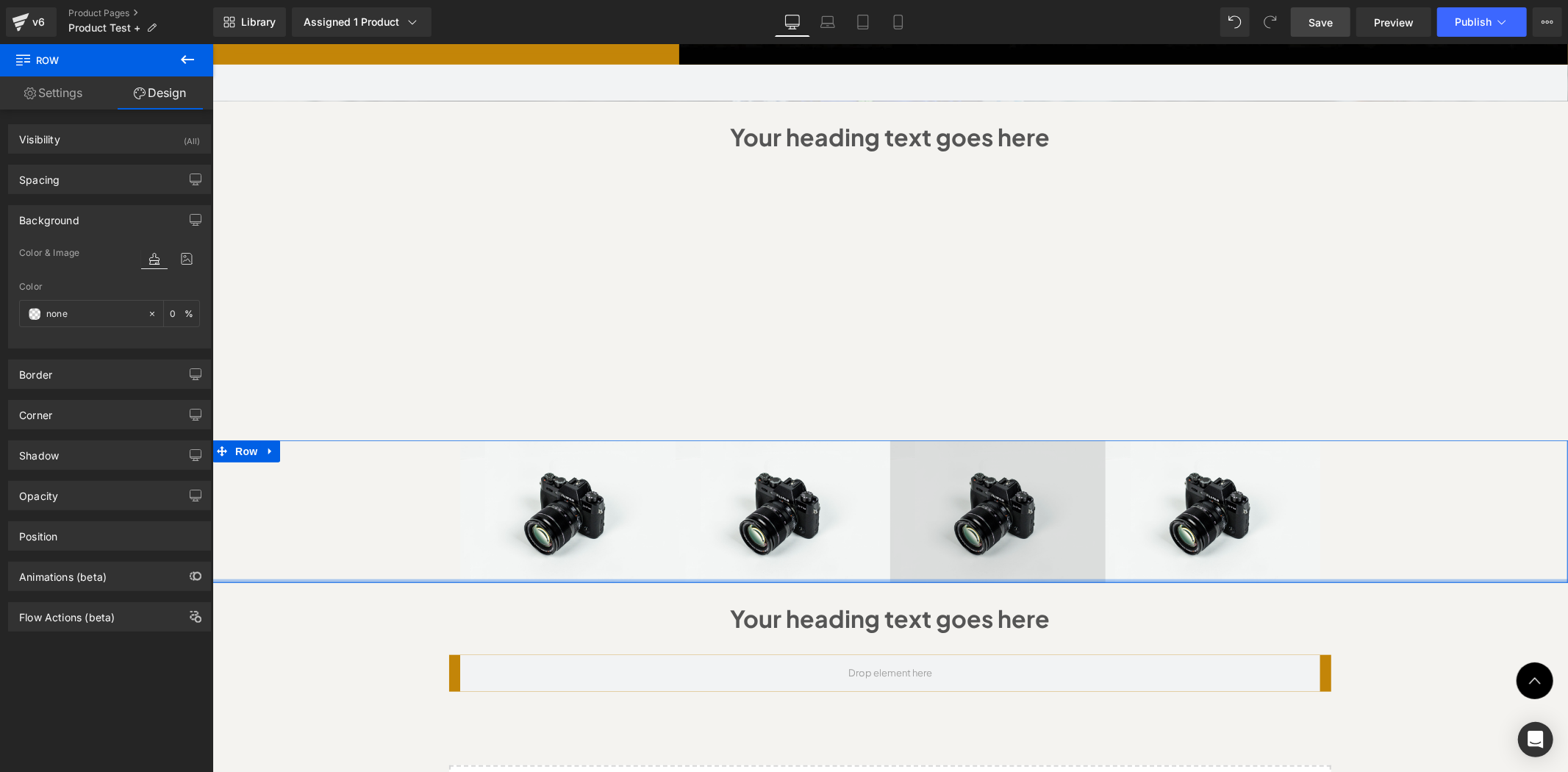
drag, startPoint x: 900, startPoint y: 540, endPoint x: 902, endPoint y: 517, distance: 23.1
click at [902, 517] on div "Image Image Image Image Row Row NaNpx" at bounding box center [889, 511] width 1356 height 143
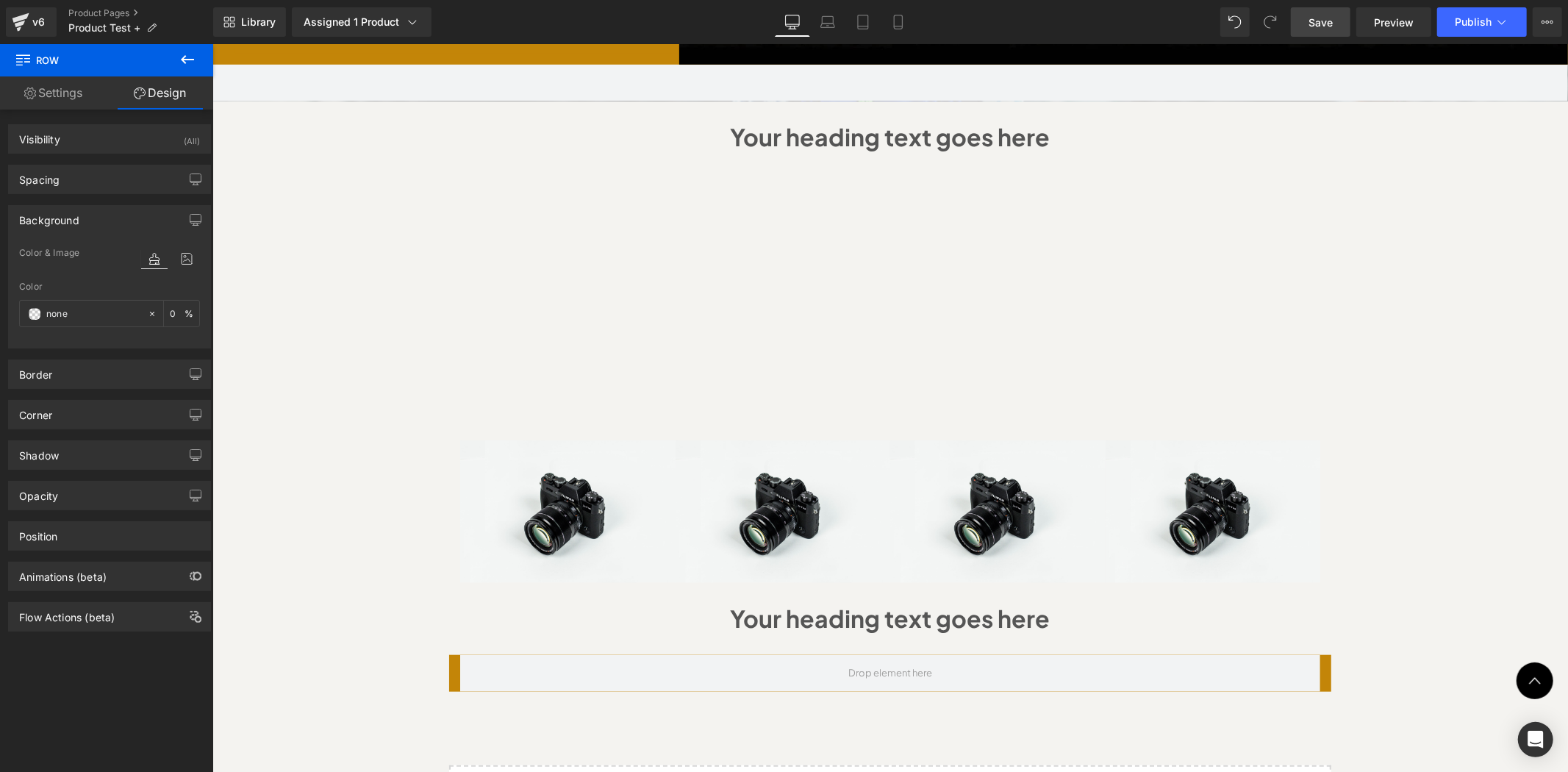
click at [1424, 278] on div "Sale Off (P) Image" at bounding box center [889, 48] width 1356 height 1674
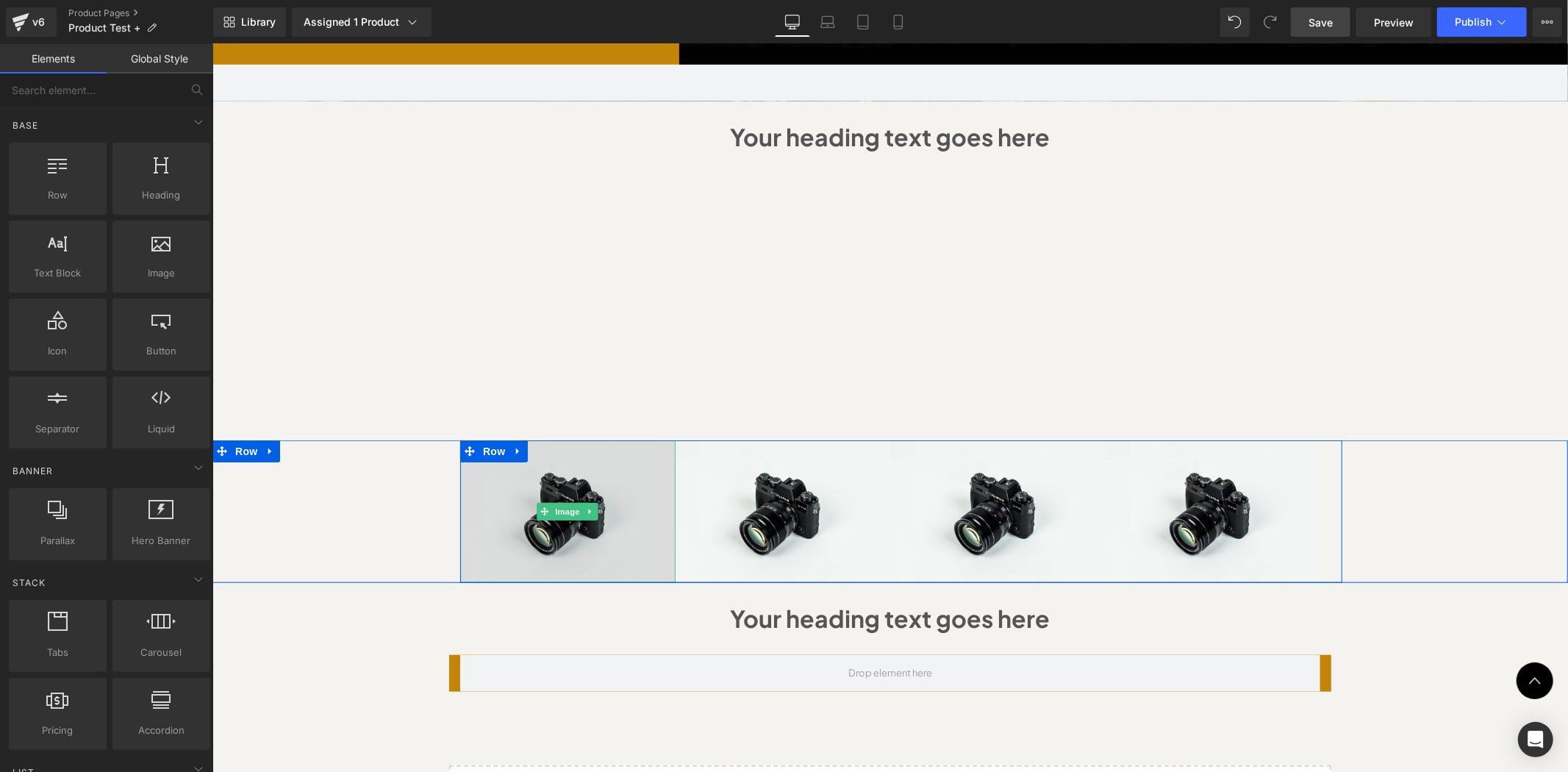
drag, startPoint x: 463, startPoint y: 451, endPoint x: 544, endPoint y: 423, distance: 85.7
click at [463, 452] on img at bounding box center [567, 511] width 215 height 143
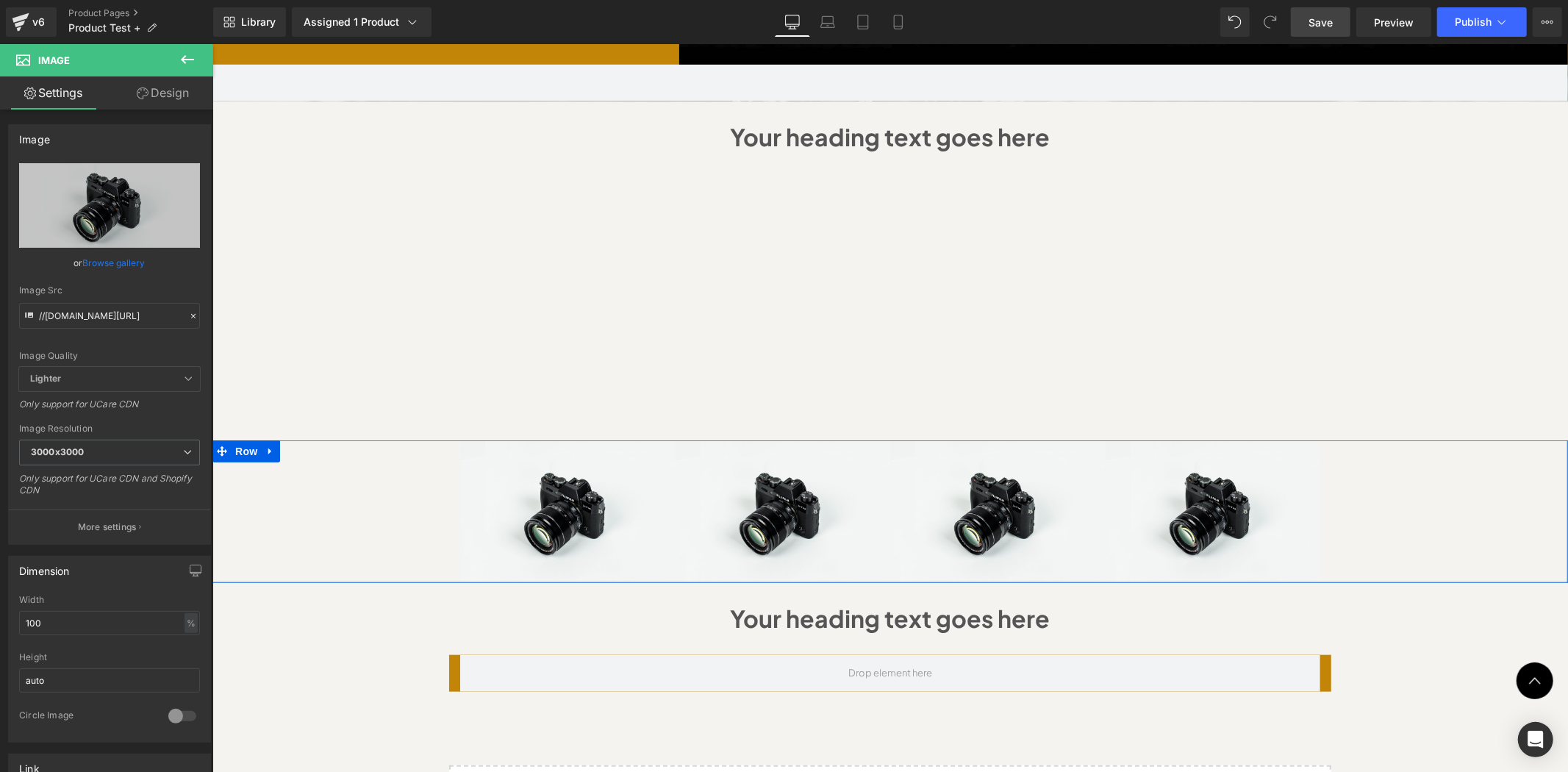
click at [277, 454] on div "Image Image Image Image Row" at bounding box center [900, 511] width 1334 height 143
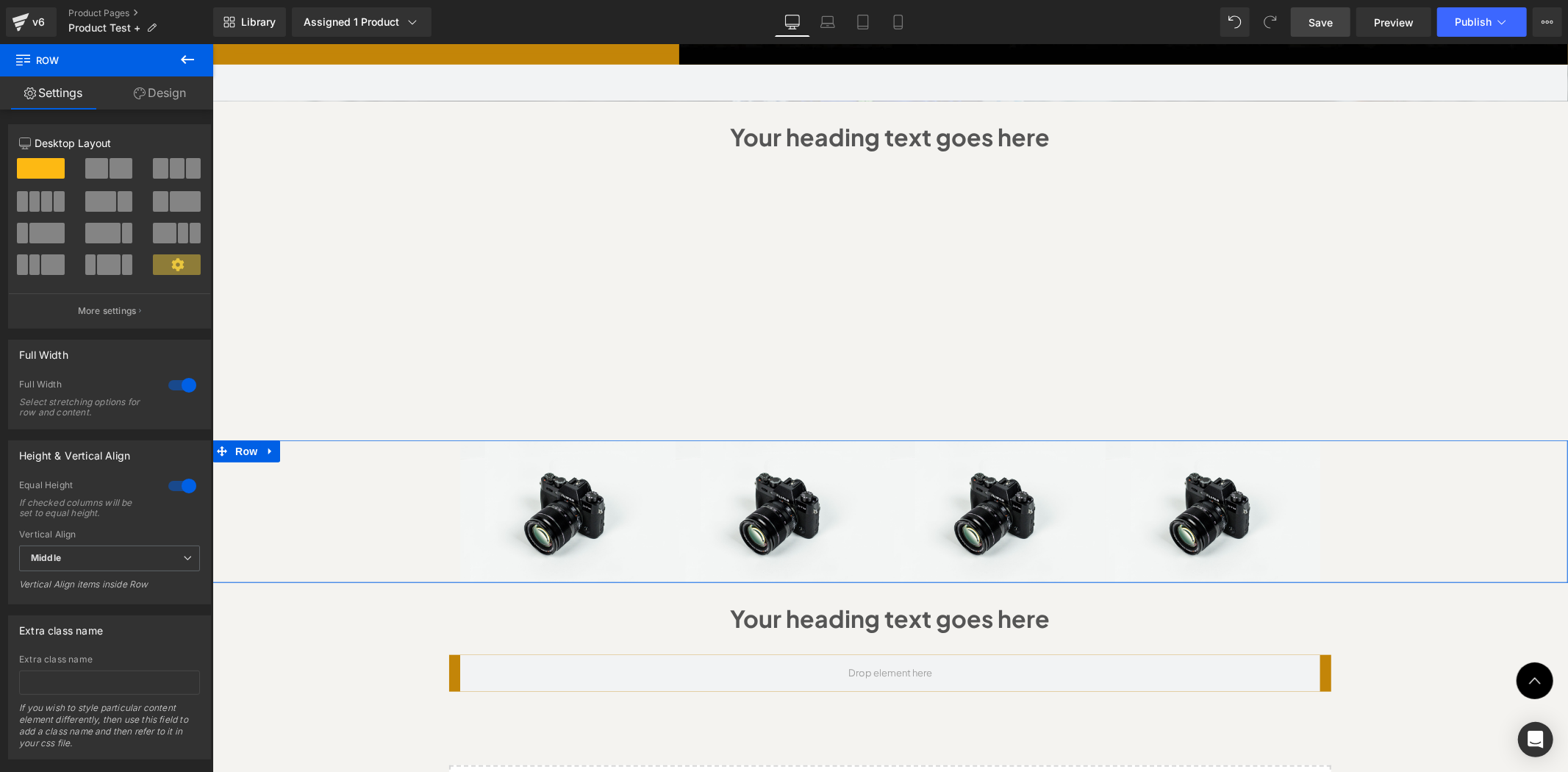
click at [174, 390] on div at bounding box center [182, 385] width 35 height 24
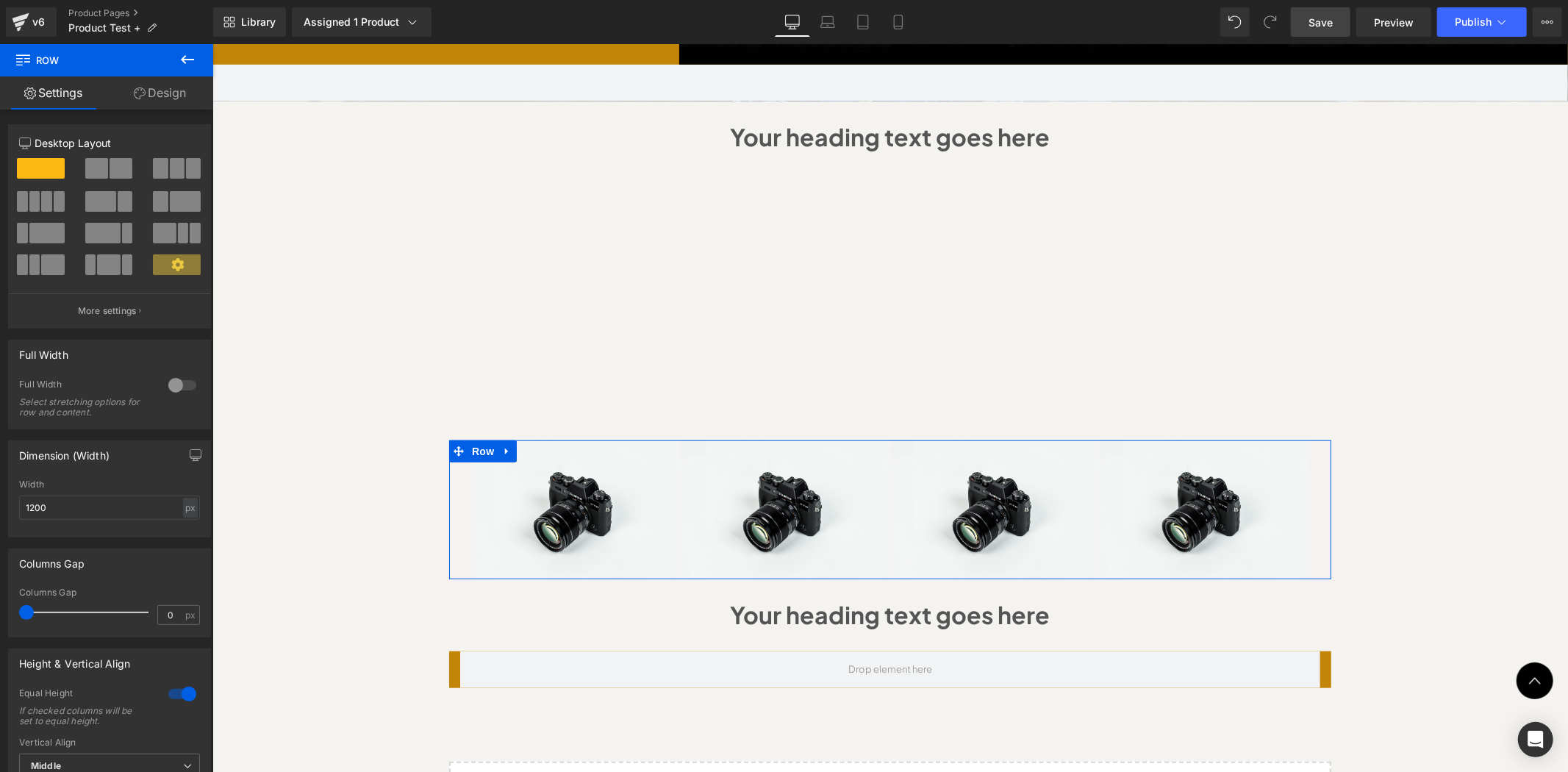
drag, startPoint x: 108, startPoint y: 170, endPoint x: 74, endPoint y: 180, distance: 35.4
click at [109, 170] on span at bounding box center [121, 167] width 23 height 20
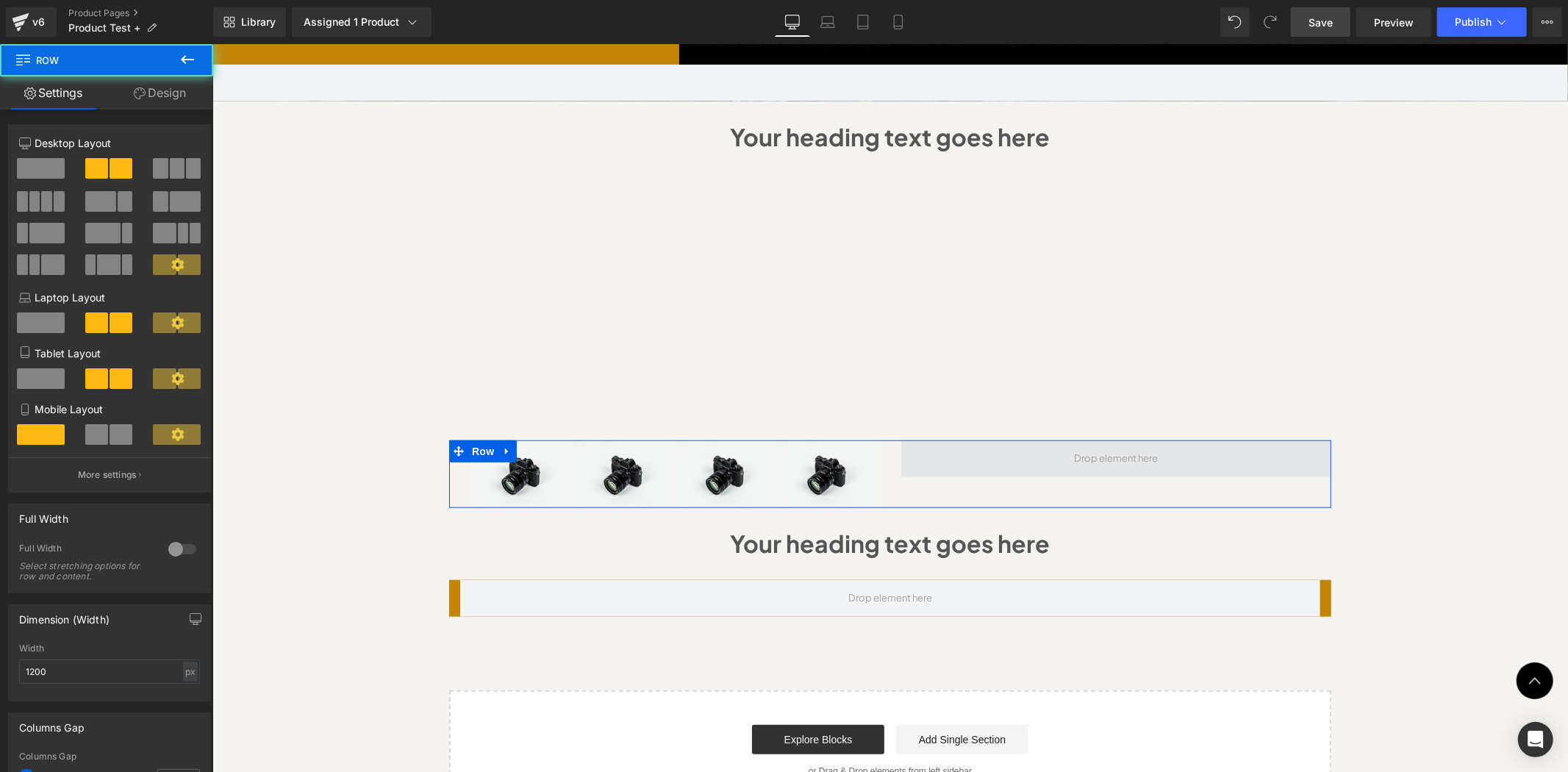
click at [1032, 440] on span at bounding box center [1116, 458] width 430 height 37
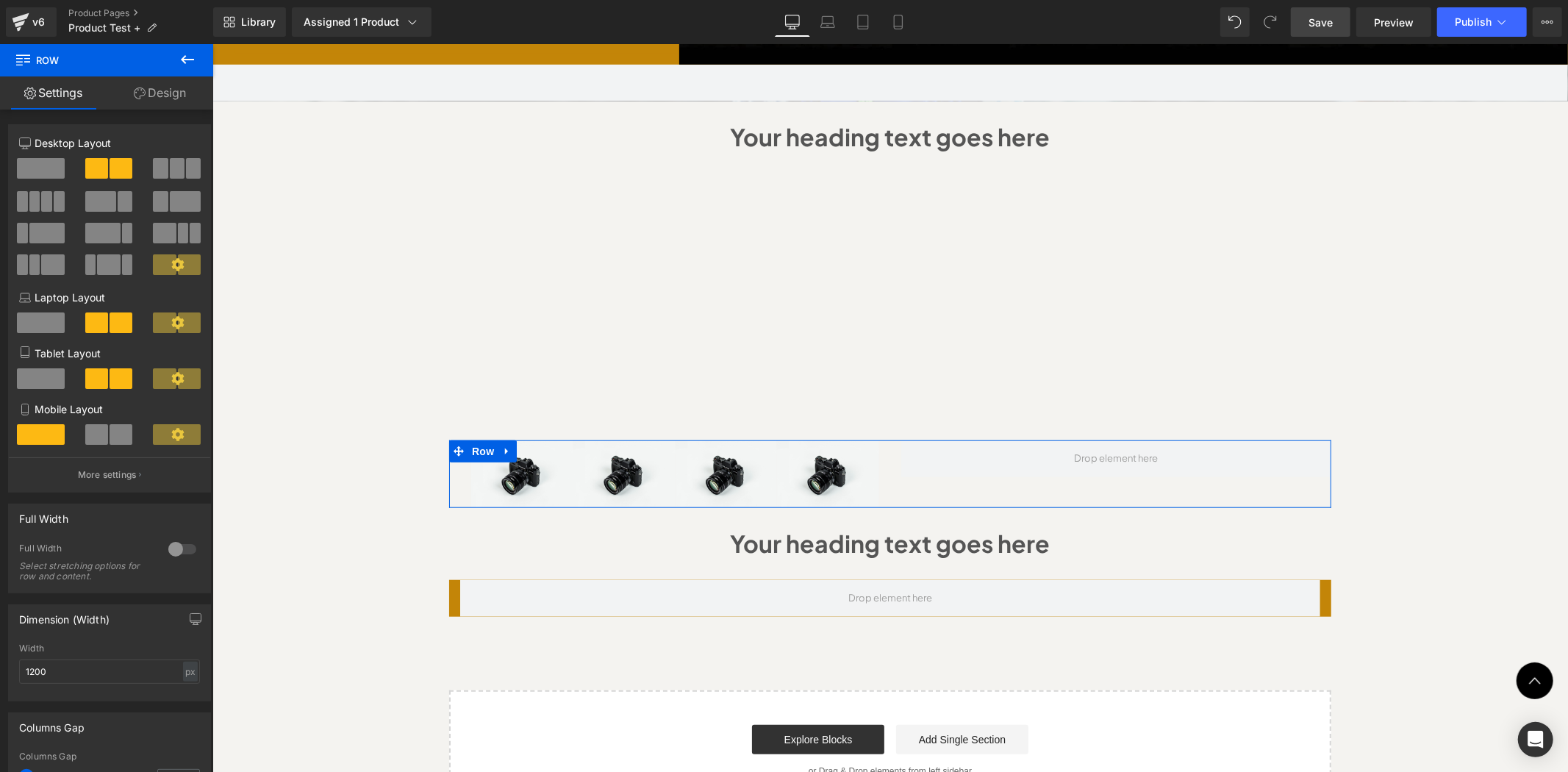
click at [152, 91] on link "Design" at bounding box center [160, 93] width 107 height 33
click at [189, 56] on icon at bounding box center [188, 60] width 18 height 18
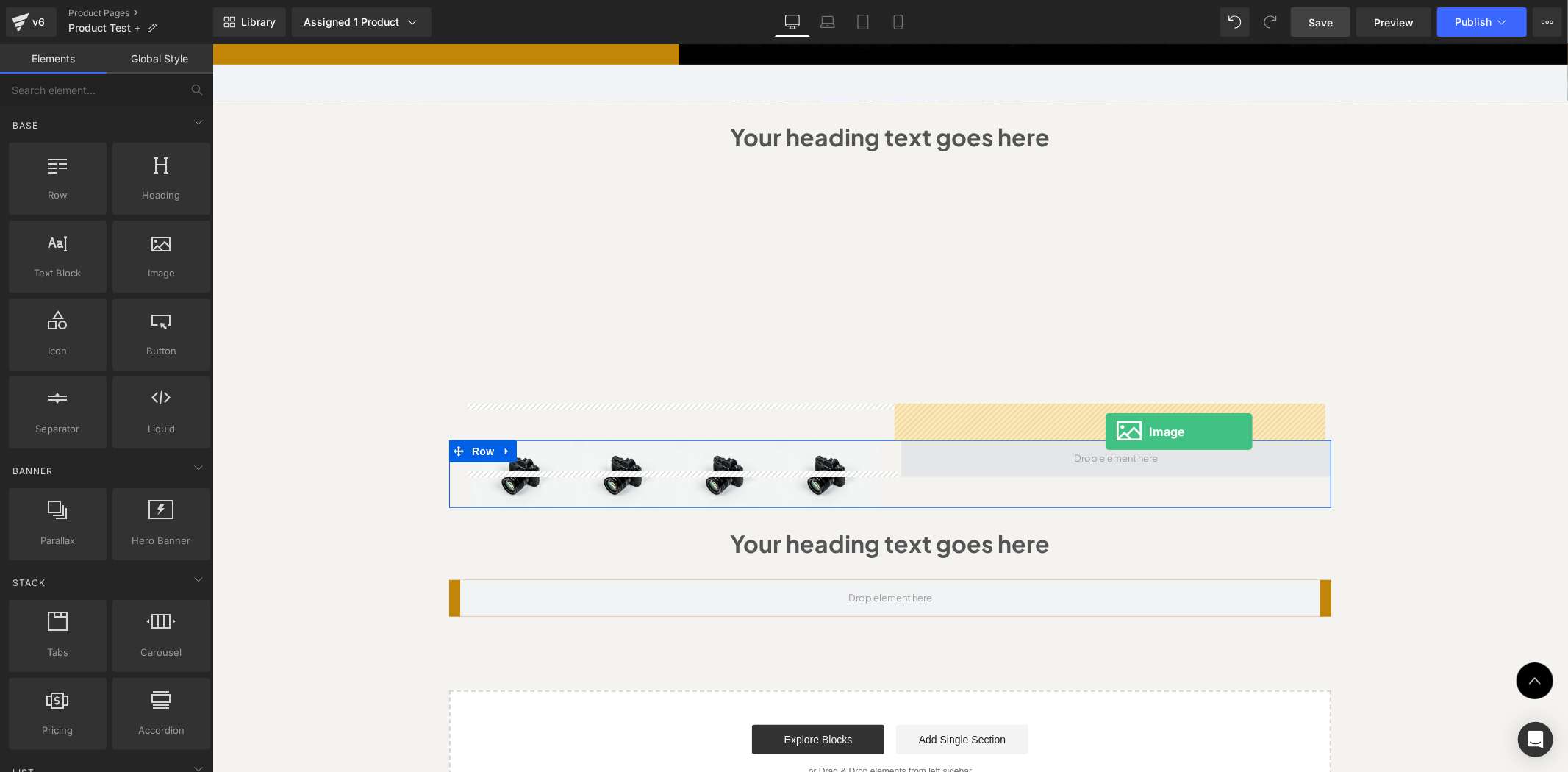
drag, startPoint x: 371, startPoint y: 302, endPoint x: 1105, endPoint y: 430, distance: 745.1
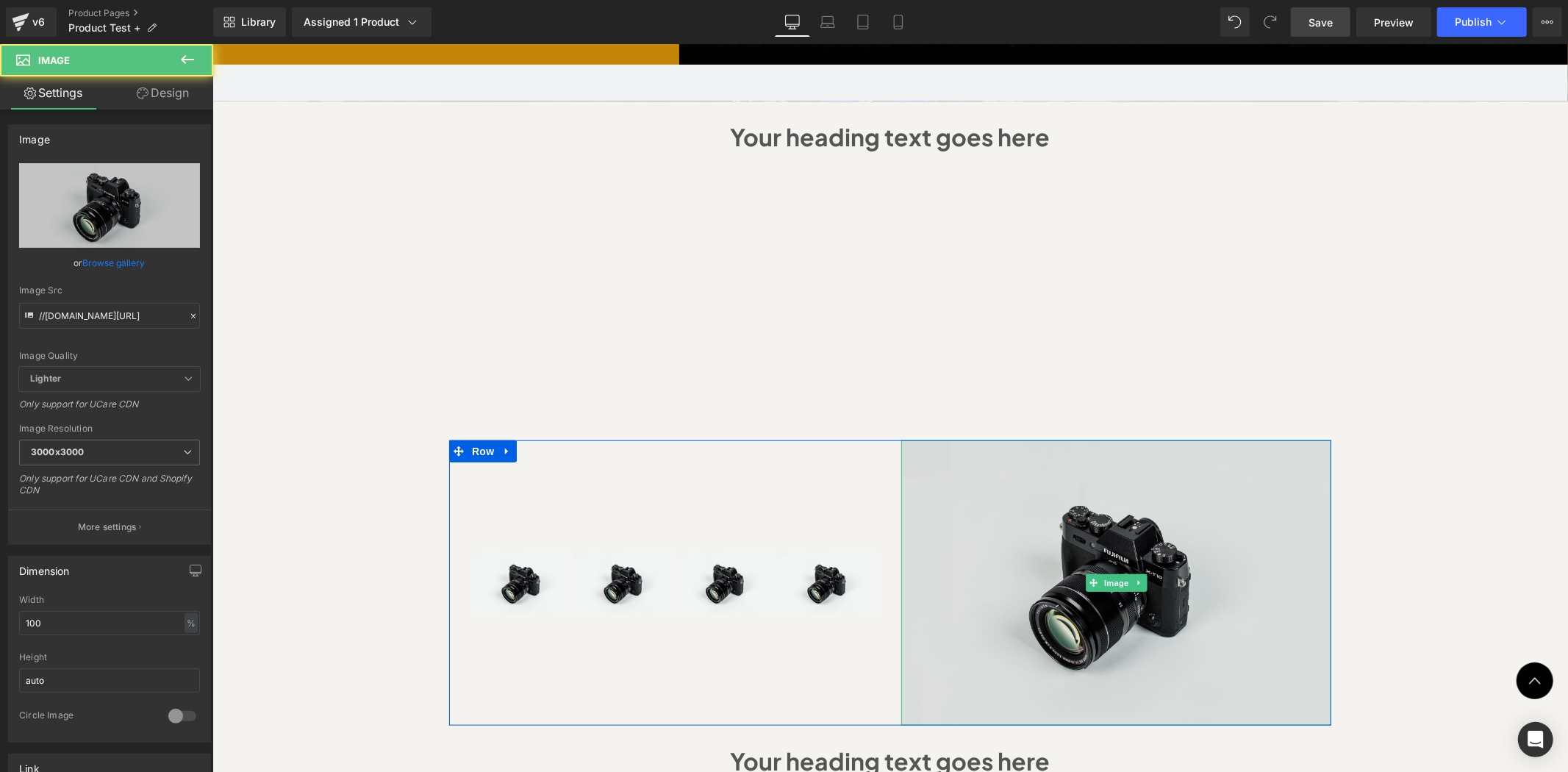
click at [1028, 508] on img at bounding box center [1116, 583] width 430 height 286
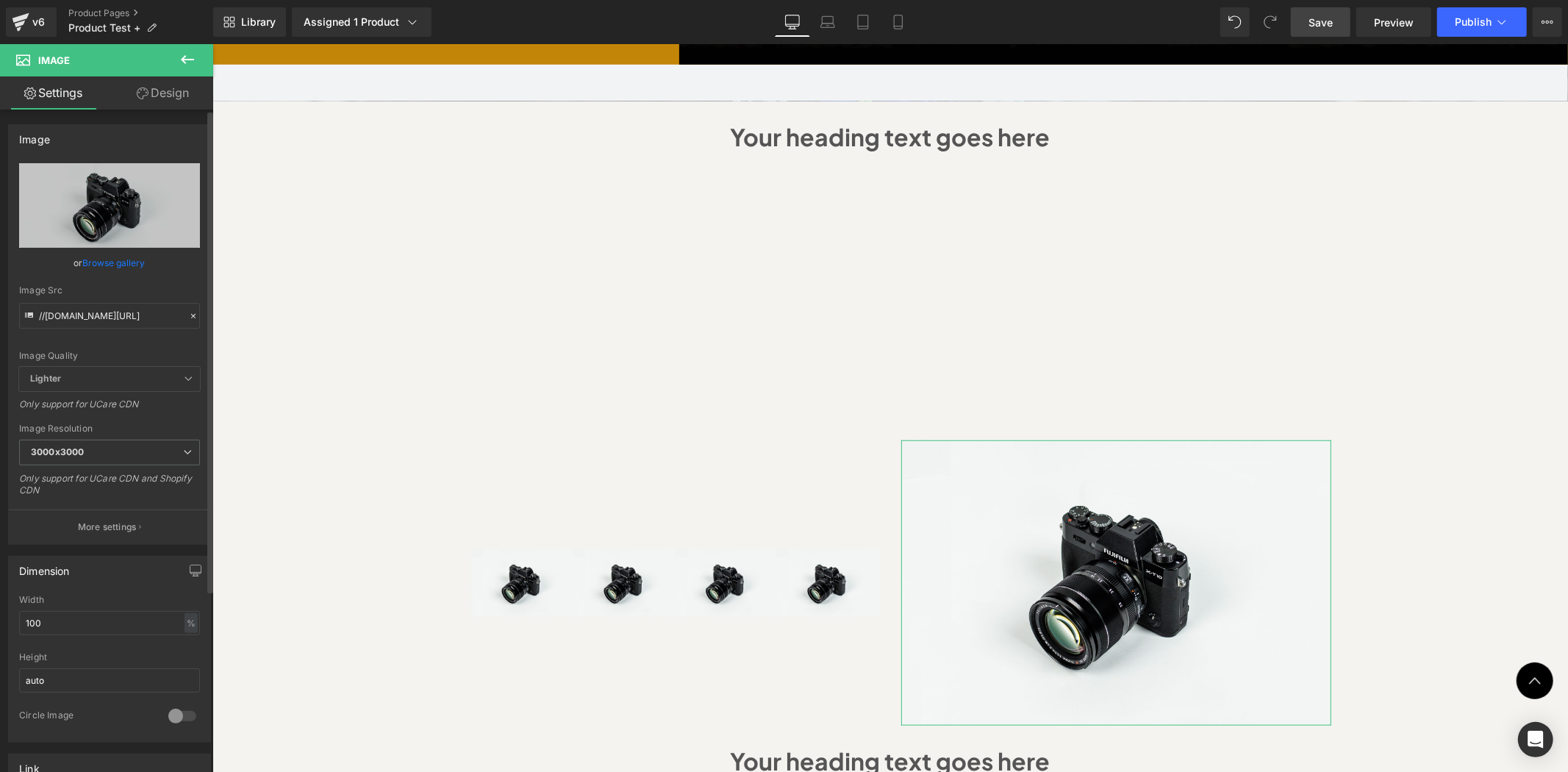
click at [108, 261] on link "Browse gallery" at bounding box center [114, 263] width 63 height 26
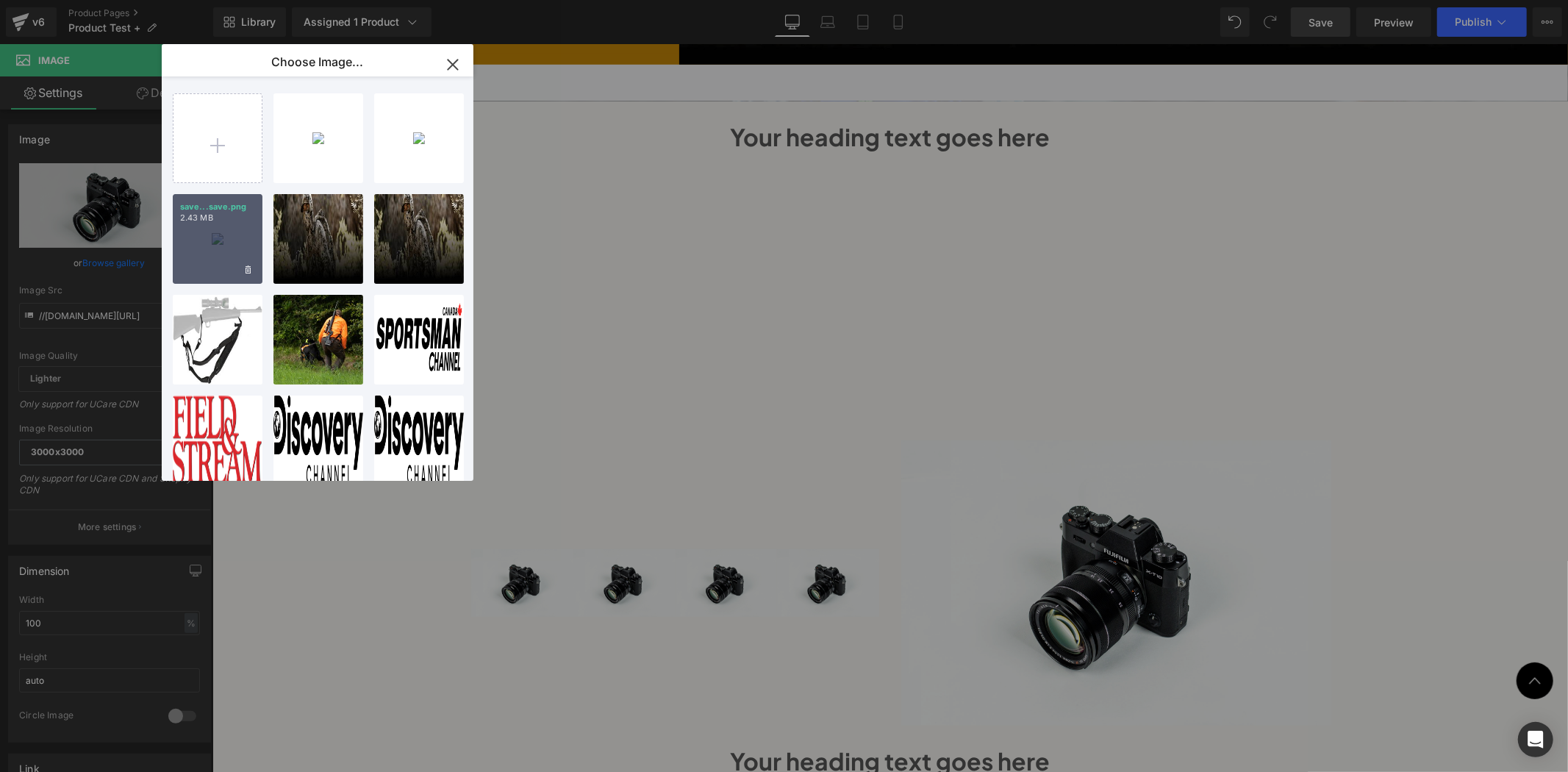
click at [229, 257] on div "save...save.png 2.43 MB" at bounding box center [218, 239] width 90 height 90
type input "https://ucarecdn.com/443e27ef-7e02-4cf5-826c-608162f7613f/-/format/auto/-/previ…"
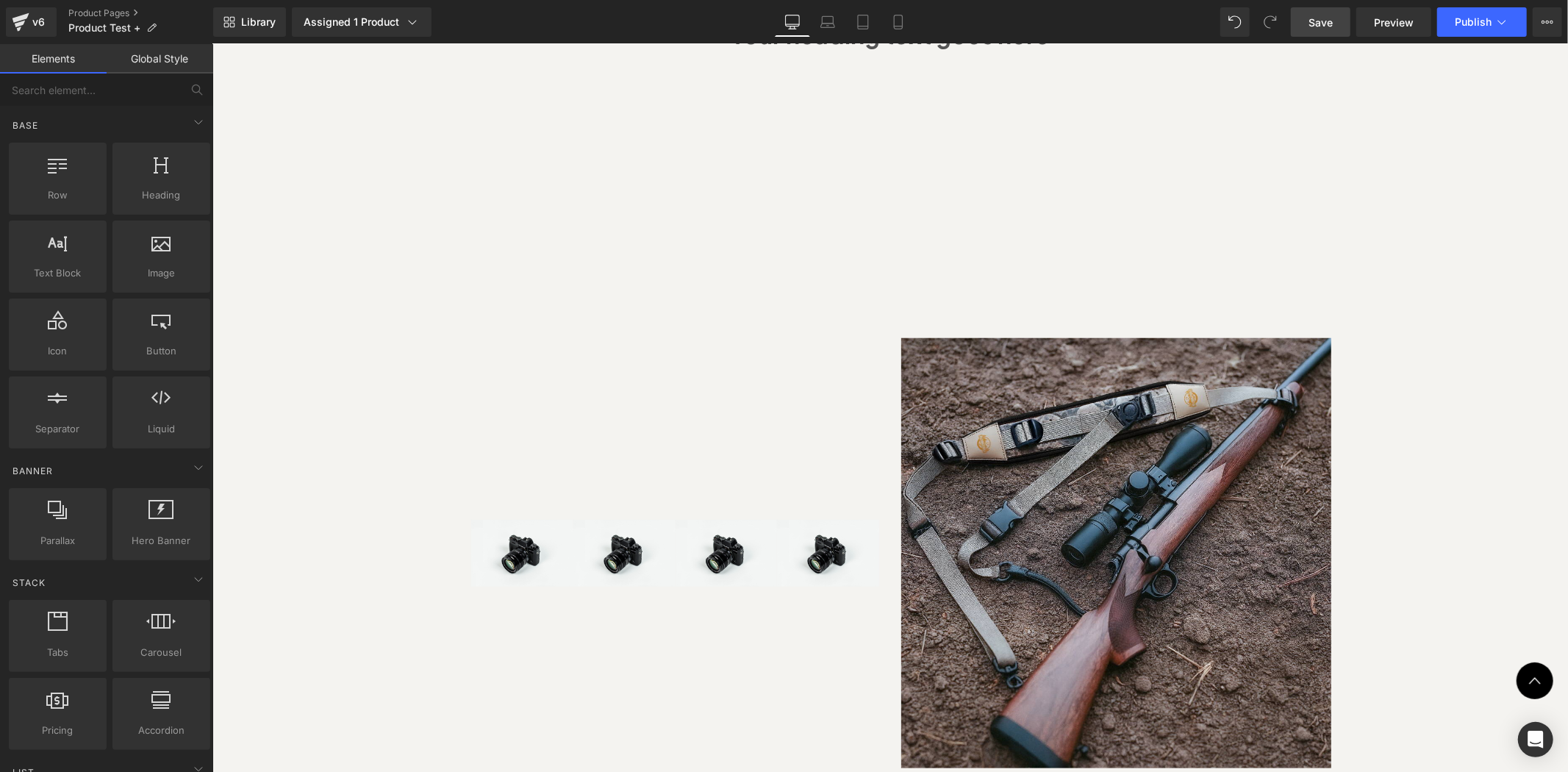
scroll to position [1162, 0]
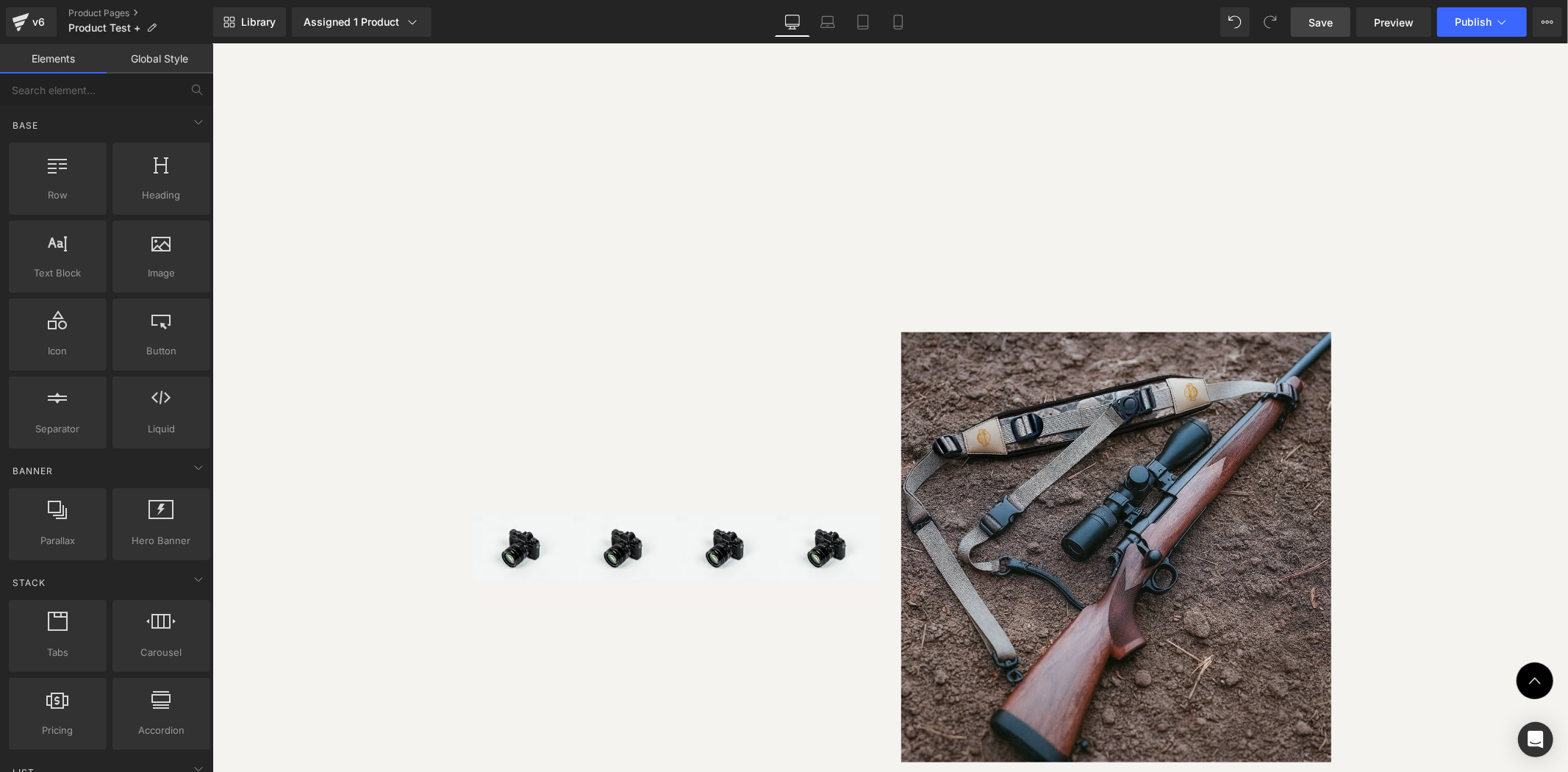
scroll to position [1052, 0]
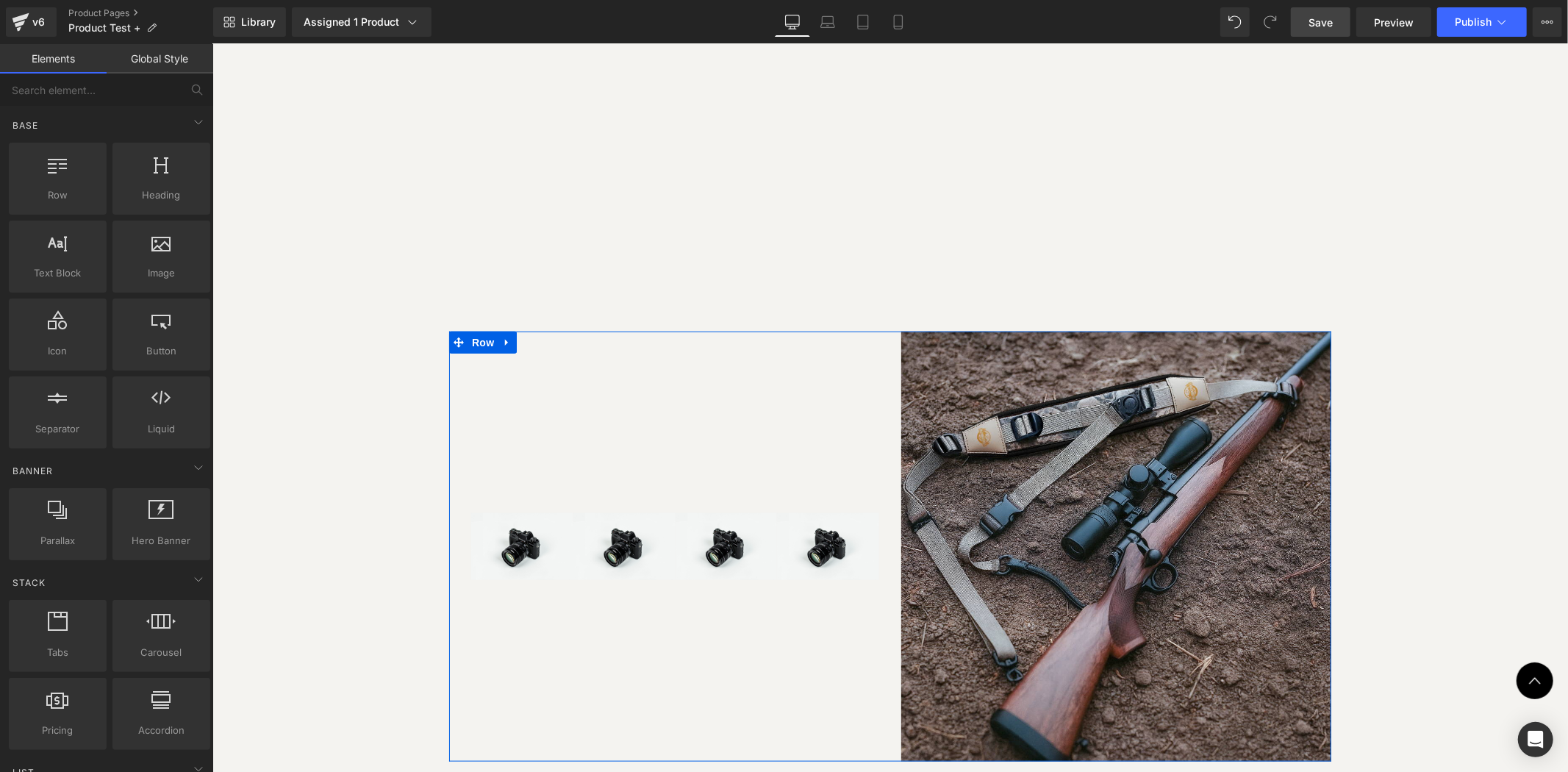
click at [673, 444] on div "Image Image Image Image Row" at bounding box center [686, 546] width 430 height 430
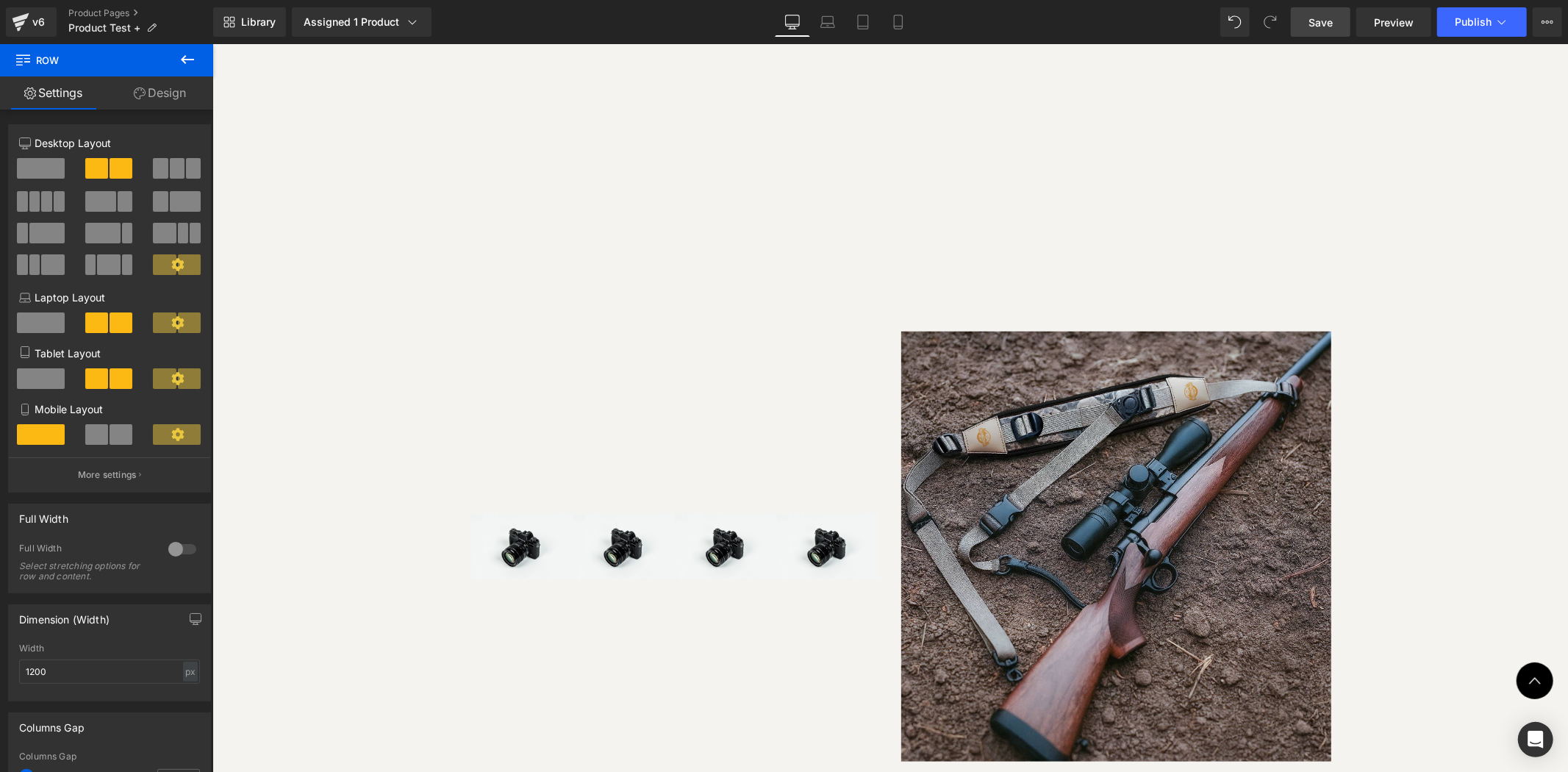
click at [1418, 449] on div "Sale Off (P) Image" at bounding box center [889, 83] width 1356 height 1961
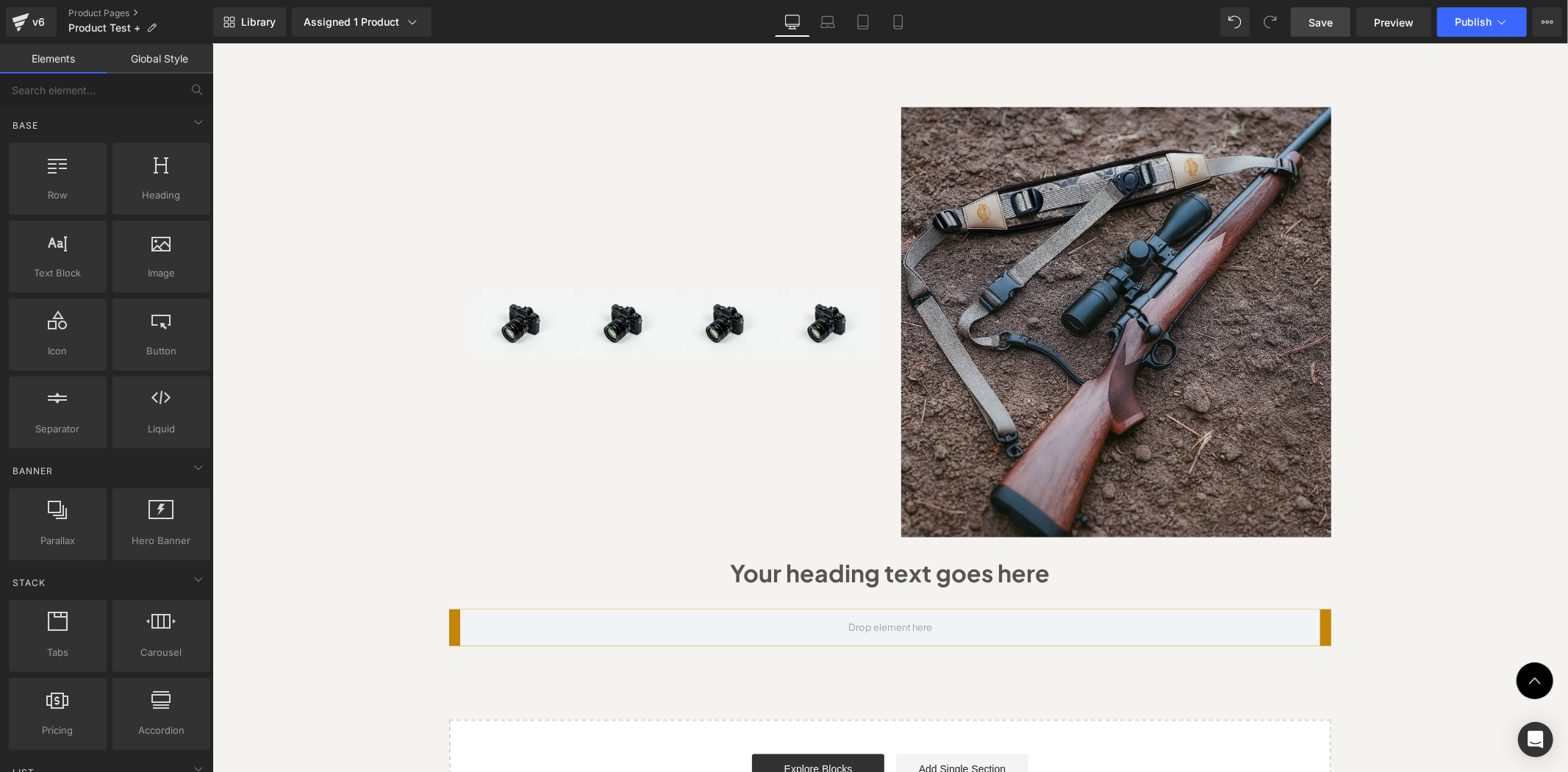
scroll to position [1270, 0]
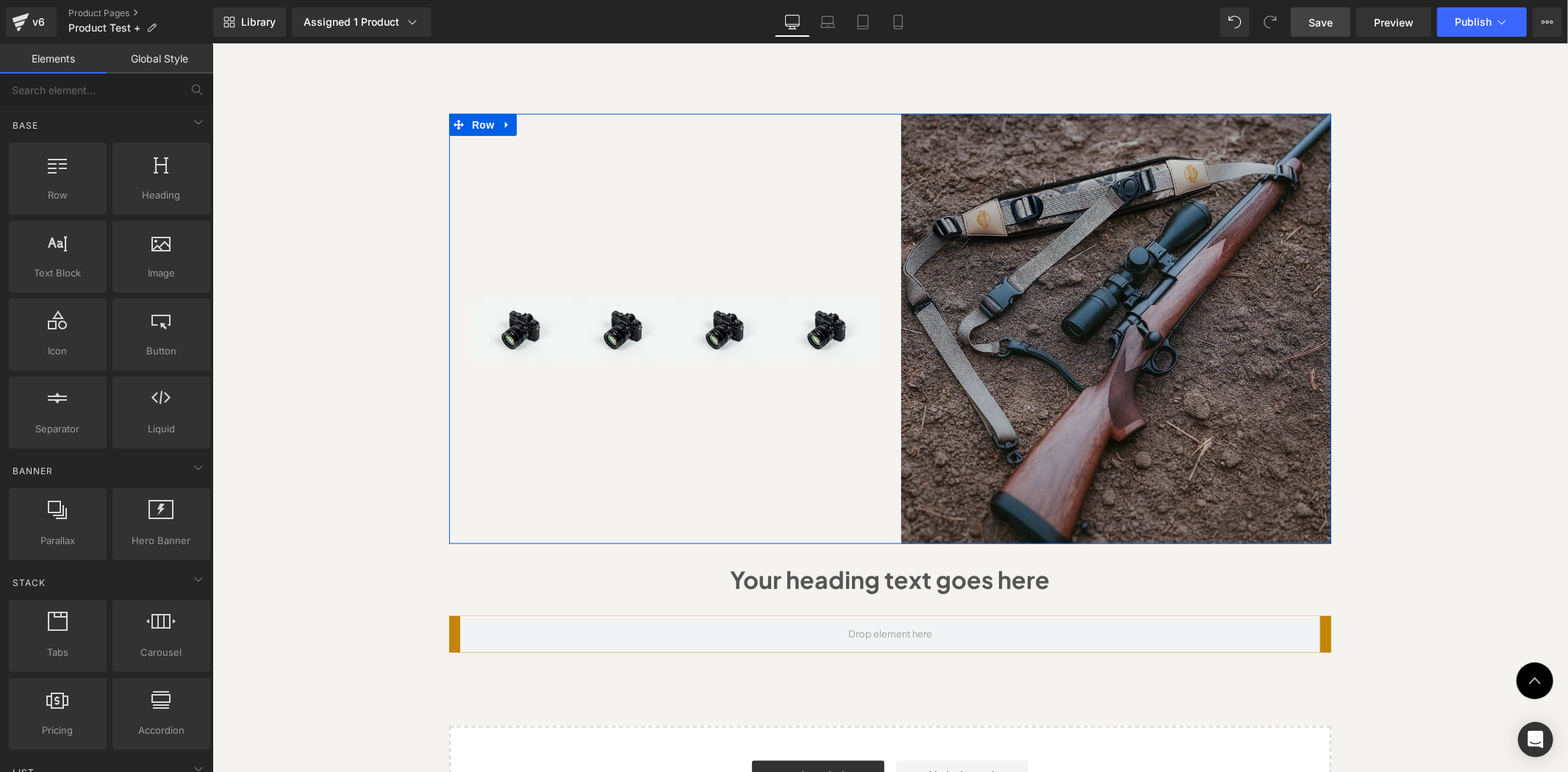
click at [677, 467] on div "Image Image Image Image Row" at bounding box center [686, 328] width 430 height 430
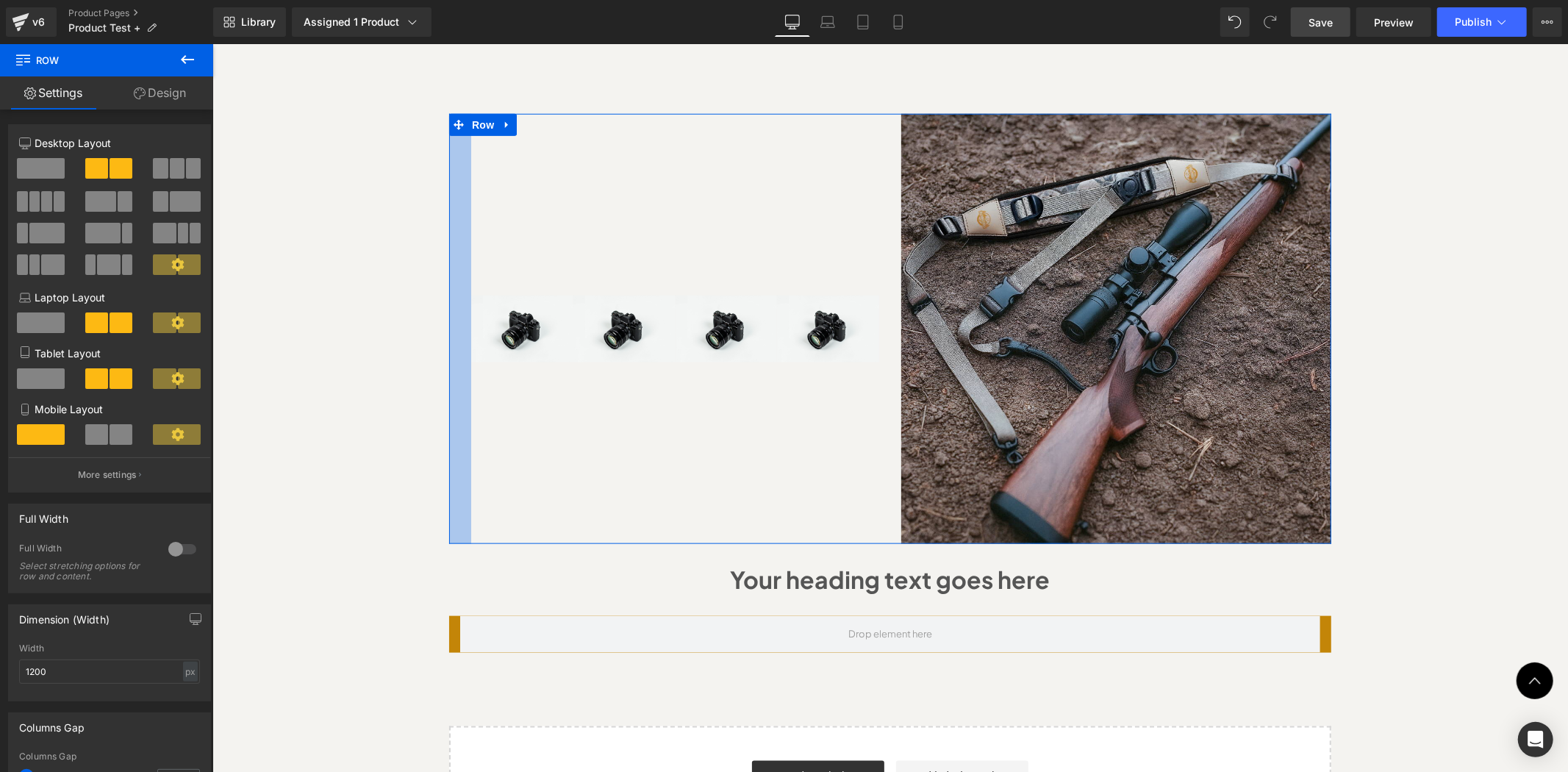
click at [454, 141] on div at bounding box center [459, 328] width 22 height 430
click at [472, 136] on div "Image Image Image Image Row" at bounding box center [686, 328] width 430 height 430
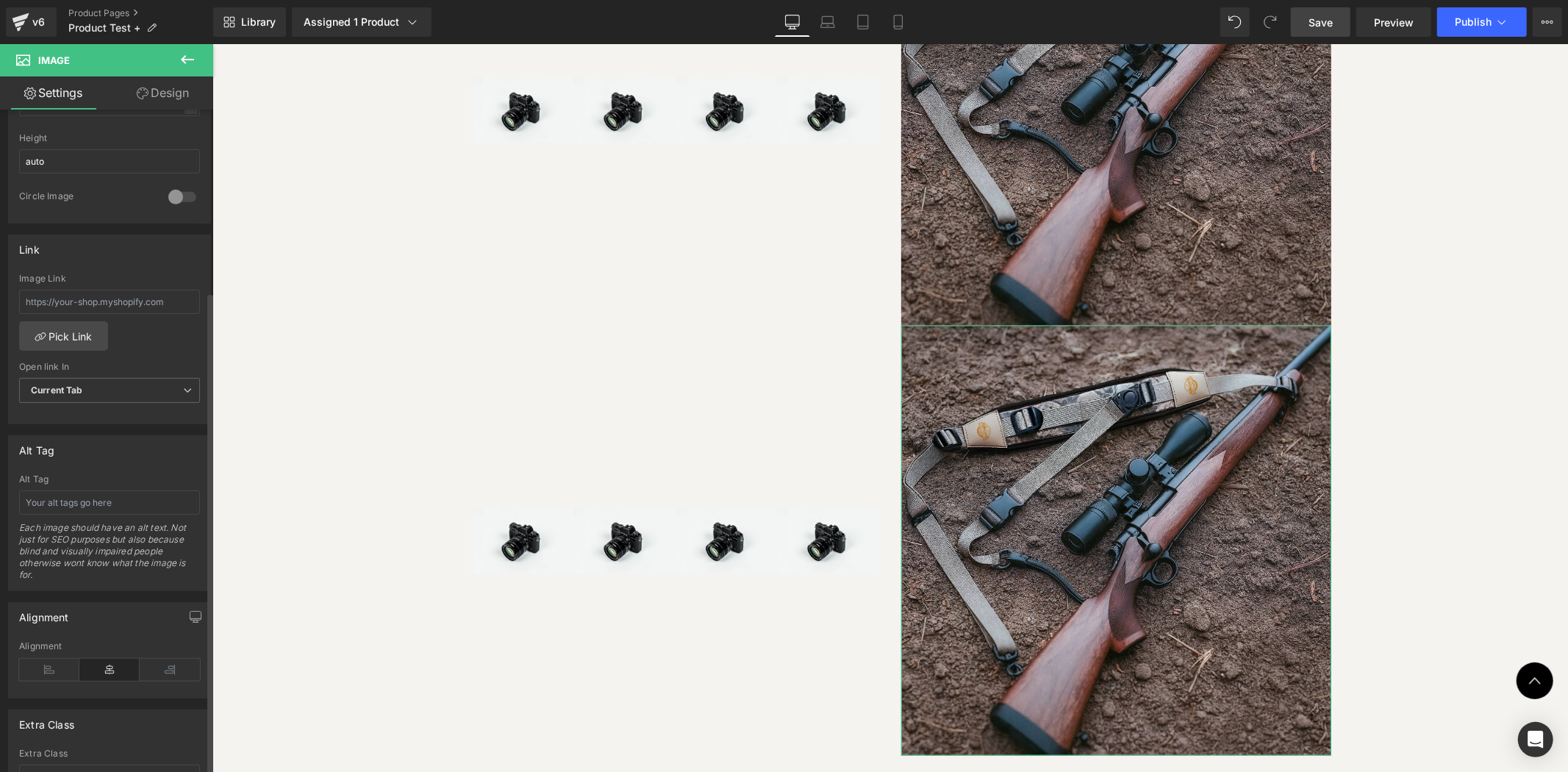
scroll to position [644, 0]
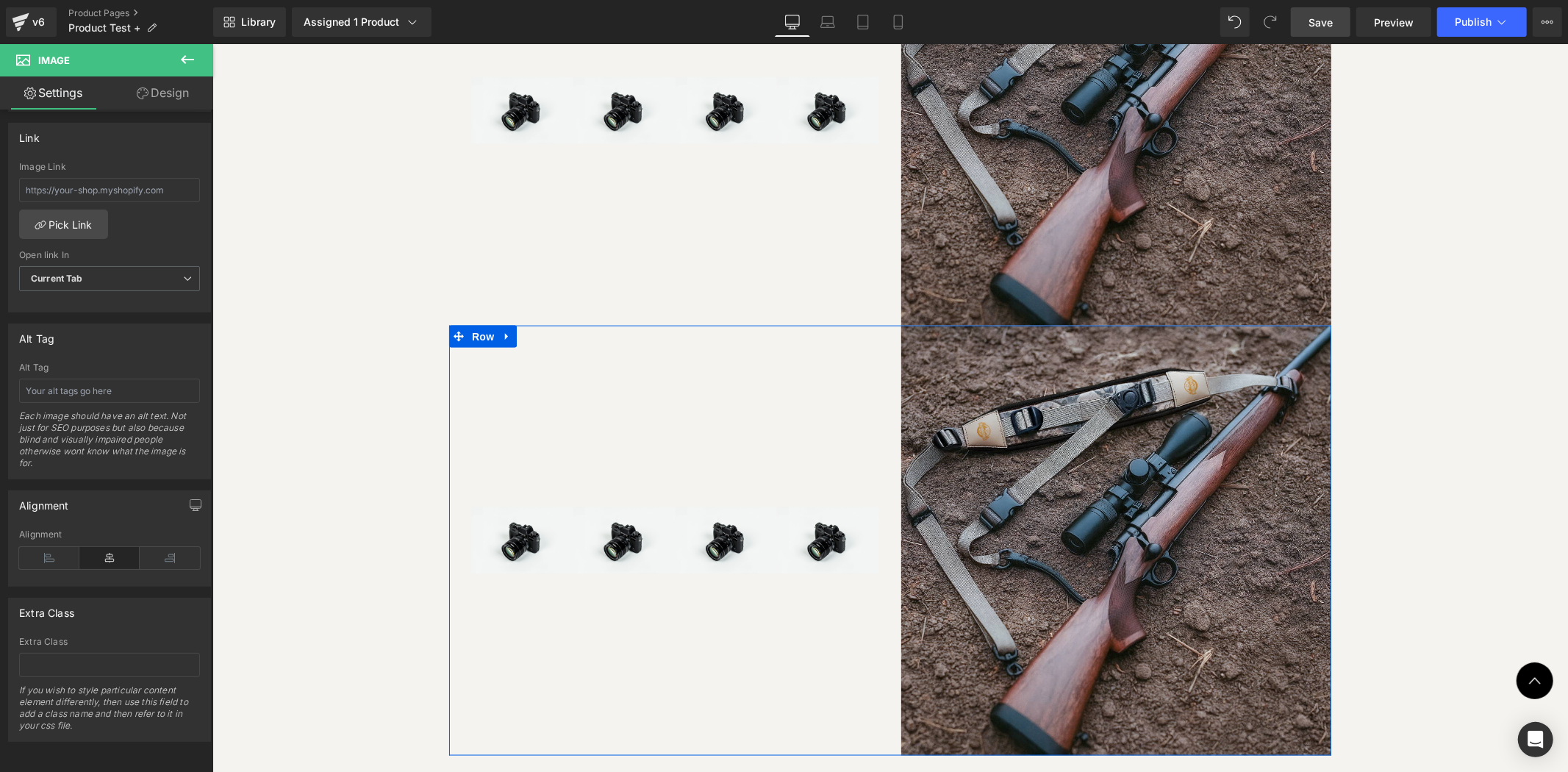
click at [457, 363] on div "Image Image Image Image Row Image Row" at bounding box center [889, 540] width 882 height 430
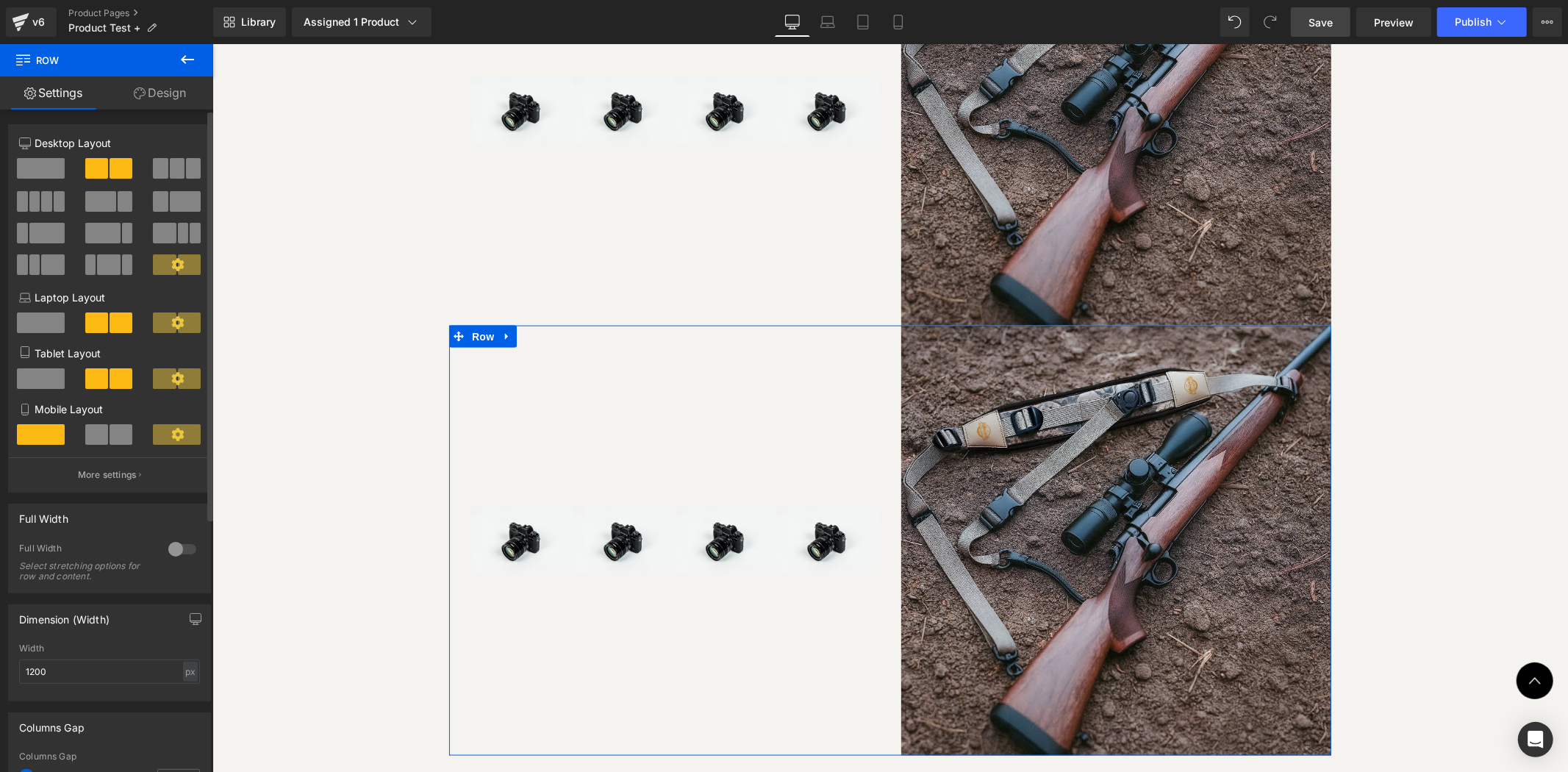
click at [171, 260] on icon at bounding box center [177, 264] width 13 height 13
click at [118, 479] on p "More settings" at bounding box center [107, 474] width 59 height 13
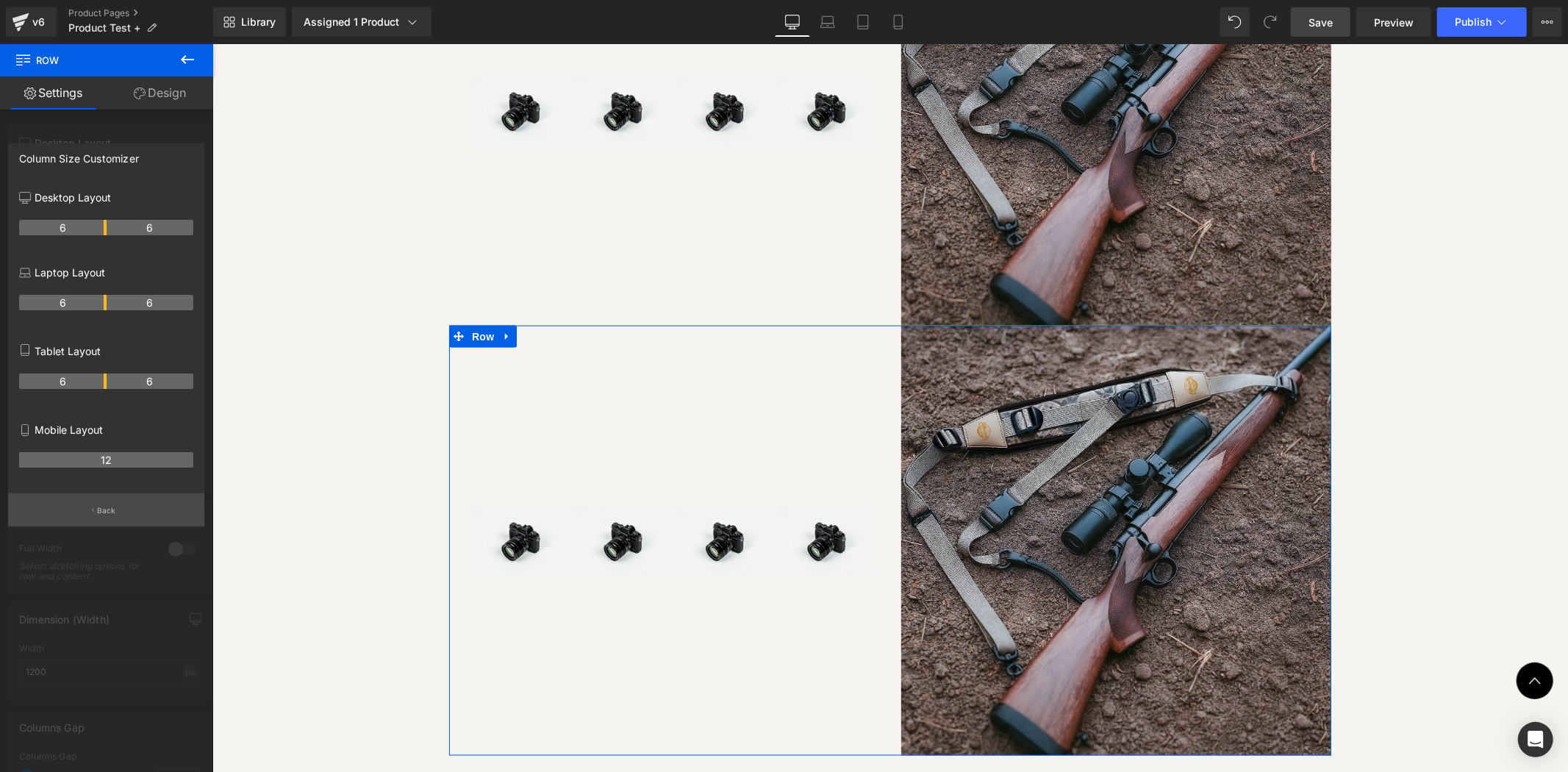
click at [118, 501] on button "Back" at bounding box center [106, 510] width 197 height 33
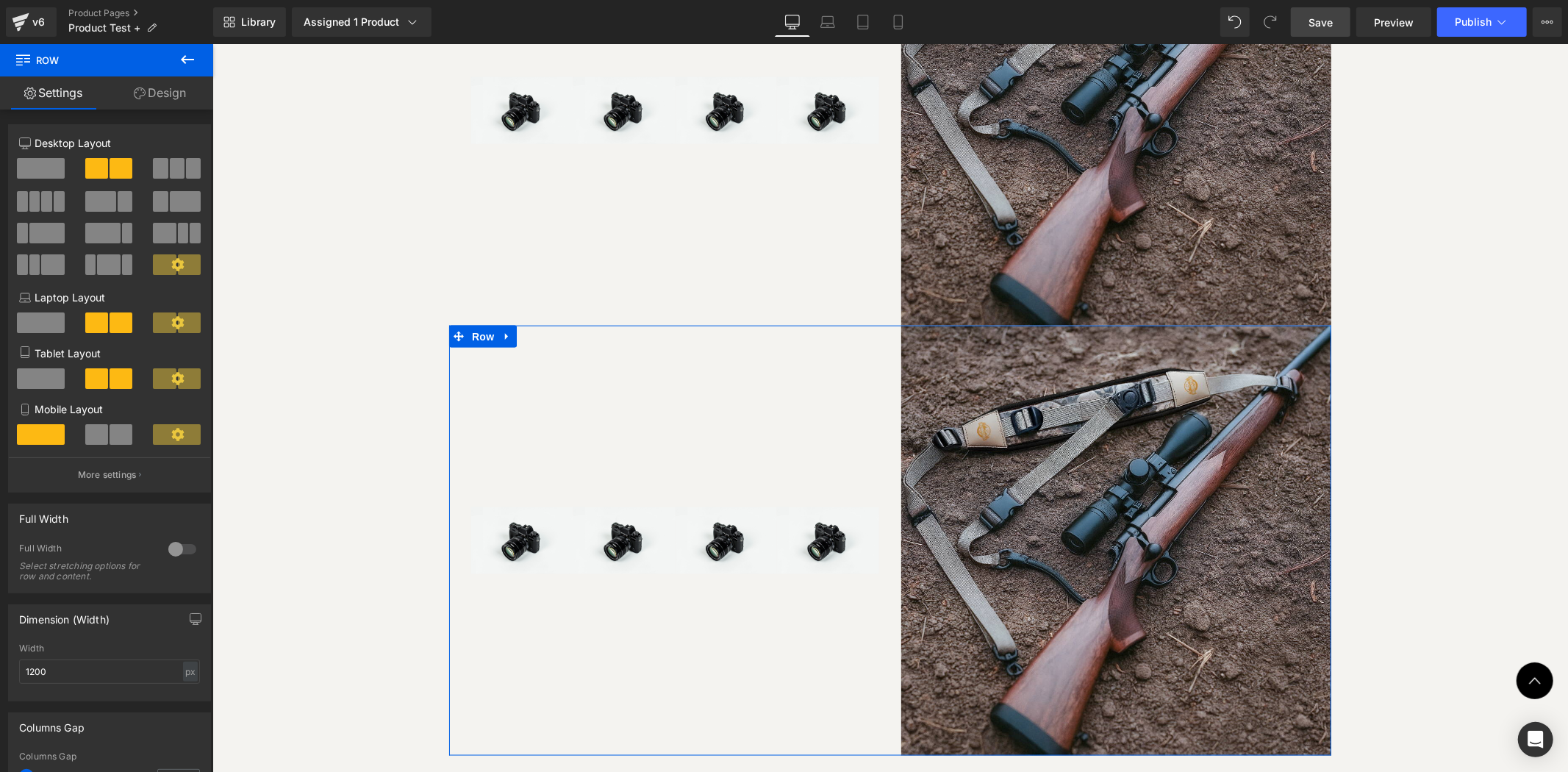
click at [156, 93] on link "Design" at bounding box center [160, 93] width 107 height 33
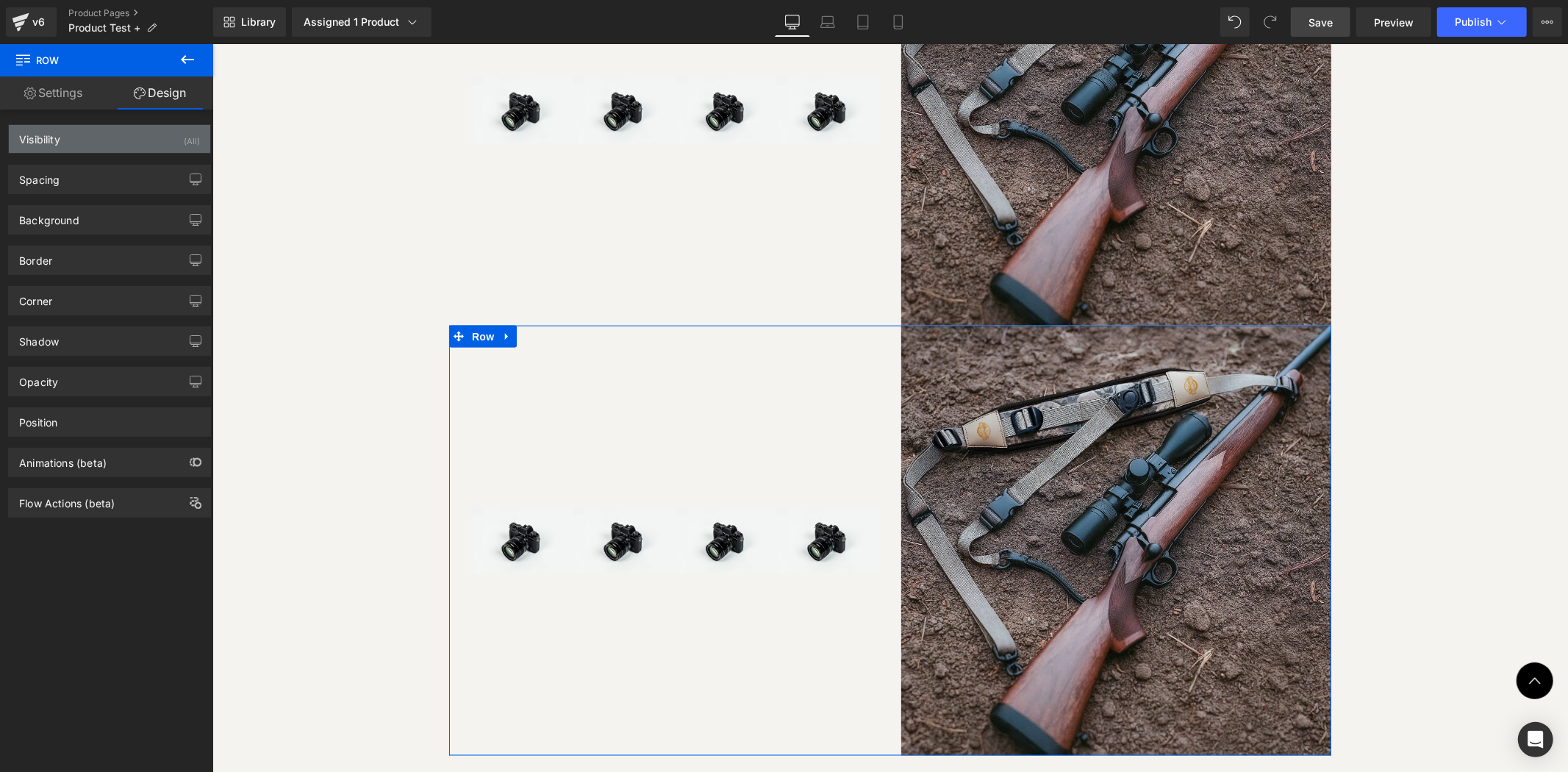
click at [108, 141] on div "Visibility (All)" at bounding box center [109, 139] width 202 height 28
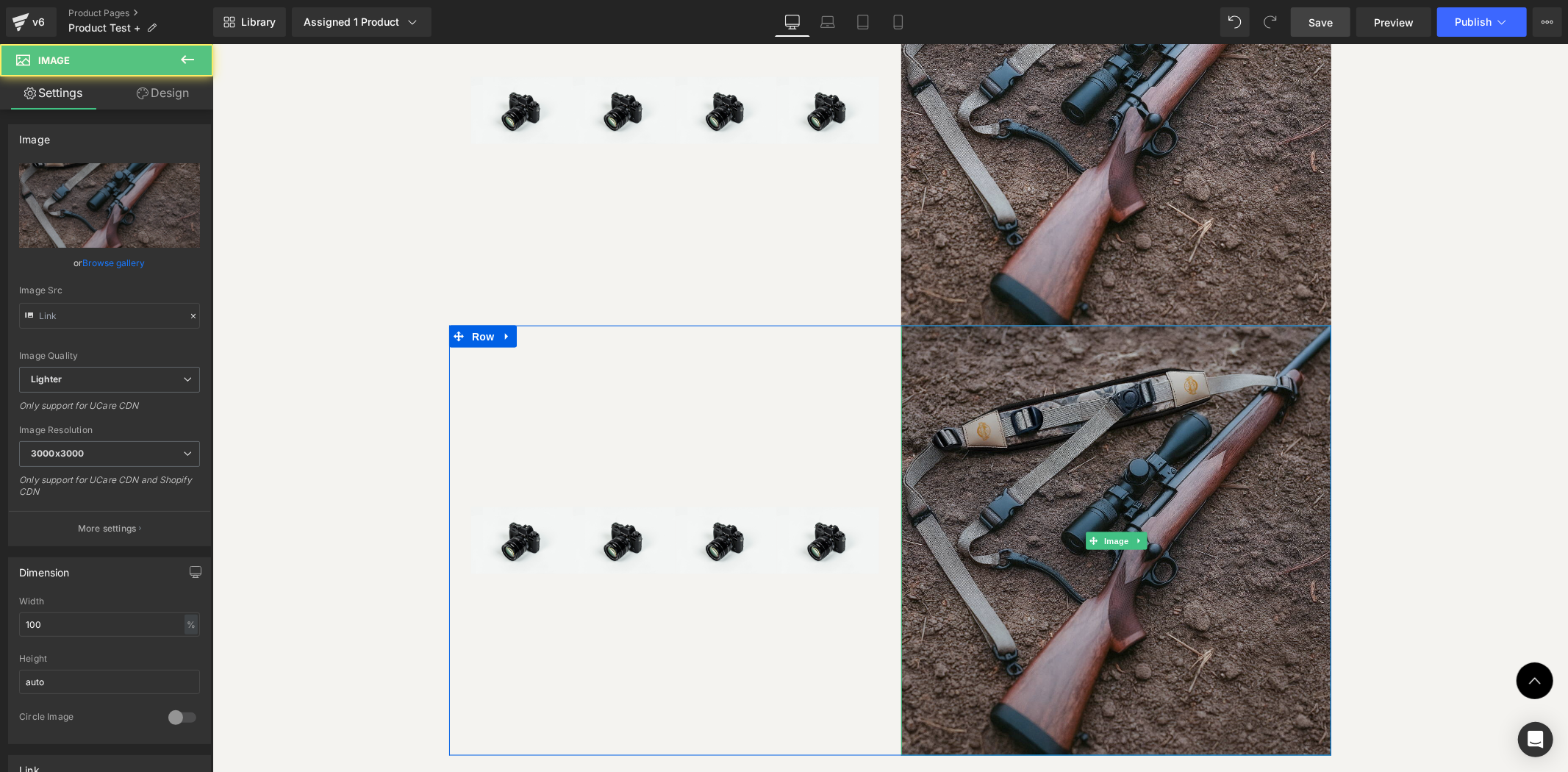
type input "https://ucarecdn.com/443e27ef-7e02-4cf5-826c-608162f7613f/-/format/auto/-/previ…"
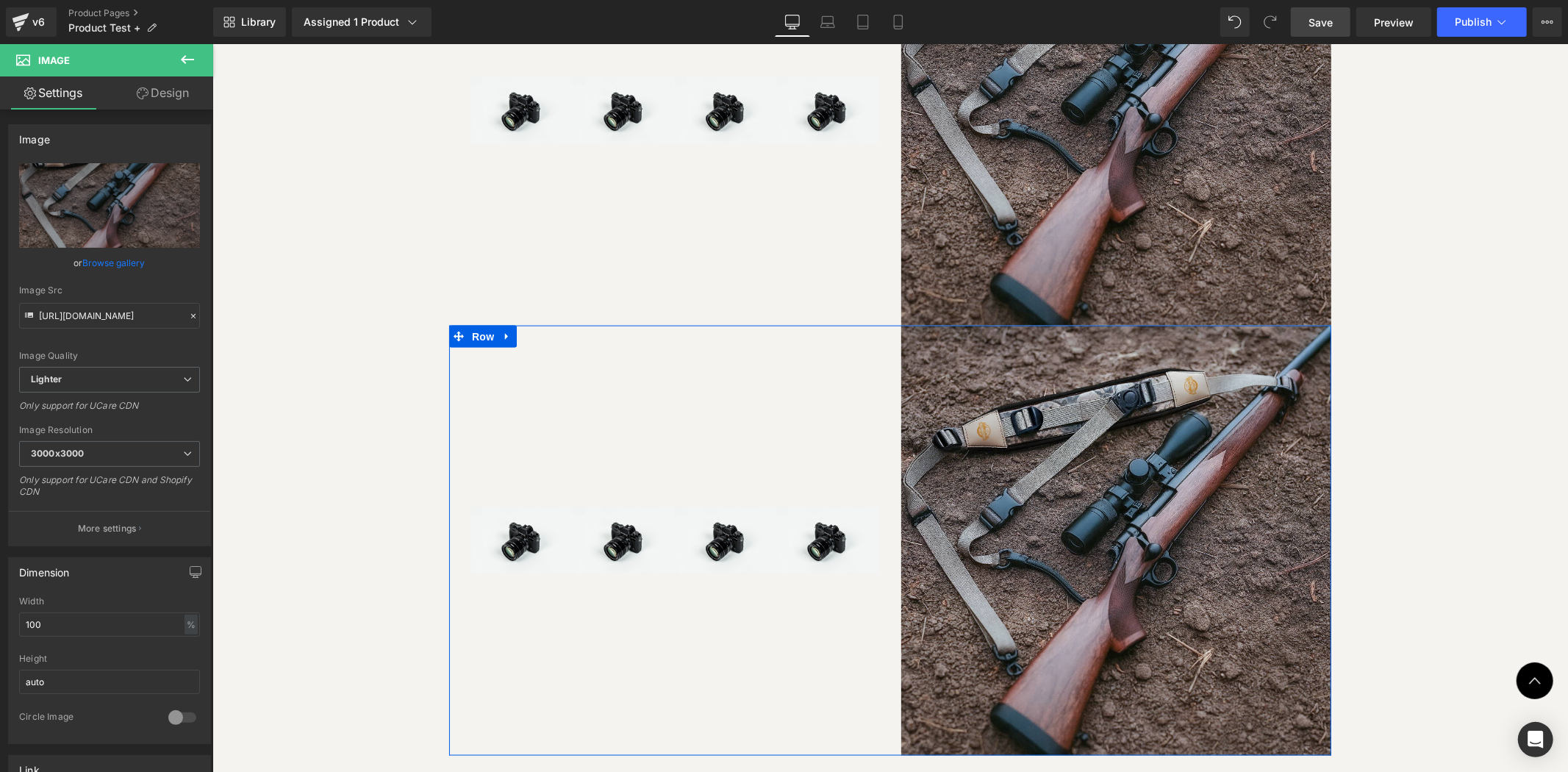
click at [763, 343] on div "Image Image Image Image Row" at bounding box center [686, 540] width 430 height 430
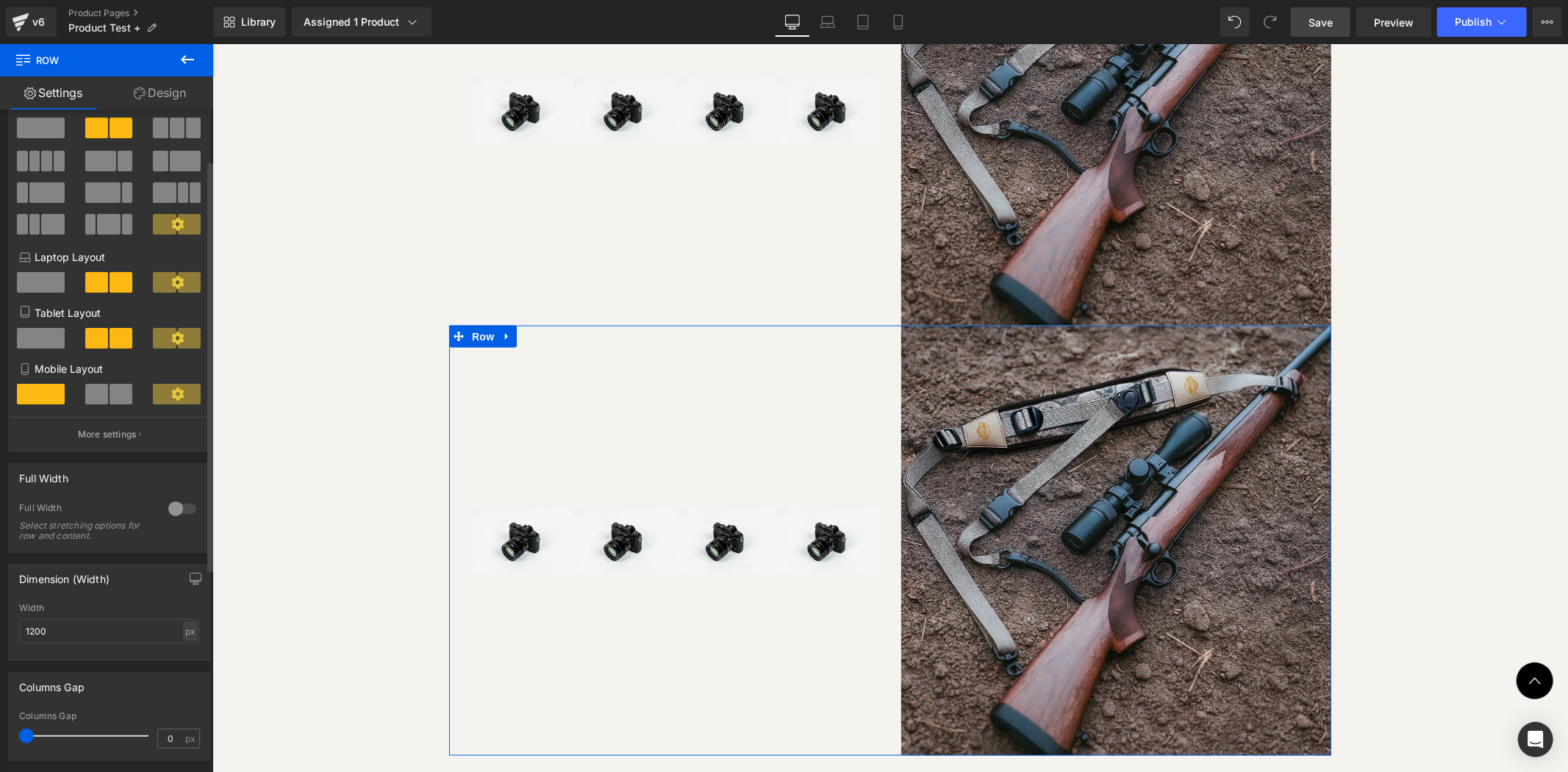
scroll to position [0, 0]
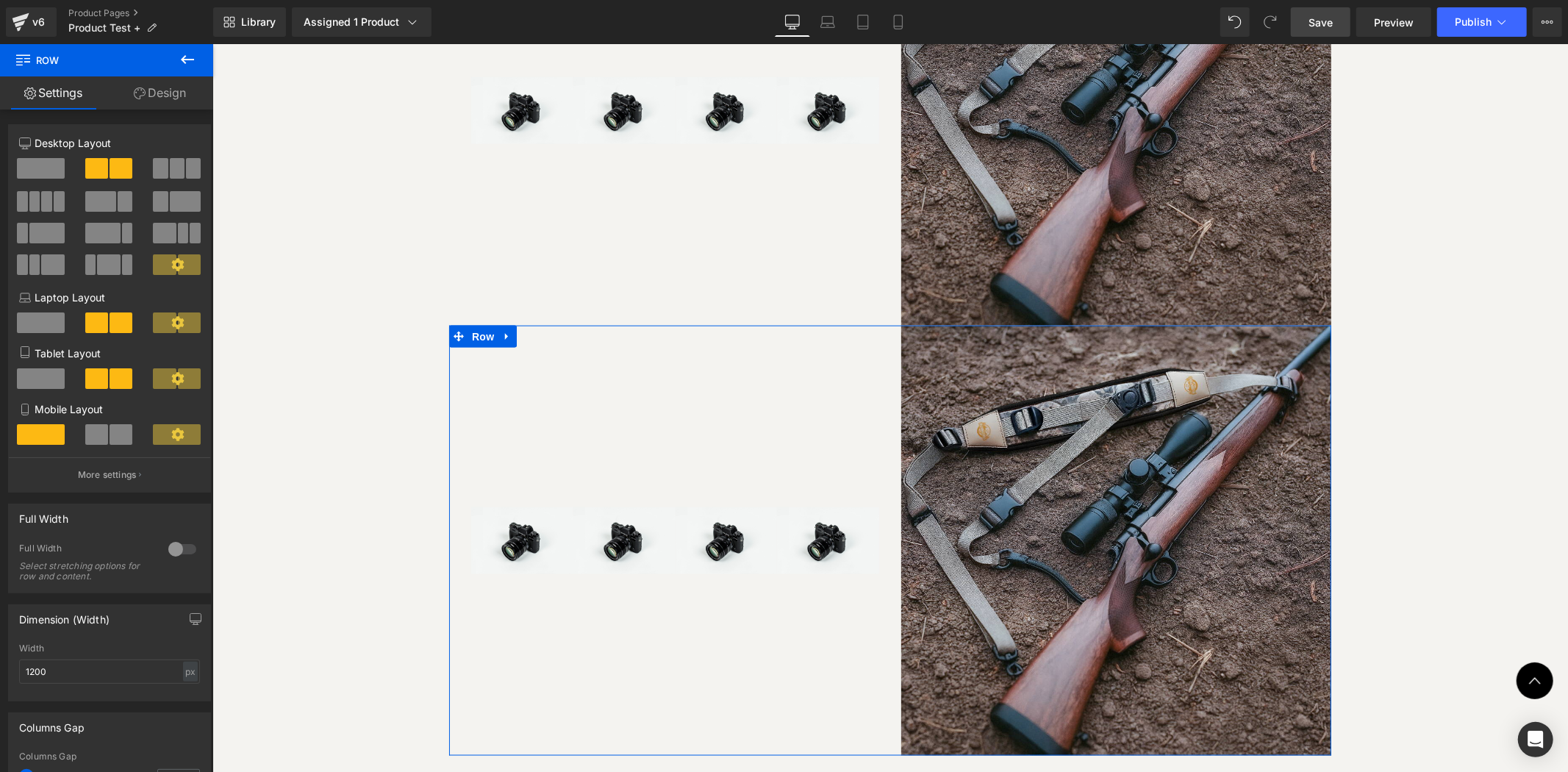
click at [157, 94] on link "Design" at bounding box center [160, 93] width 107 height 33
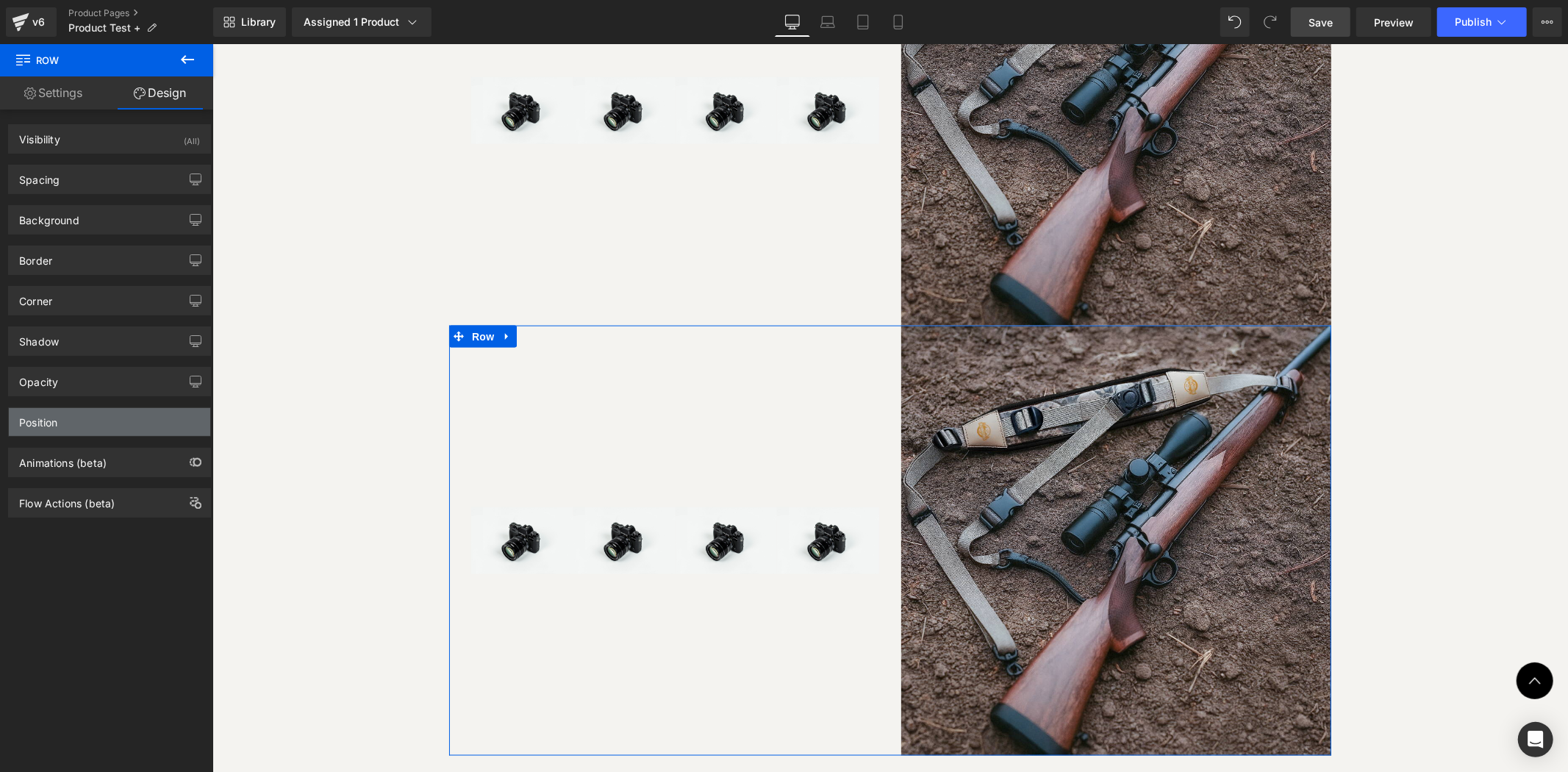
click at [133, 415] on div "Position" at bounding box center [109, 422] width 202 height 28
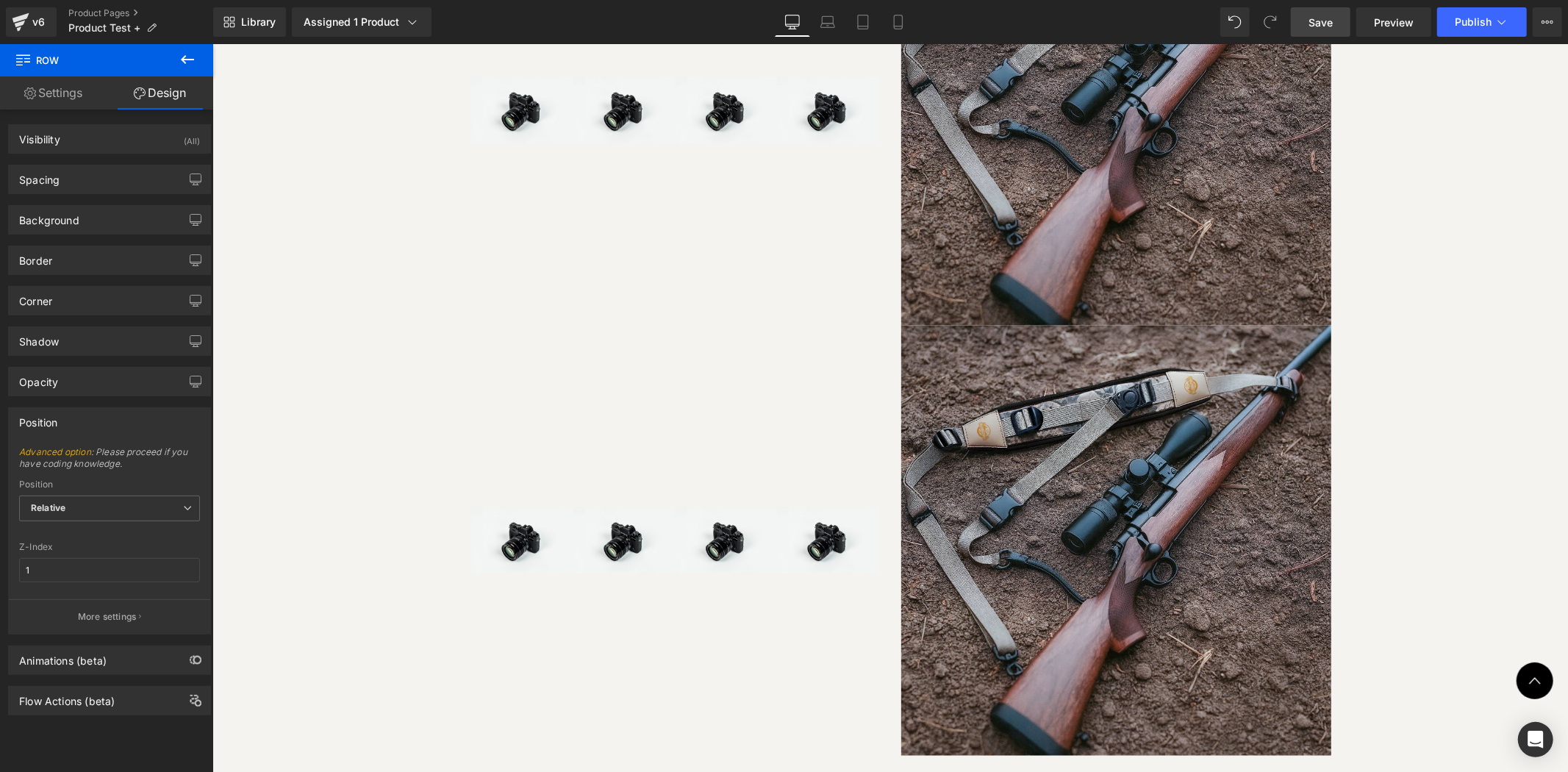
click at [177, 55] on button at bounding box center [188, 60] width 51 height 33
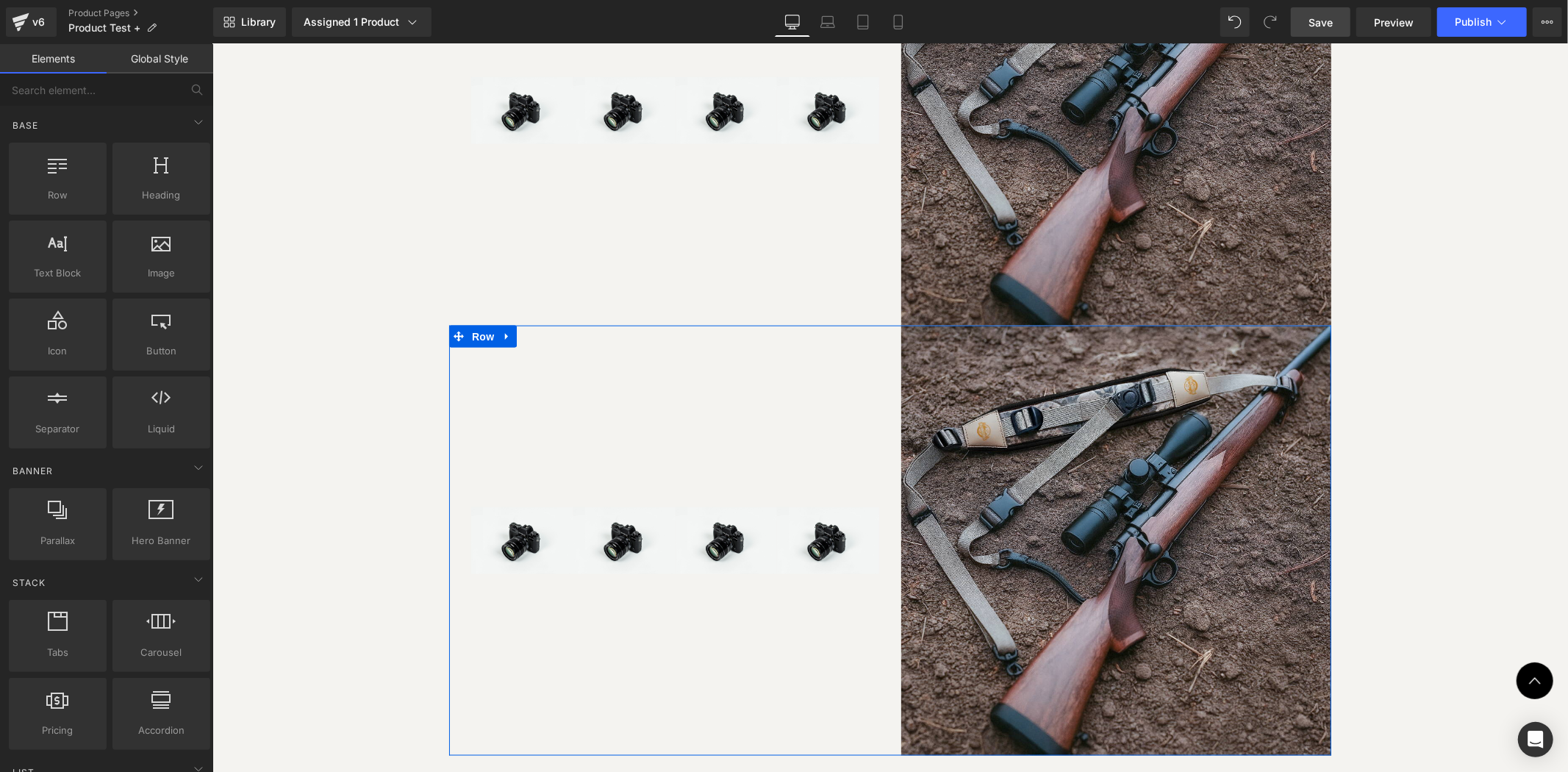
click at [774, 378] on div "Image Image Image Image Row" at bounding box center [686, 540] width 430 height 430
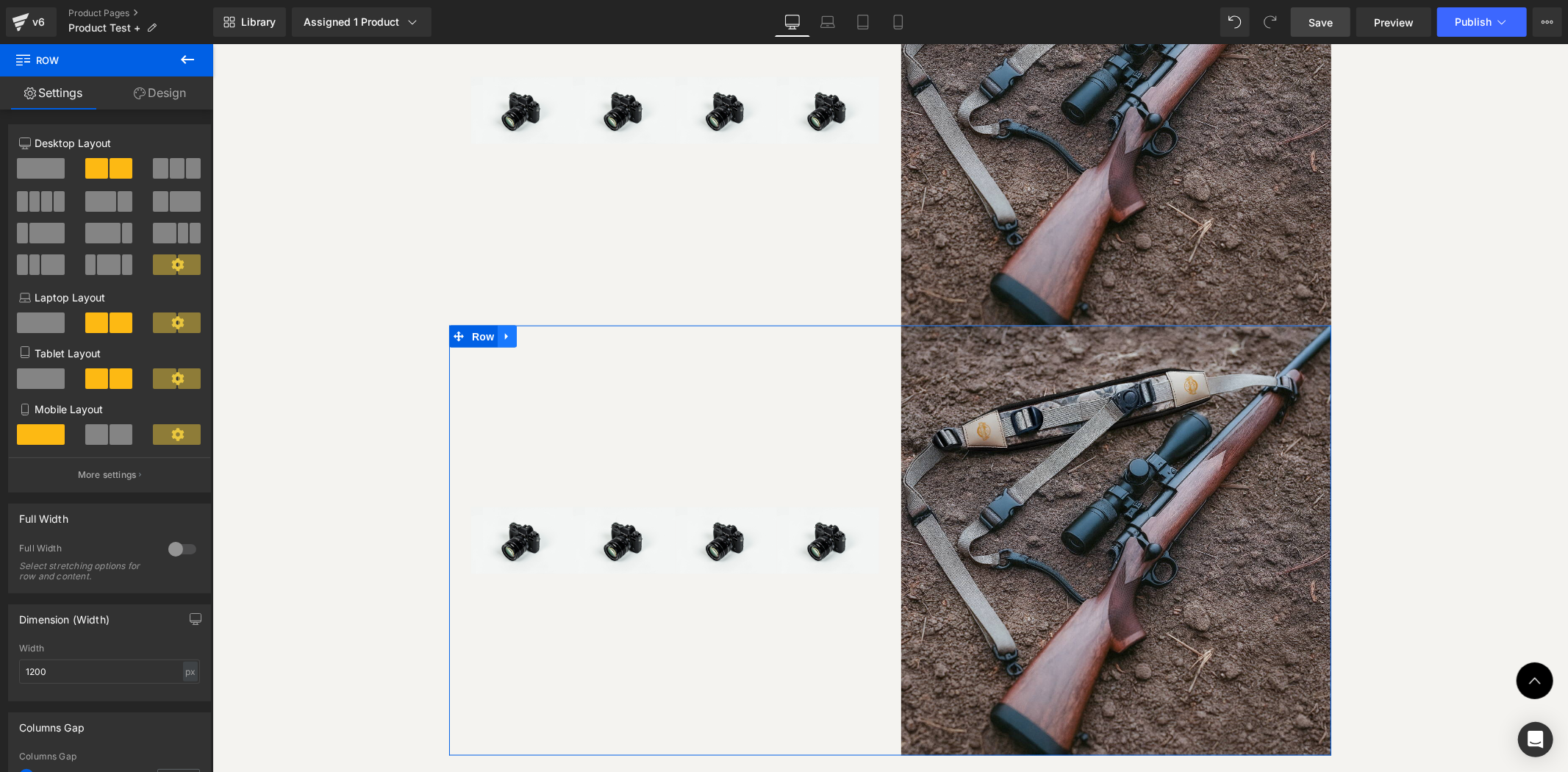
click at [504, 333] on icon at bounding box center [505, 337] width 3 height 7
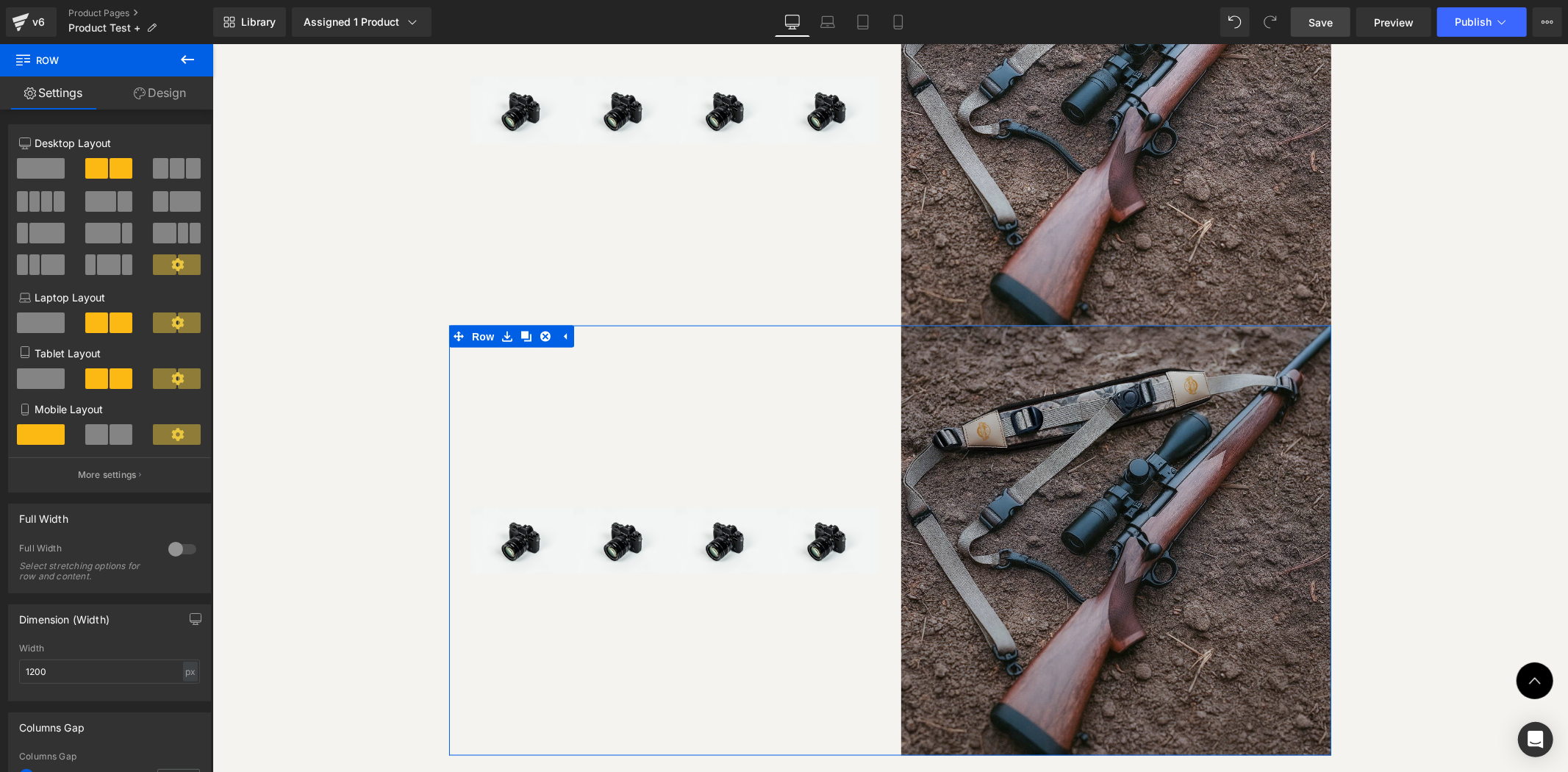
click at [1000, 450] on img at bounding box center [1116, 540] width 430 height 430
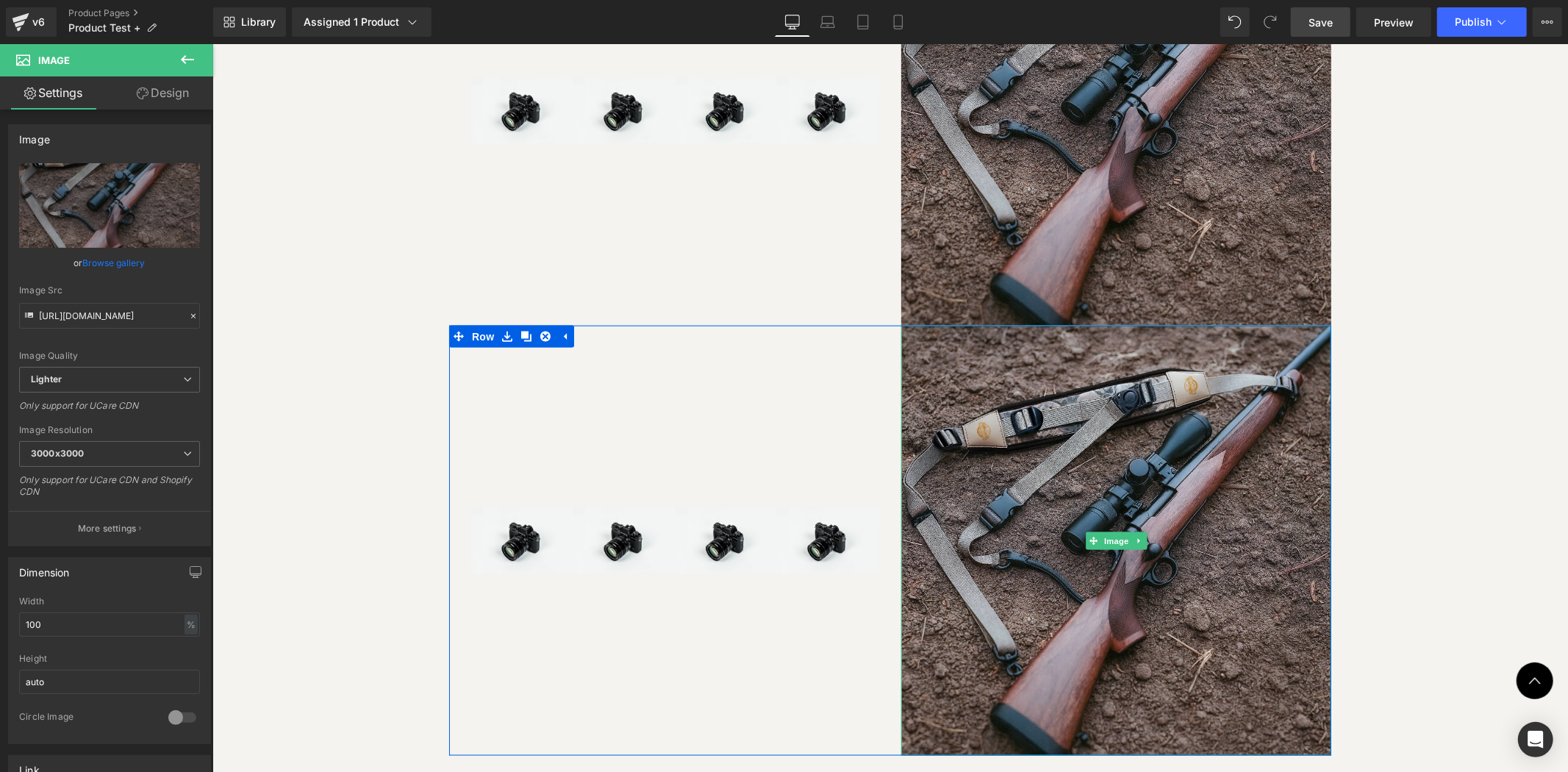
click at [970, 325] on div at bounding box center [889, 327] width 882 height 4
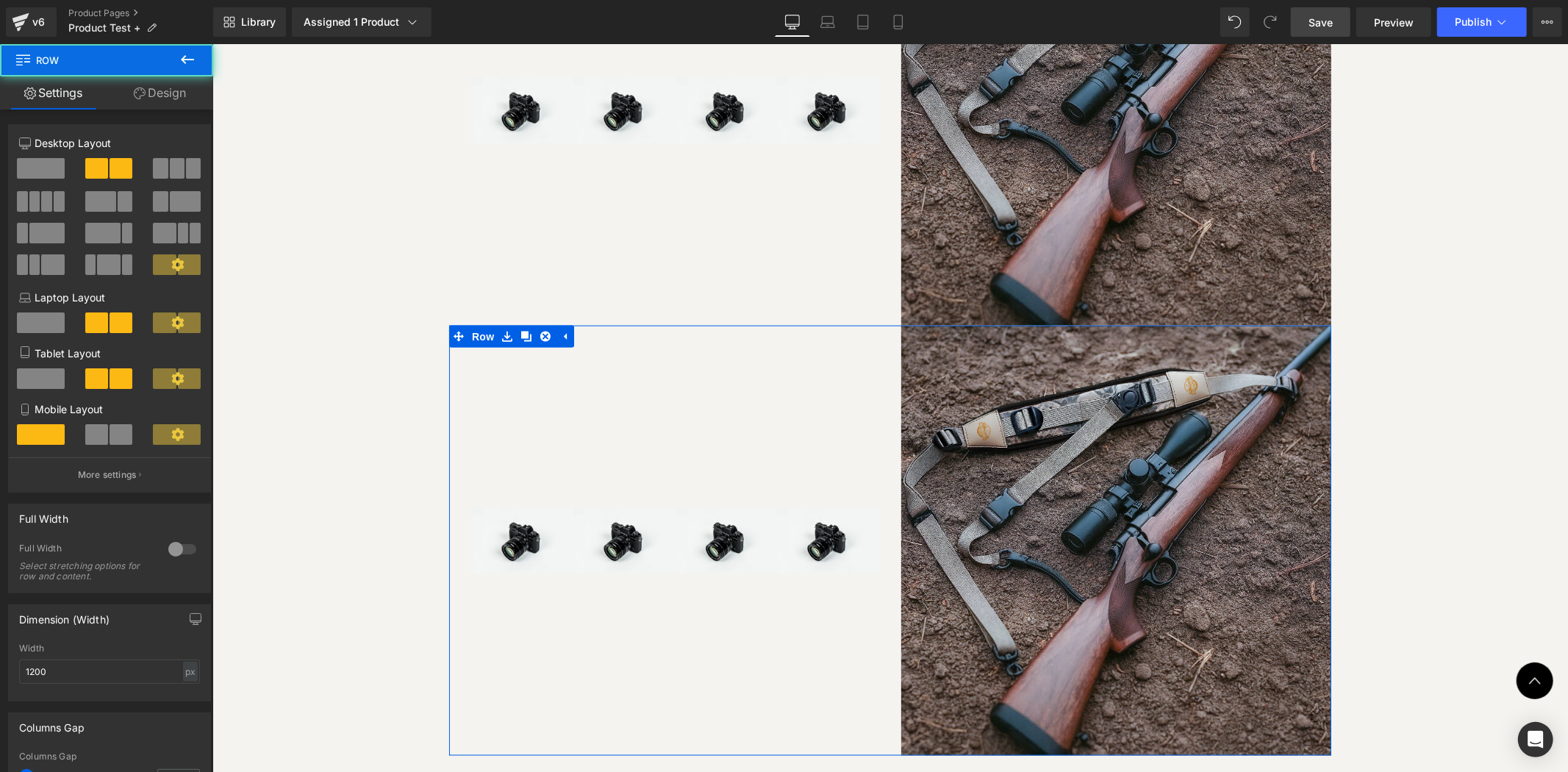
click at [912, 325] on img at bounding box center [1116, 540] width 430 height 430
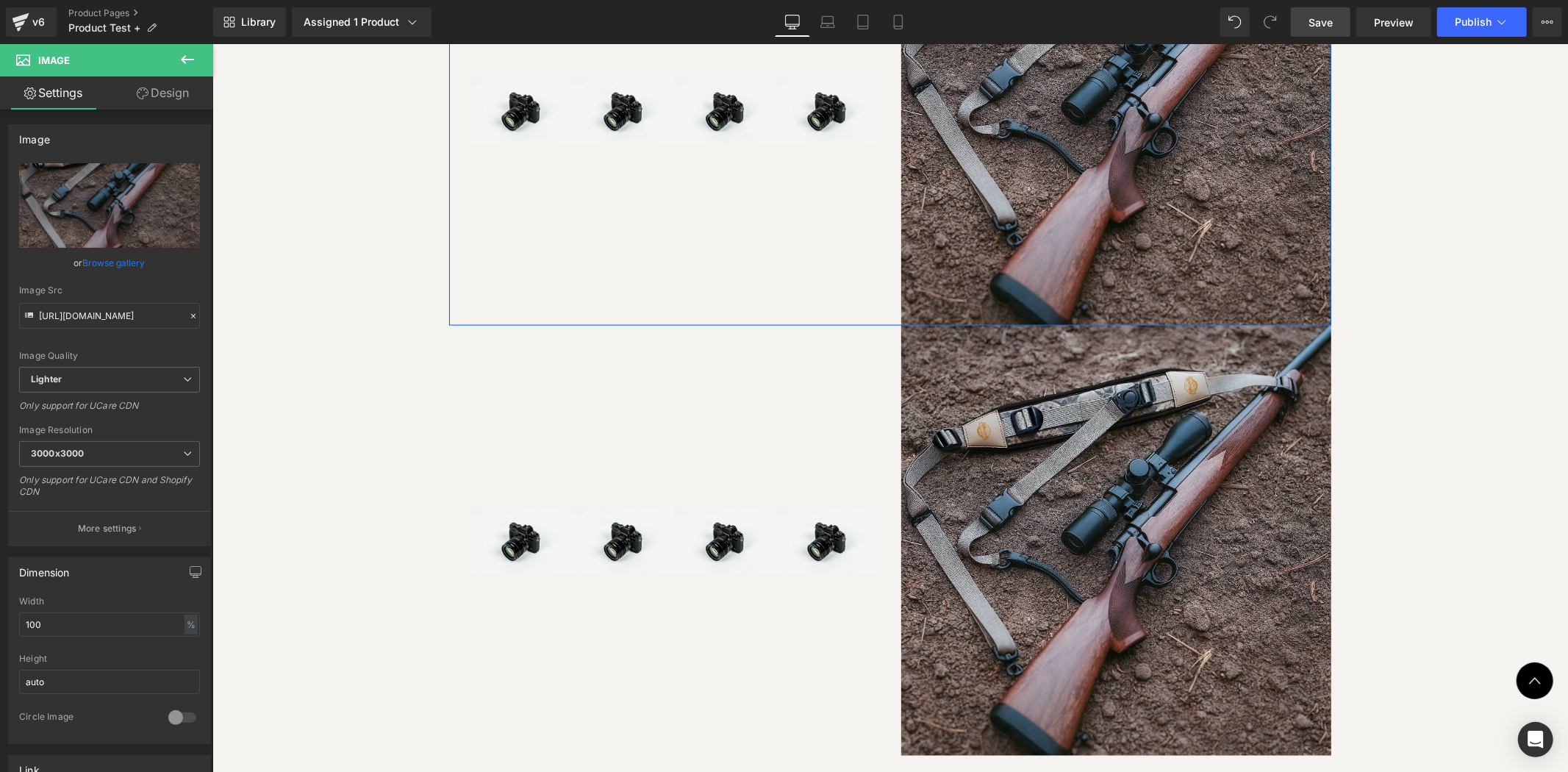
click at [829, 265] on div "Image Image Image Image Row" at bounding box center [686, 110] width 430 height 430
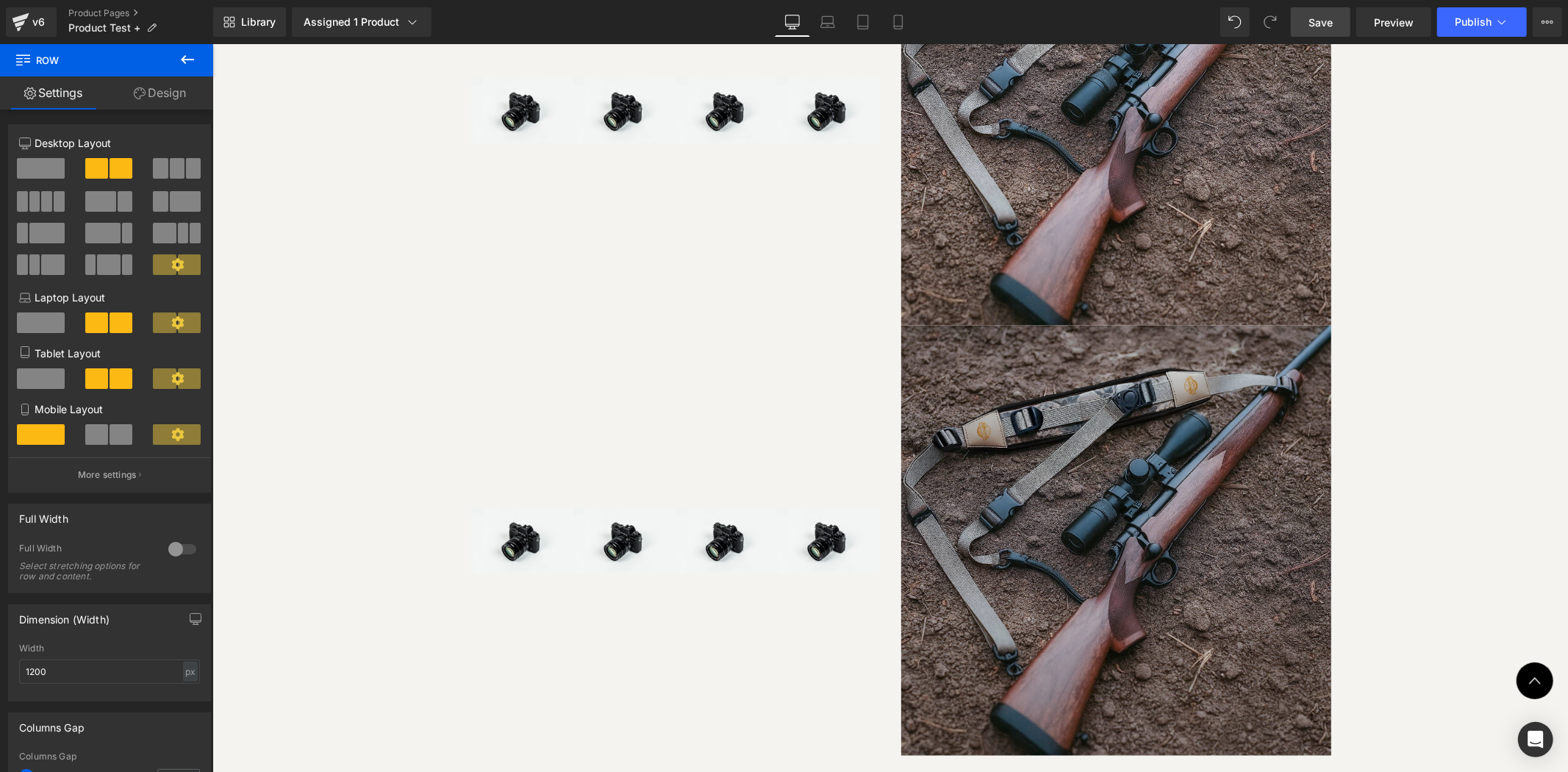
click at [943, 343] on img at bounding box center [1116, 540] width 430 height 430
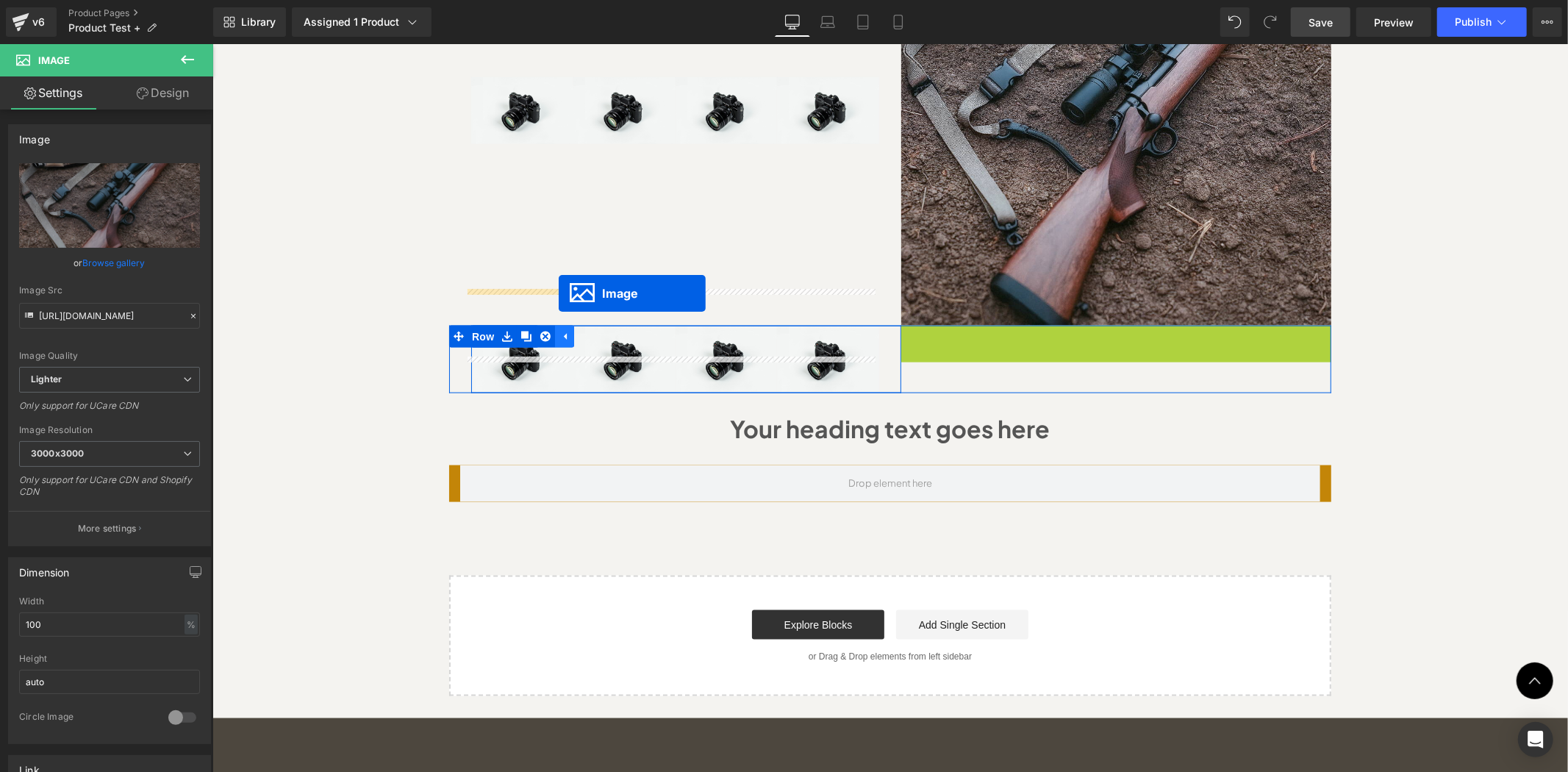
drag, startPoint x: 1080, startPoint y: 504, endPoint x: 558, endPoint y: 292, distance: 563.4
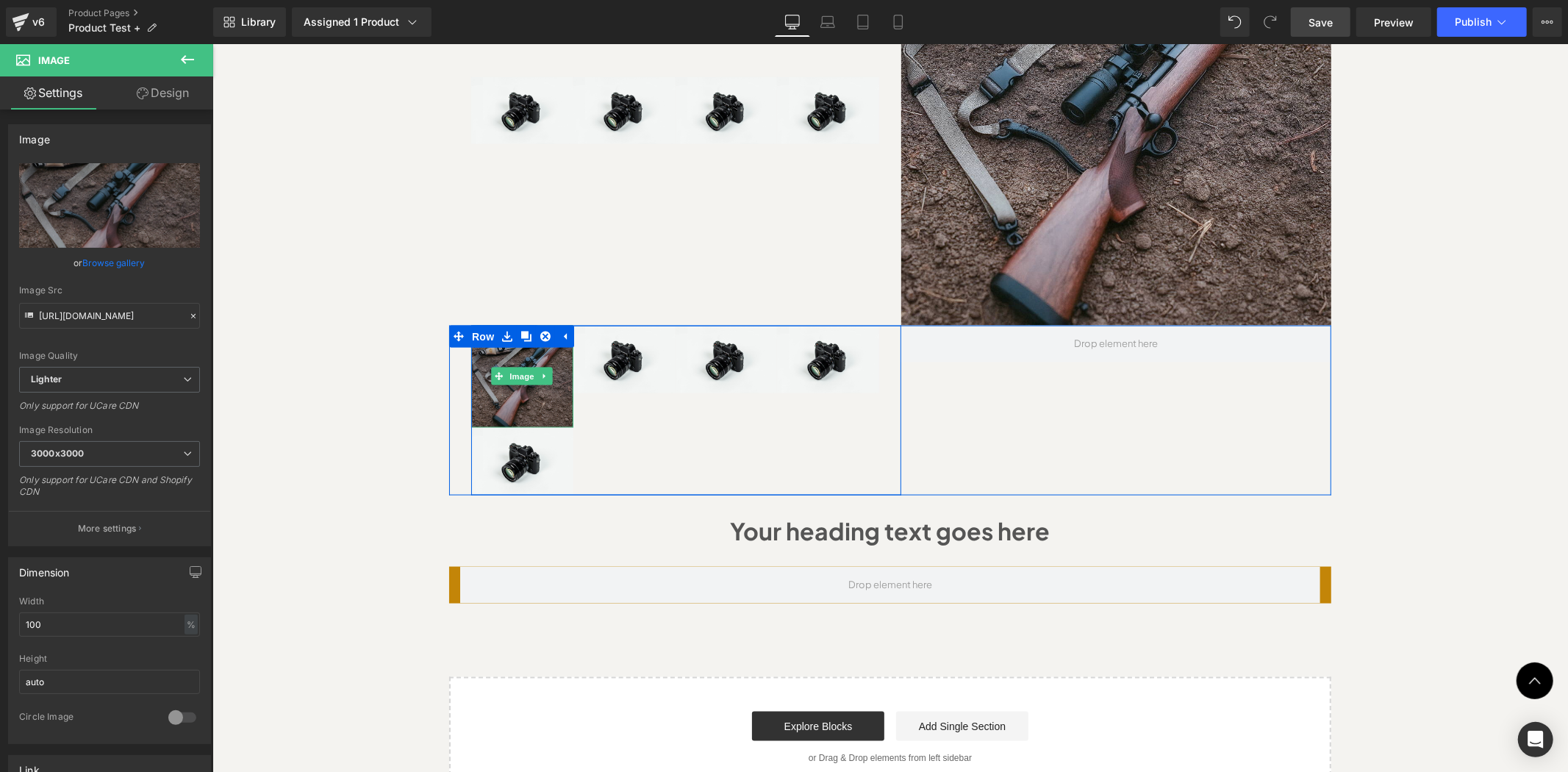
click at [503, 348] on img at bounding box center [522, 376] width 102 height 102
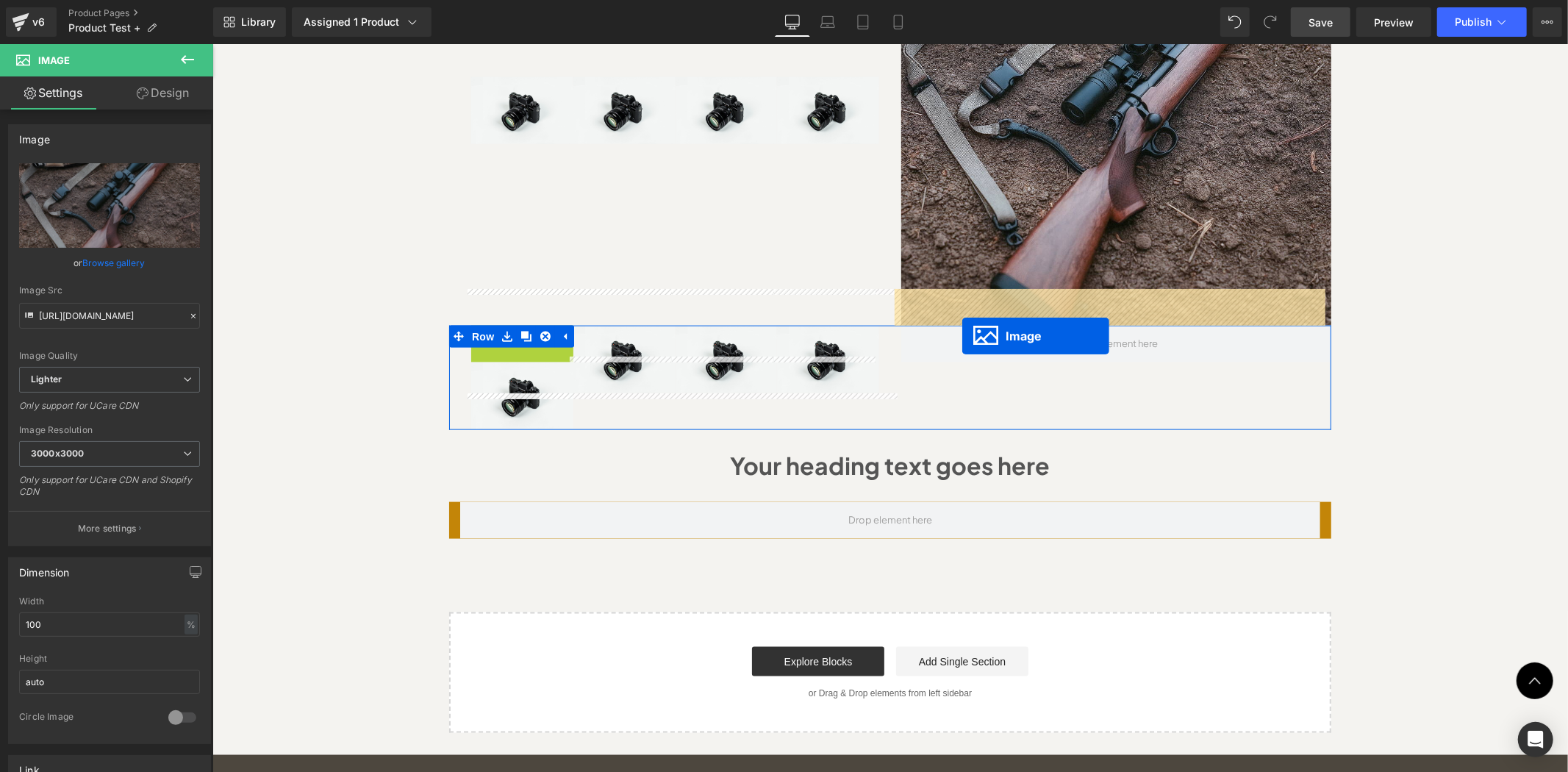
drag, startPoint x: 494, startPoint y: 331, endPoint x: 963, endPoint y: 335, distance: 469.0
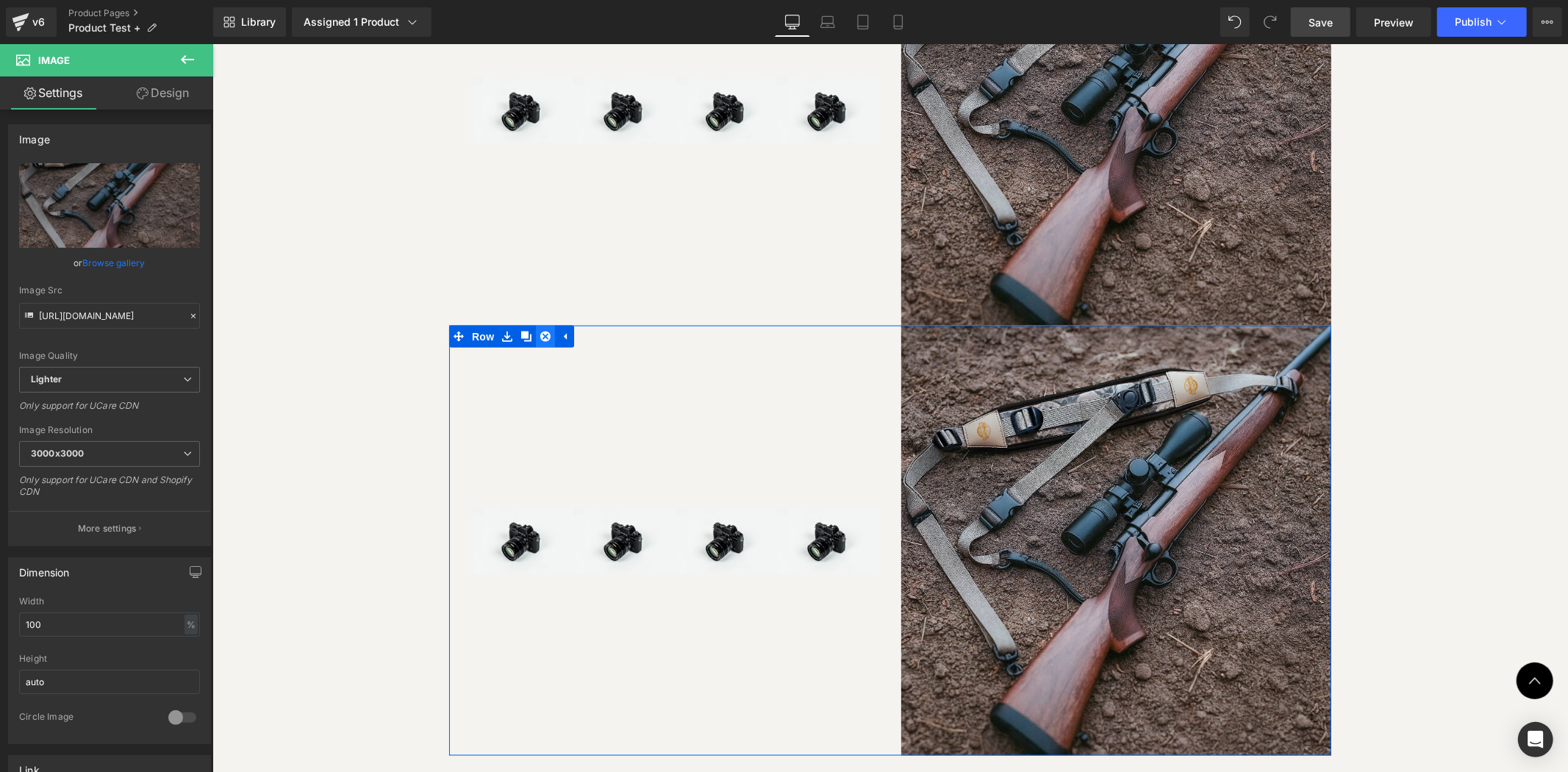
click at [544, 330] on icon at bounding box center [545, 336] width 11 height 11
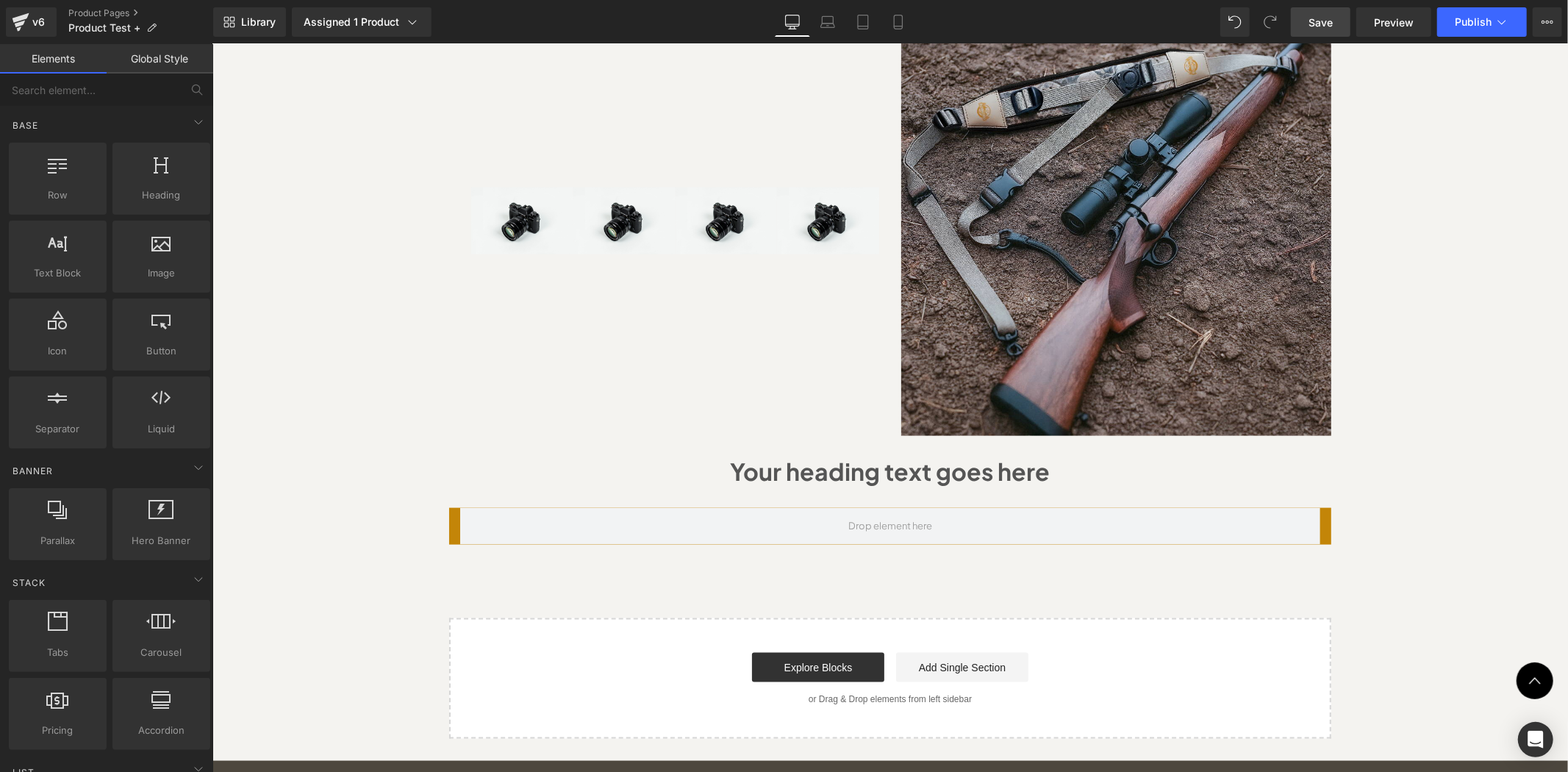
scroll to position [1378, 0]
click at [515, 449] on h1 "Your heading text goes here" at bounding box center [889, 471] width 1326 height 42
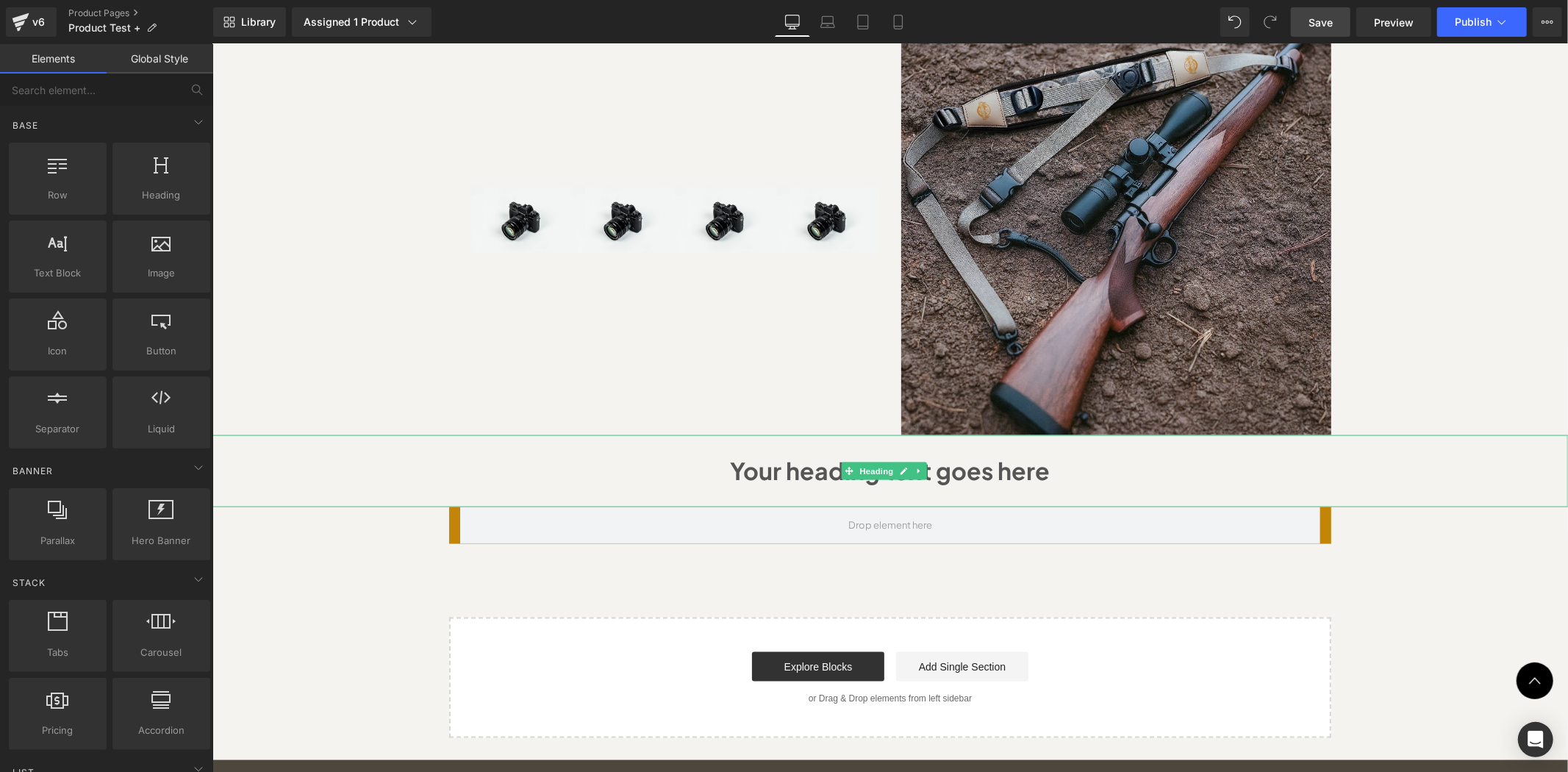
drag, startPoint x: 1397, startPoint y: 446, endPoint x: 1035, endPoint y: 441, distance: 362.0
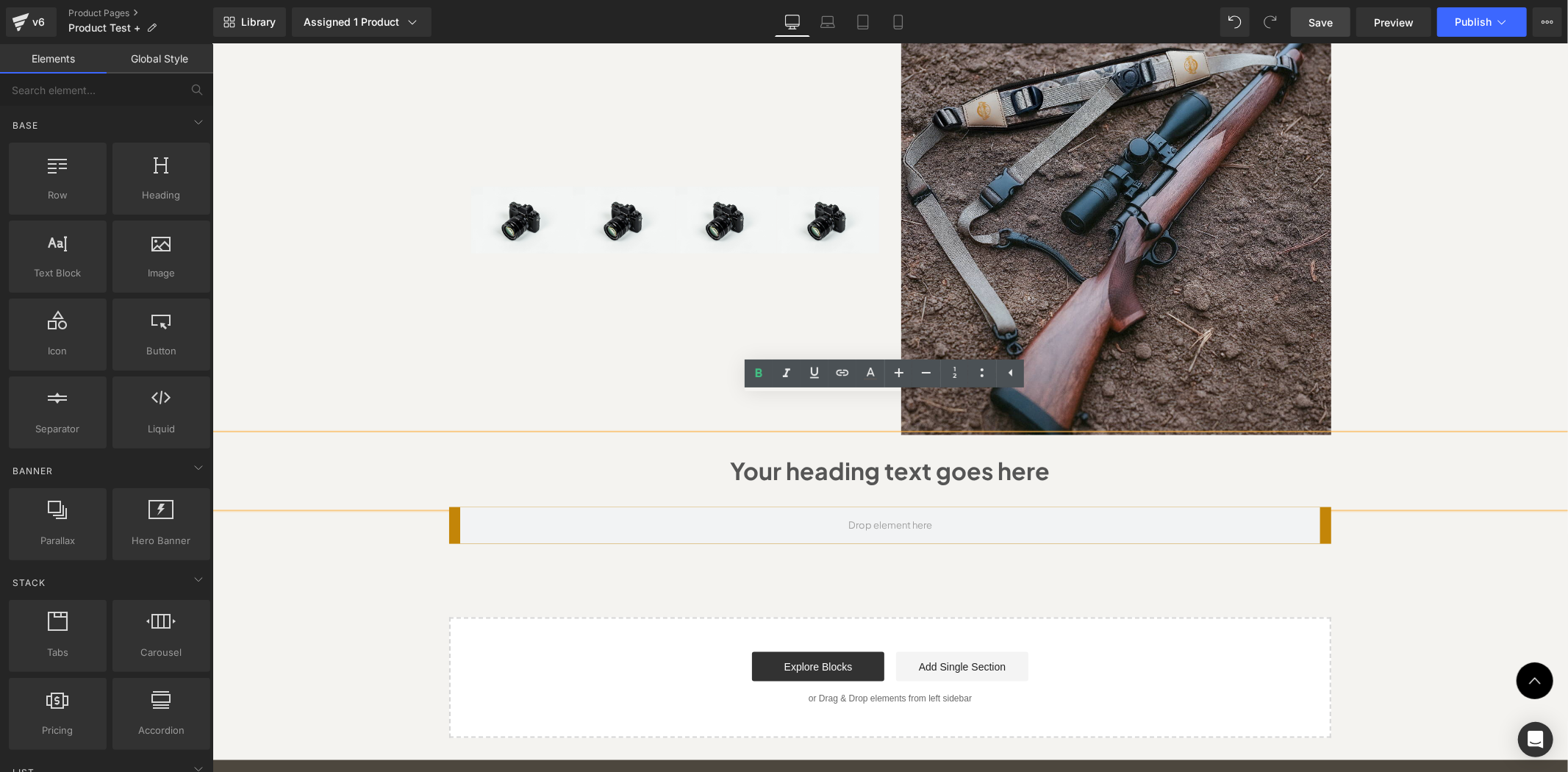
drag, startPoint x: 1360, startPoint y: 556, endPoint x: 1404, endPoint y: 472, distance: 94.8
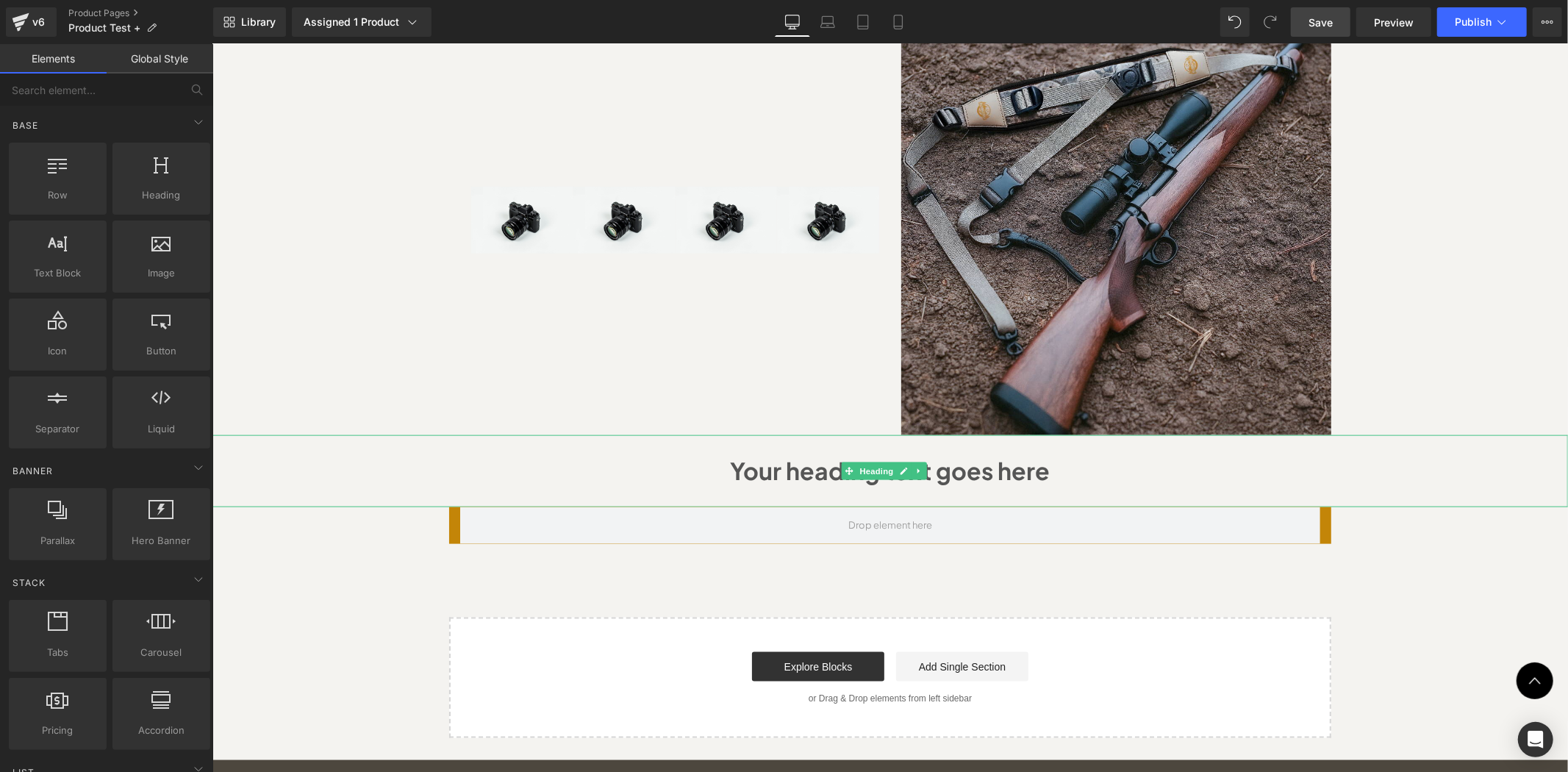
click at [1405, 459] on div "Your heading text goes here" at bounding box center [889, 471] width 1356 height 72
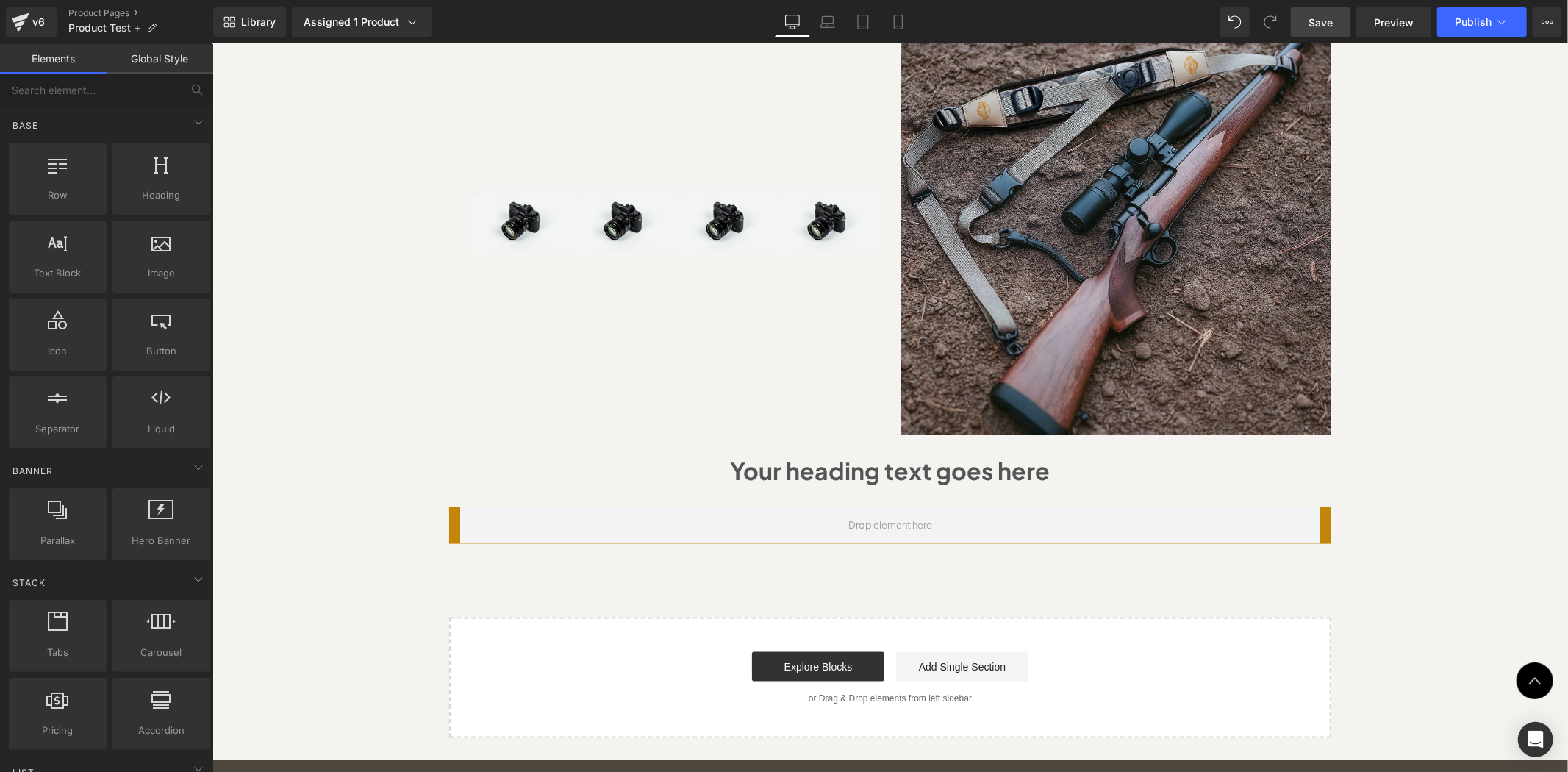
drag, startPoint x: 1420, startPoint y: 466, endPoint x: 958, endPoint y: 449, distance: 462.3
click at [212, 43] on div at bounding box center [212, 43] width 0 height 0
click at [958, 450] on h1 "Your heading text goes here" at bounding box center [889, 471] width 1326 height 42
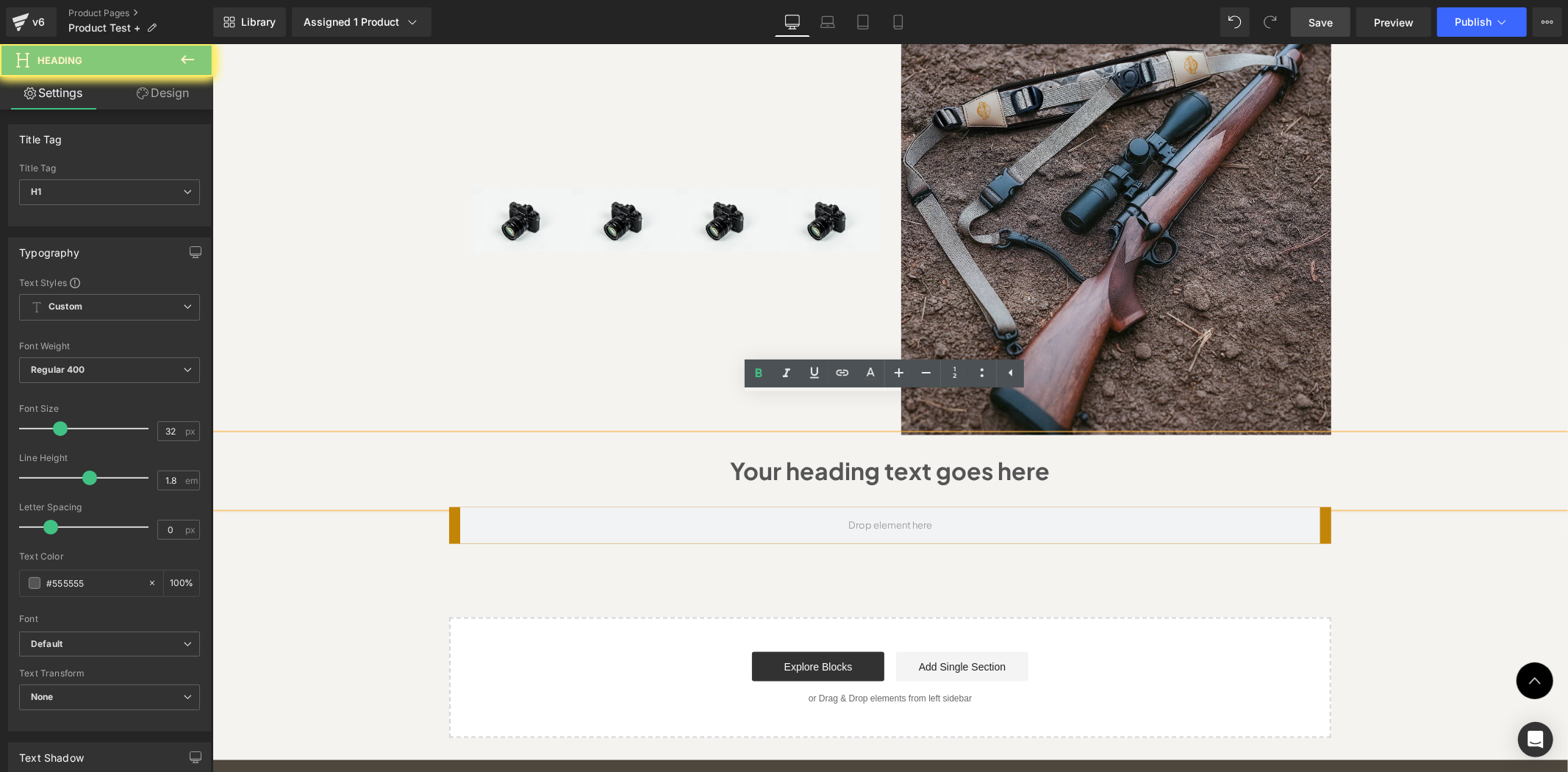
click at [925, 512] on span at bounding box center [889, 524] width 94 height 25
click at [1185, 449] on h1 "Your heading text goes here" at bounding box center [889, 471] width 1326 height 42
click at [1346, 434] on div "Your heading text goes here" at bounding box center [889, 471] width 1356 height 72
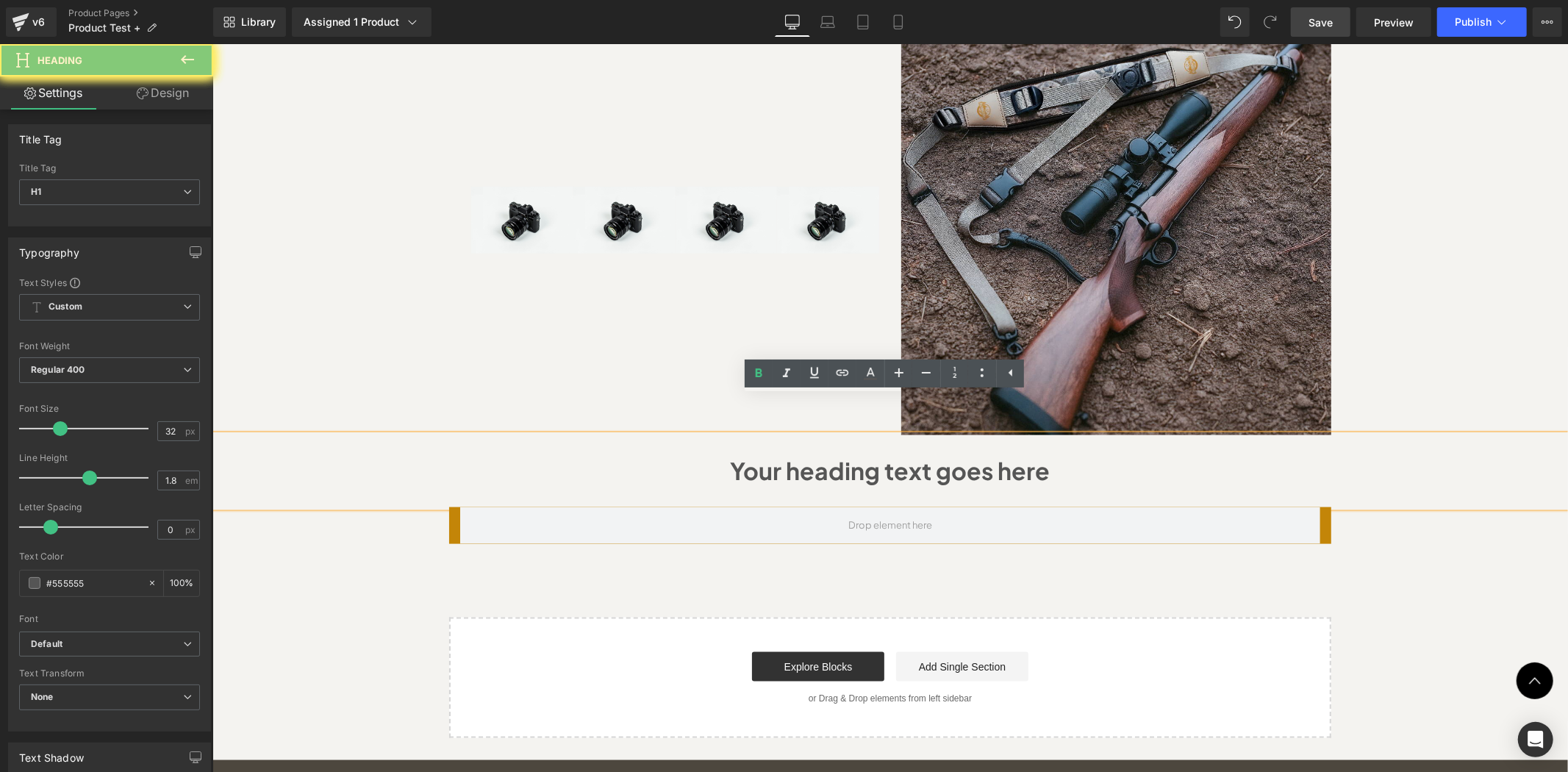
drag, startPoint x: 1466, startPoint y: 554, endPoint x: 1436, endPoint y: 579, distance: 39.1
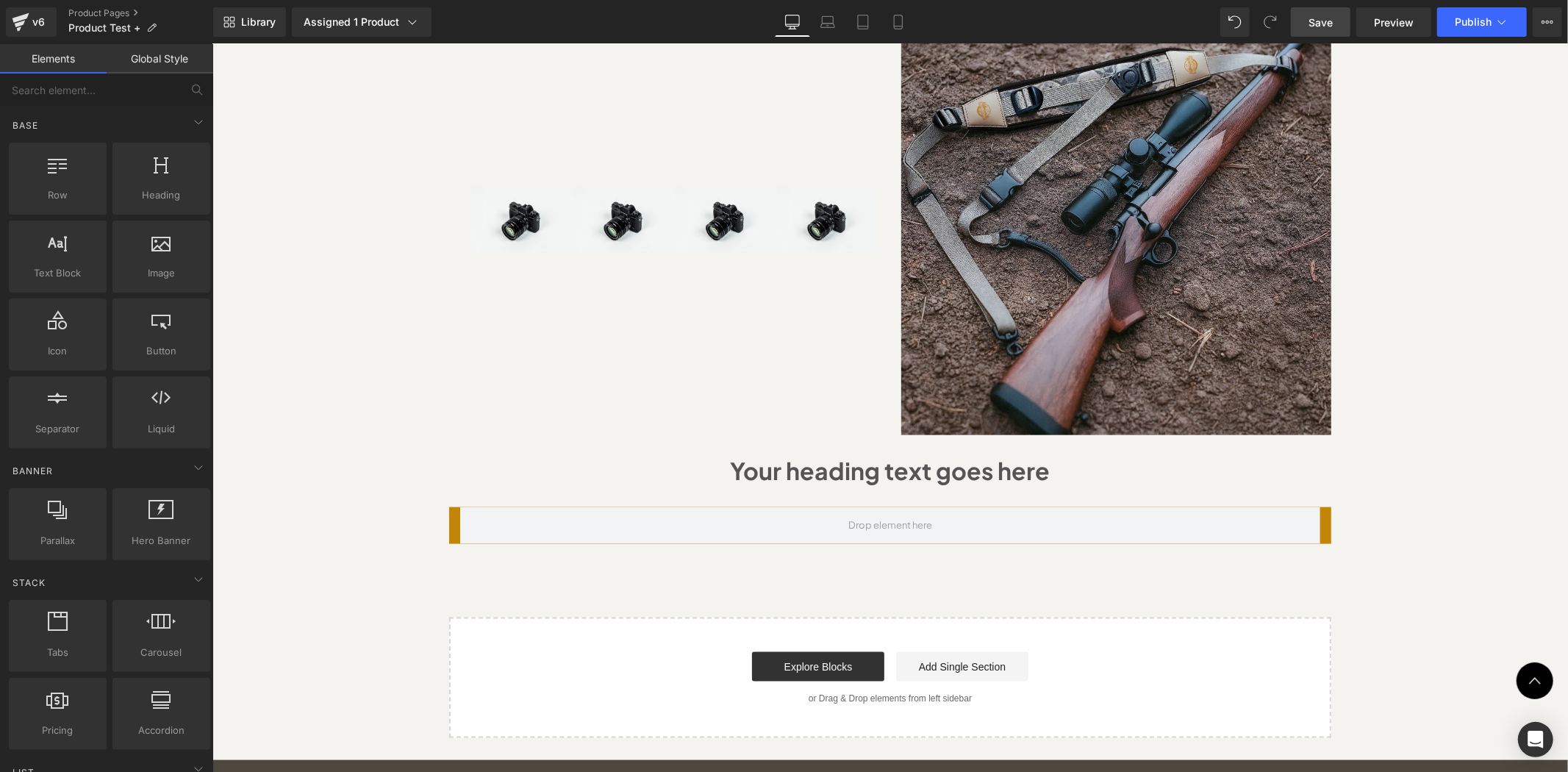
drag, startPoint x: 1490, startPoint y: 467, endPoint x: 795, endPoint y: 583, distance: 704.6
click at [212, 43] on div at bounding box center [212, 43] width 0 height 0
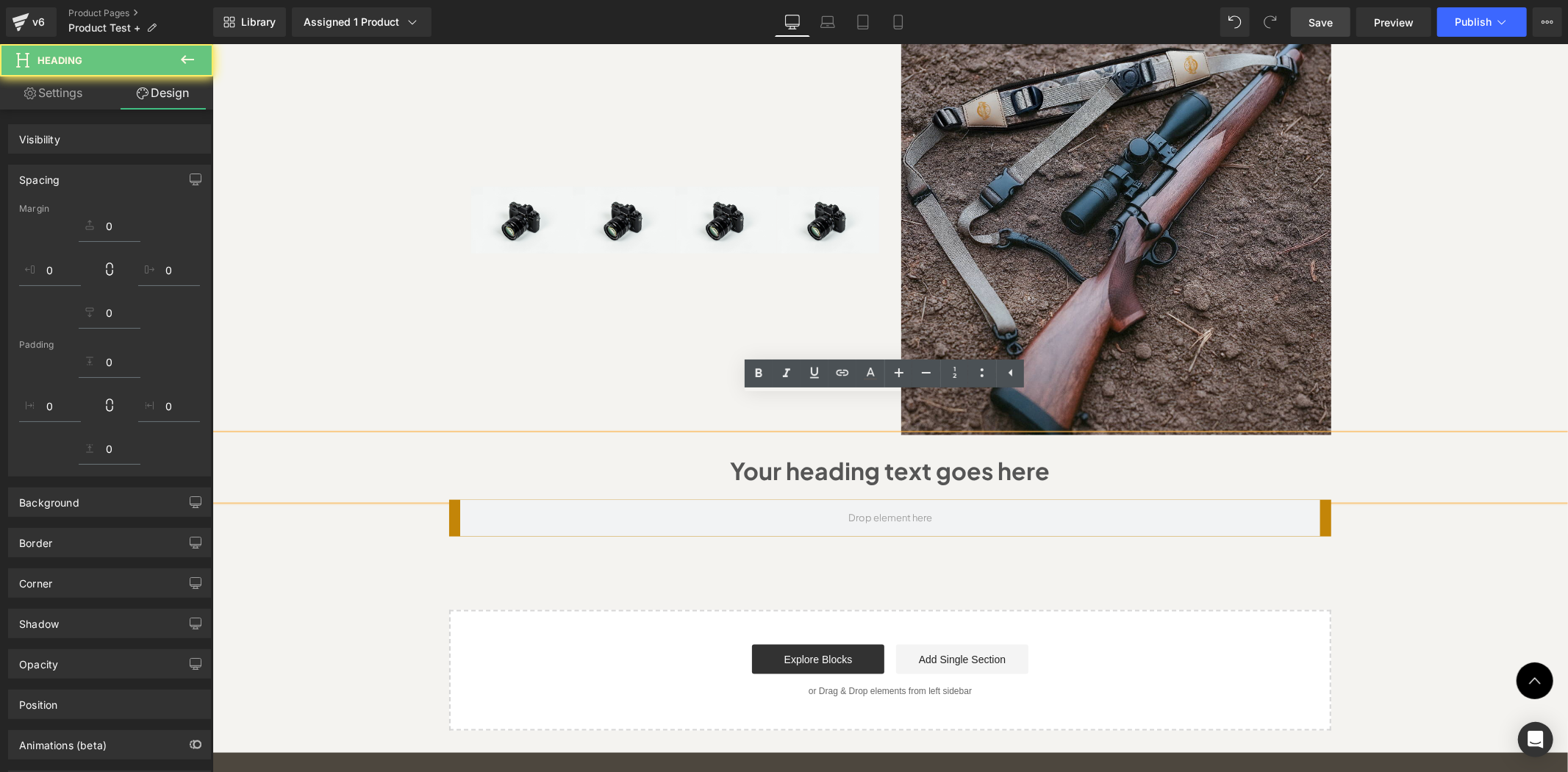
click at [1392, 463] on div "Your heading text goes here" at bounding box center [889, 466] width 1356 height 64
drag, startPoint x: 475, startPoint y: 275, endPoint x: 313, endPoint y: 408, distance: 209.6
click at [476, 275] on div "Image Image Image Image Row" at bounding box center [686, 219] width 430 height 430
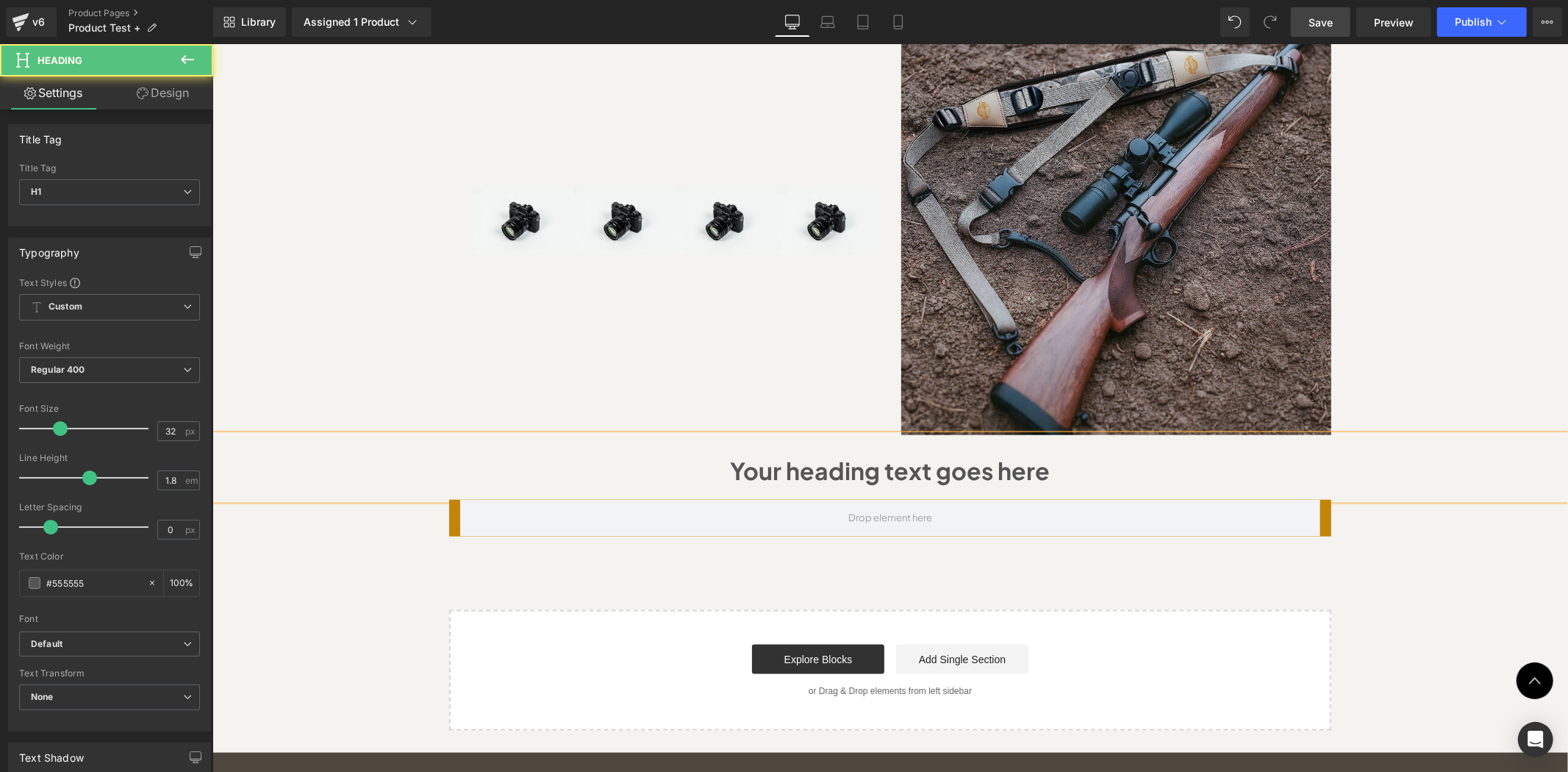
click at [291, 449] on h1 "Your heading text goes here" at bounding box center [889, 471] width 1326 height 42
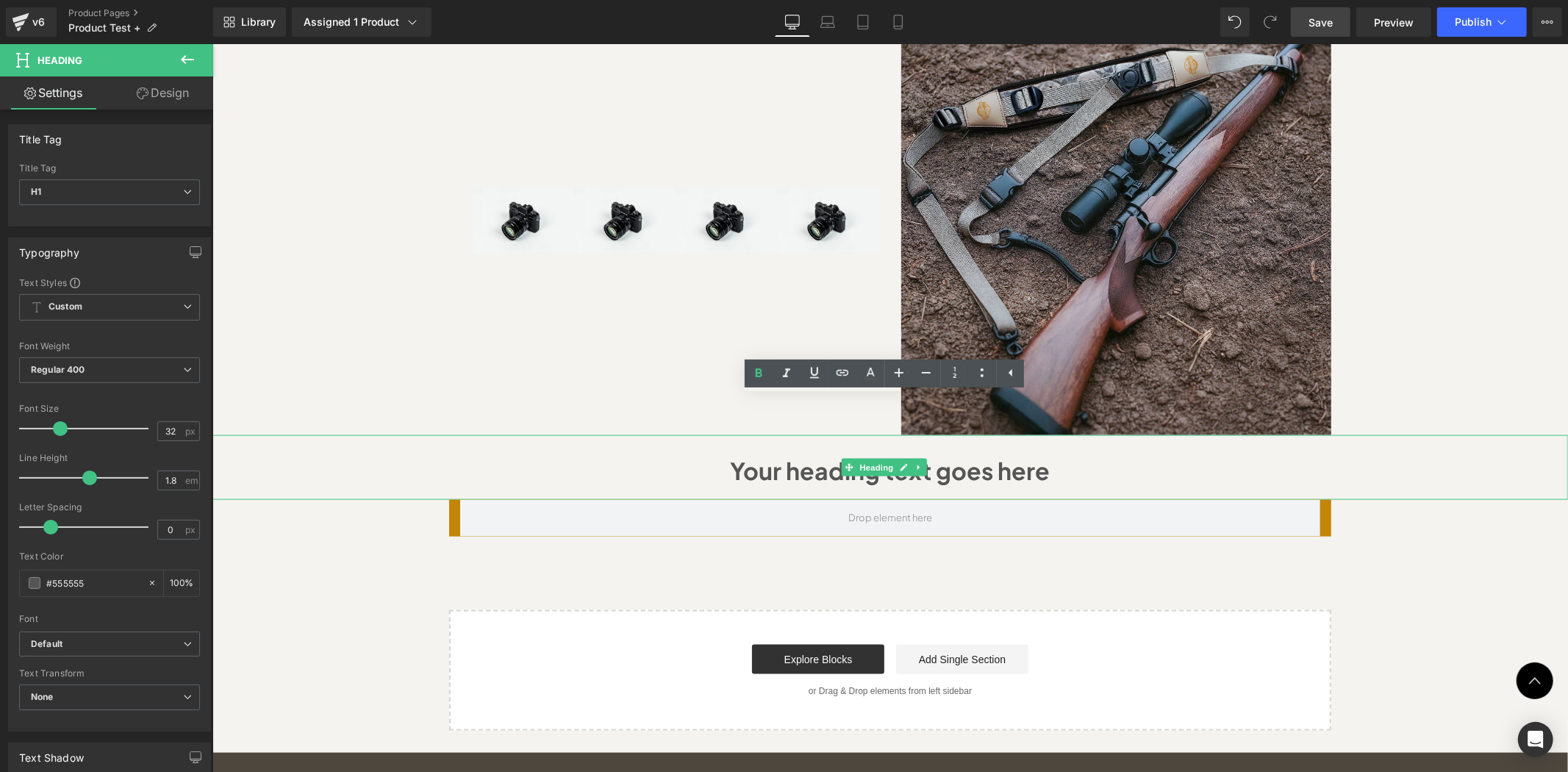
click at [1000, 449] on h1 "Your heading text goes here" at bounding box center [889, 471] width 1326 height 42
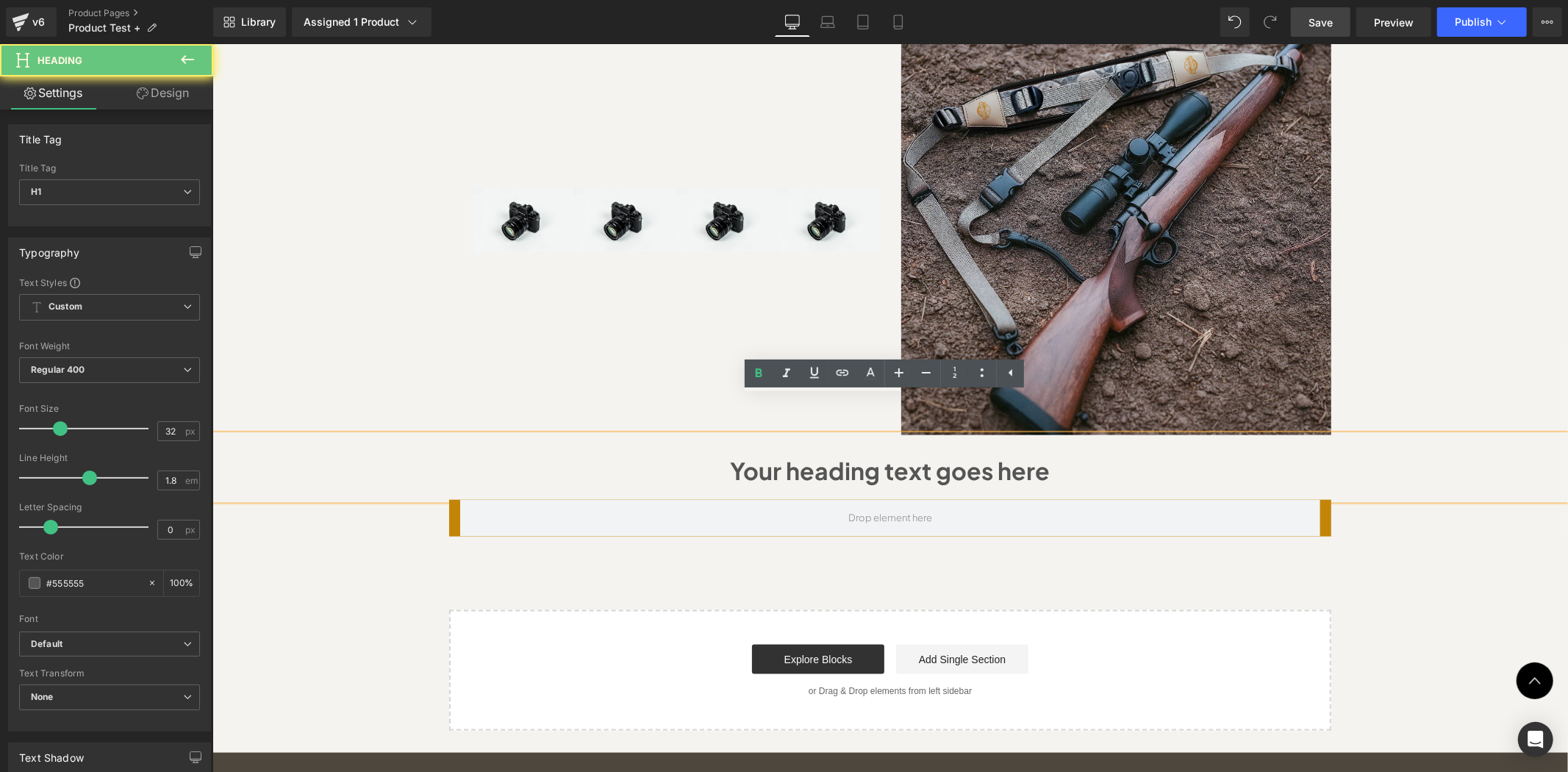
click at [902, 449] on h1 "Your heading text goes here" at bounding box center [889, 471] width 1326 height 42
click at [1095, 449] on h1 "Your heading text goes here" at bounding box center [889, 471] width 1326 height 42
click at [1131, 499] on span at bounding box center [889, 517] width 860 height 37
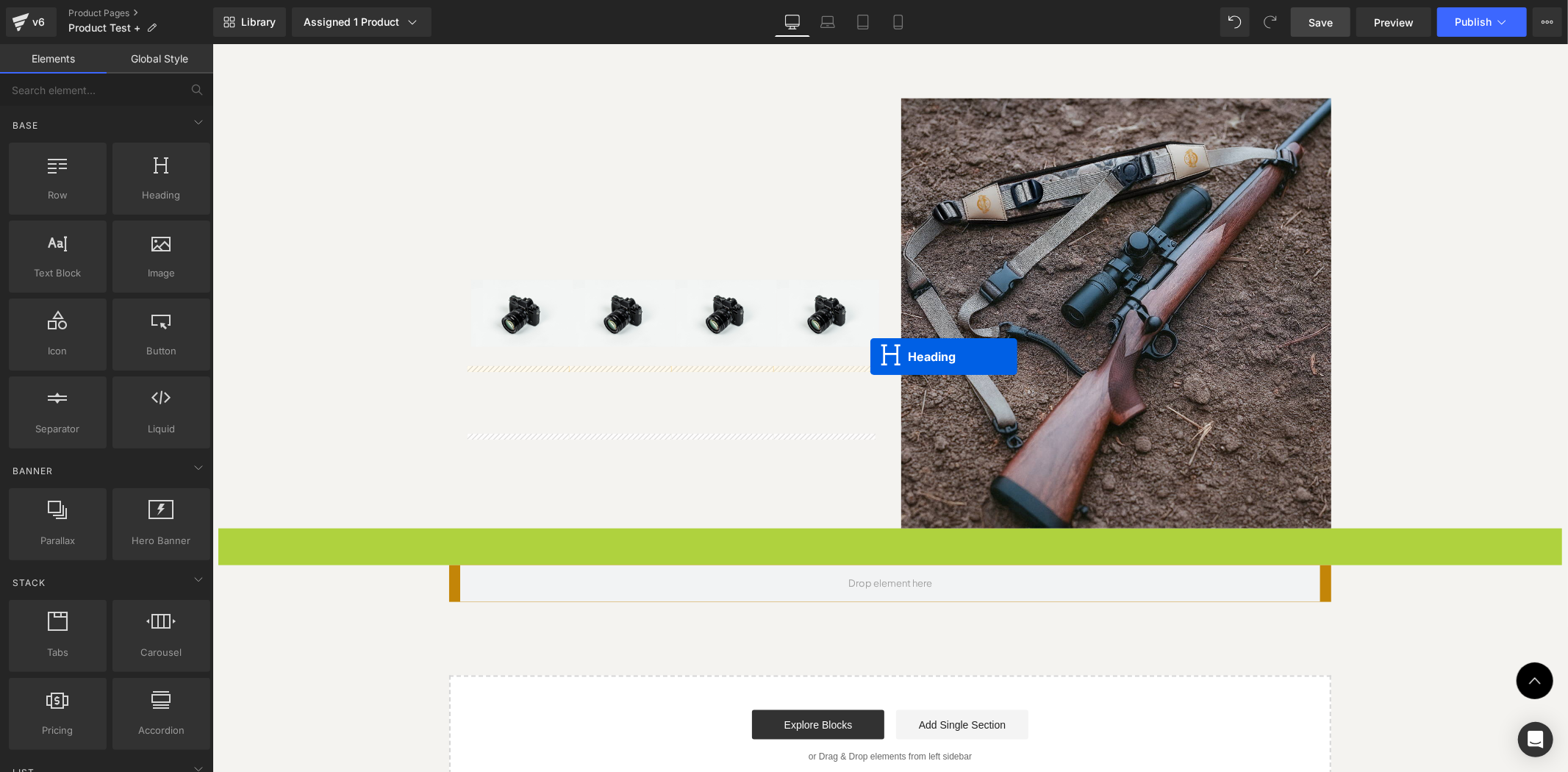
scroll to position [1162, 0]
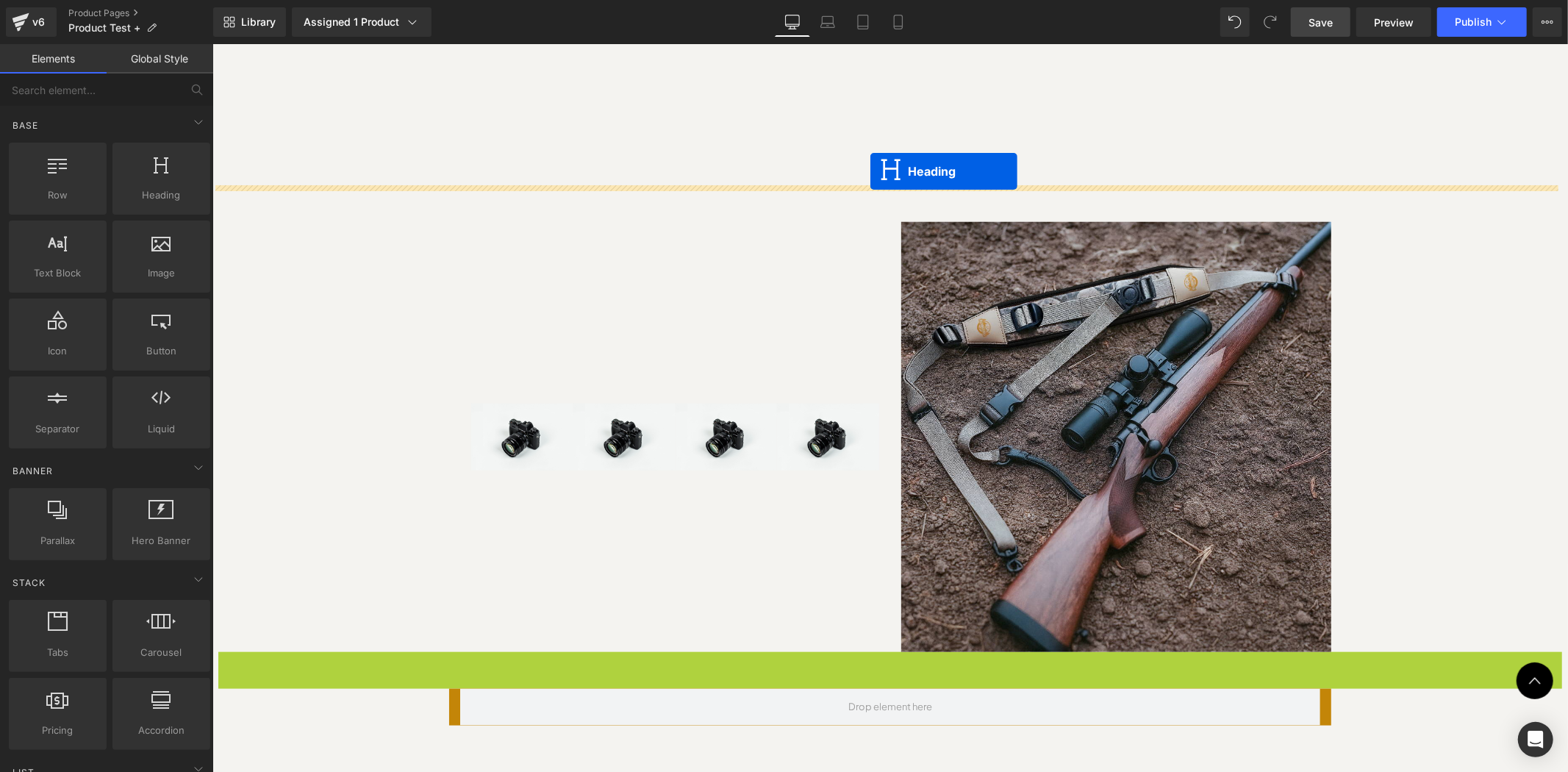
drag, startPoint x: 848, startPoint y: 429, endPoint x: 870, endPoint y: 171, distance: 258.9
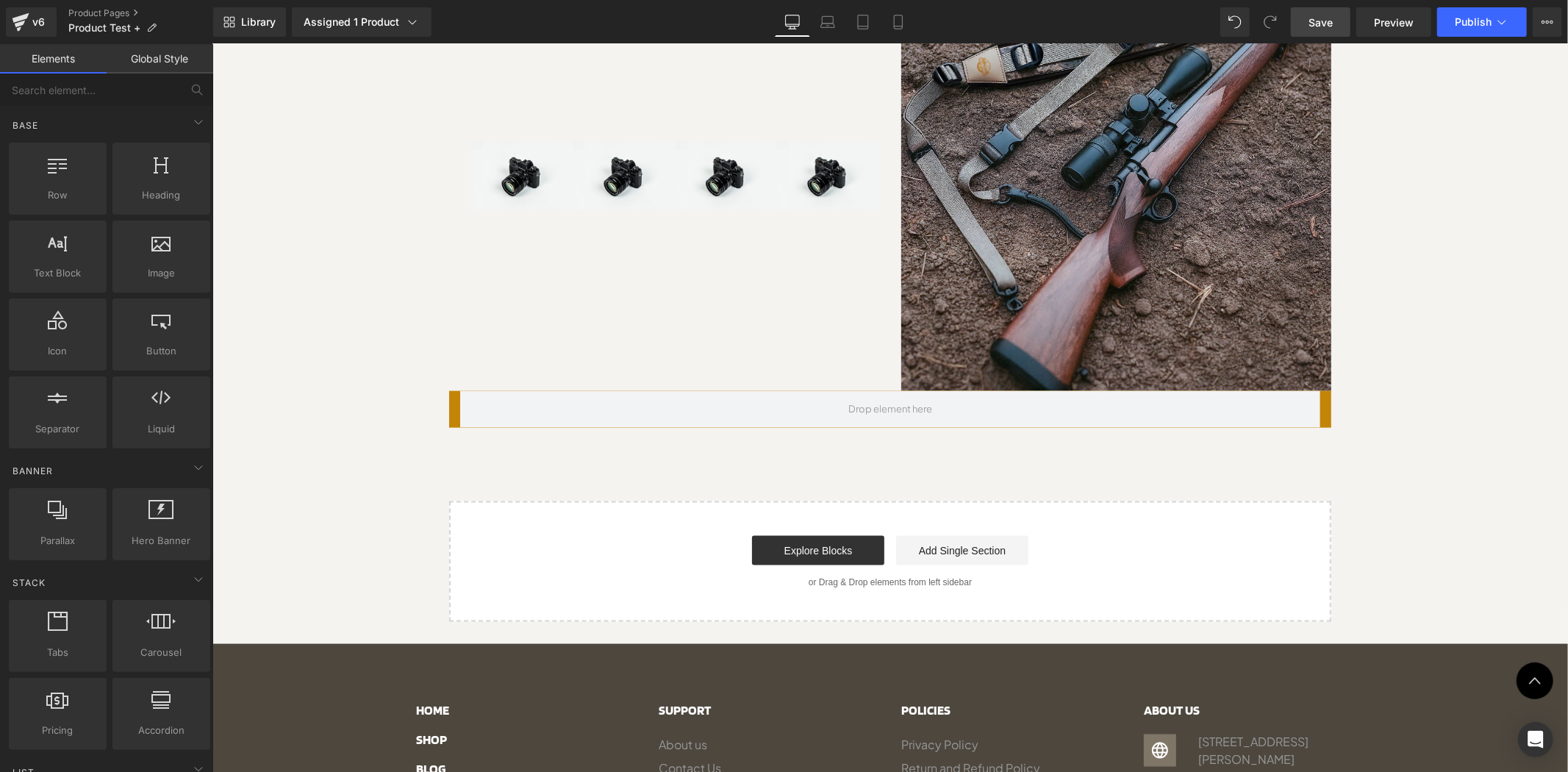
scroll to position [1488, 0]
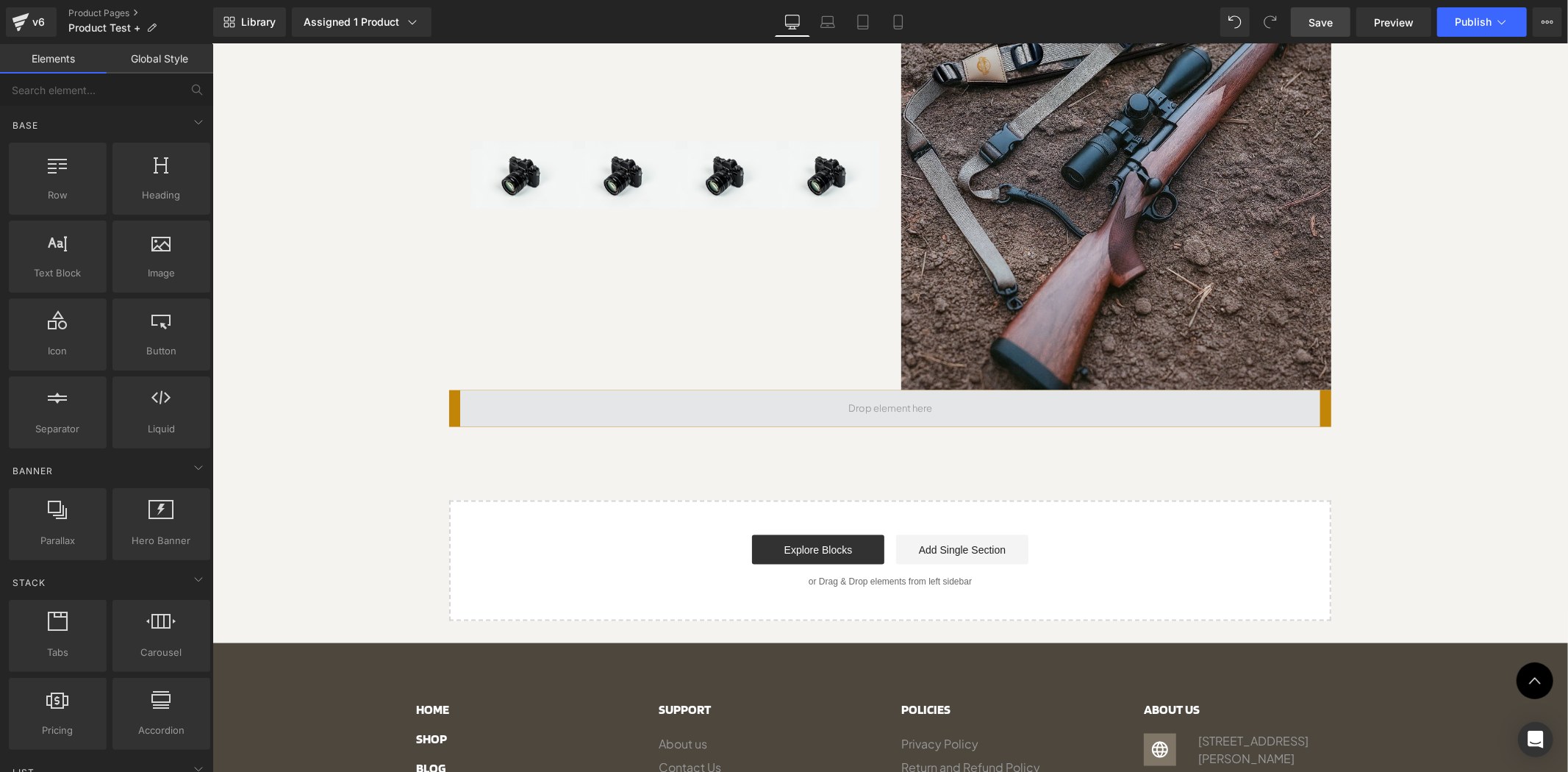
click at [606, 390] on span at bounding box center [889, 408] width 860 height 37
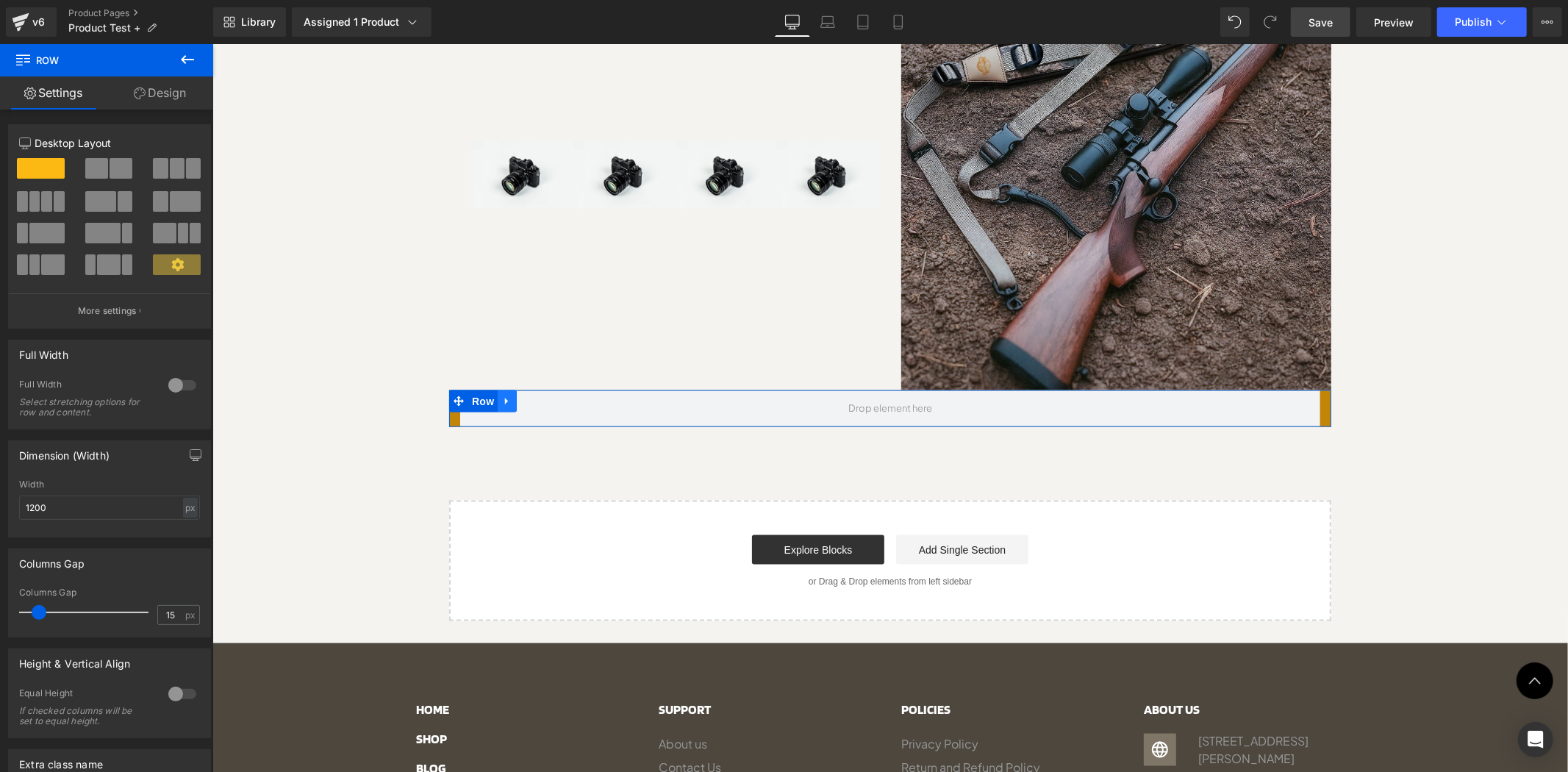
click at [504, 397] on icon at bounding box center [505, 400] width 3 height 7
click at [539, 396] on icon at bounding box center [545, 401] width 11 height 11
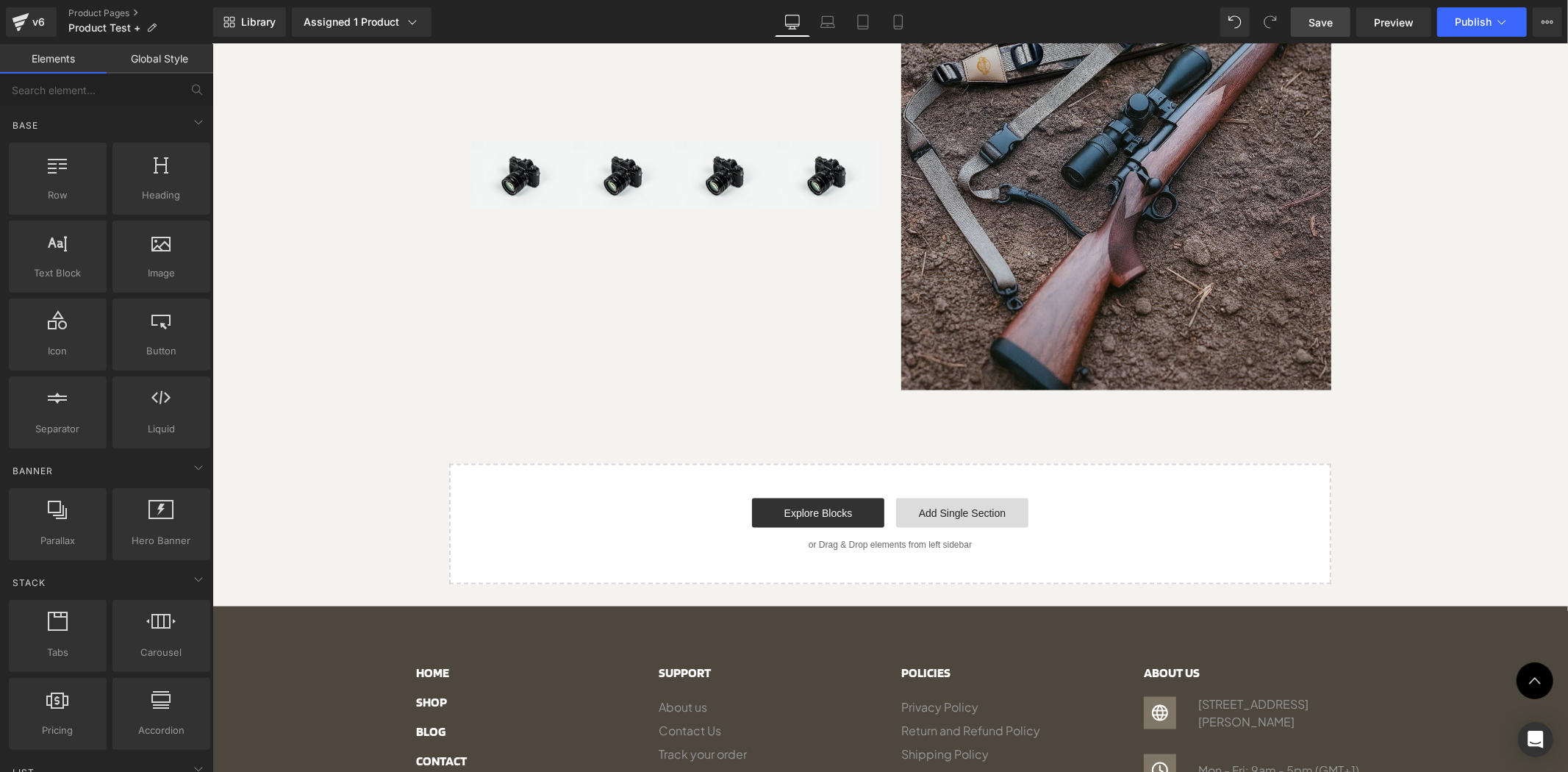
click at [975, 498] on link "Add Single Section" at bounding box center [962, 512] width 132 height 29
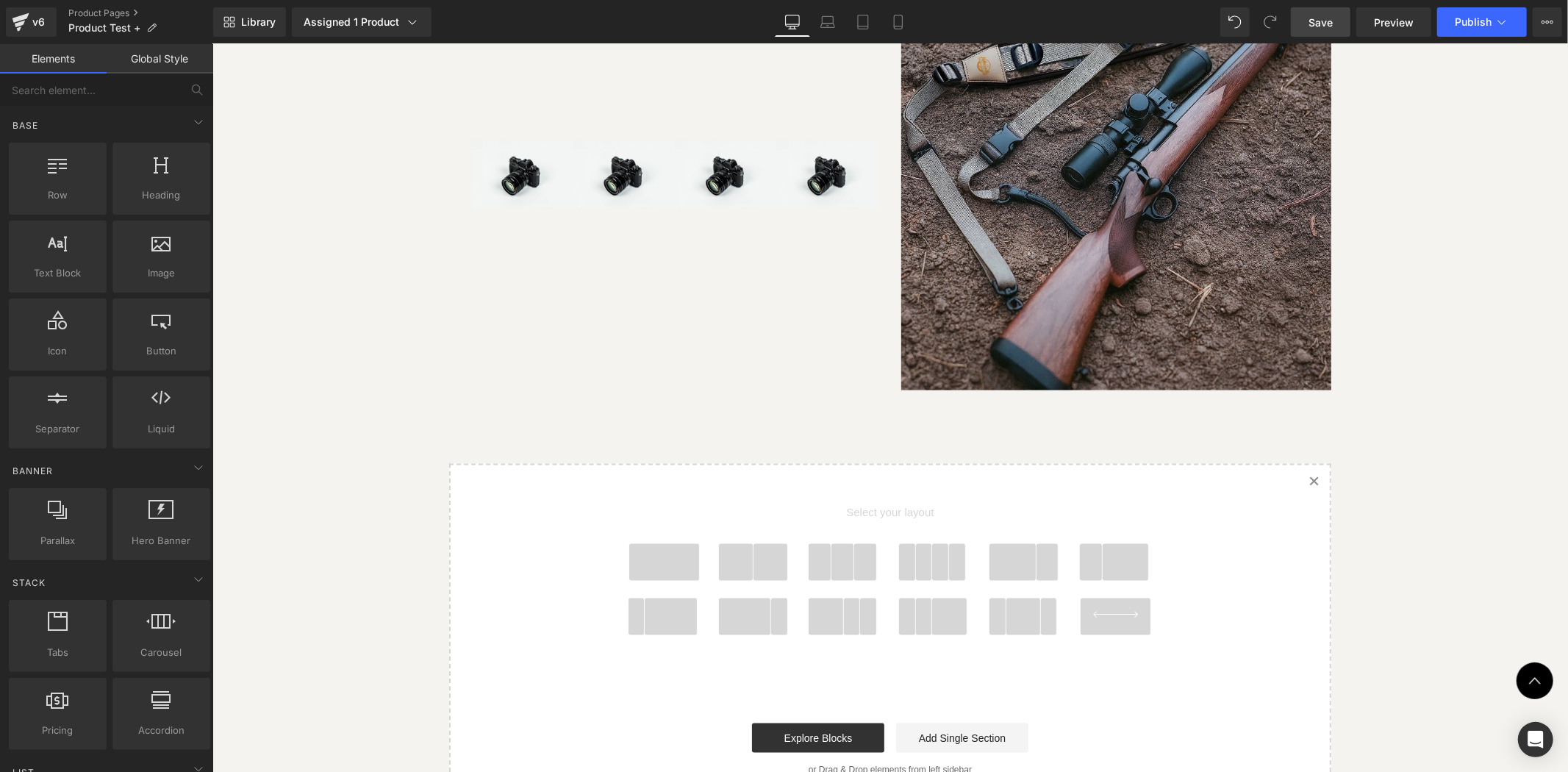
click at [762, 544] on span at bounding box center [769, 562] width 34 height 37
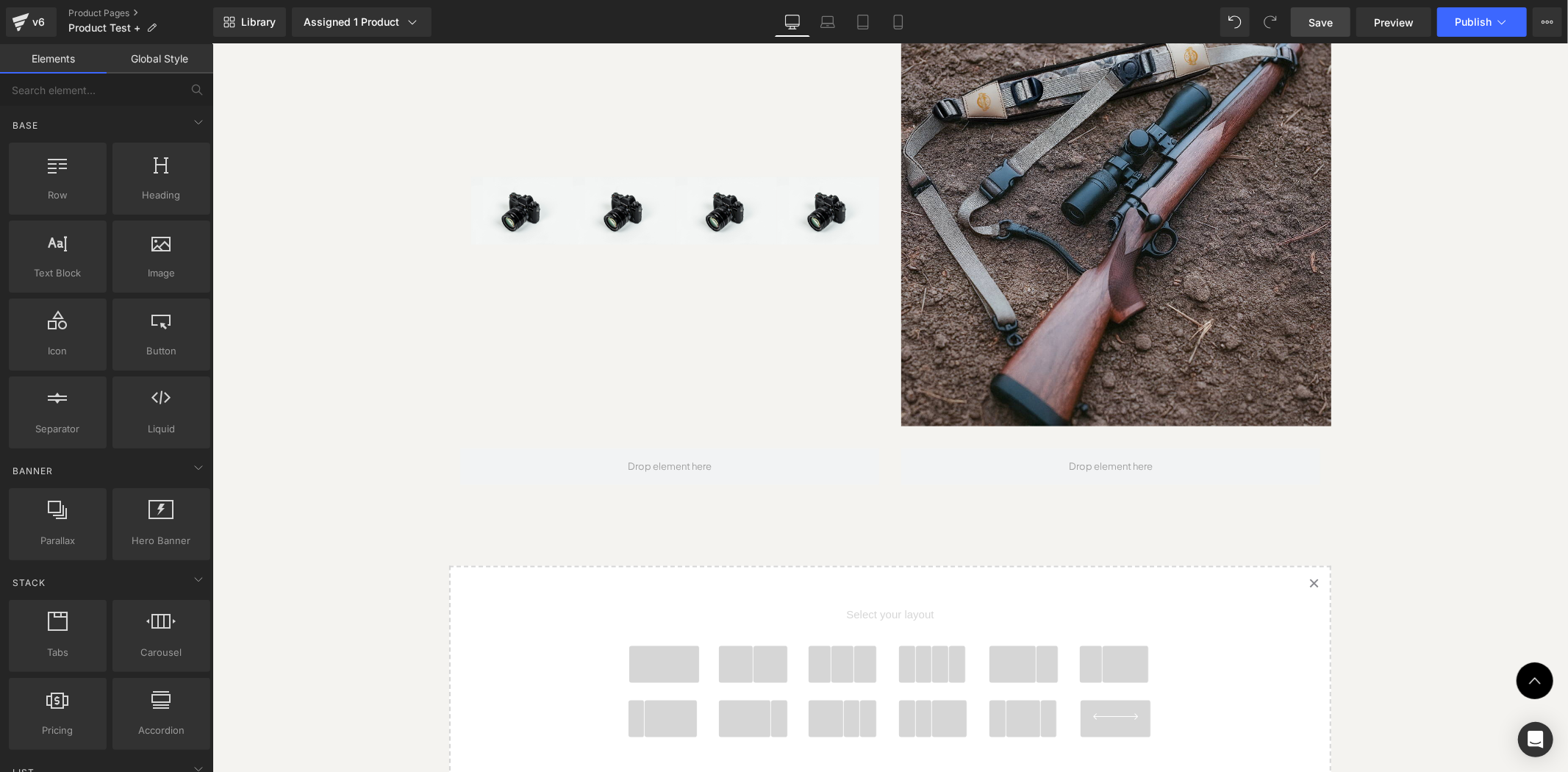
scroll to position [1302, 0]
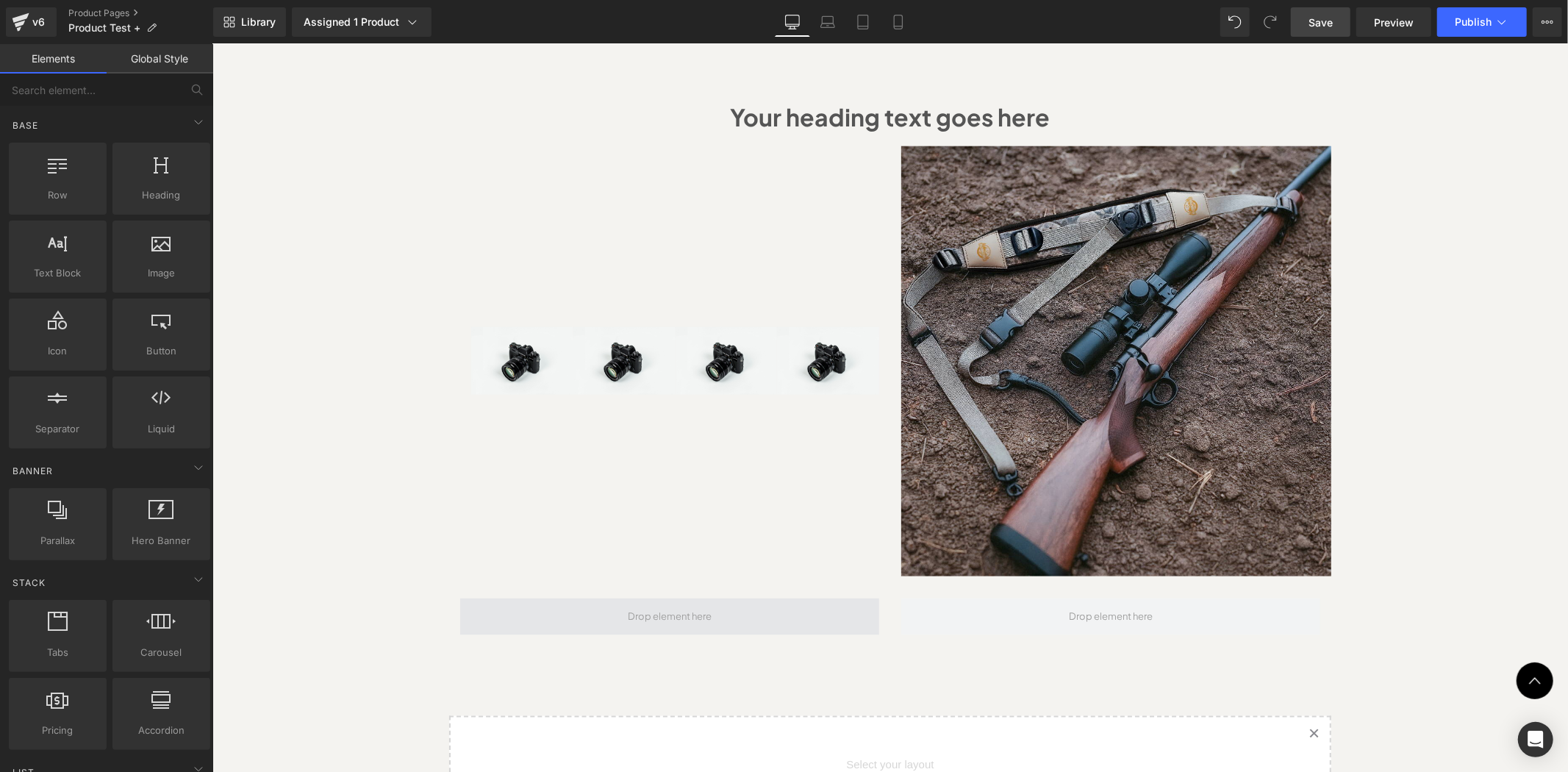
click at [704, 604] on span at bounding box center [669, 616] width 94 height 25
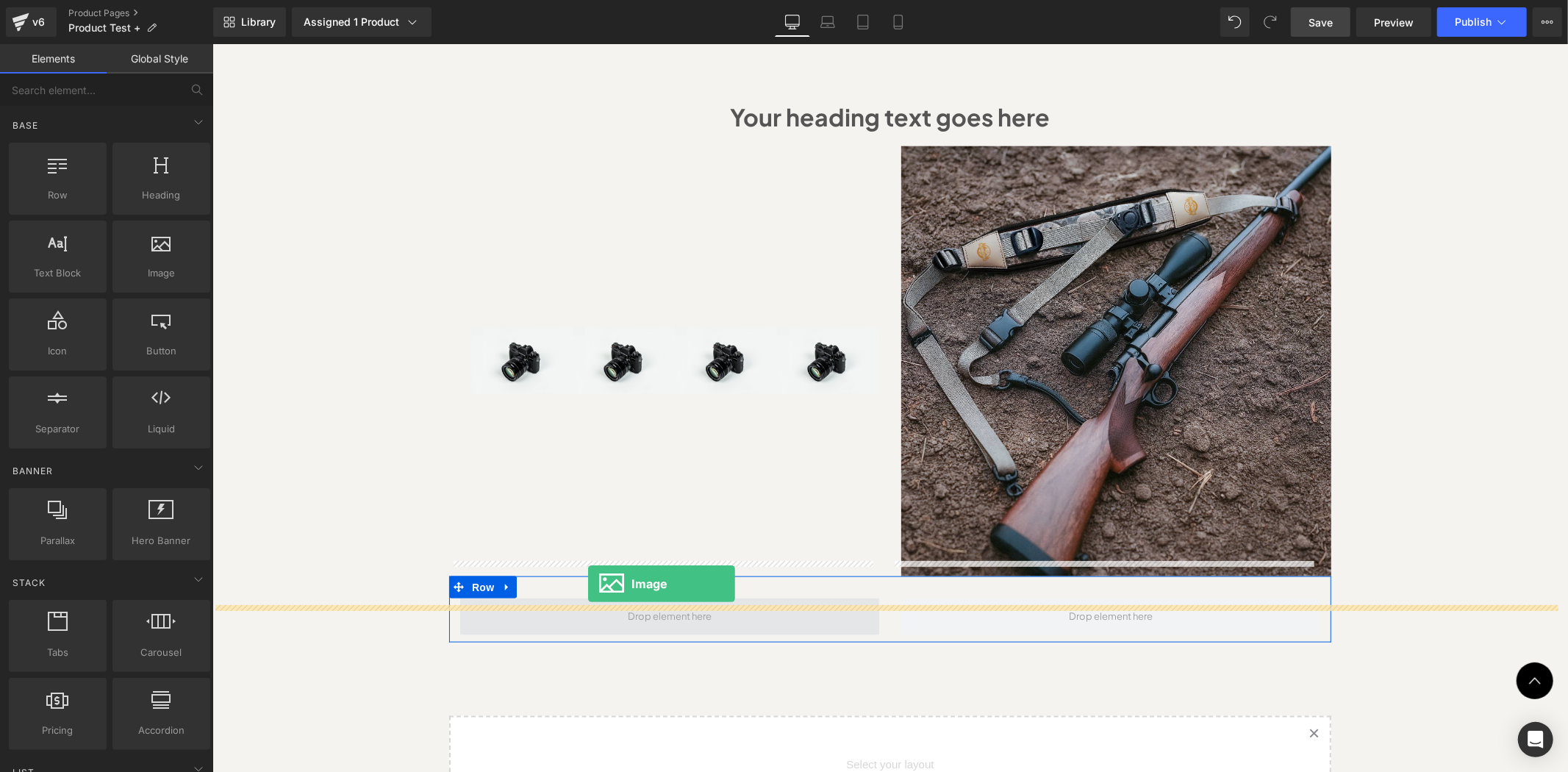
drag, startPoint x: 355, startPoint y: 304, endPoint x: 588, endPoint y: 583, distance: 363.5
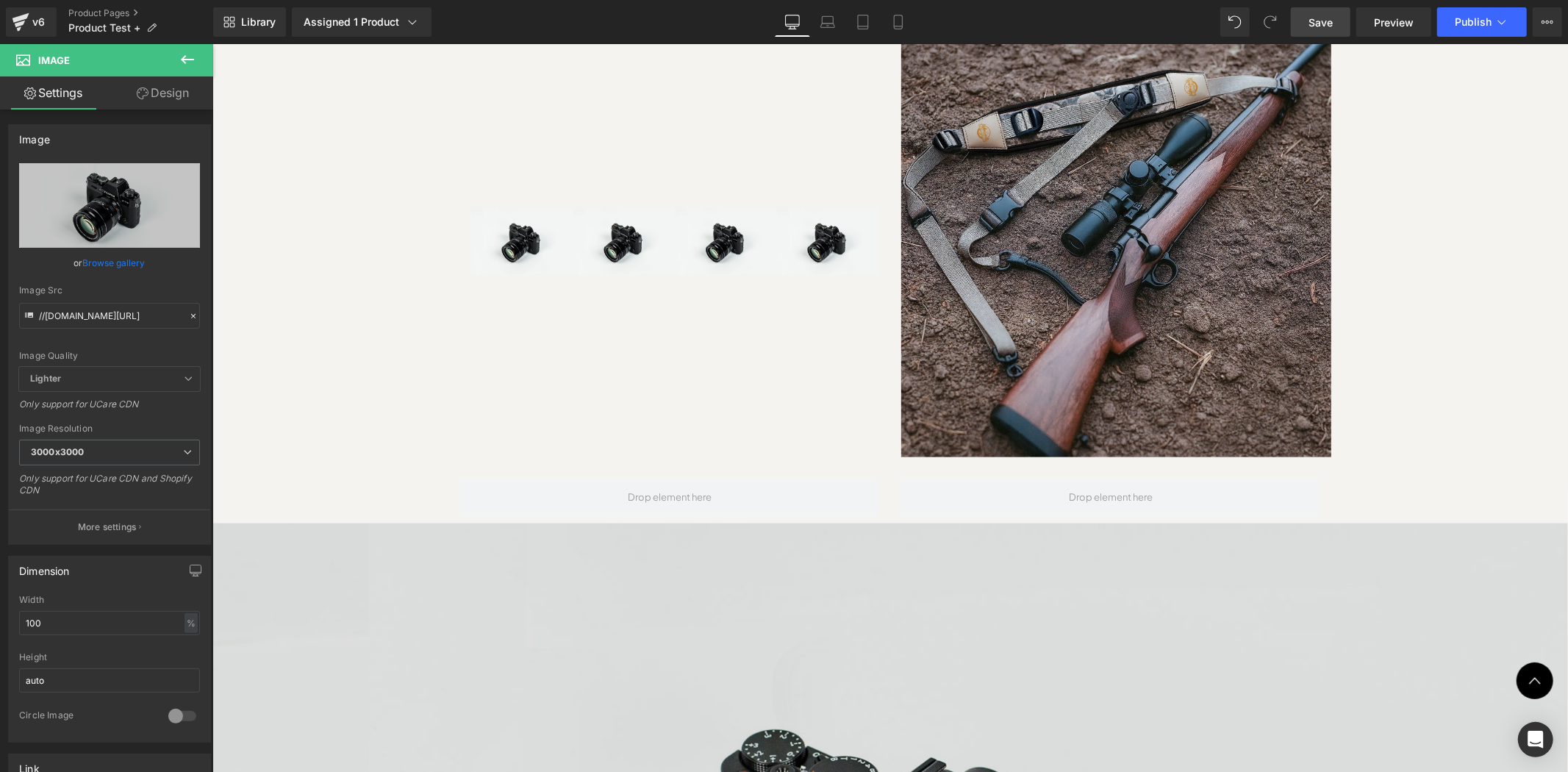
scroll to position [1519, 0]
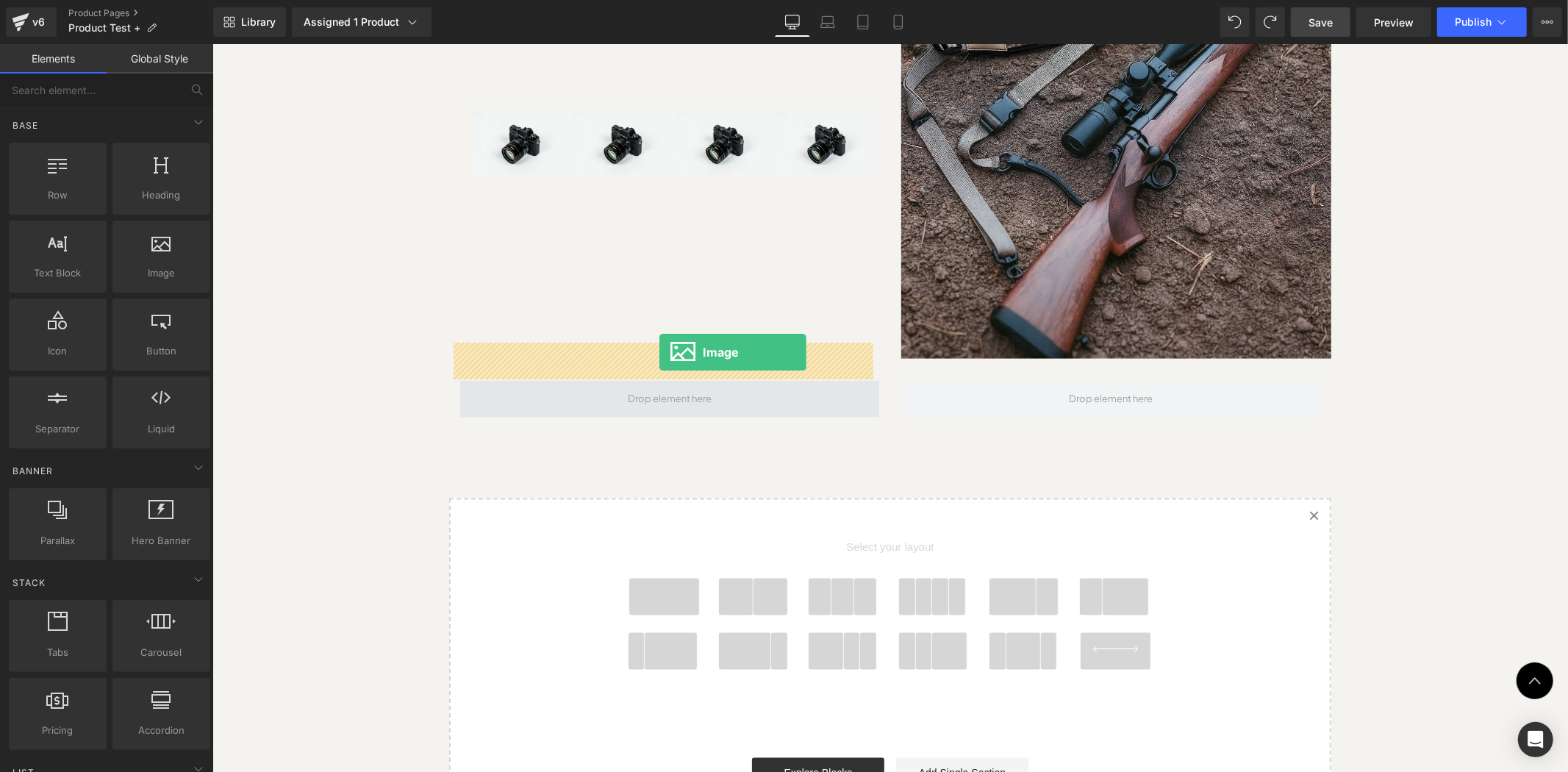
drag, startPoint x: 412, startPoint y: 313, endPoint x: 658, endPoint y: 353, distance: 249.2
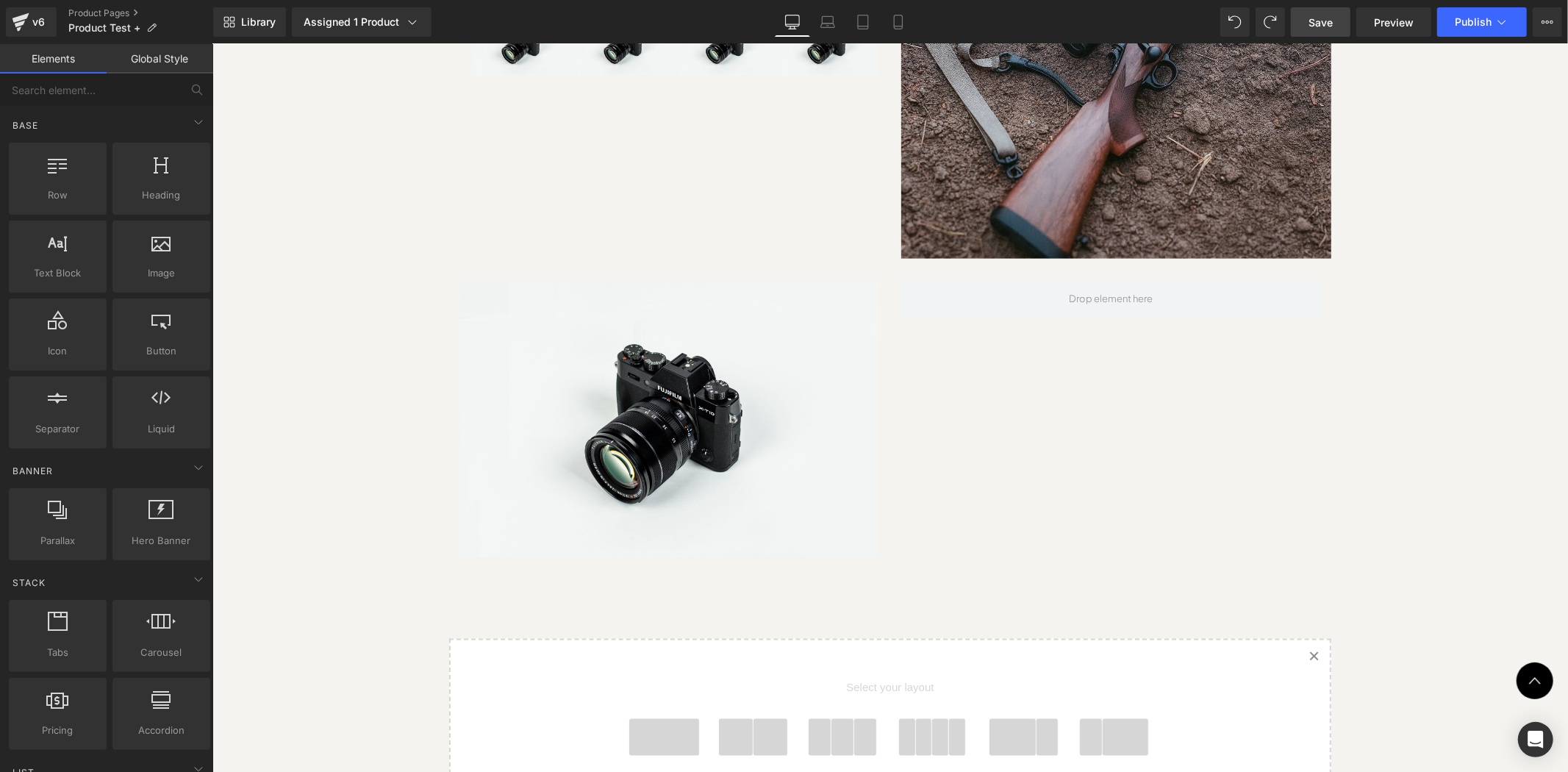
scroll to position [1629, 0]
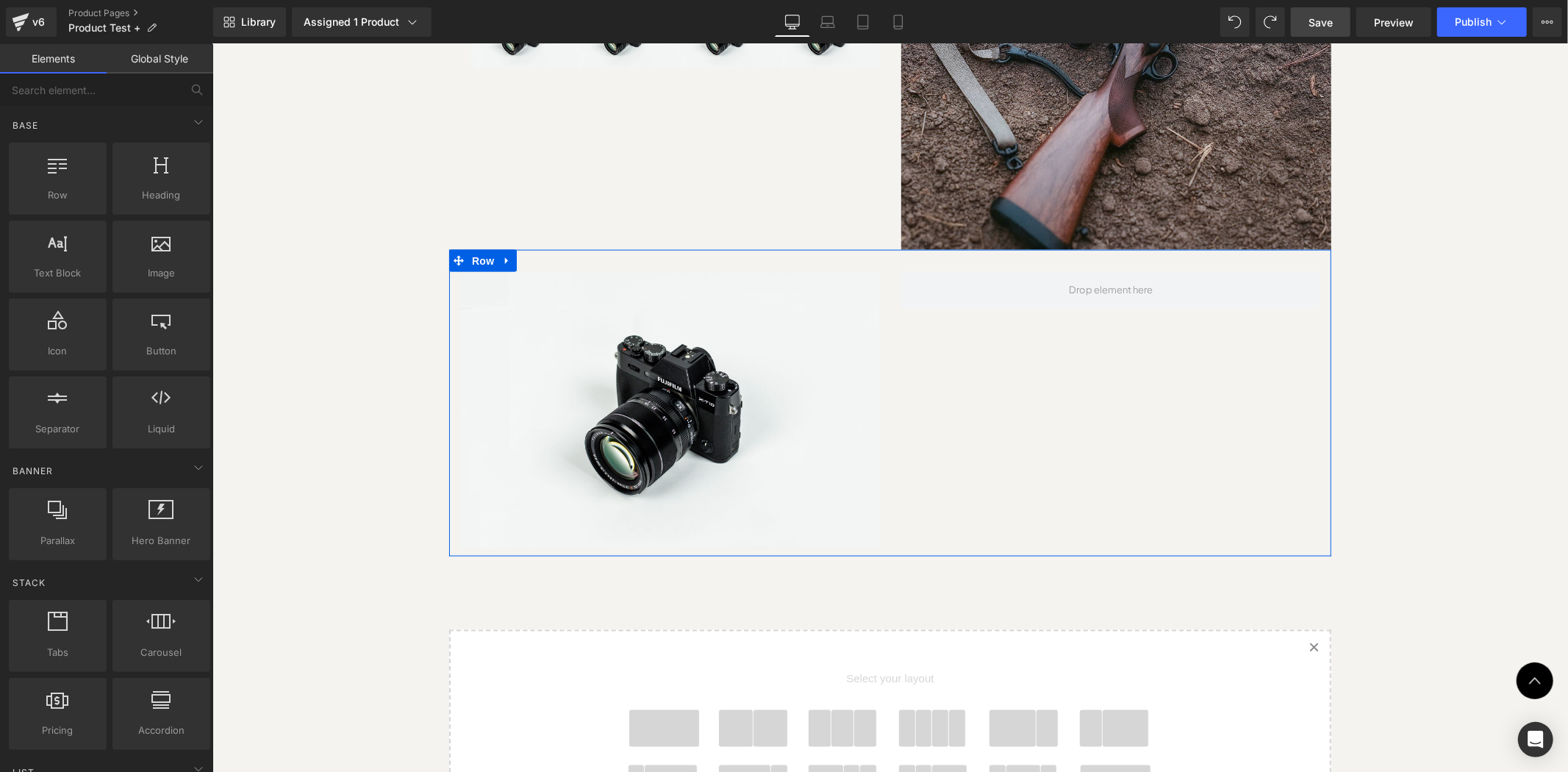
click at [873, 249] on div "Image Row" at bounding box center [889, 403] width 882 height 308
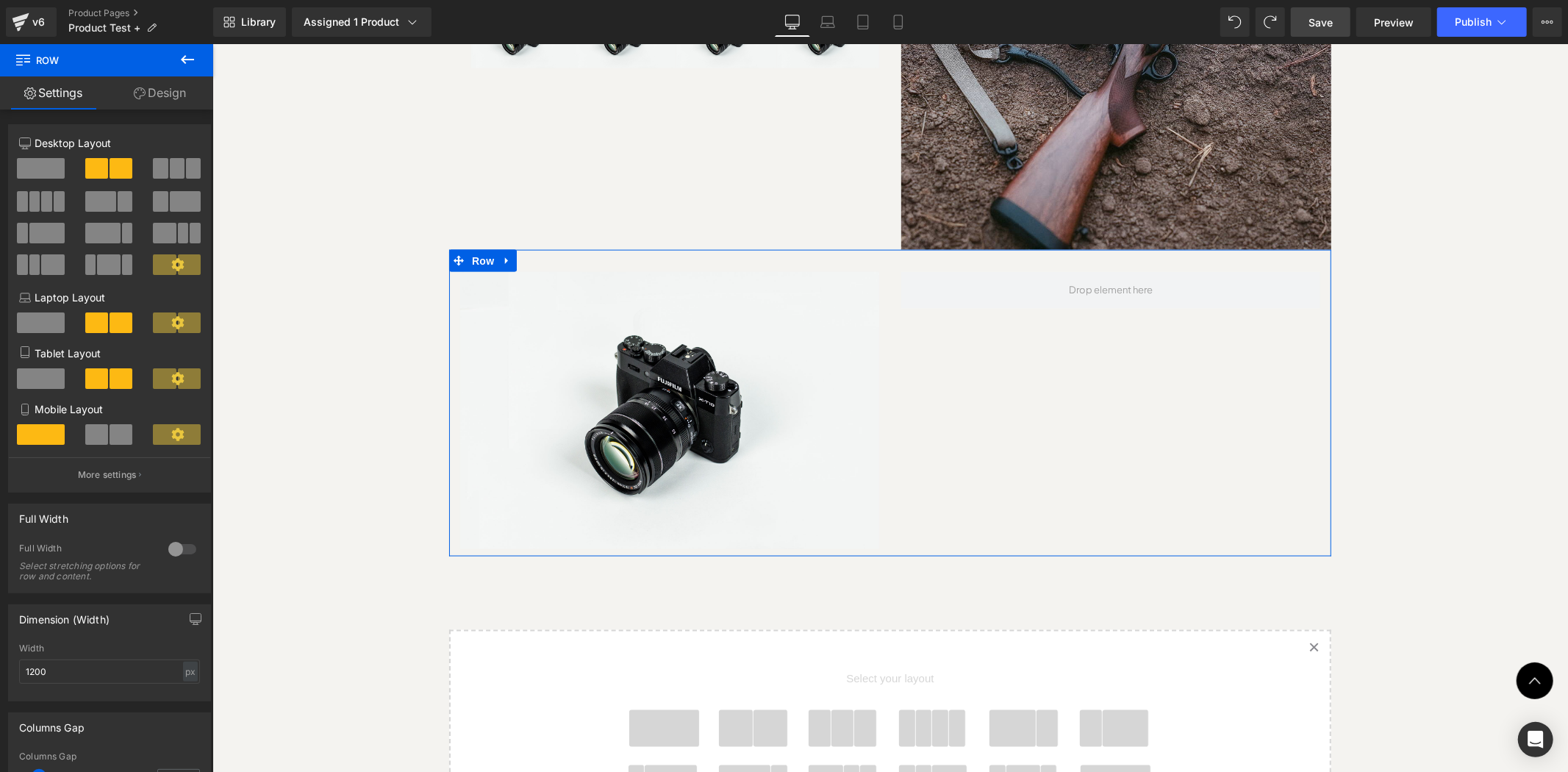
drag, startPoint x: 178, startPoint y: 99, endPoint x: 98, endPoint y: 178, distance: 112.4
click at [178, 99] on link "Design" at bounding box center [160, 93] width 107 height 33
click at [0, 0] on div "Spacing" at bounding box center [0, 0] width 0 height 0
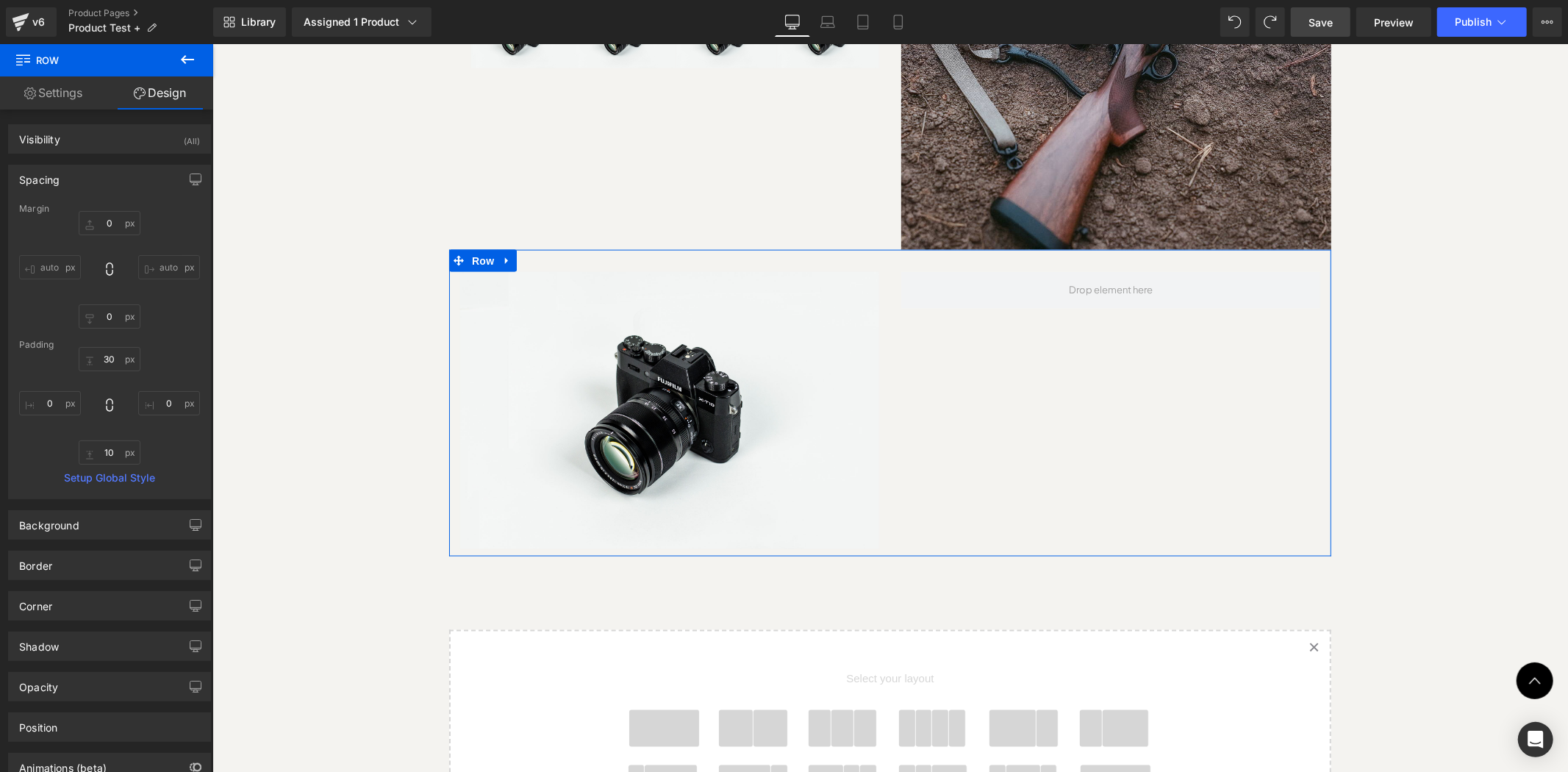
type input "0"
type input "30"
type input "0"
type input "10"
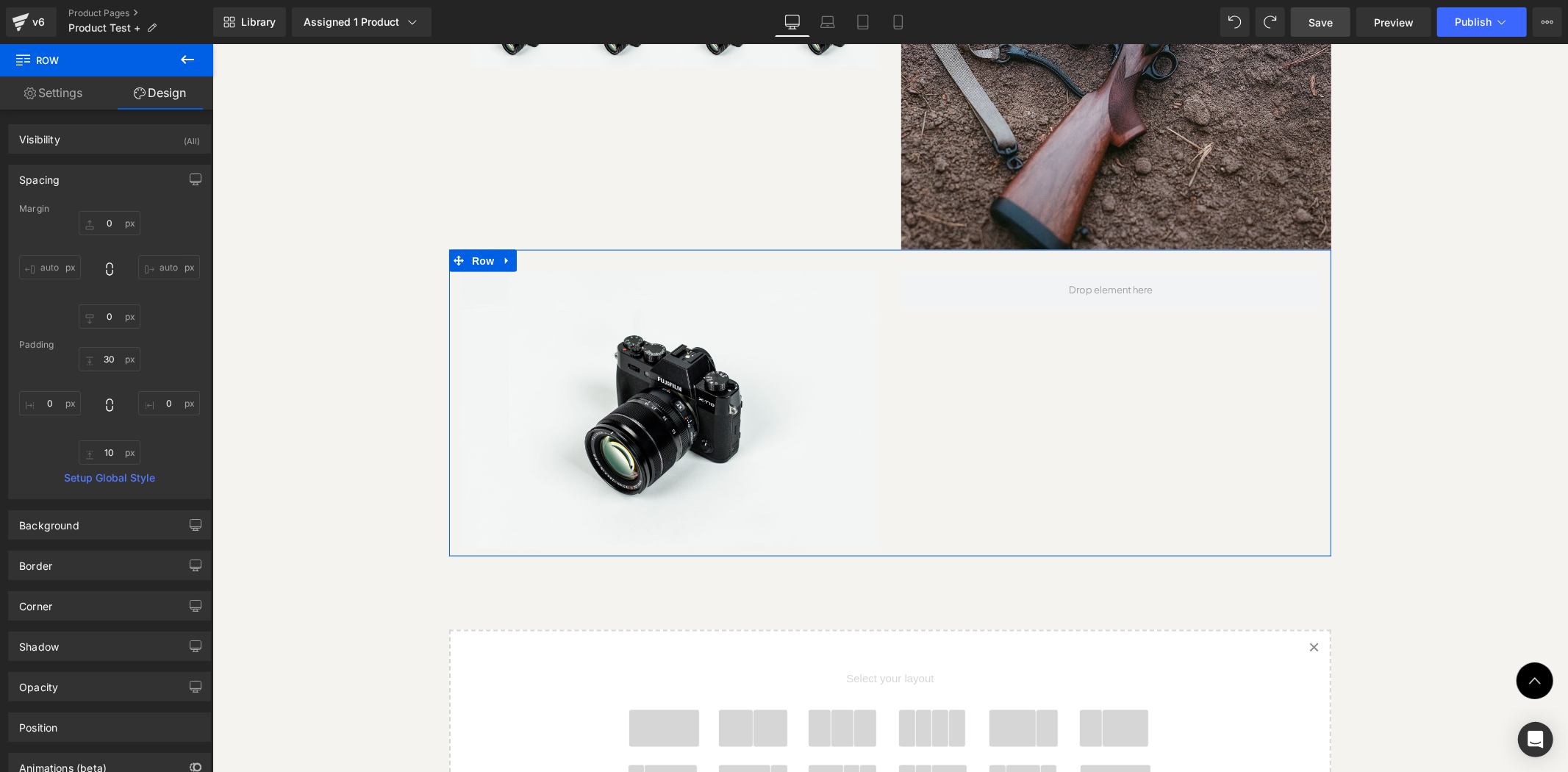
type input "0"
click at [111, 349] on div "Padding" at bounding box center [109, 345] width 181 height 11
click at [113, 361] on input "30" at bounding box center [109, 360] width 62 height 25
click at [99, 361] on input "30" at bounding box center [109, 360] width 62 height 25
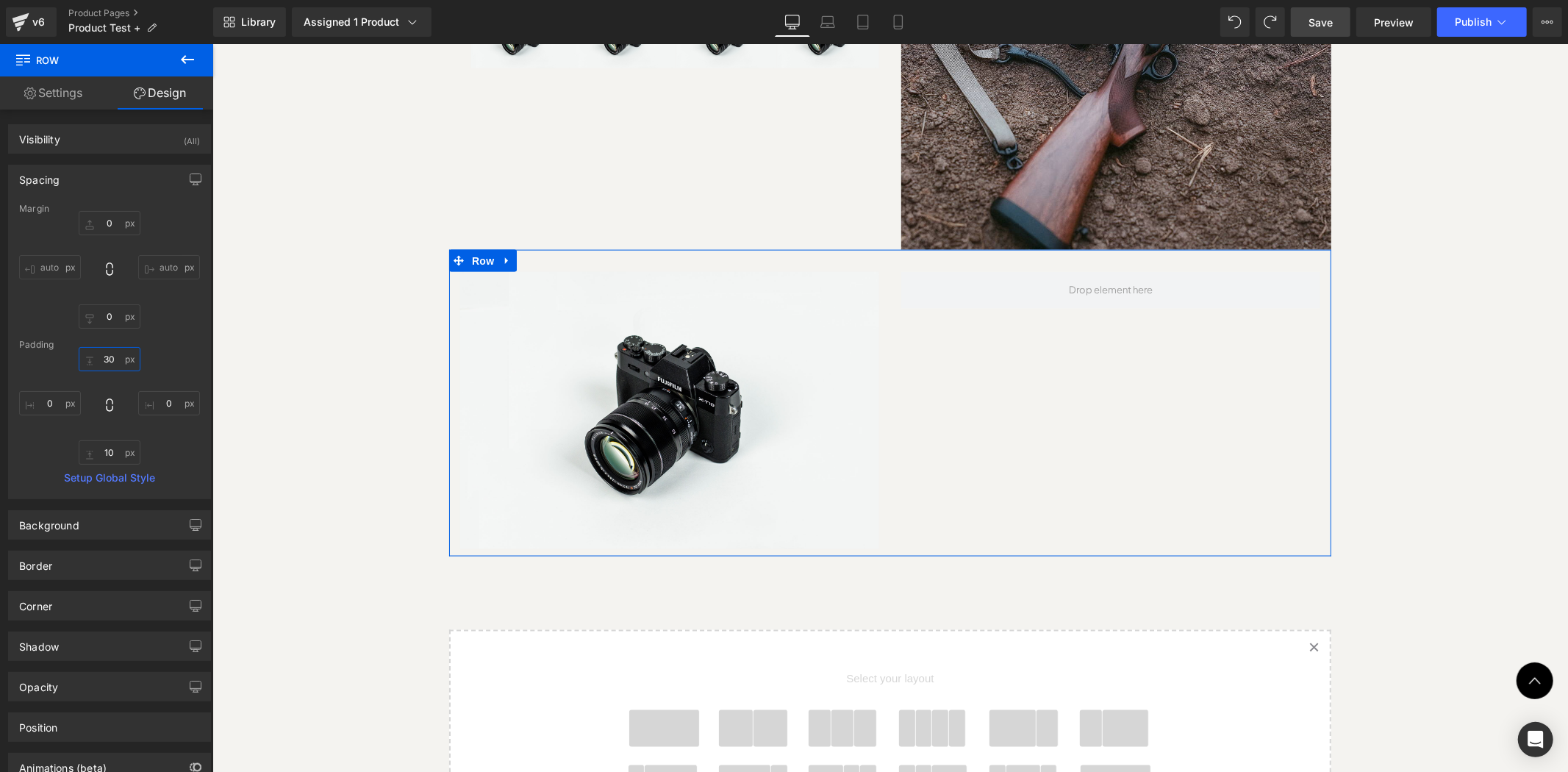
click at [108, 358] on input "30" at bounding box center [109, 360] width 62 height 25
click at [110, 356] on input "30" at bounding box center [109, 360] width 62 height 25
click at [101, 364] on input "30" at bounding box center [109, 360] width 62 height 25
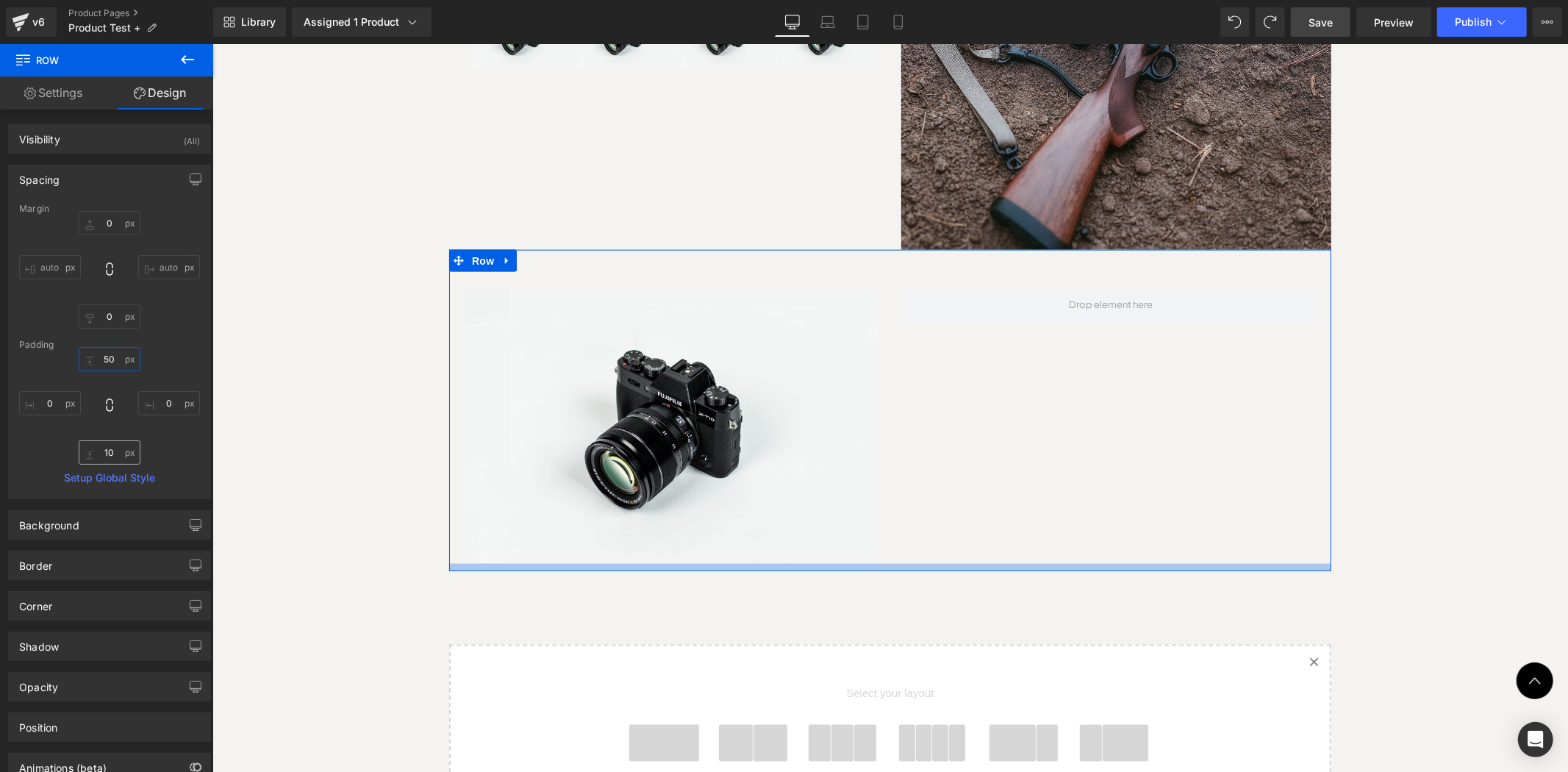
type input "50"
click at [103, 453] on input "10" at bounding box center [109, 453] width 62 height 25
type input "50"
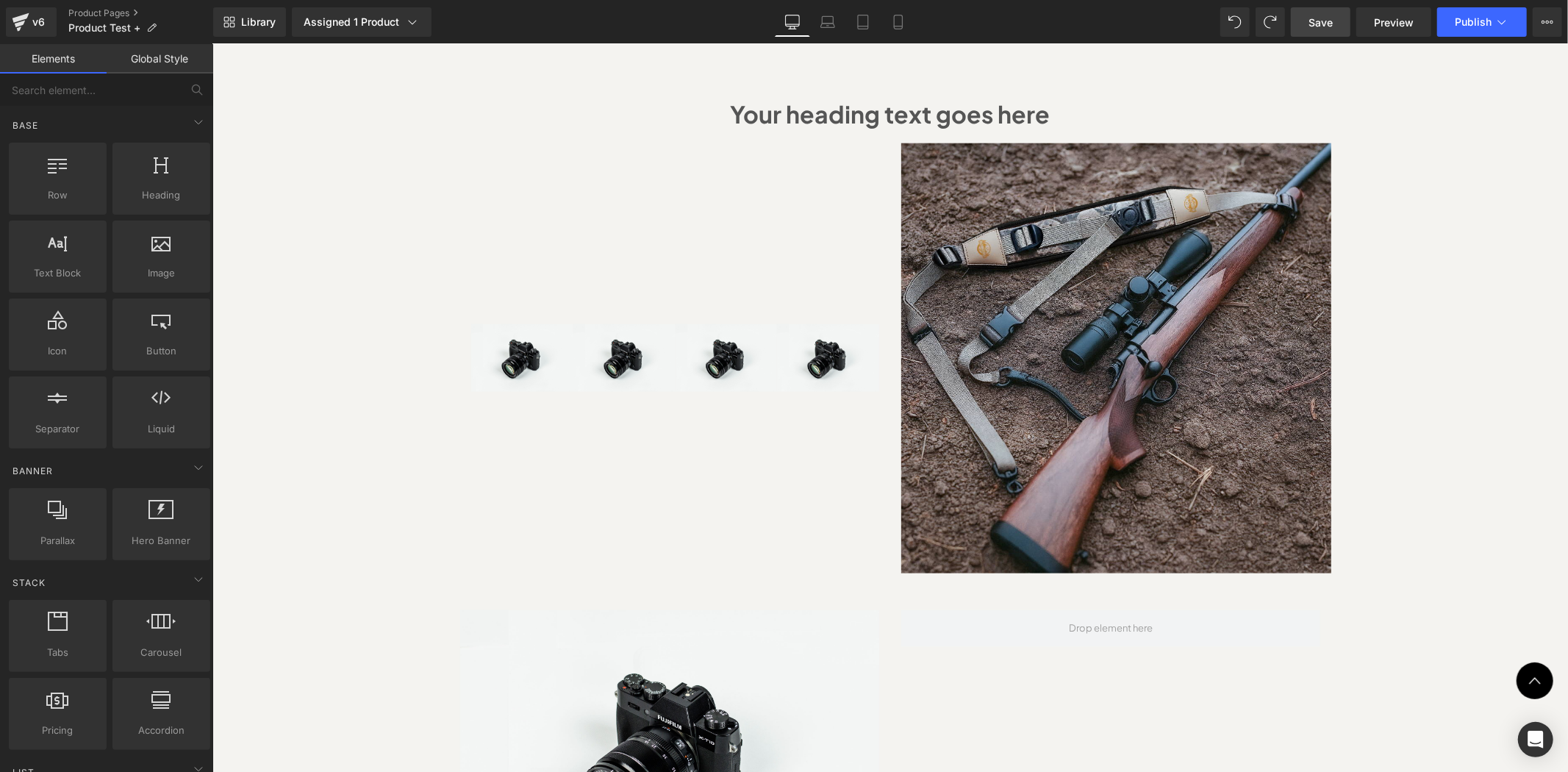
scroll to position [1519, 0]
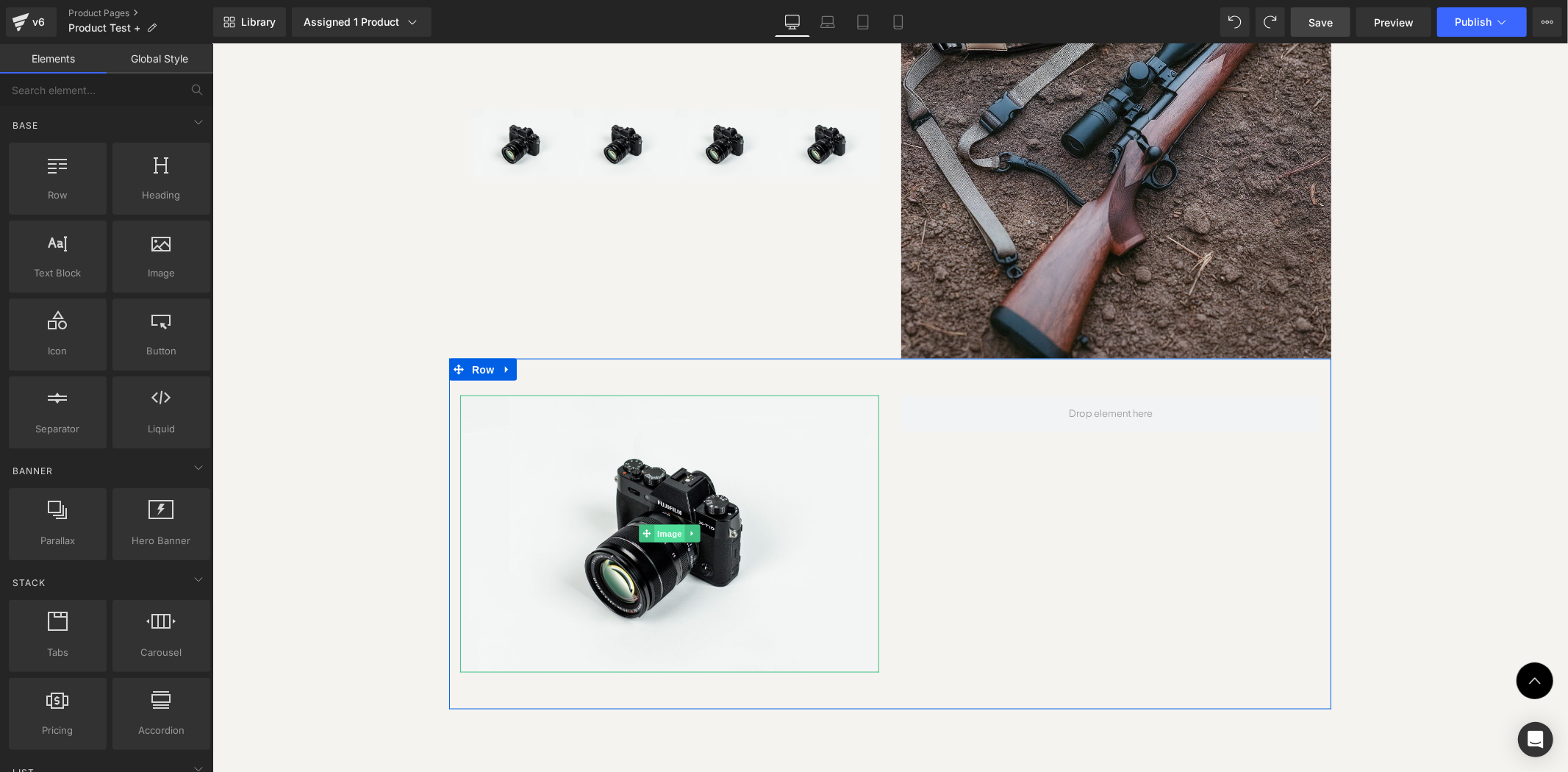
click at [657, 524] on span "Image" at bounding box center [669, 533] width 31 height 18
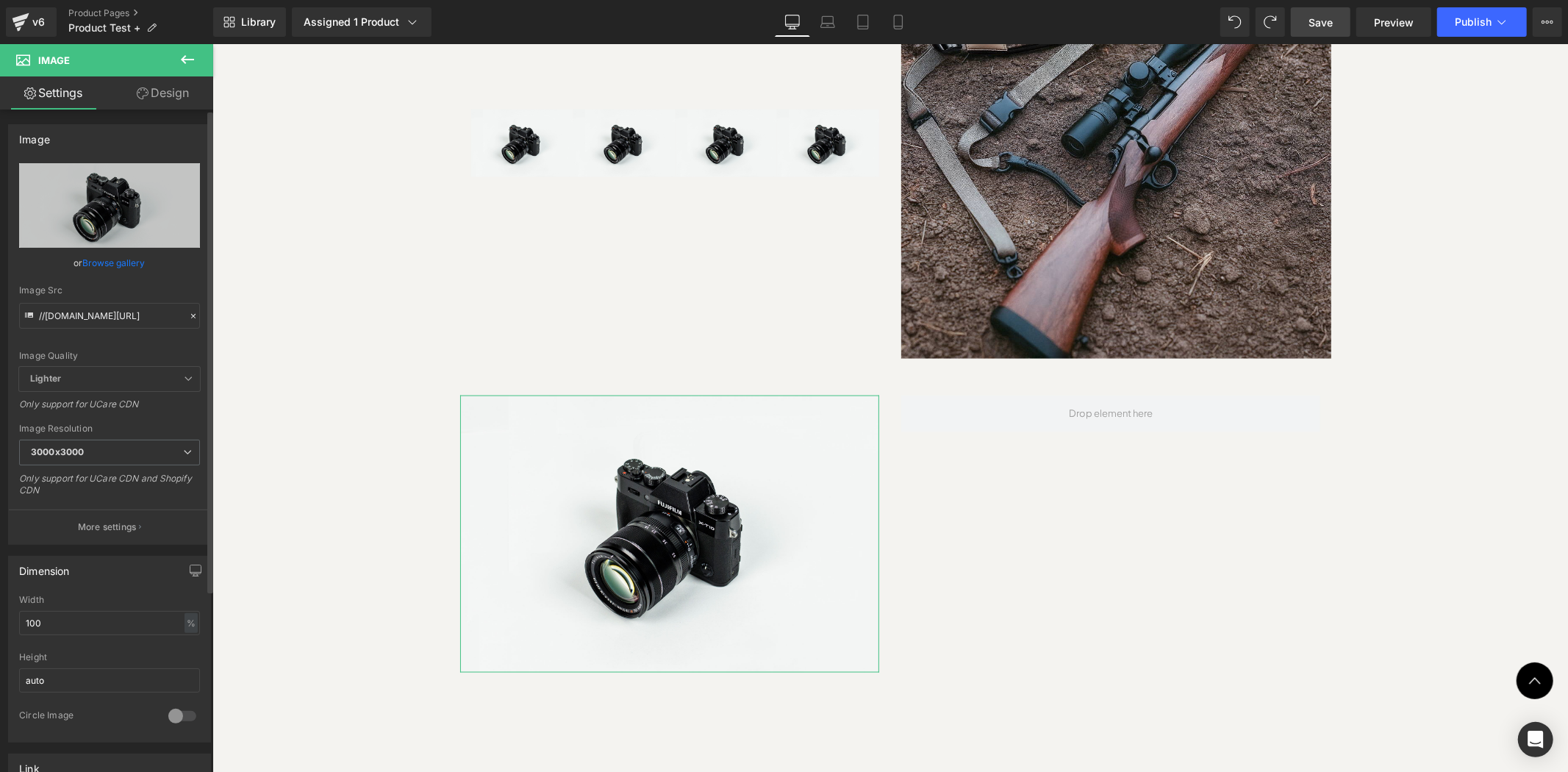
click at [98, 257] on link "Browse gallery" at bounding box center [114, 263] width 63 height 26
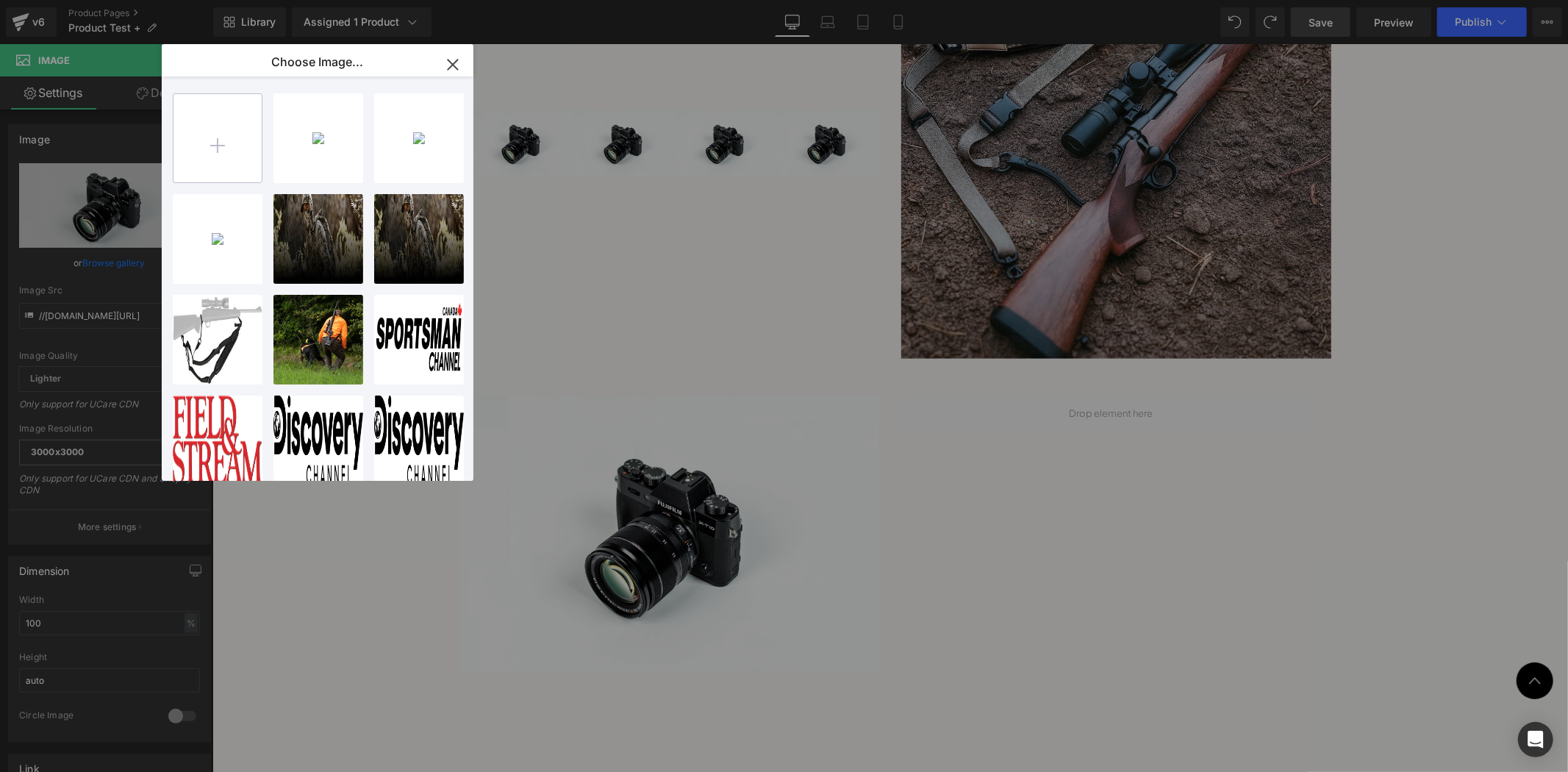
click at [228, 160] on input "file" at bounding box center [218, 138] width 88 height 88
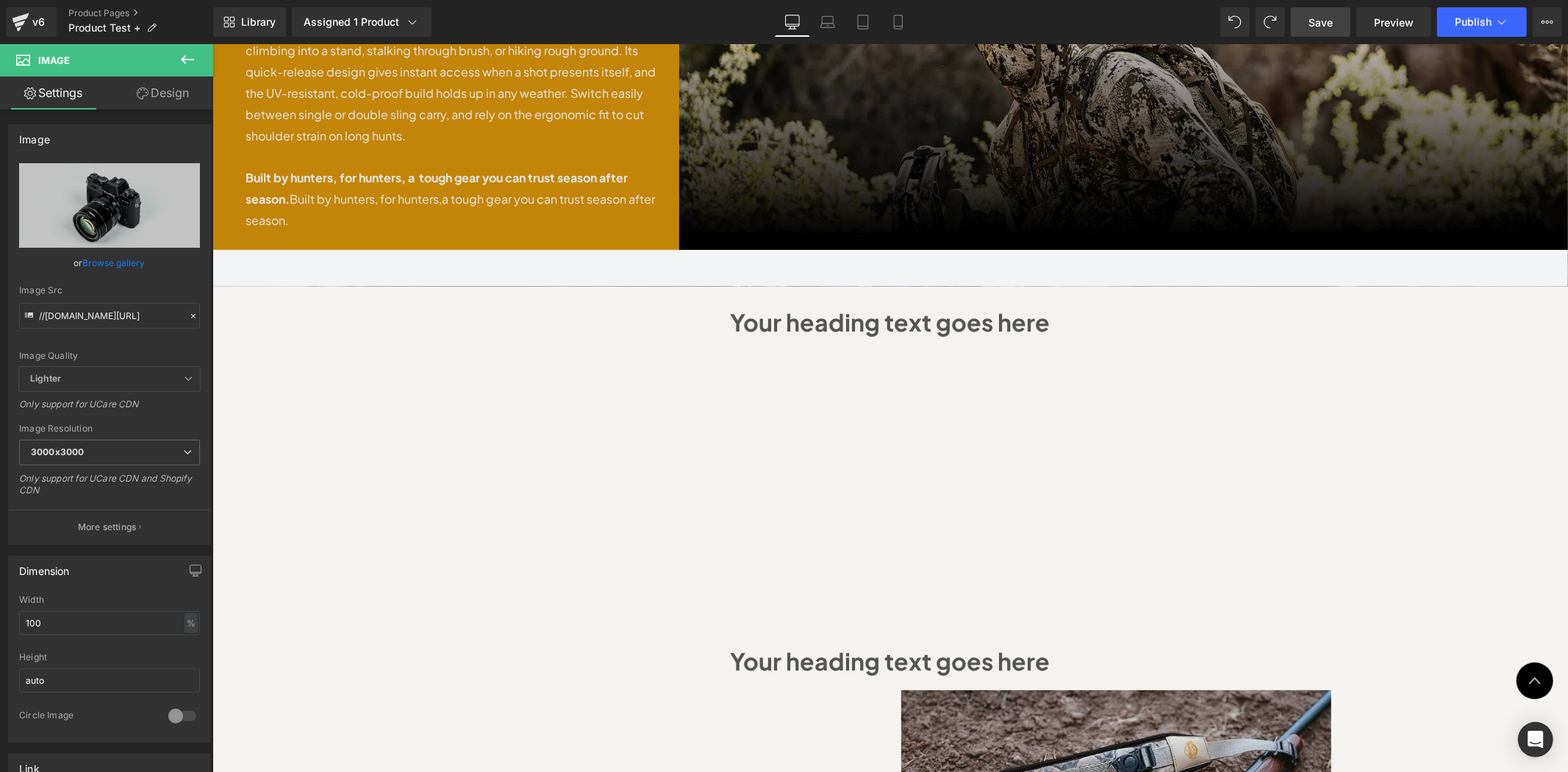
scroll to position [866, 0]
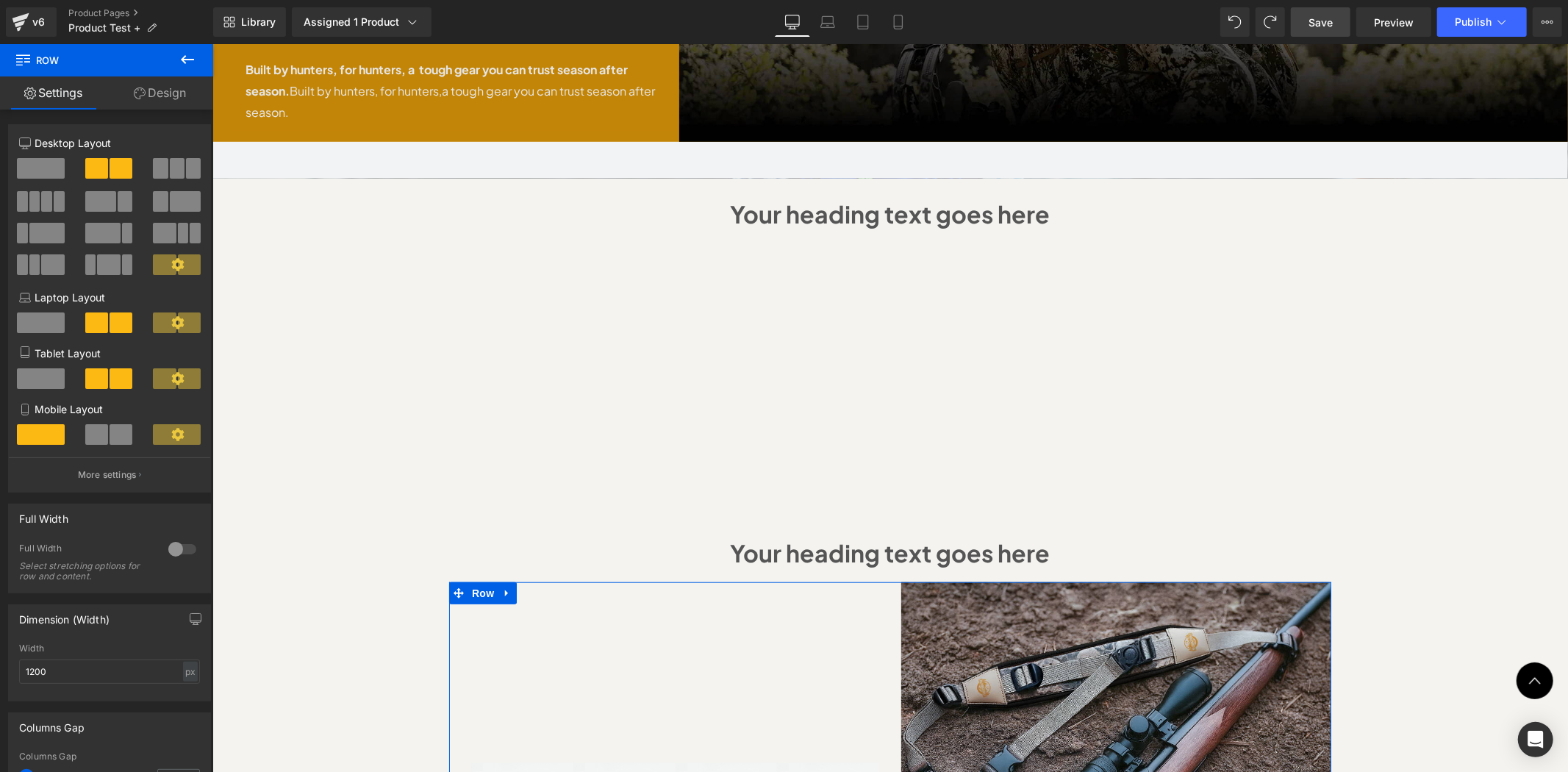
click at [149, 95] on link "Design" at bounding box center [160, 93] width 107 height 33
click at [0, 0] on div "Spacing" at bounding box center [0, 0] width 0 height 0
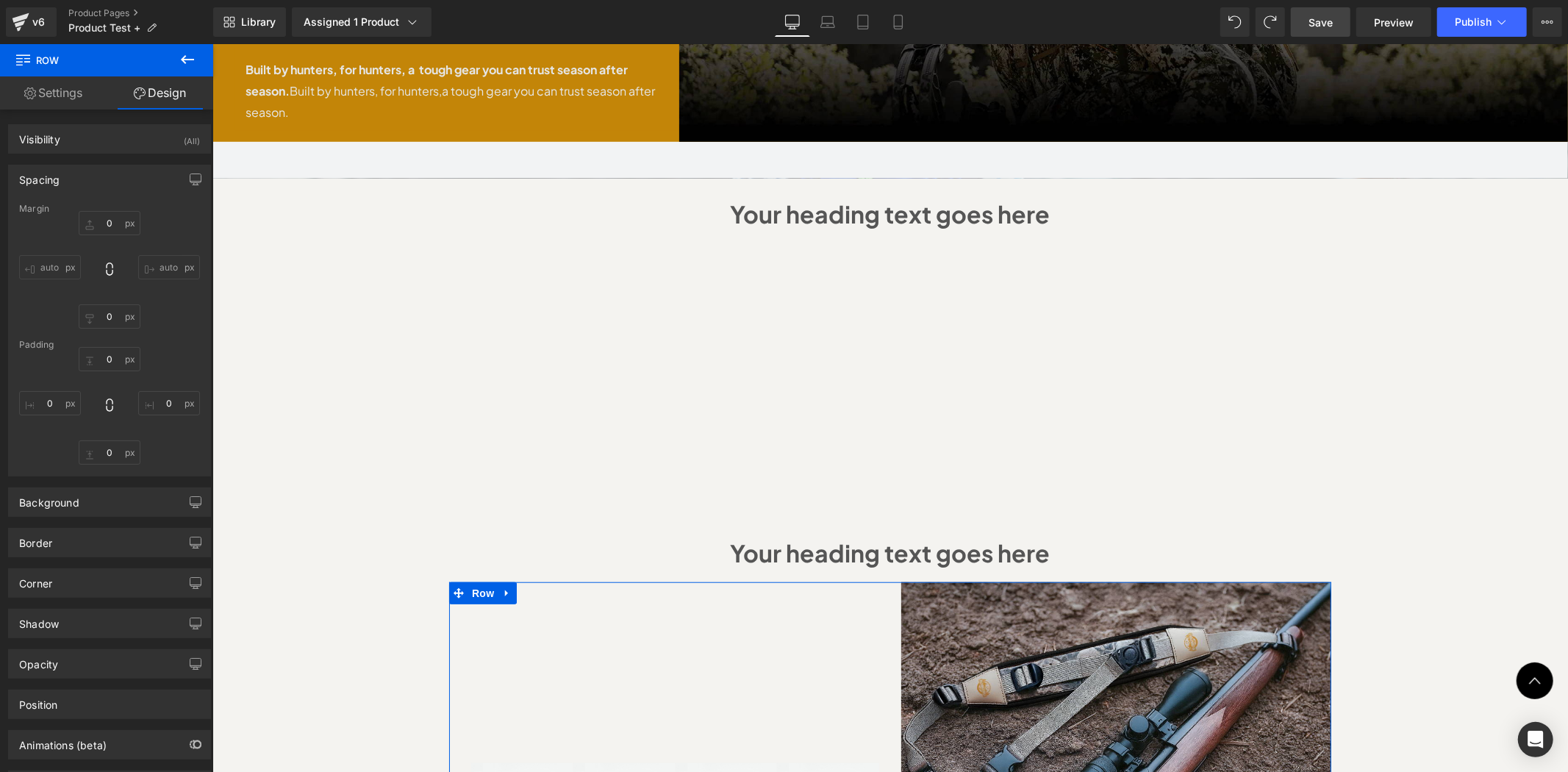
click at [72, 169] on div "Spacing" at bounding box center [109, 180] width 202 height 28
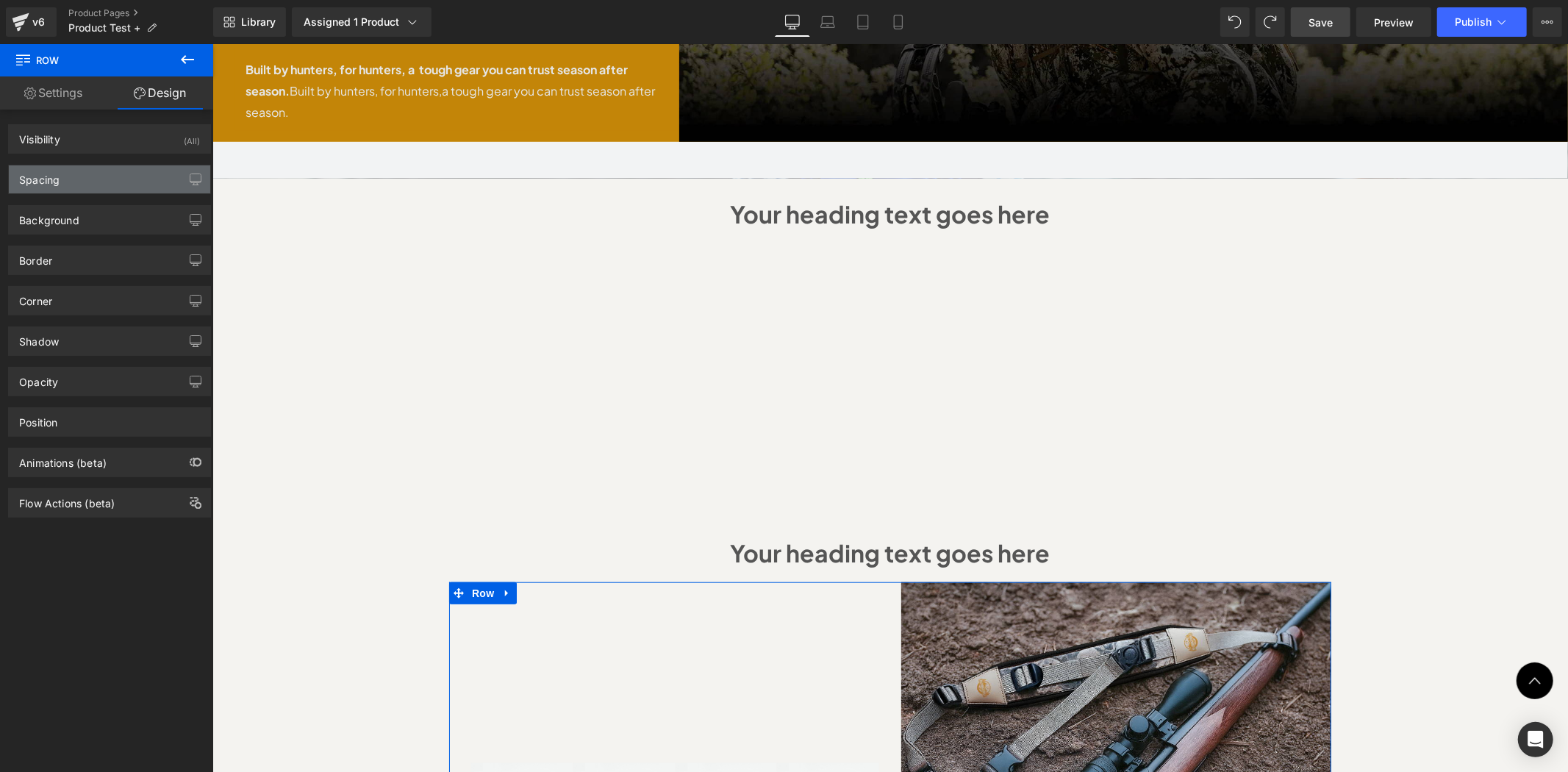
click at [60, 174] on div "Spacing" at bounding box center [109, 180] width 202 height 28
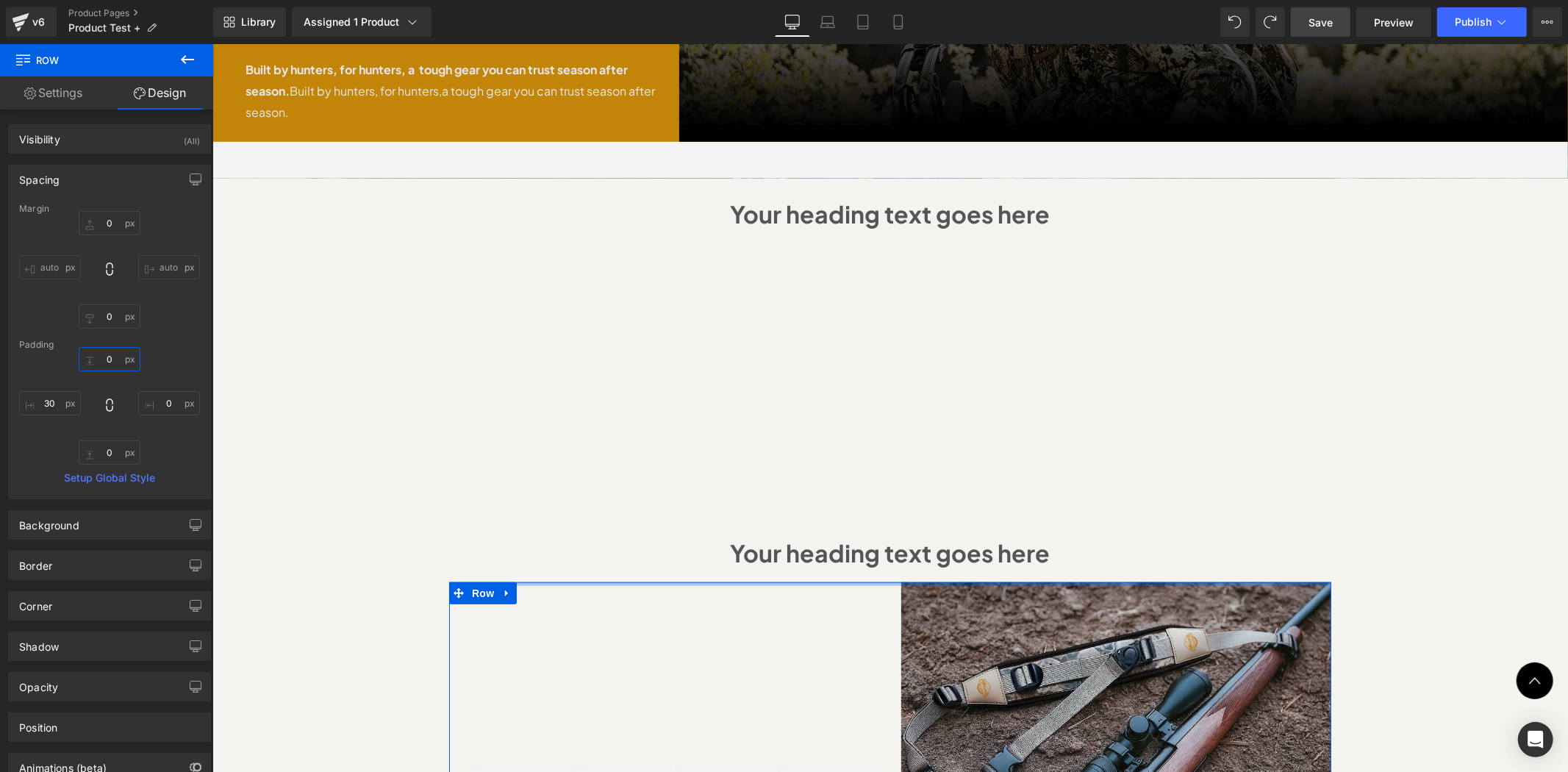
click at [116, 357] on input "0" at bounding box center [109, 360] width 62 height 25
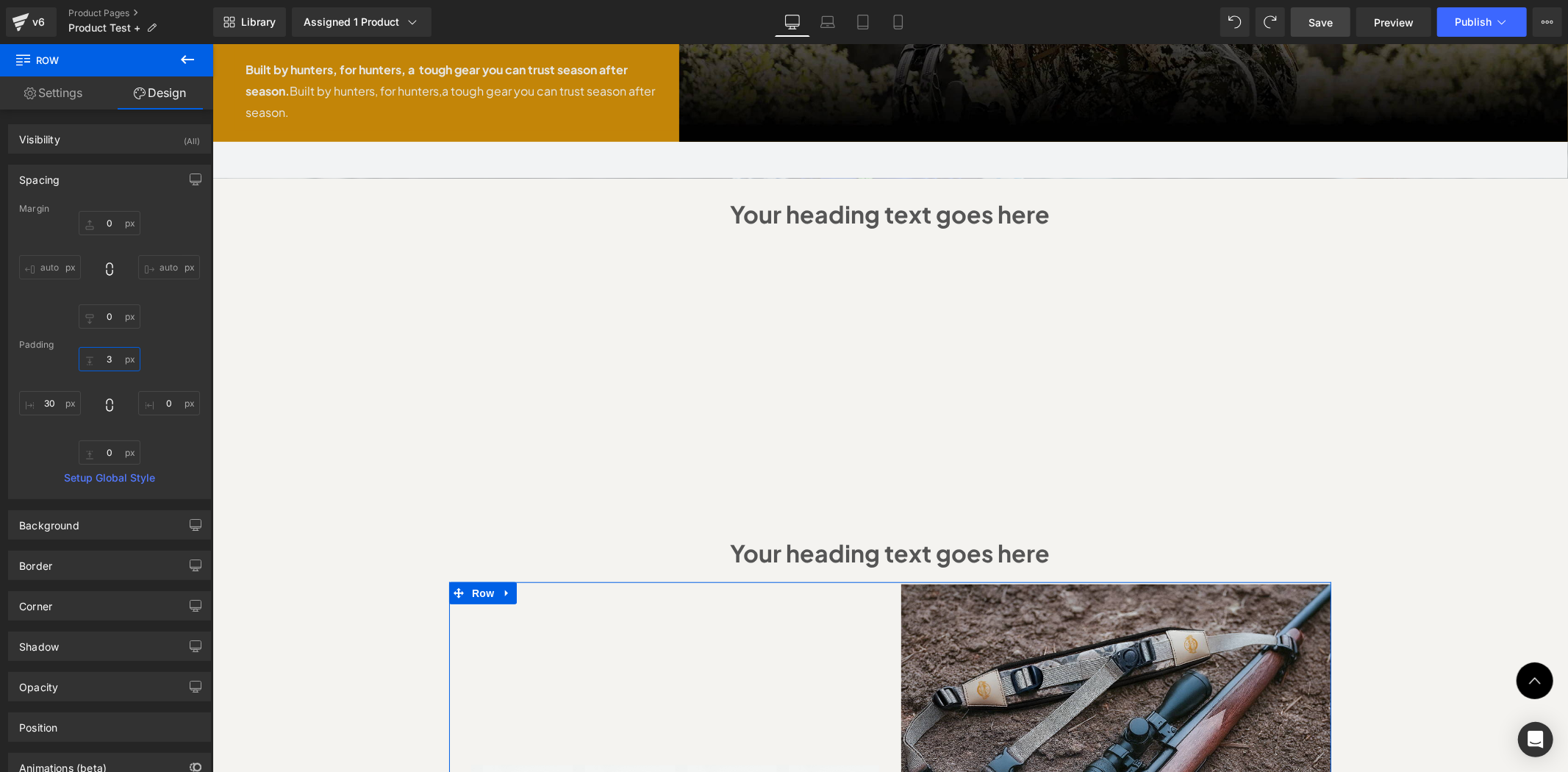
drag, startPoint x: 123, startPoint y: 357, endPoint x: 78, endPoint y: 344, distance: 46.8
click at [78, 349] on div "Margin 0px 0 auto auto 0px 0 auto auto Padding 3 3 0px 0 0px 0 30px 30 Setup Gl…" at bounding box center [109, 351] width 202 height 295
click at [108, 360] on input "3" at bounding box center [109, 360] width 62 height 25
type input "20"
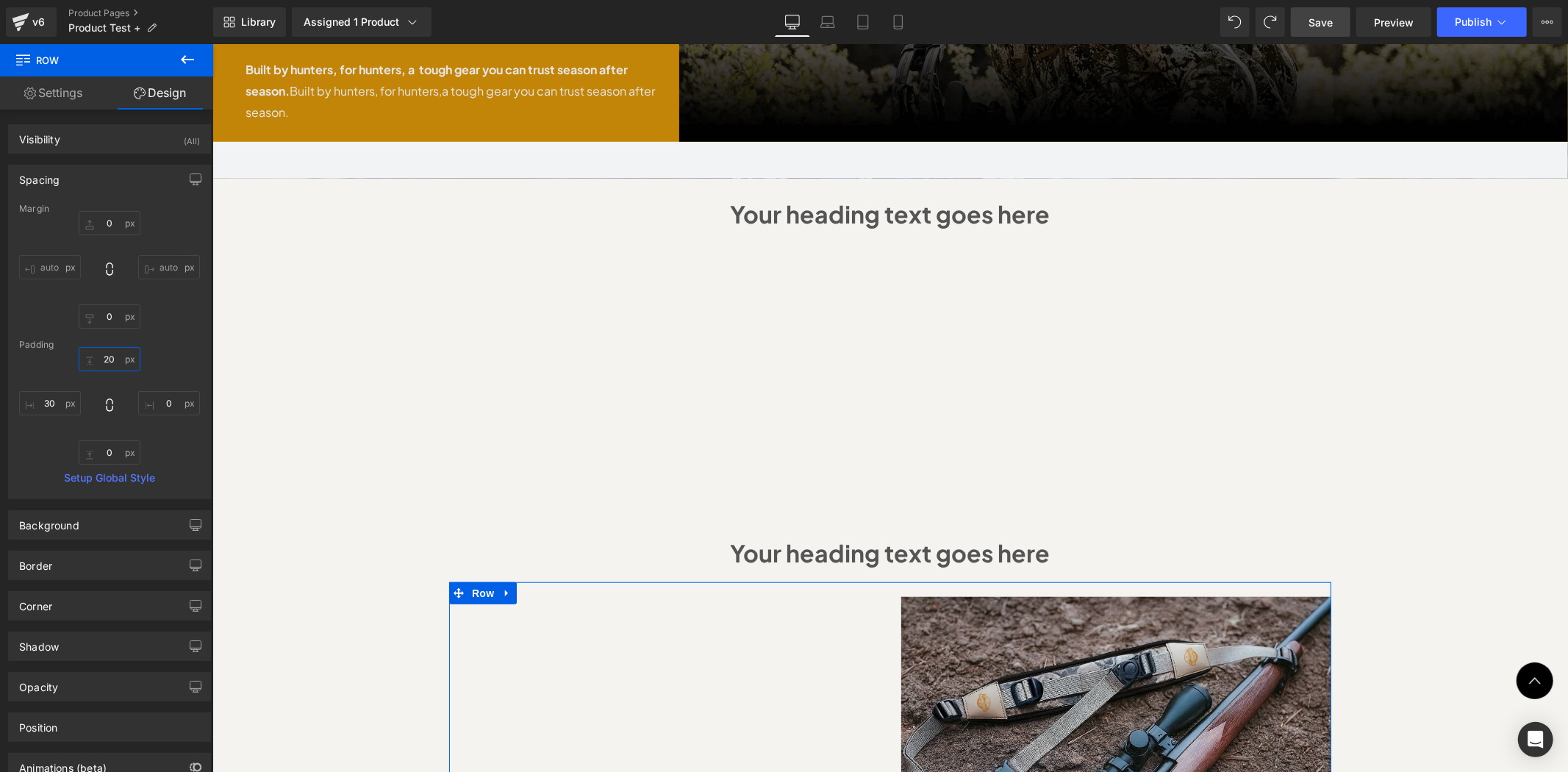
drag, startPoint x: 116, startPoint y: 360, endPoint x: 93, endPoint y: 356, distance: 23.3
click at [94, 356] on input "20" at bounding box center [109, 360] width 62 height 25
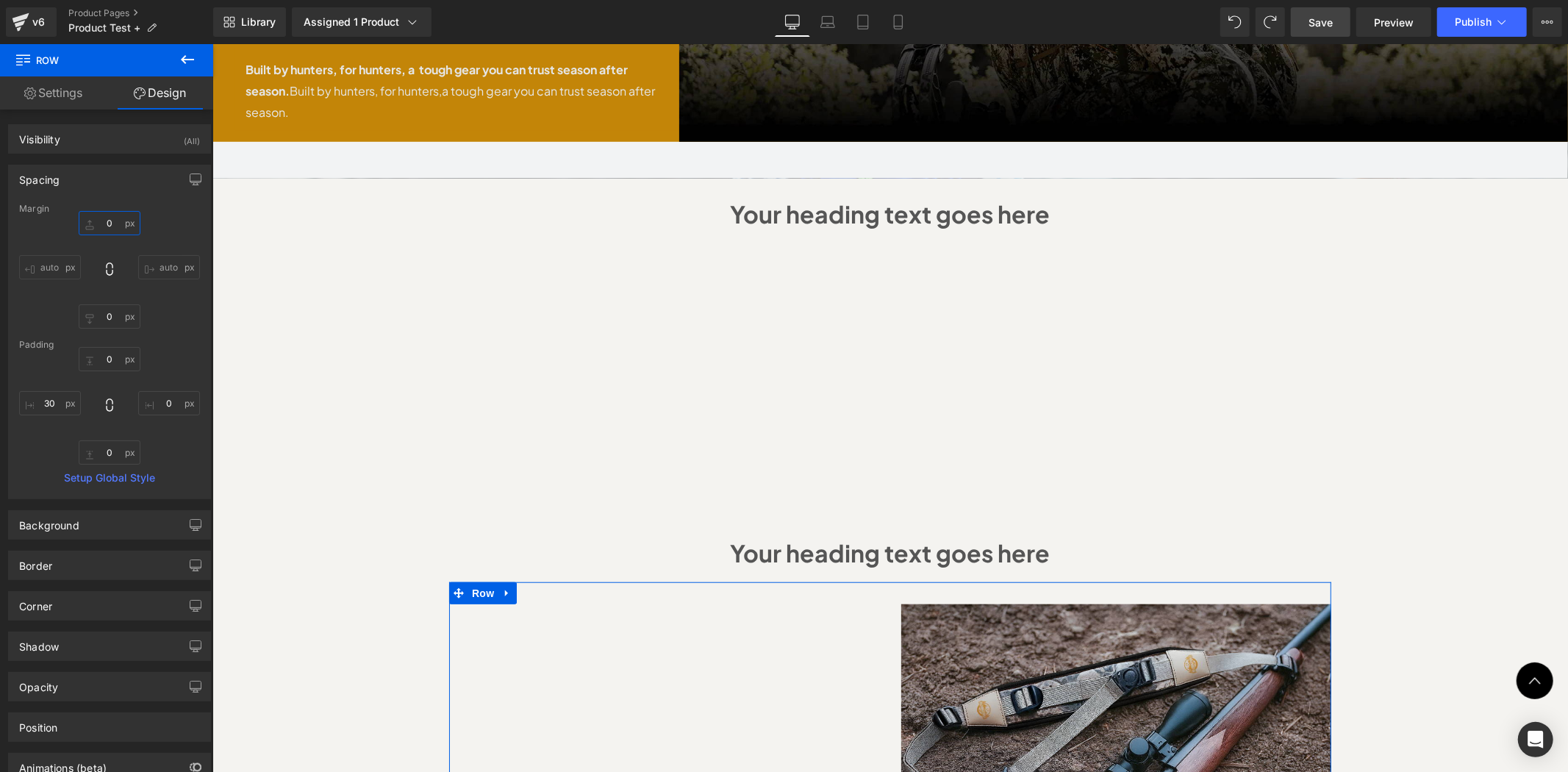
click at [111, 215] on input "0" at bounding box center [109, 223] width 62 height 25
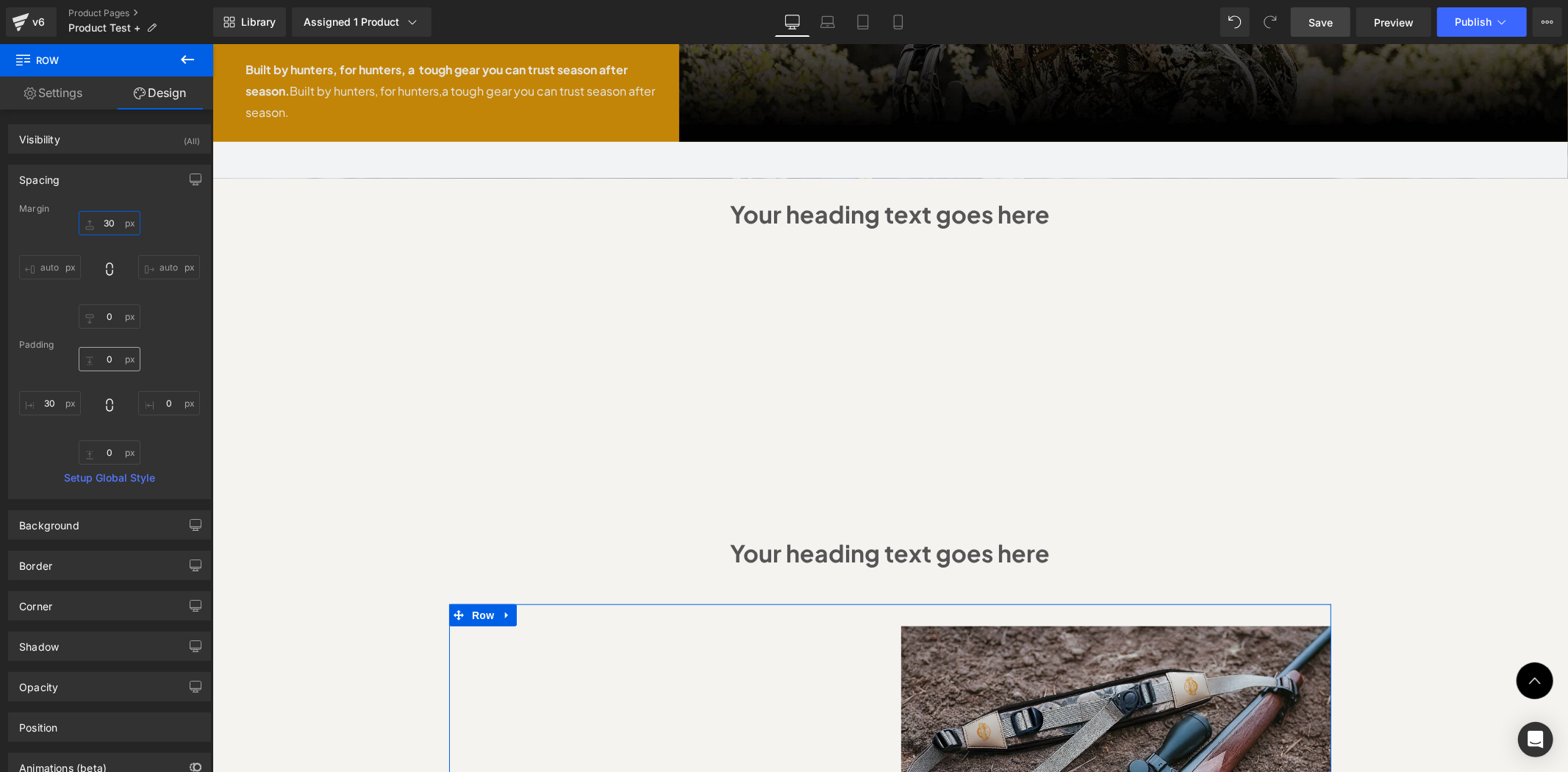
type input "30"
click at [110, 361] on input "text" at bounding box center [109, 360] width 62 height 25
type input "30"
click at [110, 315] on input "0" at bounding box center [109, 316] width 62 height 25
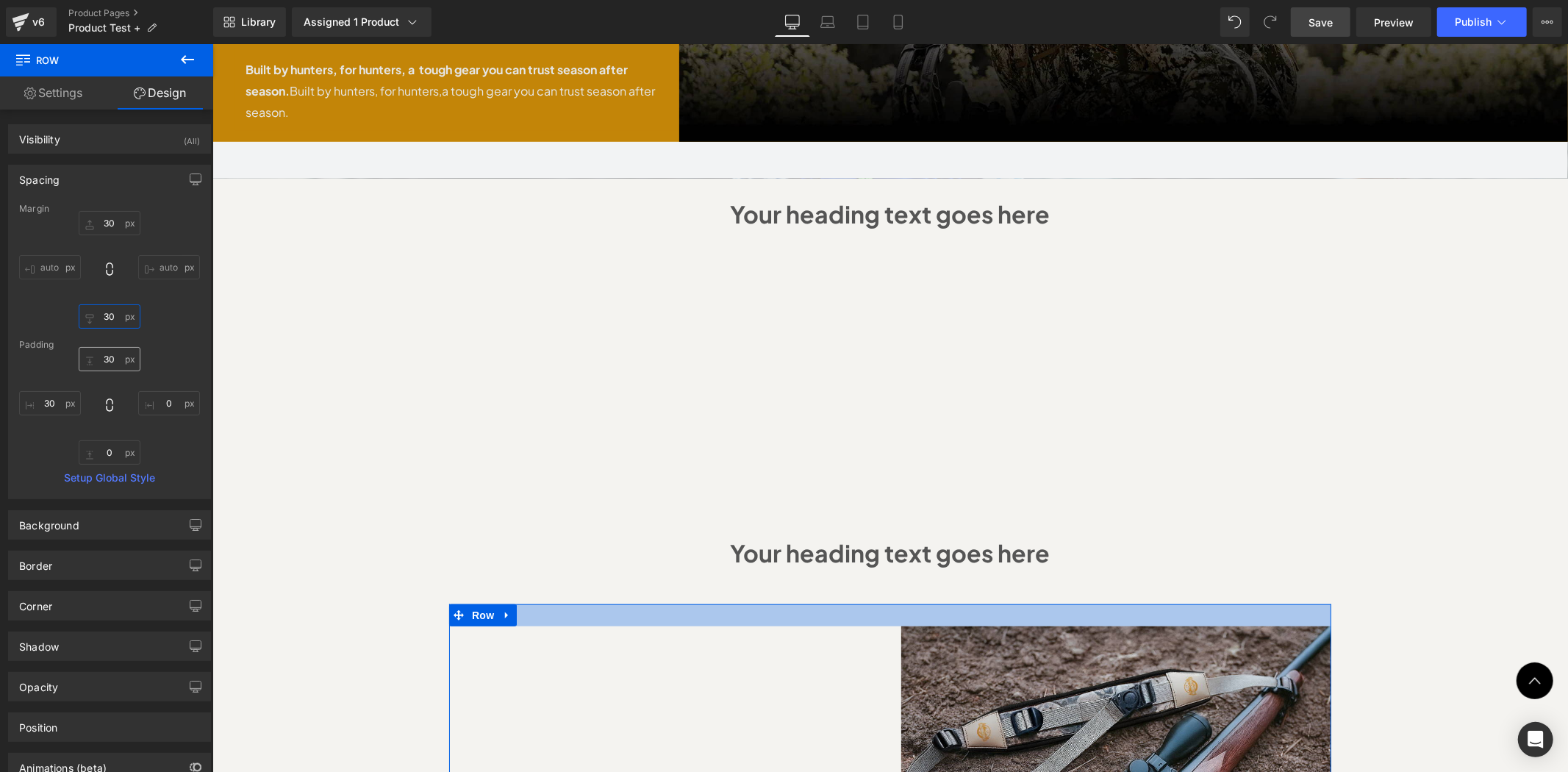
type input "30"
click at [115, 358] on input "30" at bounding box center [109, 360] width 62 height 25
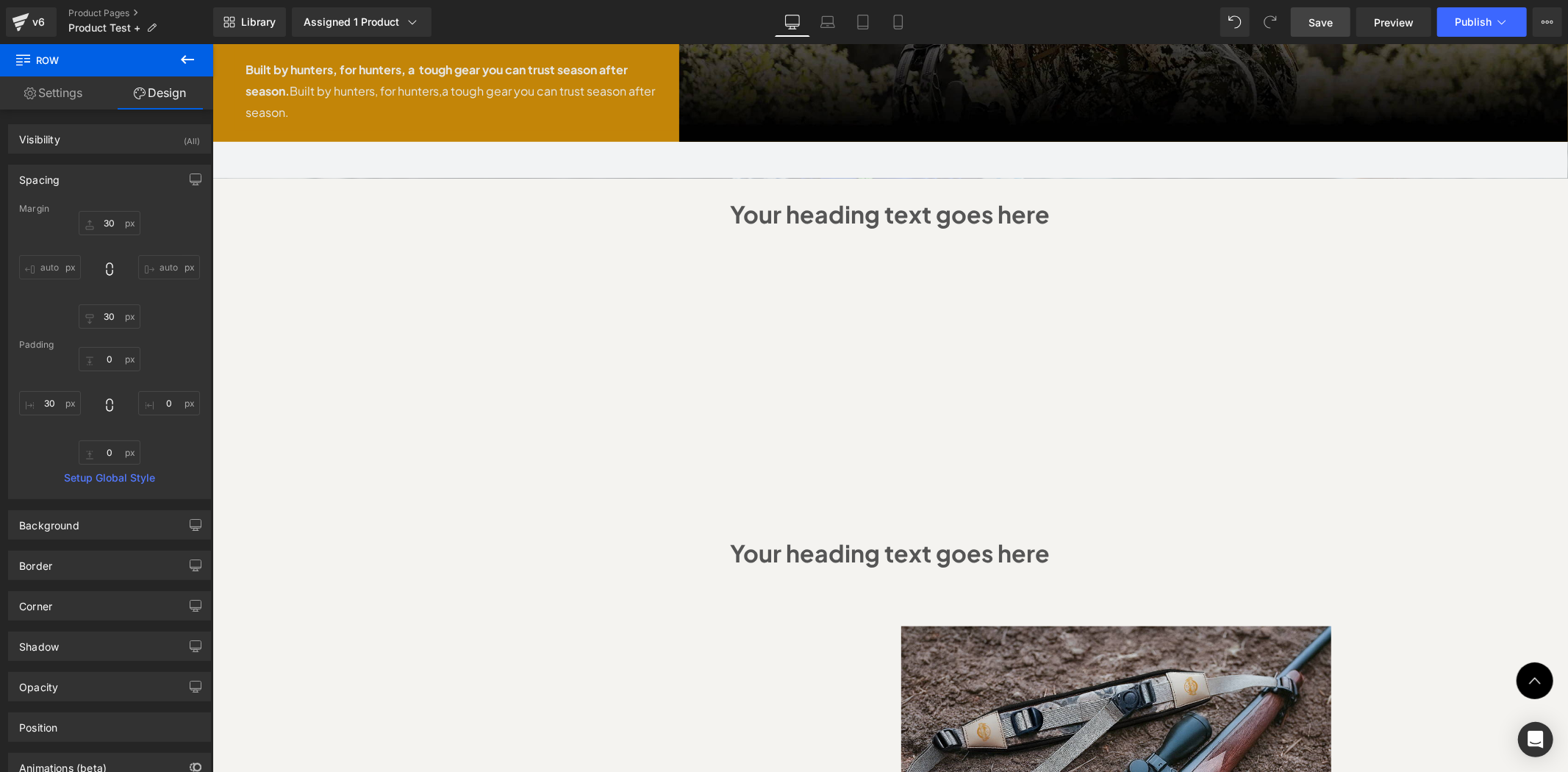
click at [1435, 591] on div "Sale Off (P) Image" at bounding box center [889, 568] width 1356 height 2559
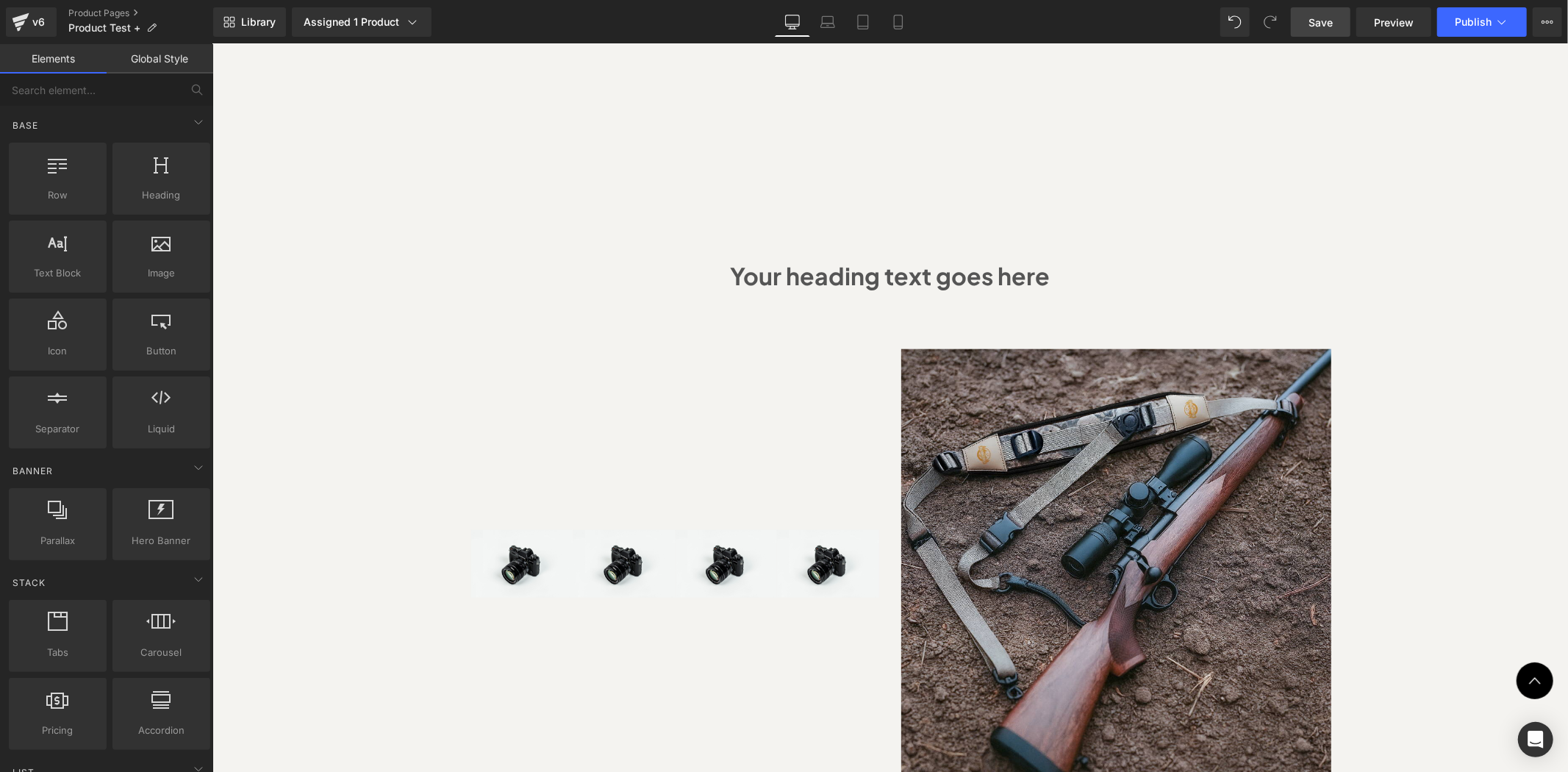
scroll to position [1193, 0]
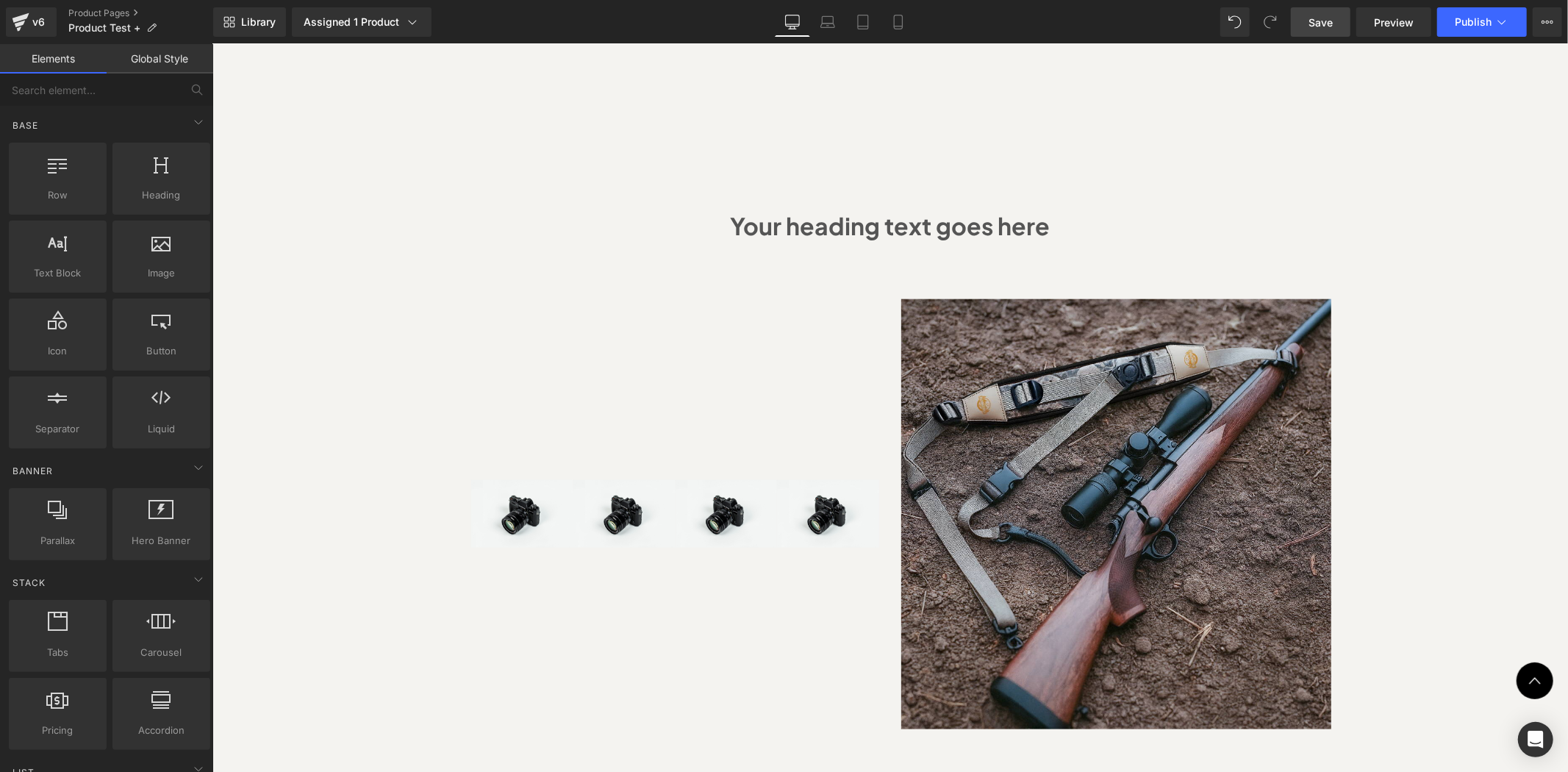
click at [1426, 502] on div "Sale Off (P) Image" at bounding box center [889, 241] width 1356 height 2559
click at [1422, 501] on div "Sale Off (P) Image" at bounding box center [889, 241] width 1356 height 2559
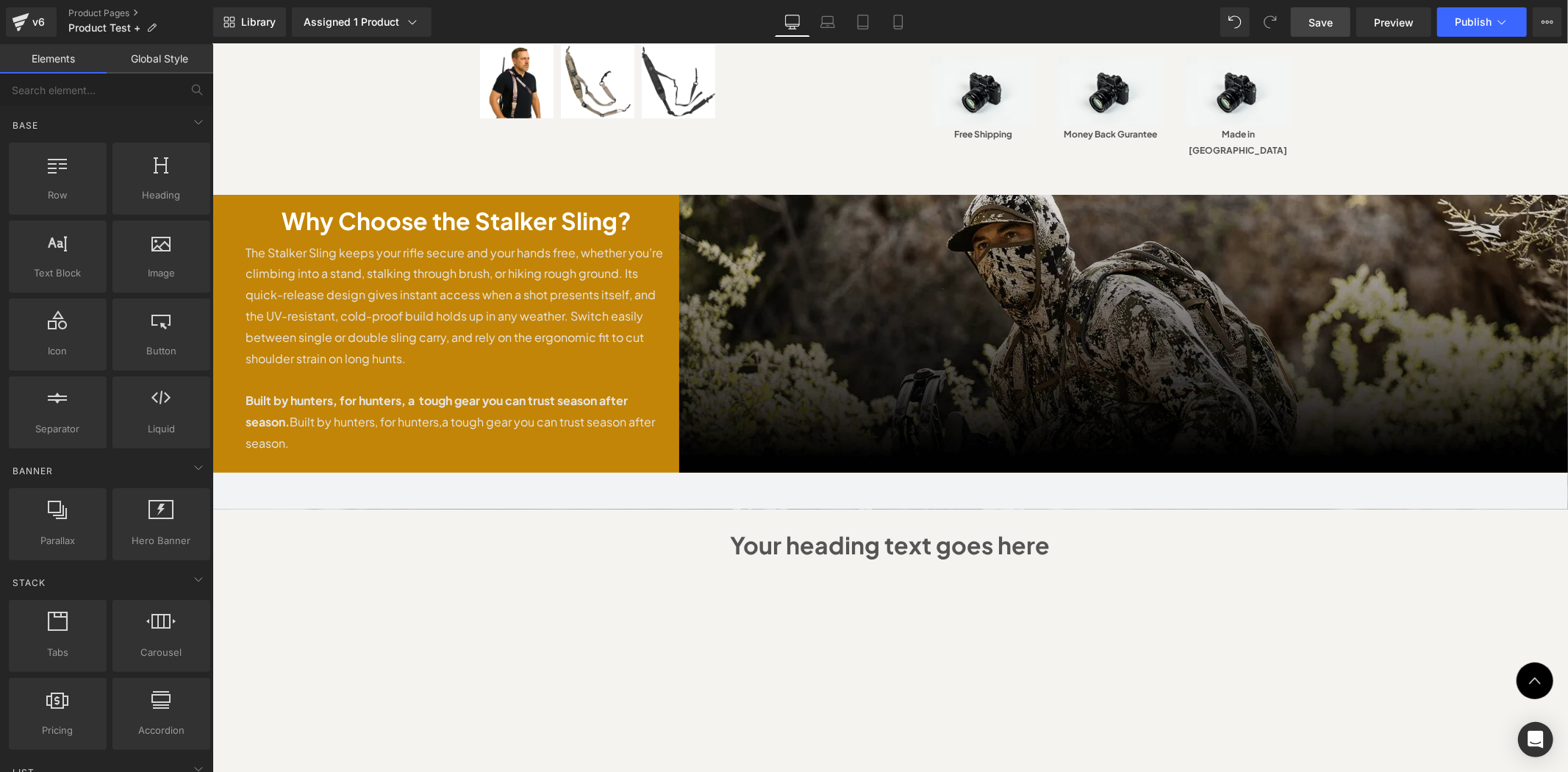
scroll to position [545, 0]
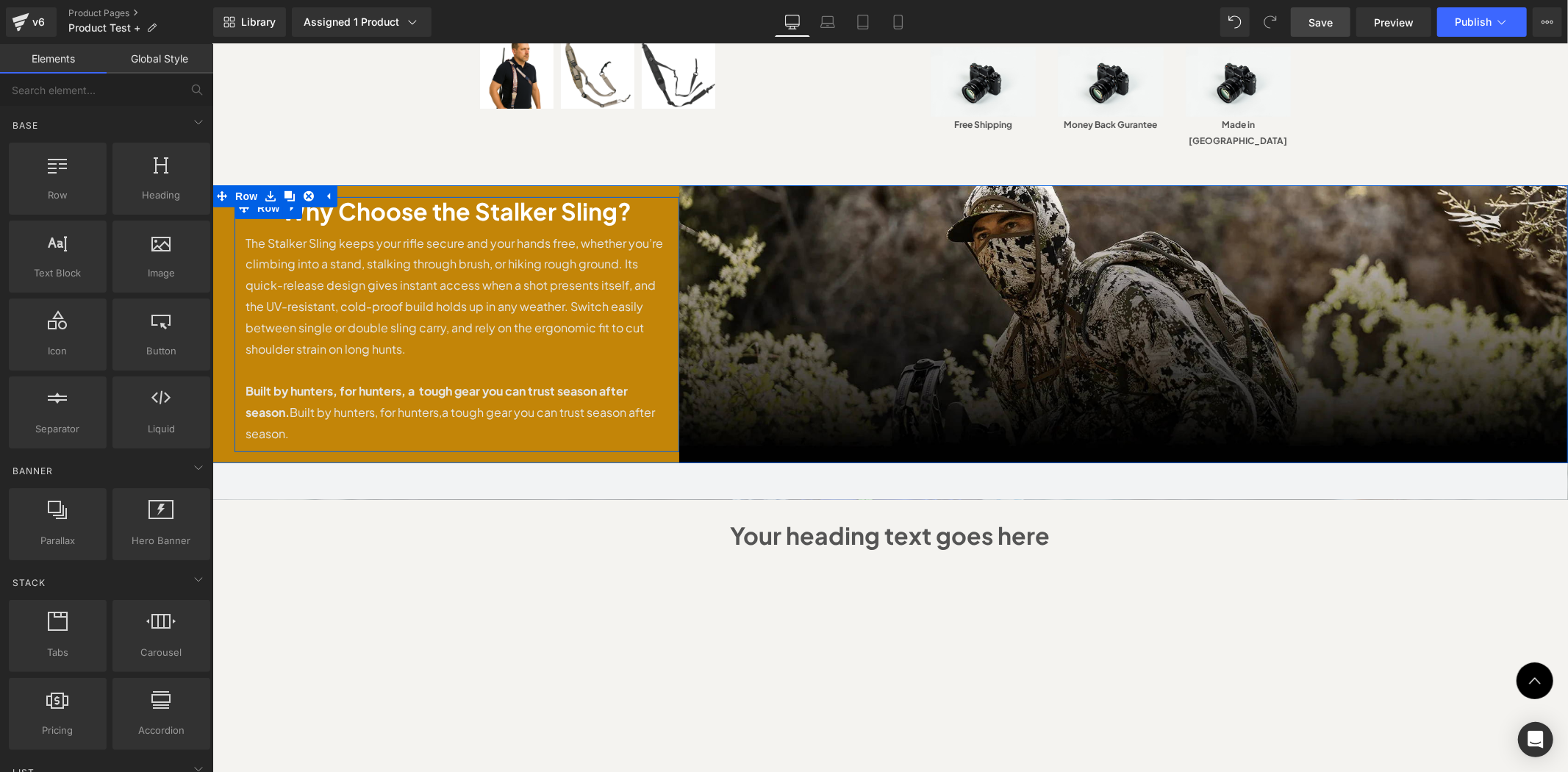
click at [666, 197] on div "Why Choose the Stalker Sling? Heading The Stalker Sling keeps your rifle secure…" at bounding box center [456, 323] width 445 height 255
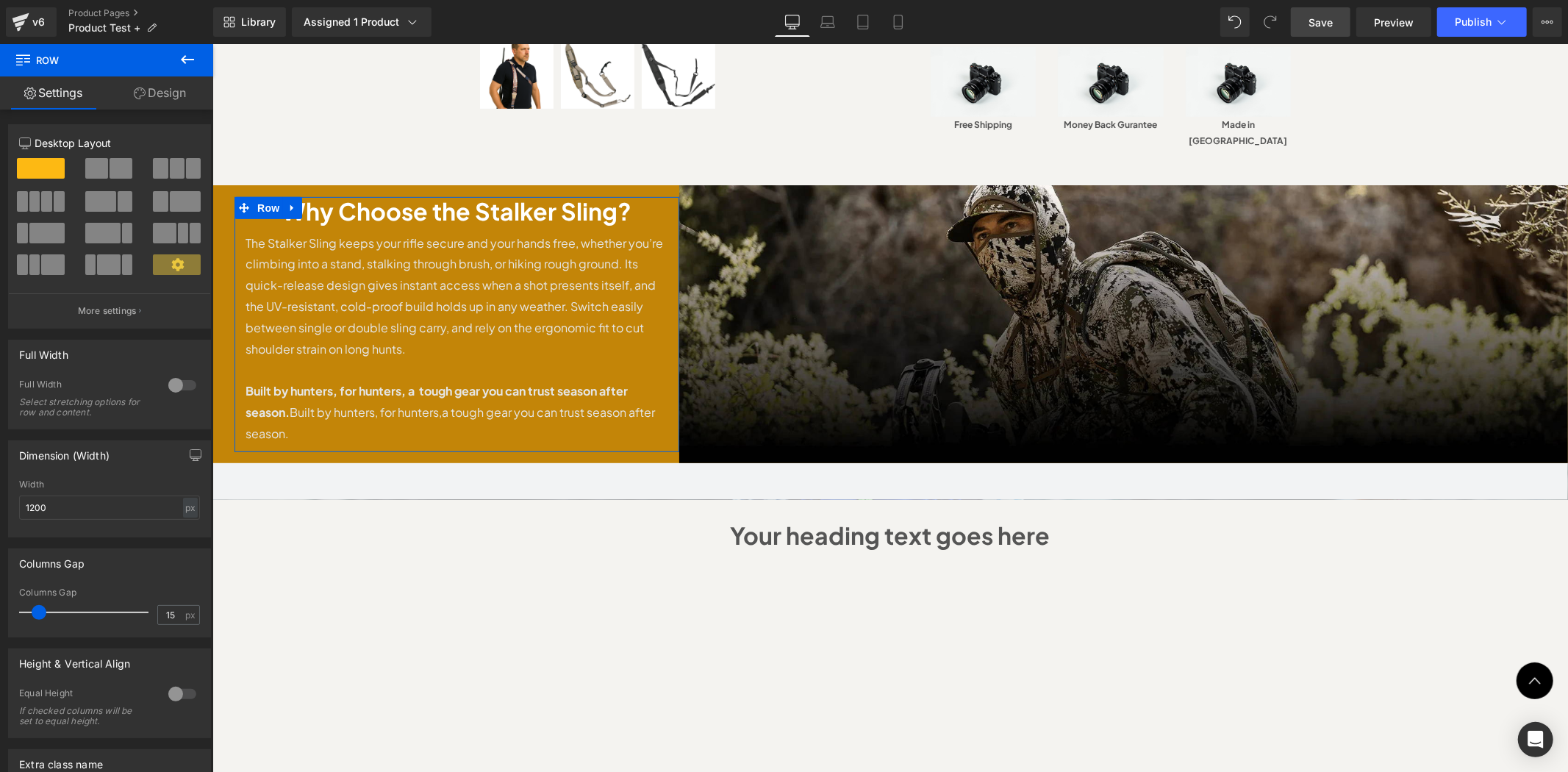
click at [167, 93] on link "Design" at bounding box center [160, 93] width 107 height 33
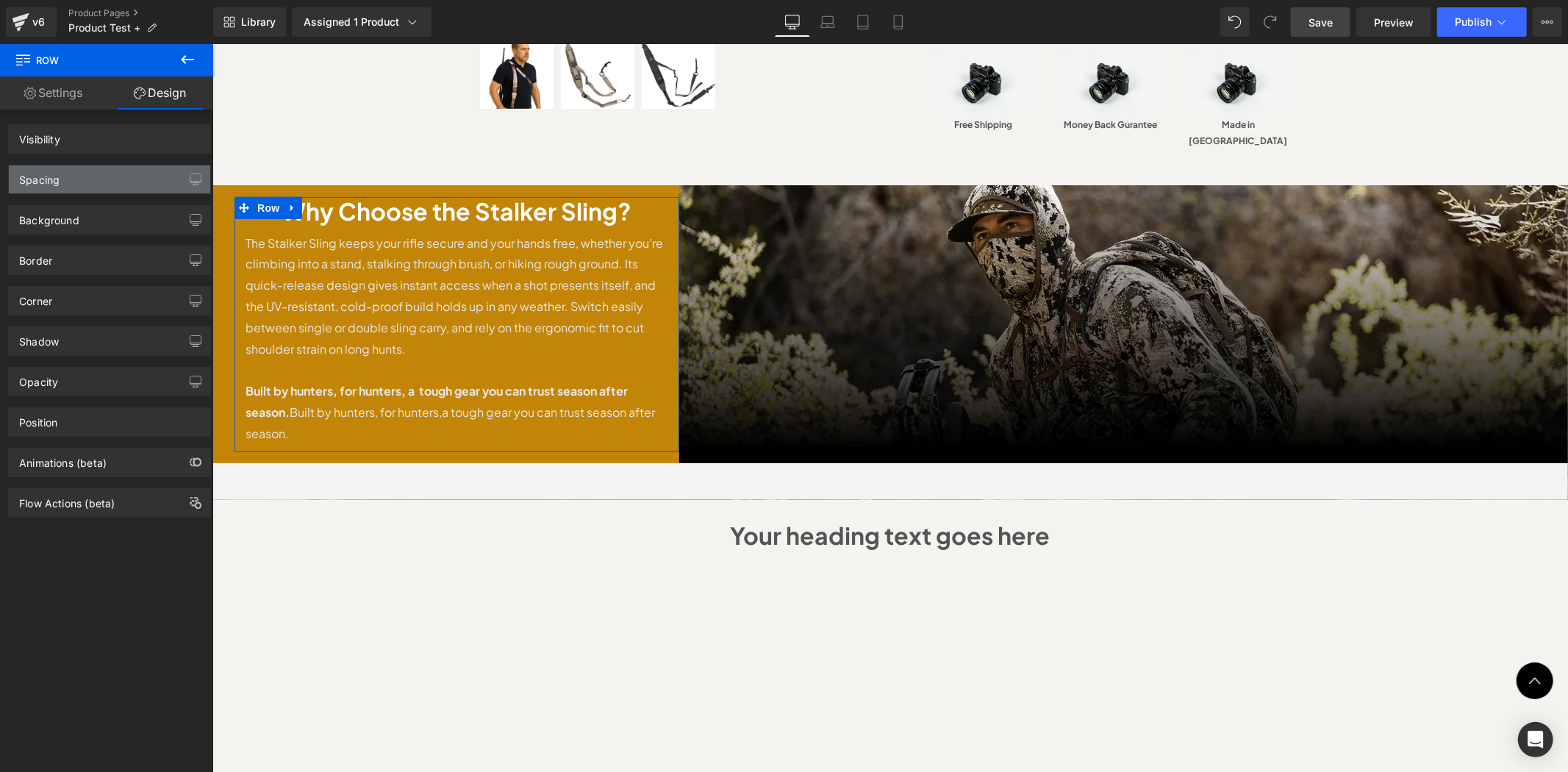
click at [84, 182] on div "Spacing" at bounding box center [109, 180] width 202 height 28
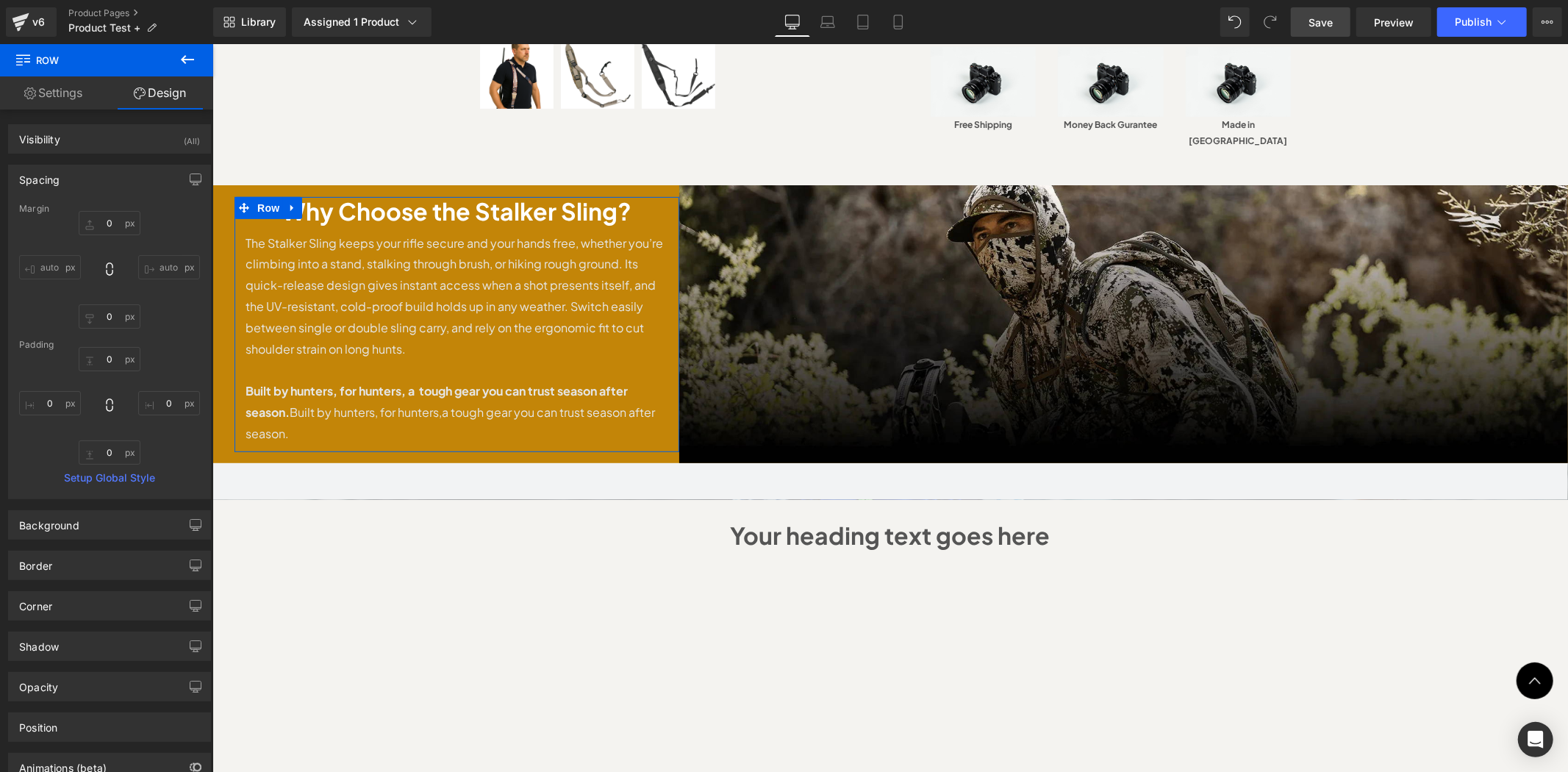
type input "0"
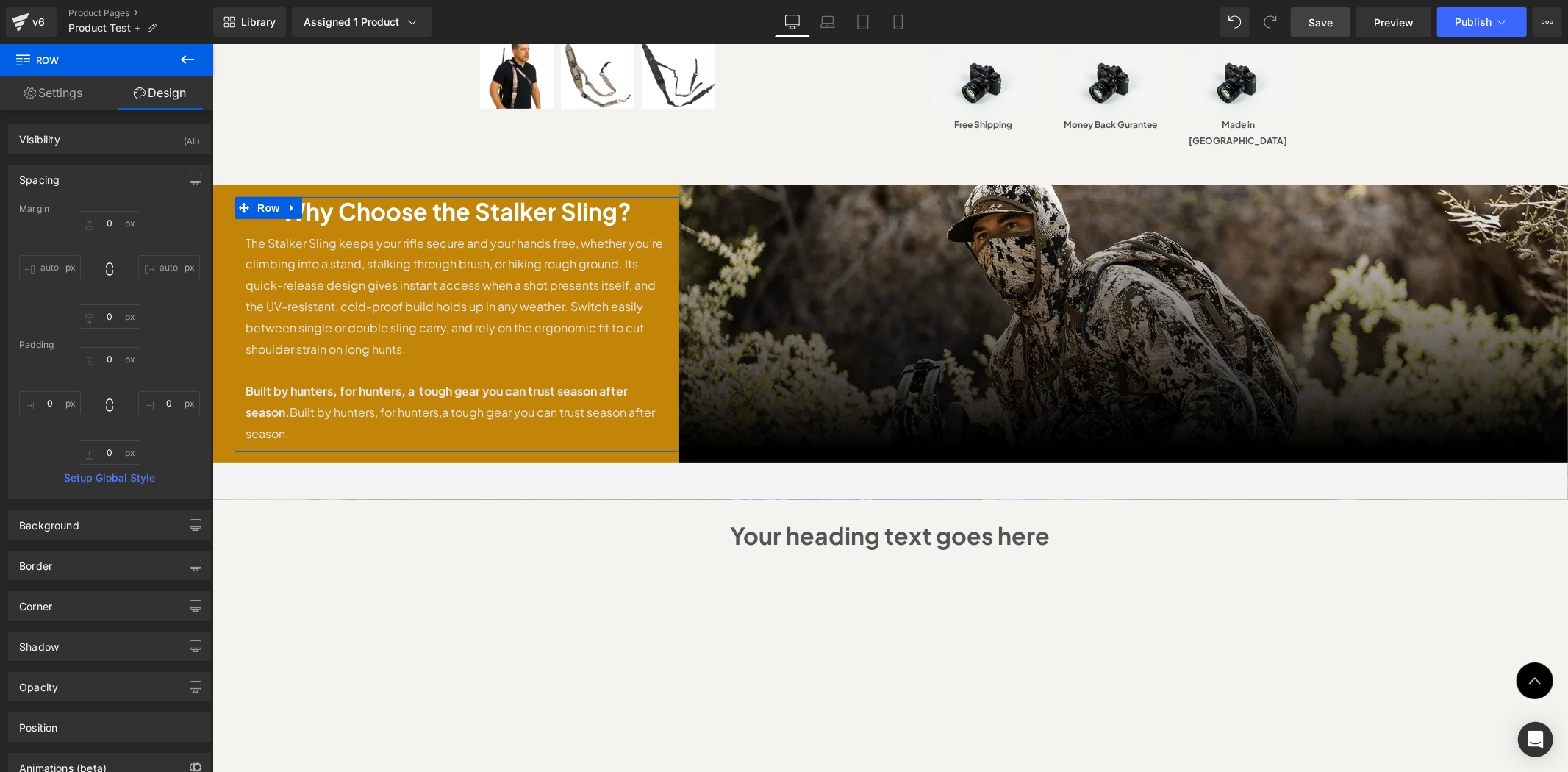
type input "0"
click at [108, 221] on input "0" at bounding box center [109, 223] width 62 height 25
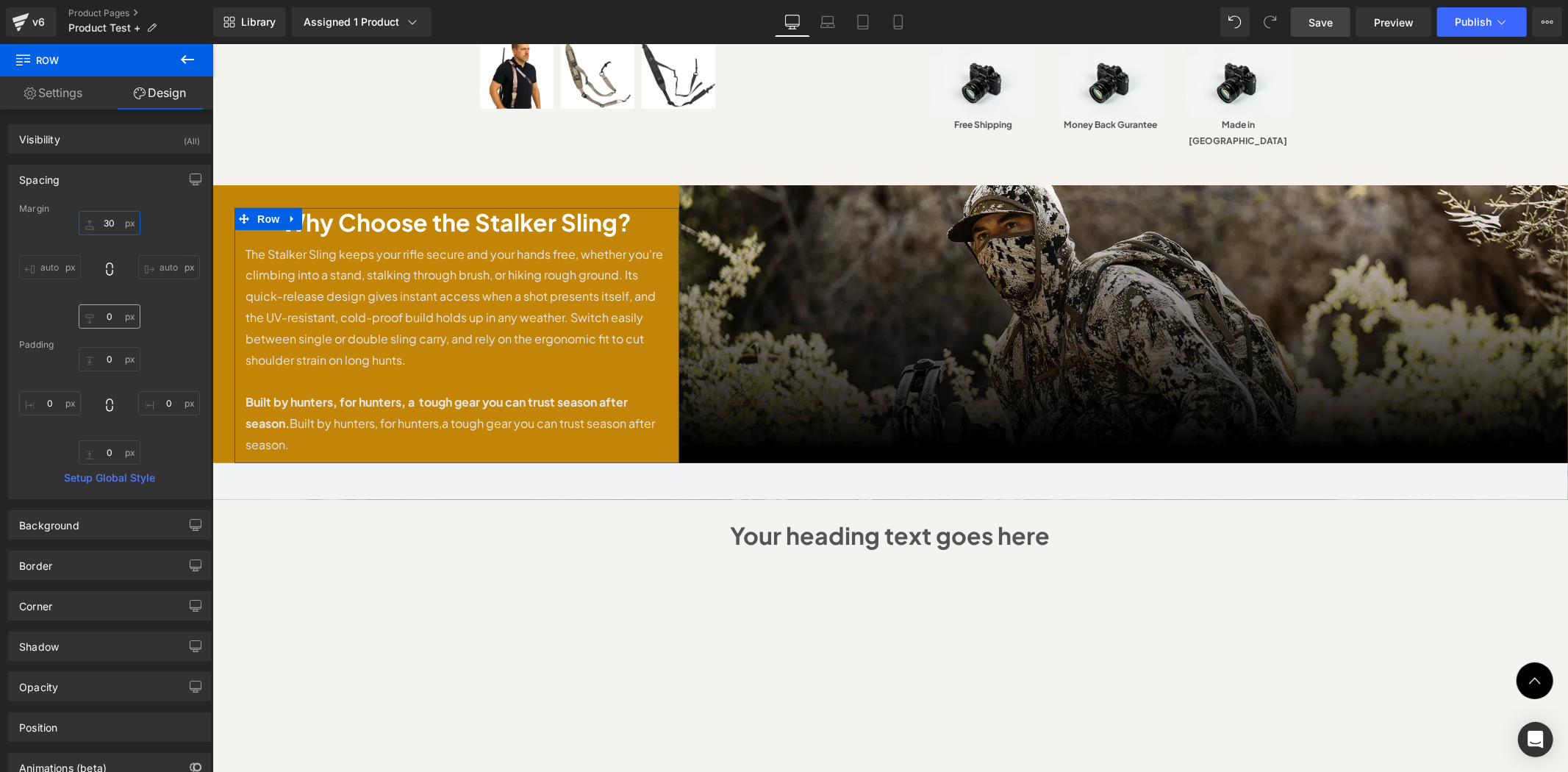
type input "30"
click at [113, 321] on input "0" at bounding box center [109, 316] width 62 height 25
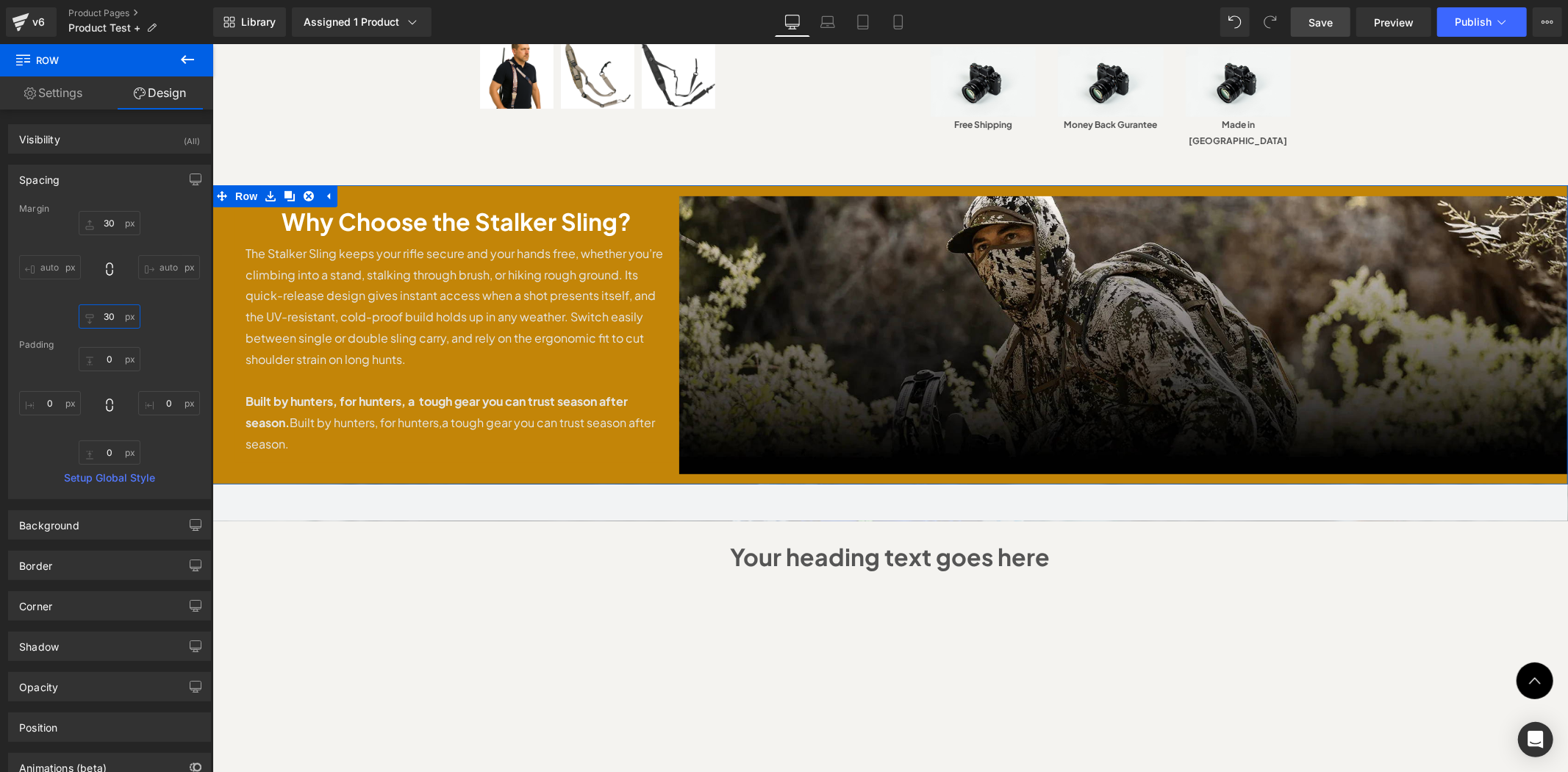
type input "3"
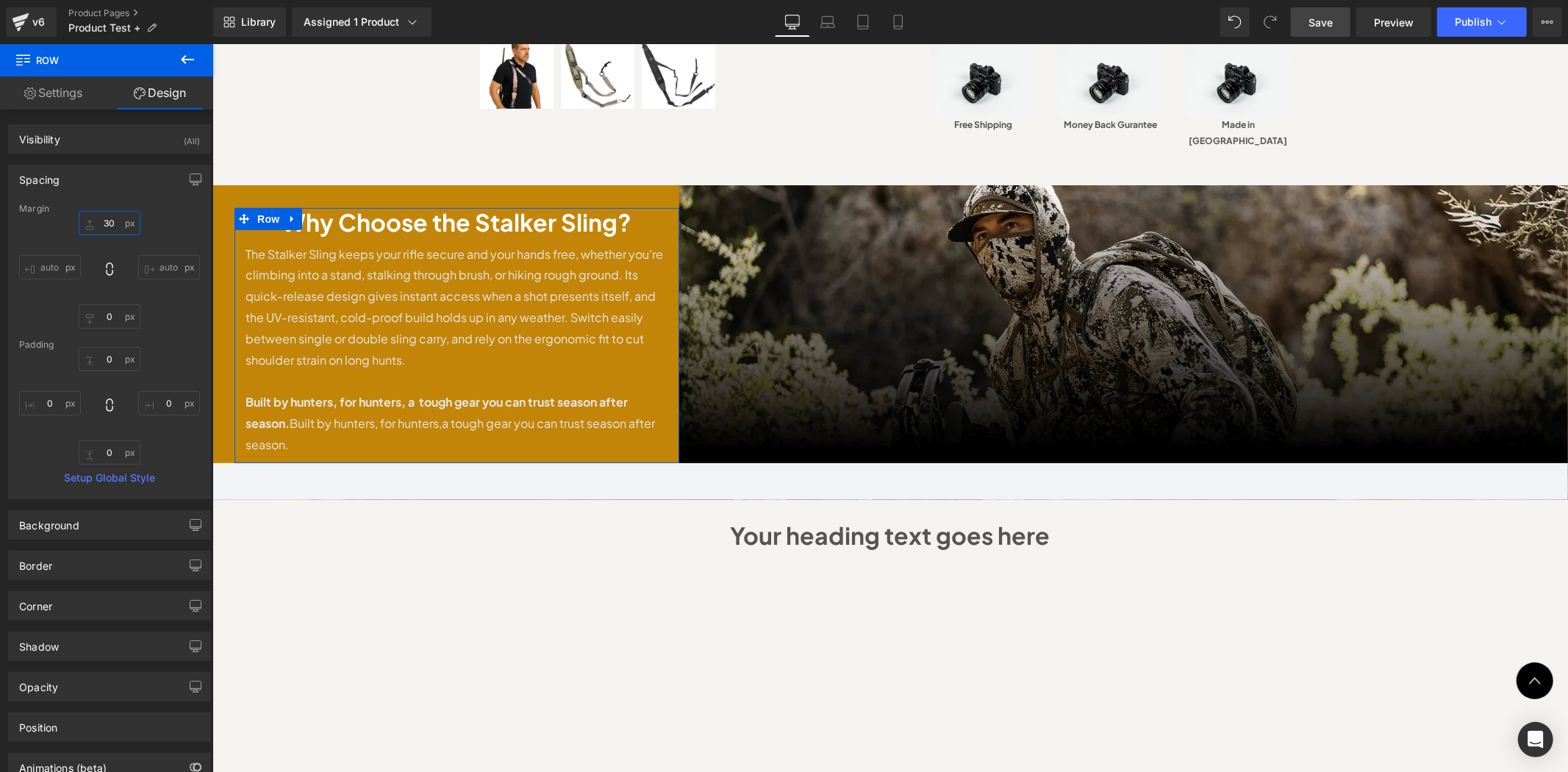
click at [106, 221] on input "30" at bounding box center [109, 223] width 62 height 25
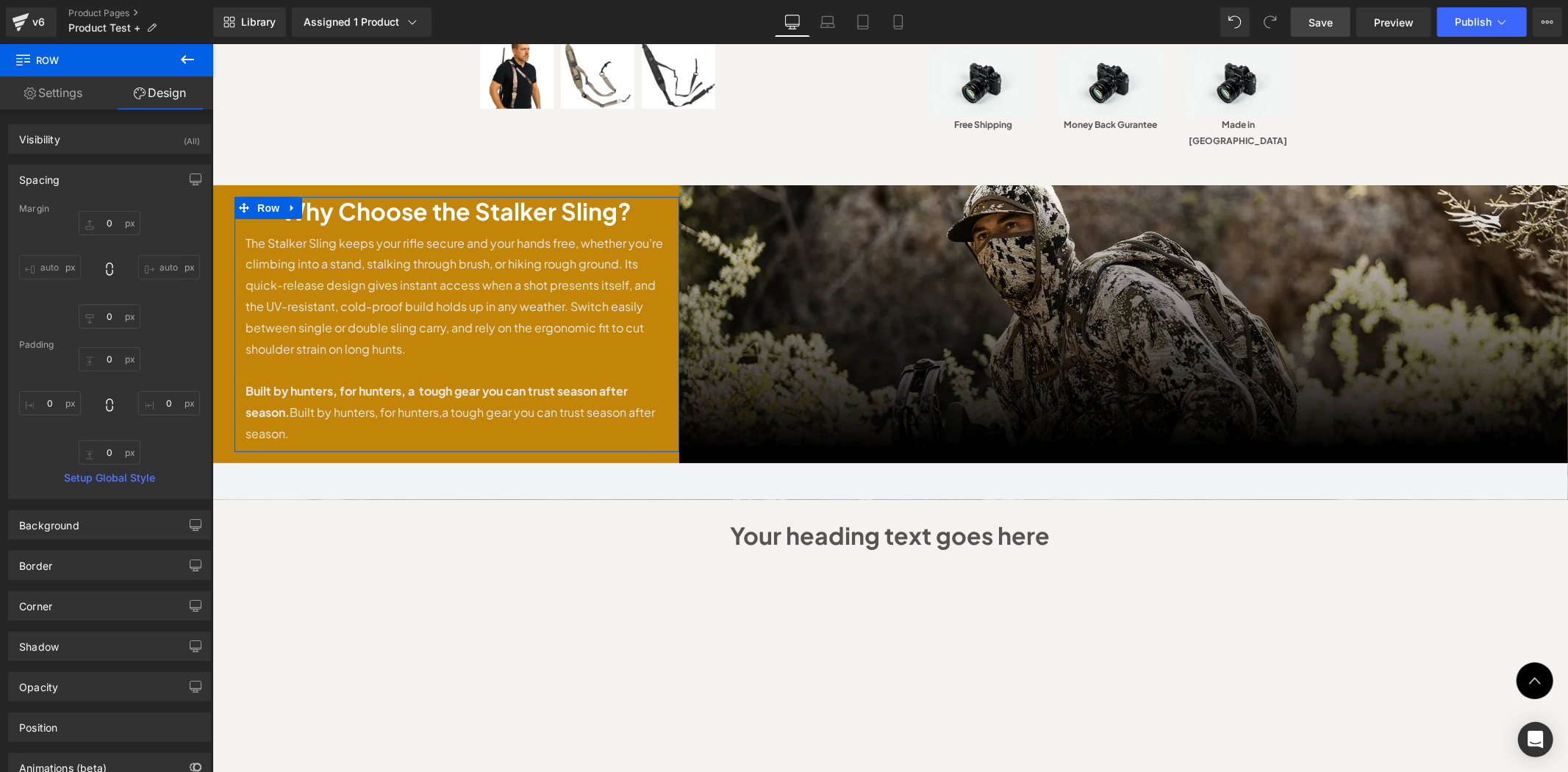
click at [108, 349] on div "Padding" at bounding box center [109, 345] width 181 height 11
click at [108, 357] on input "0" at bounding box center [109, 360] width 62 height 25
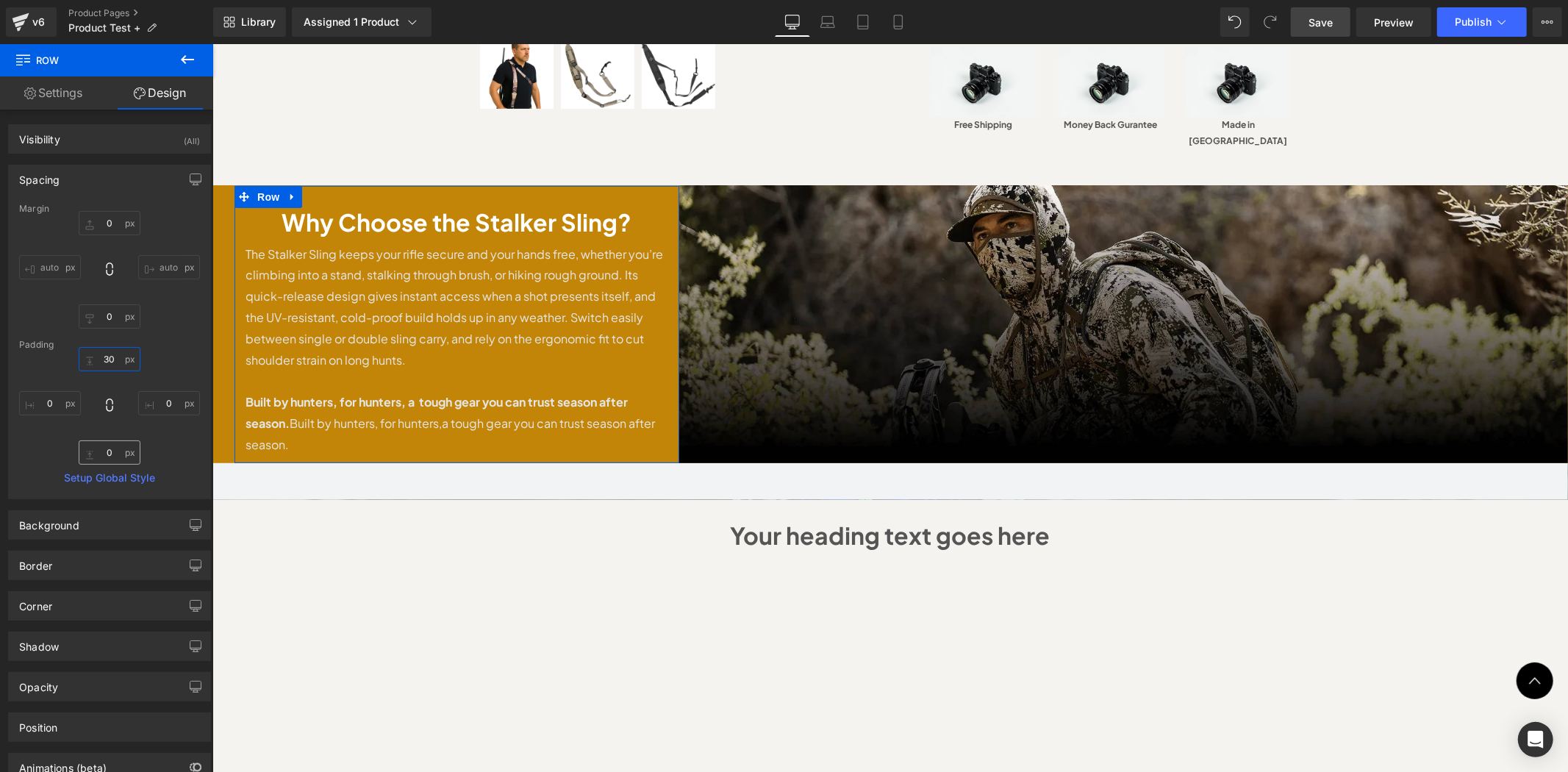
type input "30"
click at [107, 447] on input "0" at bounding box center [109, 453] width 62 height 25
type input "30"
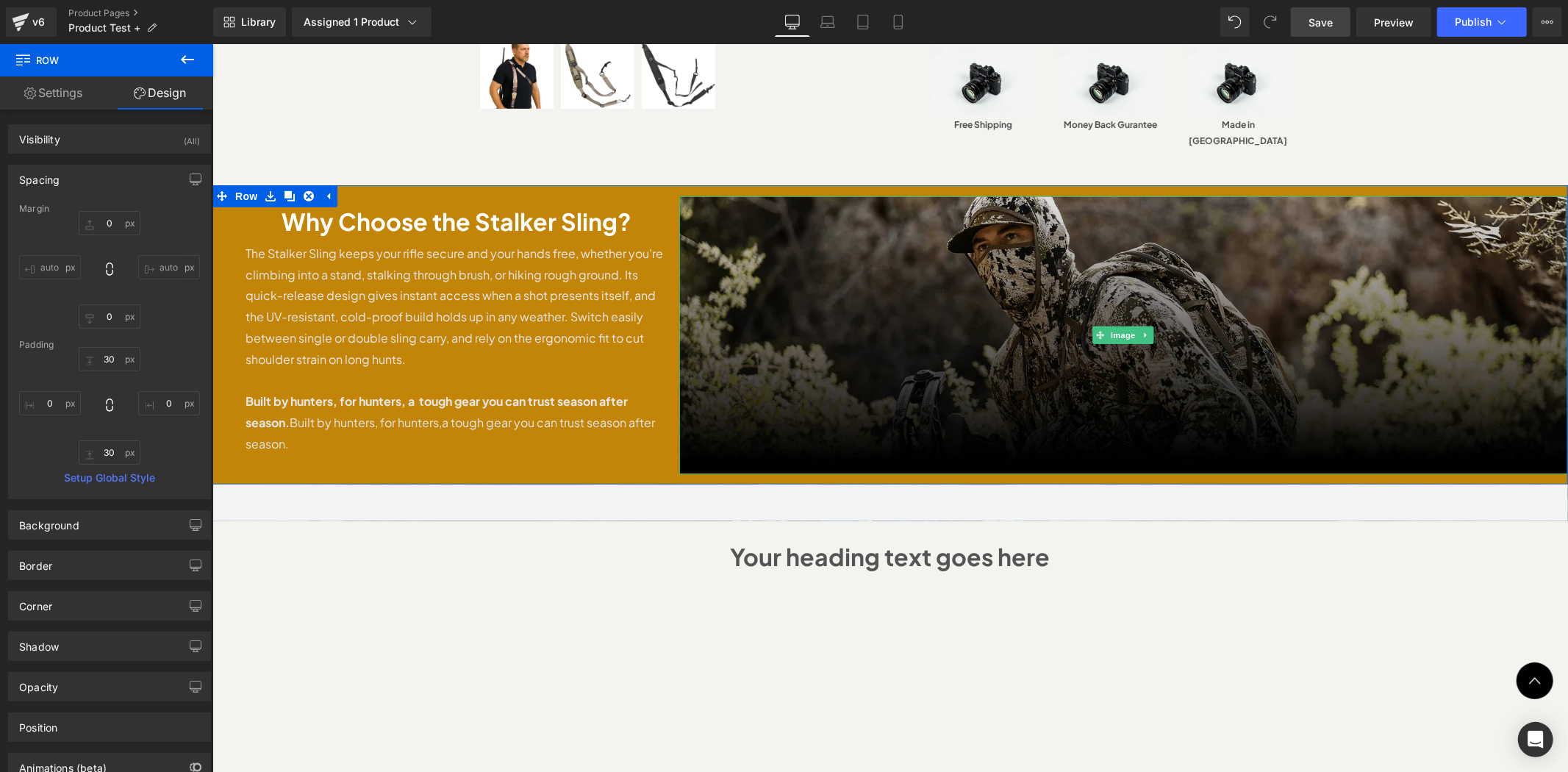
click at [691, 196] on img at bounding box center [1123, 334] width 889 height 278
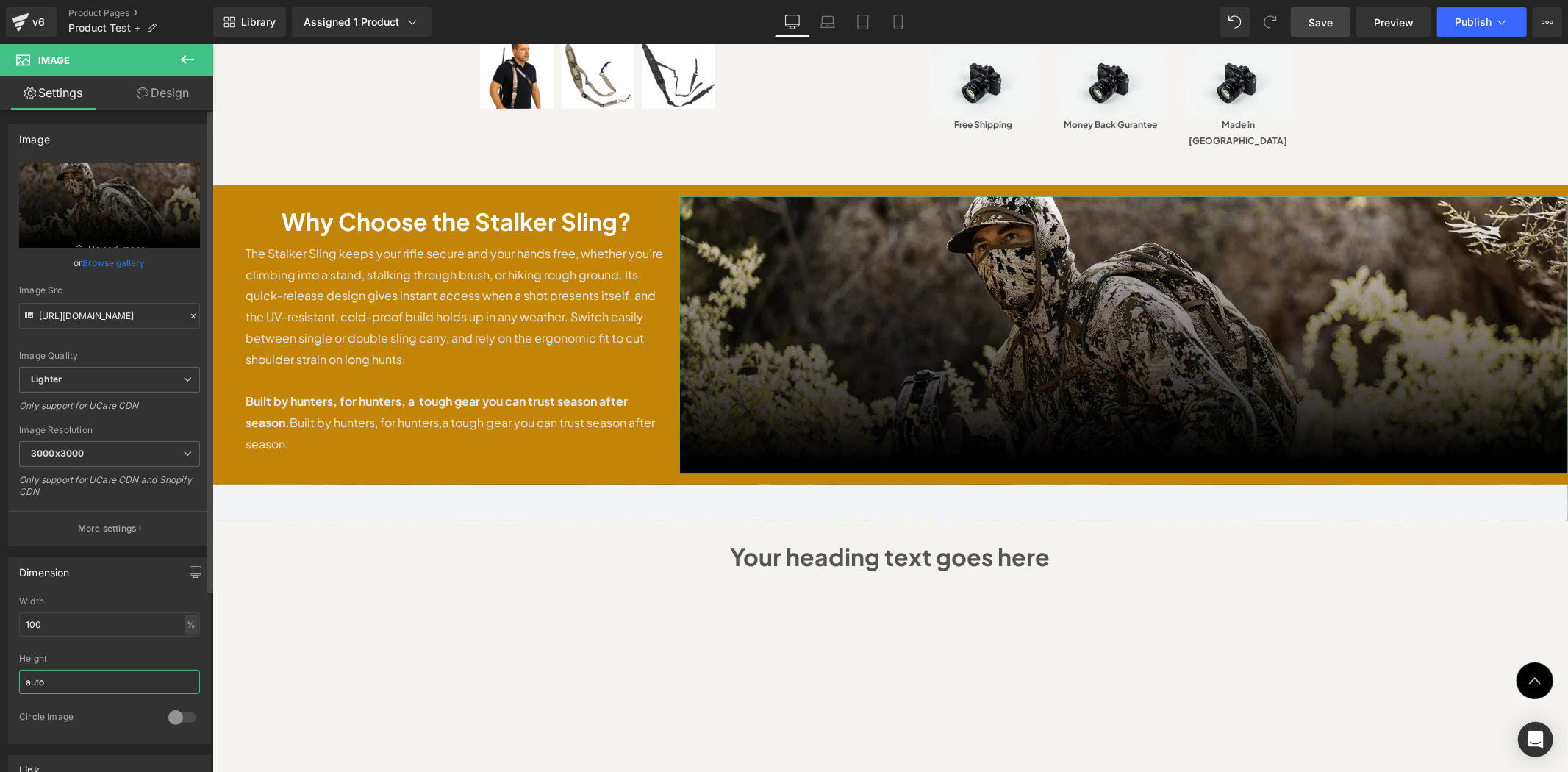
click at [88, 679] on input "auto" at bounding box center [109, 682] width 181 height 25
click at [108, 625] on input "100" at bounding box center [109, 625] width 181 height 25
type input "1"
click at [71, 691] on input "auto" at bounding box center [109, 682] width 181 height 25
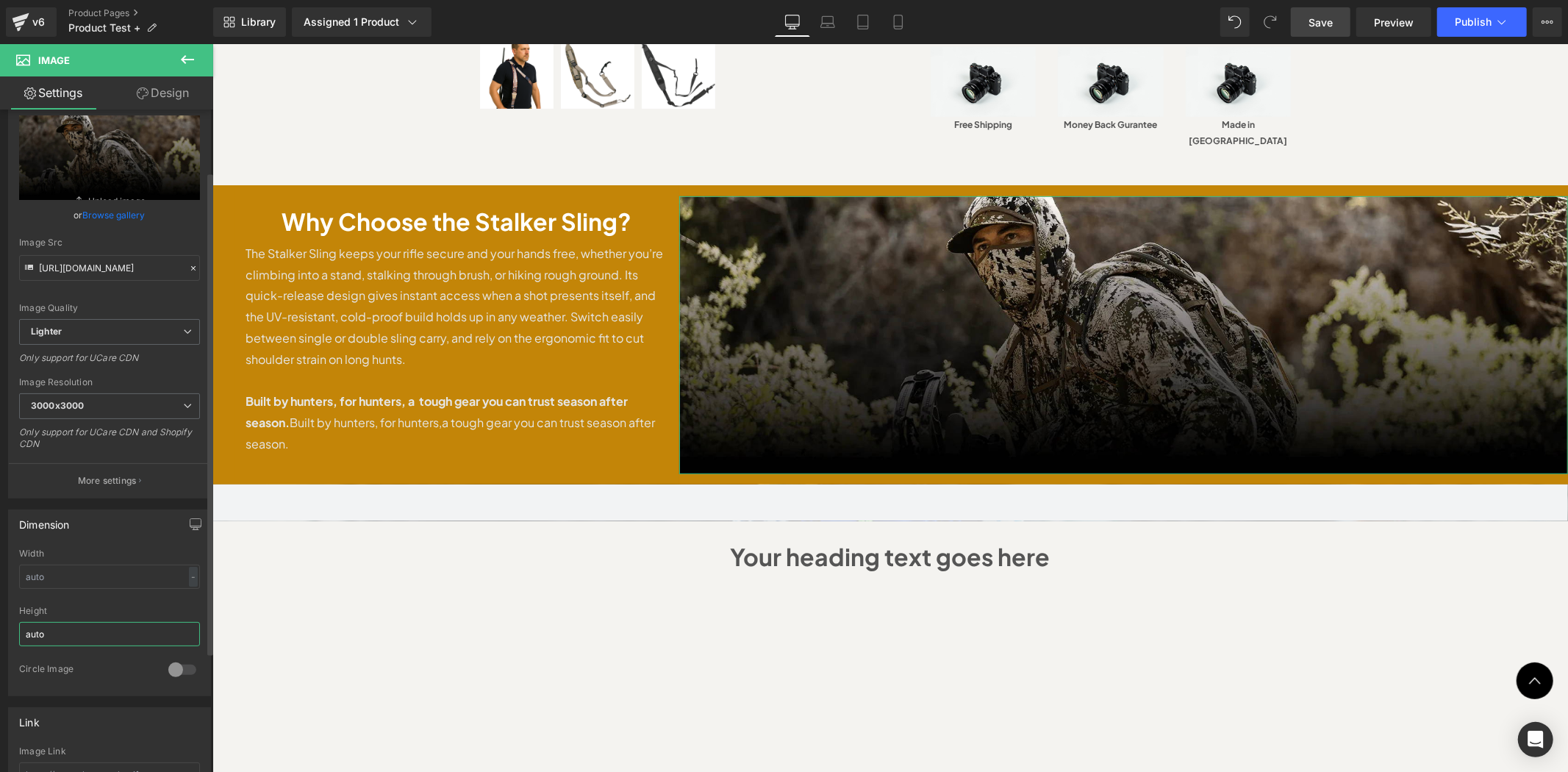
scroll to position [108, 0]
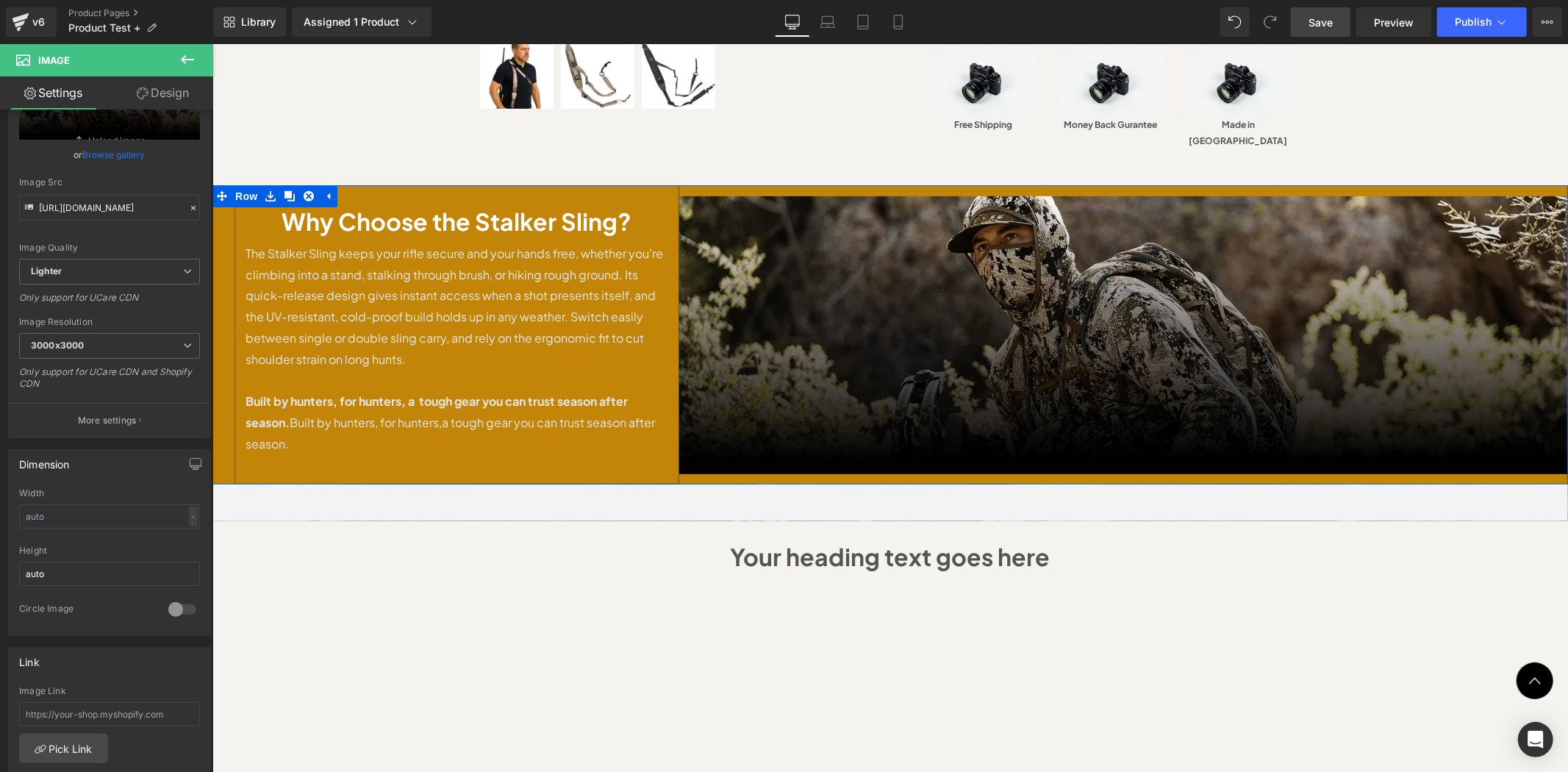
click at [657, 206] on div "Why Choose the Stalker Sling? Heading The Stalker Sling keeps your rifle secure…" at bounding box center [456, 333] width 445 height 255
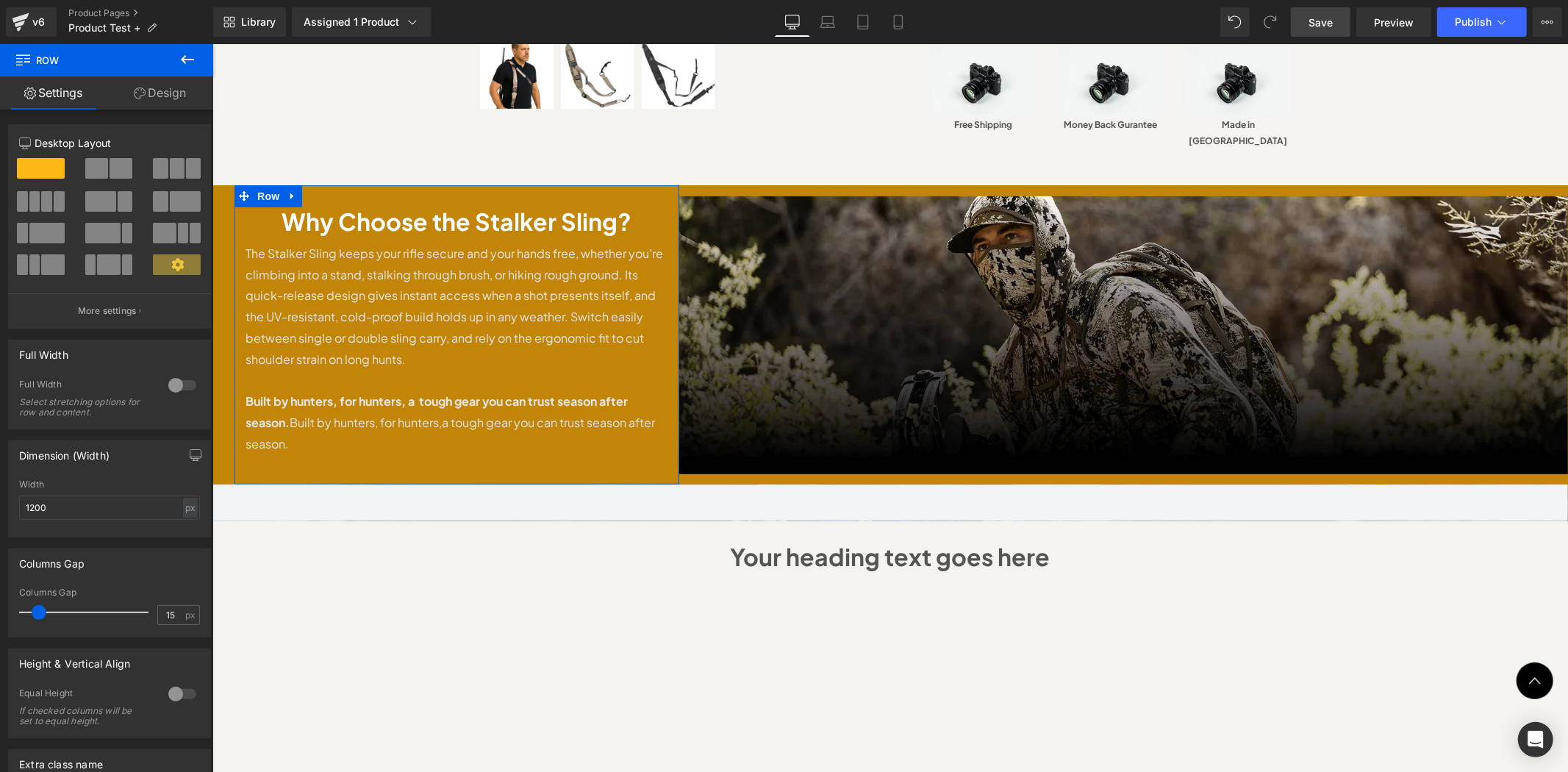
drag, startPoint x: 173, startPoint y: 90, endPoint x: 100, endPoint y: 180, distance: 115.9
click at [173, 90] on link "Design" at bounding box center [160, 93] width 107 height 33
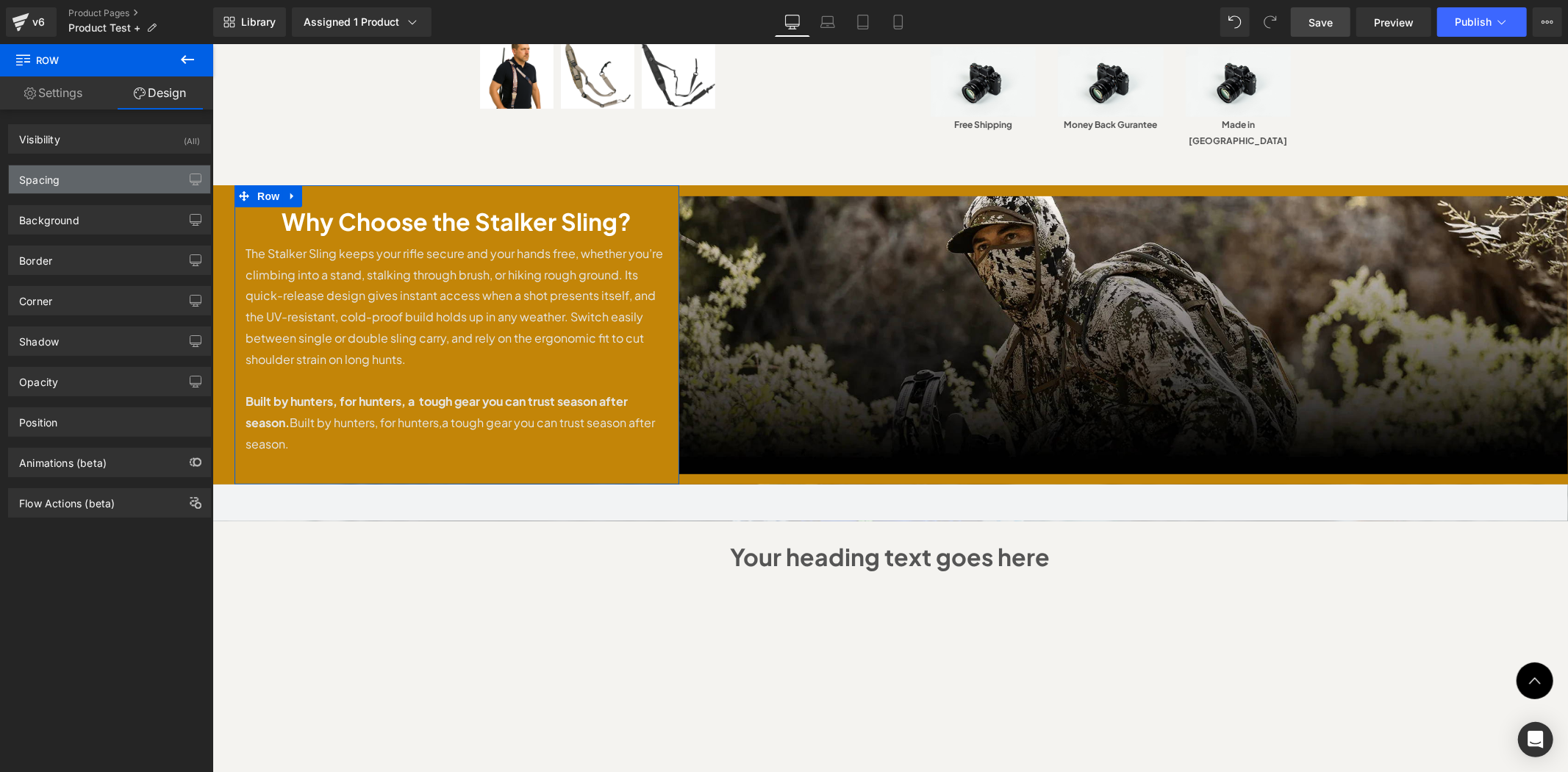
click at [100, 180] on div "Spacing" at bounding box center [109, 180] width 202 height 28
type input "0"
type input "30"
type input "0"
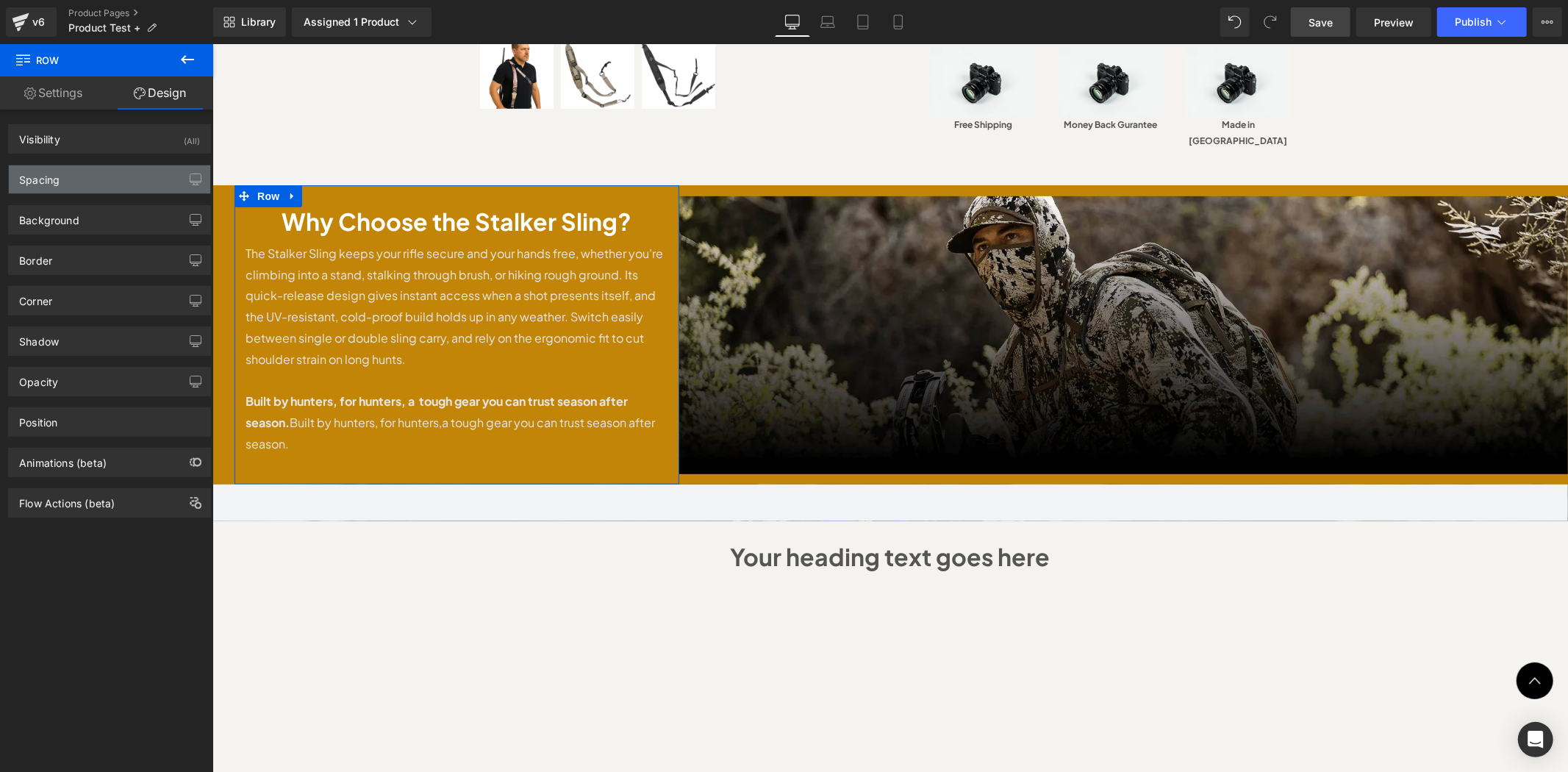
type input "30"
type input "0"
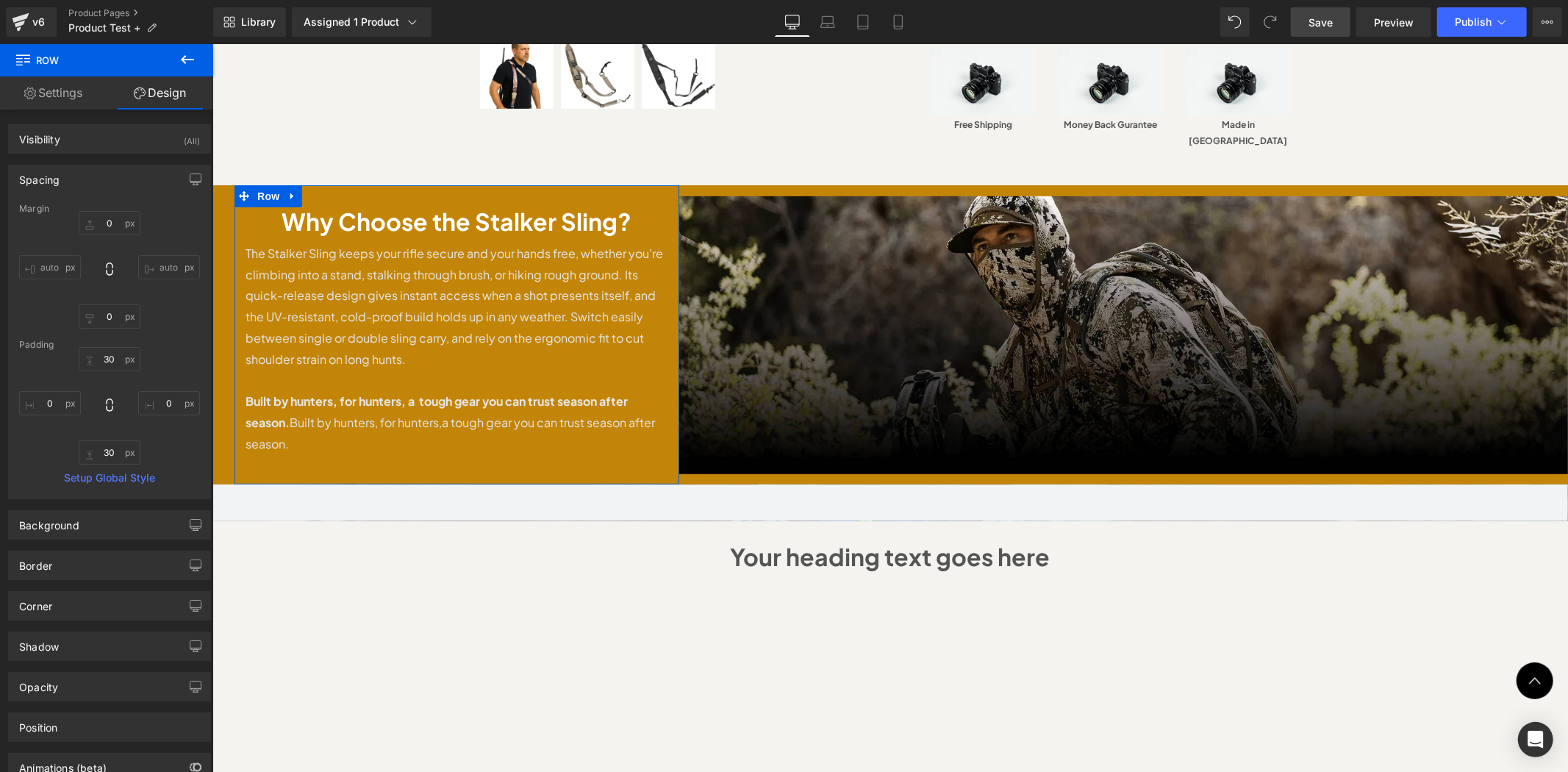
click at [110, 347] on div "Padding" at bounding box center [109, 345] width 181 height 11
click at [112, 361] on input "30" at bounding box center [109, 360] width 62 height 25
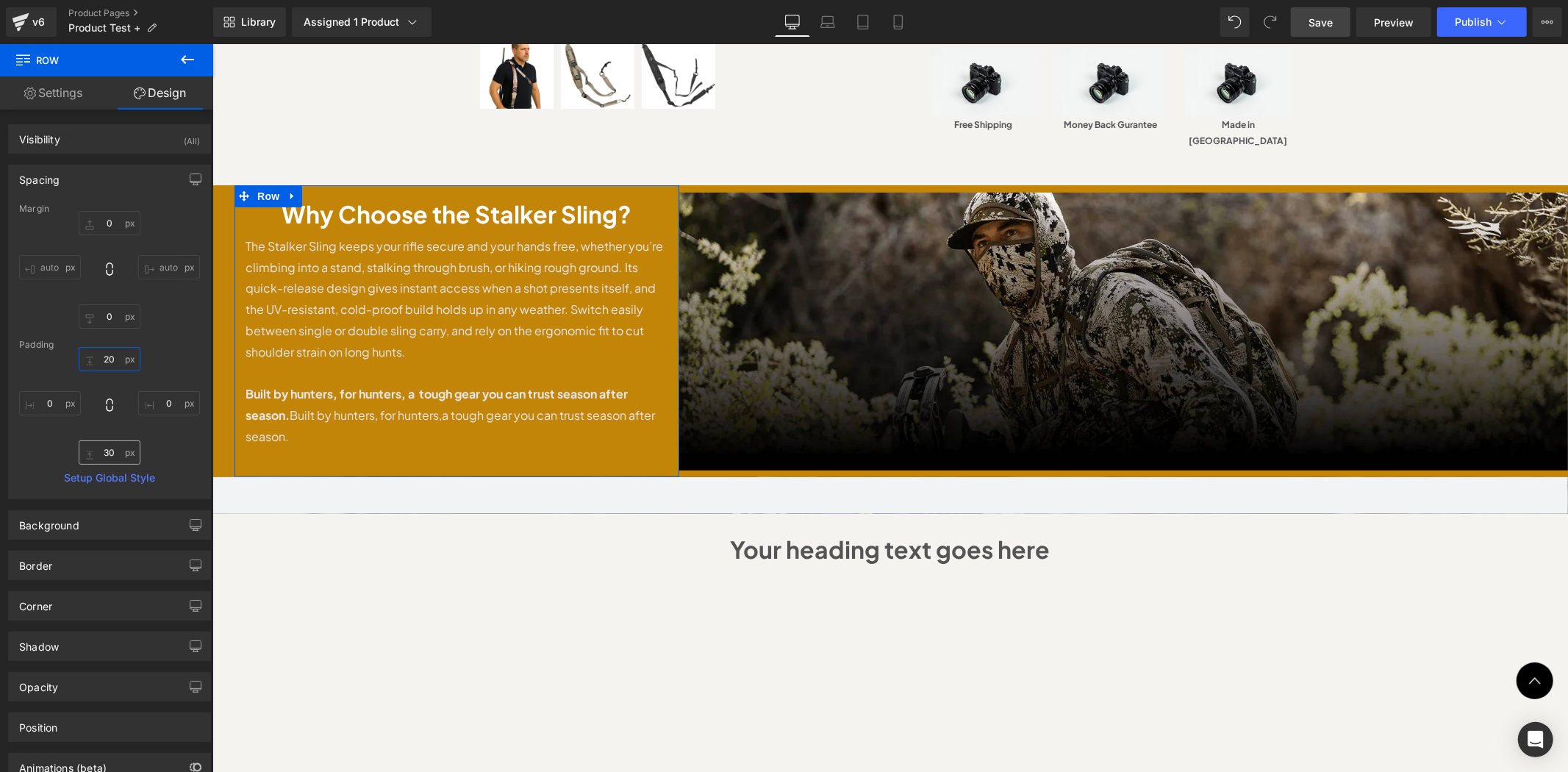
type input "20"
click at [100, 455] on input "30" at bounding box center [109, 453] width 62 height 25
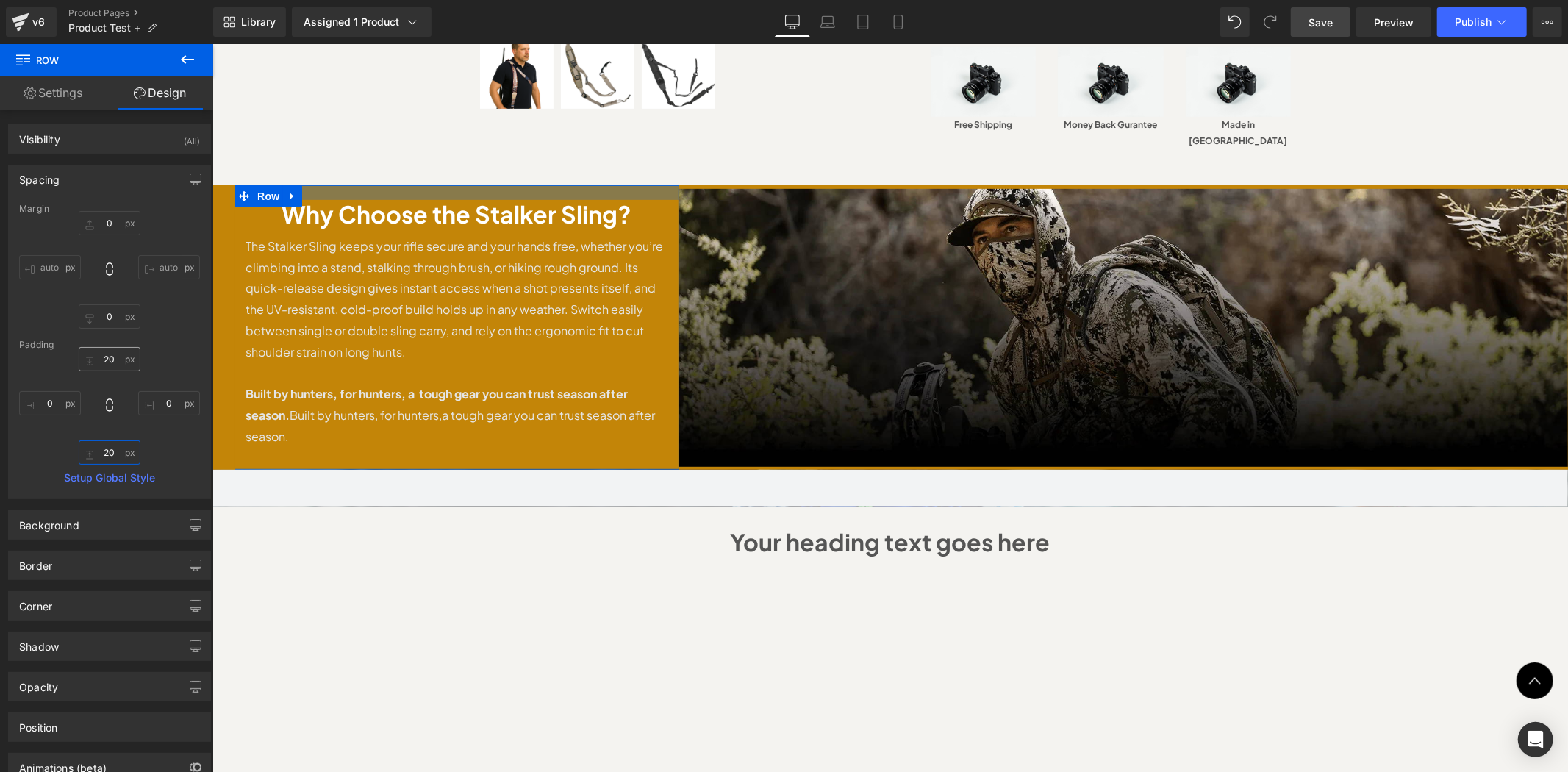
type input "20"
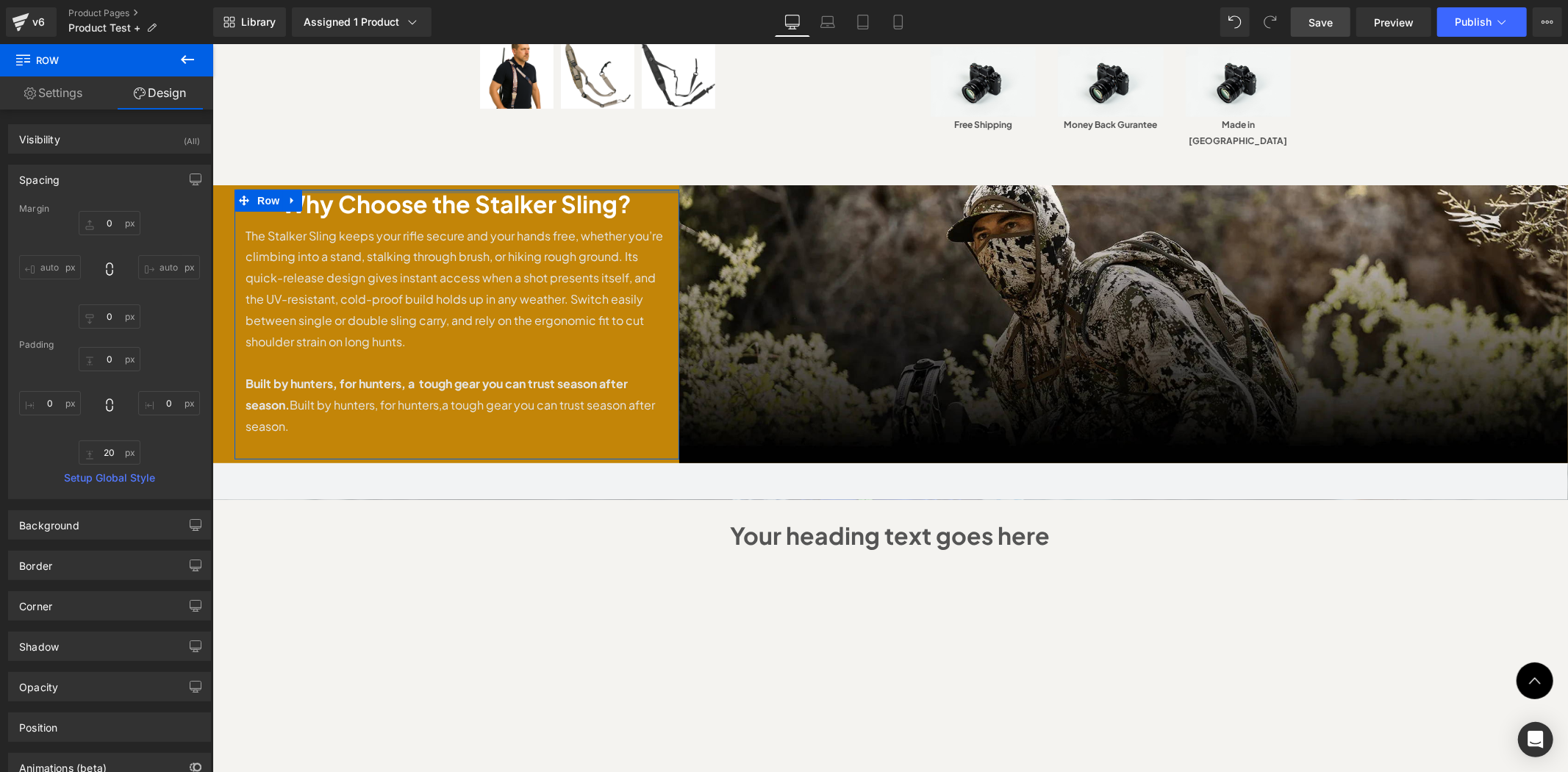
click at [105, 383] on div "0px 0 0px 0 20 20 0px 0" at bounding box center [109, 405] width 181 height 117
click at [103, 353] on input "0" at bounding box center [109, 360] width 62 height 25
type input "10"
click at [100, 446] on input "20" at bounding box center [109, 453] width 62 height 25
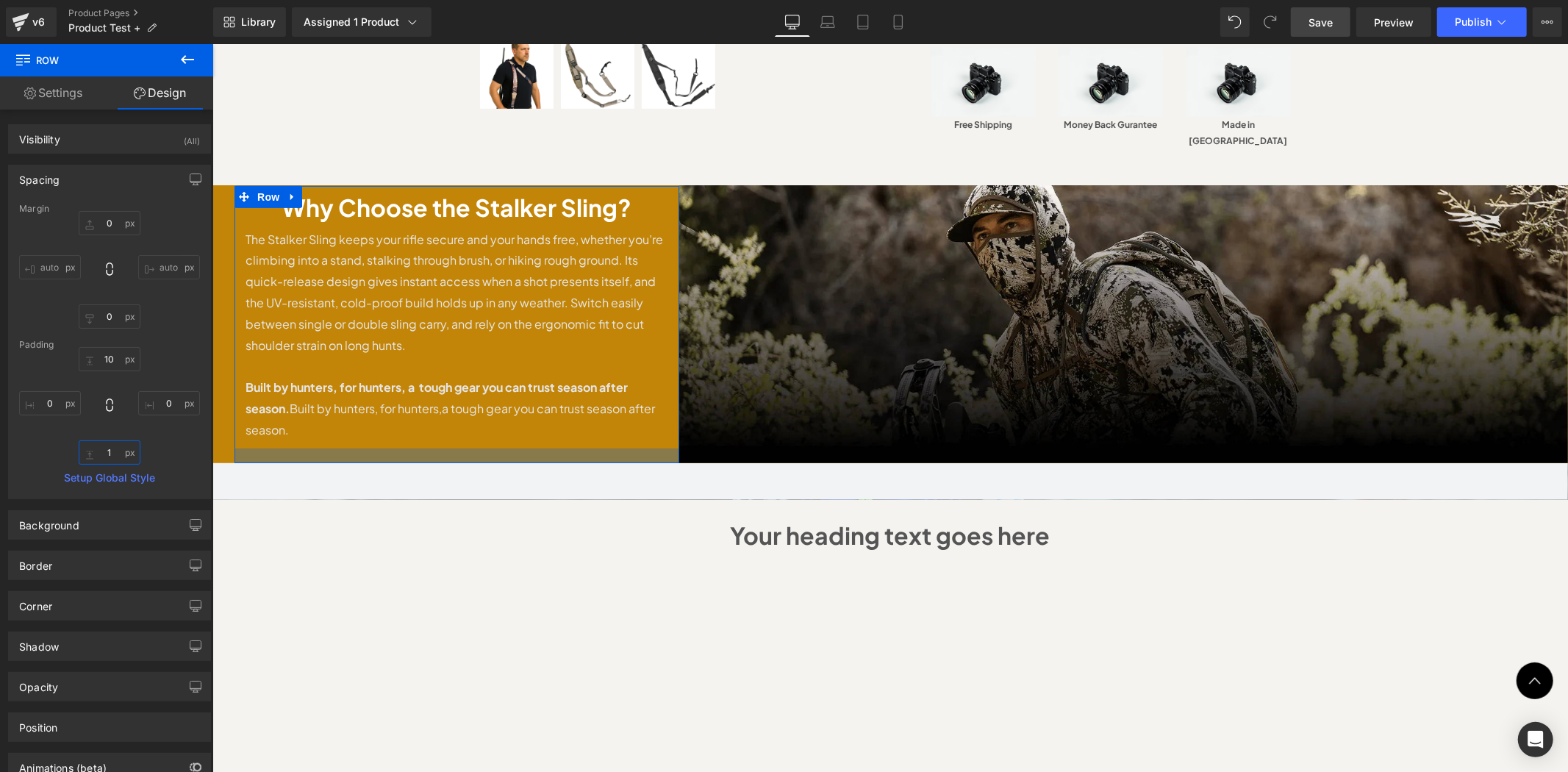
type input "10"
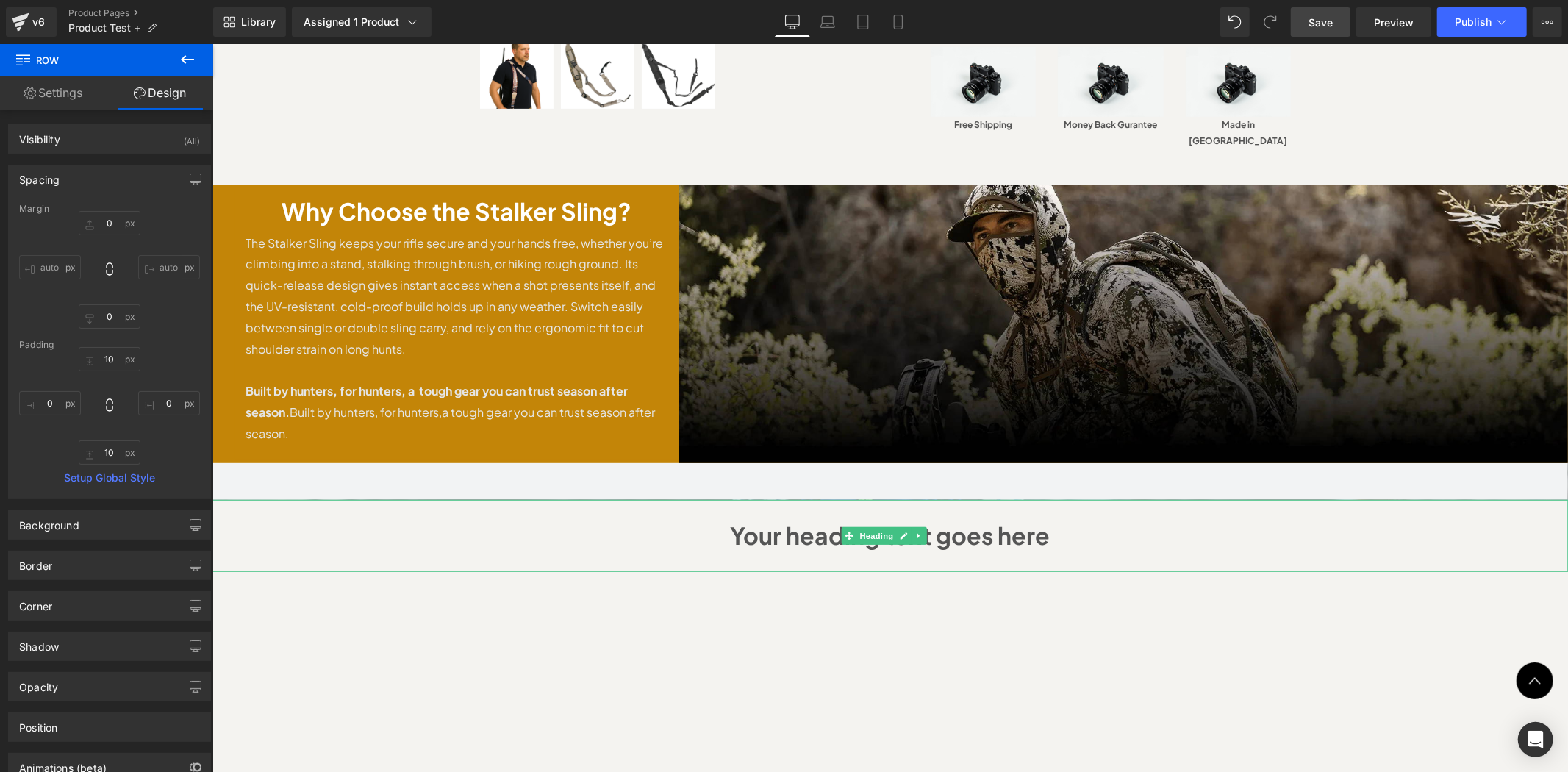
click at [280, 514] on h1 "Your heading text goes here" at bounding box center [889, 535] width 1326 height 42
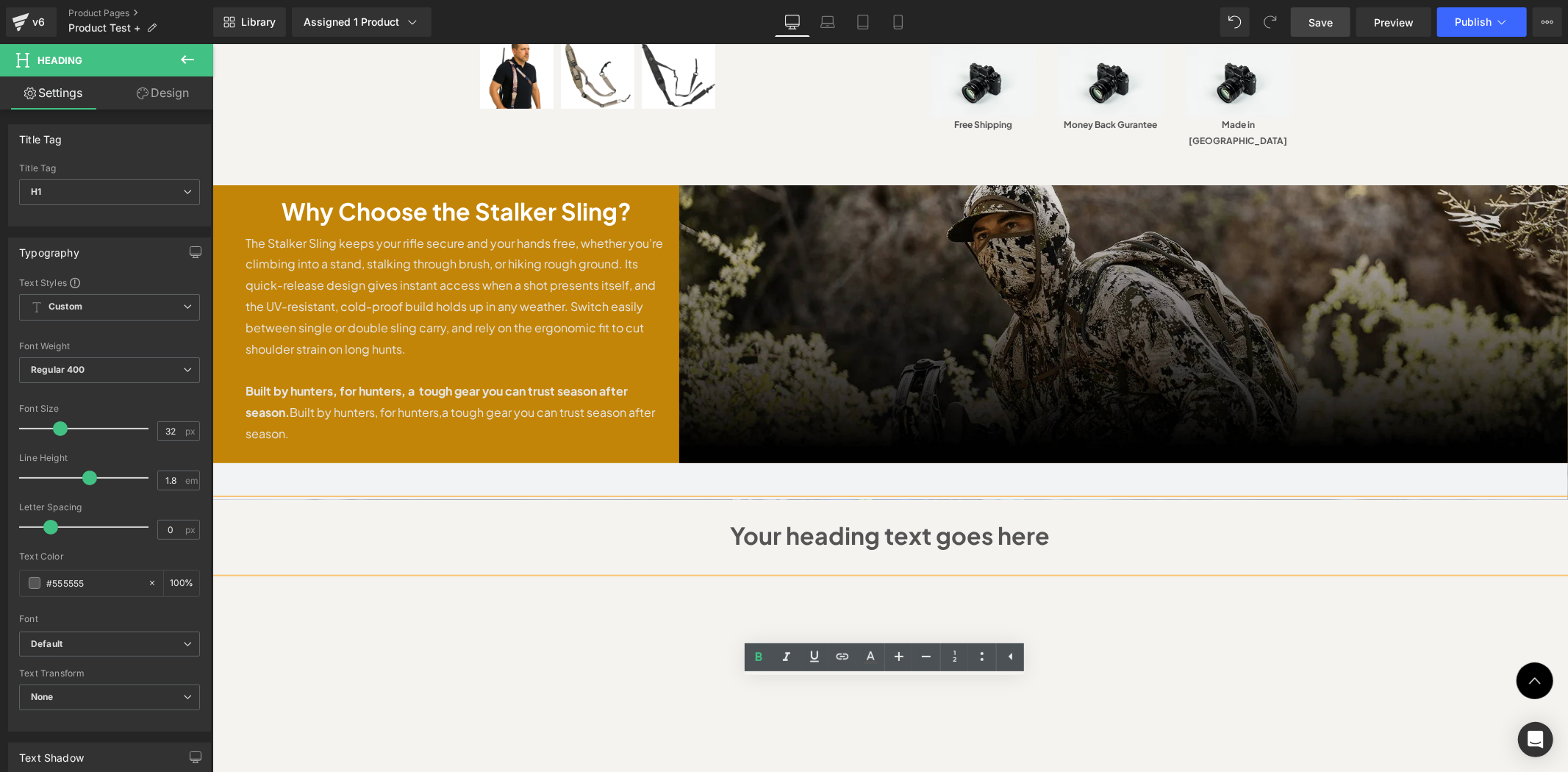
scroll to position [326, 0]
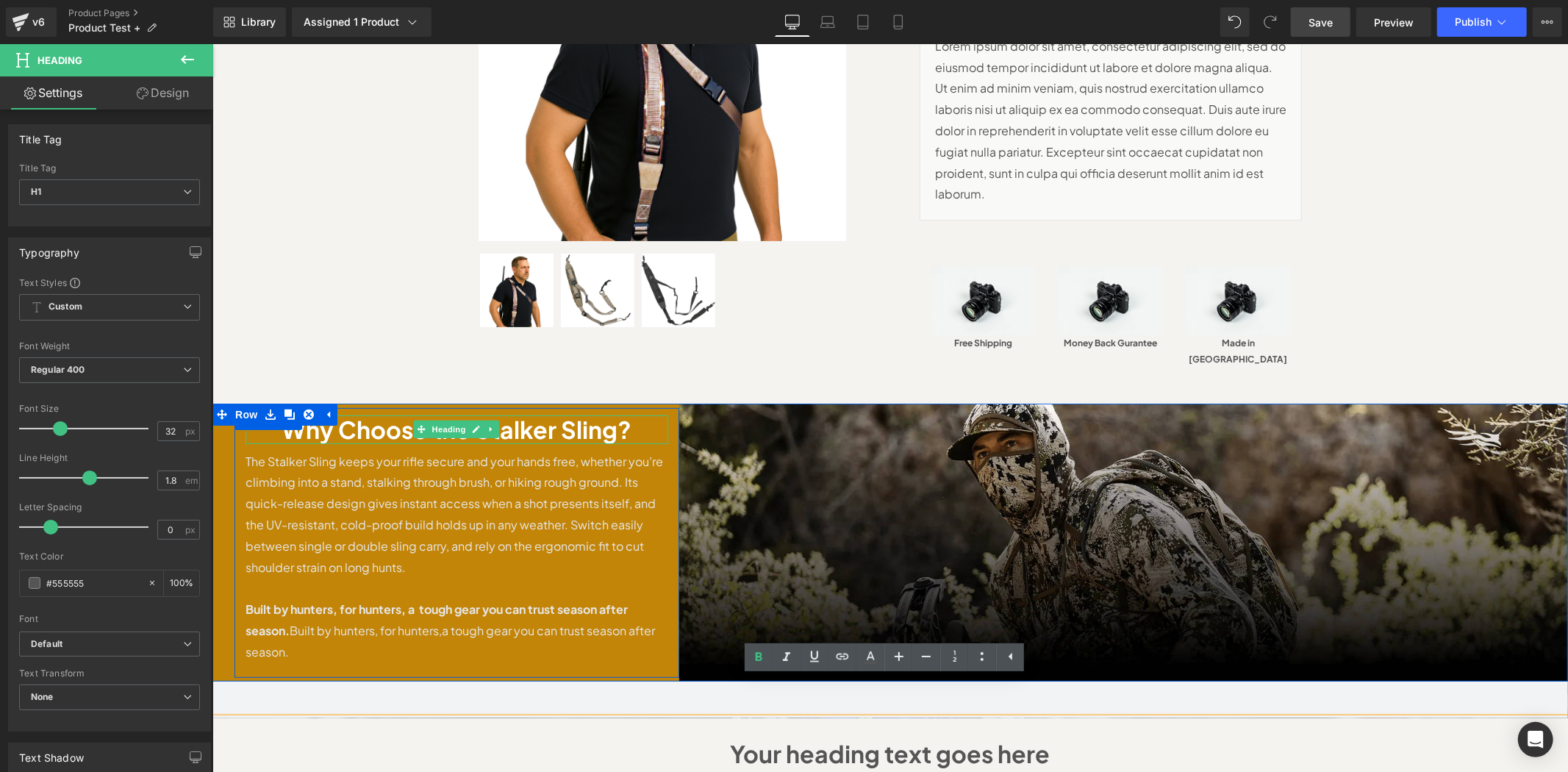
click at [620, 415] on h1 "Why Choose the Stalker Sling?" at bounding box center [457, 429] width 423 height 28
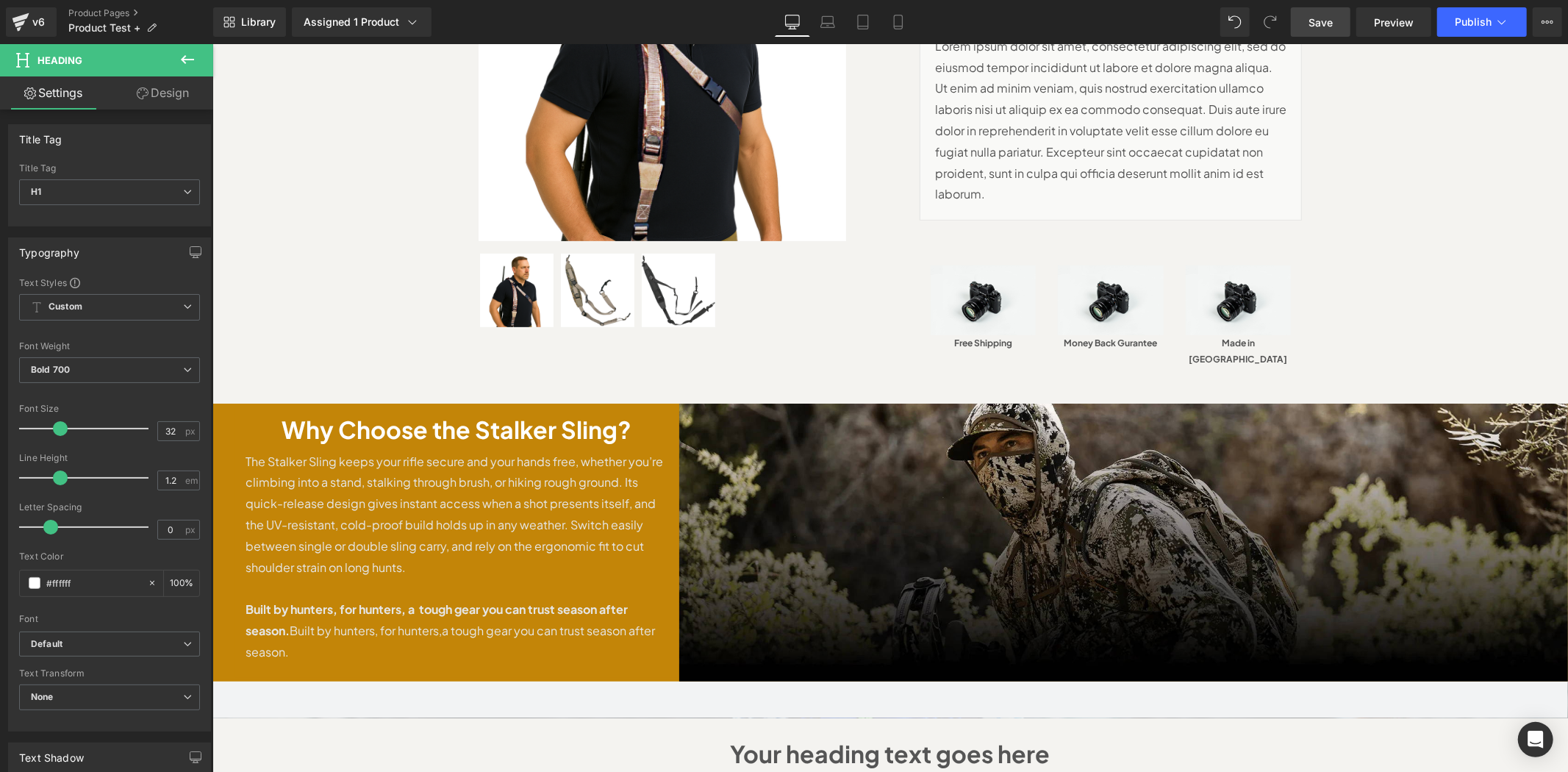
click at [167, 99] on link "Design" at bounding box center [162, 93] width 107 height 33
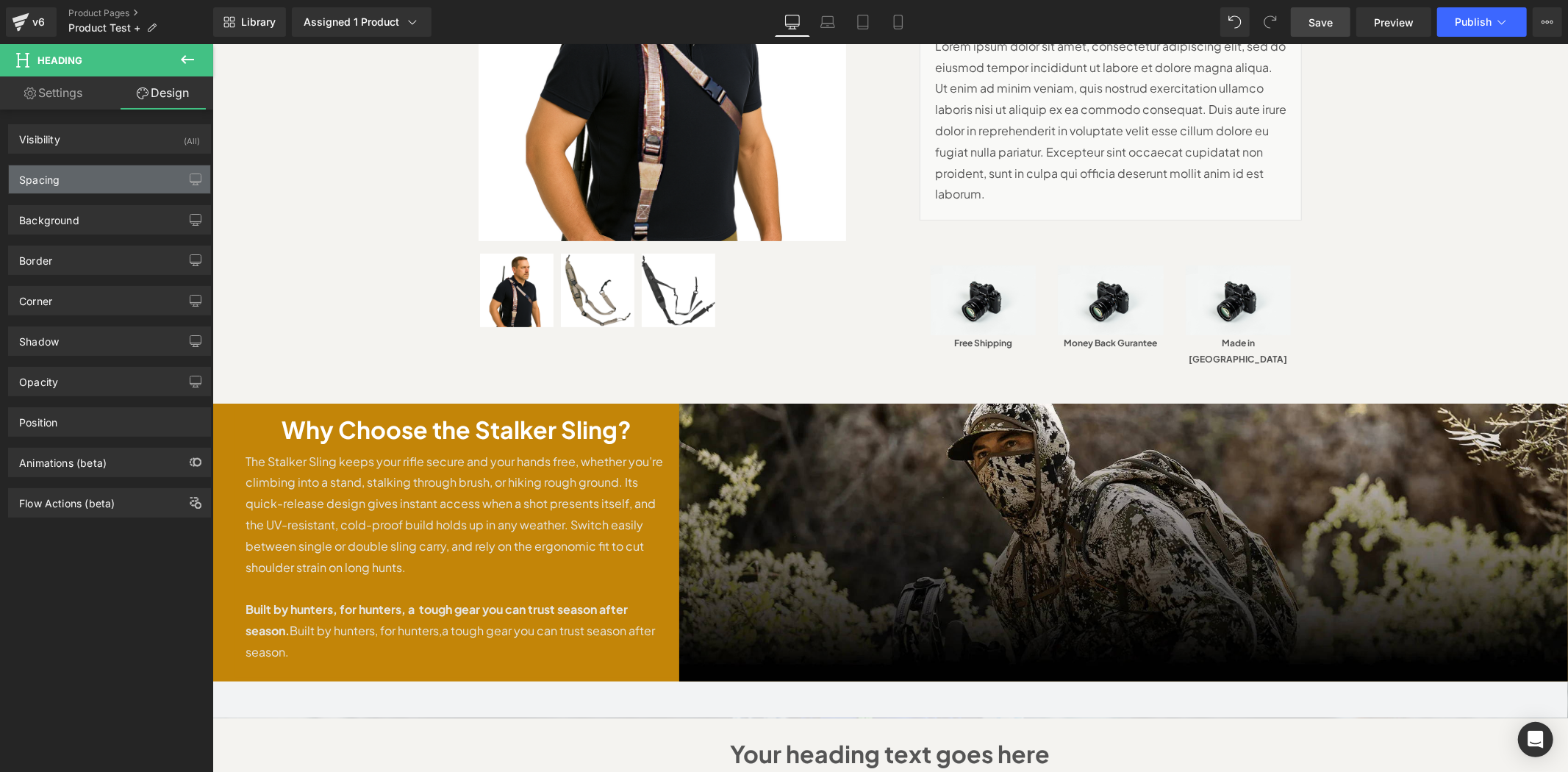
click at [66, 172] on div "Spacing" at bounding box center [109, 180] width 202 height 28
type input "0"
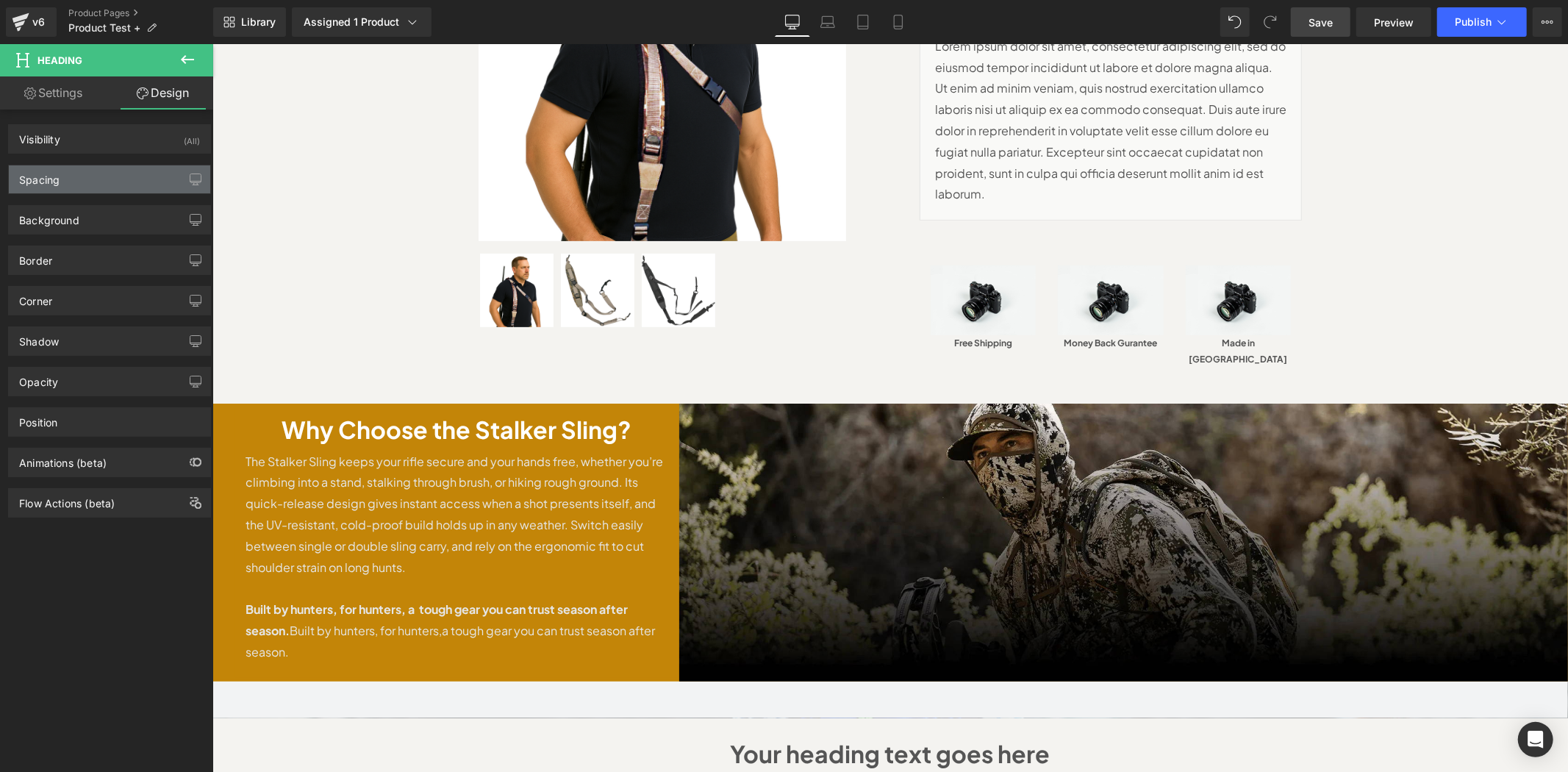
type input "0"
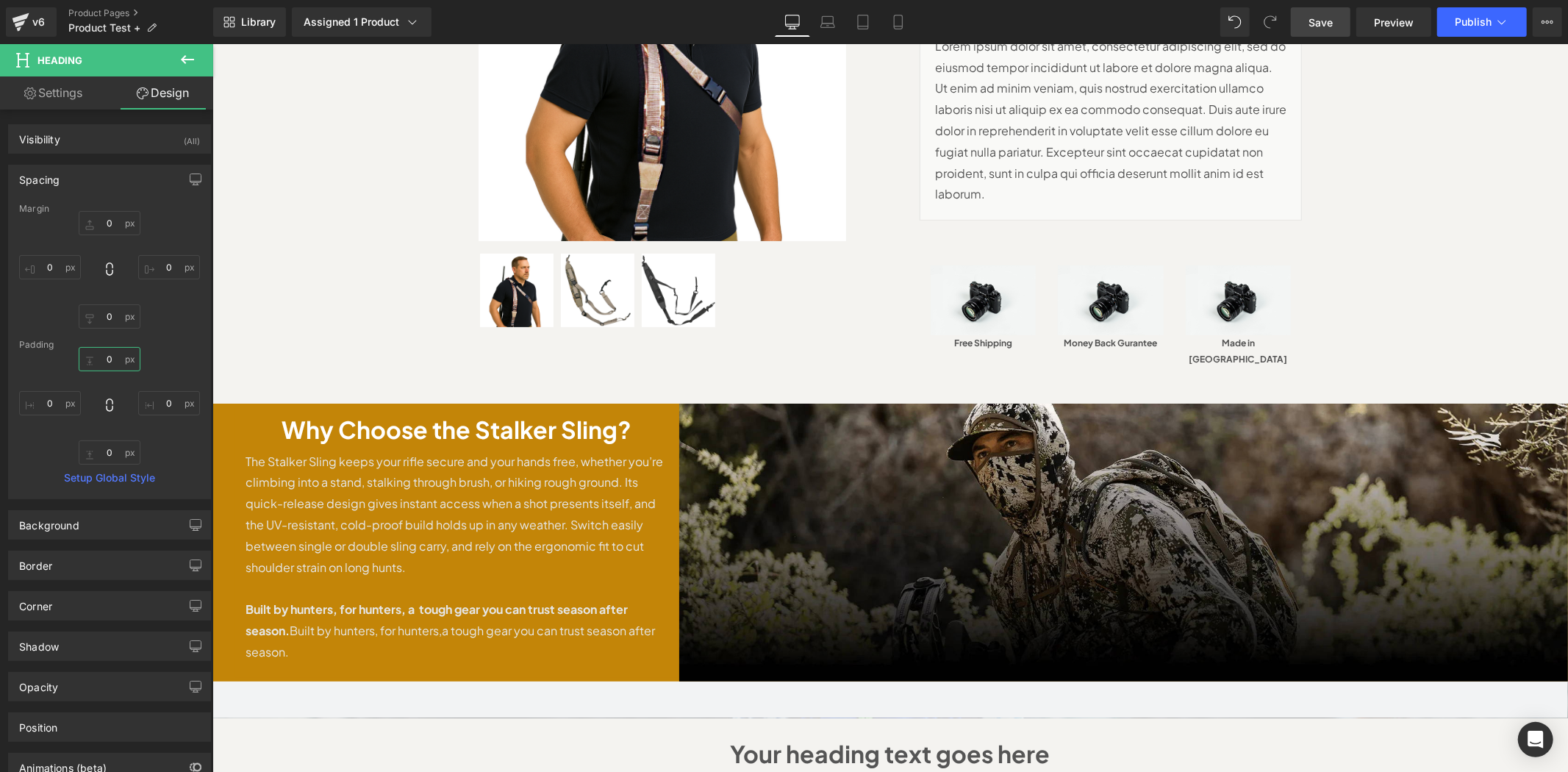
click at [111, 357] on input "0" at bounding box center [109, 360] width 62 height 25
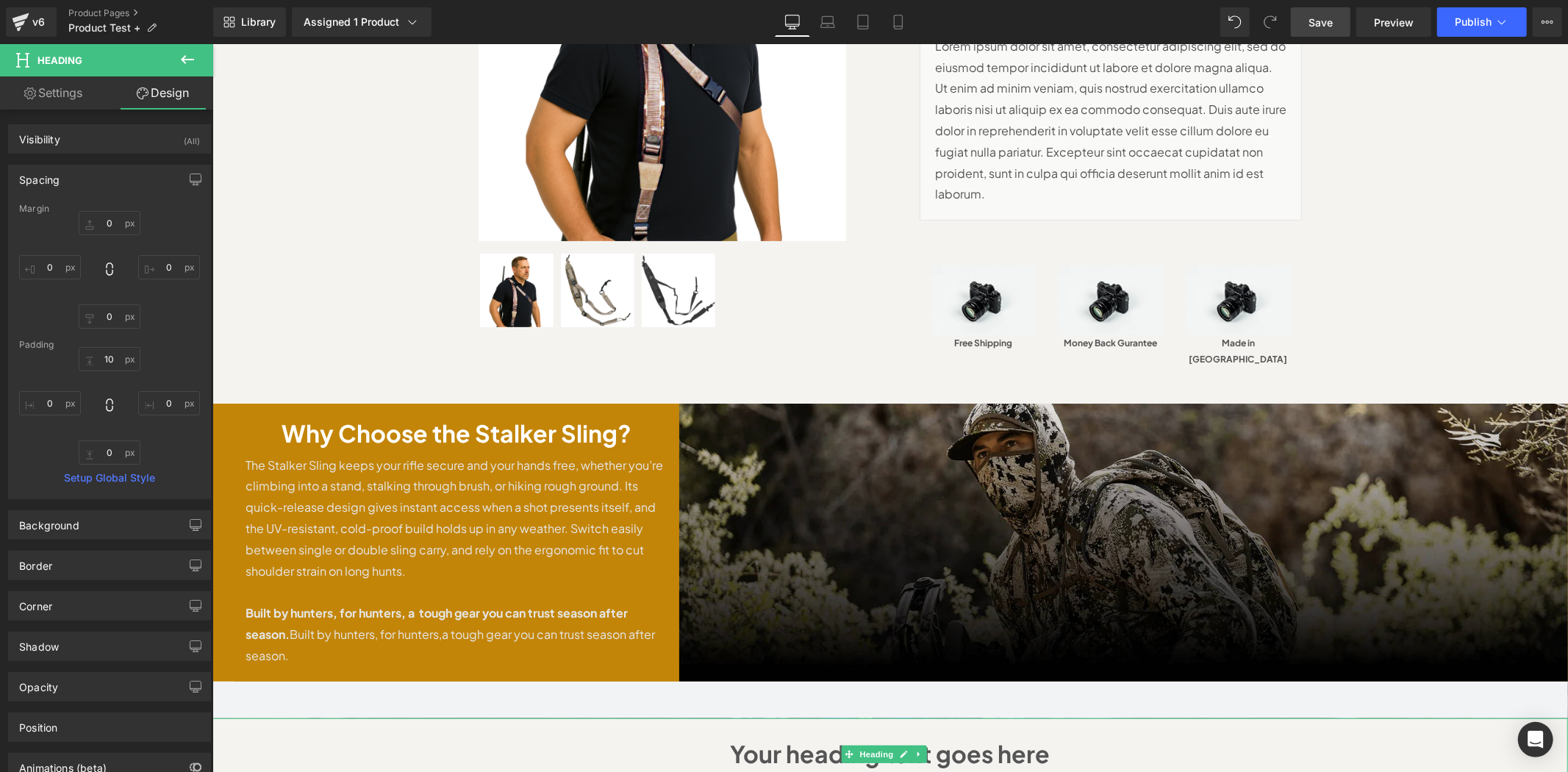
click at [1470, 732] on h1 "Your heading text goes here" at bounding box center [889, 753] width 1326 height 42
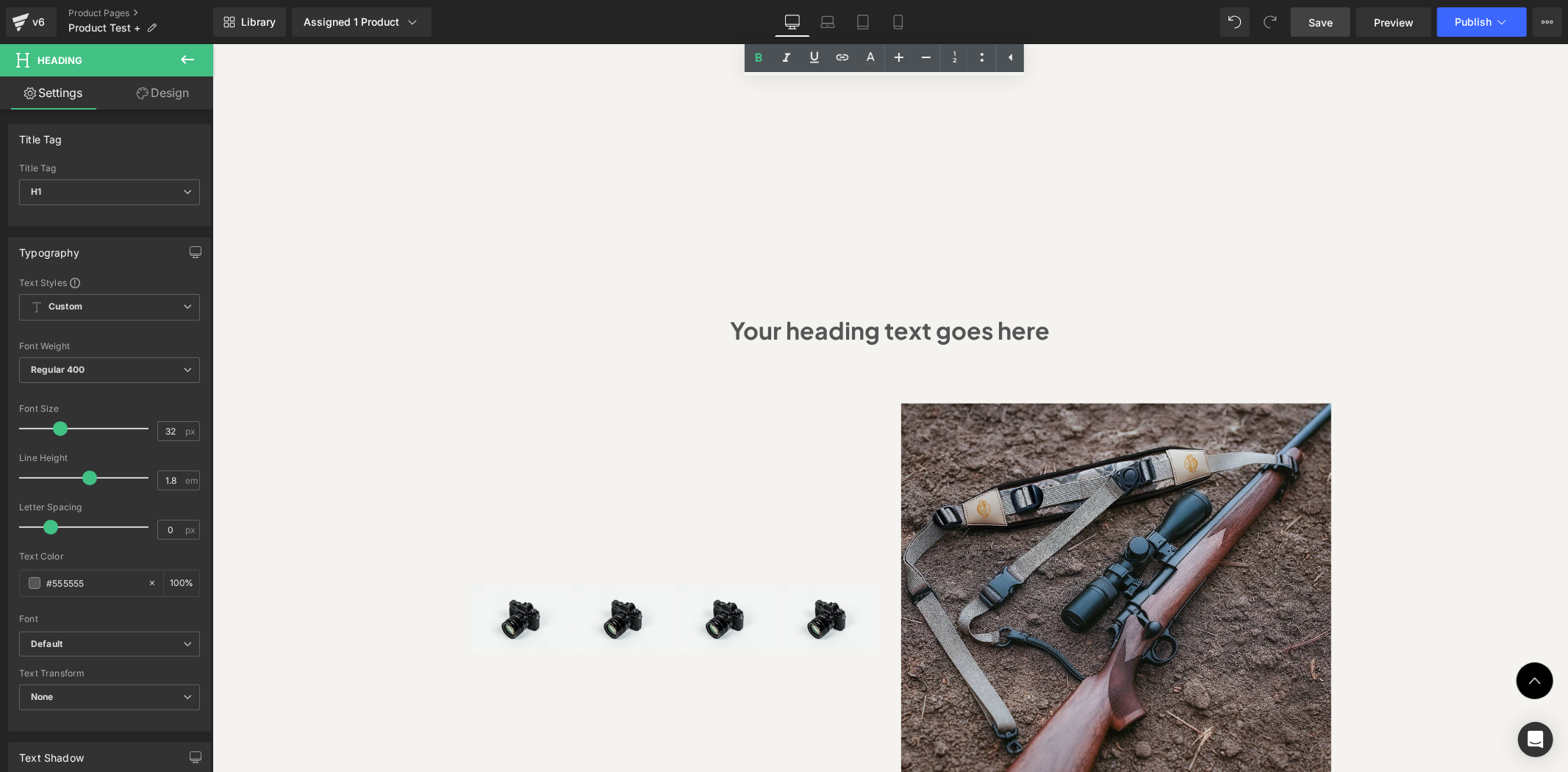
scroll to position [872, 0]
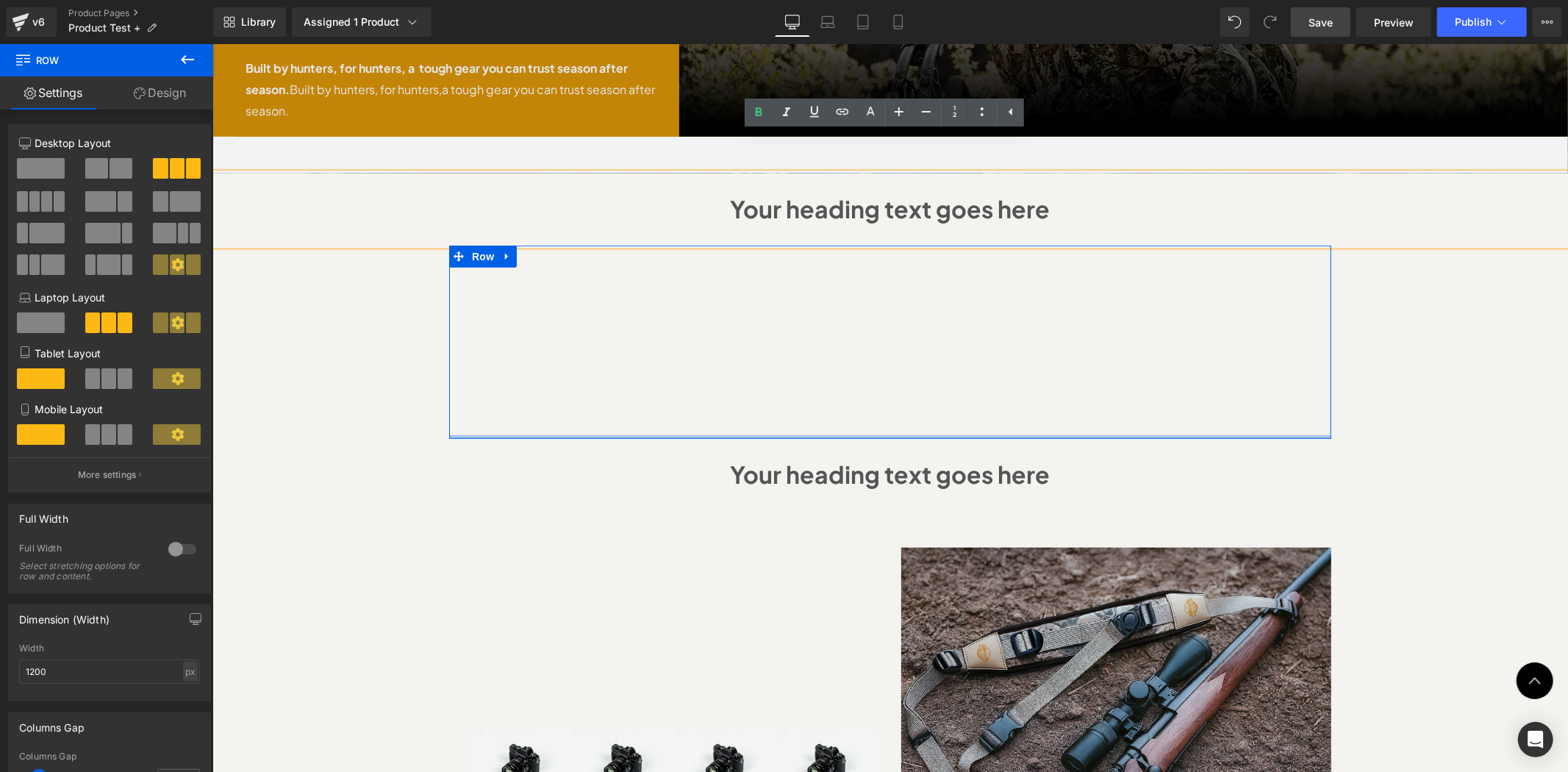
drag, startPoint x: 897, startPoint y: 471, endPoint x: 1036, endPoint y: 211, distance: 294.8
click at [925, 323] on div "Vimeo Vimeo Vimeo Row" at bounding box center [889, 341] width 882 height 193
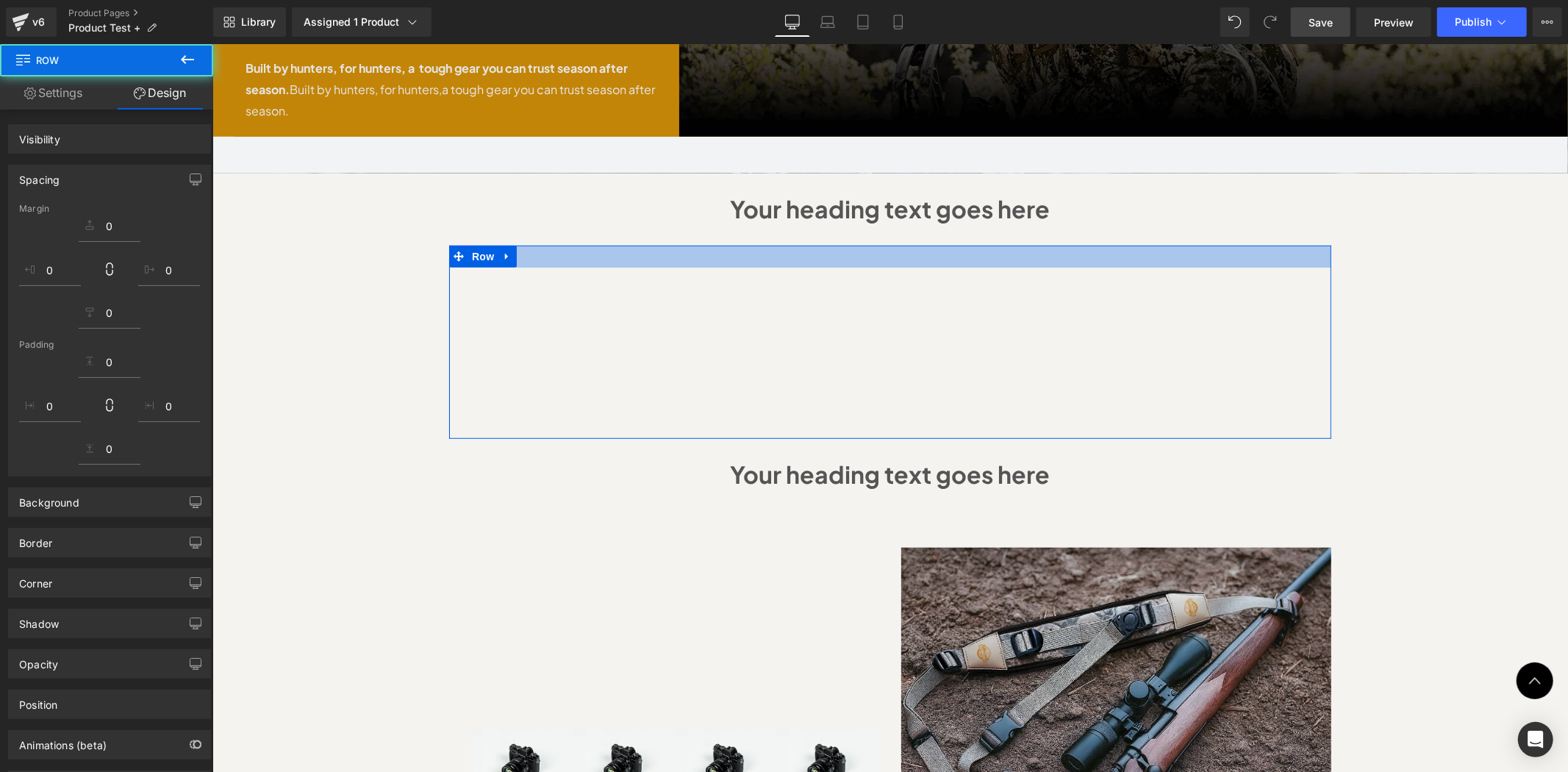
click at [1036, 246] on div at bounding box center [889, 256] width 882 height 22
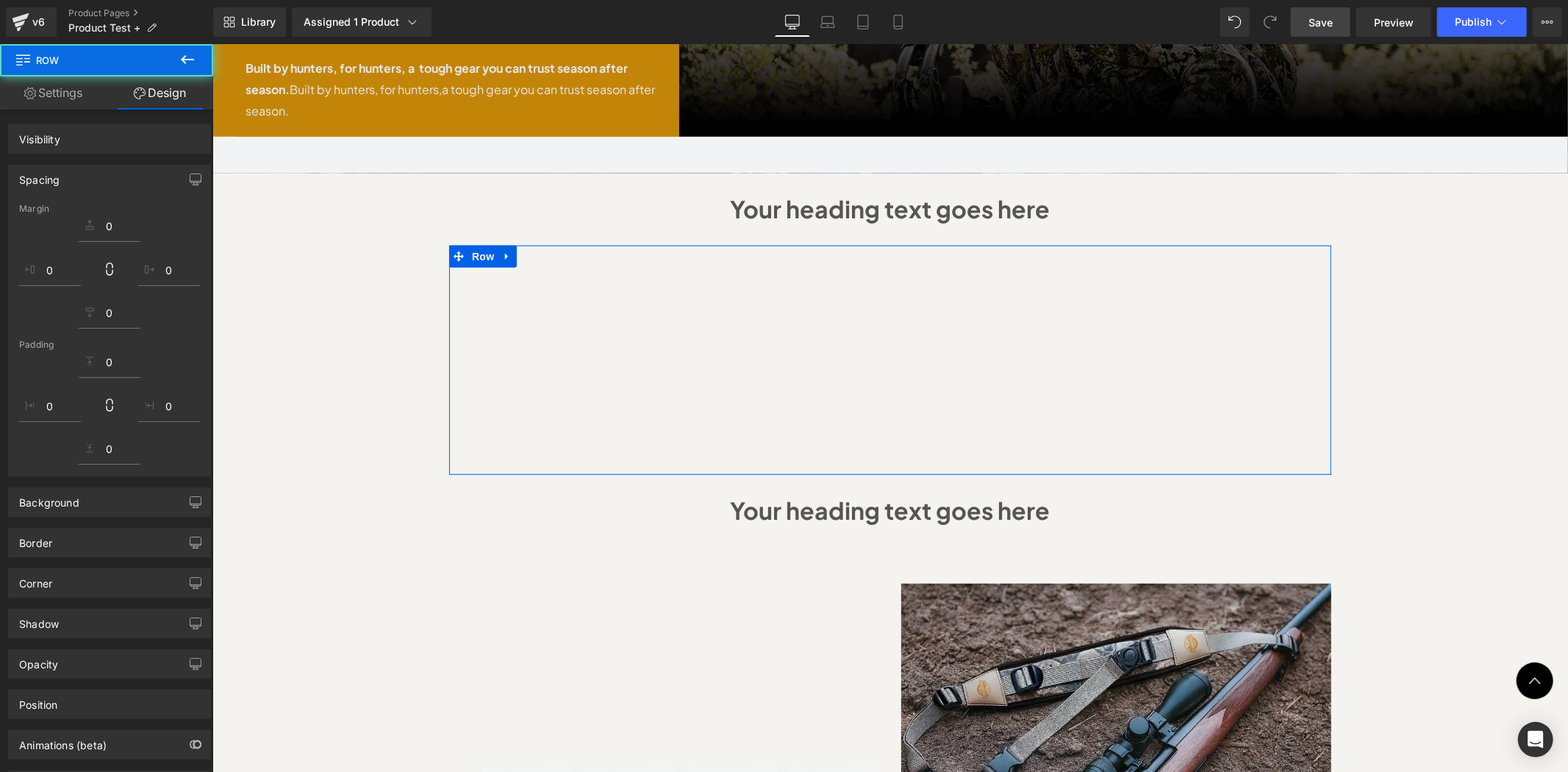
click at [1401, 322] on div "Sale Off (P) Image" at bounding box center [889, 544] width 1356 height 2521
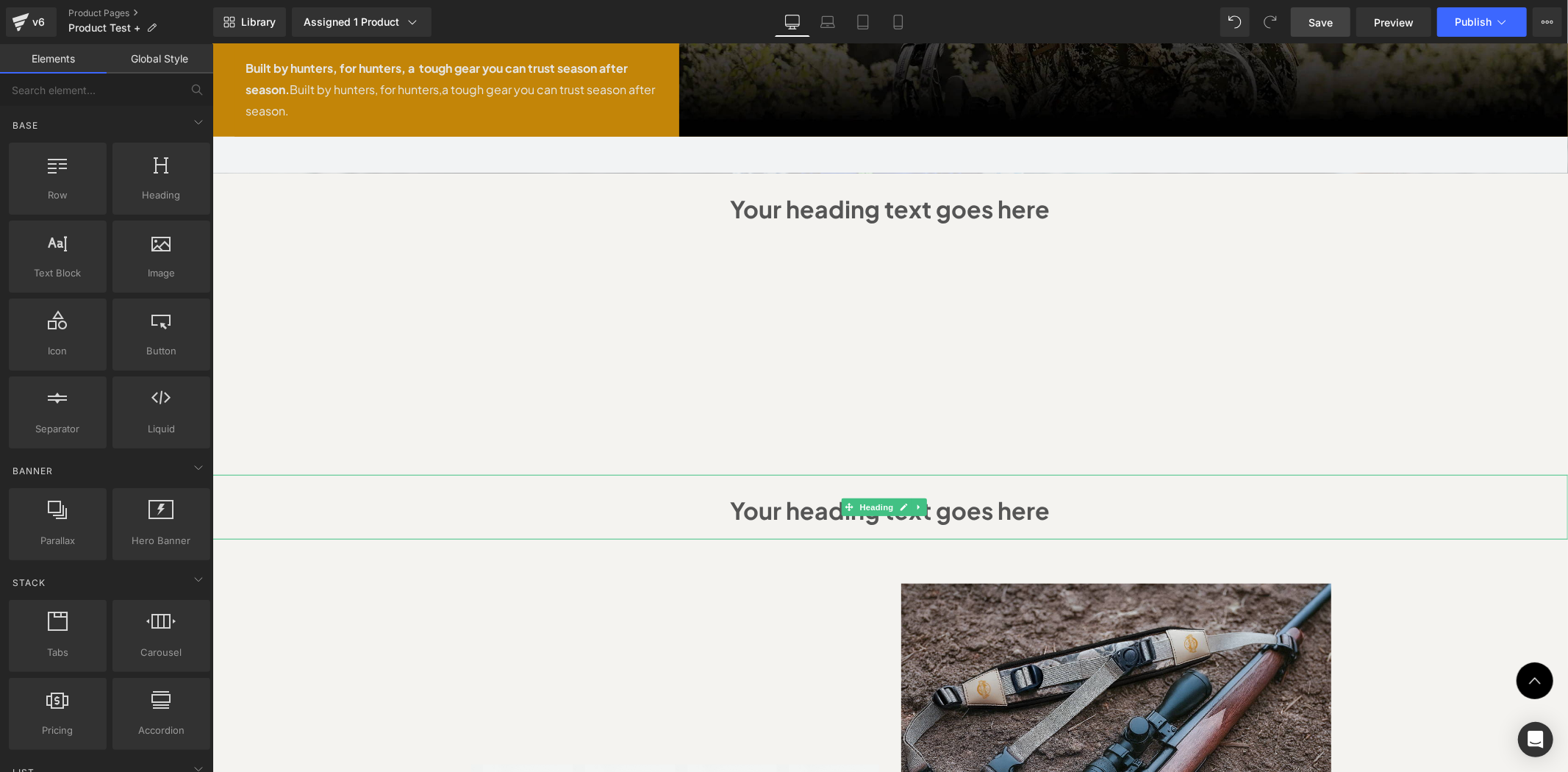
click at [1005, 489] on h1 "Your heading text goes here" at bounding box center [889, 510] width 1326 height 42
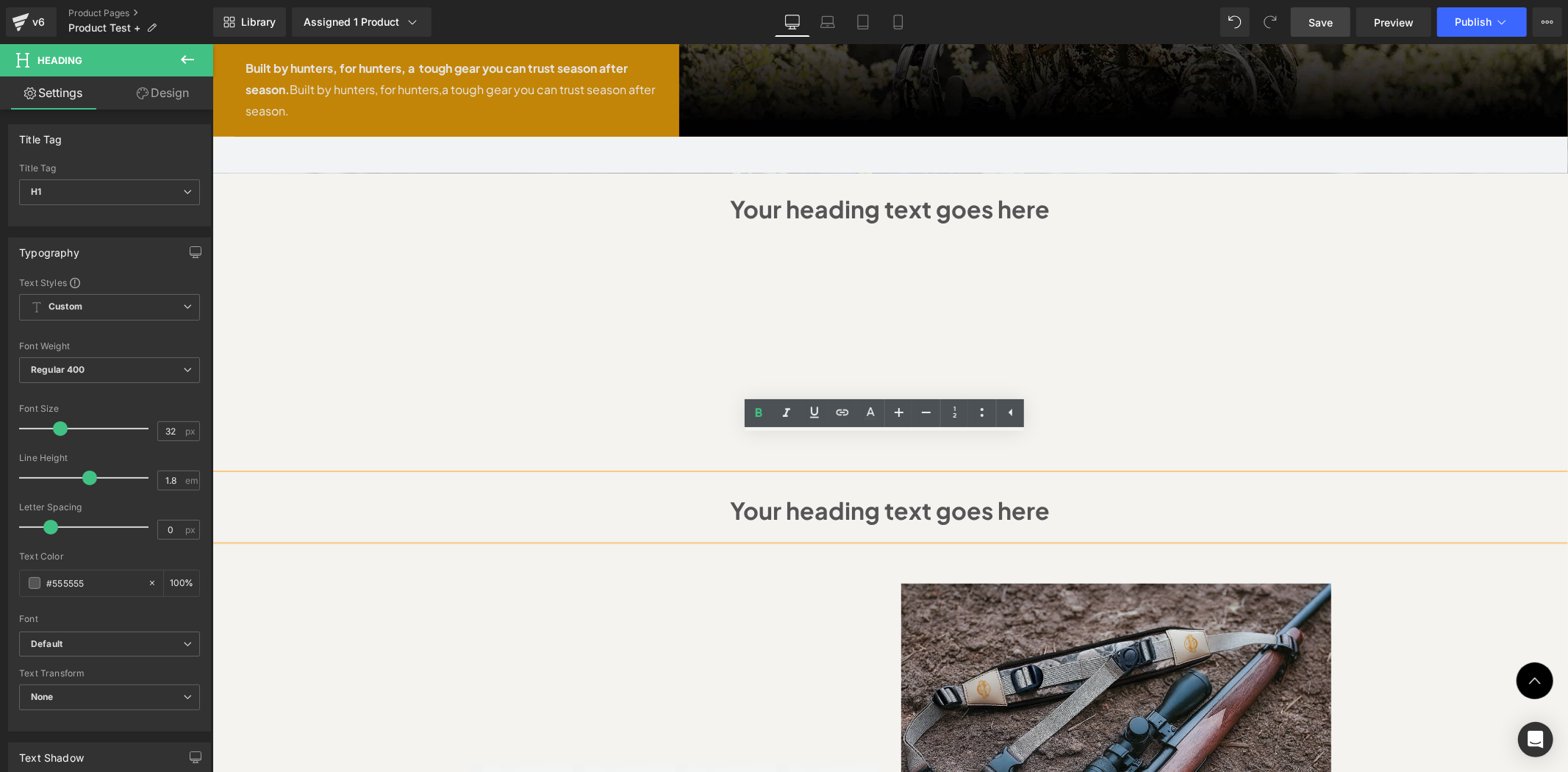
click at [911, 474] on div "Your heading text goes here" at bounding box center [889, 506] width 1356 height 64
drag, startPoint x: 1079, startPoint y: 463, endPoint x: 1089, endPoint y: 463, distance: 10.0
click at [1079, 489] on h1 "Your heading text goes here" at bounding box center [889, 510] width 1326 height 42
drag, startPoint x: 1366, startPoint y: 586, endPoint x: 1373, endPoint y: 585, distance: 7.1
click at [1367, 586] on div "Sale Off (P) Image" at bounding box center [889, 544] width 1356 height 2521
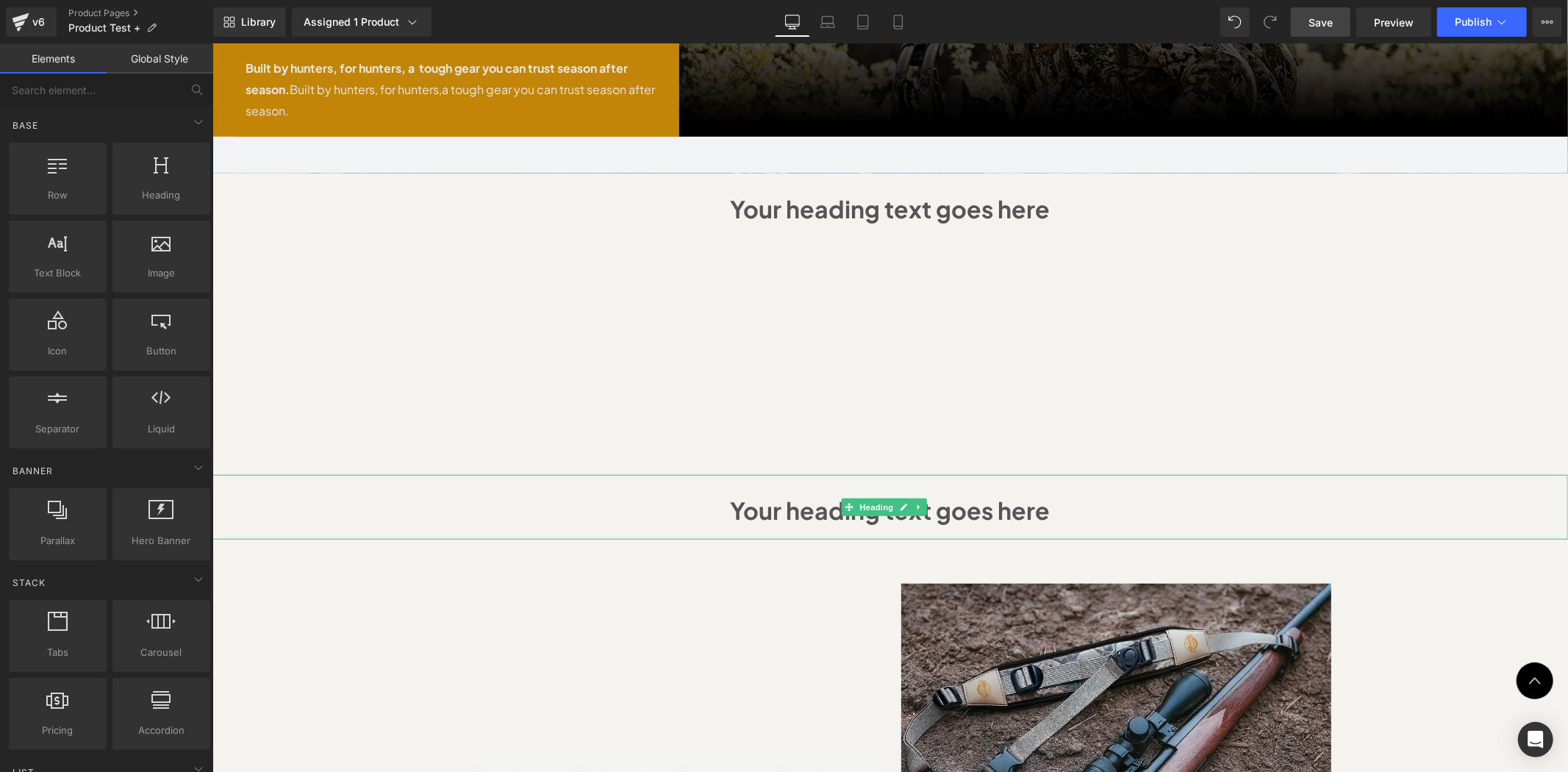
click at [971, 489] on h1 "Your heading text goes here" at bounding box center [889, 510] width 1326 height 42
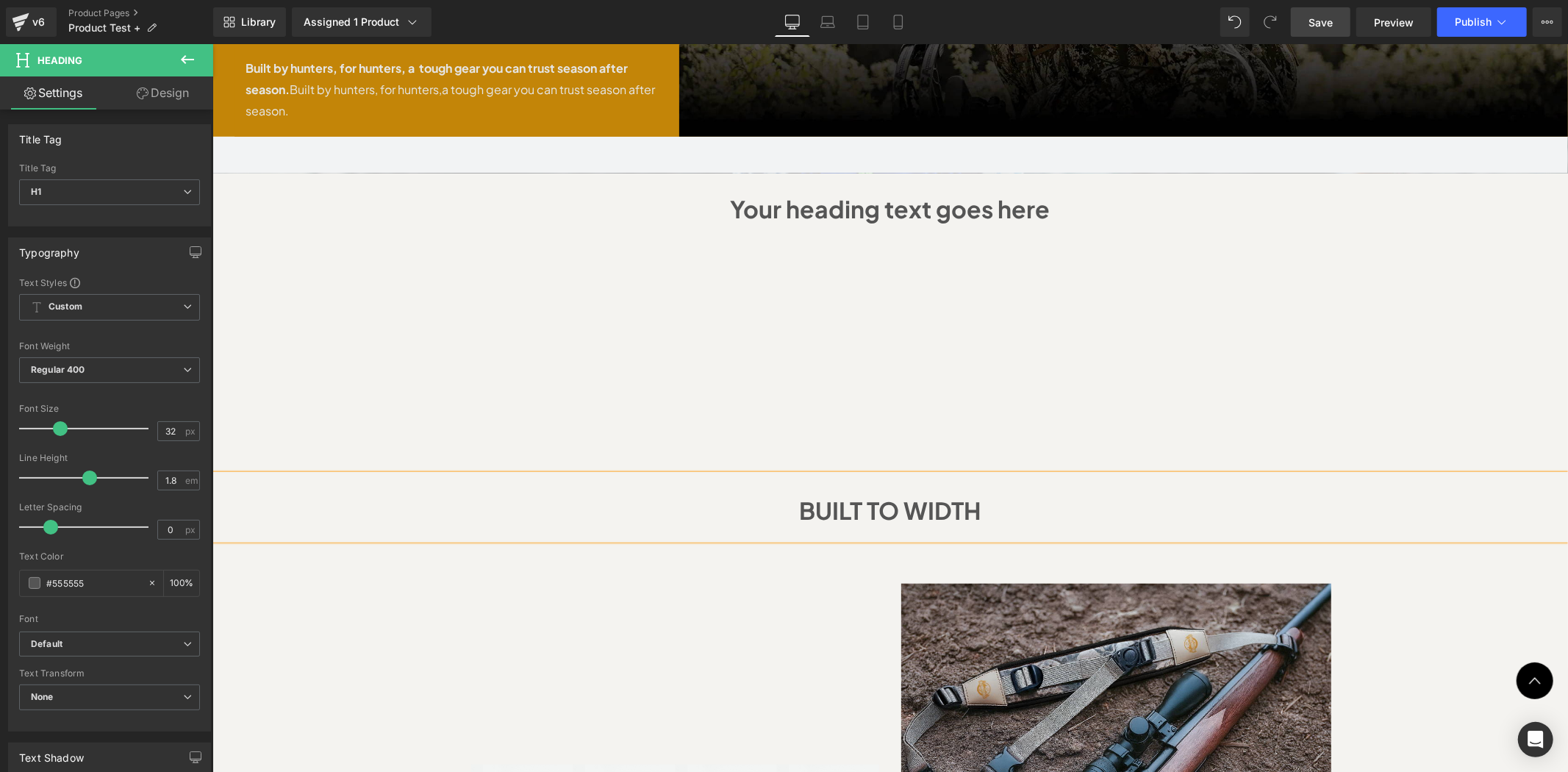
click at [881, 489] on h1 "BUILT TO WIDTH" at bounding box center [889, 510] width 1326 height 42
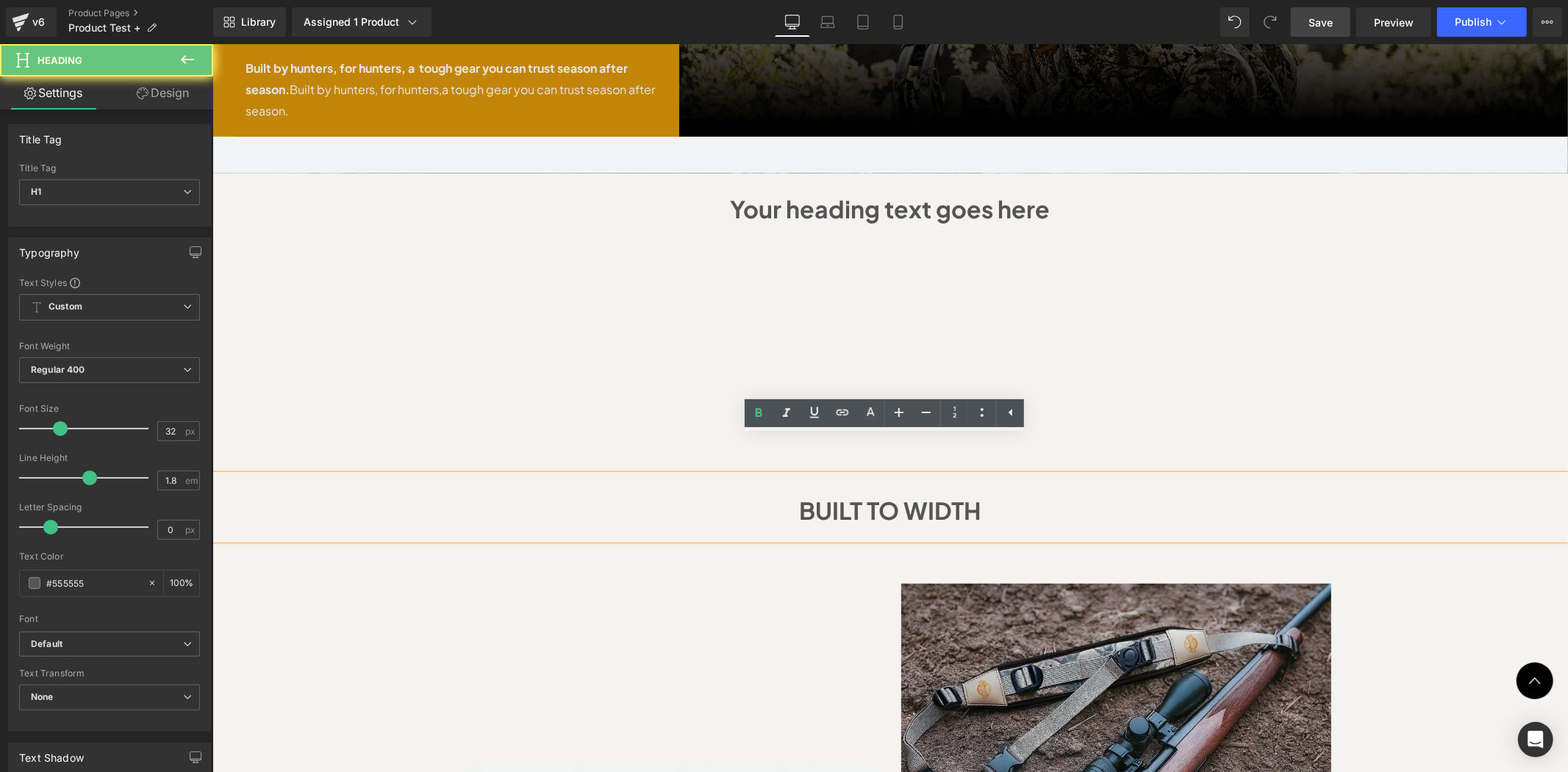
click at [881, 489] on h1 "BUILT TO WIDTH" at bounding box center [889, 510] width 1326 height 42
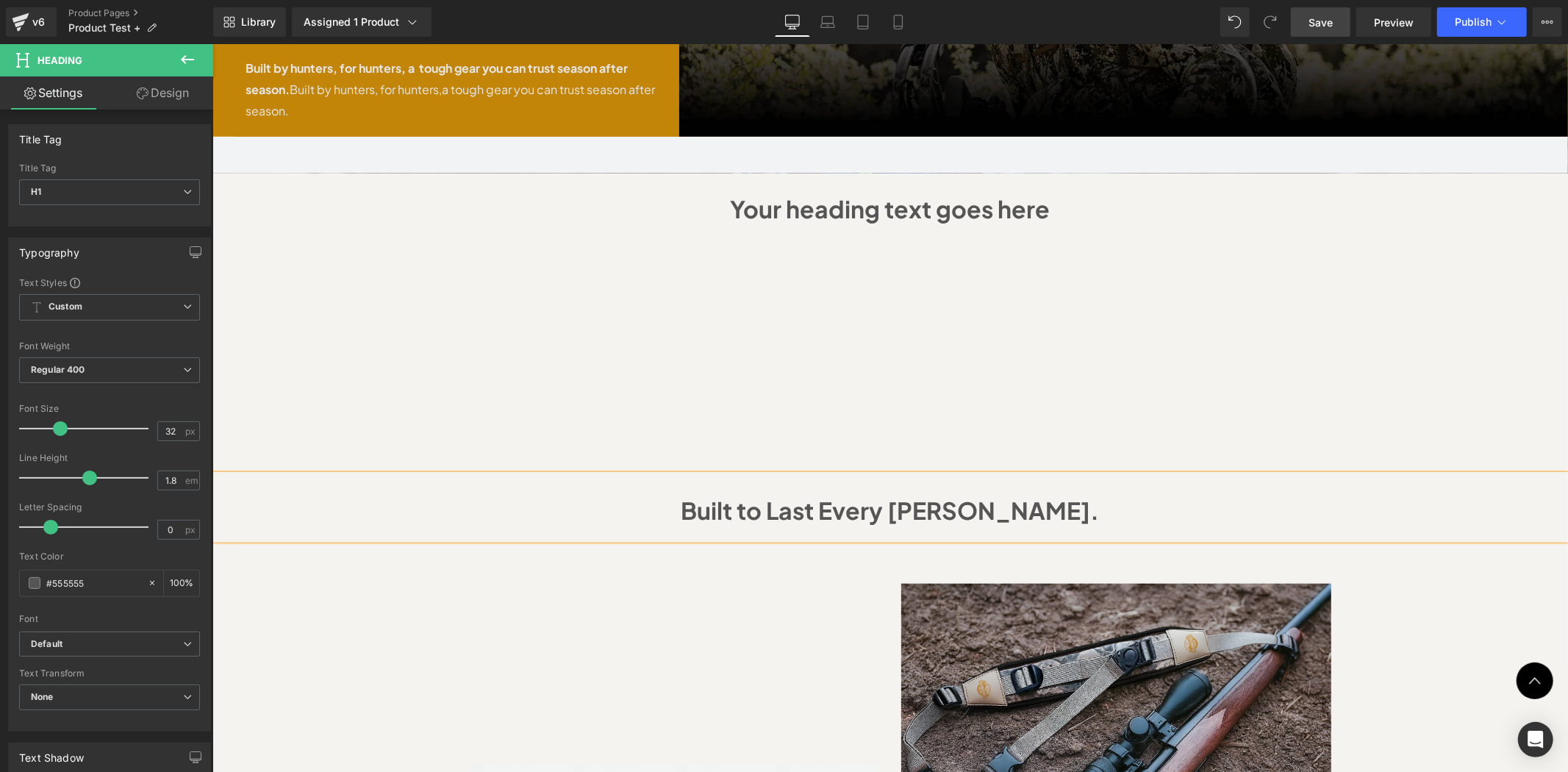
drag, startPoint x: 1044, startPoint y: 472, endPoint x: 1096, endPoint y: 480, distance: 52.6
click at [1049, 489] on h1 "Built to Last Every Hunt." at bounding box center [889, 510] width 1326 height 42
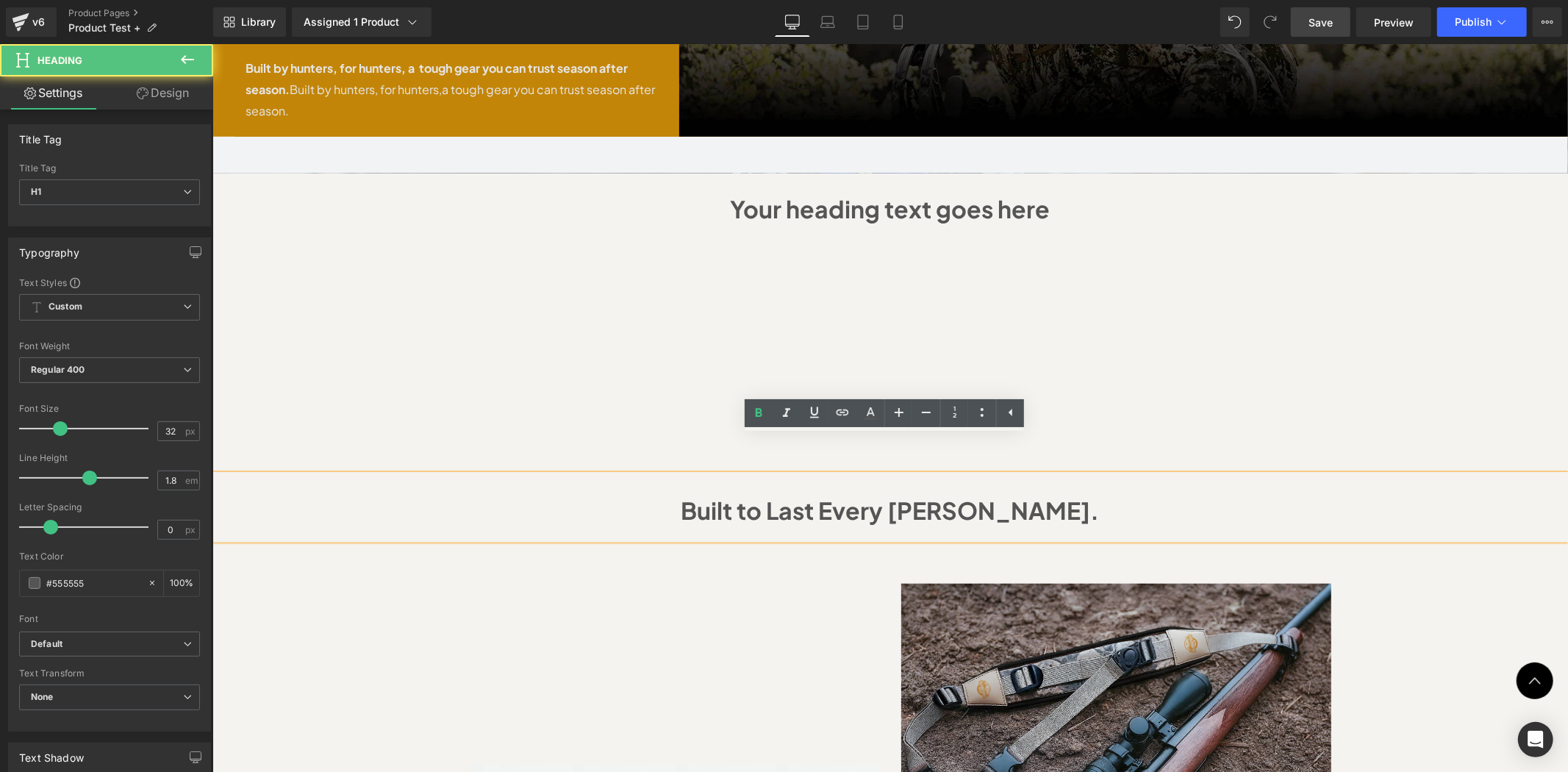
click at [1419, 583] on div "Sale Off (P) Image" at bounding box center [889, 544] width 1356 height 2521
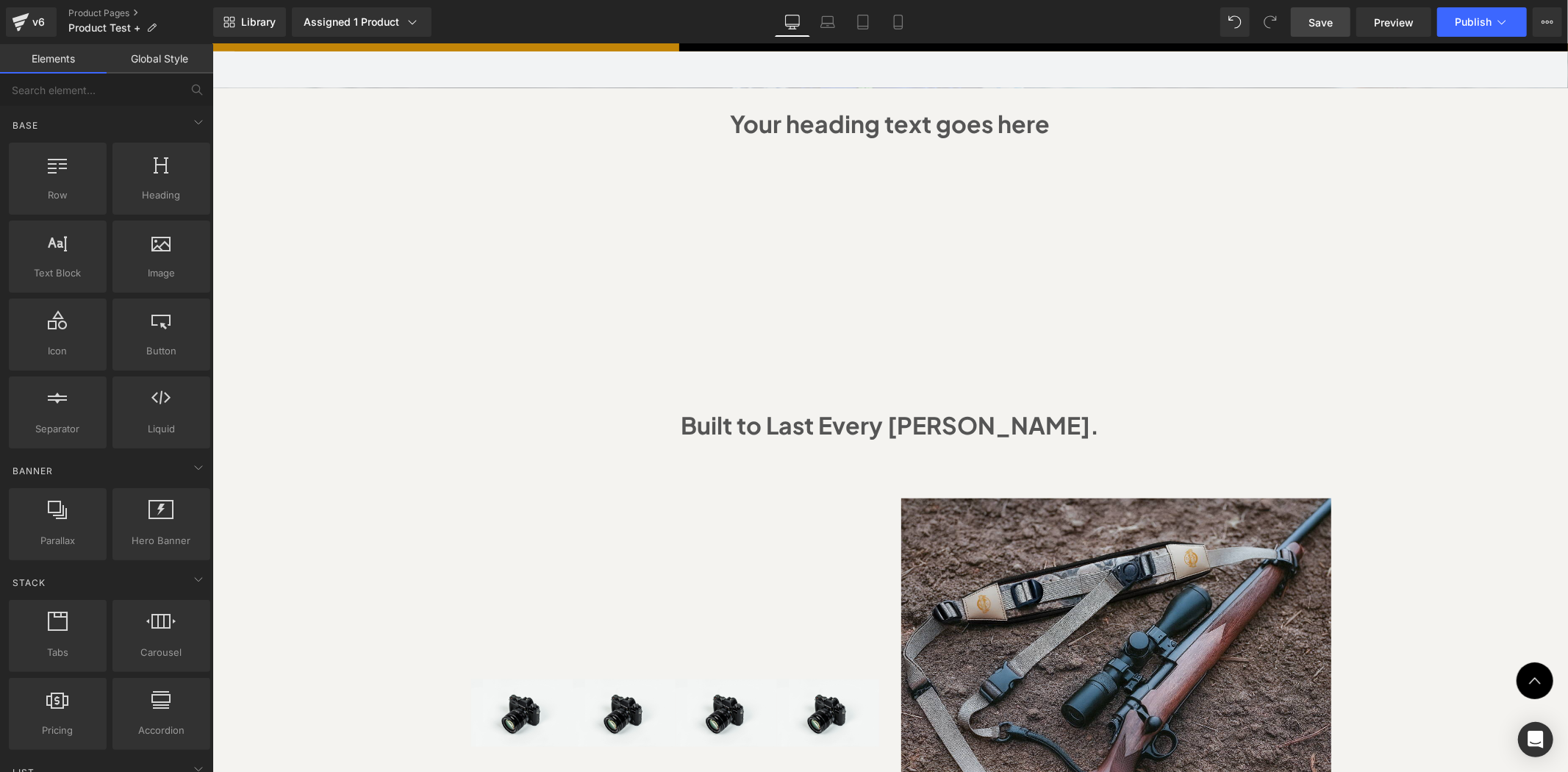
scroll to position [1199, 0]
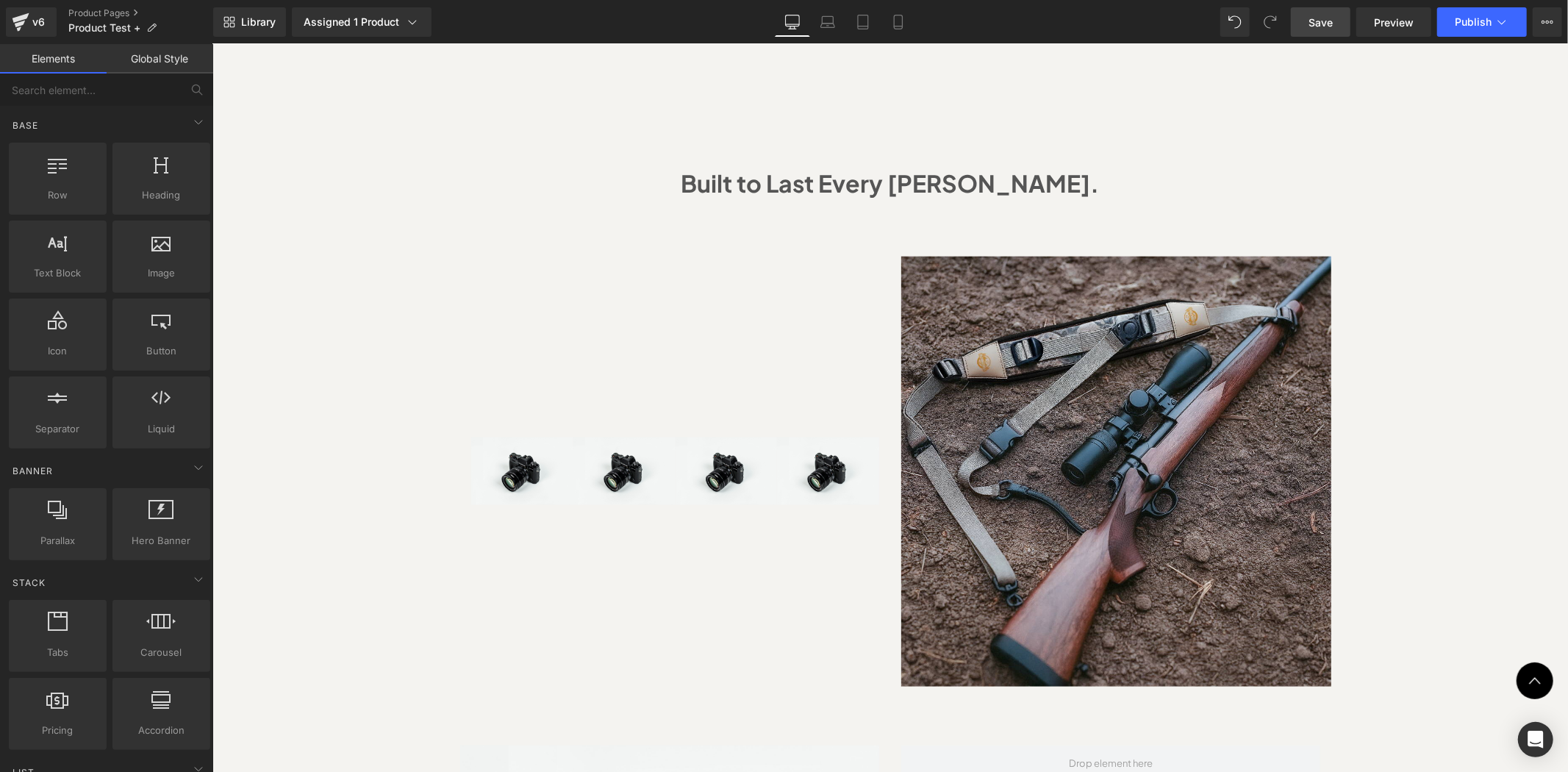
click at [1436, 515] on div "Sale Off (P) Image" at bounding box center [889, 217] width 1356 height 2521
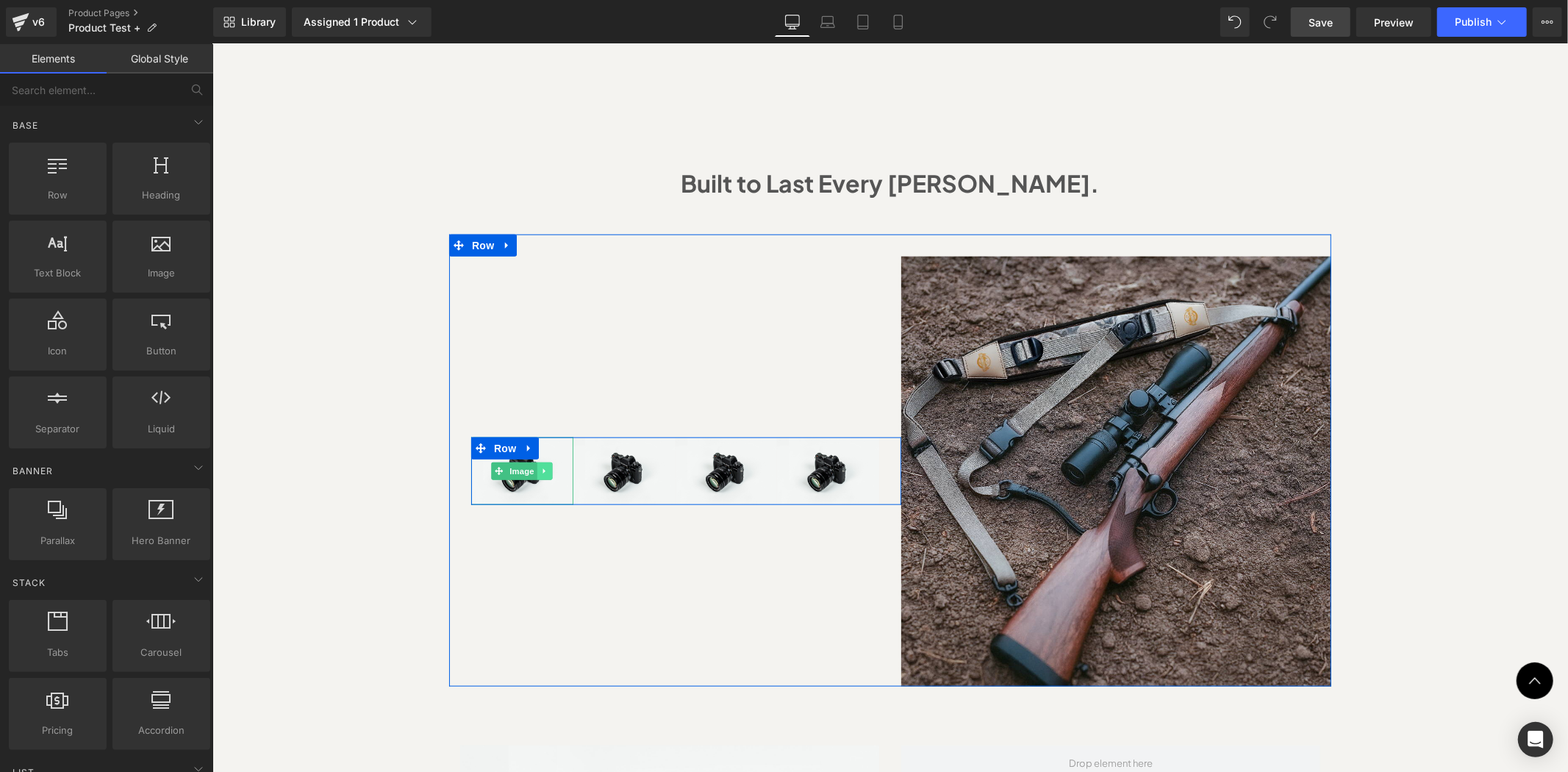
click at [542, 466] on icon at bounding box center [544, 471] width 8 height 9
click at [548, 466] on icon at bounding box center [552, 470] width 8 height 8
click at [643, 466] on icon at bounding box center [646, 471] width 8 height 9
click at [650, 466] on icon at bounding box center [653, 470] width 8 height 8
click at [732, 462] on span "Image" at bounding box center [725, 471] width 31 height 18
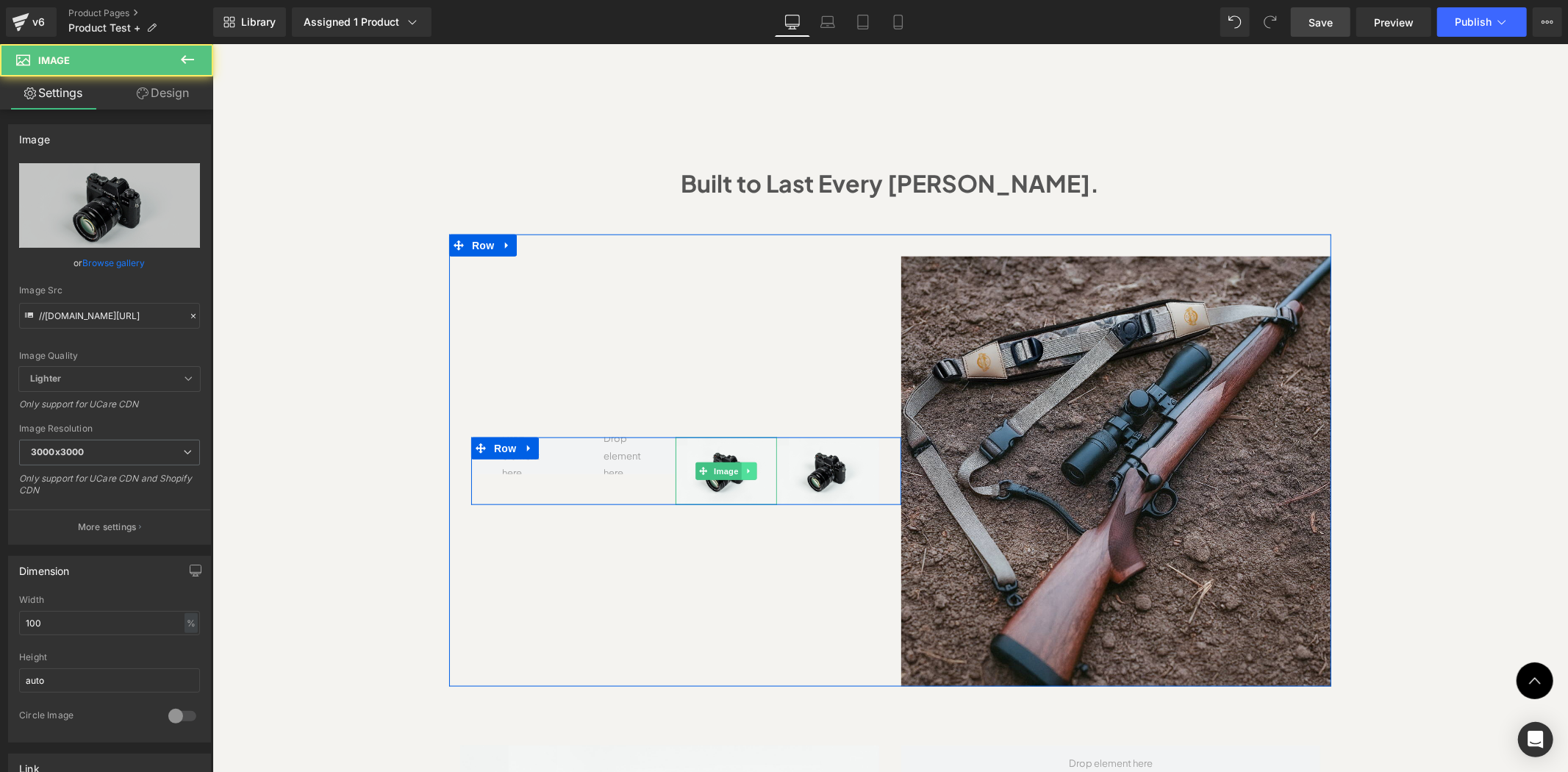
click at [744, 466] on icon at bounding box center [747, 471] width 8 height 9
click at [752, 466] on icon at bounding box center [755, 470] width 8 height 8
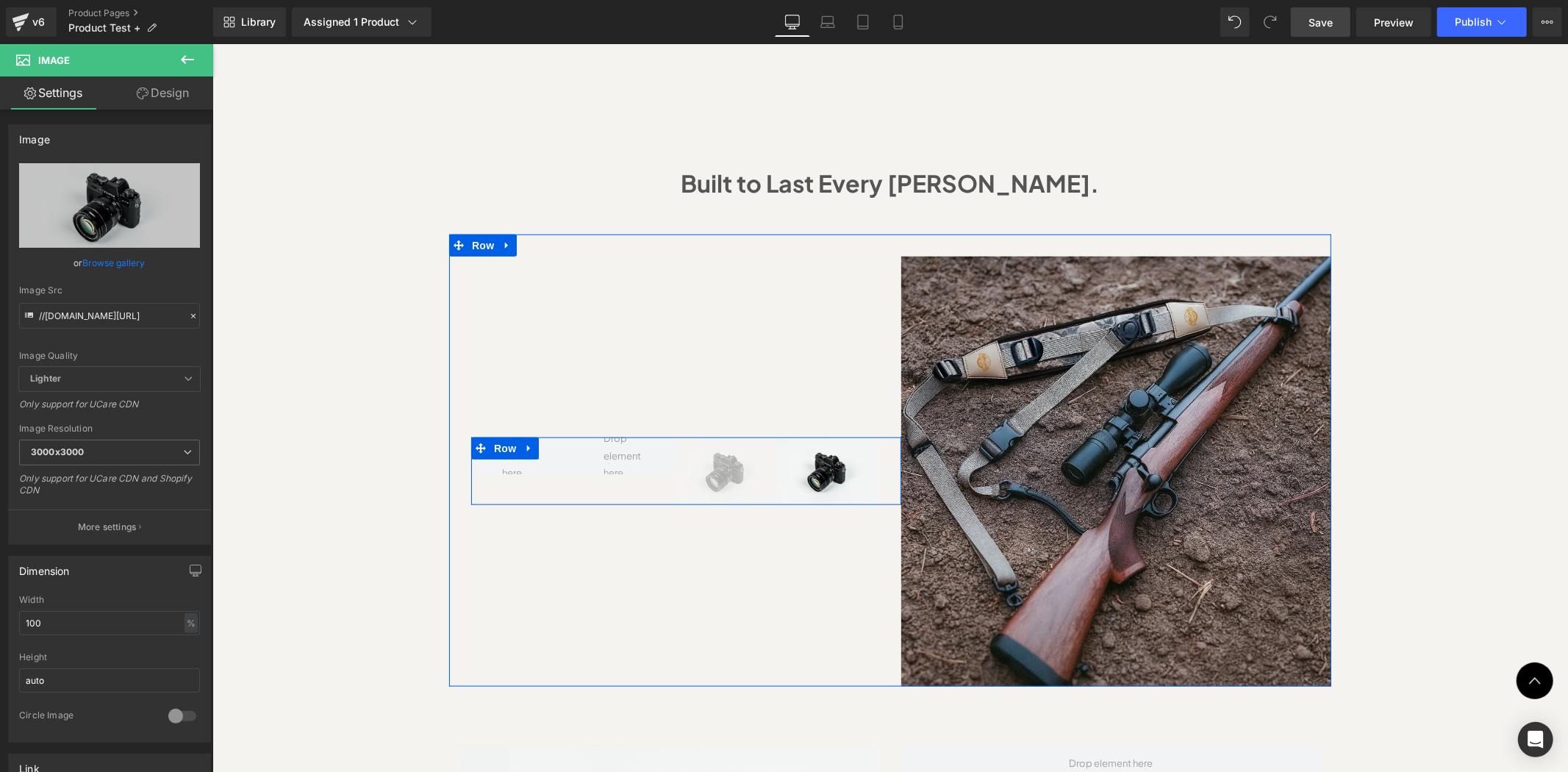
click at [822, 462] on span "Image" at bounding box center [828, 471] width 31 height 18
click at [846, 466] on icon at bounding box center [850, 471] width 8 height 9
click at [854, 466] on icon at bounding box center [858, 471] width 8 height 9
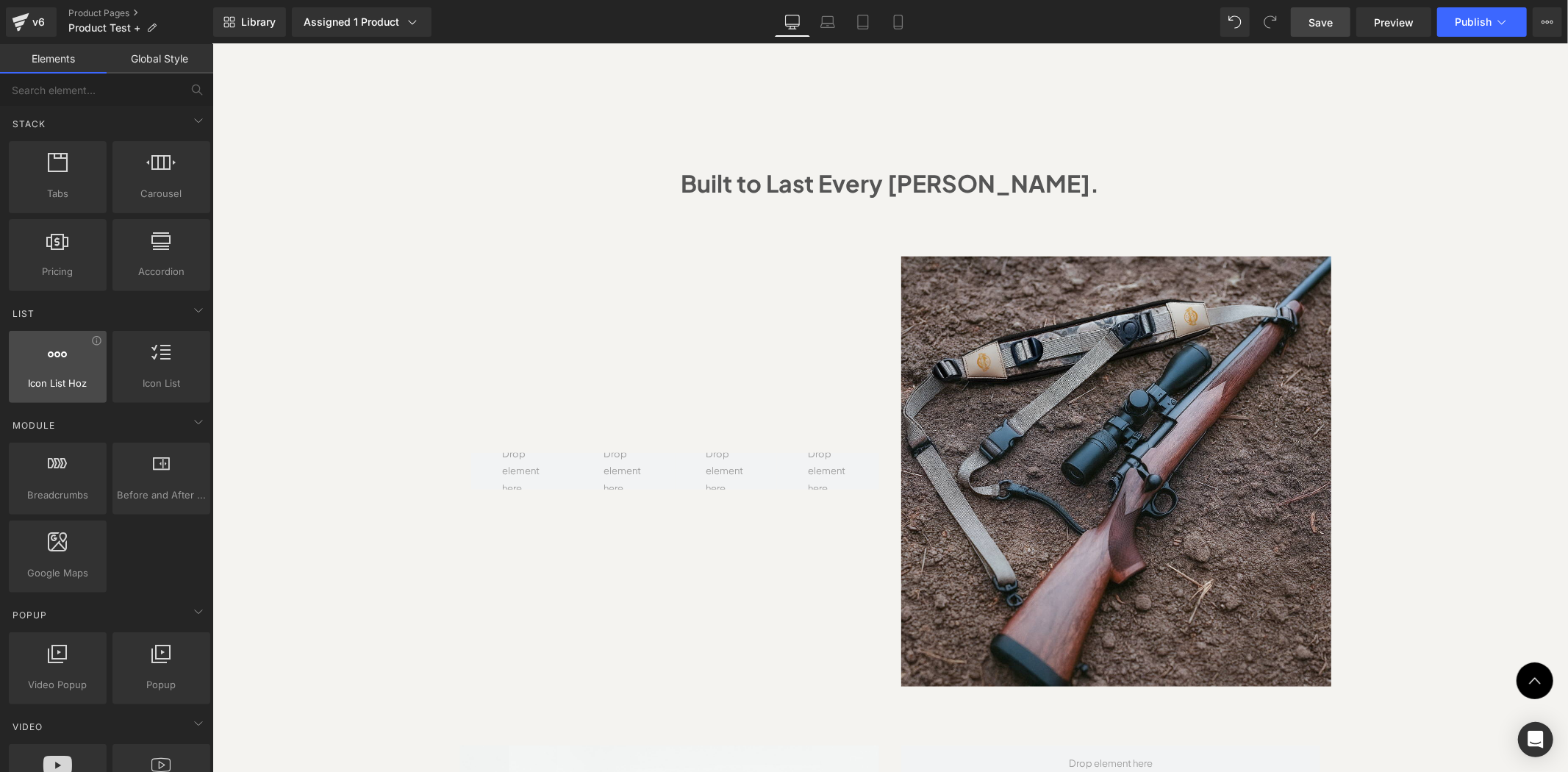
scroll to position [0, 0]
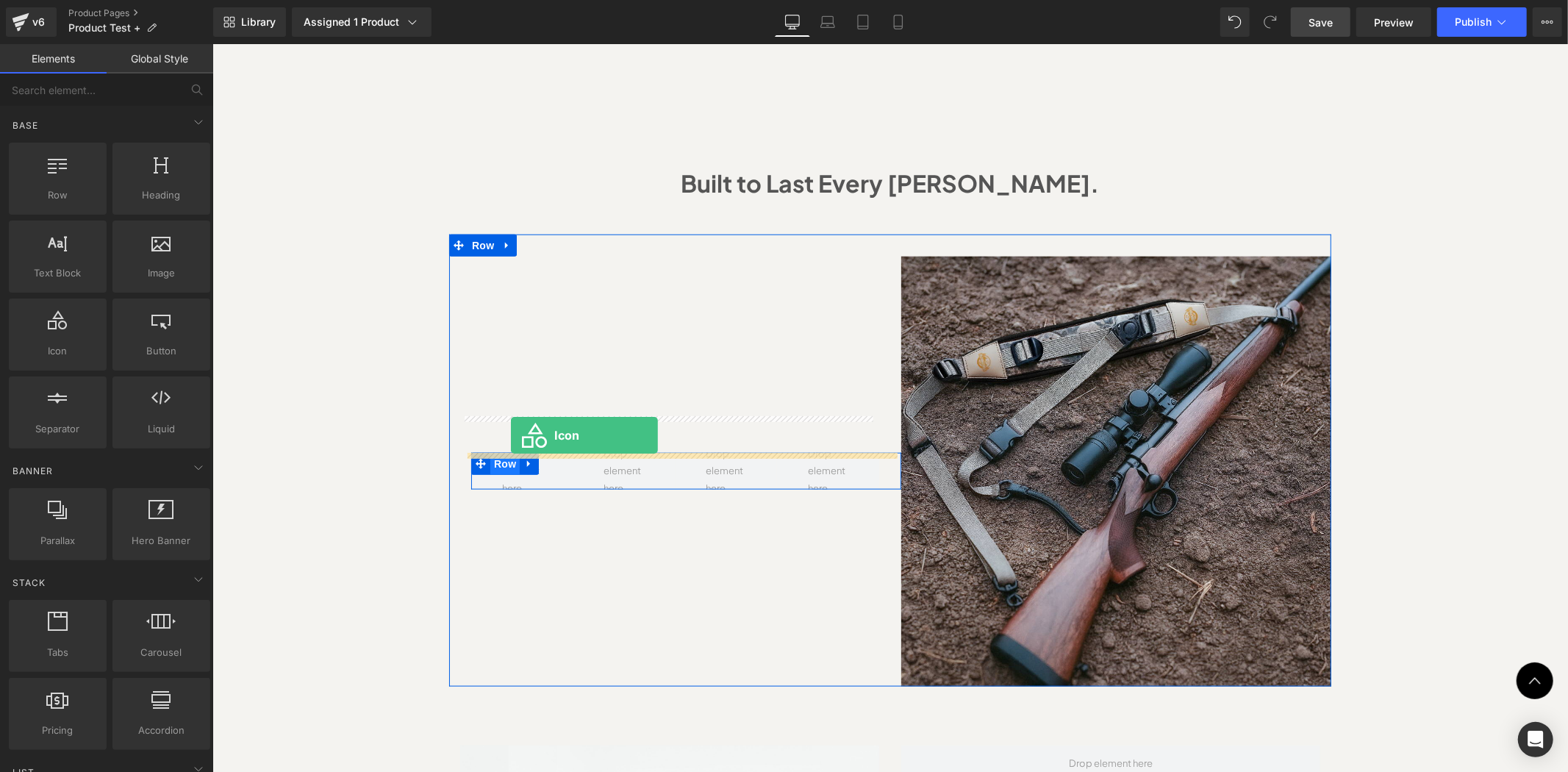
drag, startPoint x: 273, startPoint y: 401, endPoint x: 510, endPoint y: 434, distance: 239.3
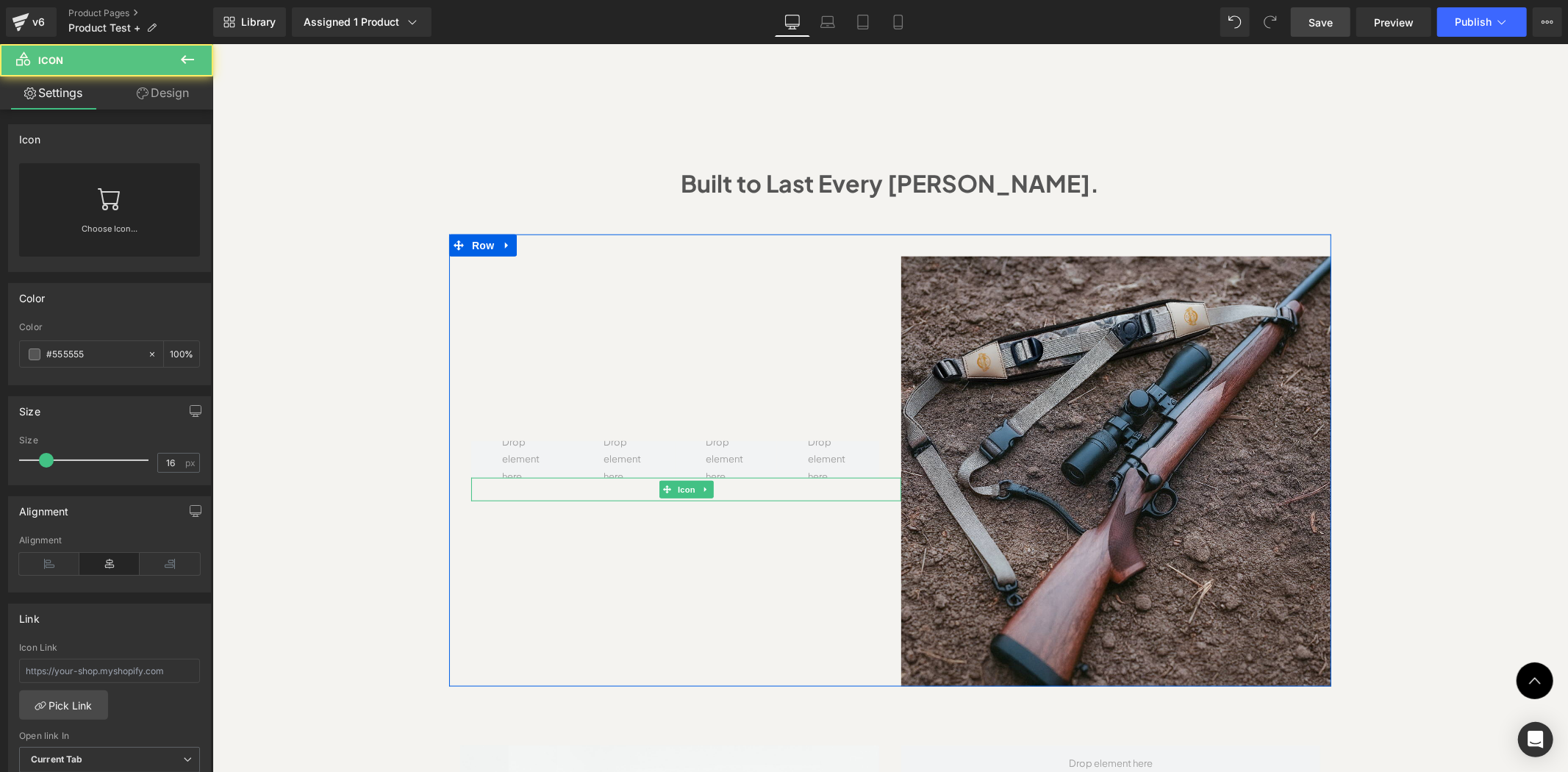
click at [650, 477] on div at bounding box center [686, 488] width 430 height 24
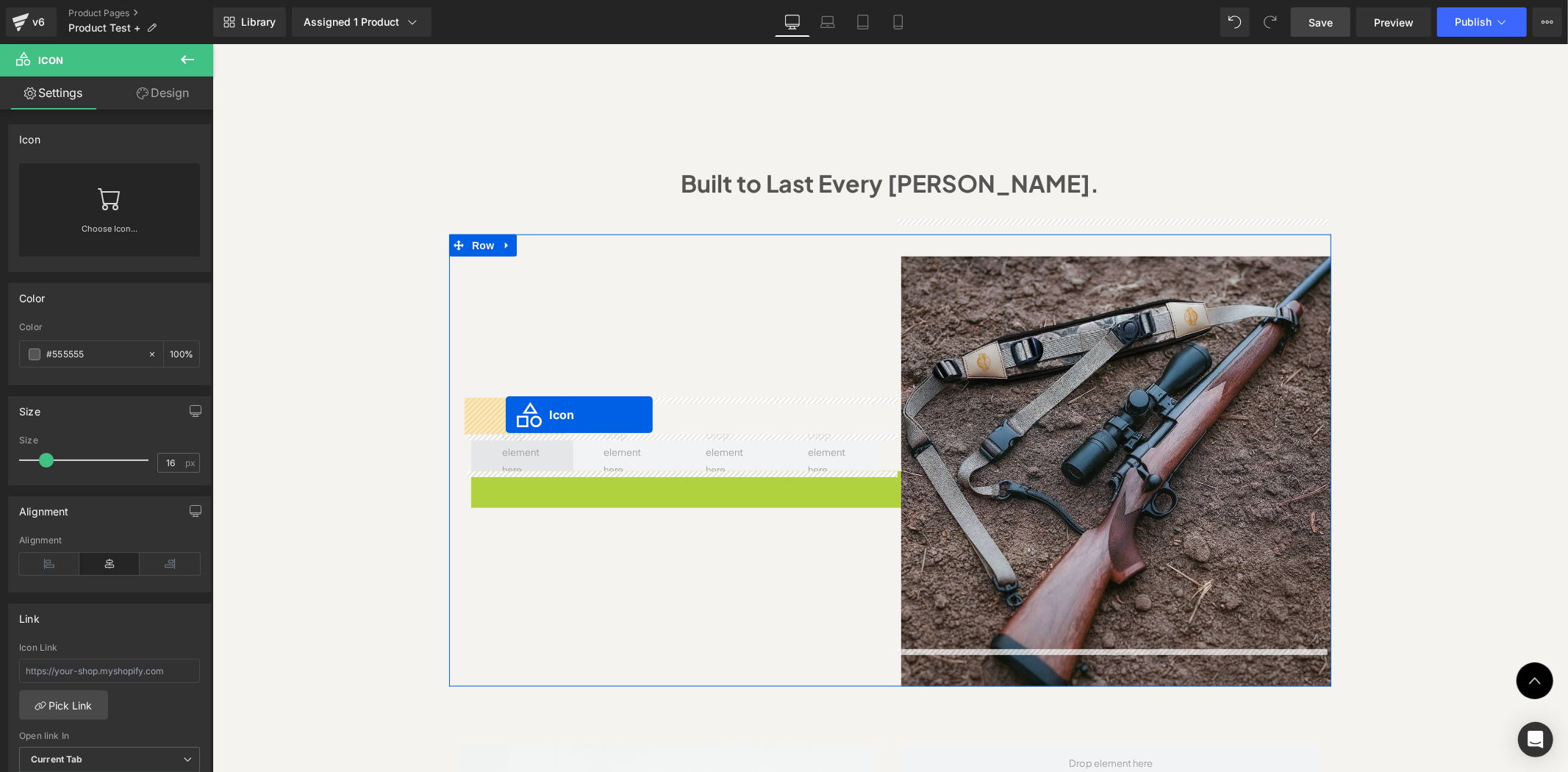
drag, startPoint x: 657, startPoint y: 452, endPoint x: 505, endPoint y: 414, distance: 156.7
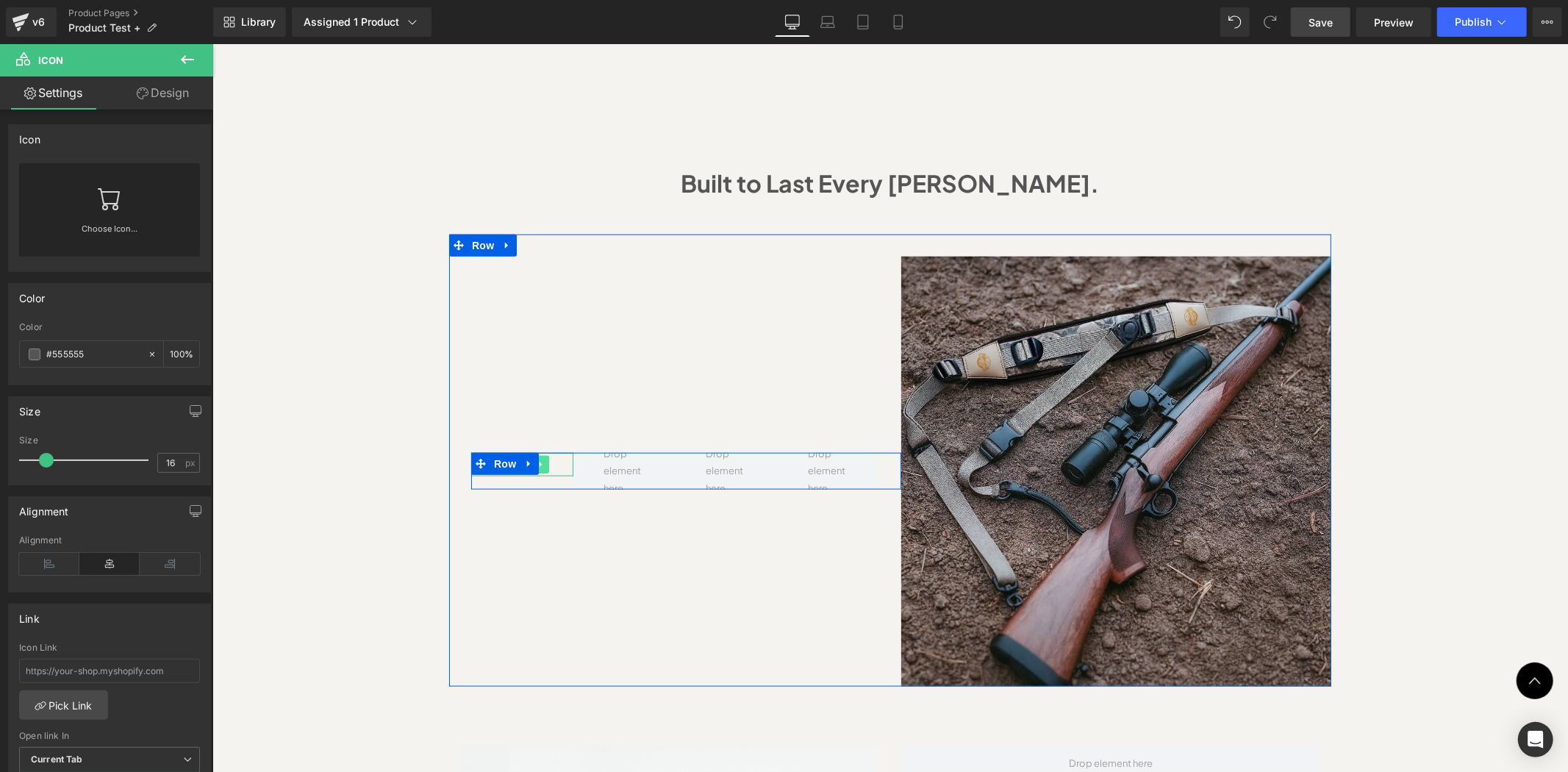
click at [537, 459] on icon at bounding box center [540, 464] width 8 height 9
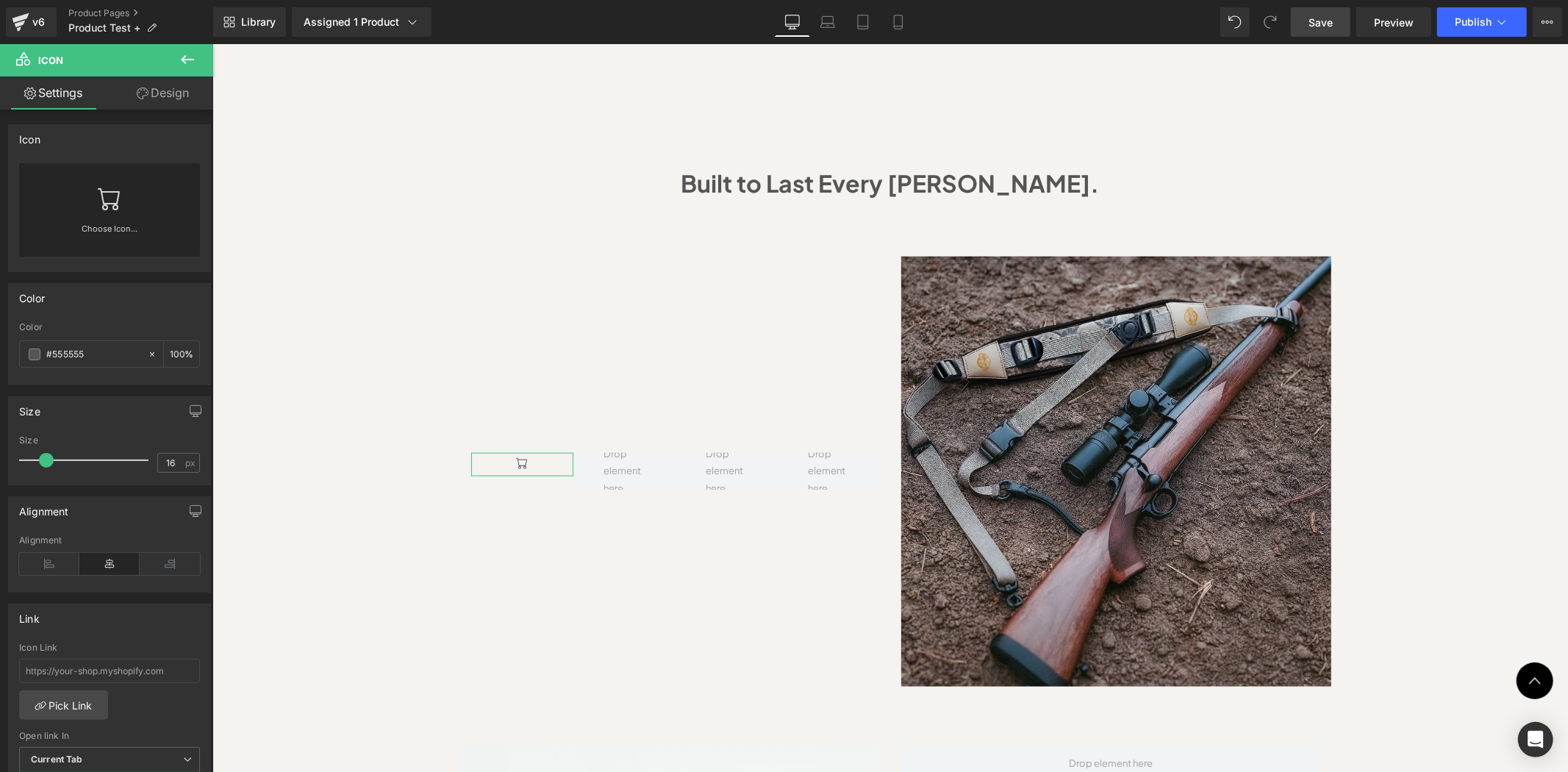
click at [115, 224] on link "Choose Icon..." at bounding box center [109, 239] width 181 height 34
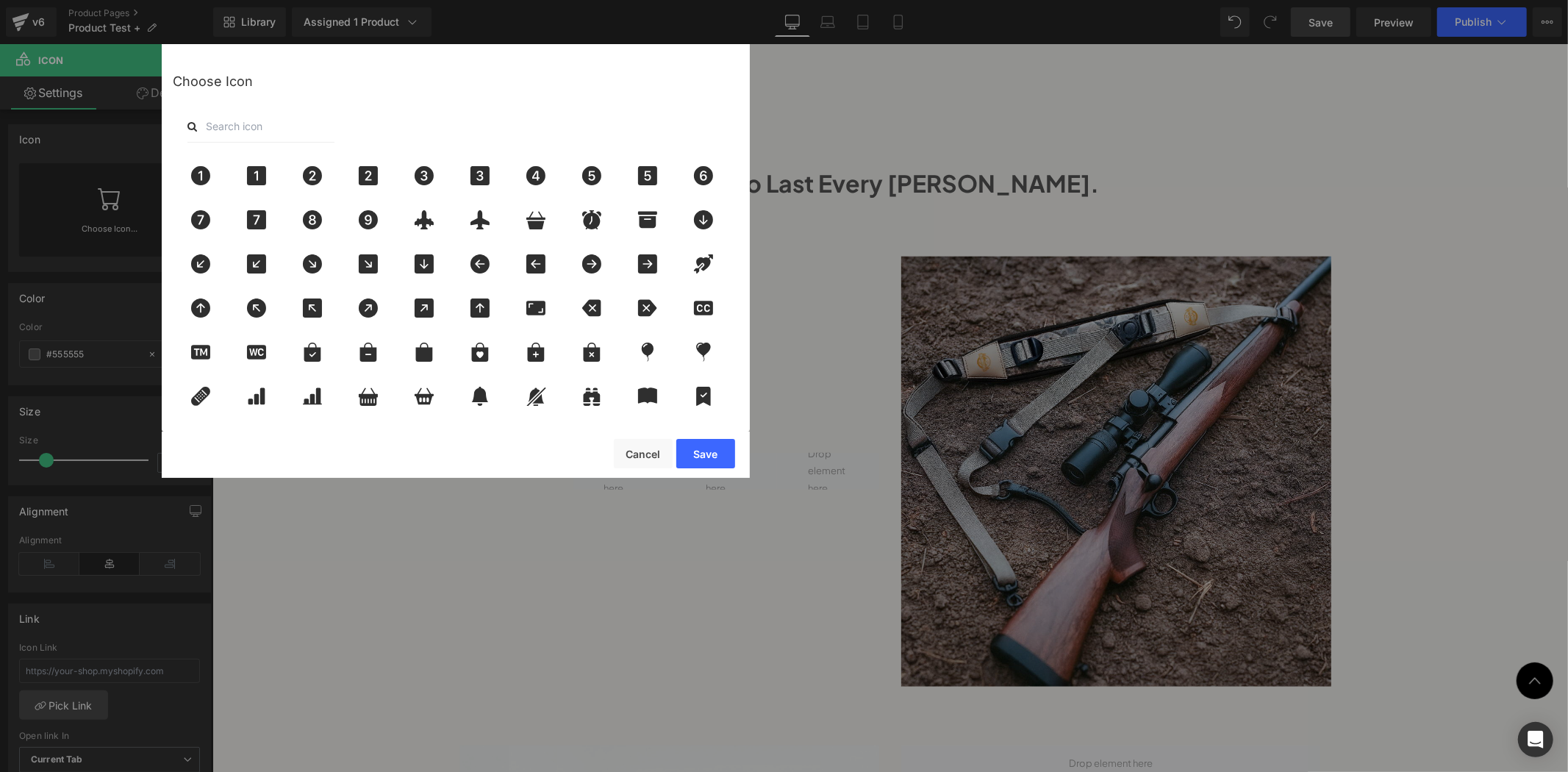
click at [339, 135] on div at bounding box center [456, 126] width 566 height 33
click at [333, 122] on input "text" at bounding box center [261, 126] width 147 height 33
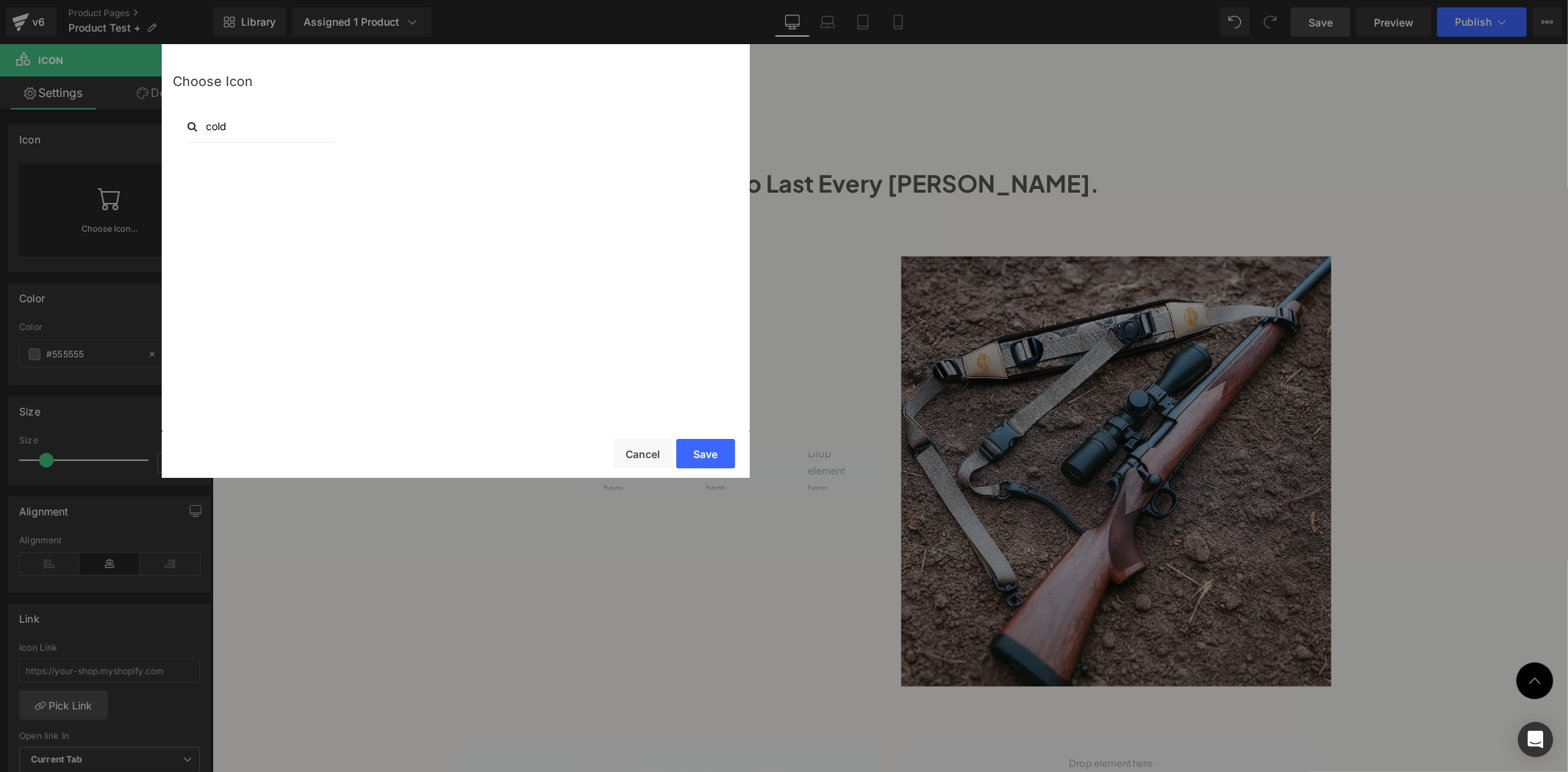
drag, startPoint x: 317, startPoint y: 130, endPoint x: 175, endPoint y: 135, distance: 142.1
click at [175, 135] on div "cold" at bounding box center [456, 126] width 566 height 33
drag, startPoint x: 270, startPoint y: 129, endPoint x: 177, endPoint y: 130, distance: 93.0
click at [177, 130] on div "wet" at bounding box center [456, 126] width 566 height 33
click at [628, 460] on button "Cancel" at bounding box center [643, 453] width 59 height 29
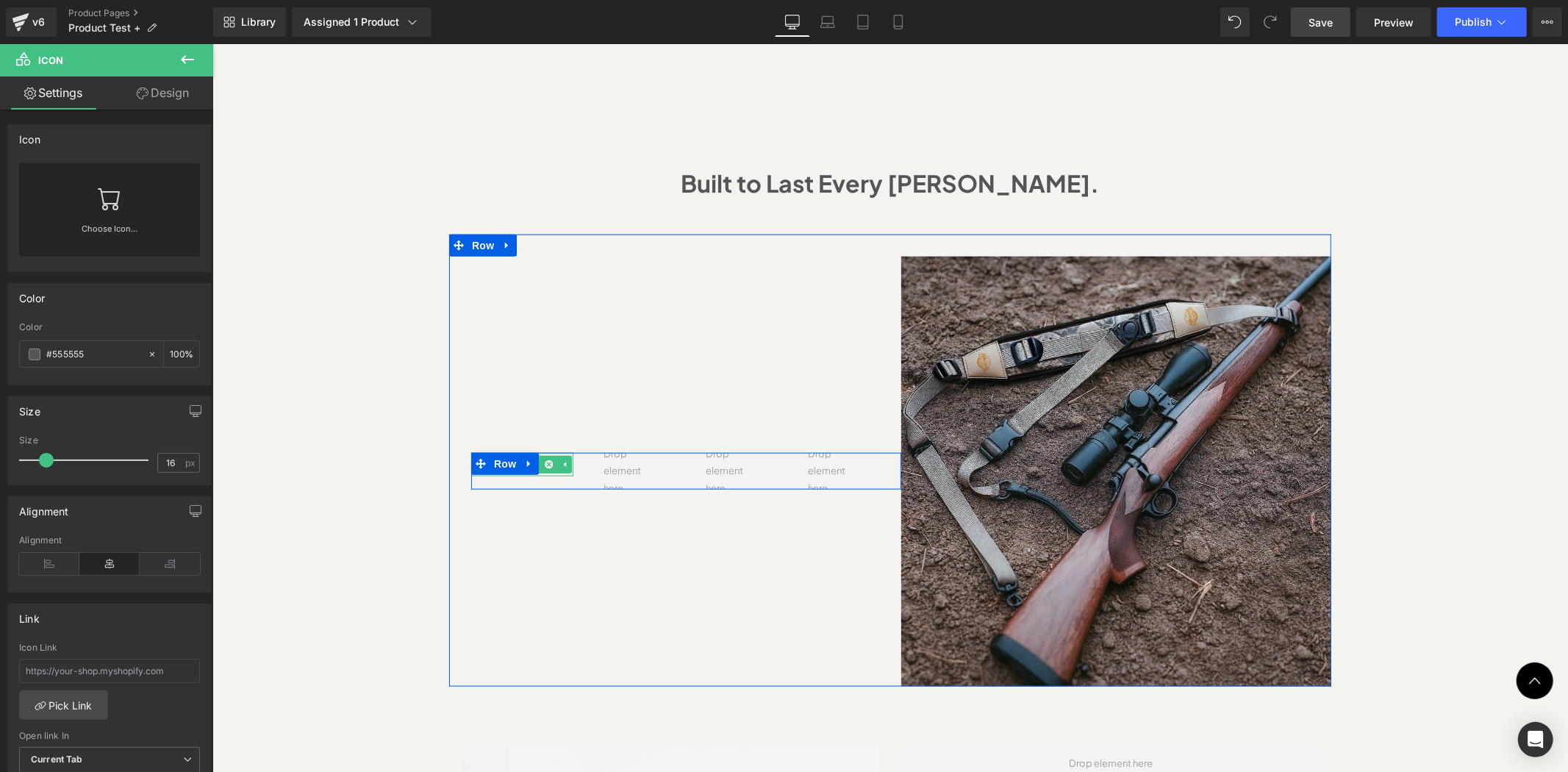
click at [545, 459] on icon at bounding box center [548, 463] width 8 height 8
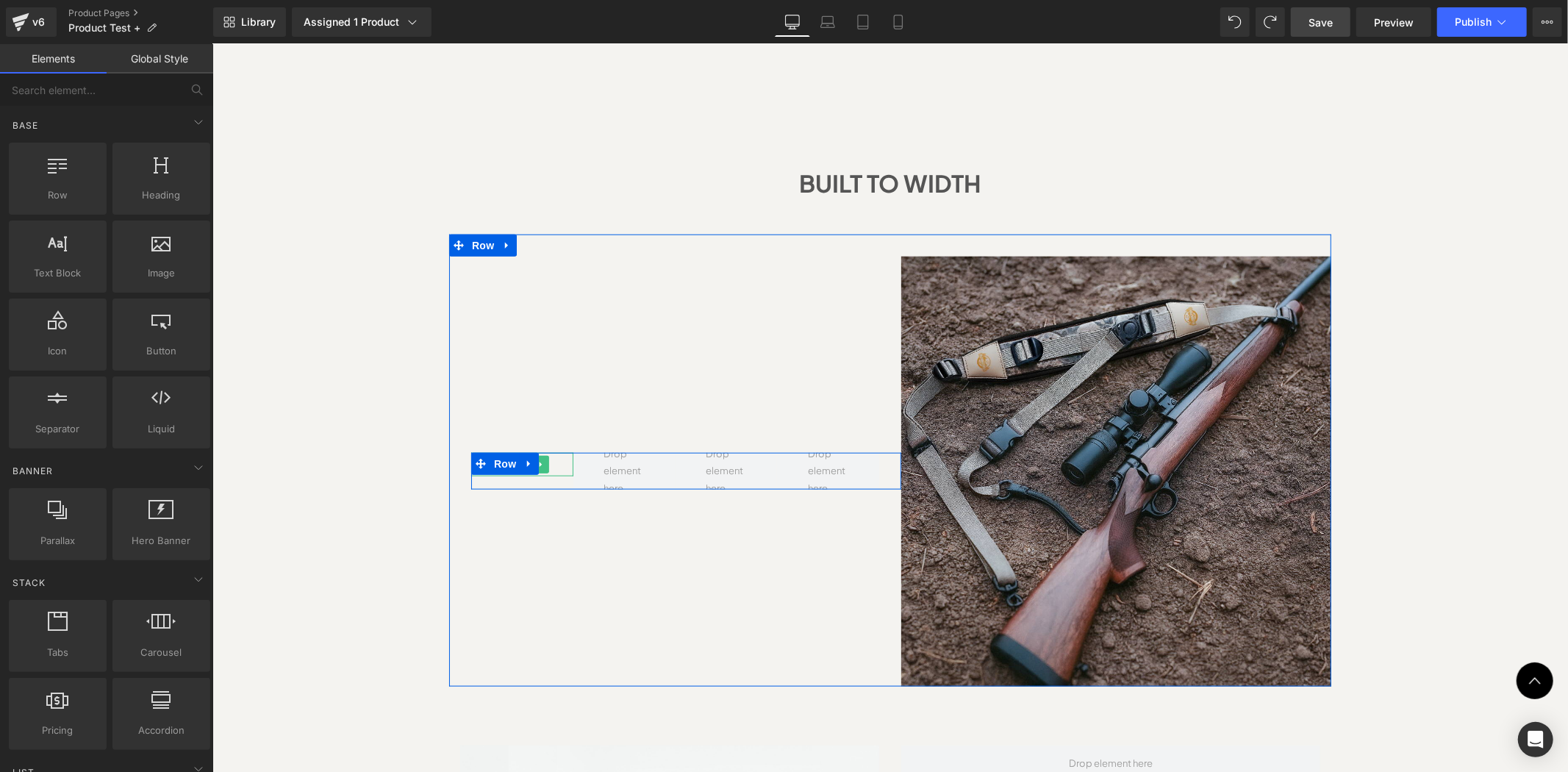
click at [554, 452] on div at bounding box center [522, 464] width 102 height 24
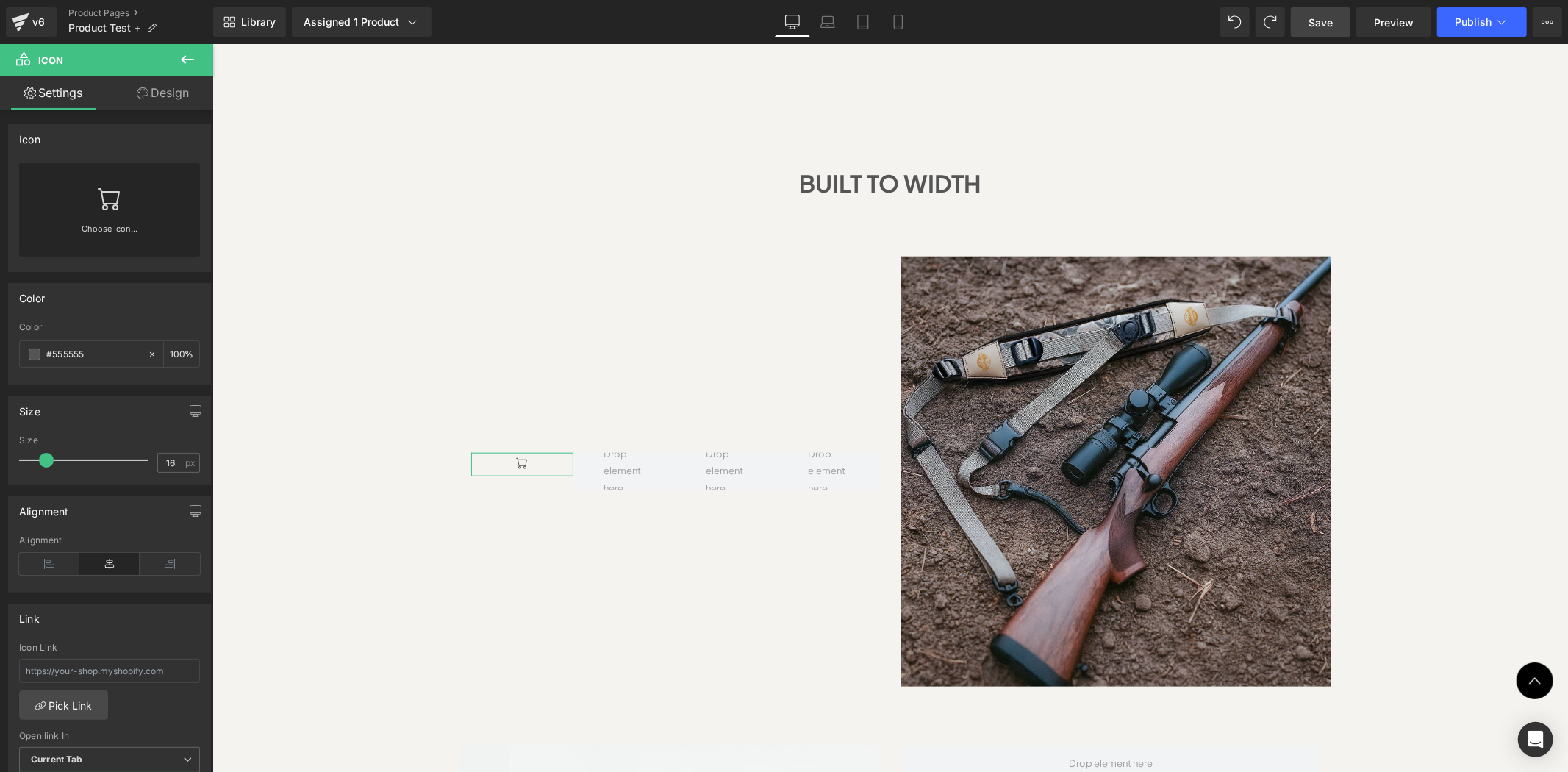
click at [103, 228] on link "Choose Icon..." at bounding box center [109, 239] width 181 height 34
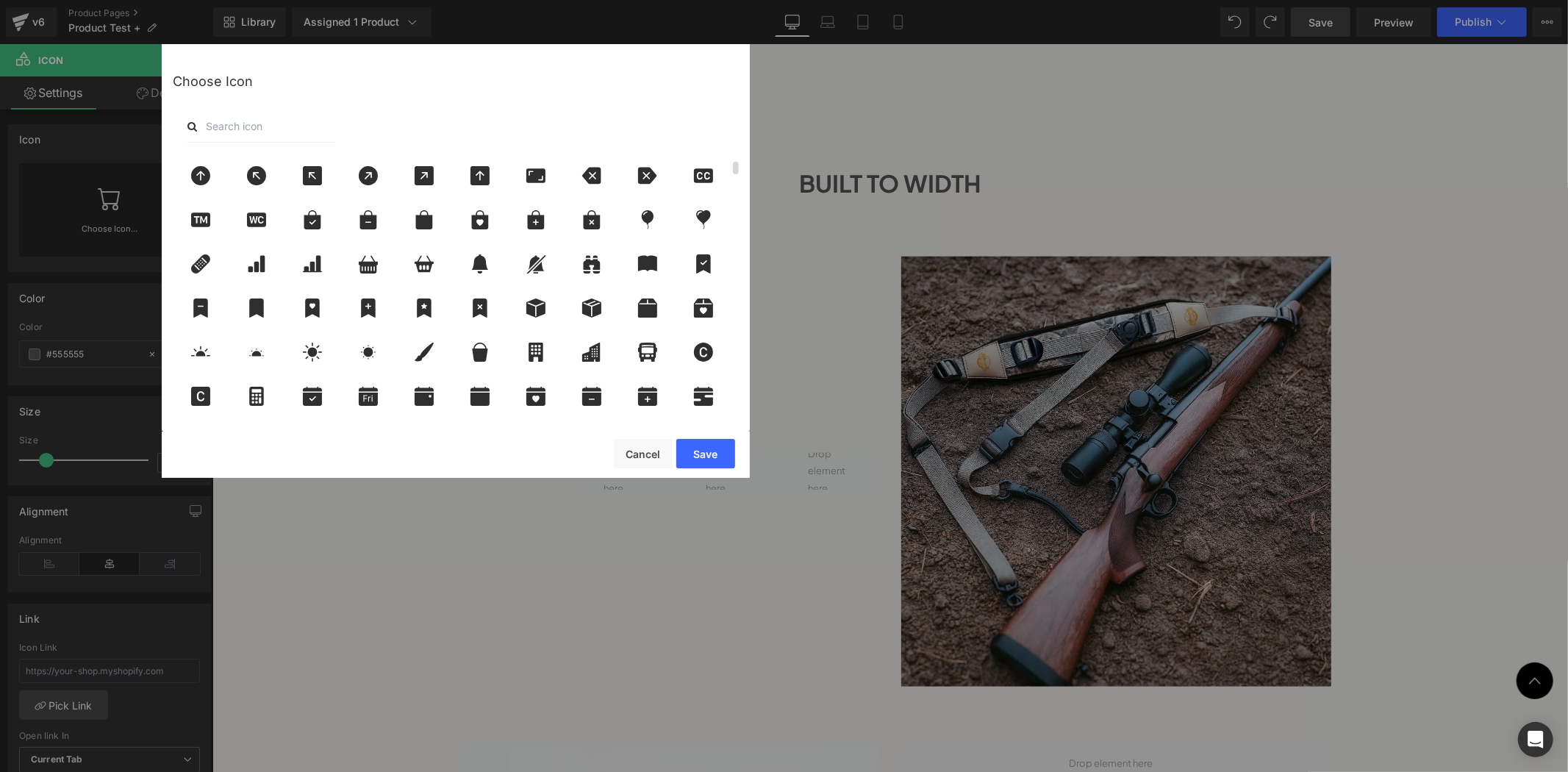
scroll to position [108, 0]
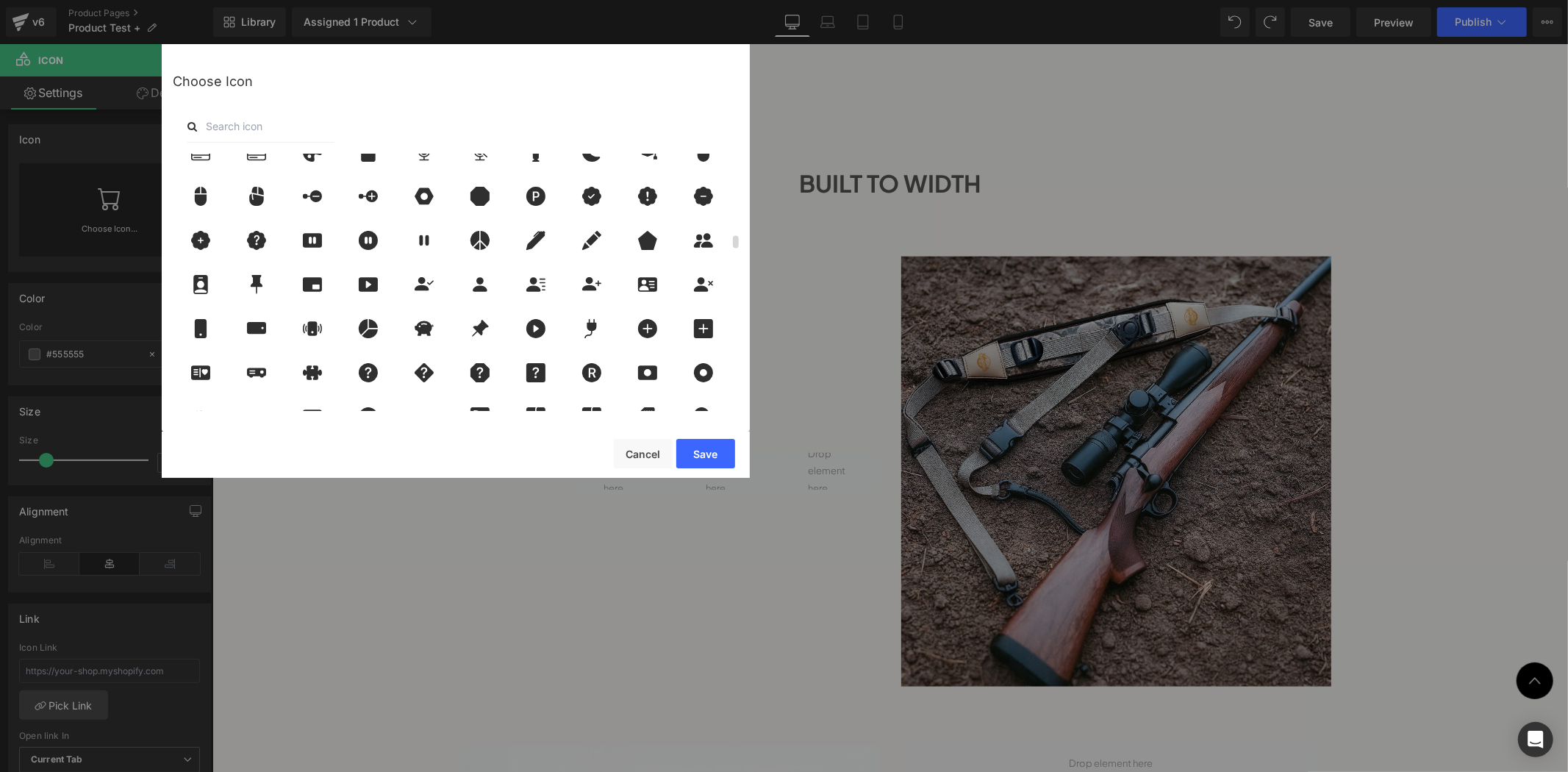
scroll to position [1742, 0]
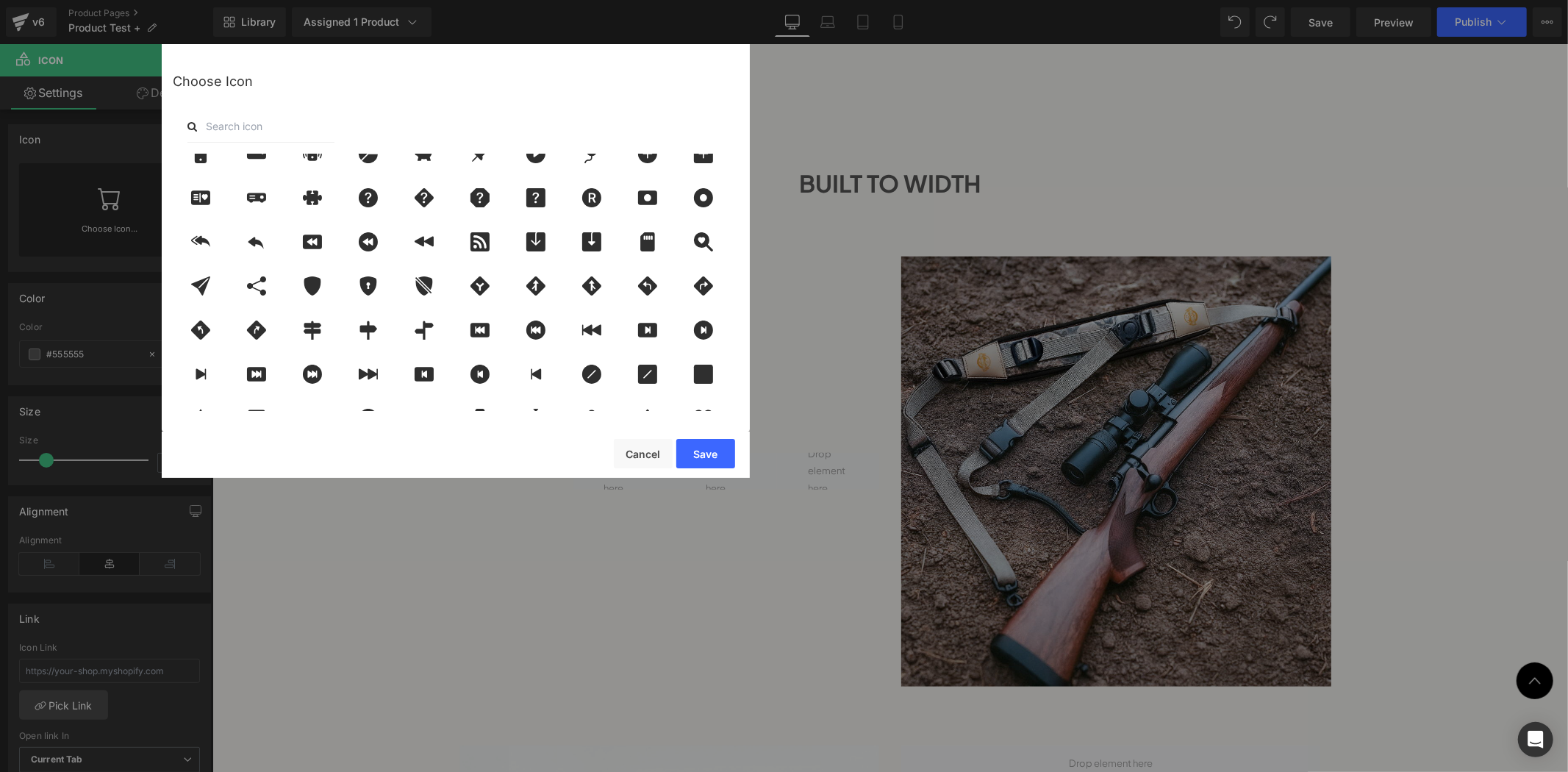
click at [296, 128] on input "text" at bounding box center [261, 126] width 147 height 33
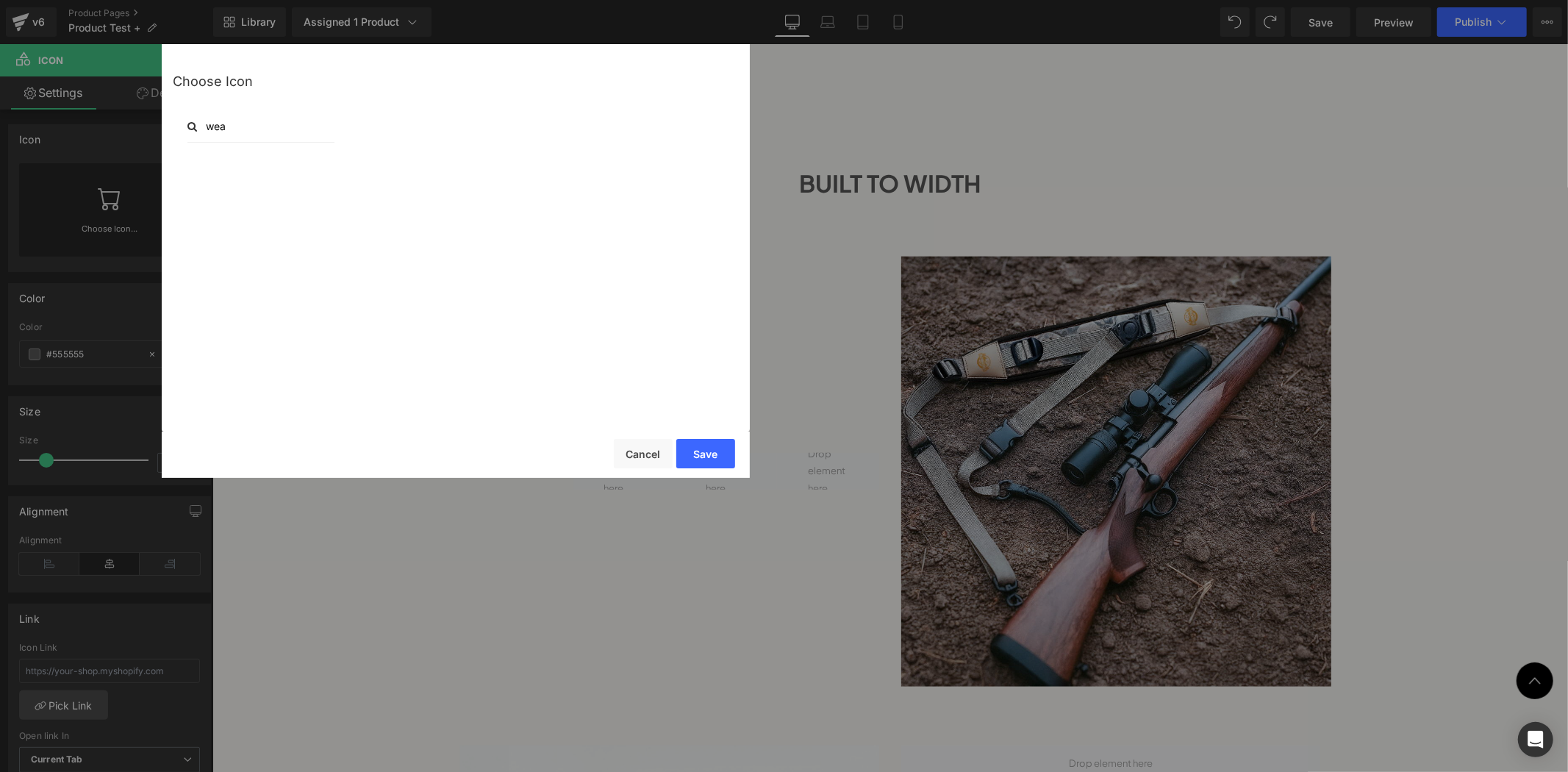
scroll to position [0, 0]
type input "weather"
click at [635, 454] on button "Cancel" at bounding box center [643, 453] width 59 height 29
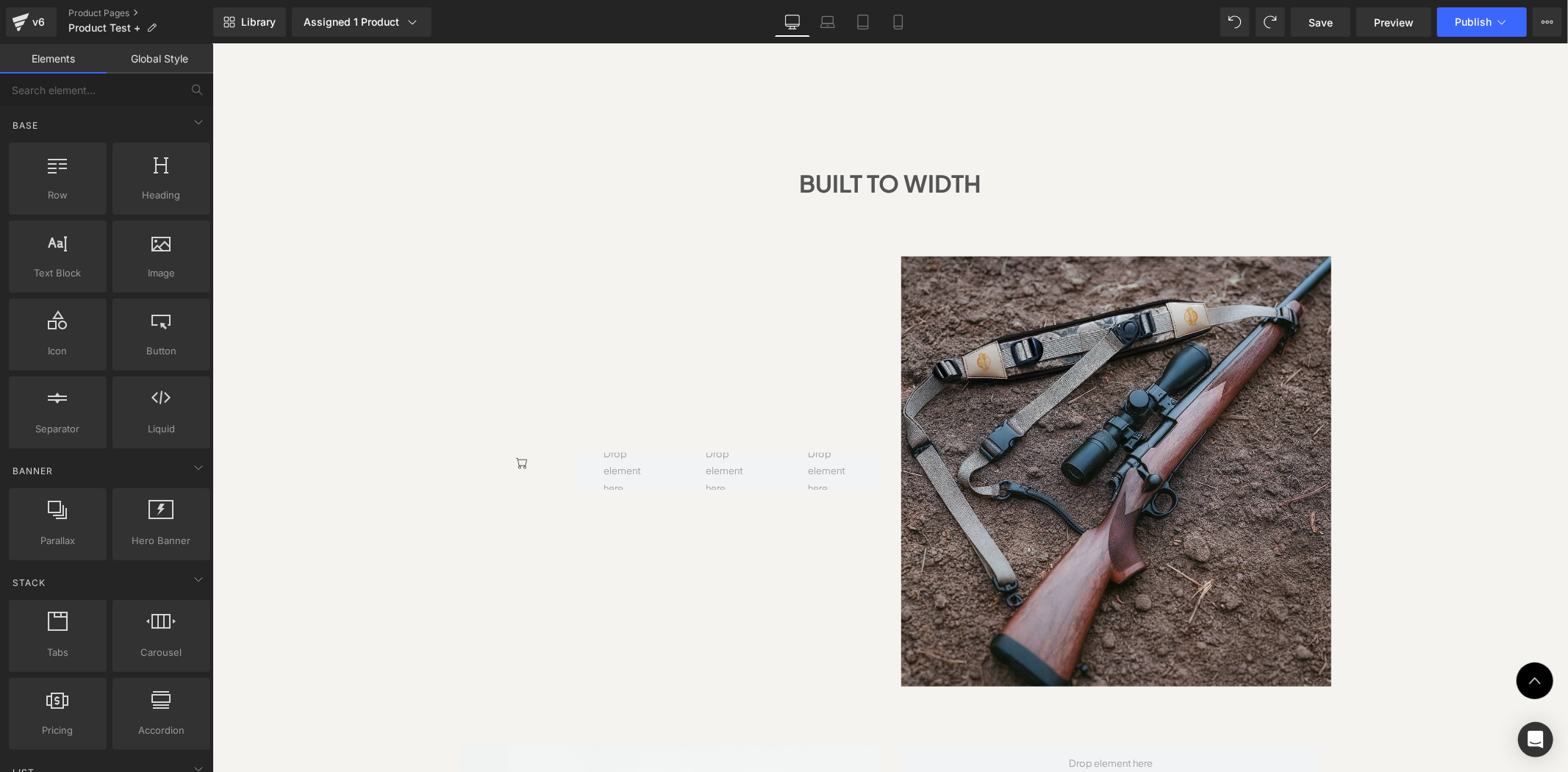
click at [1491, 431] on div "Sale Off (P) Image" at bounding box center [889, 217] width 1356 height 2521
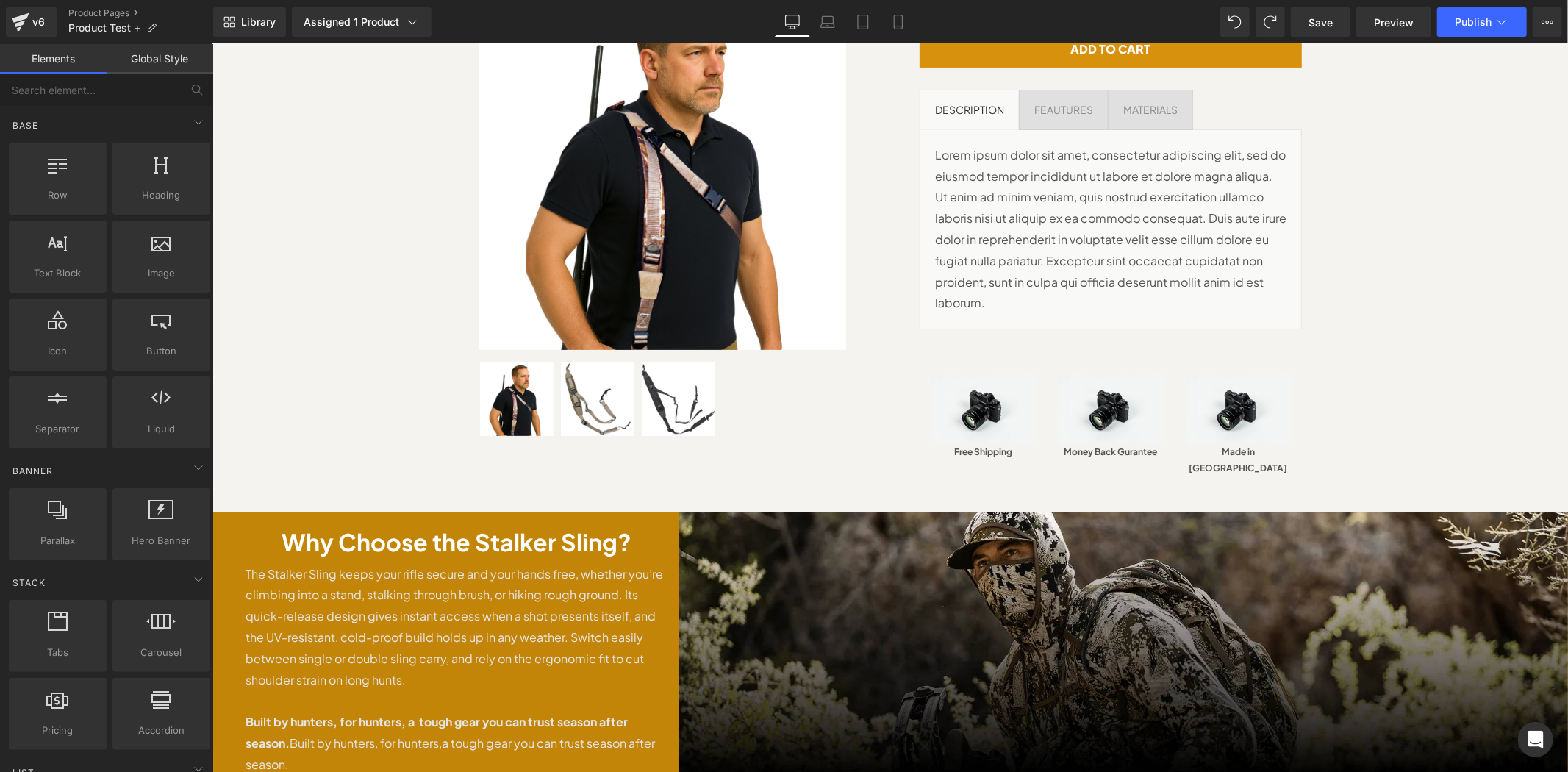
scroll to position [545, 0]
